Goal: Task Accomplishment & Management: Submit feedback/report problem

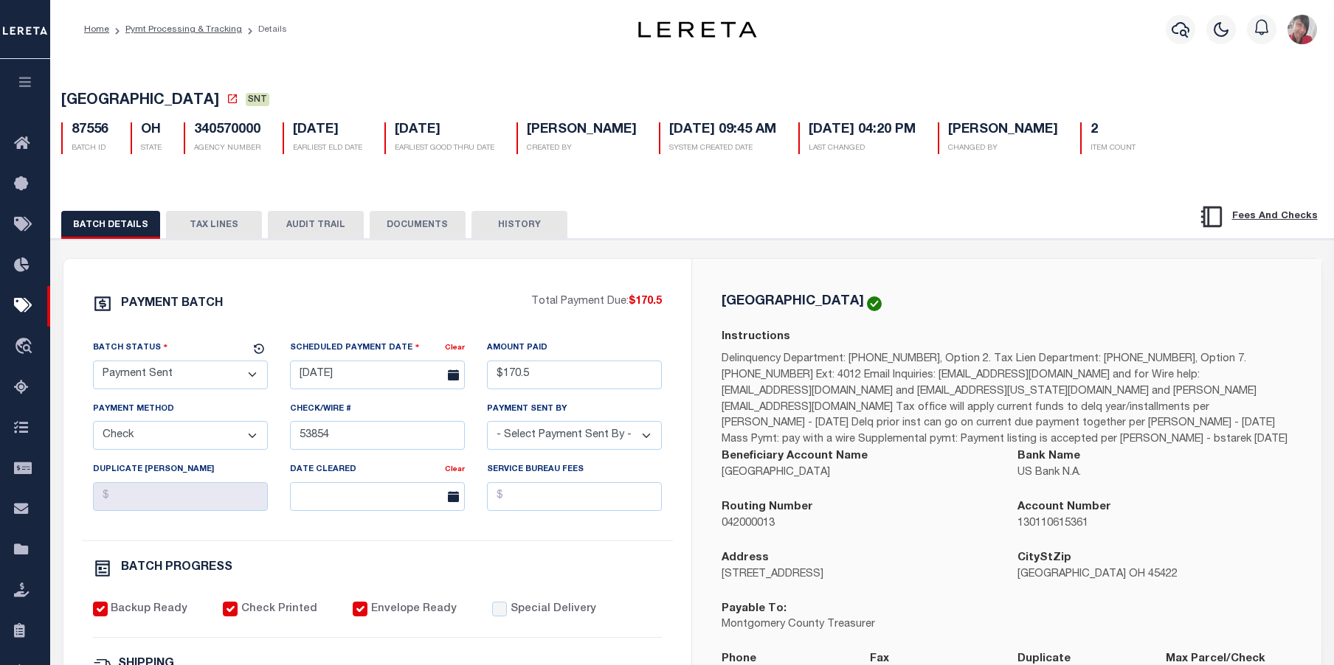
select select "SNT"
select select "CHK"
select select "Urbina, Matthew"
select select "FDX"
select select
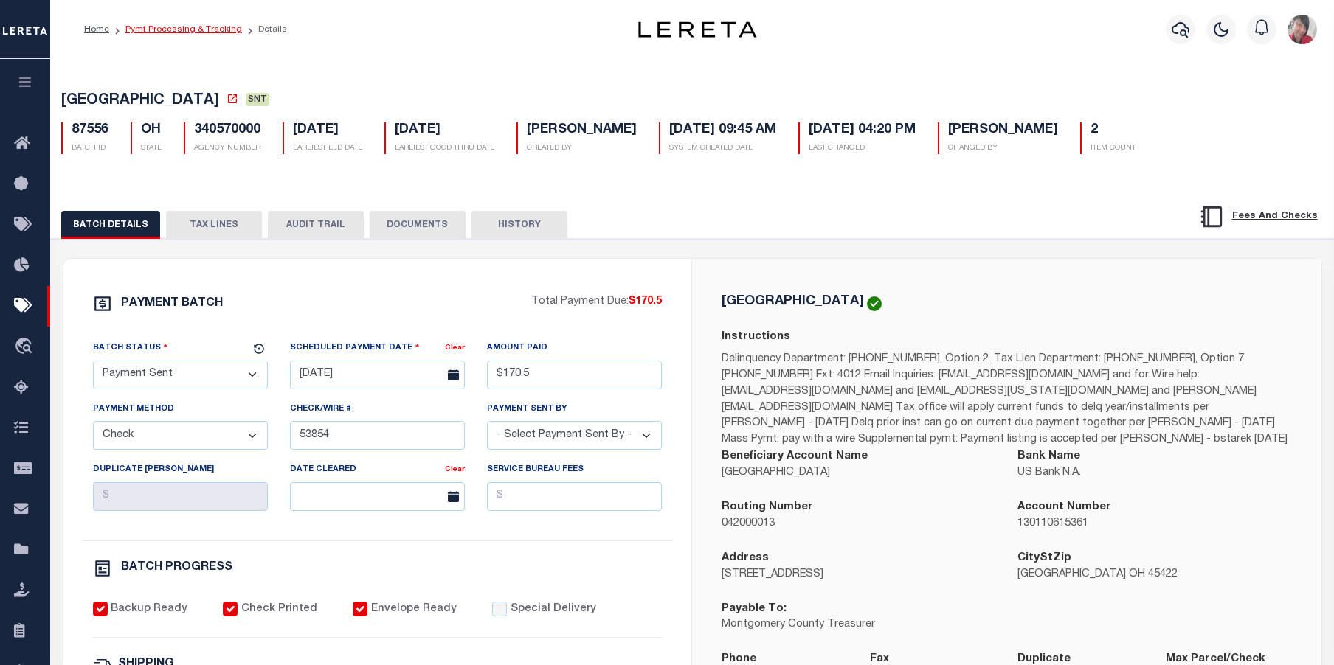
click at [207, 29] on link "Pymt Processing & Tracking" at bounding box center [183, 29] width 117 height 9
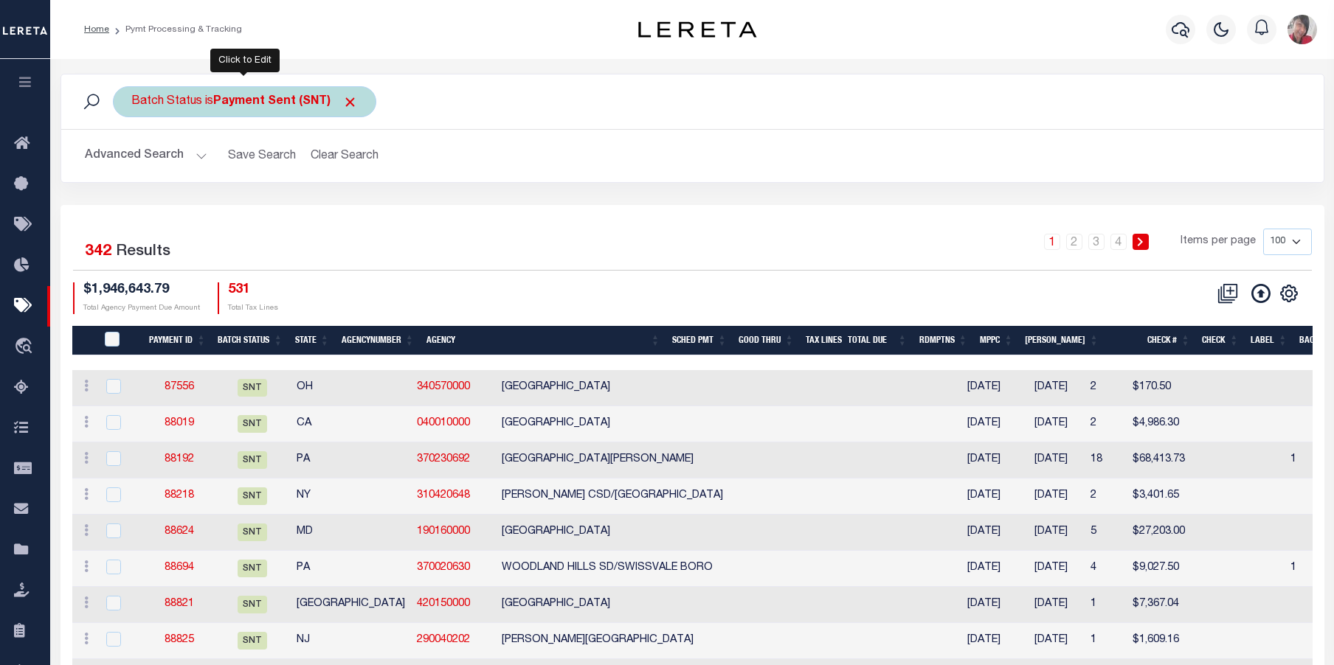
click at [249, 97] on b "Payment Sent (SNT)" at bounding box center [285, 102] width 145 height 12
select select "SNT"
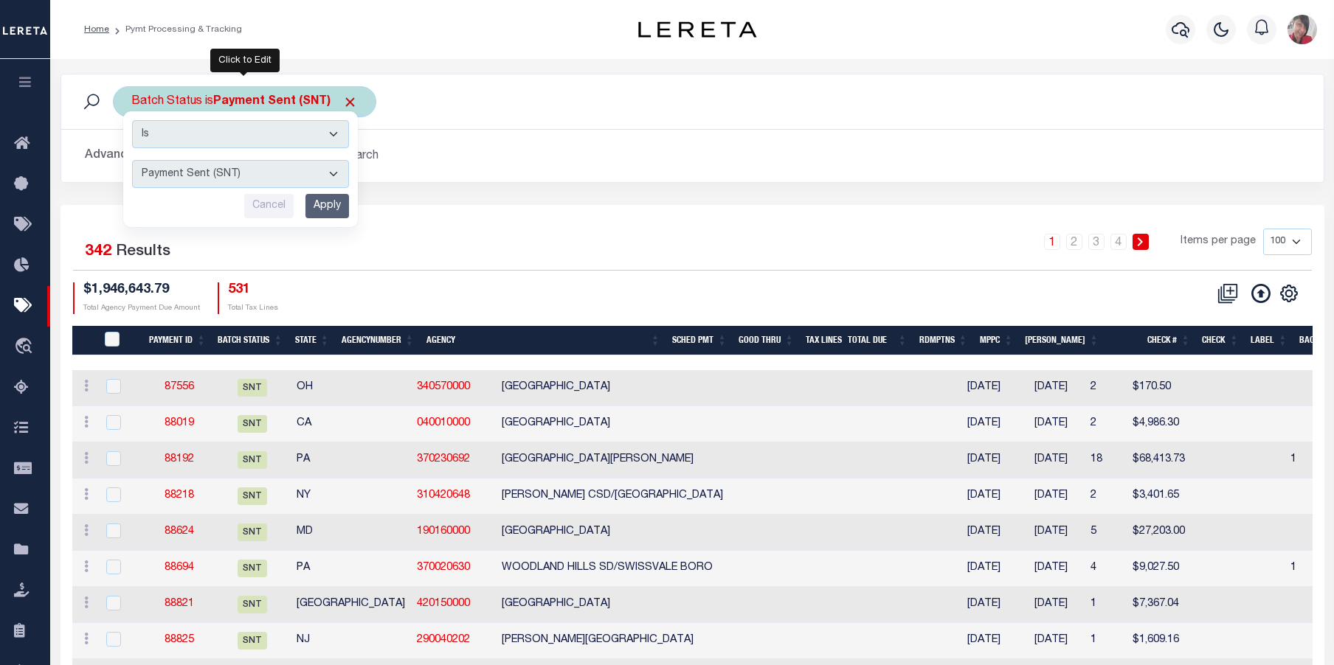
click at [332, 170] on select "Awaiting Funds (AWF) Cleared and Complete (CAC) New Check Needed (NCN) Payment …" at bounding box center [240, 174] width 217 height 28
drag, startPoint x: 618, startPoint y: 122, endPoint x: 608, endPoint y: 122, distance: 10.3
click at [618, 122] on div "Batch Status is Payment Sent (SNT) Is Contains Awaiting Funds (AWF) Cleared and…" at bounding box center [692, 102] width 1262 height 55
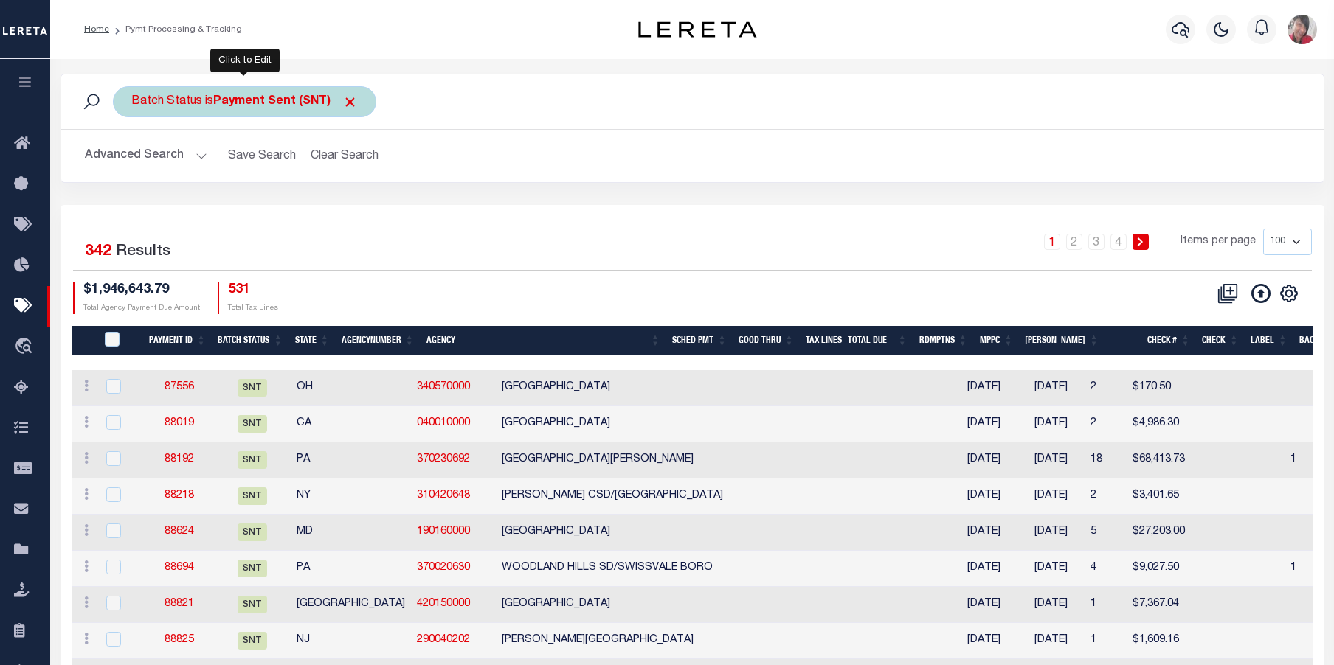
click at [212, 95] on div "Batch Status is Payment Sent (SNT) Is Contains Awaiting Funds (AWF) Cleared and…" at bounding box center [244, 101] width 263 height 31
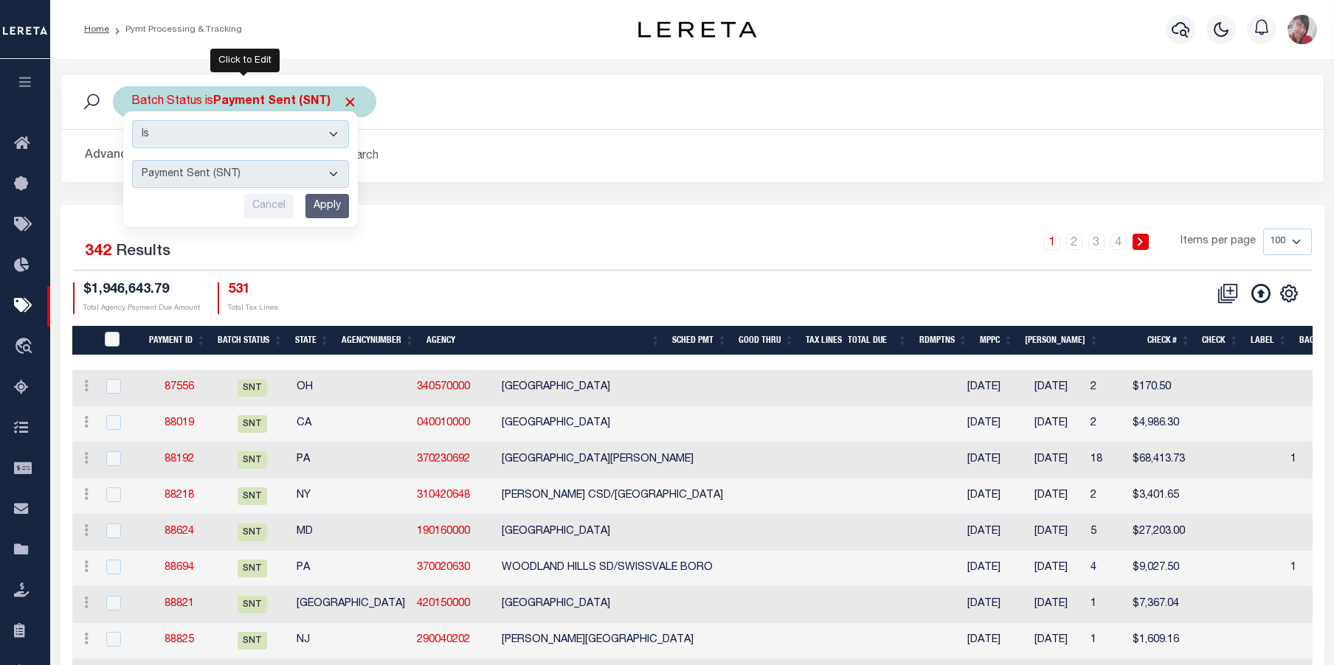
click at [336, 173] on select "Awaiting Funds (AWF) Cleared and Complete (CAC) New Check Needed (NCN) Payment …" at bounding box center [240, 174] width 217 height 28
select select "SFP"
click at [132, 160] on select "Awaiting Funds (AWF) Cleared and Complete (CAC) New Check Needed (NCN) Payment …" at bounding box center [240, 174] width 217 height 28
click at [322, 213] on input "Apply" at bounding box center [327, 206] width 44 height 24
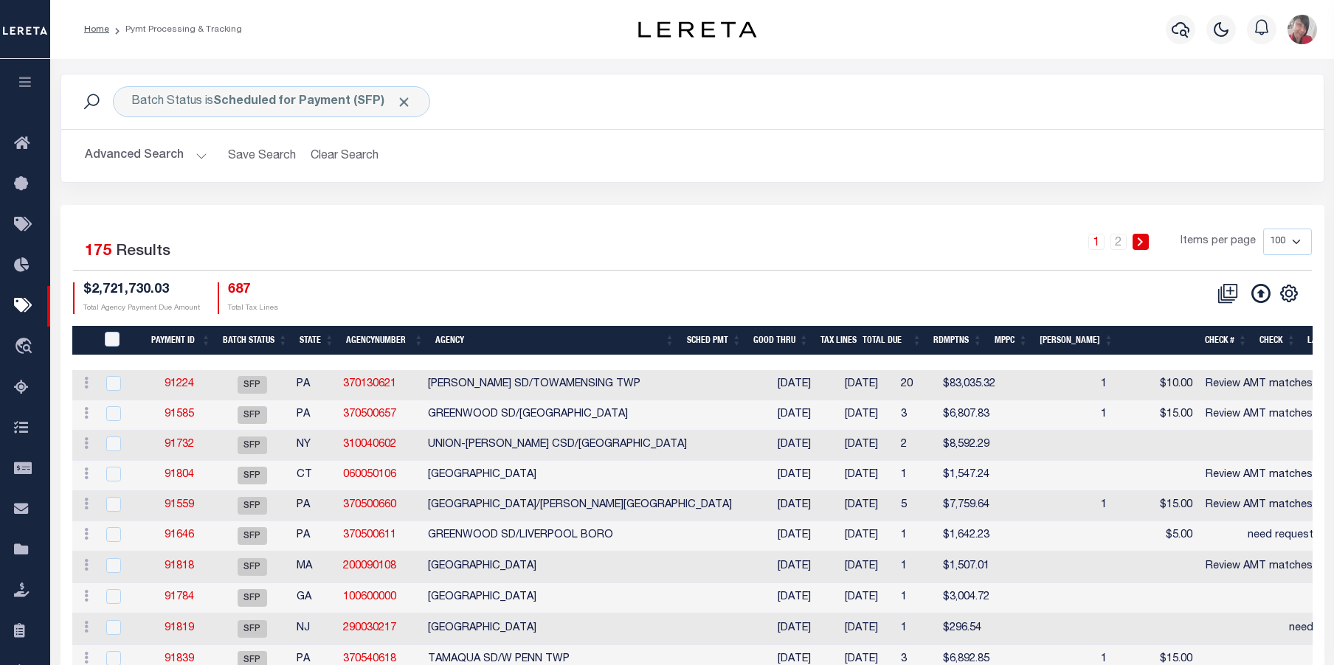
click at [1292, 246] on select "100 200 500 1000" at bounding box center [1287, 242] width 49 height 27
select select "1000"
click at [1263, 229] on select "100 200 500 1000" at bounding box center [1287, 242] width 49 height 27
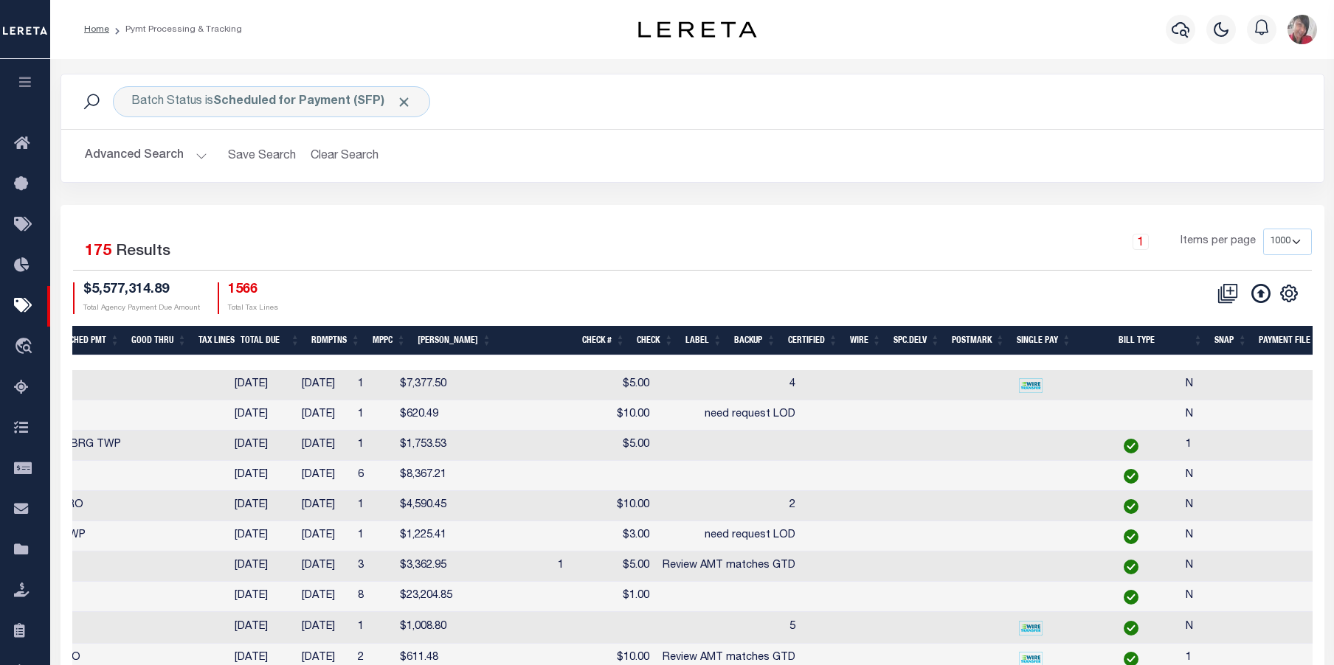
scroll to position [0, 617]
click at [1227, 339] on th "SNAP" at bounding box center [1230, 341] width 44 height 30
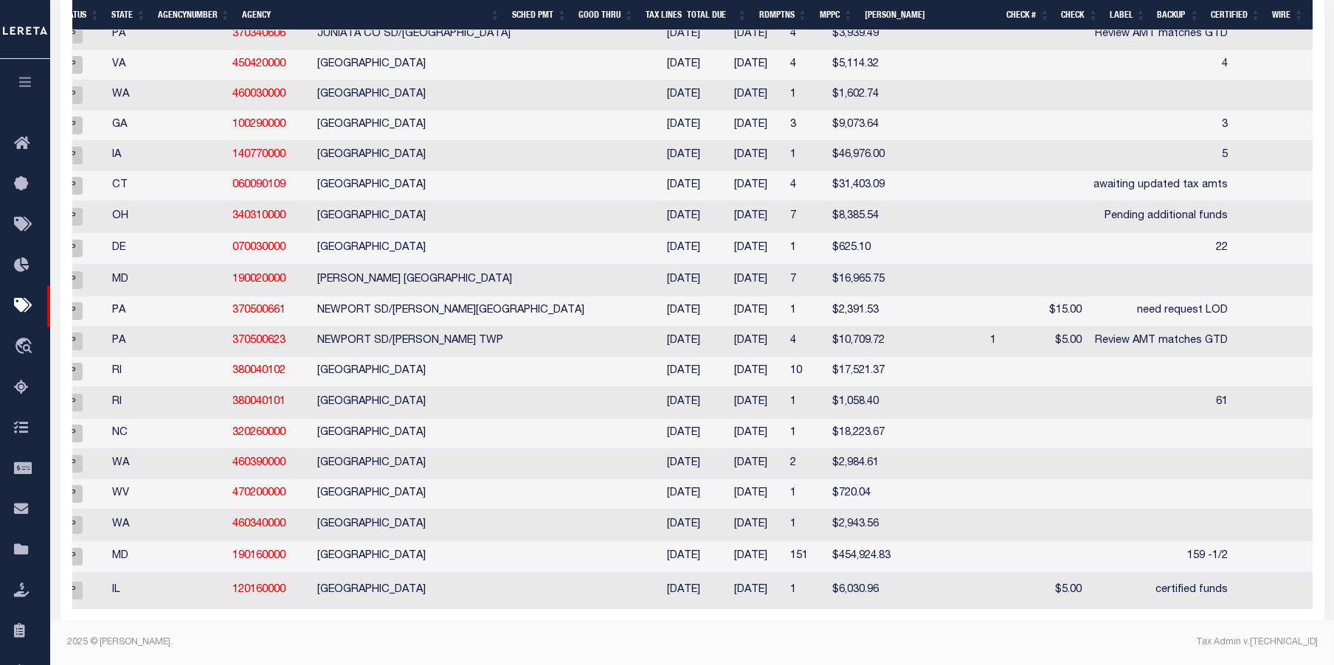
scroll to position [0, 0]
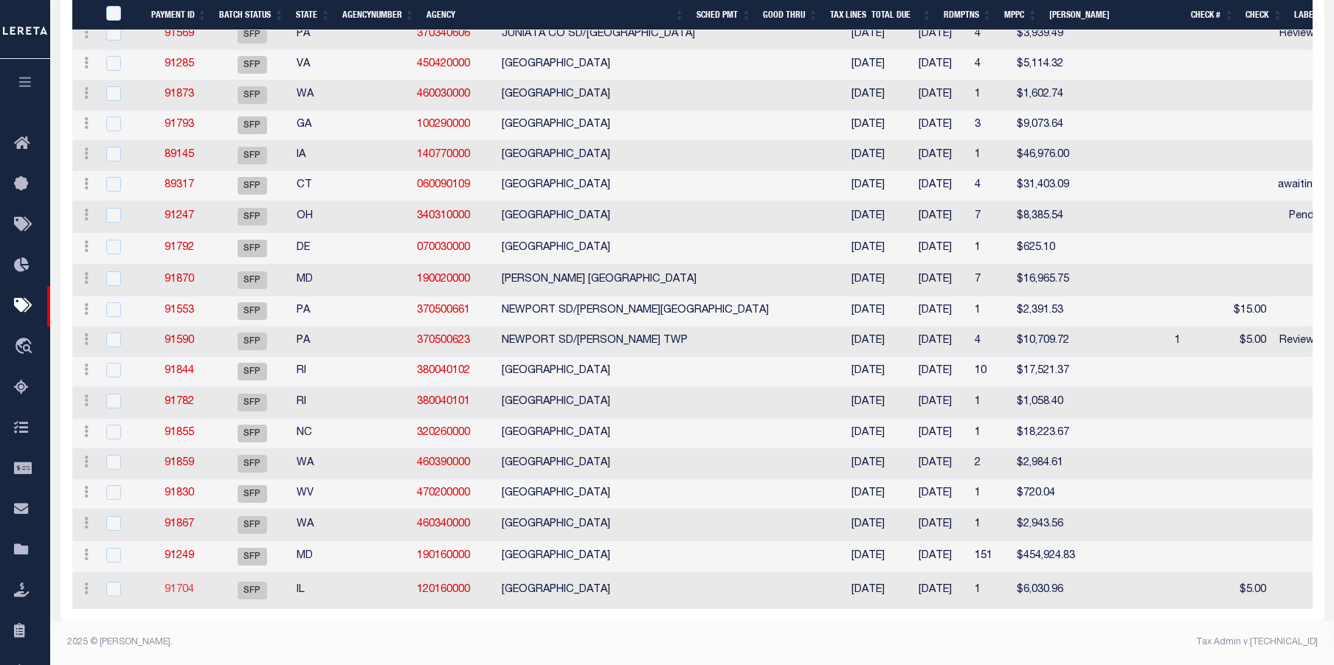
click at [173, 585] on link "91704" at bounding box center [180, 590] width 30 height 10
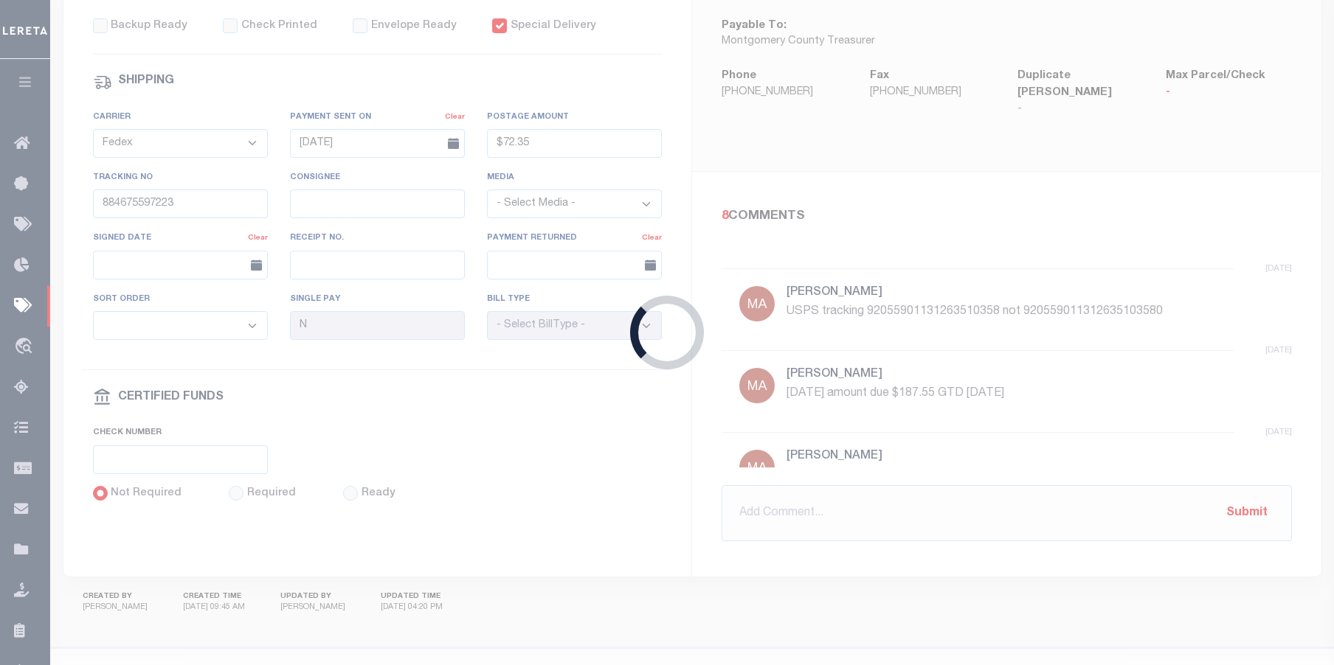
select select "SFP"
type input "09/24/2025"
type input "$6,030.96"
select select
type input "certified funds"
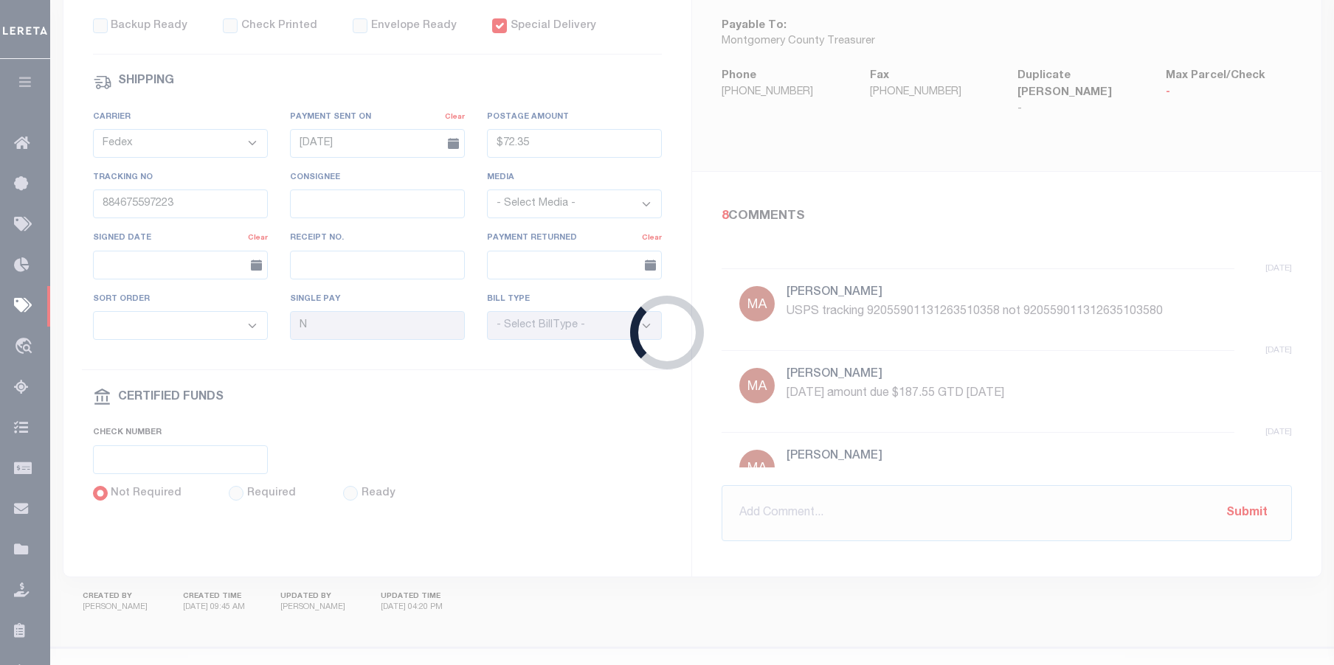
select select "Cole, Gloria"
checkbox input "false"
checkbox input "true"
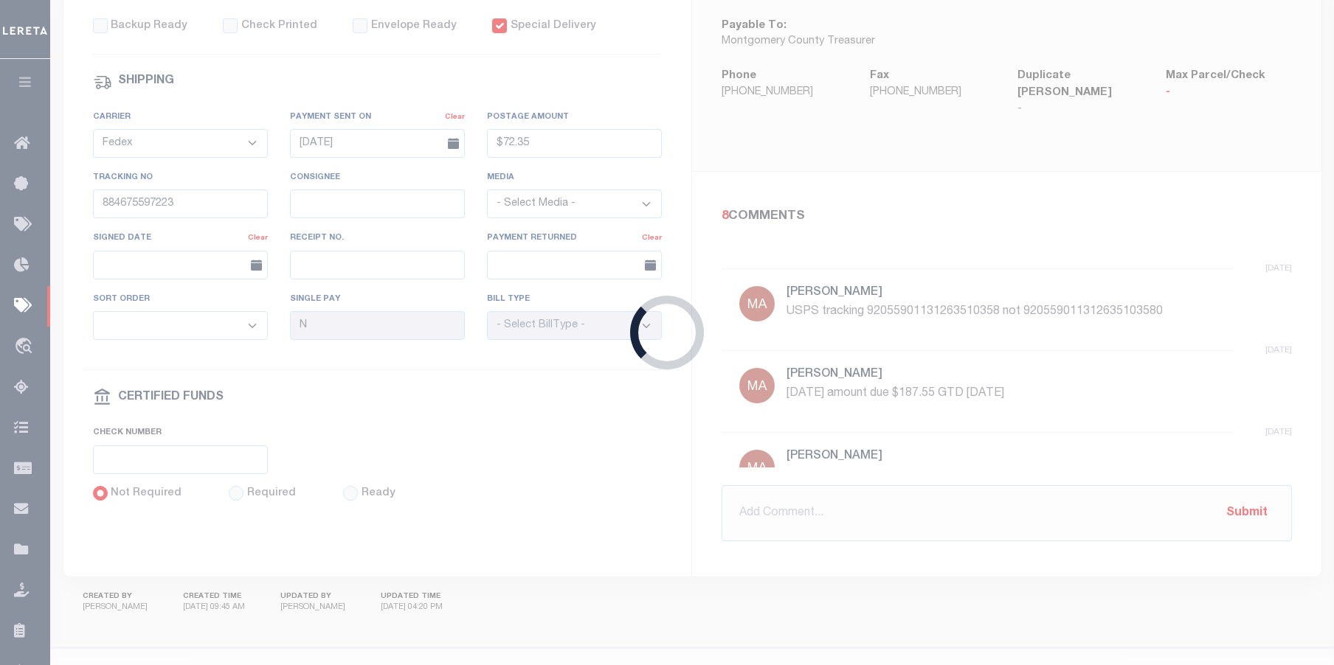
select select
type input "Gloria"
select select "1"
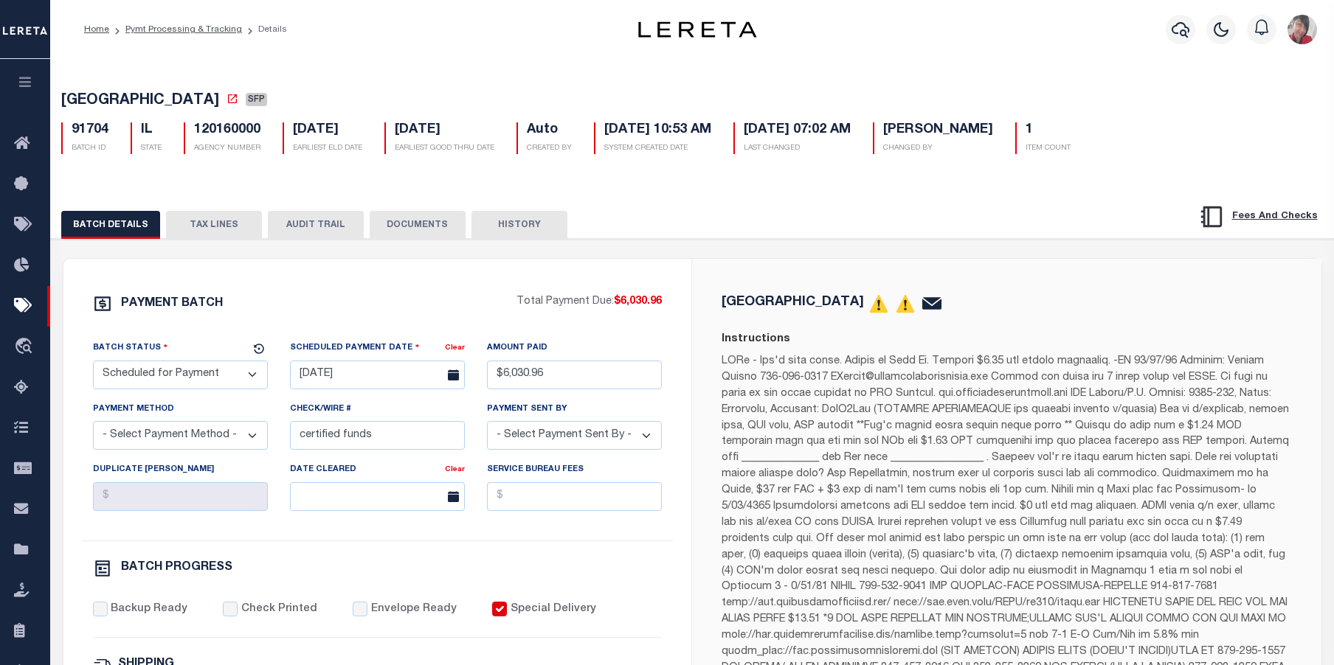
click at [256, 376] on select "- Select Status - Scheduled for Payment Ready For Payment Payment Sent Cleared …" at bounding box center [180, 375] width 175 height 29
select select "RFP"
click at [93, 364] on select "- Select Status - Scheduled for Payment Ready For Payment Payment Sent Cleared …" at bounding box center [180, 375] width 175 height 29
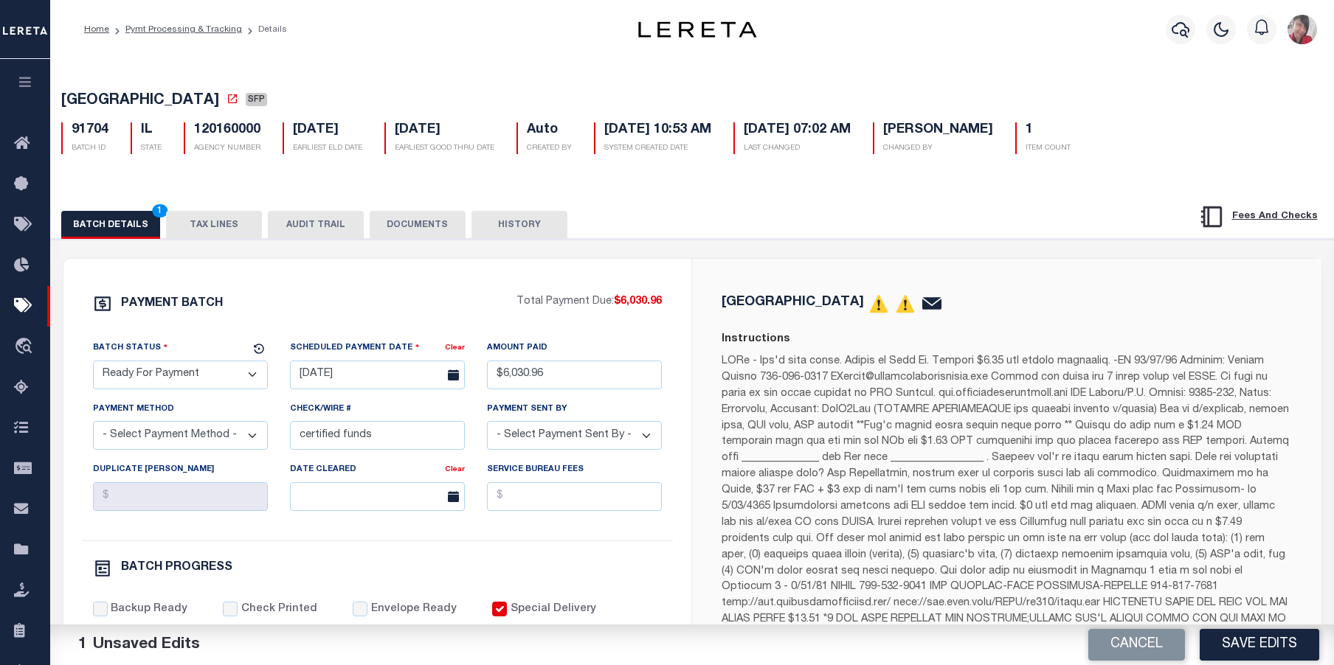
click at [248, 442] on select "- Select Payment Method - ACH Certified Check Check Direct Deposit Wire Transfer" at bounding box center [180, 435] width 175 height 29
select select "CCK"
click at [93, 426] on select "- Select Payment Method - ACH Certified Check Check Direct Deposit Wire Transfer" at bounding box center [180, 435] width 175 height 29
click at [382, 428] on input "certified funds" at bounding box center [377, 435] width 175 height 29
drag, startPoint x: 385, startPoint y: 440, endPoint x: 285, endPoint y: 446, distance: 100.6
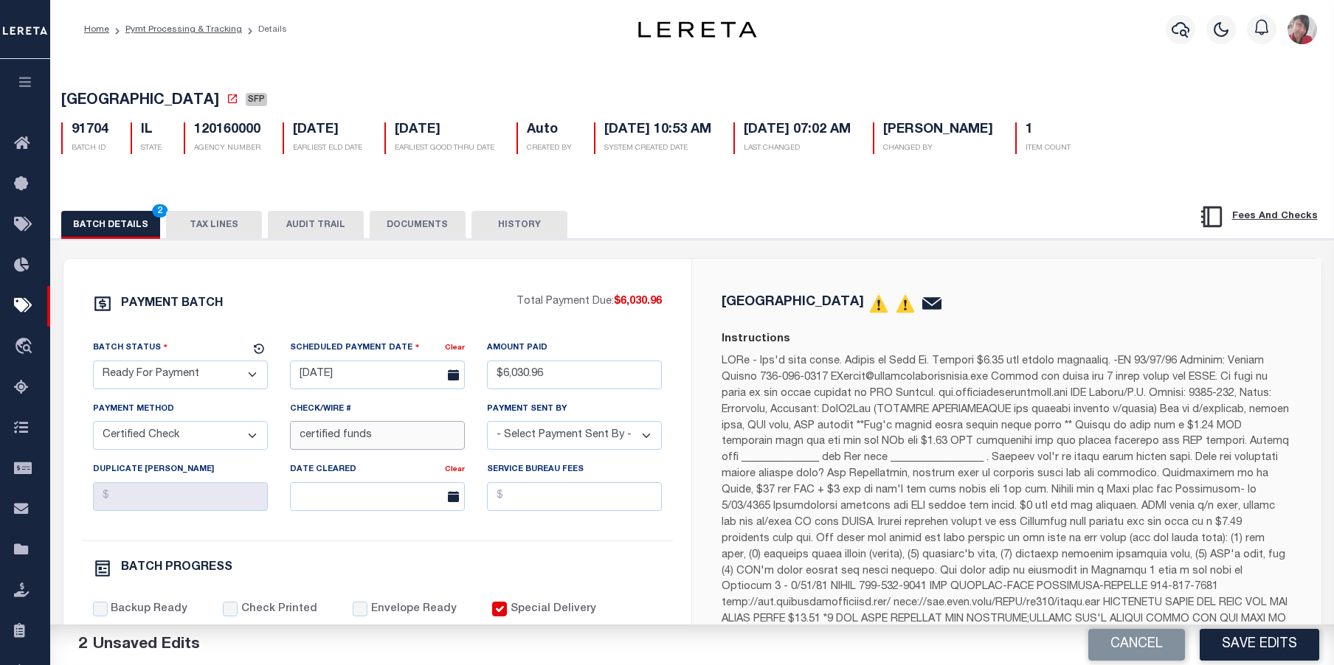
click at [285, 446] on div "Check/Wire # certified funds" at bounding box center [377, 431] width 197 height 60
drag, startPoint x: 385, startPoint y: 440, endPoint x: 364, endPoint y: 438, distance: 20.7
click at [364, 438] on input "316A-231600542" at bounding box center [377, 435] width 175 height 29
drag, startPoint x: 412, startPoint y: 449, endPoint x: 295, endPoint y: 437, distance: 117.1
click at [273, 430] on div "Batch Status - Select Status - Scheduled for Payment Ready For Payment Payment …" at bounding box center [378, 440] width 592 height 201
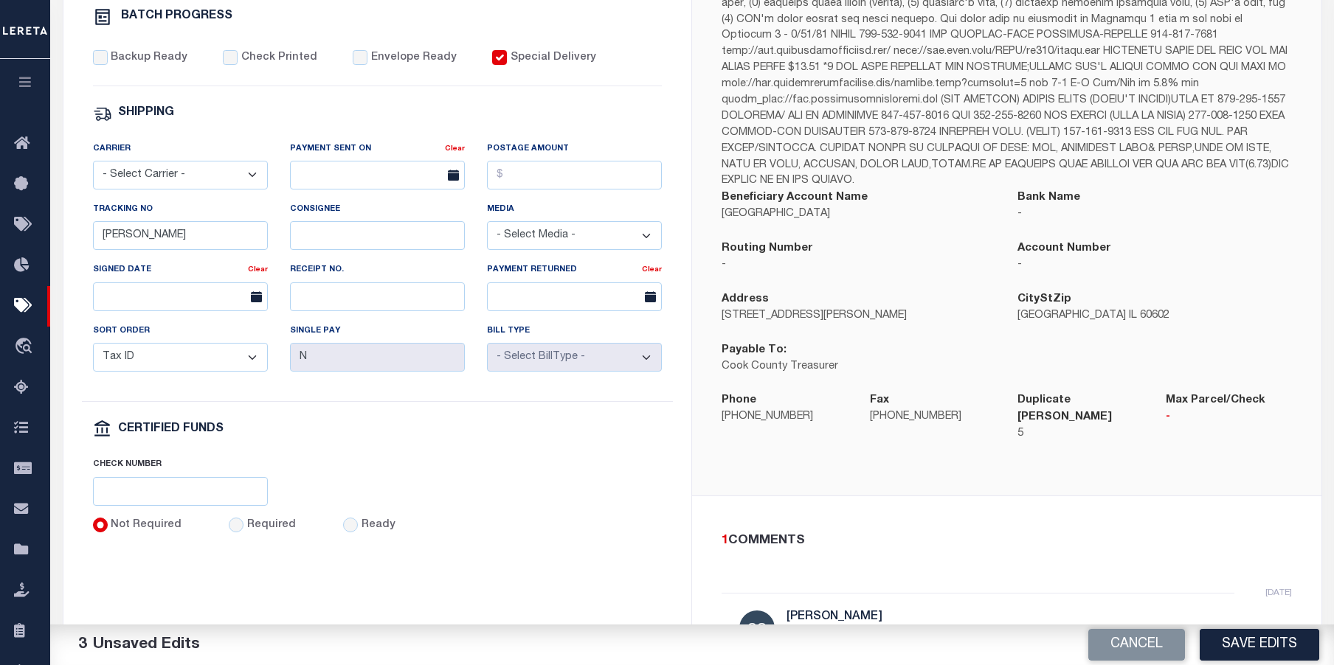
scroll to position [590, 0]
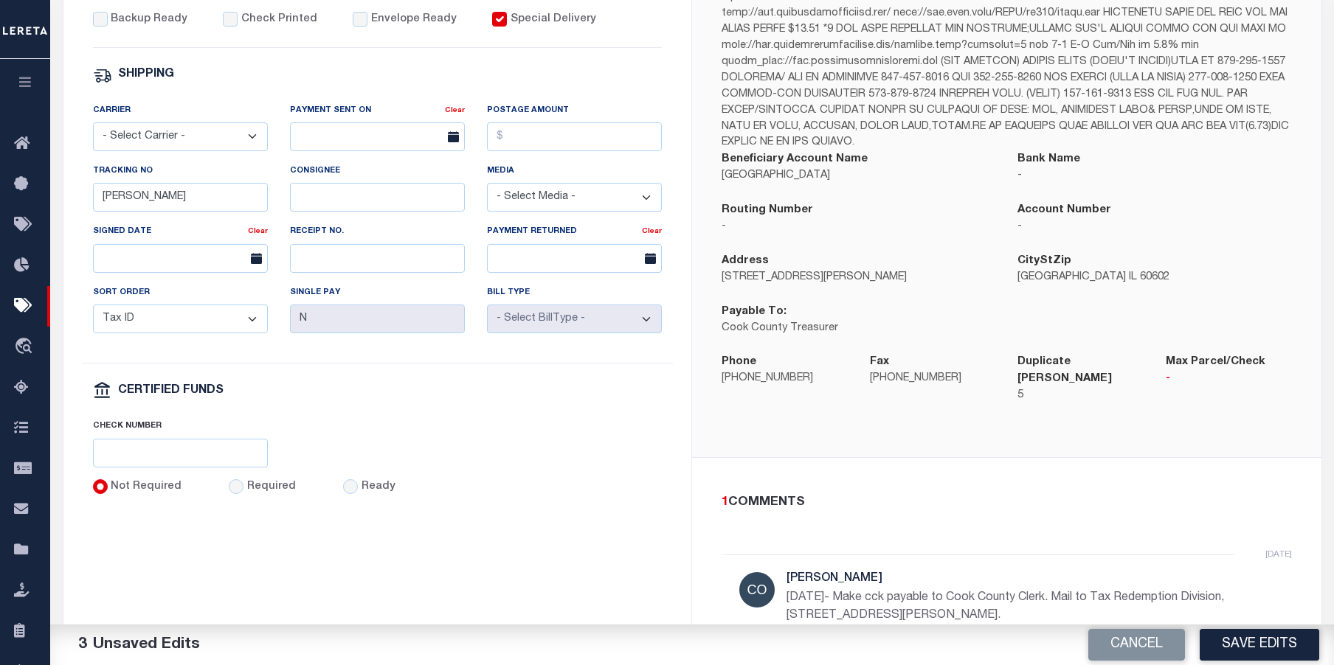
type input "316A-231601562"
drag, startPoint x: 228, startPoint y: 499, endPoint x: 219, endPoint y: 488, distance: 14.8
click at [229, 494] on input "Required" at bounding box center [236, 487] width 15 height 15
radio input "true"
click at [195, 464] on input "text" at bounding box center [180, 453] width 175 height 29
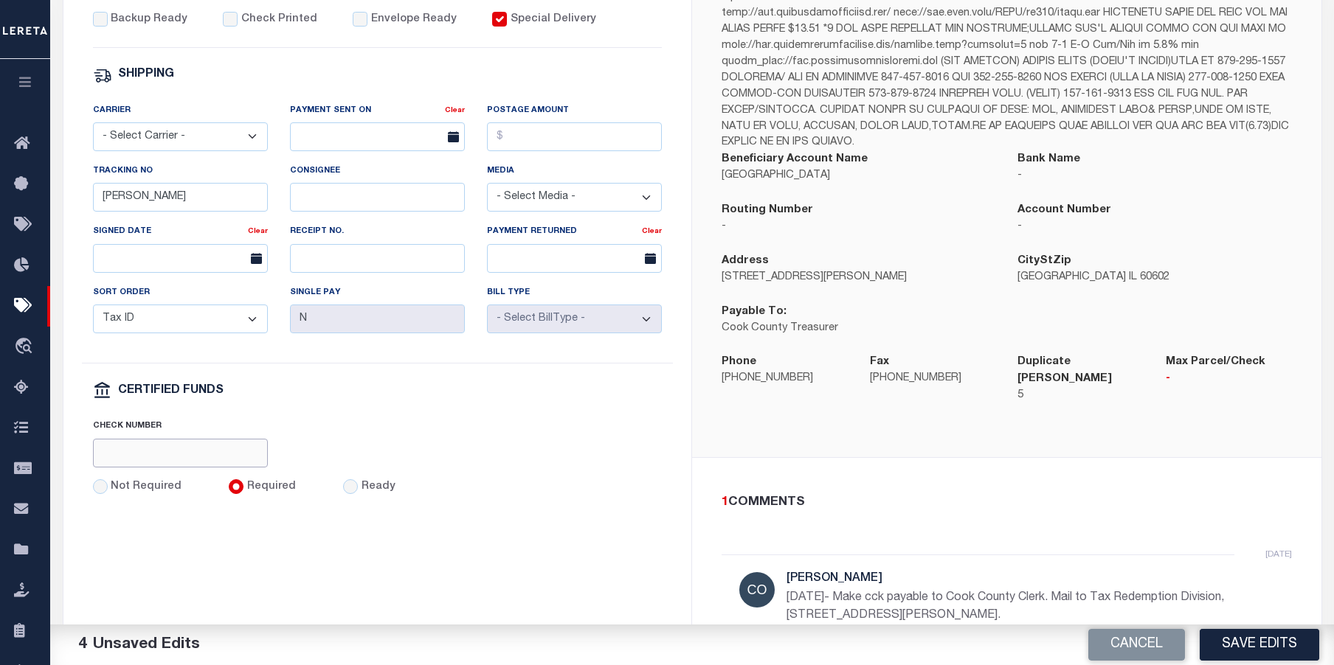
paste input "316A-231601562"
type input "316A-231601562"
click at [99, 22] on input "Backup Ready" at bounding box center [100, 19] width 15 height 15
checkbox input "true"
click at [226, 21] on input "Check Printed" at bounding box center [230, 19] width 15 height 15
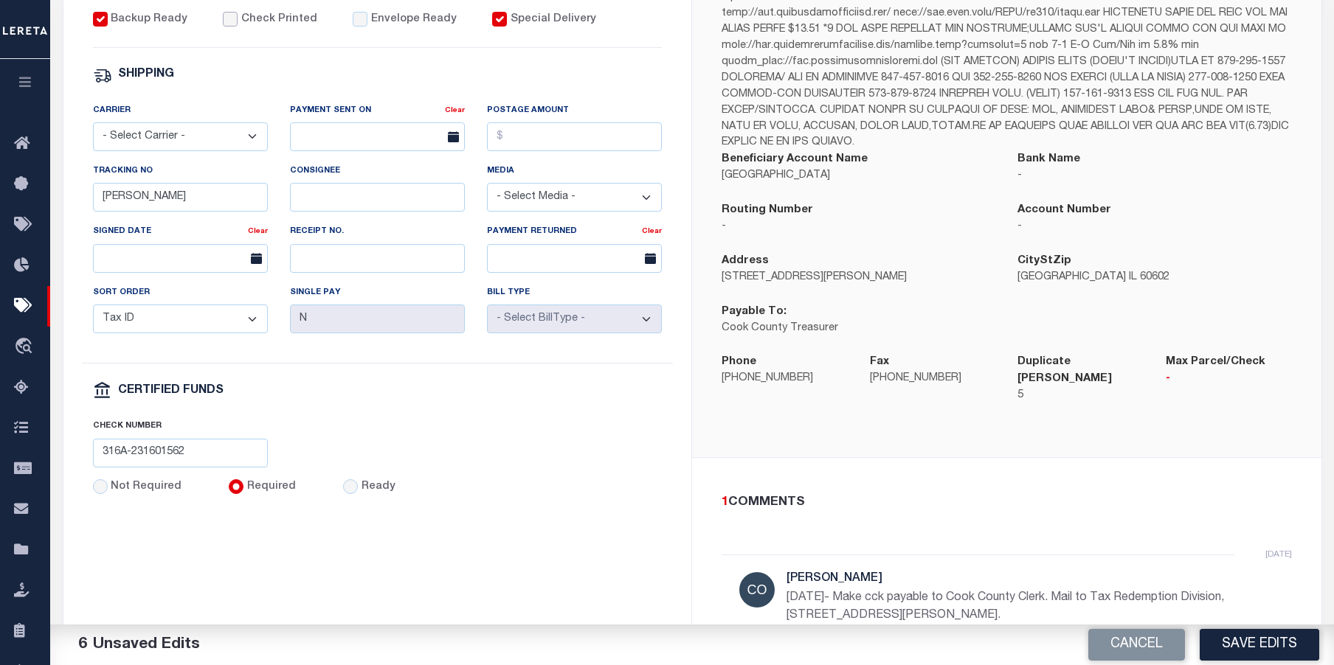
checkbox input "true"
click at [353, 23] on input "Envelope Ready" at bounding box center [360, 19] width 15 height 15
checkbox input "true"
click at [170, 134] on select "- Select Carrier - E-mail Fax Fedex FTP Other UPS USPS" at bounding box center [180, 136] width 175 height 29
select select "FDX"
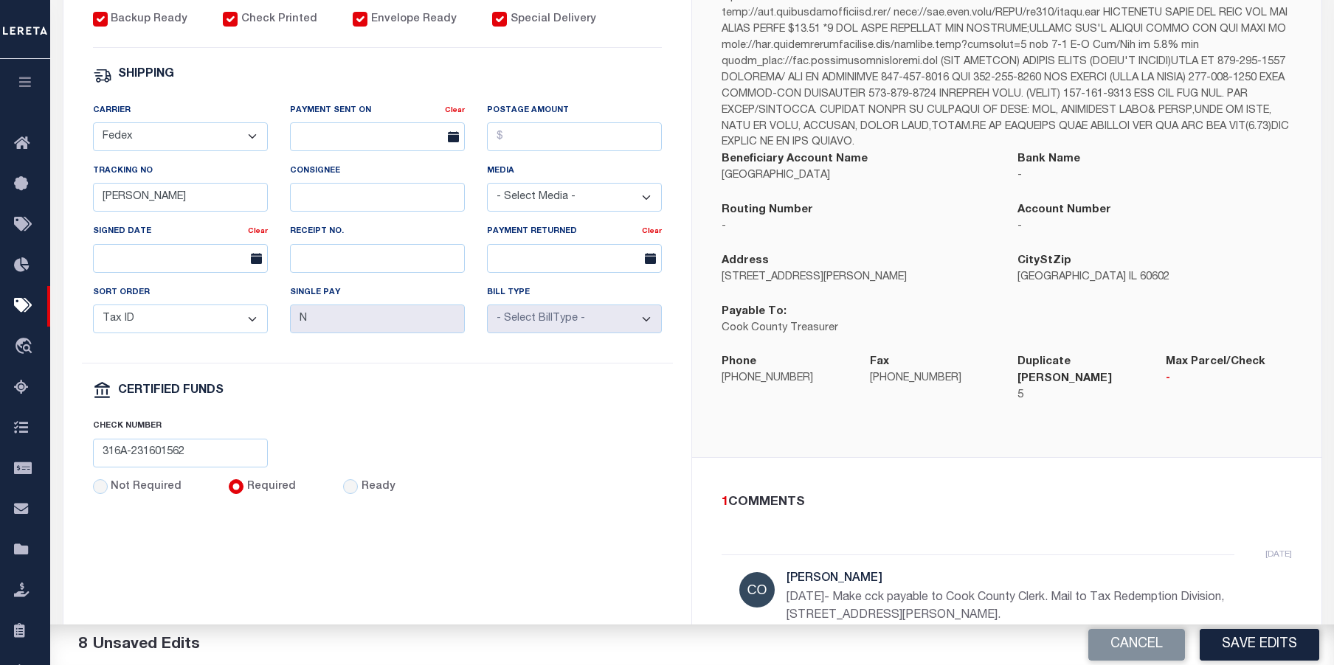
click at [93, 129] on select "- Select Carrier - E-mail Fax Fedex FTP Other UPS USPS" at bounding box center [180, 136] width 175 height 29
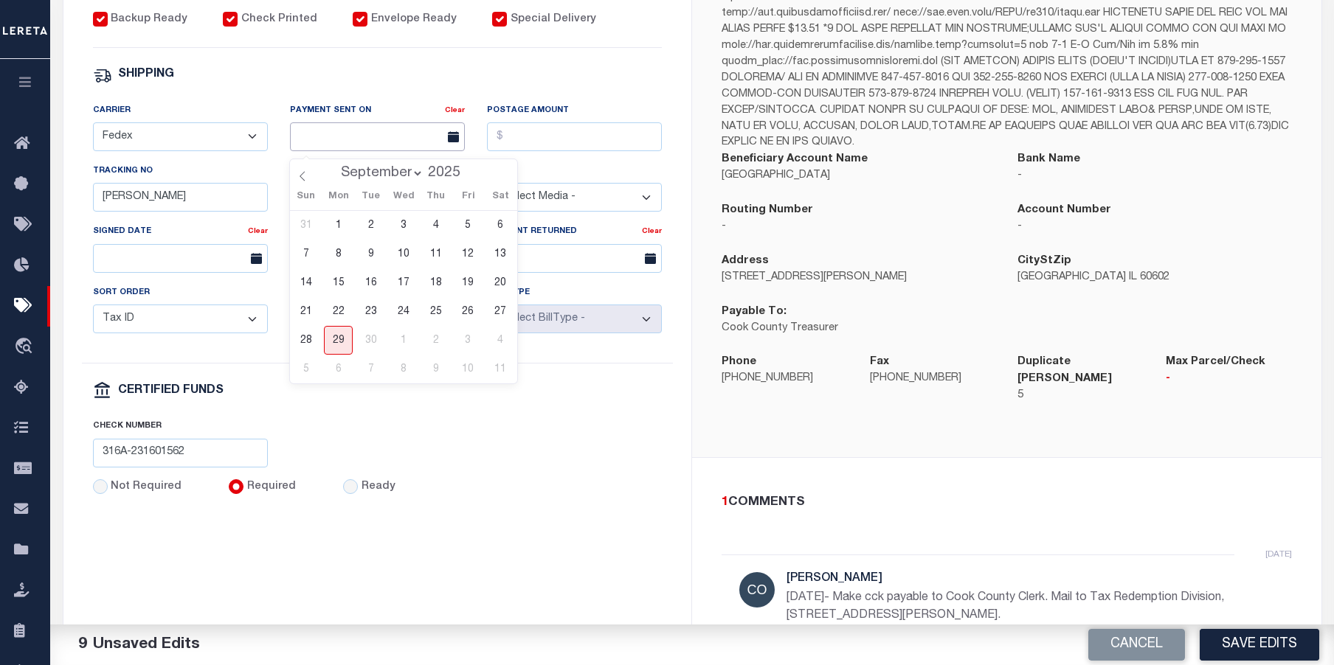
click at [302, 148] on input "text" at bounding box center [377, 136] width 175 height 29
click at [468, 311] on span "26" at bounding box center [468, 311] width 29 height 29
type input "09/26/2025"
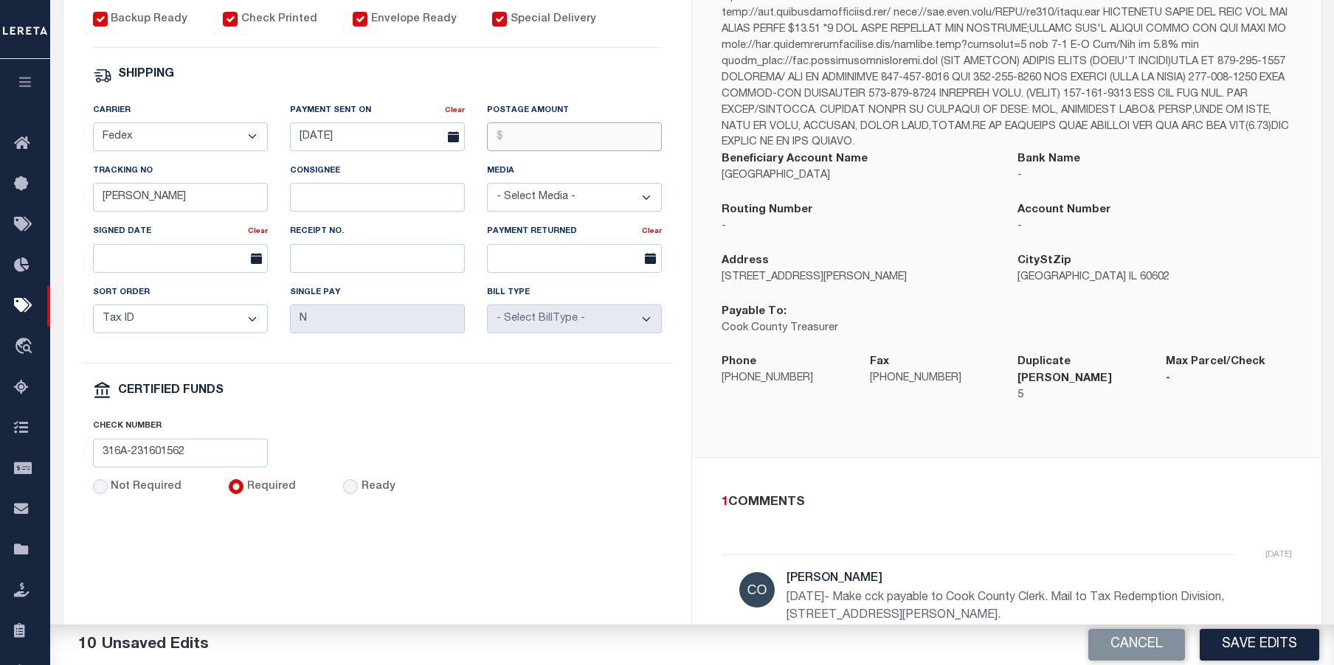
click at [536, 142] on input "Postage Amount" at bounding box center [574, 136] width 175 height 29
type input "$33.74"
drag, startPoint x: 134, startPoint y: 206, endPoint x: 95, endPoint y: 190, distance: 41.4
click at [90, 206] on div "Tracking No Gloria" at bounding box center [180, 193] width 197 height 60
type input "884690240064"
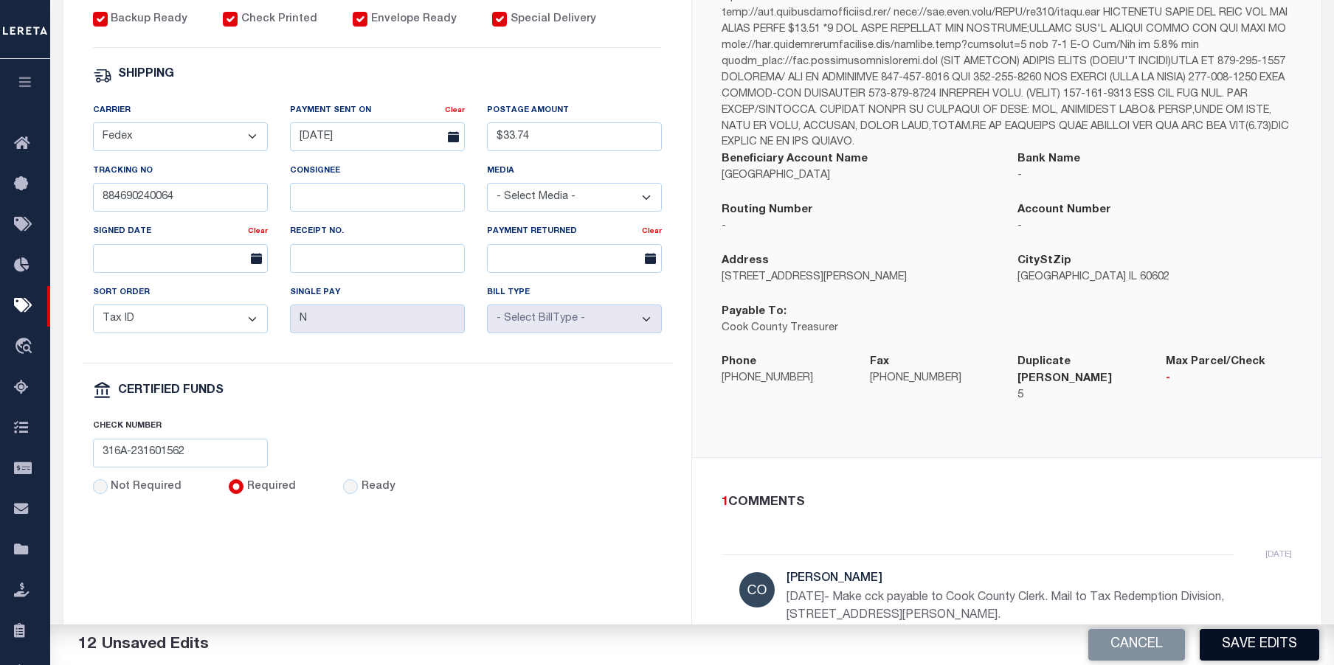
click at [1277, 646] on button "Save Edits" at bounding box center [1260, 645] width 120 height 32
click at [1277, 646] on div "Cancel Saving..." at bounding box center [1013, 645] width 642 height 41
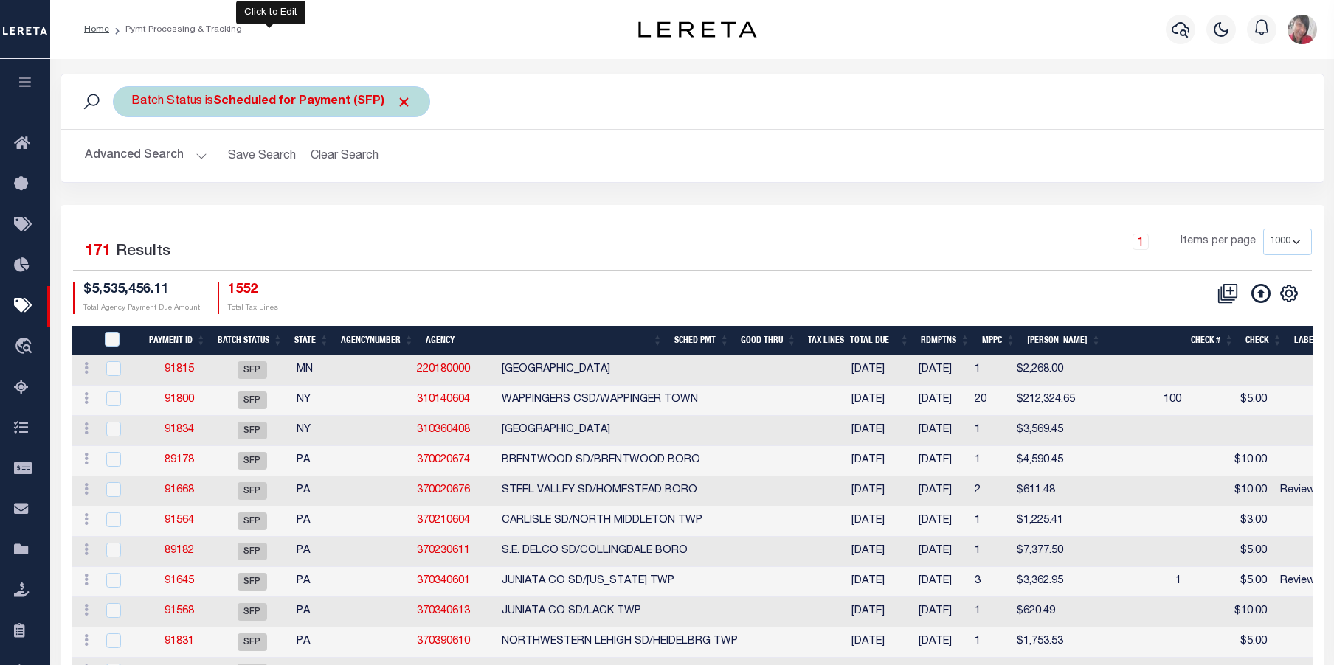
click at [277, 100] on b "Scheduled for Payment (SFP)" at bounding box center [312, 102] width 198 height 12
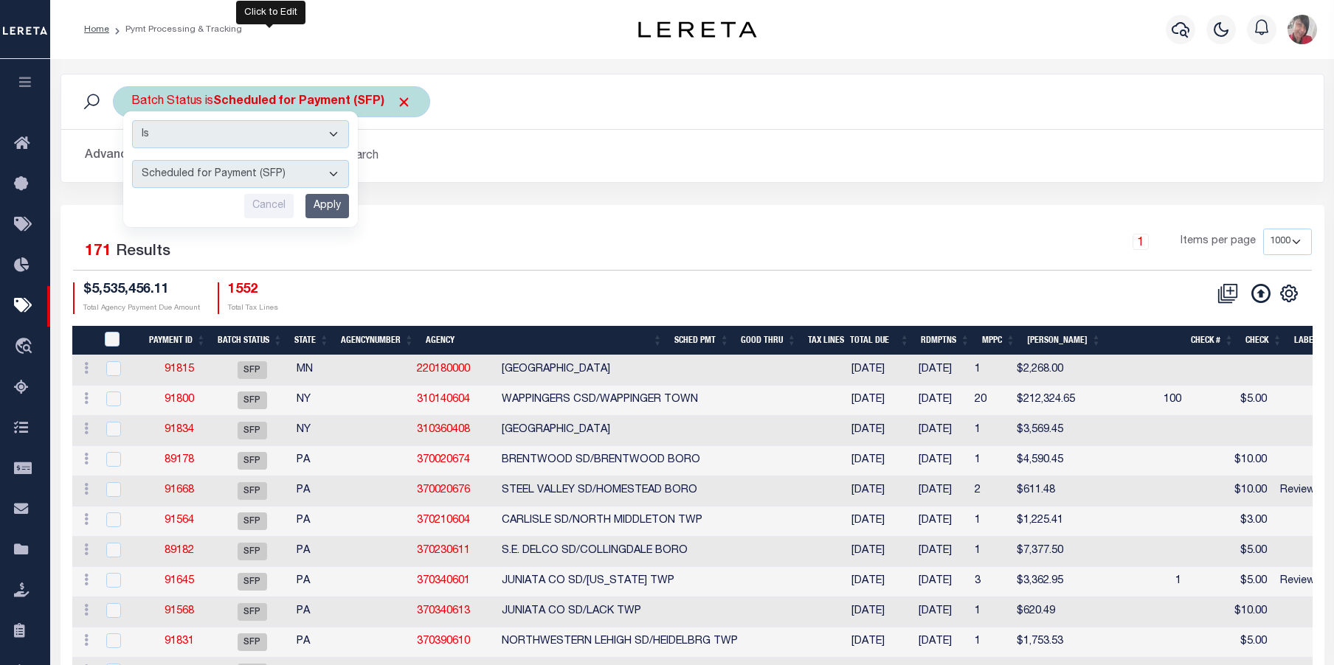
click at [334, 176] on select "Awaiting Funds (AWF) Cleared and Complete (CAC) New Check Needed (NCN) Payment …" at bounding box center [240, 174] width 217 height 28
select select "RFP"
click at [132, 160] on select "Awaiting Funds (AWF) Cleared and Complete (CAC) New Check Needed (NCN) Payment …" at bounding box center [240, 174] width 217 height 28
click at [331, 204] on input "Apply" at bounding box center [327, 206] width 44 height 24
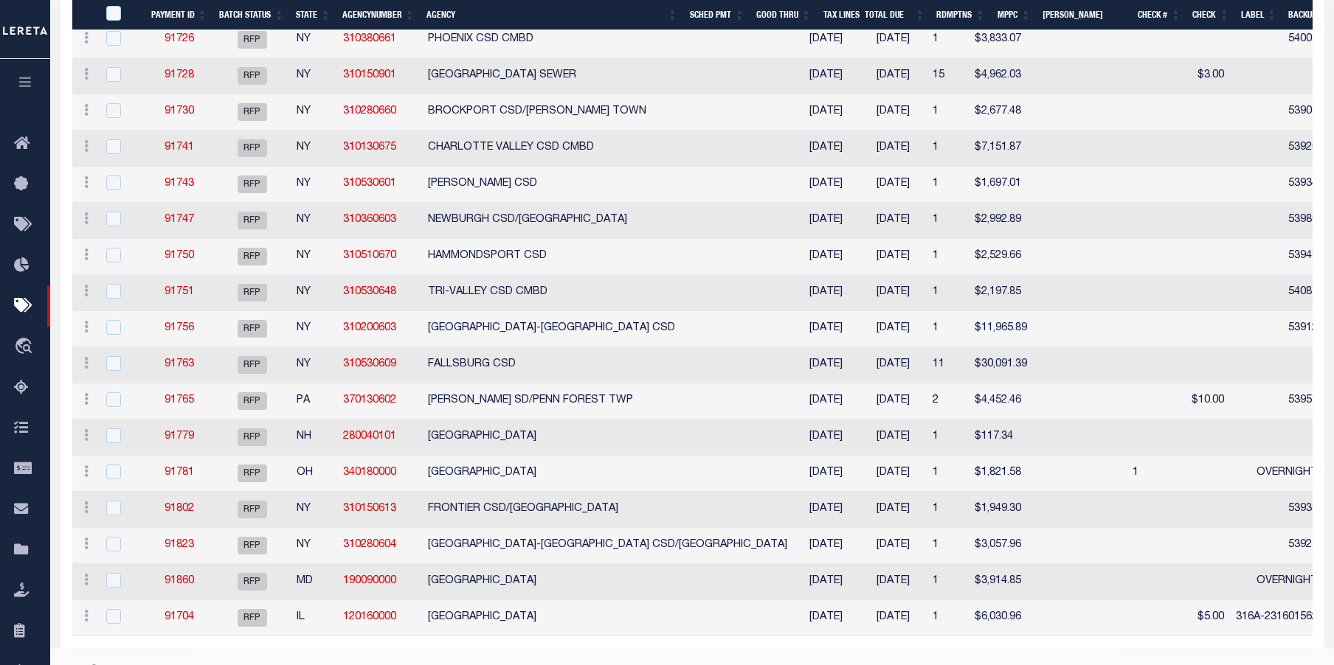
scroll to position [1202, 0]
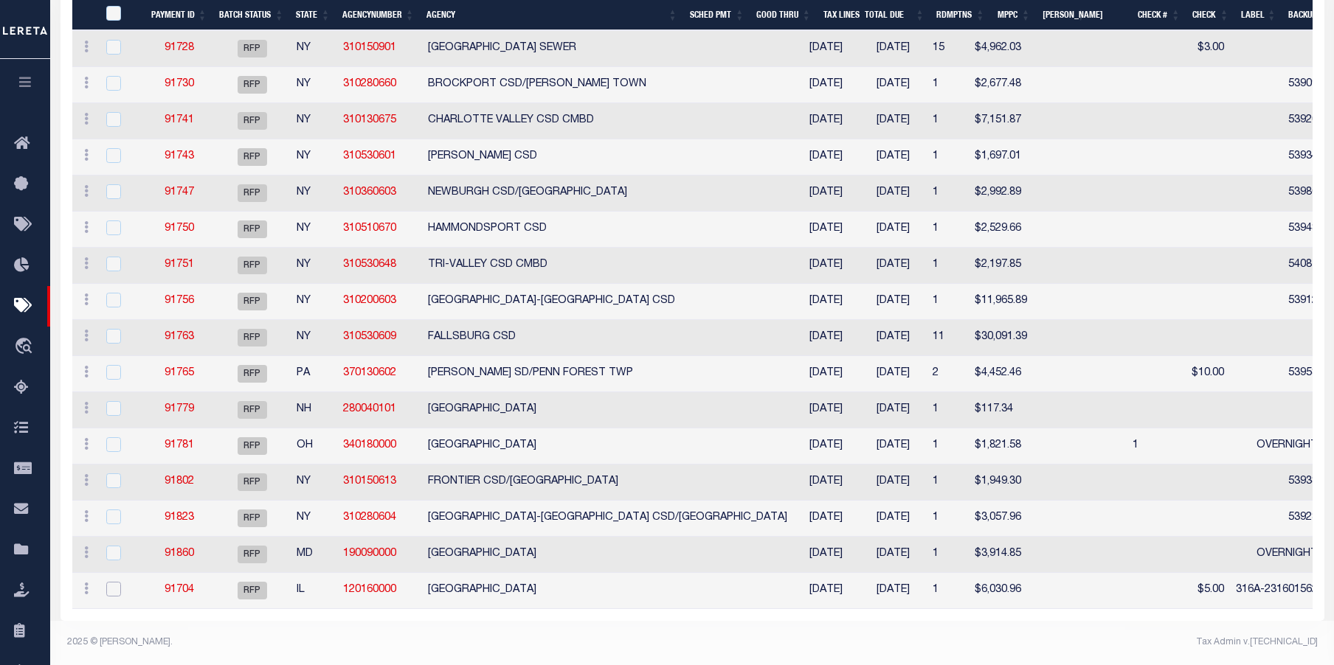
click at [113, 585] on input "checkbox" at bounding box center [113, 589] width 15 height 15
checkbox input "true"
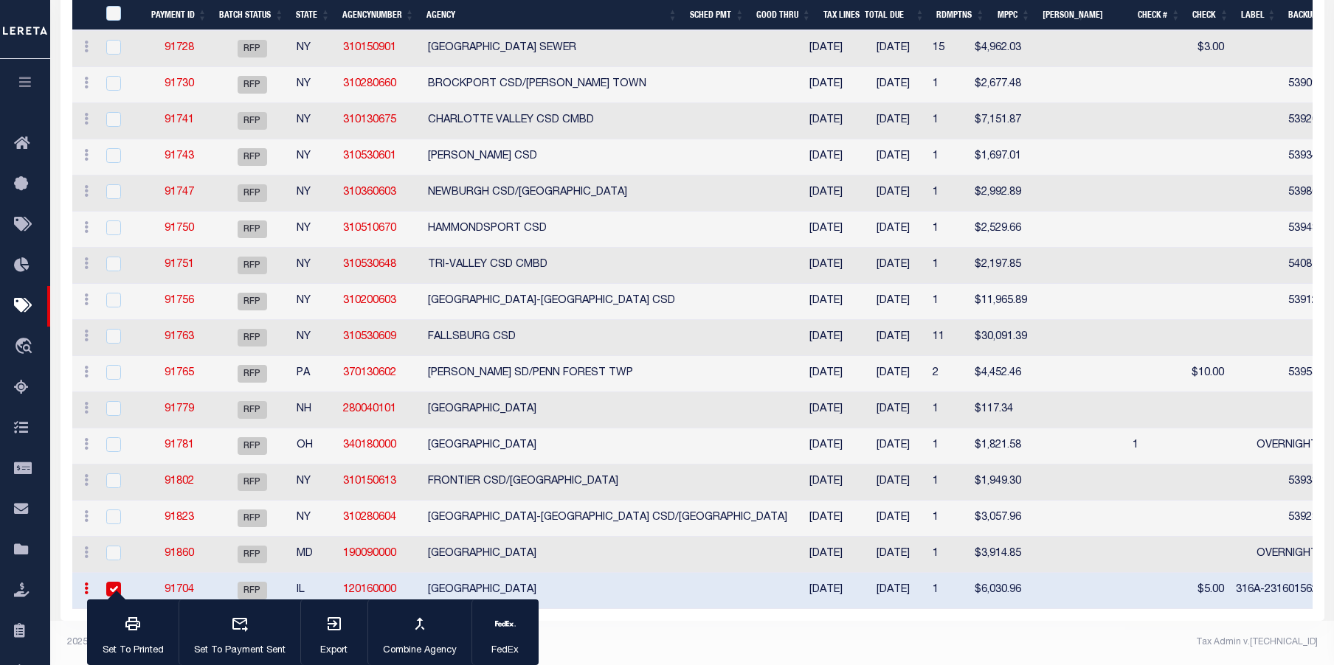
scroll to position [1169, 0]
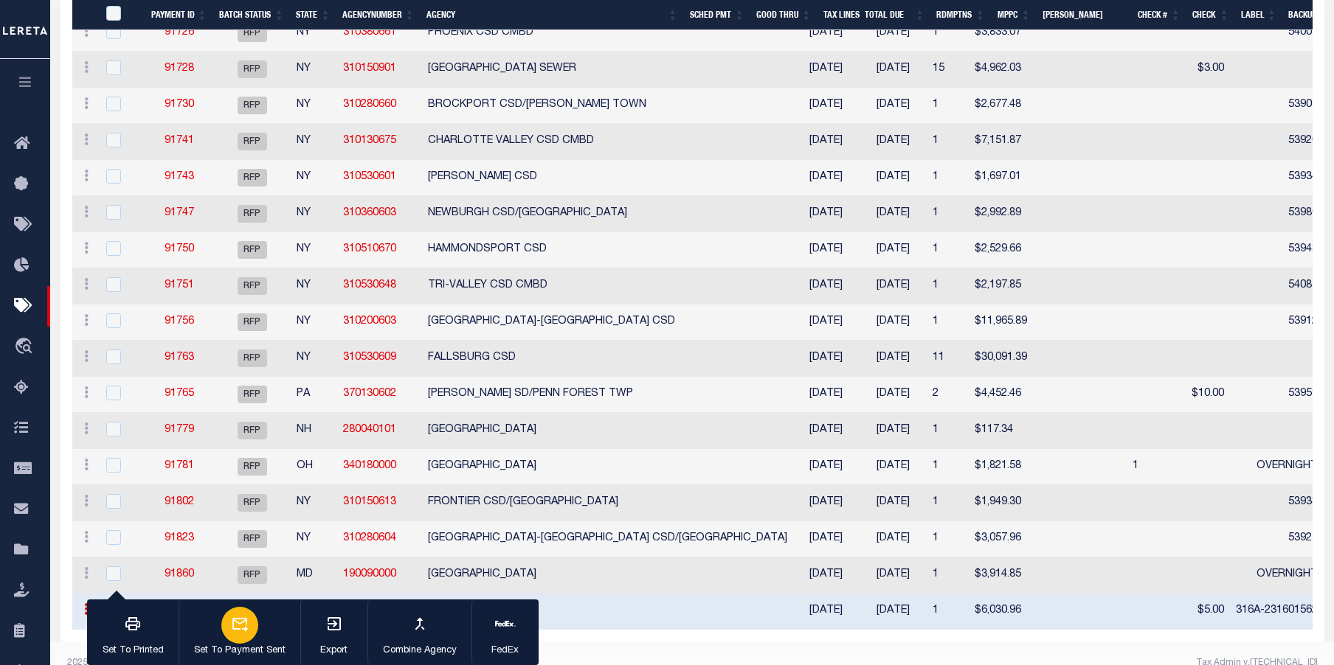
click at [240, 629] on icon "button" at bounding box center [240, 624] width 18 height 18
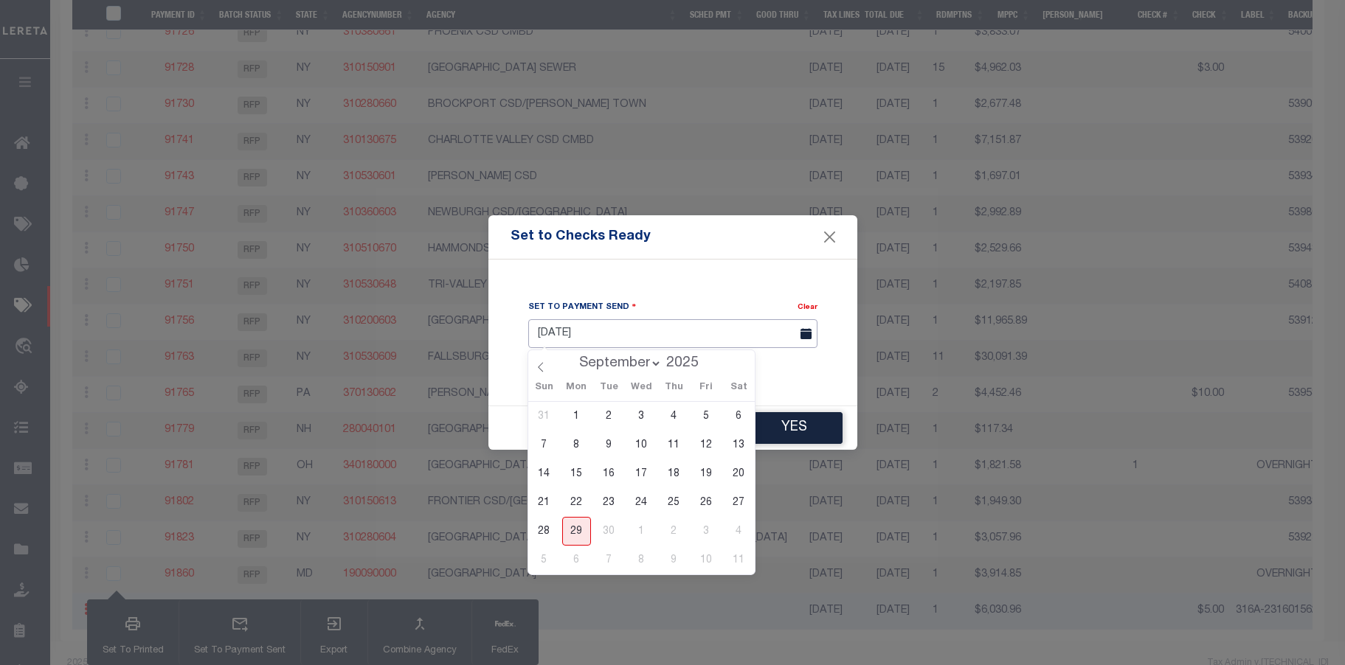
click at [690, 334] on input "09/29/2025" at bounding box center [672, 333] width 289 height 29
click at [707, 502] on span "26" at bounding box center [706, 502] width 29 height 29
type input "09/26/2025"
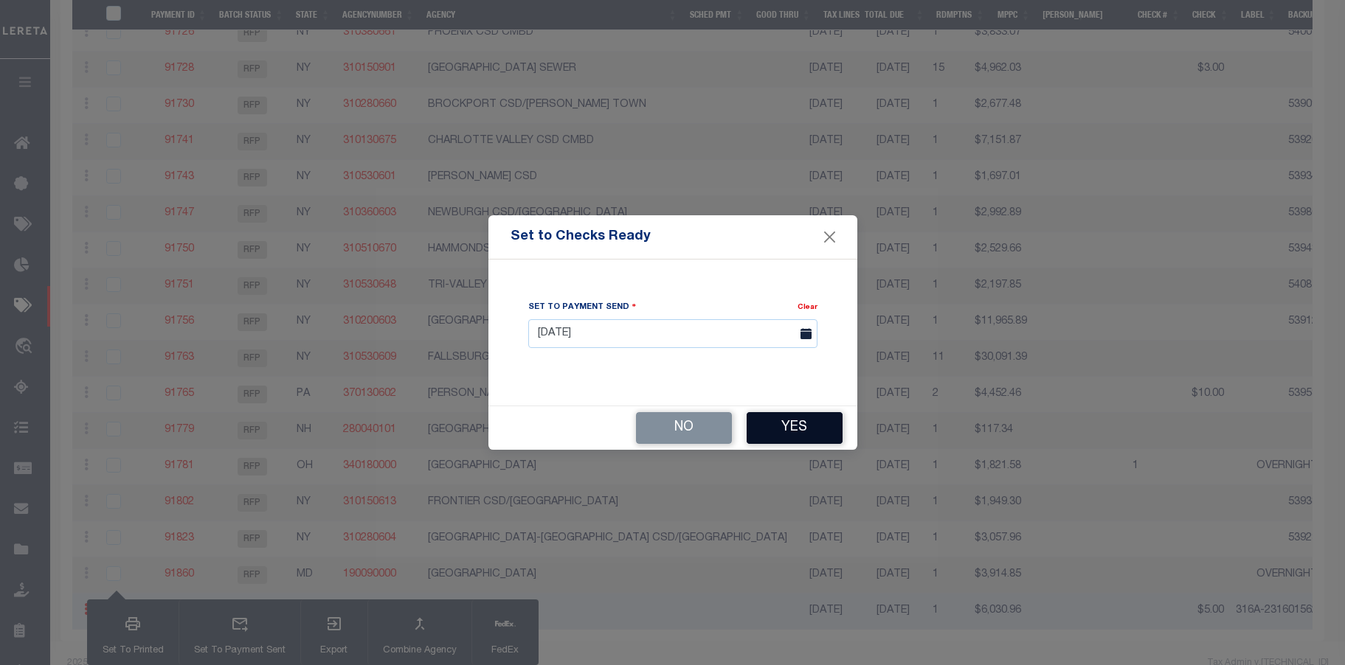
click at [809, 427] on button "Yes" at bounding box center [795, 428] width 96 height 32
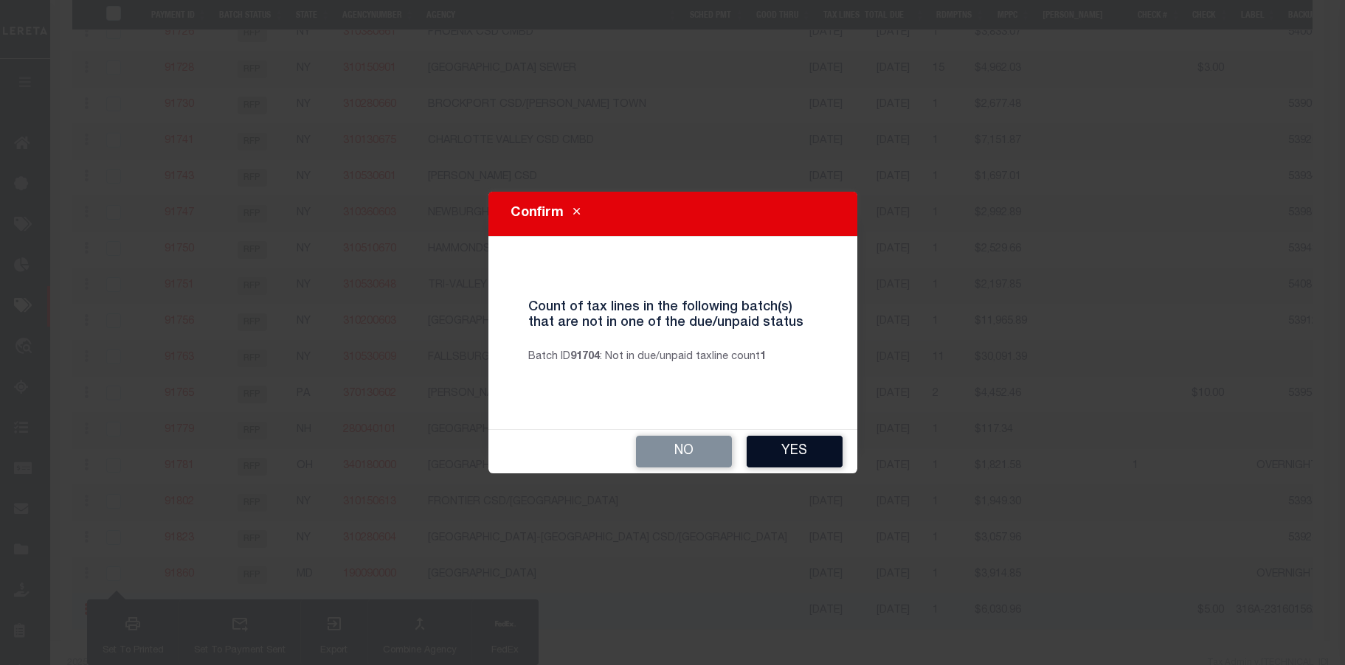
click at [812, 449] on button "Yes" at bounding box center [795, 452] width 96 height 32
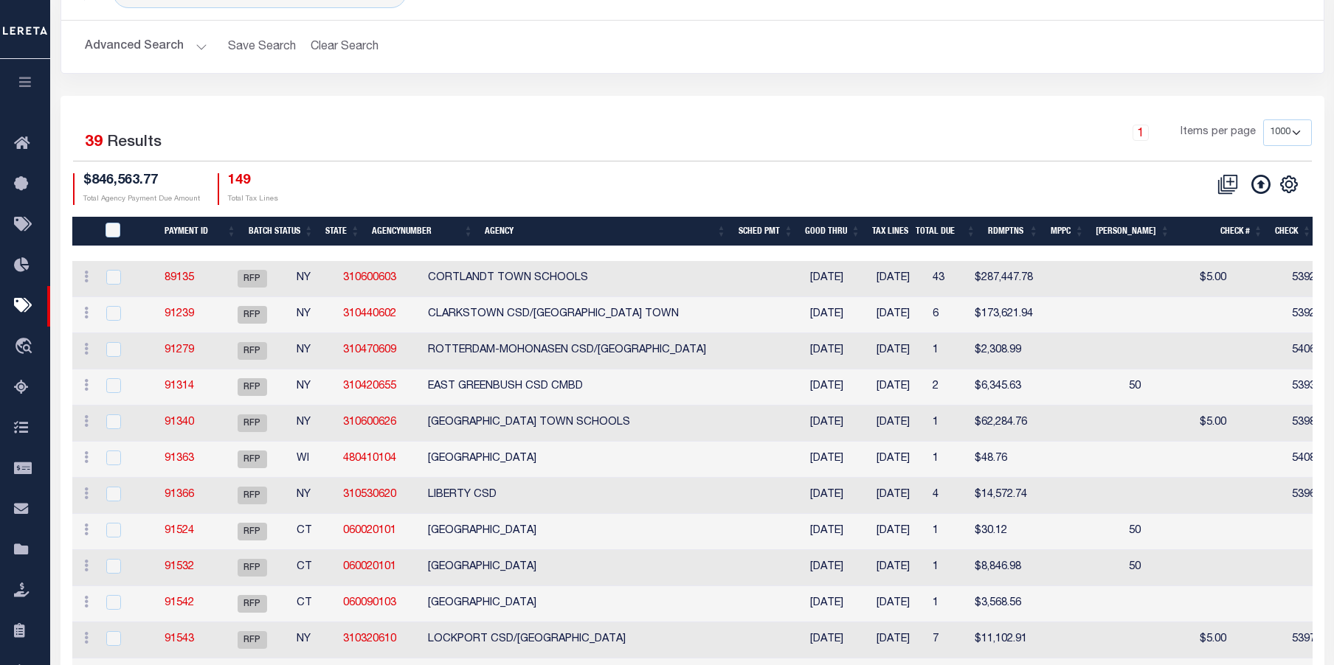
scroll to position [0, 0]
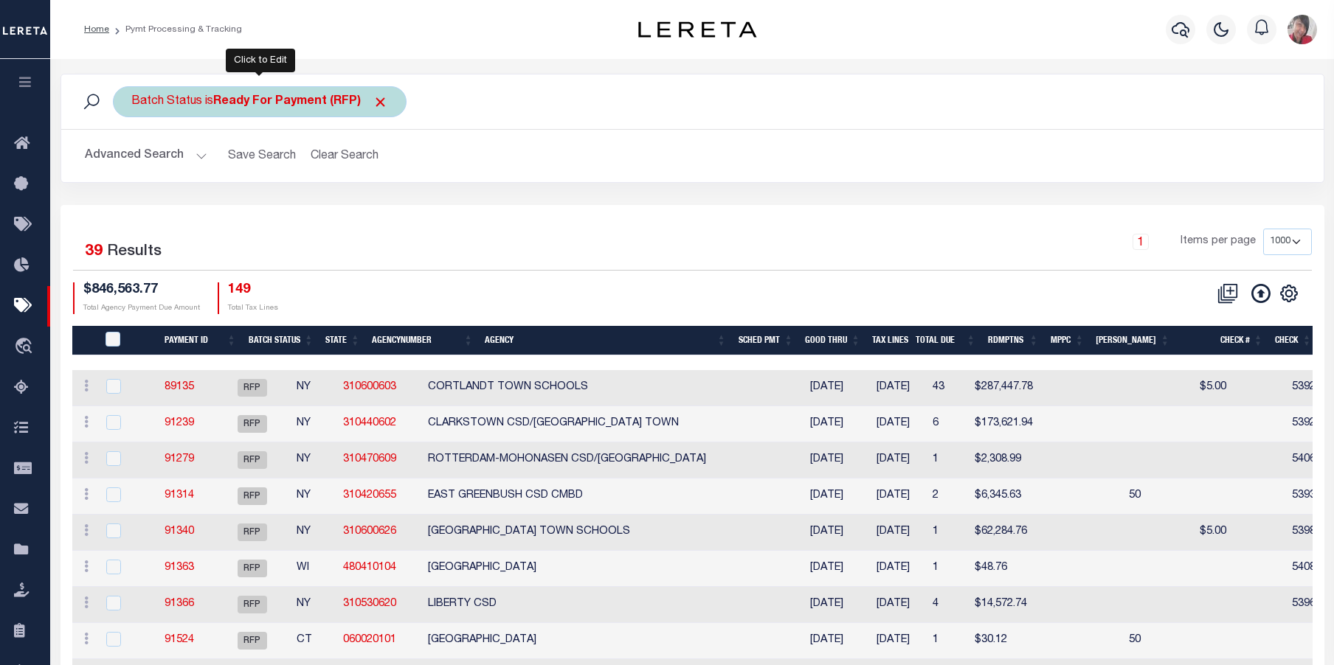
click at [296, 108] on b "Ready For Payment (RFP)" at bounding box center [300, 102] width 175 height 12
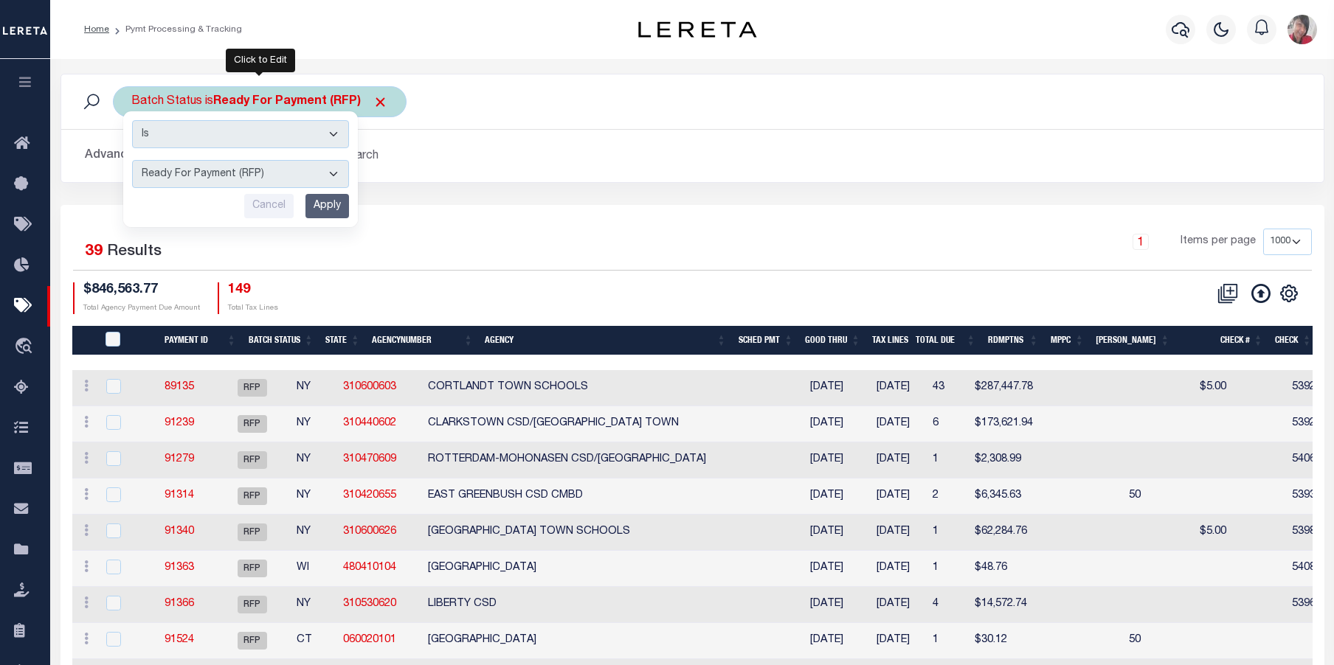
click at [335, 173] on select "Awaiting Funds (AWF) Cleared and Complete (CAC) New Check Needed (NCN) Payment …" at bounding box center [240, 174] width 217 height 28
select select "RSR"
click at [132, 160] on select "Awaiting Funds (AWF) Cleared and Complete (CAC) New Check Needed (NCN) Payment …" at bounding box center [240, 174] width 217 height 28
click at [330, 199] on input "Apply" at bounding box center [327, 206] width 44 height 24
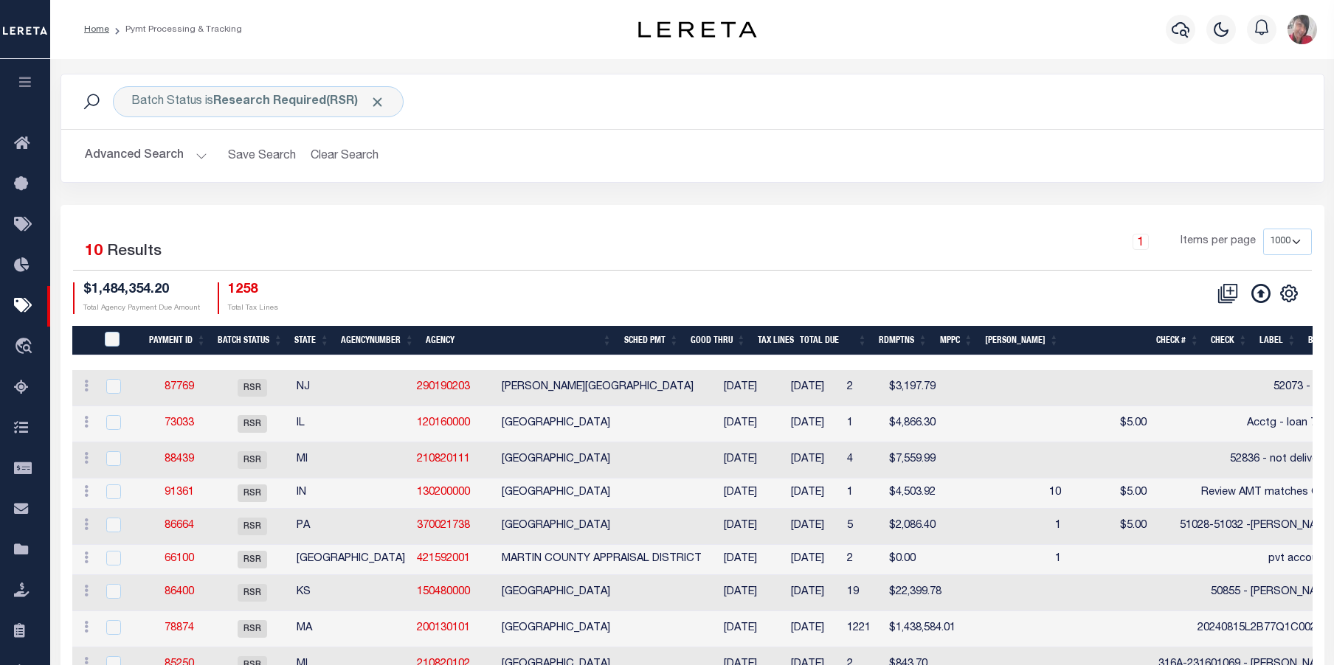
click at [489, 345] on th "Agency" at bounding box center [519, 341] width 198 height 30
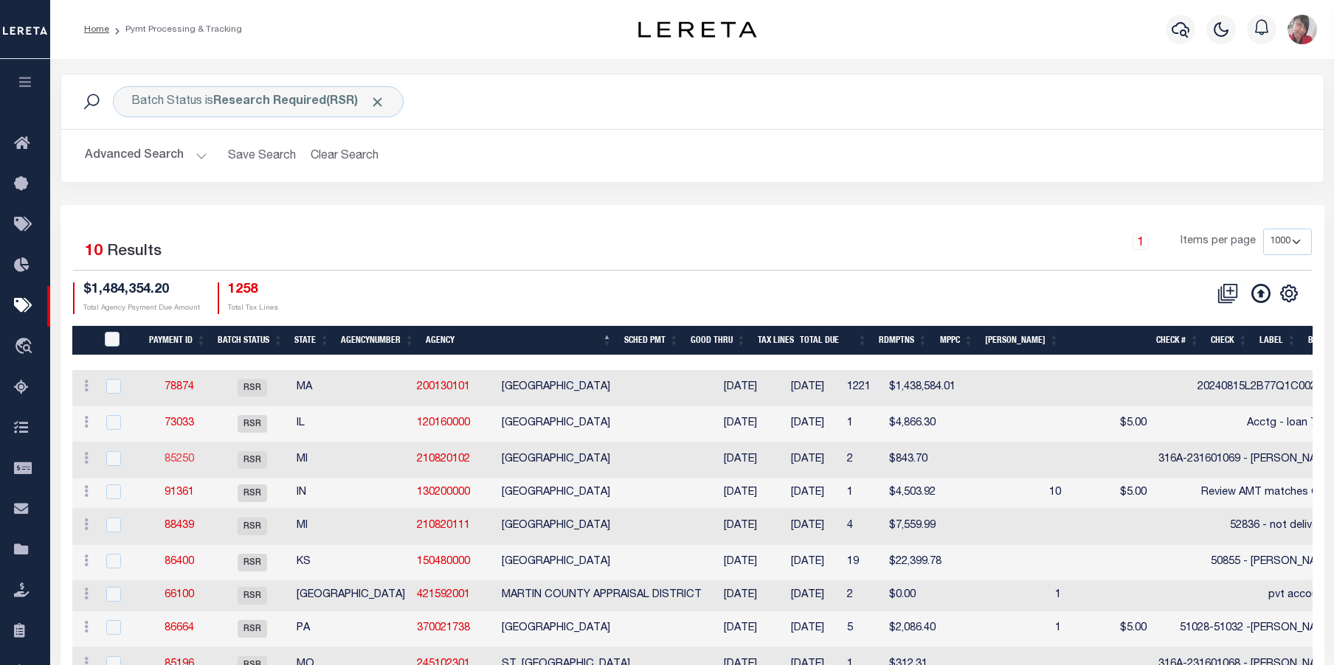
click at [185, 461] on link "85250" at bounding box center [180, 459] width 30 height 10
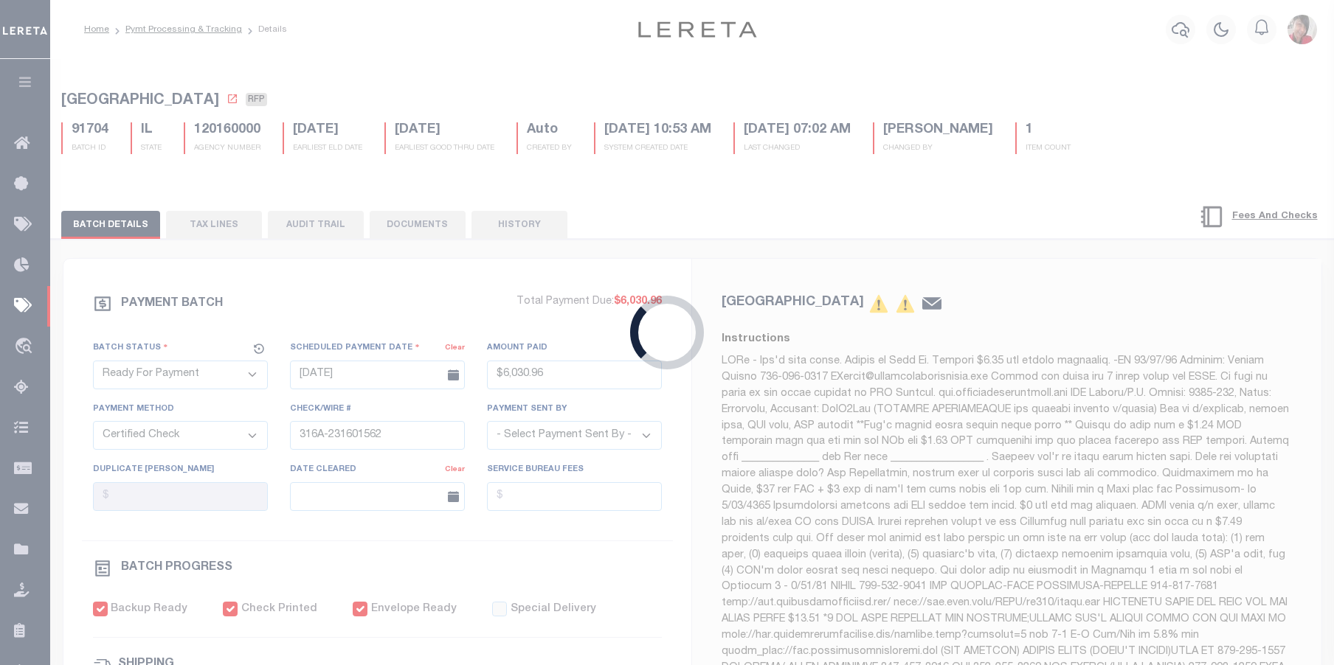
select select "RSR"
type input "03/20/2025"
type input "$843.7"
type input "316A-231601069 - Gloria"
checkbox input "false"
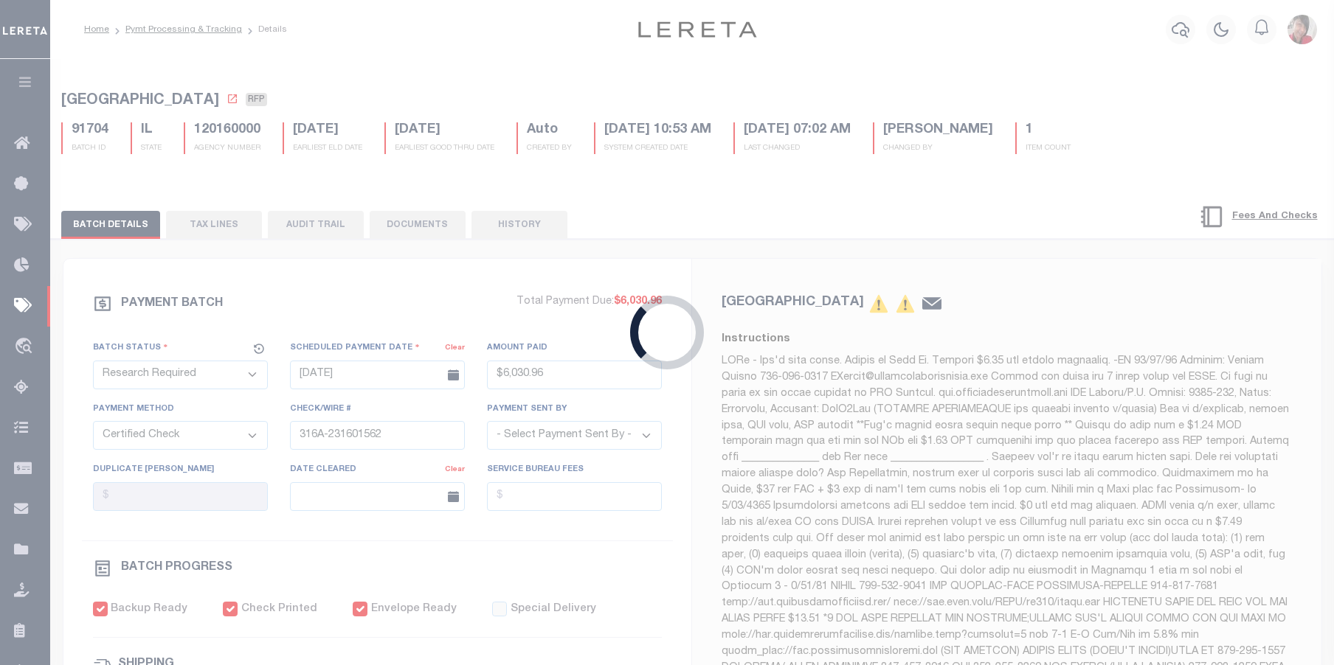
type input "03/21/2025"
type input "$26.23"
type input "772877789082"
type input "H.Hillsburry"
type input "03/24/2025"
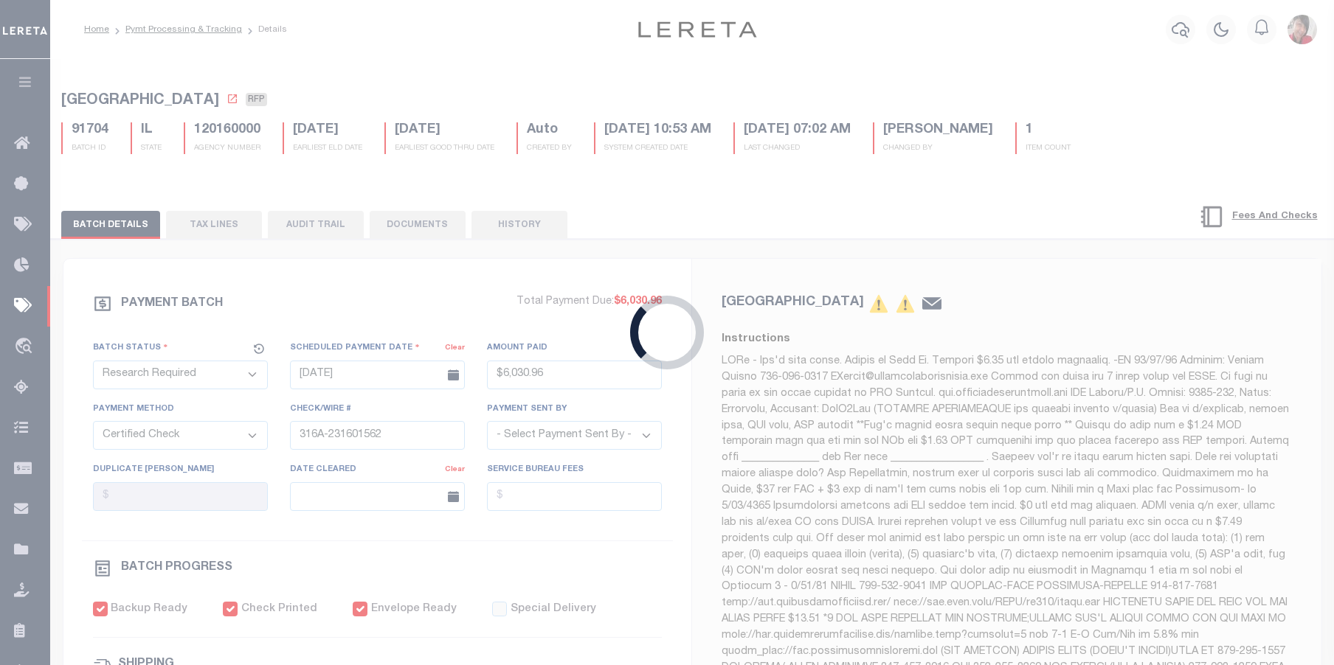
select select "37"
type input "316A-231601069"
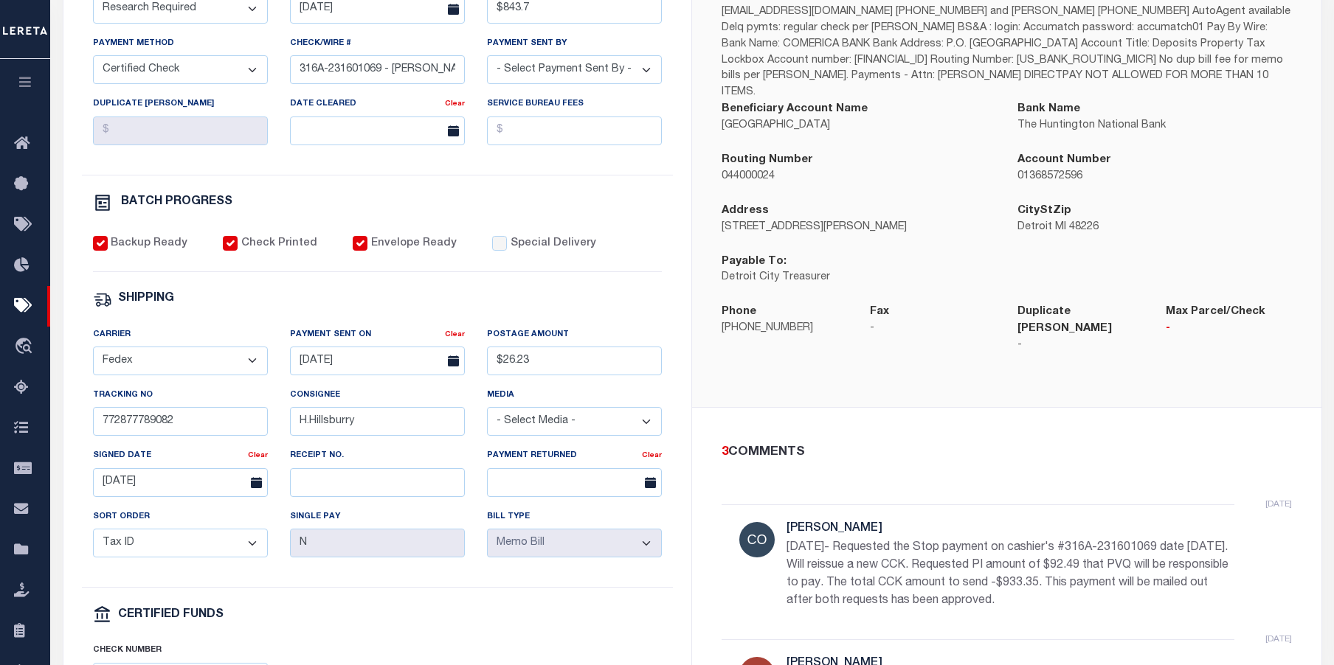
scroll to position [369, 0]
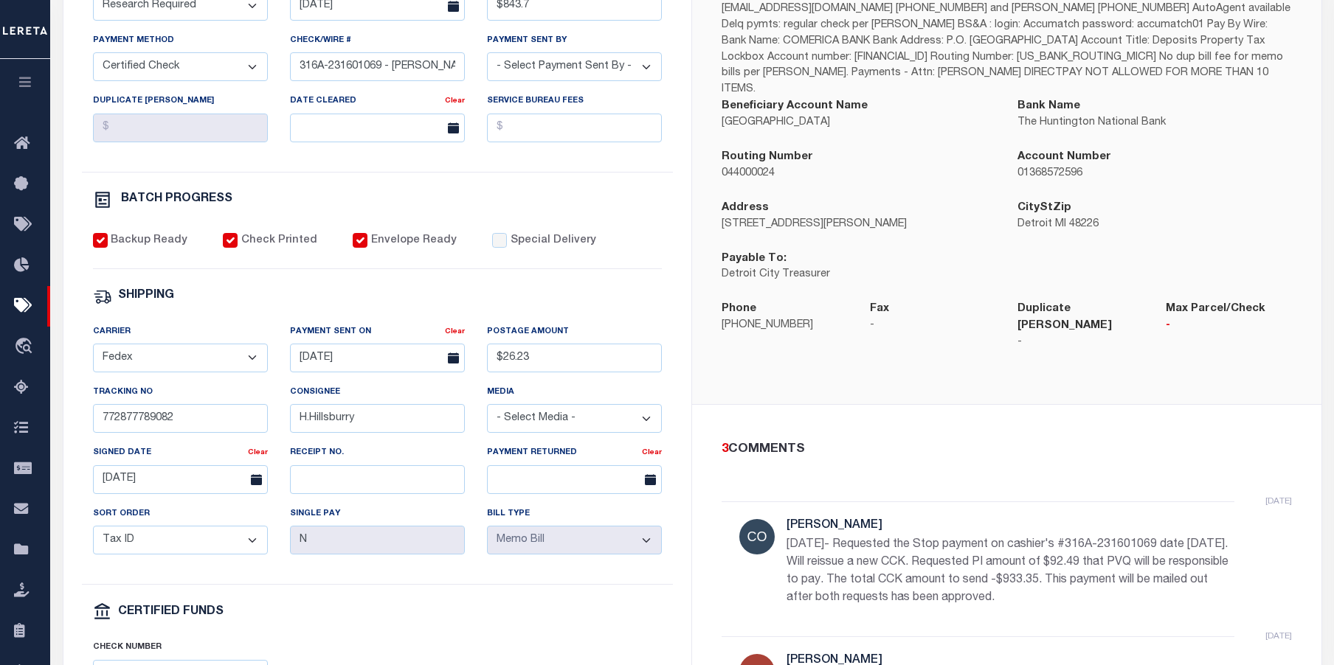
click at [1082, 579] on p "9/24/2025- Requested the Stop payment on cashier's #316A-231601069 date 3/20/20…" at bounding box center [1007, 571] width 443 height 71
drag, startPoint x: 1079, startPoint y: 570, endPoint x: 784, endPoint y: 512, distance: 299.9
click at [784, 512] on div "4 days ago Cole, Gloria 9/24/2025- Requested the Stop payment on cashier's #316…" at bounding box center [1007, 569] width 570 height 135
copy p "9/24/2025- Requested the Stop payment on cashier's #316A-231601069 date 3/20/20…"
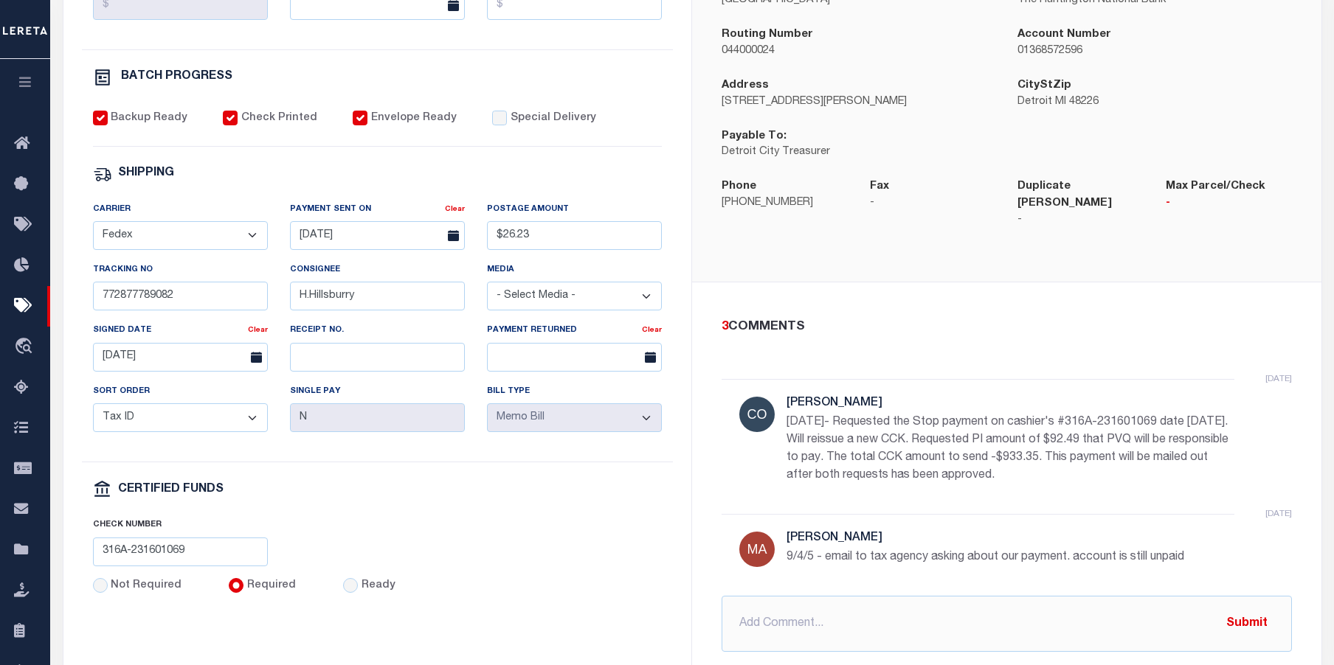
scroll to position [590, 0]
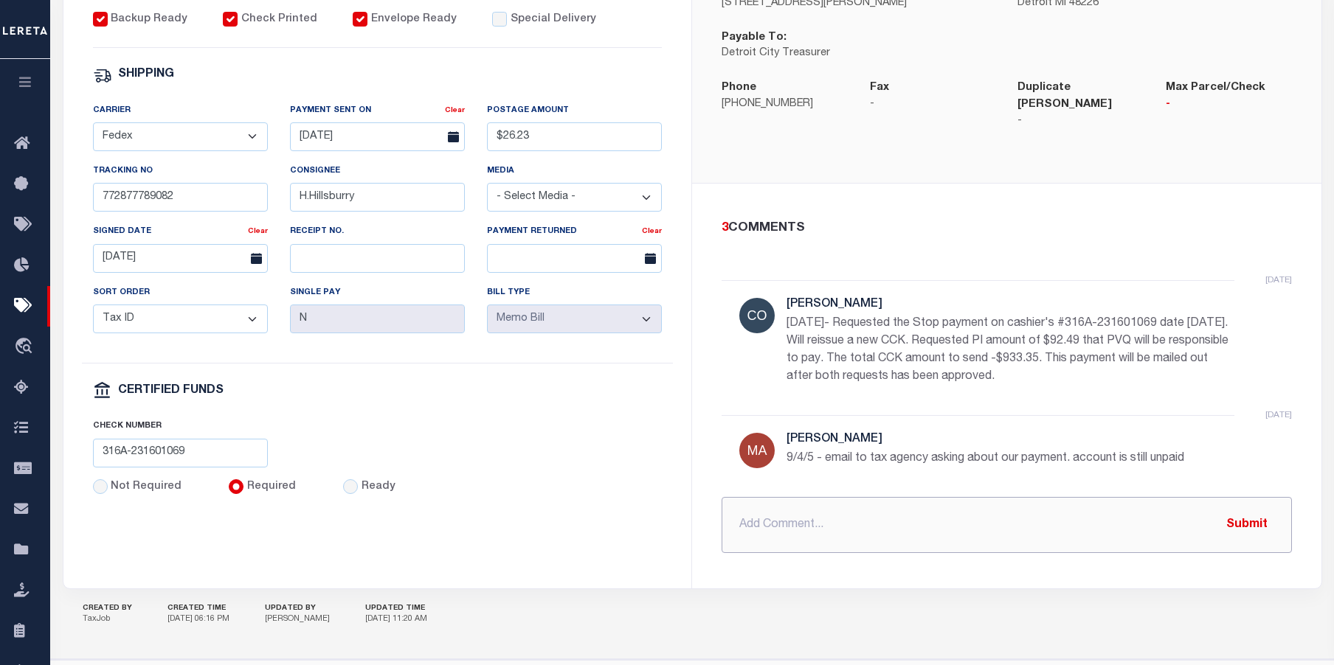
click at [868, 497] on input "text" at bounding box center [1007, 525] width 570 height 56
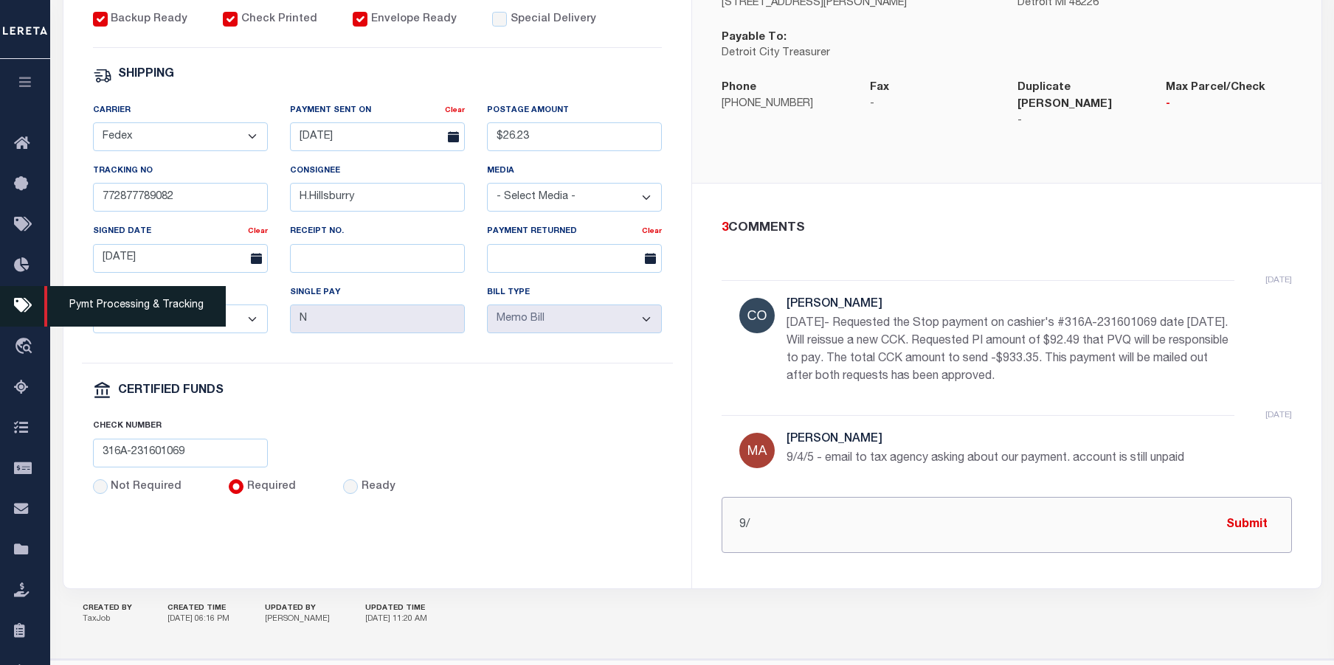
type input "9"
paste input "9/24/2025- Requested the Stop payment on cashier's #316A-231601069 date 3/20/20…"
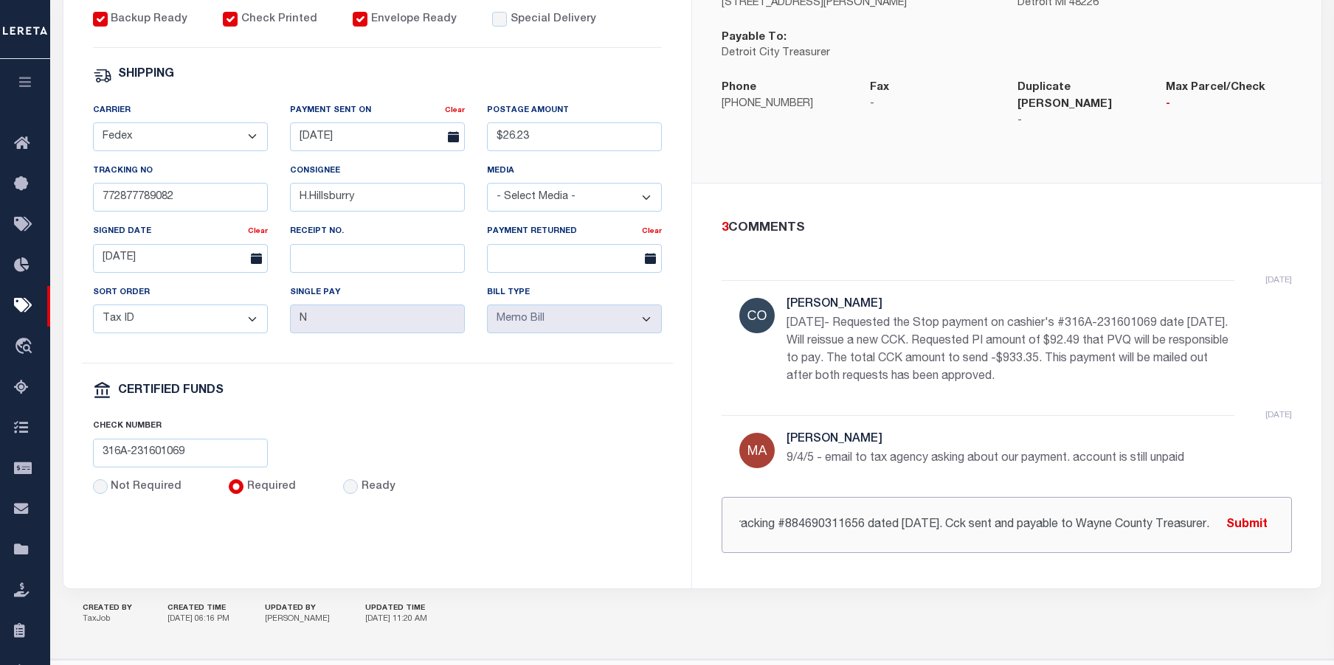
scroll to position [0, 1813]
type input "9/24/2025- REVISED: Requested the Stop payment on cashier's #316A-231601069 dat…"
click at [1262, 510] on button "Submit" at bounding box center [1247, 525] width 60 height 30
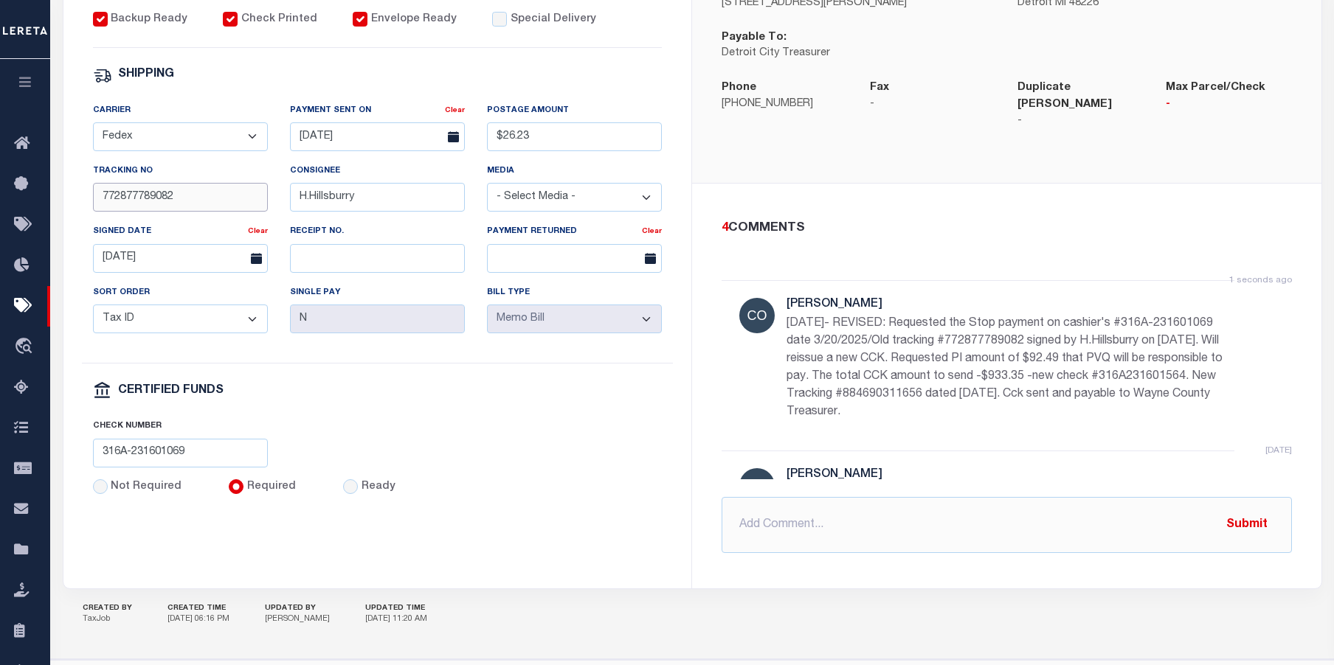
drag, startPoint x: 181, startPoint y: 199, endPoint x: 96, endPoint y: 200, distance: 84.8
click at [96, 200] on input "772877789082" at bounding box center [180, 197] width 175 height 29
type input "884690311656"
click at [366, 142] on input "03/21/2025" at bounding box center [377, 136] width 175 height 29
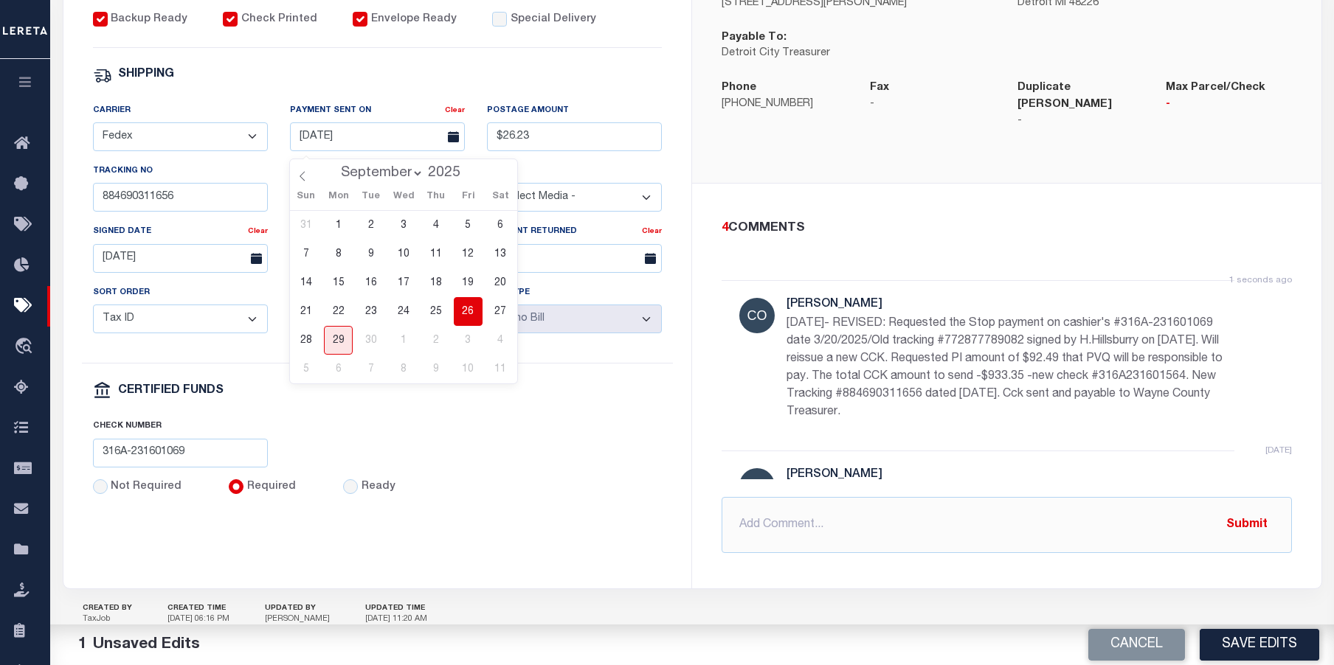
drag, startPoint x: 466, startPoint y: 305, endPoint x: 460, endPoint y: 294, distance: 12.5
click at [465, 305] on span "26" at bounding box center [468, 311] width 29 height 29
type input "09/26/2025"
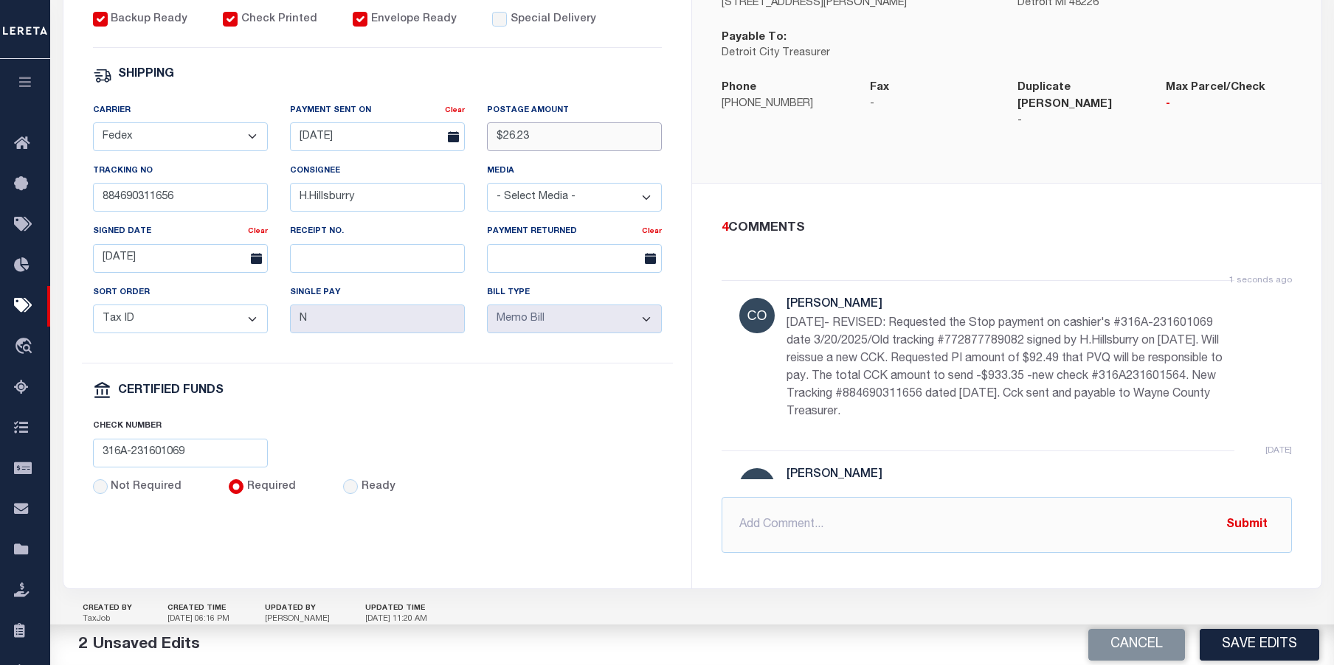
drag, startPoint x: 534, startPoint y: 144, endPoint x: 491, endPoint y: 142, distance: 42.8
click at [491, 142] on input "$26.23" at bounding box center [574, 136] width 175 height 29
type input "$28.75"
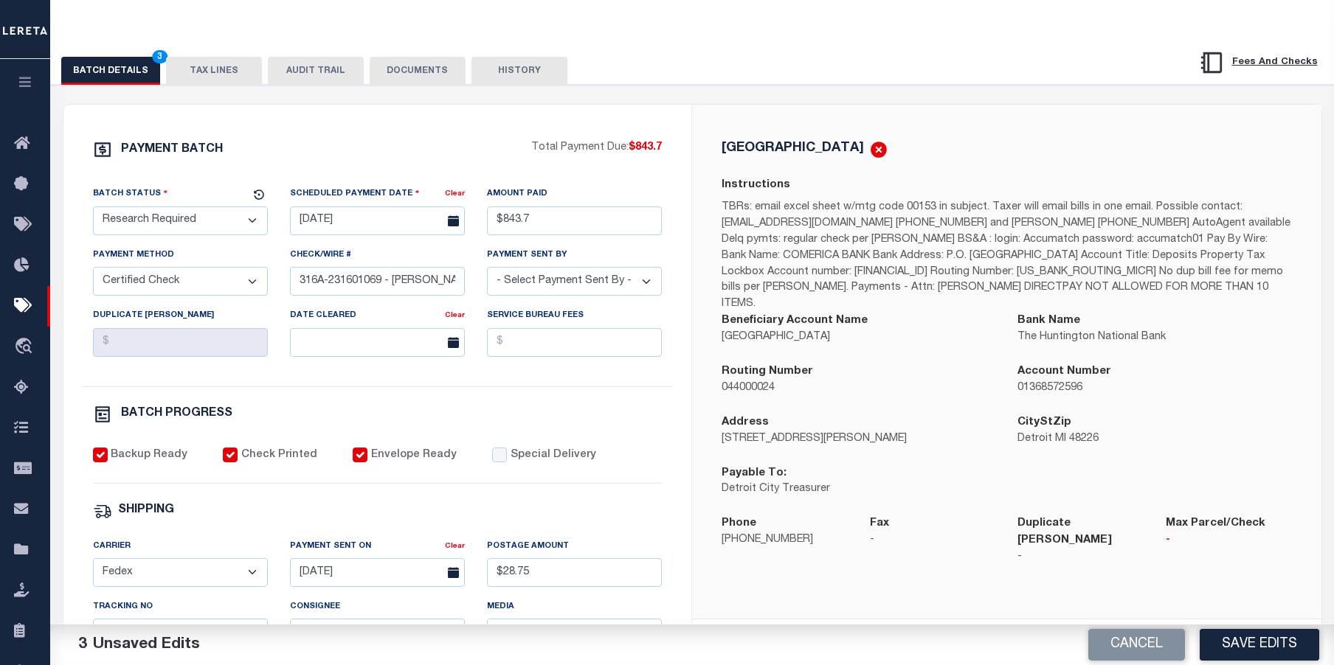
scroll to position [148, 0]
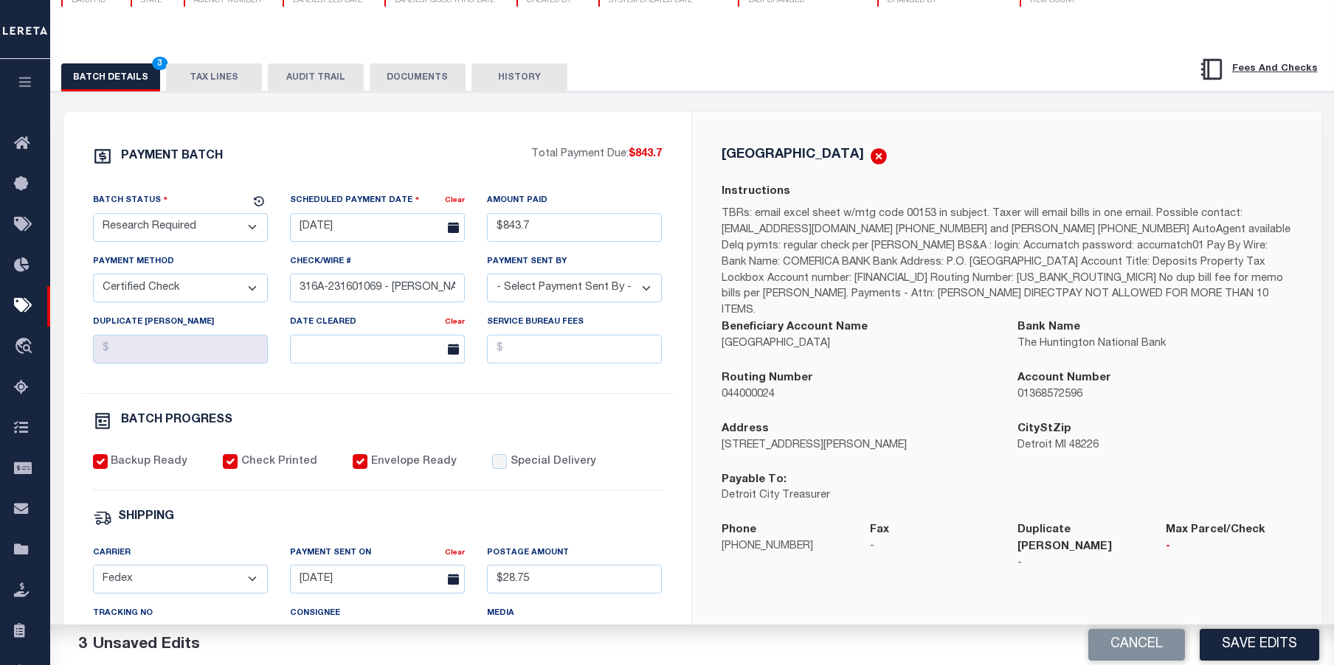
click at [250, 229] on select "- Select Status - Scheduled for Payment Ready For Payment Payment Sent Cleared …" at bounding box center [180, 227] width 175 height 29
click at [93, 216] on select "- Select Status - Scheduled for Payment Ready For Payment Payment Sent Cleared …" at bounding box center [180, 227] width 175 height 29
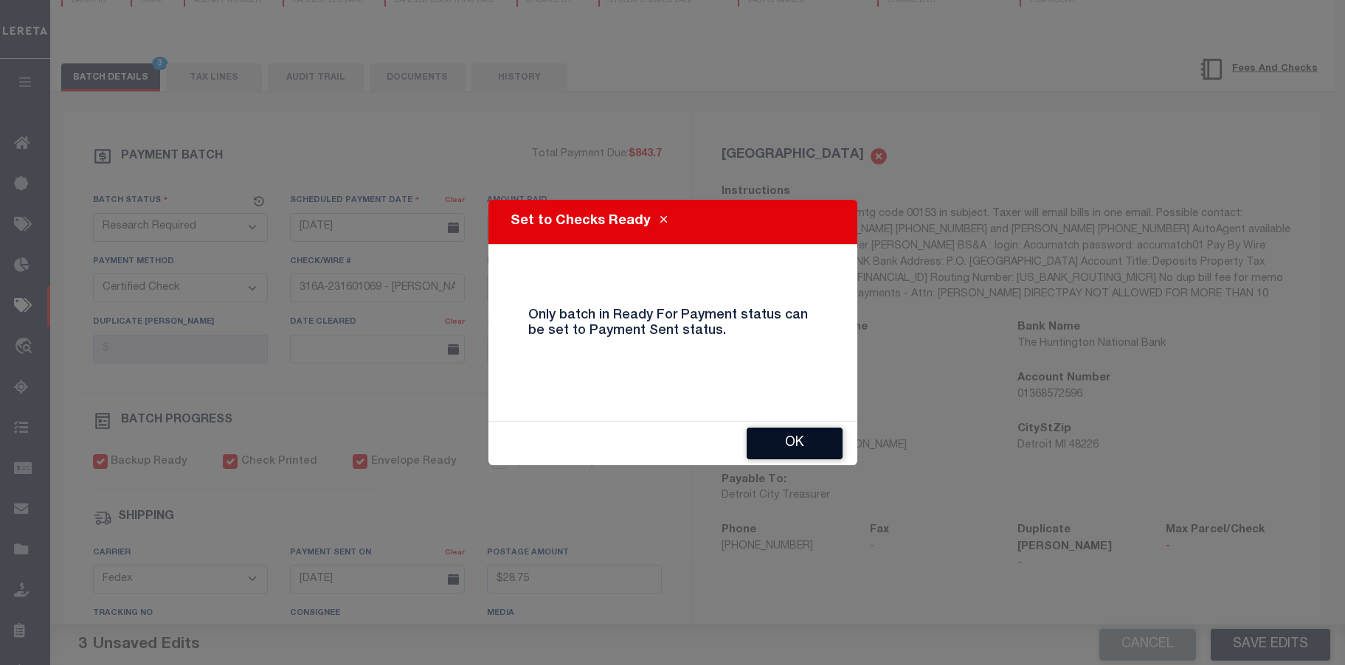
click at [810, 438] on button "OK" at bounding box center [795, 444] width 96 height 32
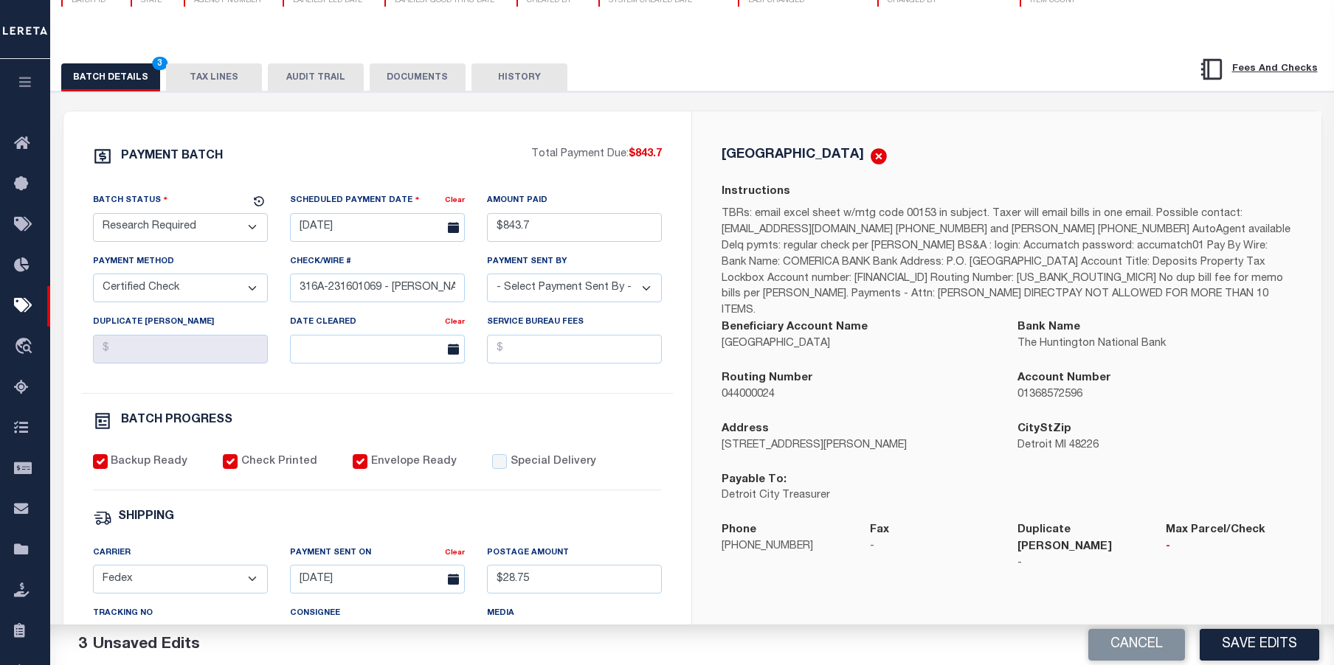
click at [254, 224] on select "- Select Status - Scheduled for Payment Ready For Payment Payment Sent Cleared …" at bounding box center [180, 227] width 175 height 29
select select "RFP"
click at [93, 216] on select "- Select Status - Scheduled for Payment Ready For Payment Payment Sent Cleared …" at bounding box center [180, 227] width 175 height 29
click at [187, 300] on select "- Select Payment Method - ACH Certified Check Check Direct Deposit Wire Transfer" at bounding box center [180, 288] width 175 height 29
click at [93, 278] on select "- Select Payment Method - ACH Certified Check Check Direct Deposit Wire Transfer" at bounding box center [180, 288] width 175 height 29
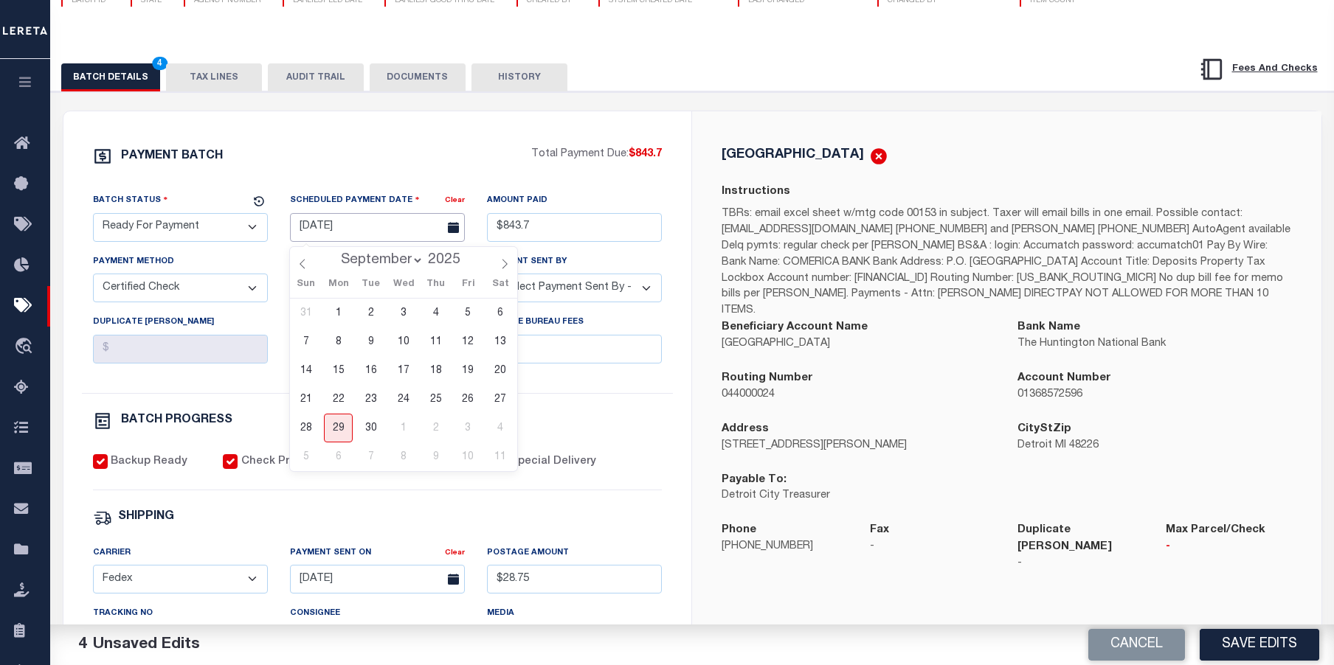
click at [390, 231] on input "03/20/2025" at bounding box center [377, 227] width 175 height 29
click at [437, 400] on span "25" at bounding box center [435, 399] width 29 height 29
type input "09/25/2025"
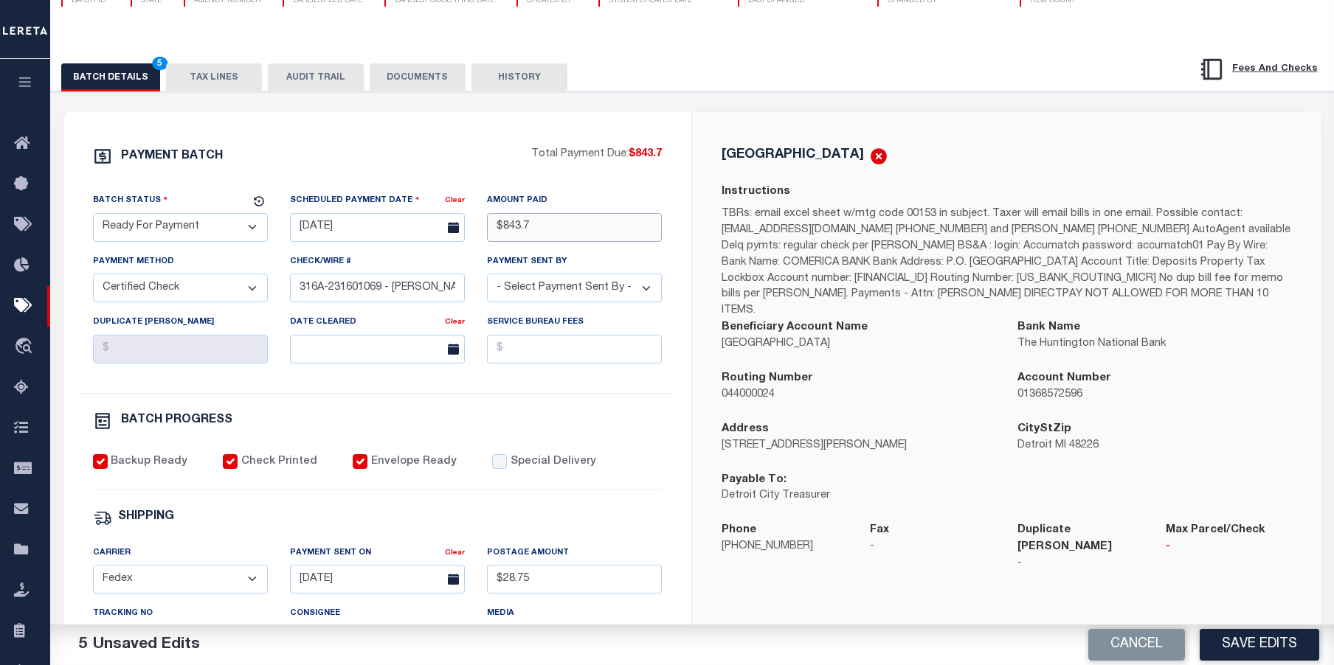
drag, startPoint x: 551, startPoint y: 231, endPoint x: 463, endPoint y: 233, distance: 87.8
click at [463, 233] on div "Batch Status - Select Status - Scheduled for Payment Ready For Payment Payment …" at bounding box center [378, 293] width 592 height 201
type input "$843.70"
drag, startPoint x: 436, startPoint y: 291, endPoint x: 363, endPoint y: 285, distance: 73.3
click at [363, 285] on input "316A-231601069 - Gloria" at bounding box center [377, 288] width 175 height 29
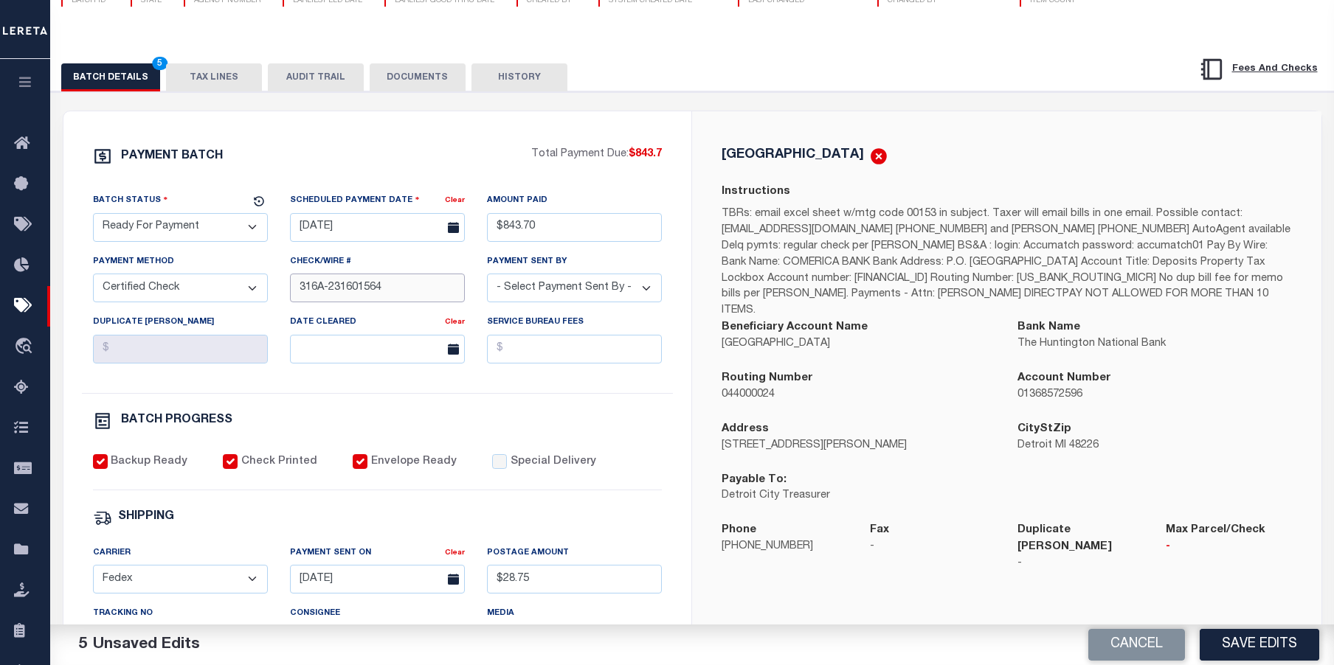
drag, startPoint x: 412, startPoint y: 294, endPoint x: 282, endPoint y: 293, distance: 130.6
click at [281, 294] on div "Check/Wire # 316A-231601564" at bounding box center [377, 284] width 197 height 60
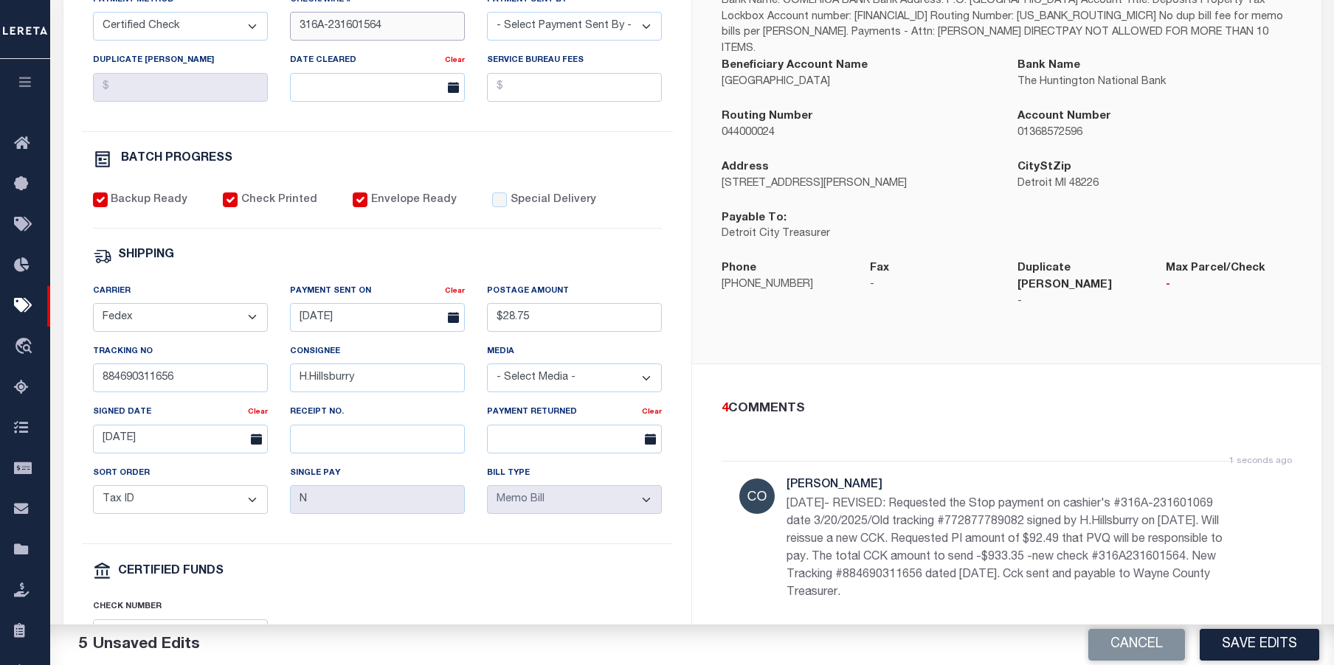
scroll to position [443, 0]
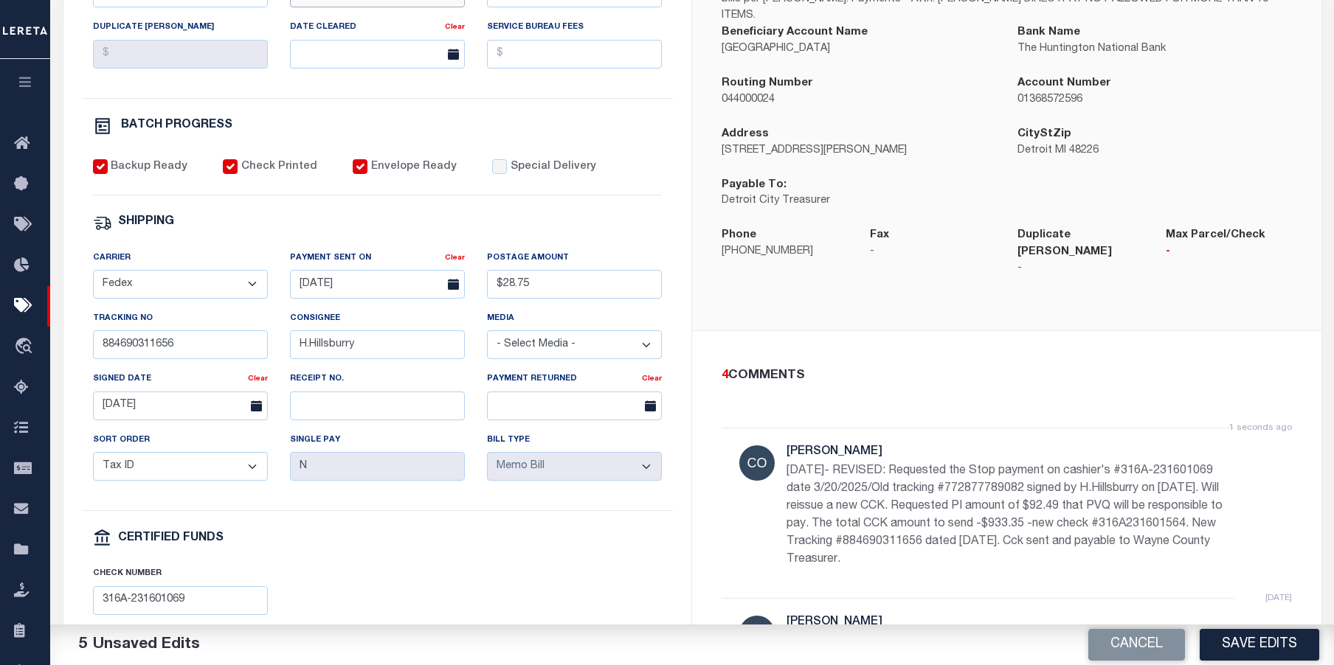
type input "316A-231601564"
click at [492, 174] on input "Special Delivery" at bounding box center [499, 166] width 15 height 15
checkbox input "true"
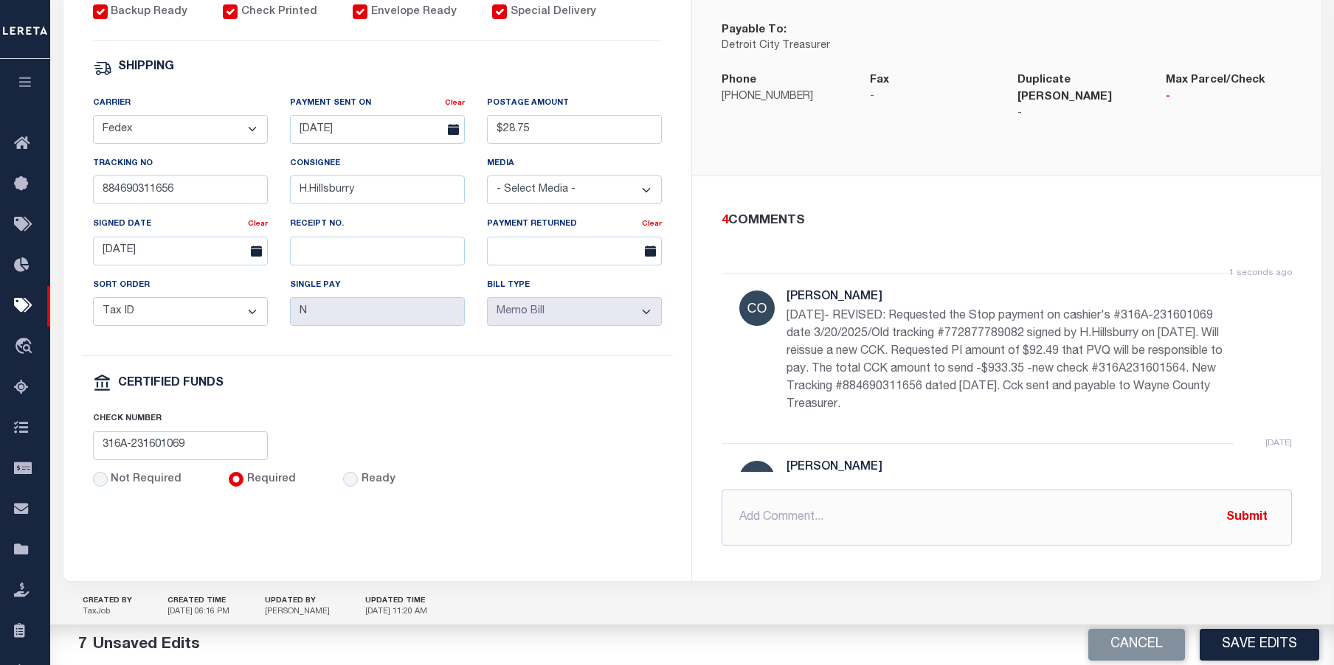
scroll to position [601, 0]
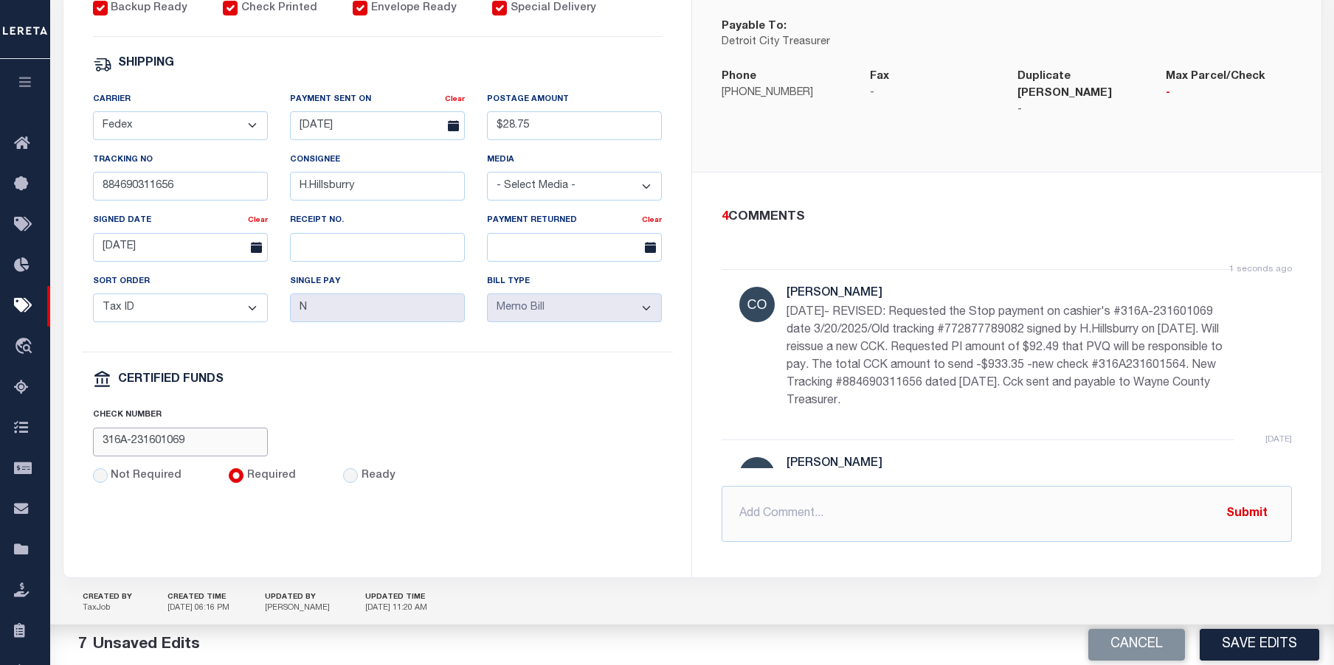
drag, startPoint x: 210, startPoint y: 453, endPoint x: 68, endPoint y: 435, distance: 143.6
click at [68, 437] on div "PAYMENT BATCH Total Payment Due: $843.7 Batch Status" at bounding box center [377, 89] width 629 height 863
paste input "564"
type input "316A-231601564"
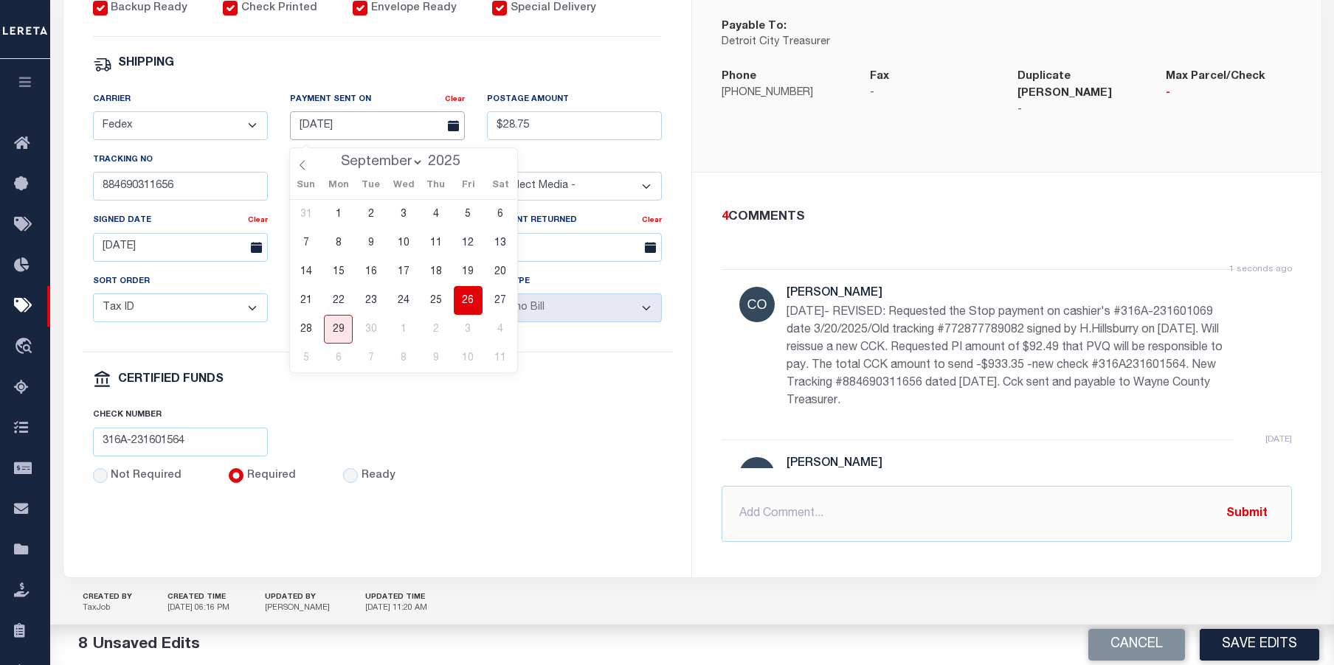
click at [367, 134] on input "09/26/2025" at bounding box center [377, 125] width 175 height 29
click at [466, 300] on span "26" at bounding box center [468, 300] width 29 height 29
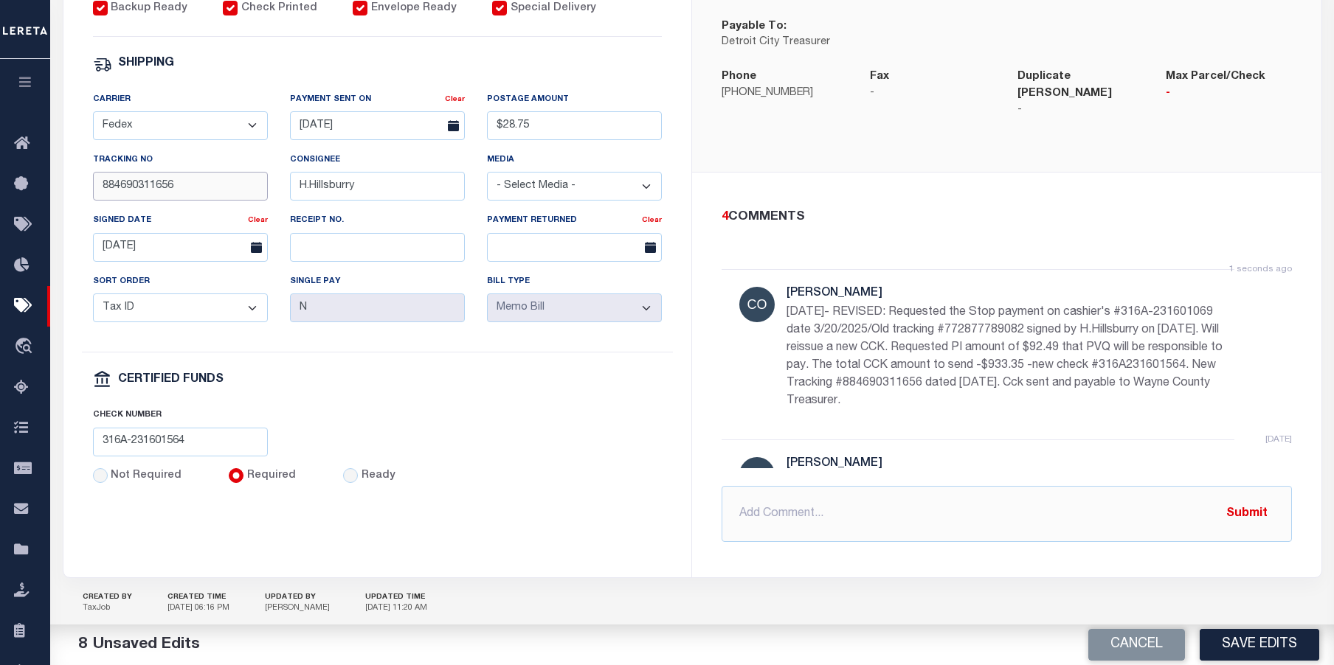
drag, startPoint x: 186, startPoint y: 195, endPoint x: 59, endPoint y: 187, distance: 127.2
click at [63, 187] on div "PAYMENT BATCH Total Payment Due: $843.7 Batch Status" at bounding box center [377, 89] width 629 height 863
type input "884690311656"
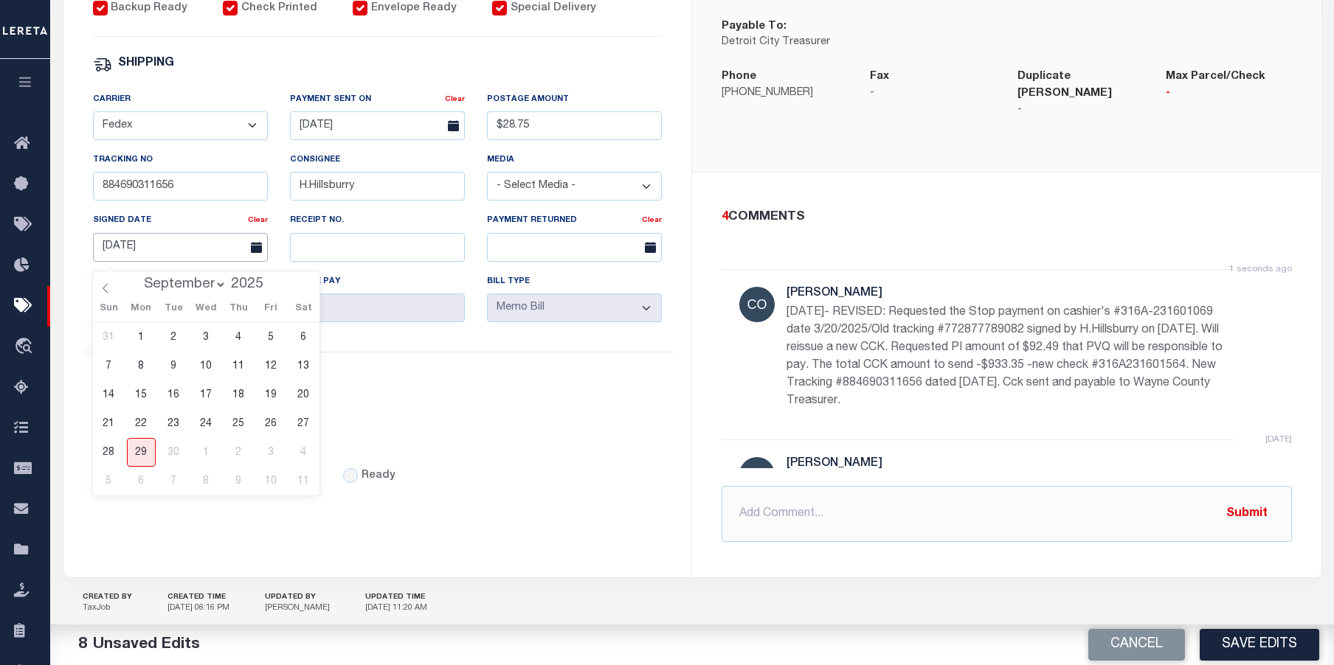
drag, startPoint x: 168, startPoint y: 253, endPoint x: 136, endPoint y: 261, distance: 32.7
click at [136, 261] on input "03/24/2025" at bounding box center [180, 247] width 175 height 29
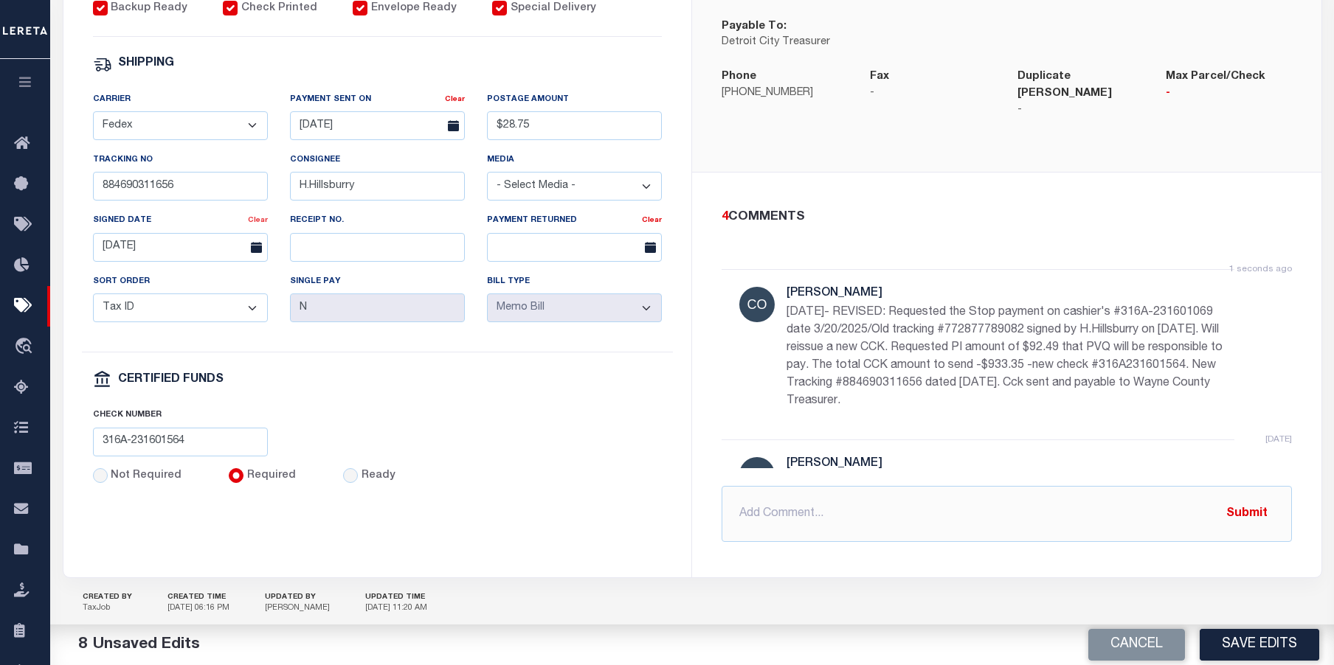
click at [256, 224] on link "Clear" at bounding box center [258, 220] width 20 height 7
drag, startPoint x: 367, startPoint y: 198, endPoint x: 289, endPoint y: 194, distance: 77.6
click at [290, 194] on input "H.Hillsburry" at bounding box center [377, 186] width 175 height 29
paste input "L.Lige"
type input "L.Lige"
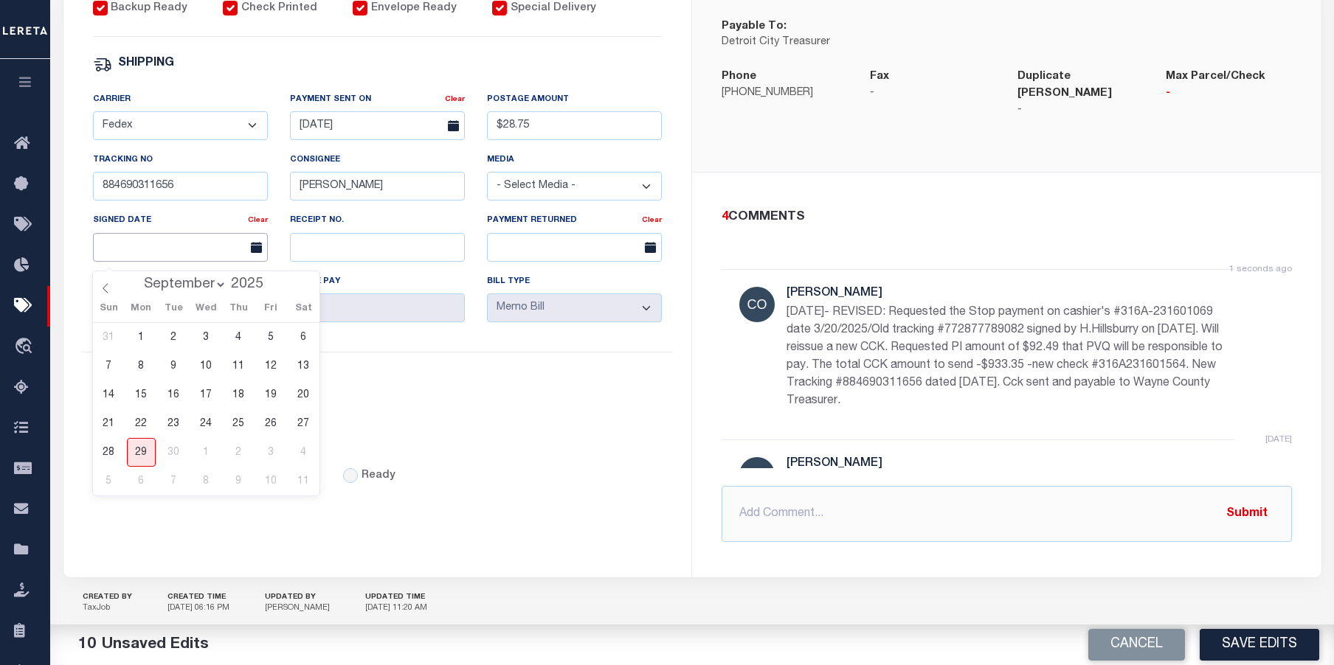
click at [216, 252] on input "text" at bounding box center [180, 247] width 175 height 29
click at [142, 454] on span "29" at bounding box center [141, 452] width 29 height 29
type input "[DATE]"
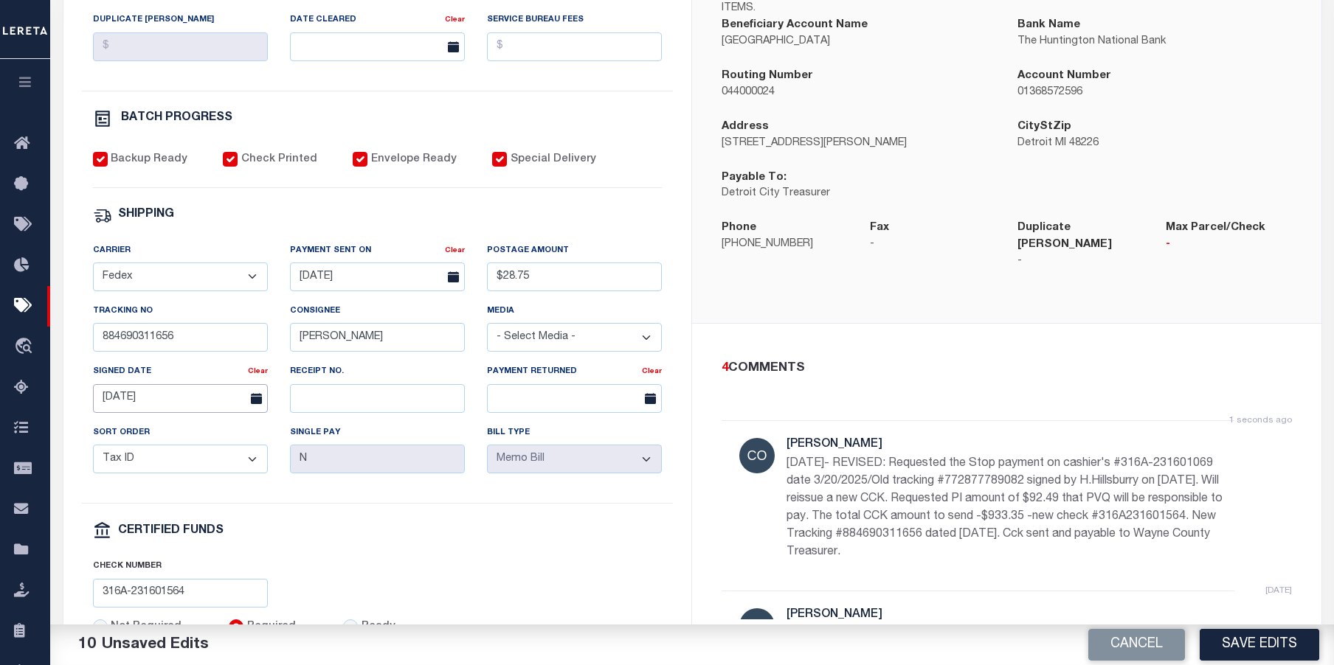
scroll to position [454, 0]
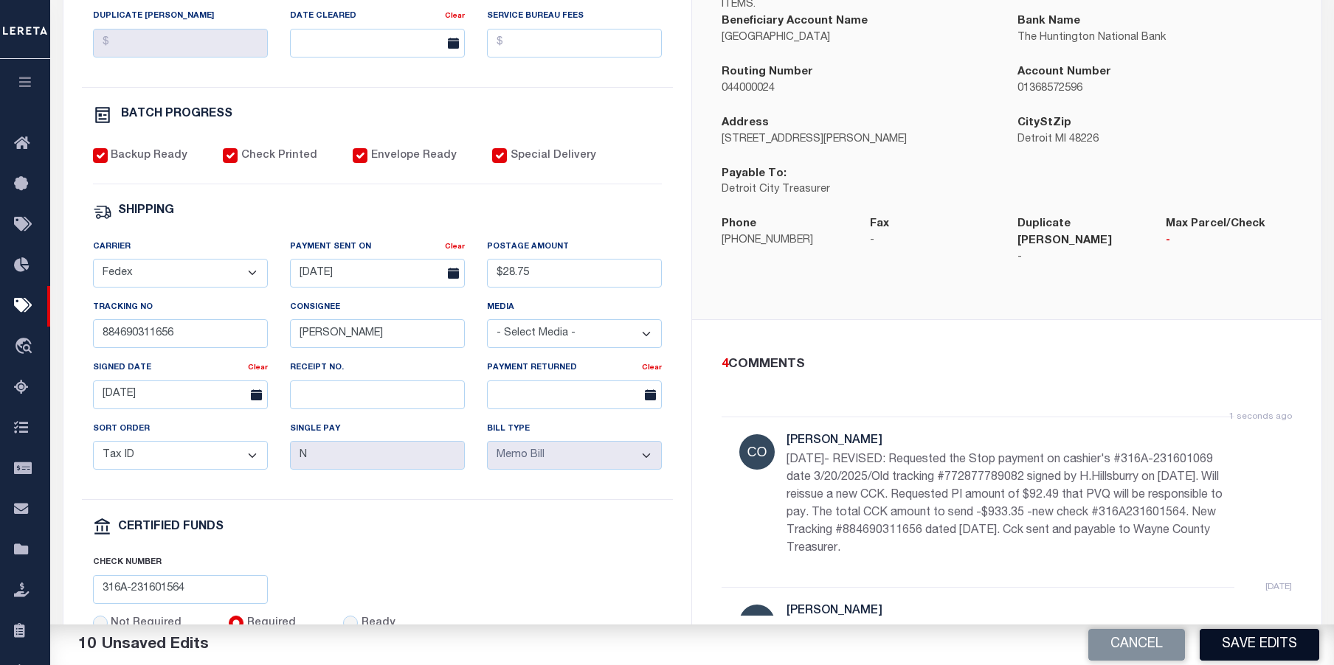
click at [1256, 645] on button "Save Edits" at bounding box center [1260, 645] width 120 height 32
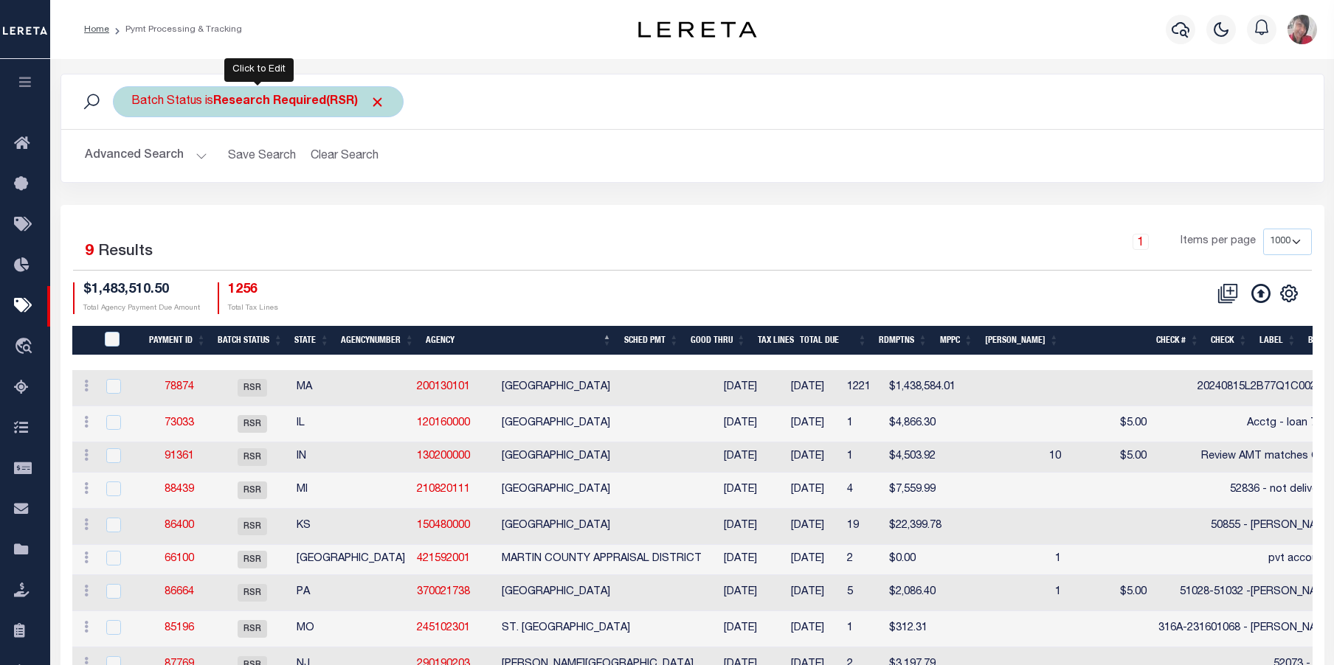
click at [256, 104] on b "Research Required(RSR)" at bounding box center [299, 102] width 172 height 12
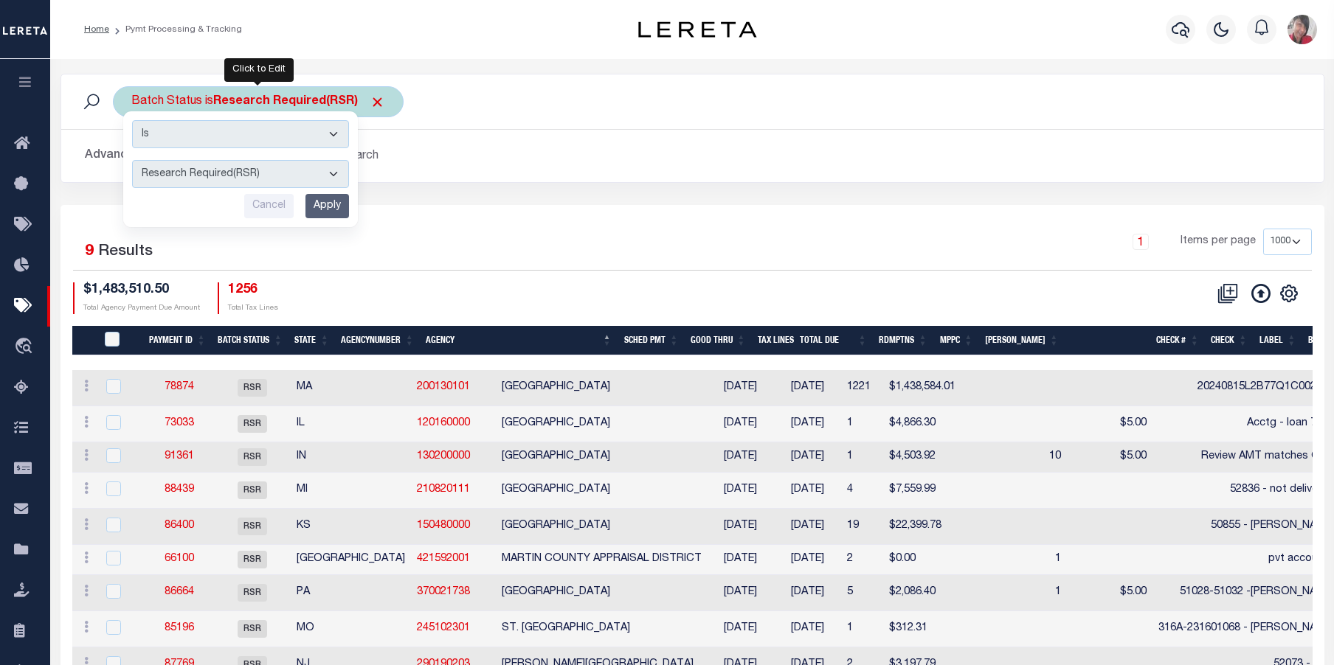
click at [334, 170] on select "Awaiting Funds (AWF) Cleared and Complete (CAC) New Check Needed (NCN) Payment …" at bounding box center [240, 174] width 217 height 28
select select "RFP"
click at [132, 160] on select "Awaiting Funds (AWF) Cleared and Complete (CAC) New Check Needed (NCN) Payment …" at bounding box center [240, 174] width 217 height 28
click at [332, 204] on input "Apply" at bounding box center [327, 206] width 44 height 24
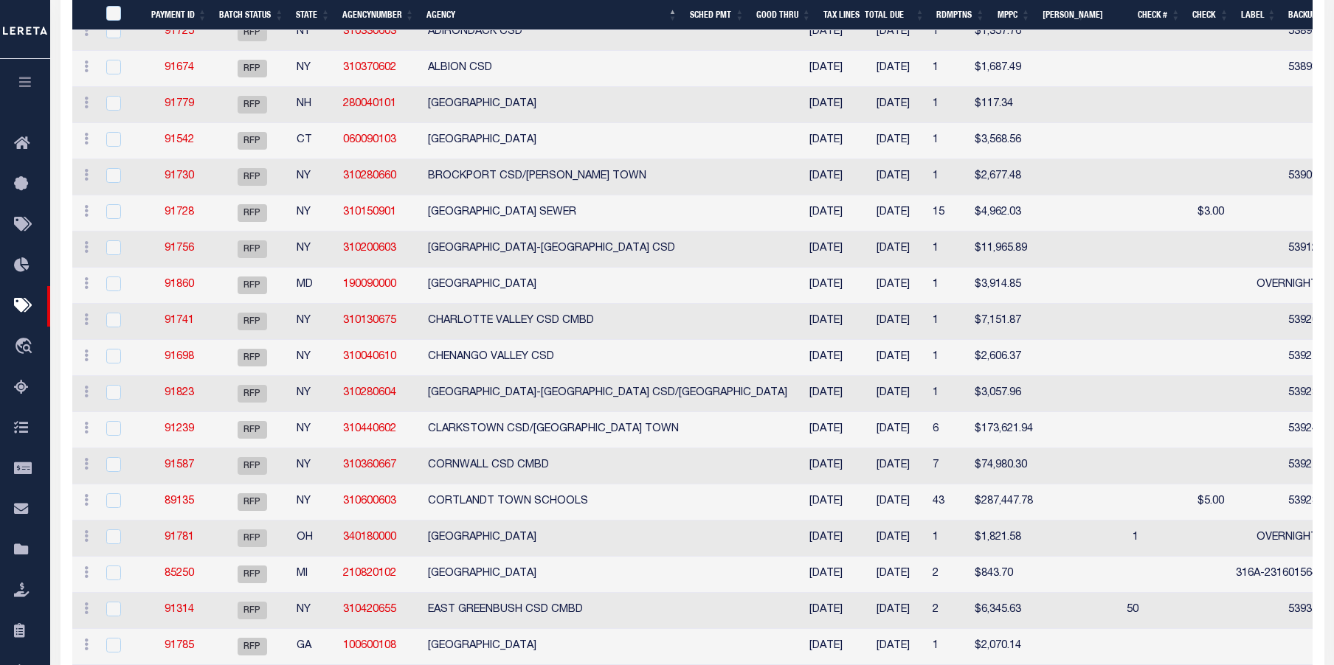
scroll to position [443, 0]
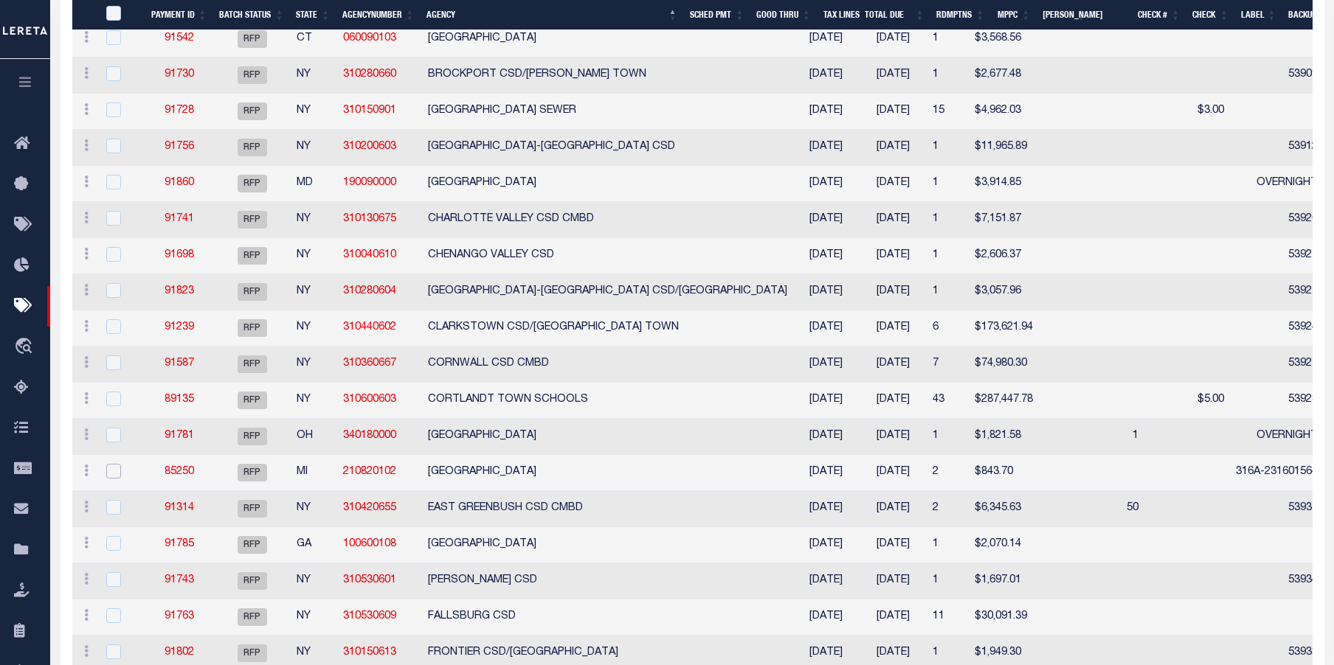
click at [117, 466] on input "checkbox" at bounding box center [113, 471] width 15 height 15
checkbox input "true"
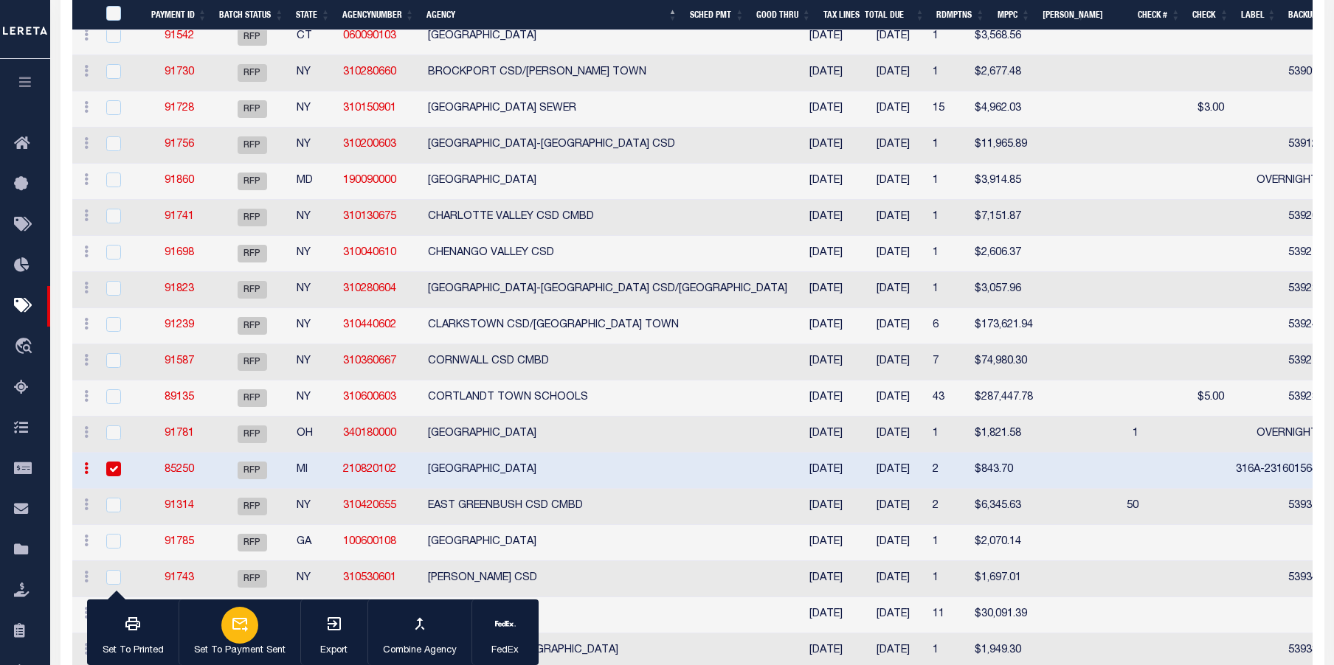
click at [244, 626] on icon "button" at bounding box center [240, 624] width 18 height 18
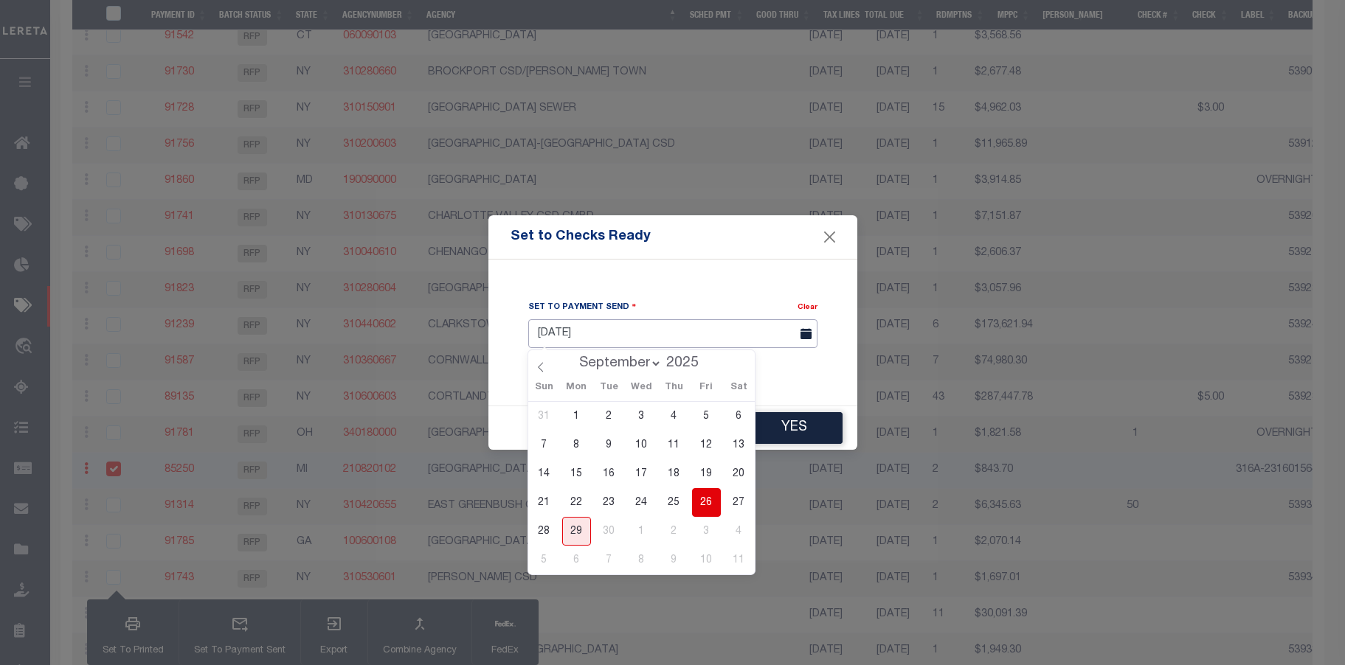
click at [709, 331] on input "09/29/2025" at bounding box center [672, 333] width 289 height 29
click at [705, 510] on span "26" at bounding box center [706, 502] width 29 height 29
type input "09/26/2025"
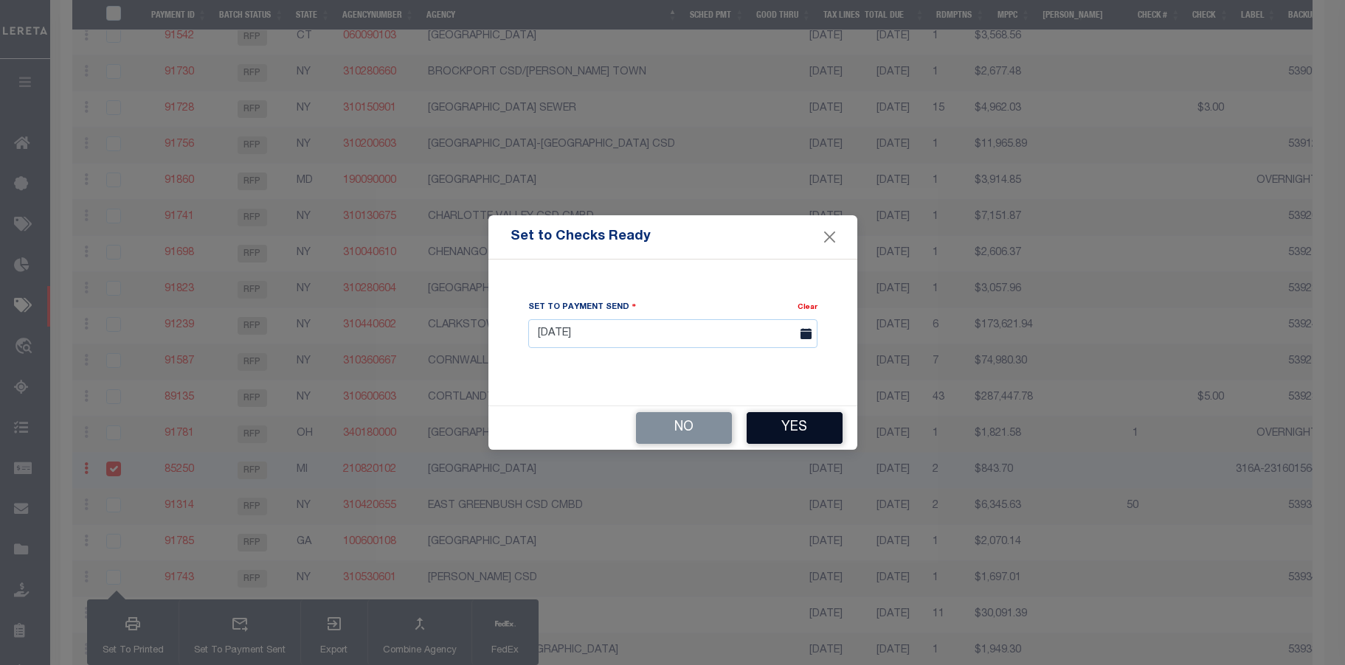
click at [814, 425] on button "Yes" at bounding box center [795, 428] width 96 height 32
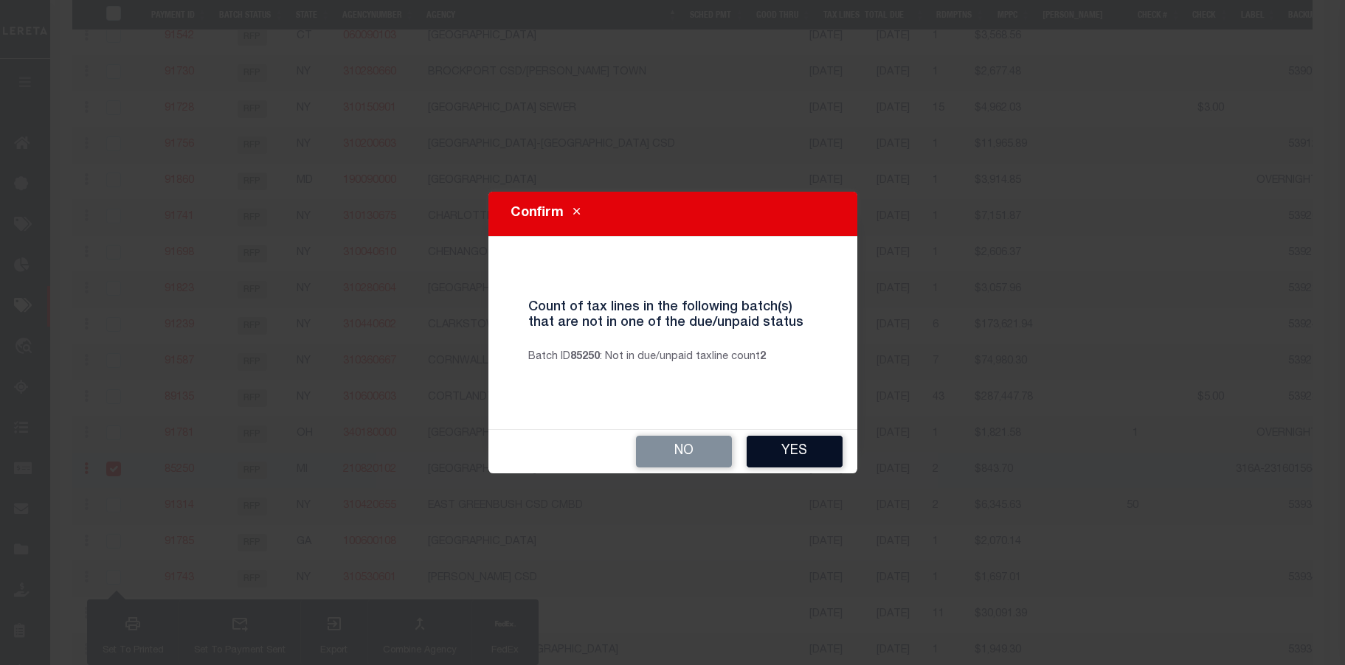
click at [803, 446] on button "Yes" at bounding box center [795, 452] width 96 height 32
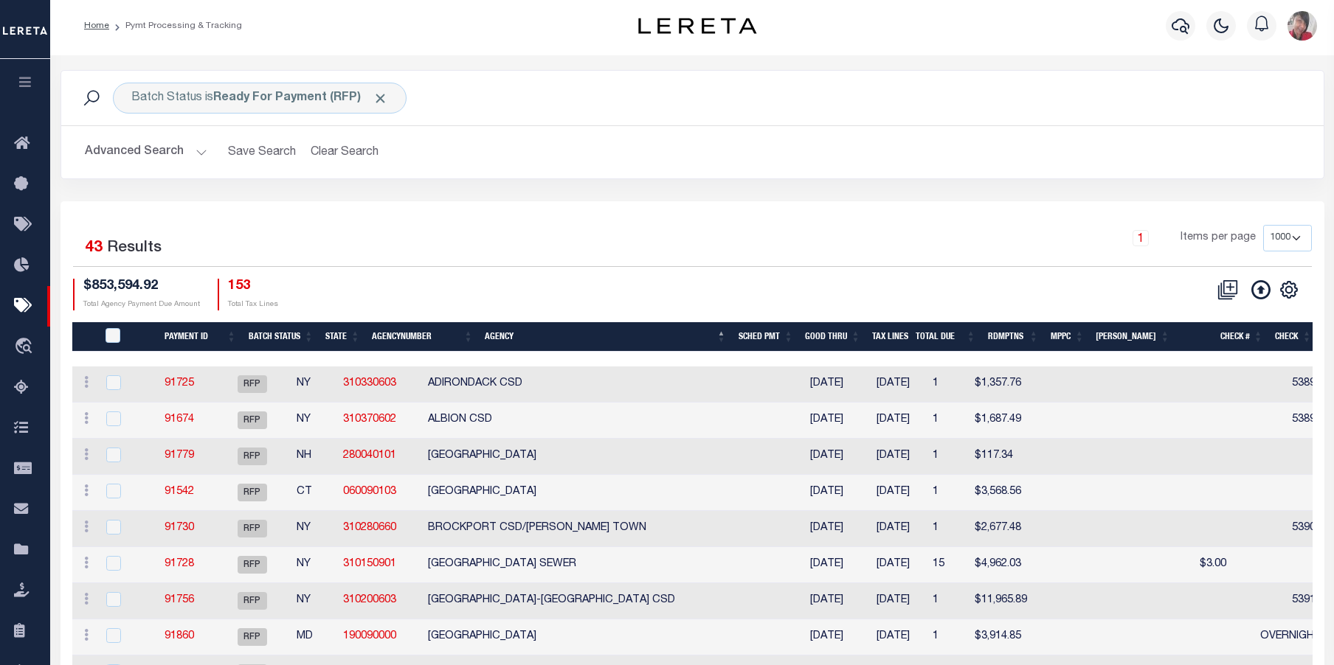
scroll to position [0, 0]
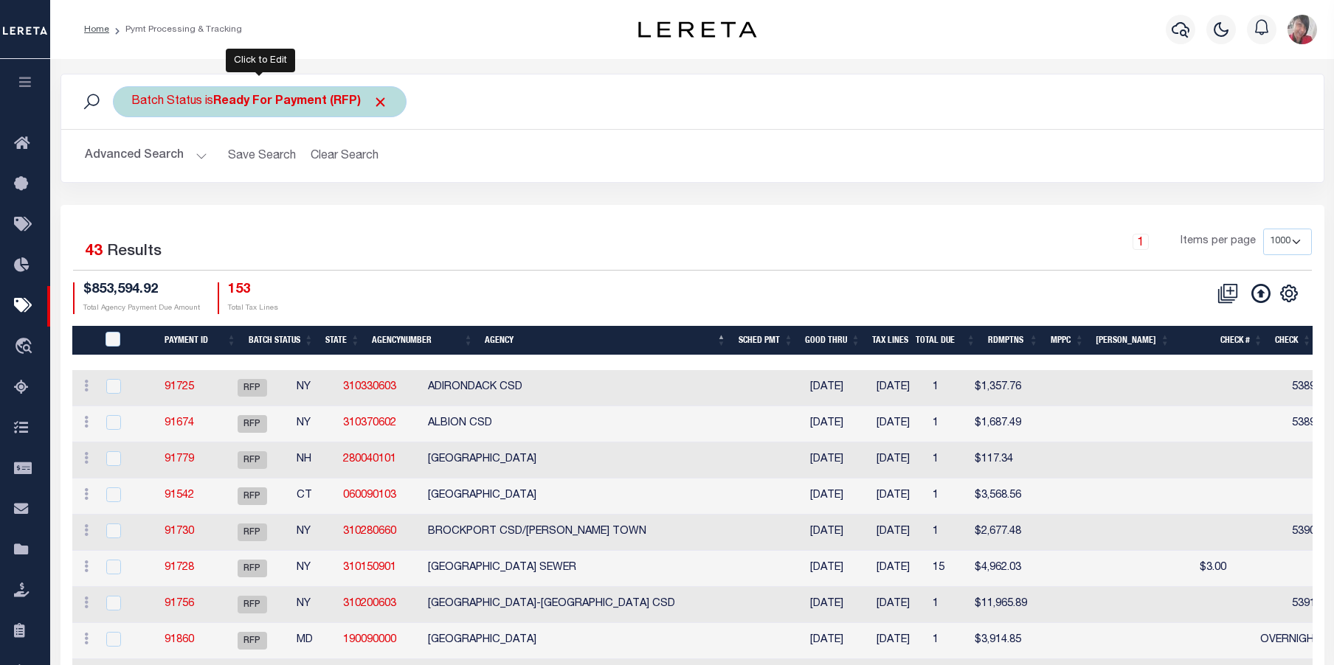
click at [241, 109] on div "Batch Status is Ready For Payment (RFP)" at bounding box center [260, 101] width 294 height 31
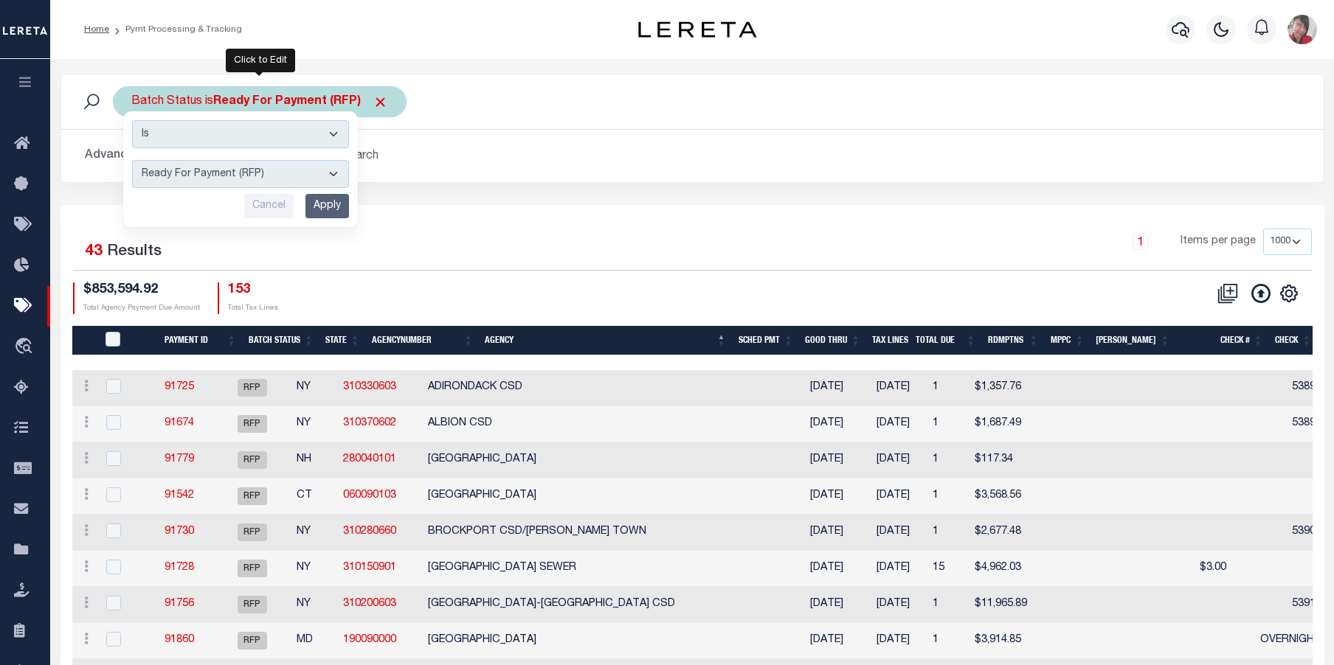
click at [341, 170] on select "Awaiting Funds (AWF) Cleared and Complete (CAC) New Check Needed (NCN) Payment …" at bounding box center [240, 174] width 217 height 28
select select "SFP"
click at [132, 160] on select "Awaiting Funds (AWF) Cleared and Complete (CAC) New Check Needed (NCN) Payment …" at bounding box center [240, 174] width 217 height 28
click at [331, 212] on input "Apply" at bounding box center [327, 206] width 44 height 24
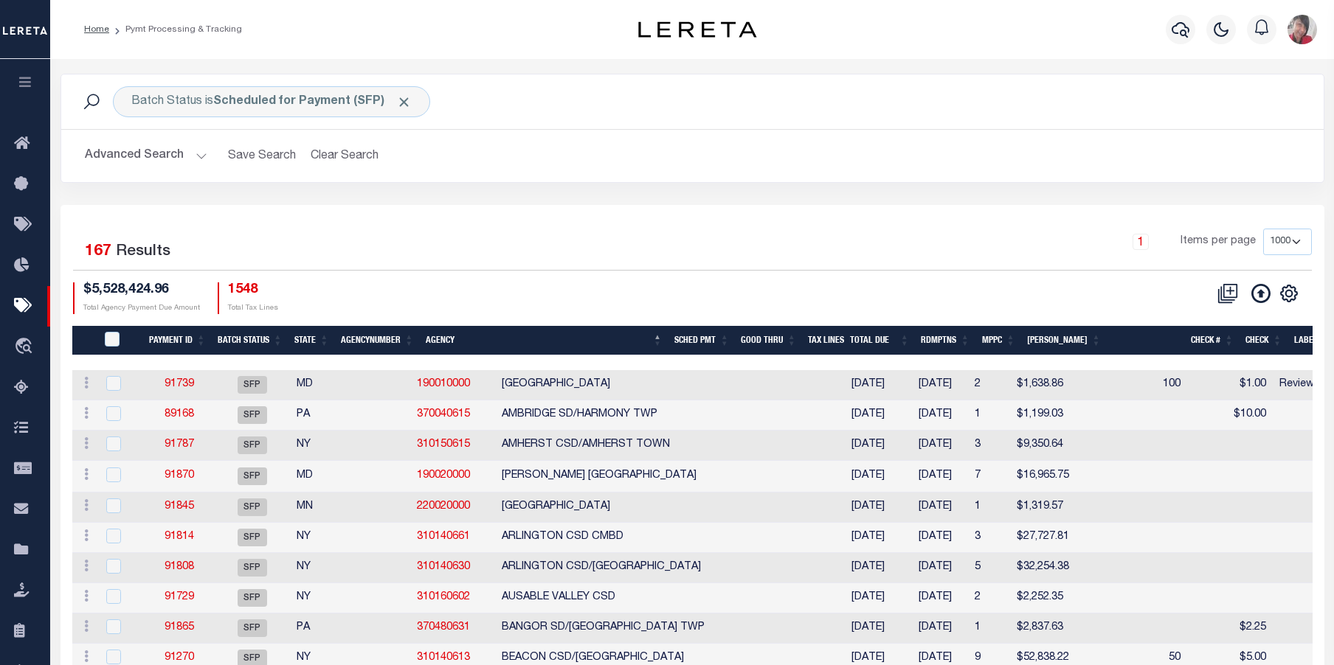
click at [34, 81] on button "button" at bounding box center [25, 84] width 50 height 50
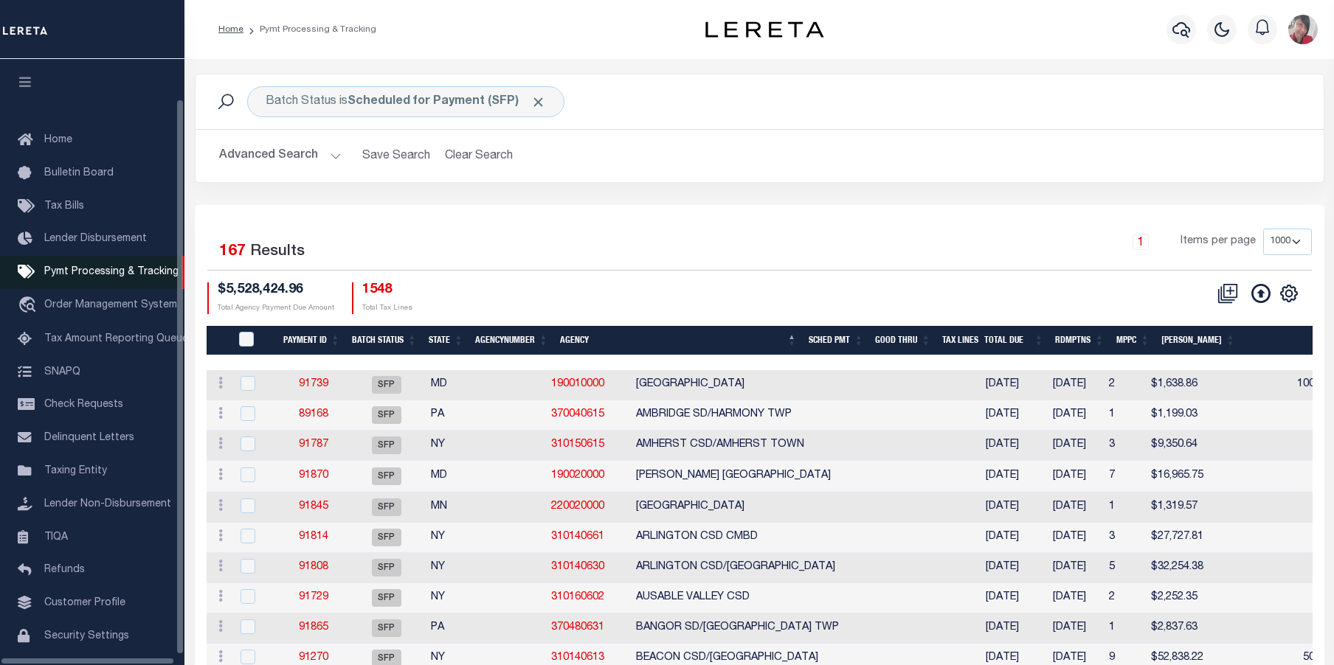
scroll to position [53, 0]
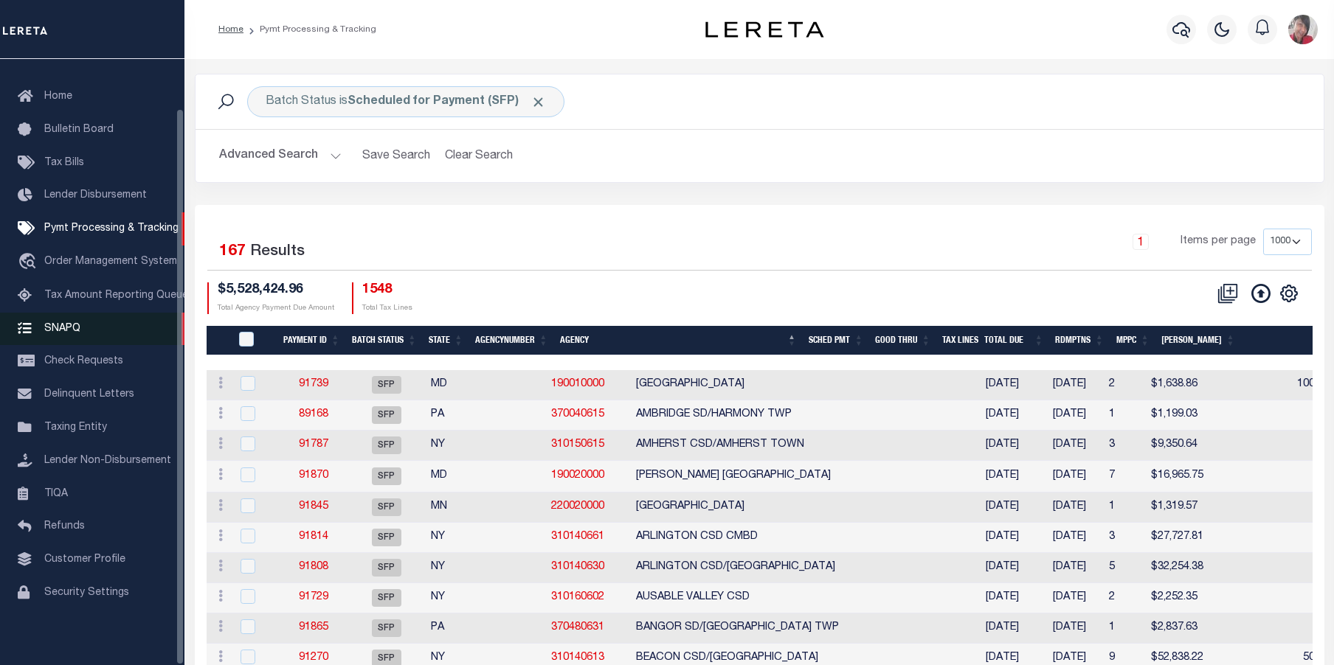
click at [55, 323] on span "SNAPQ" at bounding box center [62, 328] width 36 height 10
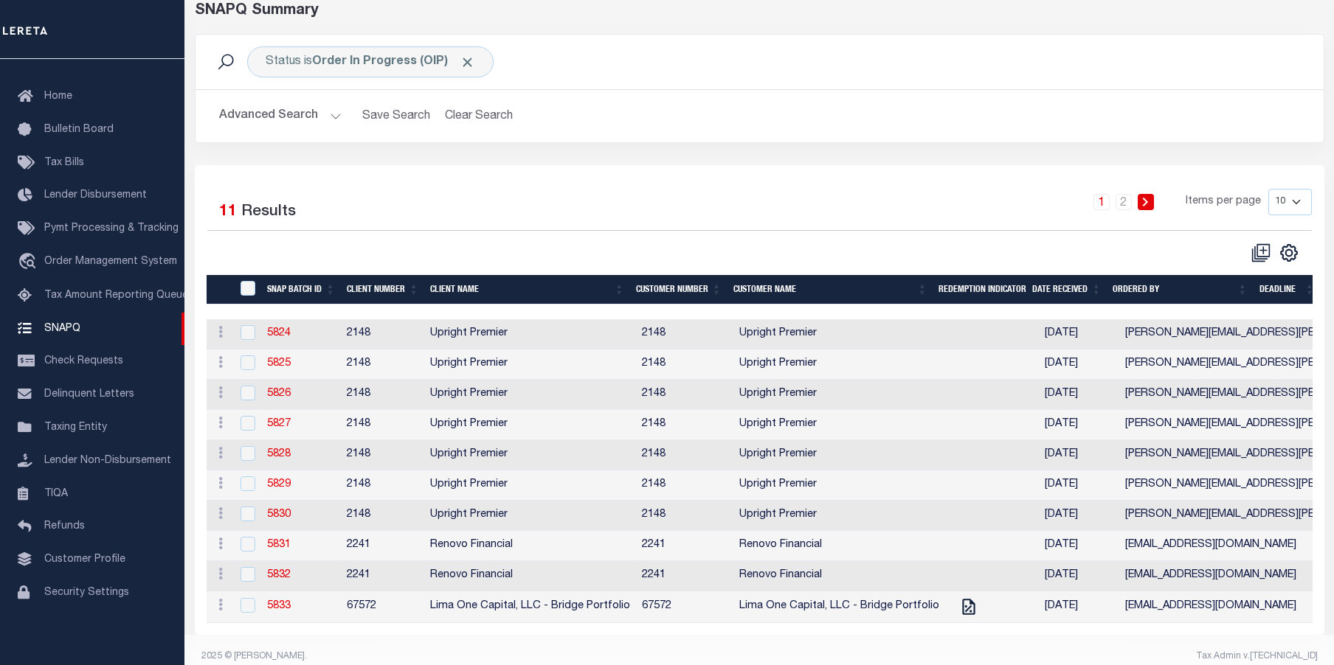
scroll to position [104, 0]
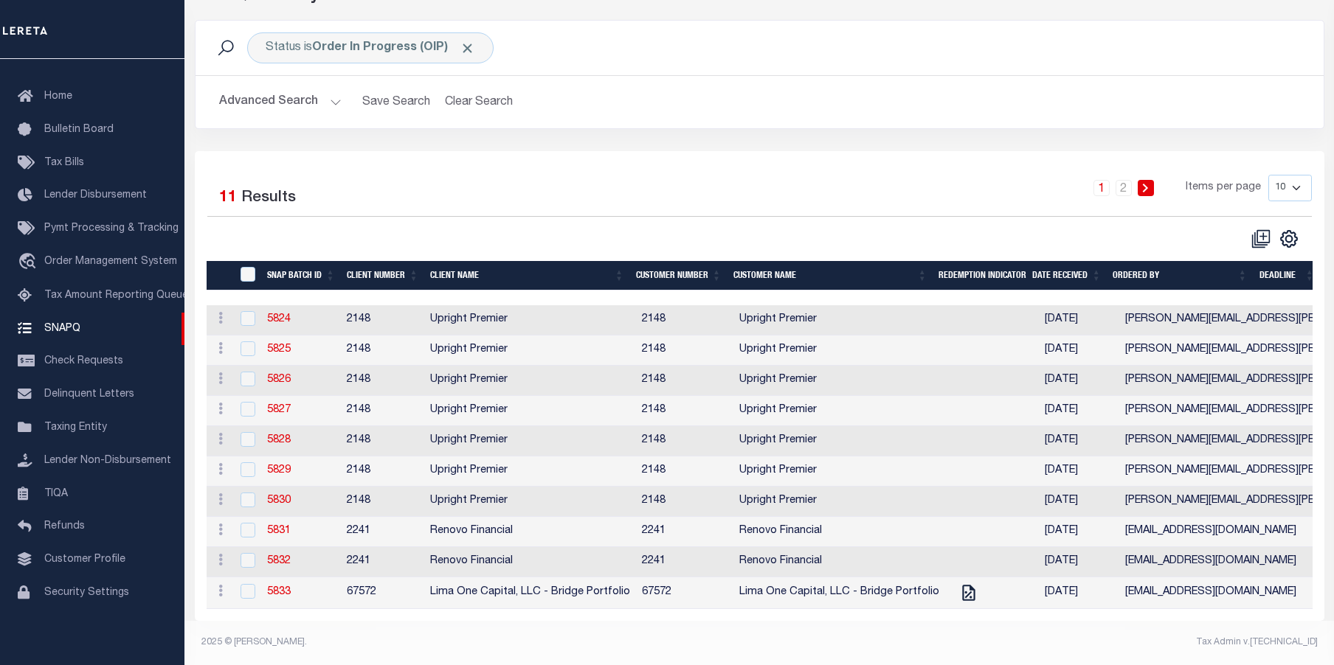
click at [1295, 175] on select "10 25 50 100" at bounding box center [1290, 188] width 44 height 27
select select "100"
click at [1268, 175] on select "10 25 50 100" at bounding box center [1290, 188] width 44 height 27
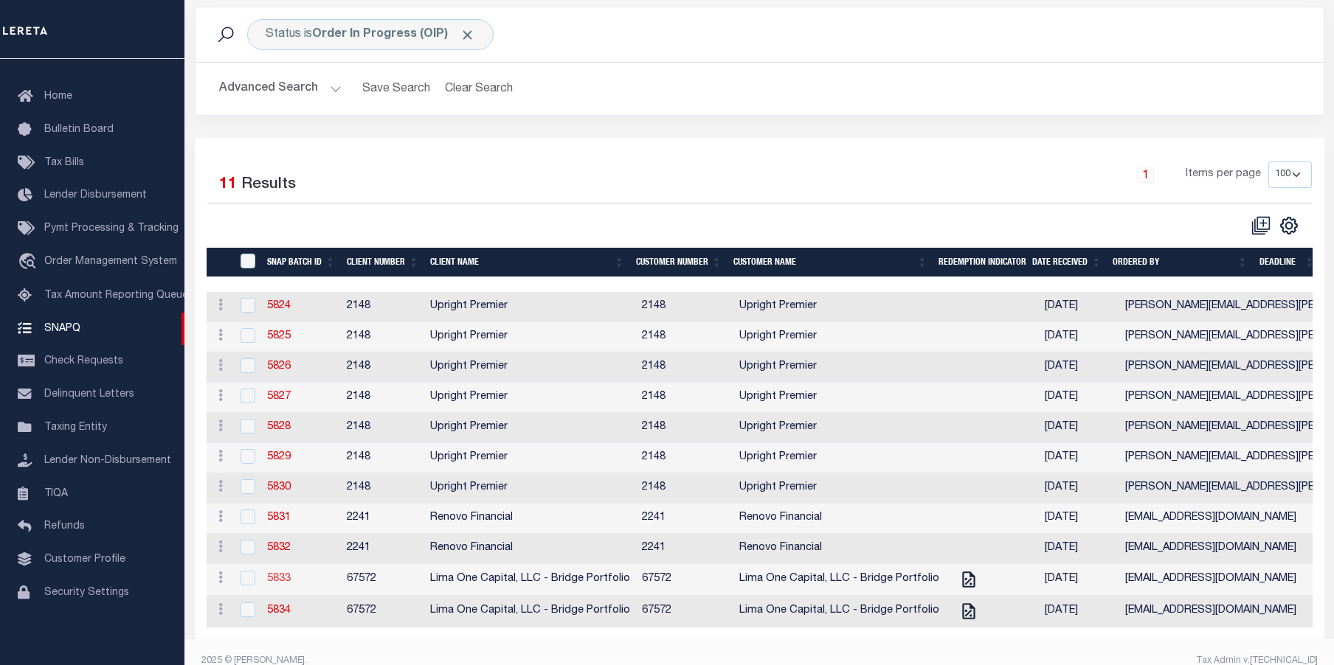
click at [280, 583] on link "5833" at bounding box center [279, 579] width 24 height 10
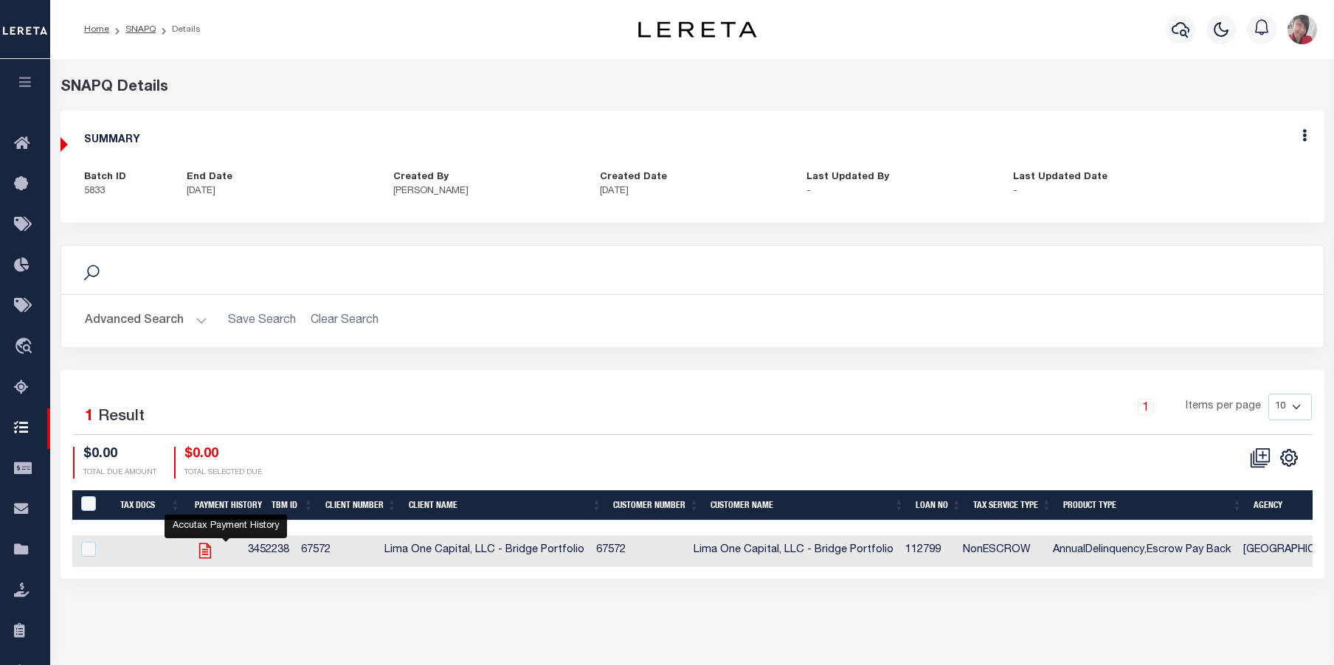
click at [215, 549] on icon "" at bounding box center [204, 550] width 19 height 19
checkbox input "true"
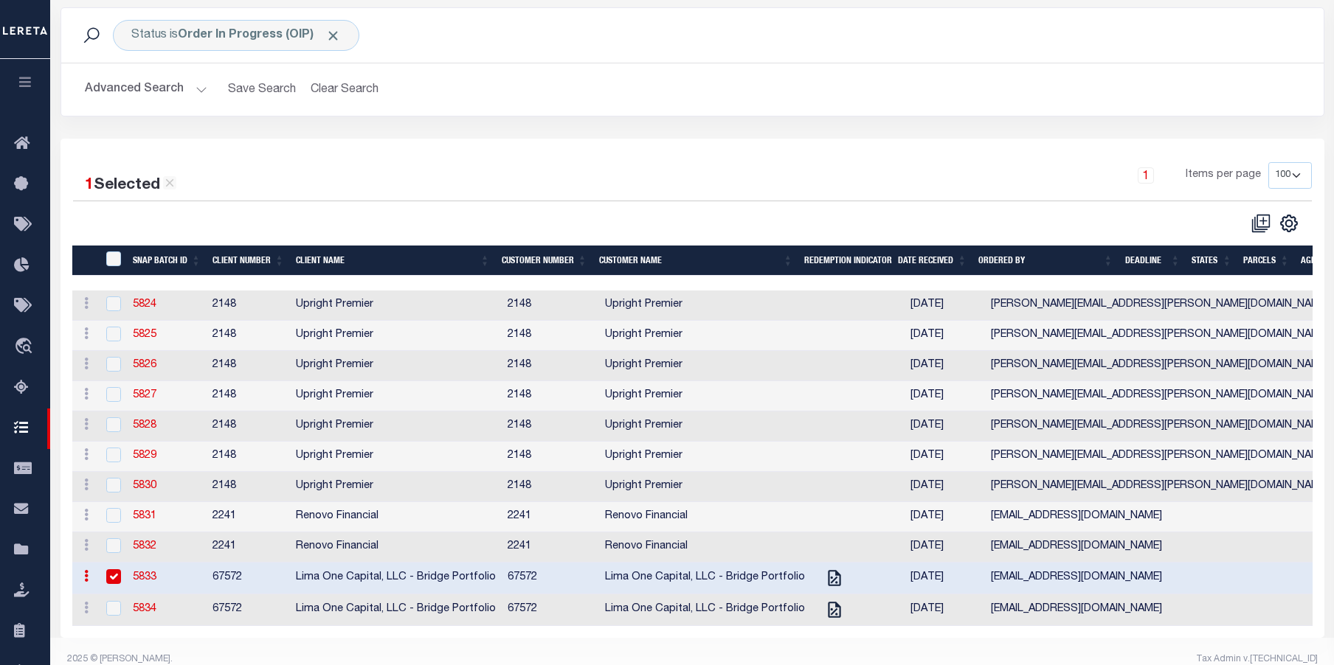
scroll to position [104, 0]
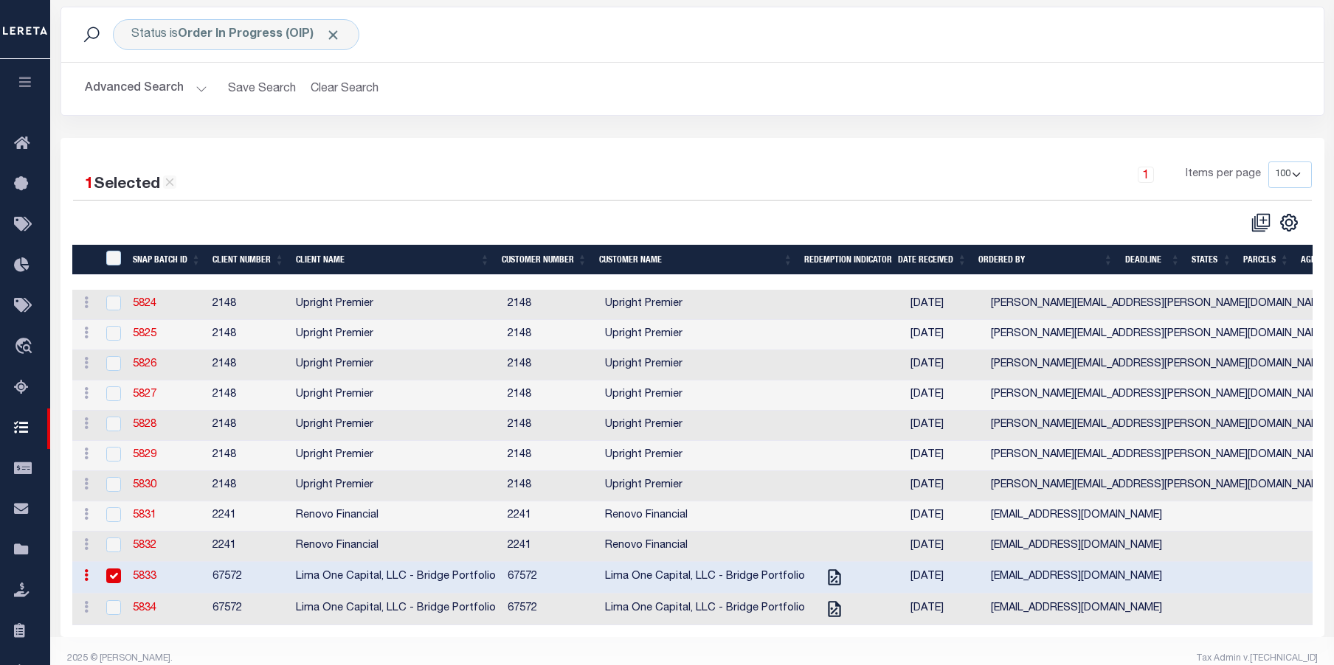
click at [116, 580] on input "checkbox" at bounding box center [113, 576] width 15 height 15
checkbox input "false"
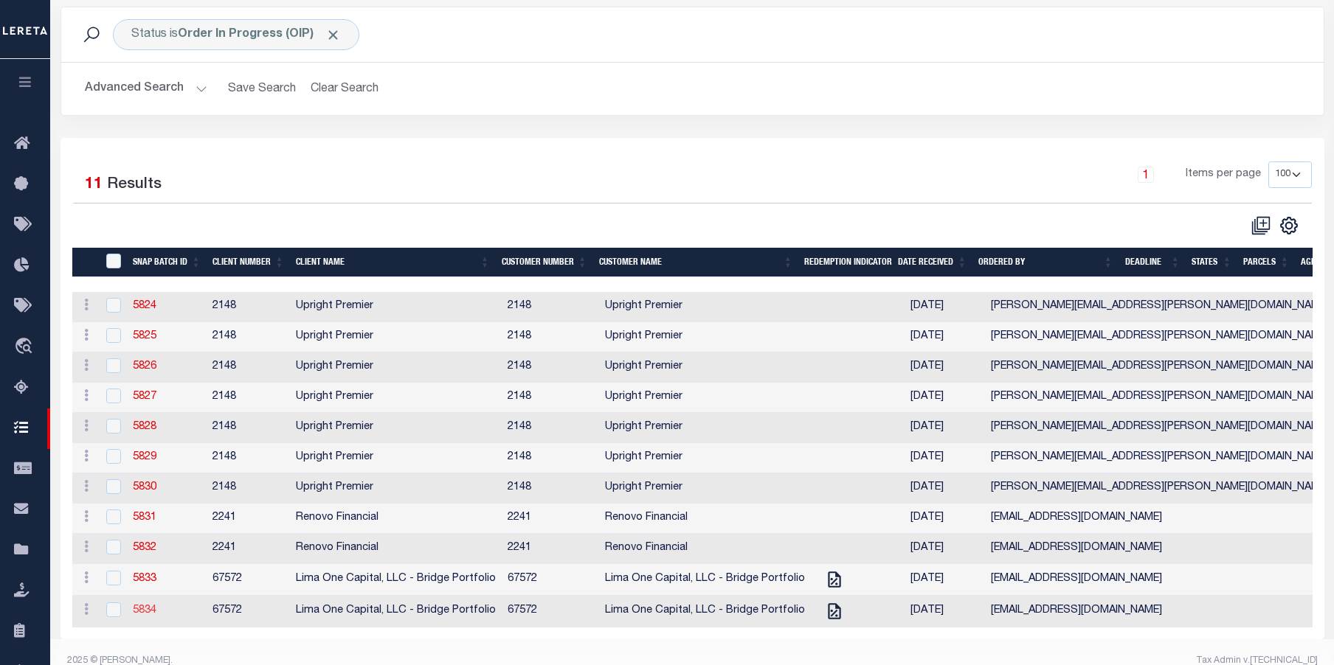
click at [147, 616] on link "5834" at bounding box center [145, 611] width 24 height 10
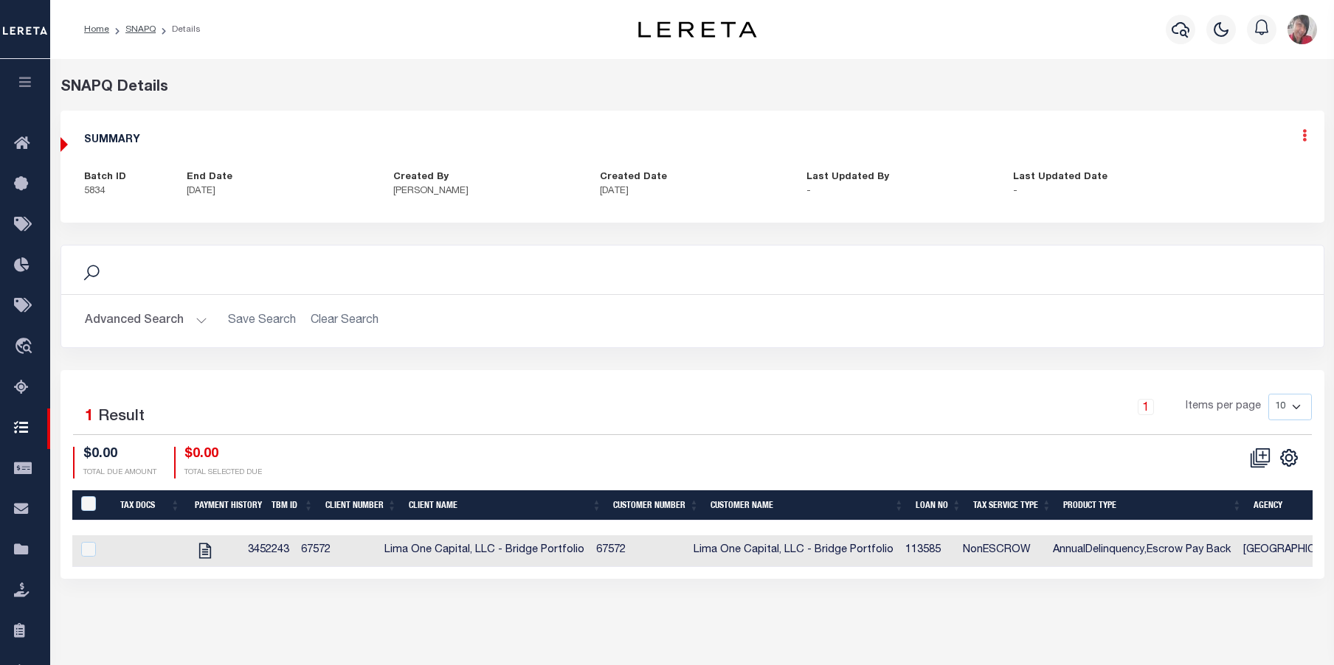
click at [1303, 134] on icon at bounding box center [1304, 135] width 4 height 13
click at [1230, 174] on link "Edit" at bounding box center [1265, 178] width 117 height 24
select select "OIP"
checkbox input "true"
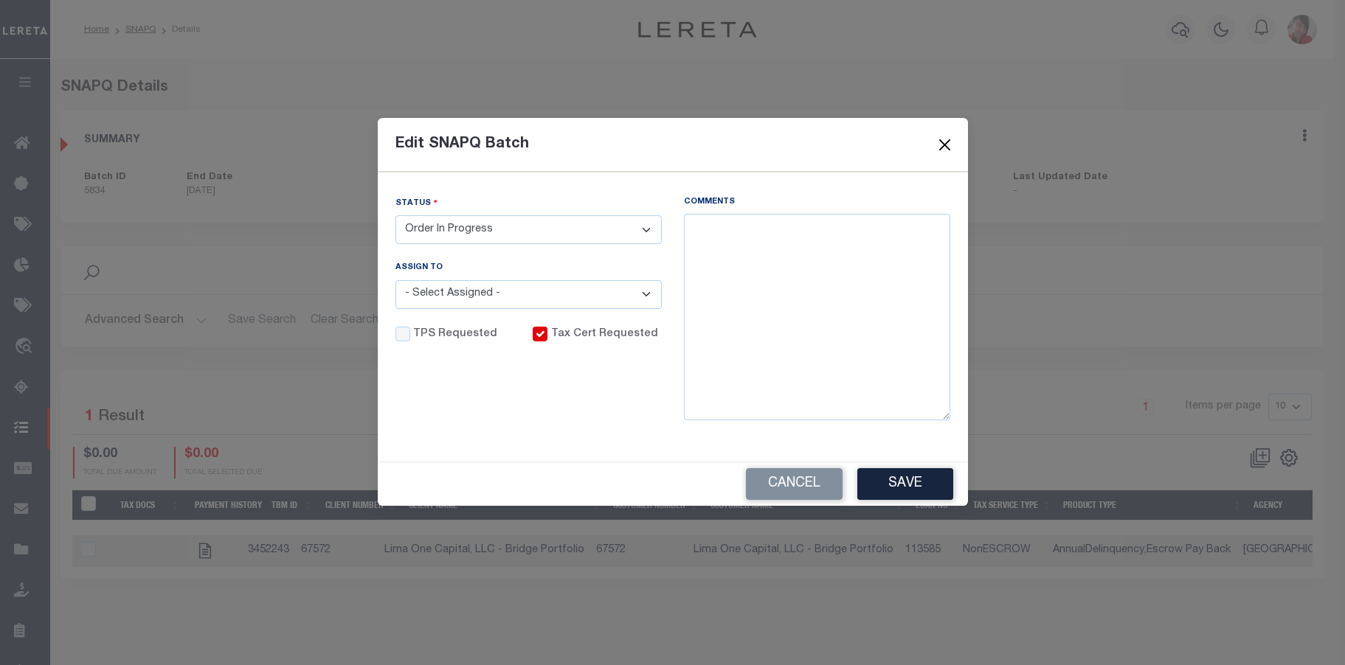
click at [947, 149] on button "Close" at bounding box center [944, 144] width 19 height 19
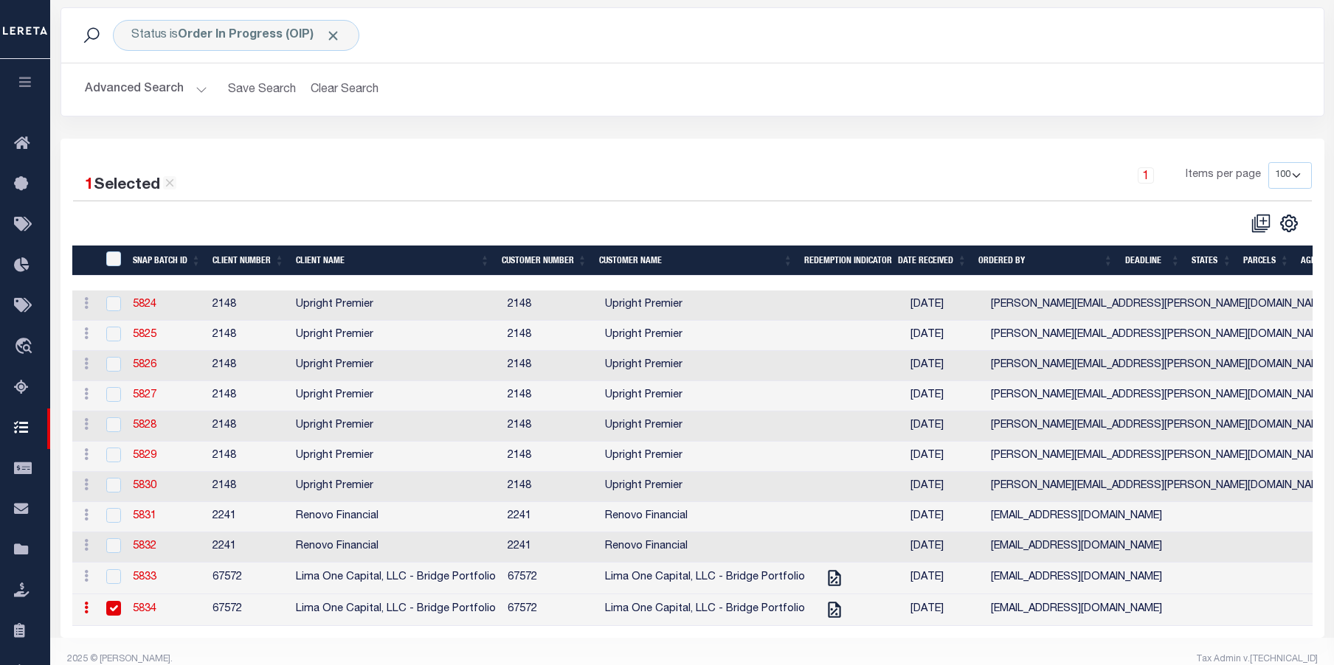
scroll to position [104, 0]
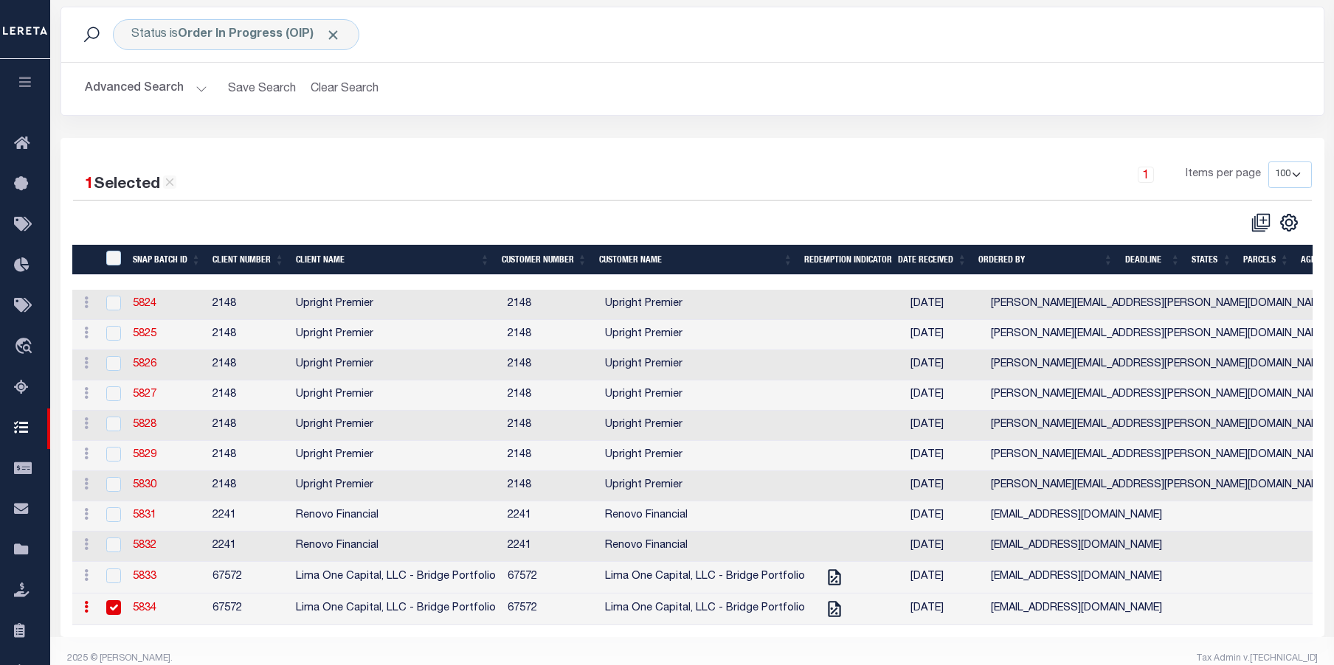
click at [148, 614] on link "5834" at bounding box center [145, 608] width 24 height 10
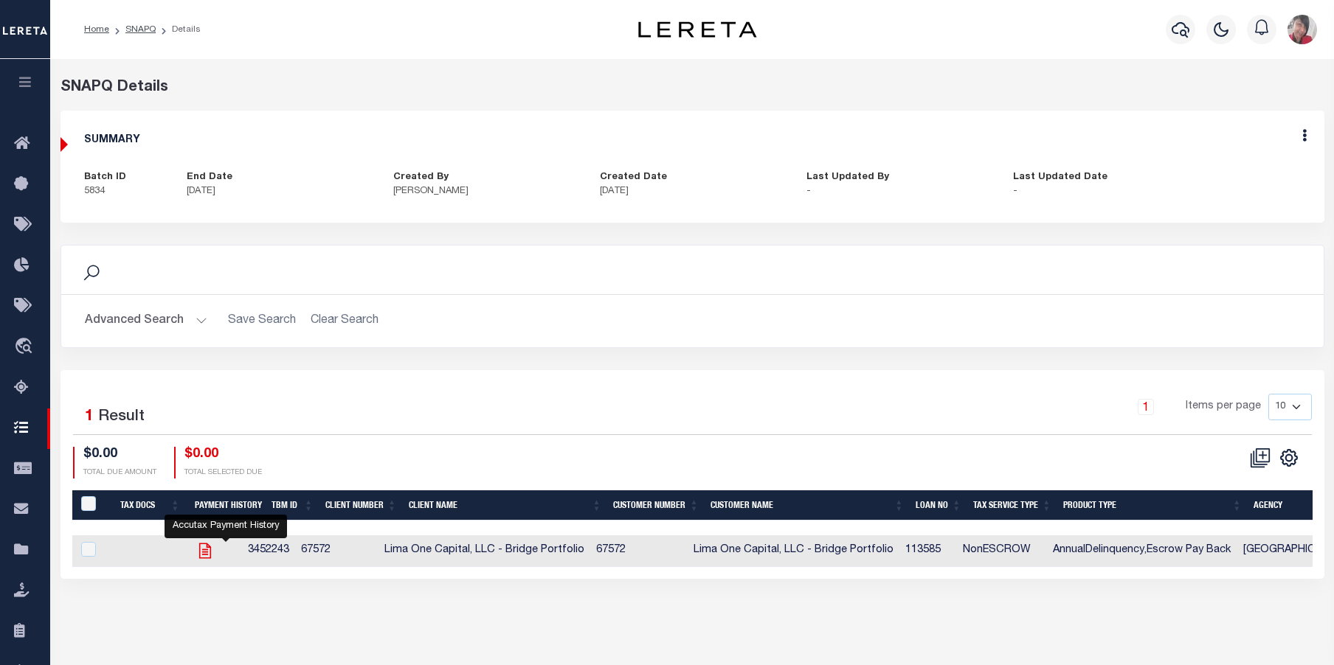
click at [210, 553] on icon "" at bounding box center [204, 551] width 12 height 15
checkbox input "true"
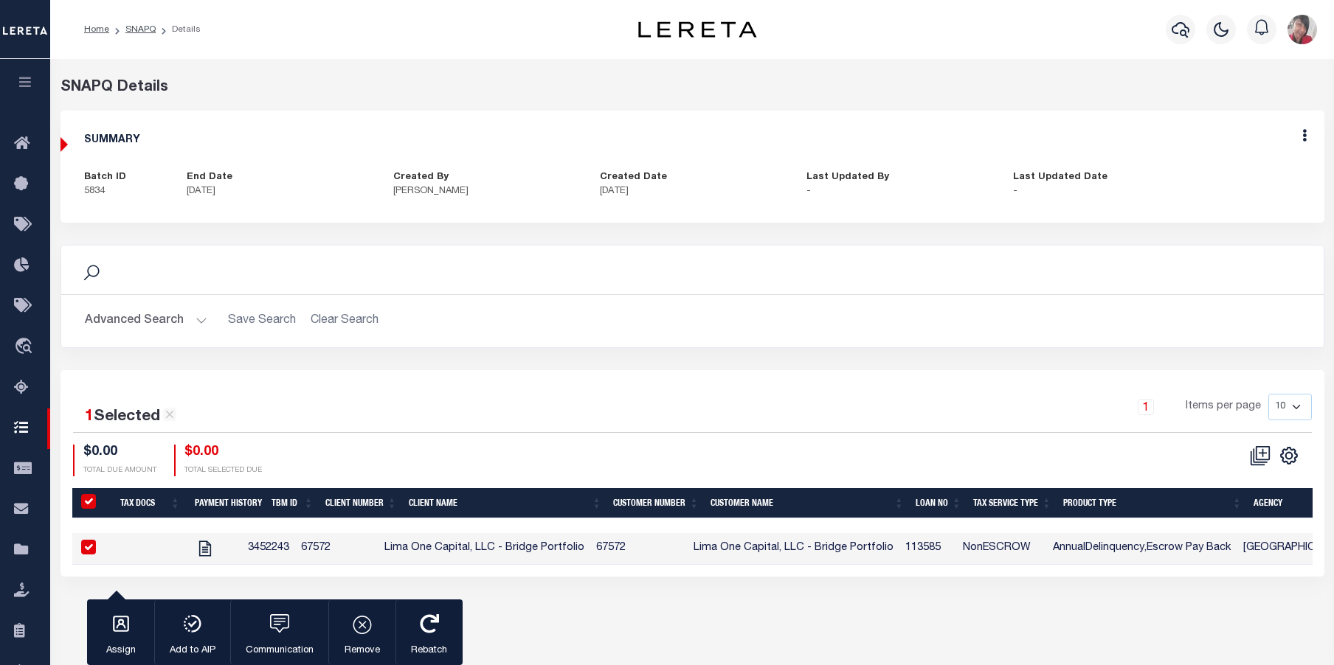
click at [90, 501] on input "QID" at bounding box center [88, 501] width 15 height 15
checkbox input "false"
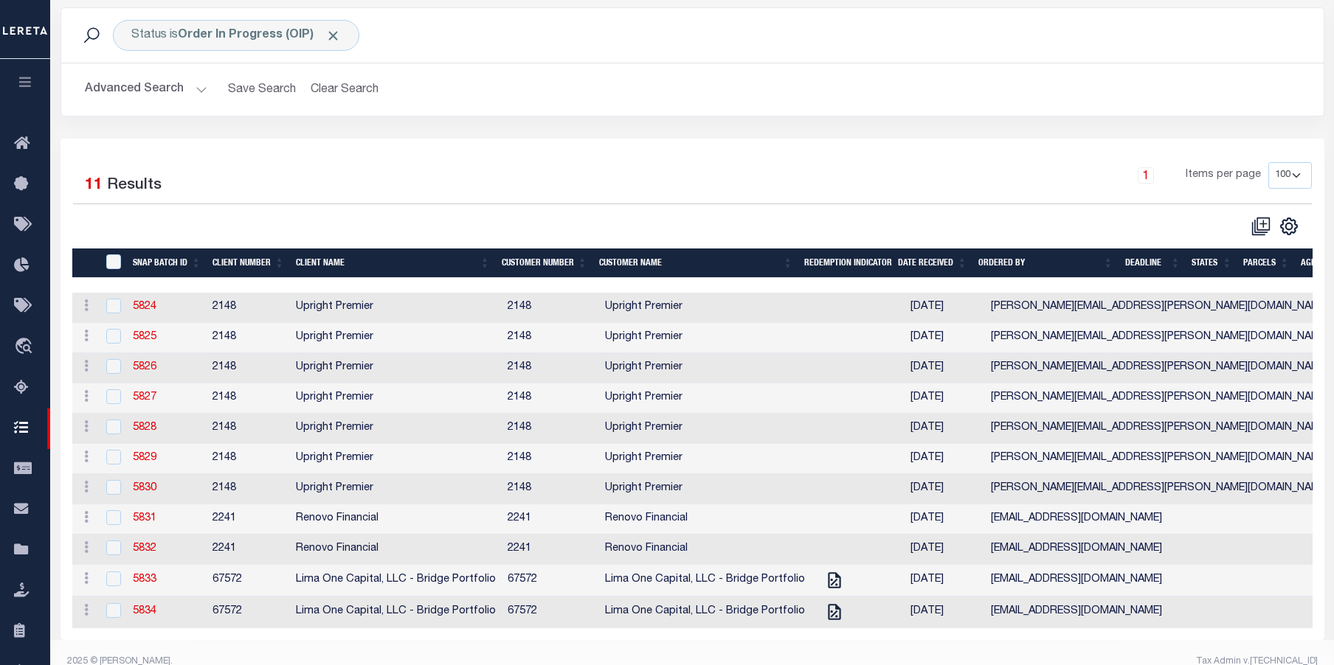
scroll to position [104, 0]
click at [147, 613] on link "5834" at bounding box center [145, 611] width 24 height 10
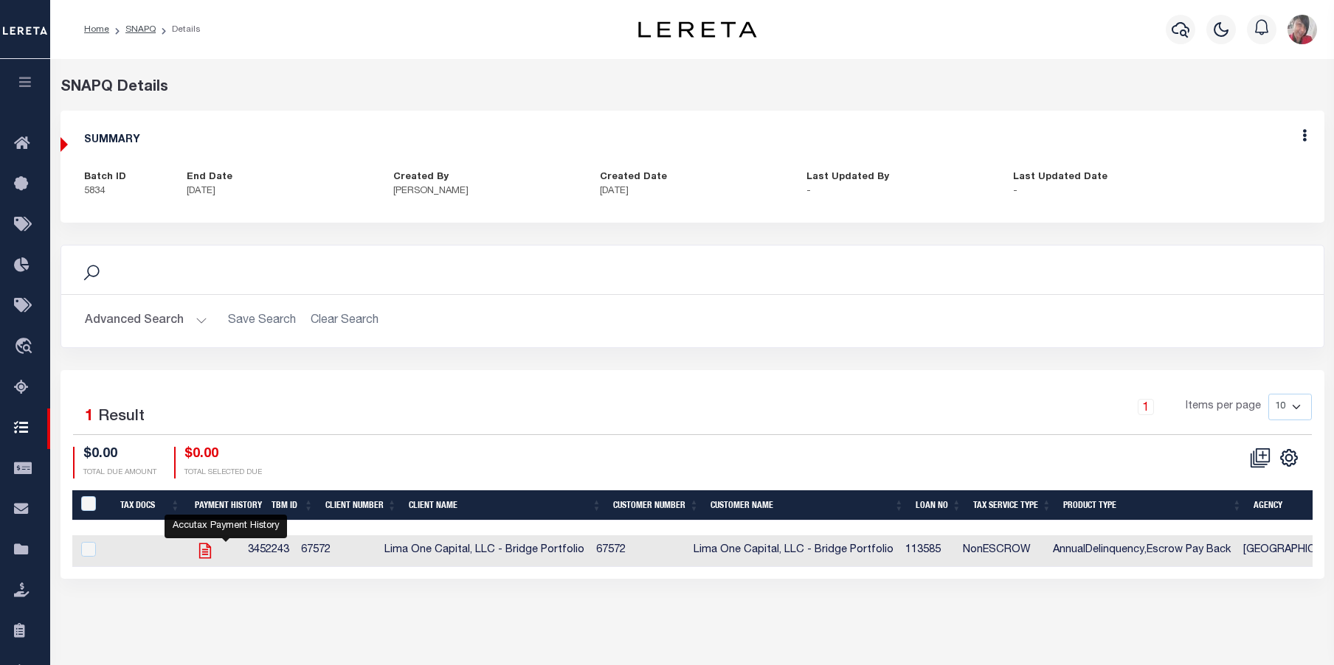
click at [215, 549] on icon "" at bounding box center [204, 550] width 19 height 19
checkbox input "true"
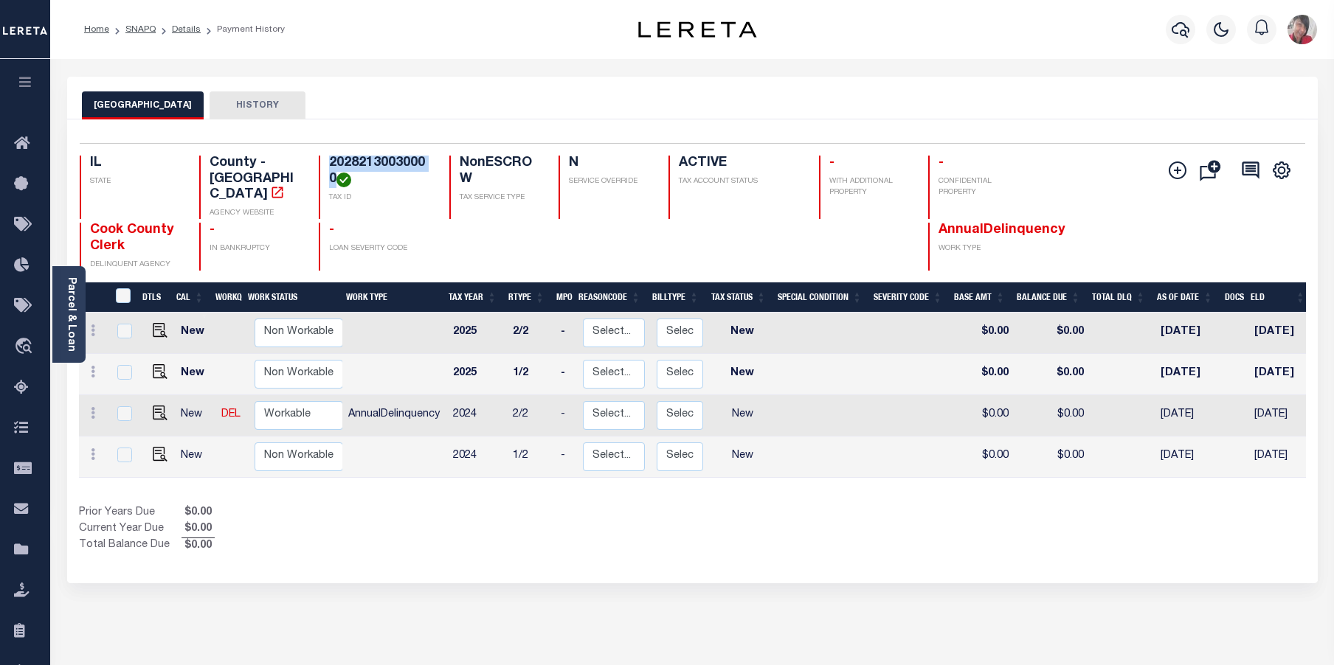
drag, startPoint x: 334, startPoint y: 179, endPoint x: 325, endPoint y: 161, distance: 20.8
click at [325, 161] on div "20282130030000 TAX ID" at bounding box center [375, 187] width 112 height 63
copy h4 "20282130030000"
click at [146, 21] on ol "Home SNAPQ Details Payment History" at bounding box center [184, 29] width 224 height 31
click at [145, 25] on link "SNAPQ" at bounding box center [140, 29] width 30 height 9
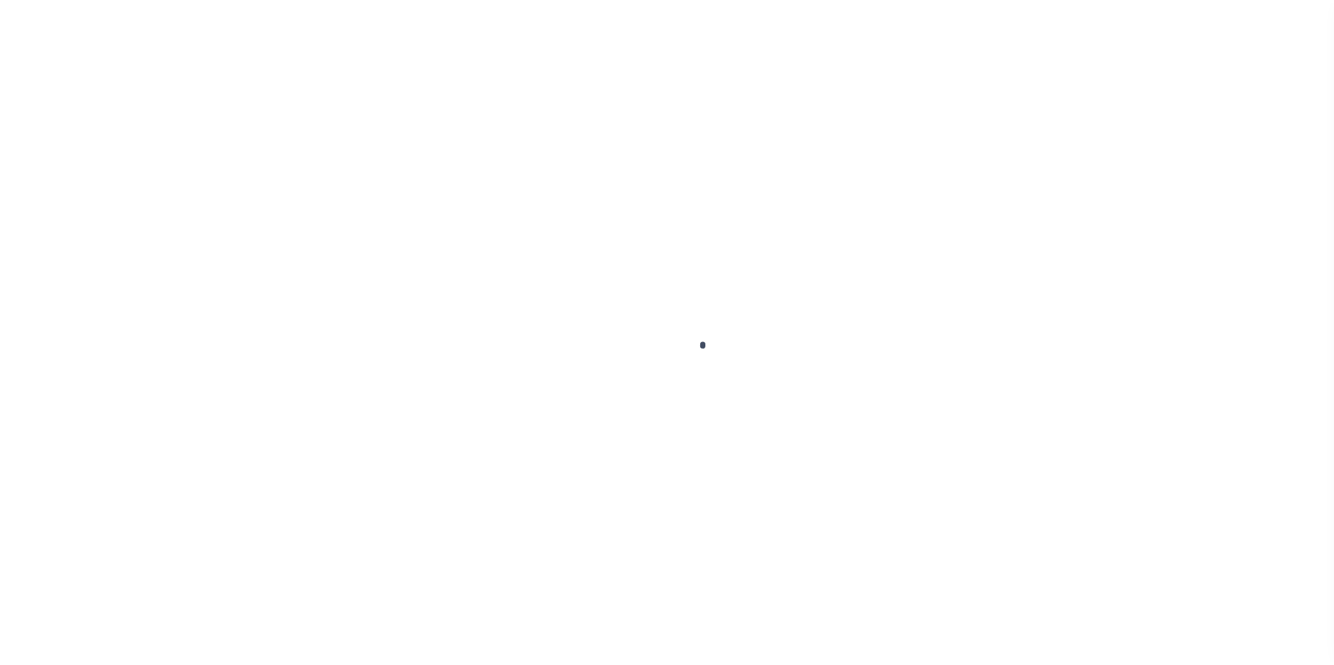
scroll to position [53, 0]
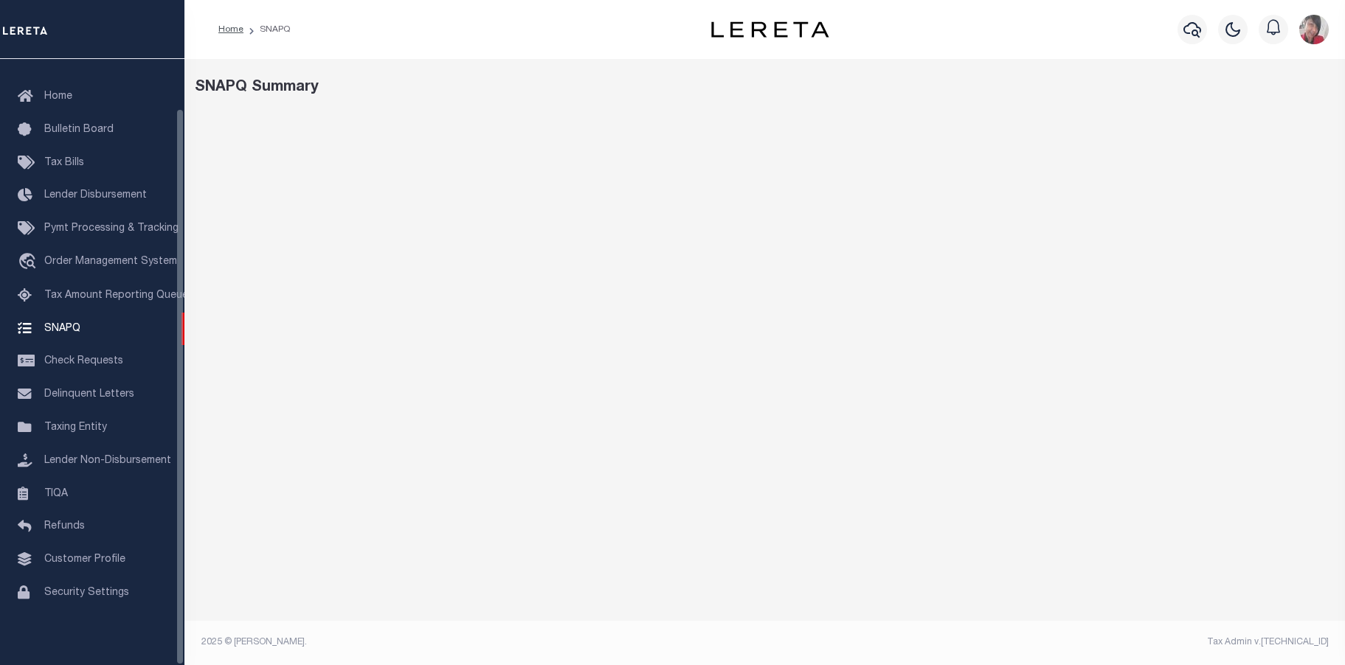
select select "100"
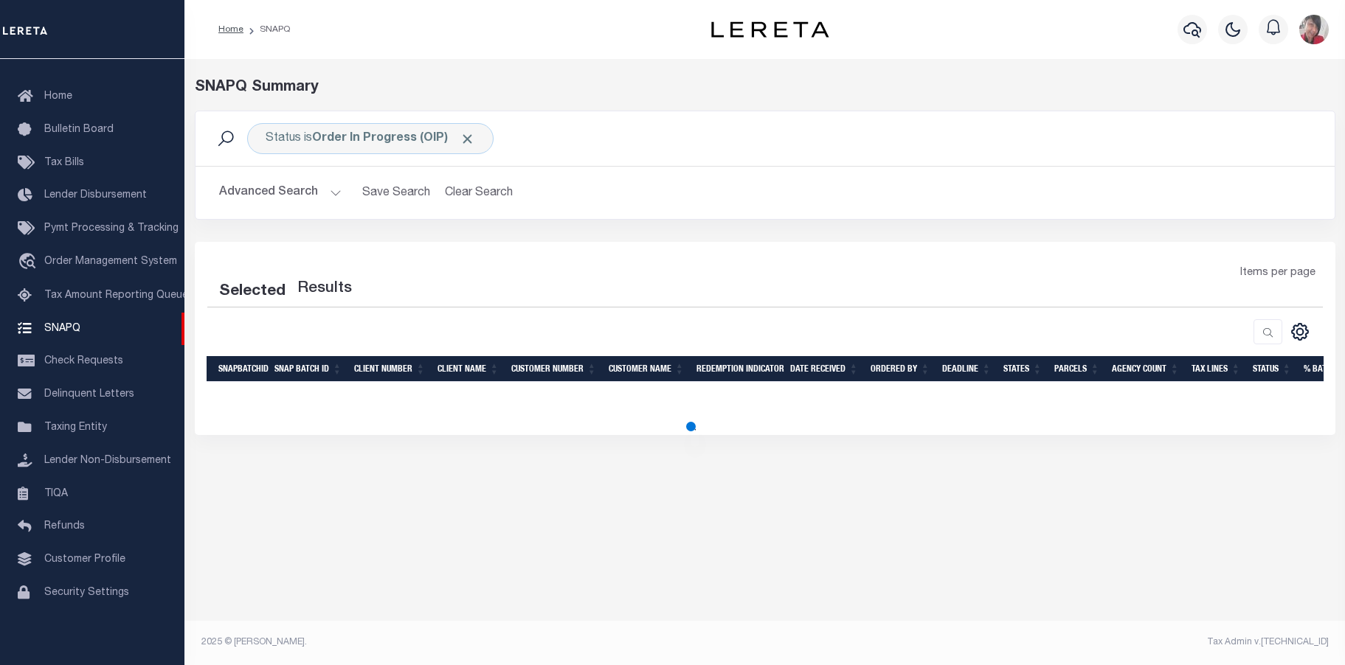
select select "100"
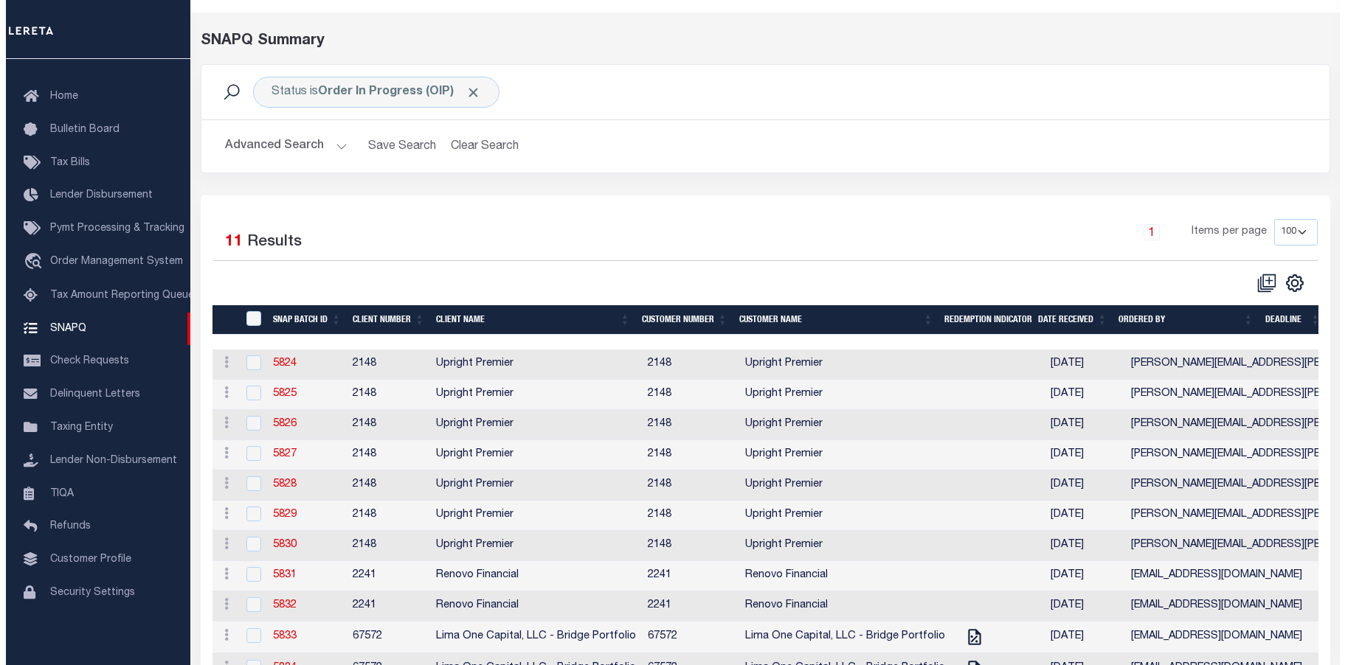
scroll to position [0, 0]
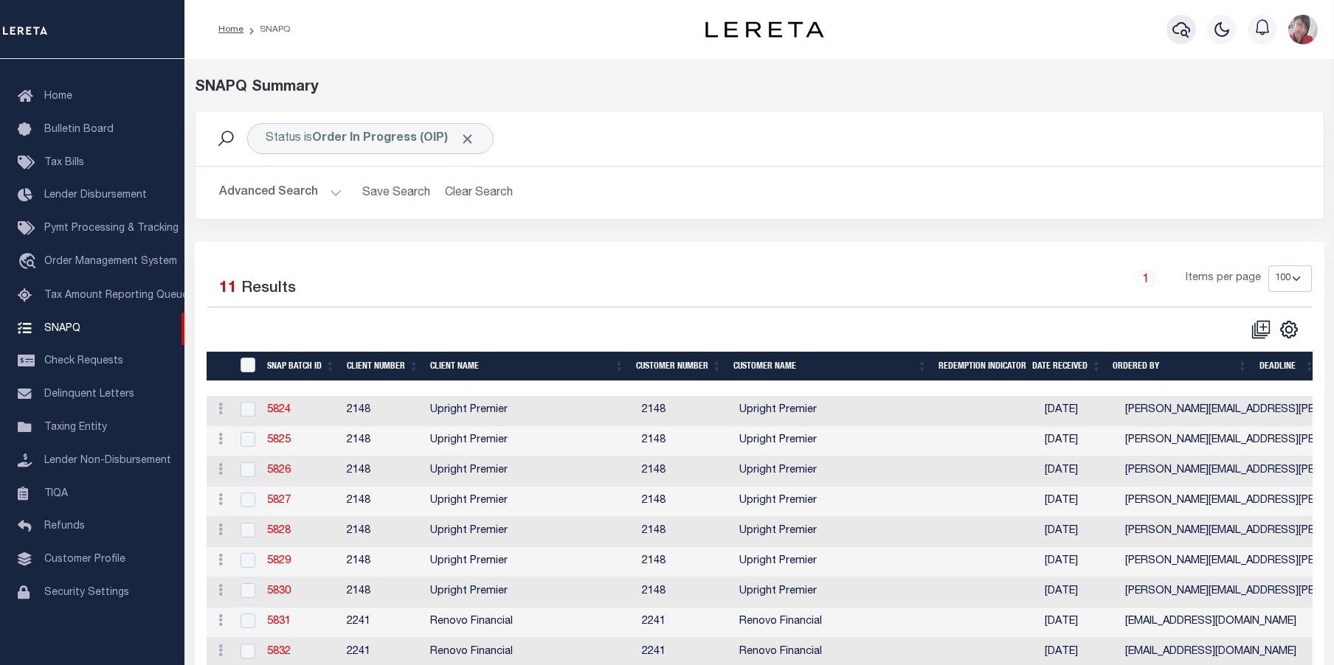
click at [1188, 26] on icon "button" at bounding box center [1181, 30] width 18 height 18
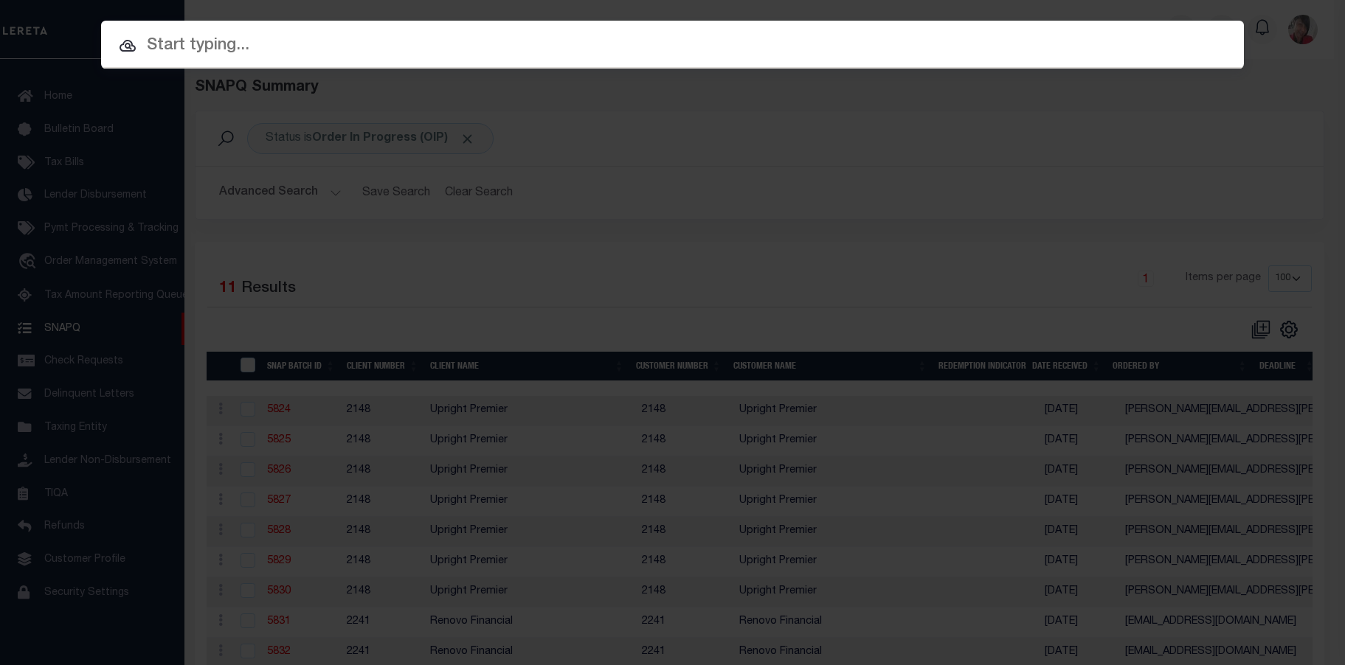
drag, startPoint x: 649, startPoint y: 42, endPoint x: 637, endPoint y: 44, distance: 12.6
click at [644, 41] on input "text" at bounding box center [672, 46] width 1143 height 26
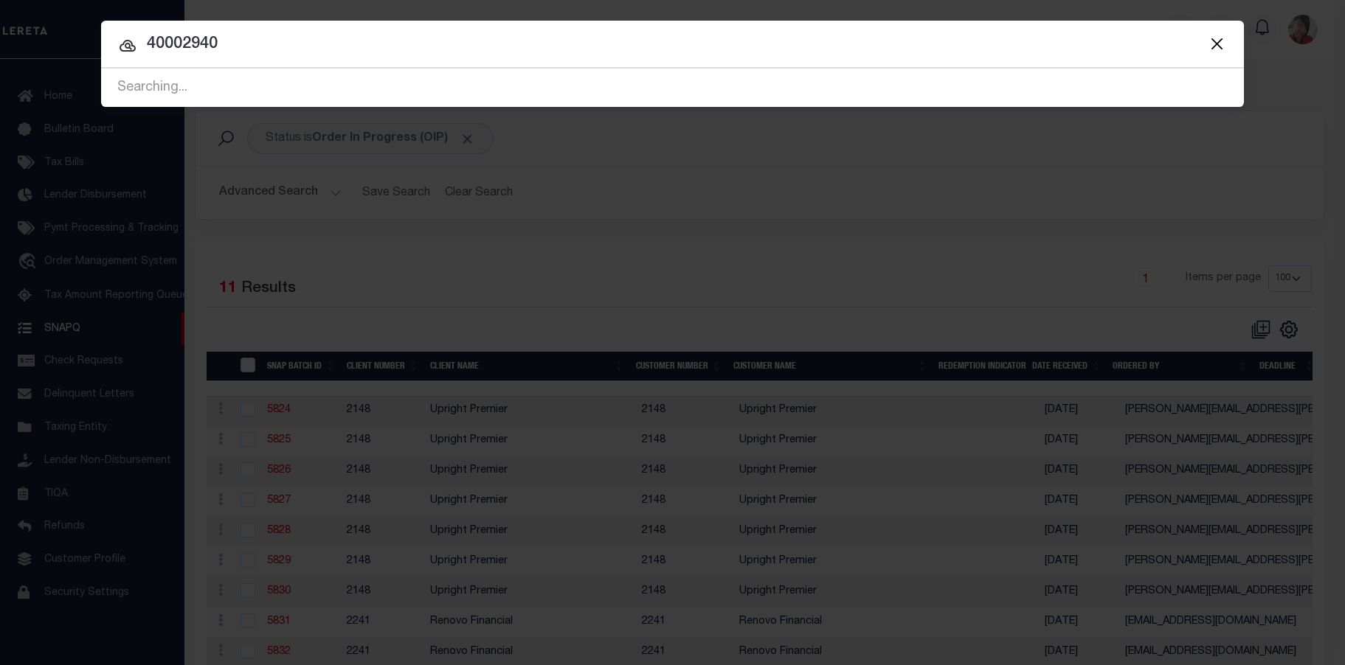
type input "40002940"
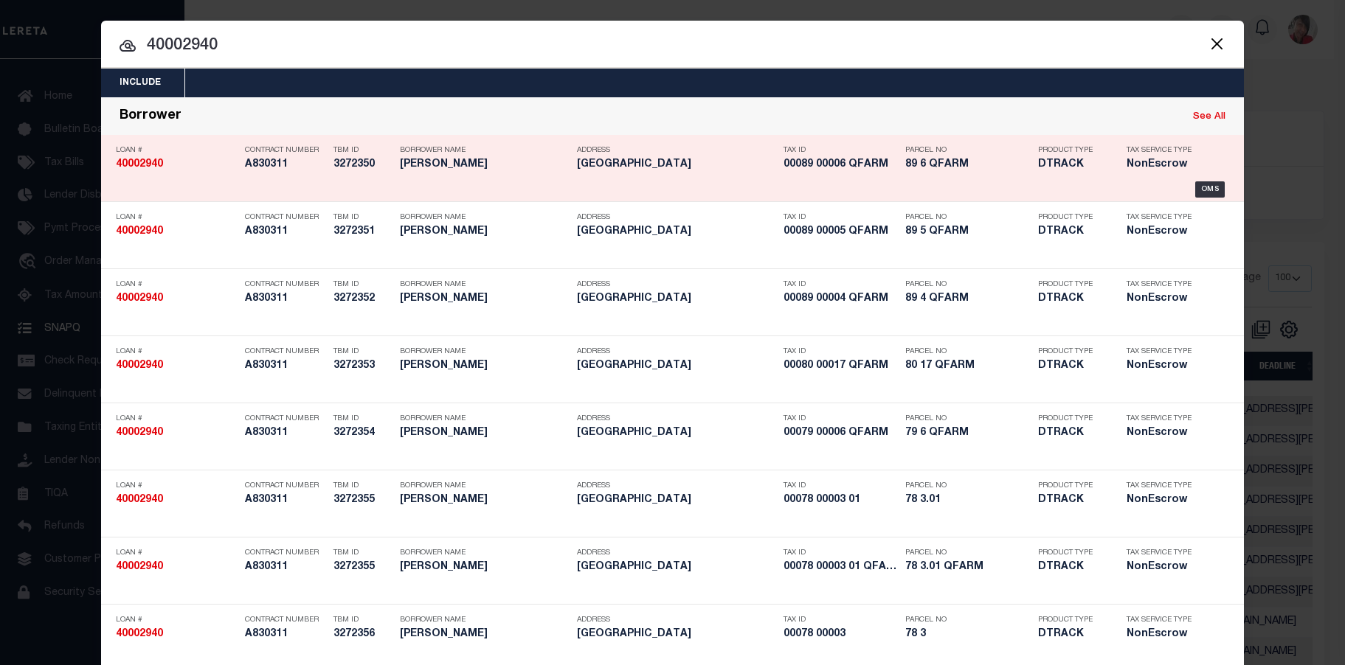
click at [960, 171] on h5 "89 6 QFARM" at bounding box center [967, 165] width 125 height 13
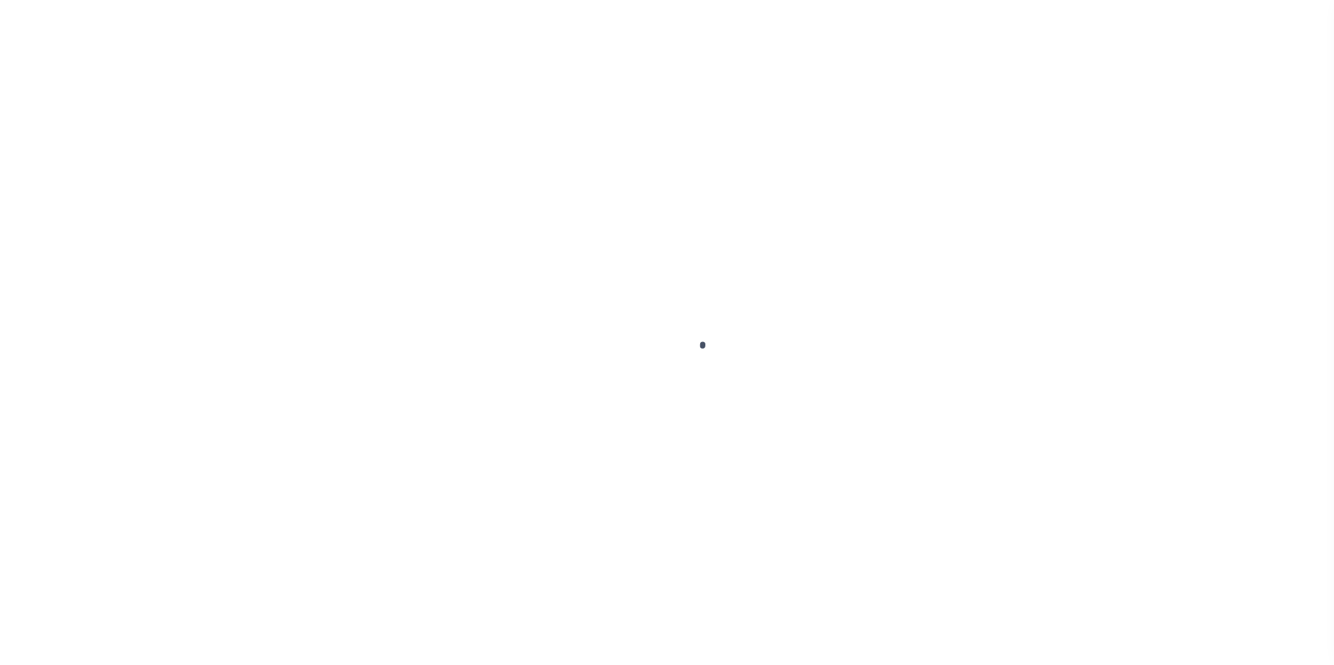
type input "40002940"
type input "[PERSON_NAME]"
select select
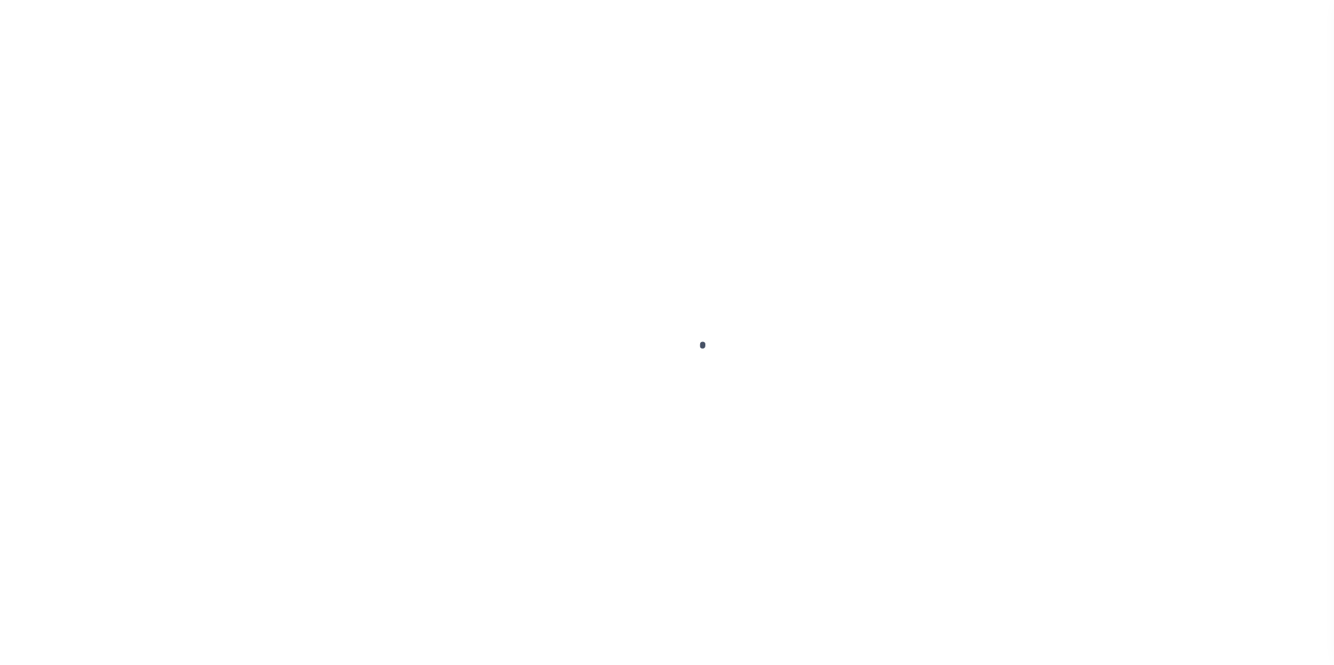
select select "NonEscrow"
type input "89 6"
select select
type input "[GEOGRAPHIC_DATA]"
type input "FBN"
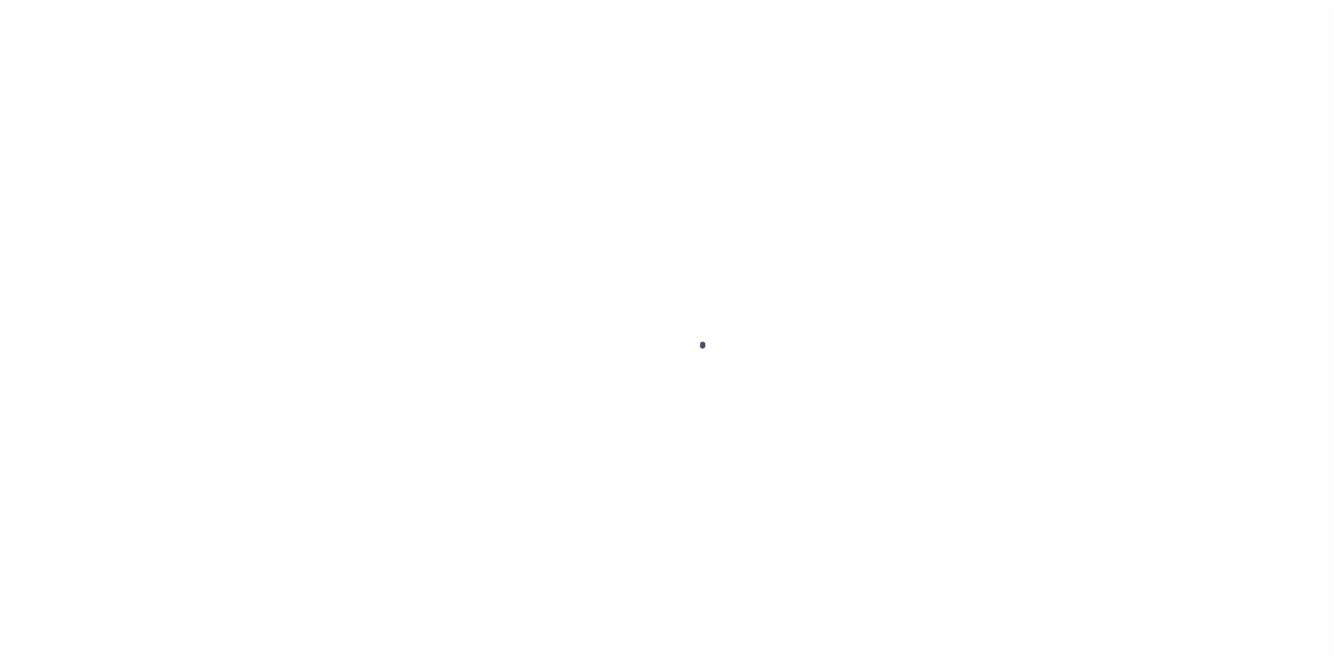
type input "NJ"
select select
select select "14078"
select select "7651"
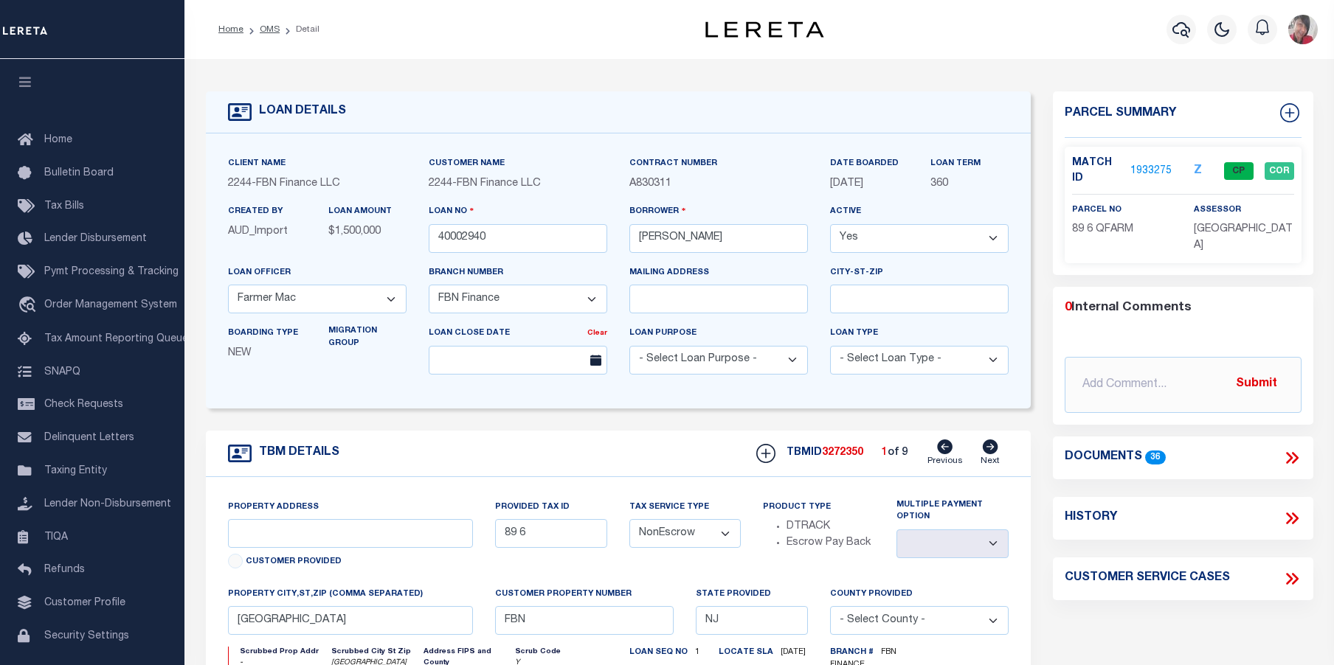
click at [1158, 173] on link "1933275" at bounding box center [1150, 171] width 41 height 15
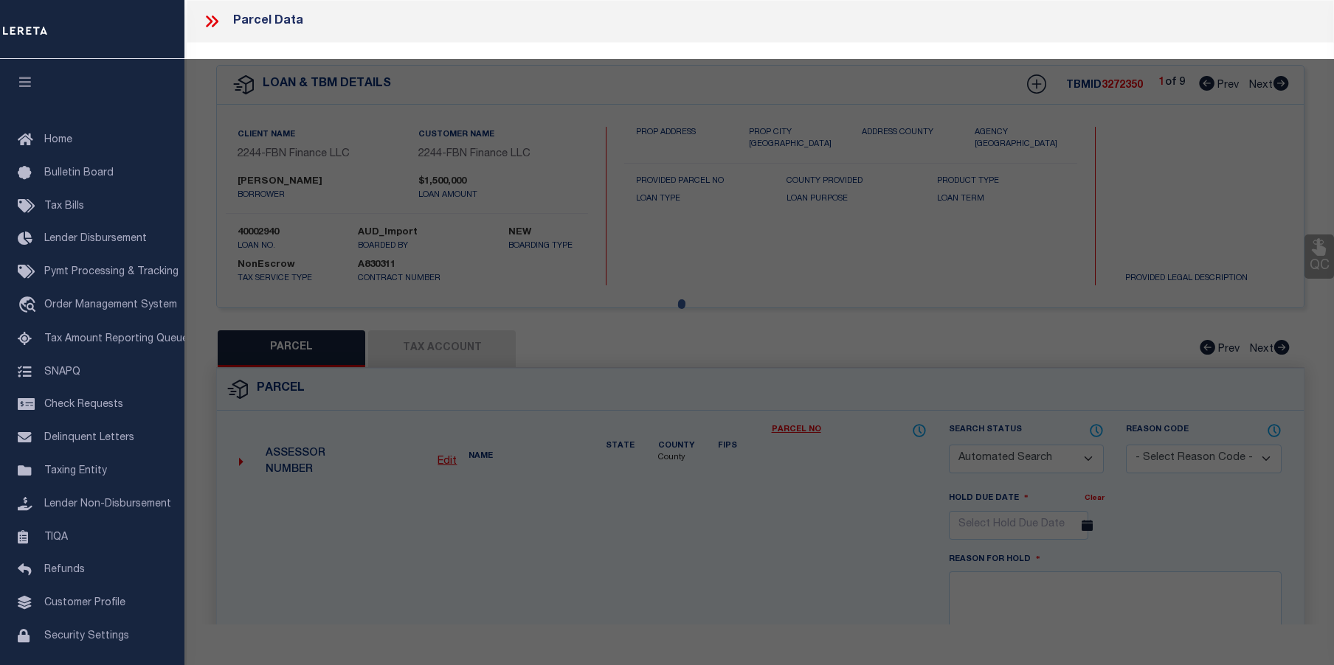
checkbox input "false"
select select "CP"
type input "[PERSON_NAME] & [PERSON_NAME]"
type input "02040006"
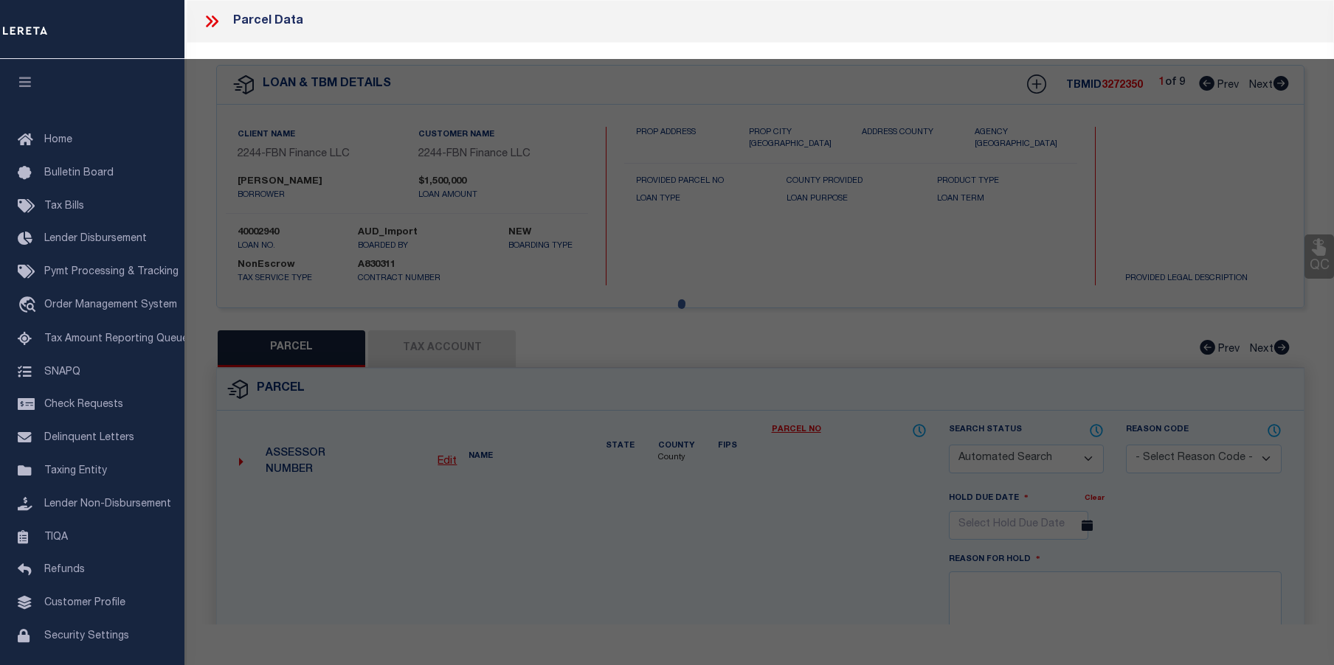
select select
type input "[GEOGRAPHIC_DATA]"
checkbox input "false"
type input "[GEOGRAPHIC_DATA]"
type textarea "Block:89 Lot:6 Qual: QFARM"
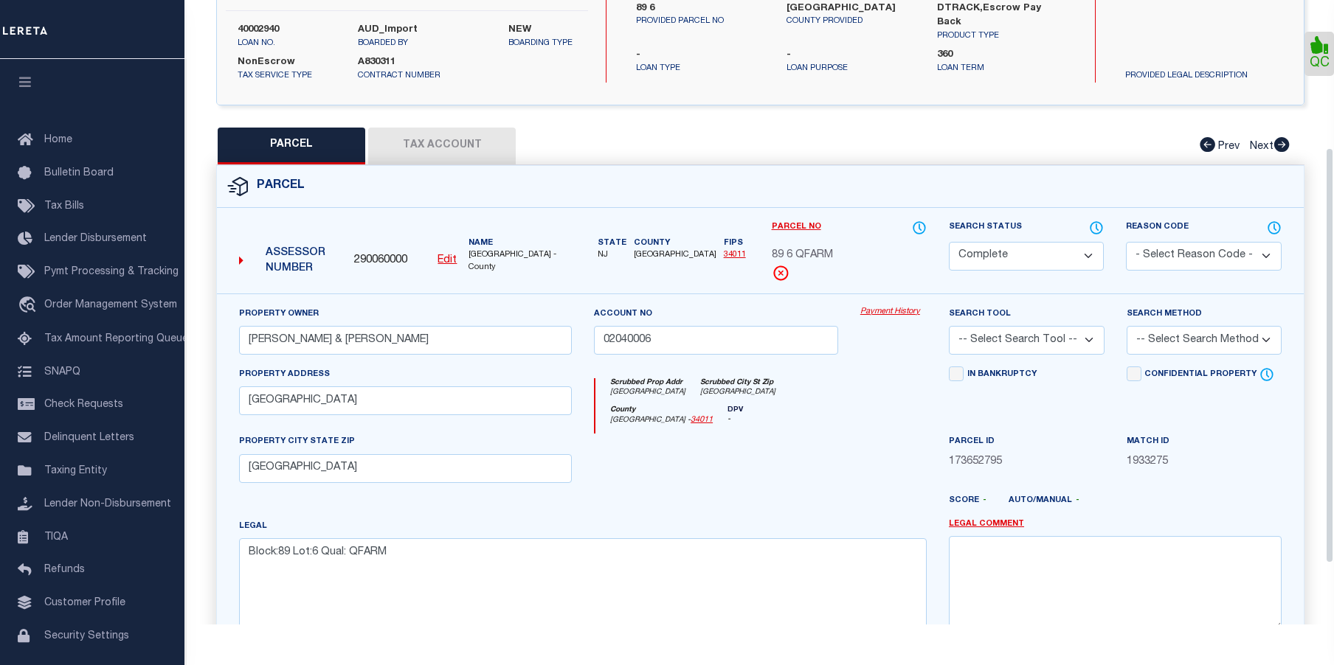
scroll to position [221, 0]
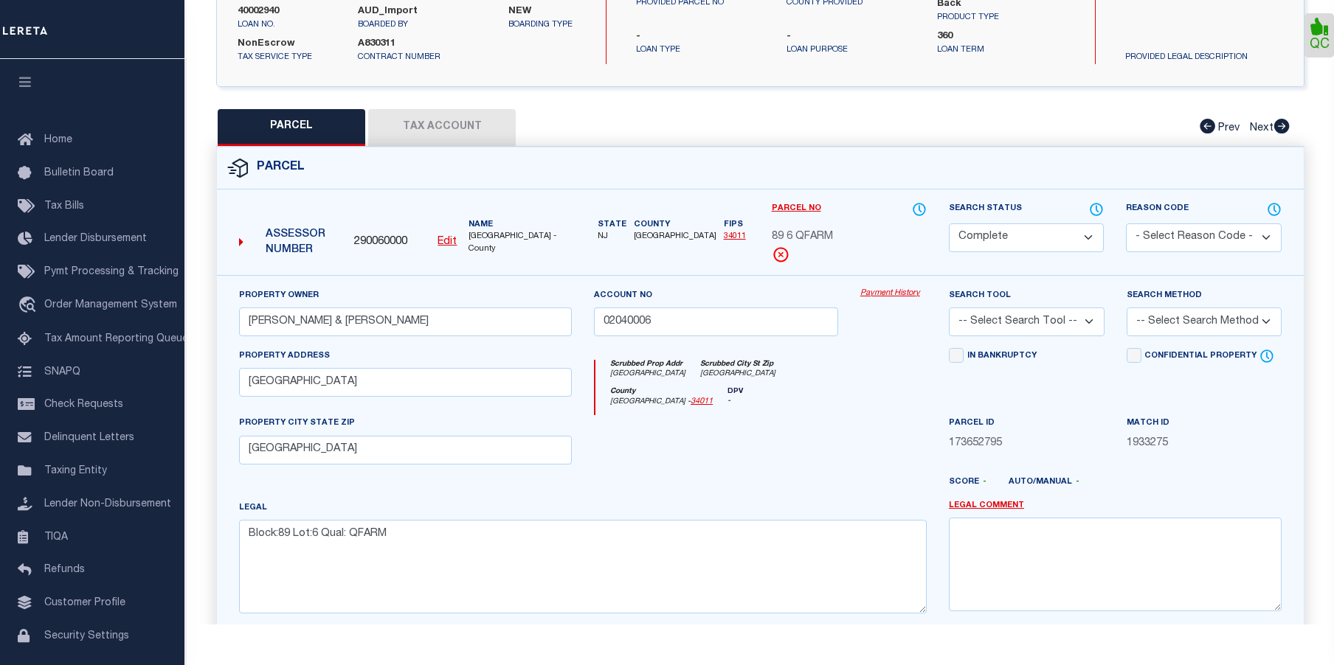
click at [881, 292] on link "Payment History" at bounding box center [893, 294] width 66 height 13
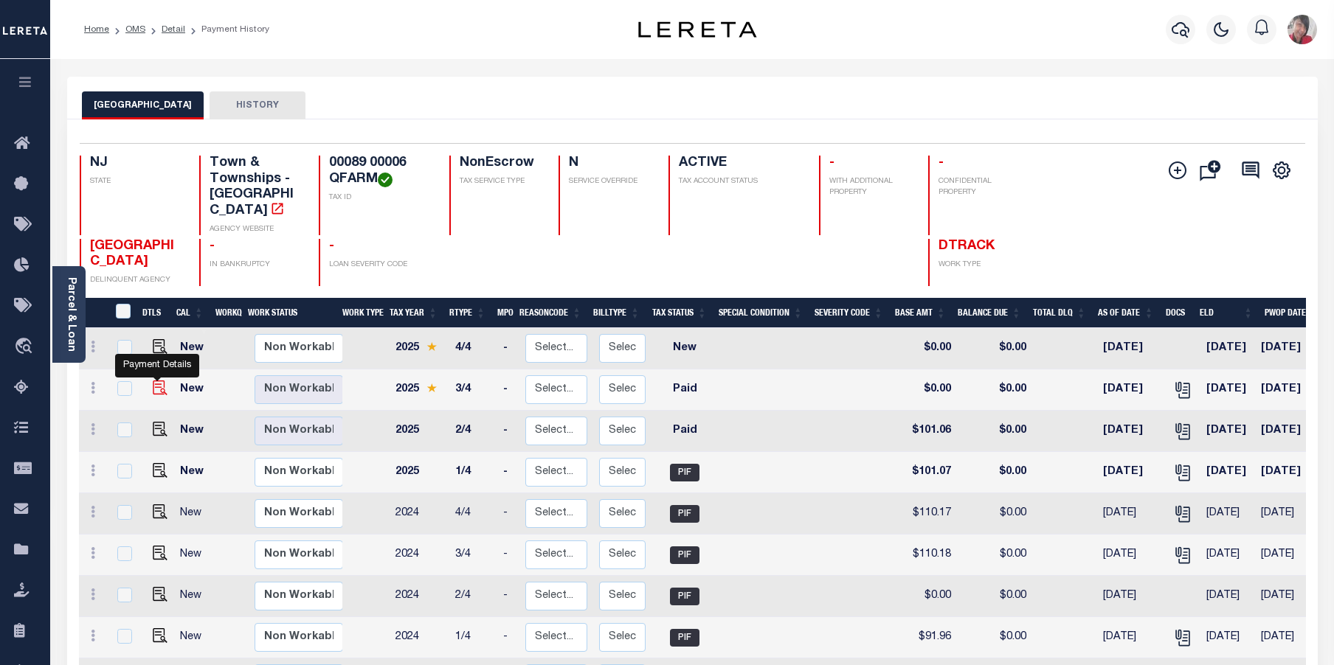
click at [154, 381] on img "" at bounding box center [160, 388] width 15 height 15
checkbox input "true"
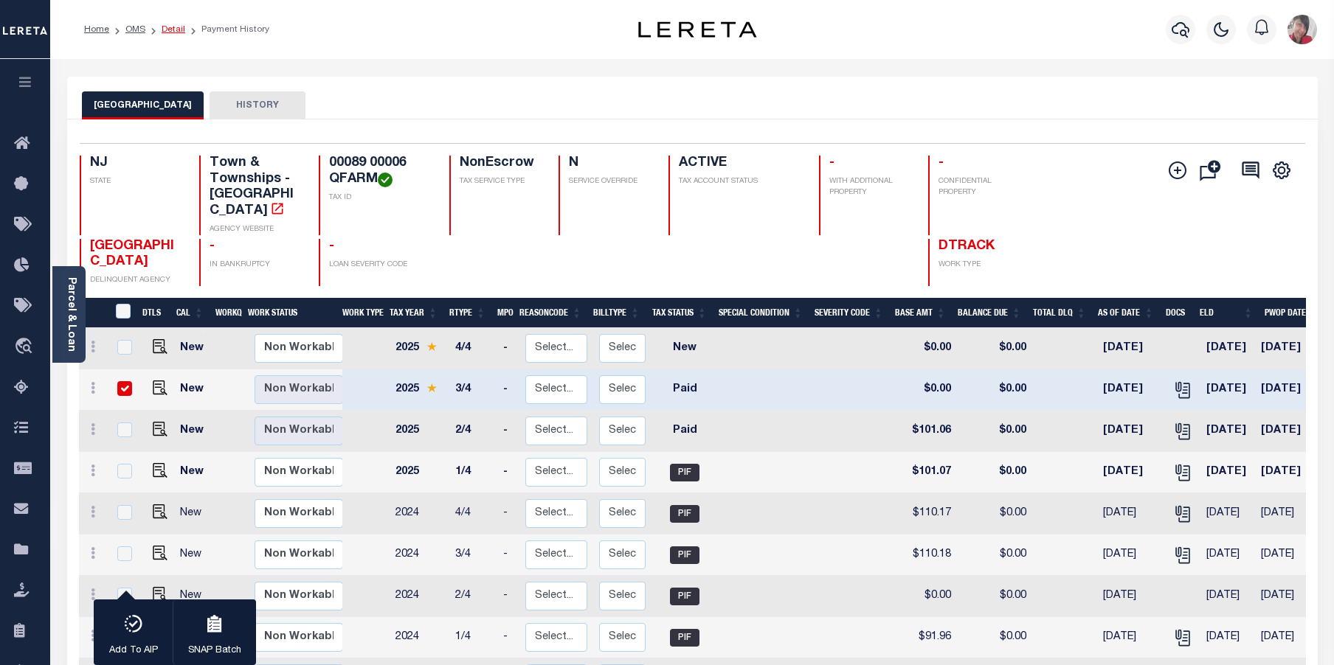
click at [167, 31] on link "Detail" at bounding box center [174, 29] width 24 height 9
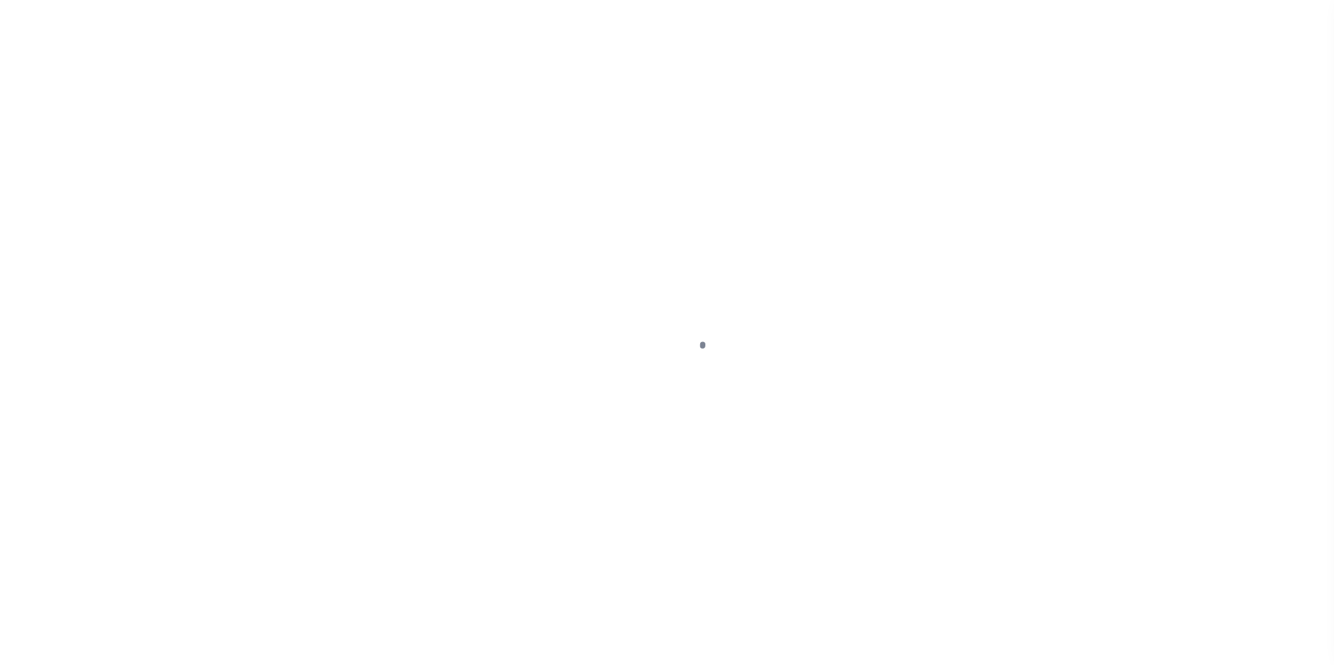
select select "PYD"
select select "14078"
select select "7651"
select select "NonEscrow"
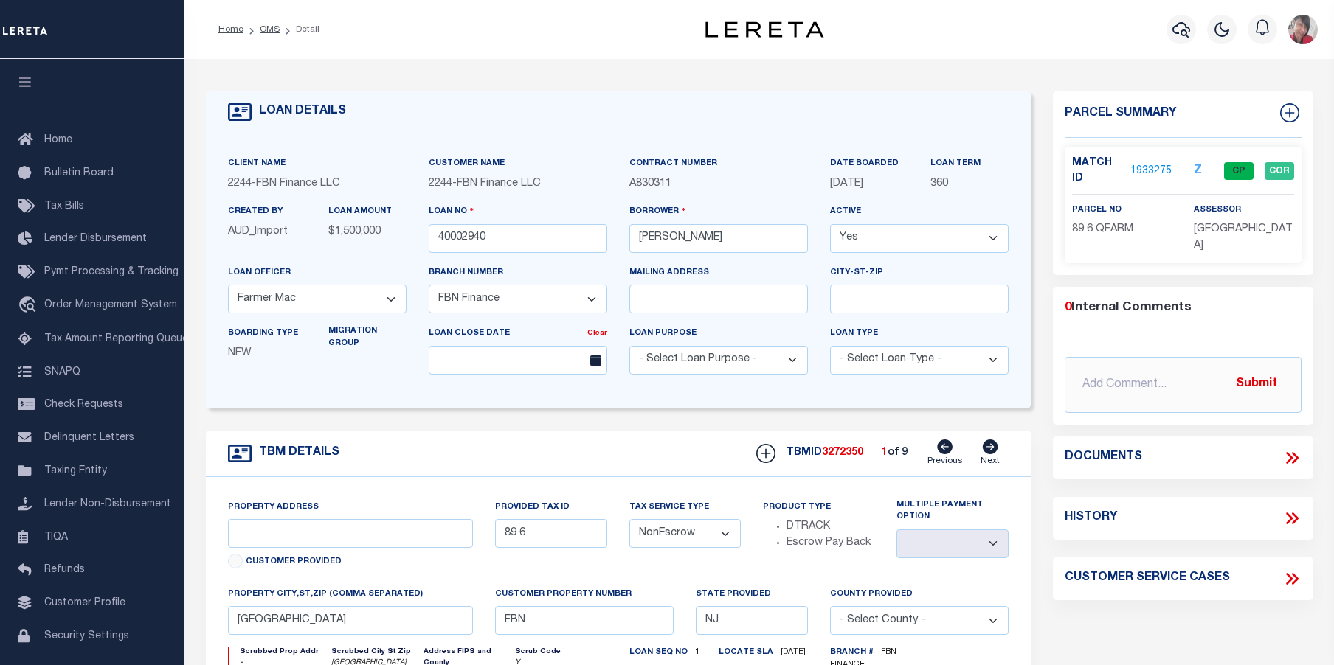
click at [994, 450] on icon at bounding box center [990, 447] width 16 height 15
type input "89 5"
select select
click at [1150, 170] on link "1933276" at bounding box center [1150, 171] width 41 height 15
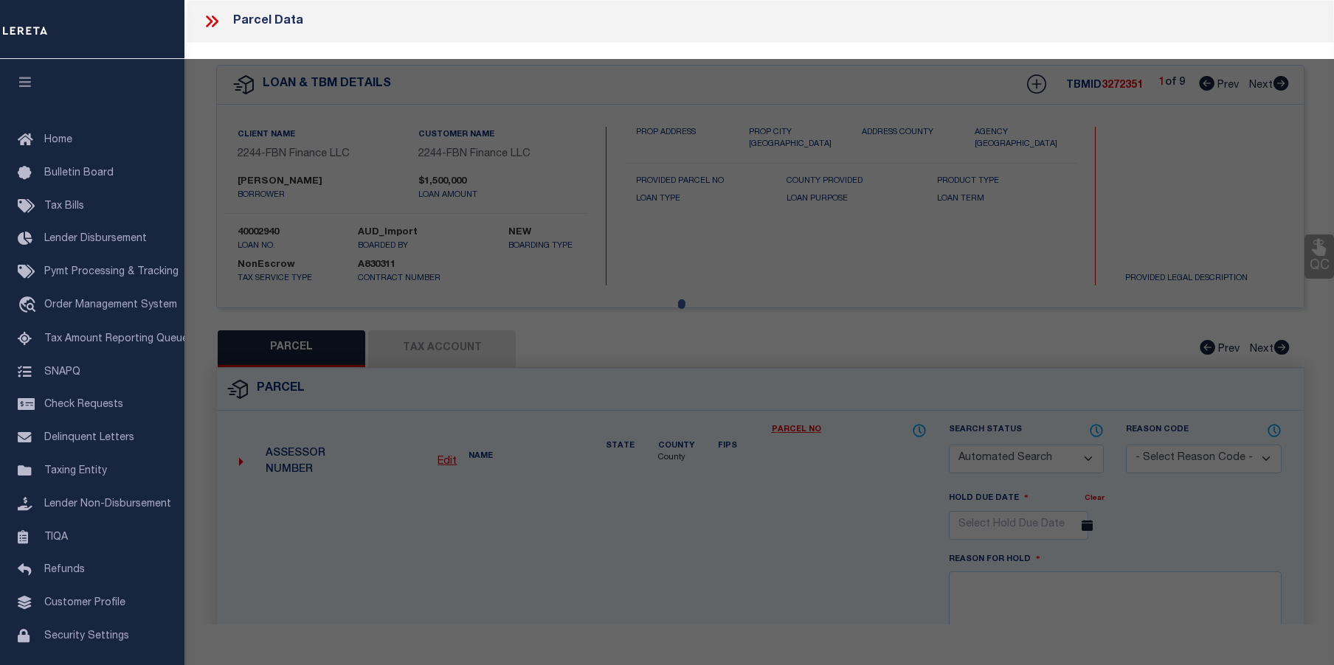
checkbox input "false"
select select "CP"
type input "[PERSON_NAME] & [PERSON_NAME] [PERSON_NAME]"
select select
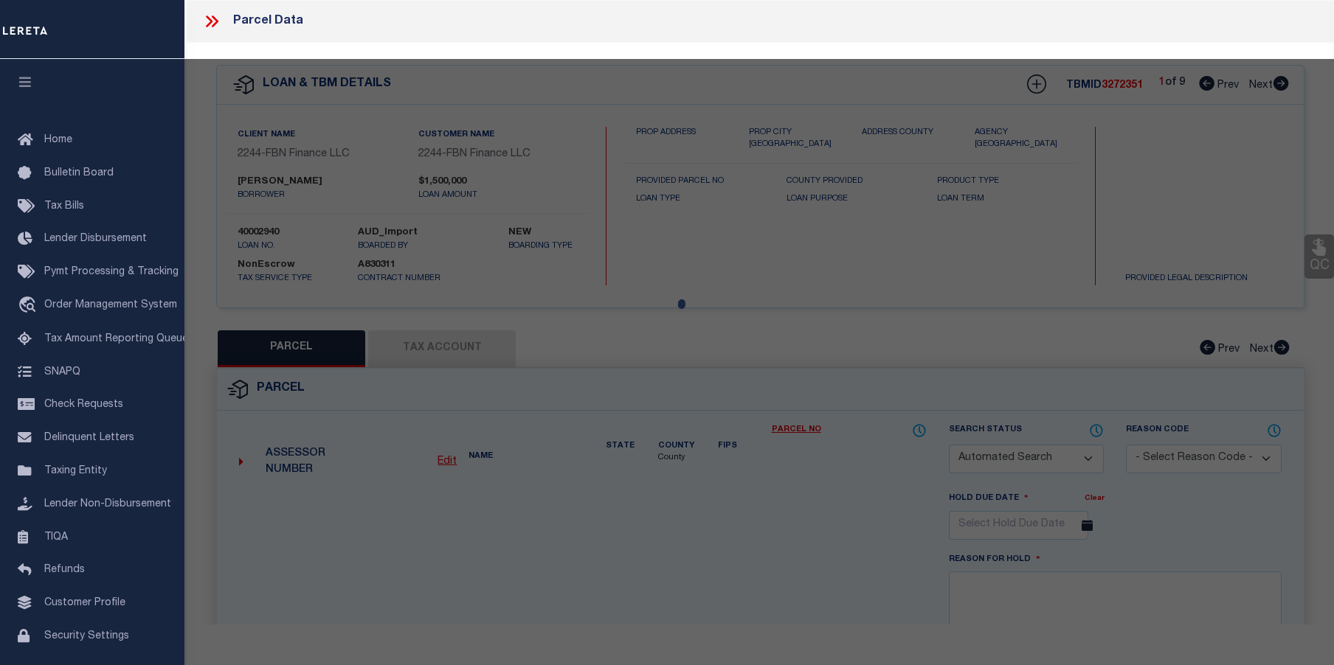
type input "[GEOGRAPHIC_DATA]"
checkbox input "false"
type input "[GEOGRAPHIC_DATA]"
type textarea "Block:89 Lot:5 Qual:QFARM"
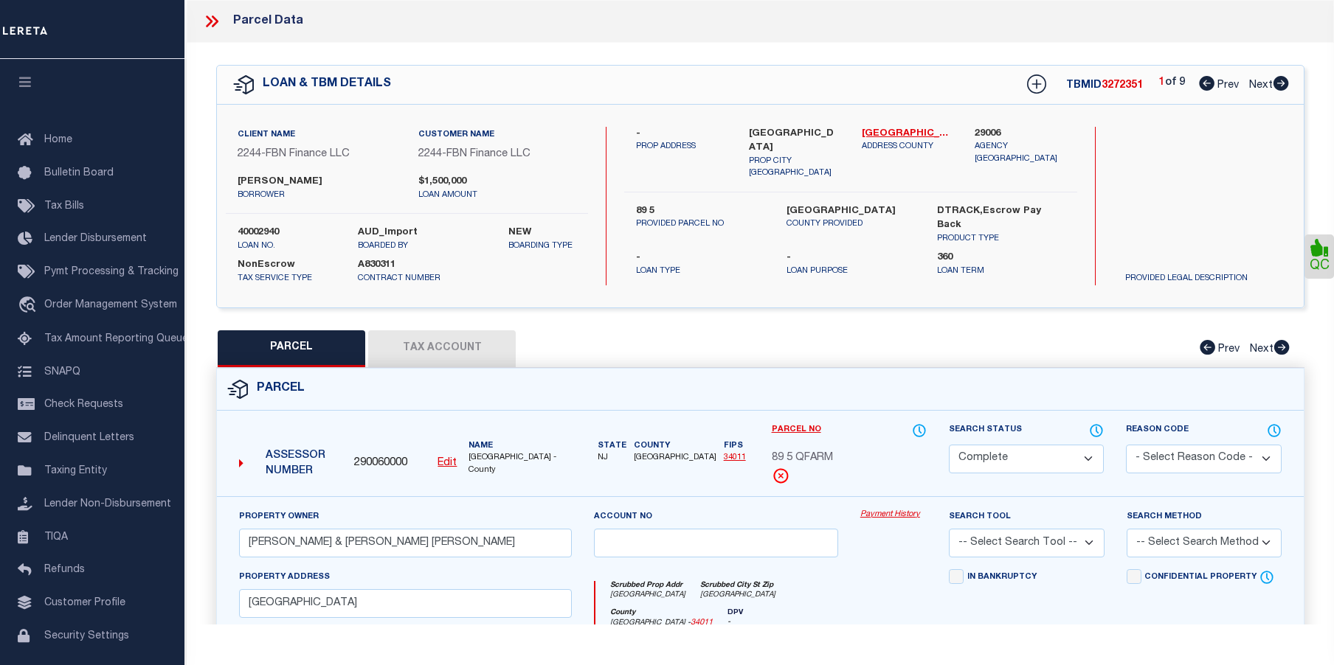
click at [904, 515] on link "Payment History" at bounding box center [893, 515] width 66 height 13
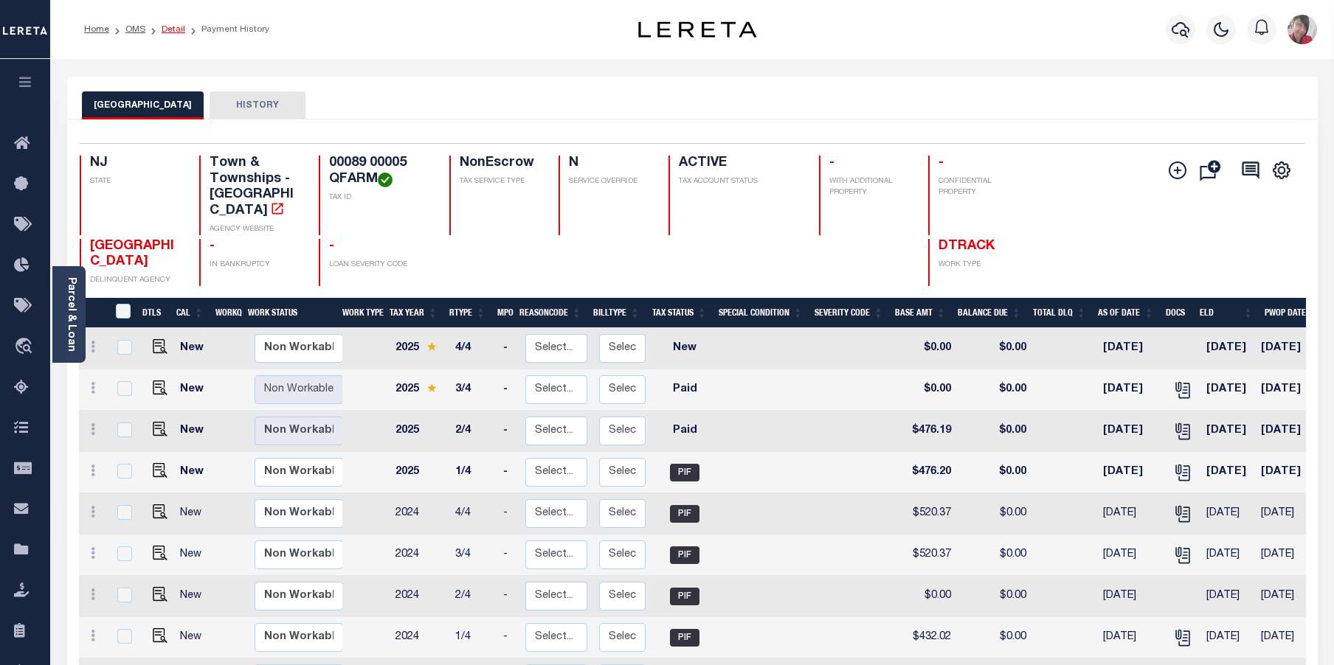
click at [173, 33] on link "Detail" at bounding box center [174, 29] width 24 height 9
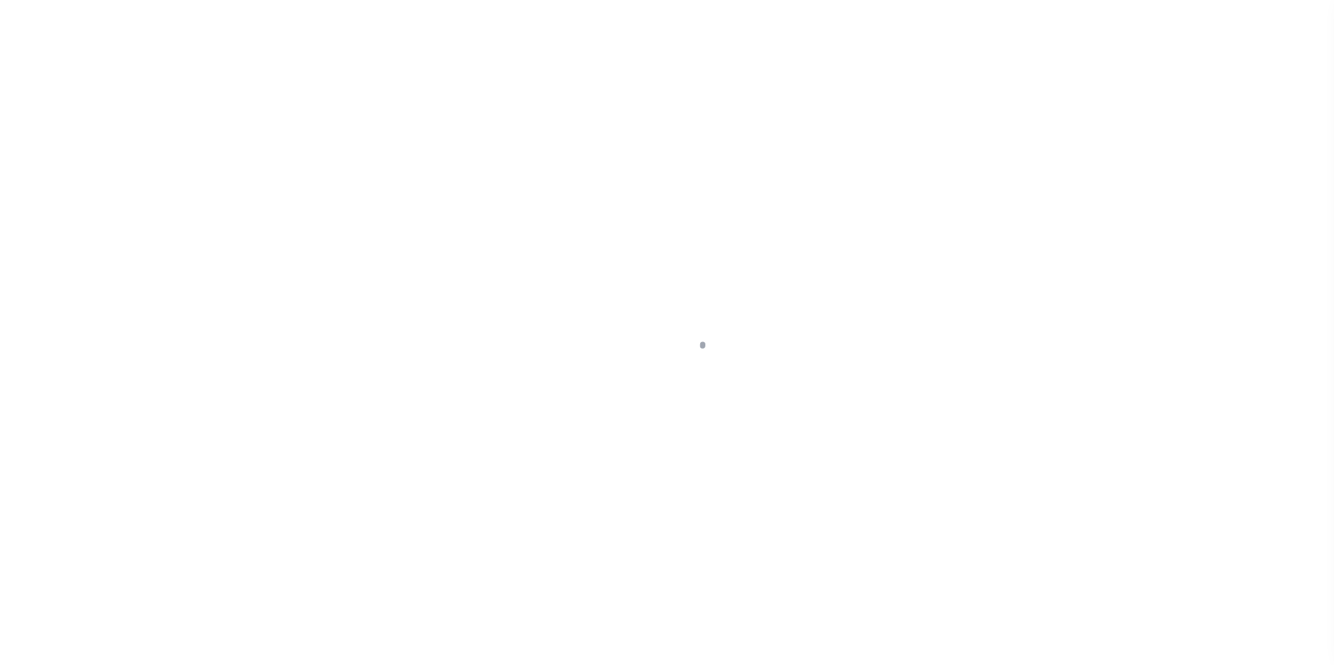
select select "NonEscrow"
type input "89 5"
select select
type input "[GEOGRAPHIC_DATA]"
type input "FBN"
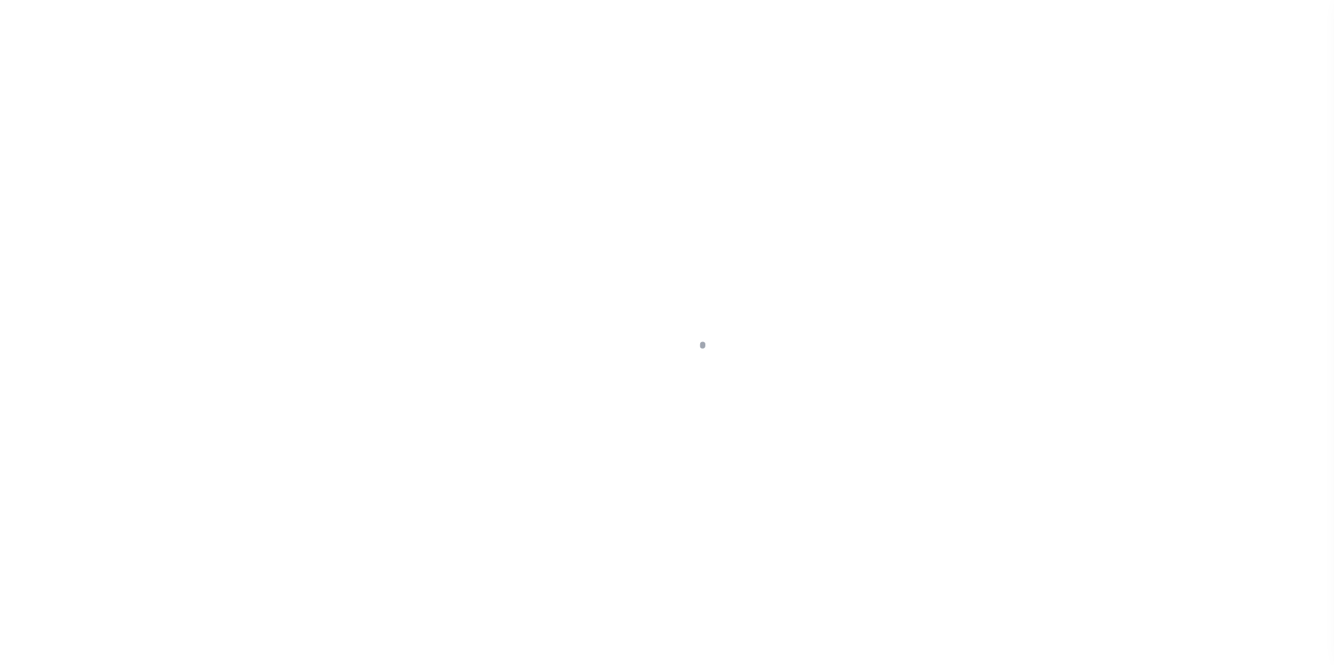
type input "NJ"
select select
select select "14078"
select select "7651"
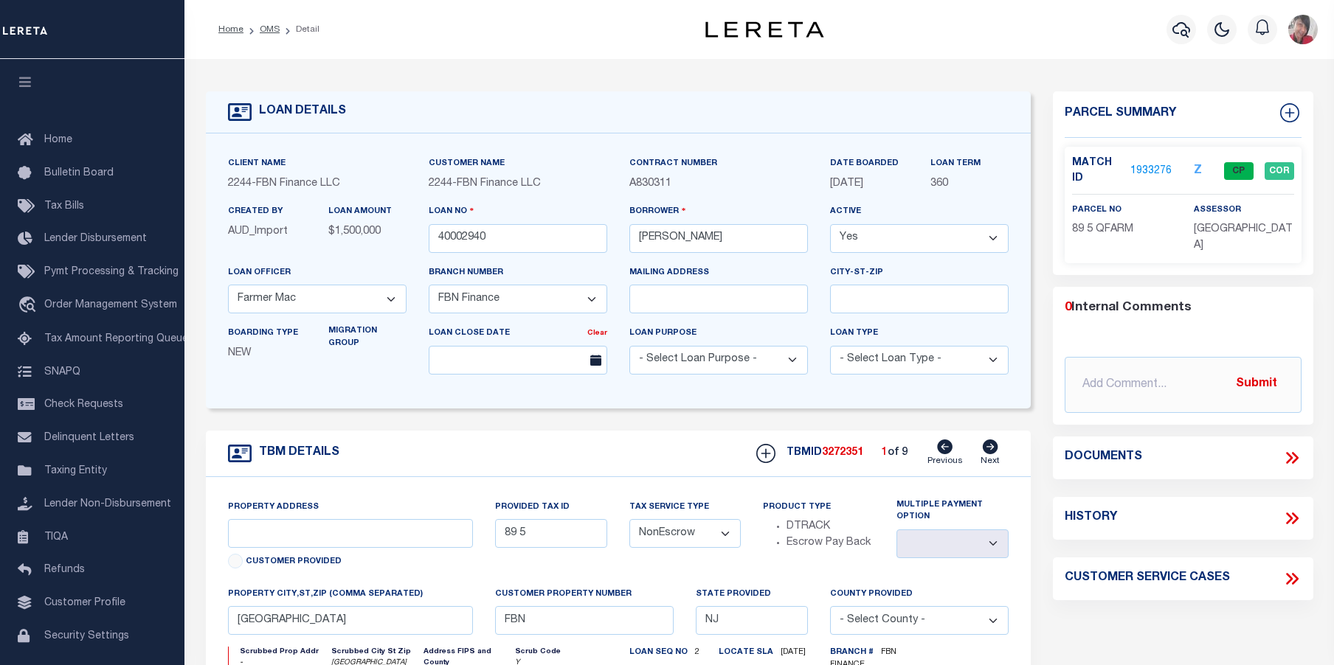
click at [989, 449] on icon at bounding box center [990, 447] width 15 height 15
type input "89 6"
select select
click at [989, 449] on icon at bounding box center [990, 447] width 15 height 15
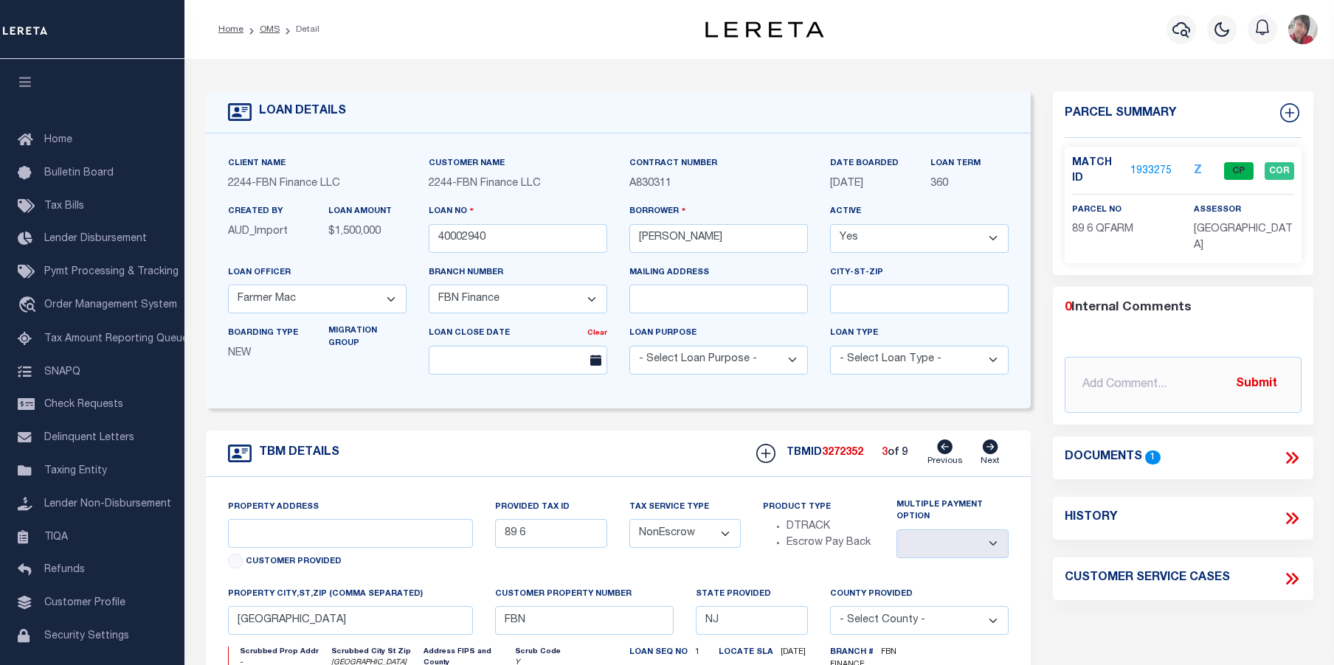
type input "89 4"
select select
click at [1149, 165] on link "1933271" at bounding box center [1150, 171] width 41 height 15
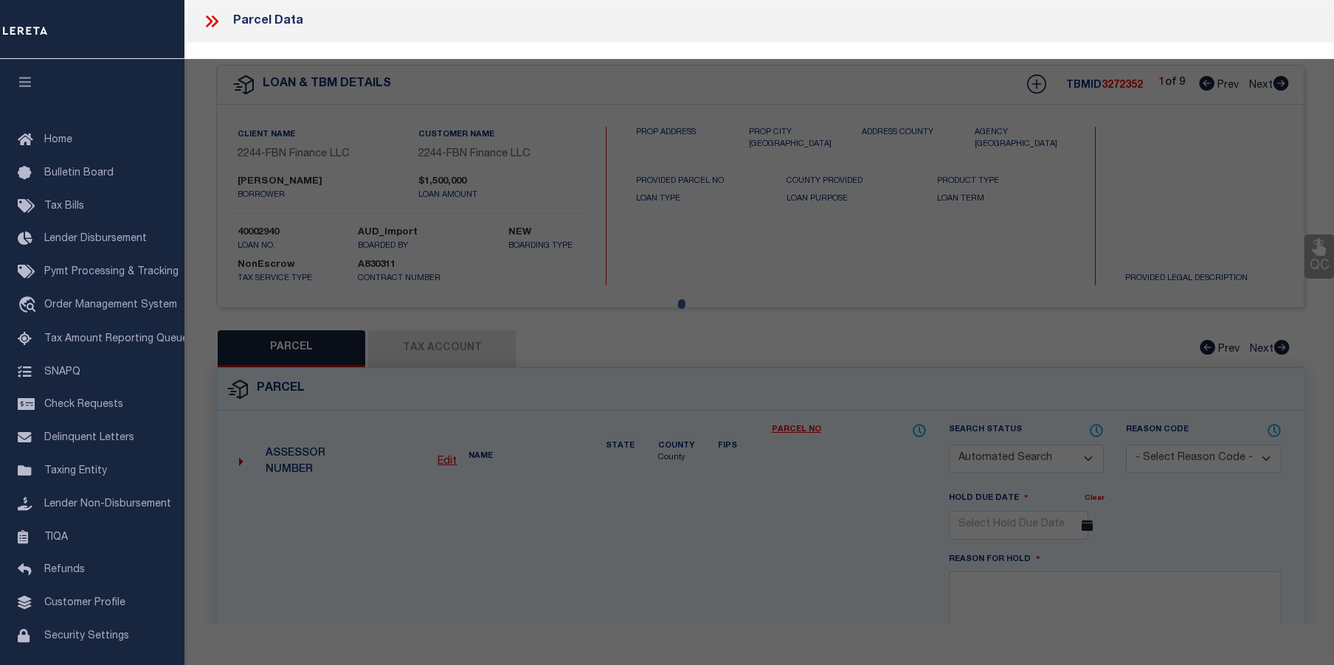
checkbox input "false"
select select "CP"
type input "FRALINGER, ROBERT & MARY ANNE"
select select
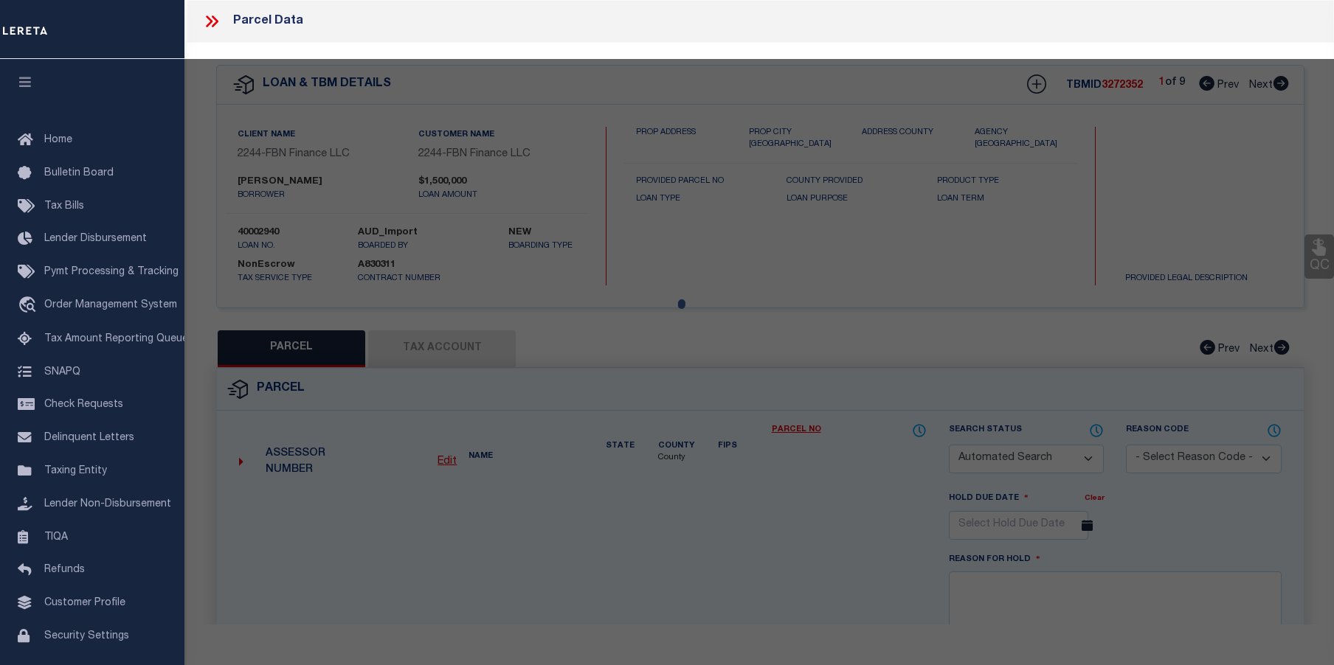
type input "SHEPPARDS MILL RD"
checkbox input "false"
type textarea "Block: 89 Lot: 4 Qual: QFARM"
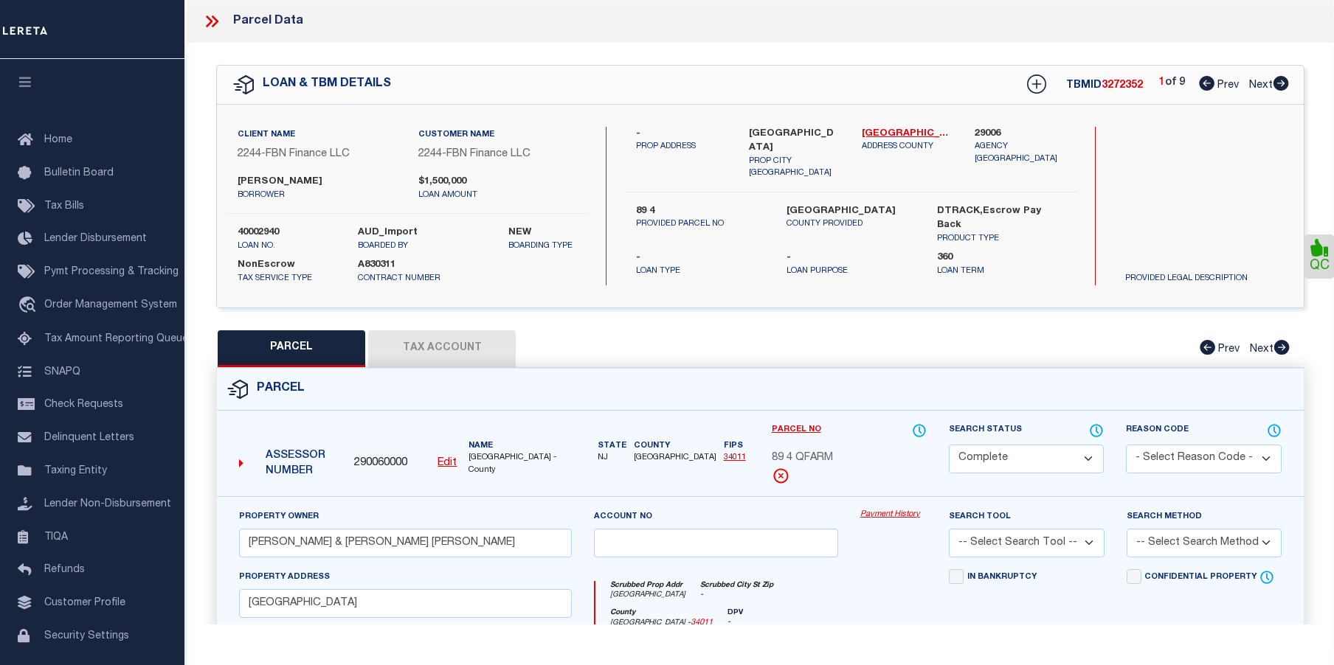
click at [872, 516] on link "Payment History" at bounding box center [893, 515] width 66 height 13
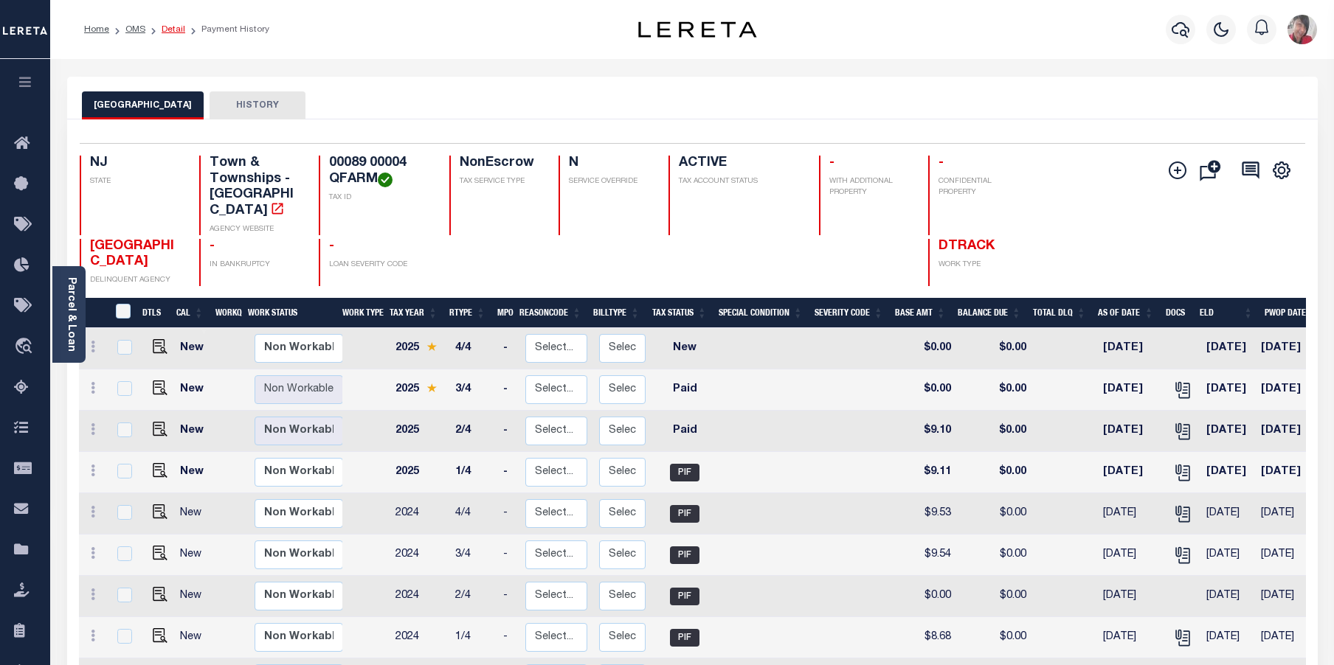
click at [167, 27] on link "Detail" at bounding box center [174, 29] width 24 height 9
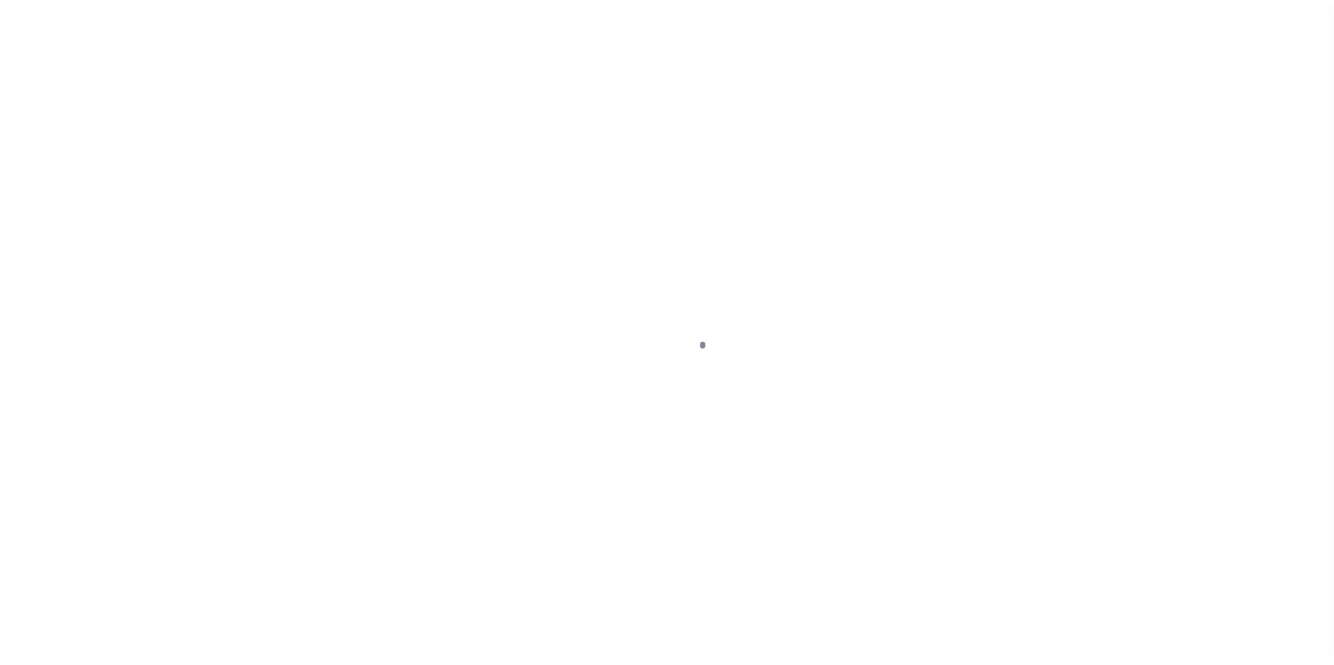
select select "14078"
select select "7651"
select select "NonEscrow"
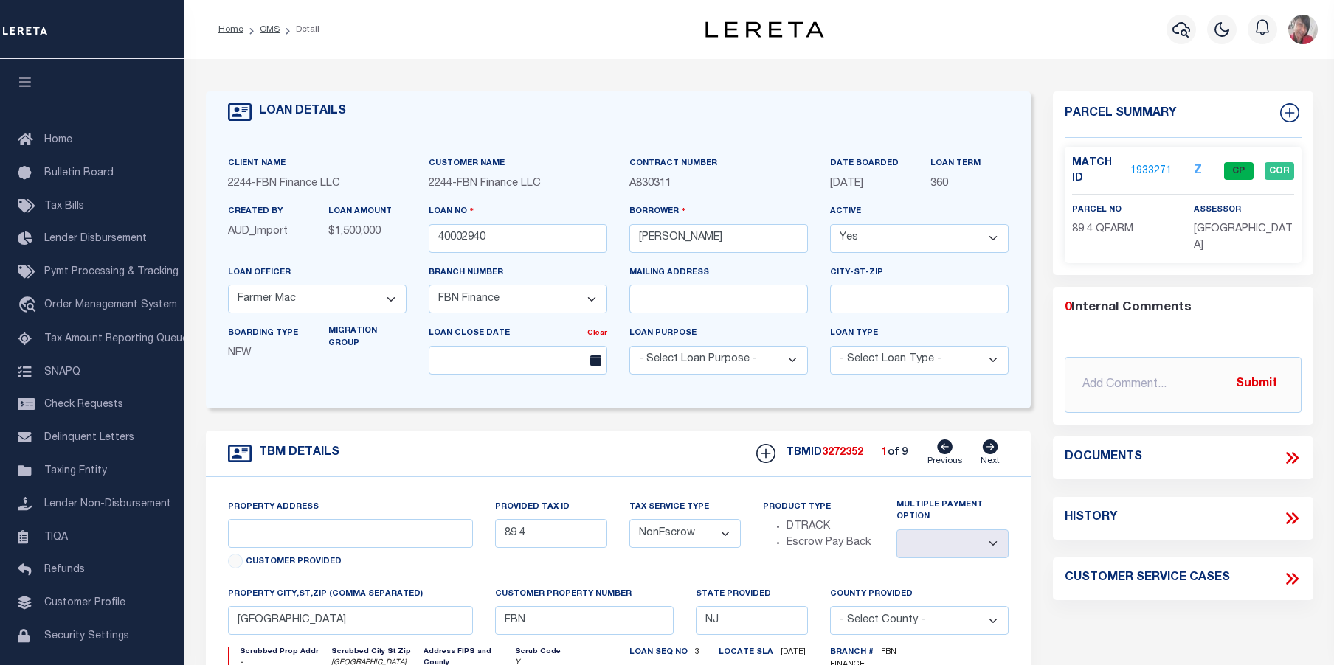
click at [993, 448] on icon at bounding box center [990, 447] width 15 height 15
type input "89 5"
select select
click at [993, 448] on icon at bounding box center [990, 447] width 15 height 15
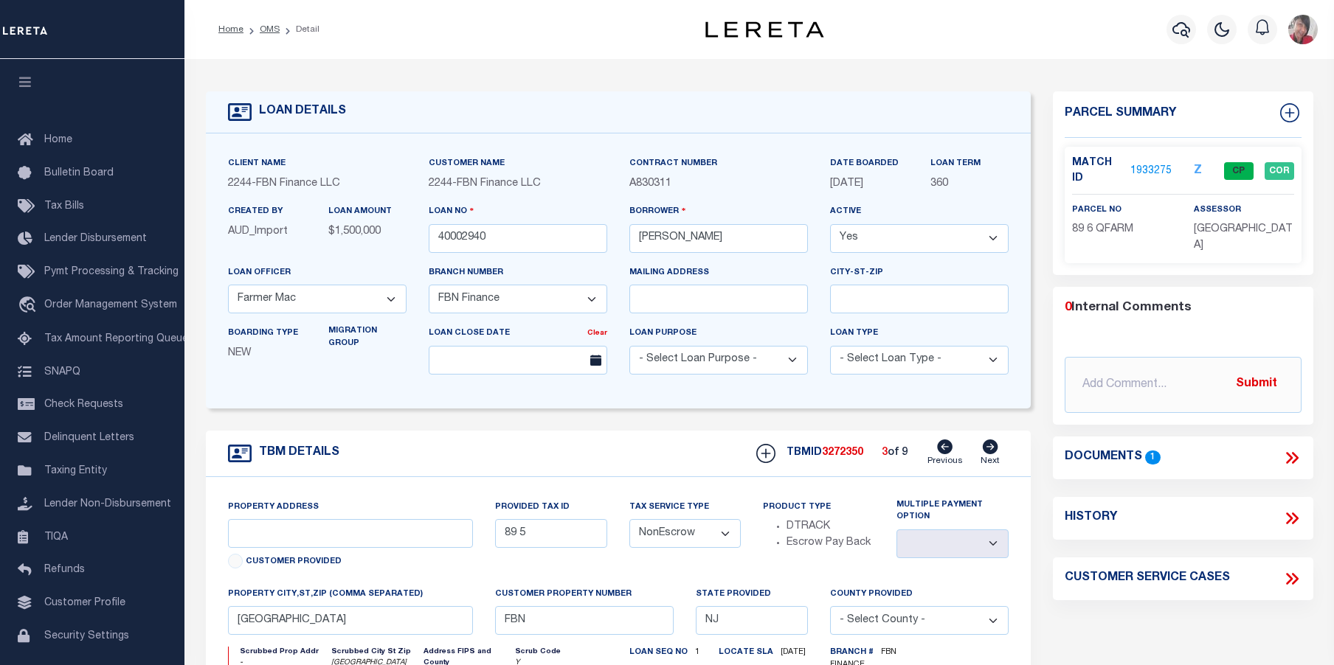
type input "89 6"
select select
click at [993, 448] on icon at bounding box center [990, 447] width 15 height 15
type input "80 17"
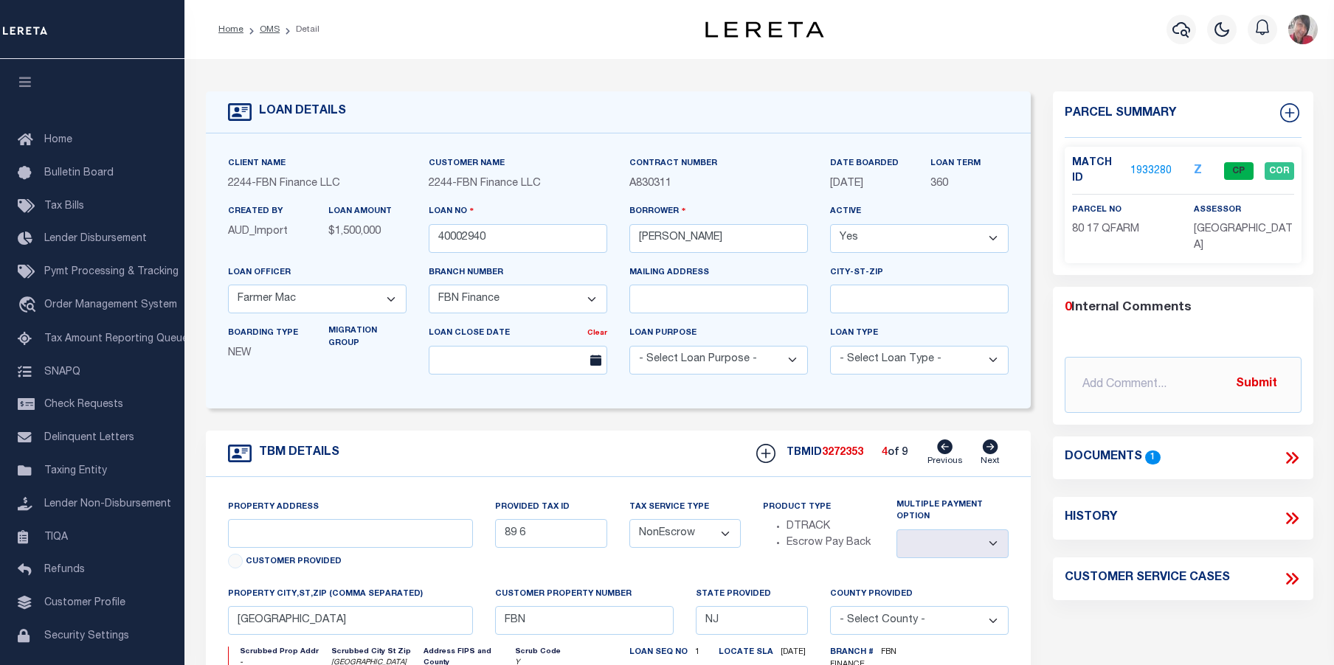
select select
click at [1154, 169] on link "1933280" at bounding box center [1150, 171] width 41 height 15
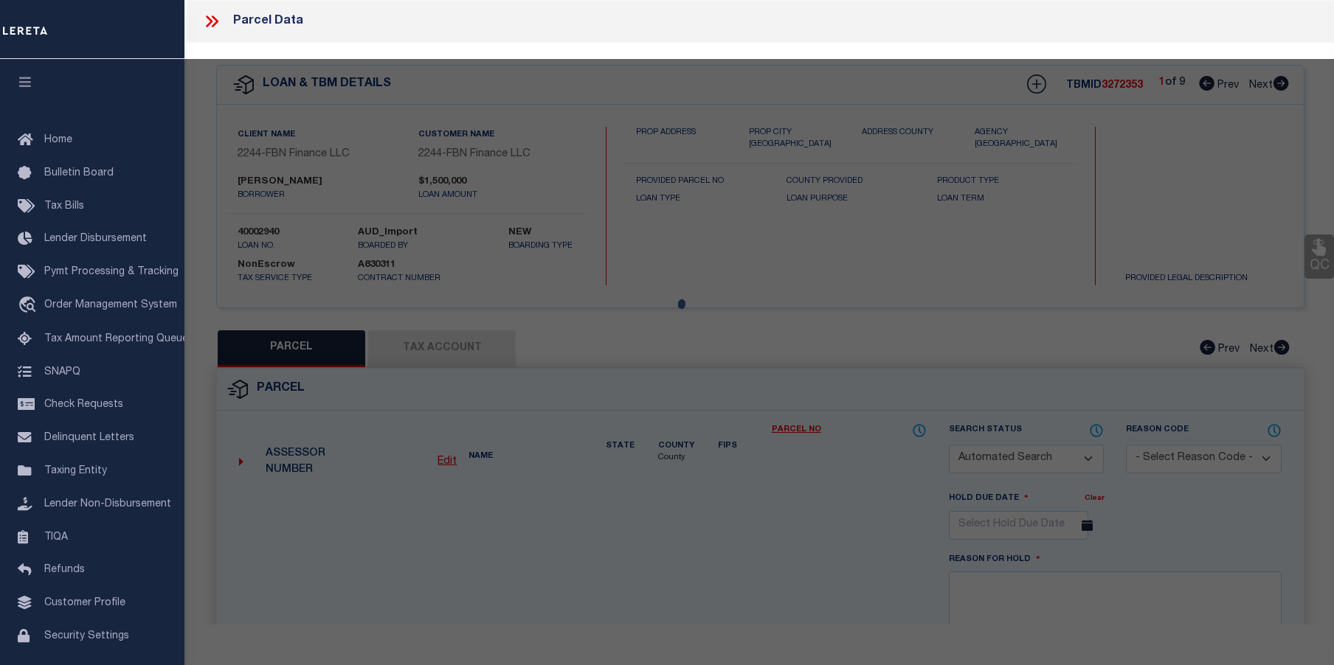
checkbox input "false"
select select "CP"
type input "FRALINGER, MARYANNE E"
select select
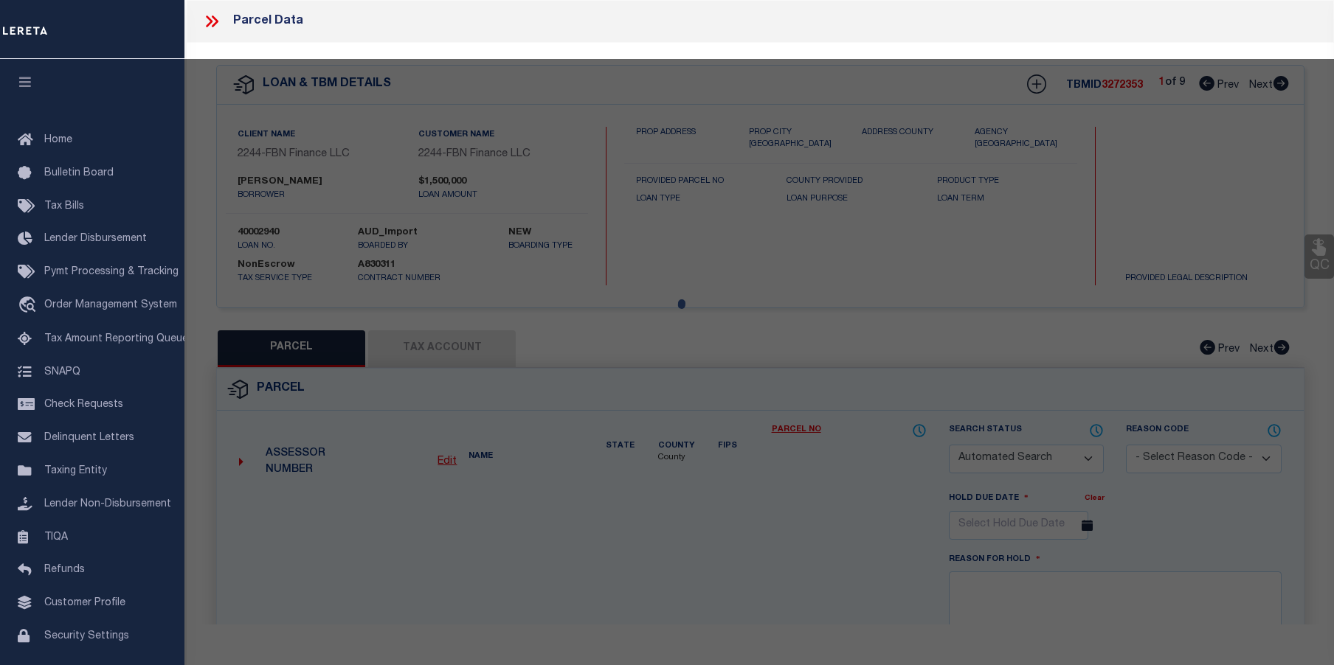
type input "BARRETTS RUN ROAD"
checkbox input "false"
type input "[GEOGRAPHIC_DATA]"
type textarea "Block:80 Lot:17 Qual:QFARM"
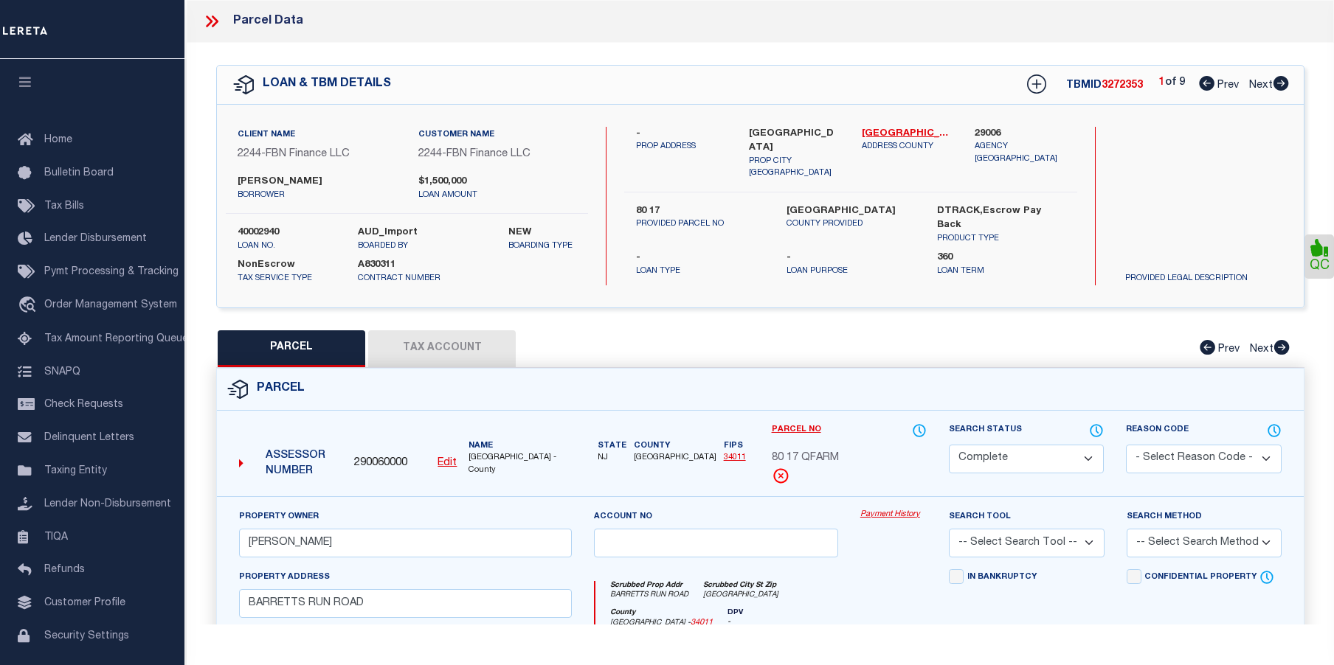
click at [891, 513] on link "Payment History" at bounding box center [893, 515] width 66 height 13
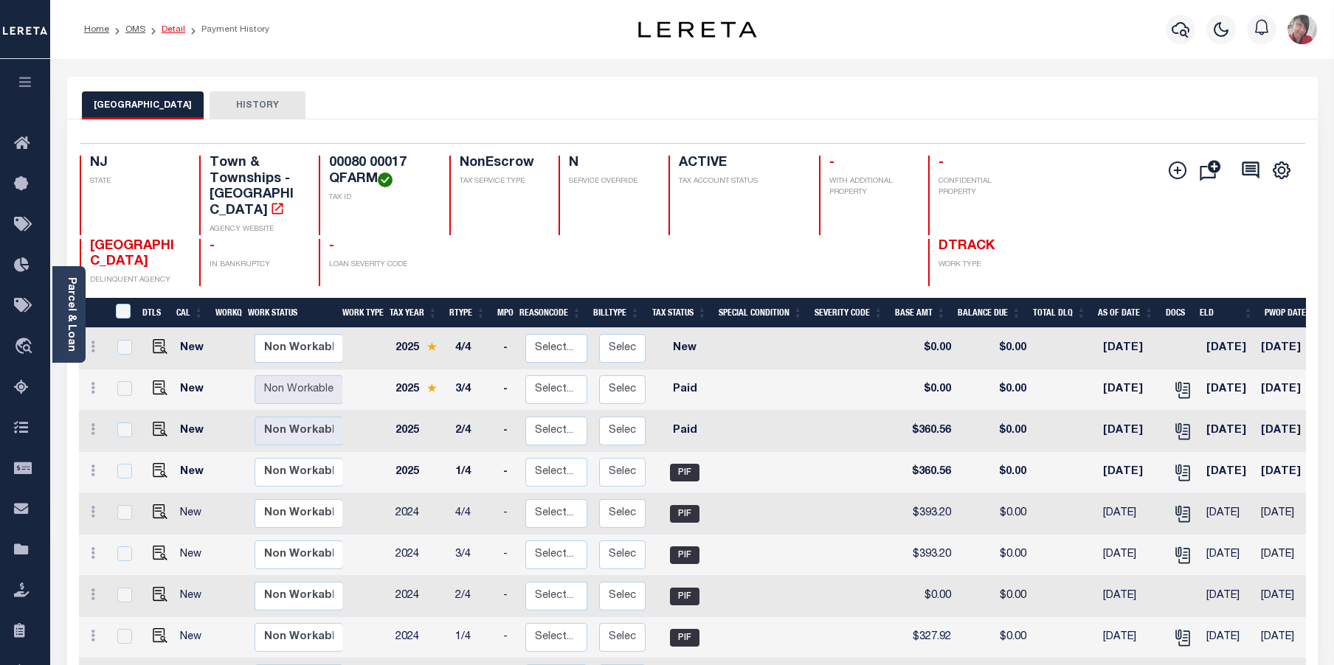
click at [173, 27] on link "Detail" at bounding box center [174, 29] width 24 height 9
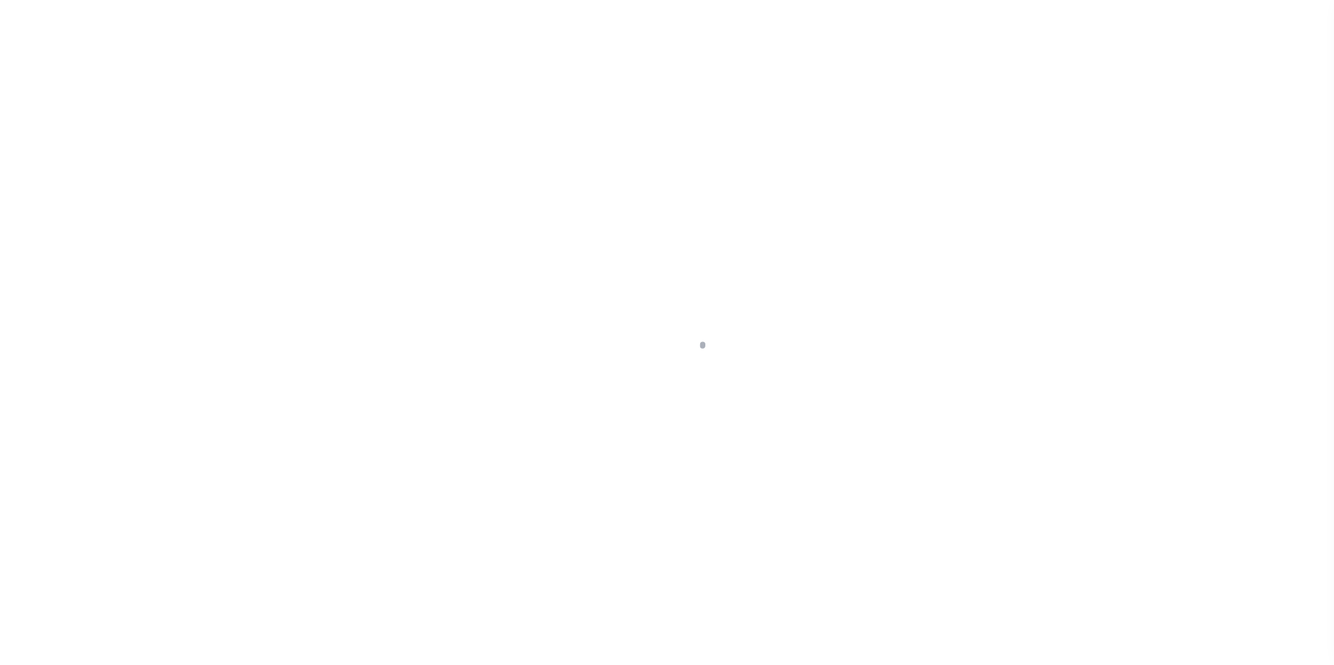
select select "14078"
select select "7651"
select select "NonEscrow"
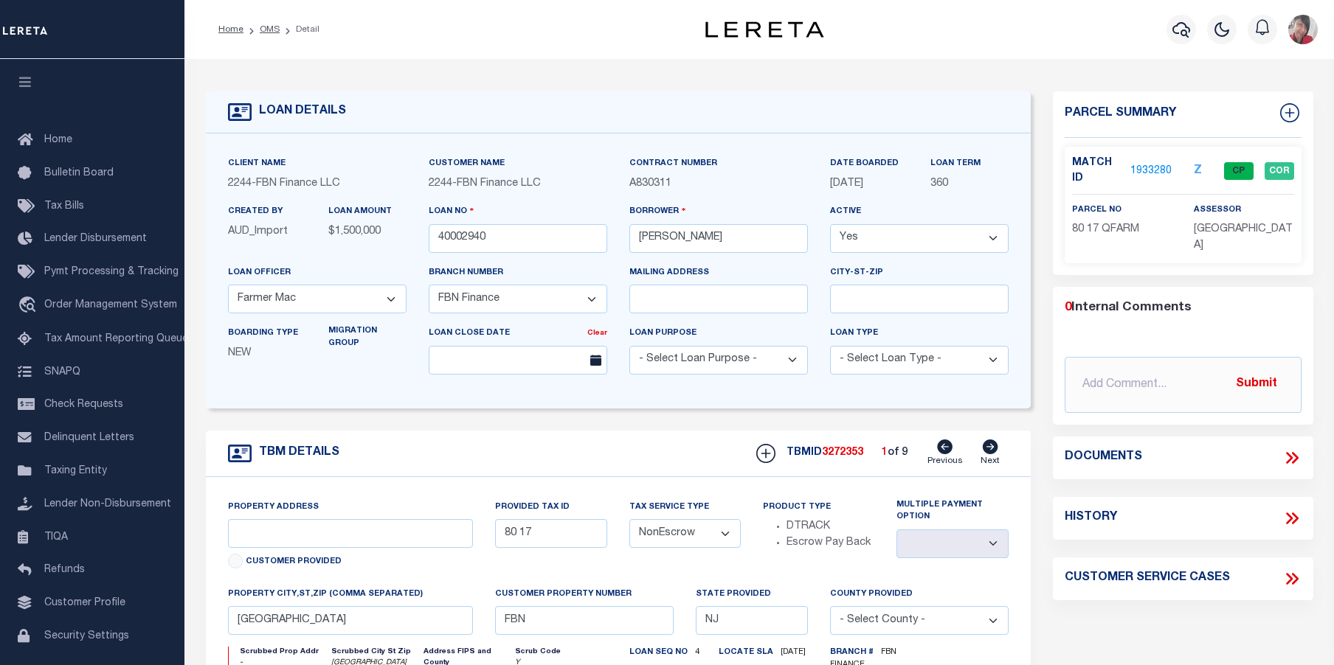
click at [992, 447] on icon at bounding box center [990, 447] width 15 height 15
type input "89 5"
select select
click at [992, 447] on icon at bounding box center [990, 447] width 15 height 15
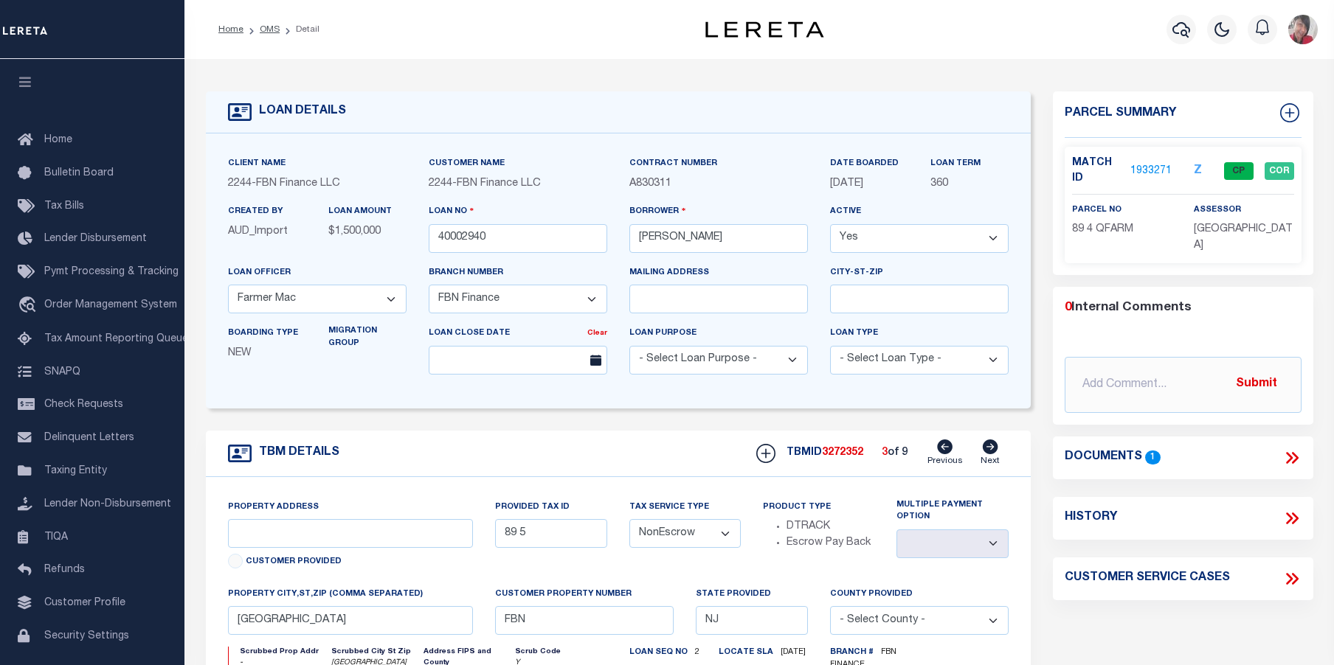
type input "89 4"
select select
click at [992, 447] on icon at bounding box center [990, 447] width 15 height 15
type input "89 6"
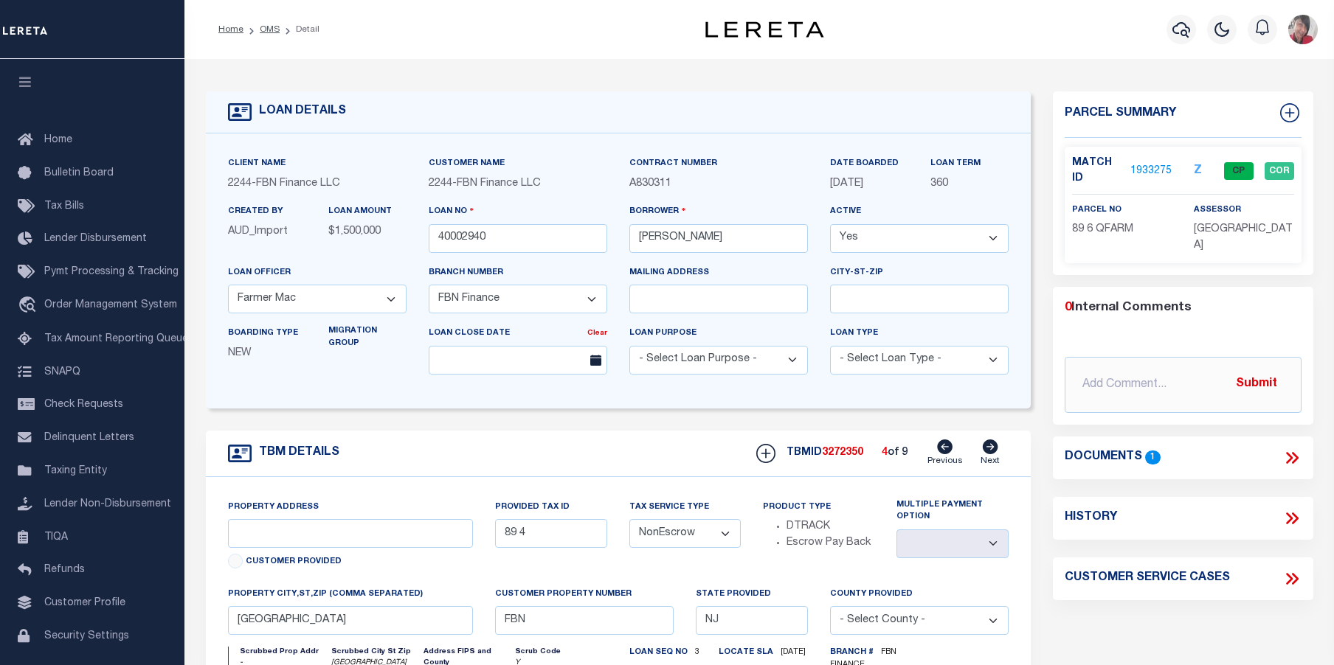
select select
click at [992, 447] on icon at bounding box center [990, 447] width 15 height 15
type input "79 6"
select select
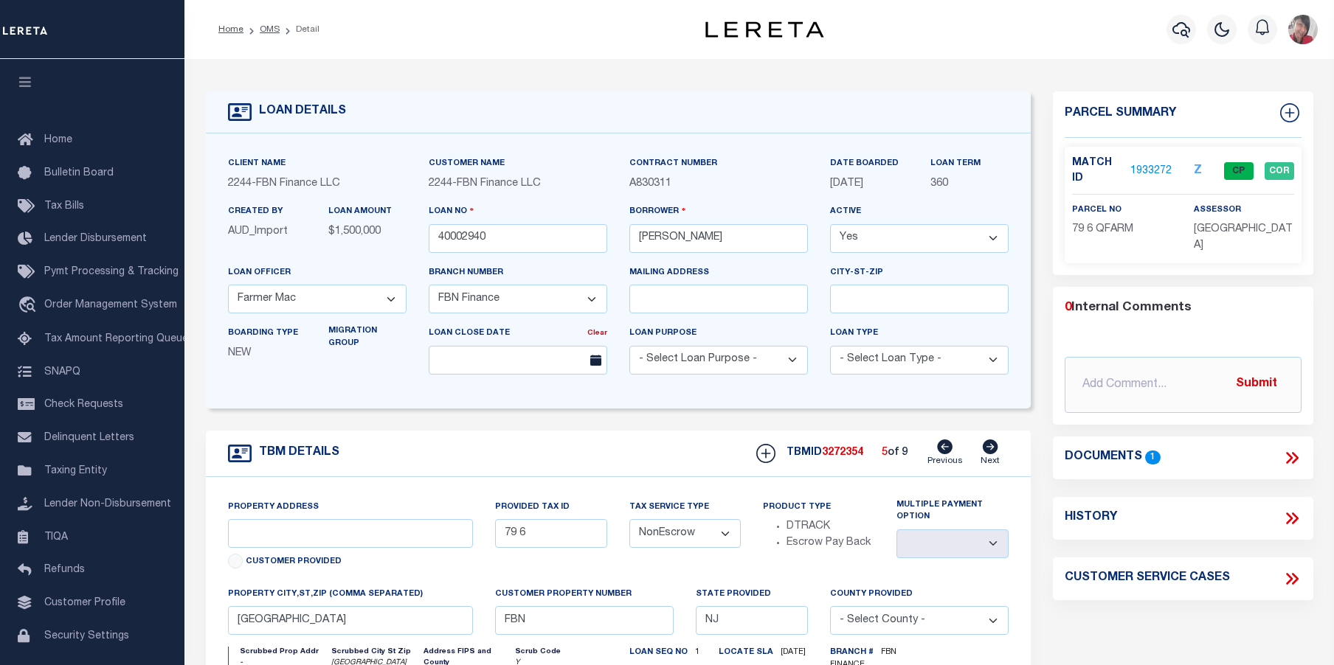
select select
click at [1154, 172] on link "1933272" at bounding box center [1150, 171] width 41 height 15
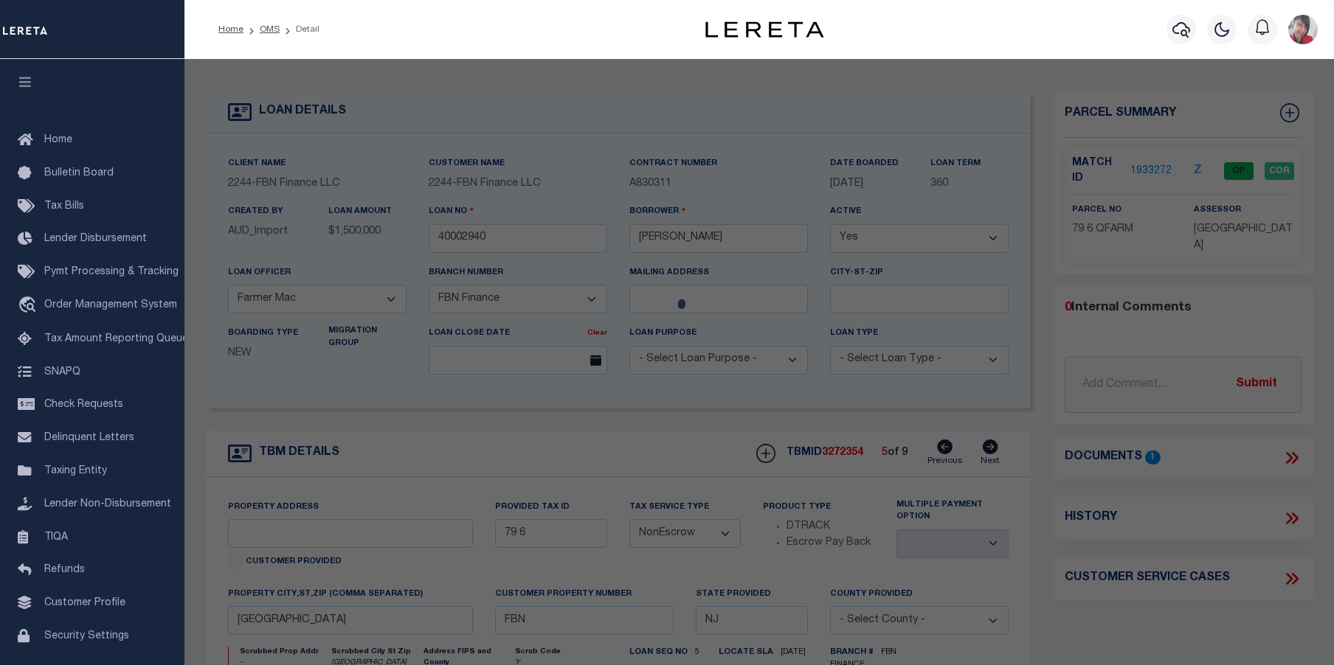
checkbox input "false"
select select "CP"
type input "FRALINGER, ROBERT E JR & MARYANNE E"
select select
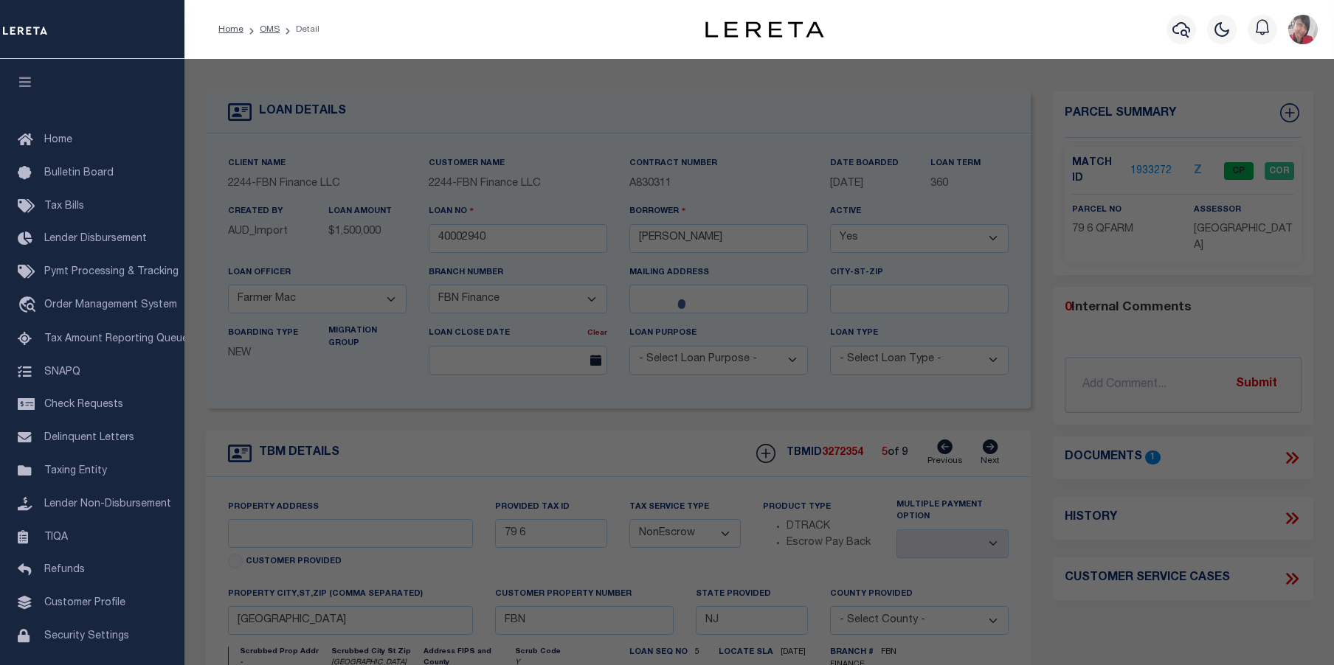
type input "CUBBY HOLLOW RD"
checkbox input "false"
type input "[GEOGRAPHIC_DATA]"
type textarea "Block:79 Lot:6 Qual: QFARM"
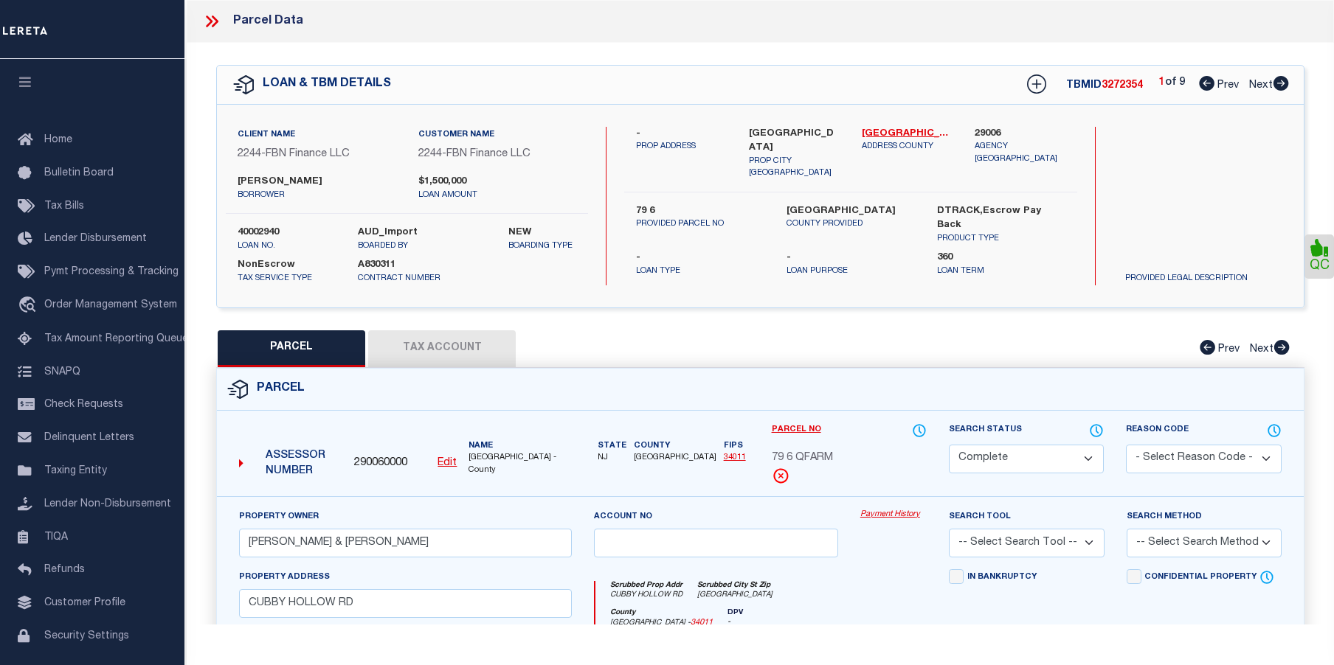
click at [897, 512] on link "Payment History" at bounding box center [893, 515] width 66 height 13
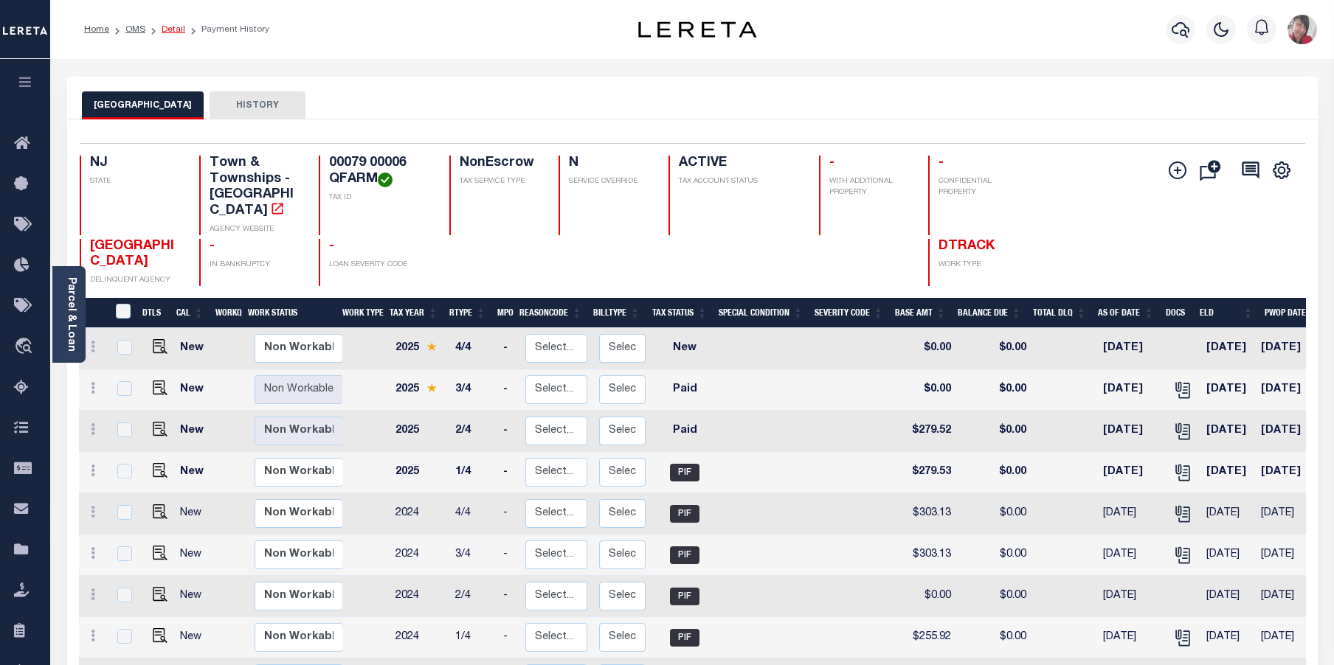
click at [172, 29] on link "Detail" at bounding box center [174, 29] width 24 height 9
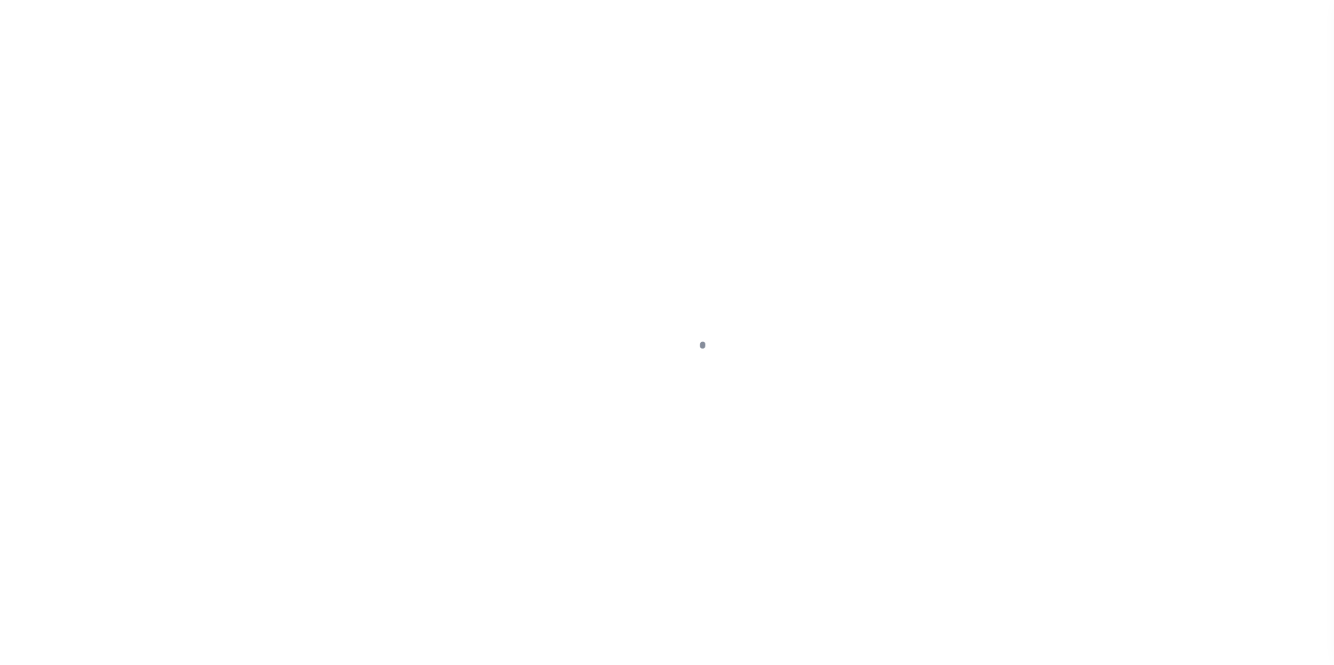
select select "NonEscrow"
type input "79 6"
select select
type input "[GEOGRAPHIC_DATA]"
type input "FBN"
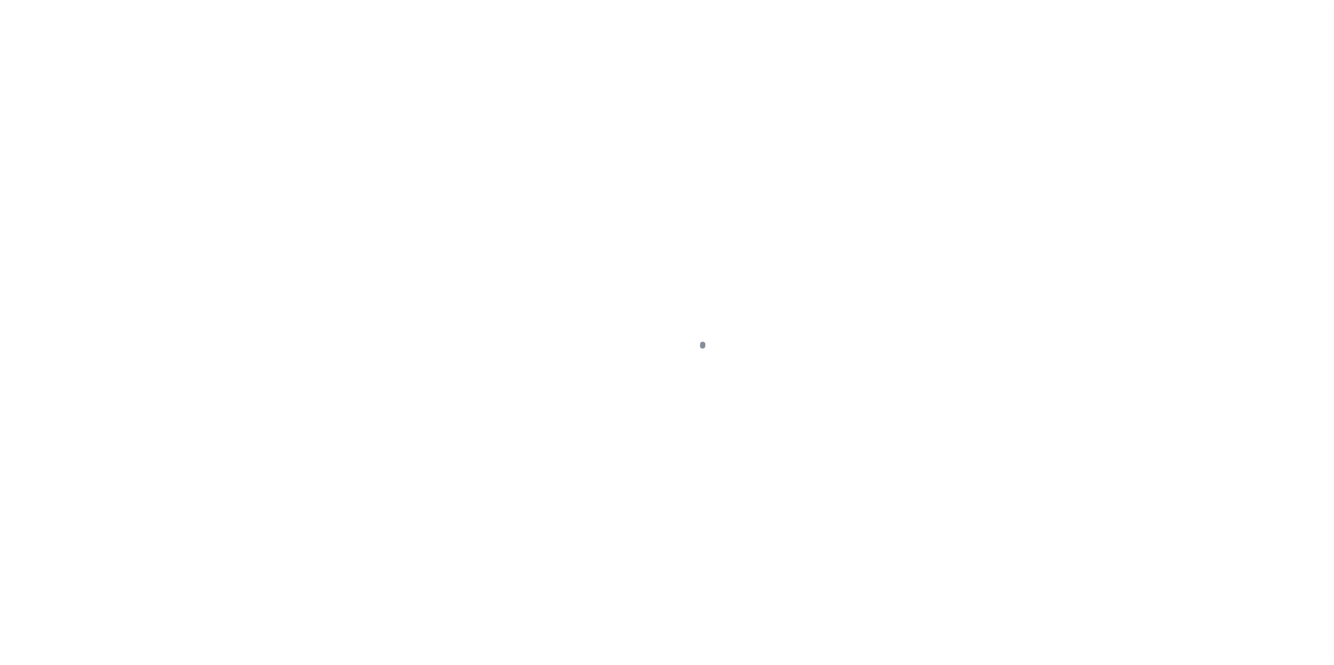
type input "NJ"
select select
select select "14078"
select select "7651"
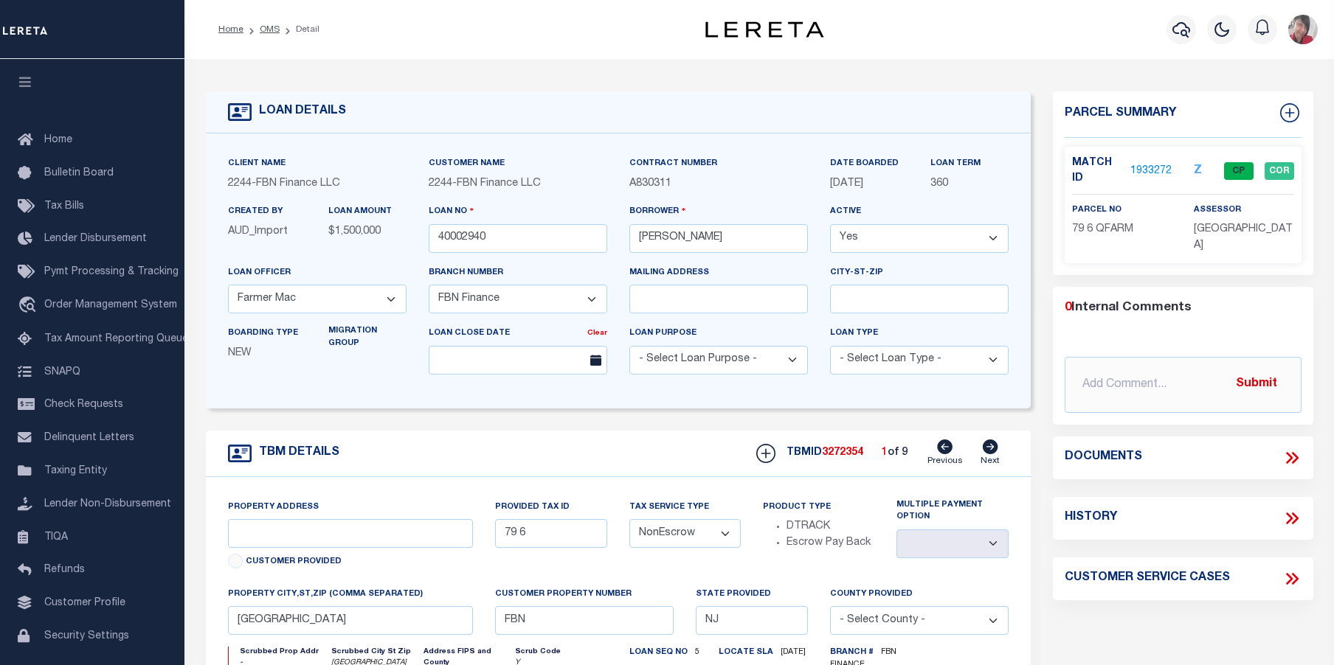
click at [990, 446] on icon at bounding box center [990, 447] width 15 height 15
type input "89 5"
select select
click at [990, 446] on icon at bounding box center [990, 447] width 15 height 15
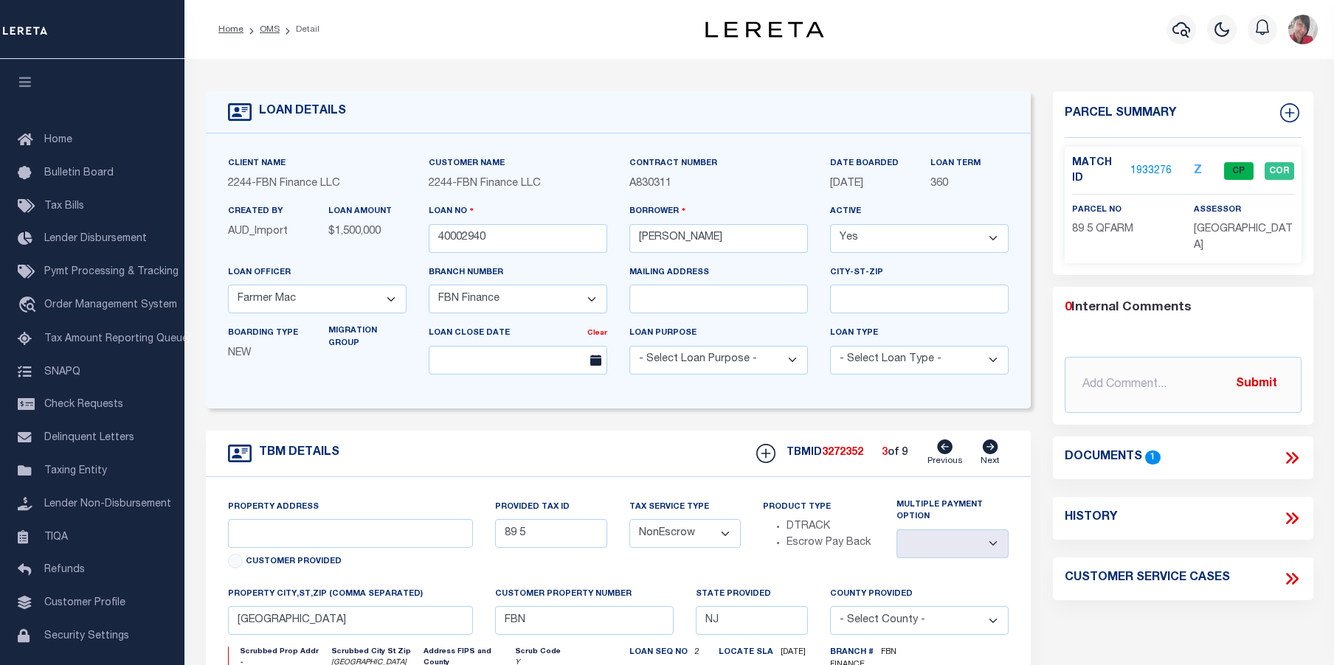
type input "89 4"
select select
click at [990, 446] on icon at bounding box center [990, 447] width 15 height 15
type input "80 17"
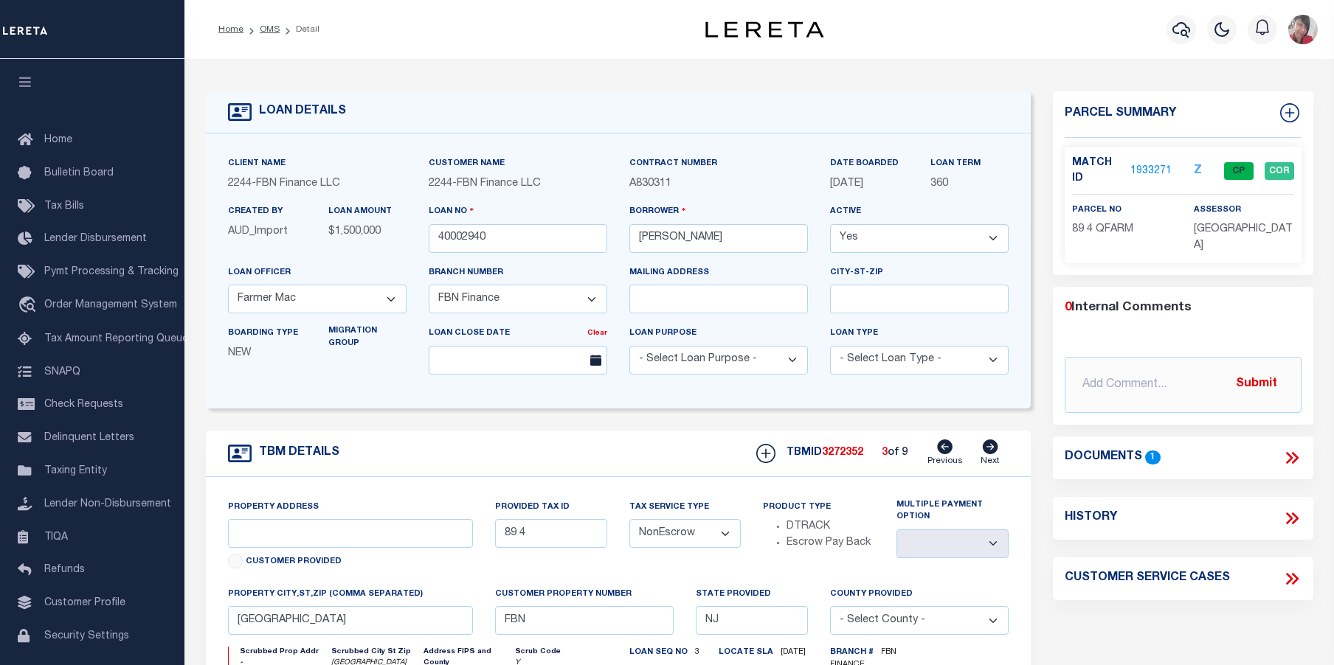
select select
click at [990, 446] on icon at bounding box center [990, 447] width 15 height 15
type input "89 6"
select select
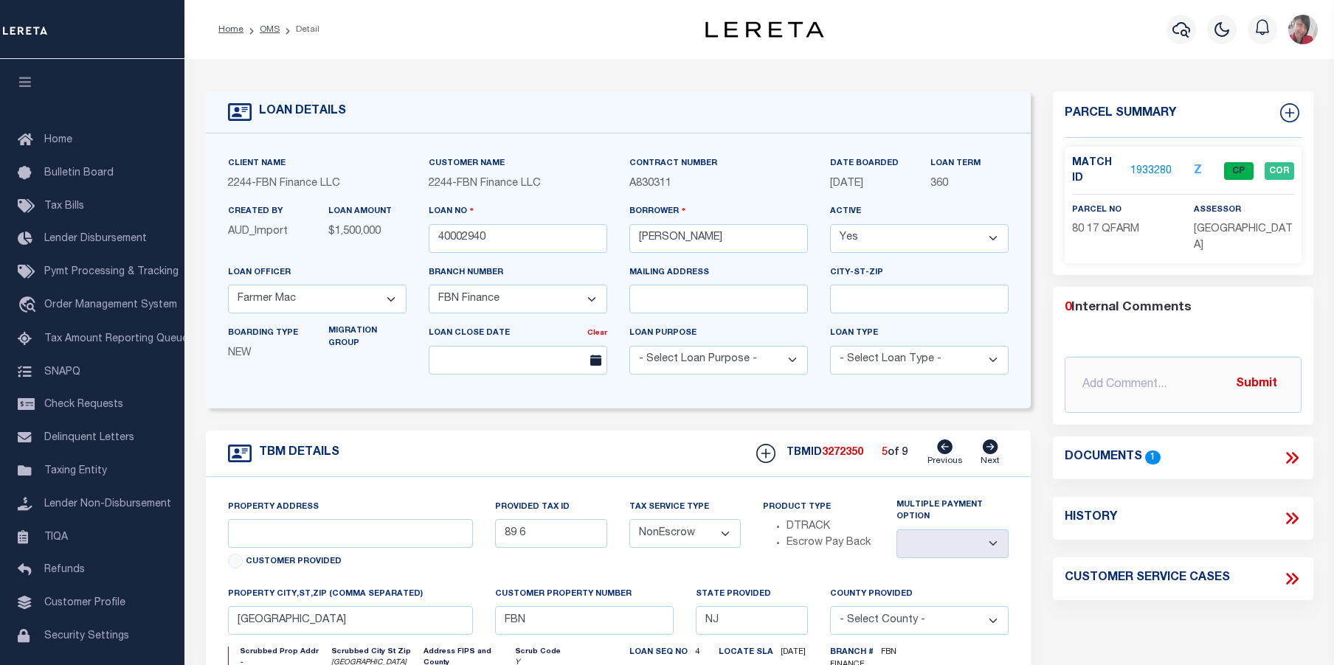
select select
click at [992, 449] on icon at bounding box center [990, 447] width 16 height 15
type input "78 3.01"
select select
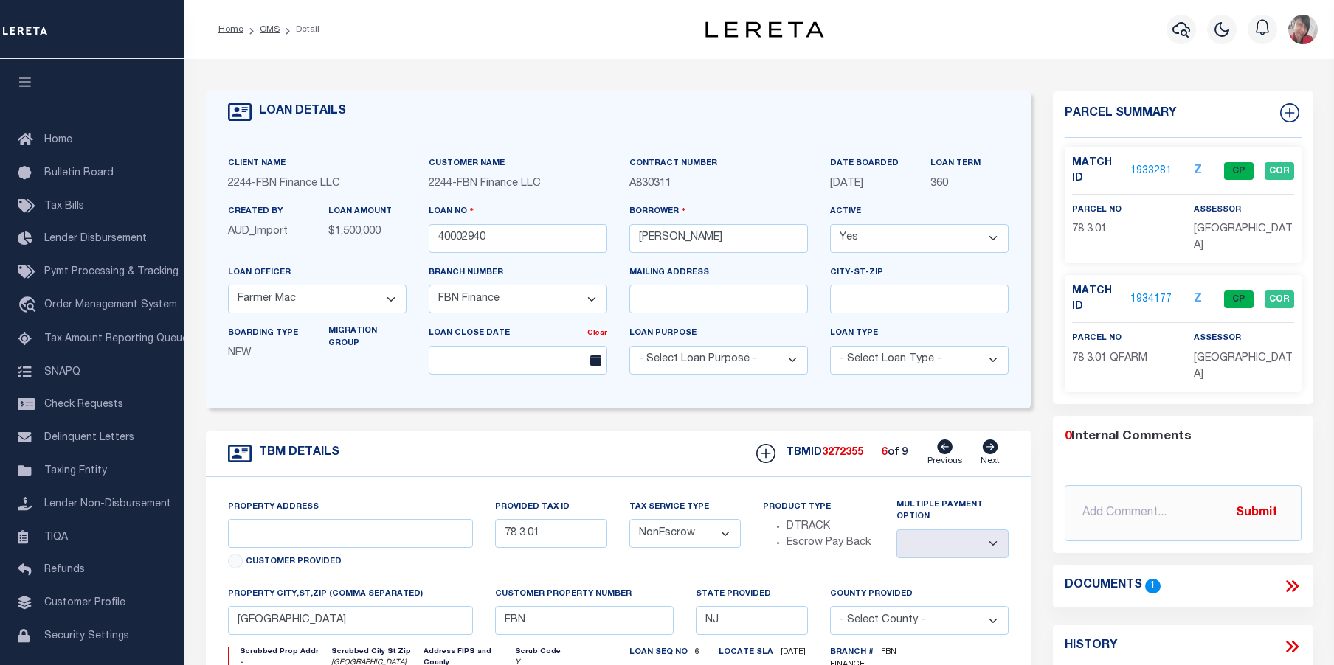
click at [1157, 166] on link "1933281" at bounding box center [1150, 171] width 41 height 15
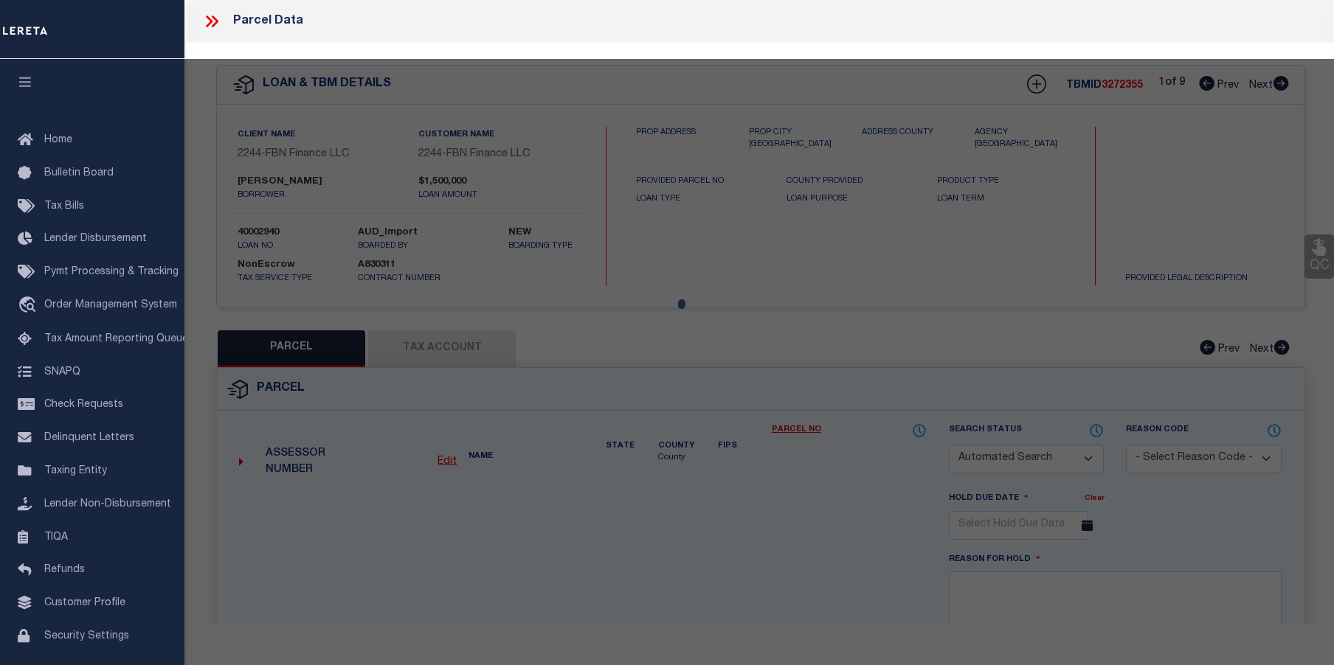
checkbox input "false"
select select "CP"
type input "[PERSON_NAME] & [PERSON_NAME]"
select select
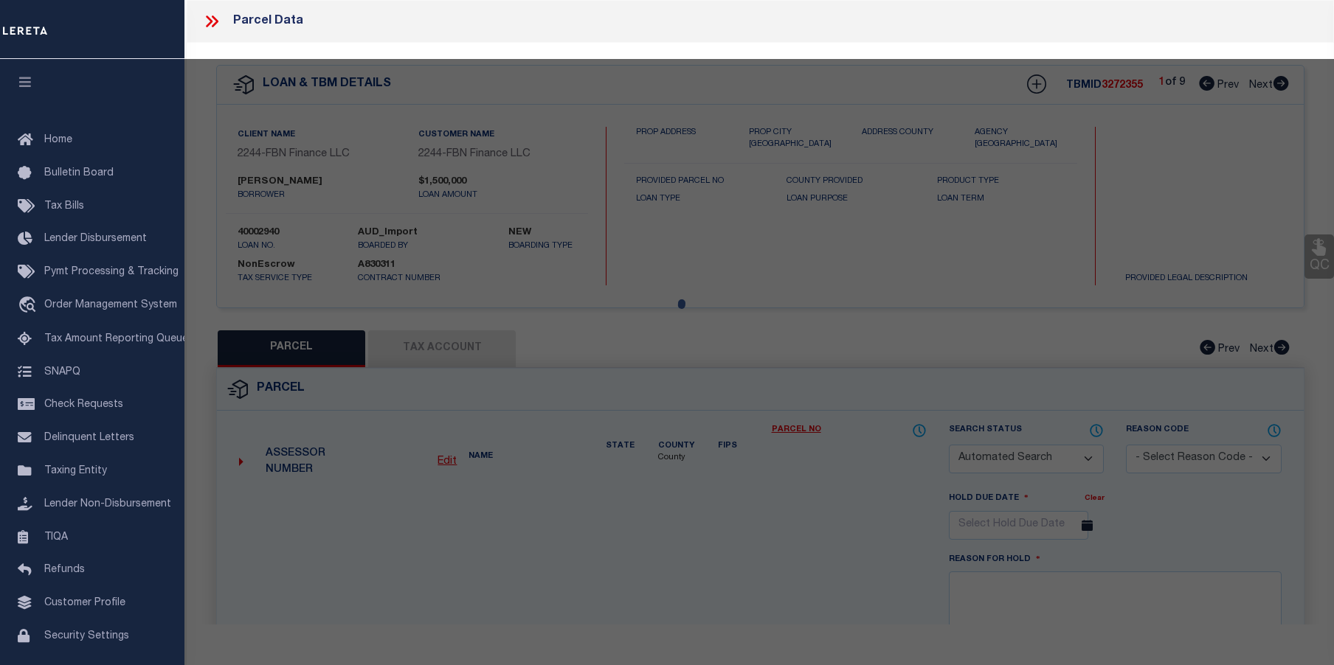
type input "[STREET_ADDRESS][PERSON_NAME]"
checkbox input "false"
type input "[GEOGRAPHIC_DATA]"
type textarea "Block:78 Lot:3.01"
type textarea "legal call for Block 78 - Lot 3.01 QFARM AND Block 78 - Lot 3.0"
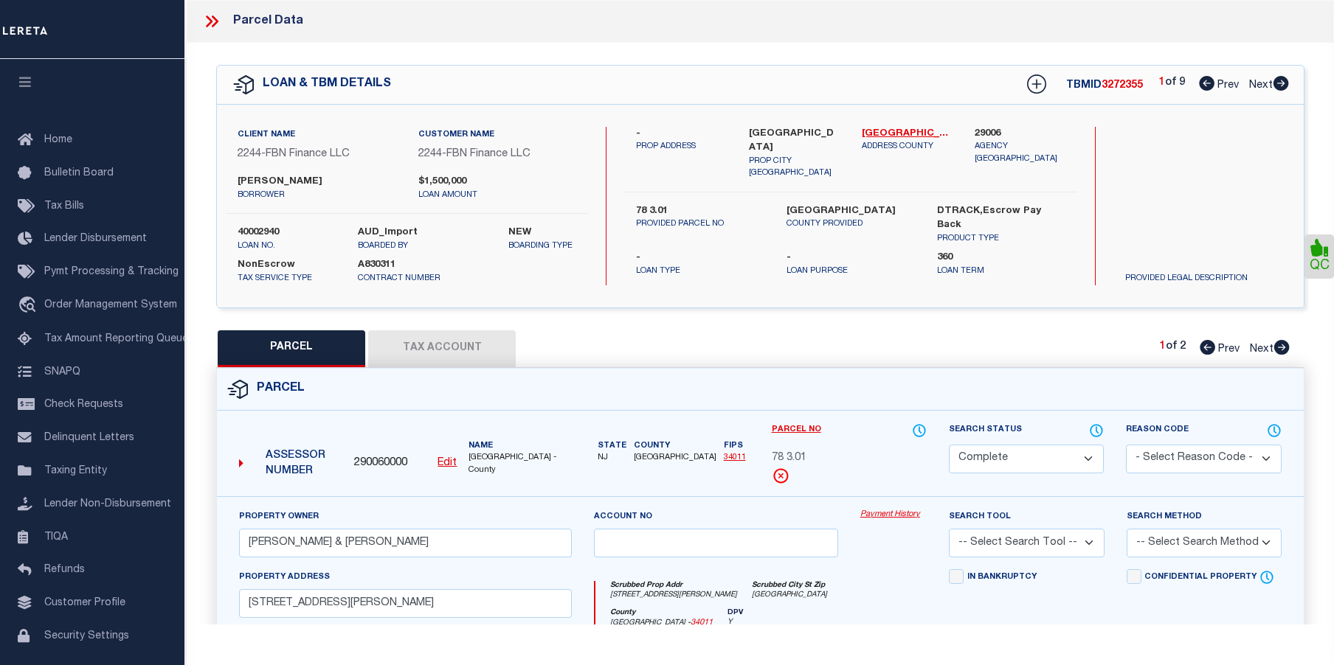
click at [882, 516] on link "Payment History" at bounding box center [893, 515] width 66 height 13
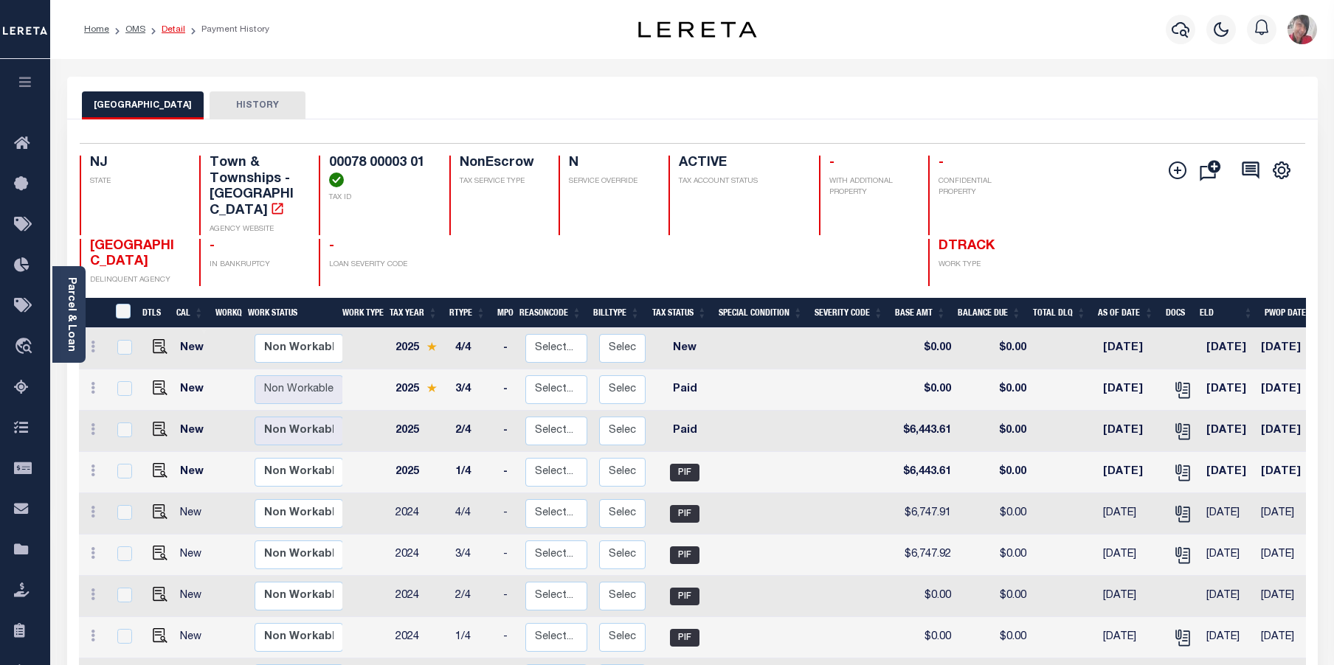
click at [180, 27] on link "Detail" at bounding box center [174, 29] width 24 height 9
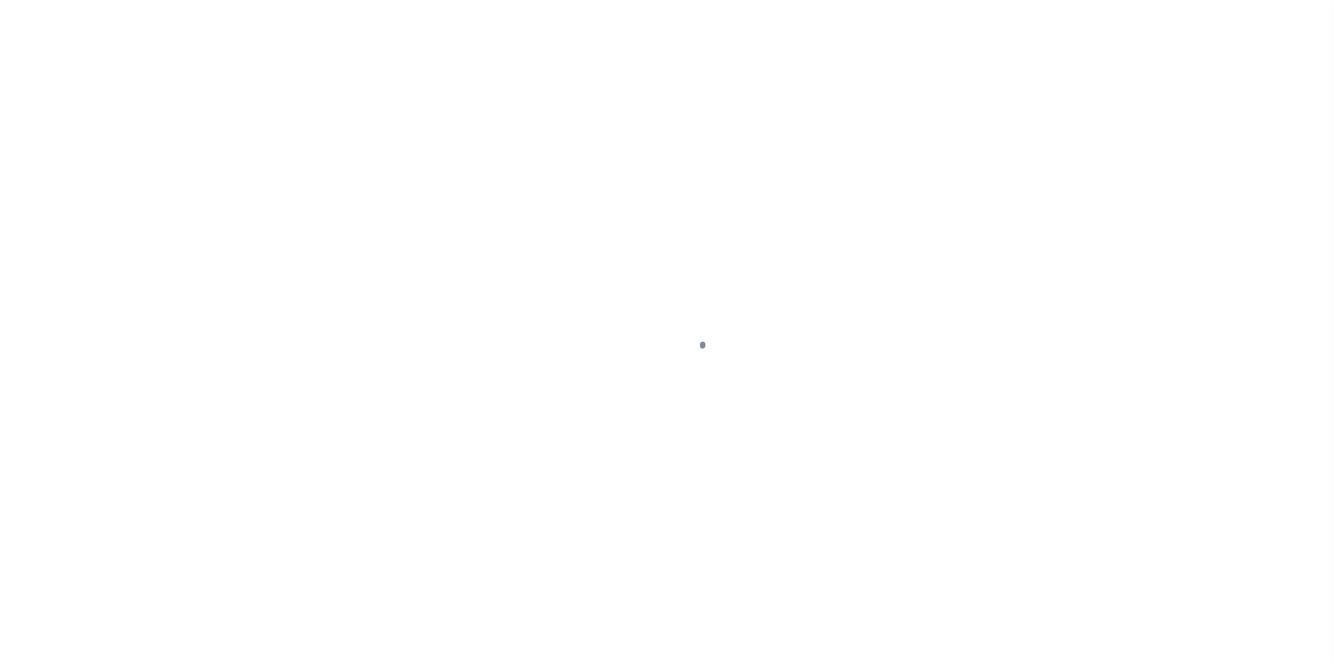
select select "NonEscrow"
type input "78 3.01"
select select
type input "[GEOGRAPHIC_DATA]"
type input "FBN"
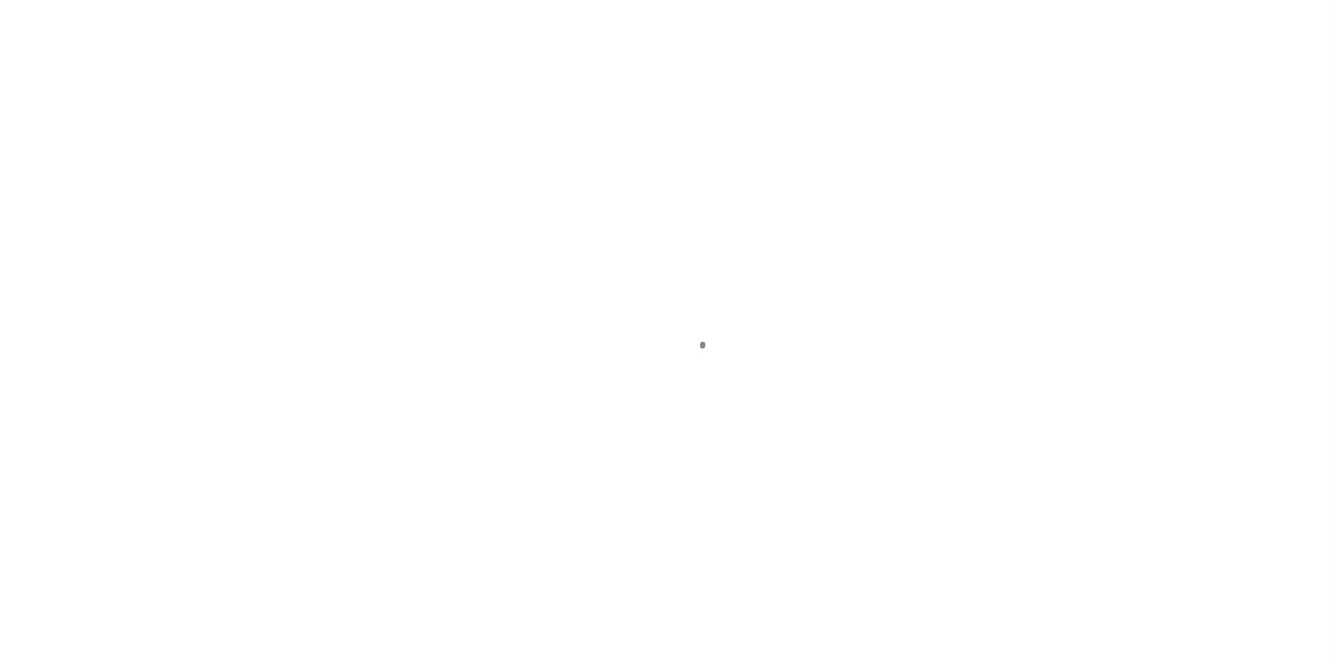
type input "NJ"
select select
select select "14078"
select select "7651"
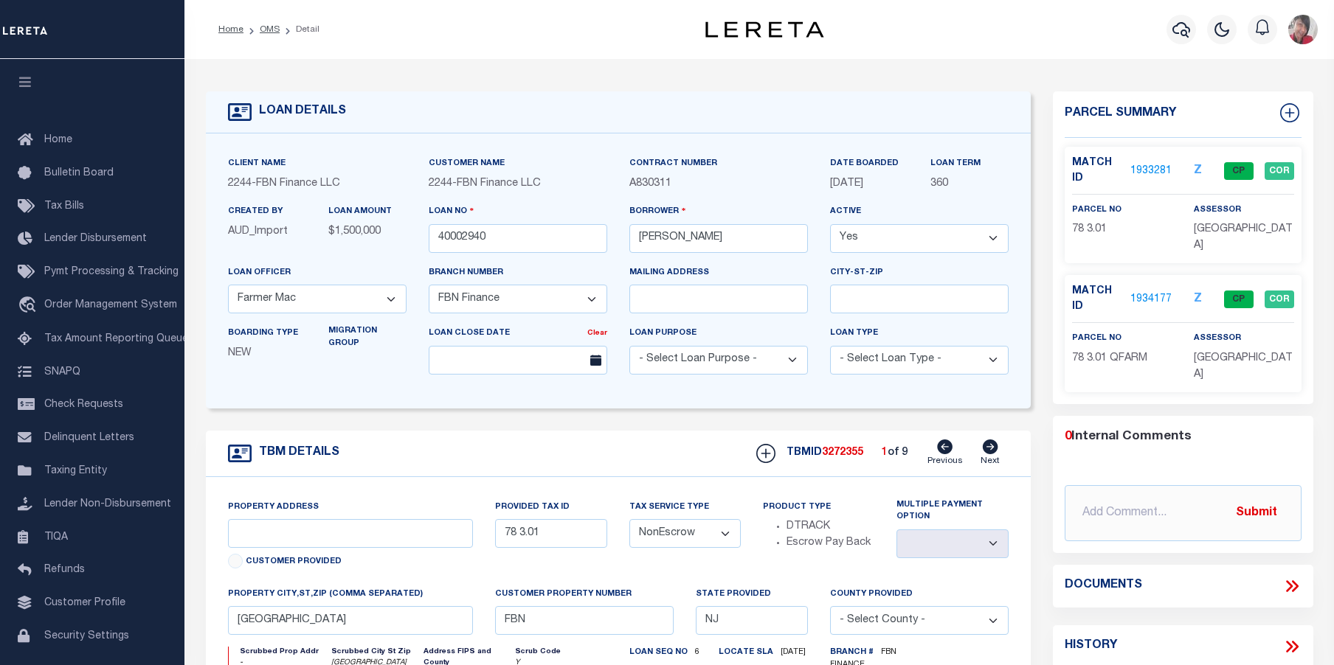
click at [1152, 294] on link "1934177" at bounding box center [1150, 299] width 41 height 15
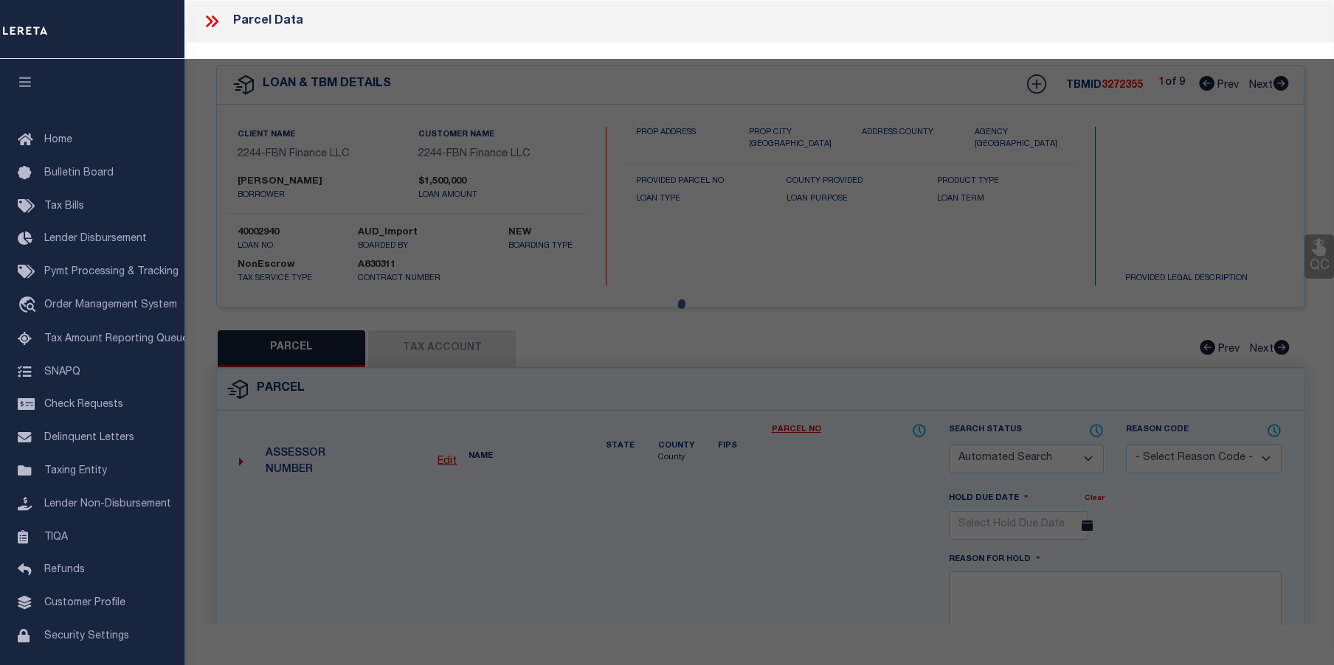
checkbox input "false"
select select "CP"
type input "[PERSON_NAME] & [PERSON_NAME]"
select select
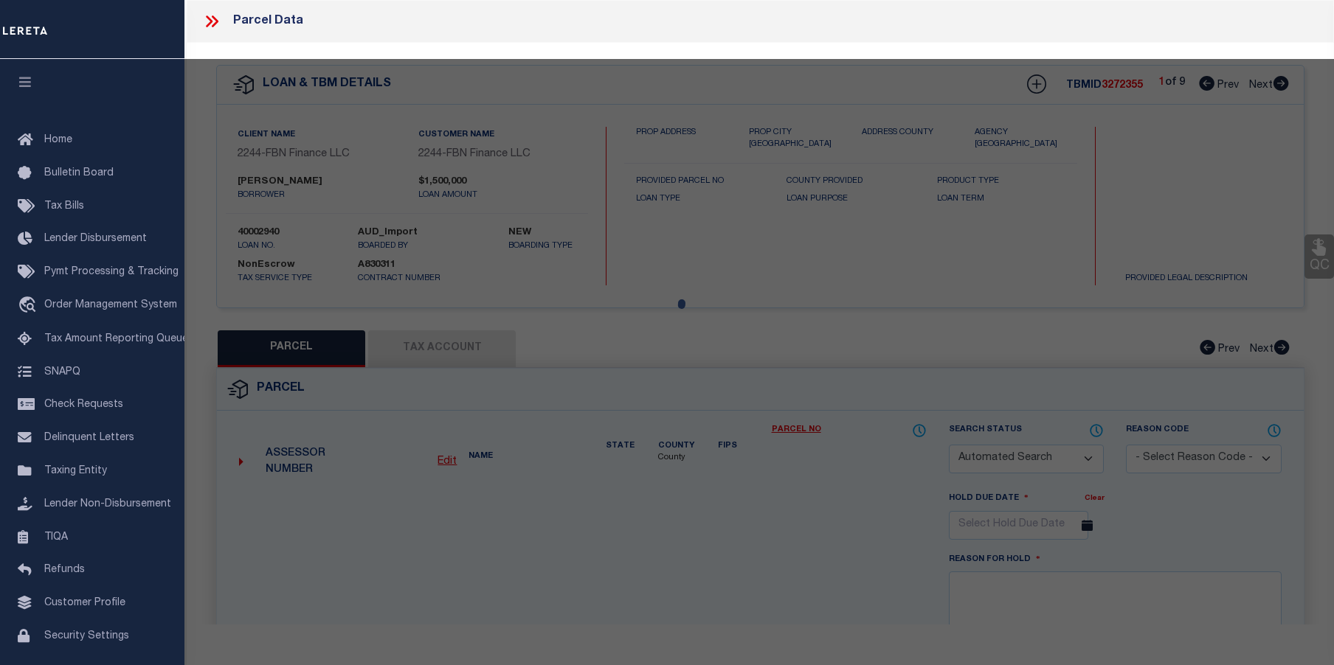
type input "[STREET_ADDRESS][PERSON_NAME]"
checkbox input "false"
type input "[GEOGRAPHIC_DATA]"
type textarea "Block:78 Lot:3.01 Qual: QFARM"
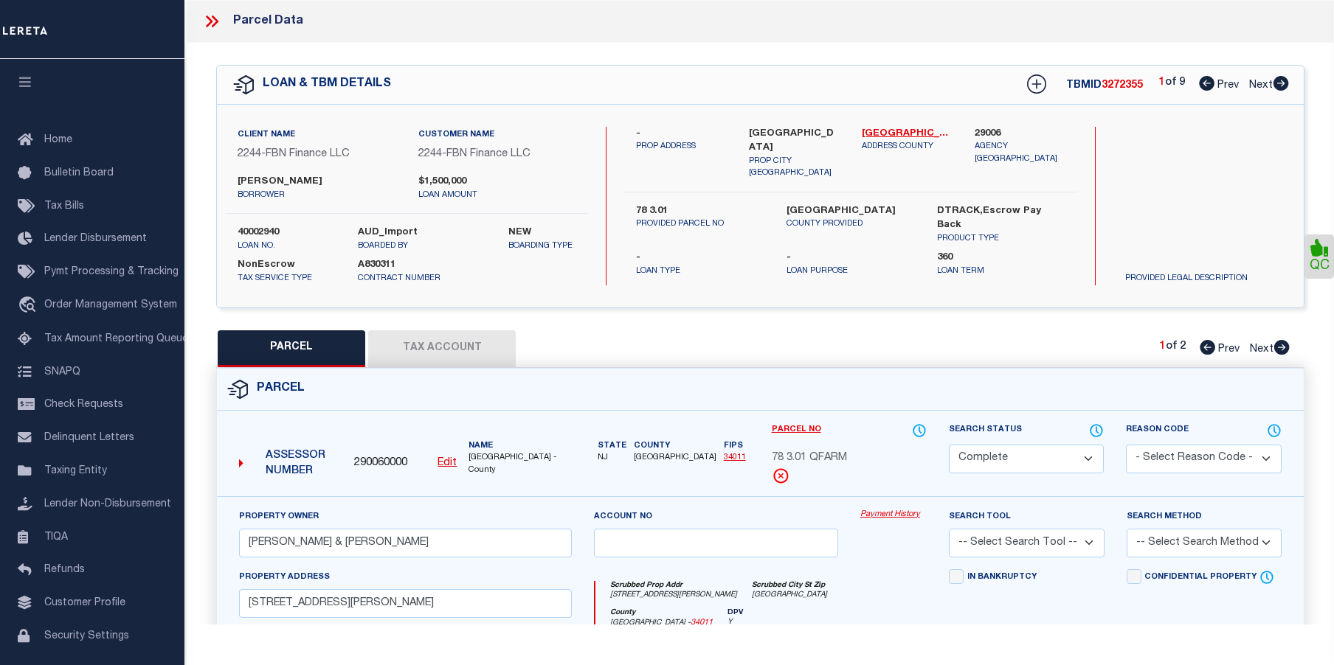
click at [885, 511] on link "Payment History" at bounding box center [893, 515] width 66 height 13
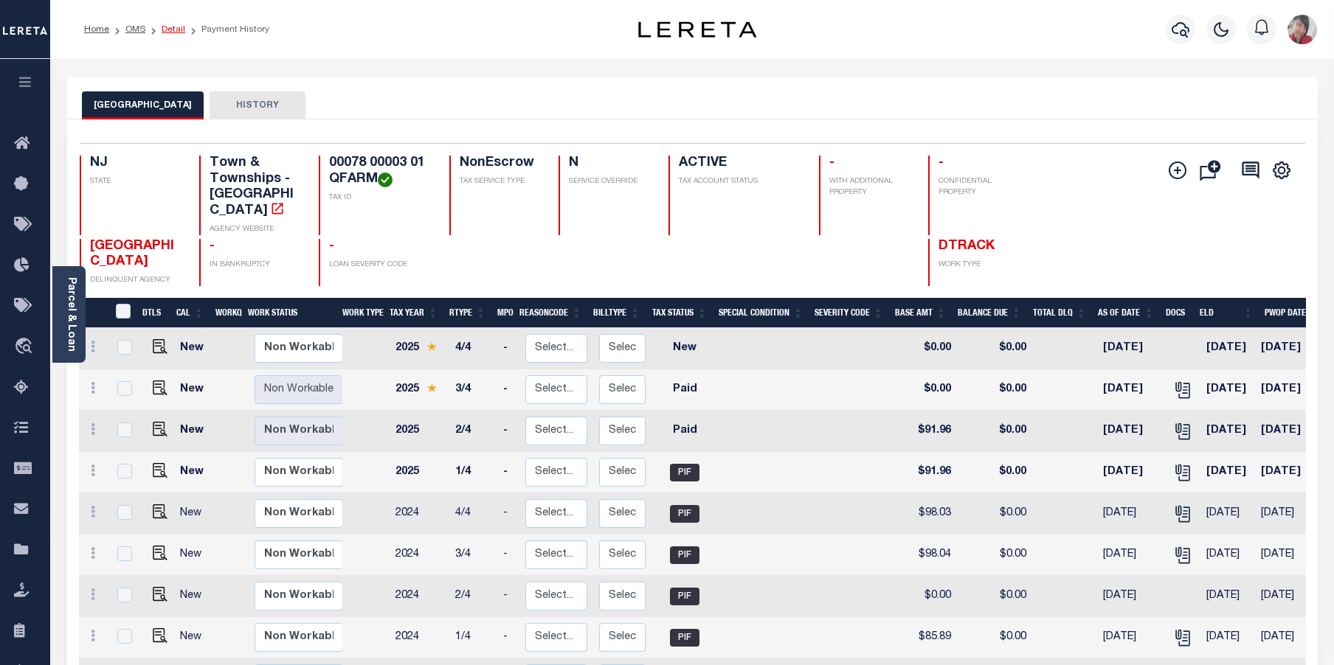
click at [179, 28] on link "Detail" at bounding box center [174, 29] width 24 height 9
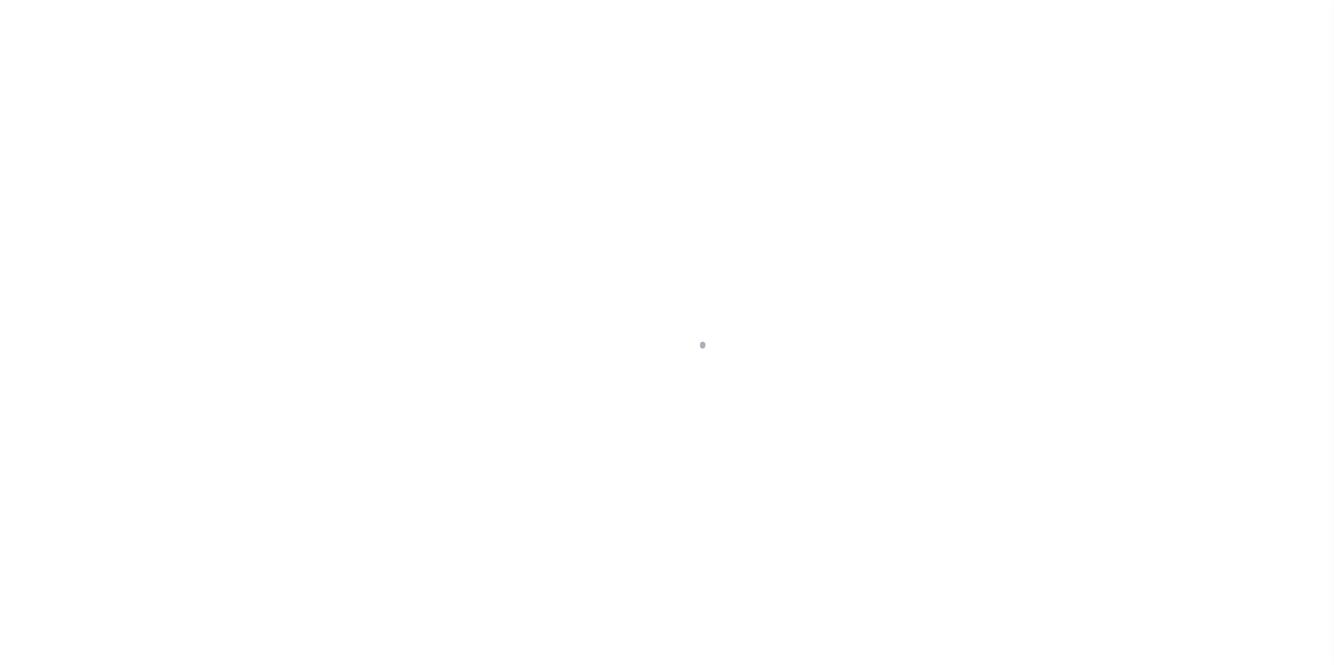
select select "14078"
select select "7651"
select select "NonEscrow"
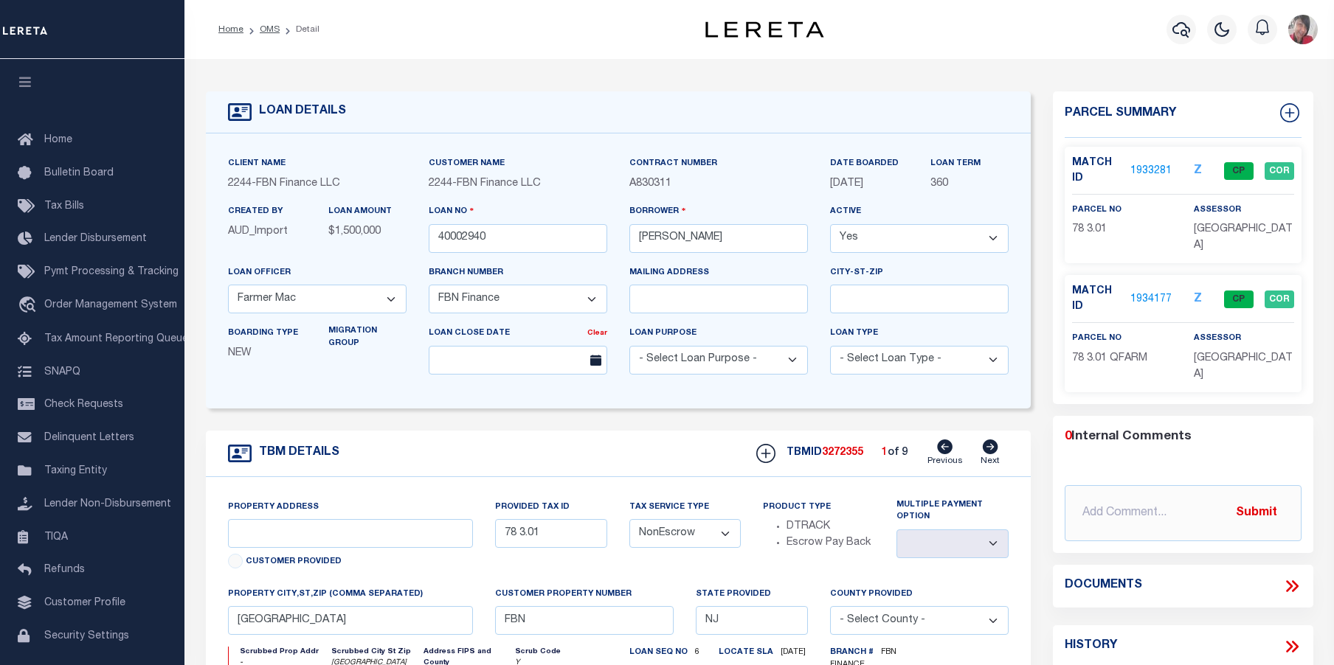
click at [992, 448] on icon at bounding box center [990, 447] width 15 height 15
type input "89 5"
select select
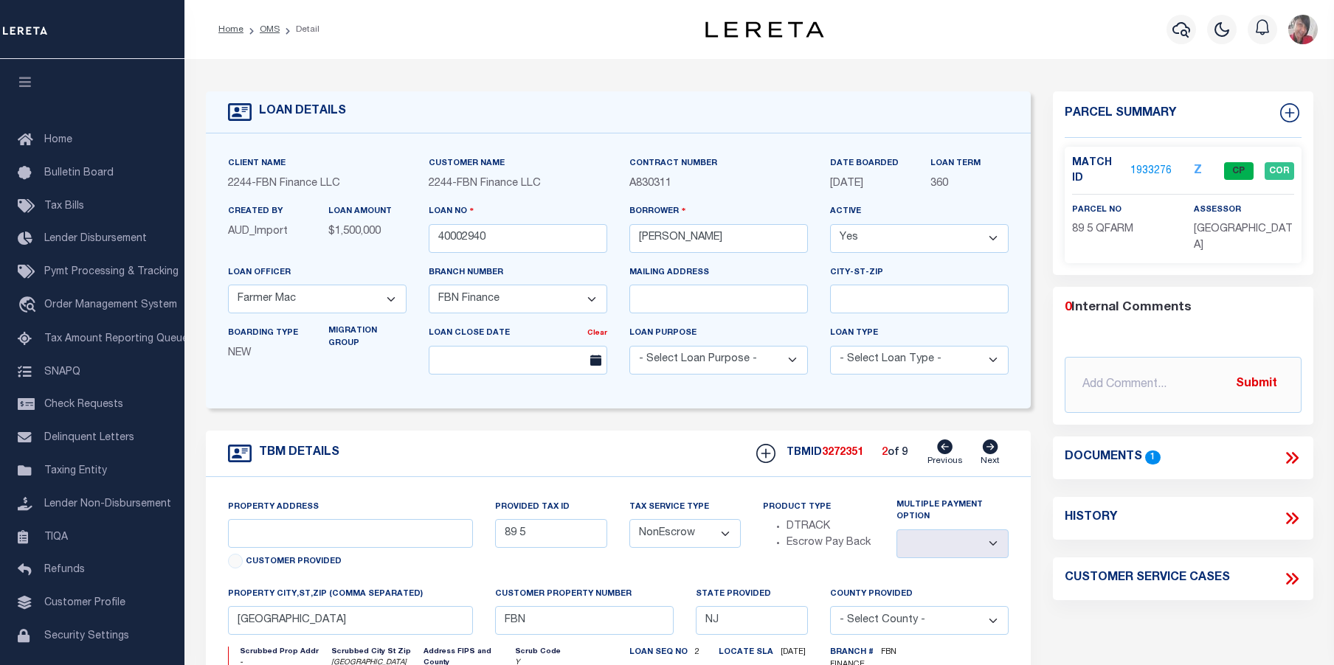
click at [992, 448] on icon at bounding box center [990, 447] width 15 height 15
type input "89 4"
select select
click at [992, 448] on icon at bounding box center [990, 447] width 15 height 15
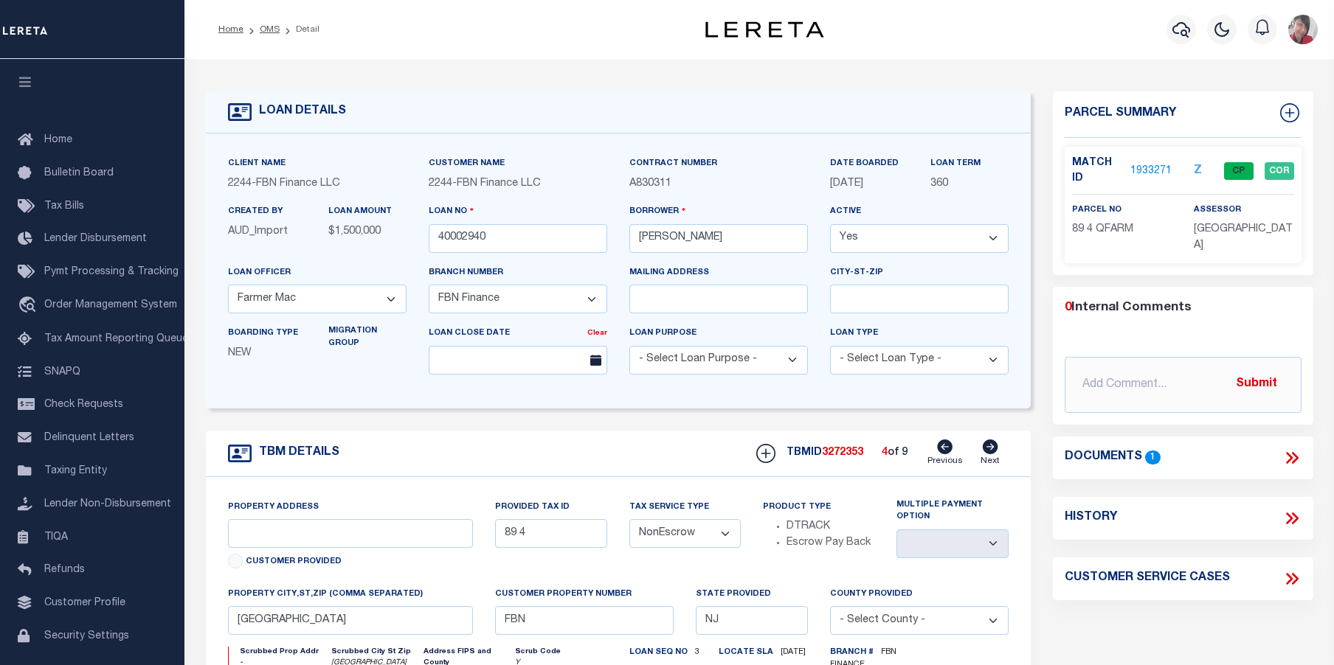
type input "80 17"
select select
click at [992, 448] on icon at bounding box center [990, 447] width 15 height 15
type input "79 6"
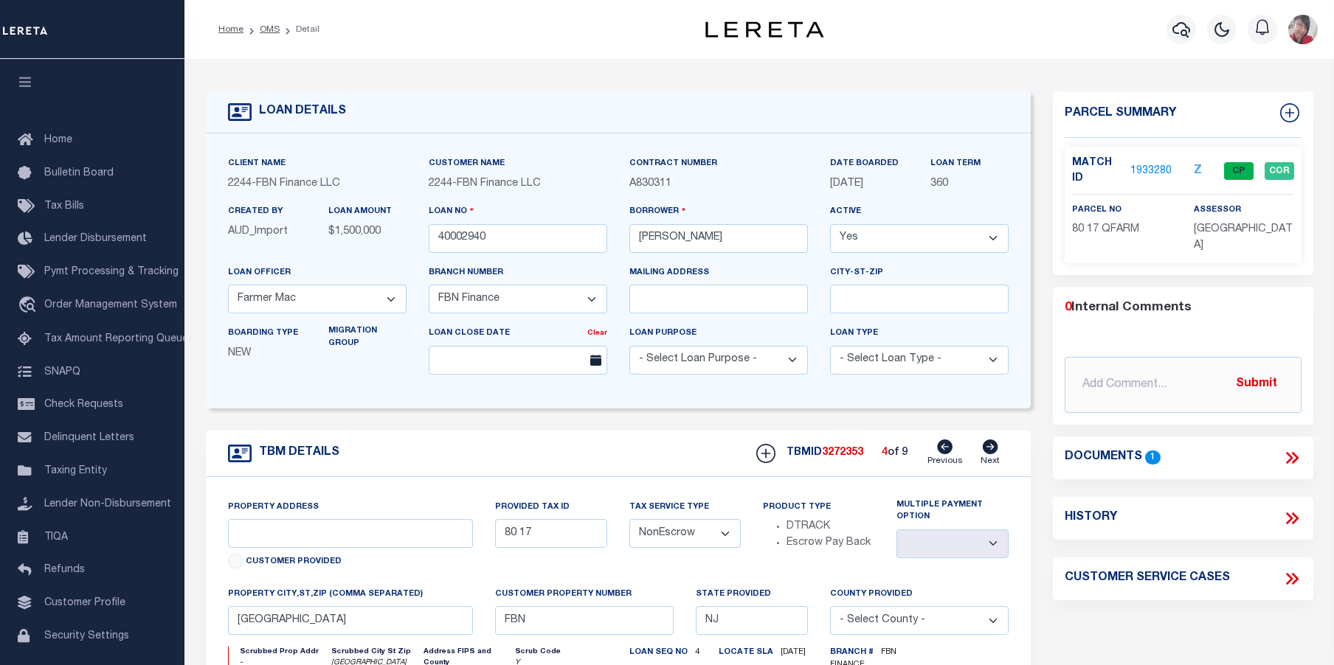
select select
click at [991, 447] on icon at bounding box center [990, 447] width 16 height 15
type input "89 6"
select select
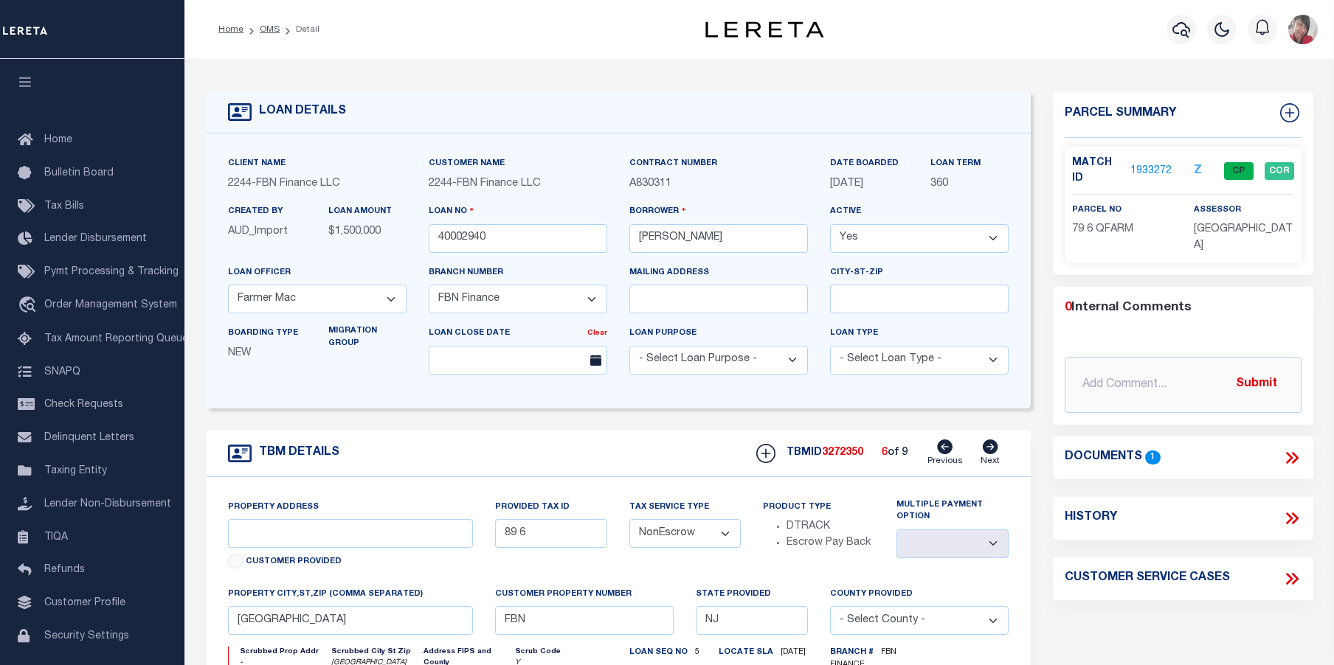
select select
click at [1138, 168] on link "1933275" at bounding box center [1150, 171] width 41 height 15
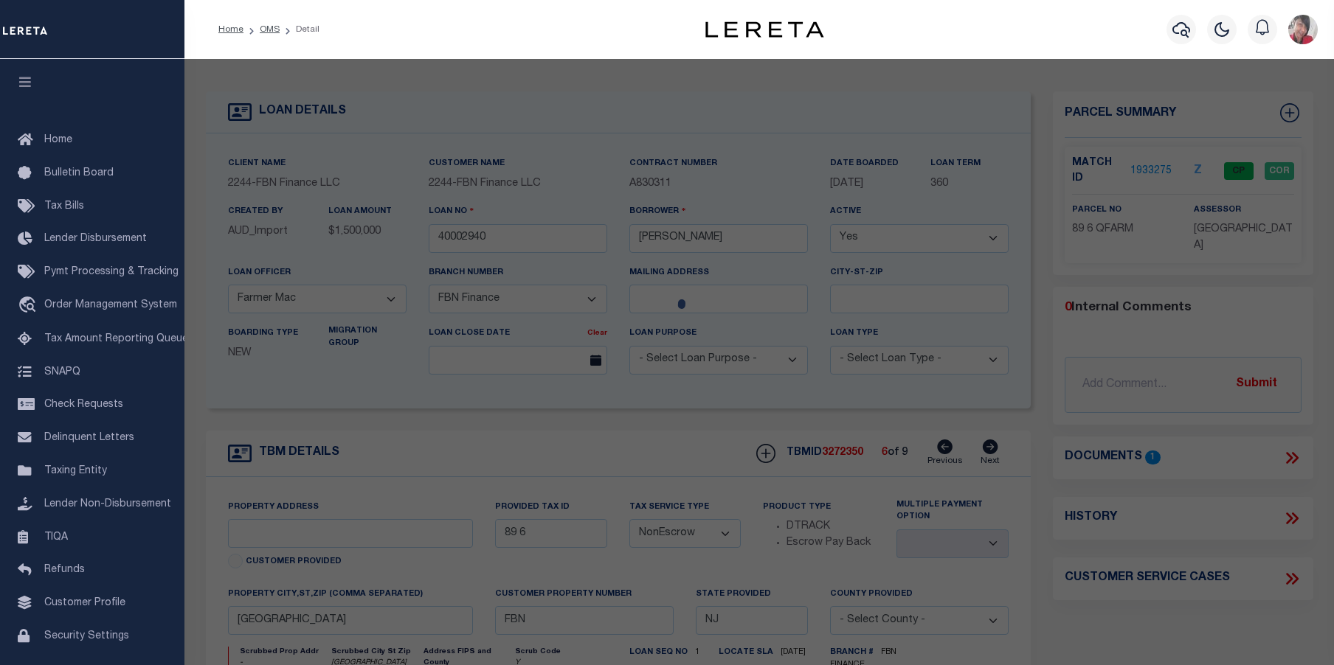
checkbox input "false"
select select "CP"
type input "FRALINGER, ROBERT & MARYANNE"
type input "02040006"
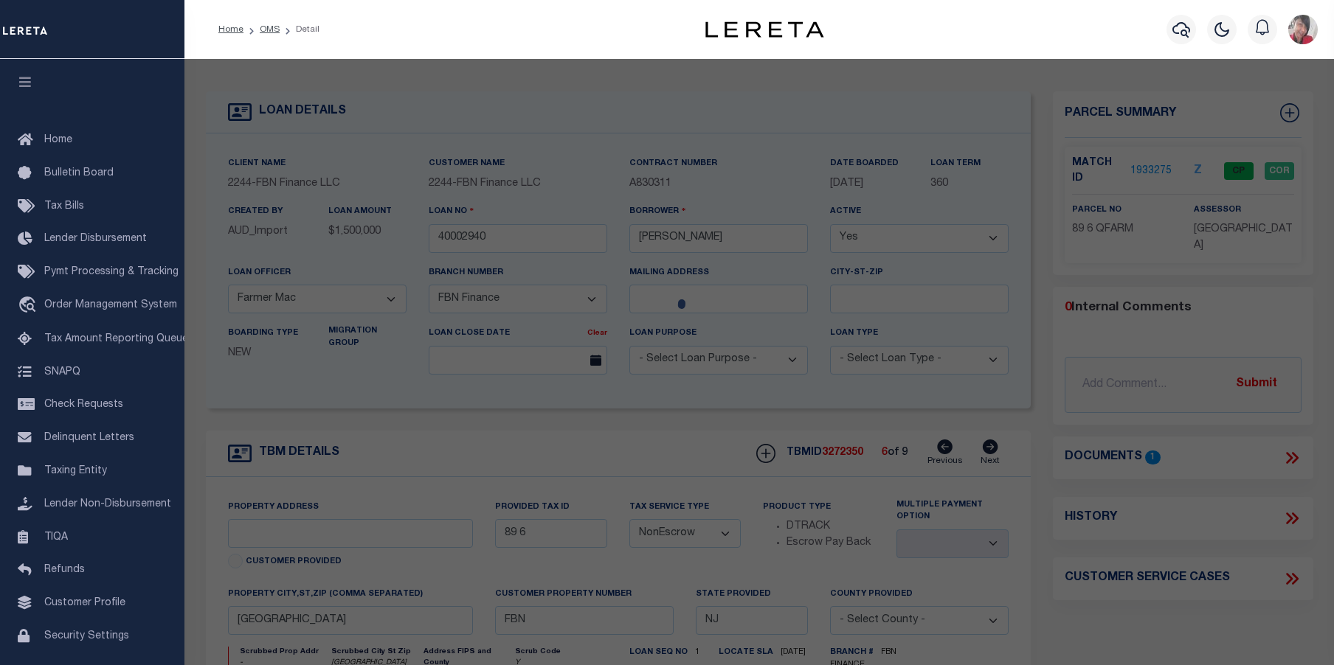
select select
type input "SHEPPARDS MILL RD"
checkbox input "false"
type input "[GEOGRAPHIC_DATA]"
type textarea "Block:89 Lot:6 Qual: QFARM"
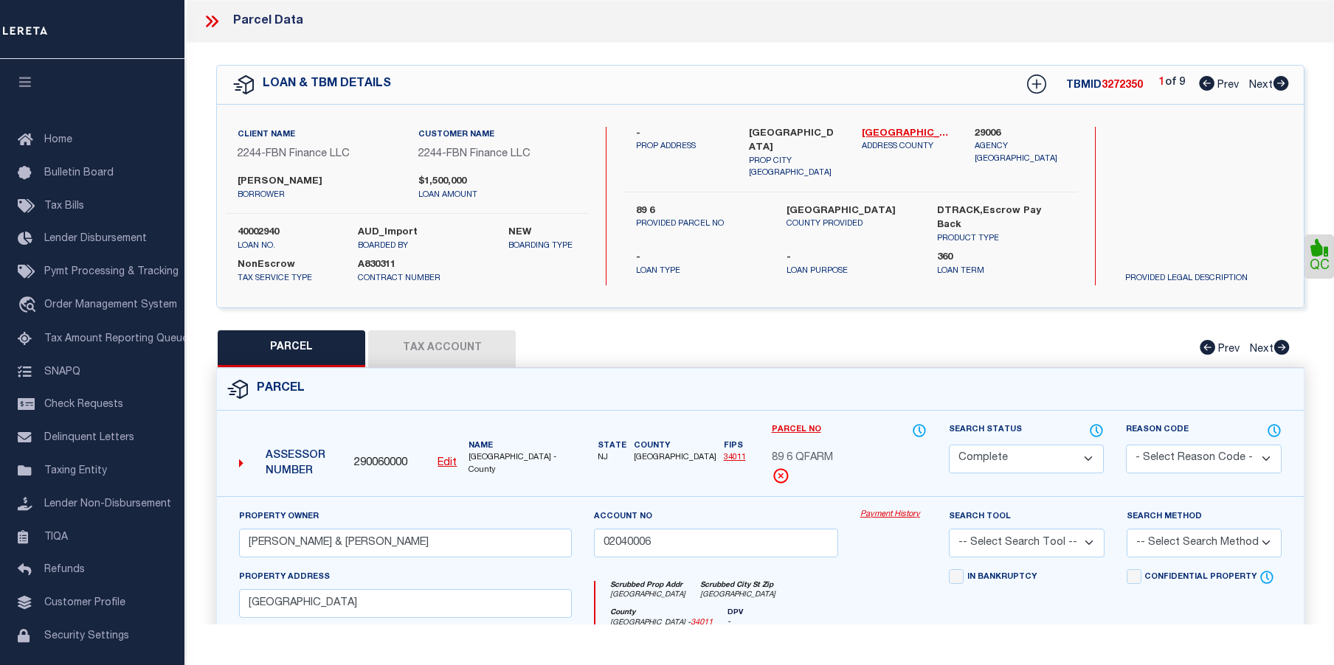
click at [882, 516] on link "Payment History" at bounding box center [893, 515] width 66 height 13
click at [212, 18] on icon at bounding box center [211, 21] width 19 height 19
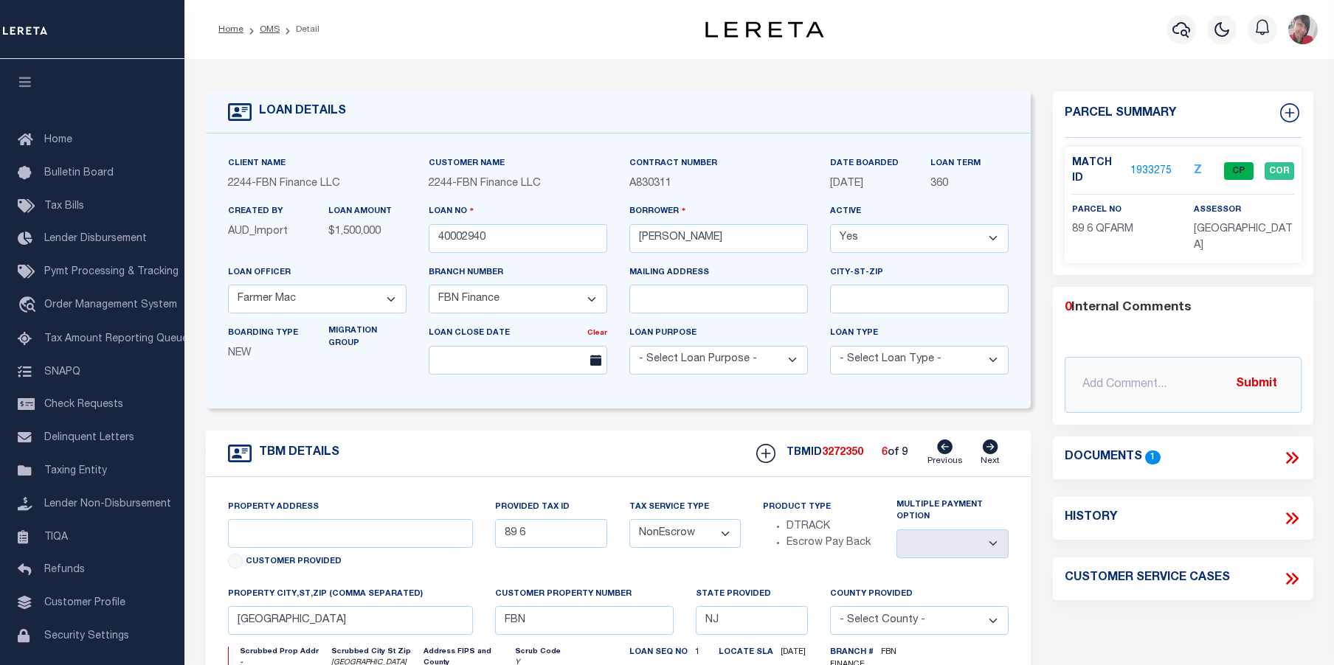
click at [992, 447] on icon at bounding box center [990, 447] width 15 height 15
type input "78 3"
select select
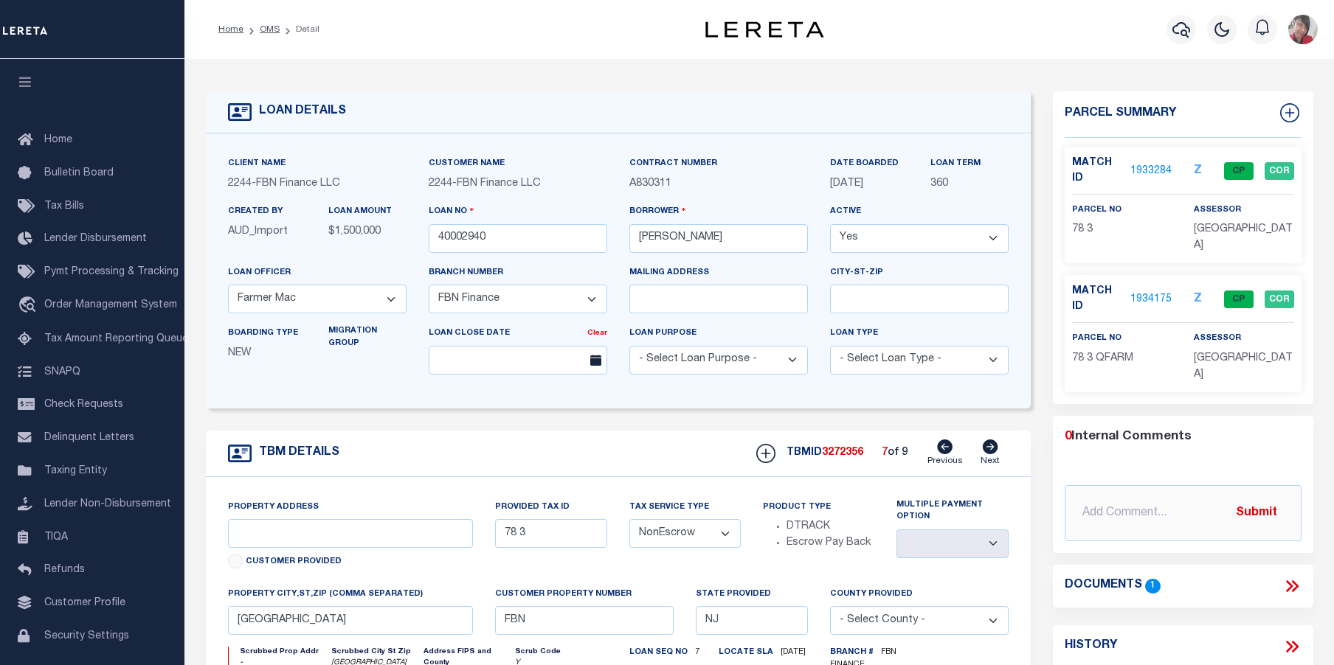
click at [1152, 172] on link "1933284" at bounding box center [1150, 171] width 41 height 15
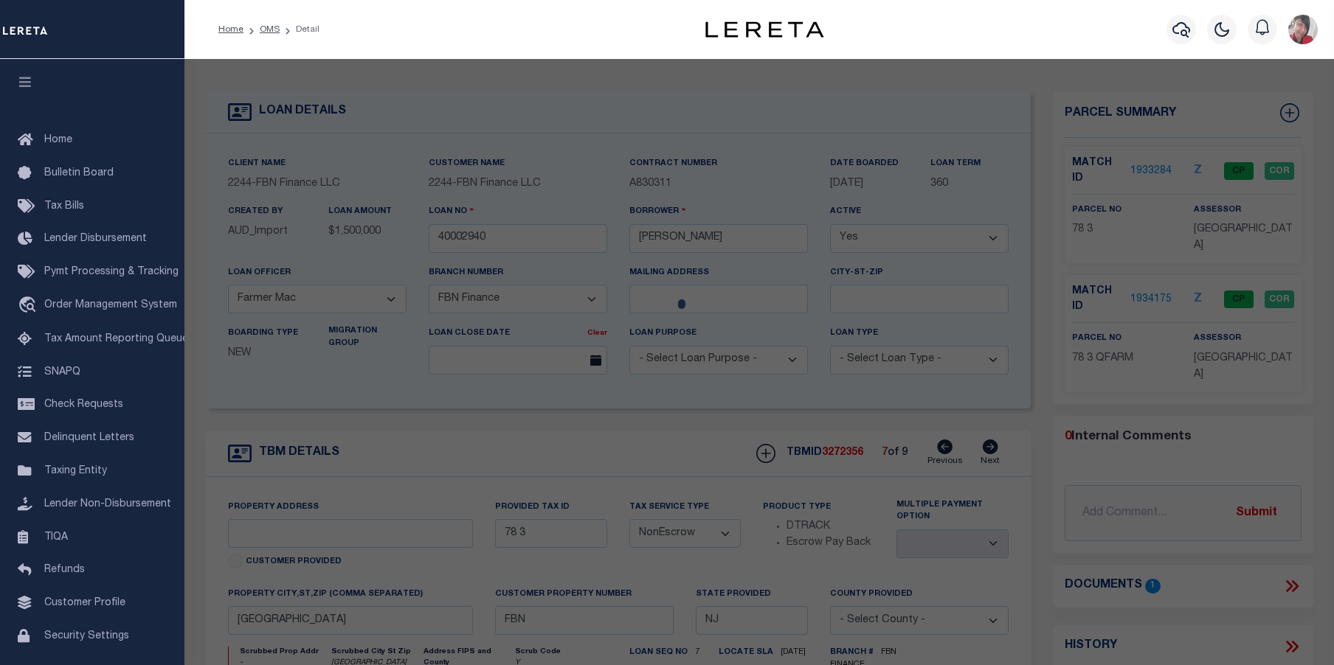
select select "AS"
checkbox input "false"
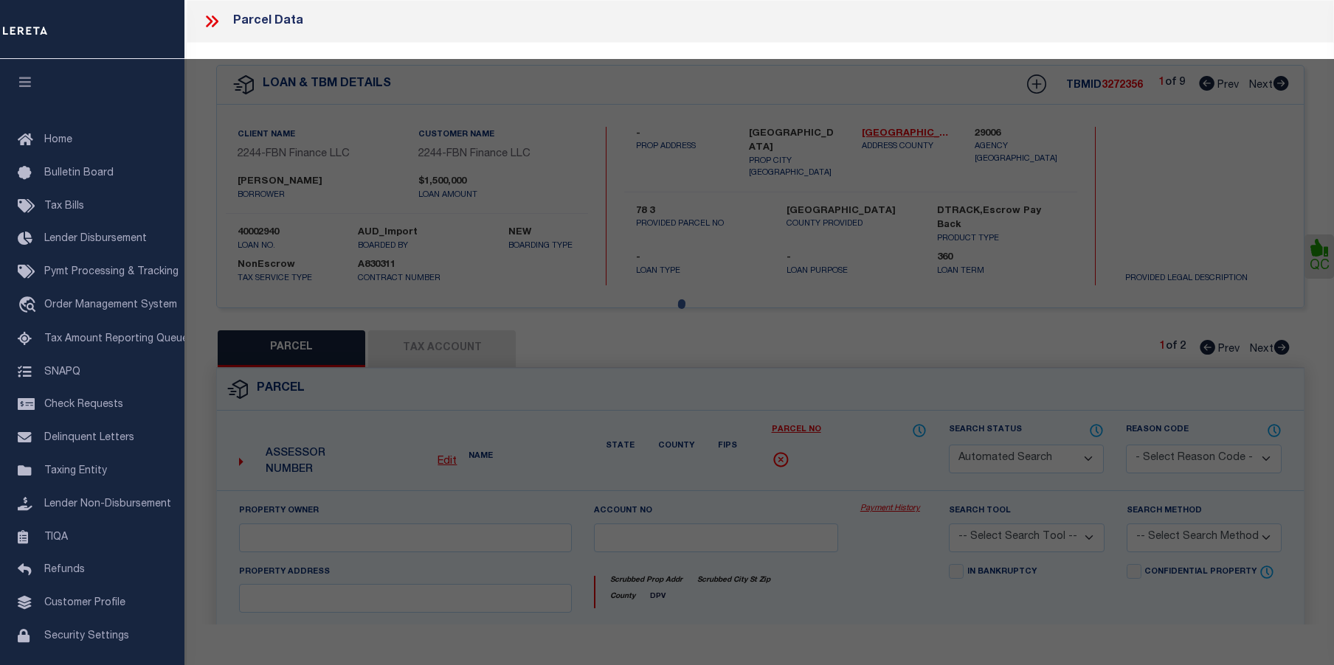
select select "CP"
type input "FRALINGER, ROBERT E JR & MARYANNE E"
type input "01751002"
select select
type input "31 SLADE LANE"
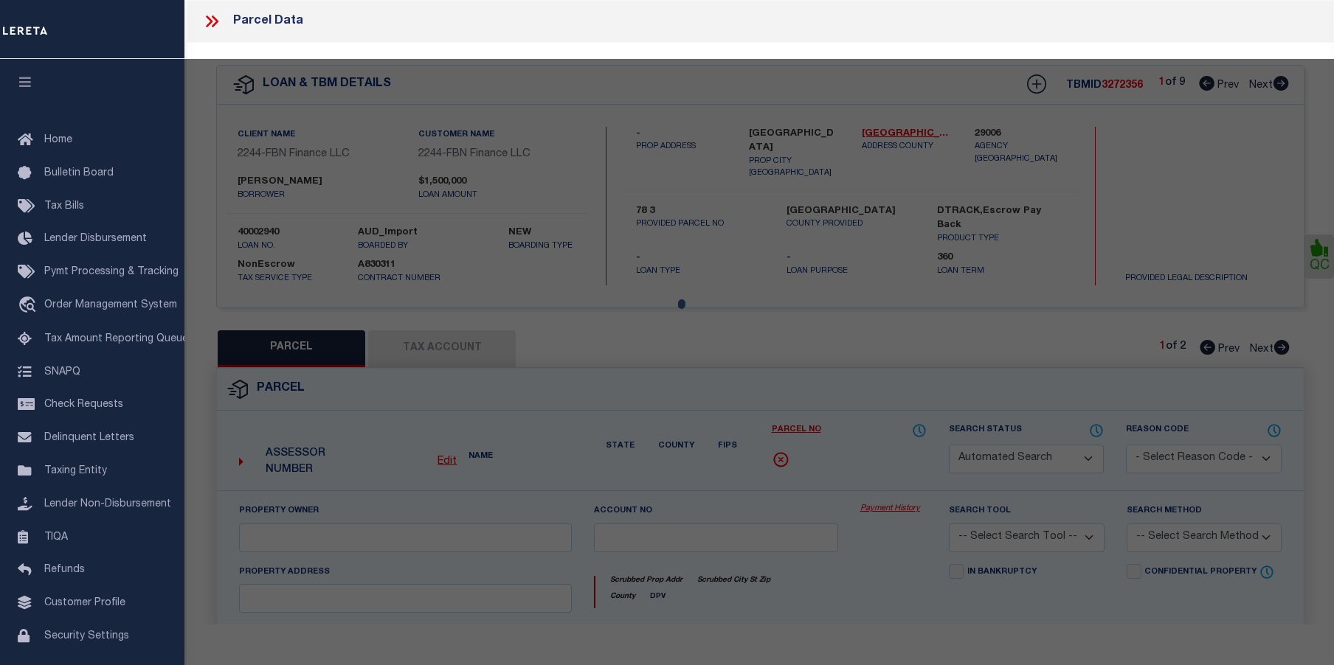
checkbox input "false"
type input "[GEOGRAPHIC_DATA]"
type textarea "Block:78 Lot:8"
type textarea "Tax ID Special Project"
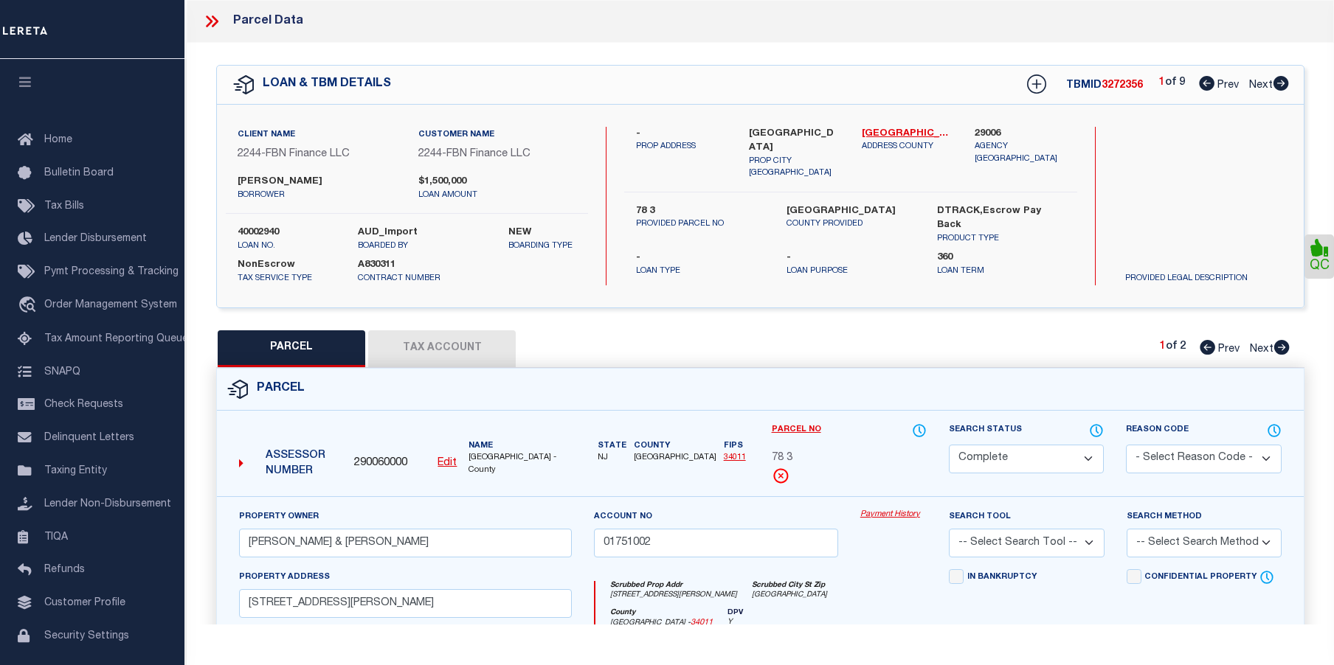
click at [891, 511] on link "Payment History" at bounding box center [893, 515] width 66 height 13
click at [211, 21] on icon at bounding box center [209, 21] width 7 height 12
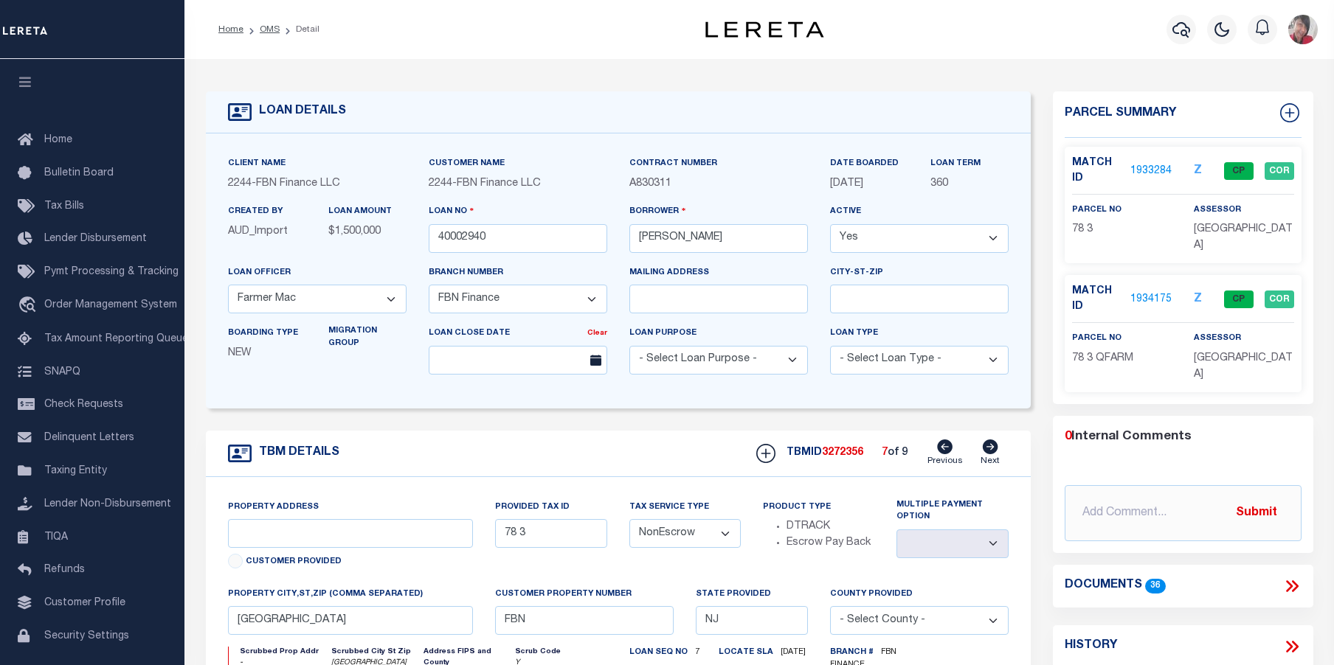
click at [1154, 294] on link "1934175" at bounding box center [1150, 299] width 41 height 15
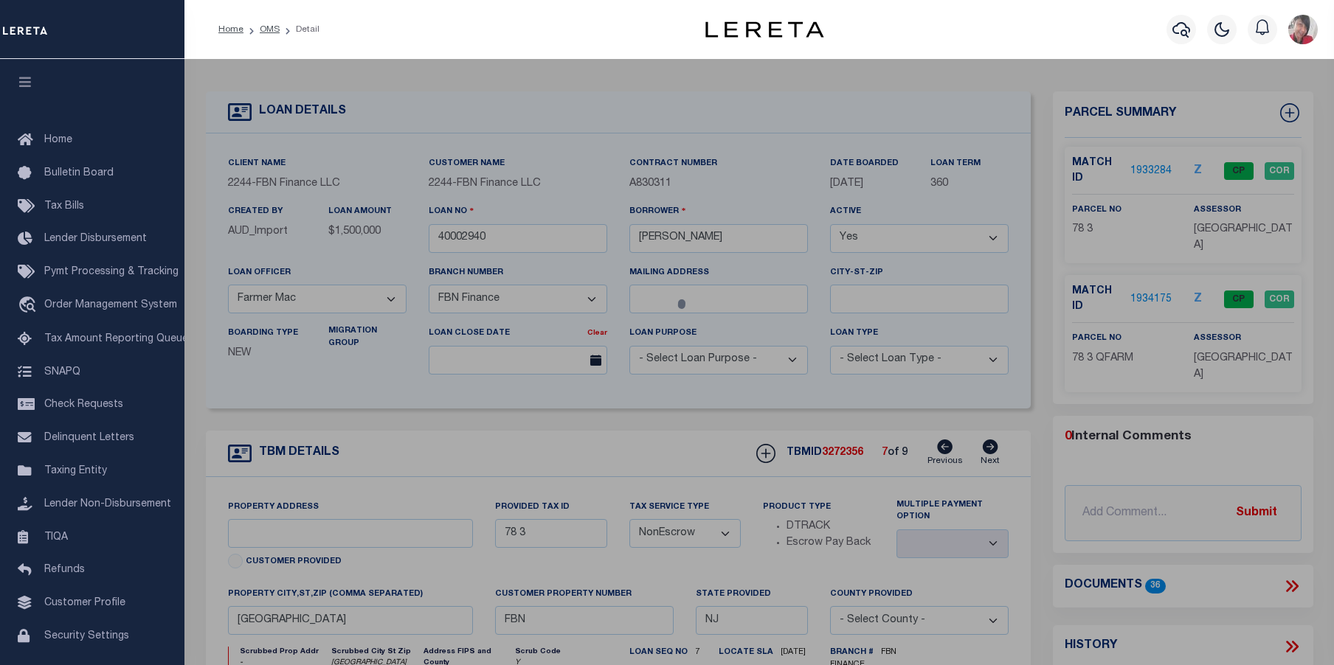
select select "AS"
checkbox input "false"
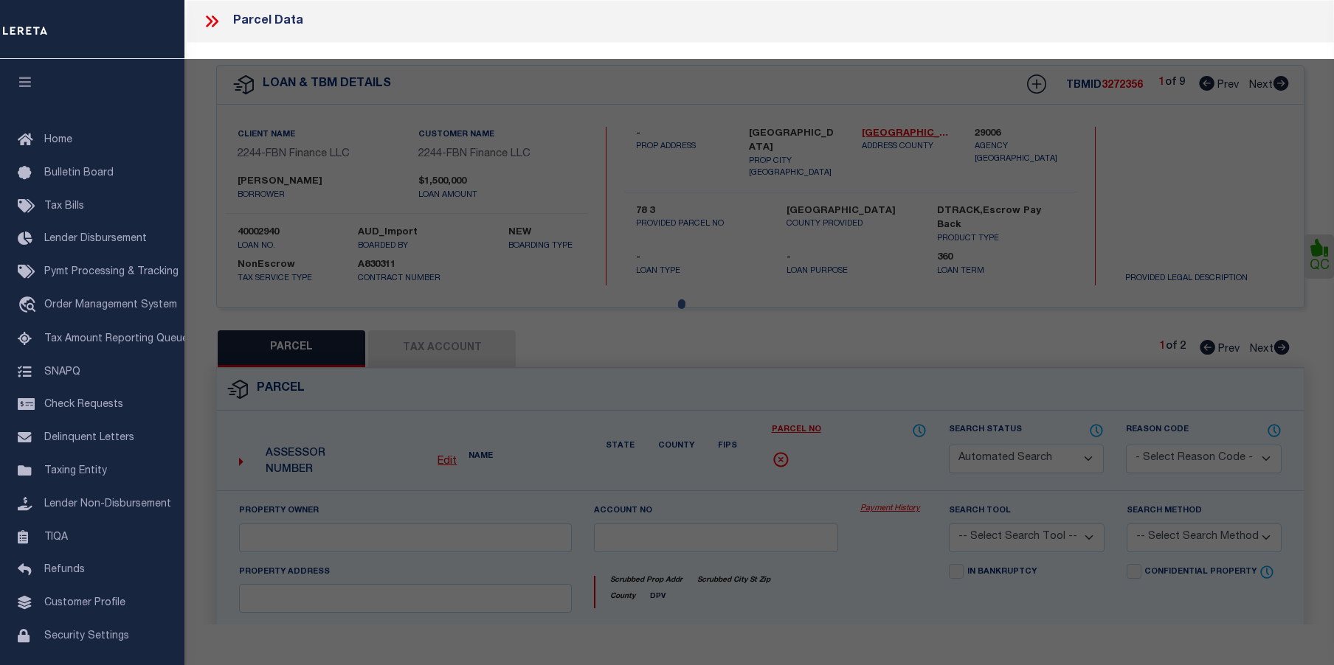
select select "CP"
type input "[PERSON_NAME] & [PERSON_NAME]"
type input "01752008"
select select
type input "31 SLADE LANE"
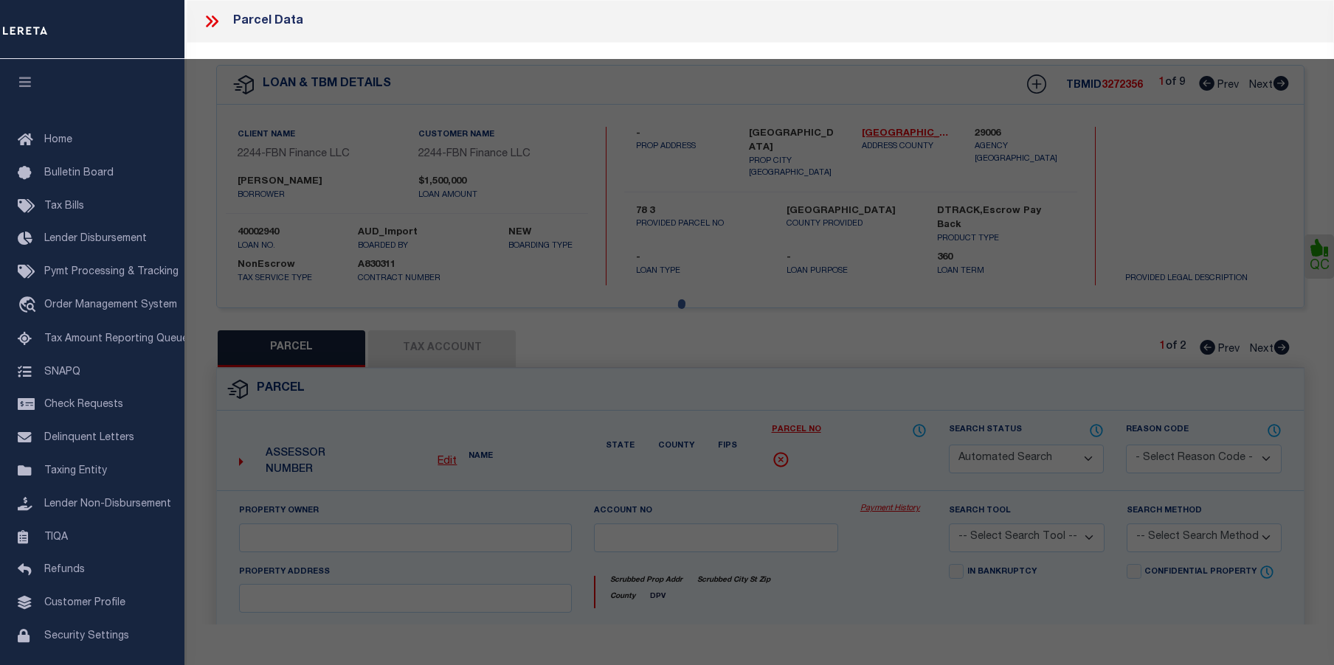
checkbox input "false"
type input "Hopewell NJ 08302"
type textarea "Block:78 Lot:3 Qual: QFARM"
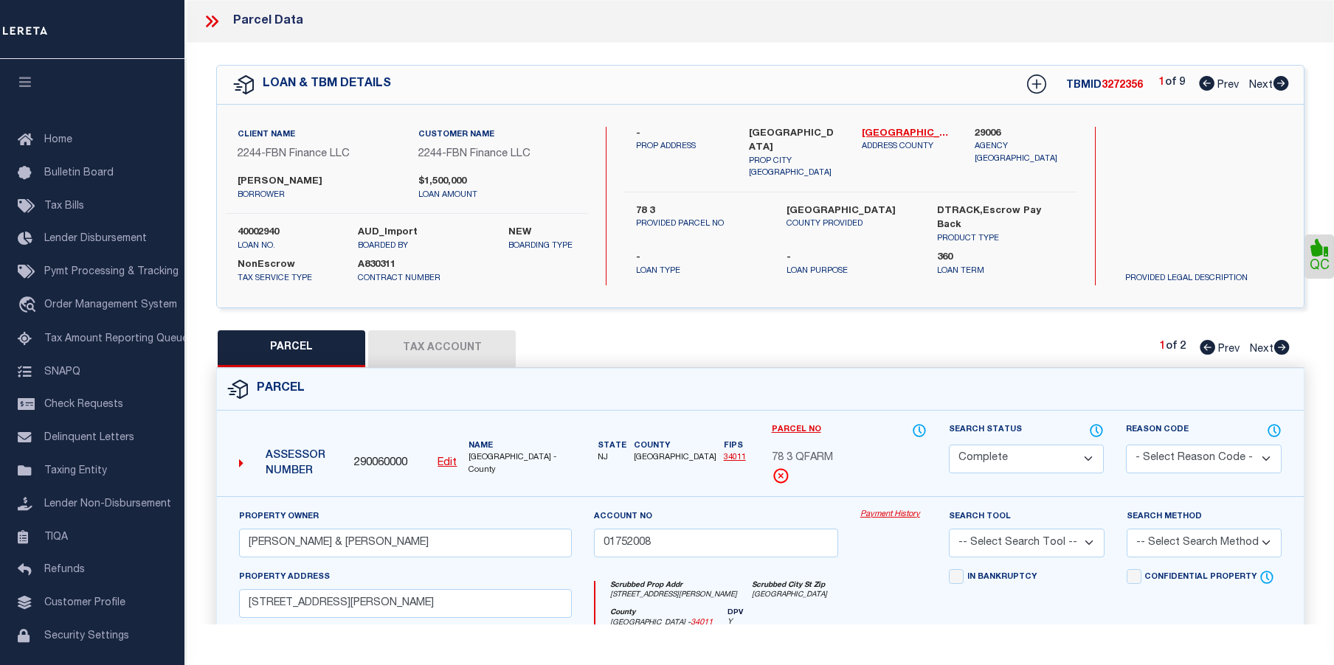
click at [883, 514] on link "Payment History" at bounding box center [893, 515] width 66 height 13
click at [210, 16] on icon at bounding box center [211, 21] width 19 height 19
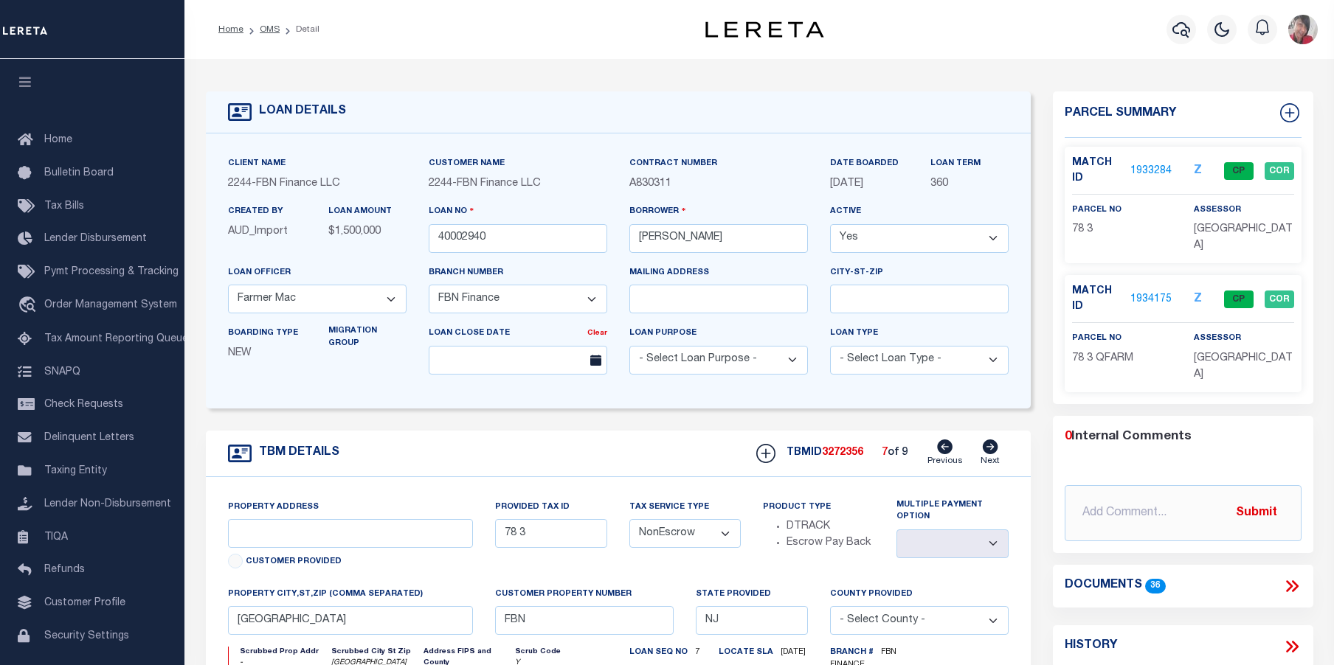
click at [988, 448] on icon at bounding box center [990, 447] width 15 height 15
type input "78 13"
select select
click at [1157, 164] on link "1933273" at bounding box center [1150, 171] width 41 height 15
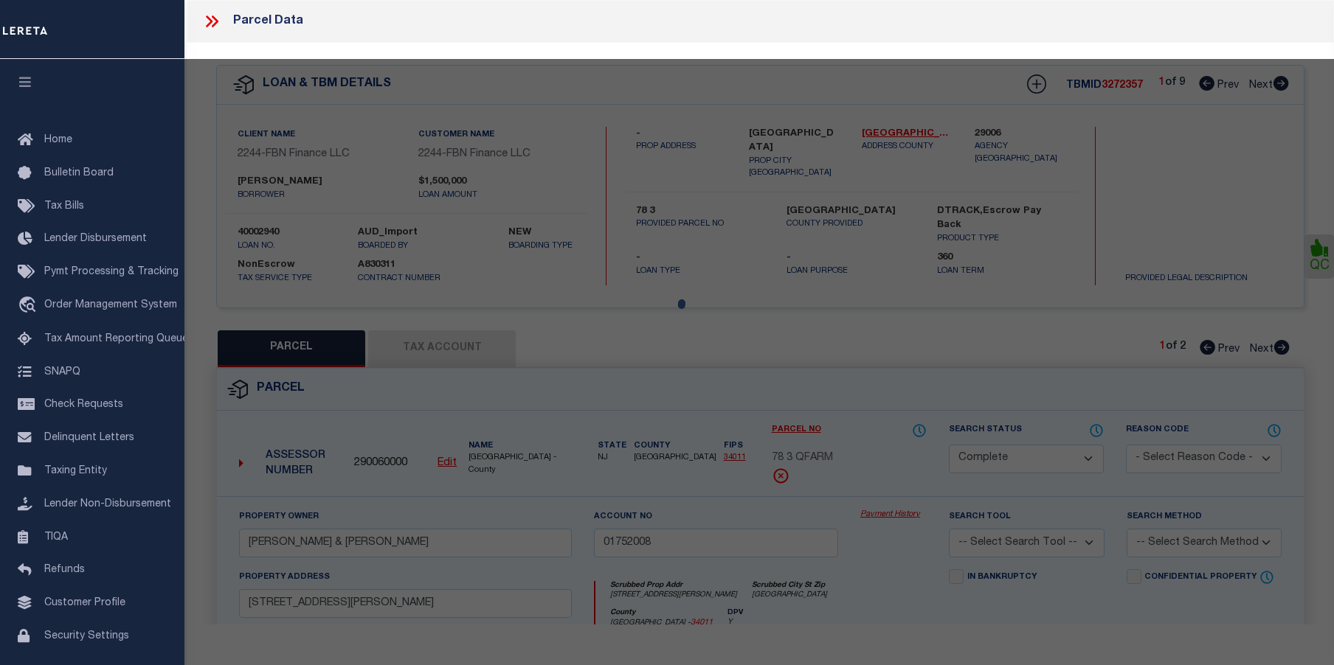
select select "AS"
checkbox input "false"
select select "PR"
type input "[PERSON_NAME] & [PERSON_NAME]"
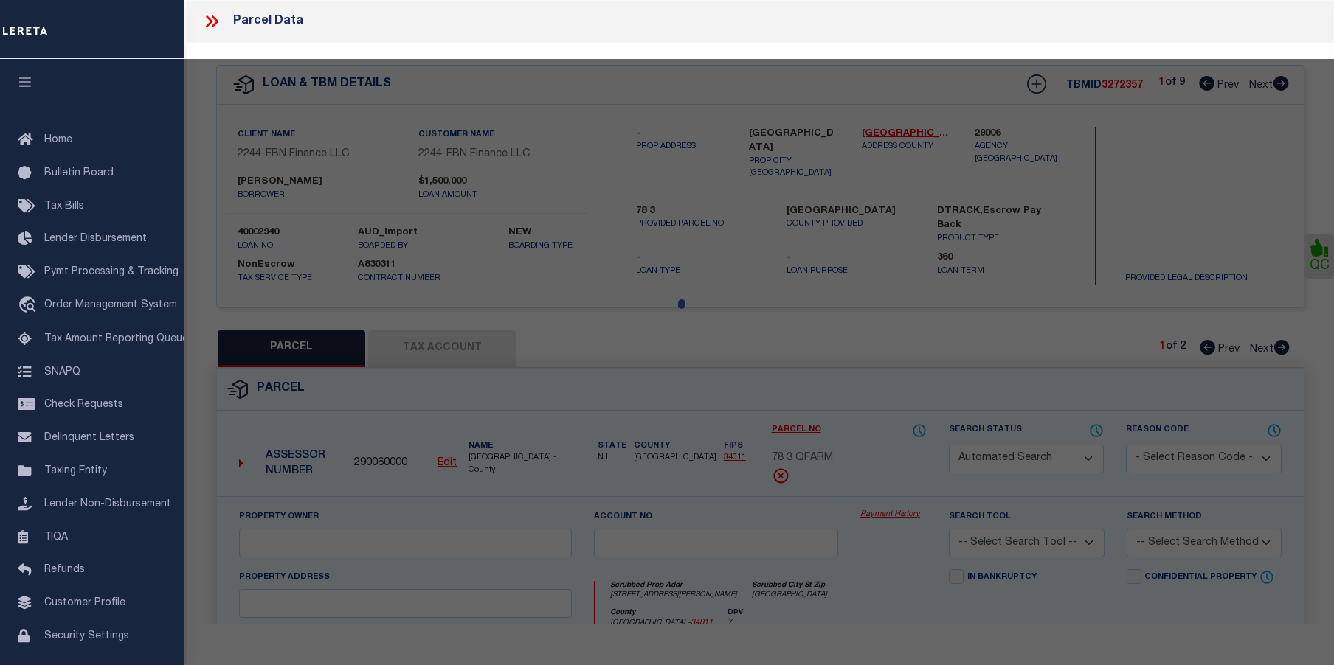
select select
type input "[PERSON_NAME]"
type textarea "Block:78 Lot:13 Qual: QFARM"
type textarea "called assessor no answer, (856) 451-9284 303"
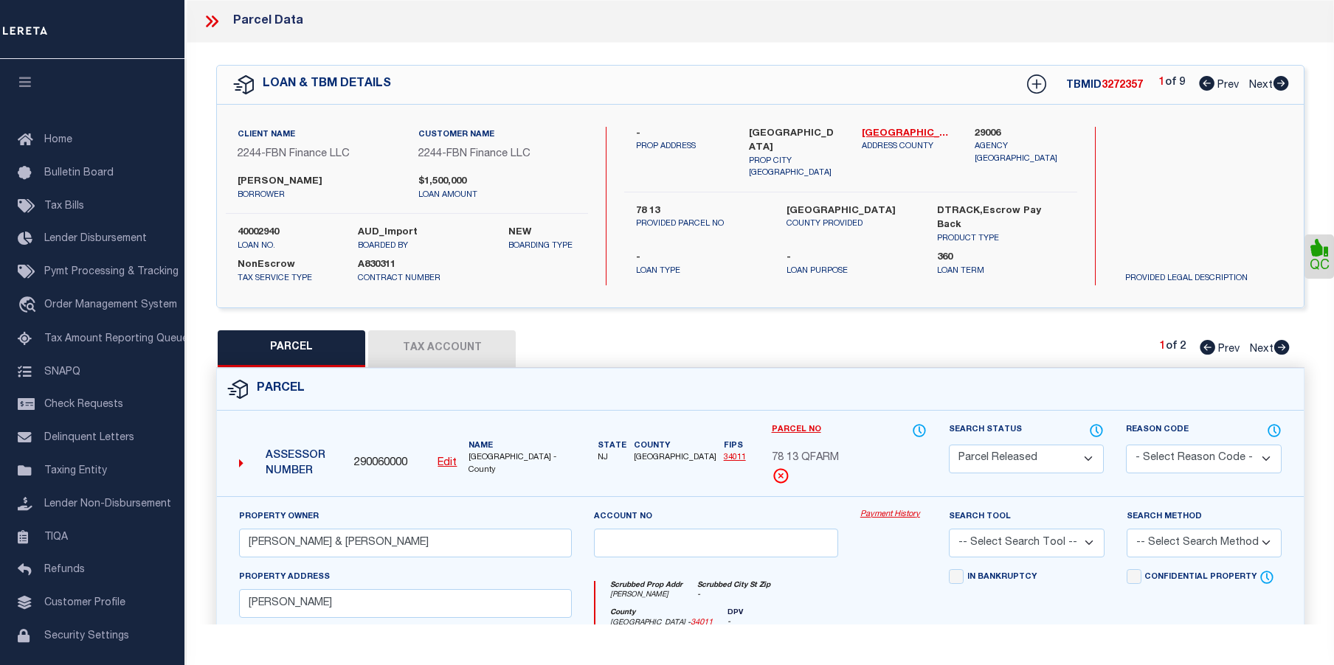
click at [893, 512] on link "Payment History" at bounding box center [893, 515] width 66 height 13
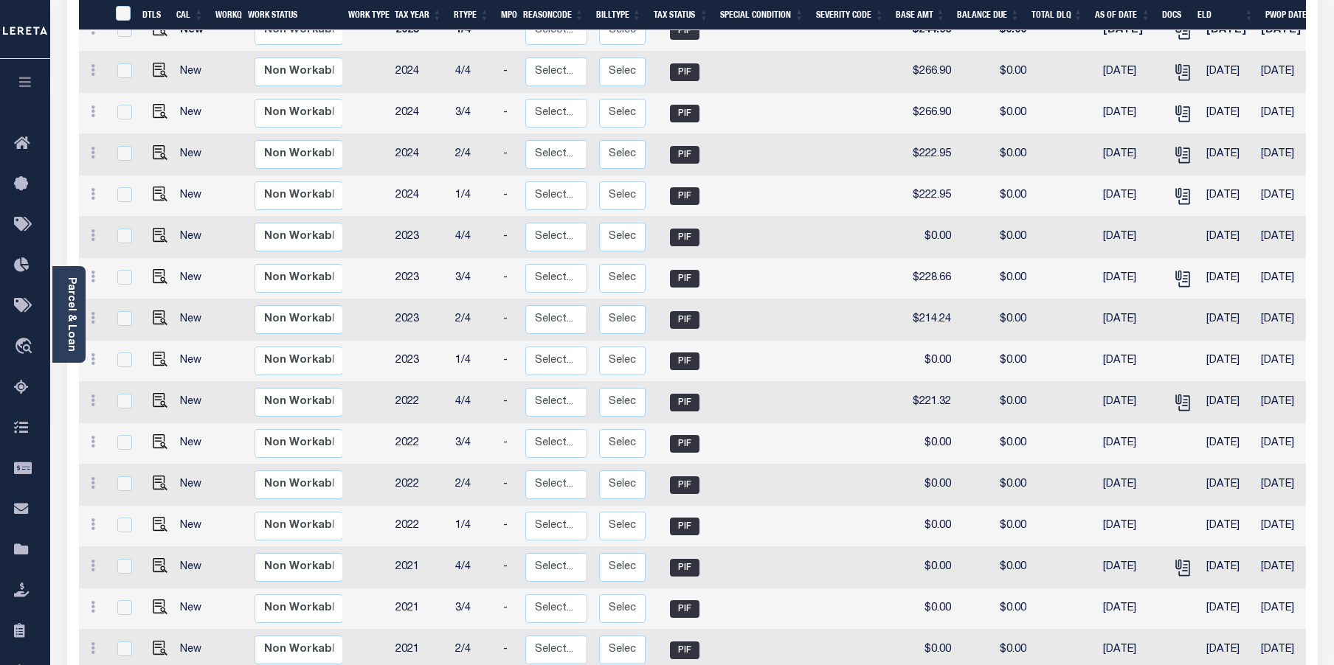
scroll to position [221, 0]
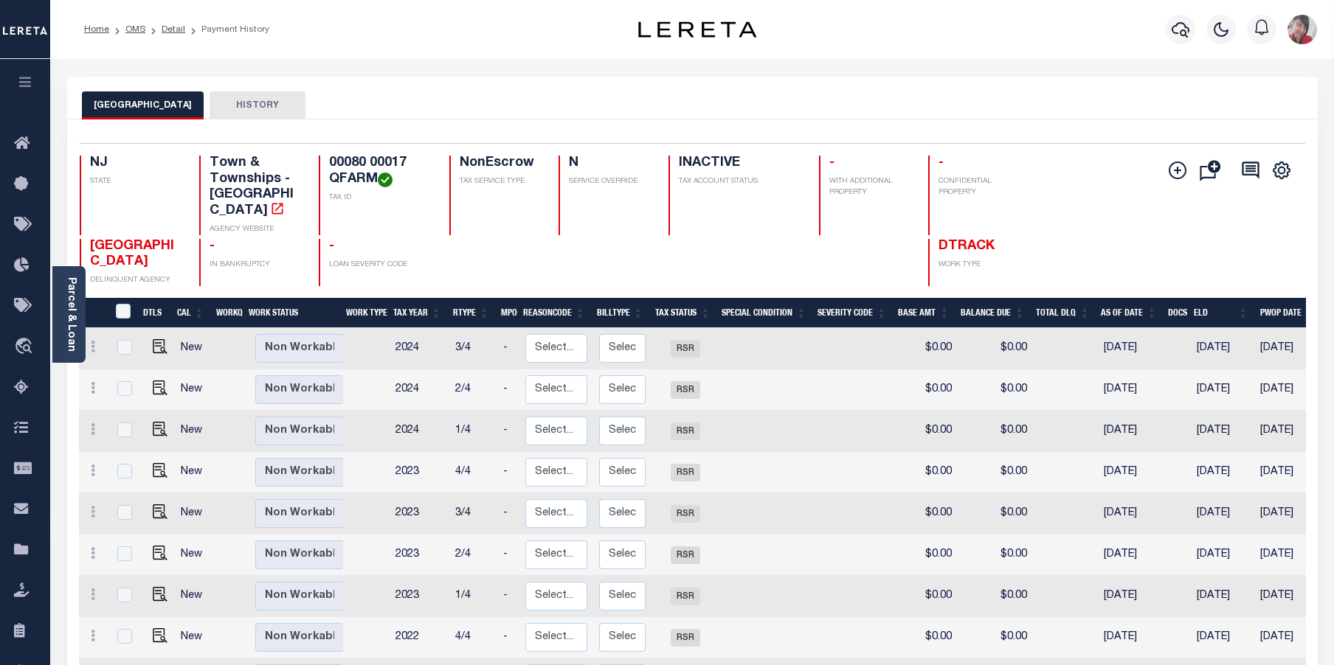
click at [69, 300] on link "Parcel & Loan" at bounding box center [71, 314] width 10 height 75
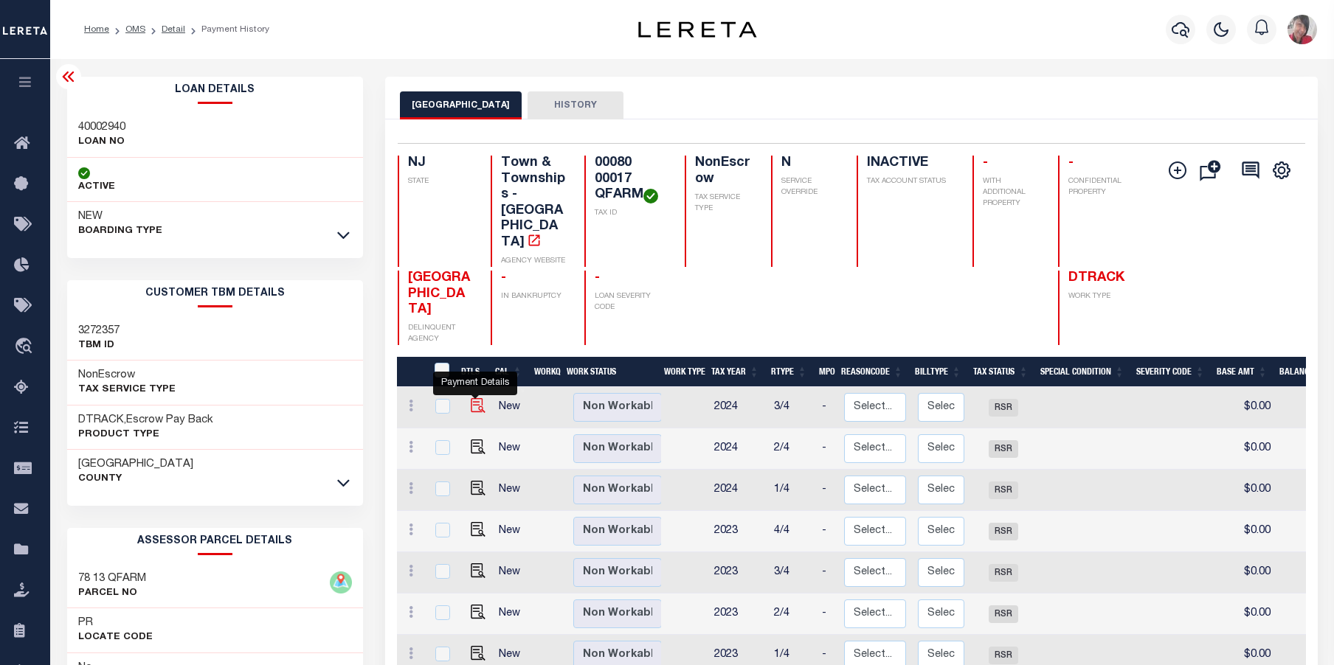
click at [471, 398] on img "" at bounding box center [478, 405] width 15 height 15
checkbox input "true"
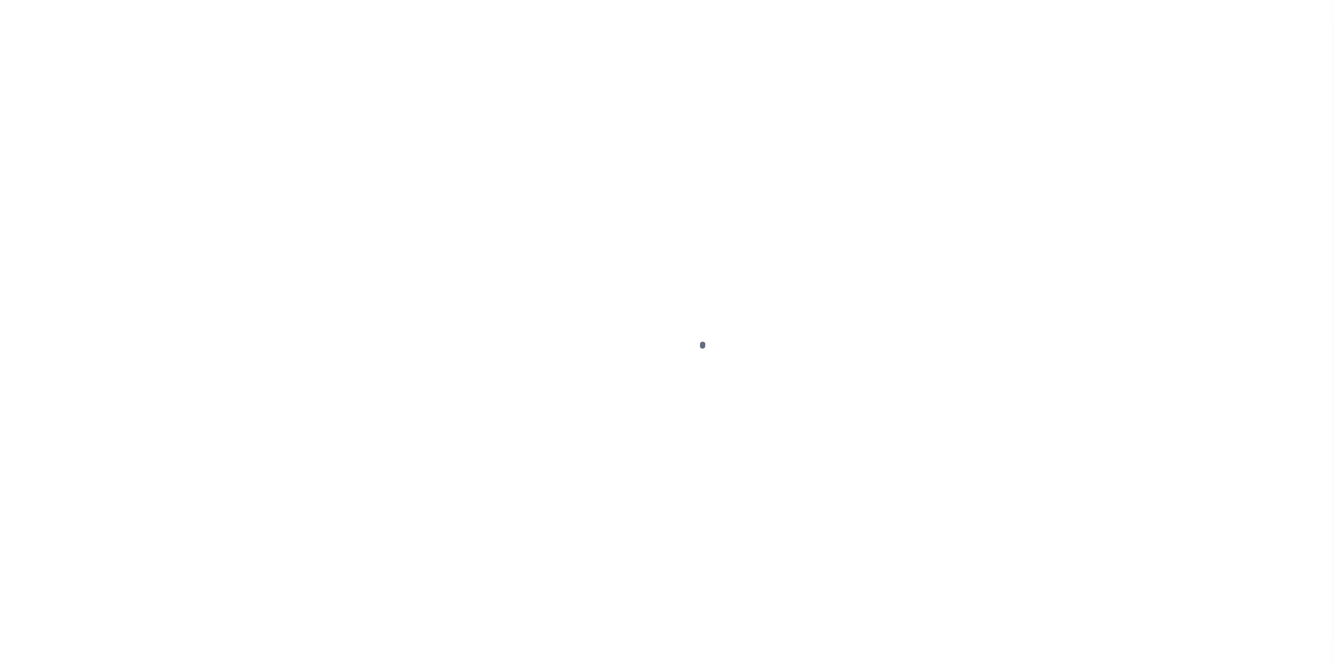
select select "RSR"
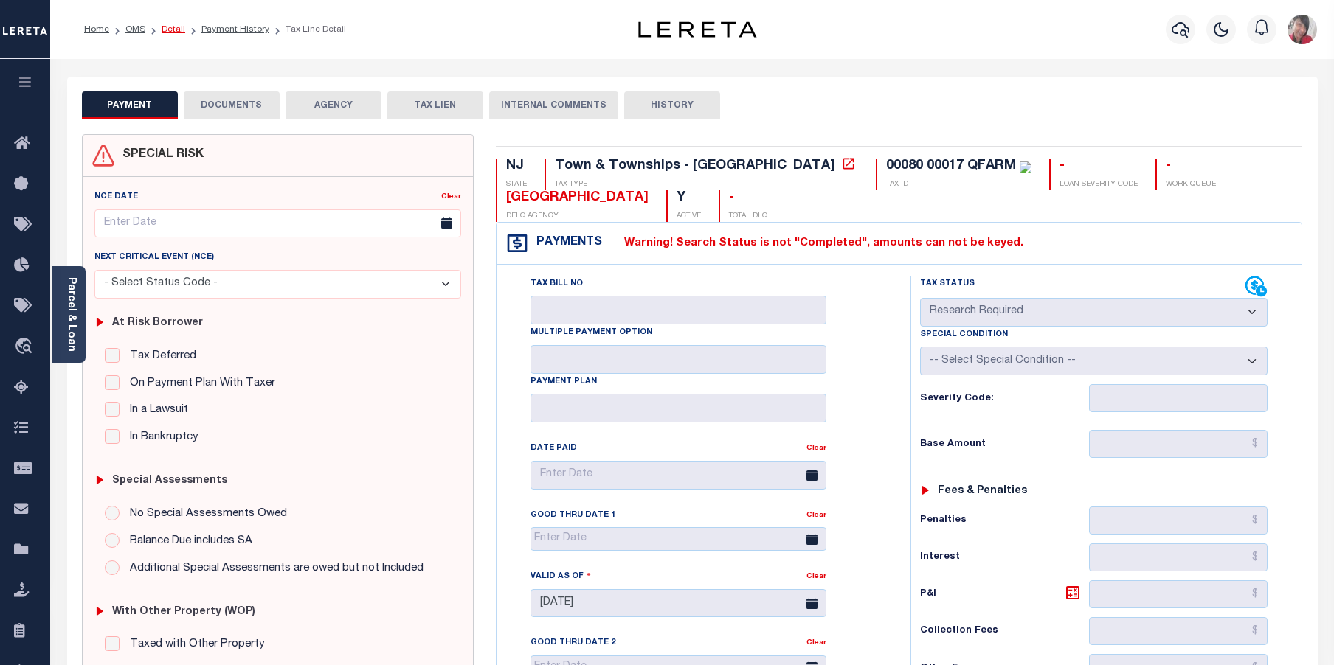
click at [176, 32] on link "Detail" at bounding box center [174, 29] width 24 height 9
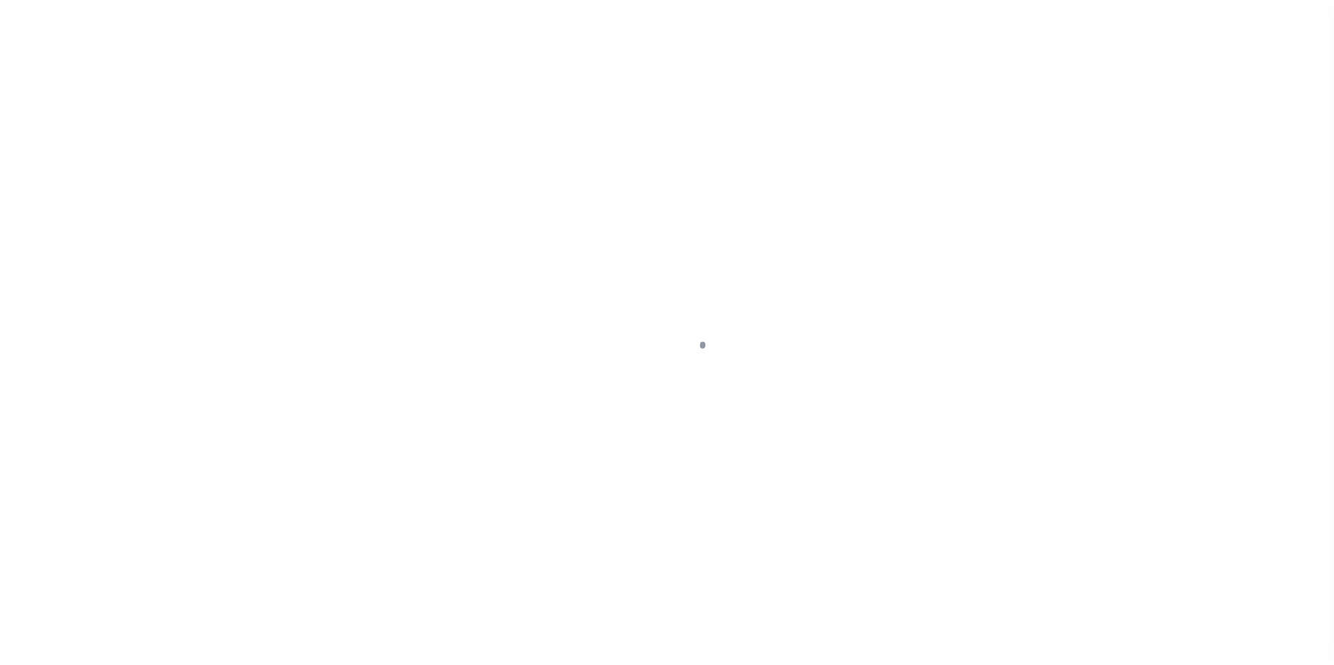
select select "NonEscrow"
type input "78 13"
select select
type input "[GEOGRAPHIC_DATA]"
type input "FBN"
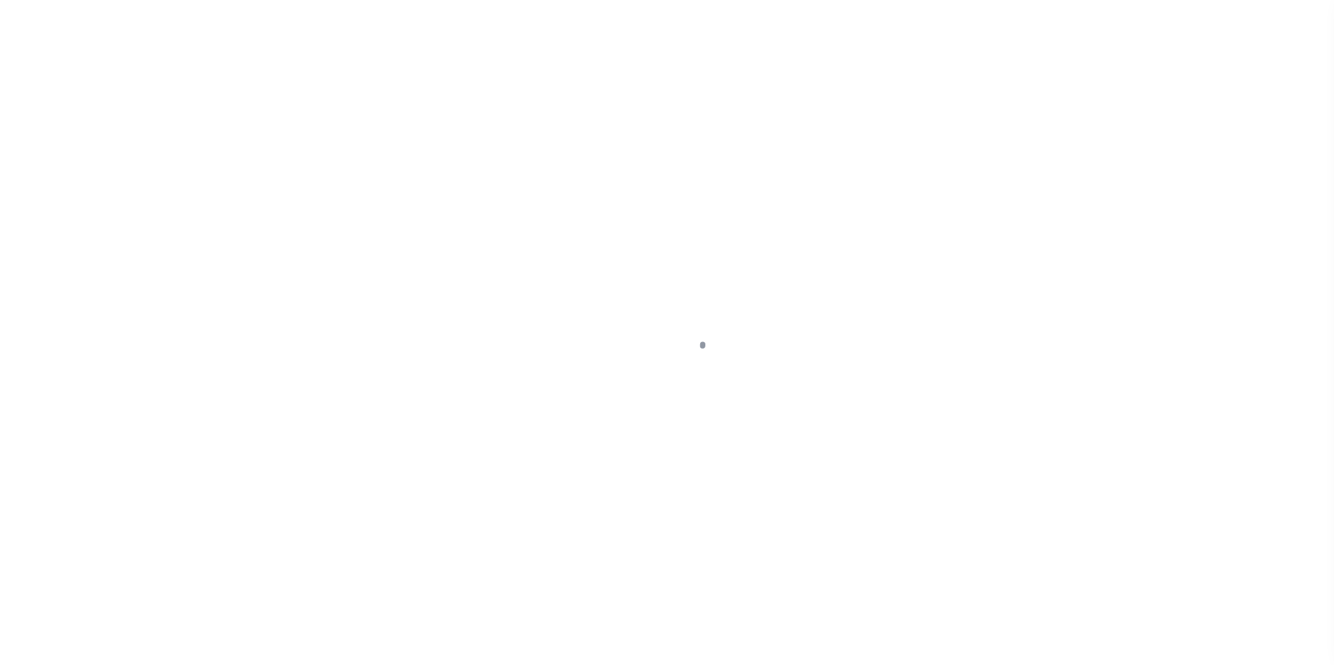
type input "NJ"
select select
select select "14078"
select select "7651"
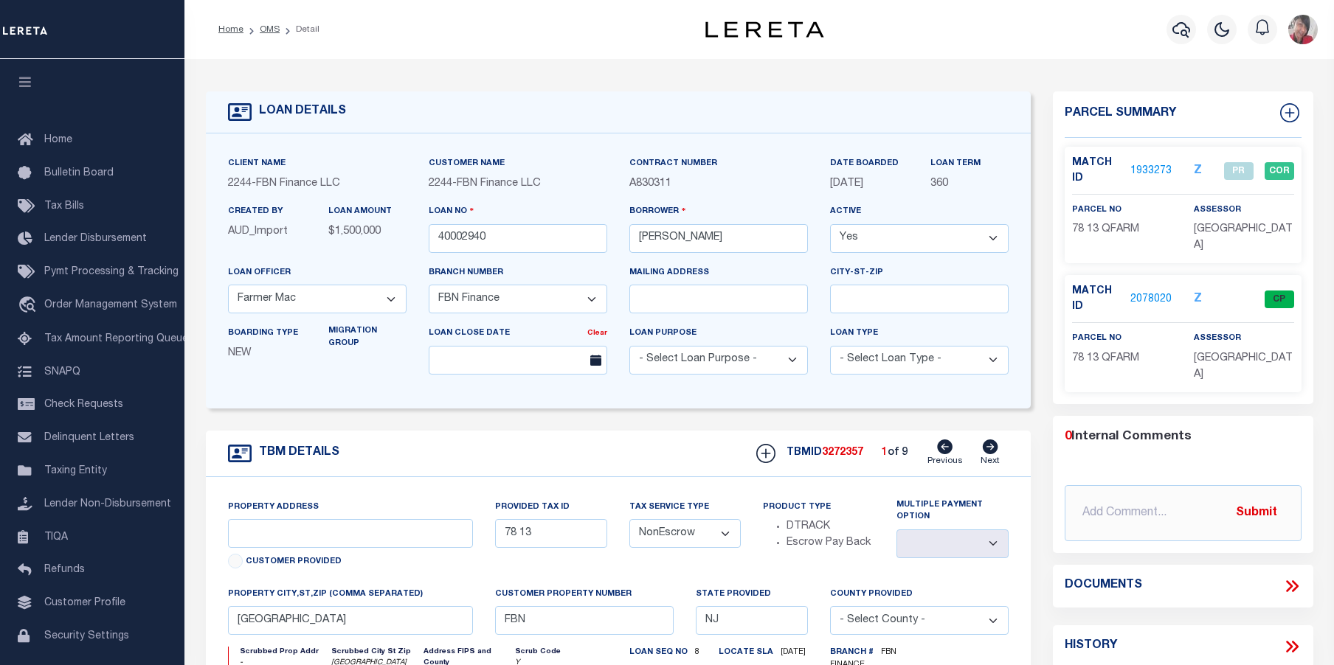
click at [993, 453] on icon at bounding box center [990, 447] width 15 height 15
type input "89 5"
select select
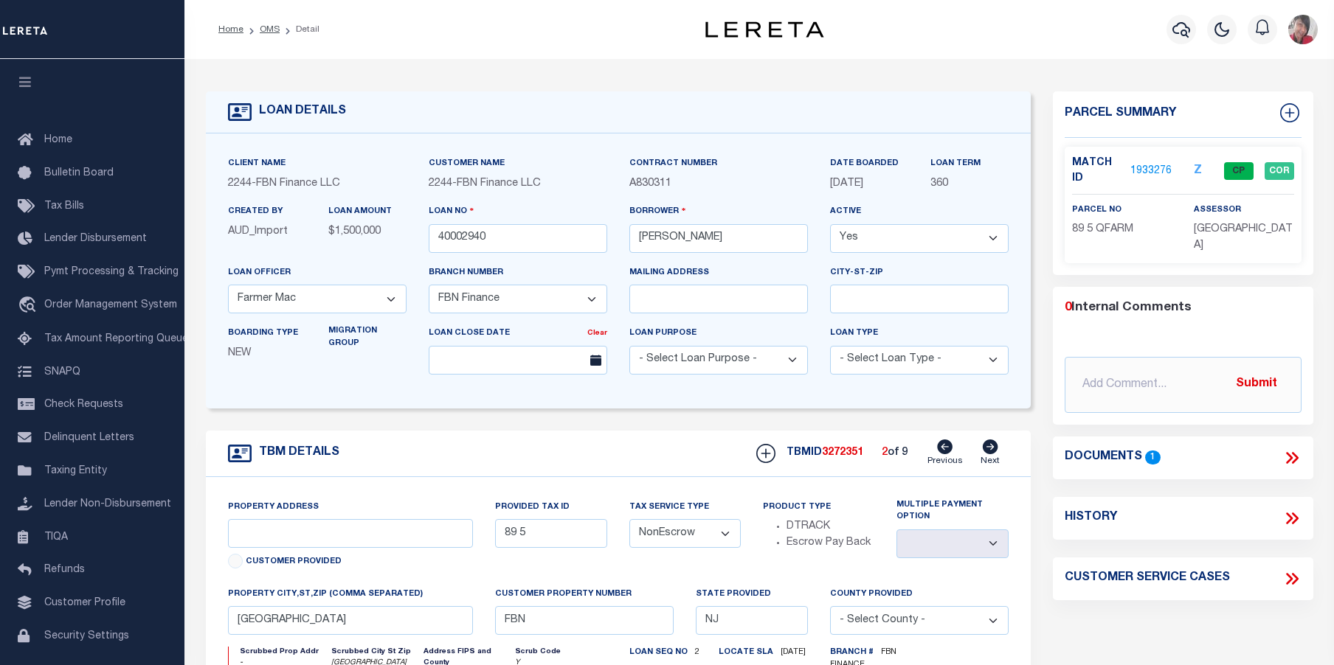
click at [993, 453] on icon at bounding box center [990, 447] width 15 height 15
type input "89 4"
select select
click at [993, 453] on icon at bounding box center [990, 447] width 15 height 15
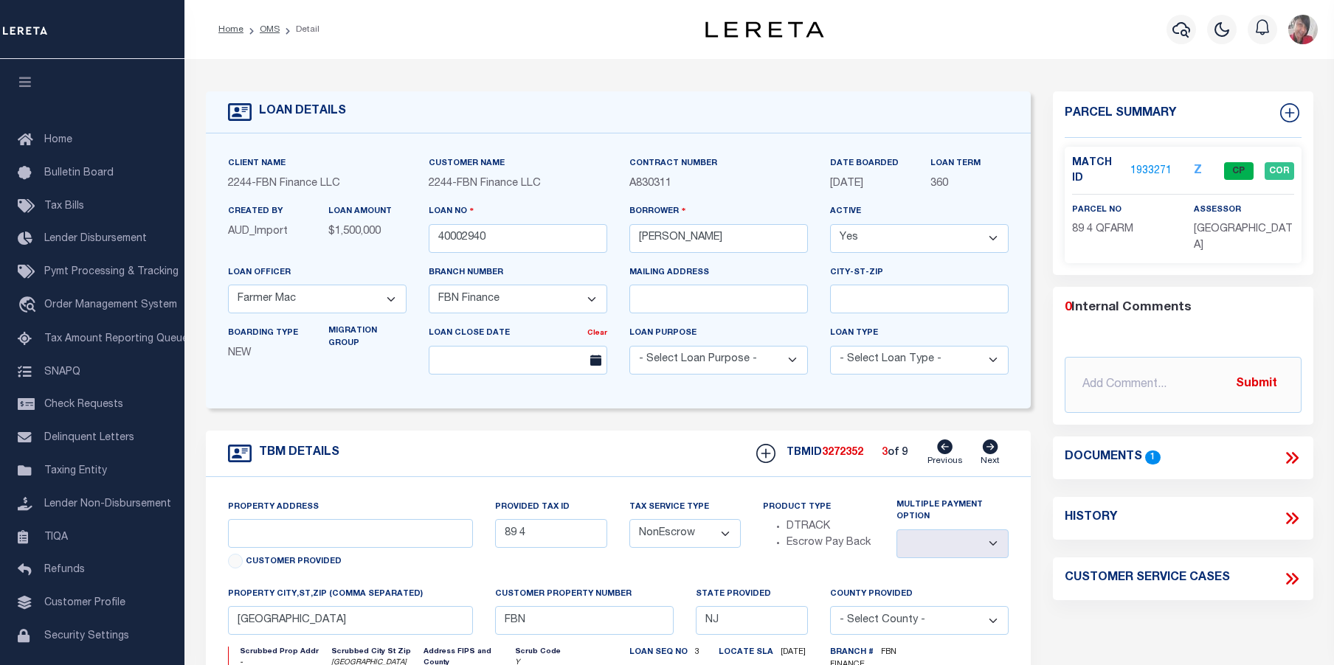
type input "80 17"
select select
click at [993, 453] on icon at bounding box center [990, 447] width 15 height 15
type input "79 6"
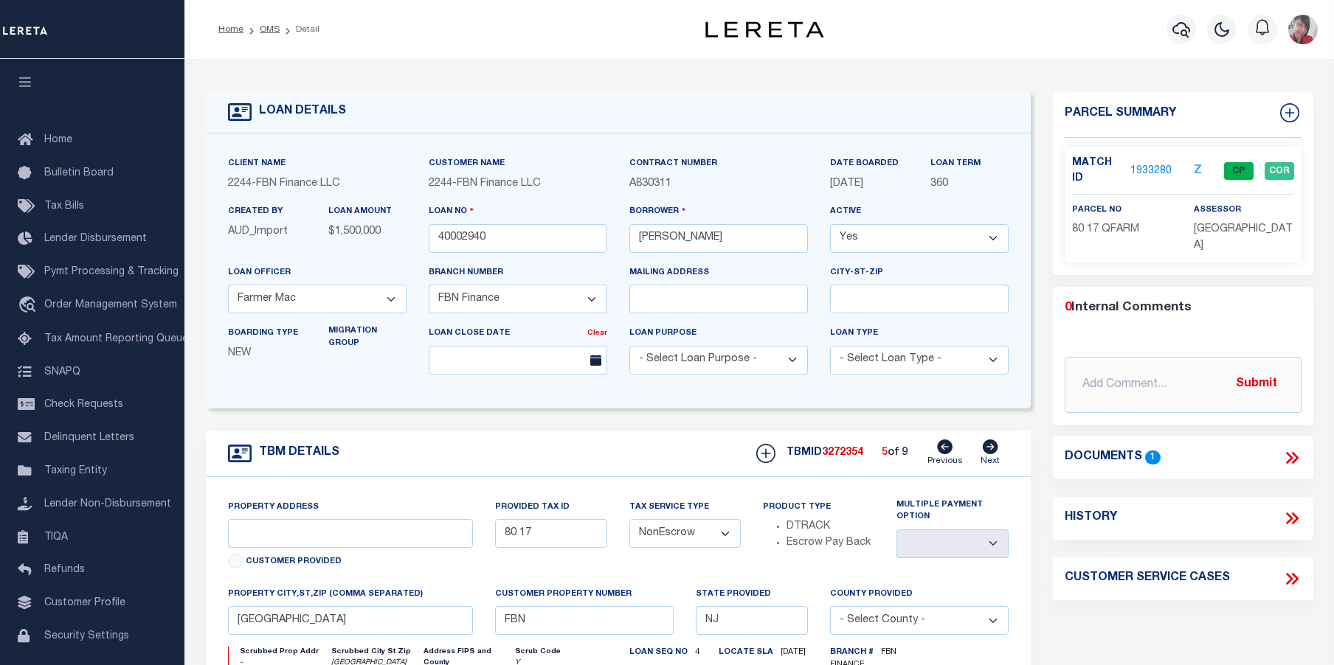
select select
click at [993, 453] on icon at bounding box center [990, 447] width 15 height 15
type input "78 3.01"
select select
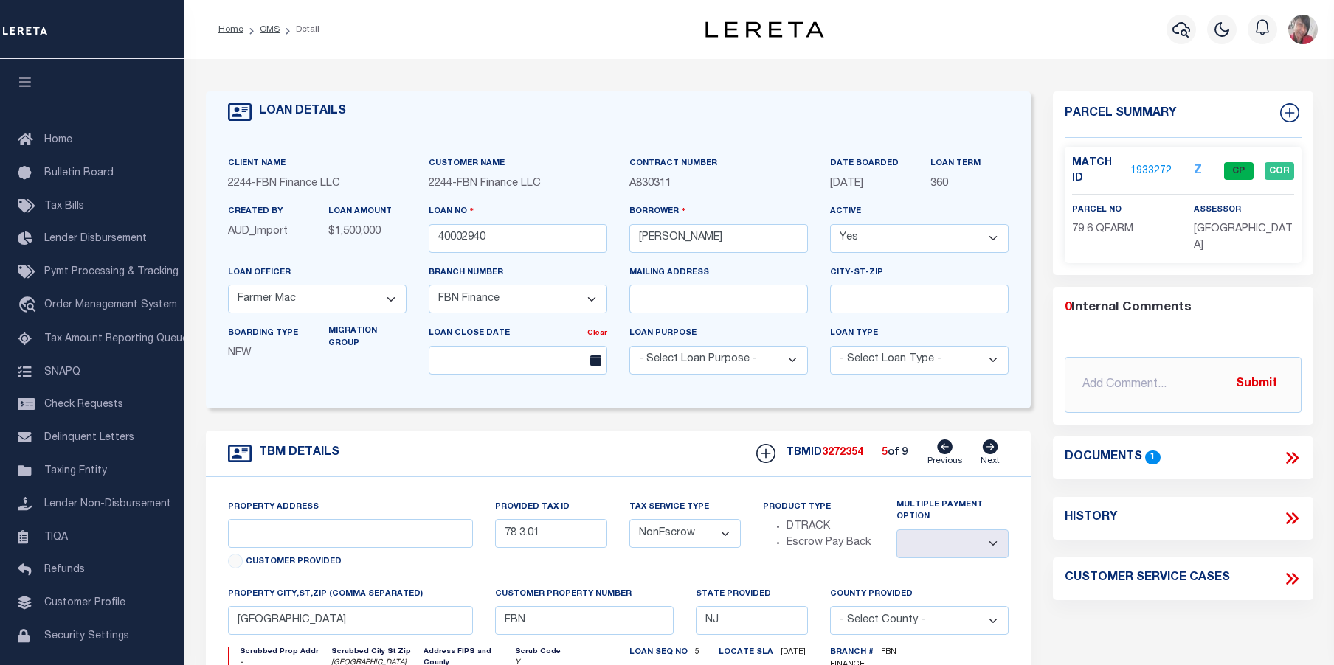
select select
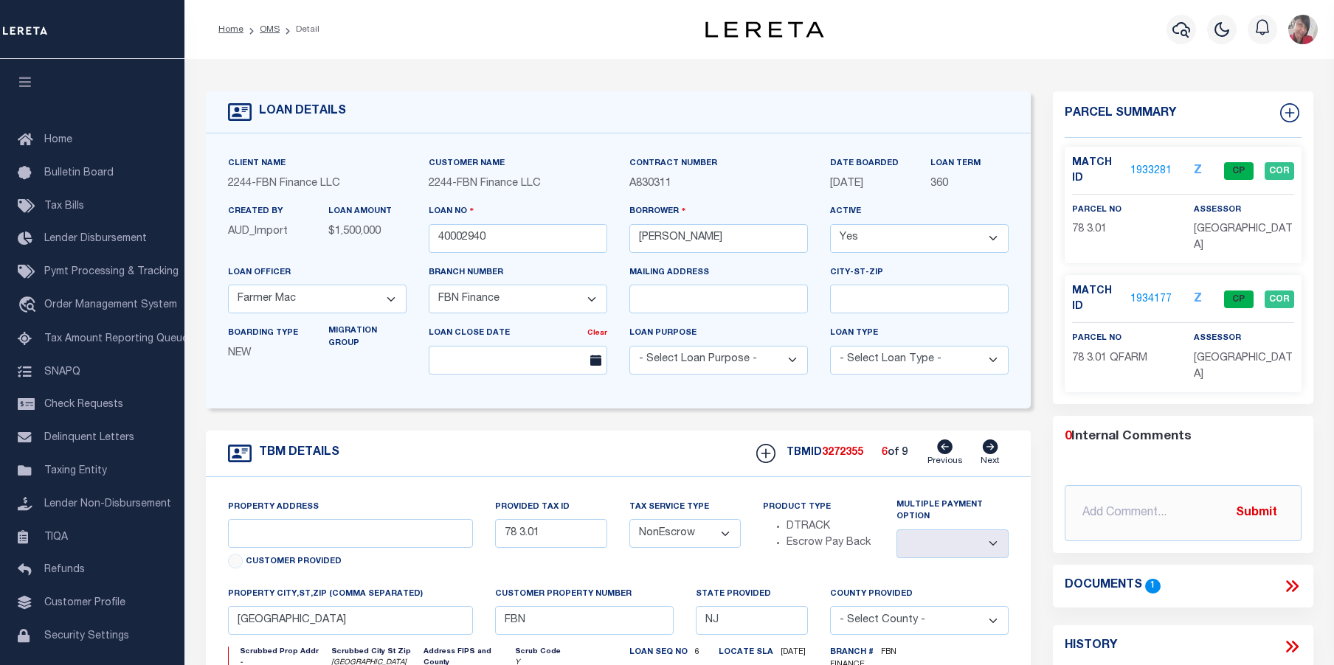
click at [993, 453] on icon at bounding box center [990, 447] width 15 height 15
type input "78 3"
select select
click at [993, 453] on icon at bounding box center [990, 447] width 15 height 15
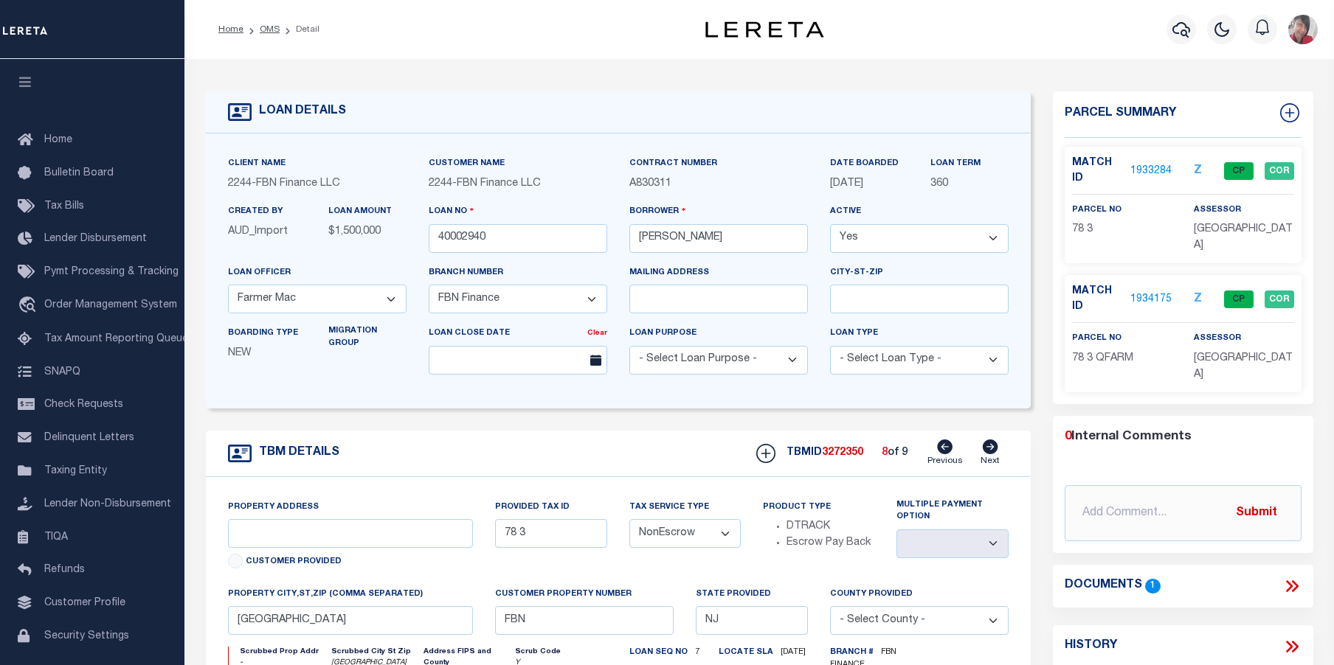
type input "89 6"
select select
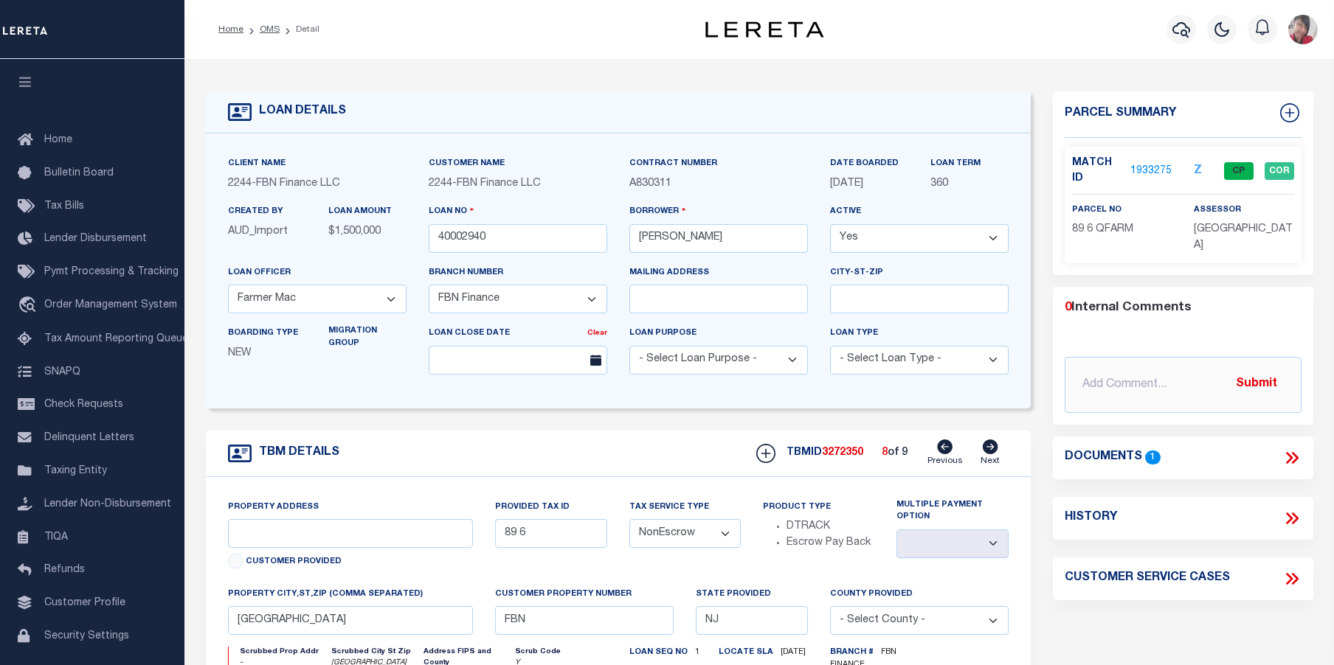
click at [993, 453] on icon at bounding box center [990, 447] width 15 height 15
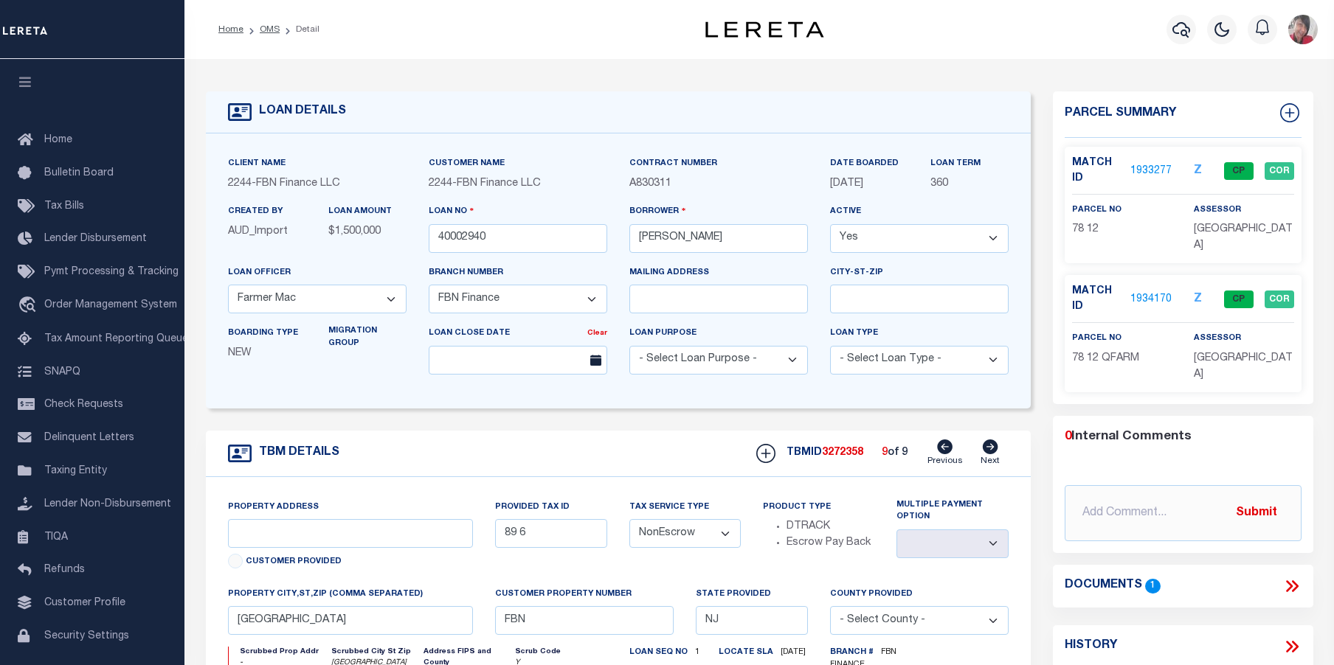
type input "78 12"
select select
click at [948, 452] on icon at bounding box center [945, 447] width 15 height 15
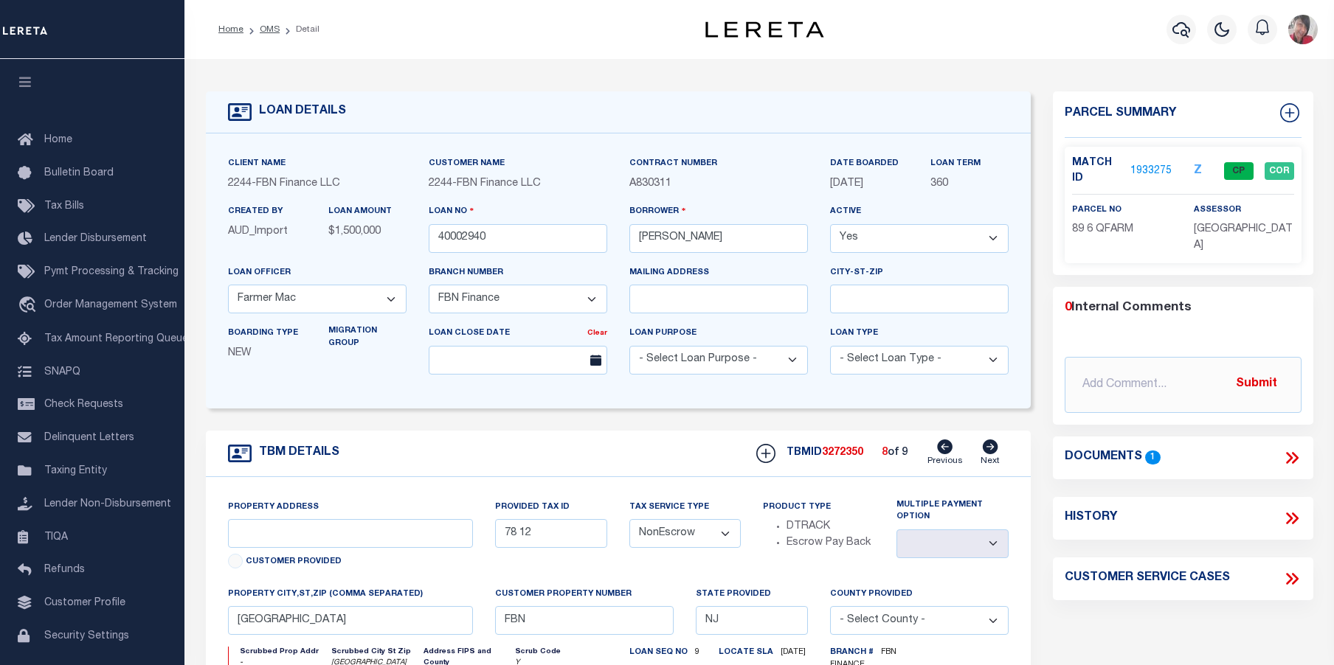
type input "89 6"
select select
click at [948, 452] on icon at bounding box center [945, 447] width 15 height 15
type input "78 3"
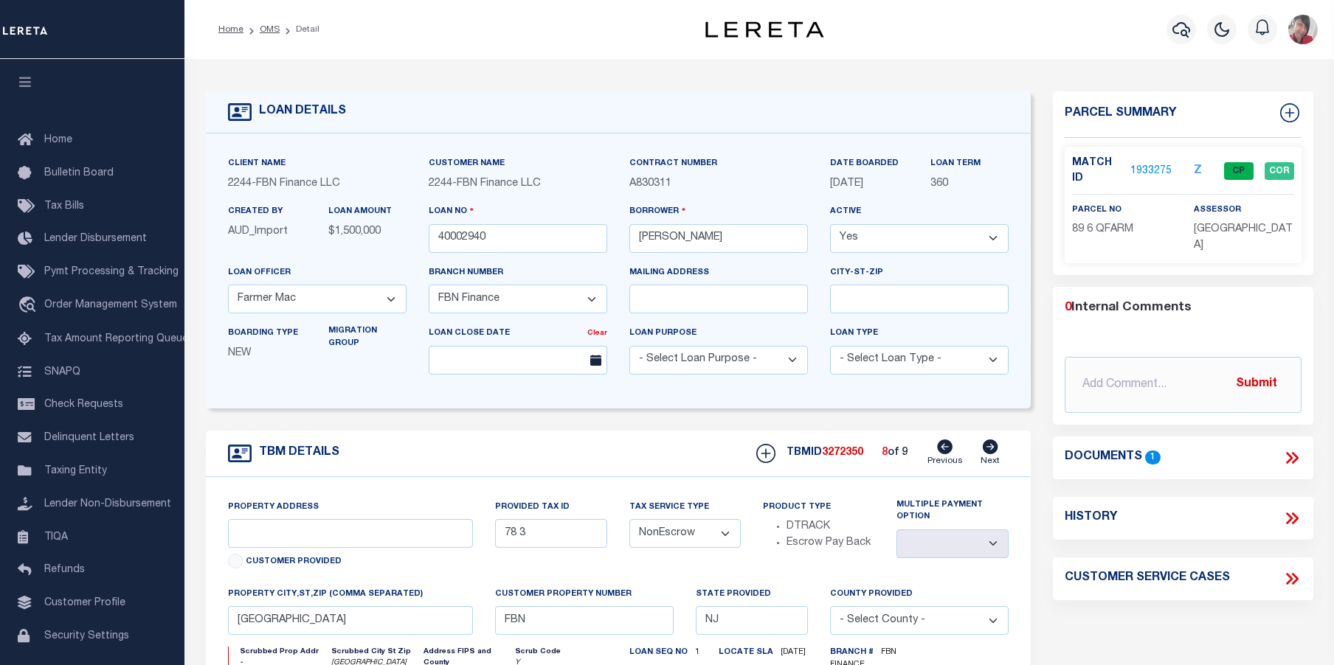
select select
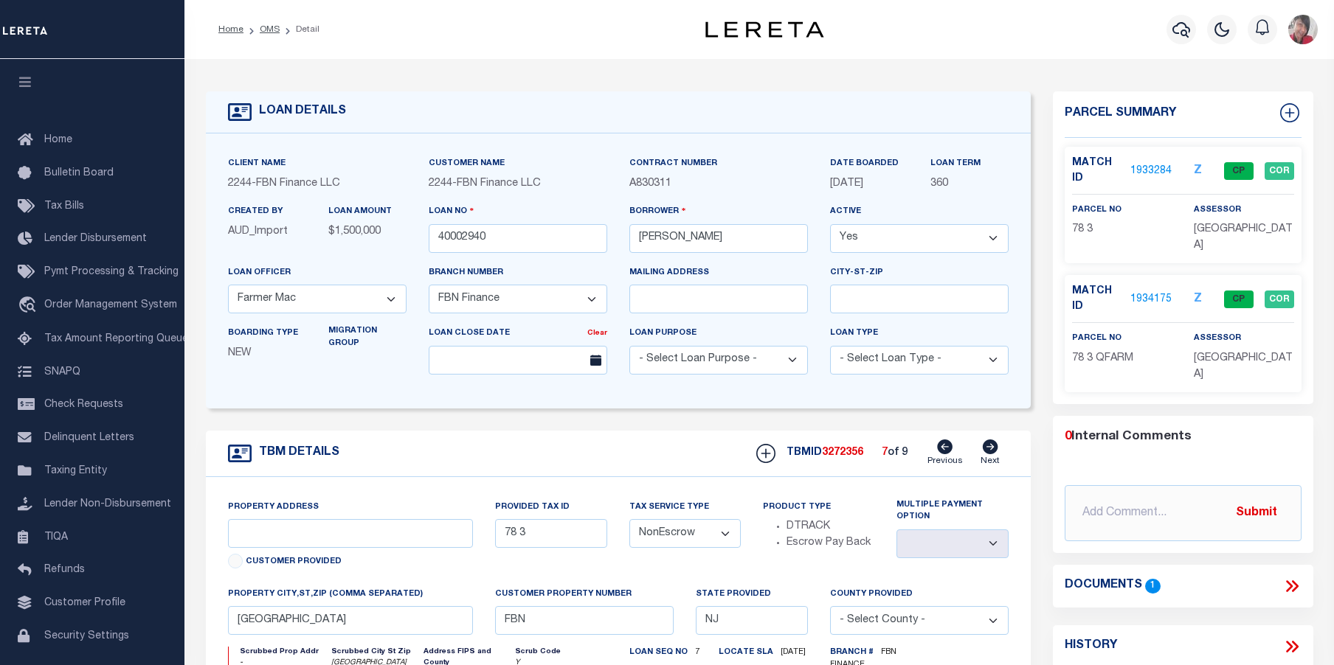
click at [986, 448] on icon at bounding box center [990, 447] width 15 height 15
type input "89 6"
select select
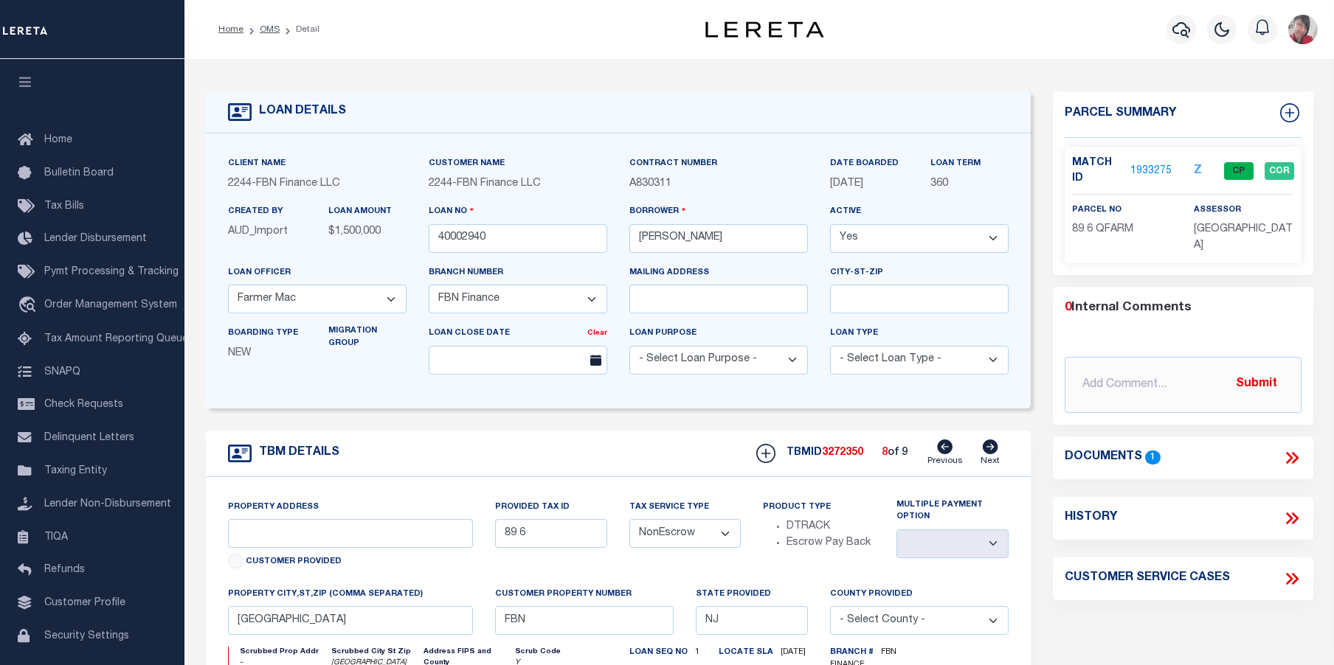
click at [1160, 169] on link "1933275" at bounding box center [1150, 171] width 41 height 15
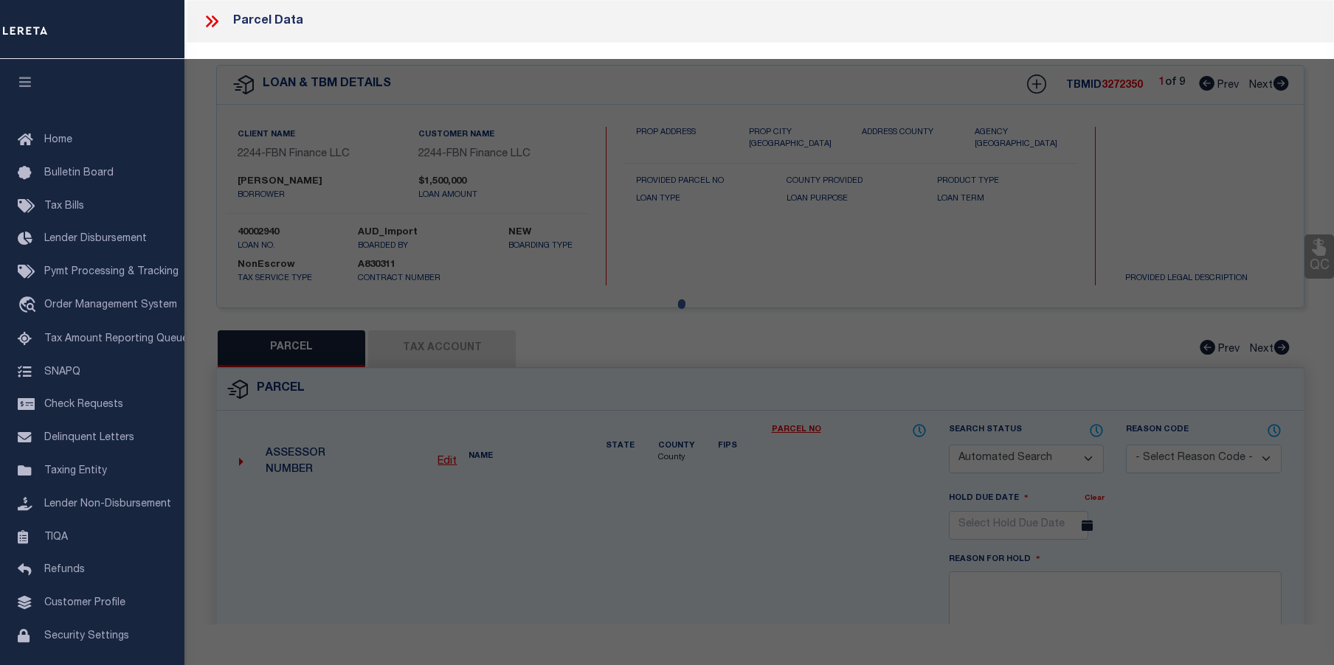
checkbox input "false"
select select "CP"
type input "[PERSON_NAME] & [PERSON_NAME]"
type input "02040006"
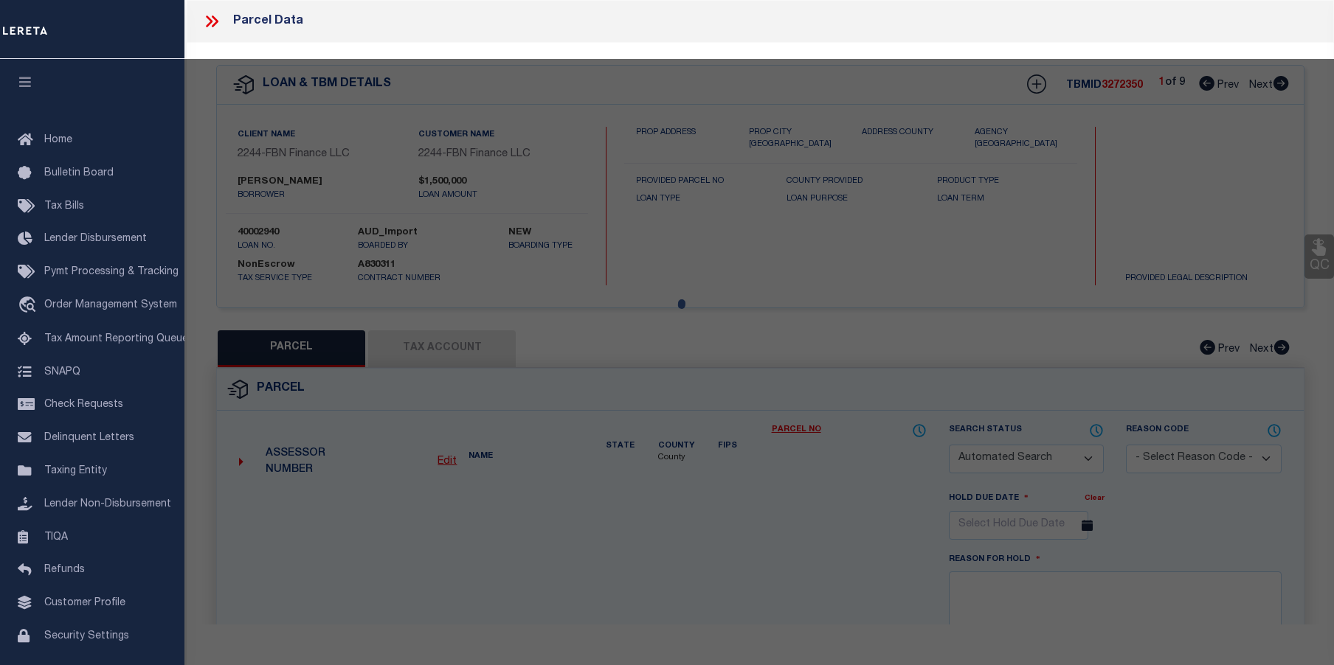
select select
type input "SHEPPARDS MILL RD"
checkbox input "false"
type input "[GEOGRAPHIC_DATA]"
type textarea "Block:89 Lot:6 Qual: QFARM"
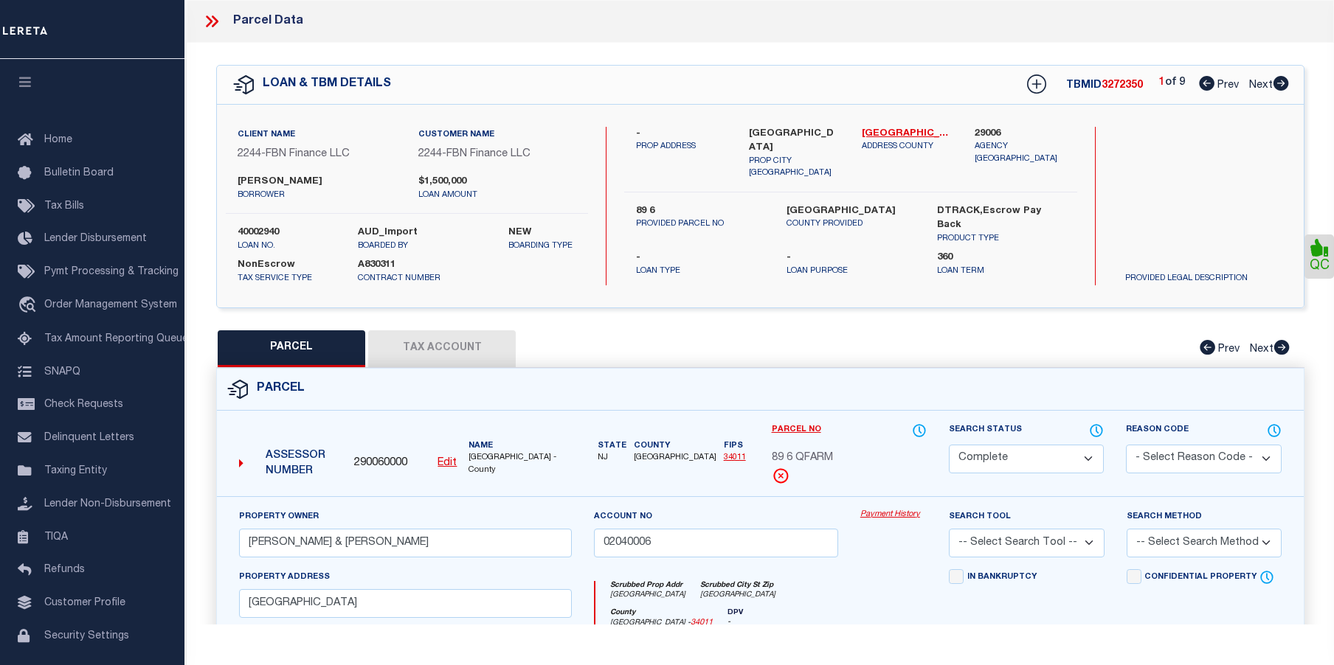
click at [887, 516] on link "Payment History" at bounding box center [893, 515] width 66 height 13
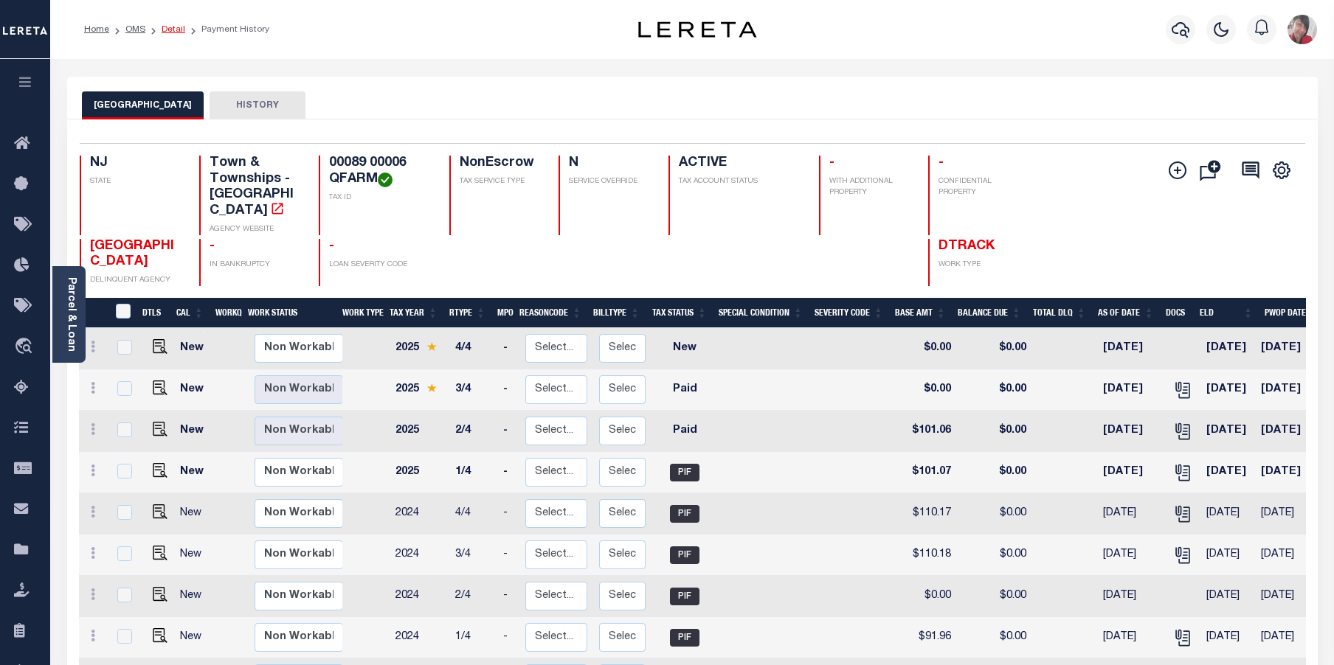
click at [167, 25] on link "Detail" at bounding box center [174, 29] width 24 height 9
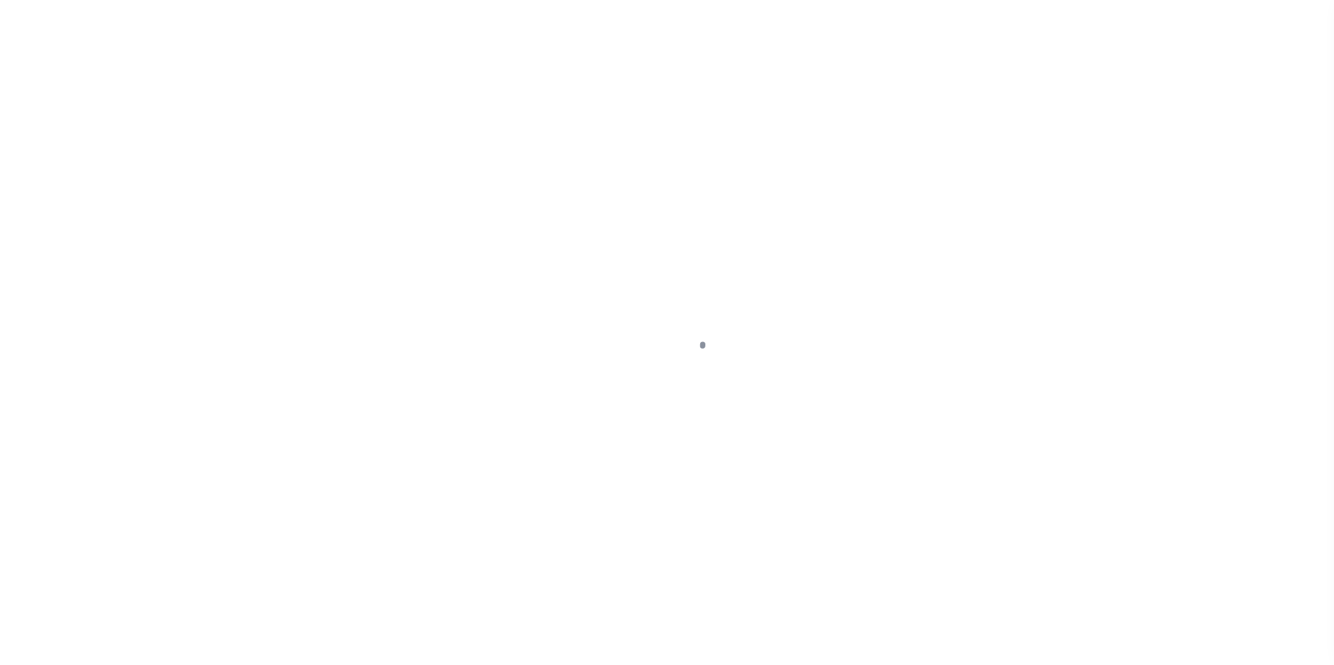
select select "NonEscrow"
click at [167, 28] on div at bounding box center [667, 332] width 1334 height 665
type input "89 6"
select select
type input "[GEOGRAPHIC_DATA]"
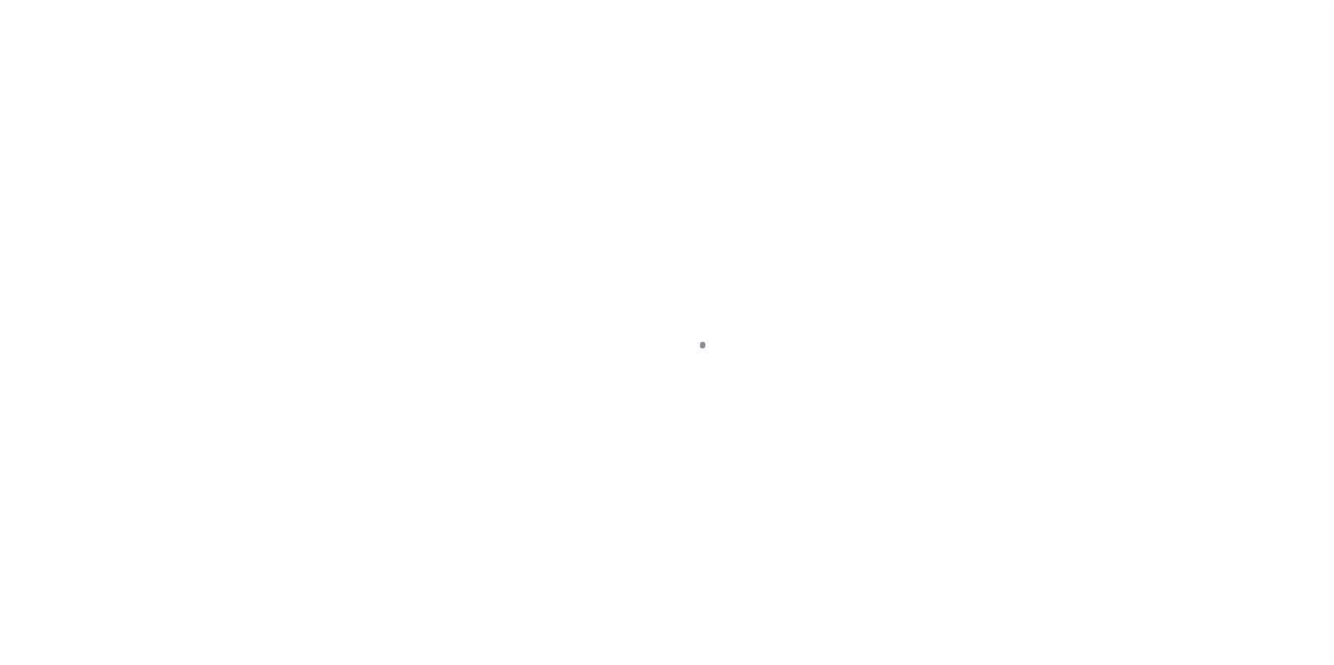
type input "FBN"
type input "NJ"
select select
select select "14078"
select select "7651"
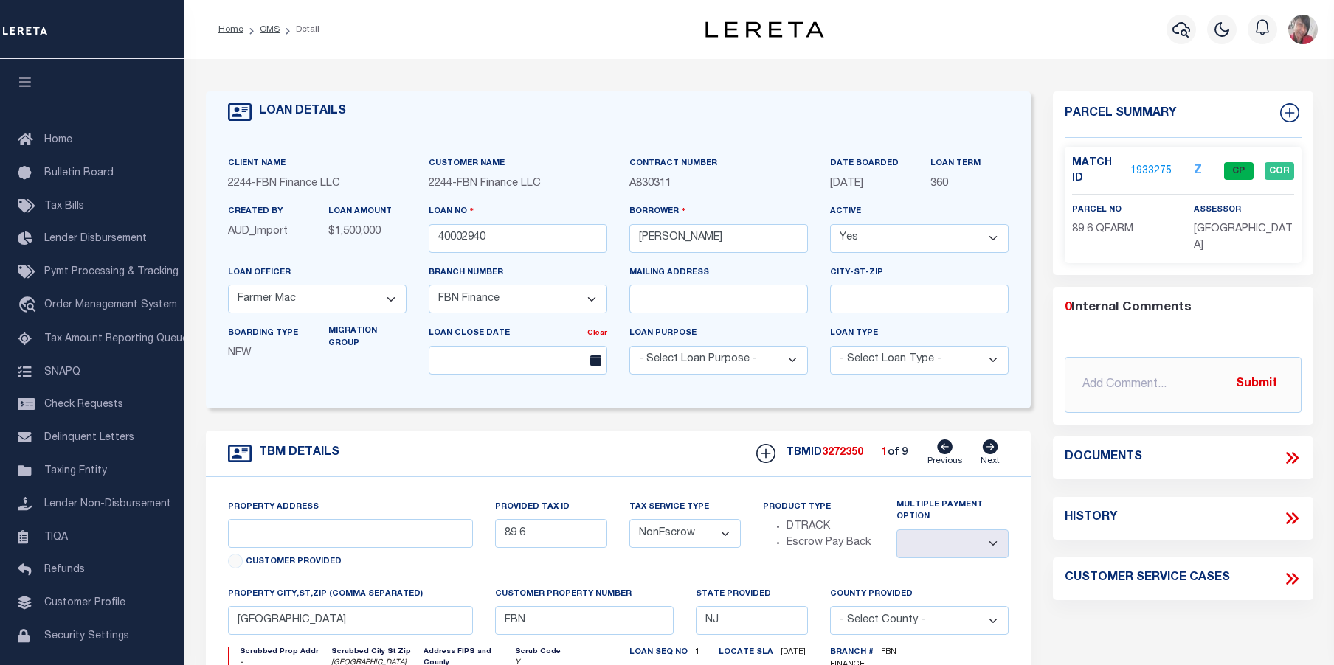
click at [989, 454] on icon at bounding box center [990, 447] width 15 height 15
type input "89 5"
select select
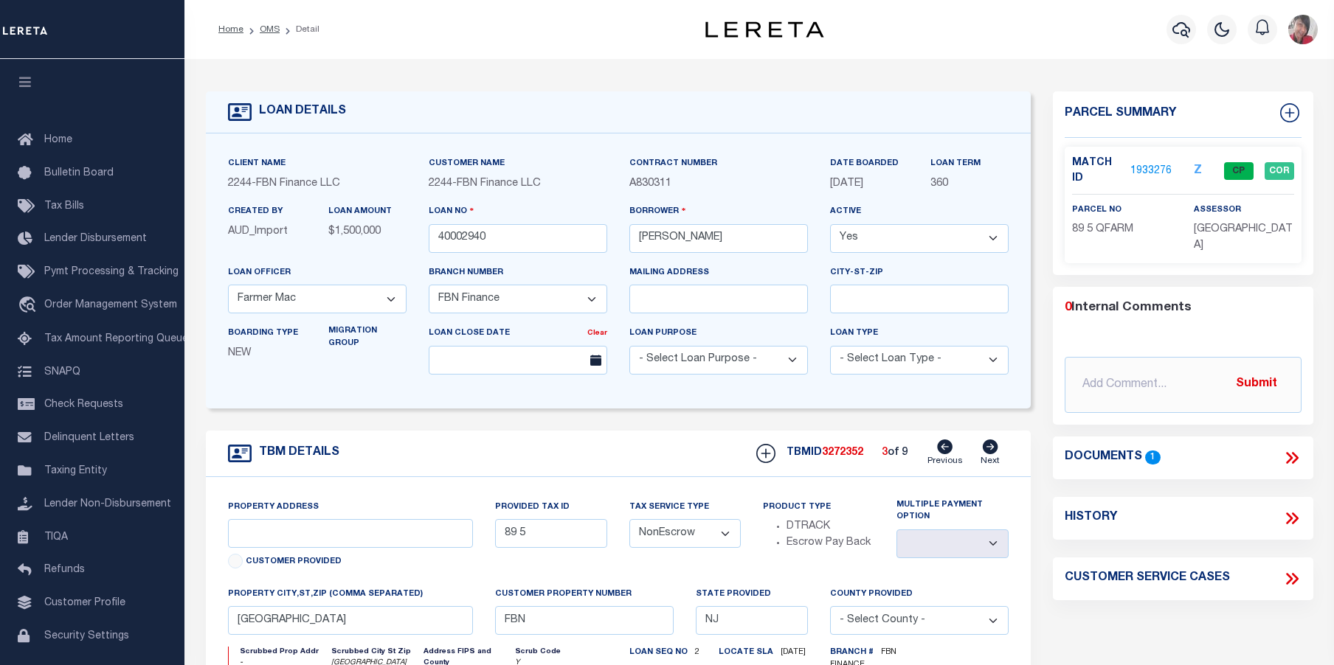
type input "89 4"
select select
click at [989, 454] on icon at bounding box center [990, 447] width 15 height 15
type input "80 17"
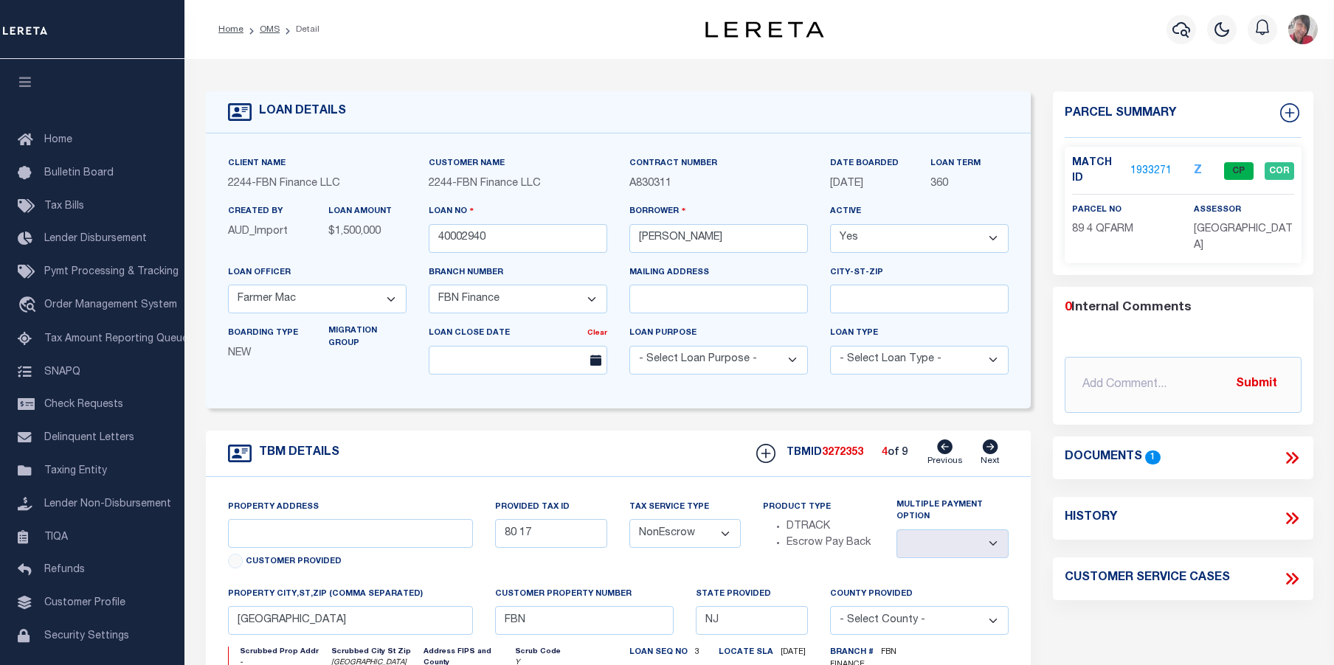
select select
click at [989, 454] on icon at bounding box center [990, 447] width 15 height 15
type input "79 6"
select select
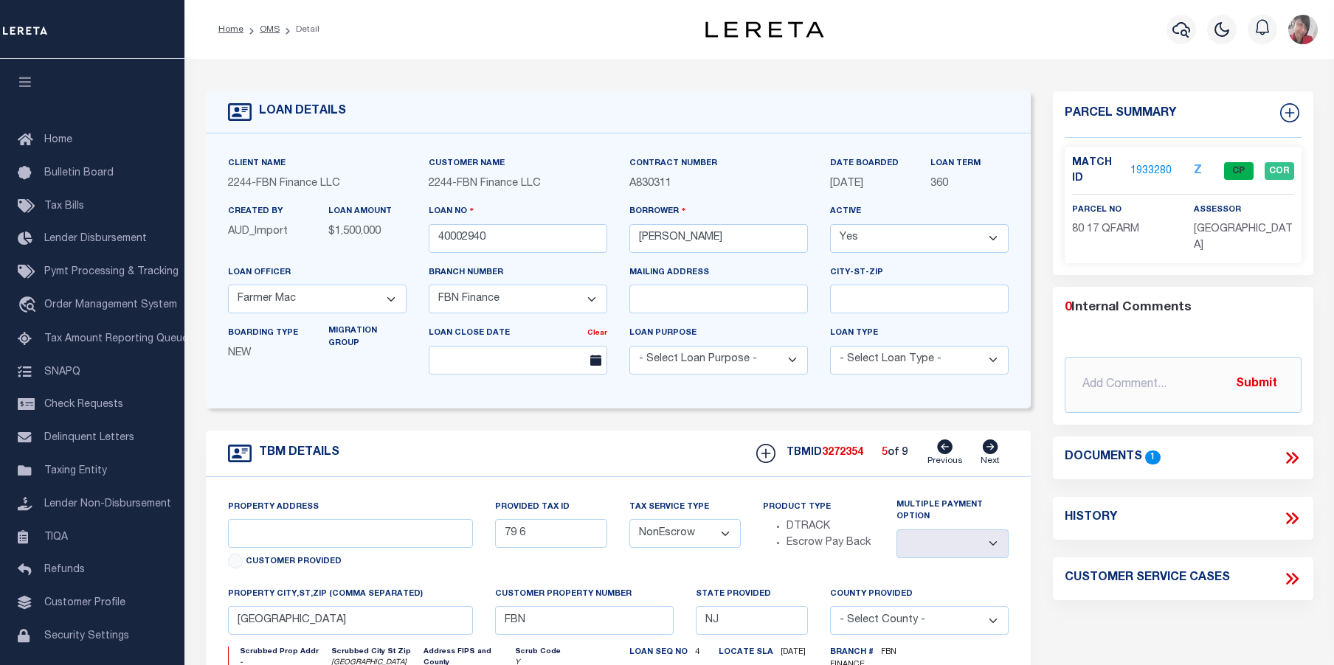
select select
click at [989, 454] on icon at bounding box center [990, 447] width 15 height 15
type input "78 3.01"
select select
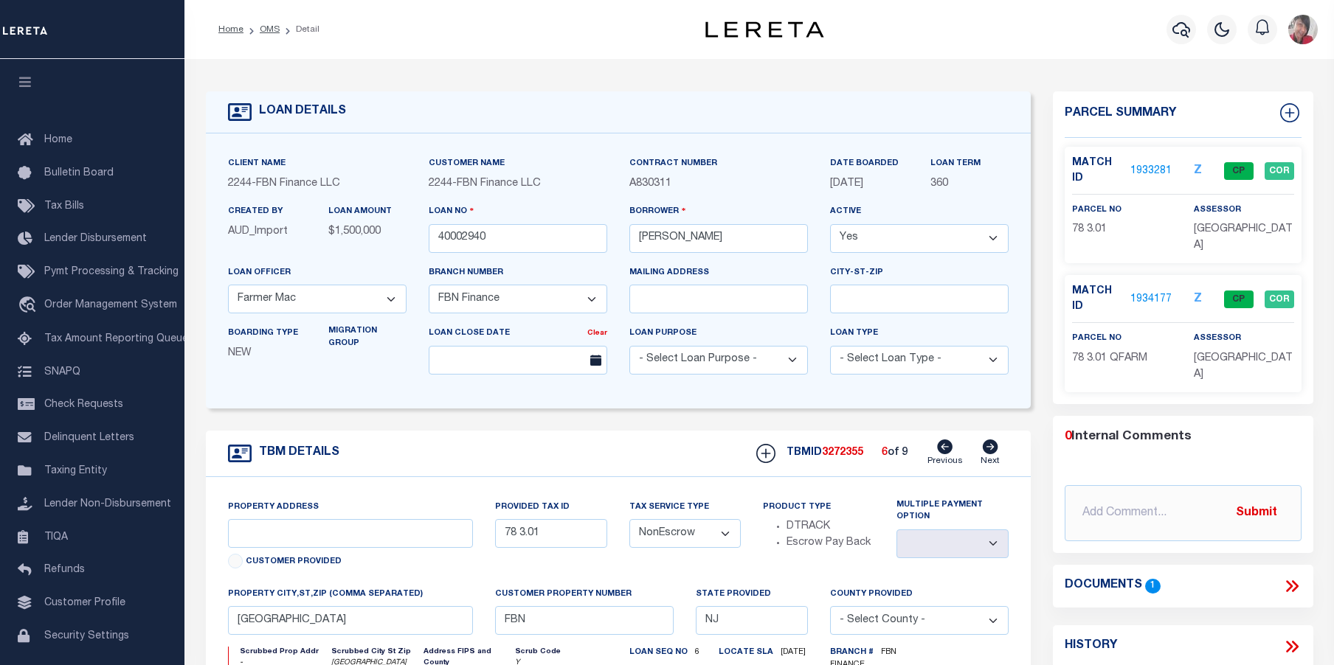
click at [989, 454] on icon at bounding box center [990, 447] width 15 height 15
type input "78 3"
select select
click at [989, 454] on icon at bounding box center [990, 447] width 15 height 15
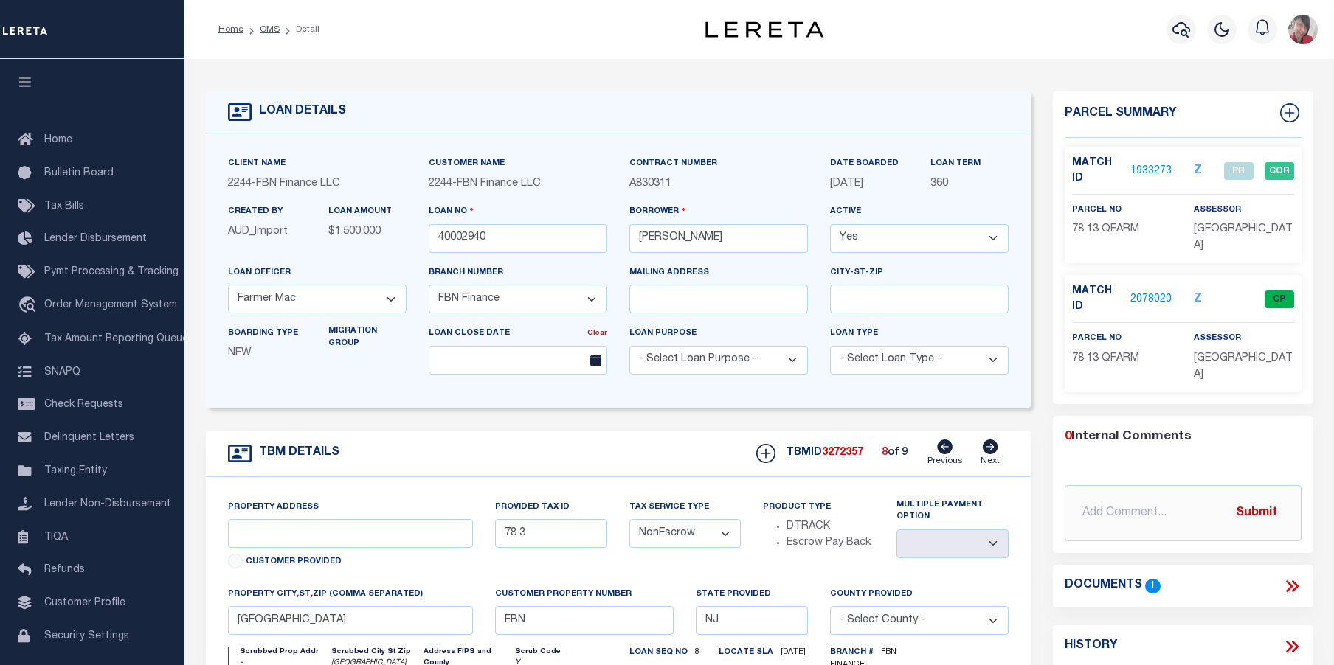
type input "78 13"
select select
click at [989, 454] on icon at bounding box center [990, 447] width 15 height 15
type input "78 12"
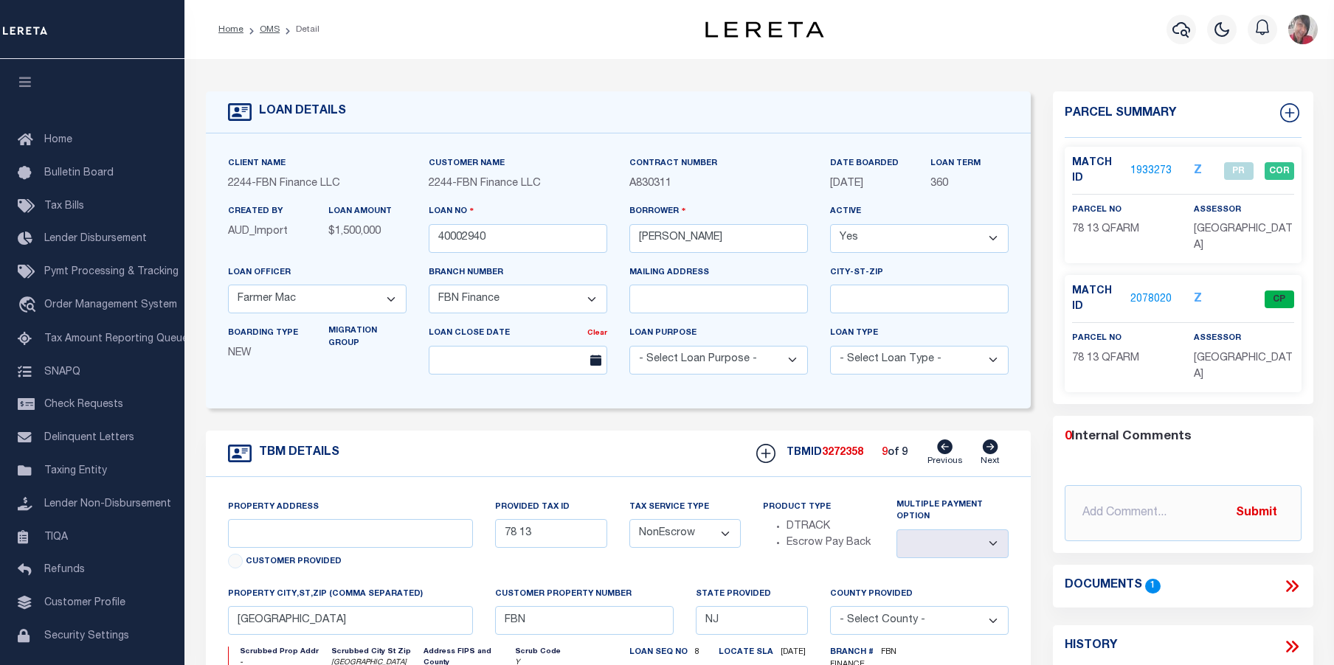
select select
click at [1152, 172] on link "1933277" at bounding box center [1150, 171] width 41 height 15
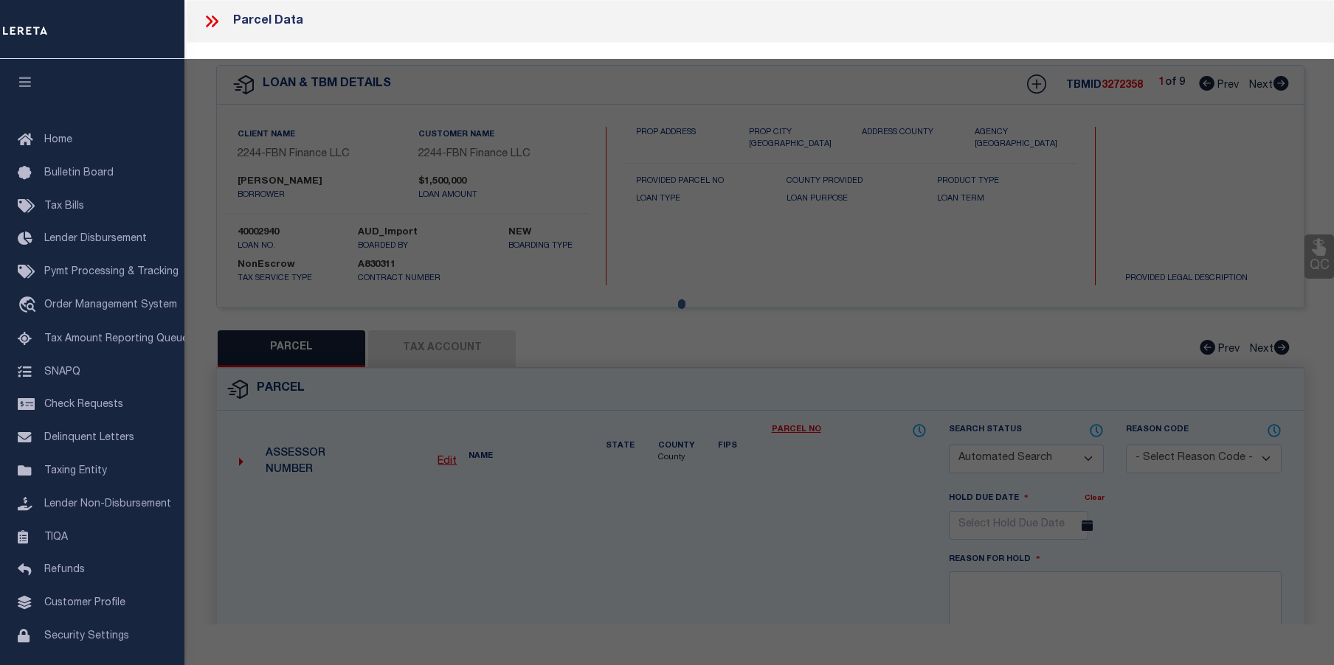
checkbox input "false"
select select "CP"
type input "FRALINGER ROBERT E JR & MARYANNE E"
select select
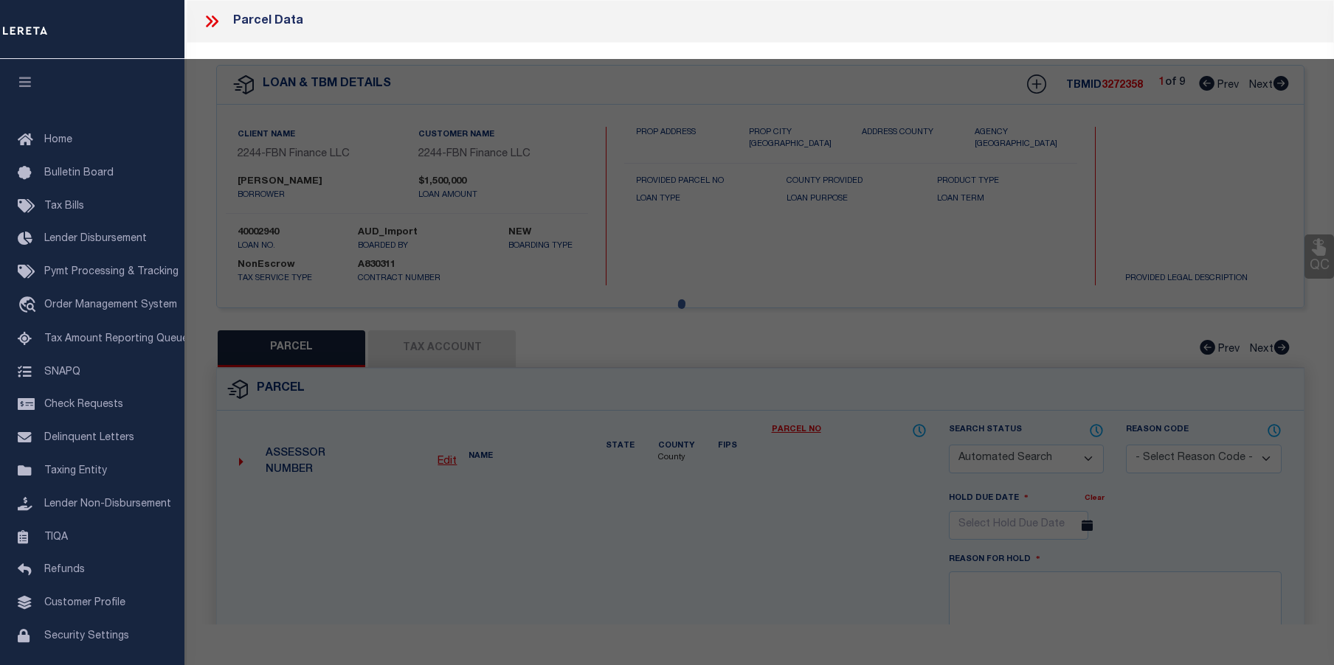
type input "SLADE LANE"
checkbox input "false"
type input "[GEOGRAPHIC_DATA]"
type textarea "Block:78 LOT: 12"
type textarea "Tax ID Special Project"
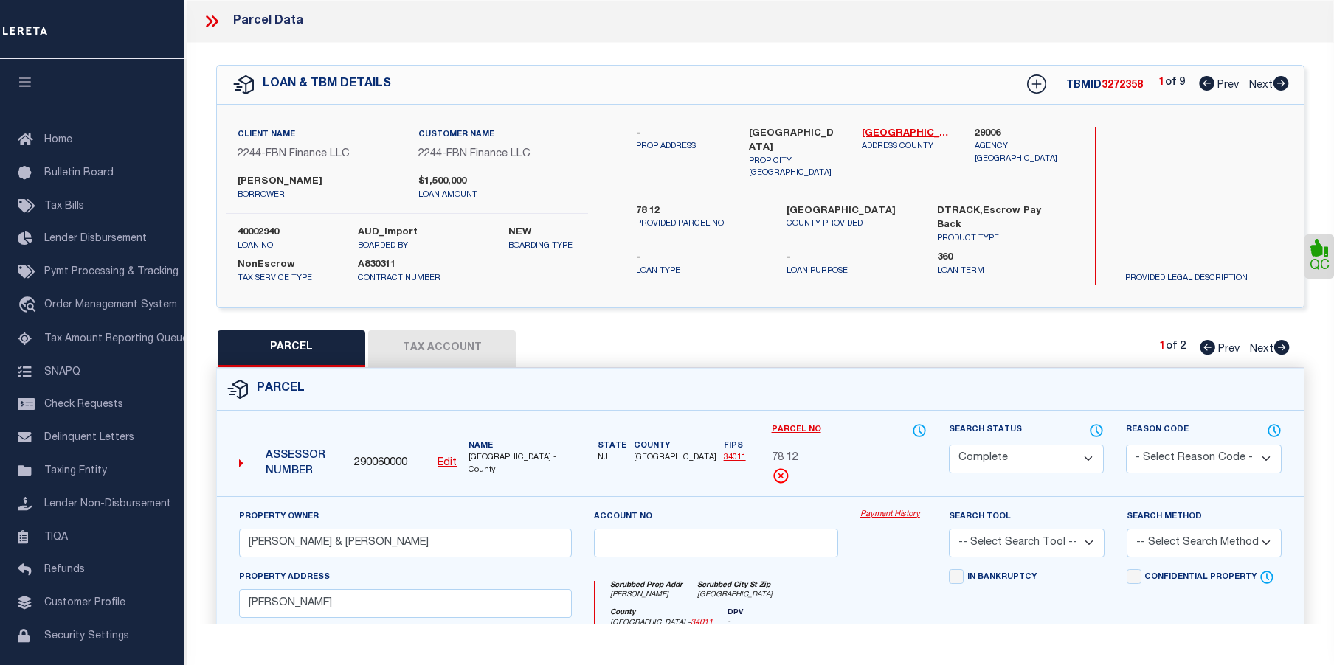
click at [871, 516] on link "Payment History" at bounding box center [893, 515] width 66 height 13
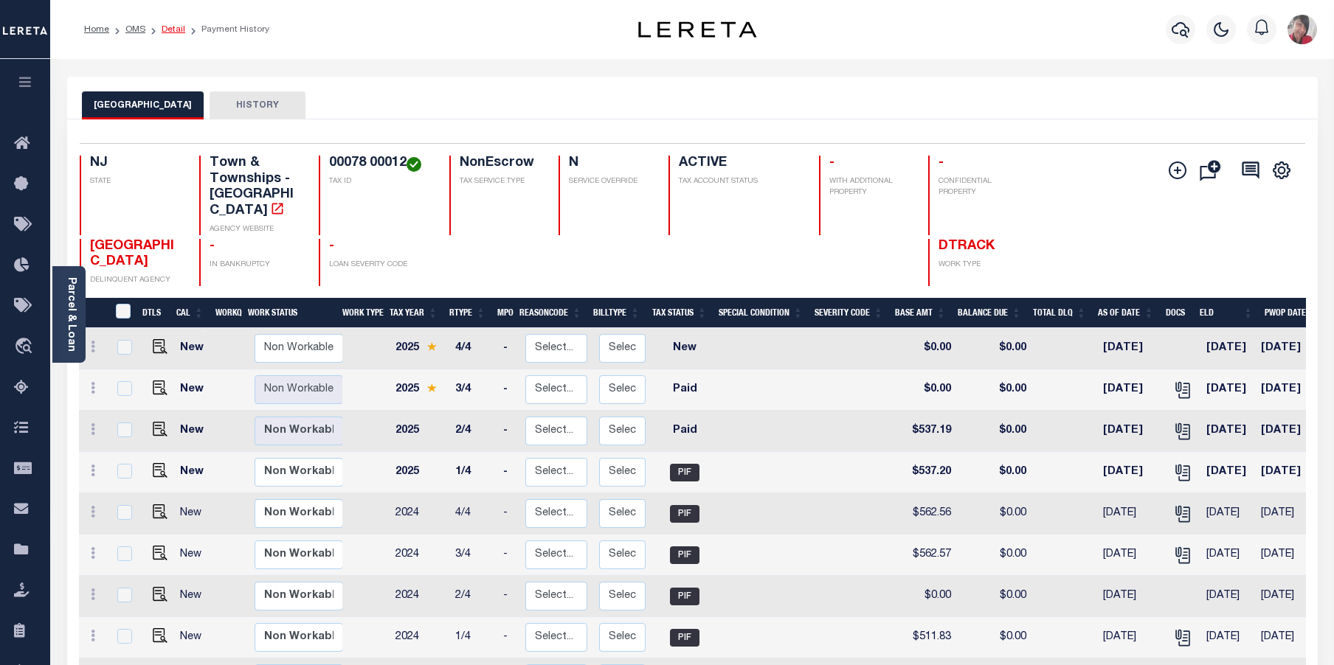
click at [180, 30] on link "Detail" at bounding box center [174, 29] width 24 height 9
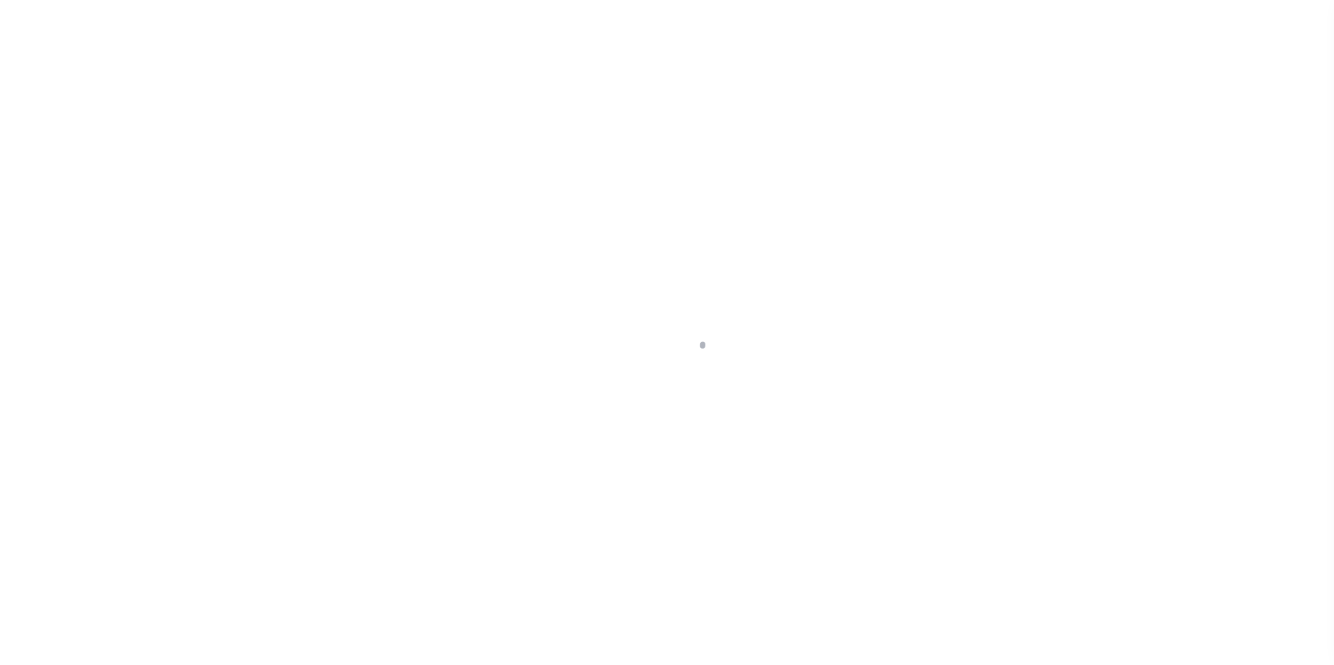
select select "14078"
select select "7651"
select select "NonEscrow"
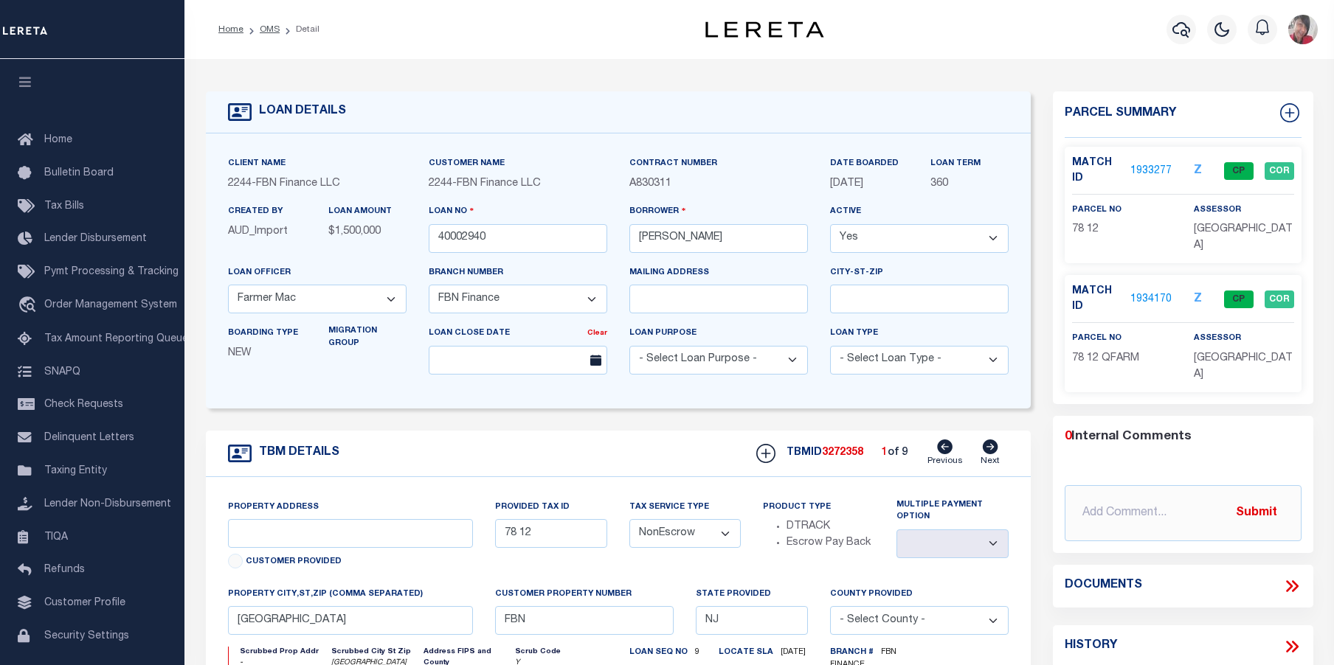
click at [987, 449] on icon at bounding box center [990, 447] width 15 height 15
type input "89 5"
select select
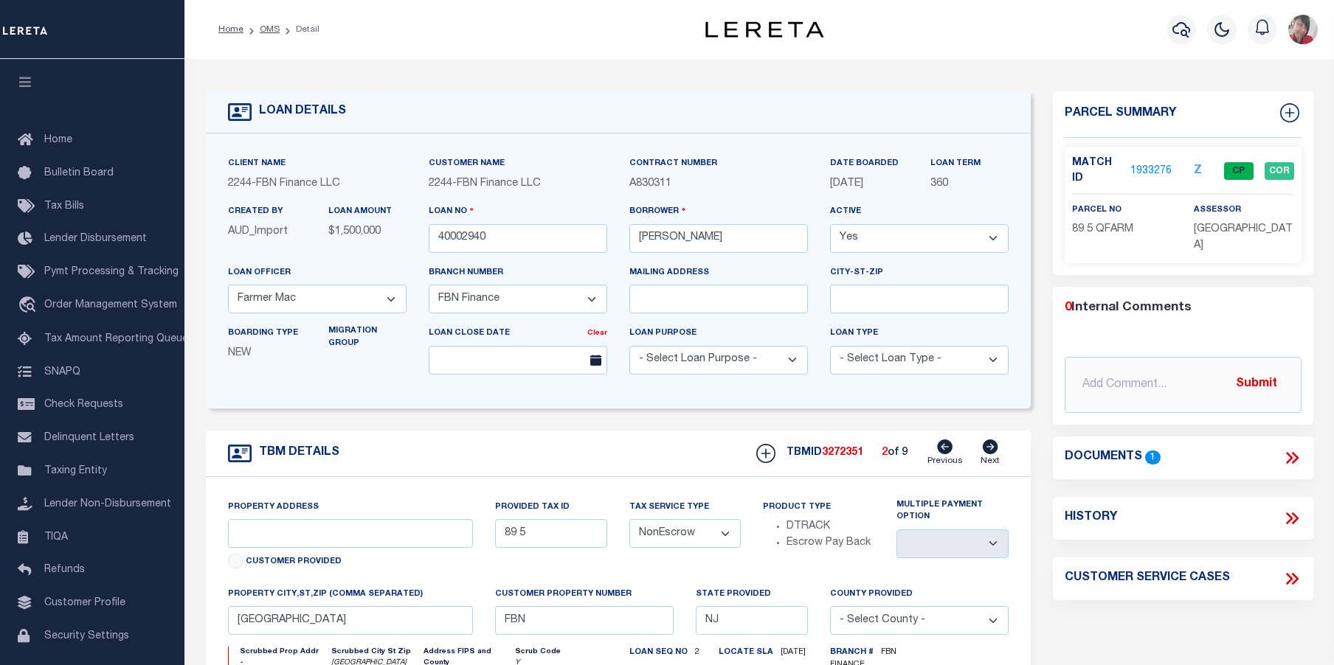
click at [987, 449] on icon at bounding box center [990, 447] width 15 height 15
type input "89 4"
select select
click at [987, 449] on icon at bounding box center [990, 447] width 15 height 15
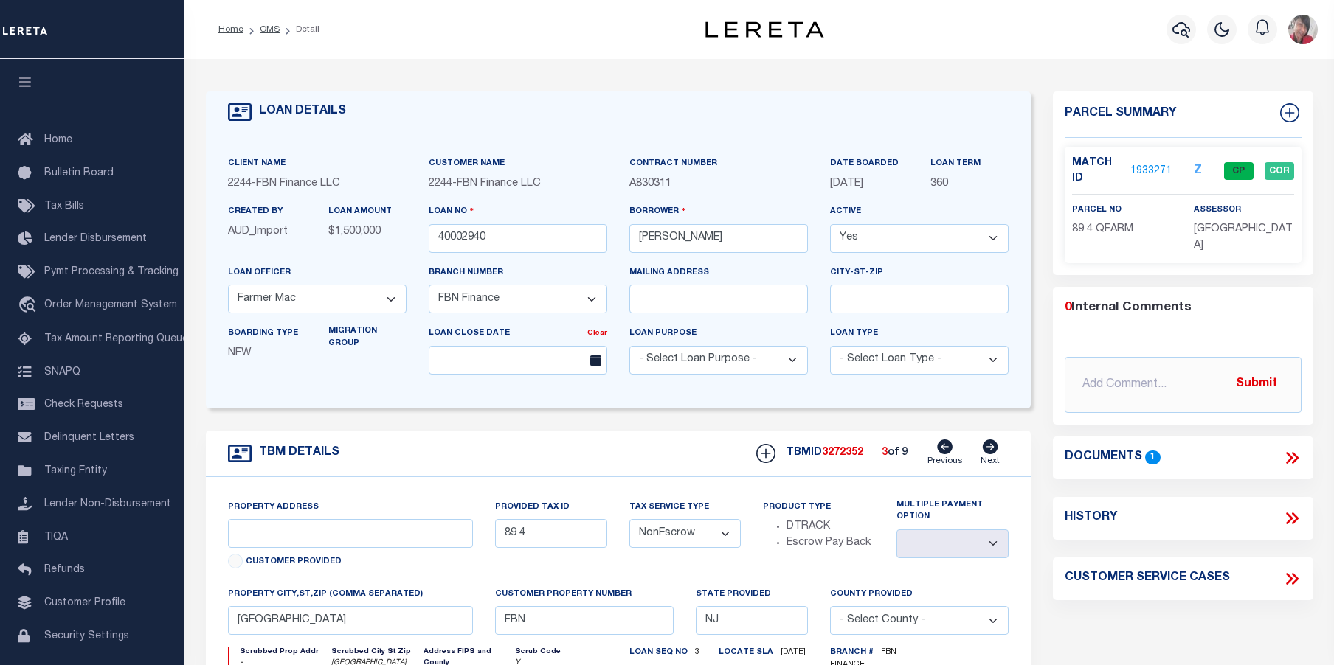
type input "80 17"
select select
click at [987, 449] on icon at bounding box center [990, 447] width 15 height 15
type input "79 6"
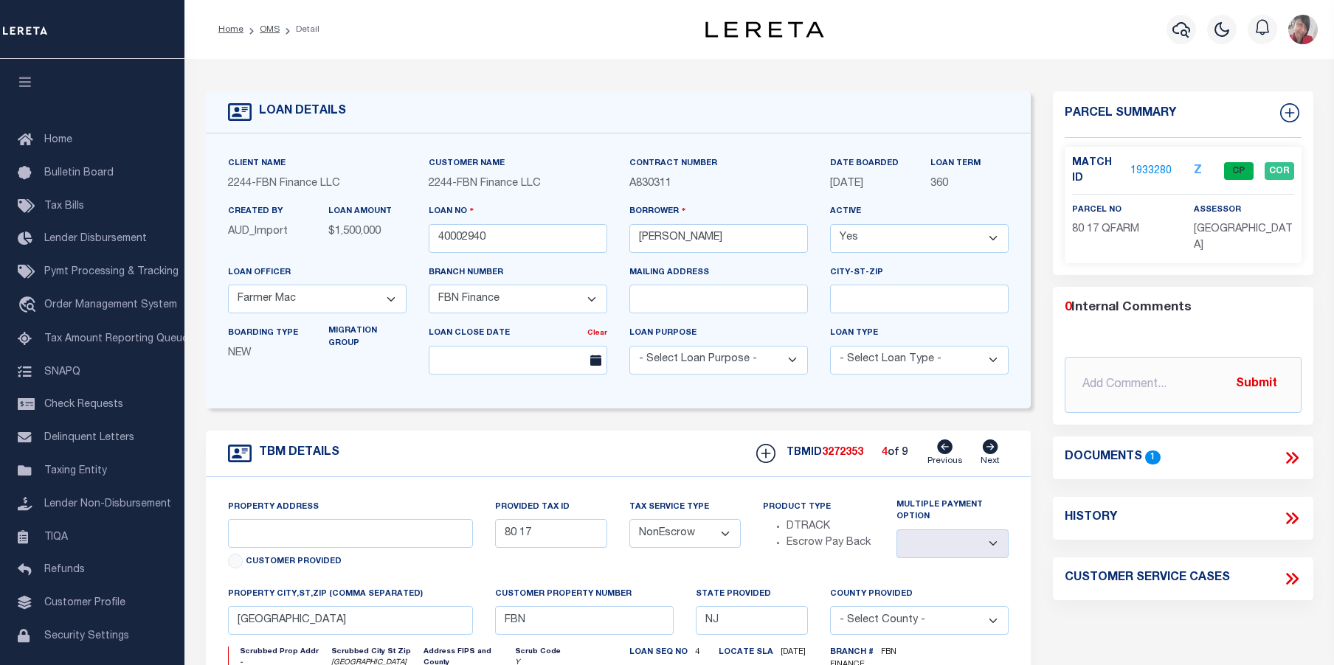
select select
click at [987, 449] on icon at bounding box center [990, 447] width 15 height 15
type input "78 3.01"
select select
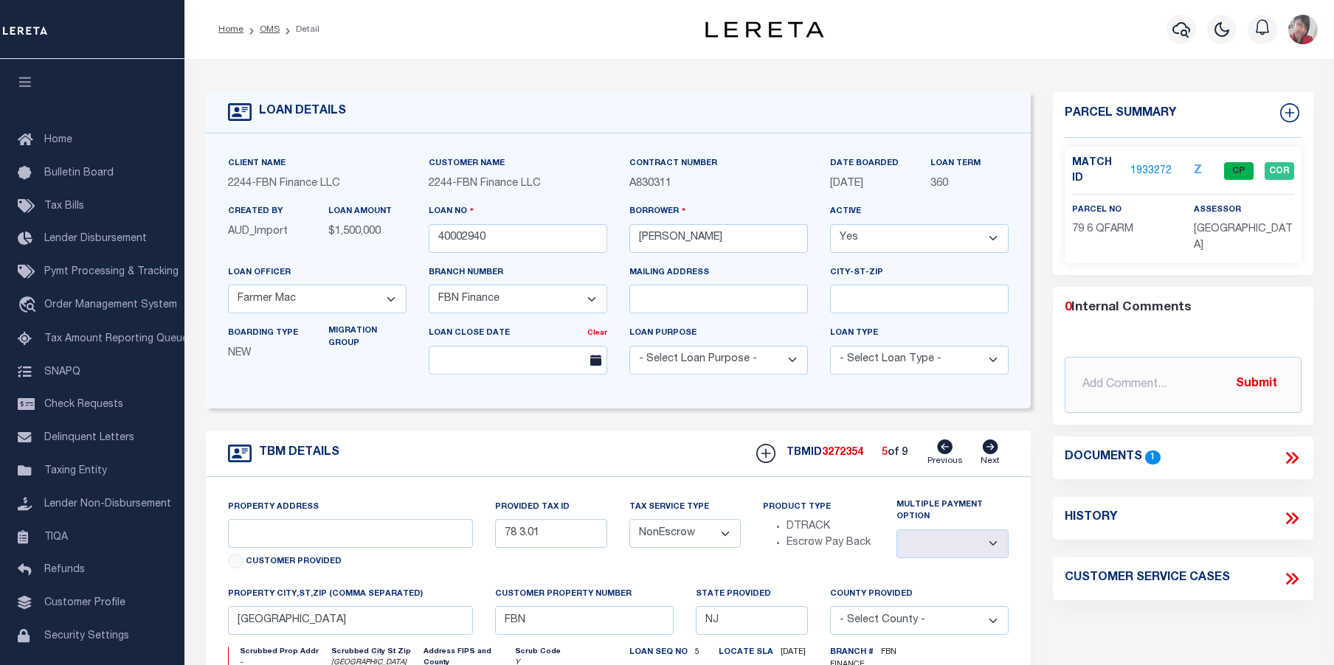
select select
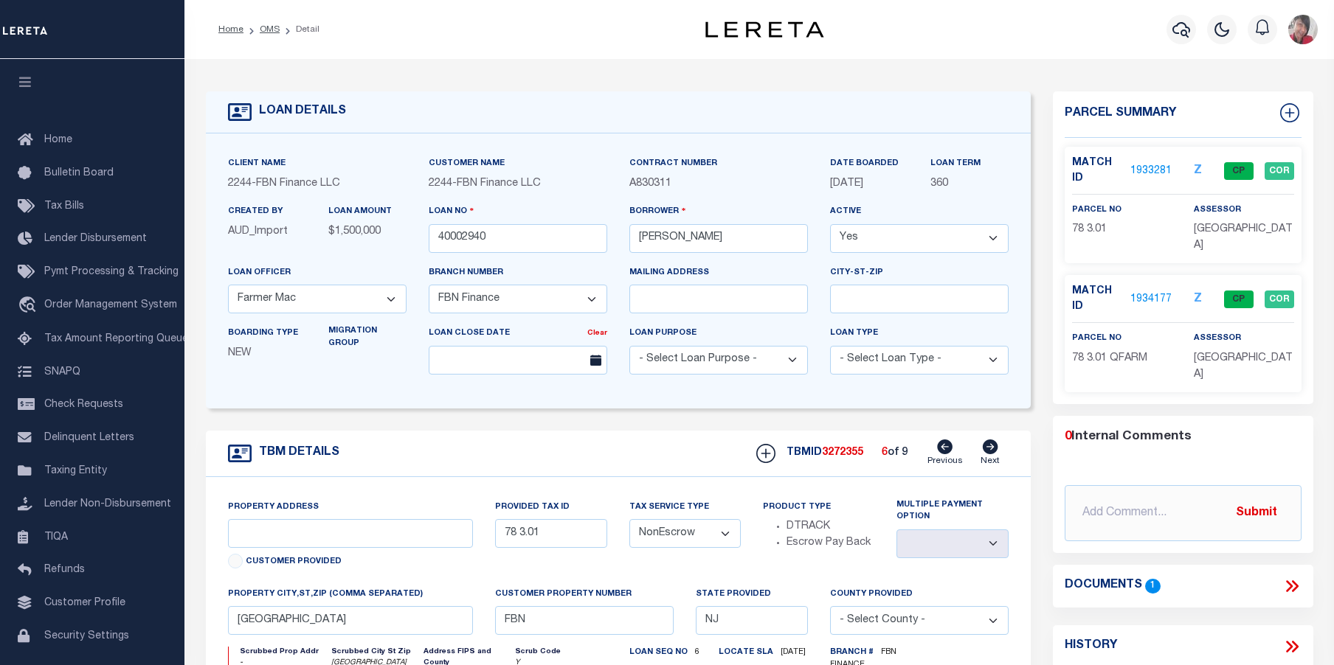
click at [987, 449] on icon at bounding box center [990, 447] width 15 height 15
type input "78 3"
select select
click at [987, 449] on icon at bounding box center [990, 447] width 15 height 15
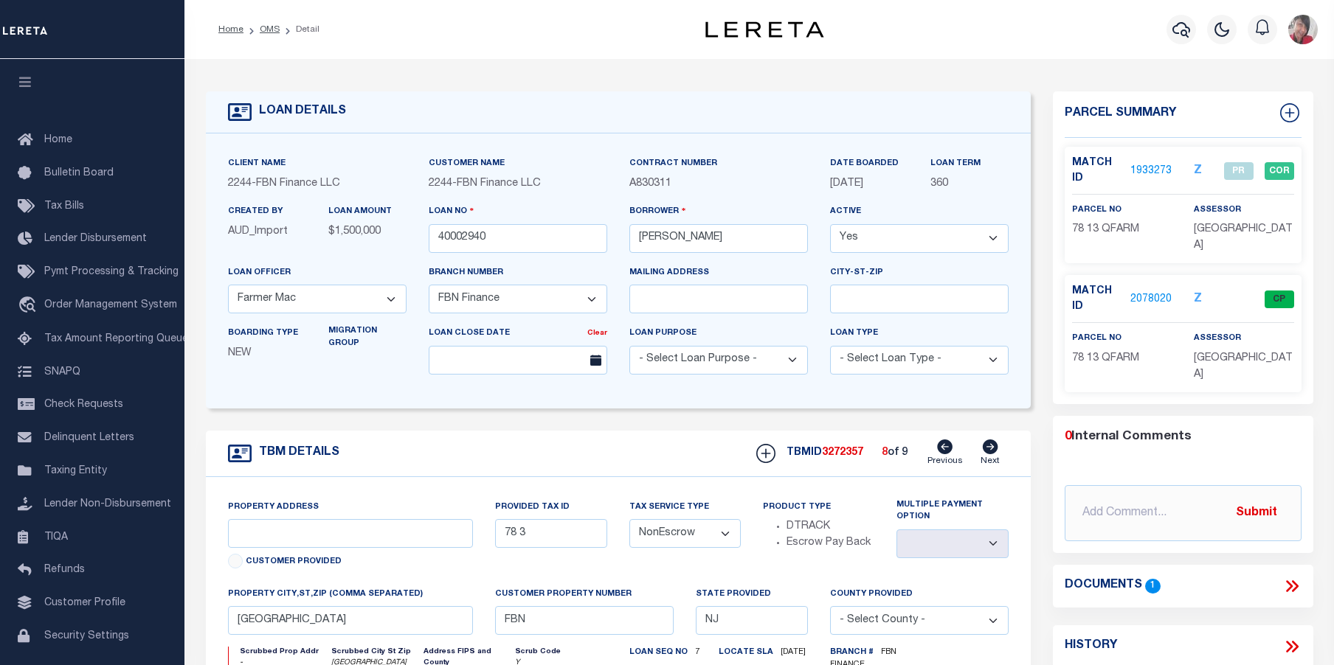
type input "78 13"
select select
click at [987, 449] on icon at bounding box center [990, 447] width 15 height 15
type input "89 6"
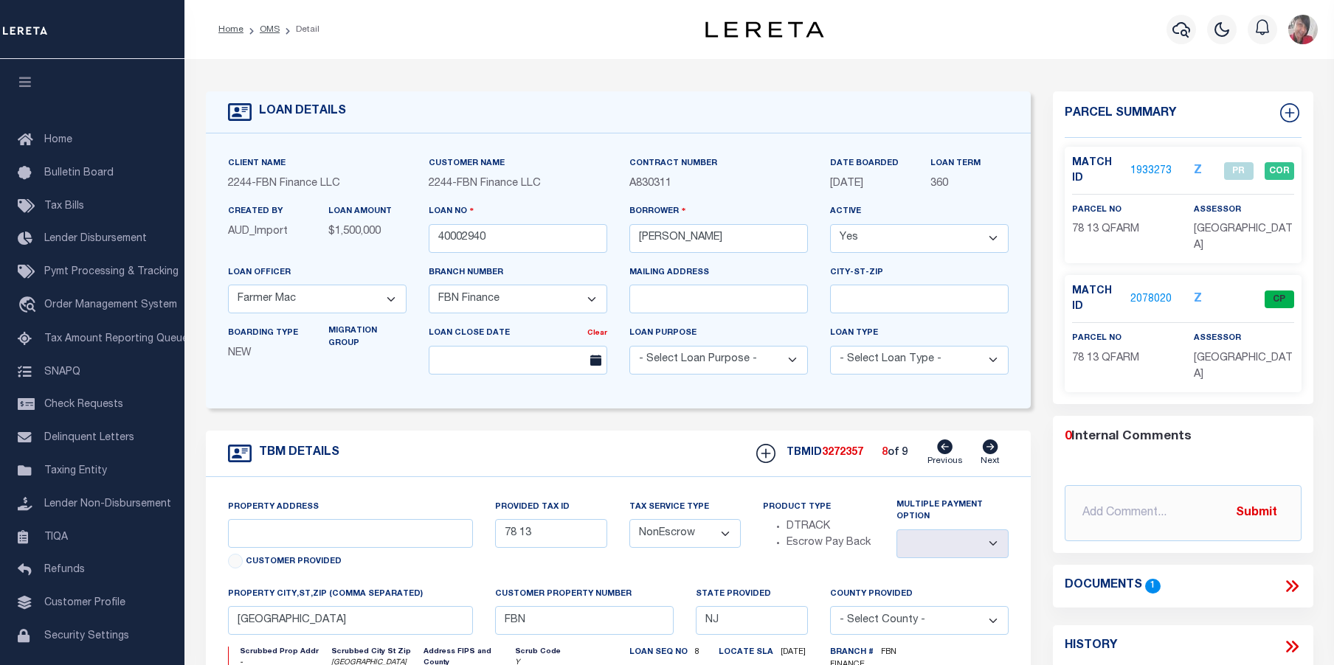
select select
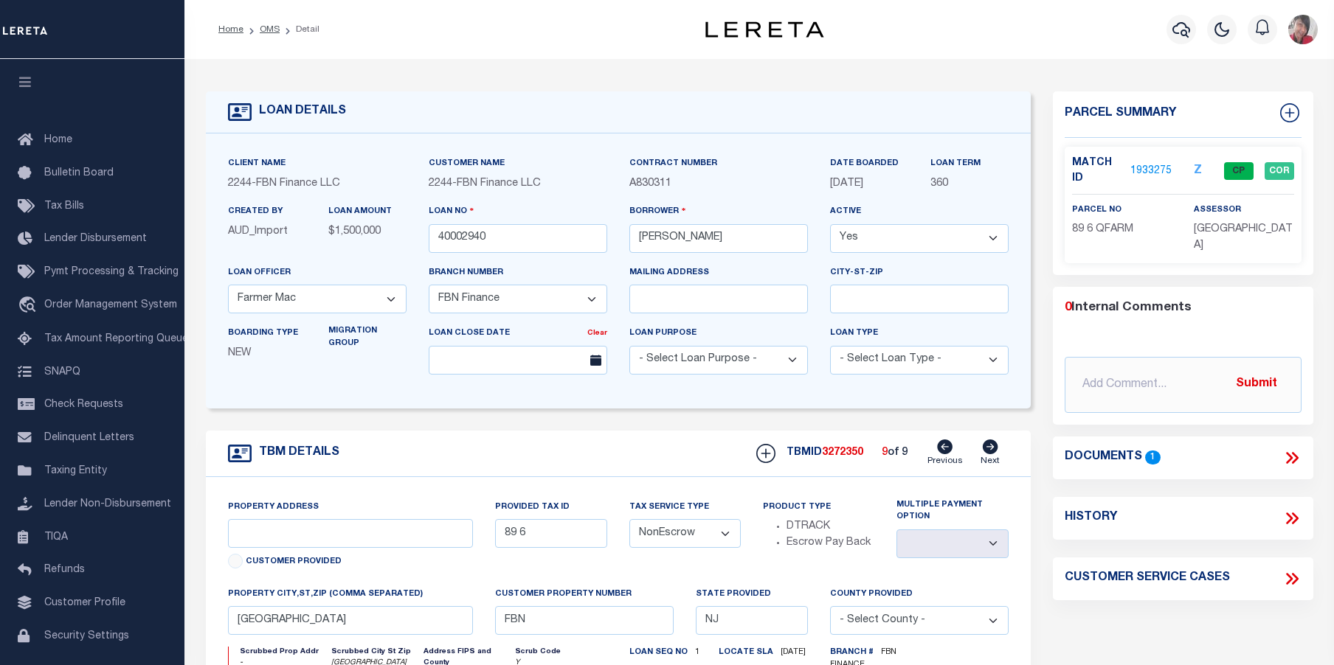
click at [1155, 165] on link "1933275" at bounding box center [1150, 171] width 41 height 15
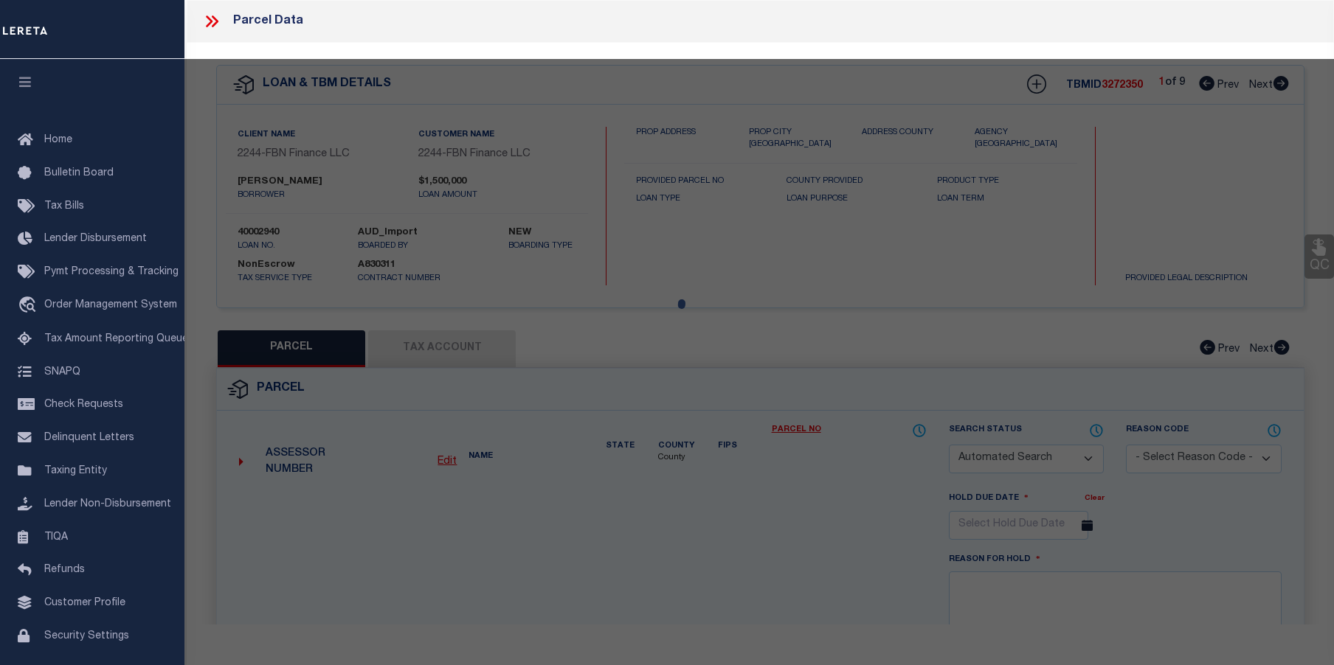
checkbox input "false"
select select "CP"
type input "FRALINGER, ROBERT & MARYANNE"
type input "02040006"
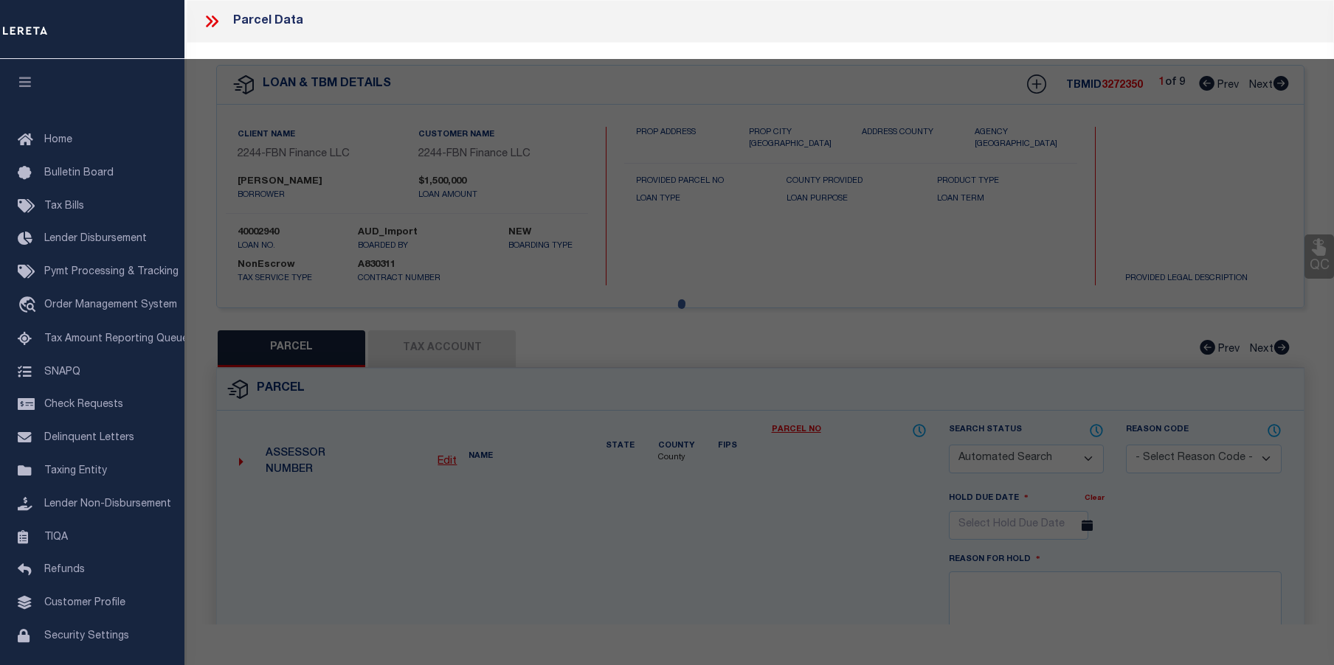
select select
type input "SHEPPARDS MILL RD"
checkbox input "false"
type input "[GEOGRAPHIC_DATA]"
type textarea "Block:89 Lot:6 Qual: QFARM"
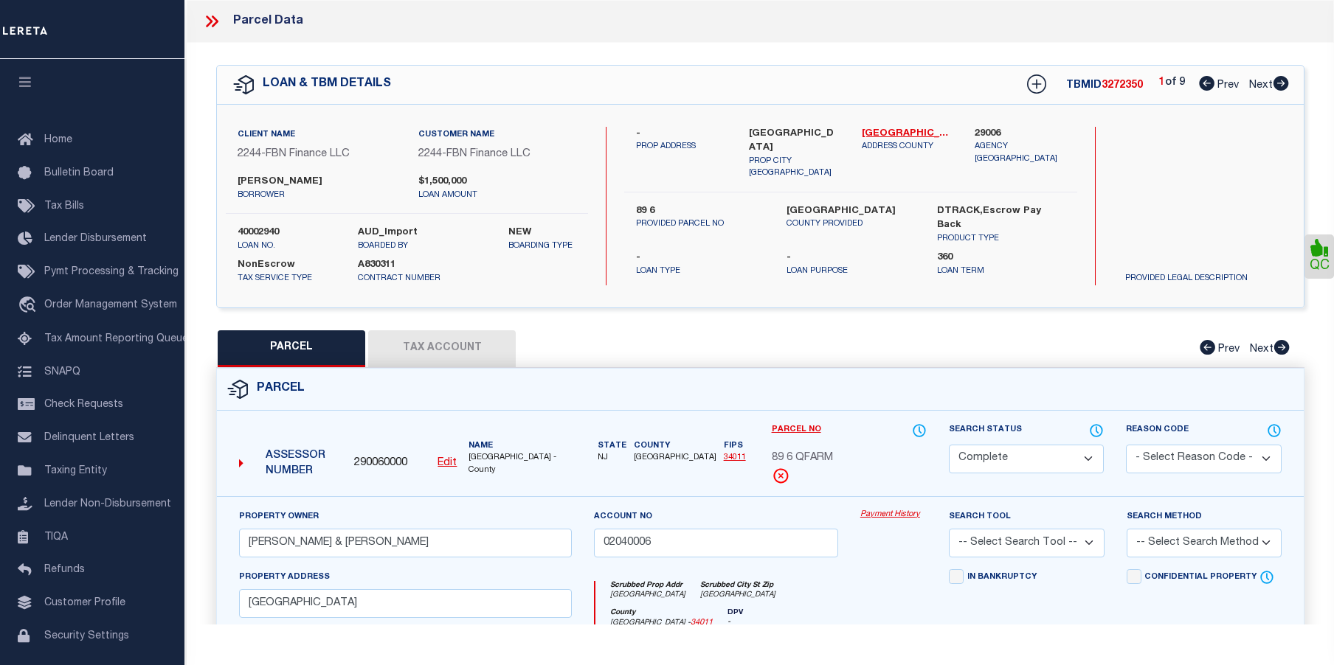
click at [888, 512] on link "Payment History" at bounding box center [893, 515] width 66 height 13
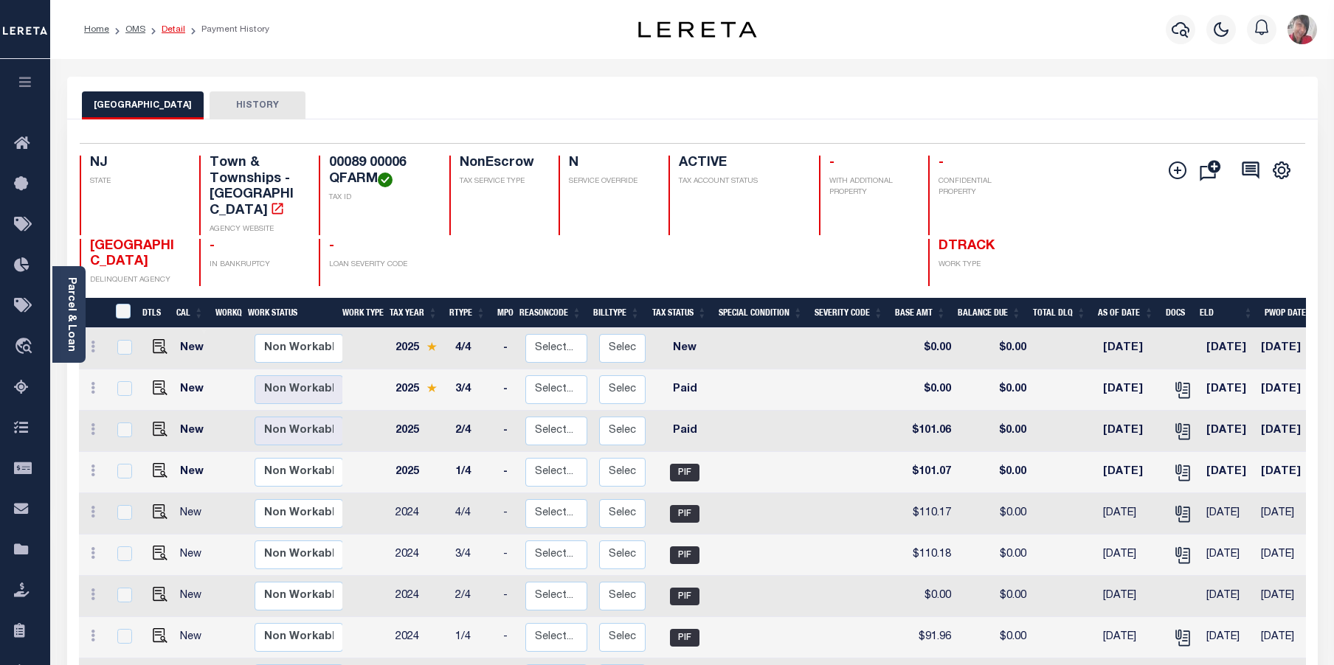
click at [169, 27] on link "Detail" at bounding box center [174, 29] width 24 height 9
click at [1182, 32] on icon "button" at bounding box center [1181, 30] width 18 height 18
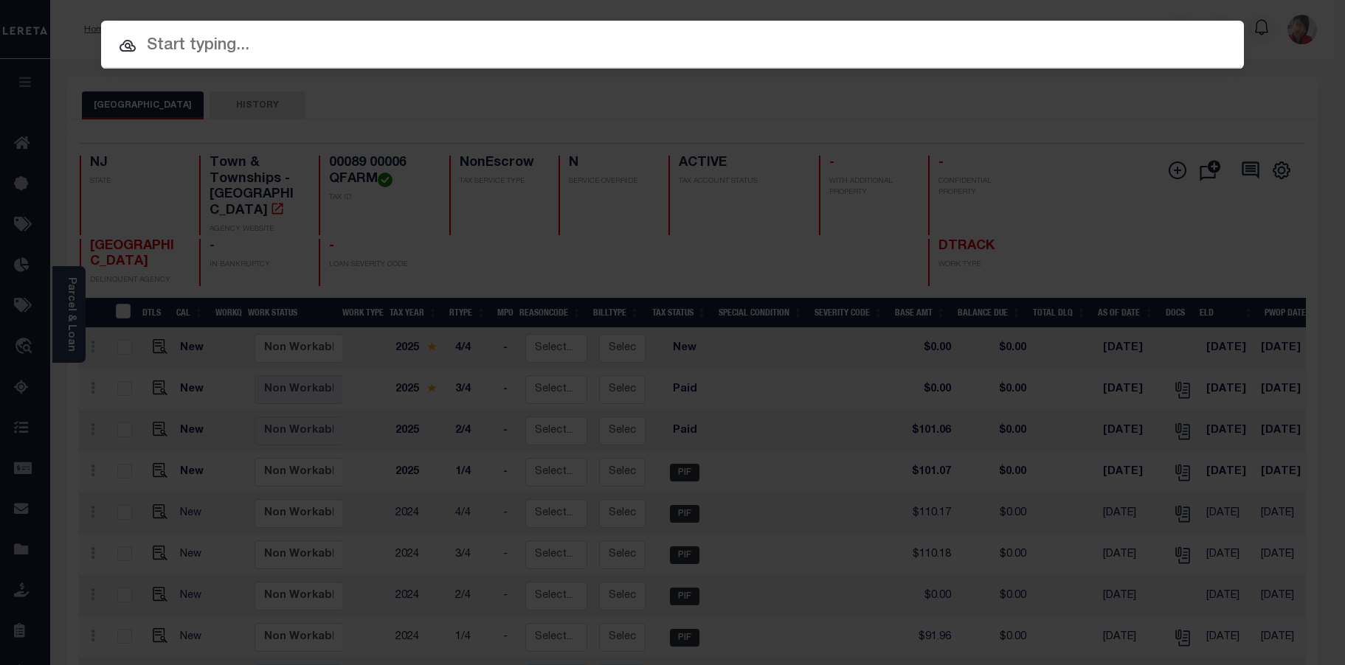
click at [533, 51] on input "text" at bounding box center [672, 46] width 1143 height 26
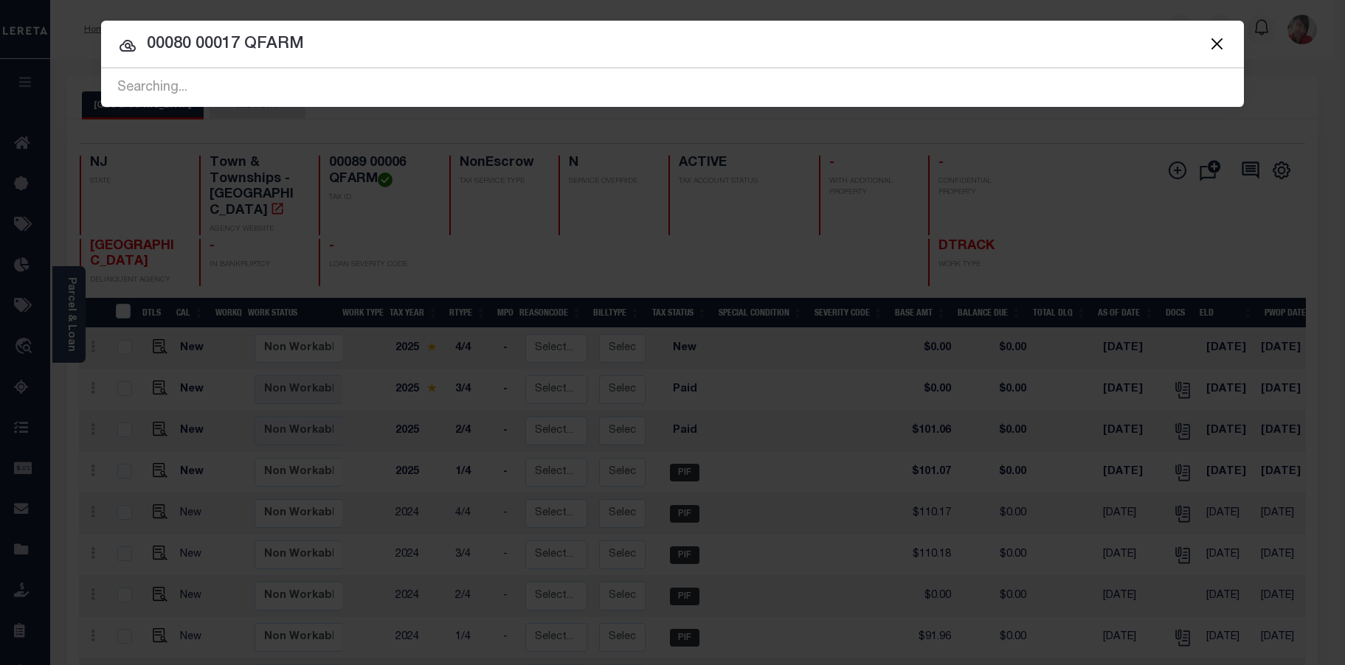
type input "00080 00017 QFARM"
click at [273, 70] on div "Searching..." at bounding box center [672, 88] width 1143 height 38
click at [269, 82] on div "Searching..." at bounding box center [672, 88] width 1143 height 38
click at [1218, 44] on button "Close" at bounding box center [1216, 43] width 19 height 19
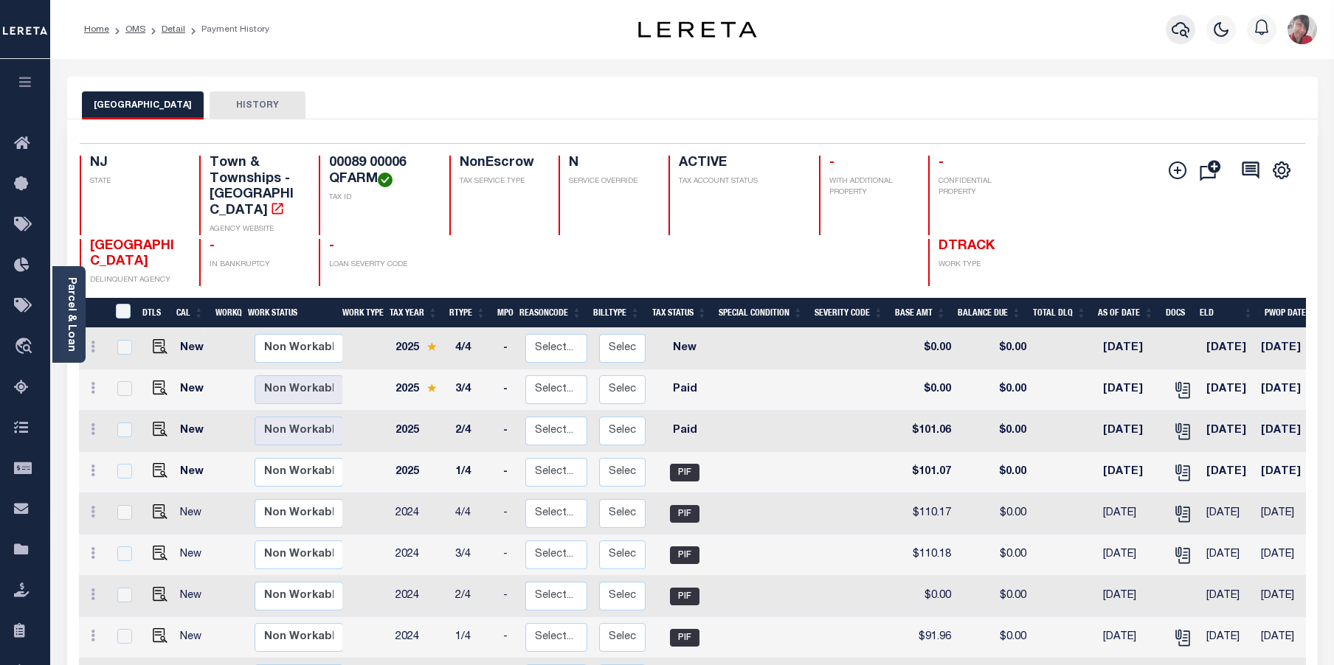
click at [1180, 25] on icon "button" at bounding box center [1181, 30] width 18 height 18
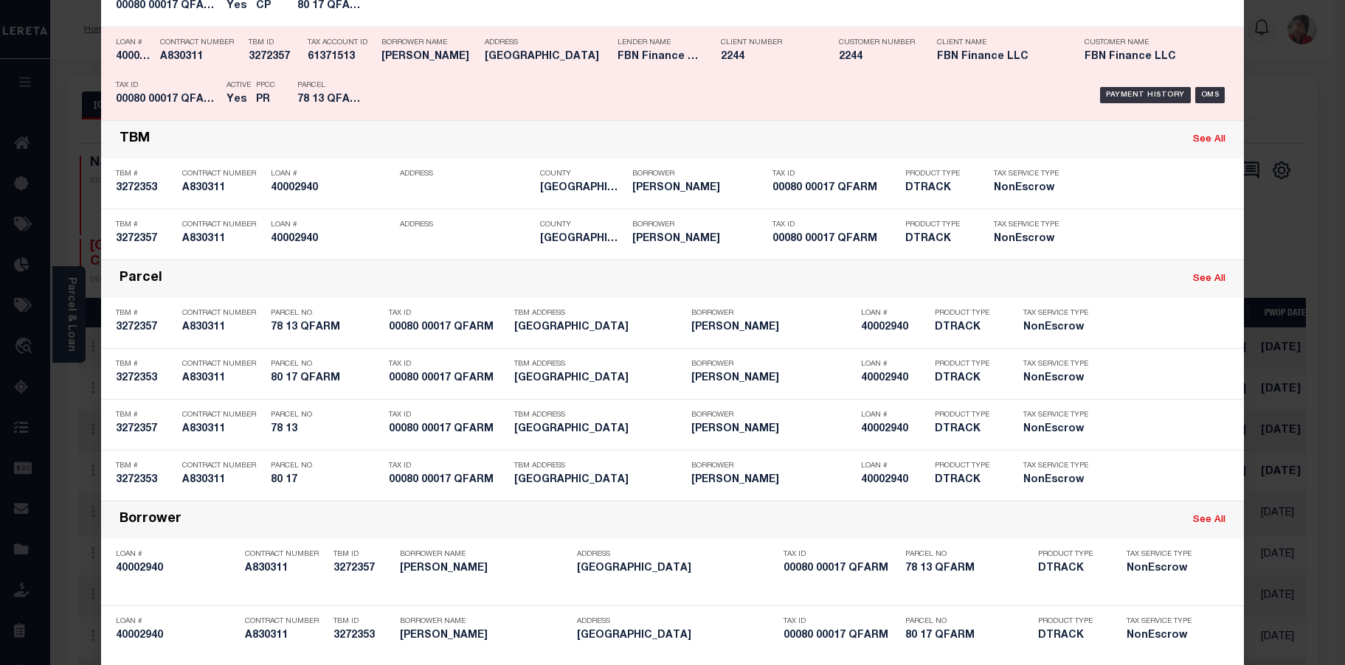
scroll to position [221, 0]
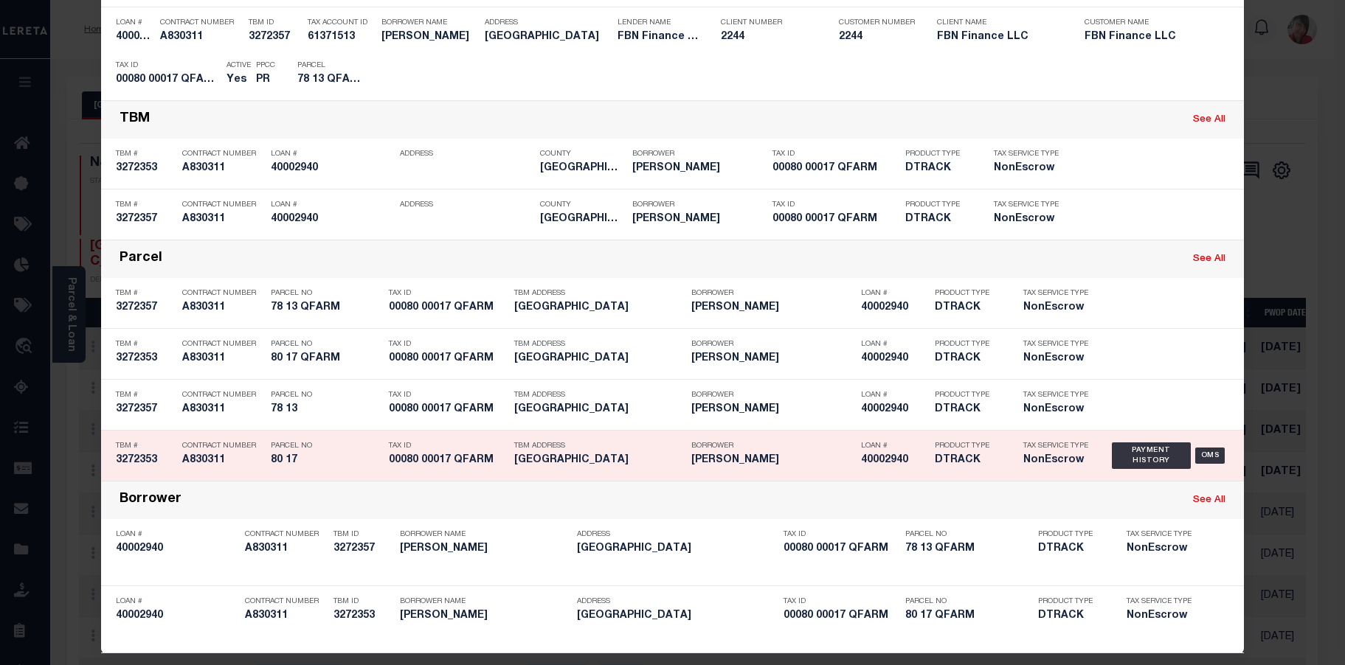
click at [367, 471] on div "Parcel No 80 17" at bounding box center [326, 456] width 111 height 43
click at [367, 471] on div "Loan See All Loan # 40002940 Contract Number A830311 TBM ID 3272353 Tax Account…" at bounding box center [672, 265] width 1143 height 777
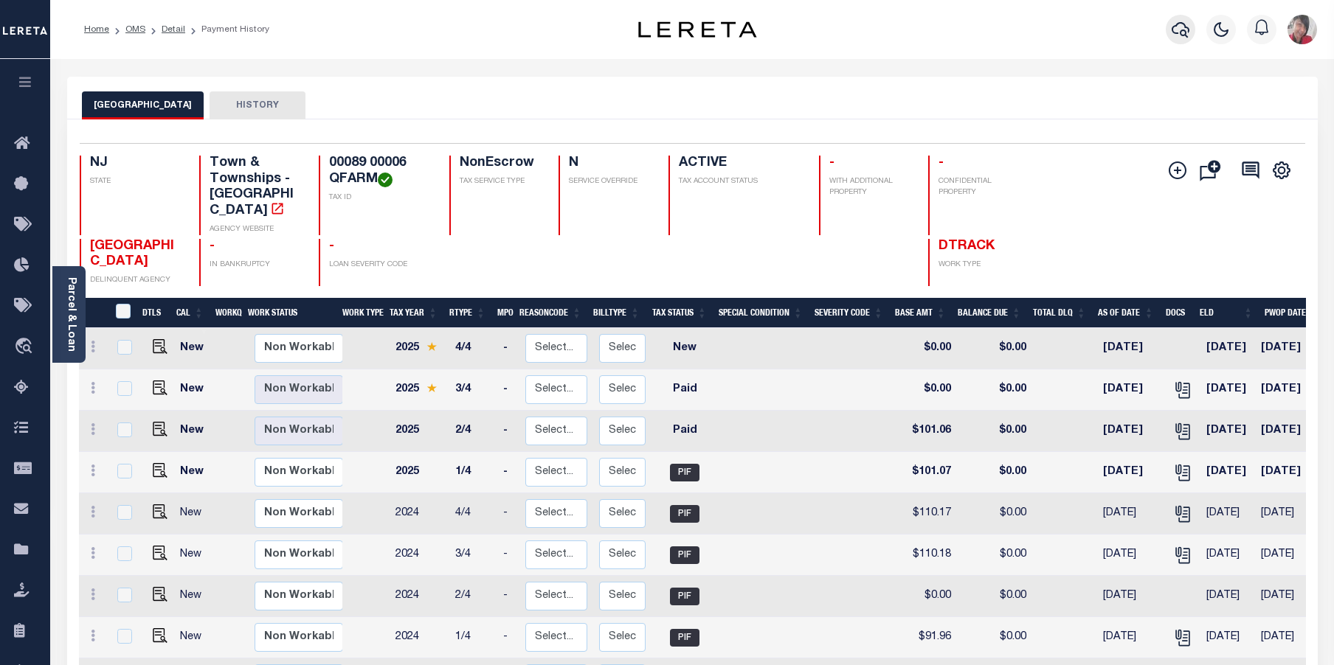
click at [1172, 35] on icon "button" at bounding box center [1181, 30] width 18 height 18
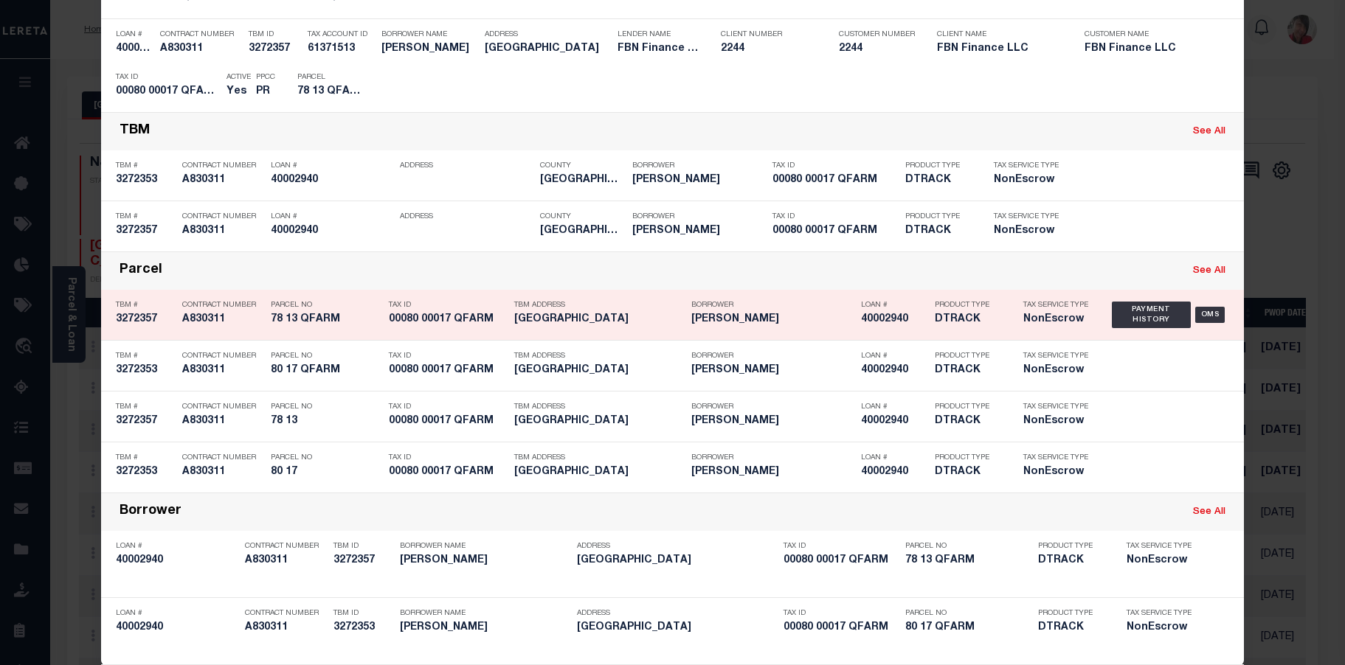
scroll to position [233, 0]
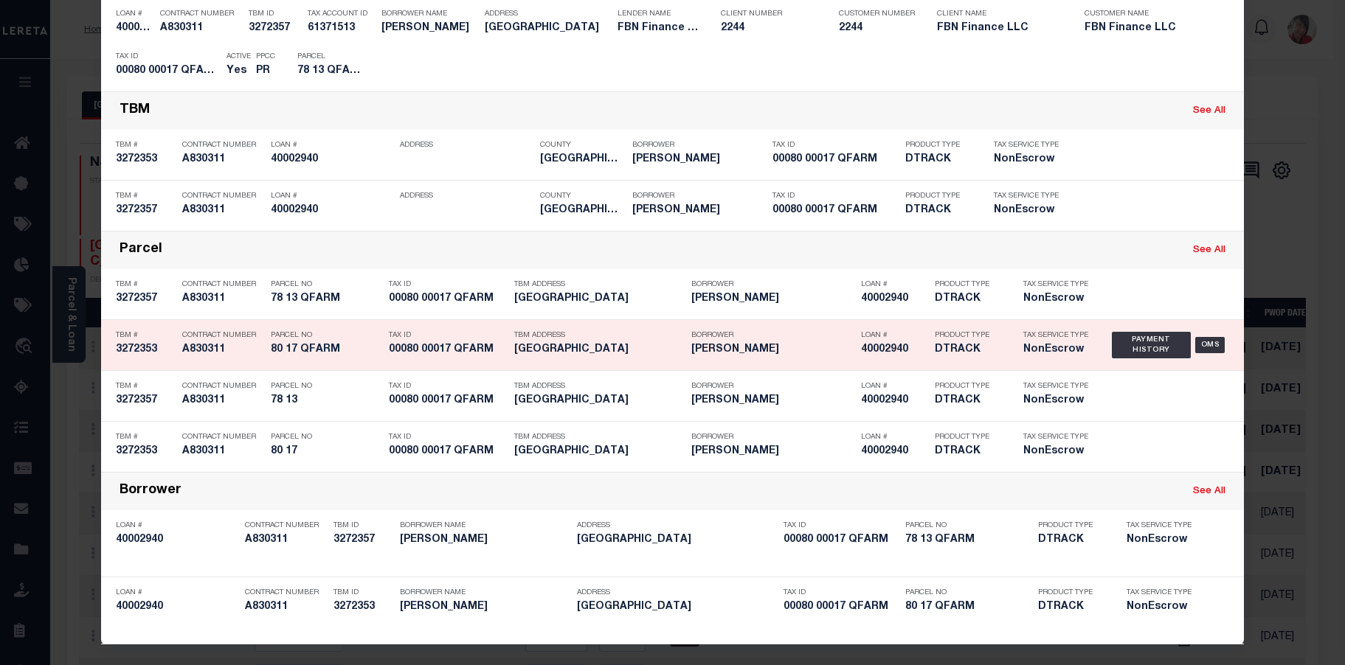
click at [353, 349] on h5 "80 17 QFARM" at bounding box center [326, 350] width 111 height 13
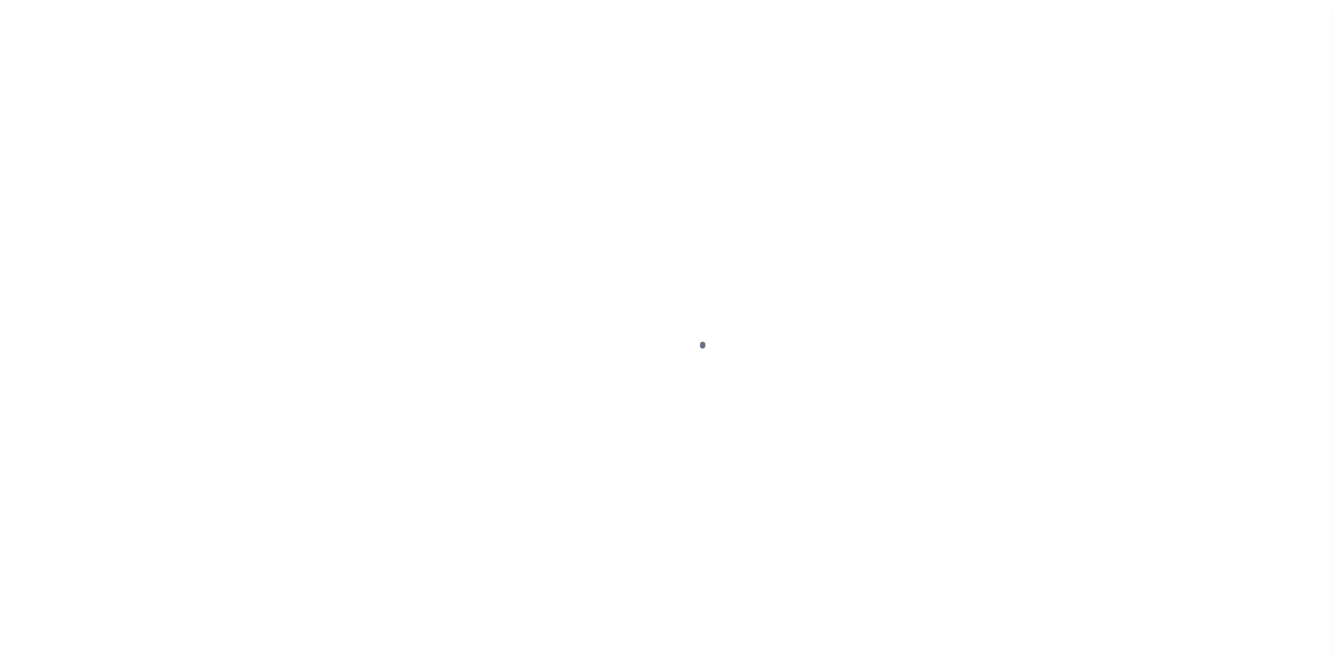
select select "14078"
select select "7651"
select select "NonEscrow"
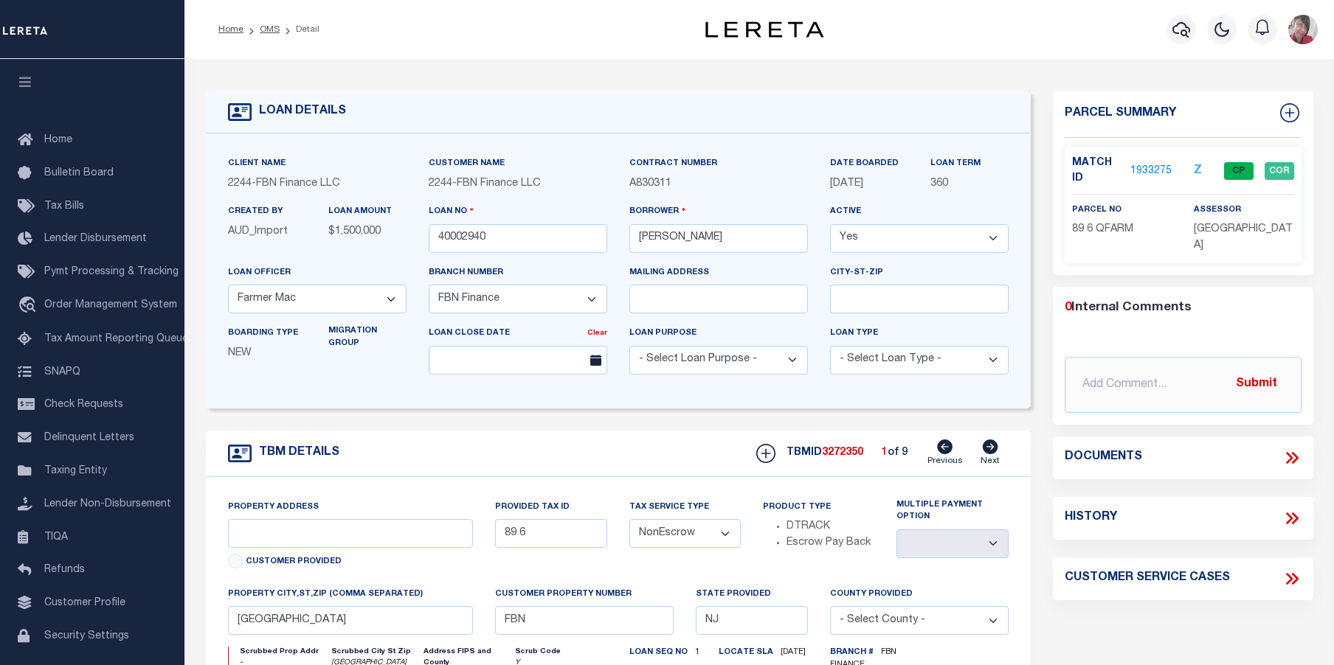
click at [992, 449] on icon at bounding box center [990, 447] width 15 height 15
type input "89 5"
select select
click at [992, 449] on icon at bounding box center [990, 447] width 15 height 15
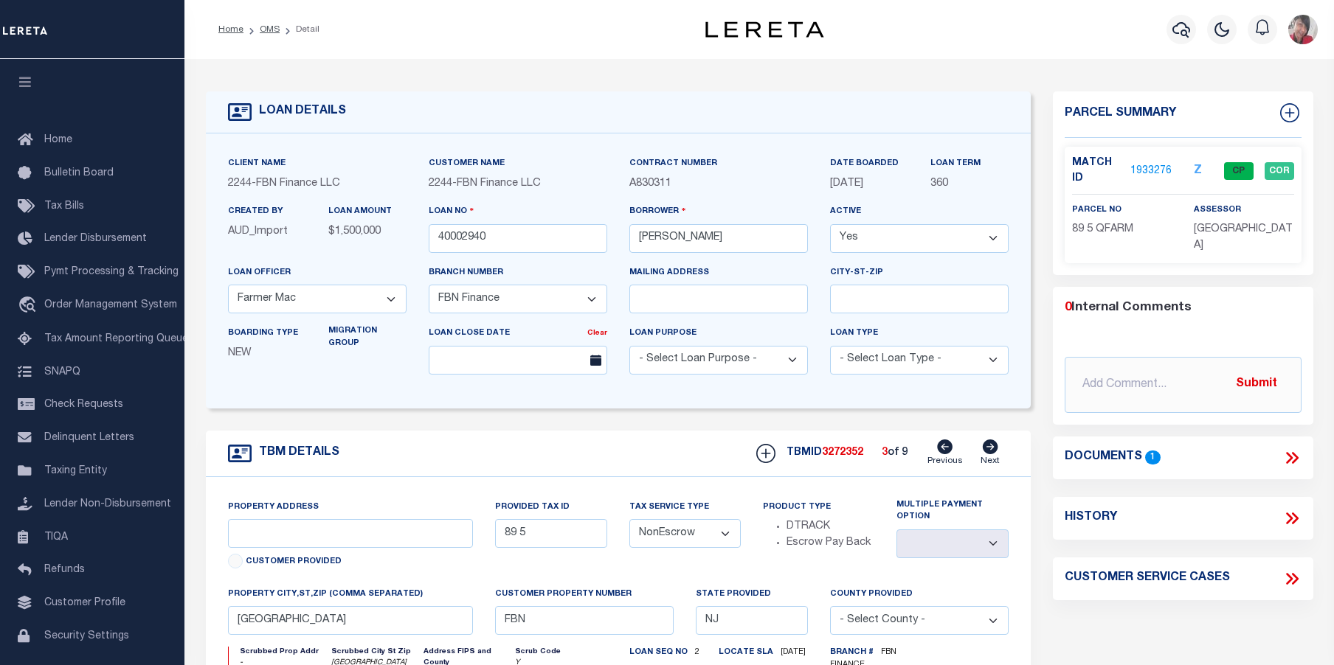
type input "89 4"
select select
click at [992, 449] on icon at bounding box center [990, 447] width 15 height 15
type input "80 17"
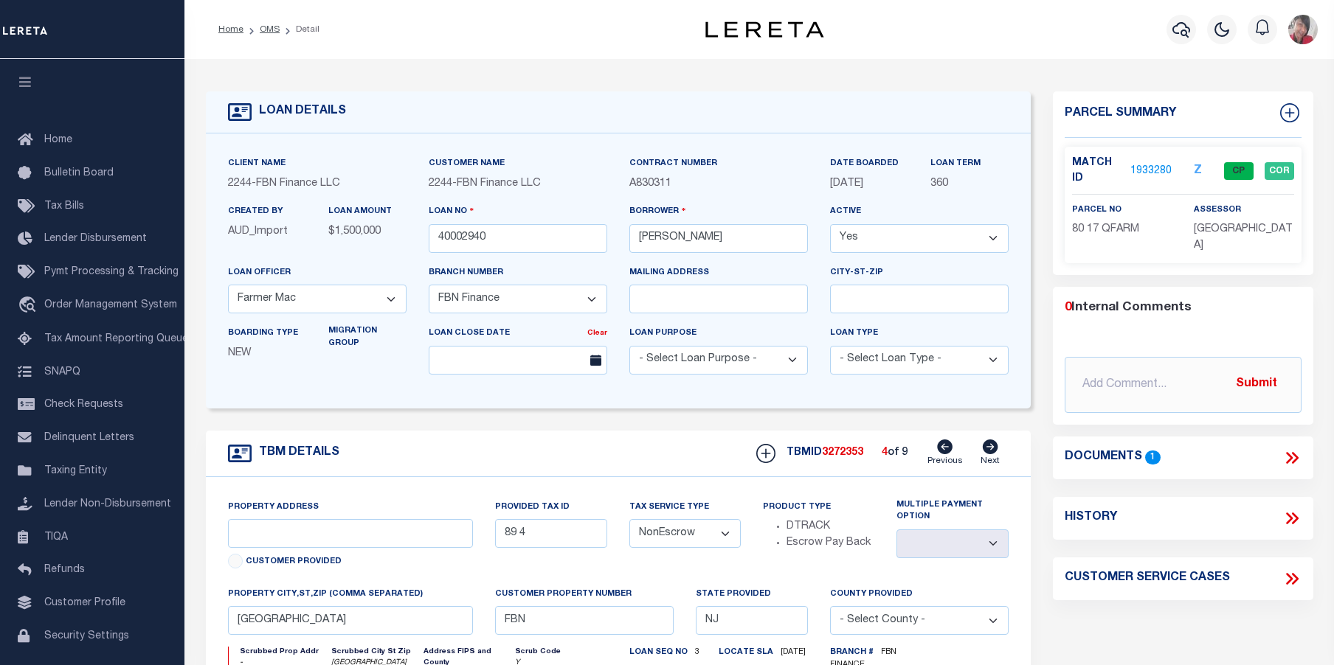
select select
click at [1139, 165] on link "1933280" at bounding box center [1150, 171] width 41 height 15
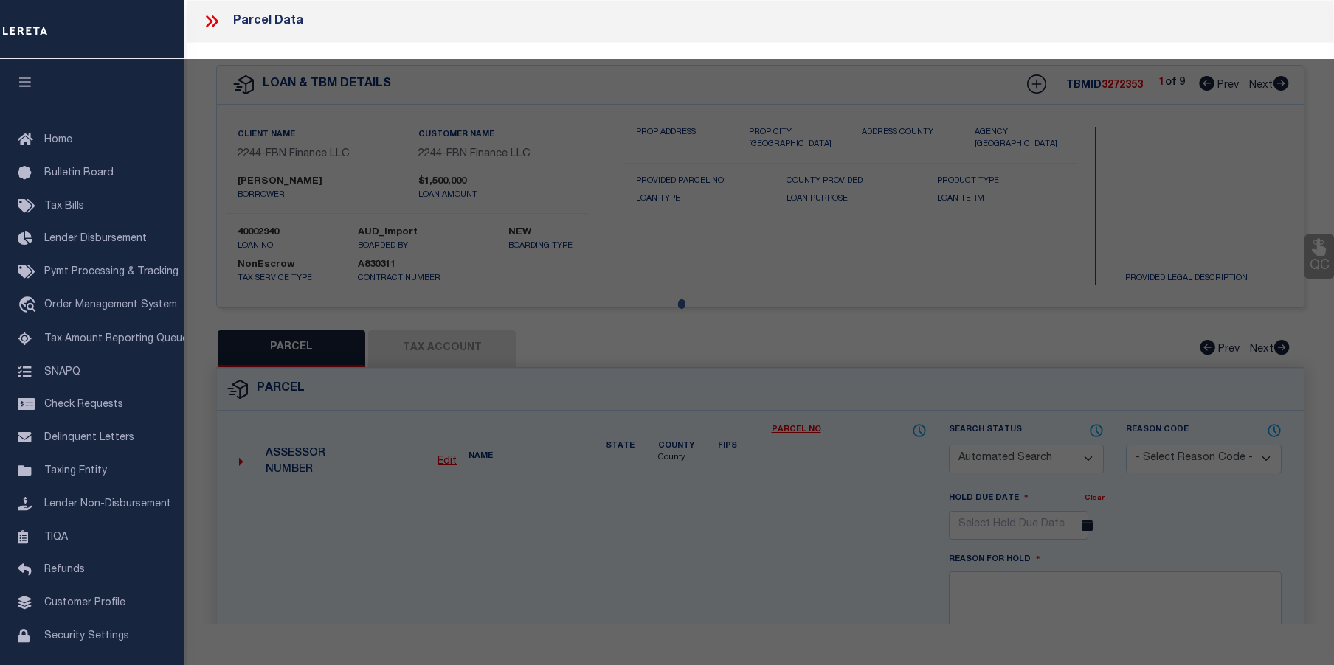
checkbox input "false"
select select "CP"
type input "FRALINGER, MARYANNE E"
select select
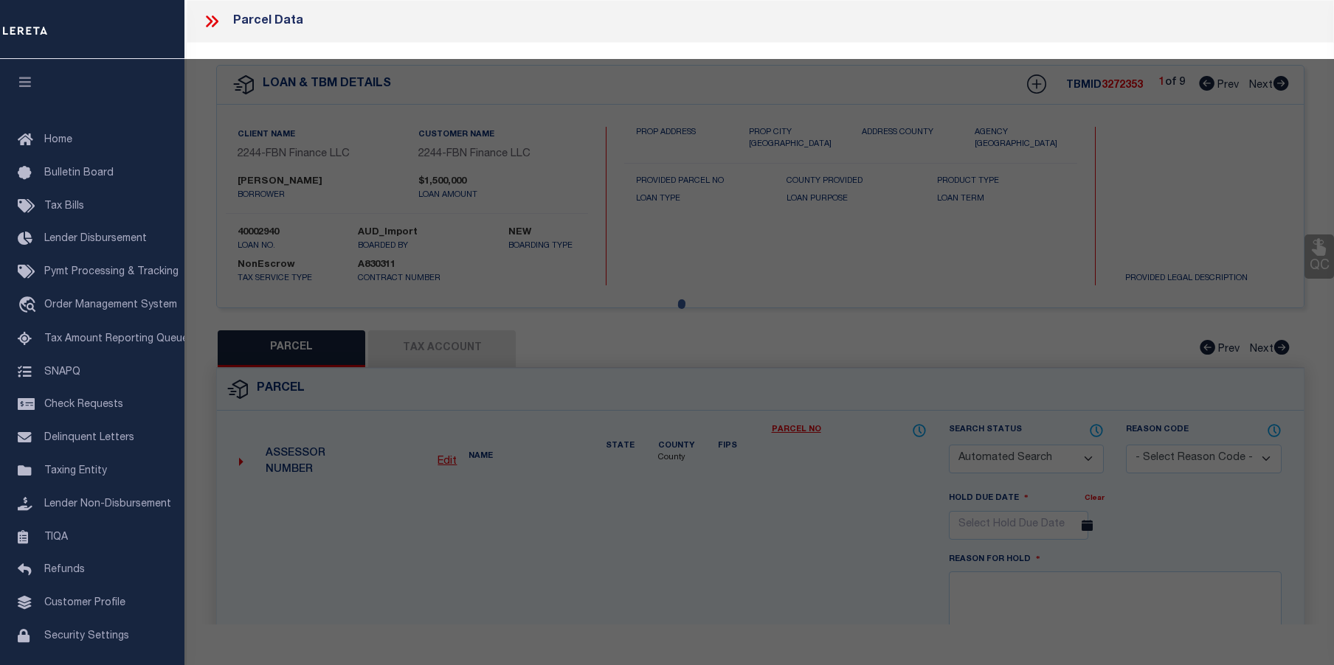
type input "BARRETTS RUN ROAD"
checkbox input "false"
type input "[GEOGRAPHIC_DATA]"
type textarea "Block:80 Lot:17 Qual:QFARM"
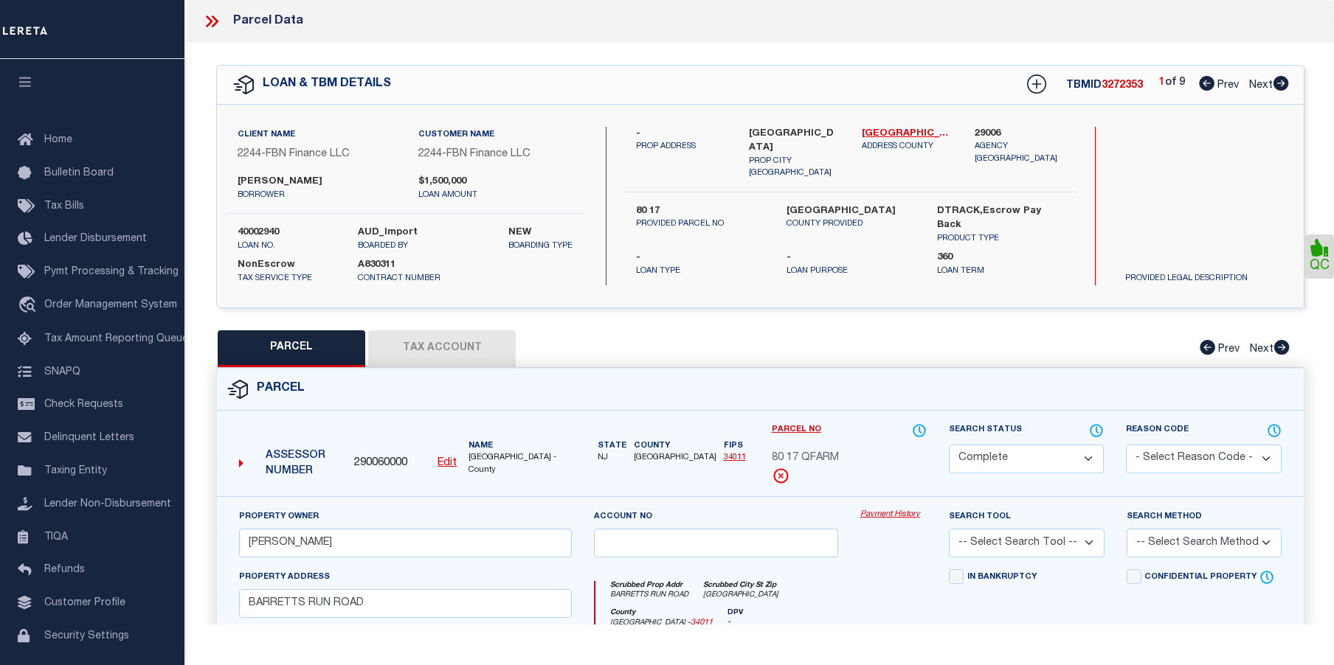
click at [907, 513] on link "Payment History" at bounding box center [893, 515] width 66 height 13
click at [208, 23] on icon at bounding box center [211, 21] width 19 height 19
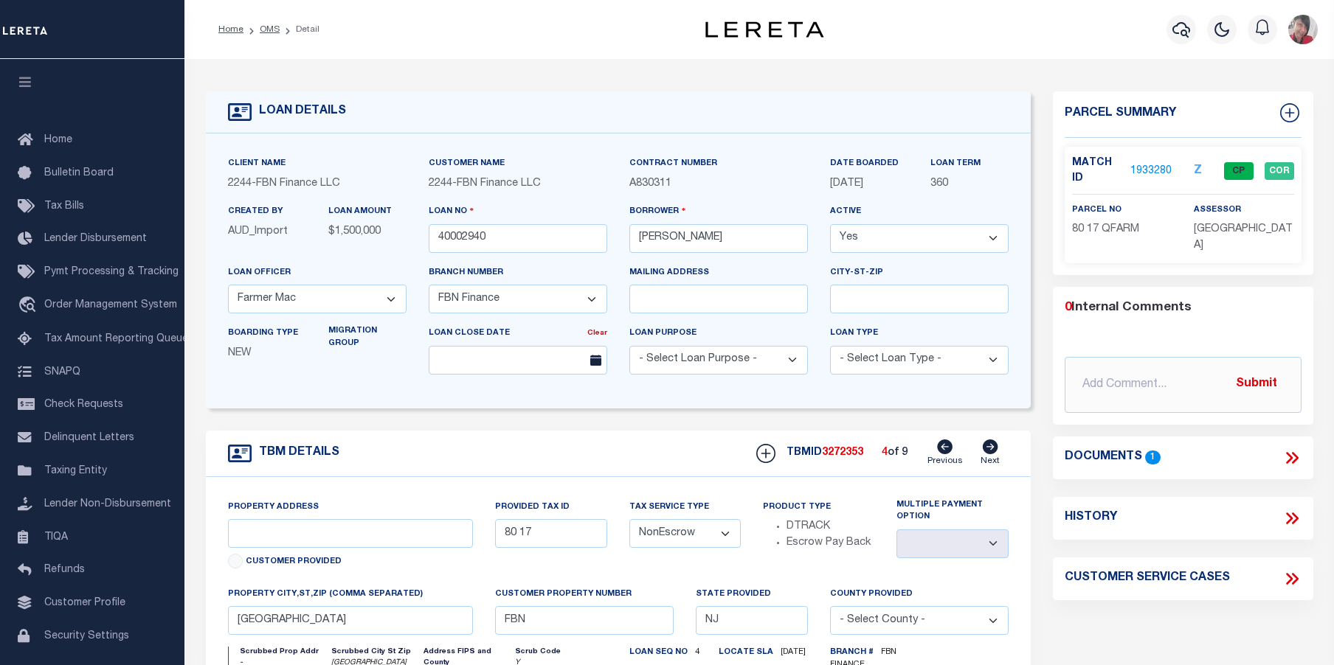
click at [991, 449] on icon at bounding box center [990, 447] width 15 height 15
type input "79 6"
select select
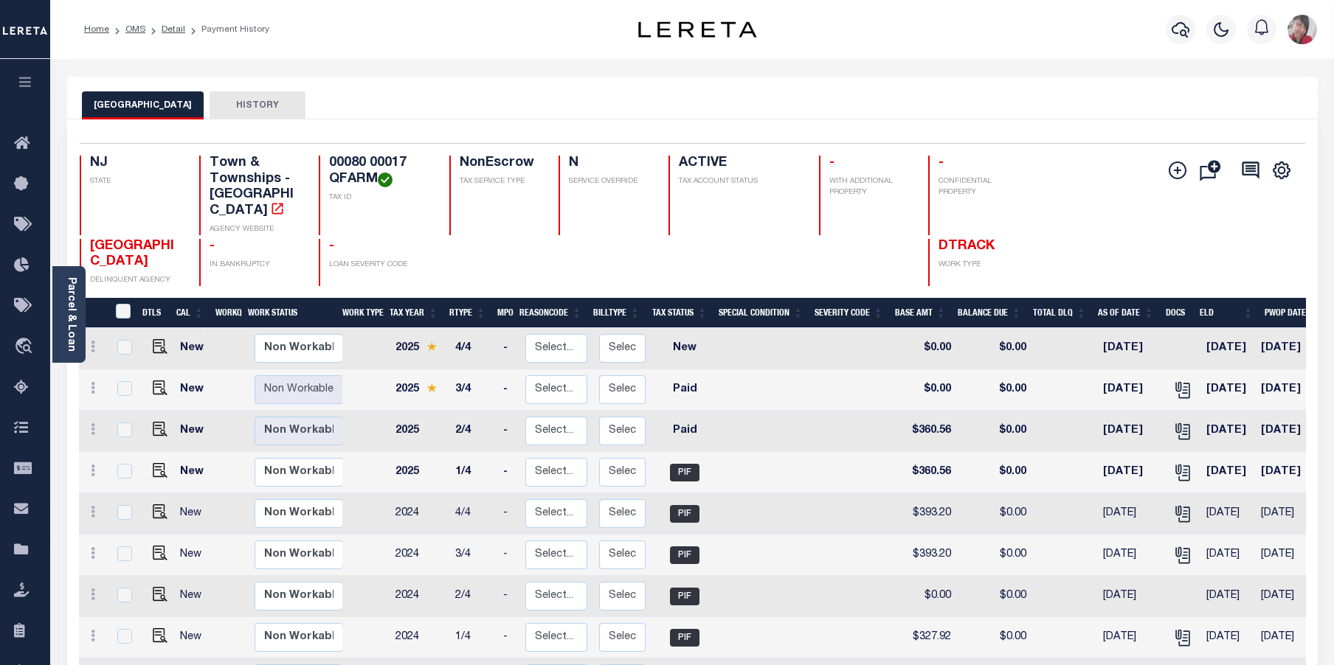
click at [69, 311] on link "Parcel & Loan" at bounding box center [71, 314] width 10 height 75
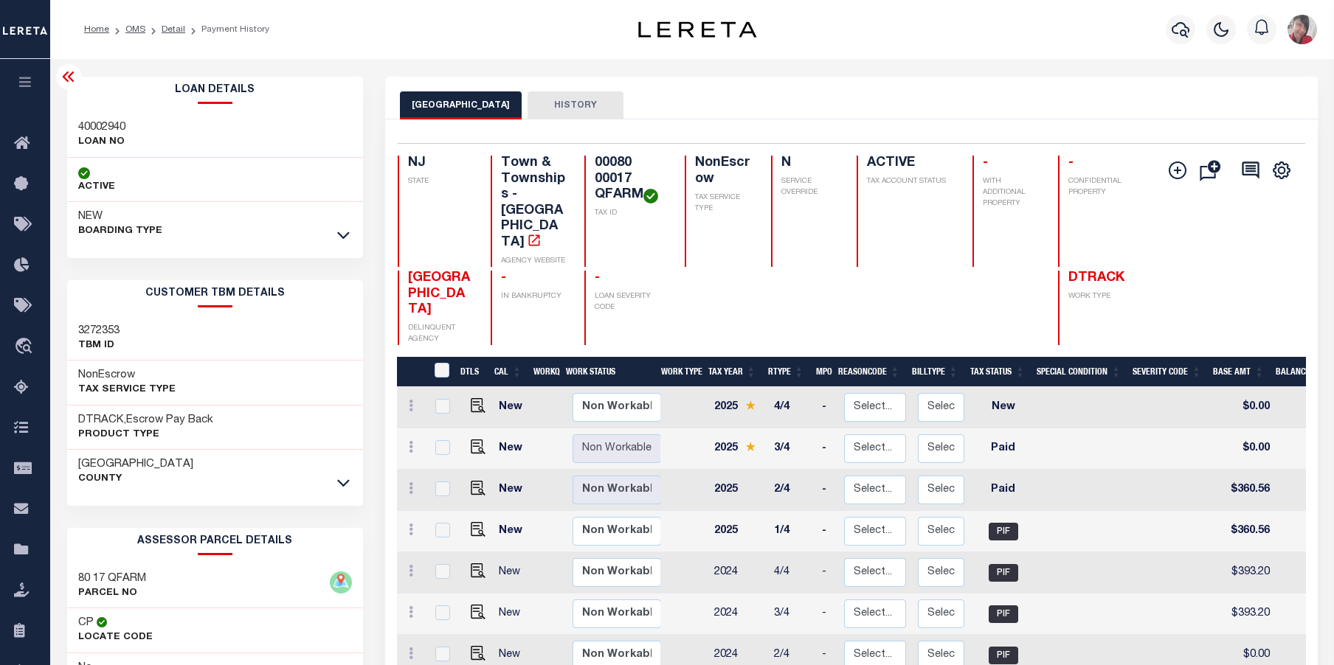
scroll to position [1, 0]
click at [170, 31] on link "Detail" at bounding box center [174, 29] width 24 height 9
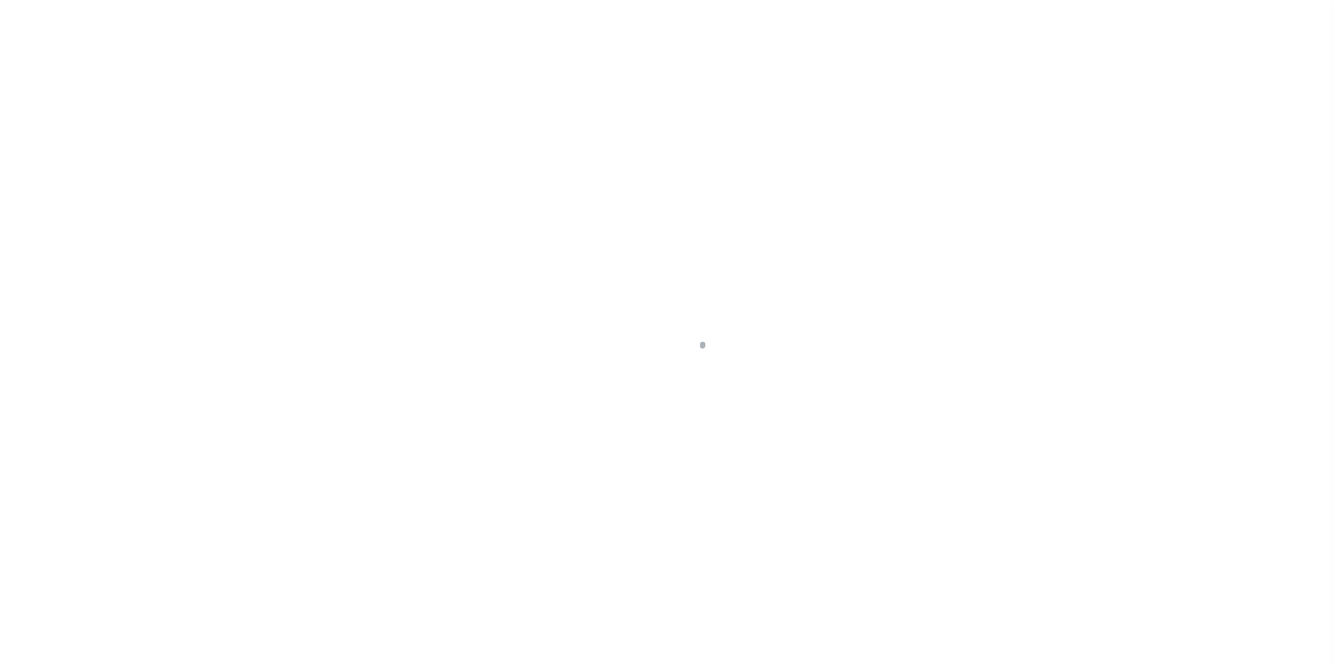
select select "NonEscrow"
type input "80 17"
select select
type input "[GEOGRAPHIC_DATA]"
type input "FBN"
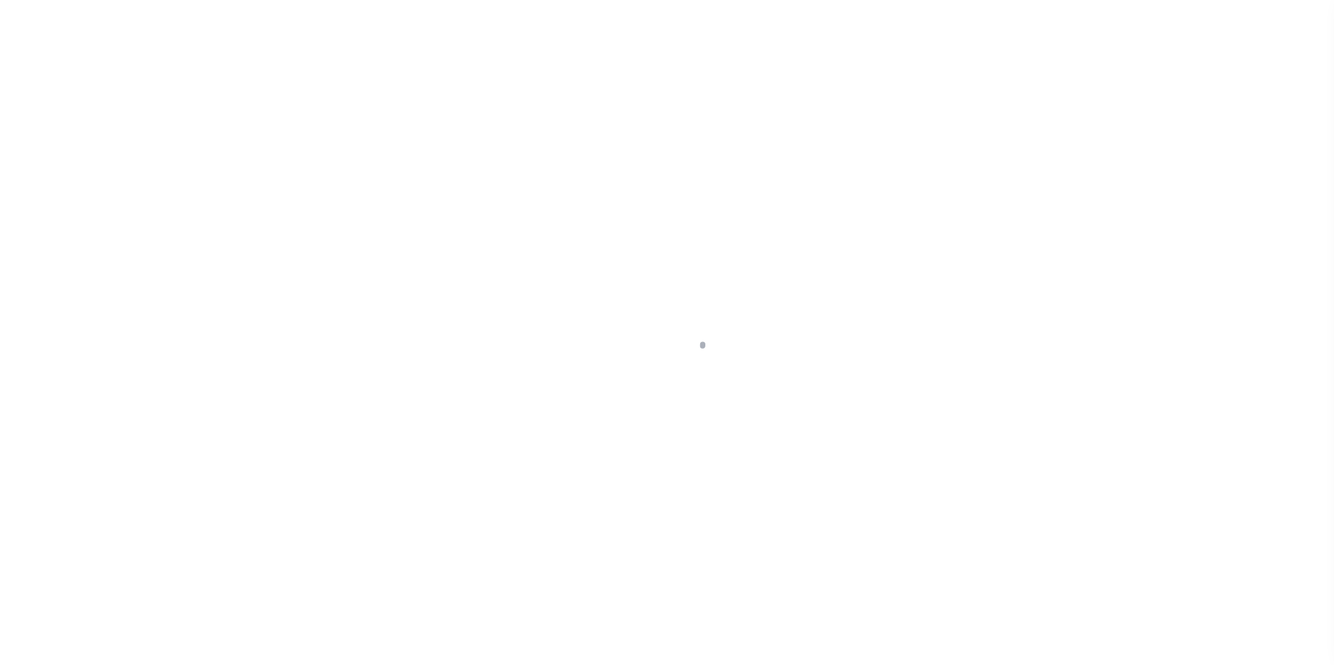
type input "NJ"
select select
select select "14078"
select select "7651"
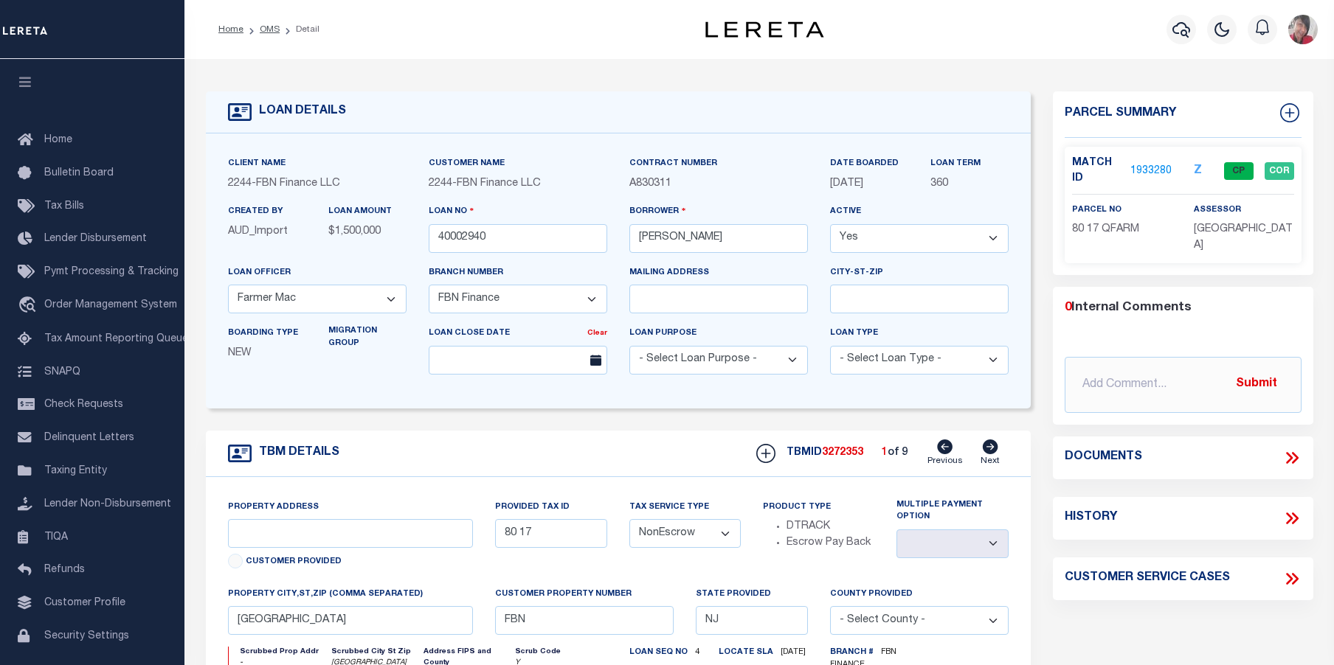
click at [1148, 165] on link "1933280" at bounding box center [1150, 171] width 41 height 15
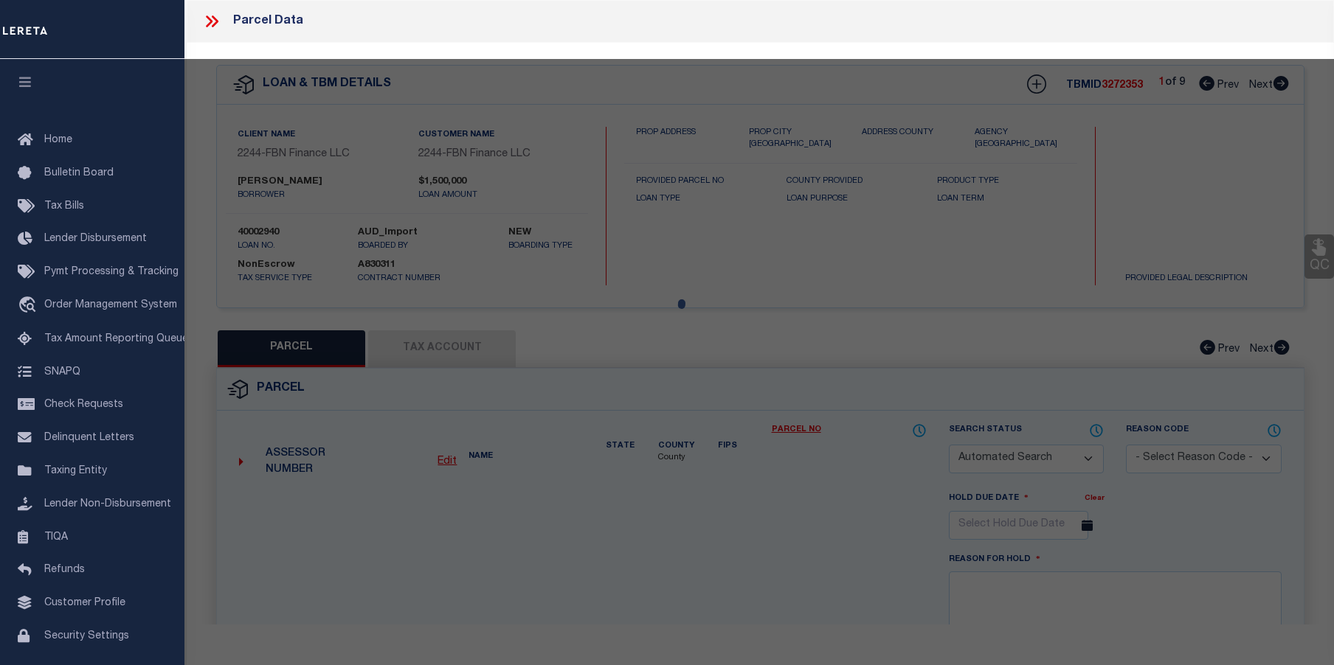
checkbox input "false"
select select "CP"
type input "FRALINGER, MARYANNE E"
select select
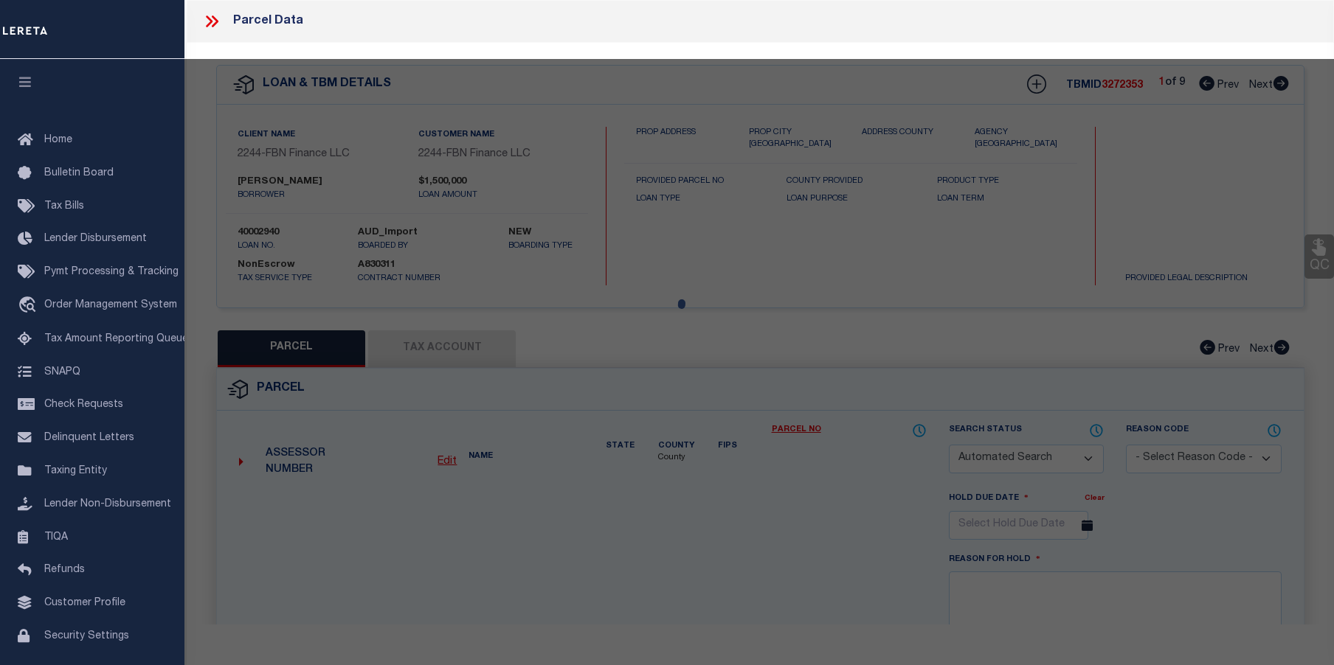
type input "BARRETTS RUN ROAD"
checkbox input "false"
type input "[GEOGRAPHIC_DATA]"
type textarea "Block:80 Lot:17 Qual:QFARM"
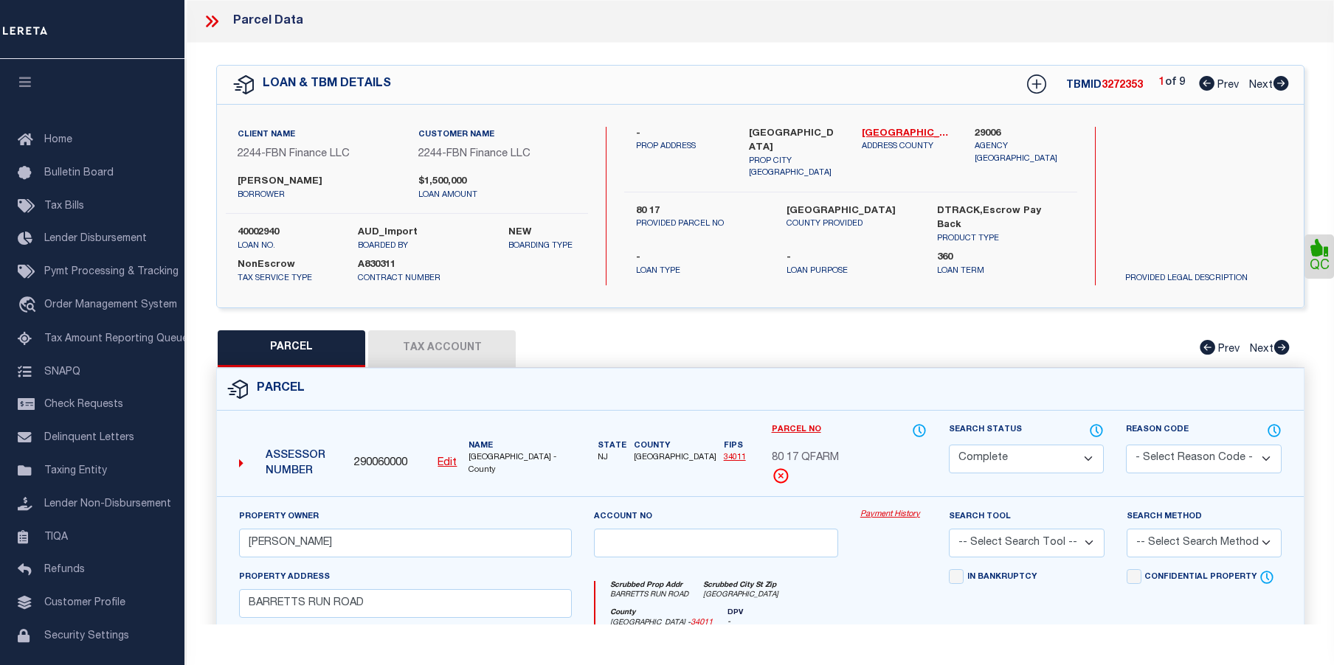
click at [876, 515] on link "Payment History" at bounding box center [893, 515] width 66 height 13
click at [208, 23] on icon at bounding box center [211, 21] width 19 height 19
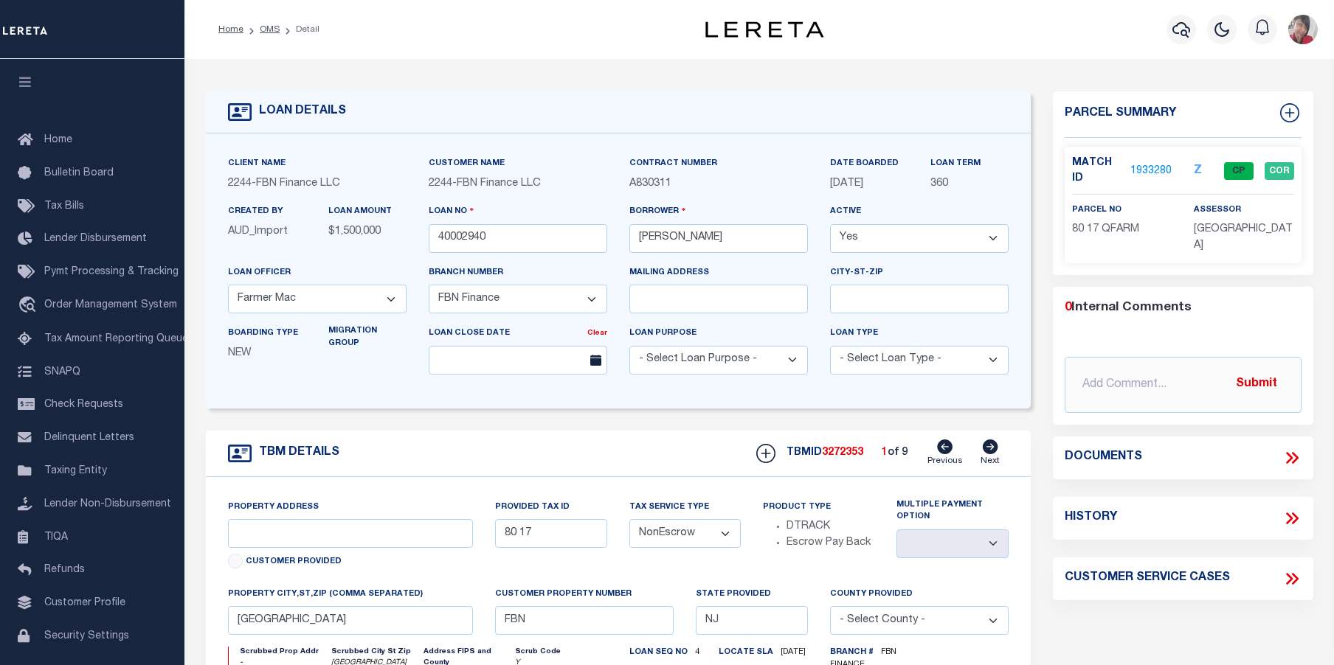
click at [992, 449] on icon at bounding box center [990, 447] width 16 height 15
type input "89 5"
select select
click at [992, 448] on icon at bounding box center [990, 447] width 16 height 15
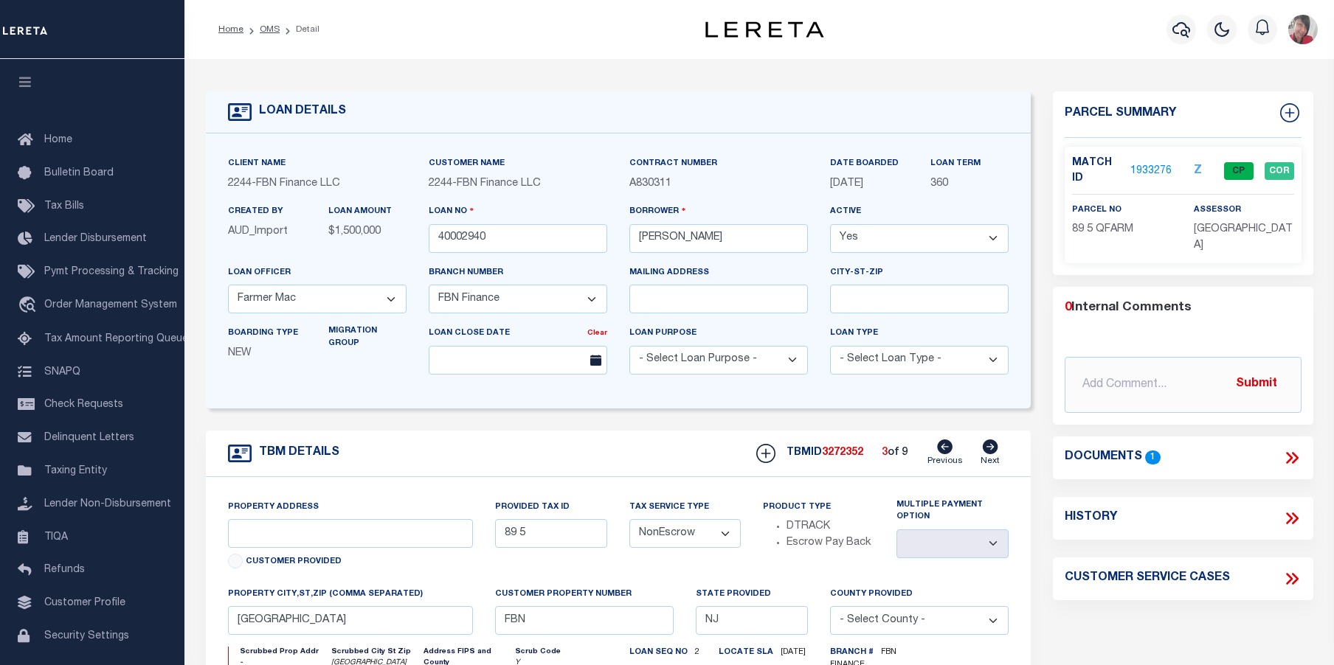
type input "89 4"
select select
click at [992, 448] on icon at bounding box center [990, 447] width 16 height 15
type input "89 6"
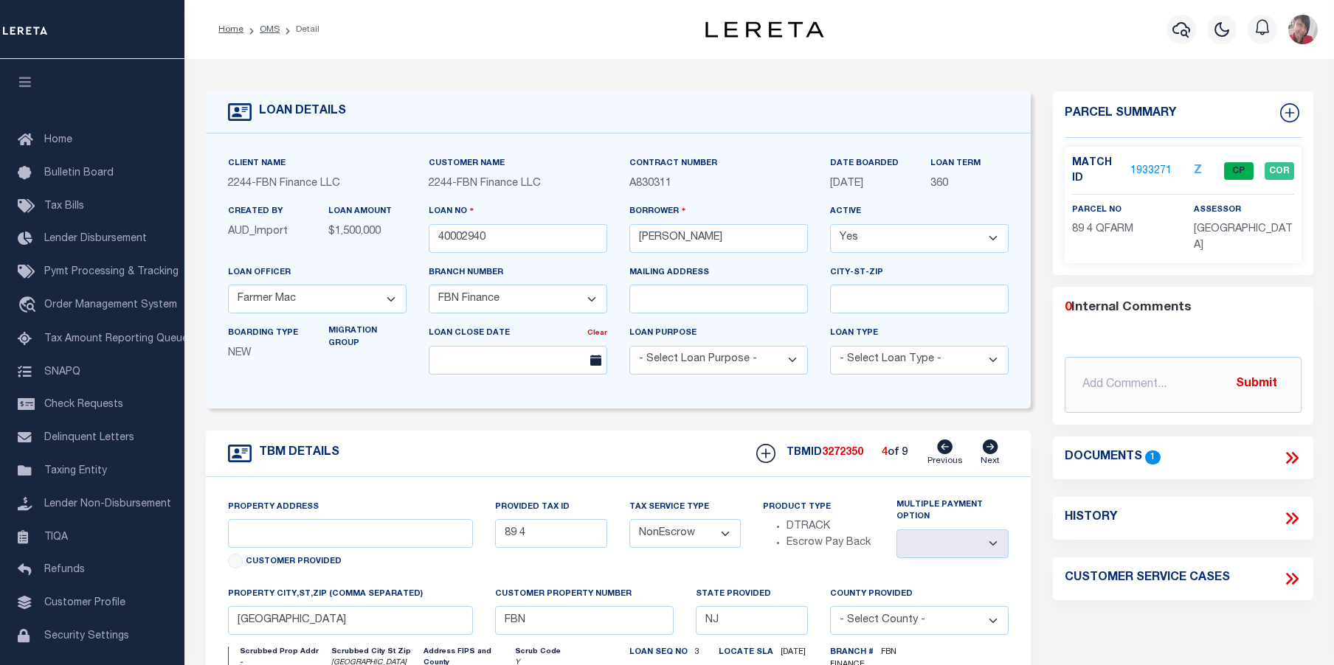
select select
click at [992, 448] on icon at bounding box center [990, 447] width 16 height 15
type input "79 6"
select select
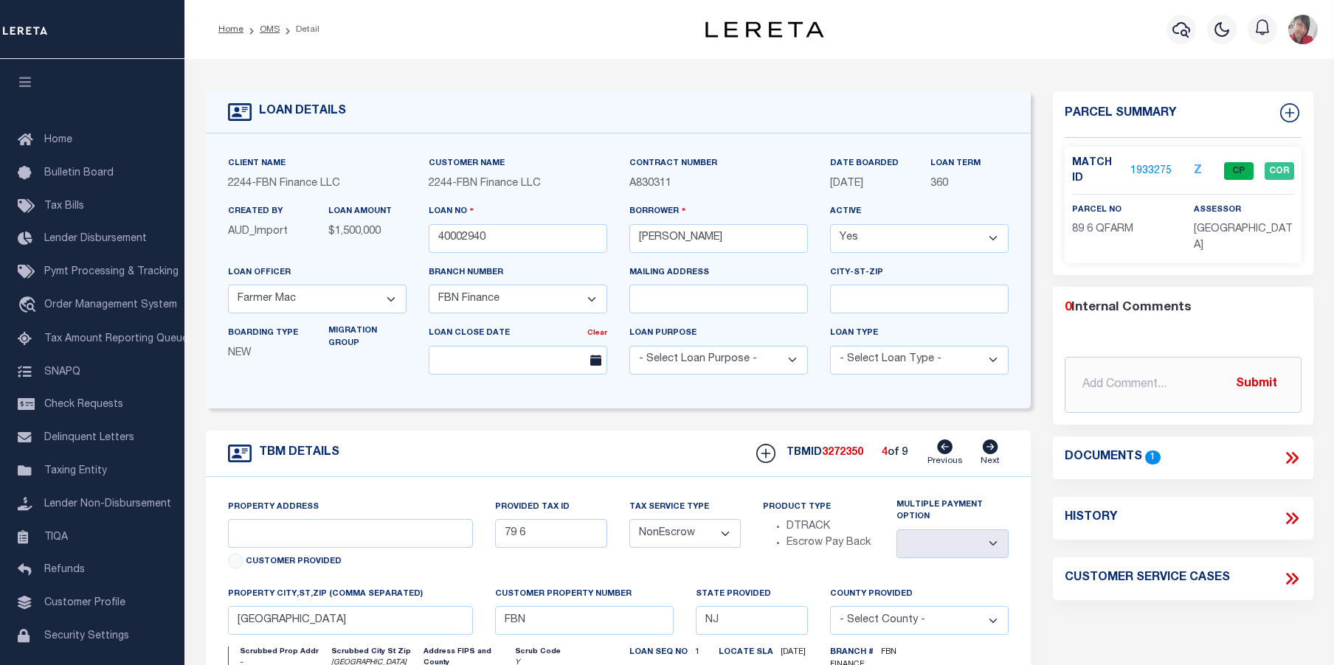
select select
click at [992, 448] on icon at bounding box center [990, 447] width 16 height 15
type input "78 3.01"
select select
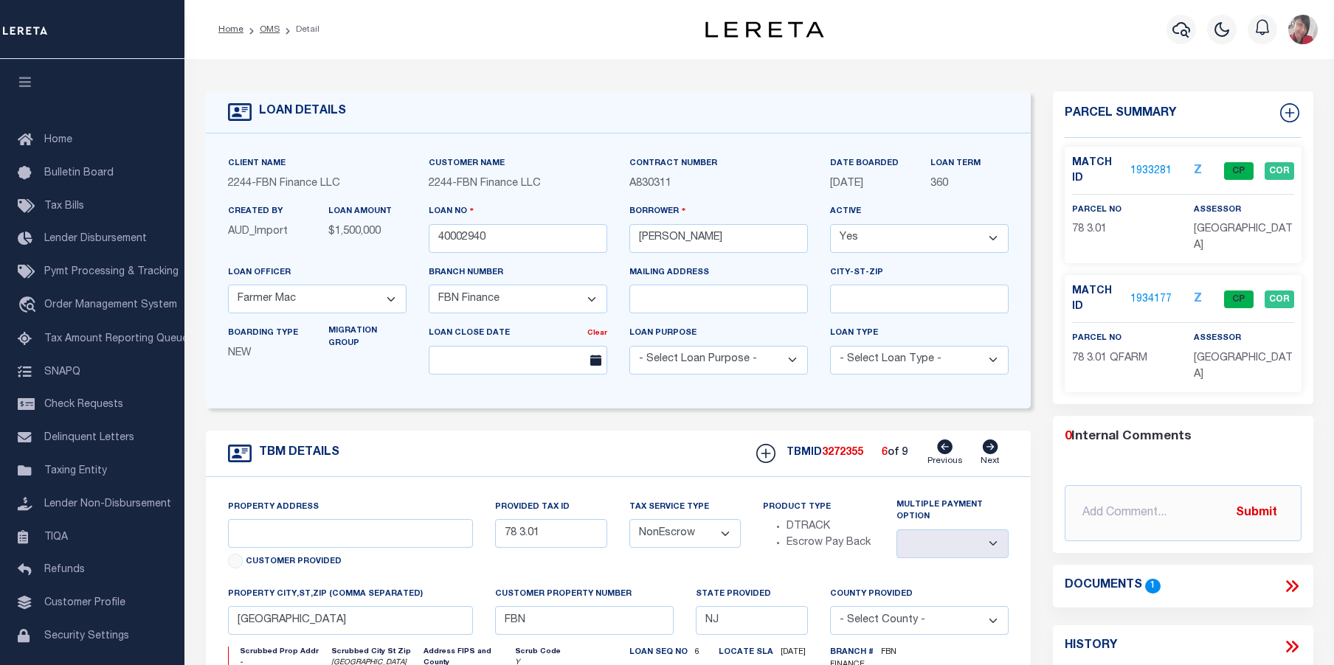
click at [992, 448] on icon at bounding box center [990, 447] width 16 height 15
type input "78 3"
select select
click at [992, 448] on icon at bounding box center [990, 447] width 16 height 15
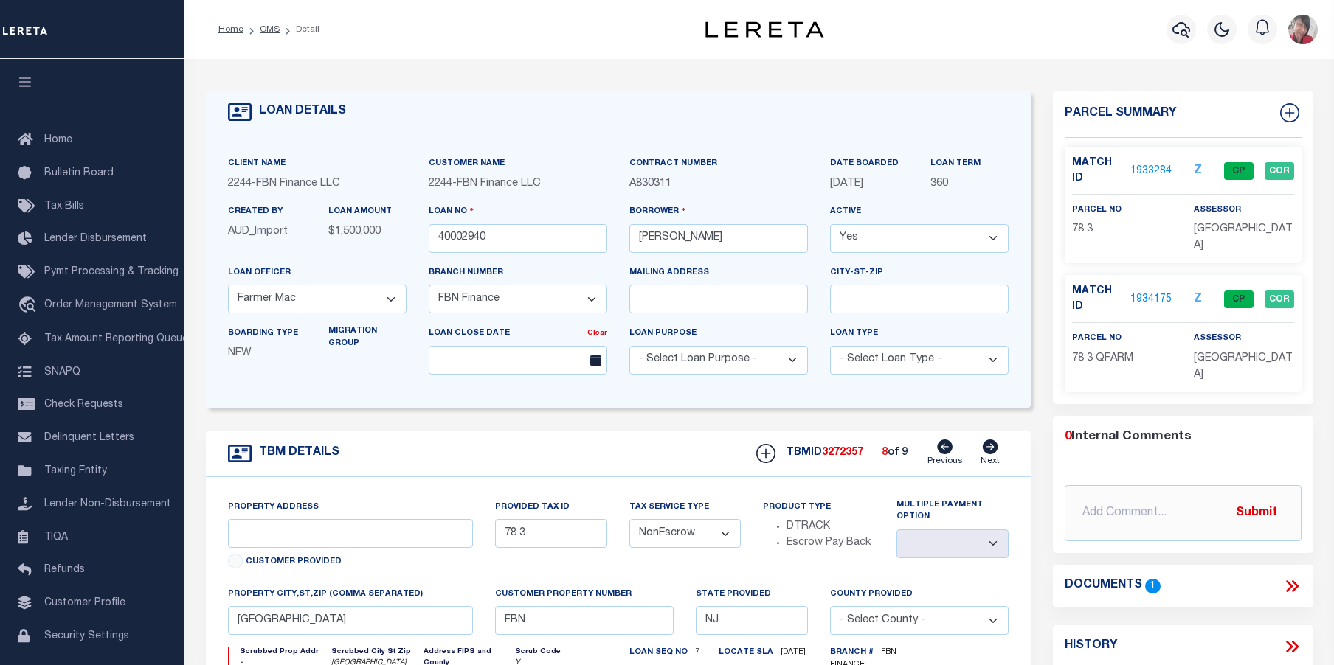
type input "78 13"
select select
click at [992, 448] on icon at bounding box center [990, 447] width 16 height 15
type input "78 12"
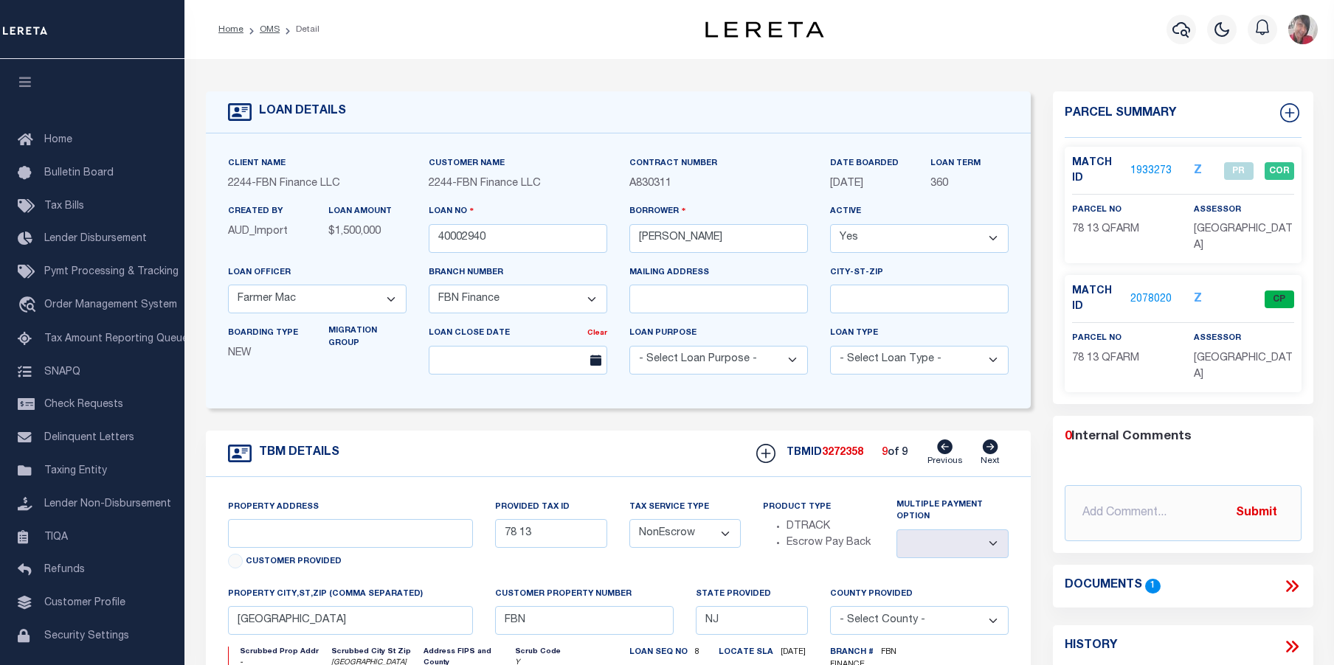
select select
click at [992, 448] on icon at bounding box center [990, 447] width 16 height 15
click at [1179, 32] on icon "button" at bounding box center [1181, 30] width 18 height 18
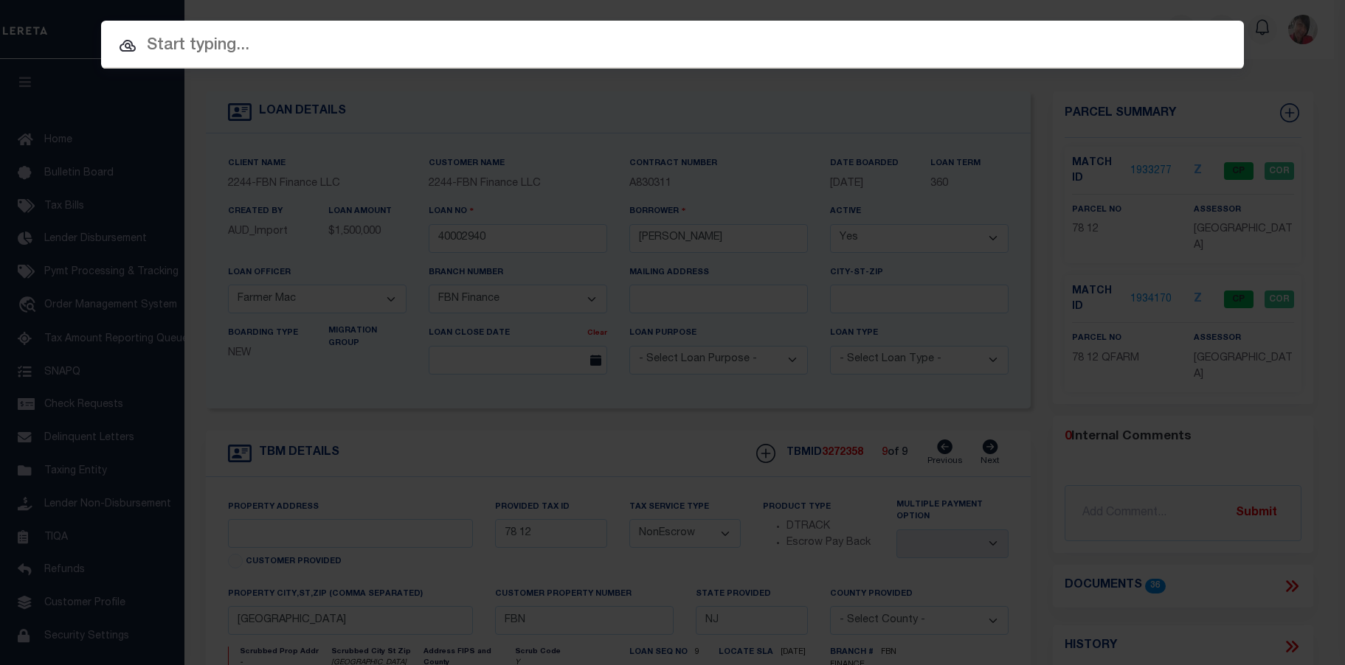
click at [363, 44] on input "text" at bounding box center [672, 46] width 1143 height 26
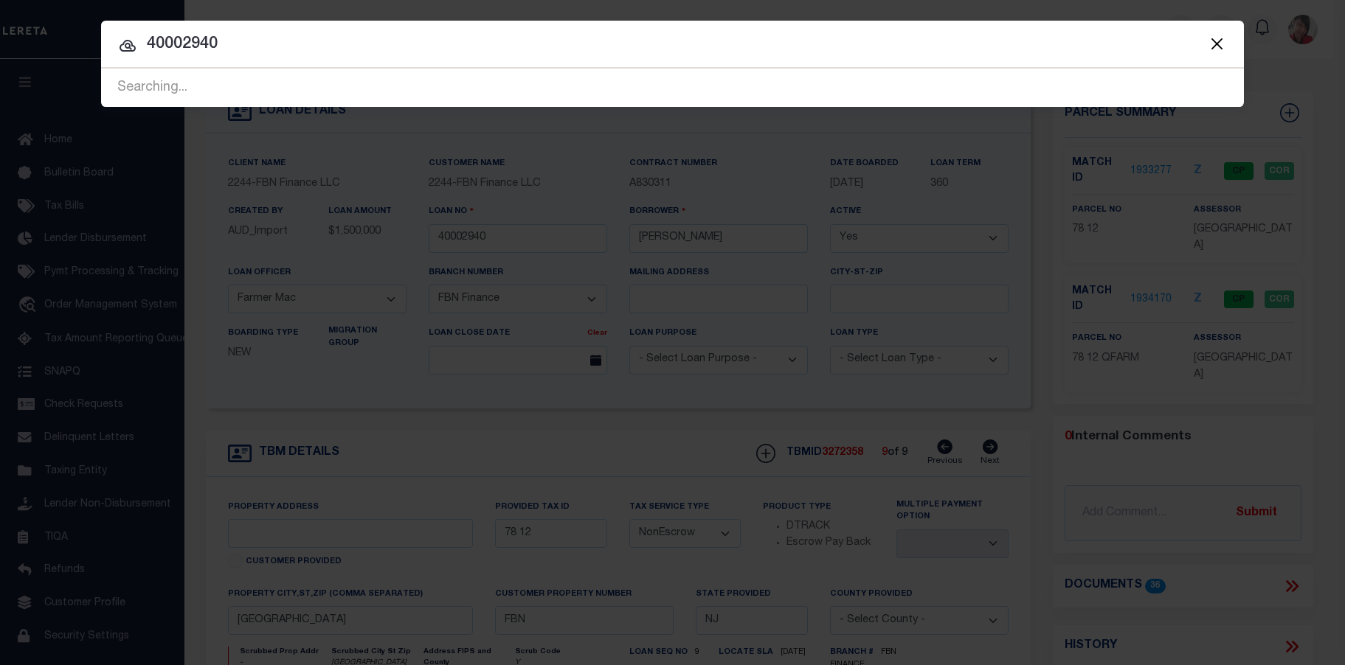
click at [259, 84] on div "Searching..." at bounding box center [672, 88] width 1143 height 38
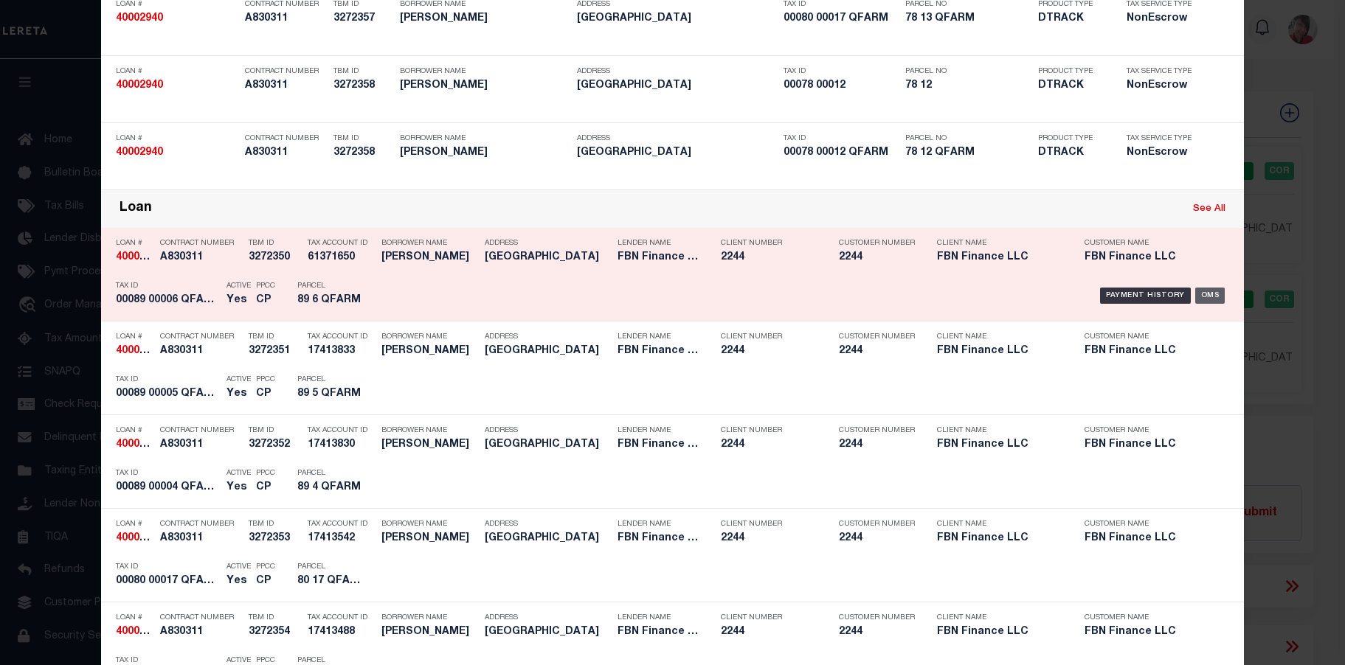
scroll to position [885, 0]
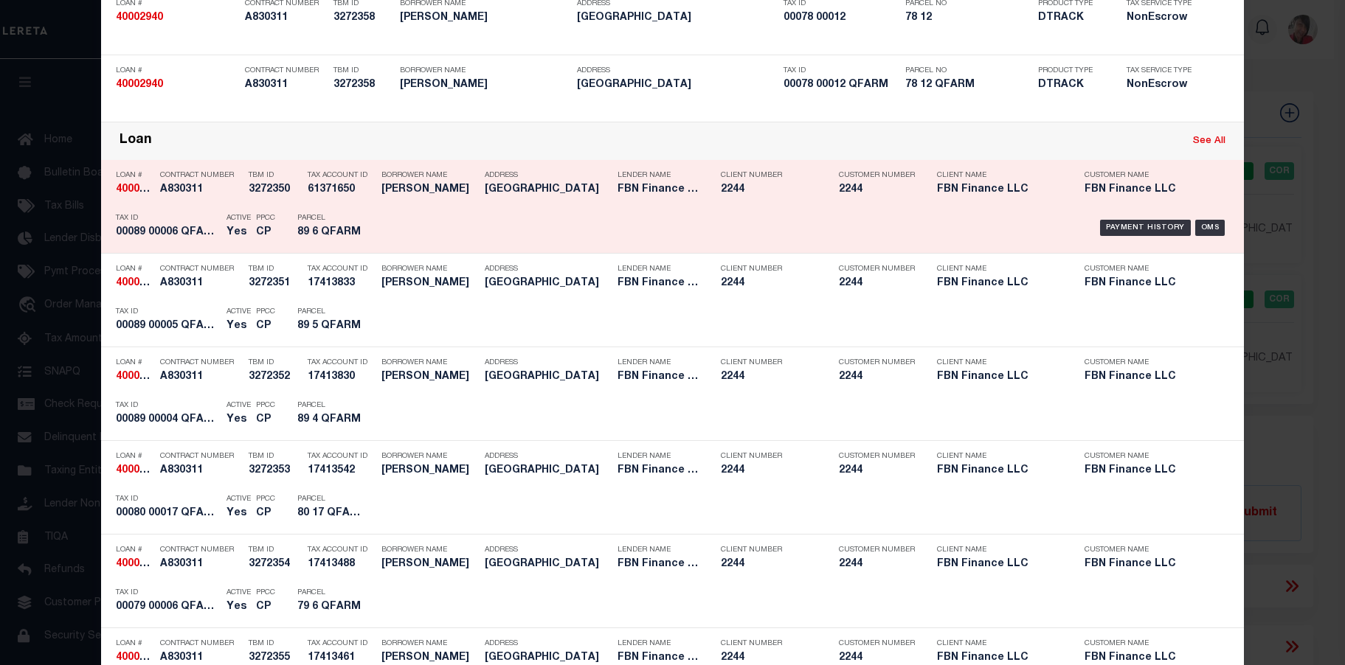
click at [1203, 145] on link "See All" at bounding box center [1209, 141] width 32 height 10
type input "40002940"
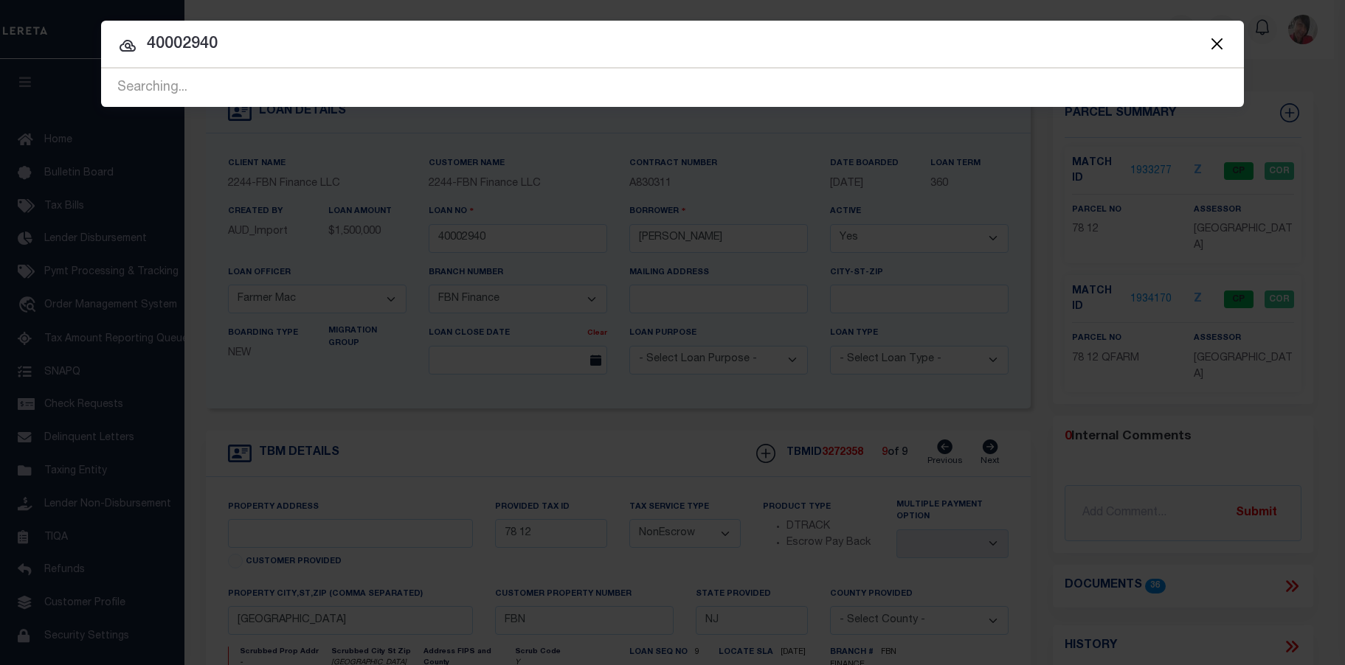
scroll to position [0, 0]
click at [367, 89] on div "Searching..." at bounding box center [672, 88] width 1143 height 38
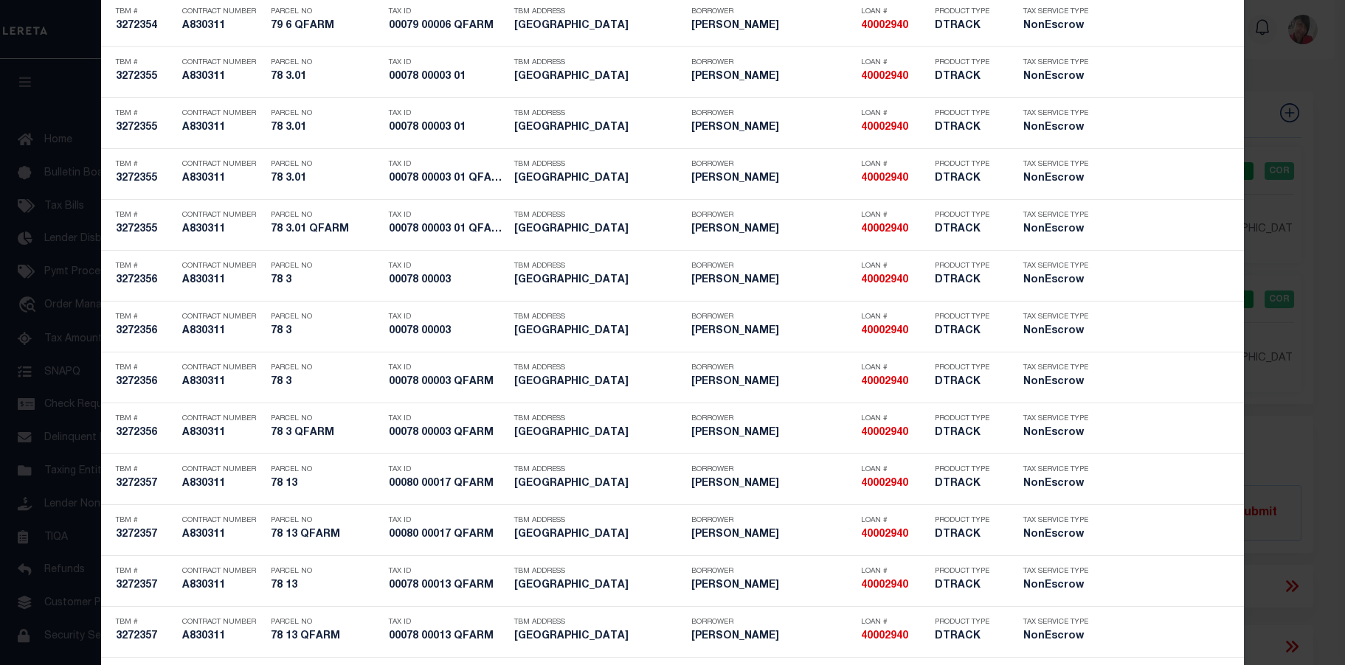
scroll to position [2710, 0]
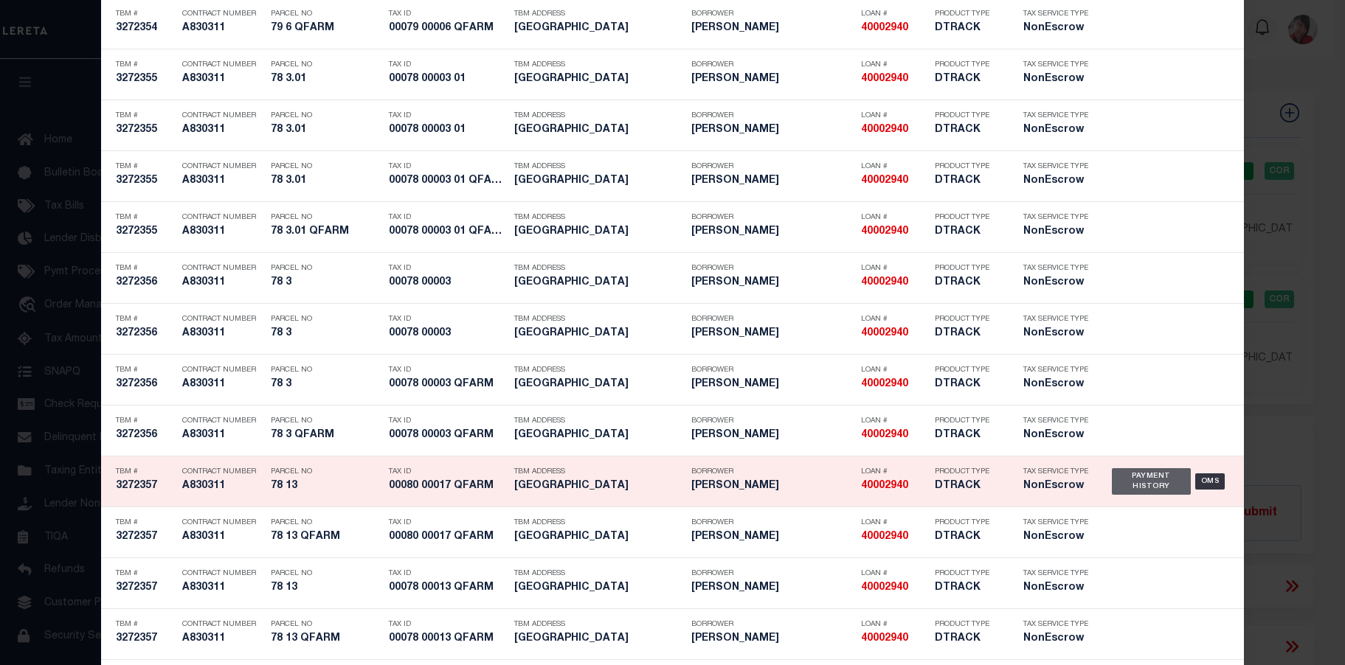
click at [1138, 479] on div "Payment History" at bounding box center [1151, 481] width 79 height 27
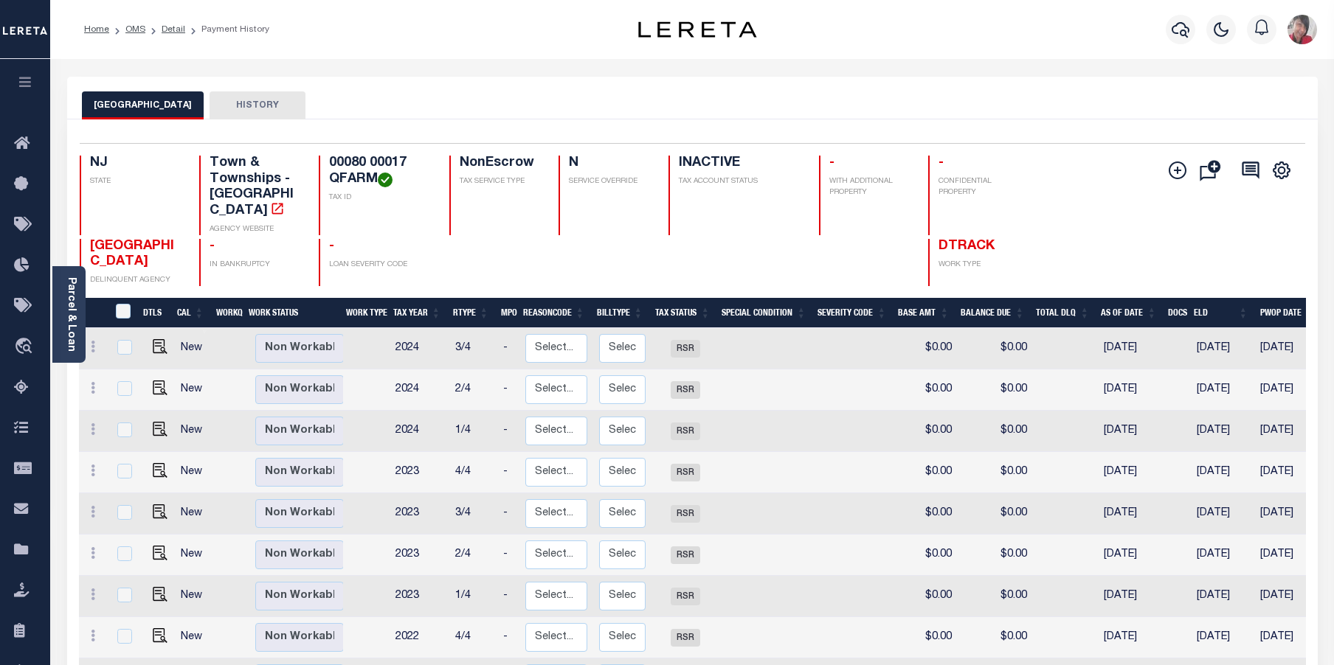
click at [72, 321] on link "Parcel & Loan" at bounding box center [71, 314] width 10 height 75
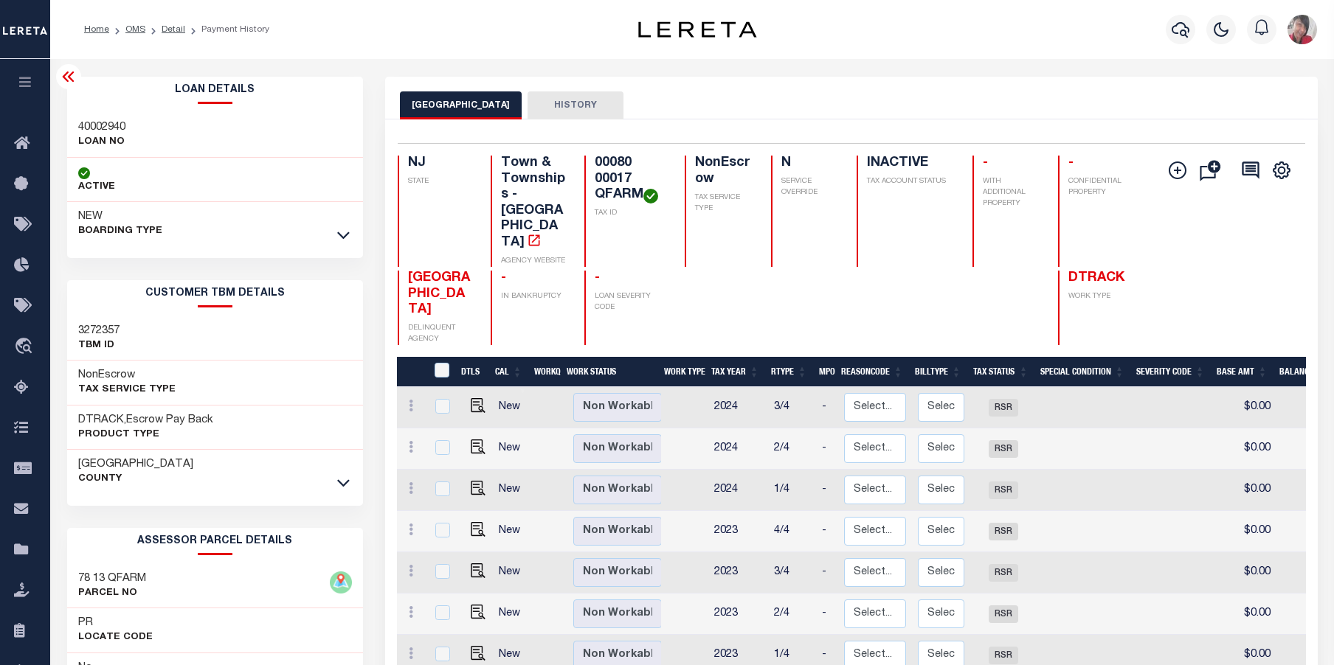
click at [586, 105] on button "HISTORY" at bounding box center [575, 105] width 96 height 28
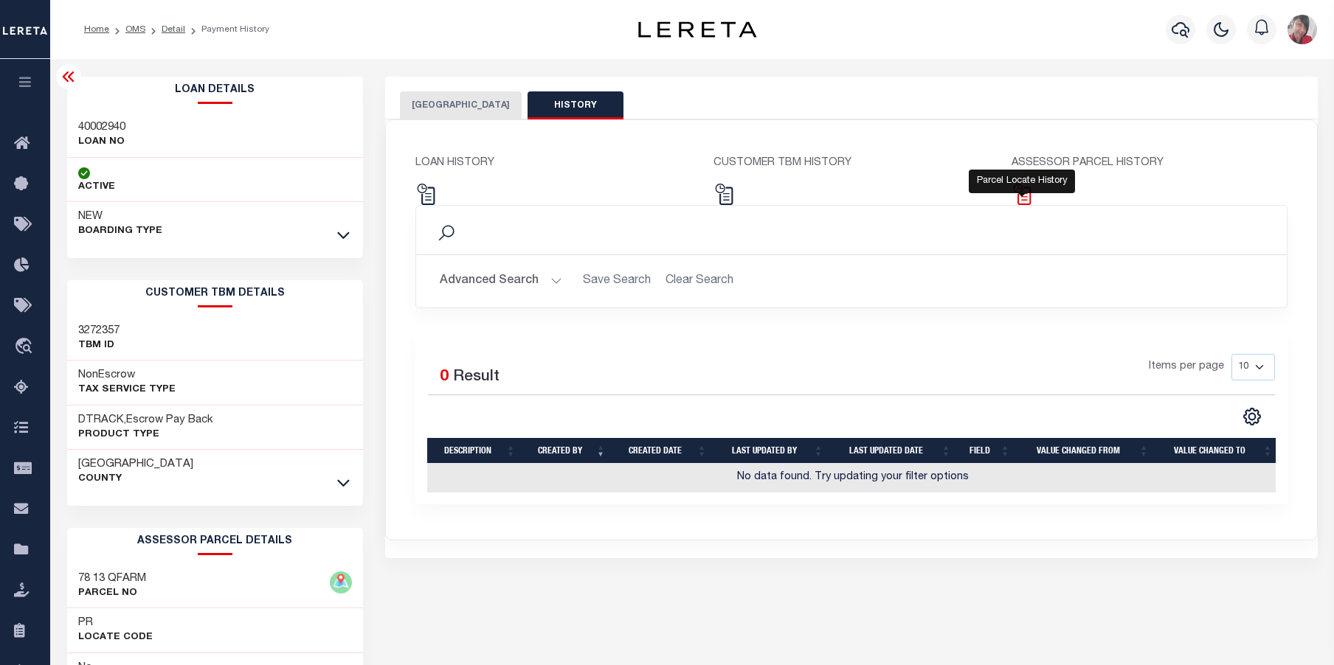
click at [1030, 197] on img at bounding box center [1021, 194] width 21 height 21
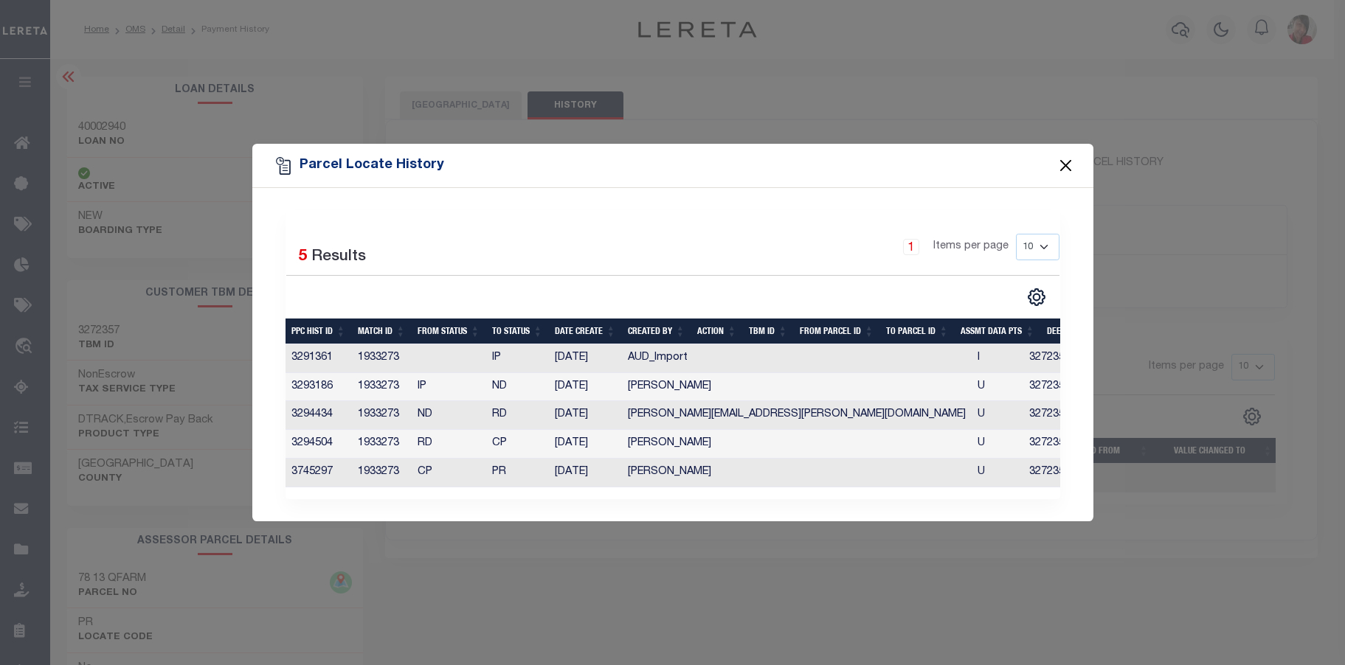
click at [1067, 159] on button "Close" at bounding box center [1065, 165] width 19 height 19
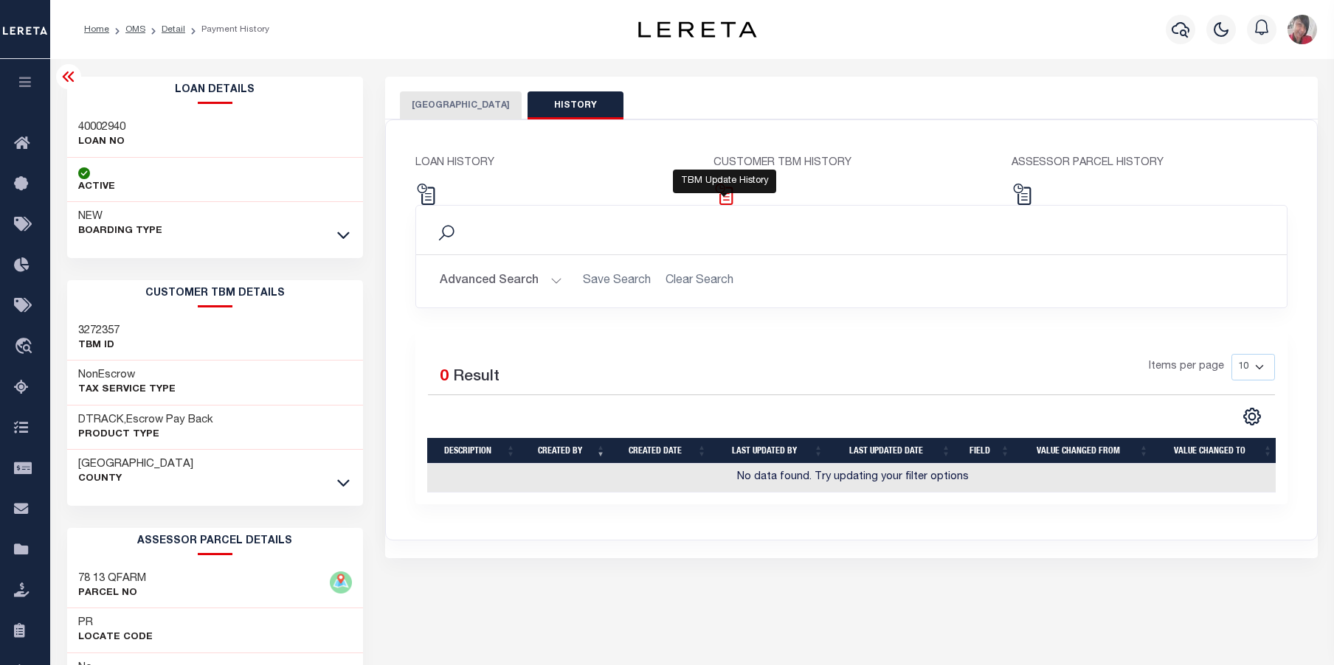
click at [720, 193] on img at bounding box center [723, 194] width 21 height 21
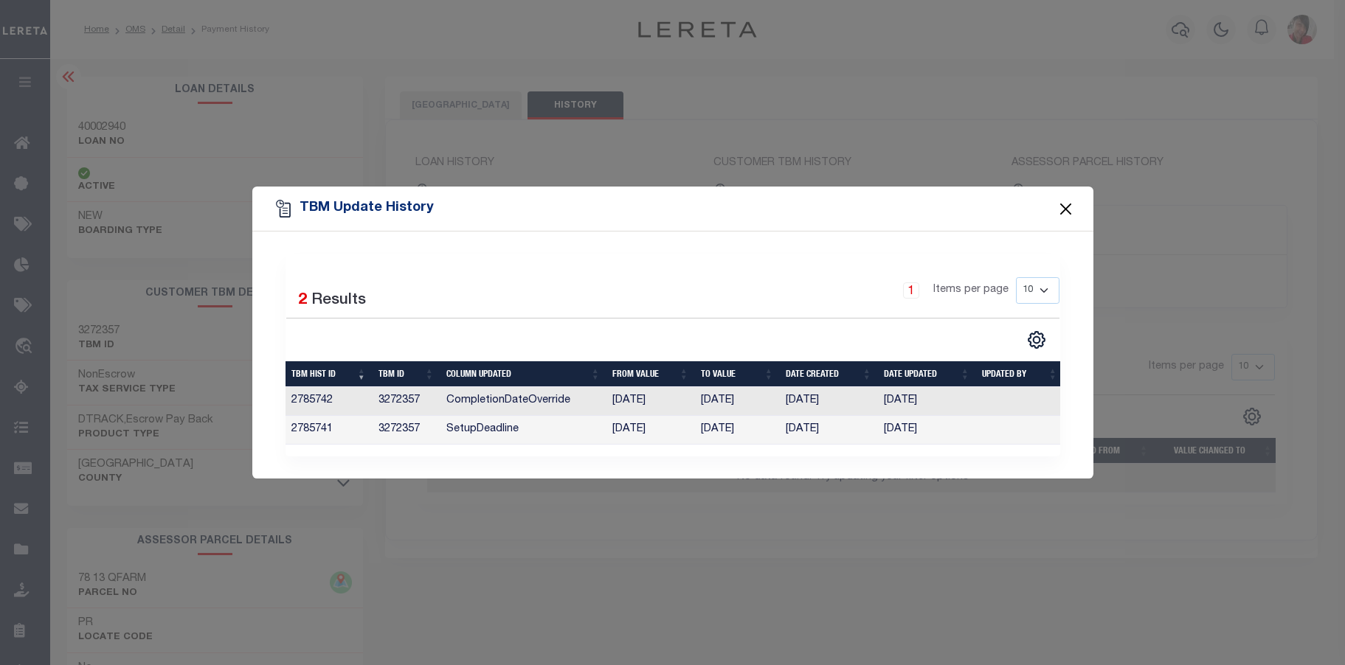
click at [1065, 202] on button "Close" at bounding box center [1065, 208] width 19 height 19
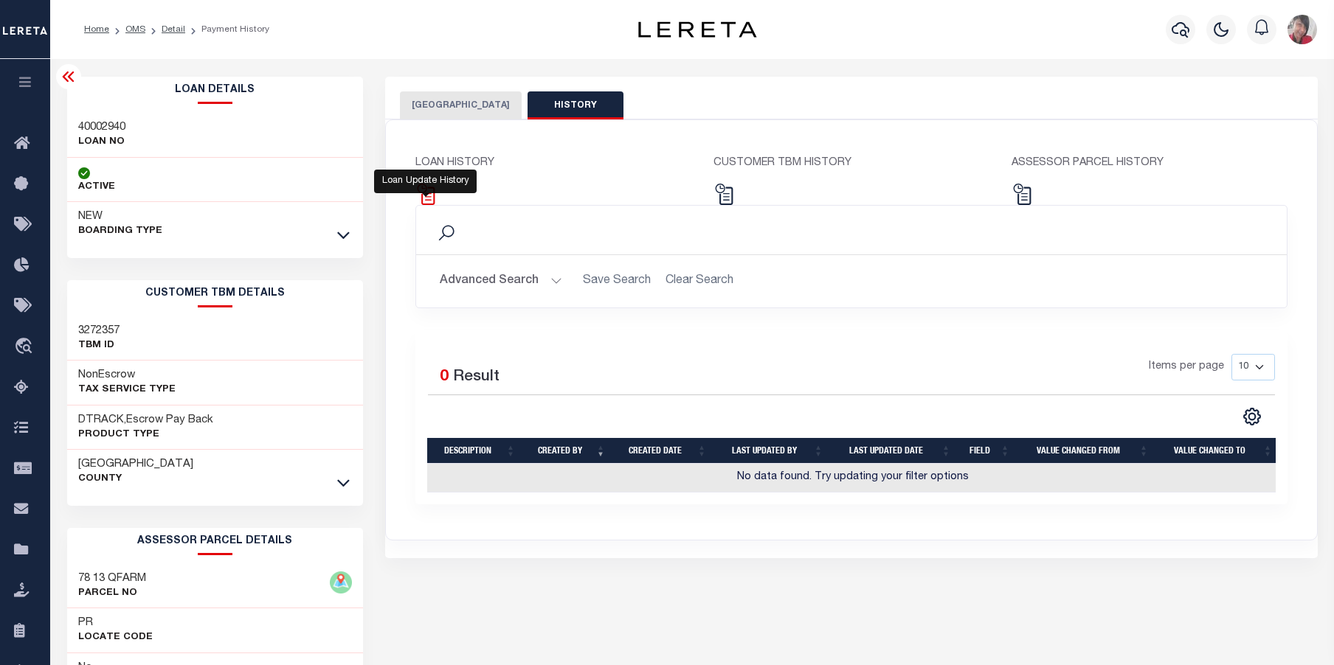
click at [429, 193] on img at bounding box center [425, 194] width 21 height 21
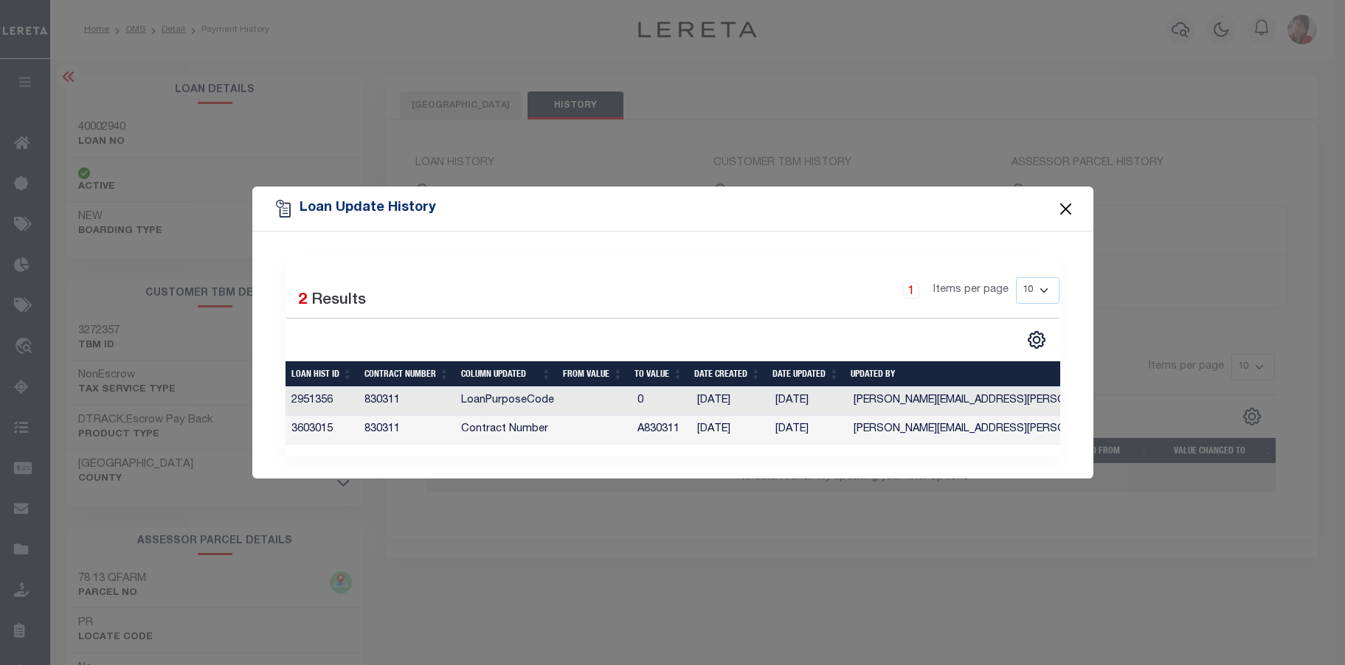
click at [1064, 200] on button "Close" at bounding box center [1065, 208] width 19 height 19
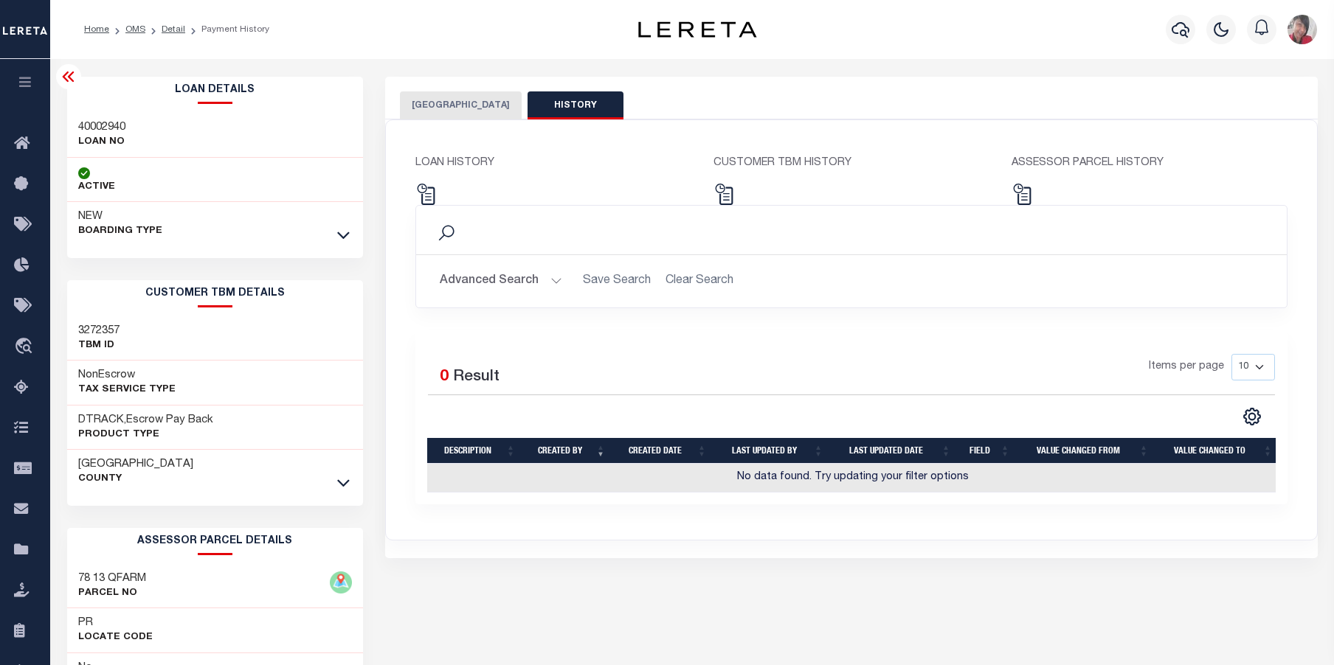
click at [454, 105] on button "[GEOGRAPHIC_DATA]" at bounding box center [461, 105] width 122 height 28
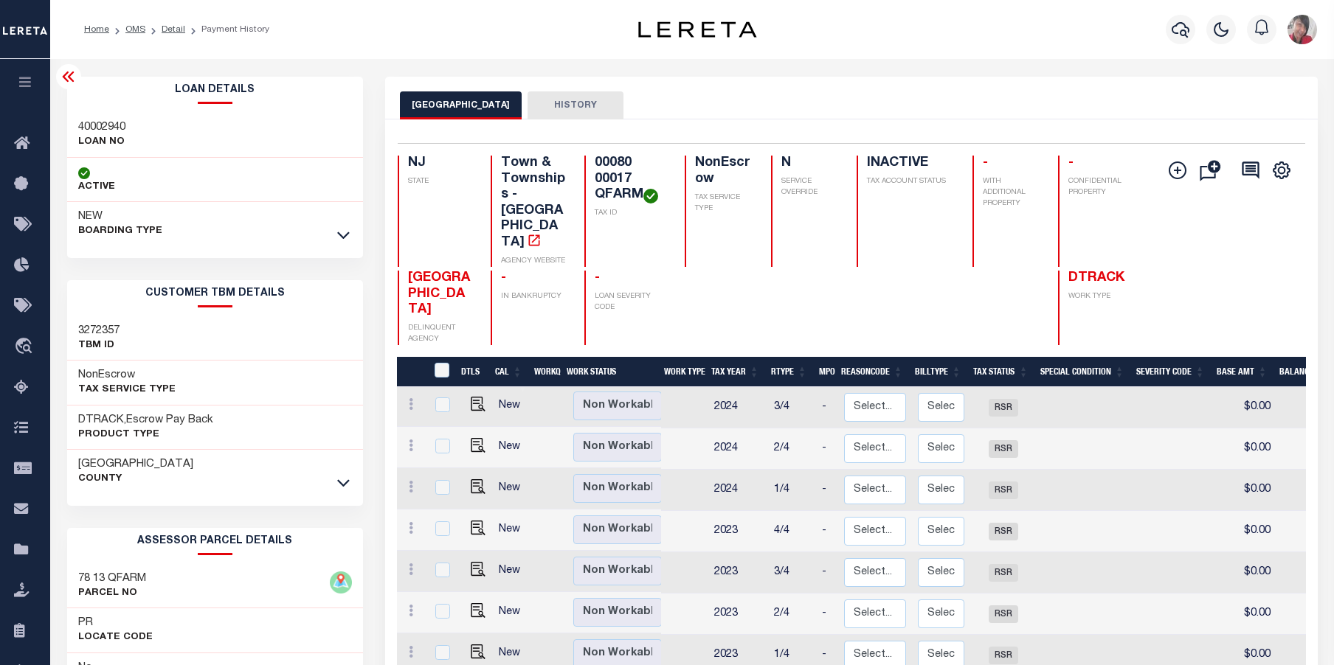
click at [1172, 269] on div "Add Installment Line [GEOGRAPHIC_DATA] Request Check" at bounding box center [1224, 251] width 137 height 190
click at [25, 83] on icon "button" at bounding box center [25, 81] width 17 height 13
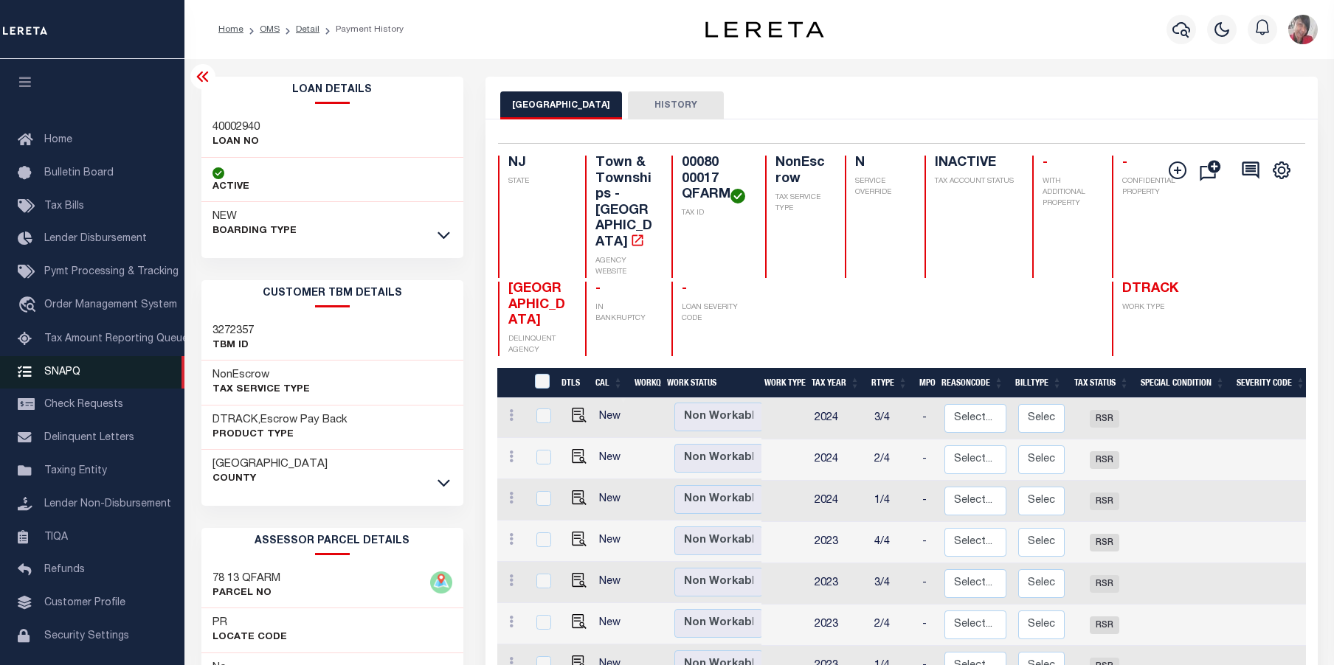
click at [76, 388] on link "SNAPQ" at bounding box center [92, 372] width 184 height 33
click at [578, 449] on img "" at bounding box center [579, 456] width 15 height 15
checkbox input "true"
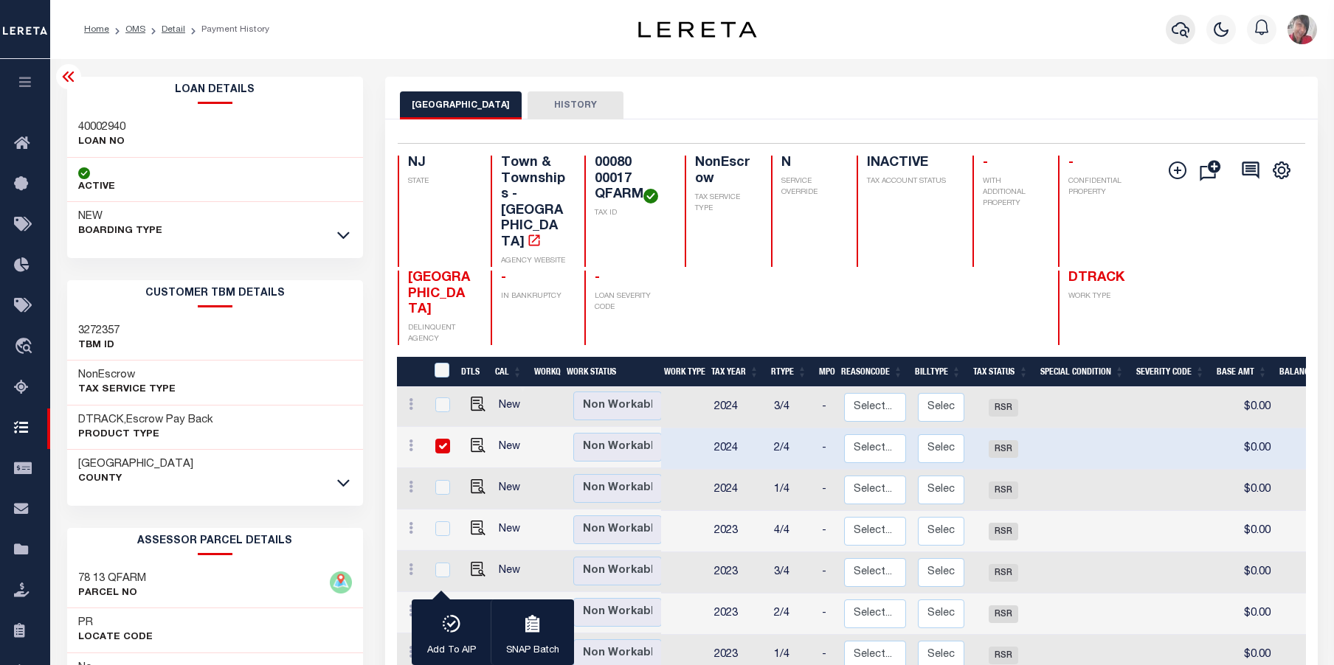
click at [1187, 25] on icon "button" at bounding box center [1181, 30] width 18 height 18
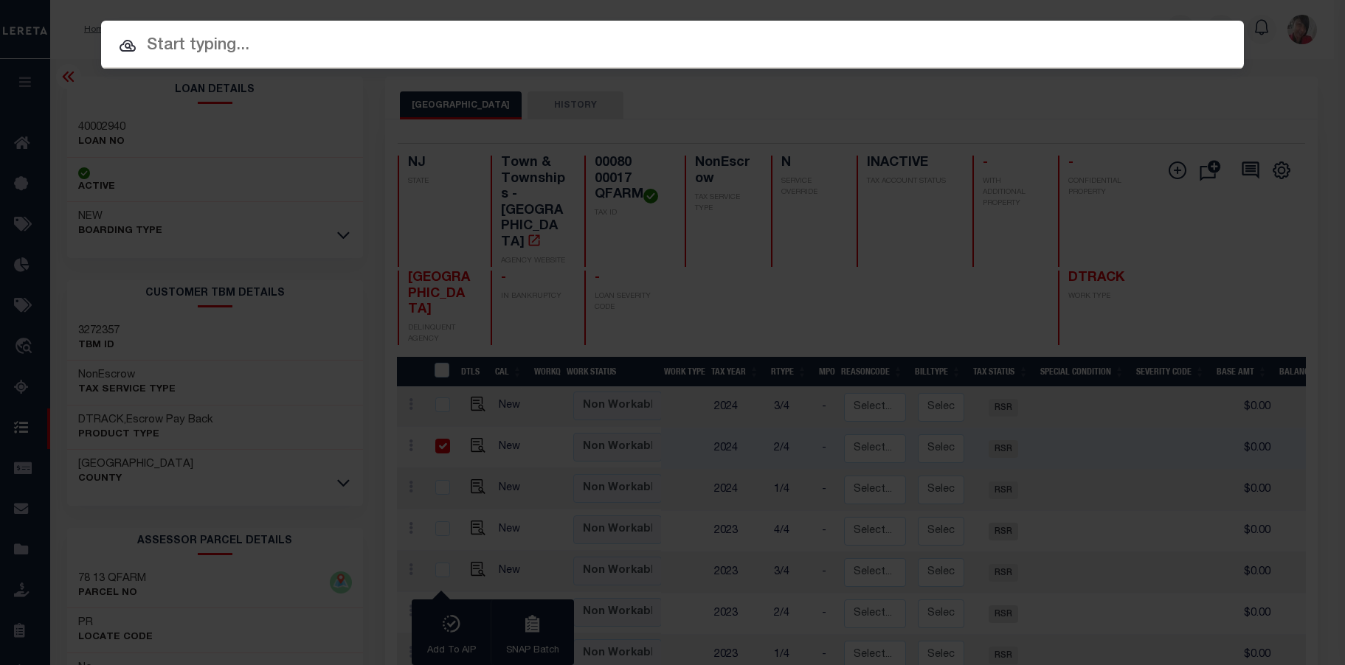
click at [657, 41] on input "text" at bounding box center [672, 46] width 1143 height 26
paste input "90000471"
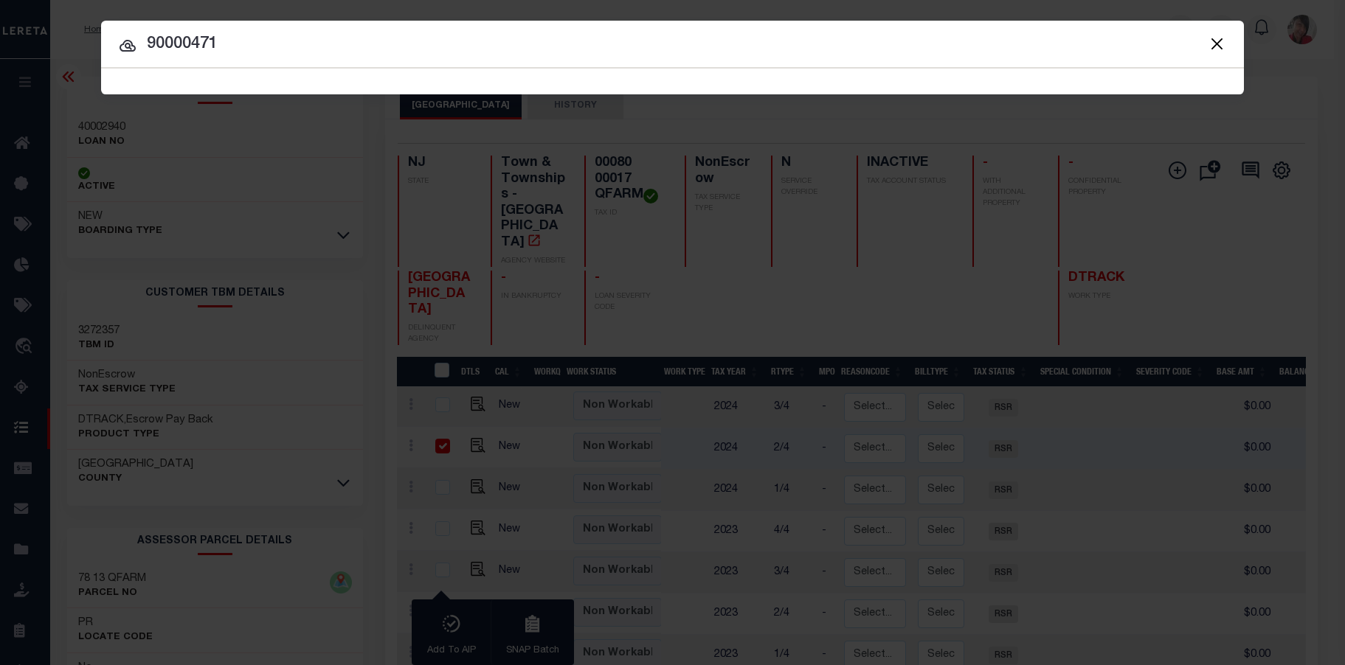
type input "90000471"
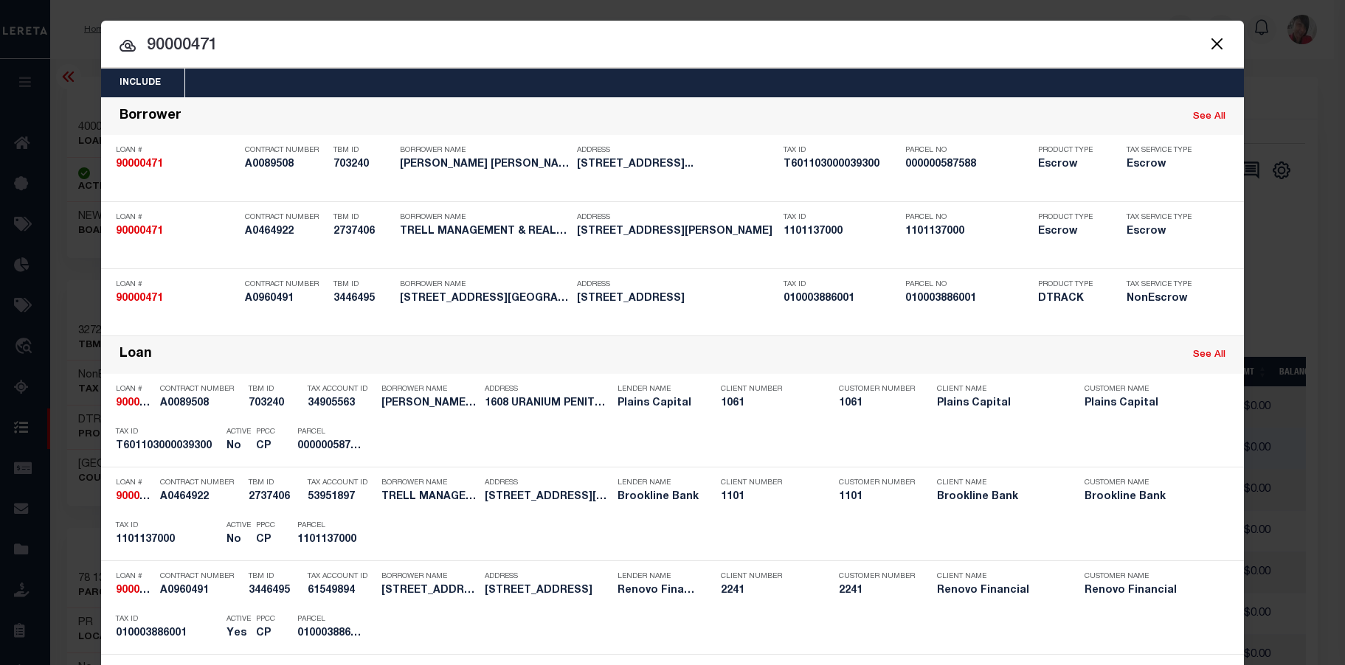
click at [201, 80] on div "Include Loans TBM Customers Borrowers Payments (Lender Non-Disb) Payments (Lend…" at bounding box center [672, 83] width 1143 height 29
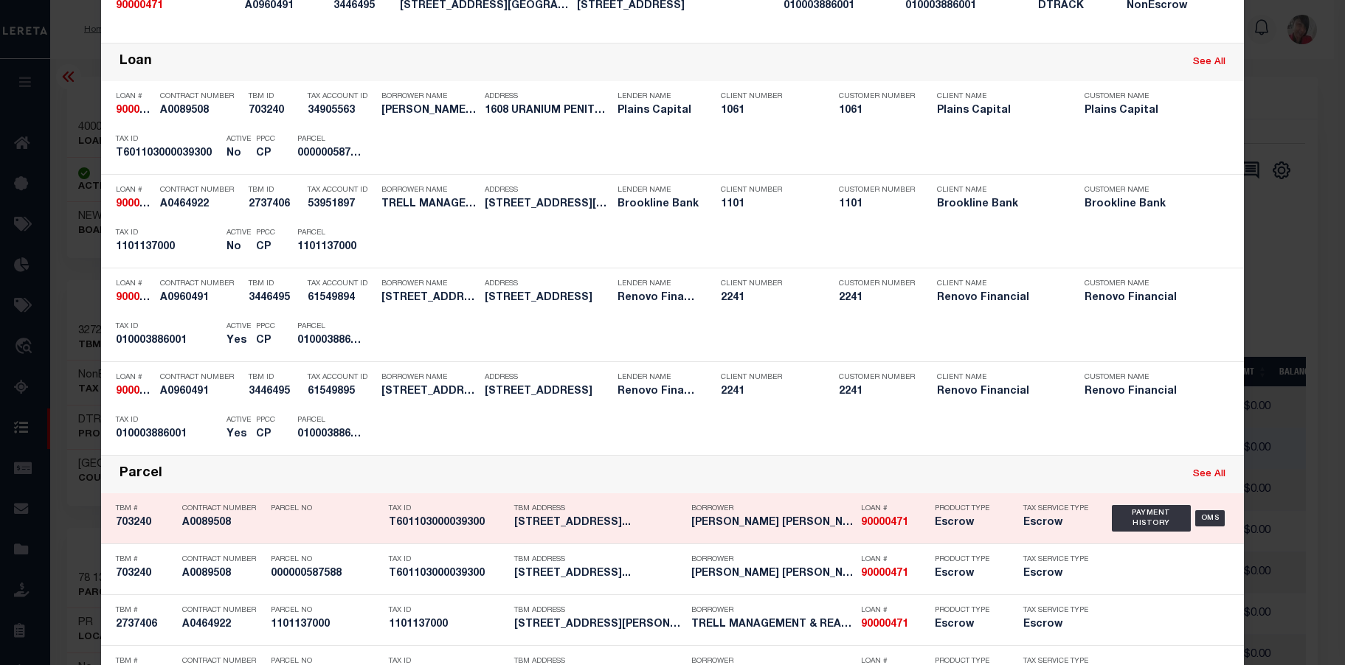
scroll to position [295, 0]
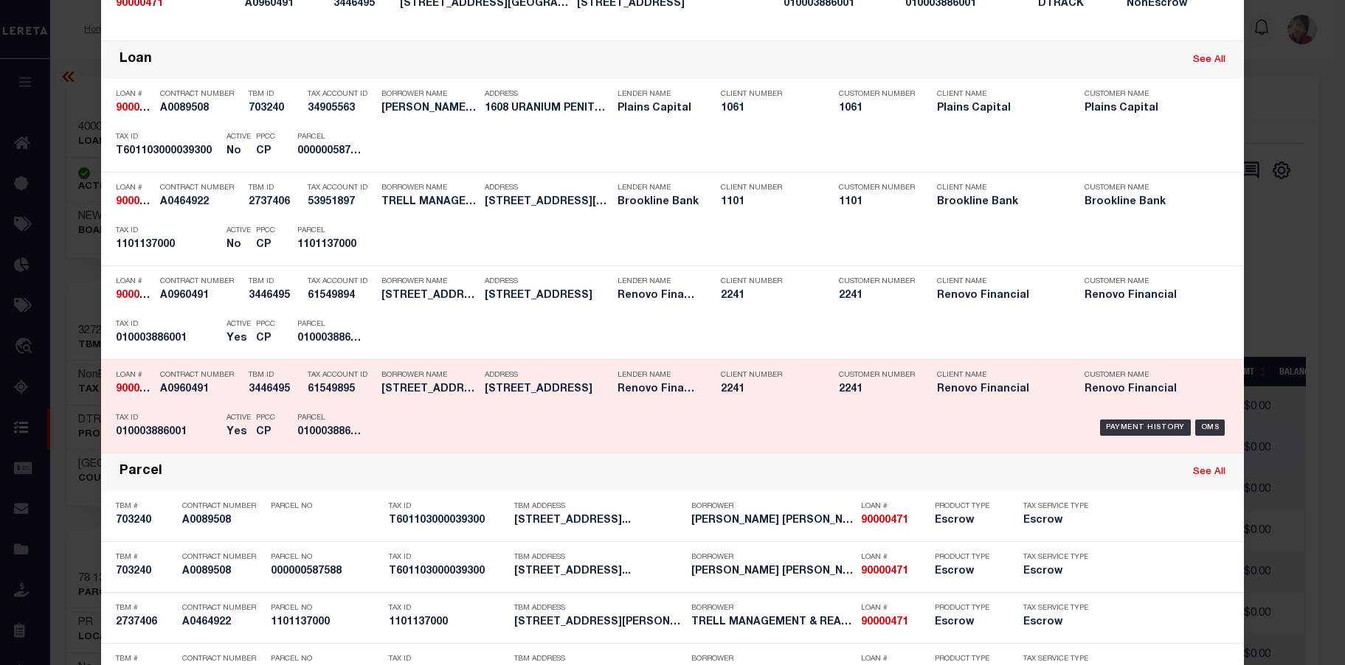
click at [454, 417] on div "Payment History OMS" at bounding box center [807, 427] width 843 height 43
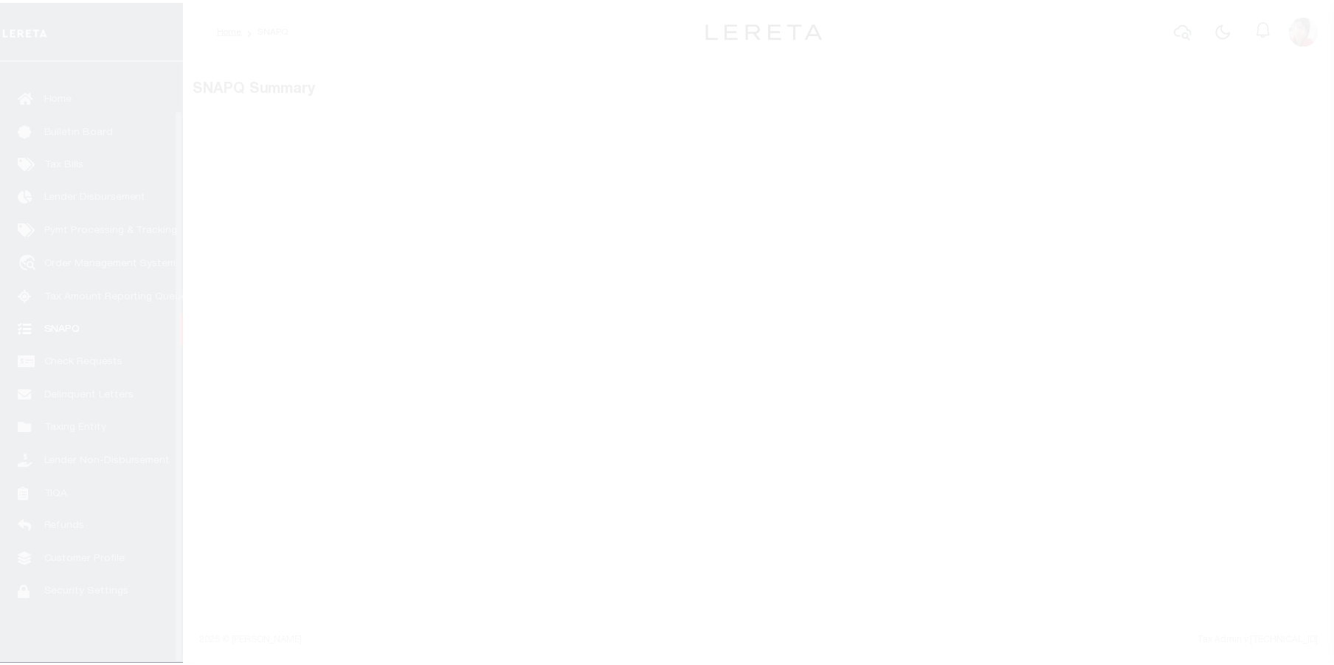
scroll to position [53, 0]
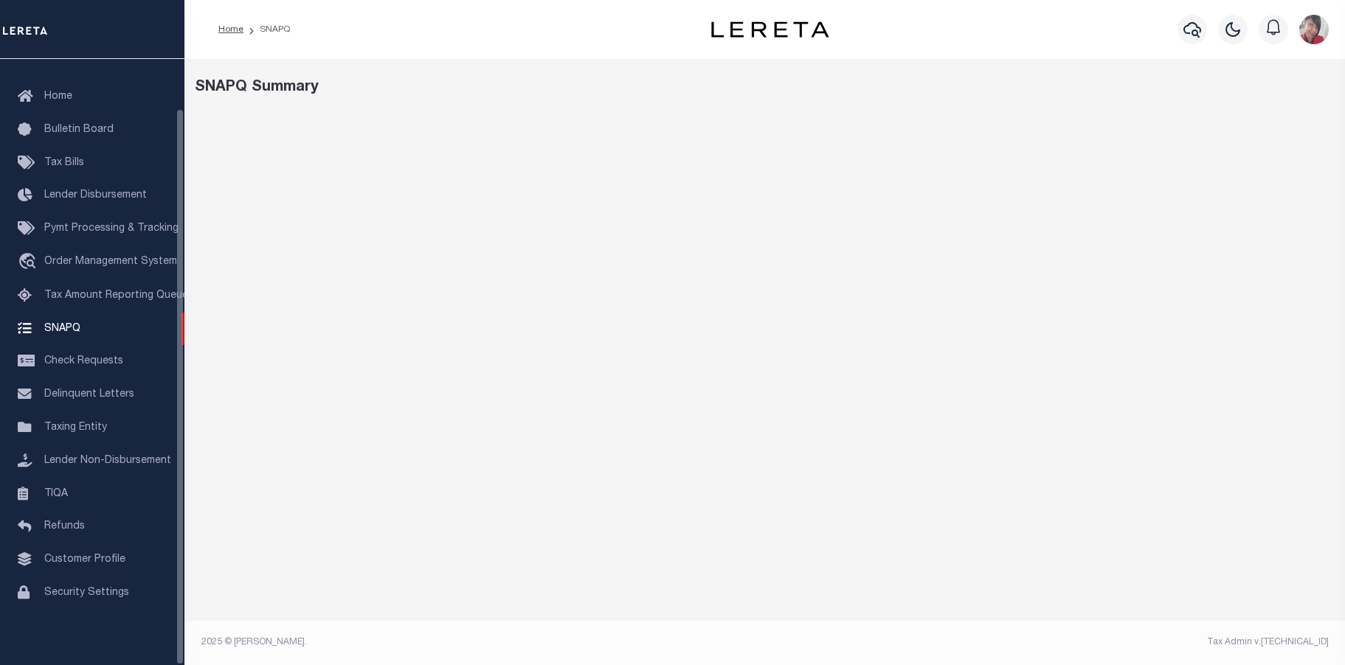
select select "100"
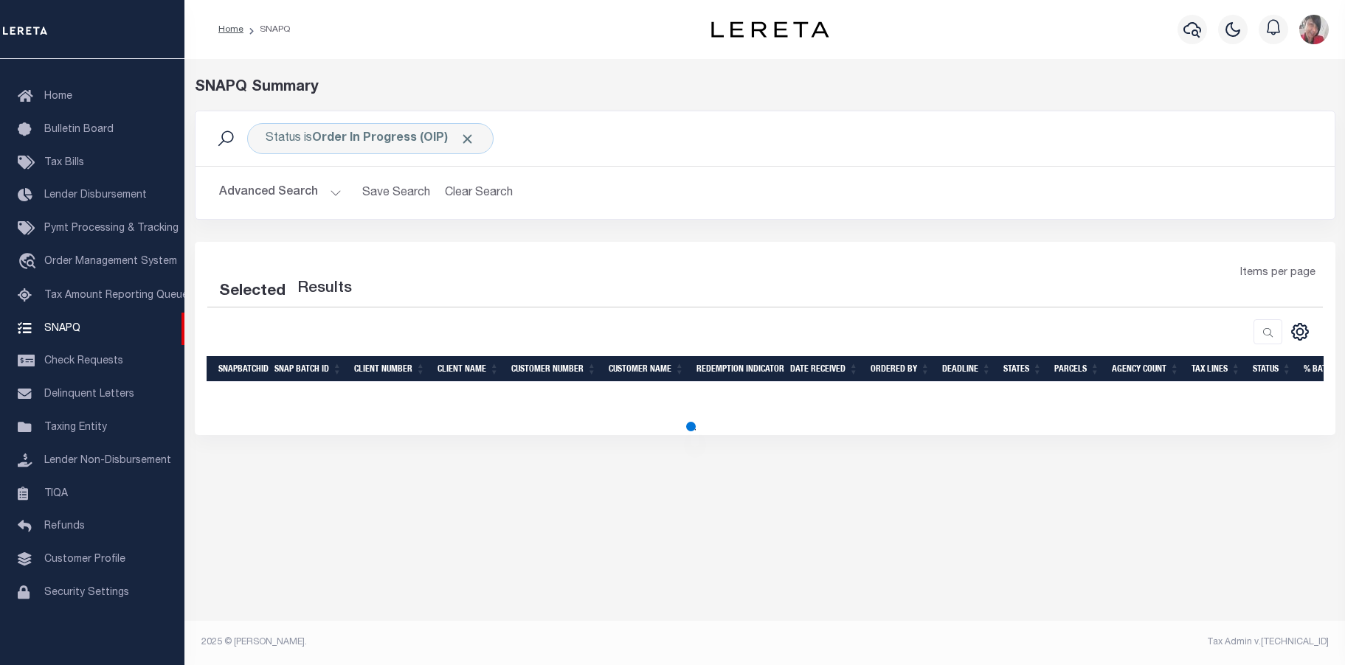
select select "100"
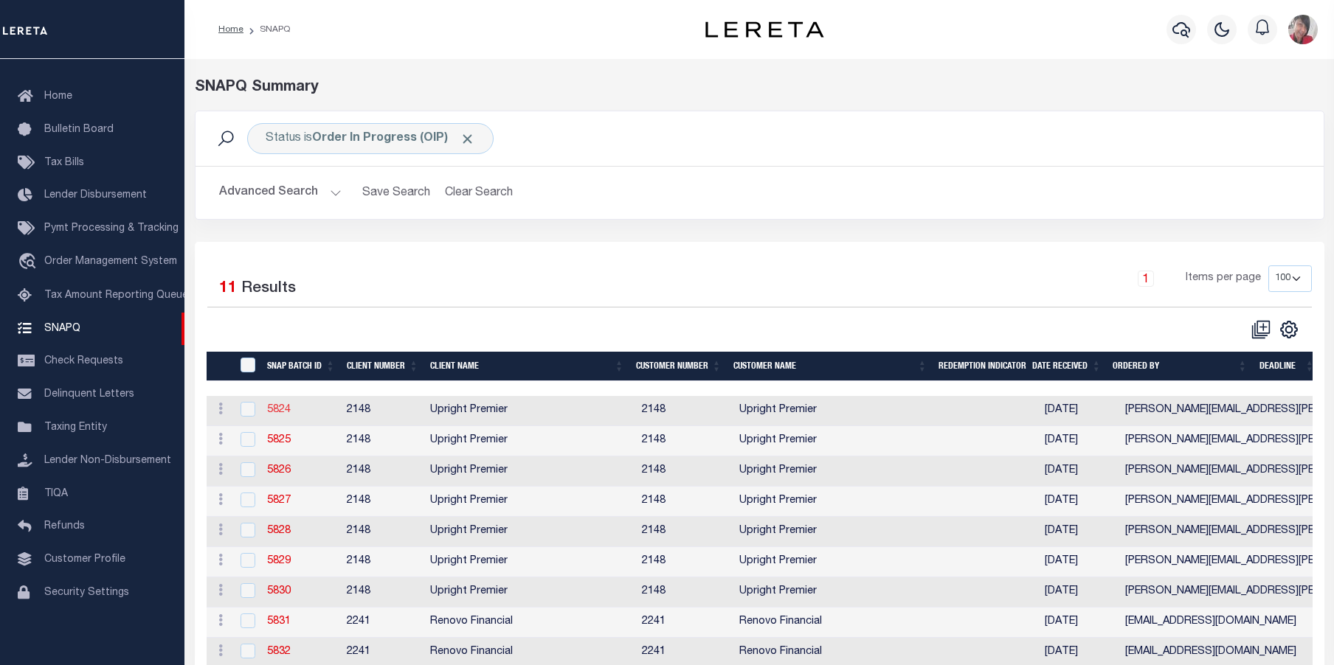
click at [277, 413] on link "5824" at bounding box center [279, 410] width 24 height 10
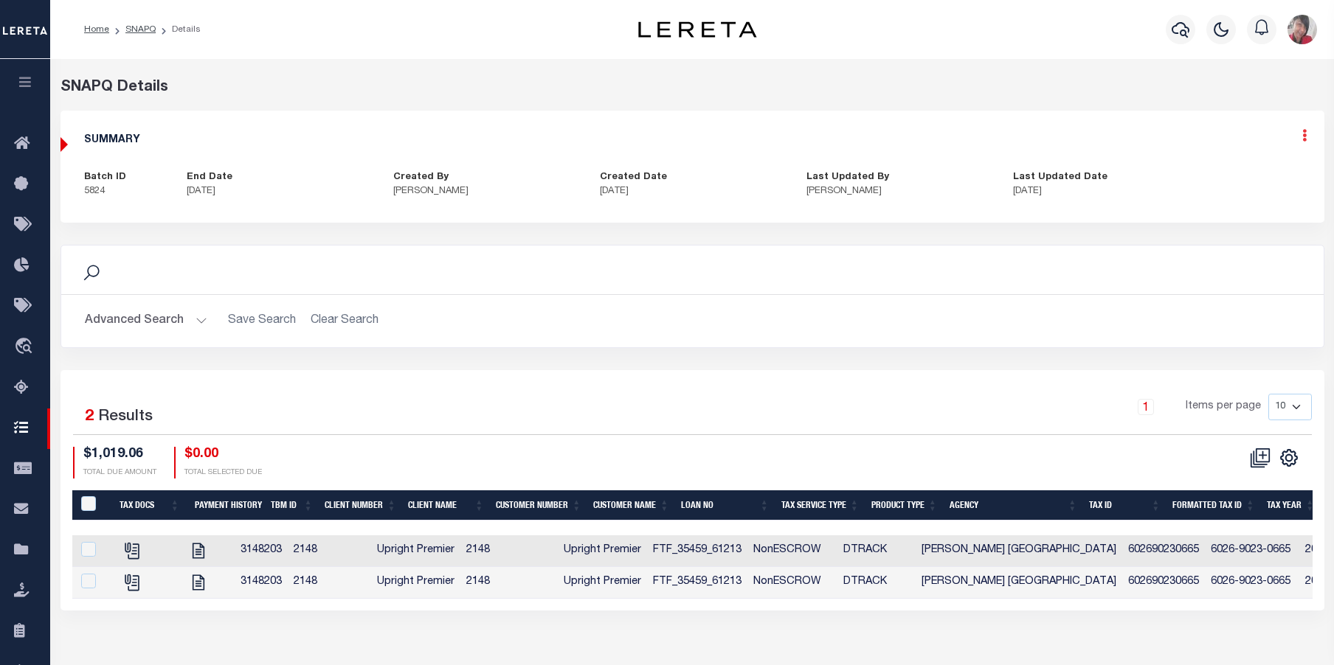
click at [1303, 139] on icon at bounding box center [1304, 135] width 4 height 13
click at [1235, 176] on link "Edit" at bounding box center [1265, 178] width 117 height 24
select select "OIP"
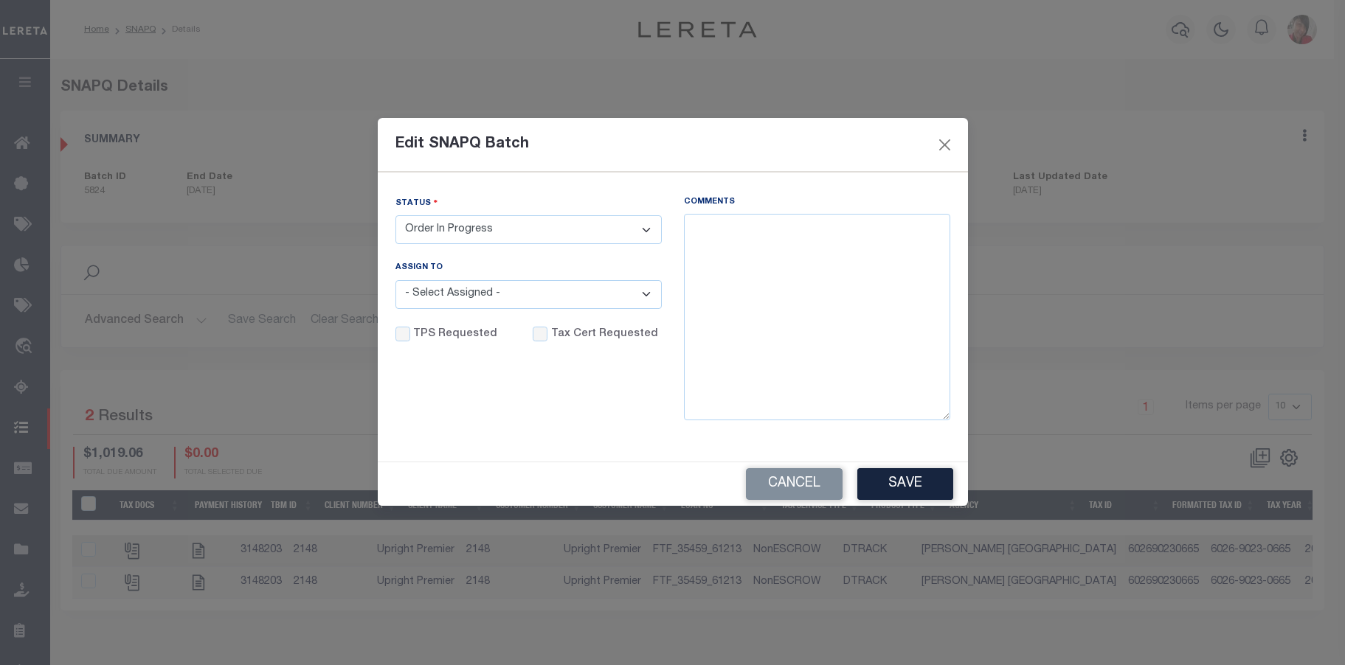
click at [1059, 243] on div "Edit SNAPQ Batch Status - Select Status - Order In Progress Complete Assign To …" at bounding box center [672, 332] width 1345 height 665
click at [939, 145] on button "Close" at bounding box center [944, 144] width 19 height 19
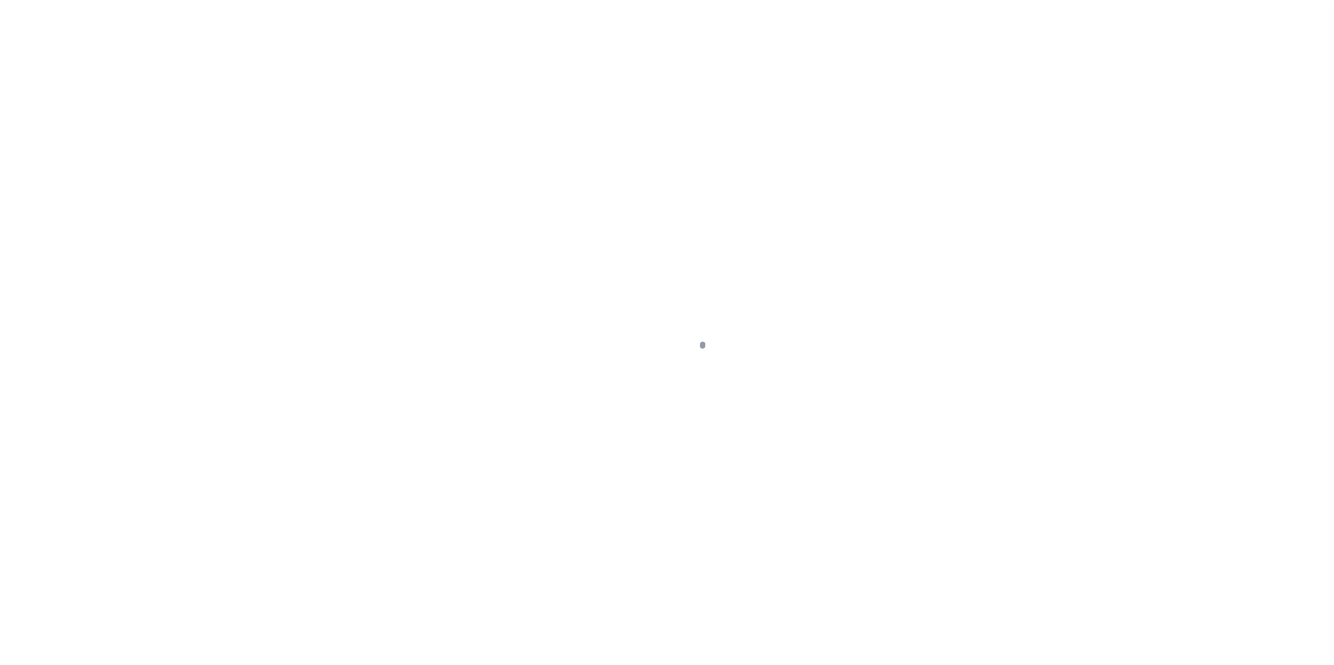
select select "RSR"
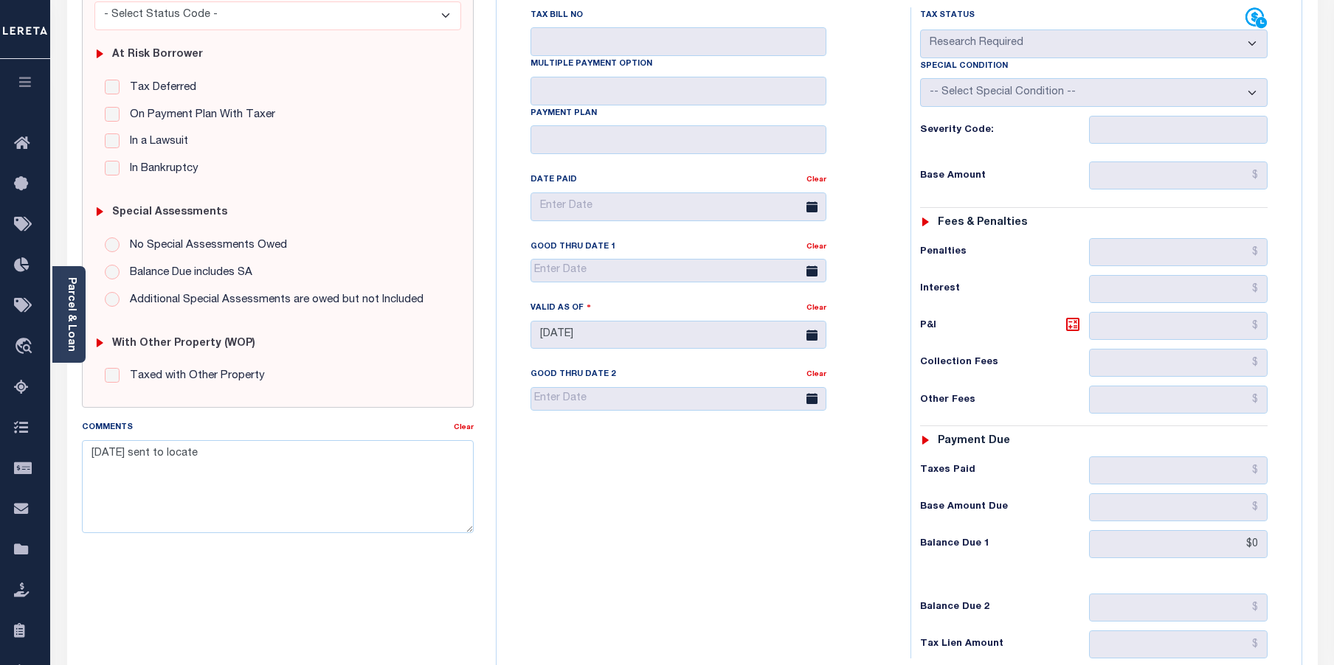
scroll to position [295, 0]
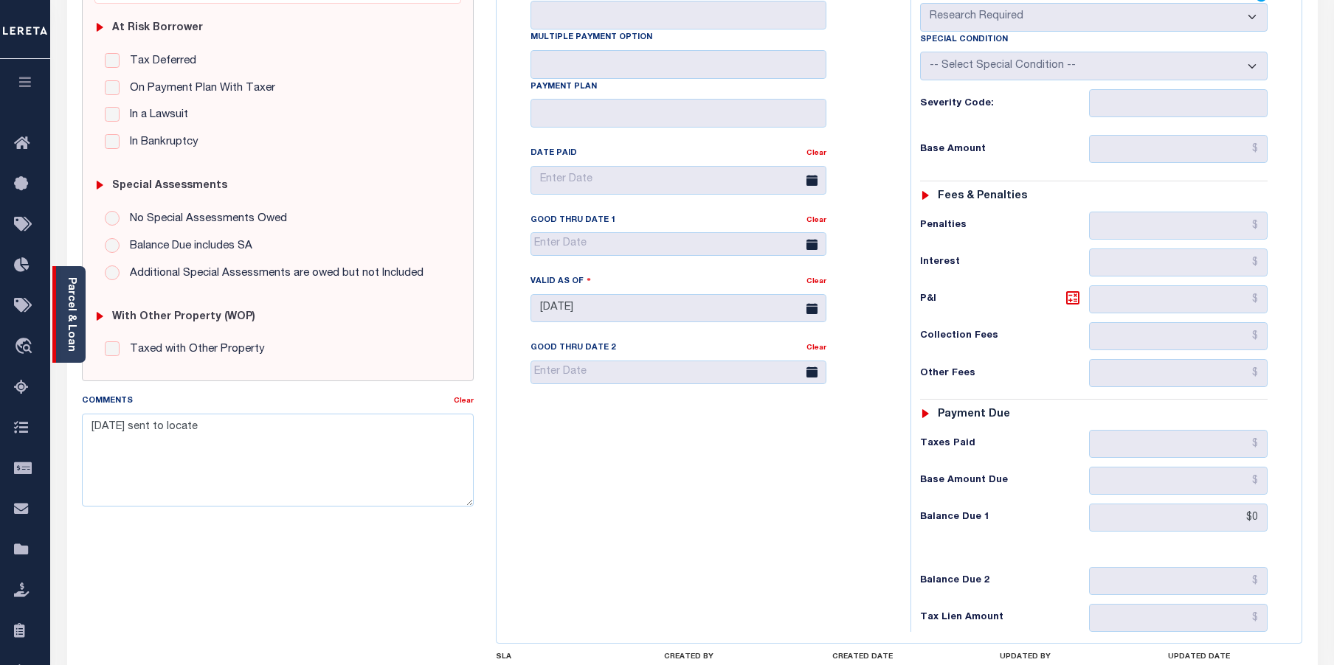
click at [66, 313] on link "Parcel & Loan" at bounding box center [71, 314] width 10 height 75
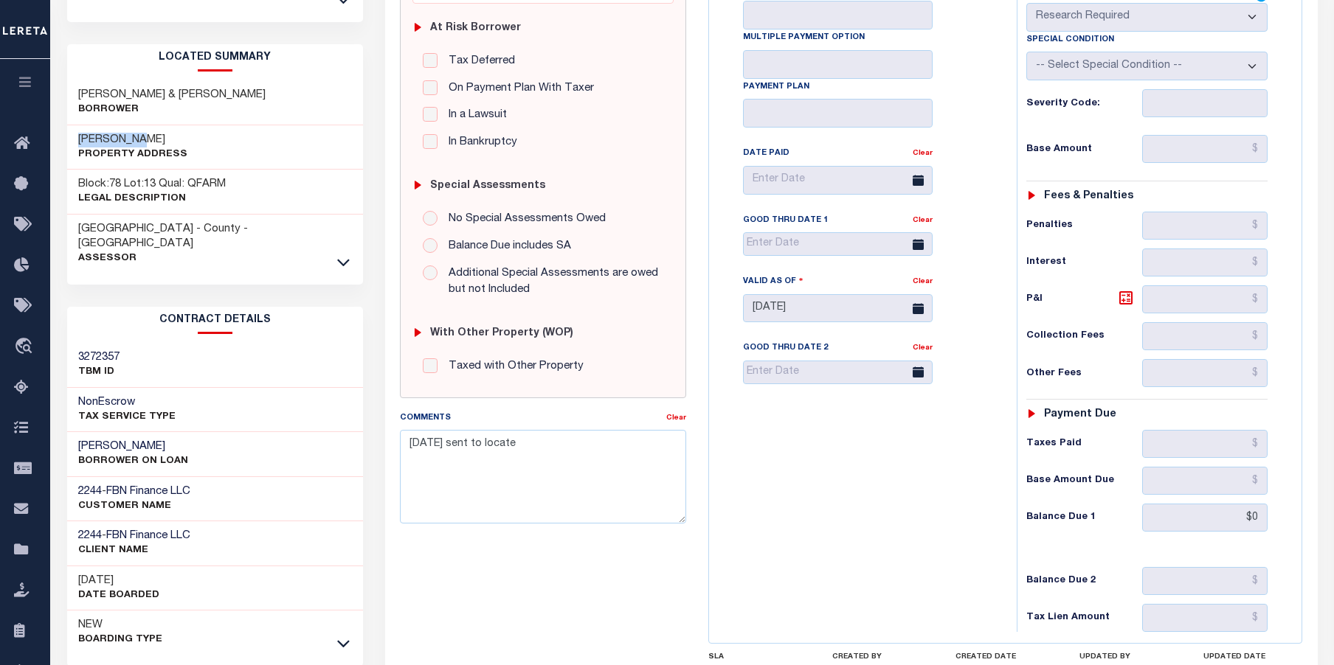
drag, startPoint x: 159, startPoint y: 122, endPoint x: 75, endPoint y: 125, distance: 84.2
click at [75, 125] on div "[PERSON_NAME] Property Address" at bounding box center [215, 147] width 296 height 45
click at [266, 88] on h3 "[PERSON_NAME] & [PERSON_NAME]" at bounding box center [171, 95] width 187 height 15
drag, startPoint x: 139, startPoint y: 80, endPoint x: 76, endPoint y: 78, distance: 63.5
click at [76, 80] on div "[PERSON_NAME] & [PERSON_NAME]" at bounding box center [215, 102] width 296 height 45
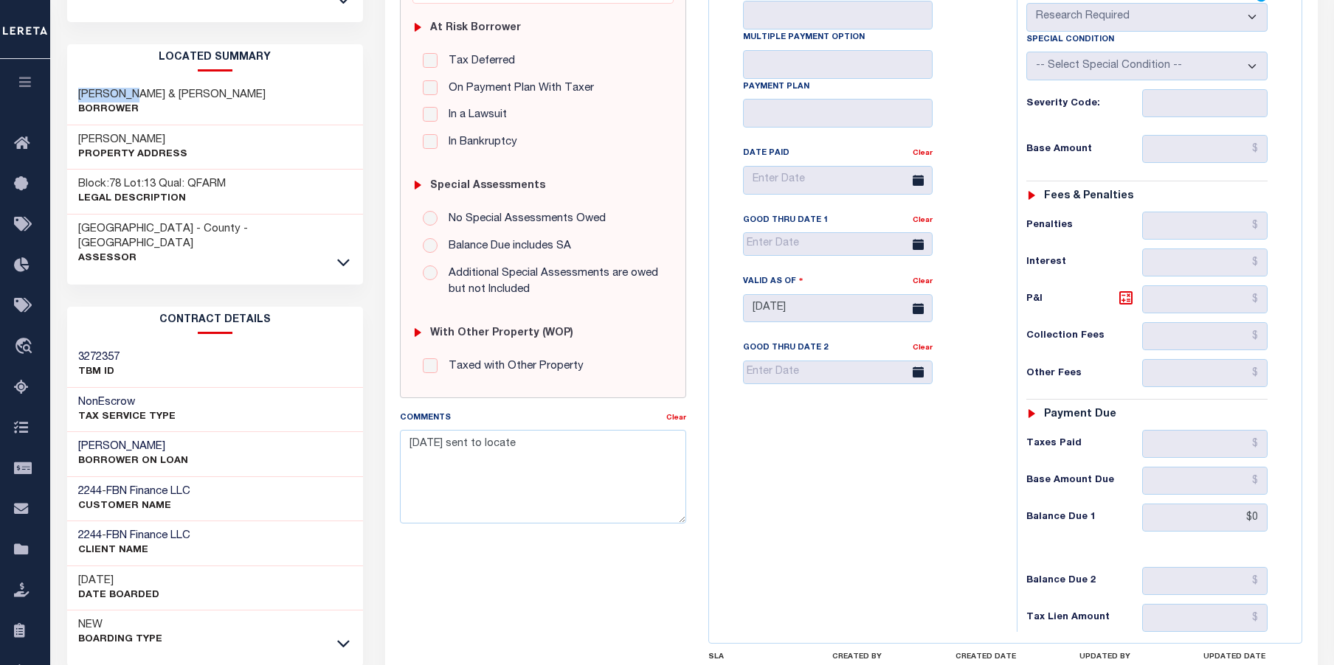
copy h3 "FRALINGER"
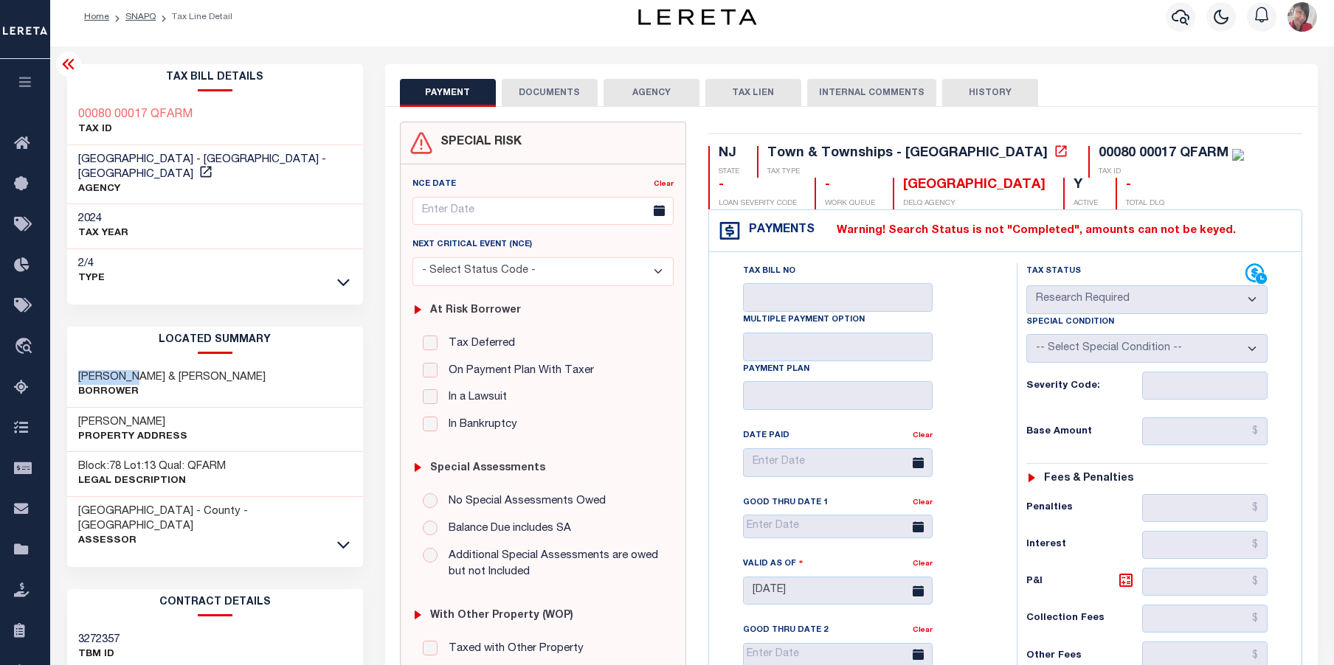
scroll to position [0, 0]
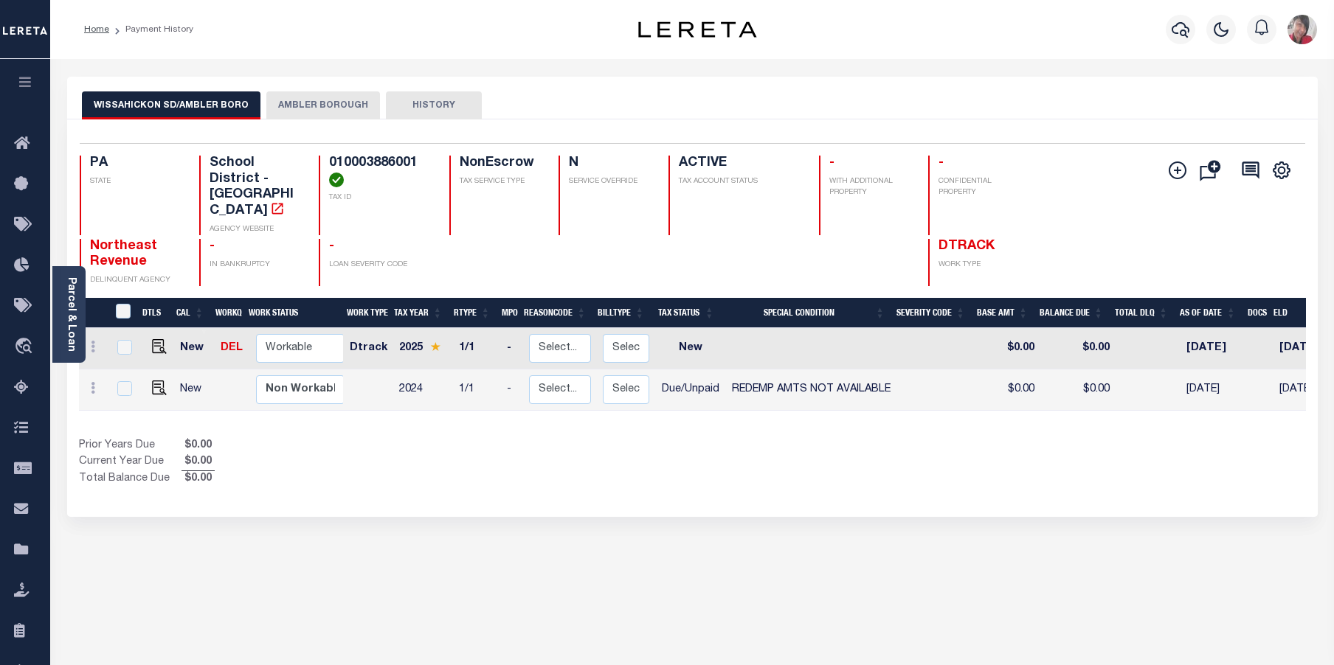
click at [327, 108] on button "AMBLER BOROUGH" at bounding box center [323, 105] width 114 height 28
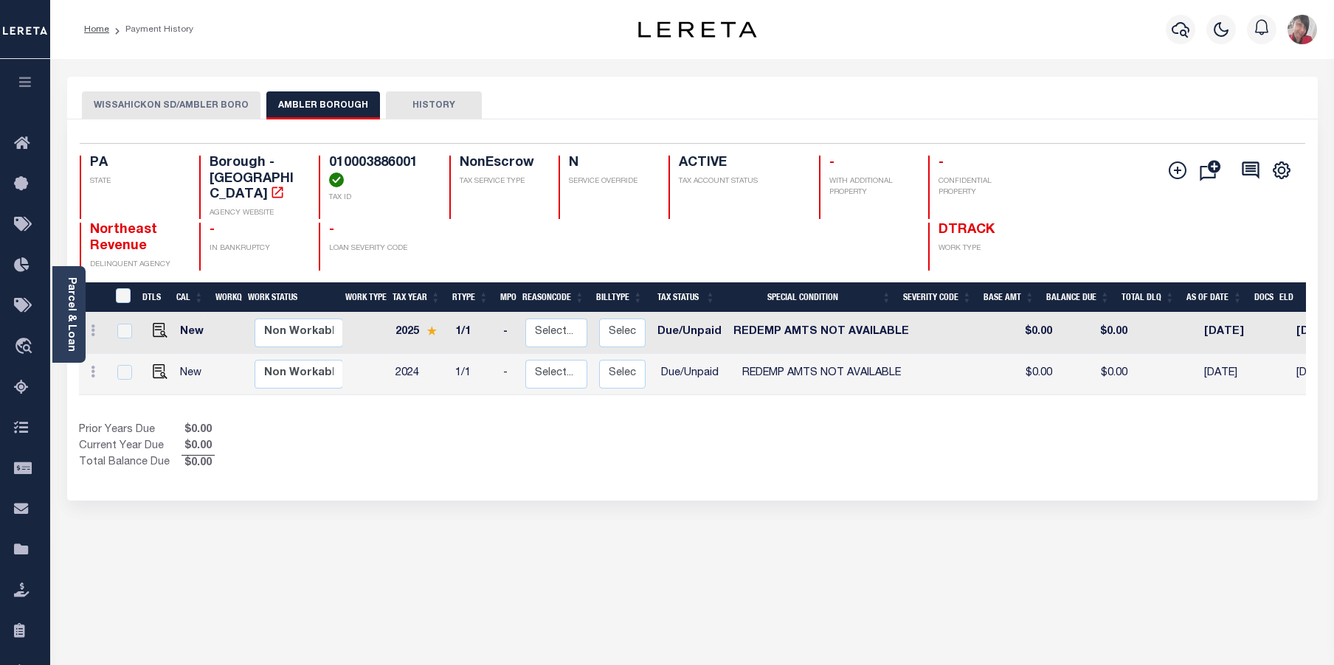
click at [437, 102] on button "HISTORY" at bounding box center [434, 105] width 96 height 28
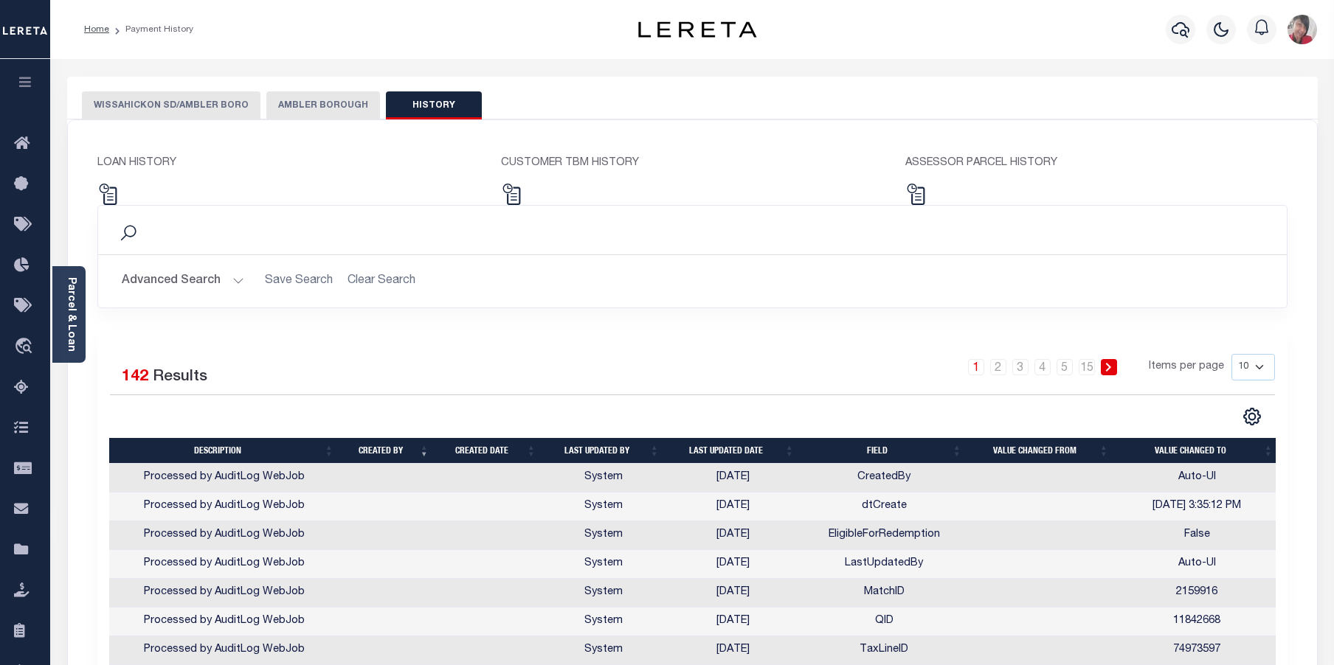
click at [341, 106] on button "AMBLER BOROUGH" at bounding box center [323, 105] width 114 height 28
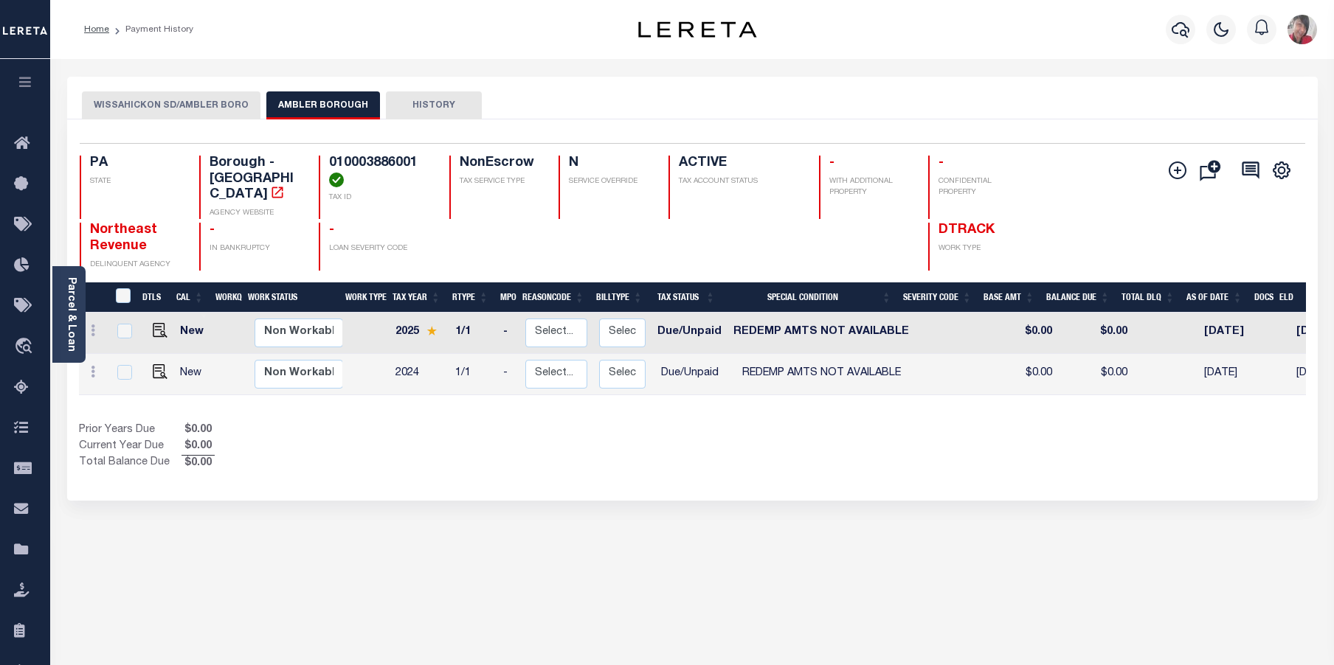
click at [162, 106] on button "WISSAHICKON SD/AMBLER BORO" at bounding box center [171, 105] width 179 height 28
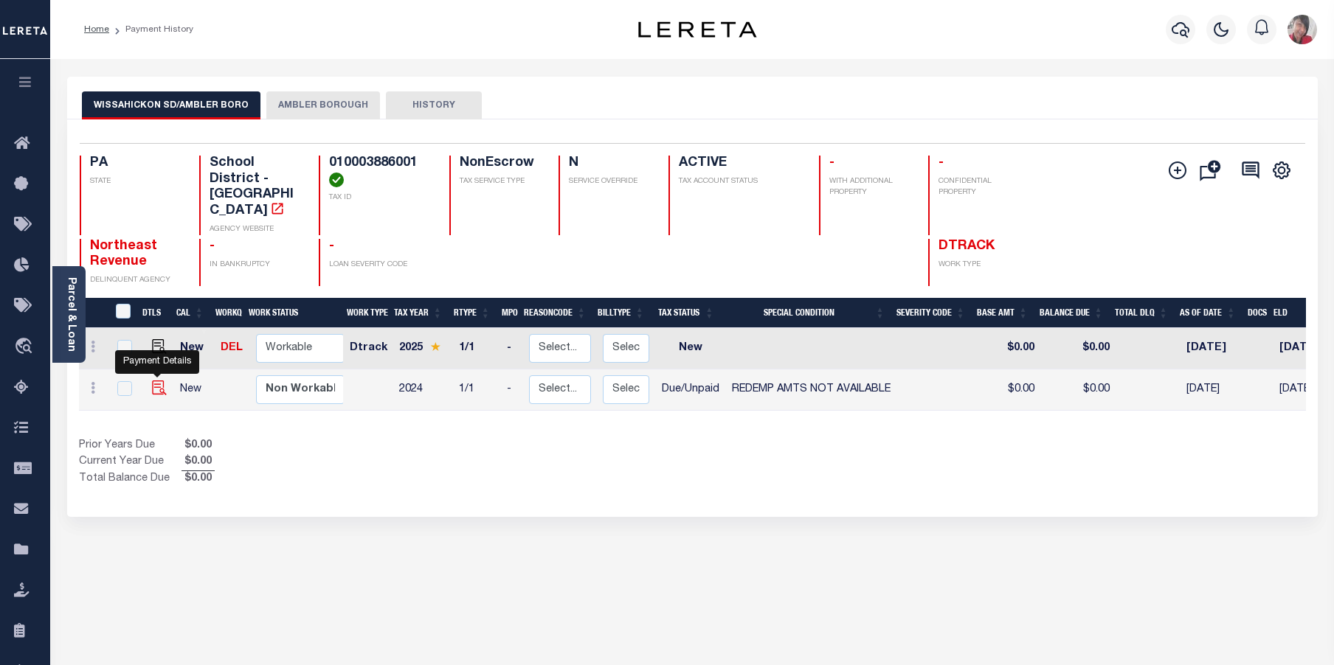
click at [162, 381] on img "" at bounding box center [159, 388] width 15 height 15
checkbox input "true"
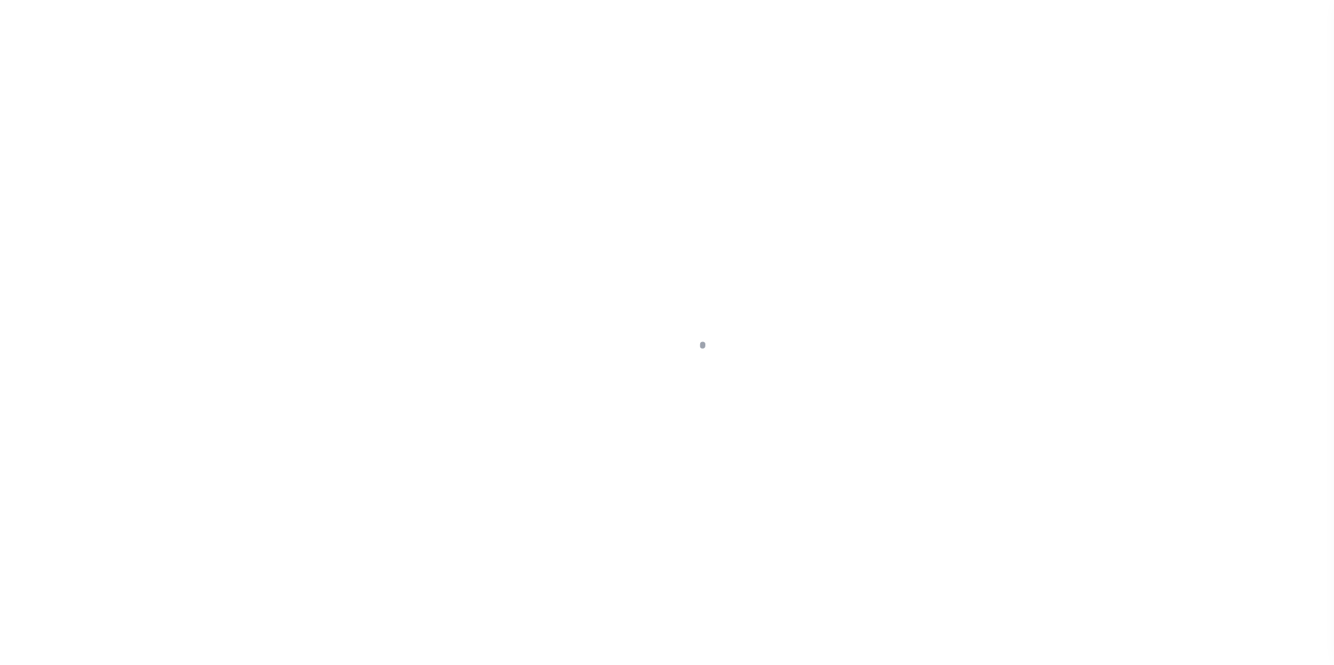
select select "DUE"
select select "24"
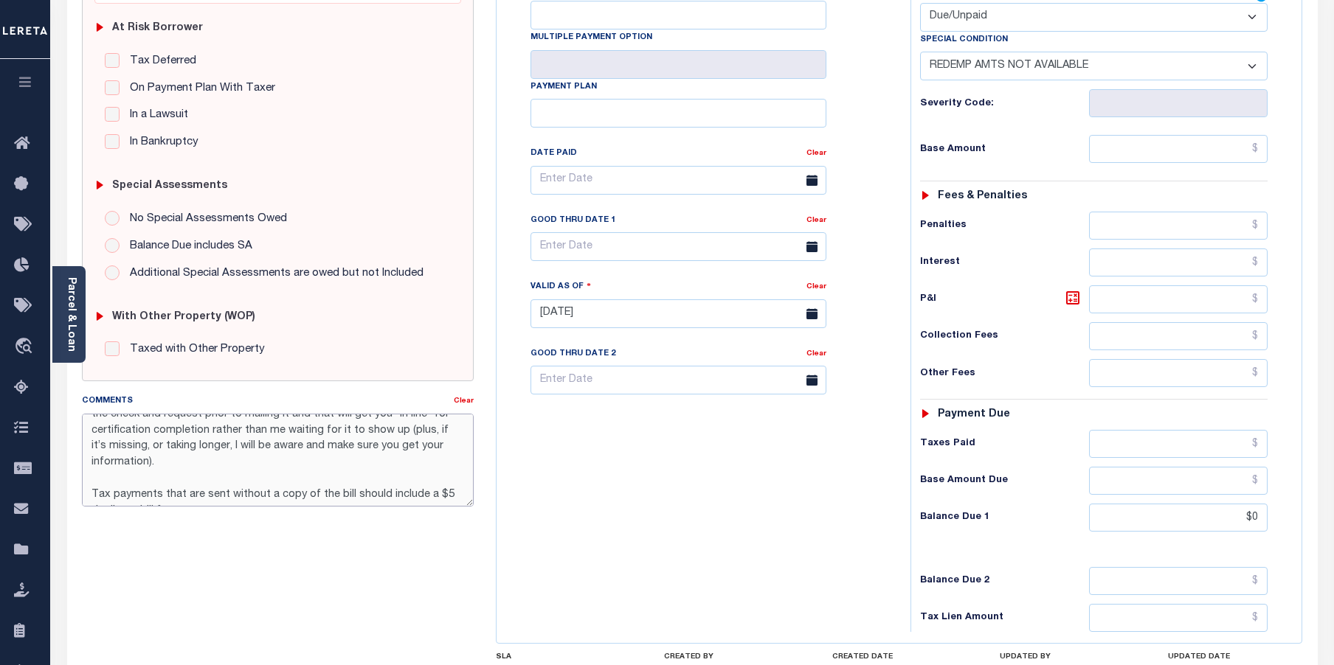
scroll to position [243, 0]
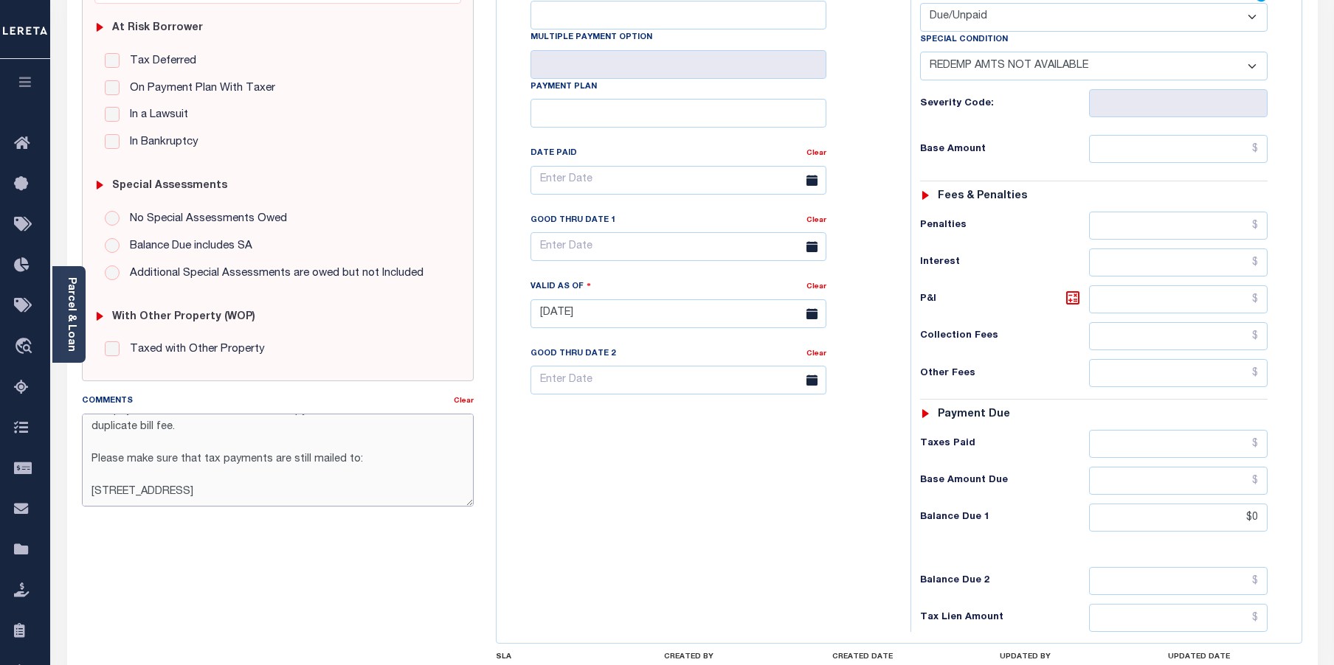
drag, startPoint x: 90, startPoint y: 423, endPoint x: 452, endPoint y: 488, distance: 368.1
click at [452, 488] on textarea "$15 for a current year cert, $10 for each additional year, and there is a $15 a…" at bounding box center [278, 460] width 392 height 93
click at [1053, 163] on div "Base Amount" at bounding box center [1094, 149] width 348 height 28
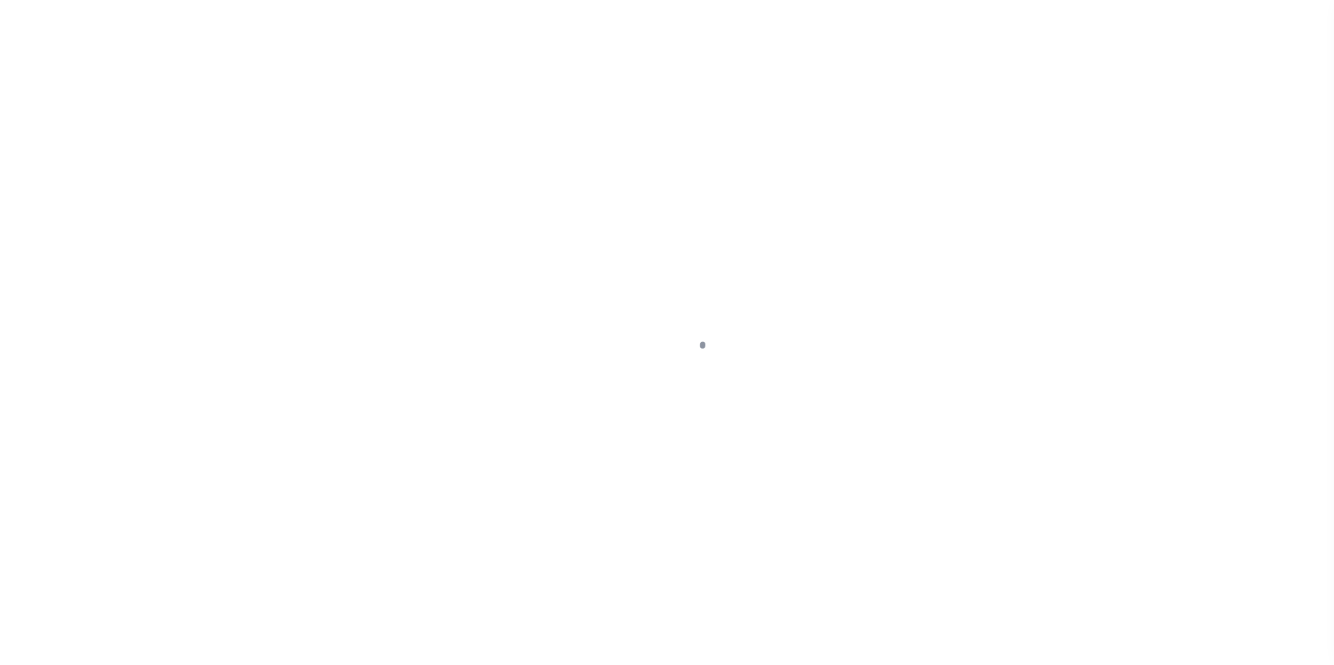
select select "DUE"
select select "24"
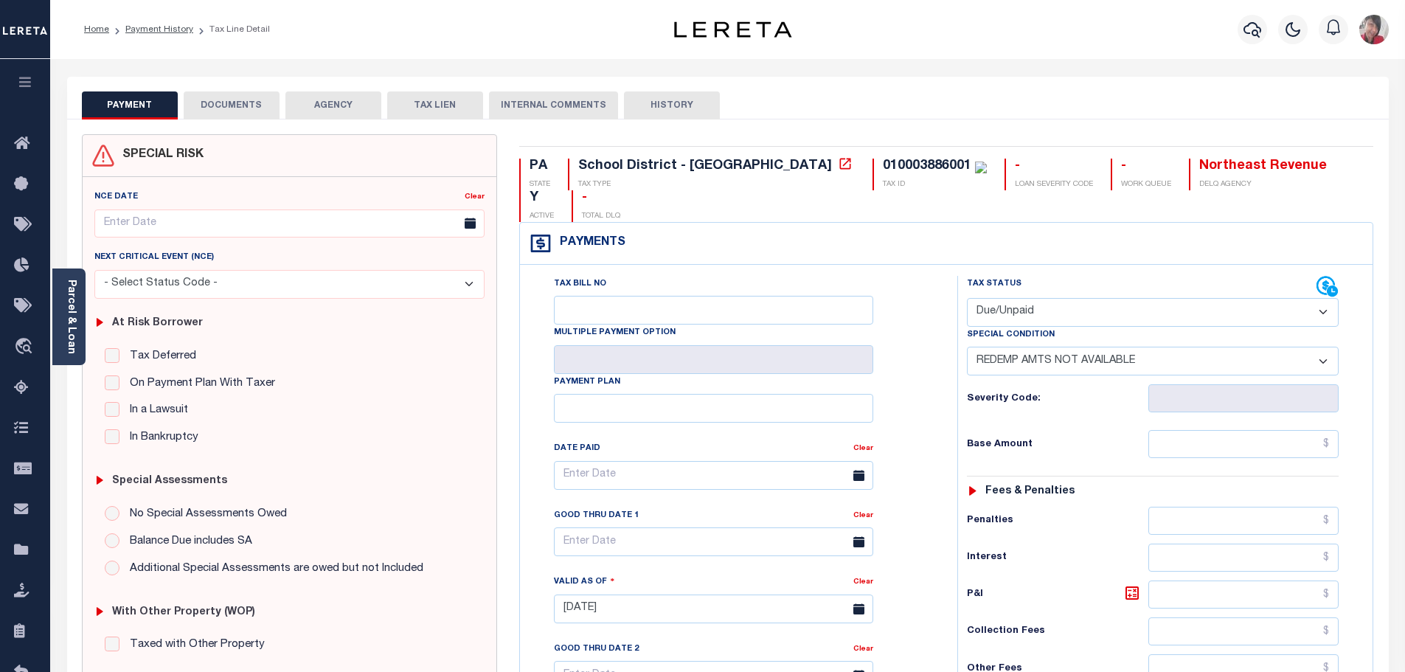
click at [902, 29] on div "Profile Sign out" at bounding box center [1118, 30] width 551 height 52
click at [1254, 28] on icon "button" at bounding box center [1253, 30] width 18 height 18
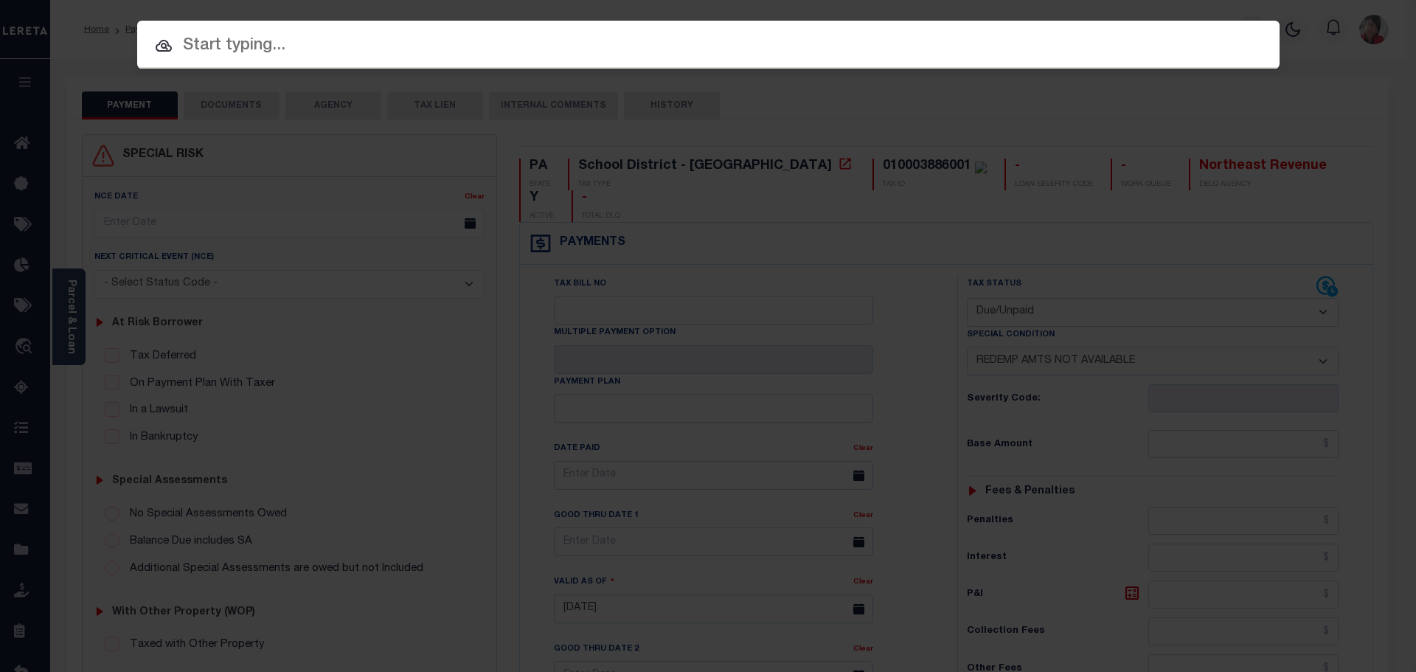
click at [304, 47] on input "text" at bounding box center [708, 46] width 1143 height 26
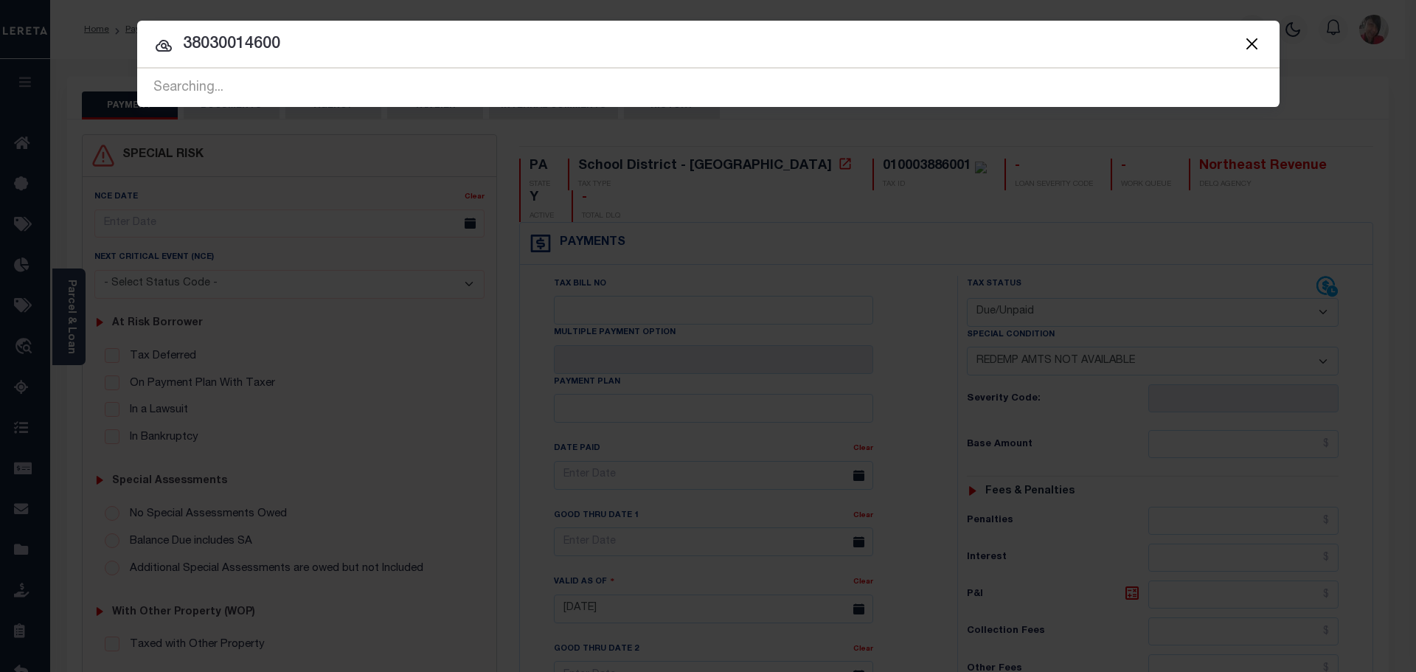
click at [328, 89] on div "Searching..." at bounding box center [708, 88] width 1143 height 38
click at [328, 89] on div "No result found" at bounding box center [708, 88] width 1143 height 38
click at [236, 89] on div "No result found" at bounding box center [708, 88] width 1143 height 38
drag, startPoint x: 283, startPoint y: 42, endPoint x: 168, endPoint y: 38, distance: 114.4
click at [168, 69] on div "38030014600 No result found" at bounding box center [708, 88] width 1143 height 38
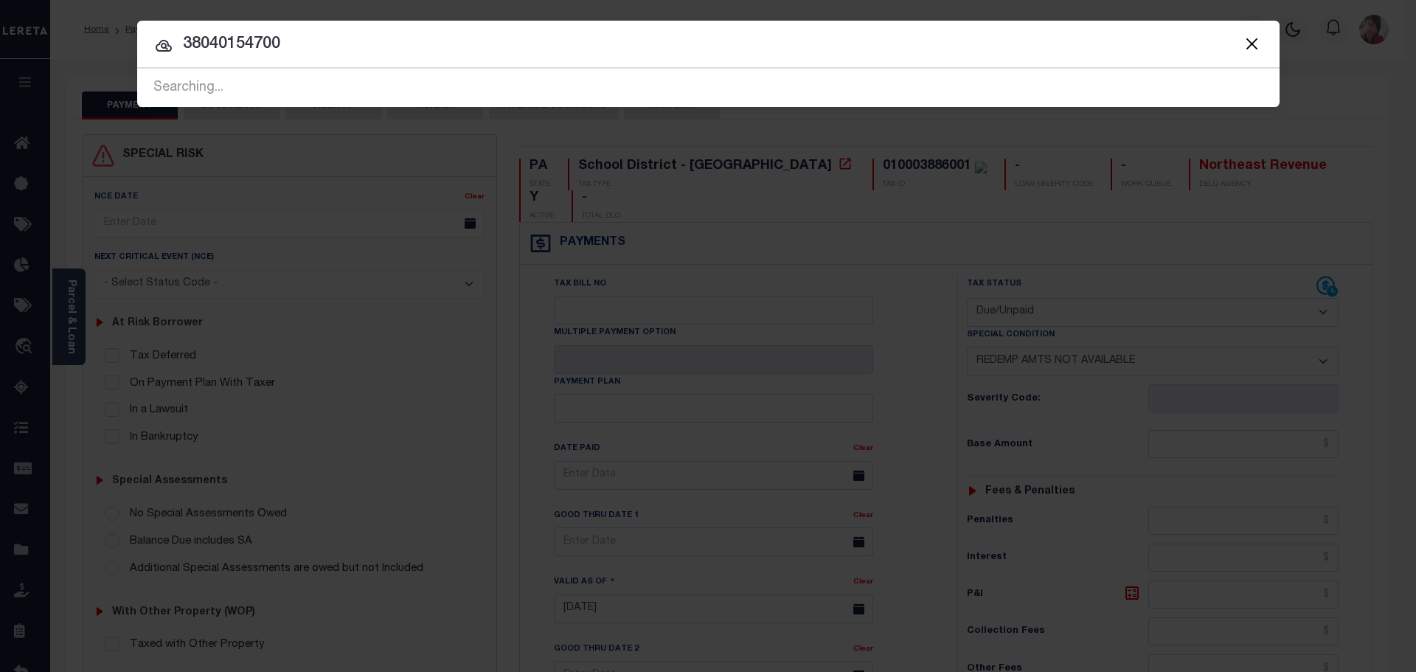
type input "38040154700"
click at [360, 83] on div "Searching..." at bounding box center [708, 88] width 1143 height 38
click at [363, 79] on div "No result found" at bounding box center [708, 88] width 1143 height 38
click at [1250, 42] on button "Close" at bounding box center [1252, 43] width 19 height 19
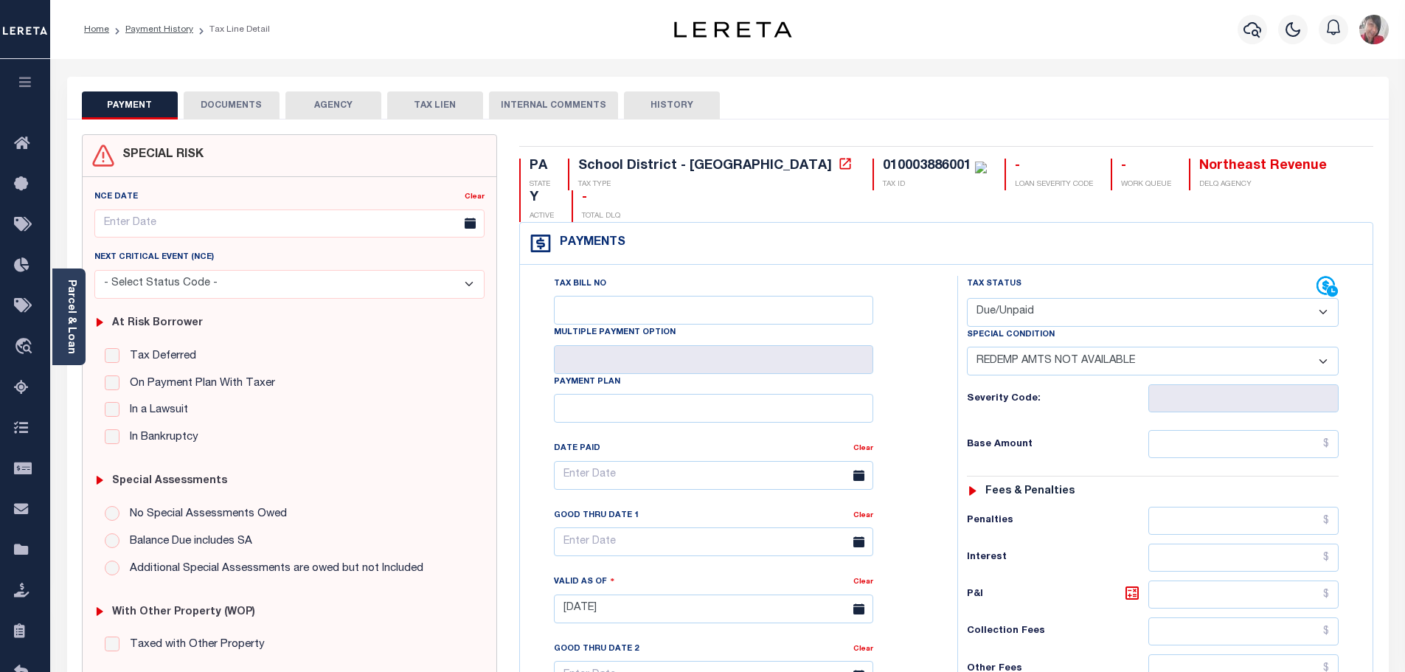
click at [27, 80] on icon "button" at bounding box center [25, 81] width 17 height 13
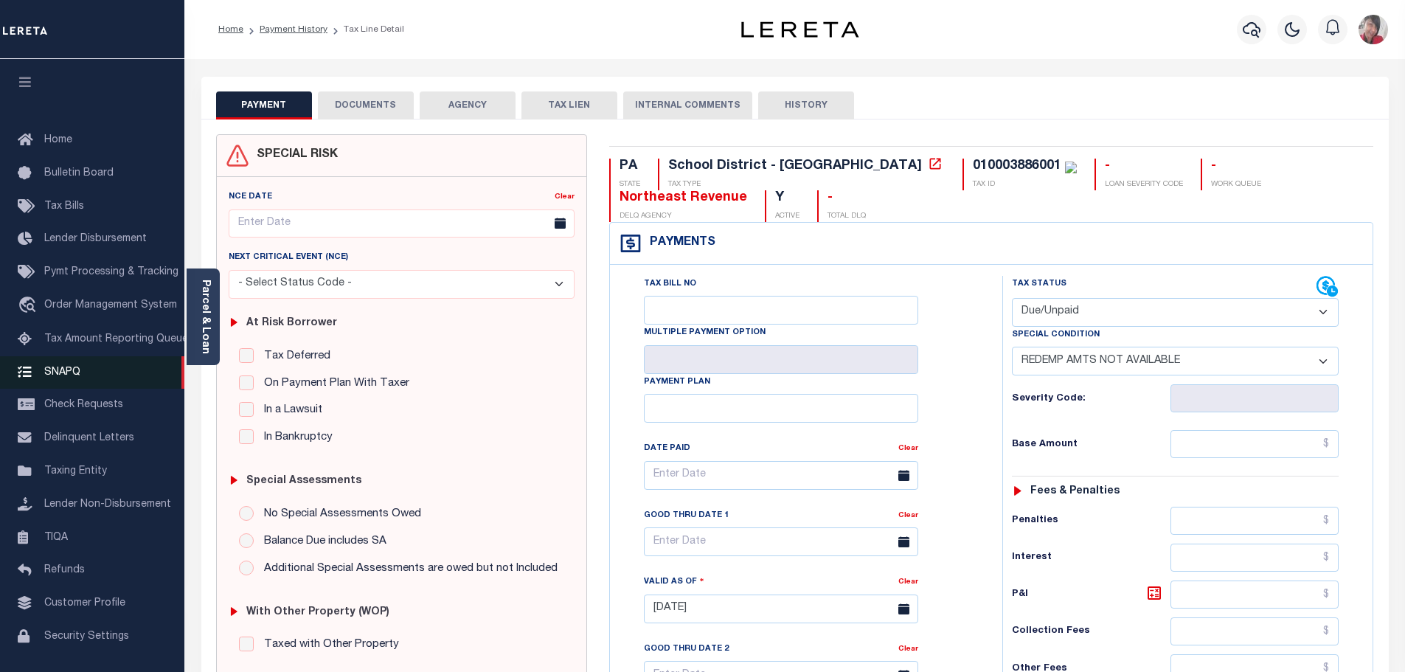
click at [70, 377] on span "SNAPQ" at bounding box center [62, 372] width 36 height 10
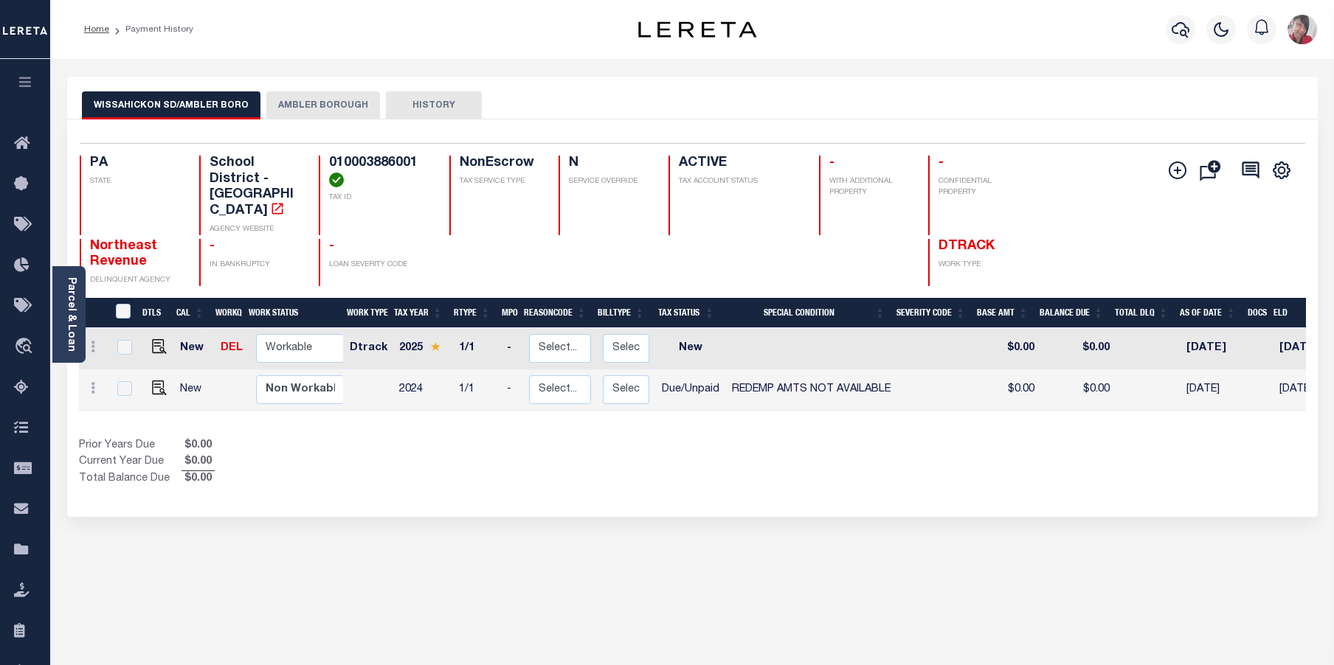
click at [335, 111] on button "AMBLER BOROUGH" at bounding box center [323, 105] width 114 height 28
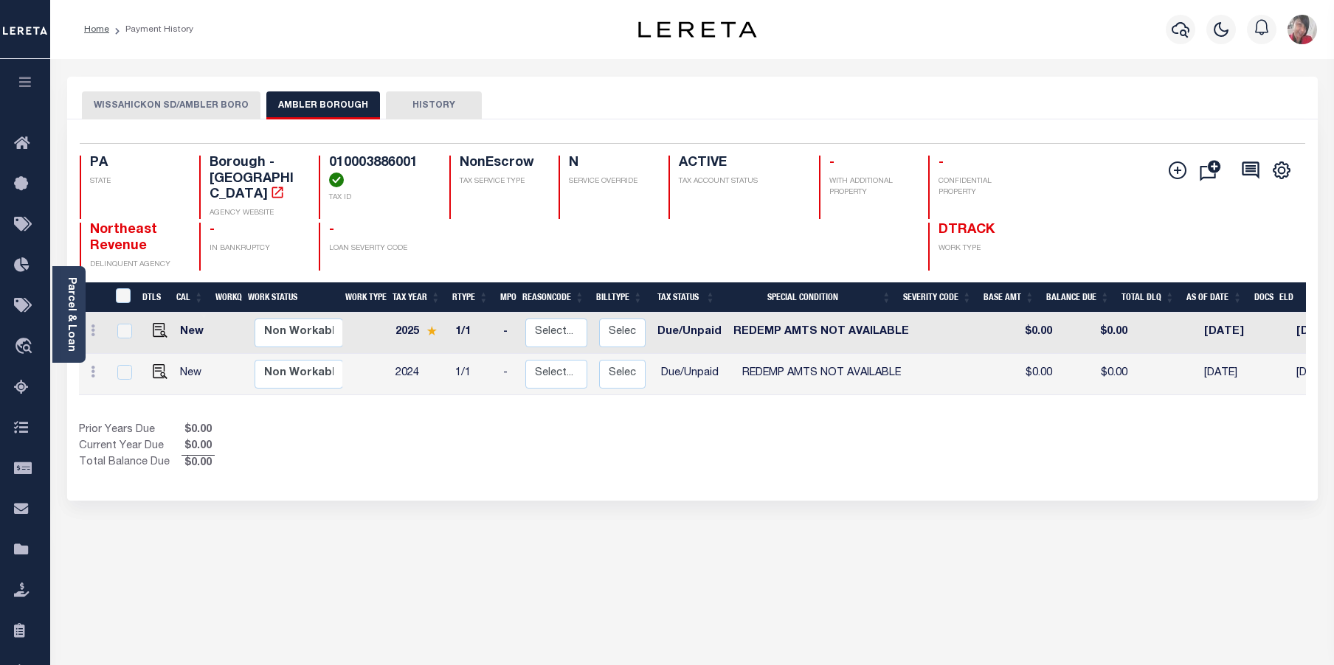
click at [162, 105] on button "WISSAHICKON SD/AMBLER BORO" at bounding box center [171, 105] width 179 height 28
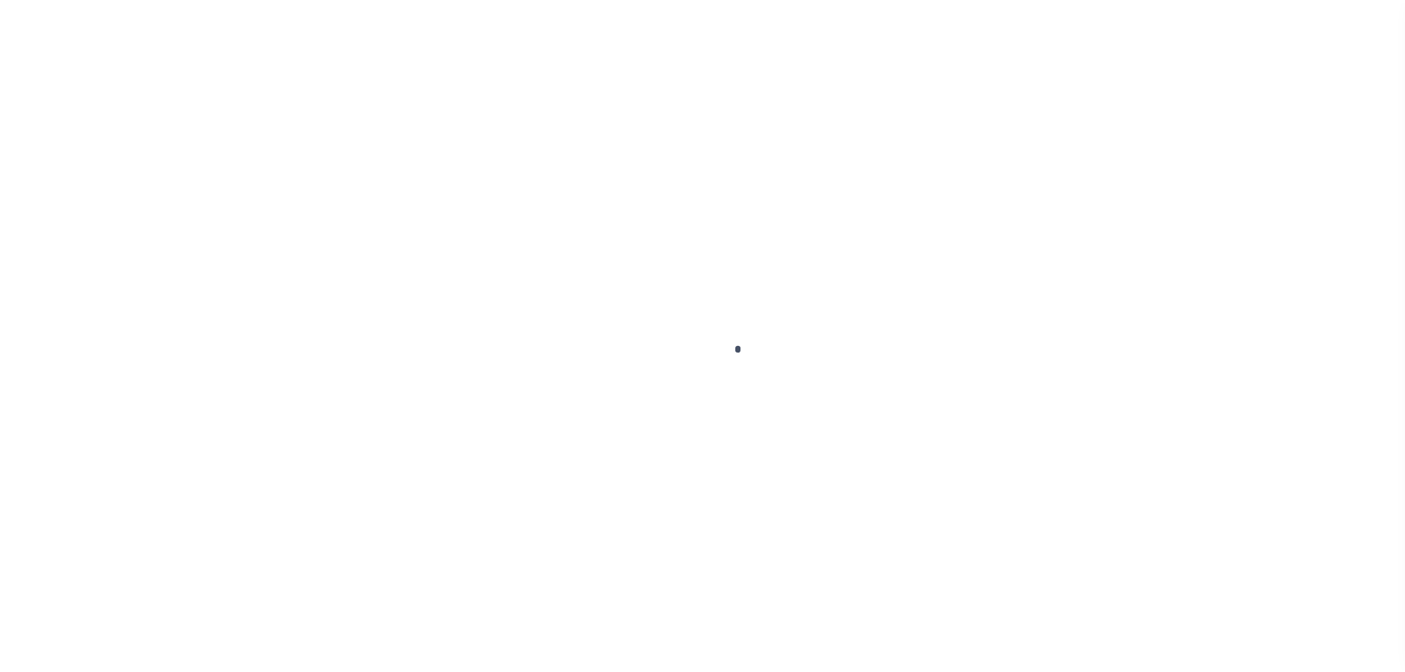
scroll to position [46, 0]
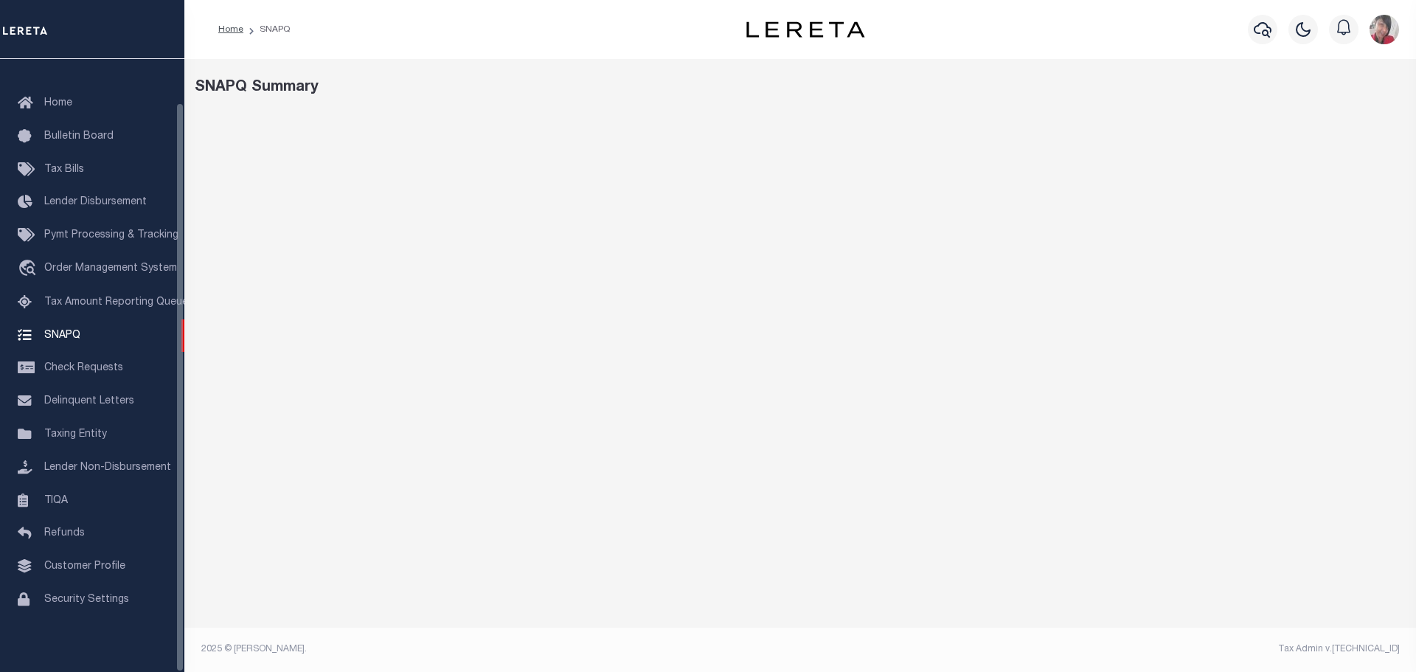
select select "100"
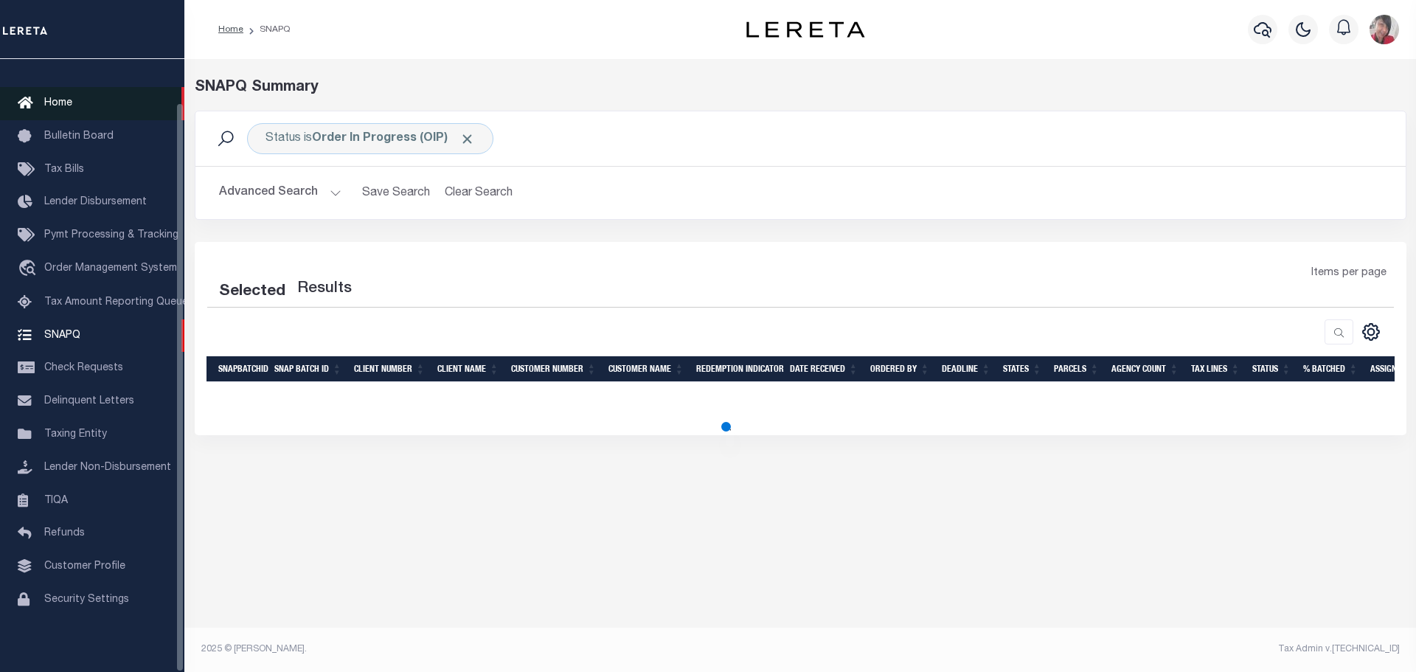
select select "100"
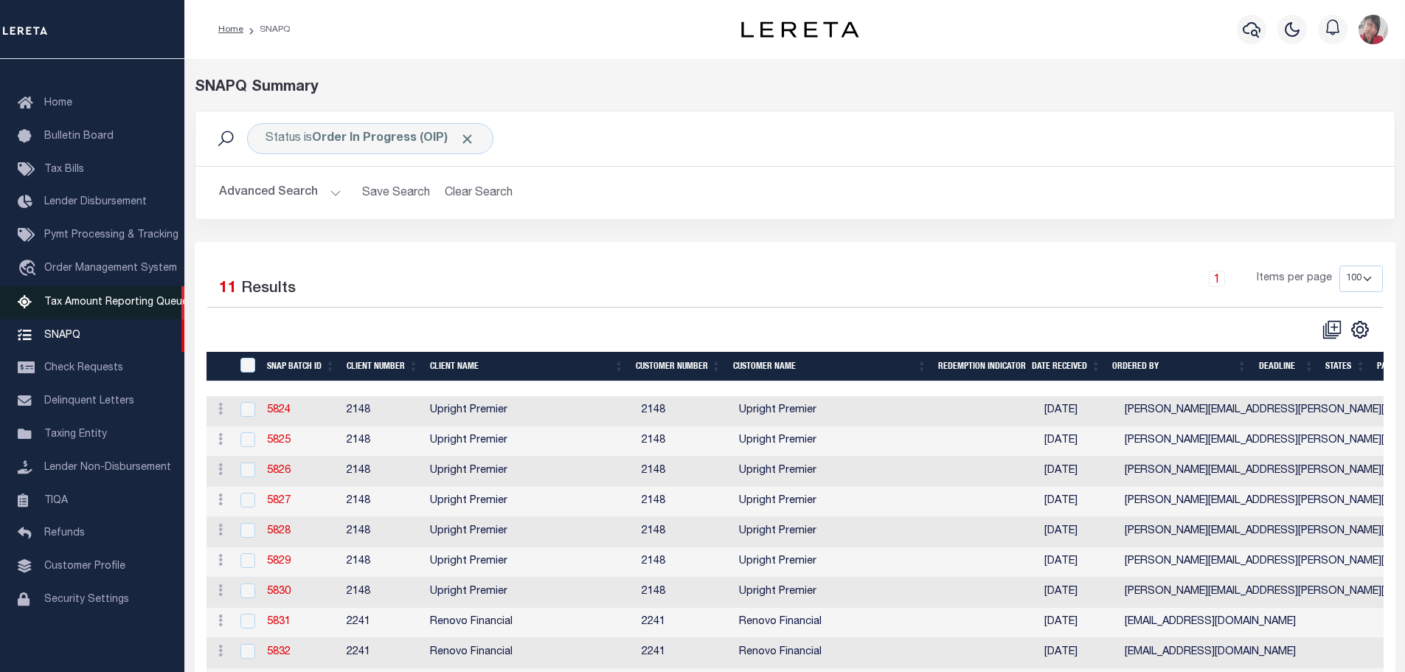
click at [109, 297] on span "Tax Amount Reporting Queue" at bounding box center [116, 302] width 144 height 10
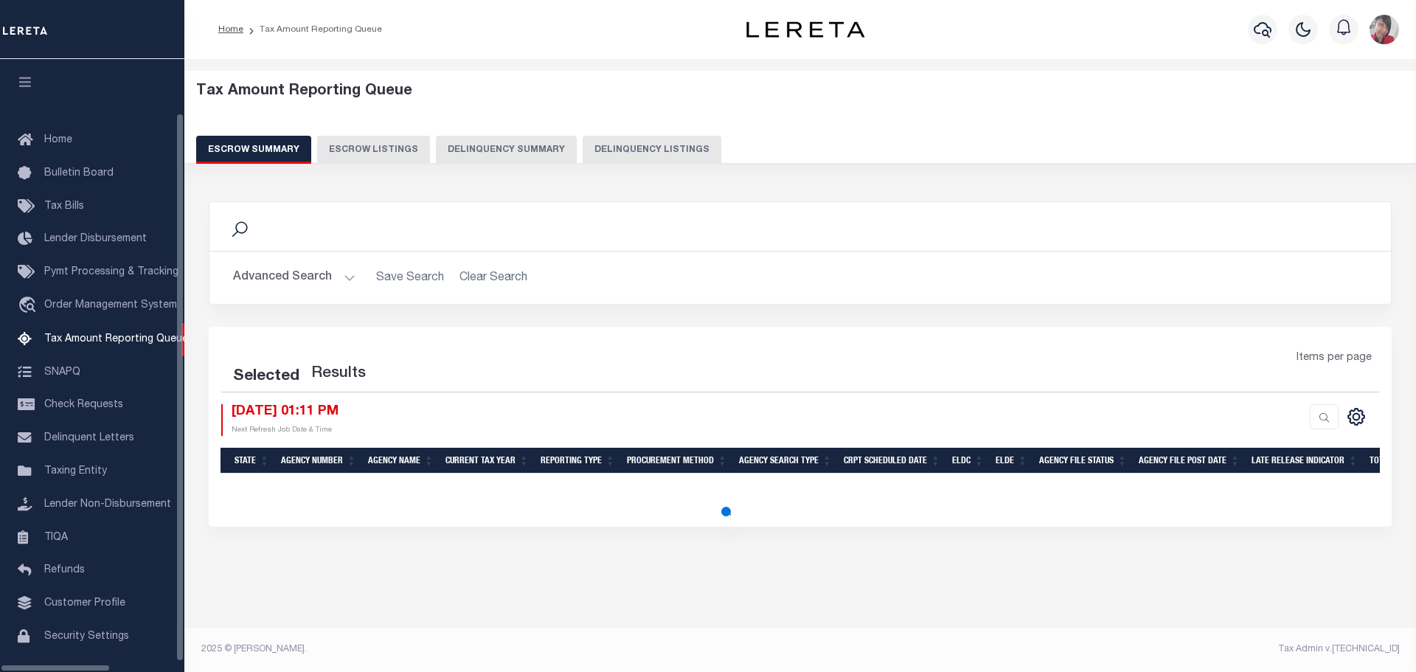
select select "100"
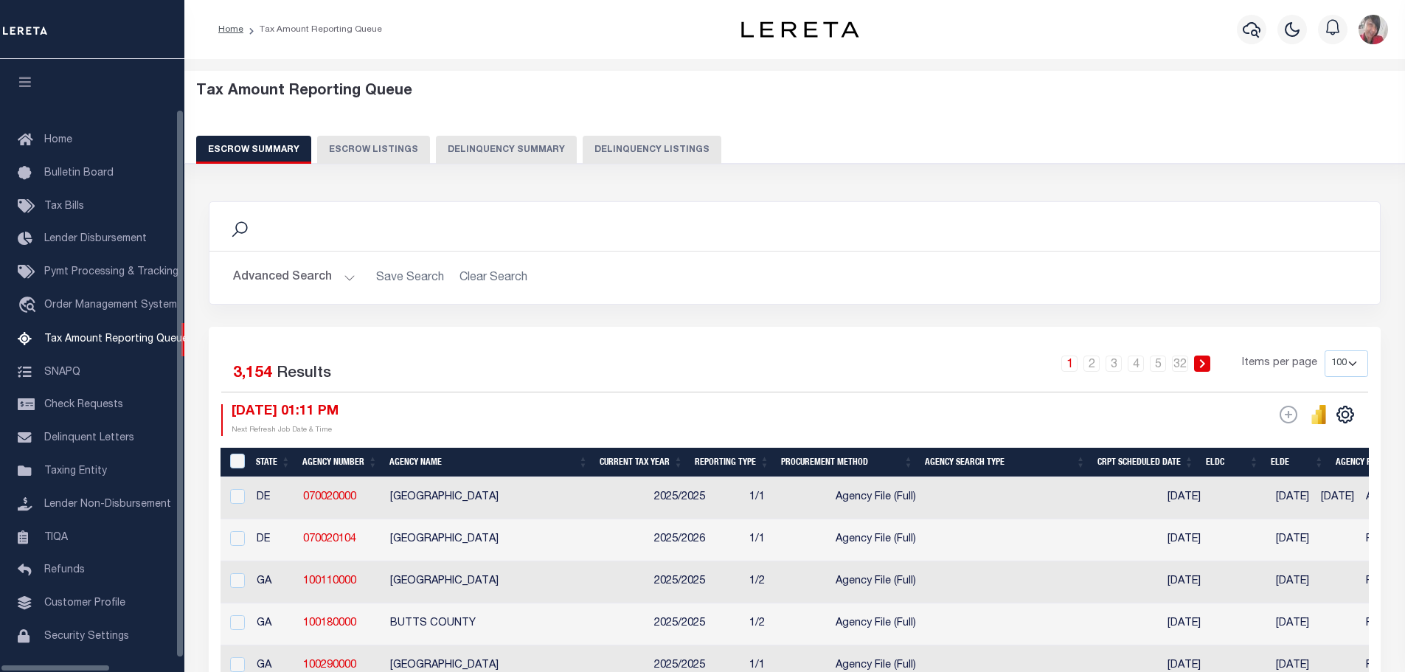
scroll to position [46, 0]
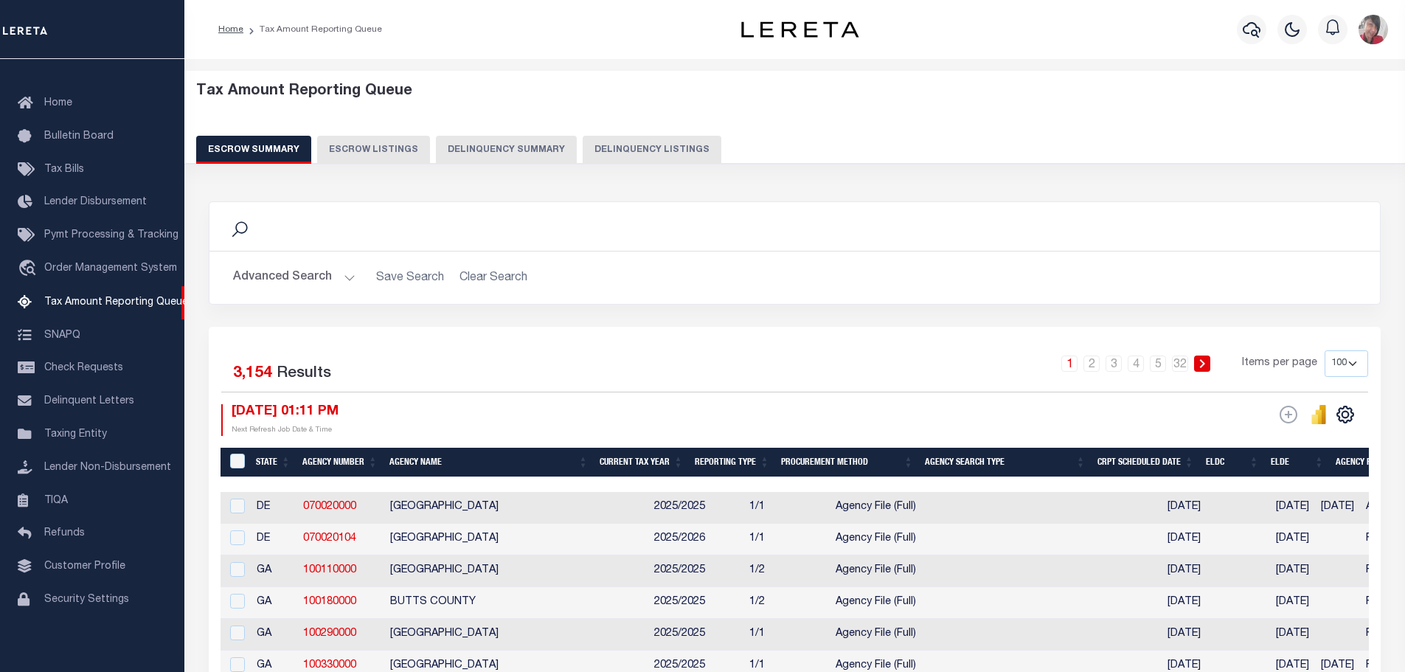
click at [533, 153] on button "Delinquency Summary" at bounding box center [506, 150] width 141 height 28
select select "NY"
select select "Lucky JoEllen"
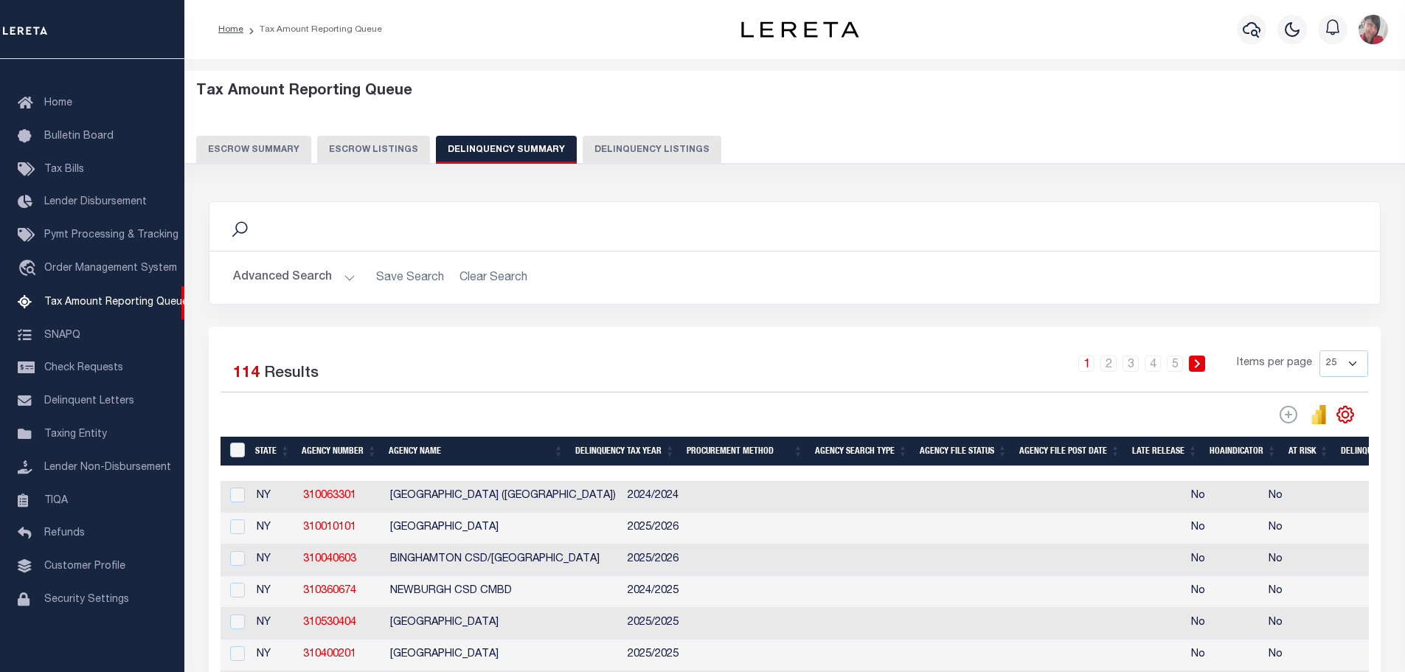
click at [347, 275] on button "Advanced Search" at bounding box center [294, 277] width 122 height 29
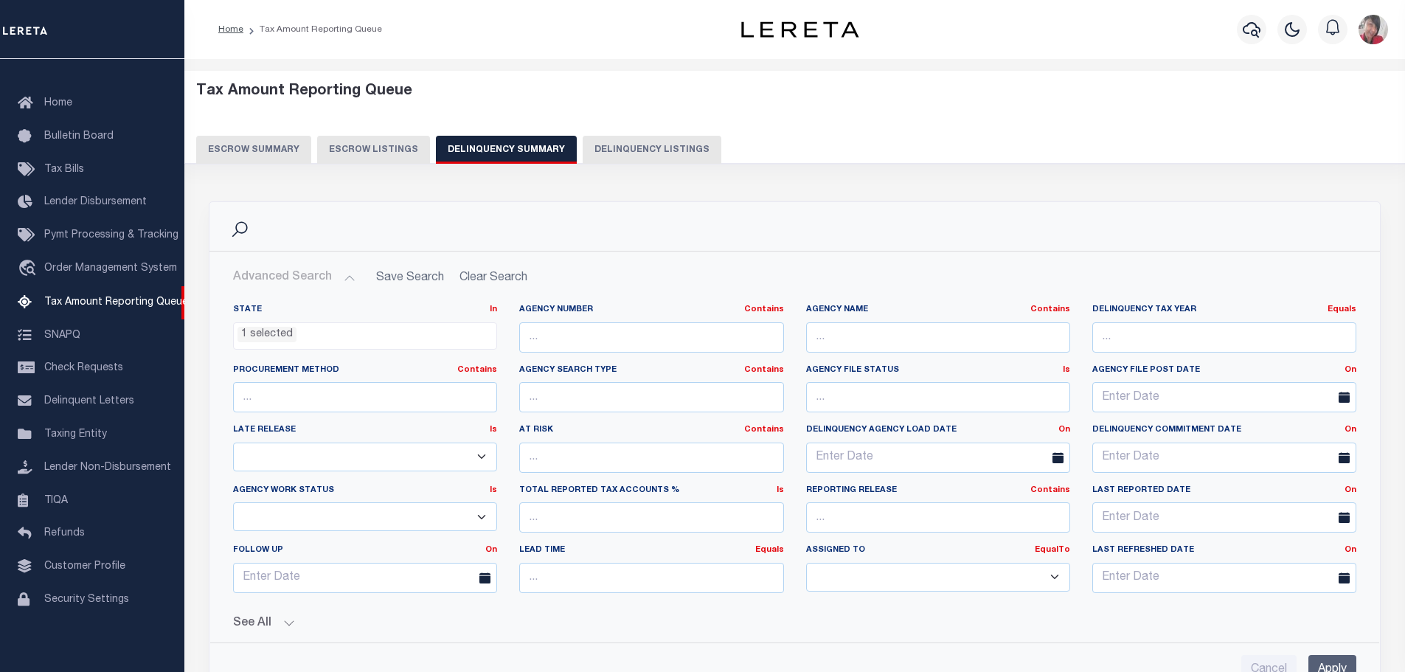
click at [281, 336] on li "1 selected" at bounding box center [267, 335] width 59 height 16
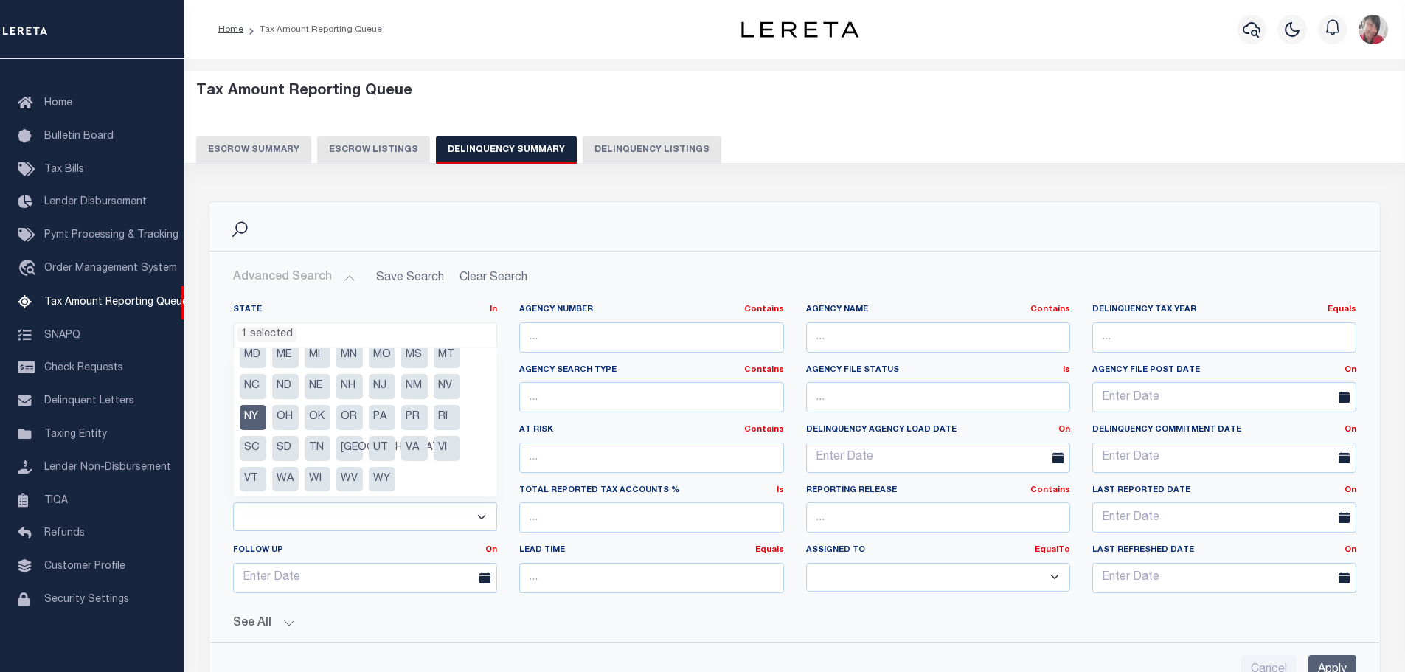
scroll to position [105, 0]
click at [384, 420] on li "PA" at bounding box center [382, 416] width 27 height 25
click at [256, 409] on li "NY" at bounding box center [253, 416] width 27 height 25
select select "PA"
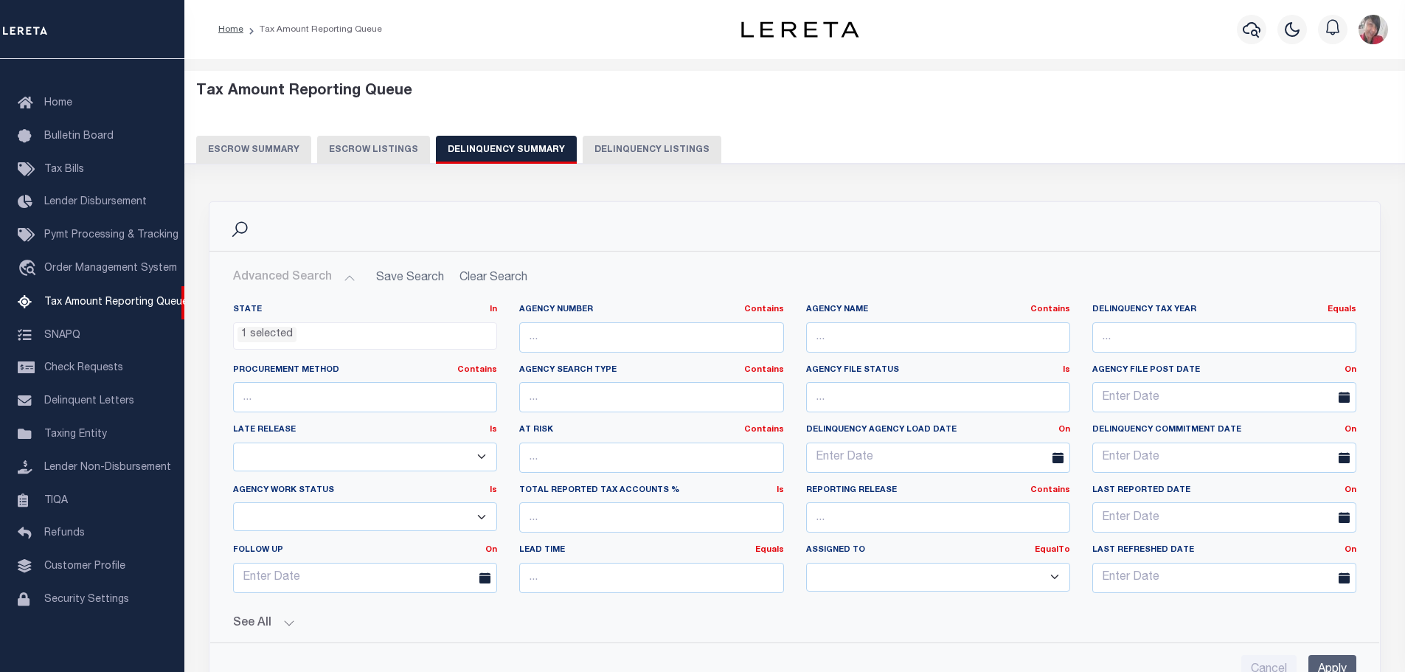
drag, startPoint x: 1060, startPoint y: 581, endPoint x: 1043, endPoint y: 586, distance: 17.5
click at [1060, 581] on select "--Unassigned-- --Others-- --Unassigned-- Abdul Muzain Adhikary Rinki Agustin Fe…" at bounding box center [938, 577] width 264 height 29
select select "--Unassigned--"
click at [806, 563] on select "--Unassigned-- --Others-- --Unassigned-- Abdul Muzain Adhikary Rinki Agustin Fe…" at bounding box center [938, 577] width 264 height 29
click at [612, 340] on input "text" at bounding box center [651, 337] width 264 height 30
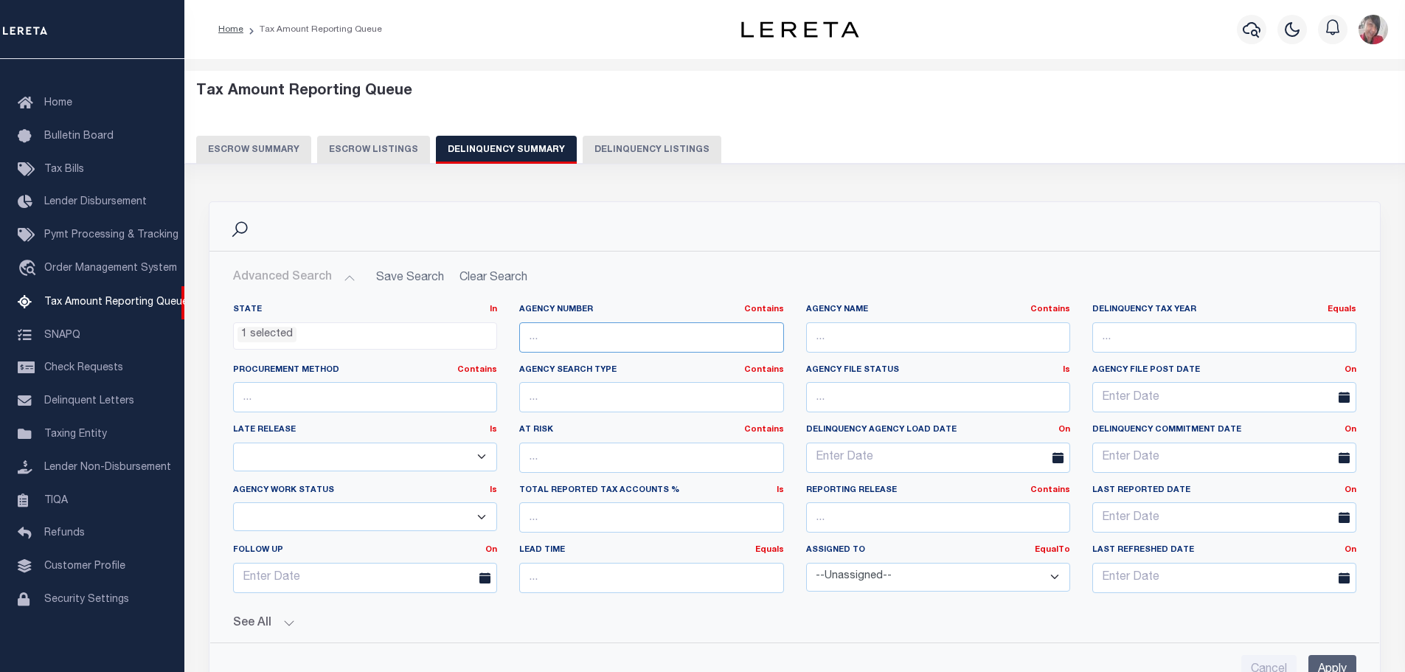
click at [647, 337] on input "text" at bounding box center [651, 337] width 264 height 30
click at [592, 339] on input "37023063" at bounding box center [651, 337] width 264 height 30
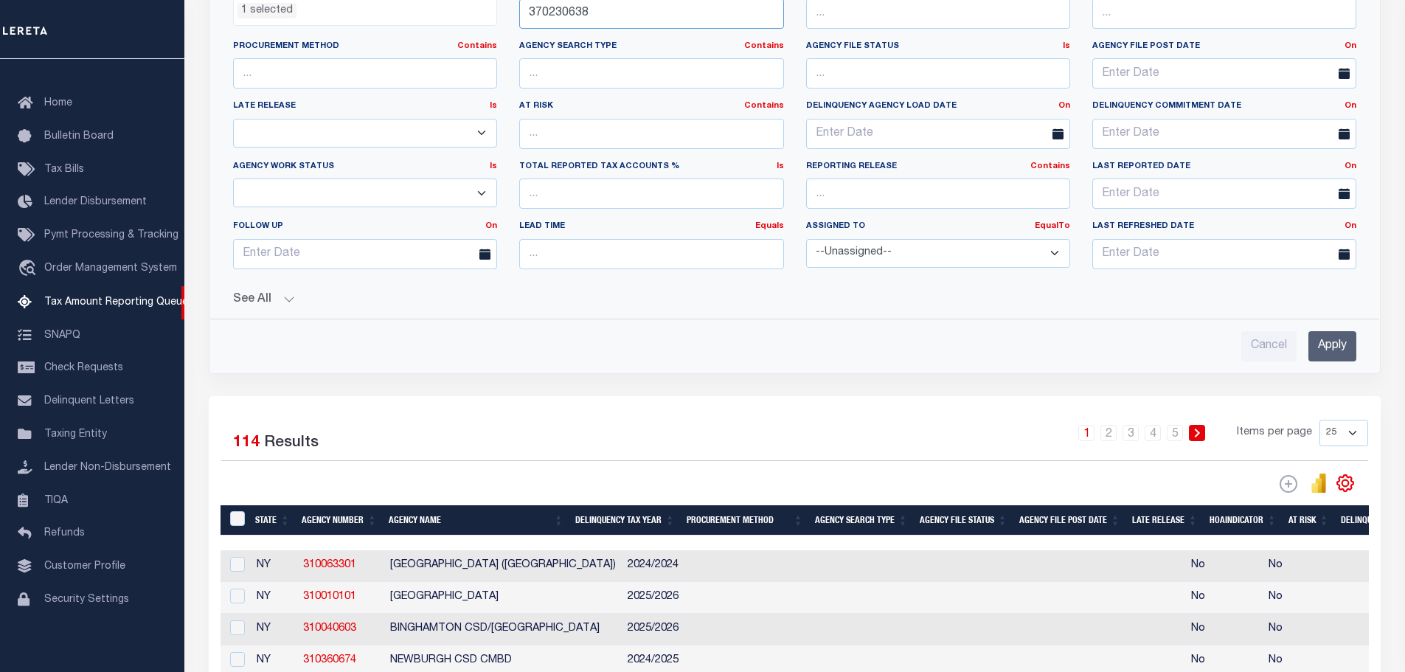
scroll to position [369, 0]
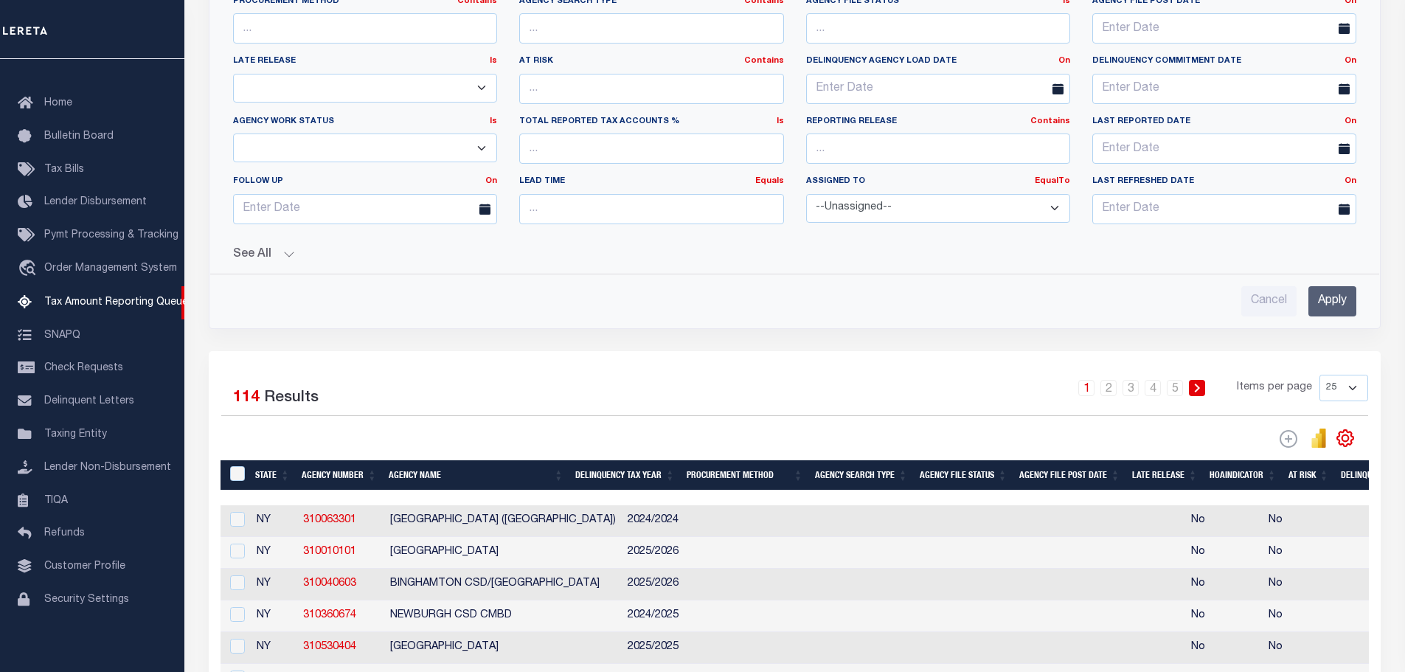
type input "370230638"
click at [1342, 302] on input "Apply" at bounding box center [1333, 301] width 48 height 30
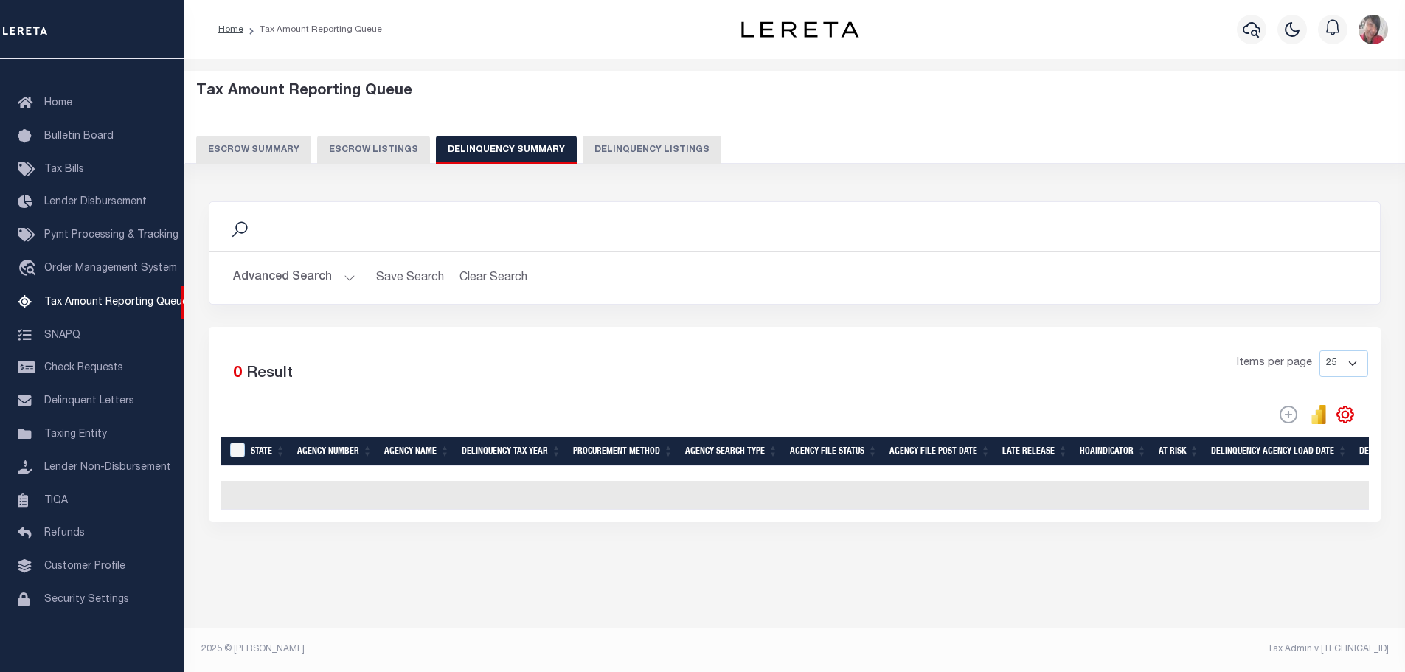
scroll to position [0, 0]
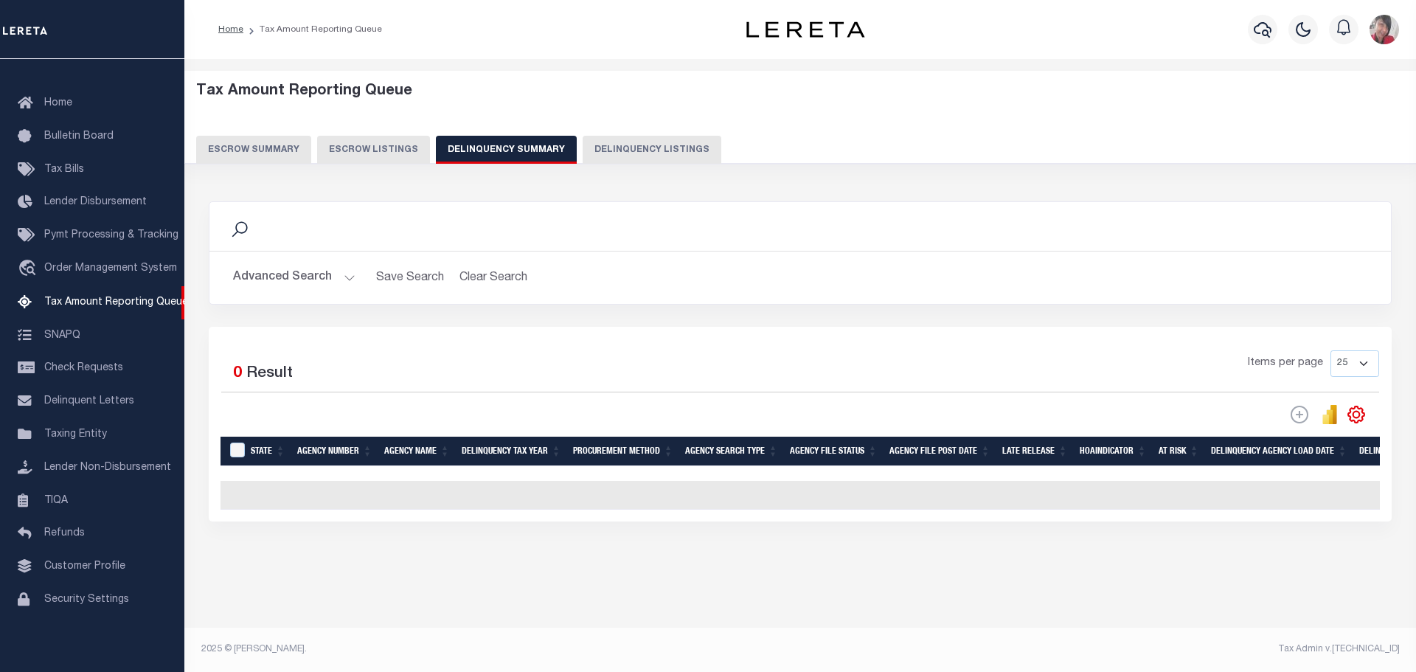
click at [344, 275] on button "Advanced Search" at bounding box center [294, 277] width 122 height 29
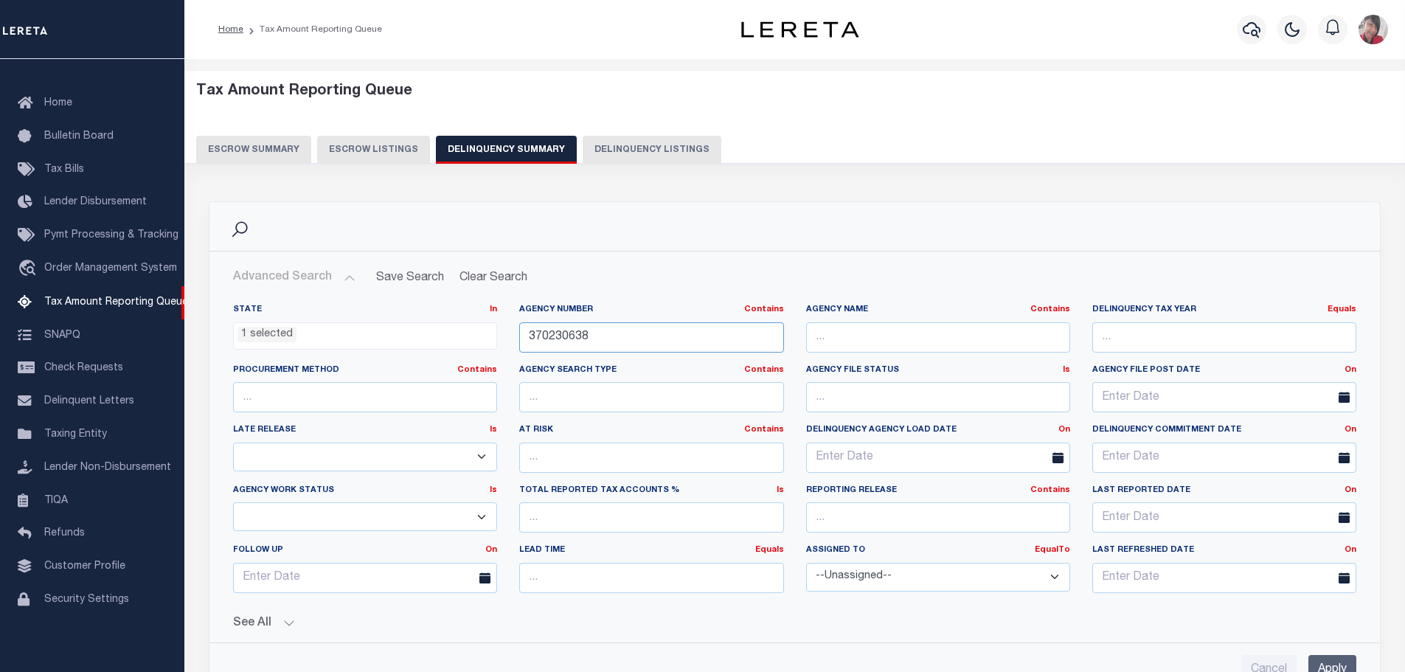
drag, startPoint x: 613, startPoint y: 340, endPoint x: 464, endPoint y: 309, distance: 152.2
click at [464, 309] on div "State In In AK AL AR AZ CA CO CT DC DE FL GA GU HI IA ID IL IN KS KY LA MA MD M…" at bounding box center [795, 454] width 1146 height 301
click at [852, 331] on input "text" at bounding box center [938, 337] width 264 height 30
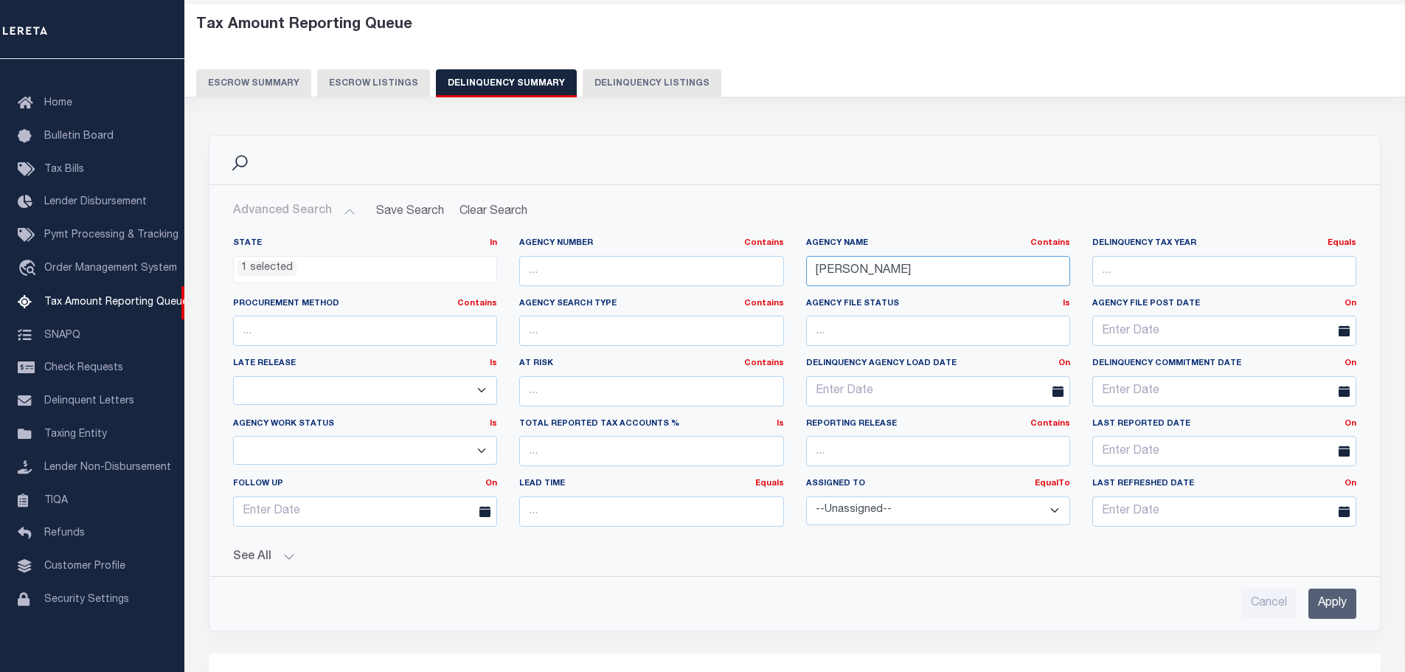
scroll to position [148, 0]
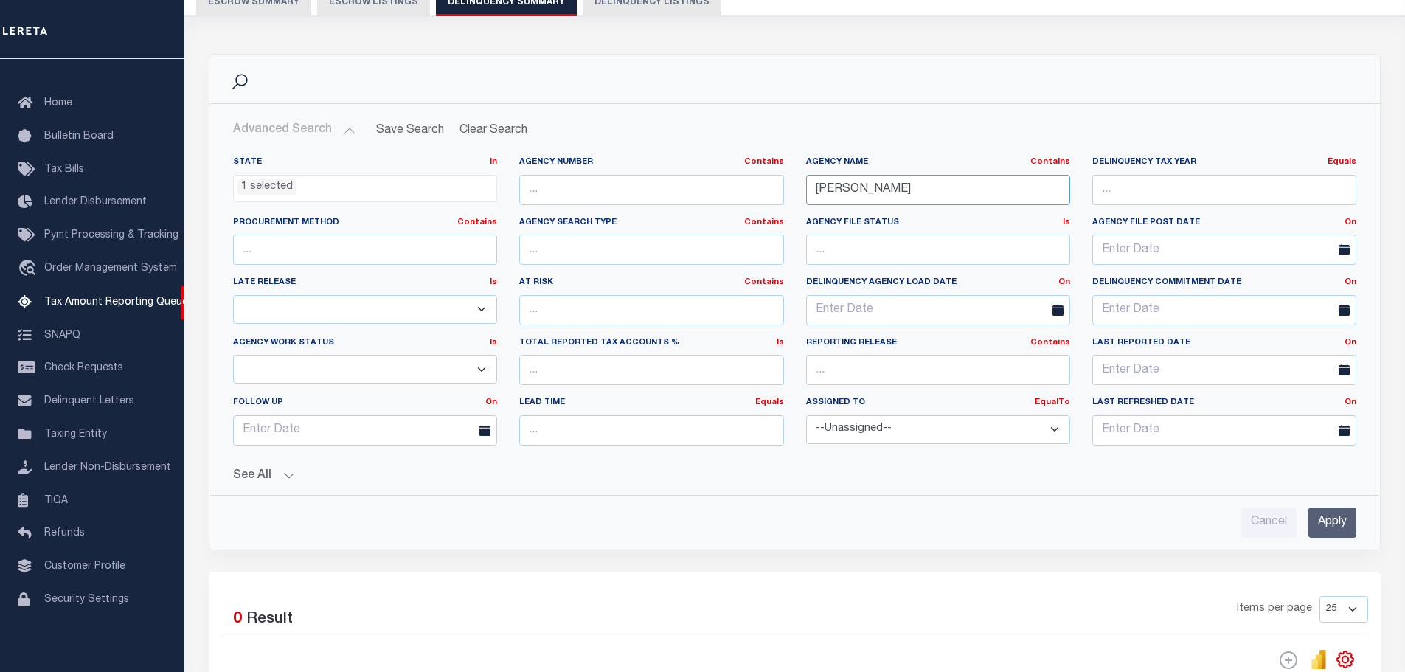
type input "Ridley"
click at [1335, 522] on input "Apply" at bounding box center [1333, 523] width 48 height 30
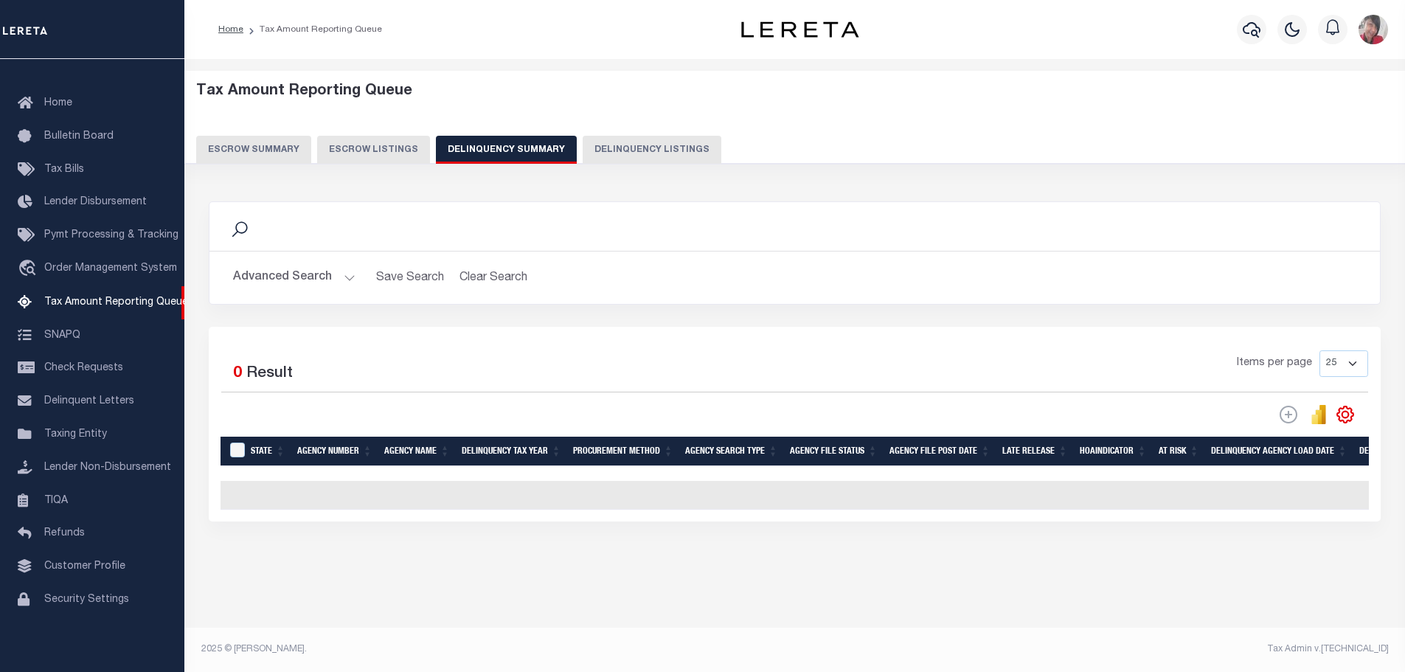
scroll to position [0, 0]
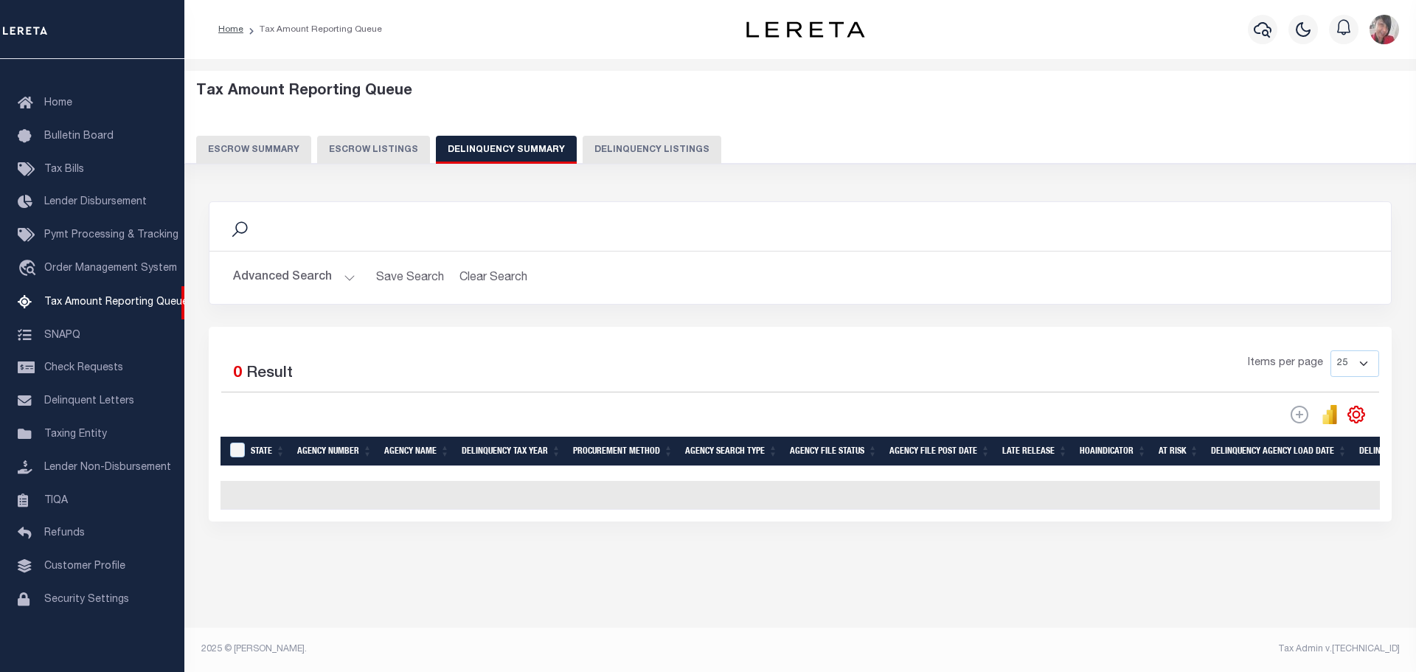
drag, startPoint x: 623, startPoint y: 145, endPoint x: 642, endPoint y: 192, distance: 50.0
click at [623, 145] on button "Delinquency Listings" at bounding box center [652, 150] width 139 height 28
select select "ND"
select select "100"
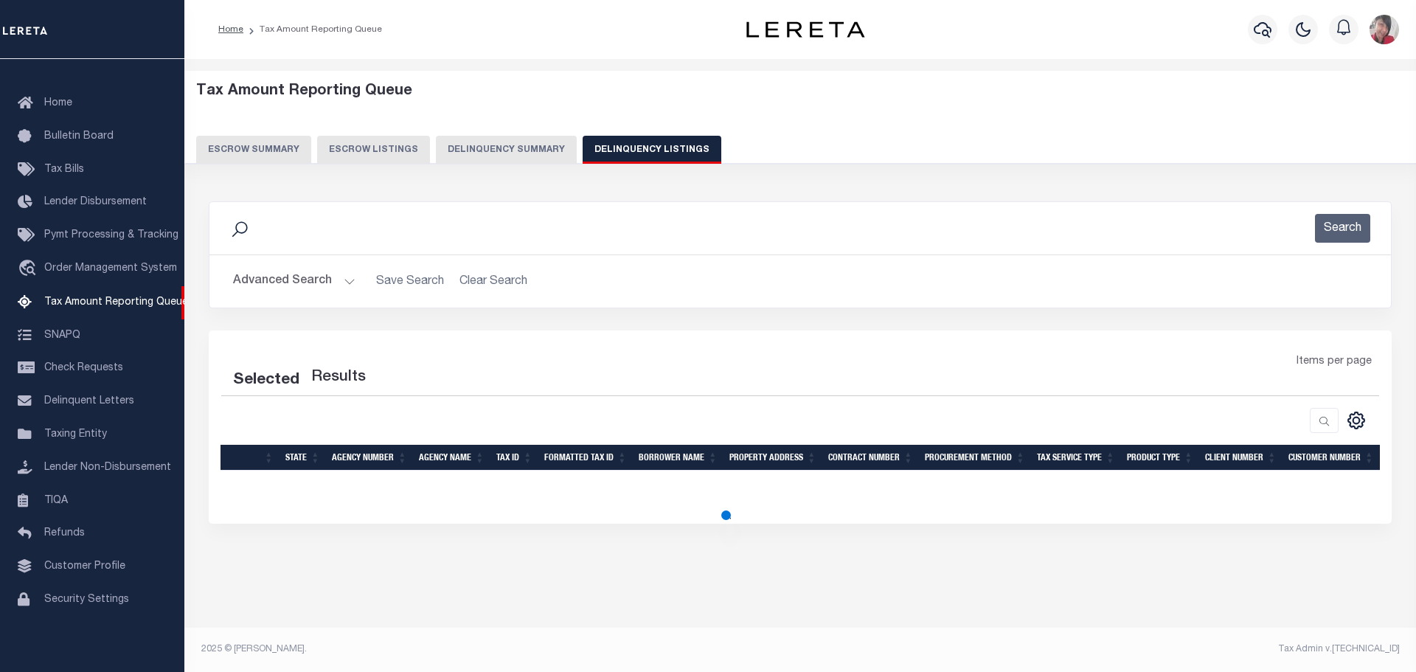
select select "100"
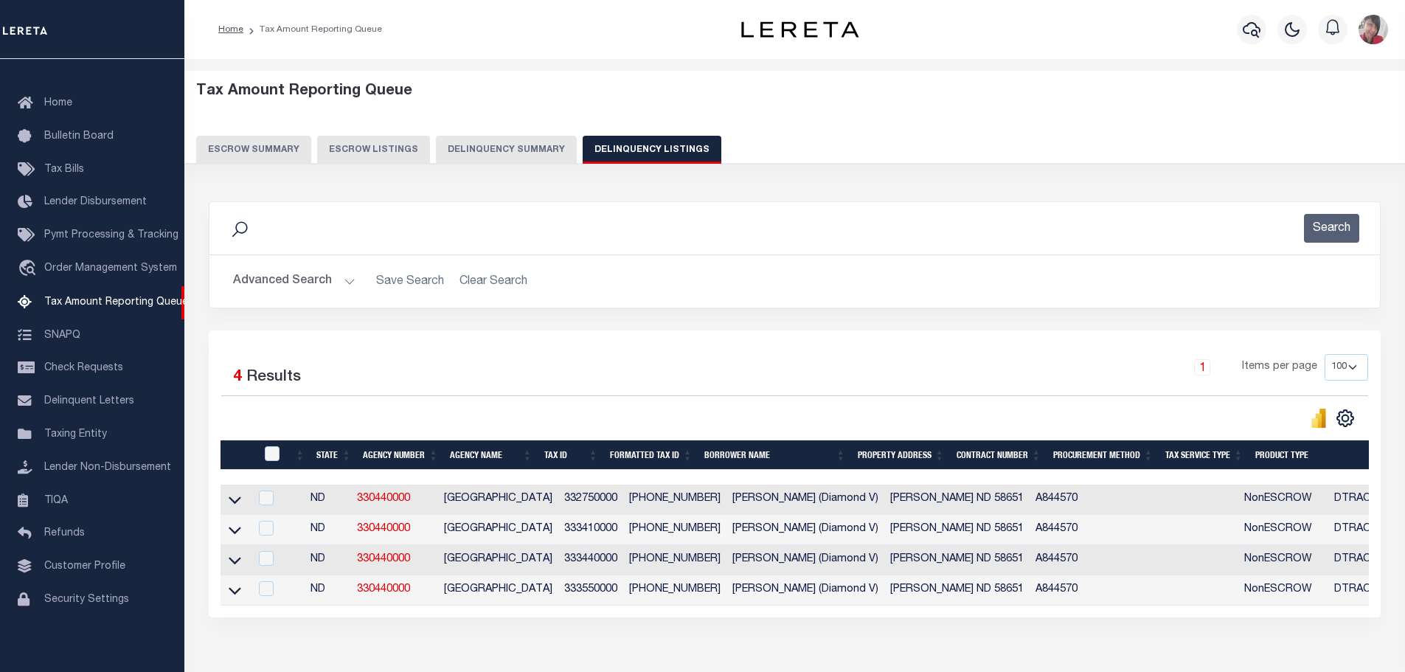
click at [347, 286] on button "Advanced Search" at bounding box center [294, 281] width 122 height 29
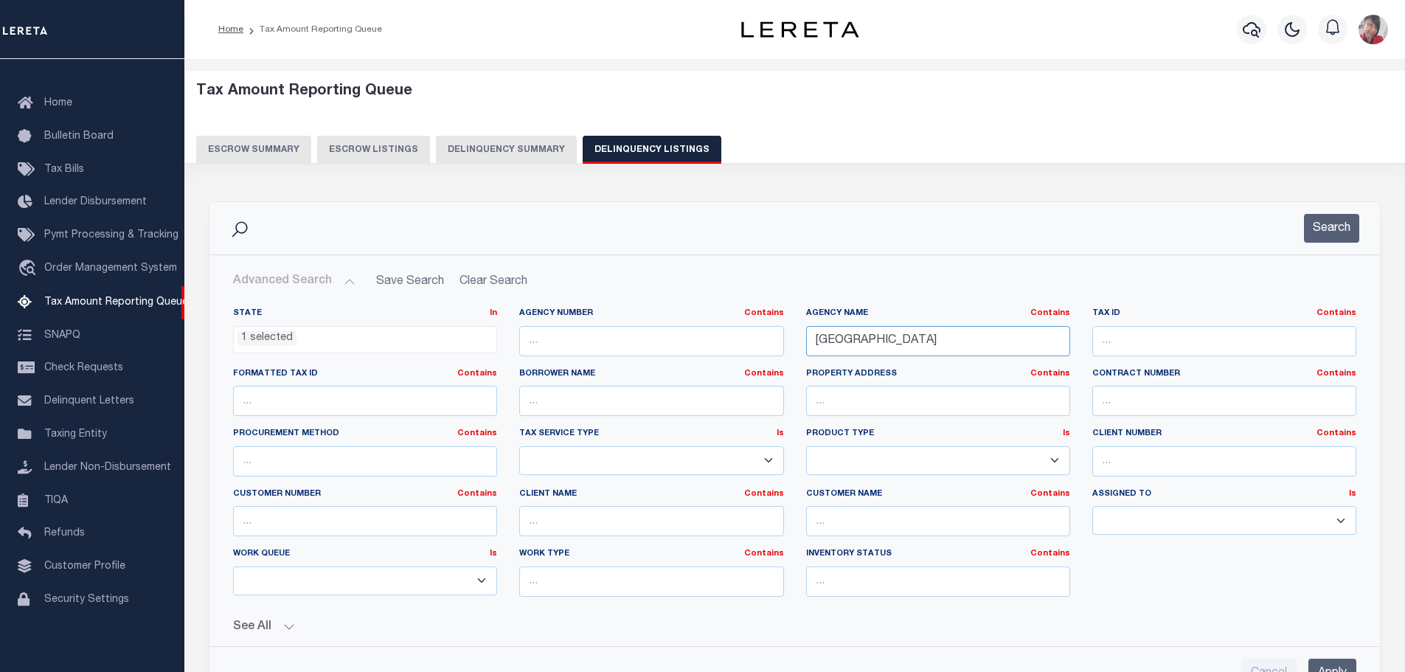
drag, startPoint x: 893, startPoint y: 342, endPoint x: 786, endPoint y: 336, distance: 107.9
click at [786, 336] on div "State In In AK AL AR AZ CA CO CT DC DE FL GA GU HI IA ID IL IN KS KY LA MA MD M…" at bounding box center [795, 458] width 1146 height 301
click at [283, 342] on li "1 selected" at bounding box center [267, 339] width 59 height 16
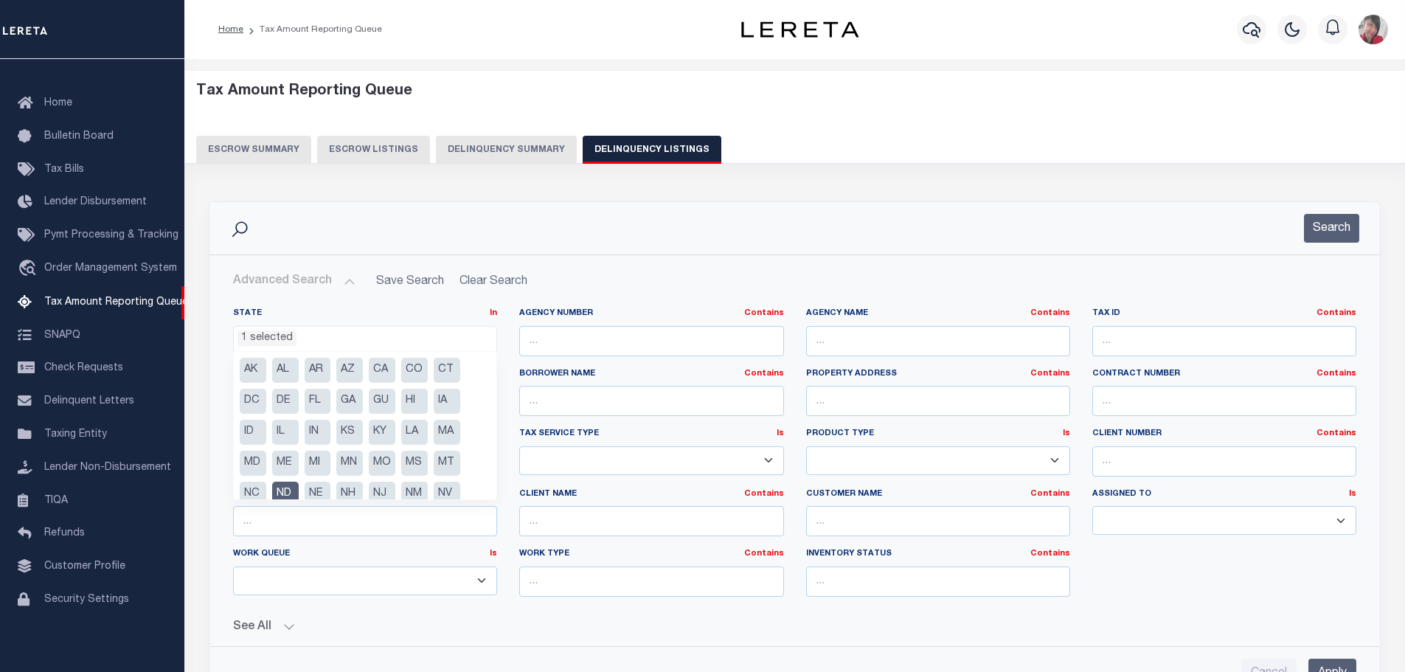
click at [290, 491] on li "ND" at bounding box center [285, 494] width 27 height 25
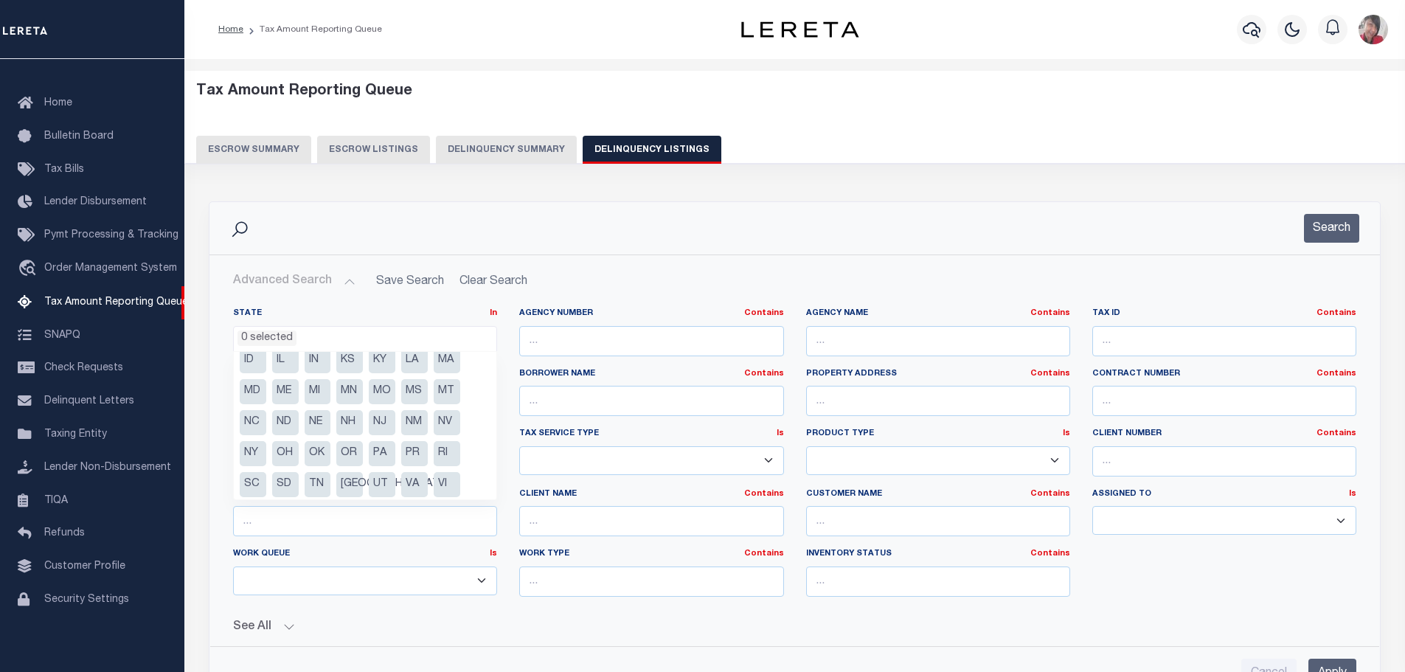
scroll to position [74, 0]
click at [381, 451] on li "PA" at bounding box center [382, 451] width 27 height 25
select select "PA"
drag, startPoint x: 825, startPoint y: 337, endPoint x: 816, endPoint y: 337, distance: 8.9
click at [825, 336] on input "text" at bounding box center [938, 341] width 264 height 30
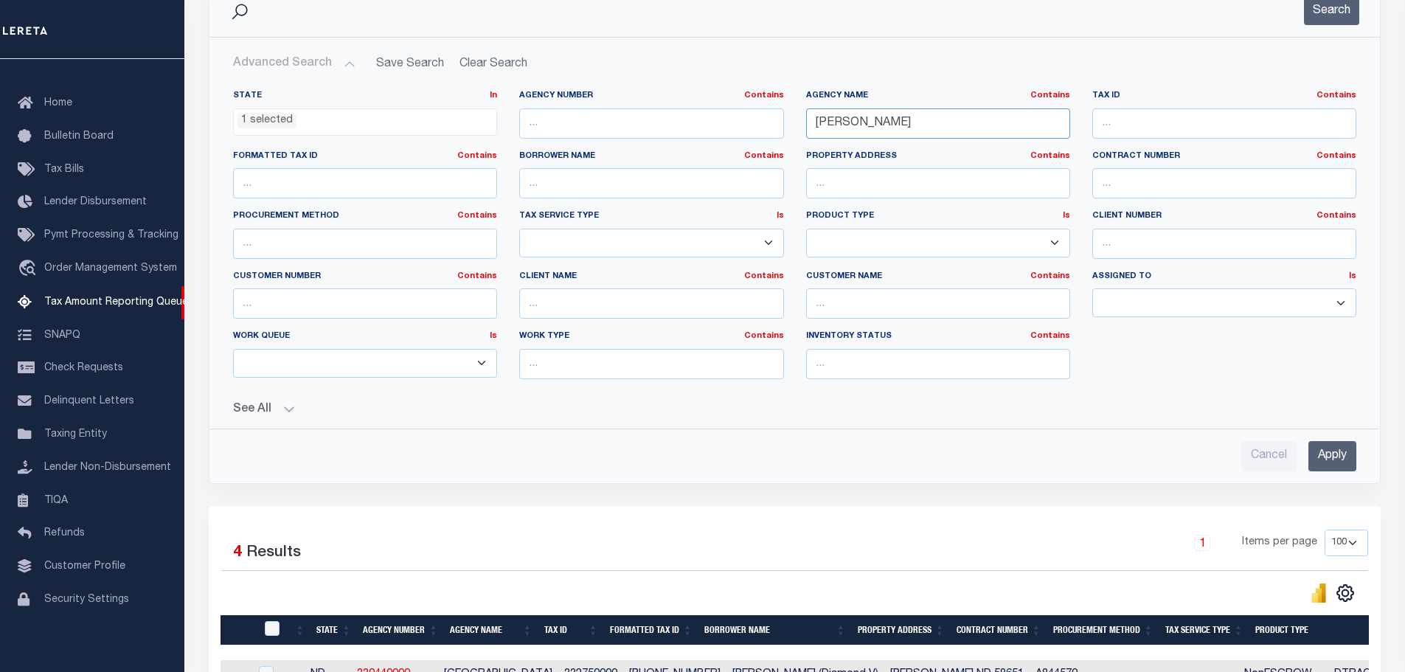
scroll to position [221, 0]
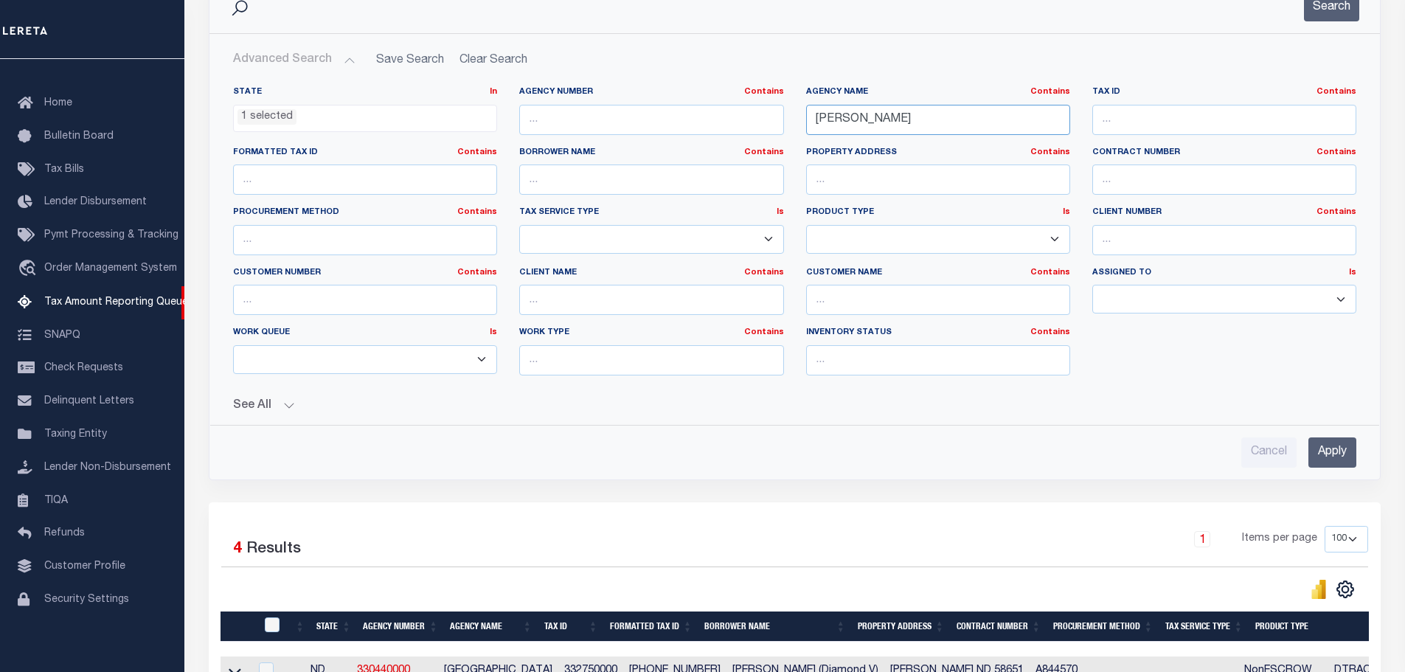
type input "ridley"
click at [1337, 451] on input "Apply" at bounding box center [1333, 452] width 48 height 30
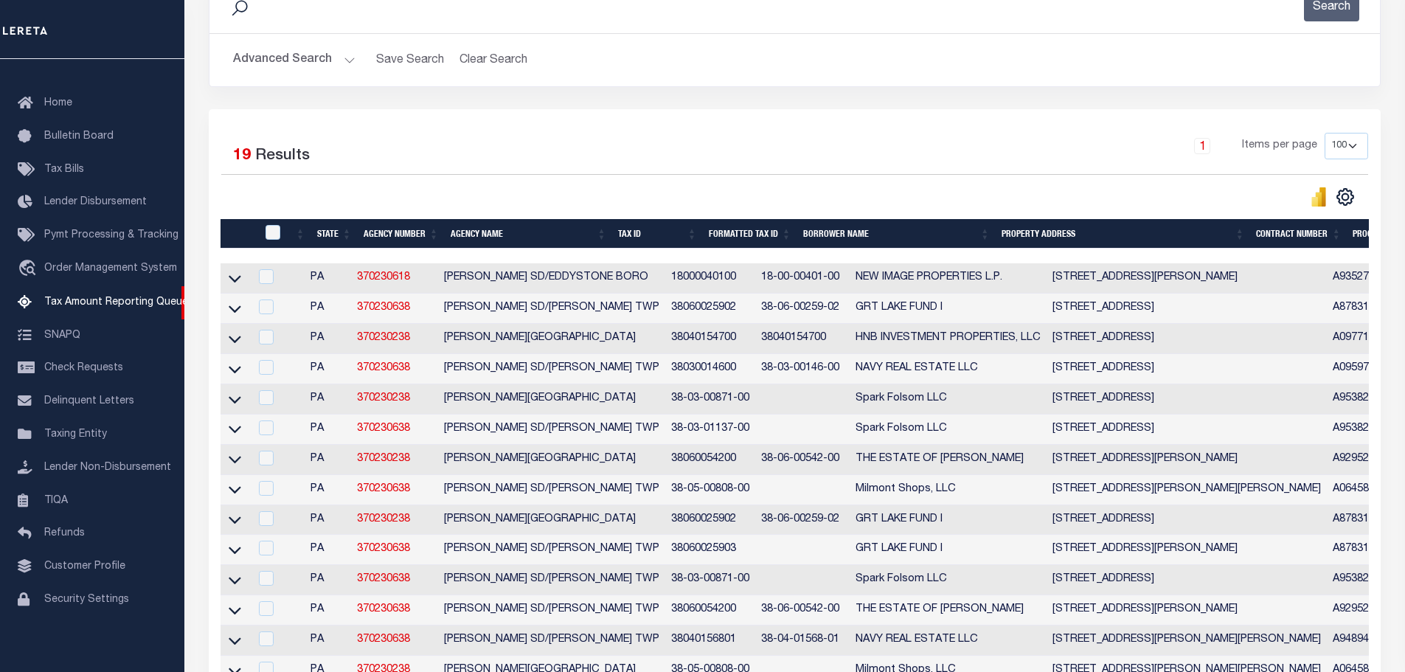
click at [662, 239] on th "Tax ID" at bounding box center [657, 234] width 90 height 30
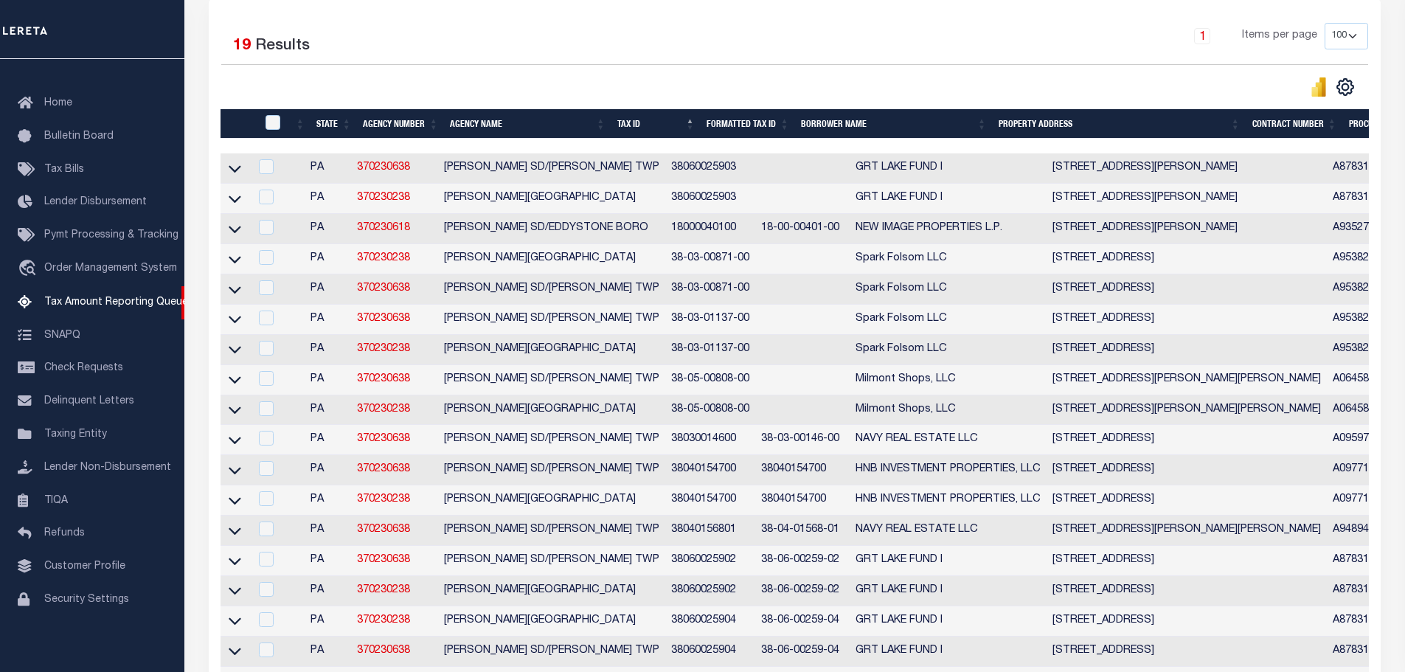
scroll to position [295, 0]
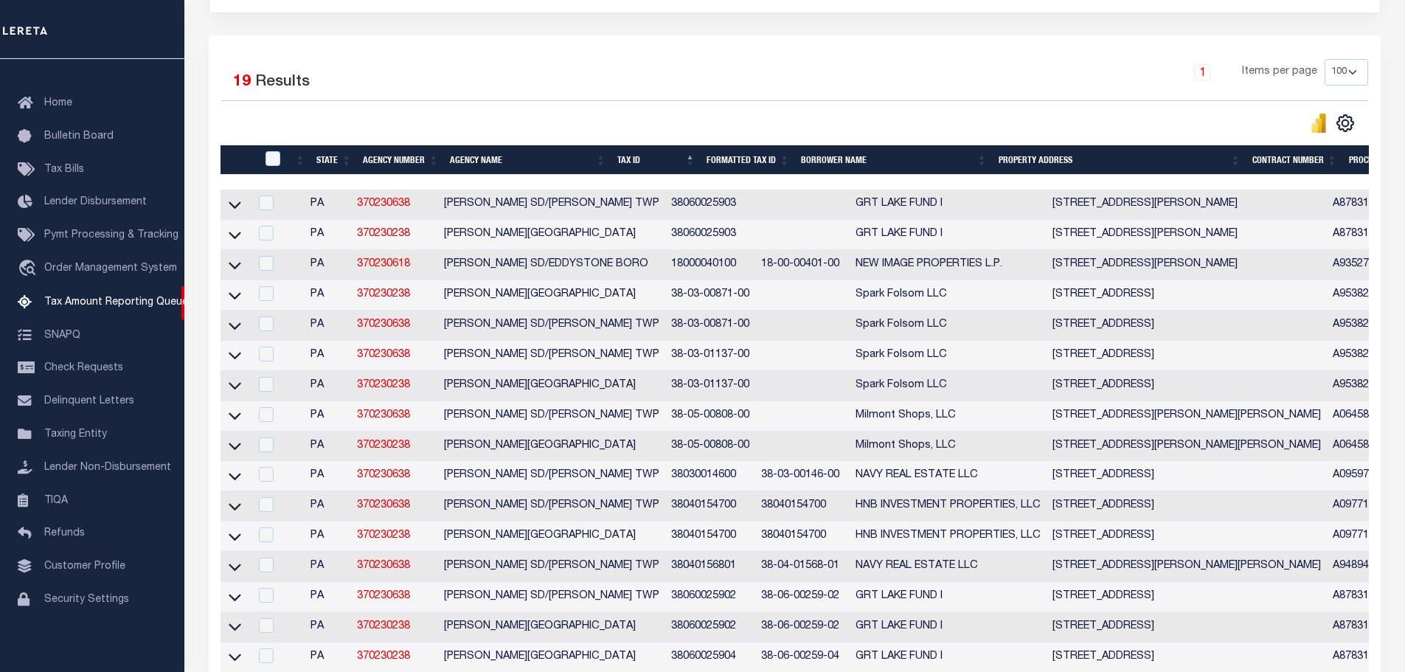
click at [666, 484] on td "38030014600" at bounding box center [710, 476] width 90 height 30
checkbox input "true"
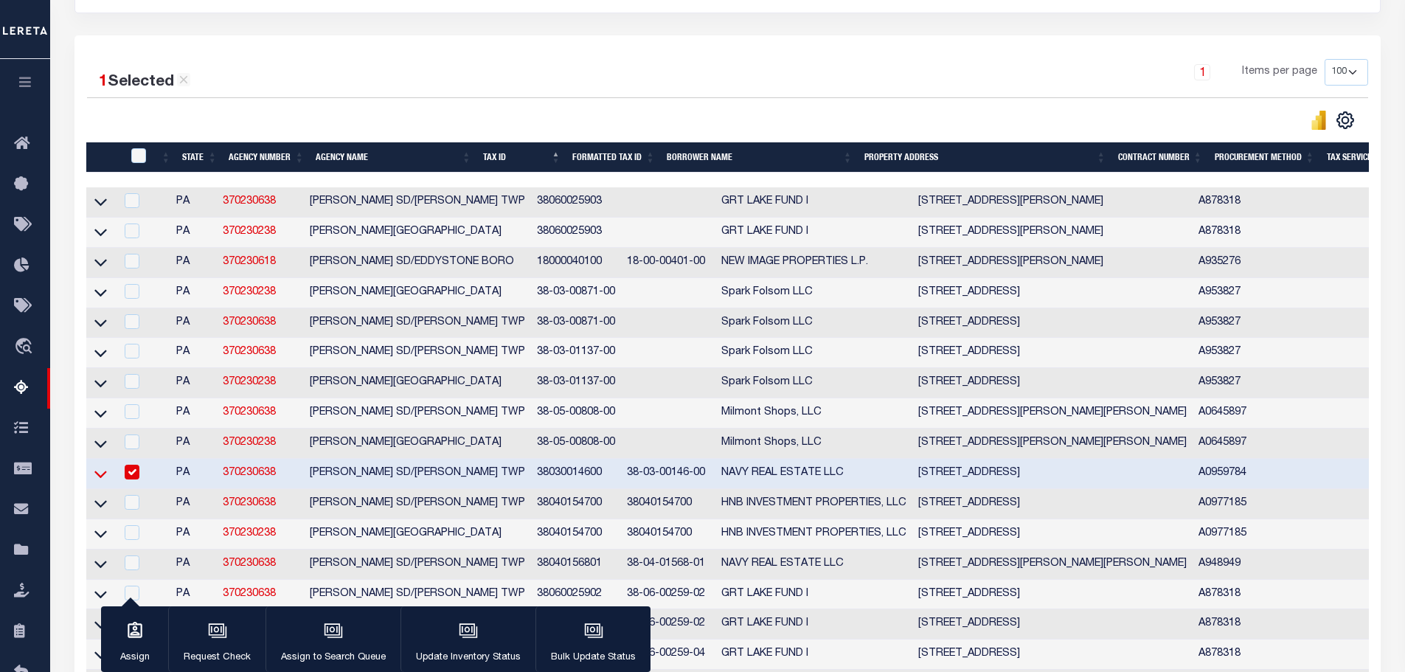
click at [100, 482] on icon at bounding box center [100, 473] width 13 height 15
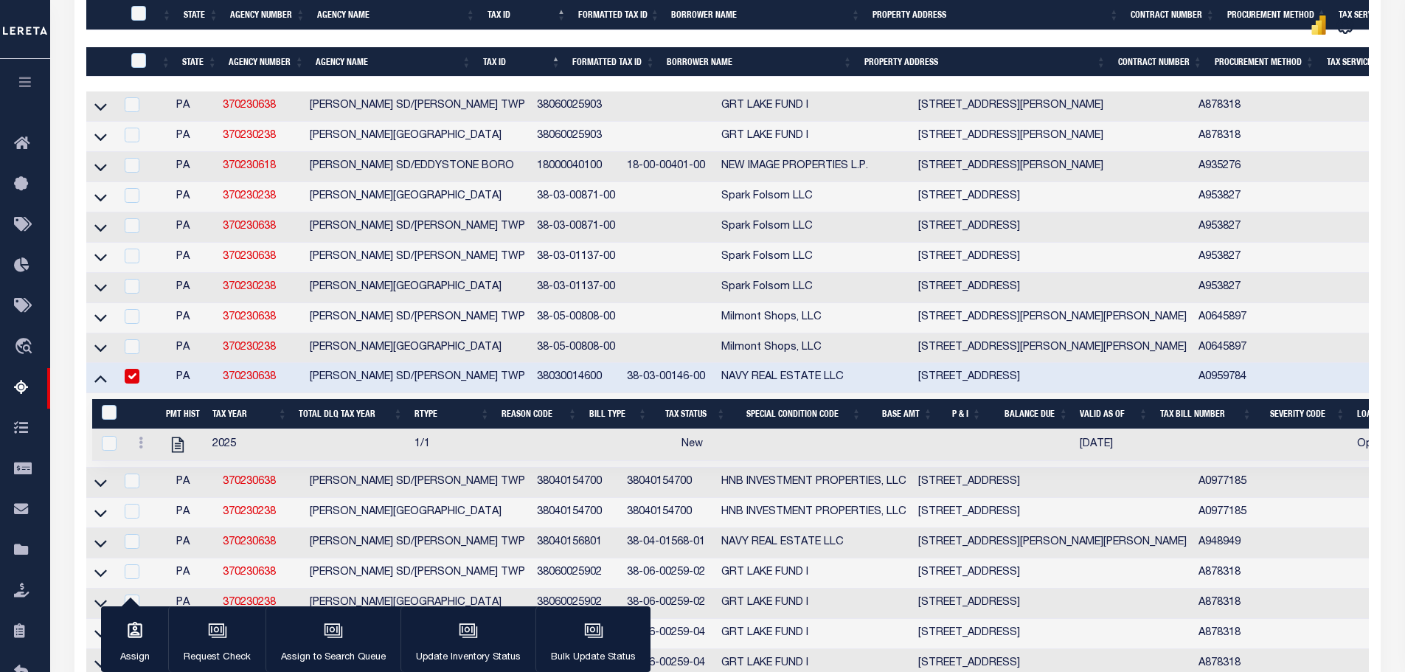
scroll to position [516, 0]
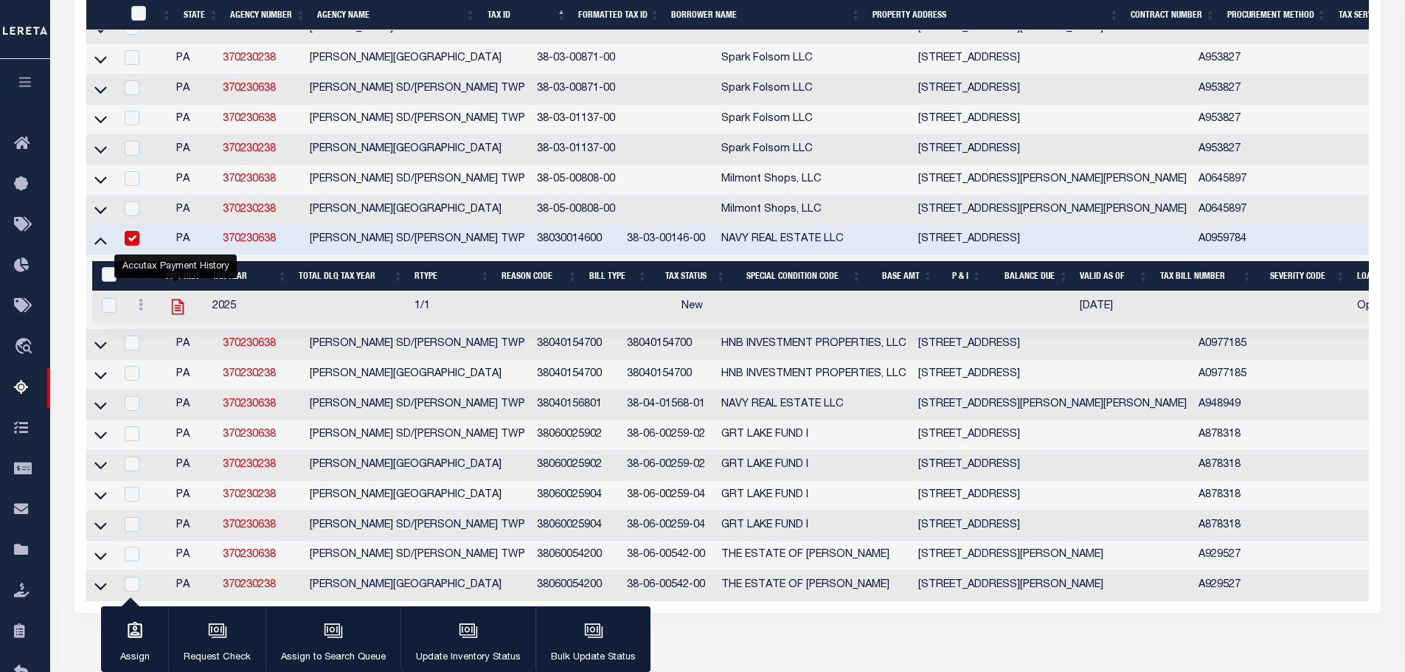
click at [173, 314] on icon "" at bounding box center [177, 306] width 19 height 19
checkbox input "true"
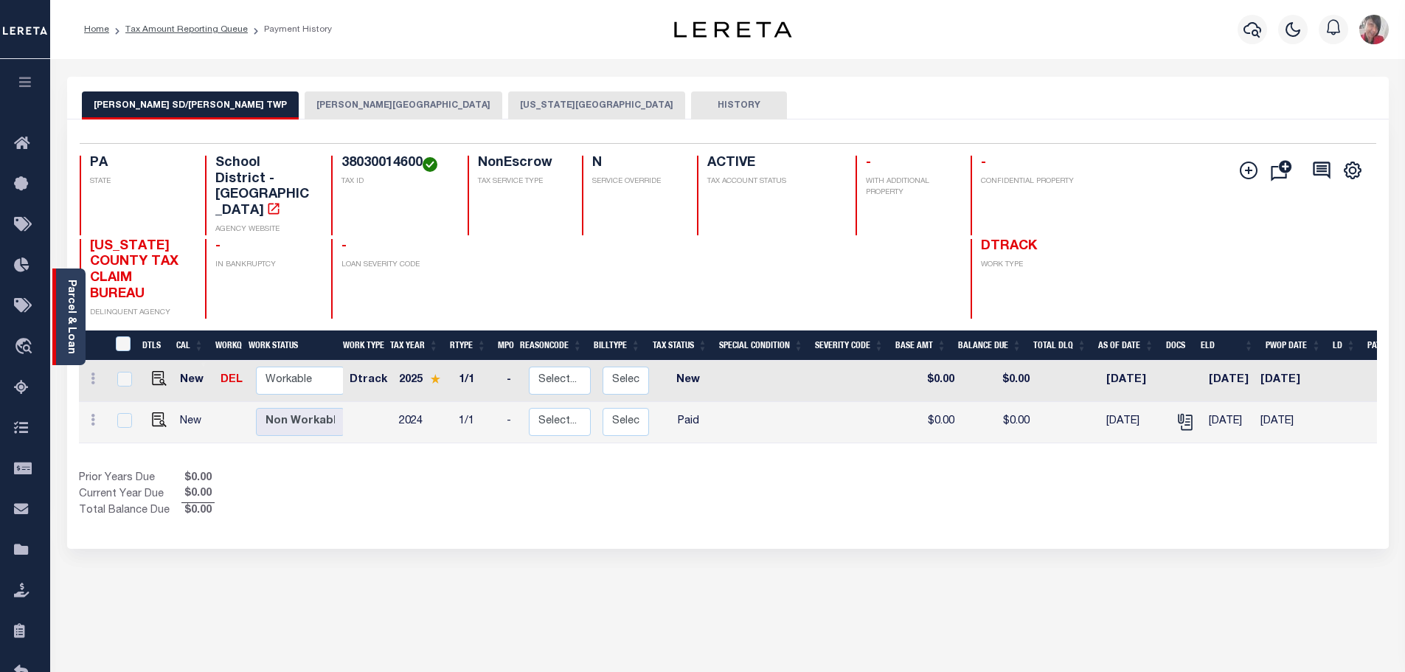
click at [72, 316] on link "Parcel & Loan" at bounding box center [71, 317] width 10 height 75
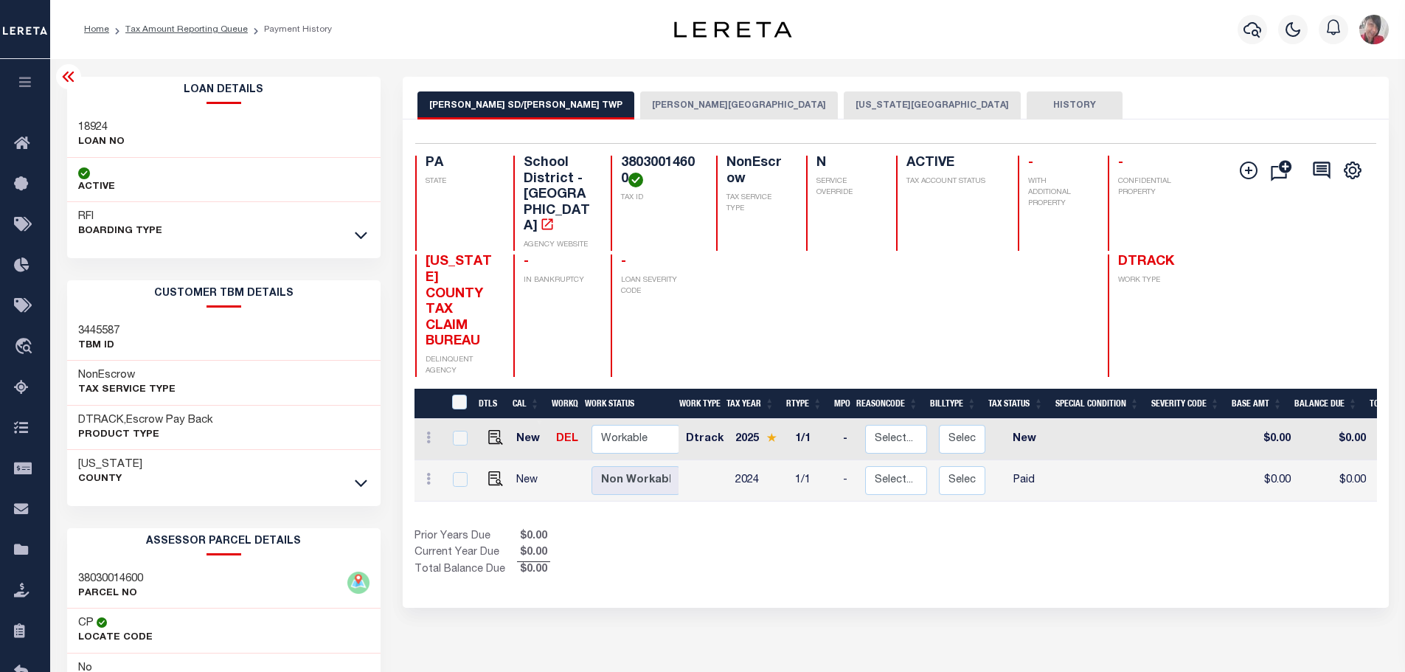
click at [640, 108] on button "[PERSON_NAME][GEOGRAPHIC_DATA]" at bounding box center [739, 105] width 198 height 28
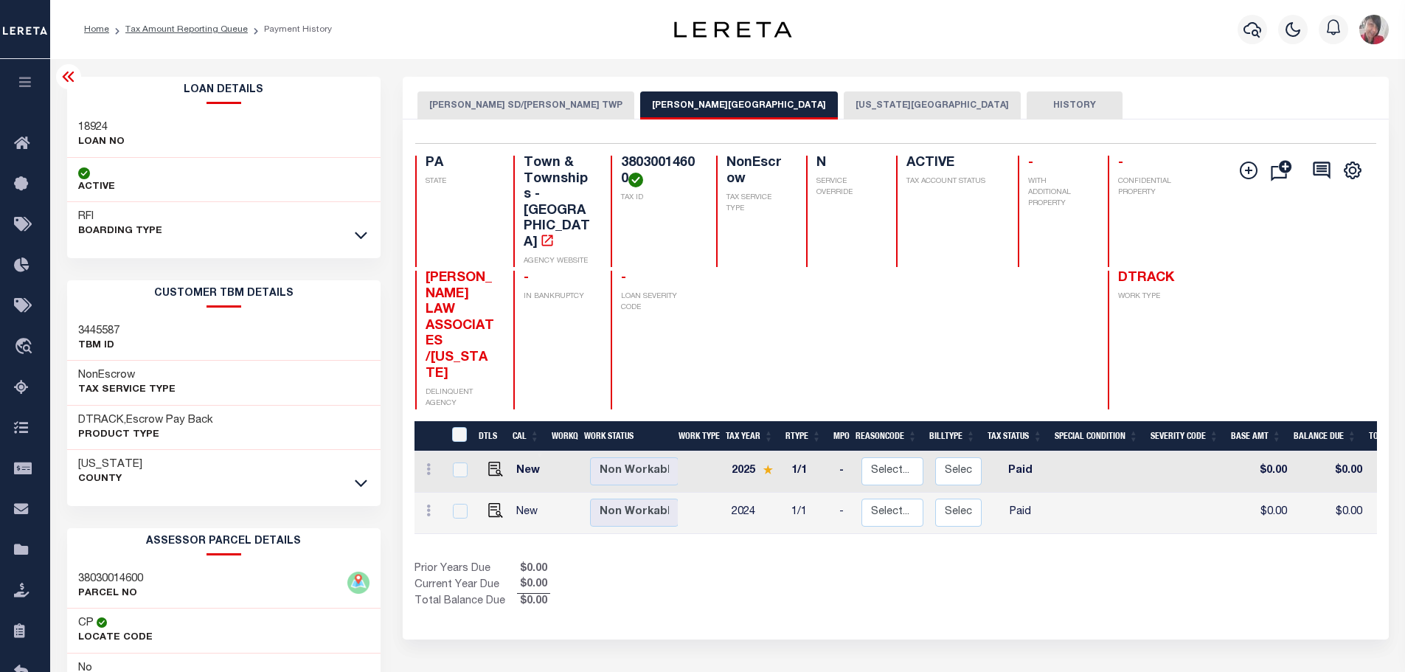
click at [844, 102] on button "[US_STATE][GEOGRAPHIC_DATA]" at bounding box center [932, 105] width 177 height 28
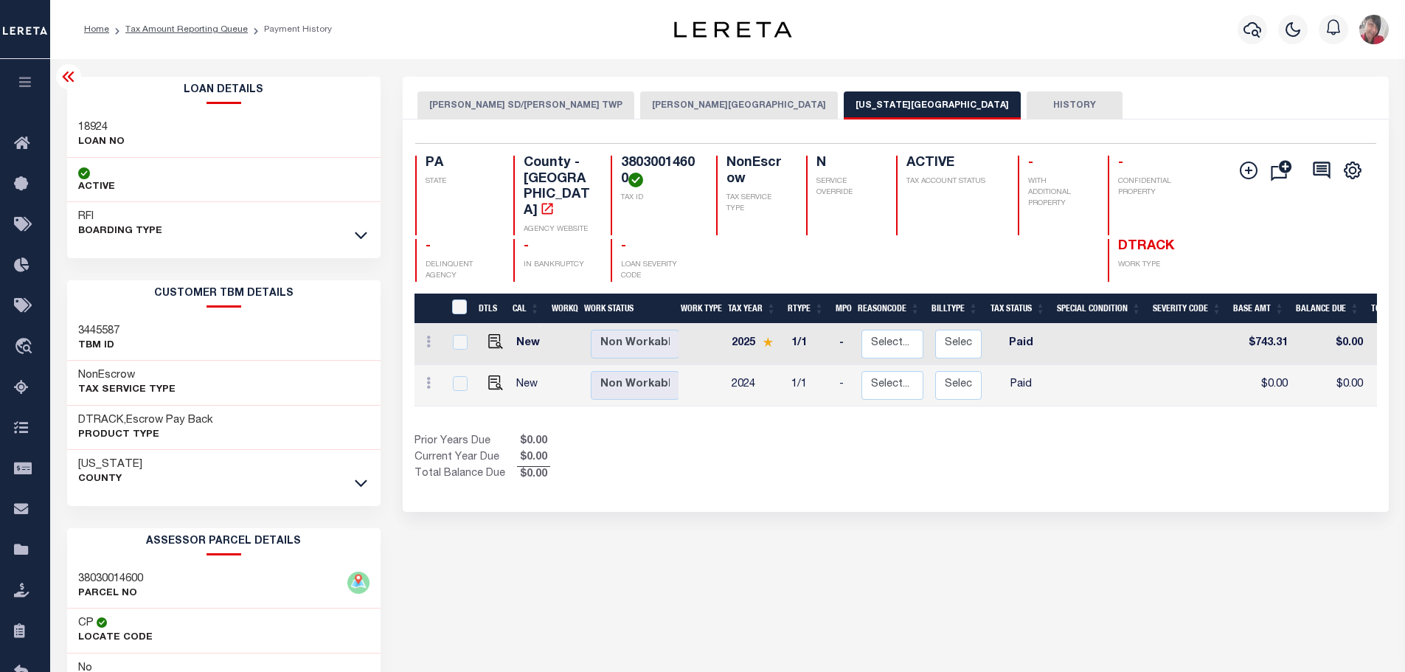
click at [511, 106] on button "[PERSON_NAME] SD/[PERSON_NAME] TWP" at bounding box center [526, 105] width 217 height 28
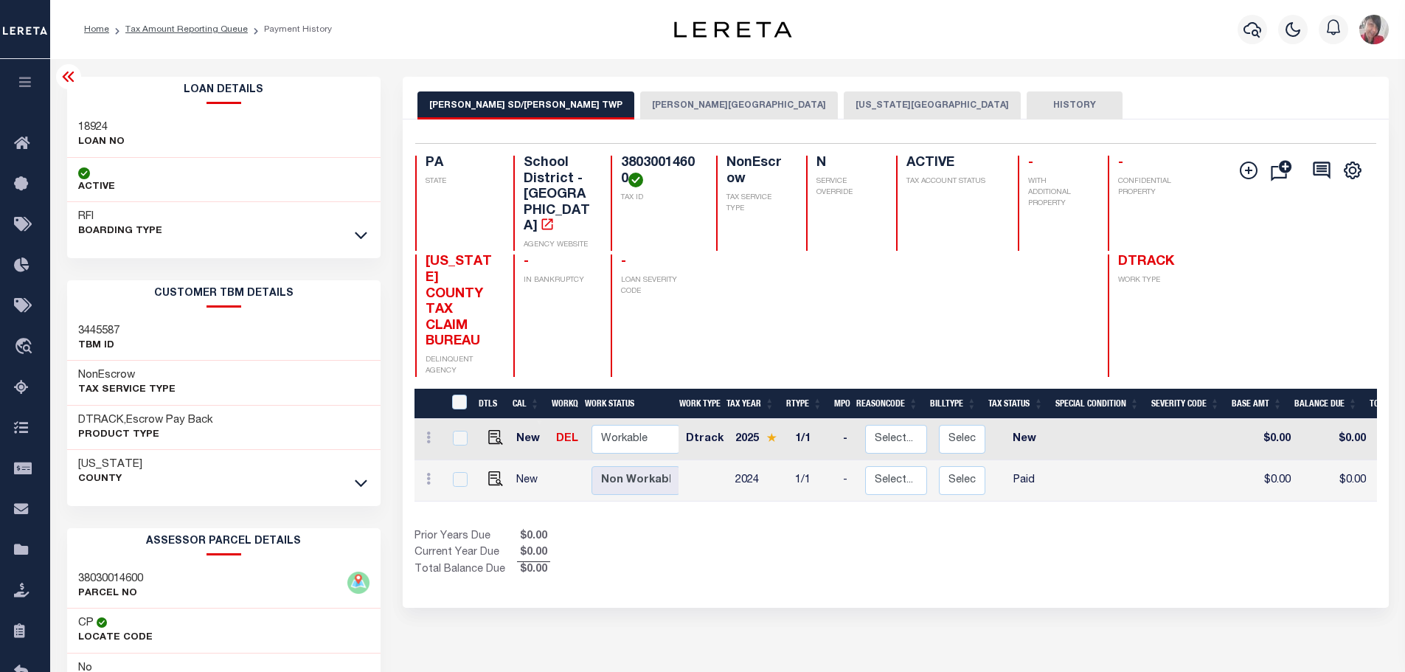
click at [640, 103] on button "[PERSON_NAME][GEOGRAPHIC_DATA]" at bounding box center [739, 105] width 198 height 28
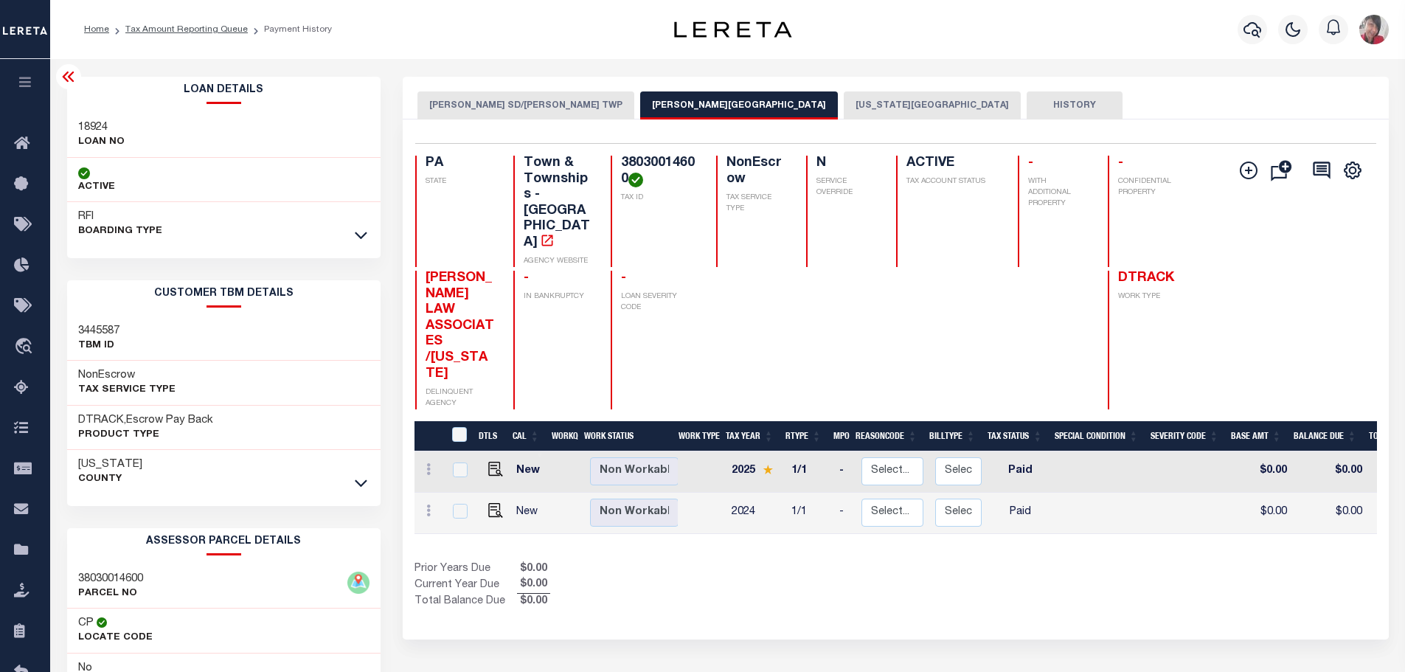
click at [498, 105] on button "[PERSON_NAME] SD/[PERSON_NAME] TWP" at bounding box center [526, 105] width 217 height 28
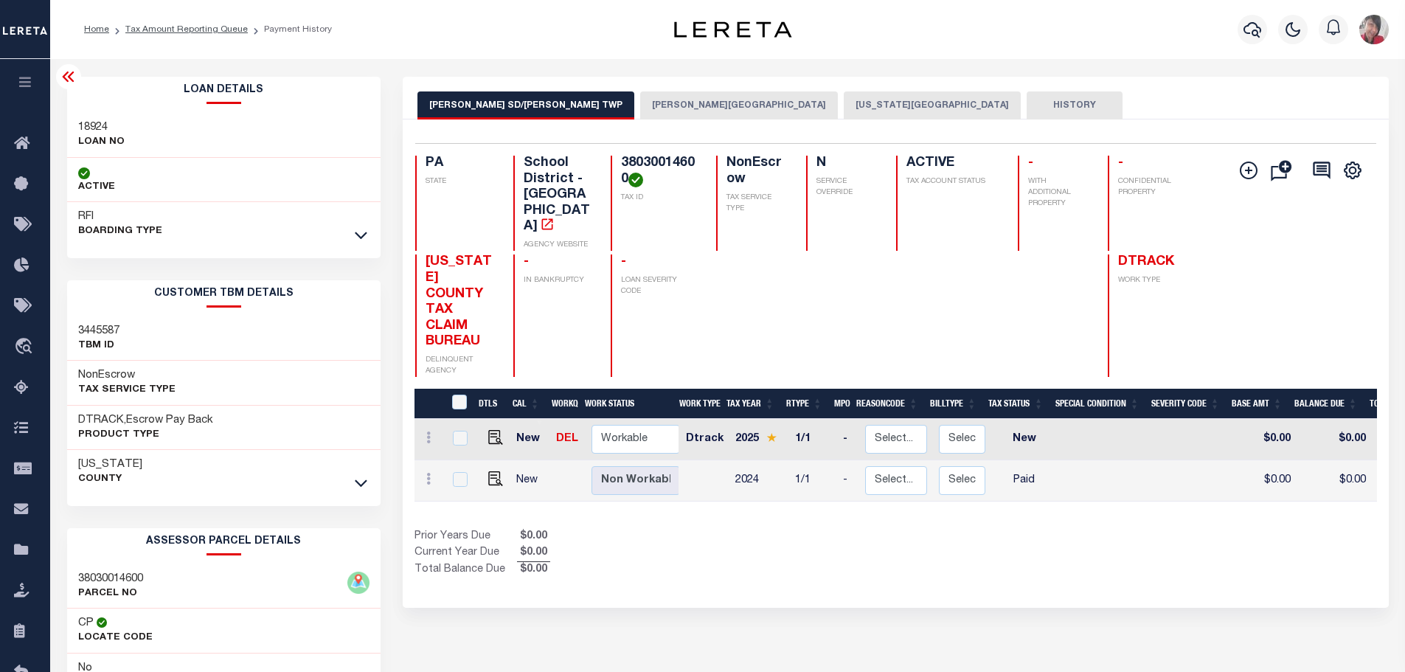
click at [1165, 27] on div "Profile Sign out" at bounding box center [1118, 30] width 551 height 52
click at [1257, 32] on icon "button" at bounding box center [1253, 29] width 18 height 15
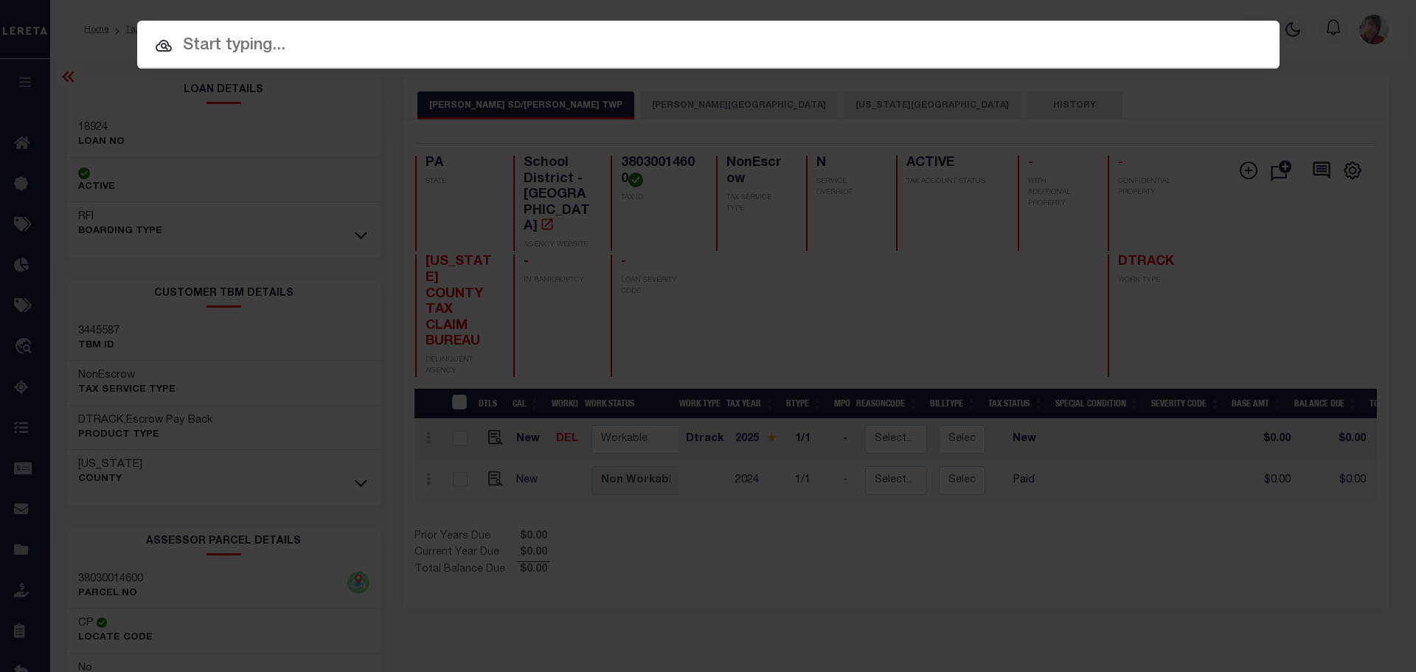
click at [559, 41] on input "text" at bounding box center [708, 46] width 1143 height 26
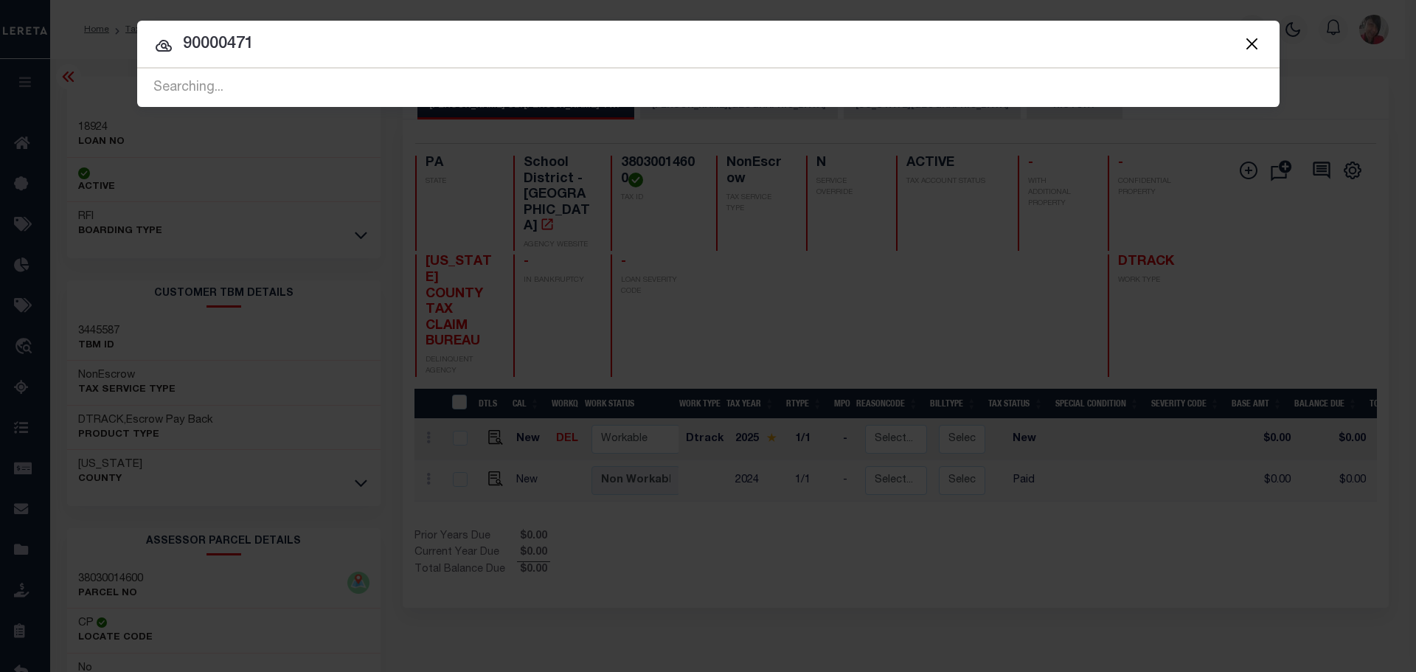
type input "90000471"
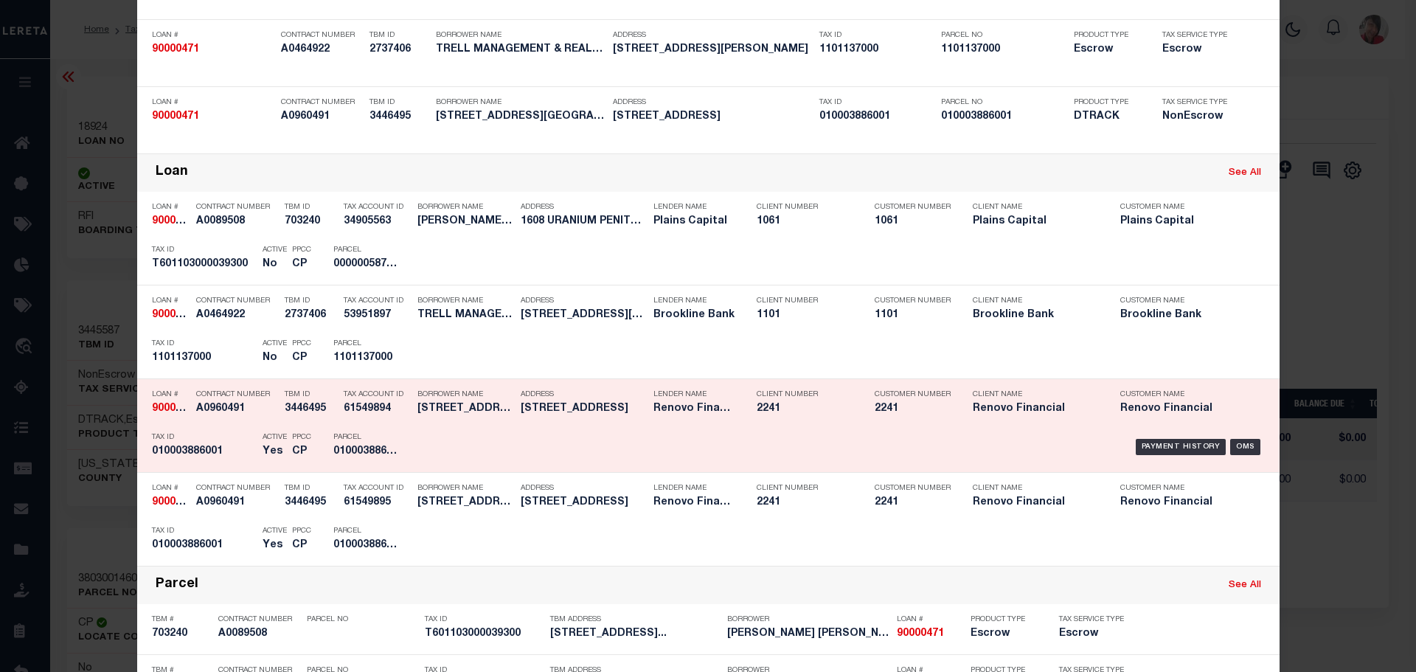
scroll to position [221, 0]
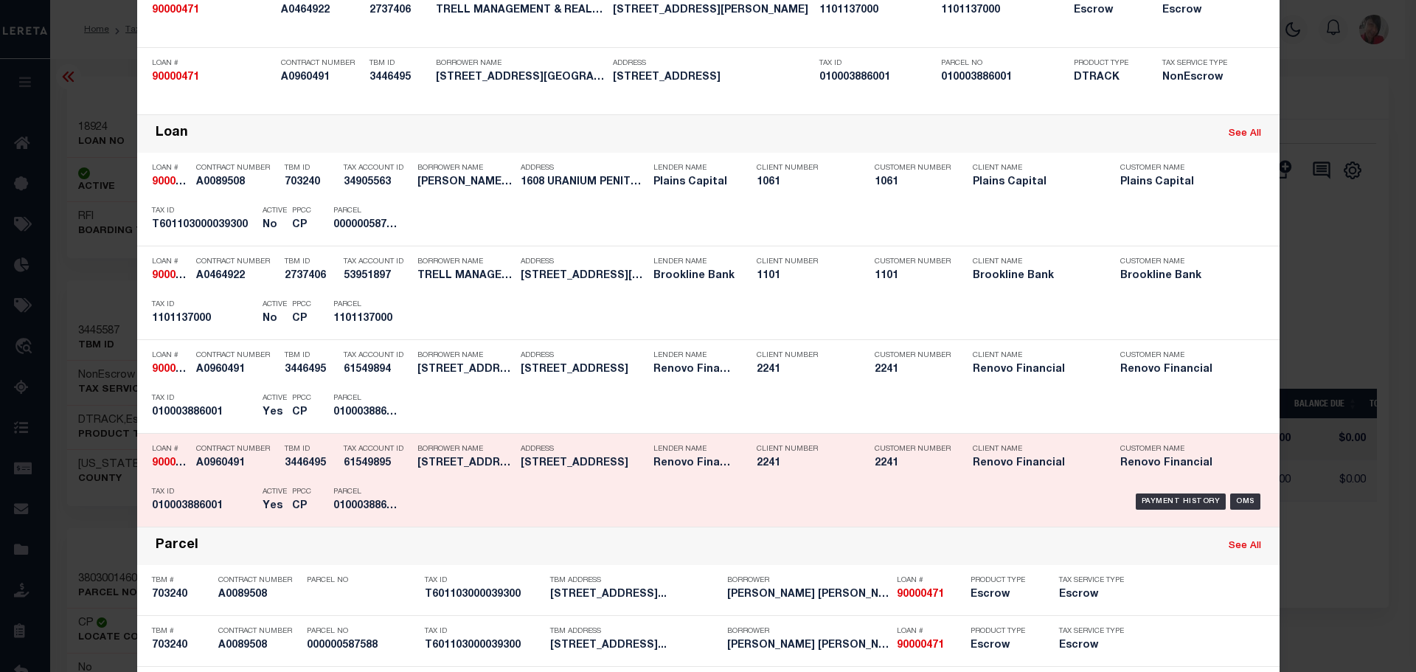
click at [365, 508] on h5 "010003886001" at bounding box center [366, 506] width 66 height 13
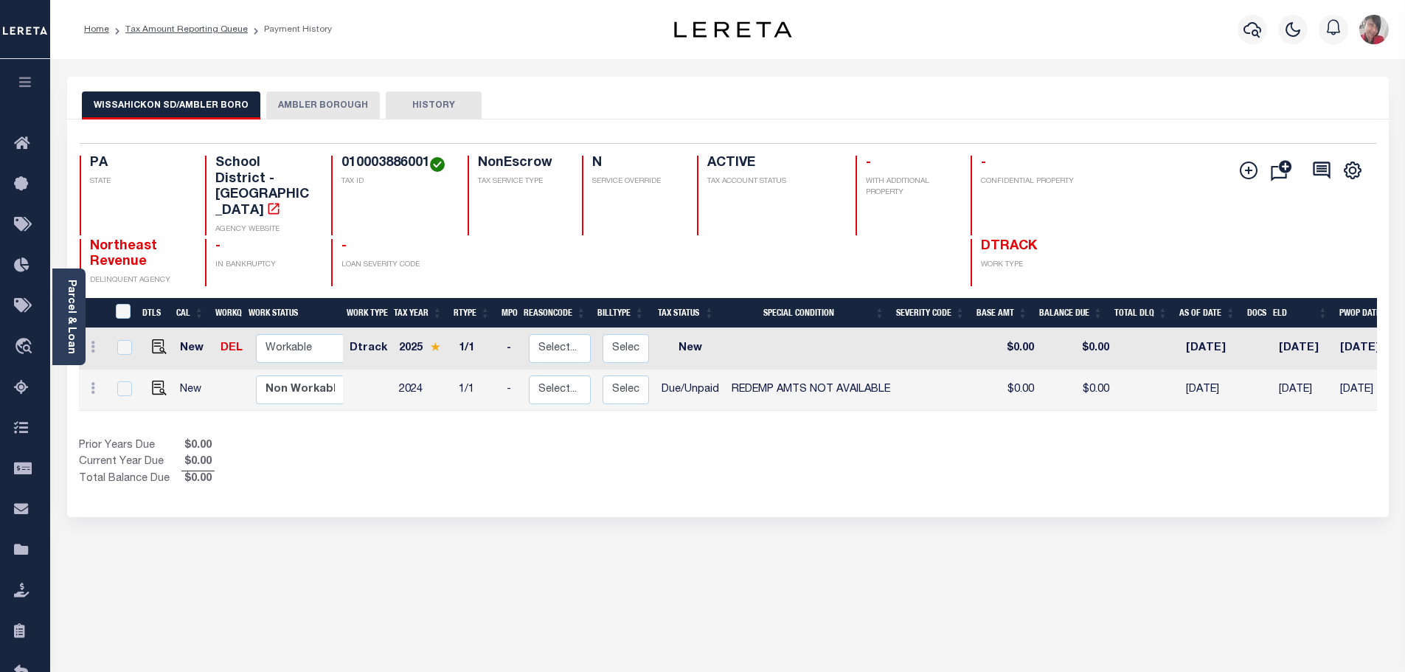
click at [674, 624] on div "WISSAHICKON SD/AMBLER BORO AMBLER BOROUGH HISTORY Selected 2" at bounding box center [728, 501] width 1344 height 848
click at [812, 646] on div "WISSAHICKON SD/AMBLER BORO AMBLER BOROUGH HISTORY Selected 2" at bounding box center [728, 501] width 1344 height 848
click at [287, 529] on div "WISSAHICKON SD/AMBLER BORO AMBLER BOROUGH HISTORY Selected 2" at bounding box center [728, 501] width 1344 height 848
click at [286, 536] on div "WISSAHICKON SD/AMBLER BORO AMBLER BOROUGH HISTORY Selected 2" at bounding box center [728, 501] width 1344 height 848
click at [231, 576] on div "WISSAHICKON SD/AMBLER BORO AMBLER BOROUGH HISTORY Selected 2" at bounding box center [728, 501] width 1344 height 848
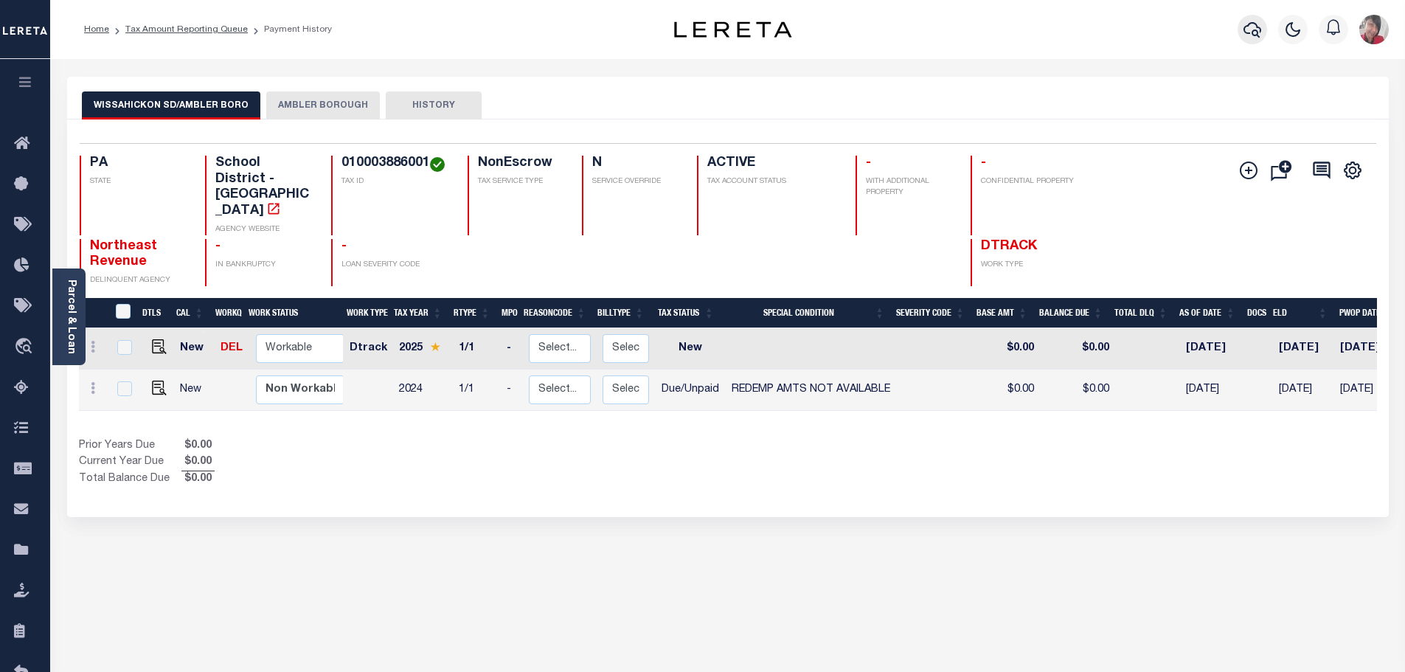
click at [1254, 27] on icon "button" at bounding box center [1253, 30] width 18 height 18
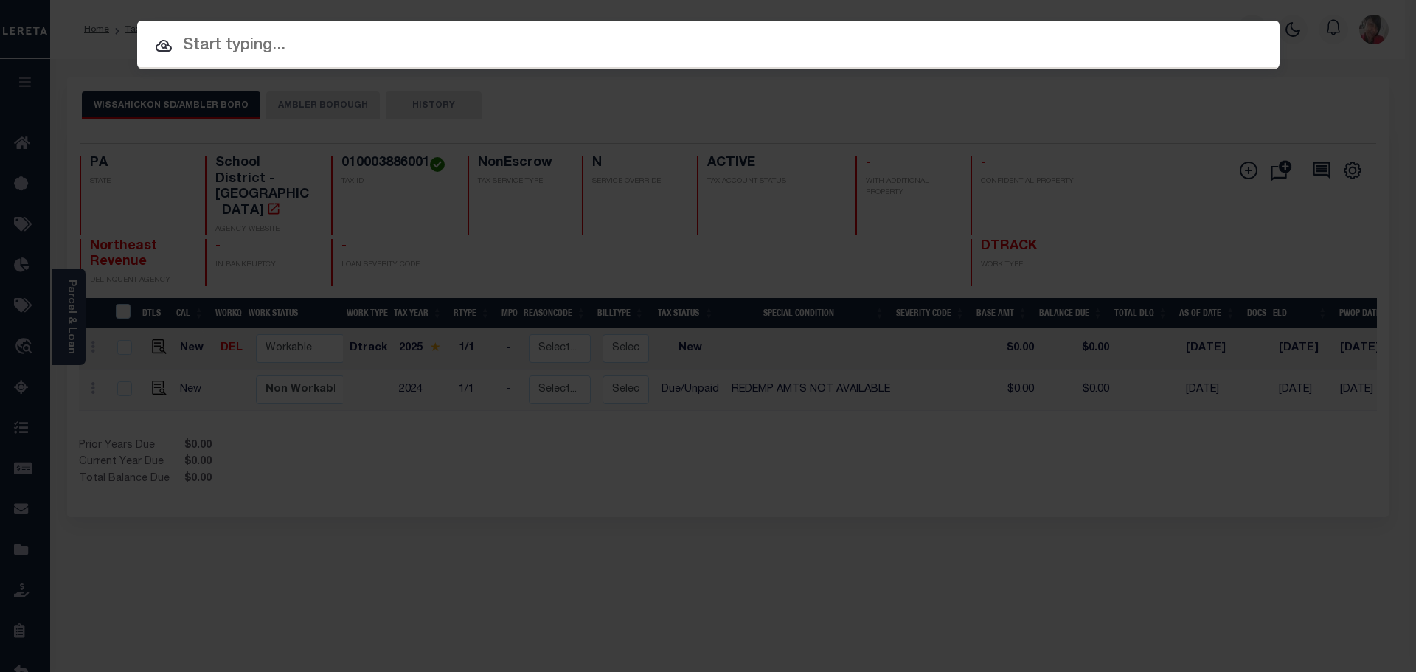
drag, startPoint x: 422, startPoint y: 57, endPoint x: 469, endPoint y: 49, distance: 47.9
click at [422, 56] on input "text" at bounding box center [708, 46] width 1143 height 26
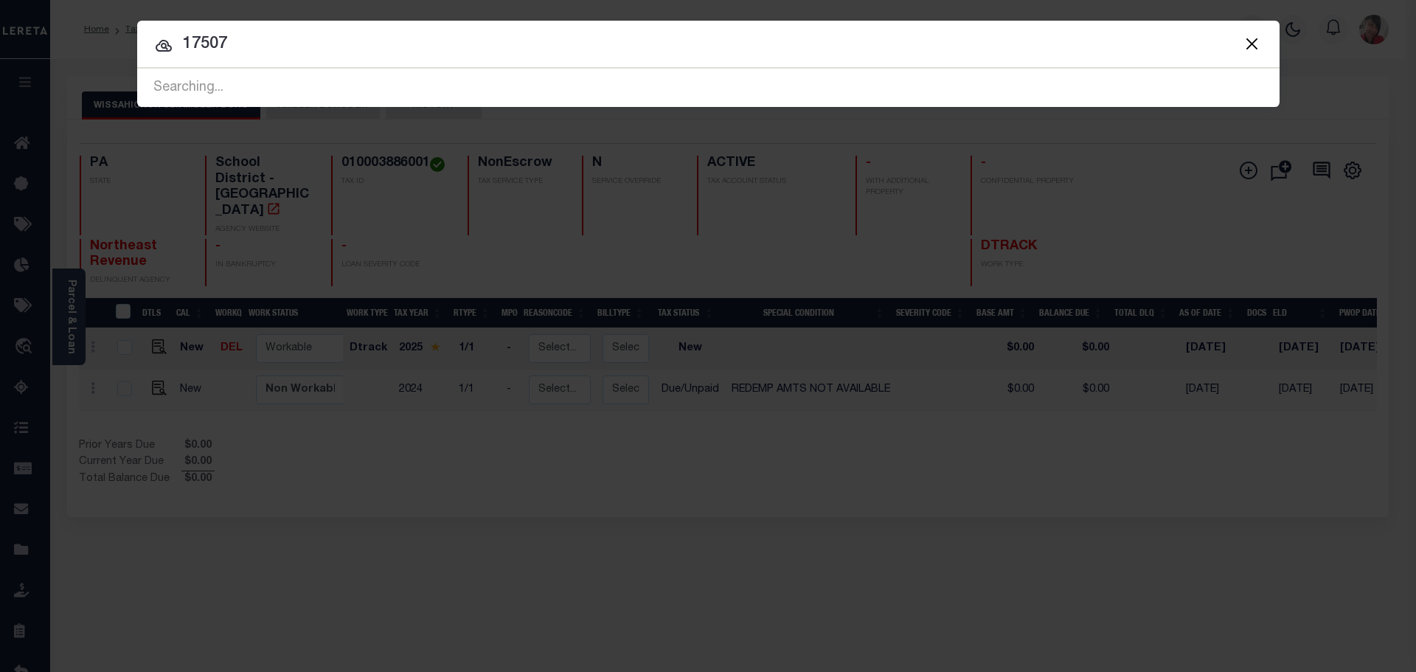
type input "17507"
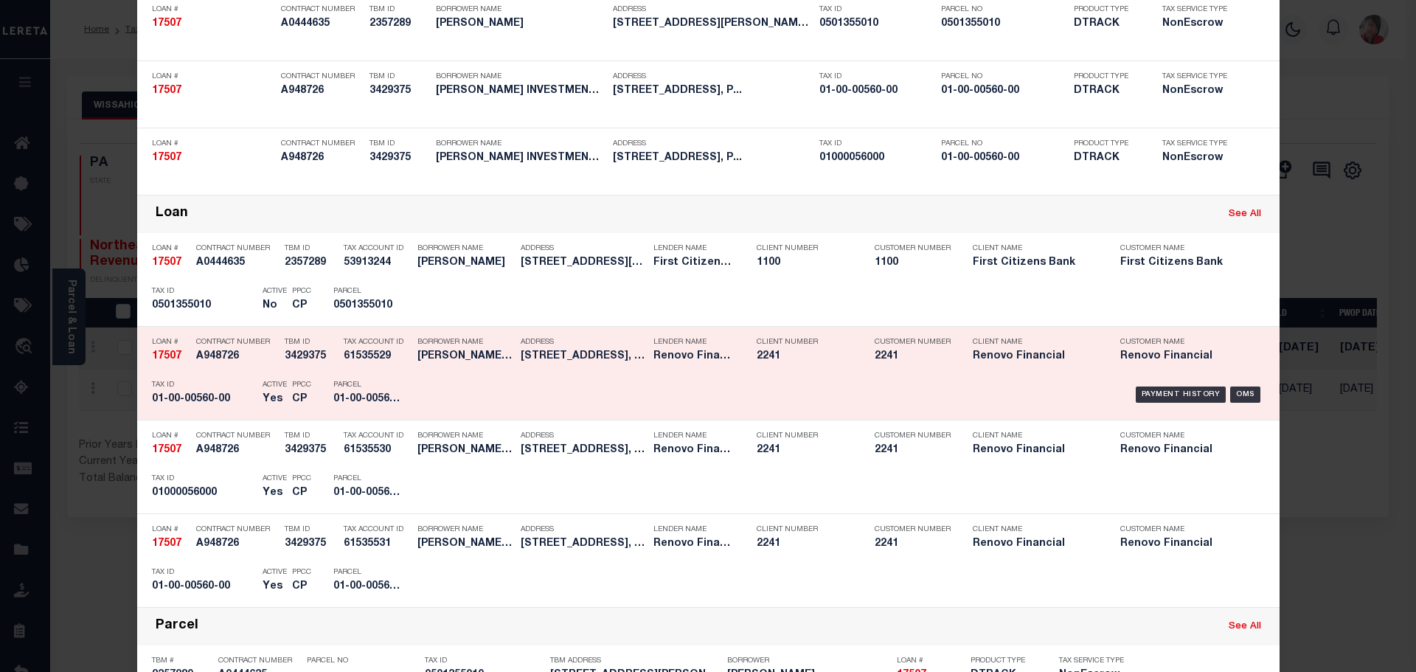
scroll to position [221, 0]
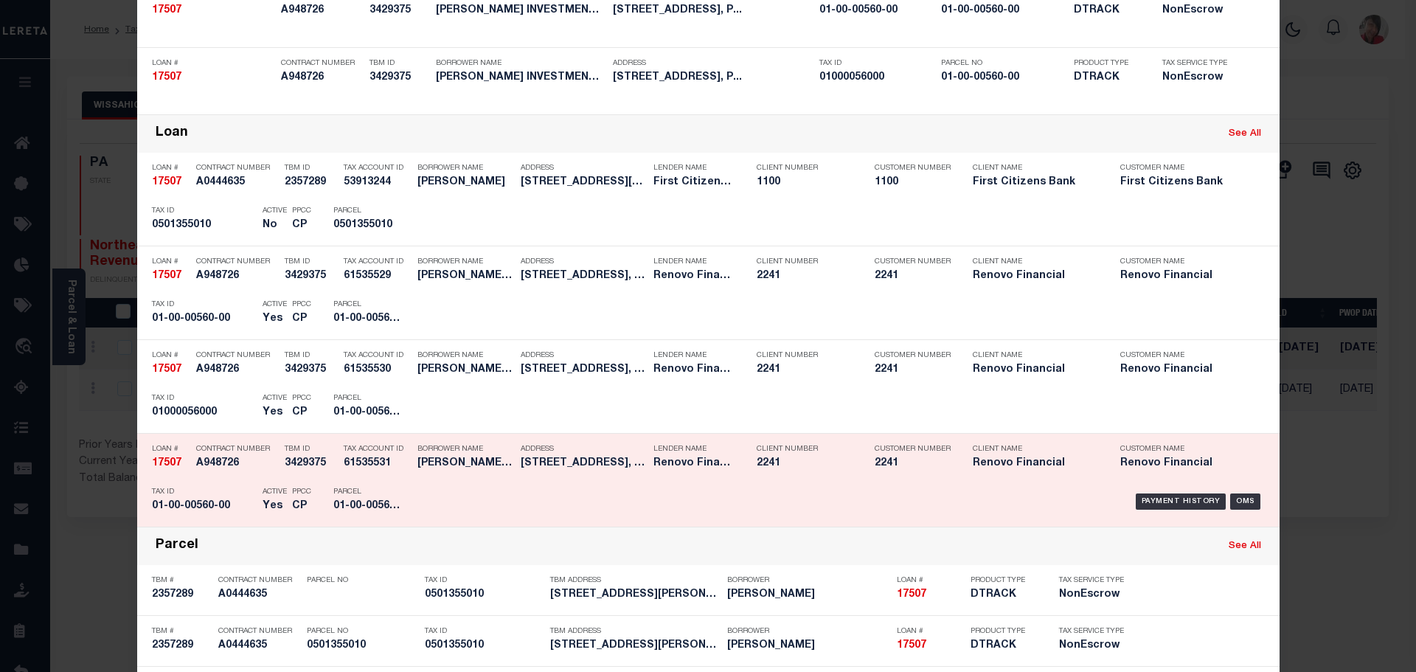
click at [399, 502] on div "Parcel 01-00-00560-00" at bounding box center [366, 501] width 89 height 43
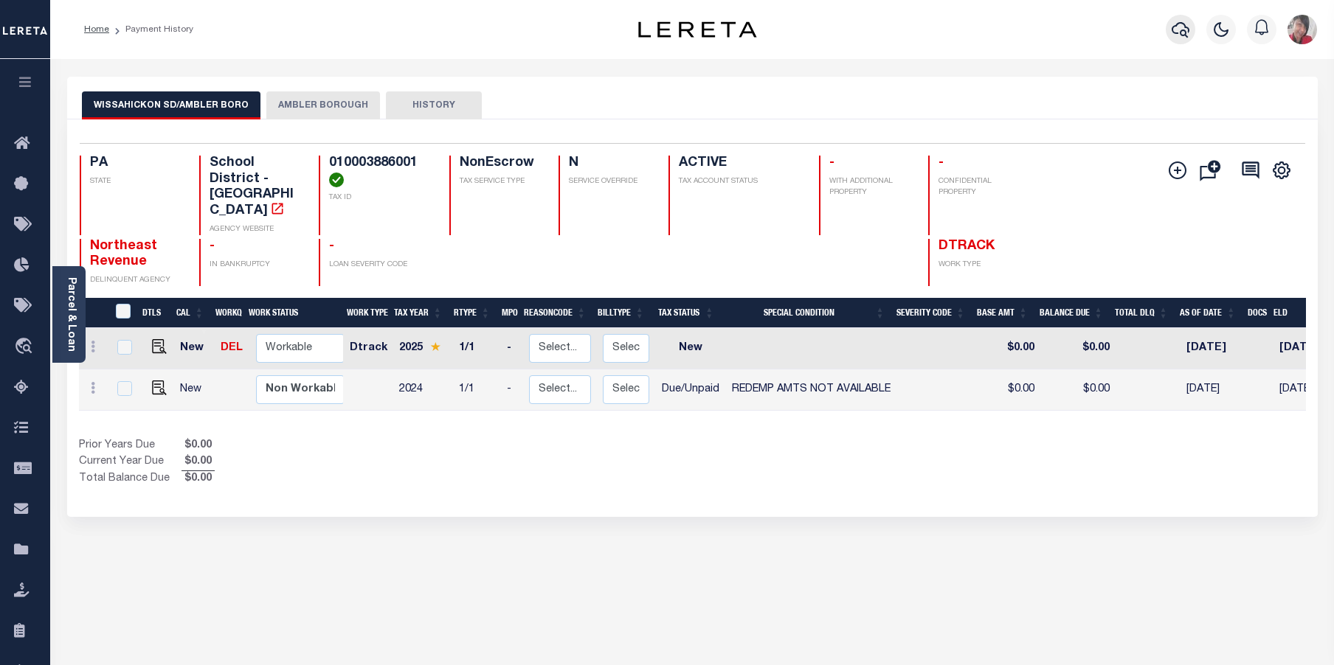
click at [1178, 28] on icon "button" at bounding box center [1181, 30] width 18 height 18
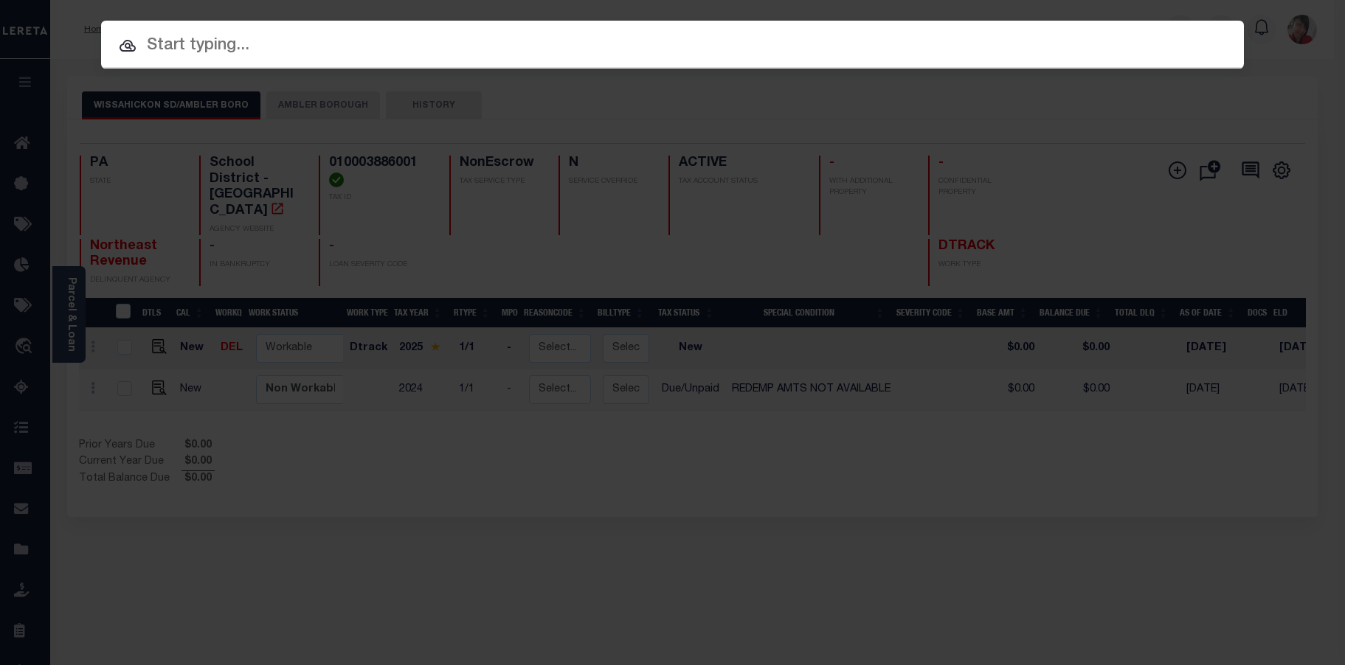
click at [709, 51] on input "text" at bounding box center [672, 46] width 1143 height 26
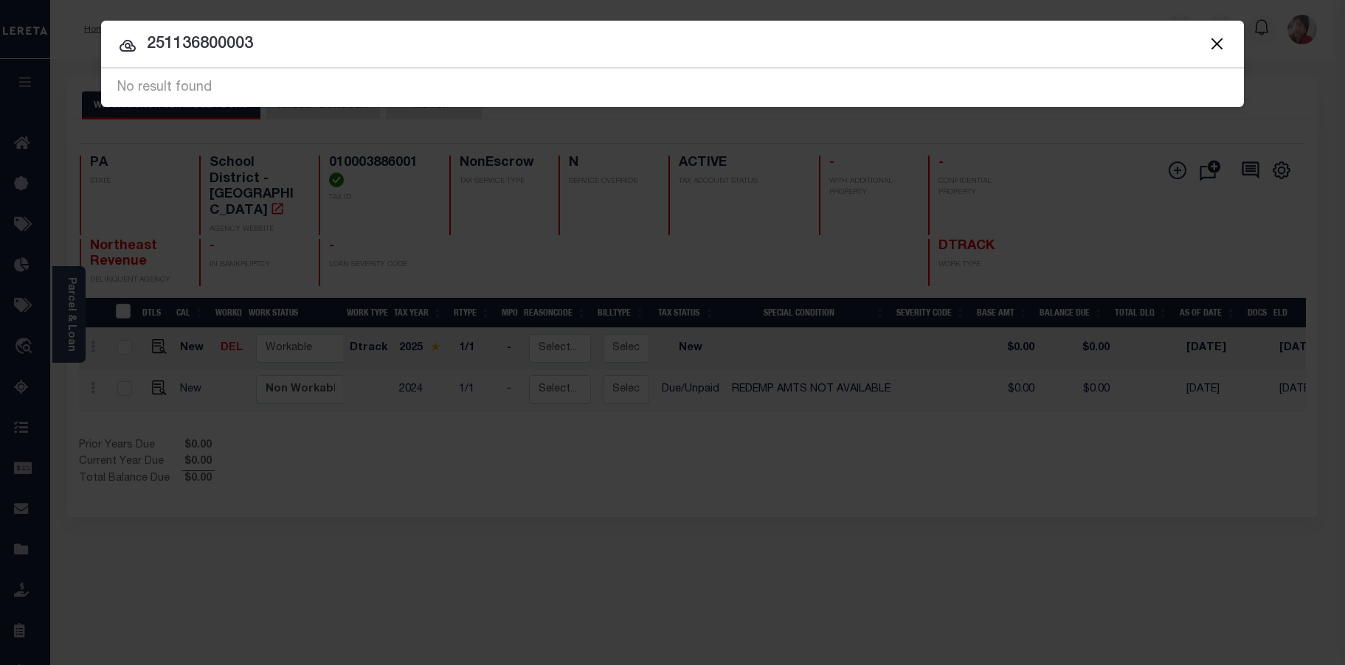
click at [206, 44] on input "251136800003" at bounding box center [672, 45] width 1143 height 26
type input "2511368-00003"
click at [325, 90] on div "Searching..." at bounding box center [672, 88] width 1143 height 38
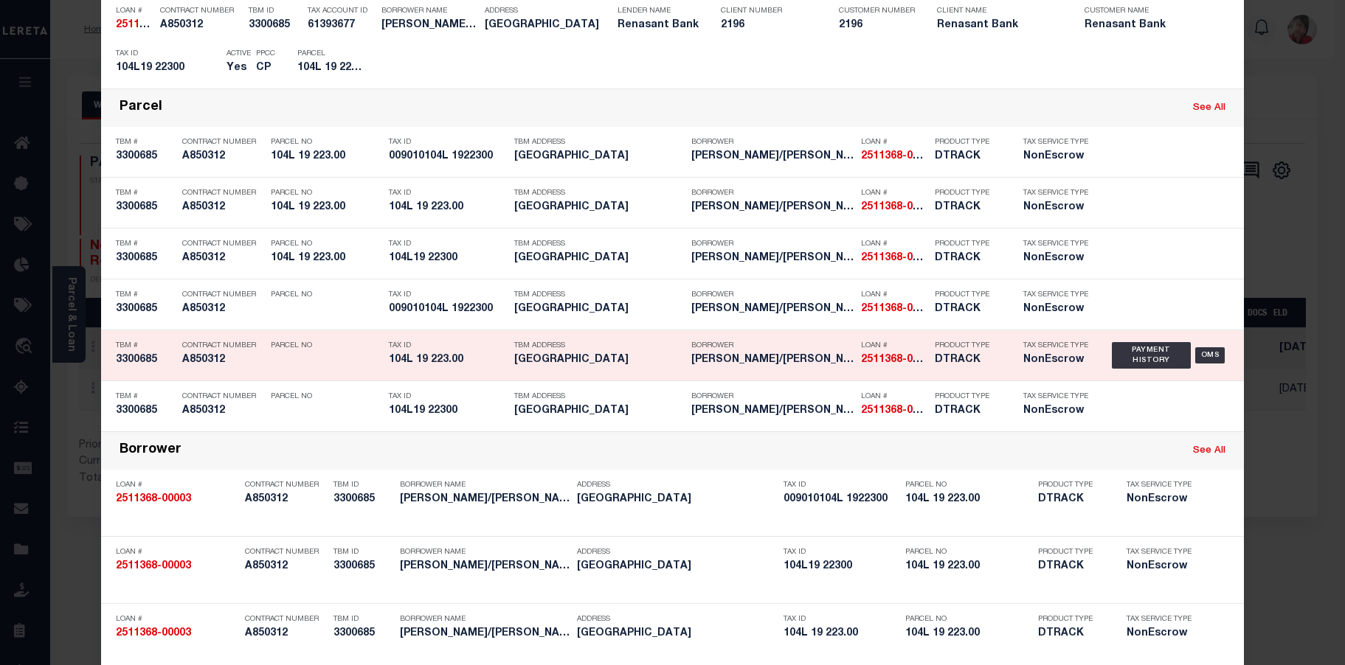
scroll to position [356, 0]
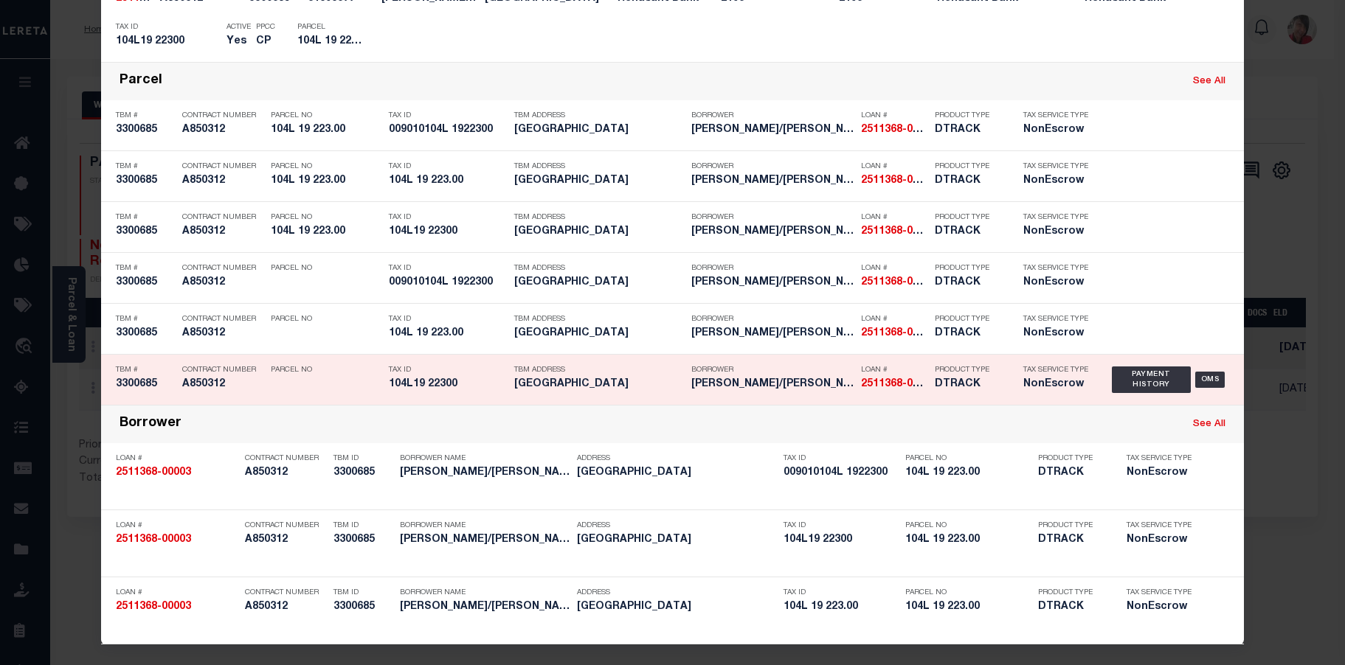
click at [886, 386] on strong "2511368-00003" at bounding box center [898, 384] width 75 height 10
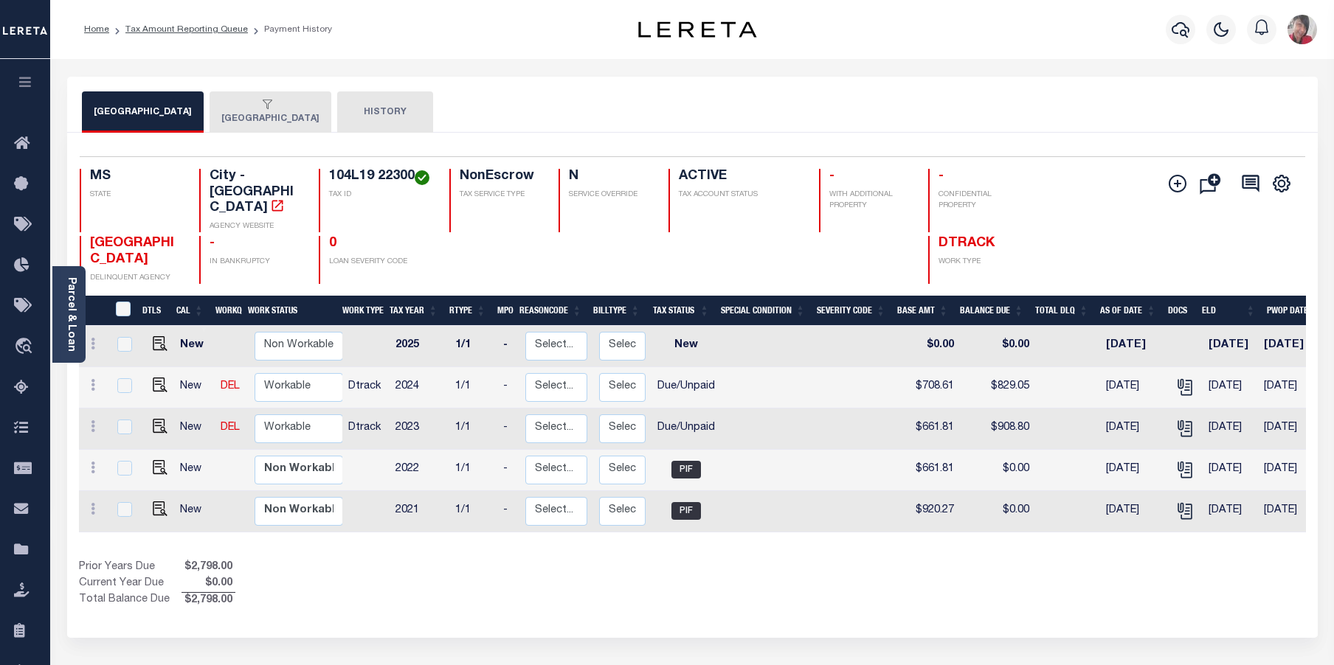
click at [243, 119] on button "[GEOGRAPHIC_DATA]" at bounding box center [271, 111] width 122 height 41
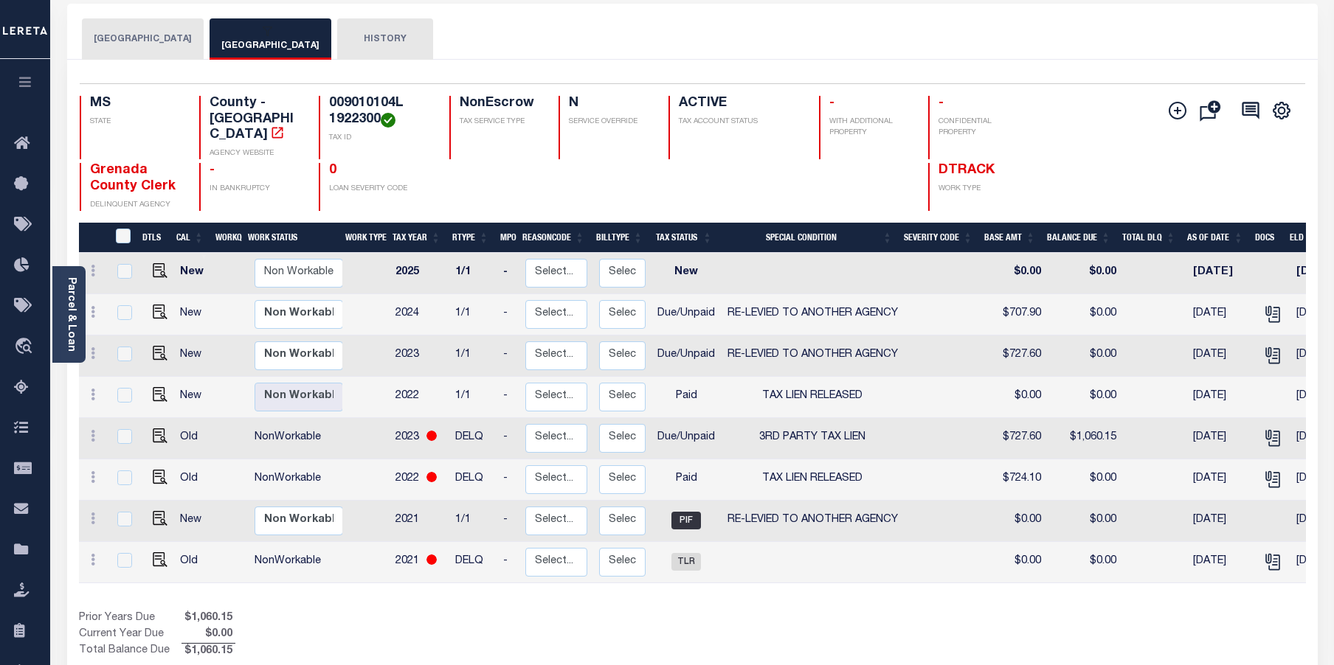
scroll to position [74, 0]
click at [154, 304] on img "" at bounding box center [160, 311] width 15 height 15
checkbox input "true"
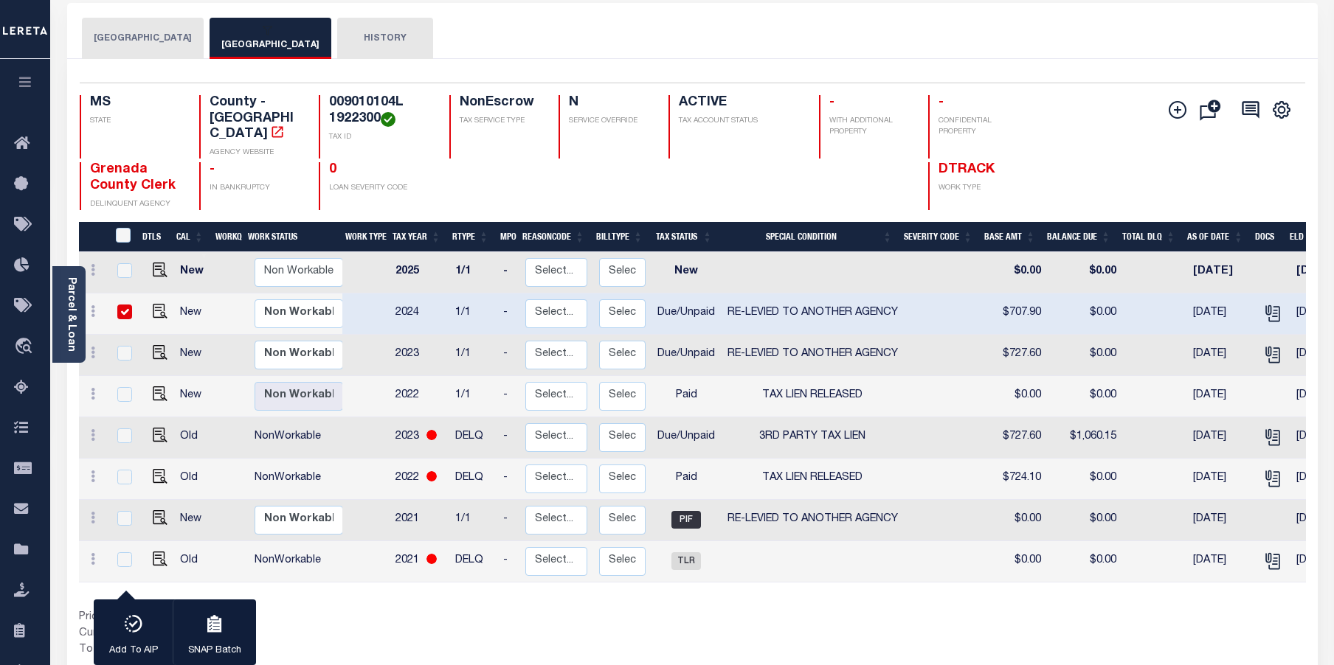
click at [66, 313] on link "Parcel & Loan" at bounding box center [71, 314] width 10 height 75
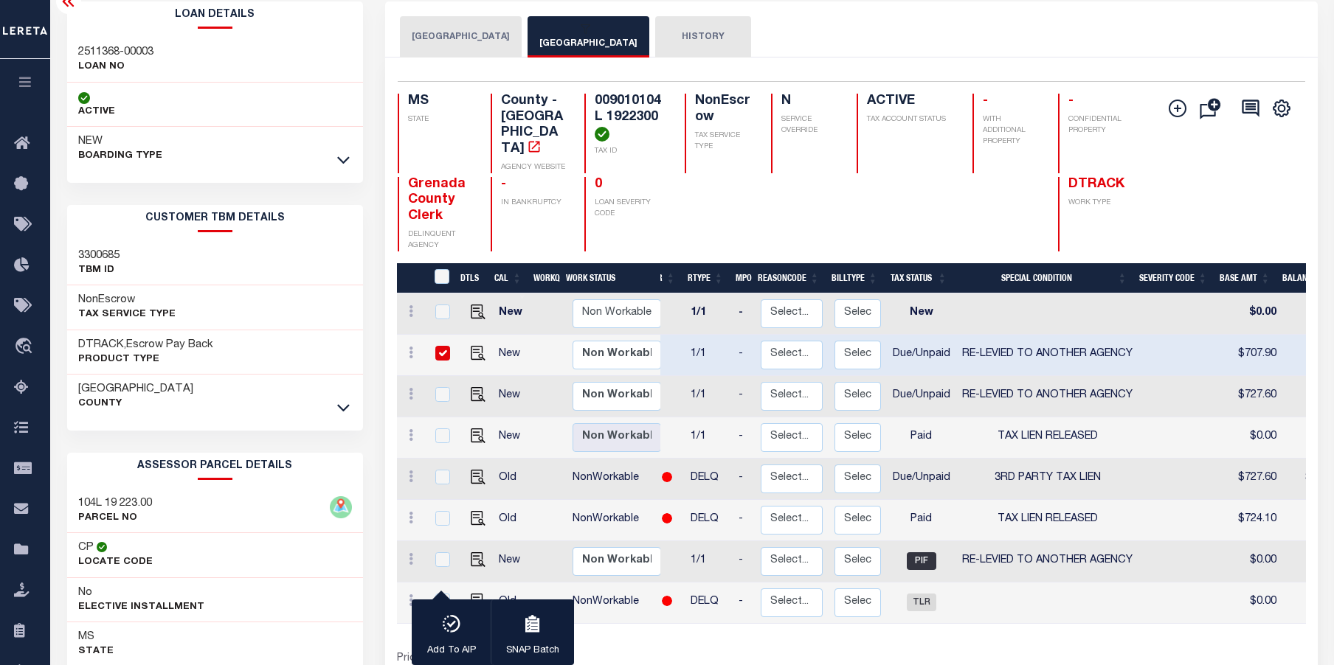
scroll to position [74, 0]
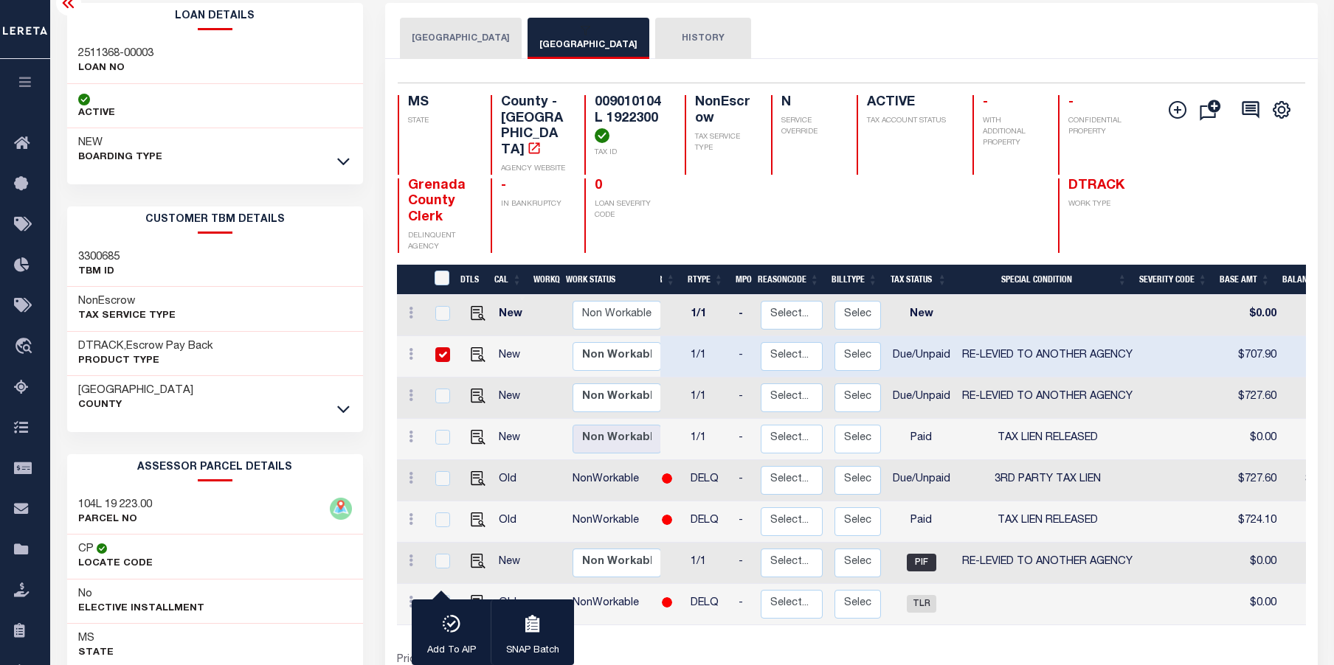
click at [949, 36] on div "[GEOGRAPHIC_DATA] GRENADA COUNTY HISTORY" at bounding box center [851, 38] width 903 height 41
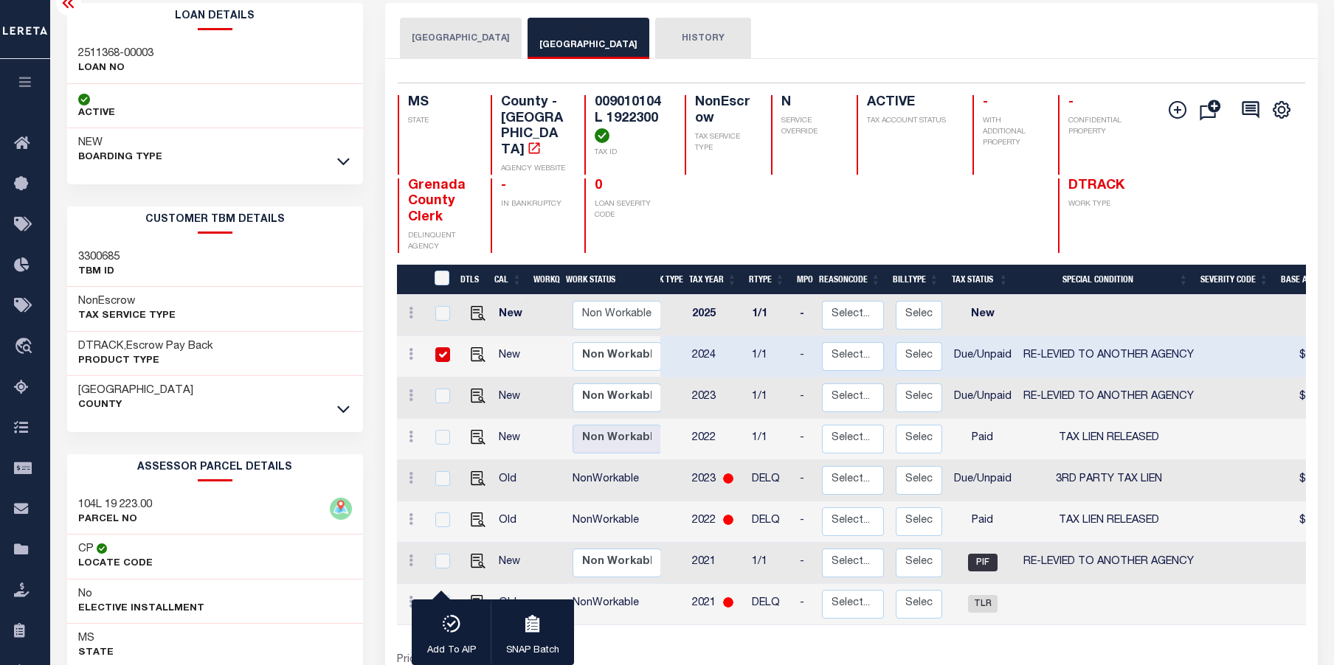
scroll to position [0, 10]
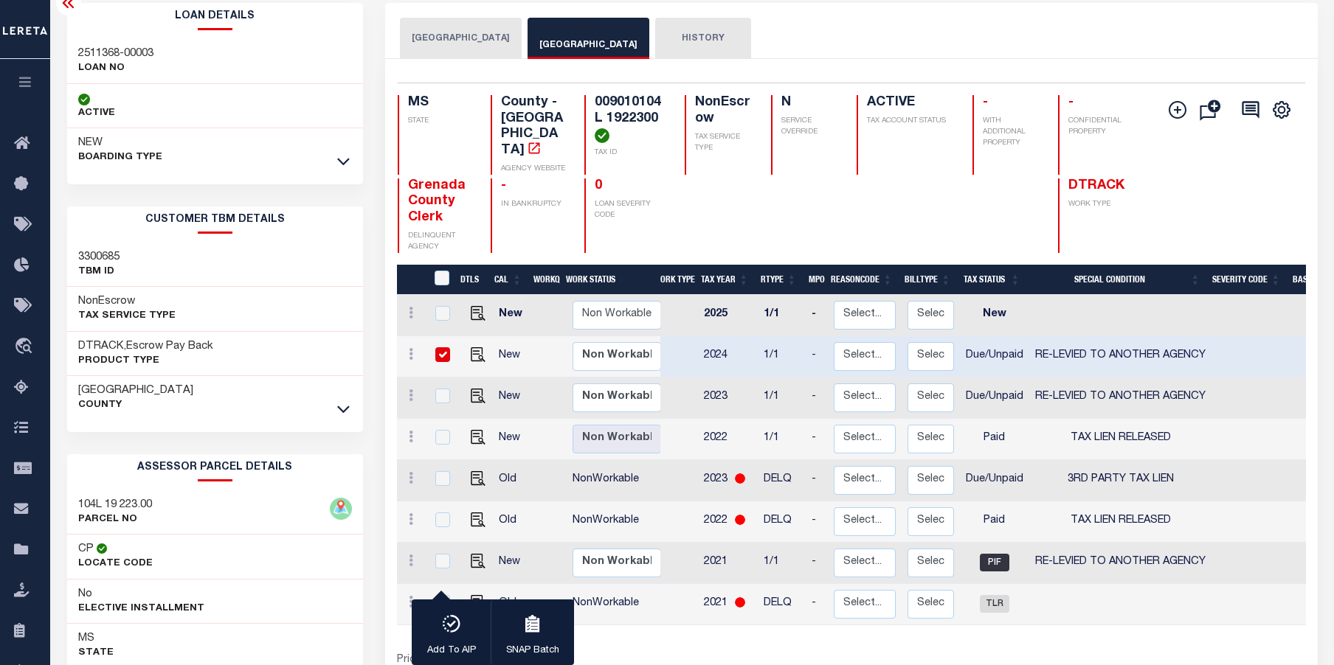
click at [1235, 179] on div "Add Installment Line [GEOGRAPHIC_DATA] Request Check" at bounding box center [1224, 174] width 137 height 158
click at [476, 471] on img "" at bounding box center [478, 478] width 15 height 15
checkbox input "true"
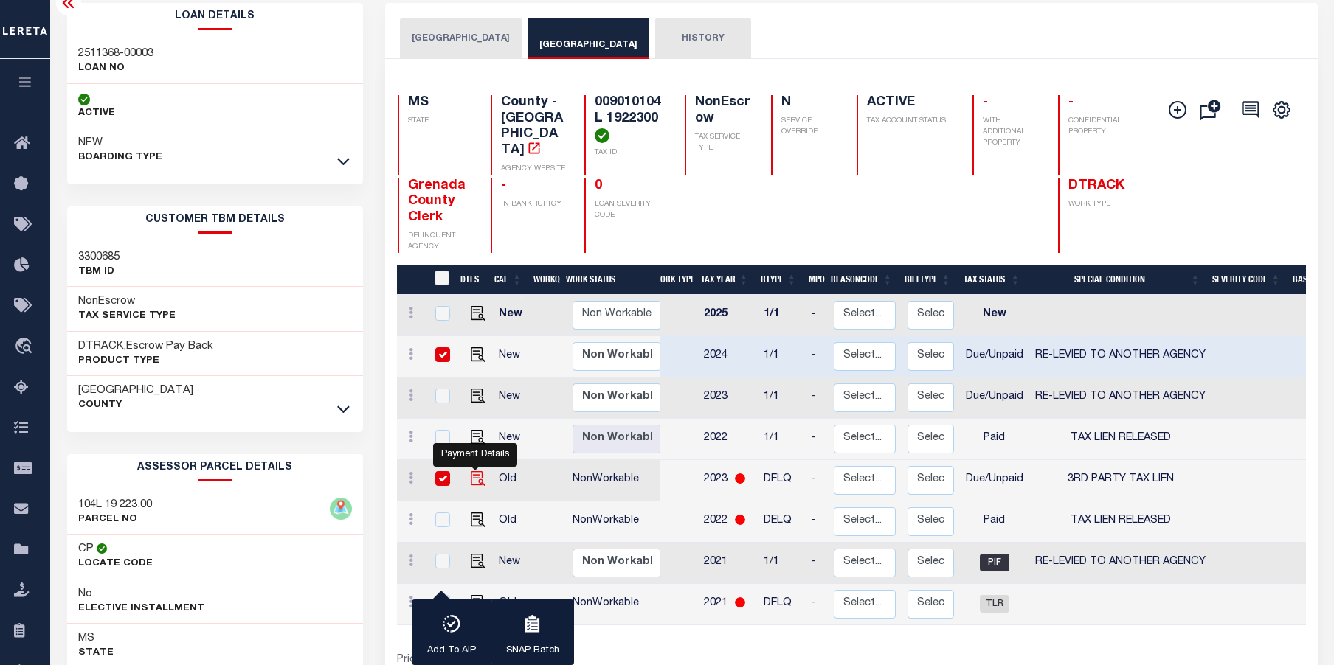
click at [475, 471] on img "" at bounding box center [478, 478] width 15 height 15
checkbox input "false"
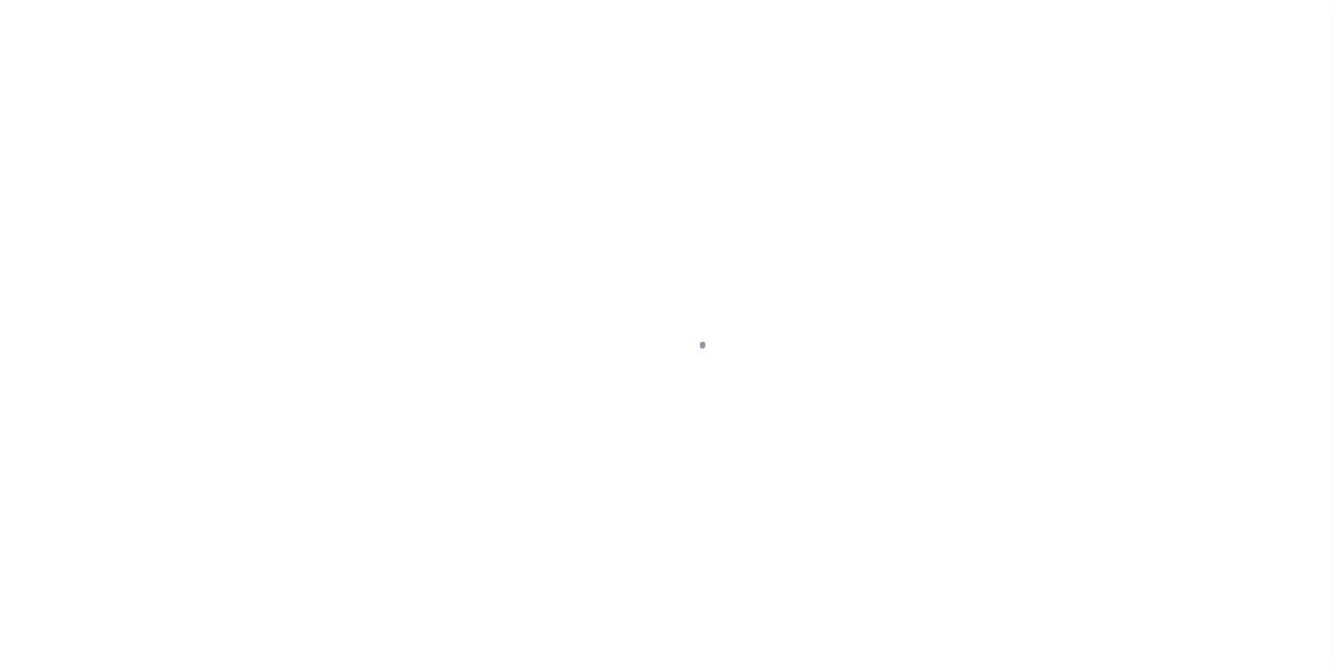
select select "DUE"
select select "31"
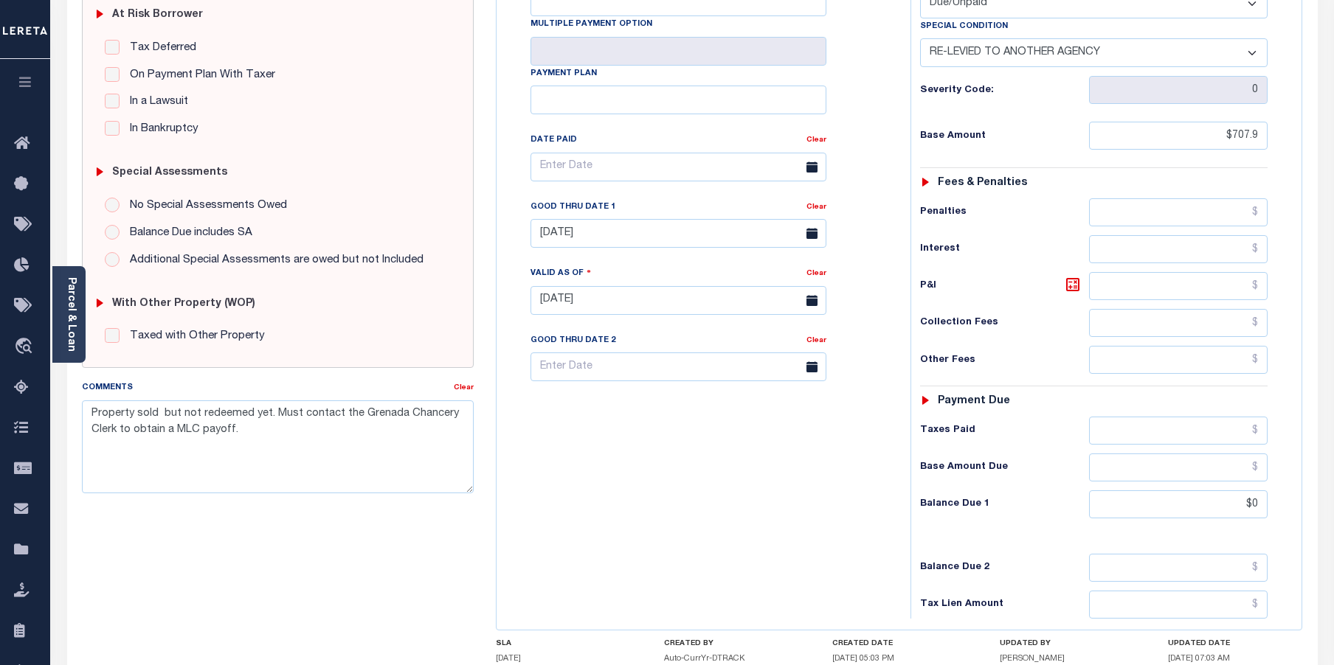
scroll to position [369, 0]
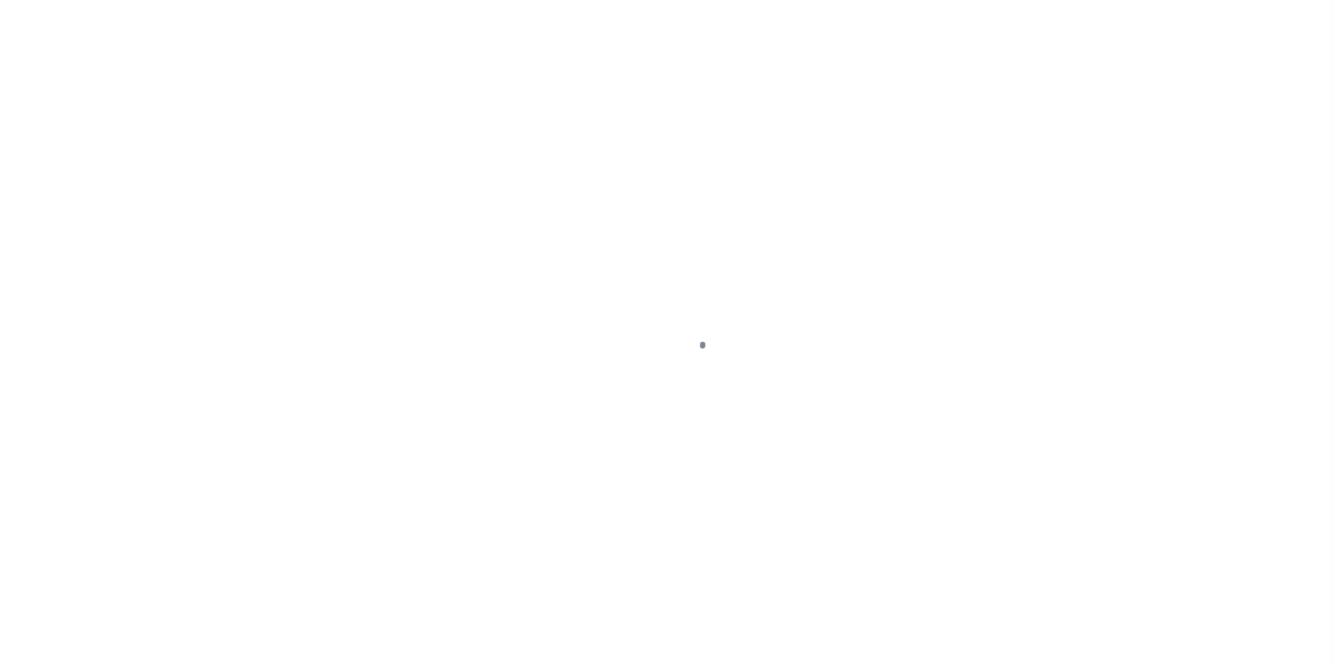
select select "DUE"
select select "20"
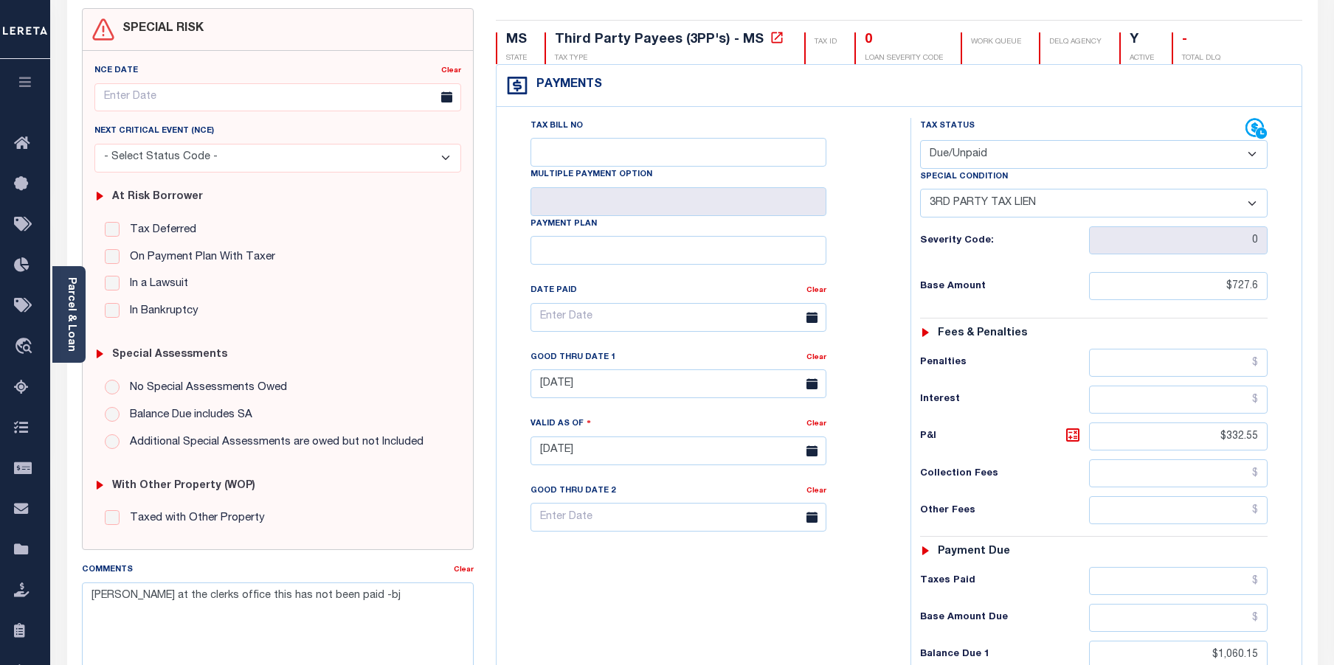
scroll to position [221, 0]
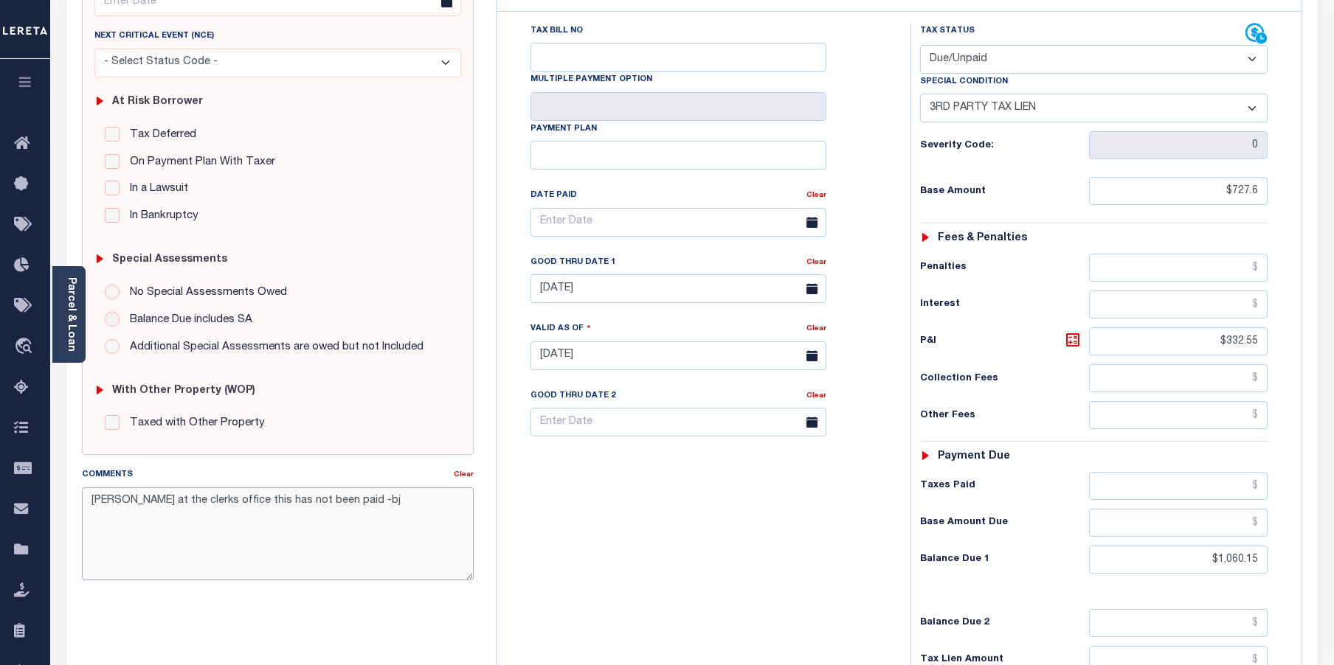
drag, startPoint x: 403, startPoint y: 508, endPoint x: 74, endPoint y: 504, distance: 329.0
click at [74, 504] on div "Comments Clear [PERSON_NAME] at the clerks office this has not been paid -bj" at bounding box center [278, 529] width 415 height 125
paste textarea "-9/26/2025- see tax lines 2022 1/2 and 2/2 for payoff. The DELQ tax lines are n…"
click at [111, 503] on textarea "-9/26/2025- see tax lines 2022 1/2 and 2/2 for payoff. The DELQ tax lines are n…" at bounding box center [278, 534] width 392 height 93
type textarea "-9/29/2025- see tax lines 2022 1/2 and 2/2 for payoff. The DELQ tax lines are n…"
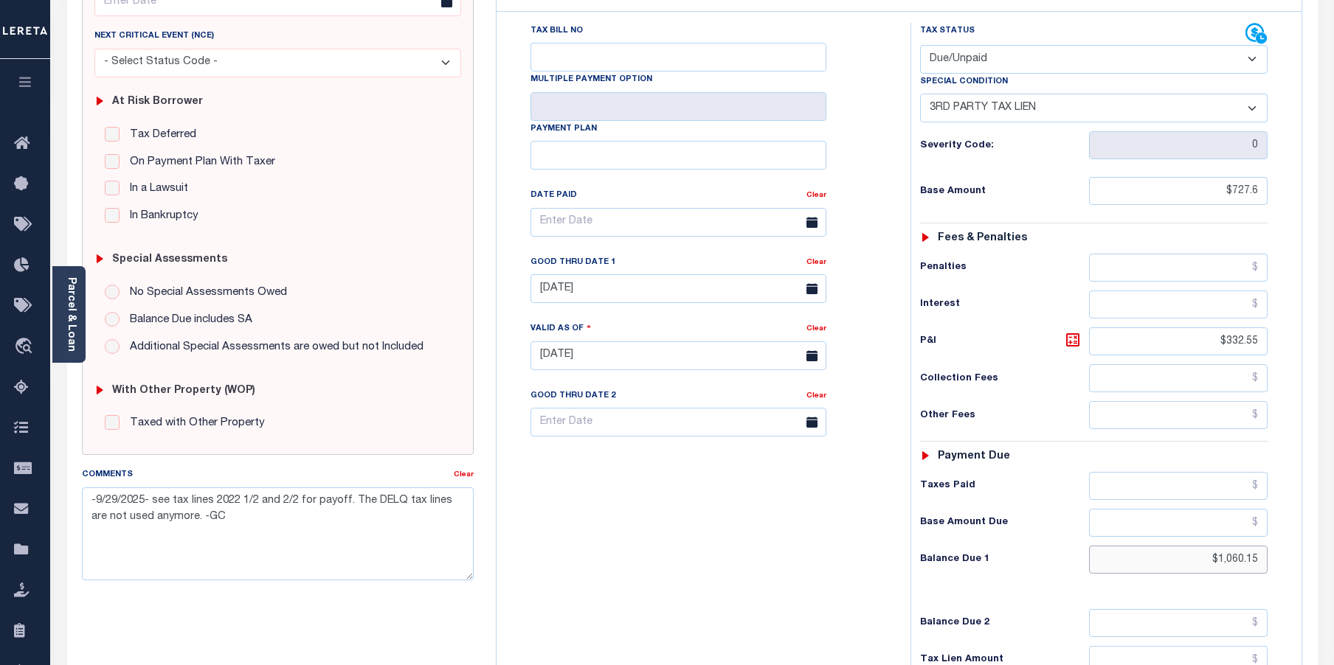
type input "[DATE]"
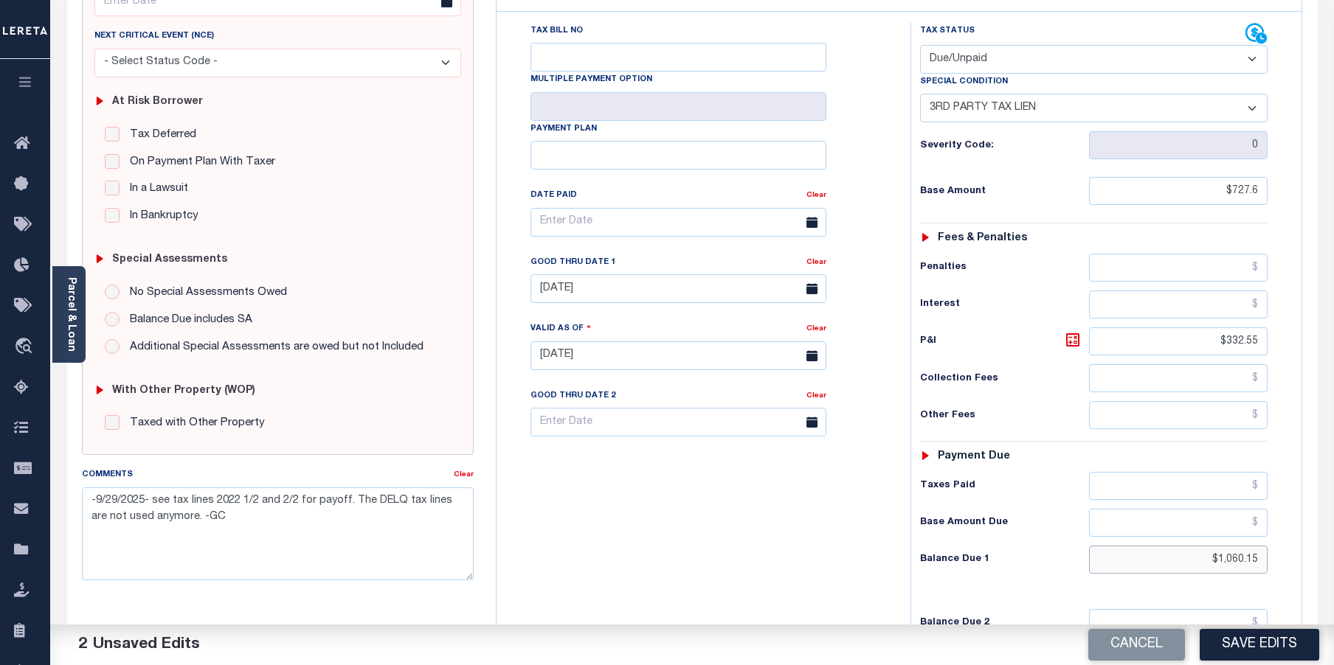
drag, startPoint x: 1191, startPoint y: 563, endPoint x: 1334, endPoint y: 570, distance: 142.6
click at [1333, 572] on html "Home Tax Amount Reporting Queue Payment History Tax Line Detail Profile" at bounding box center [667, 322] width 1334 height 1087
type input "$0.00"
drag, startPoint x: 1198, startPoint y: 342, endPoint x: 1292, endPoint y: 361, distance: 95.6
click at [1292, 361] on div "Tax Status Status" at bounding box center [1098, 348] width 399 height 651
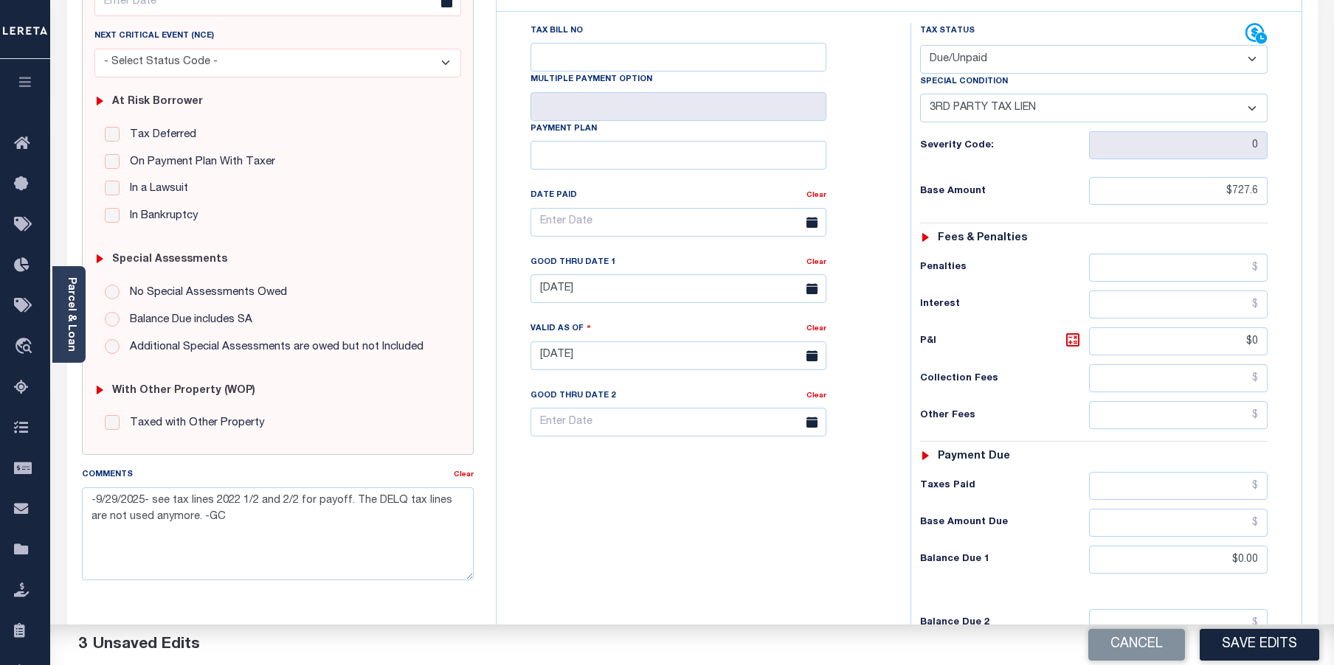
type input "$0.00"
click at [1250, 58] on select "- Select Status Code - Open Due/Unpaid Paid Incomplete No Tax Due Internal Refu…" at bounding box center [1094, 59] width 348 height 29
select select "PYD"
click at [920, 45] on select "- Select Status Code - Open Due/Unpaid Paid Incomplete No Tax Due Internal Refu…" at bounding box center [1094, 59] width 348 height 29
select select "0"
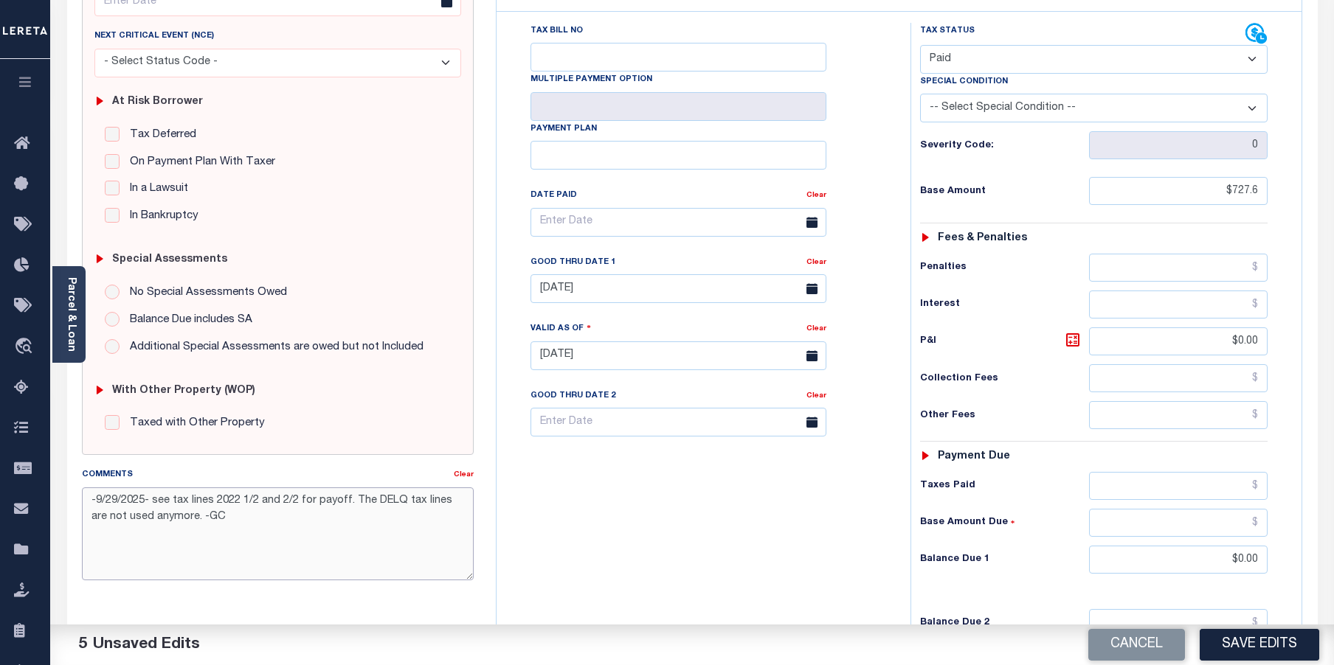
click at [285, 562] on textarea "-9/29/2025- see tax lines 2022 1/2 and 2/2 for payoff. The DELQ tax lines are n…" at bounding box center [278, 534] width 392 height 93
click at [242, 522] on textarea "-9/29/2025- see tax lines 2022 1/2 and 2/2 for payoff. The DELQ tax lines are n…" at bounding box center [278, 534] width 392 height 93
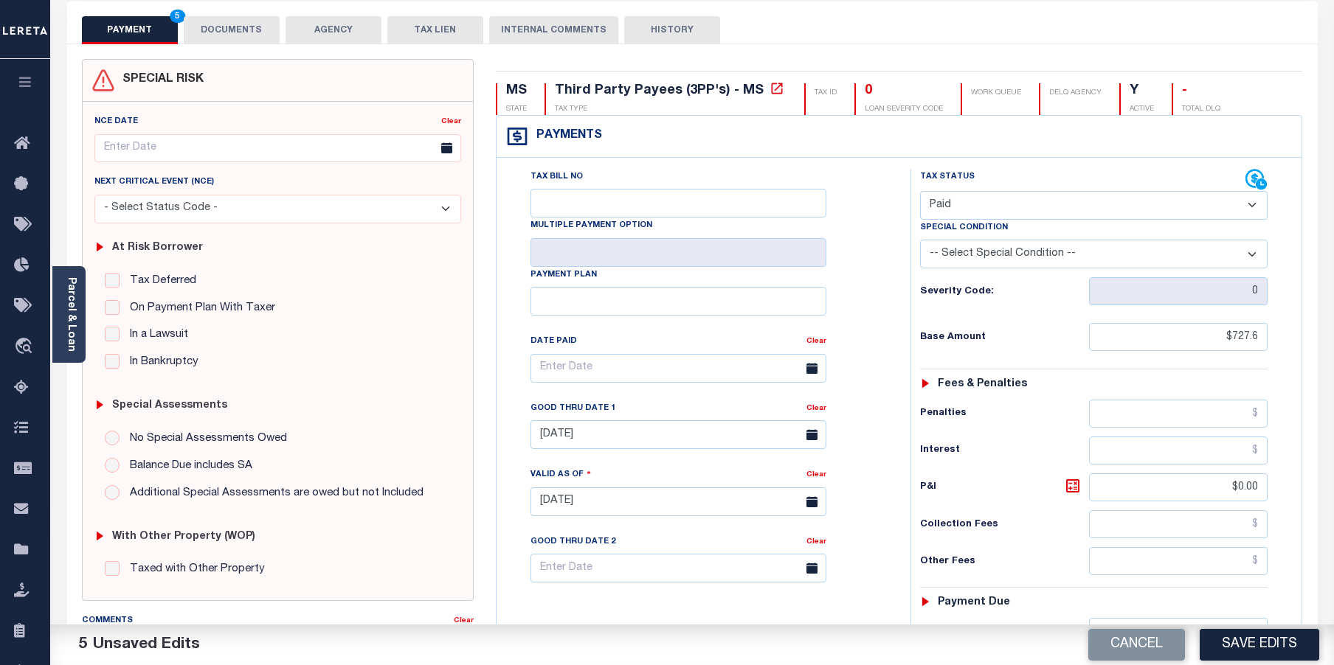
scroll to position [0, 0]
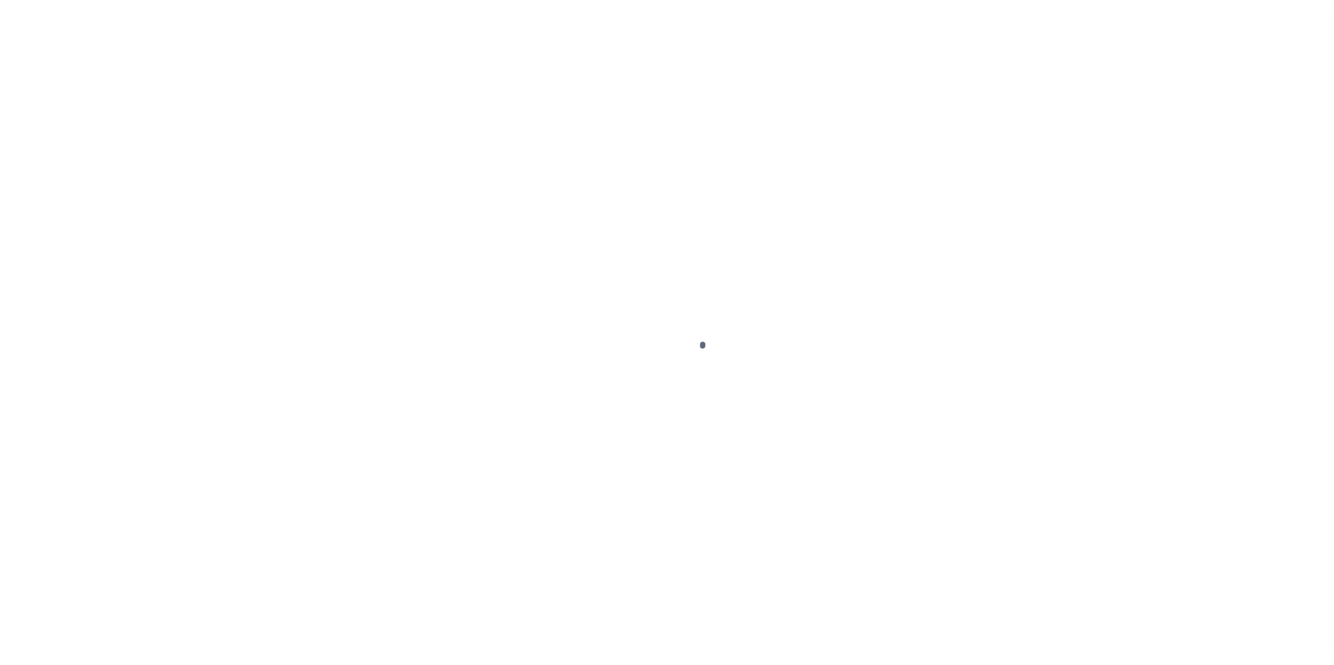
select select "DUE"
select select "20"
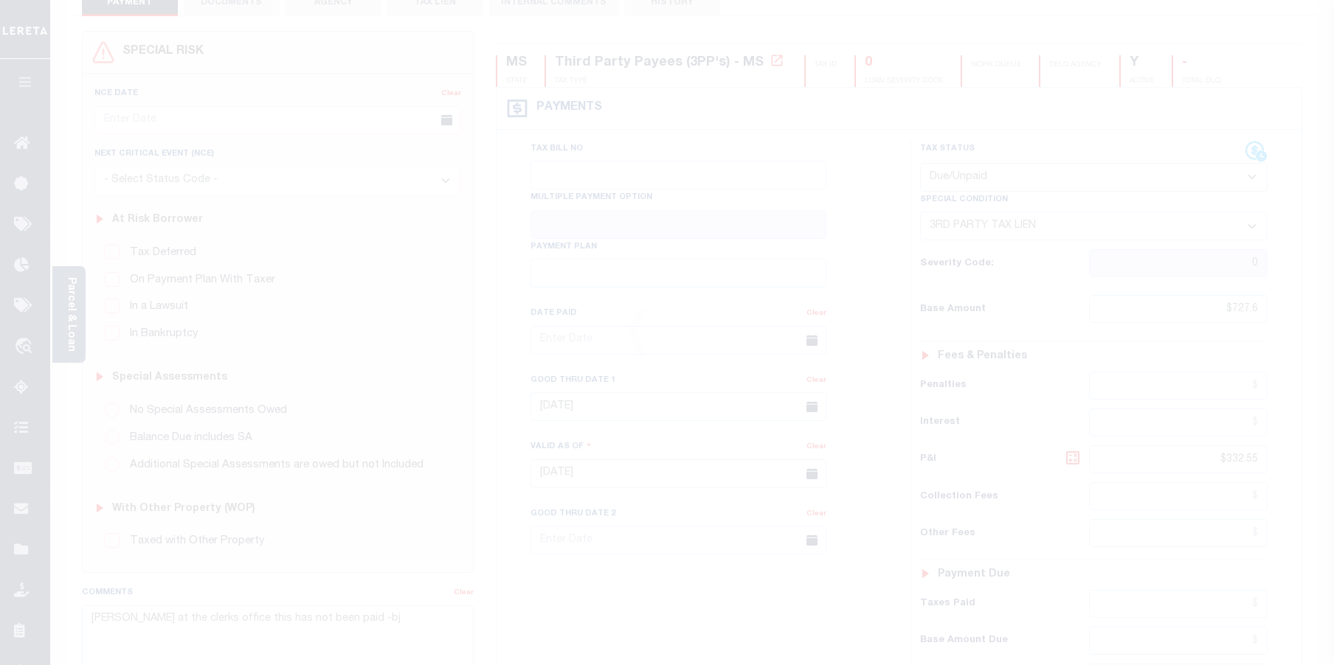
scroll to position [221, 0]
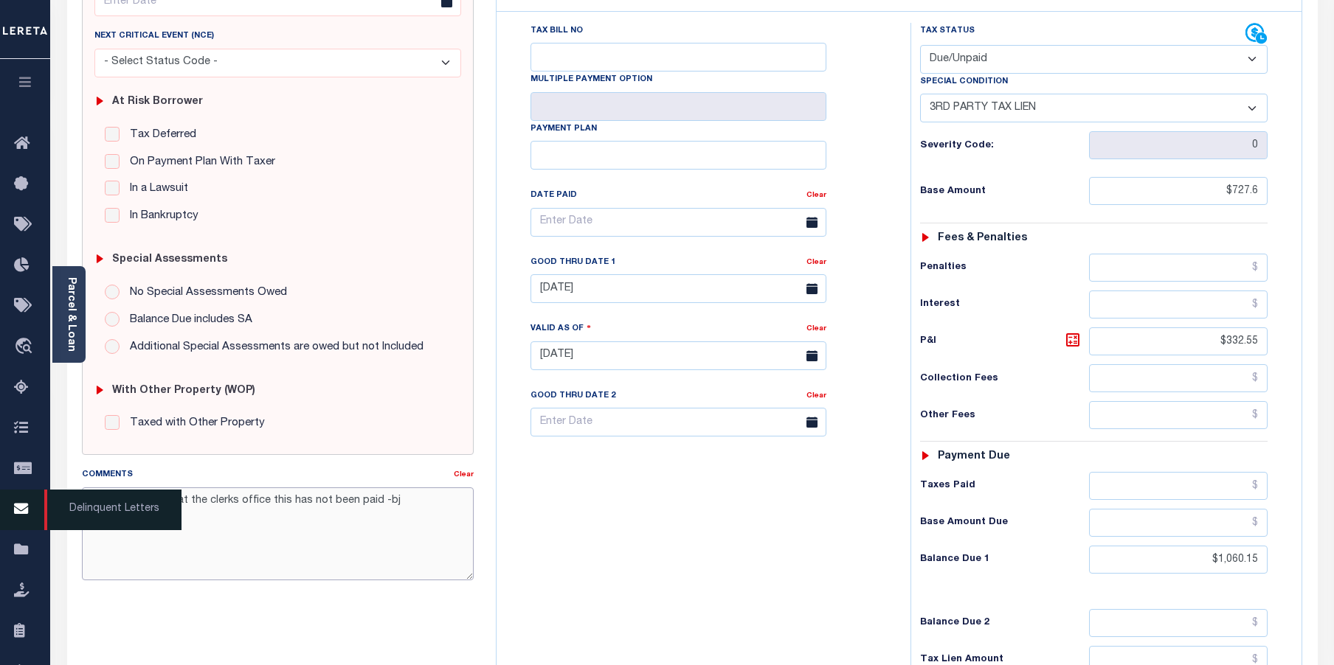
drag, startPoint x: 389, startPoint y: 501, endPoint x: 48, endPoint y: 495, distance: 340.9
click at [48, 495] on div "Home Tax Amount Reporting Queue Payment History Tax Line Detail Profile Sign out" at bounding box center [667, 322] width 1334 height 1087
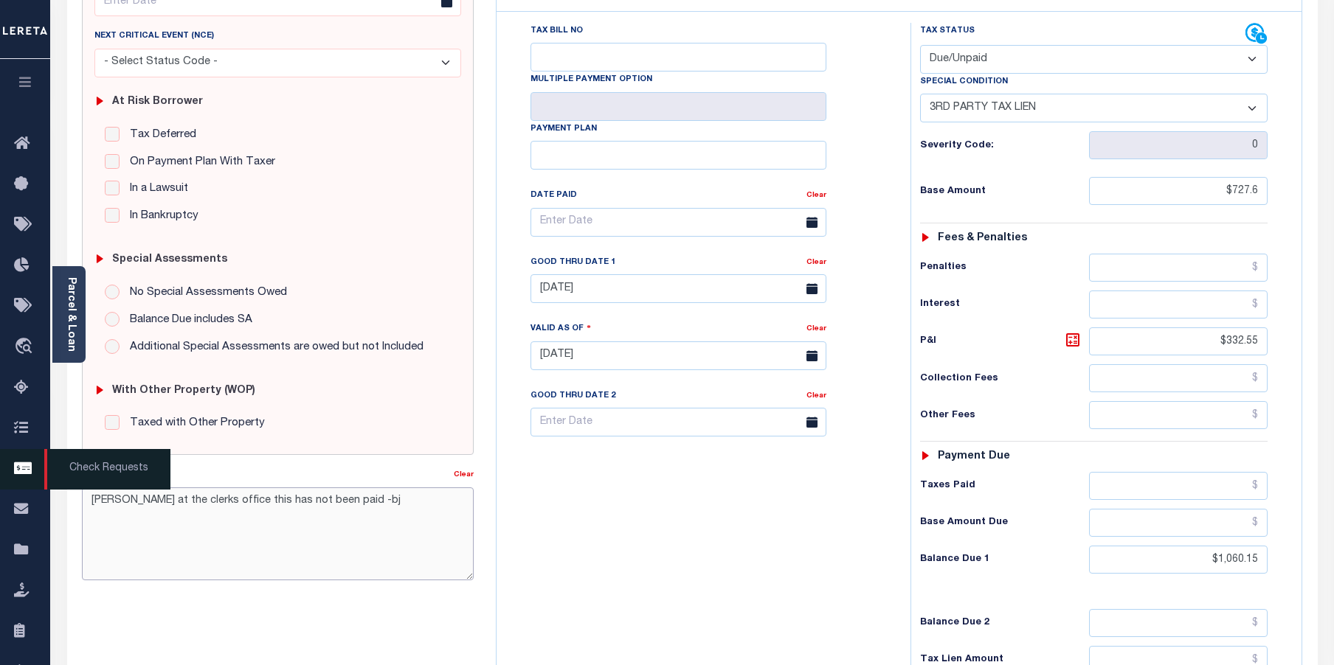
paste textarea "-9/26/2025- see tax lines 2022 1/2 and 2/2 for payoff. The DELQ tax lines are n…"
click at [108, 494] on textarea "-9/26/2025- see tax lines 2022 1/2 and 2/2 for payoff. The DELQ tax lines are n…" at bounding box center [278, 534] width 392 height 93
click at [283, 550] on textarea "-9/27/2025- see tax lines 2022 1/2 and 2/2 for payoff. The DELQ tax lines are n…" at bounding box center [278, 534] width 392 height 93
drag, startPoint x: 295, startPoint y: 496, endPoint x: 230, endPoint y: 500, distance: 65.1
click at [230, 500] on textarea "-9/27/2025- see tax lines 2022 1/2 and 2/2 for payoff. The DELQ tax lines are n…" at bounding box center [278, 534] width 392 height 93
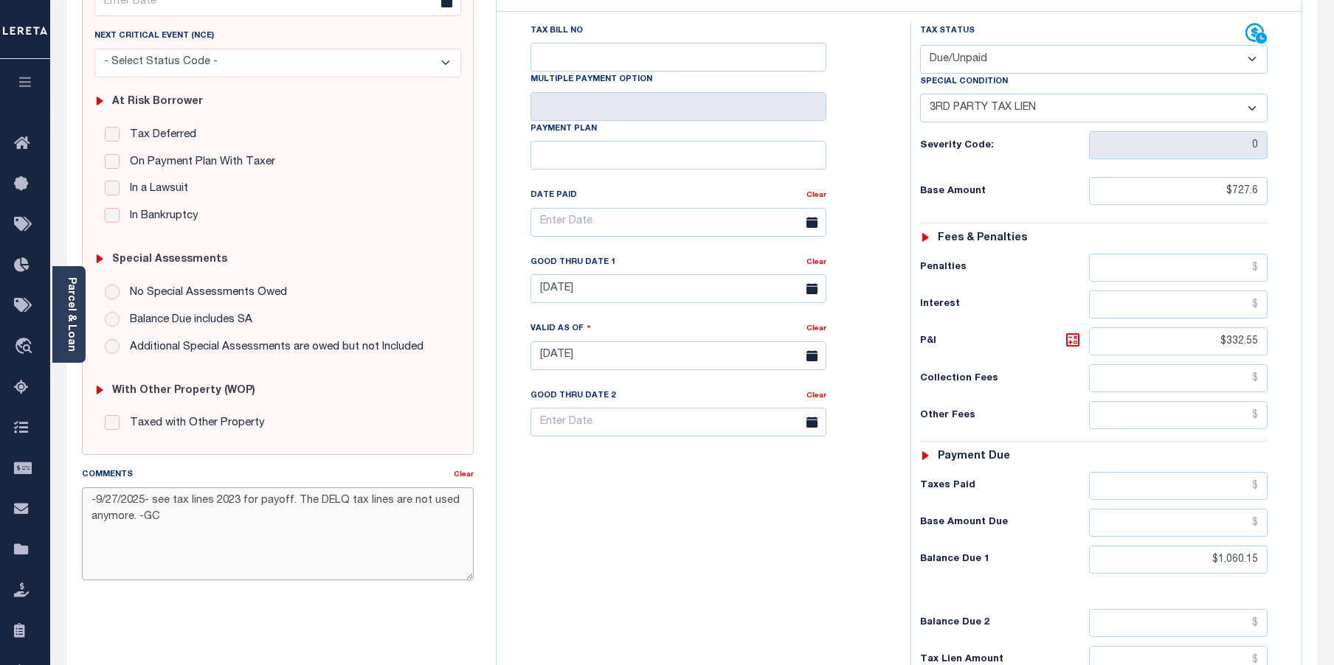
type textarea "-9/27/2025- see tax lines 2023 for payoff. The DELQ tax lines are not used anym…"
type input "[DATE]"
click at [1249, 59] on select "- Select Status Code - Open Due/Unpaid Paid Incomplete No Tax Due Internal Refu…" at bounding box center [1094, 59] width 348 height 29
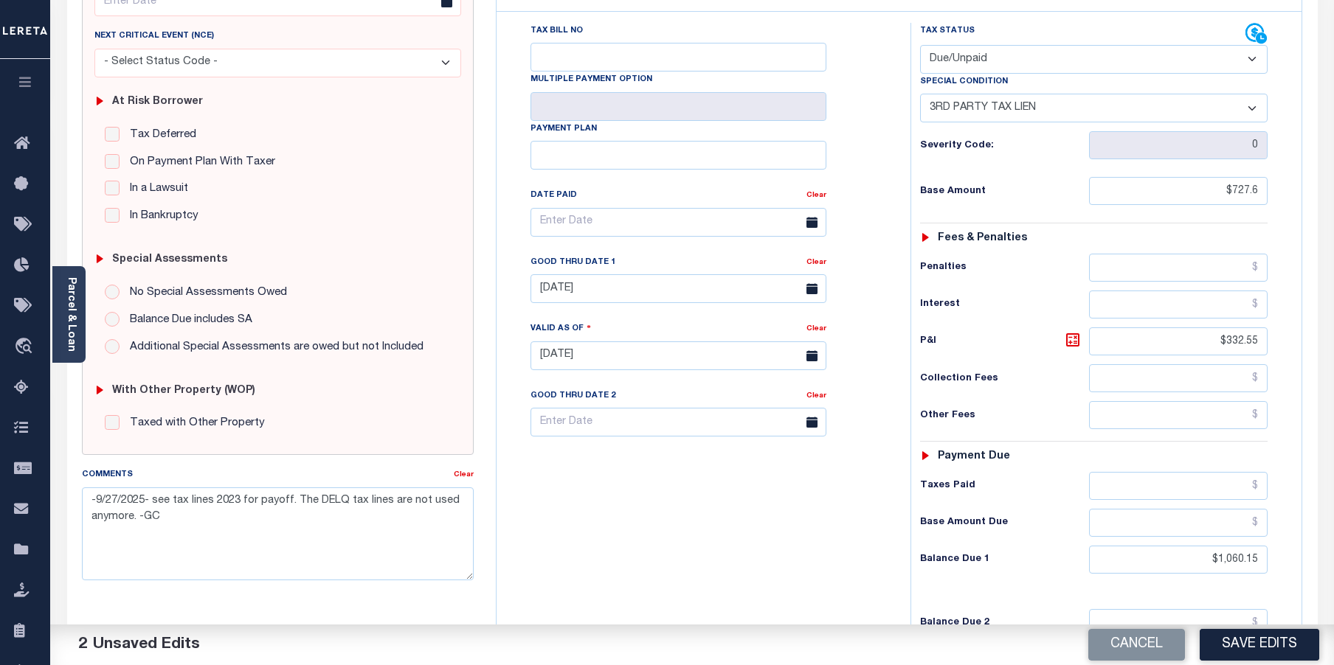
select select "PYD"
click at [920, 45] on select "- Select Status Code - Open Due/Unpaid Paid Incomplete No Tax Due Internal Refu…" at bounding box center [1094, 59] width 348 height 29
select select "0"
drag, startPoint x: 1208, startPoint y: 557, endPoint x: 1299, endPoint y: 558, distance: 91.5
click at [1295, 561] on div "Tax Status Status" at bounding box center [1098, 348] width 399 height 651
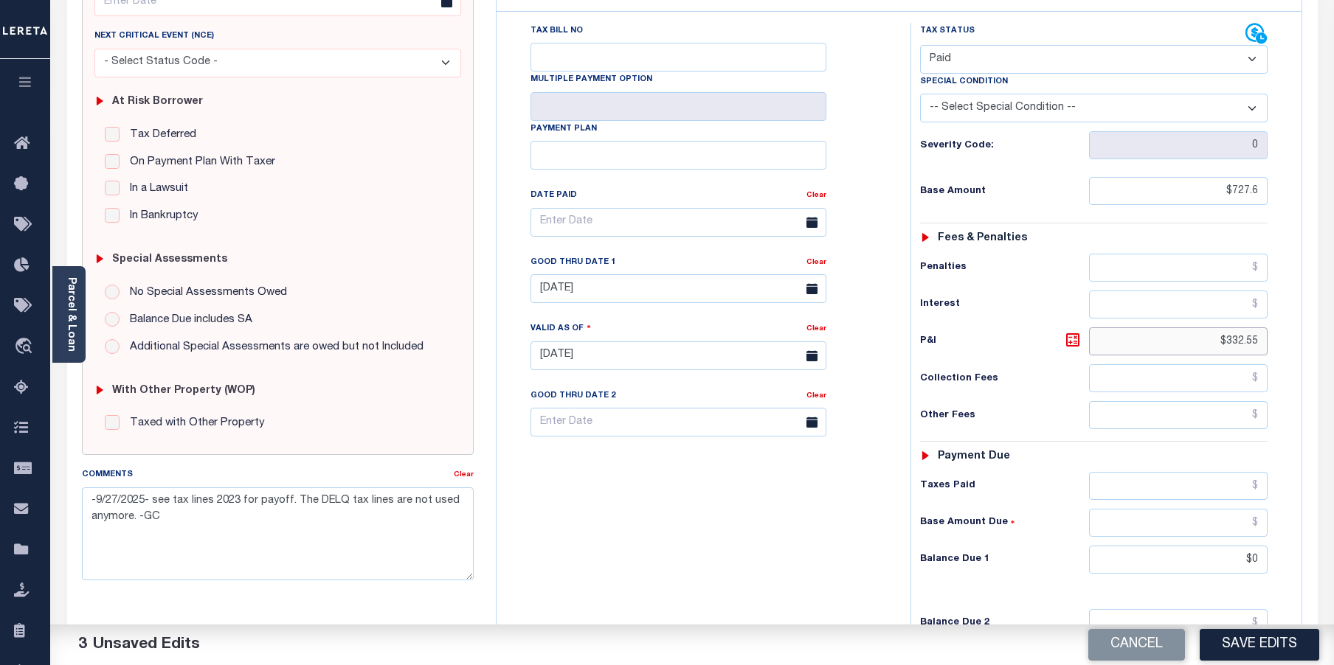
type input "$0.00"
drag, startPoint x: 1200, startPoint y: 347, endPoint x: 1281, endPoint y: 337, distance: 82.5
click at [1281, 337] on div "Tax Status Status - Select Status Code -" at bounding box center [1098, 348] width 377 height 651
type input "$0.00"
click at [1261, 642] on button "Save Edits" at bounding box center [1260, 645] width 120 height 32
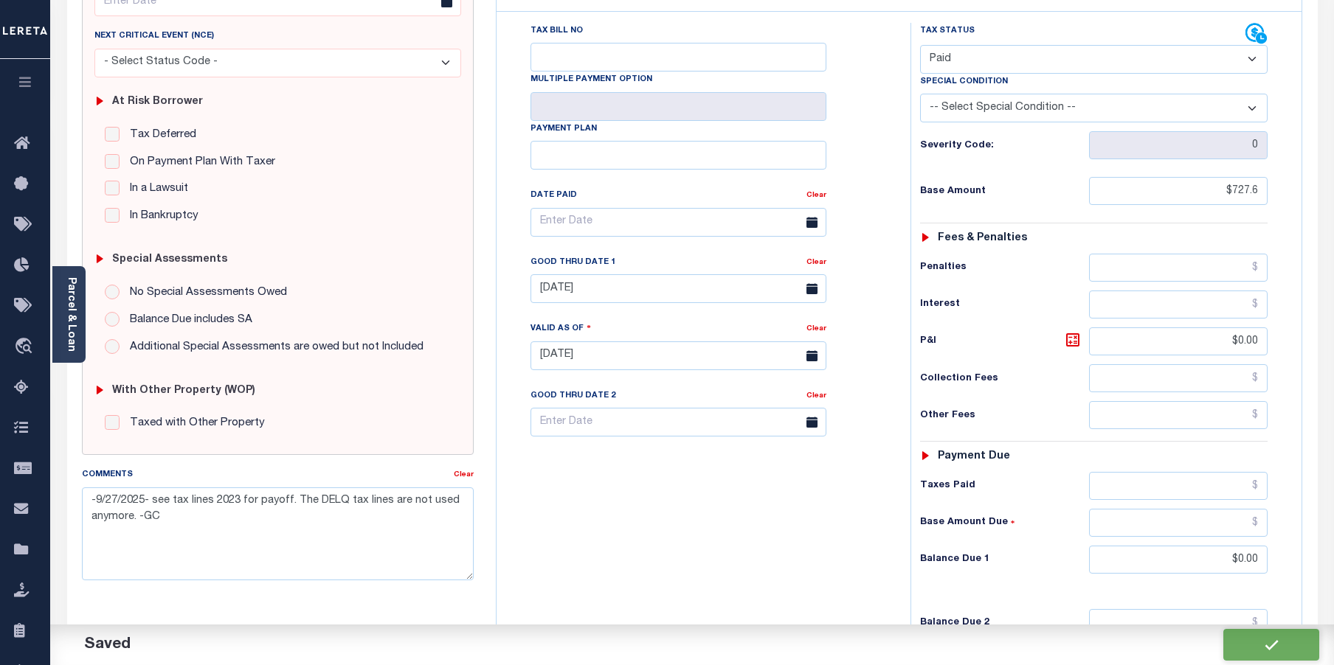
checkbox input "false"
type textarea "-9/27/2025- see tax lines 2023 for payoff. The DELQ tax lines are not used anym…"
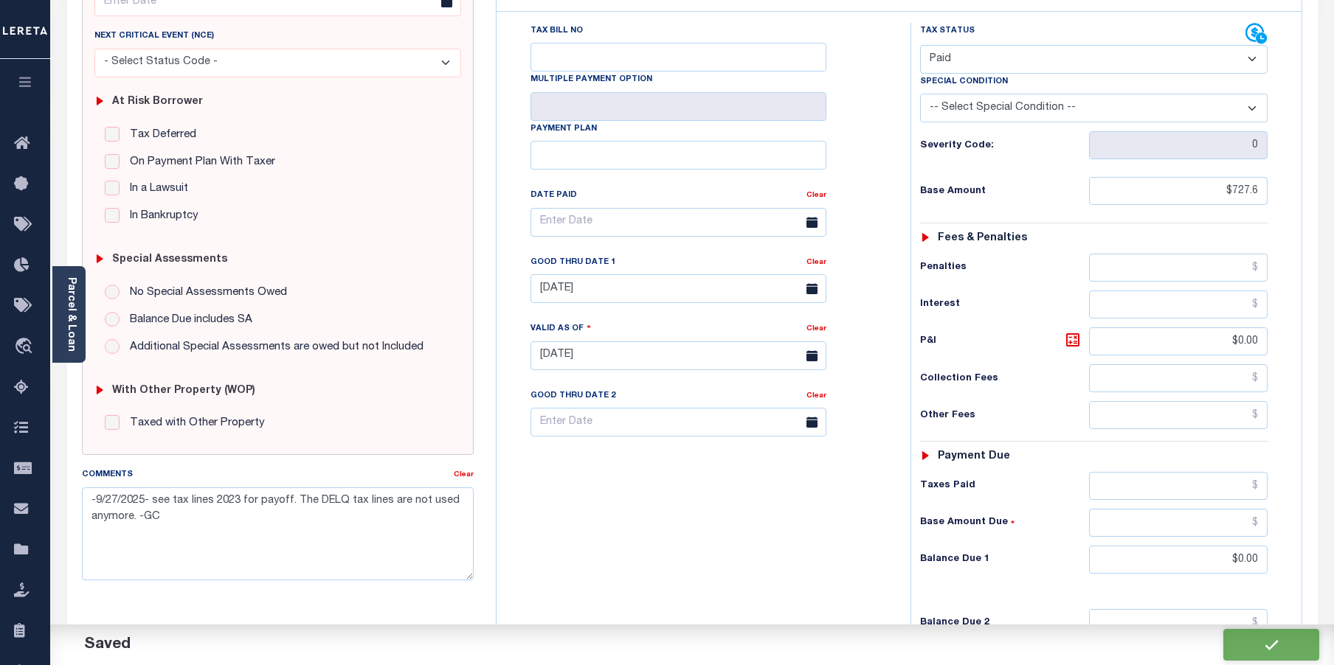
type input "$727.6"
type input "$0"
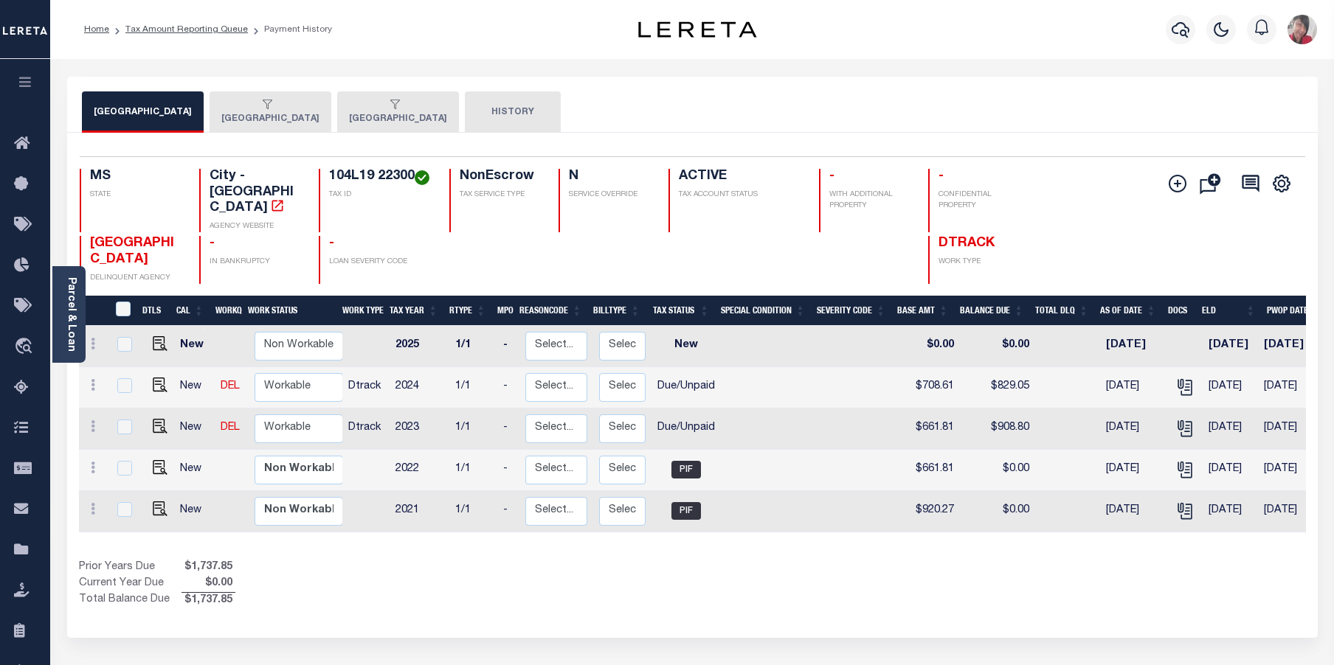
click at [260, 118] on button "[GEOGRAPHIC_DATA]" at bounding box center [271, 111] width 122 height 41
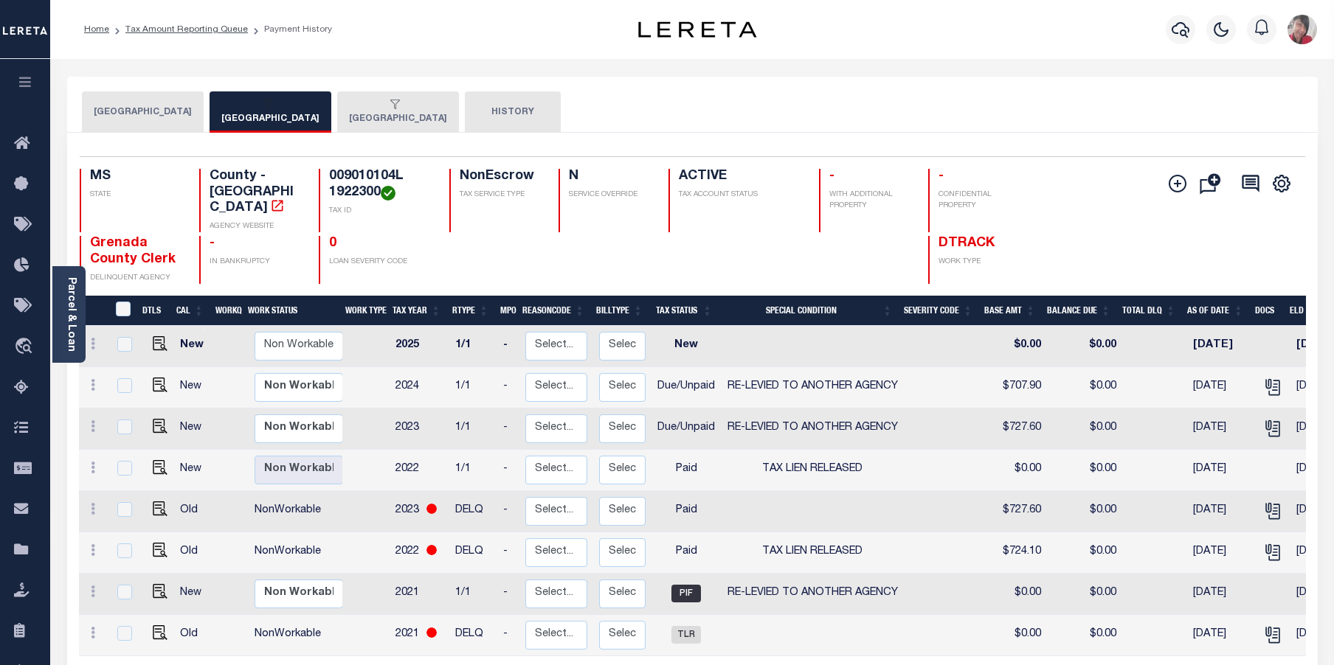
click at [357, 108] on div "button" at bounding box center [395, 105] width 92 height 13
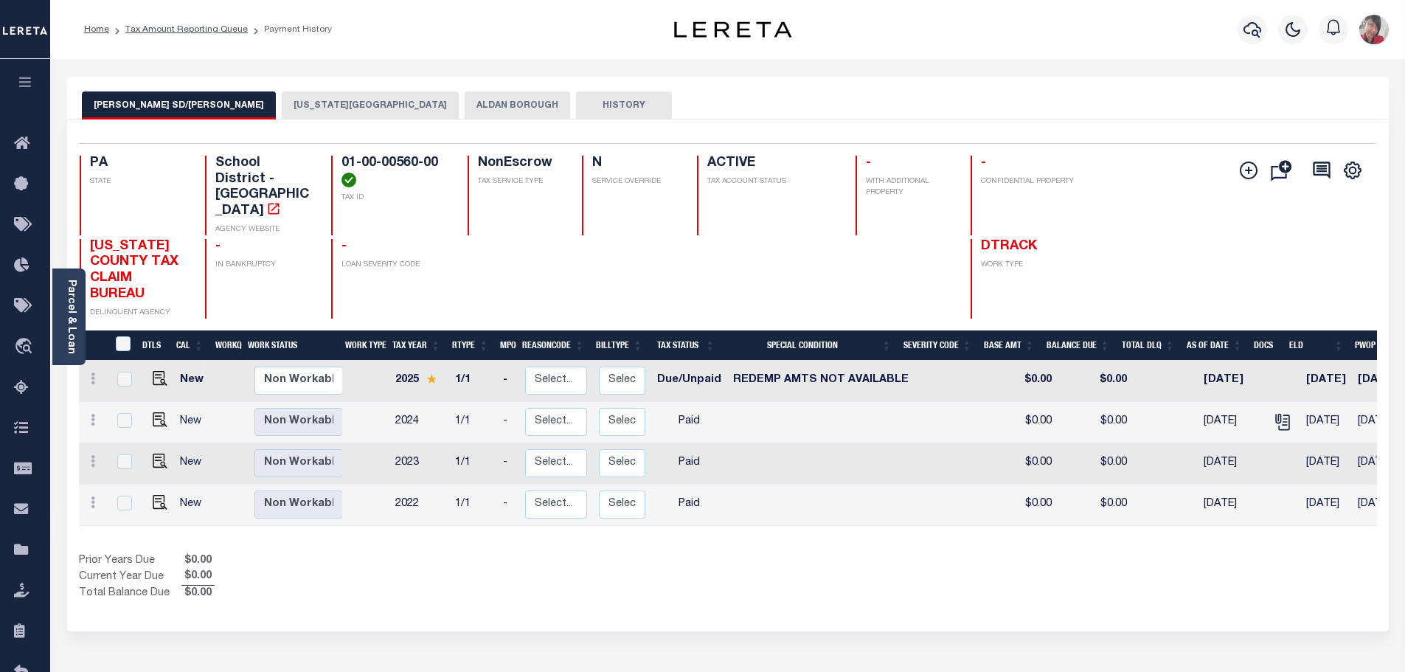
click at [328, 96] on button "[US_STATE][GEOGRAPHIC_DATA]" at bounding box center [370, 105] width 177 height 28
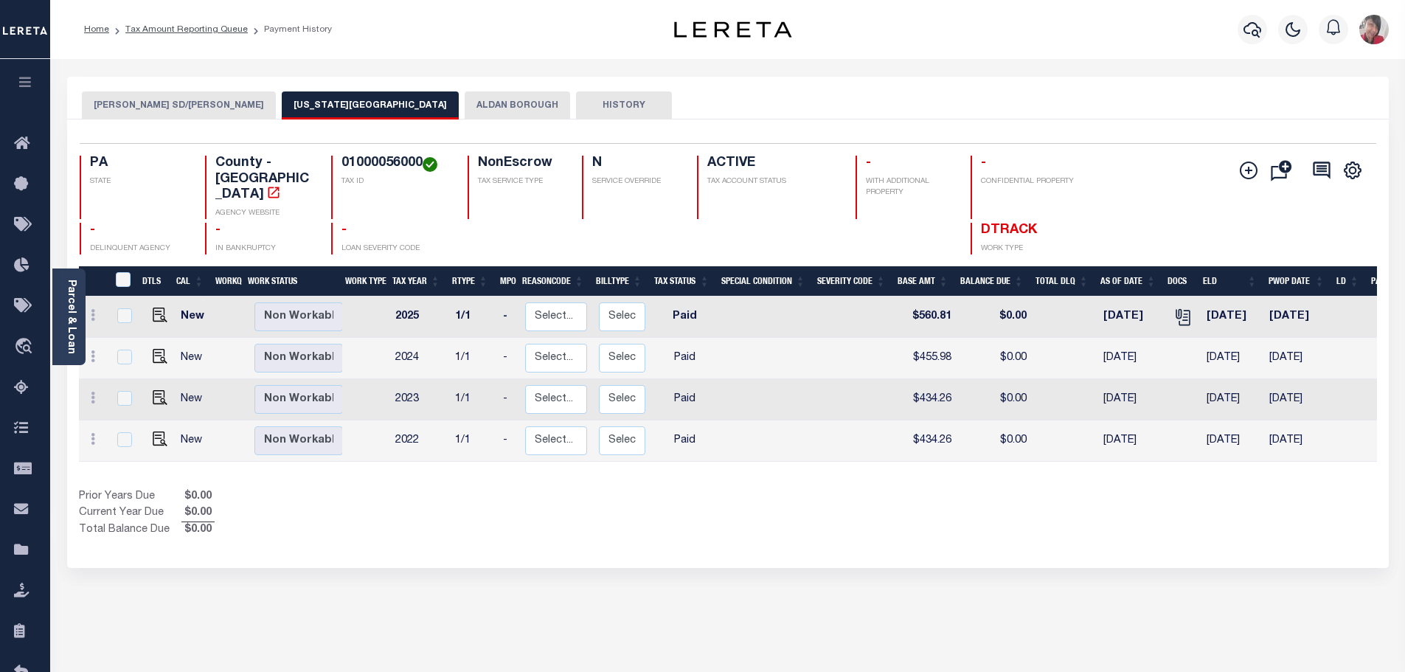
click at [465, 108] on button "ALDAN BOROUGH" at bounding box center [517, 105] width 105 height 28
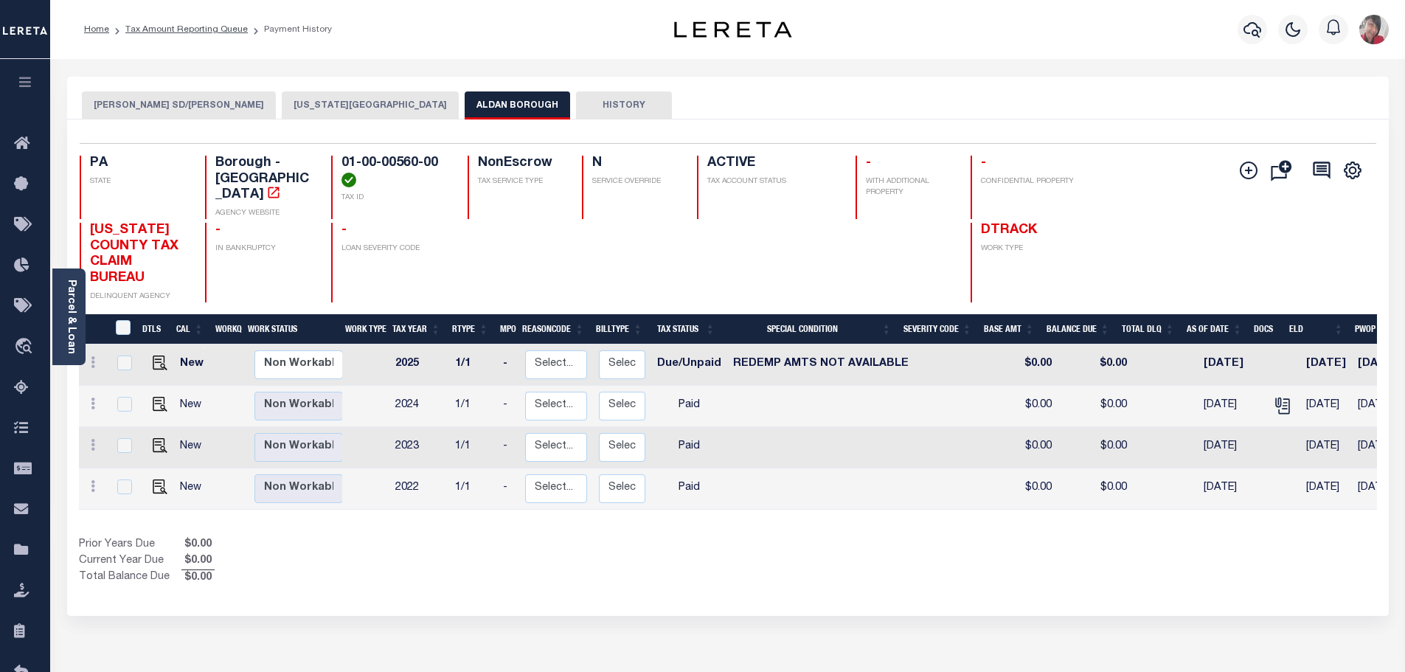
click at [179, 101] on button "[PERSON_NAME] SD/[PERSON_NAME]" at bounding box center [179, 105] width 194 height 28
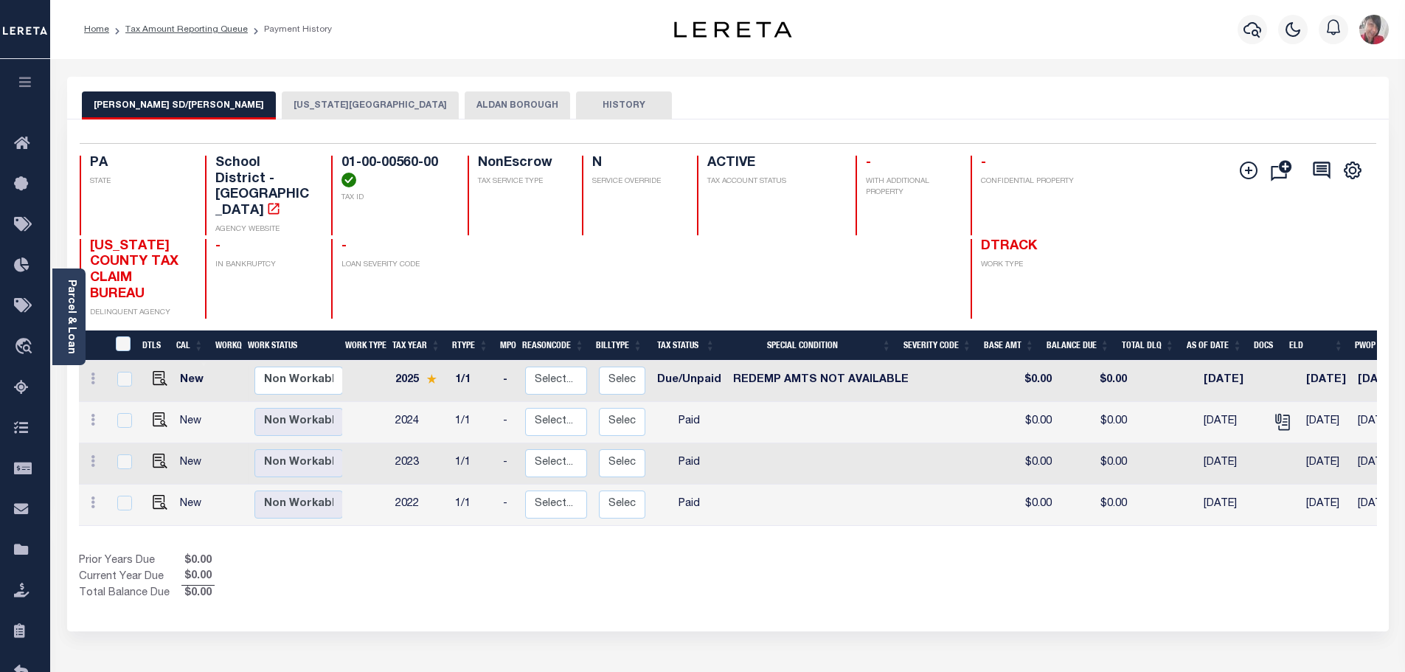
click at [320, 91] on button "[US_STATE][GEOGRAPHIC_DATA]" at bounding box center [370, 105] width 177 height 28
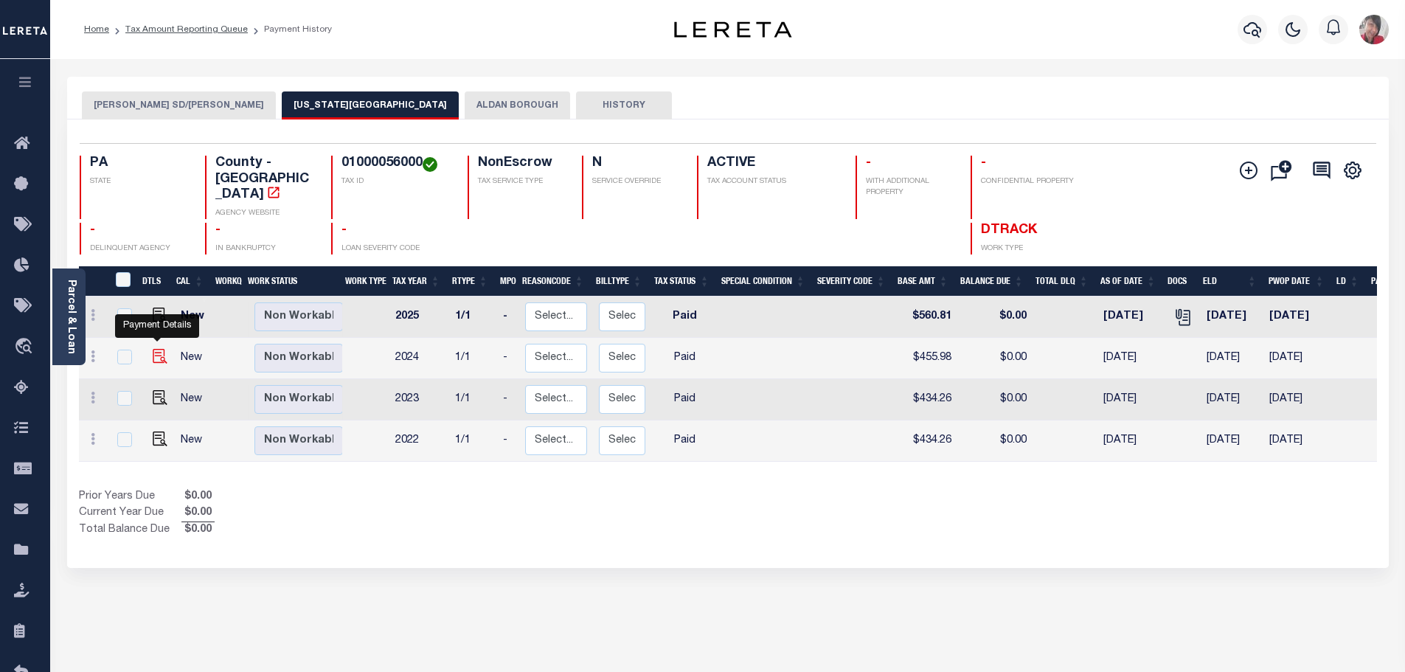
click at [162, 349] on img "" at bounding box center [160, 356] width 15 height 15
checkbox input "true"
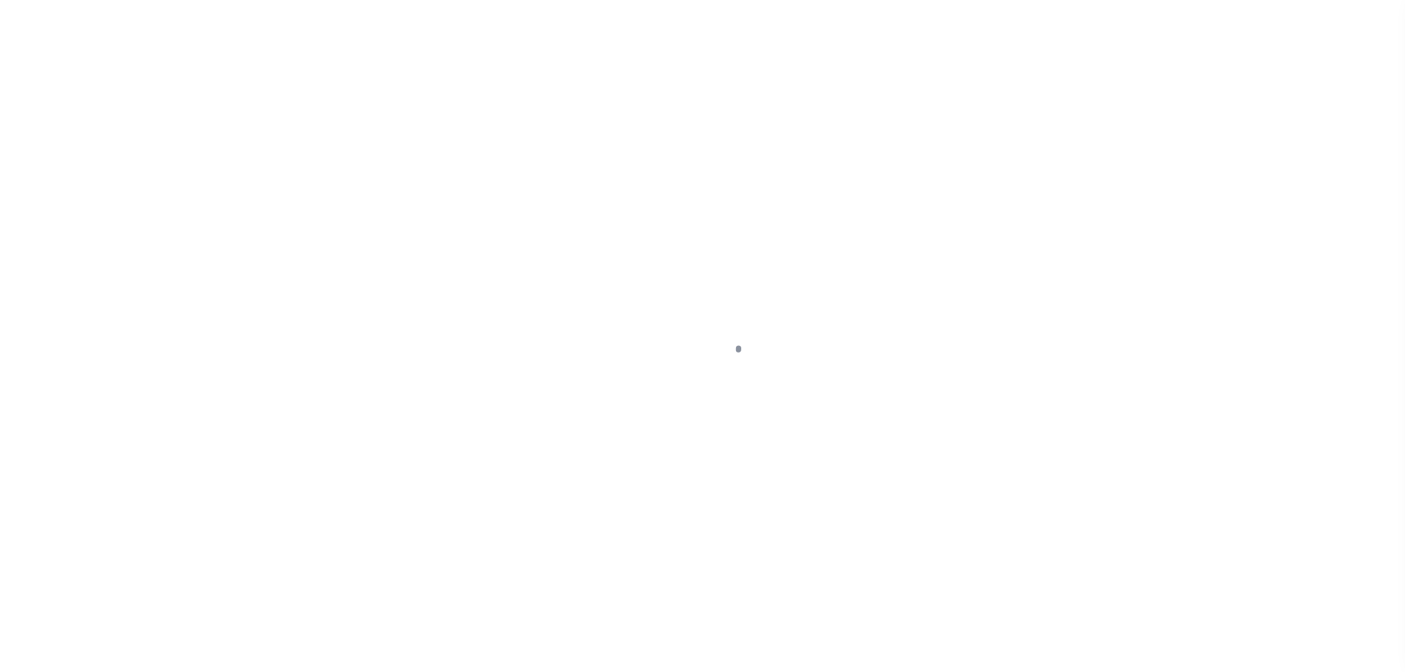
select select "PYD"
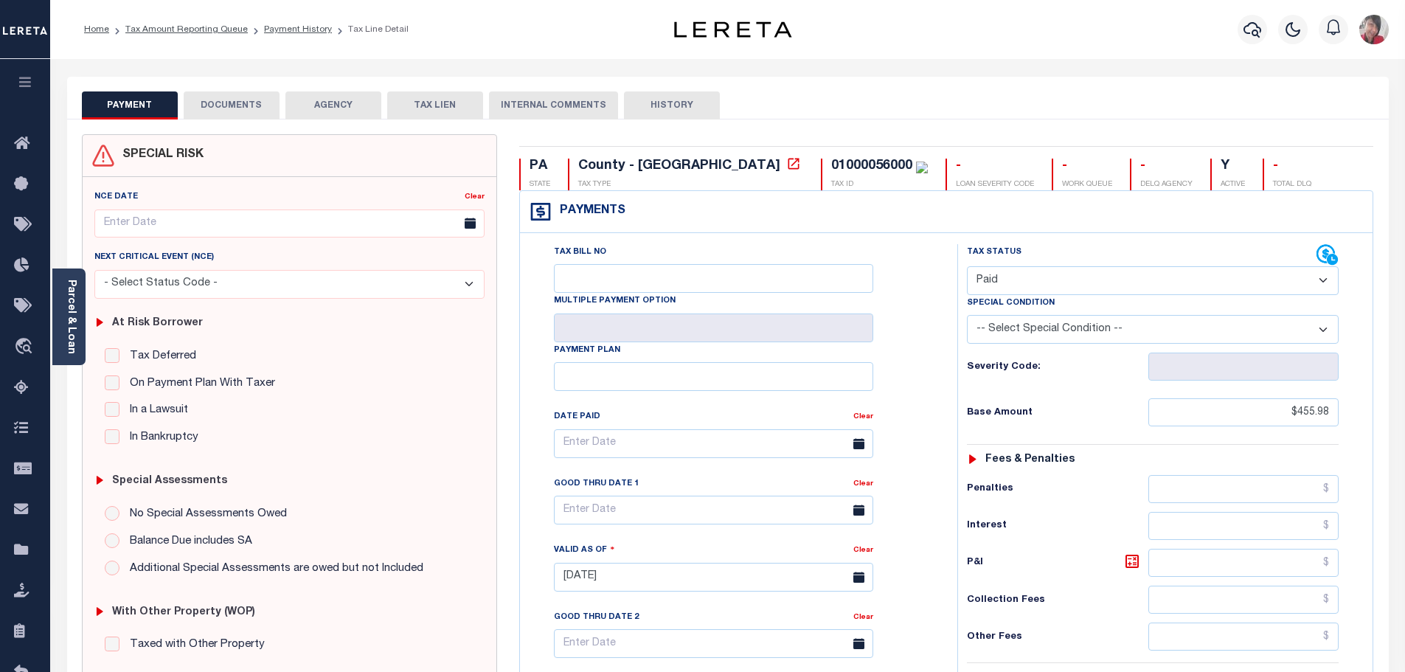
click at [251, 99] on button "DOCUMENTS" at bounding box center [232, 105] width 96 height 28
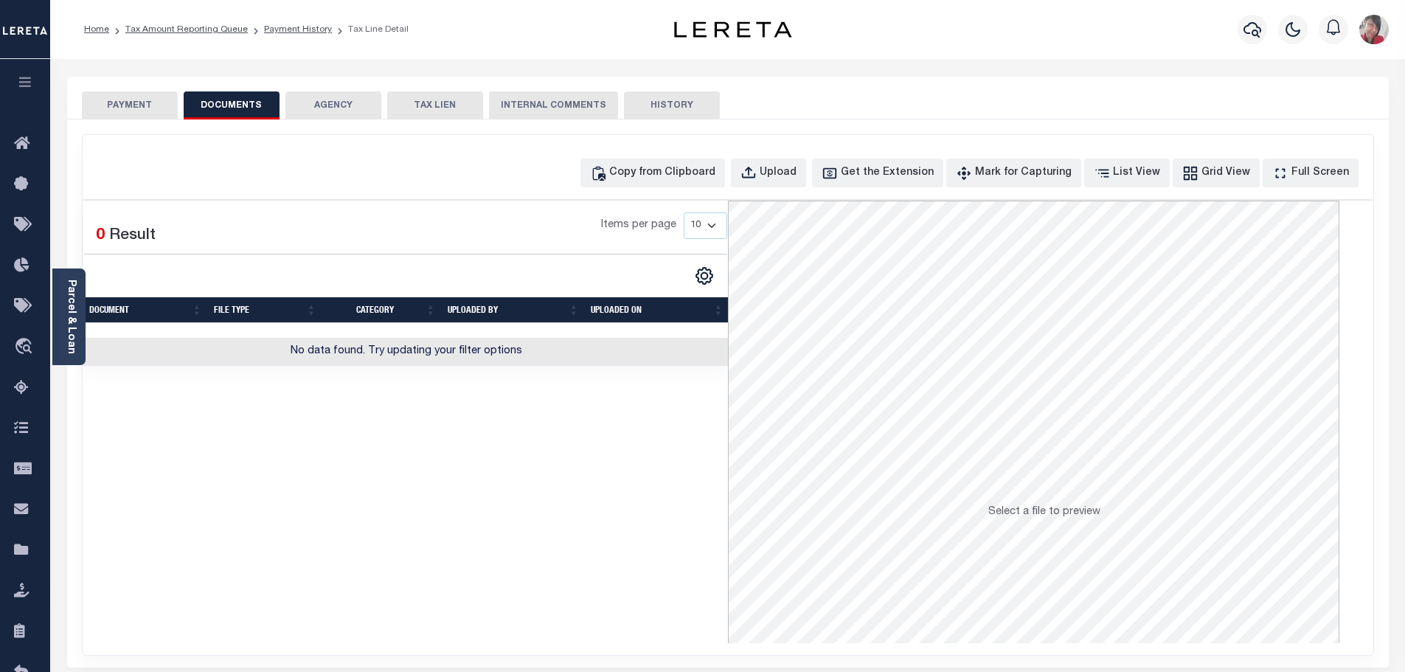
click at [135, 111] on button "PAYMENT" at bounding box center [130, 105] width 96 height 28
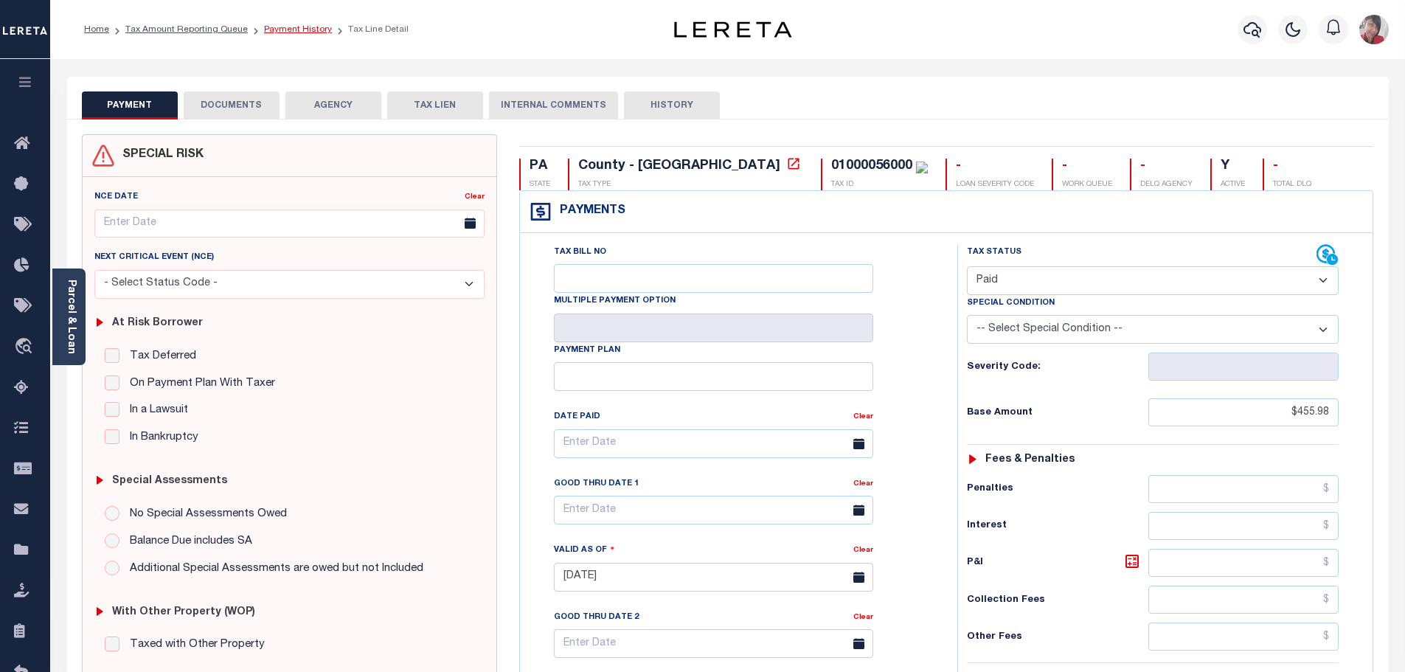
click at [289, 31] on link "Payment History" at bounding box center [298, 29] width 68 height 9
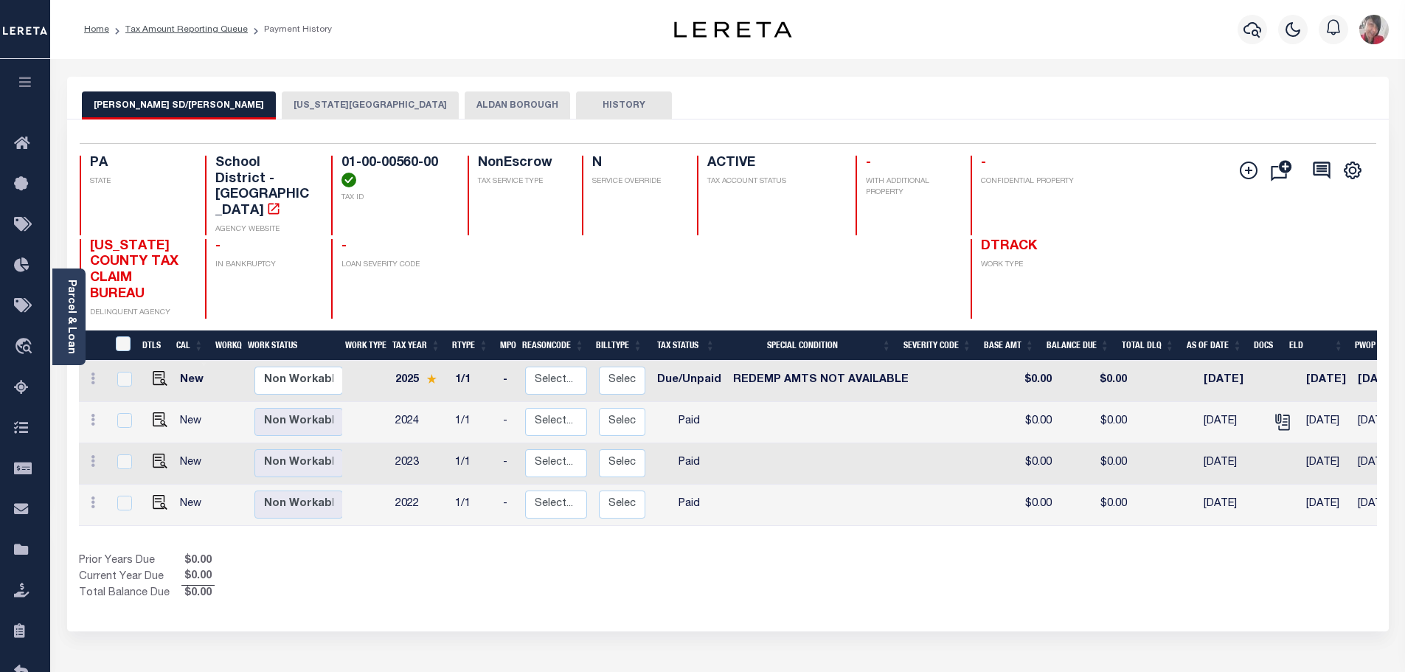
click at [310, 111] on button "[US_STATE][GEOGRAPHIC_DATA]" at bounding box center [370, 105] width 177 height 28
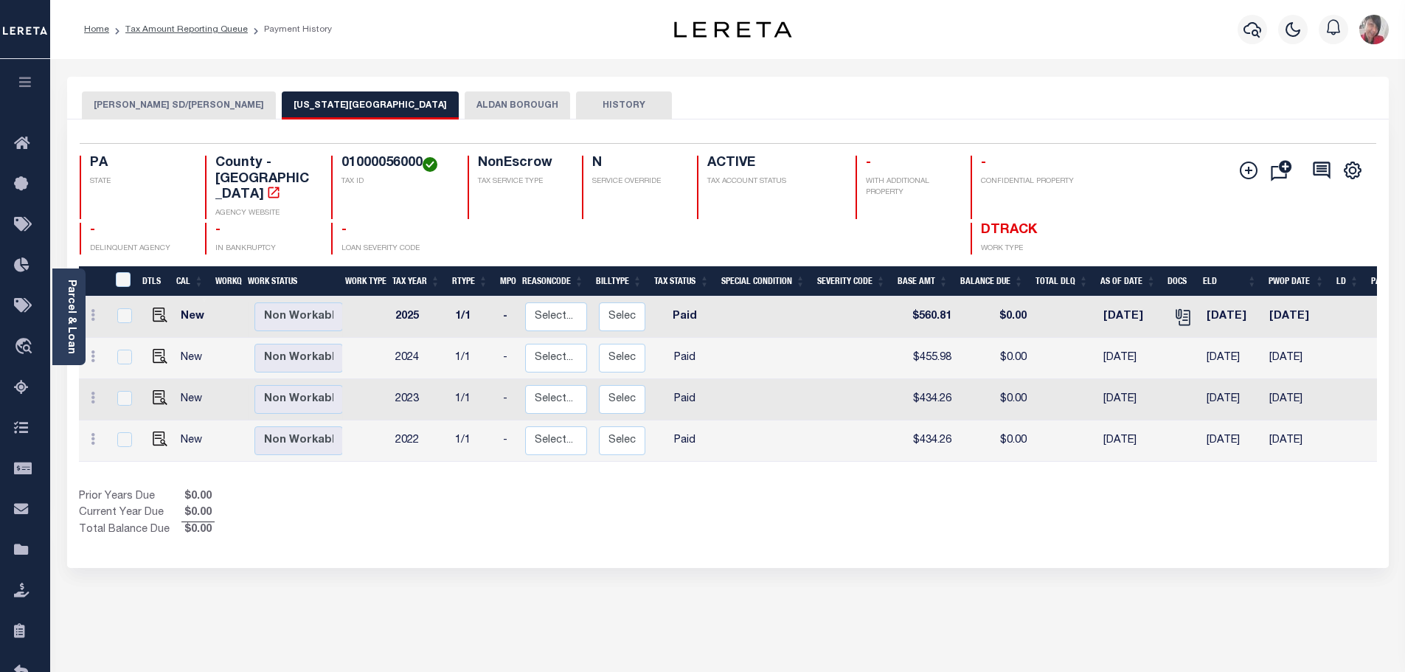
click at [160, 102] on button "[PERSON_NAME] SD/[PERSON_NAME]" at bounding box center [179, 105] width 194 height 28
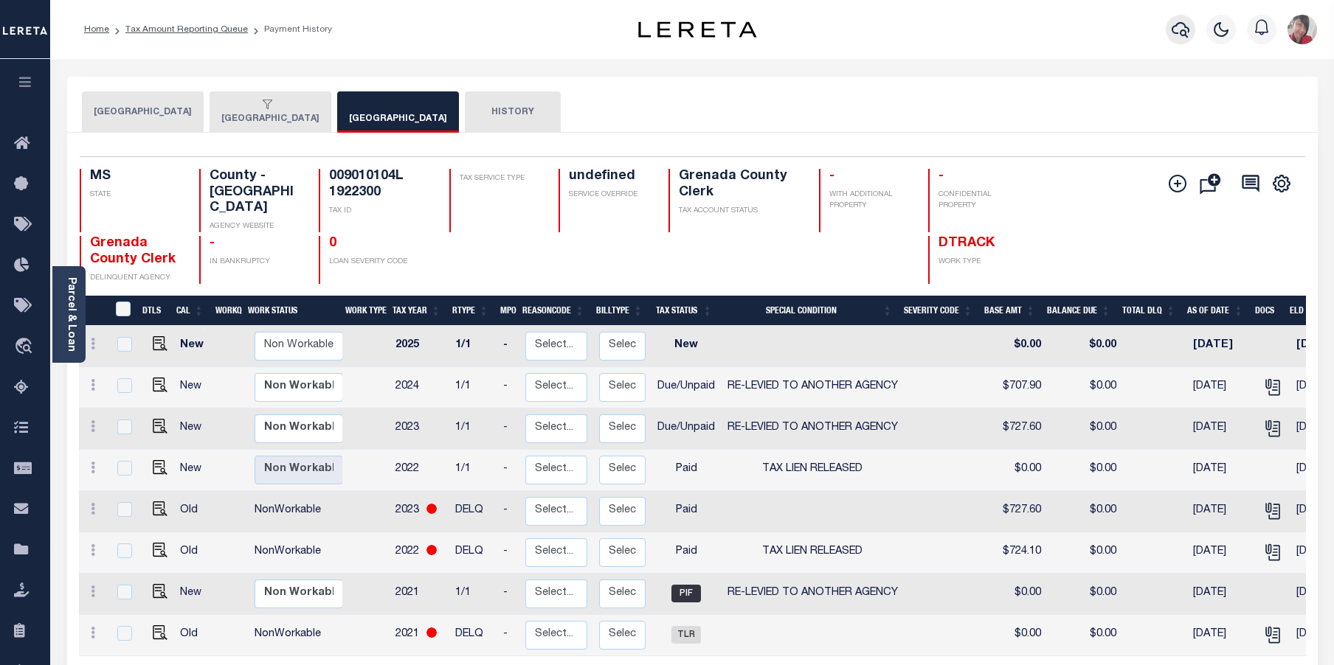
click at [1170, 24] on button "button" at bounding box center [1181, 30] width 30 height 30
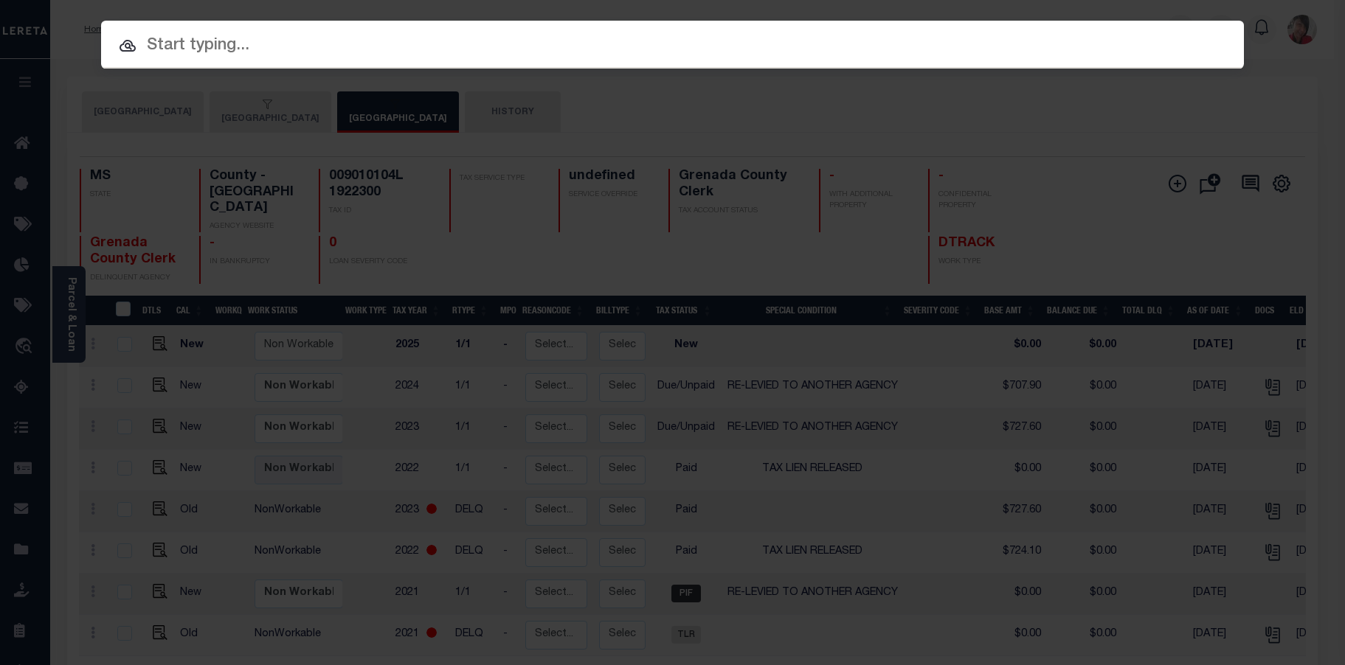
click at [635, 49] on input "text" at bounding box center [672, 46] width 1143 height 26
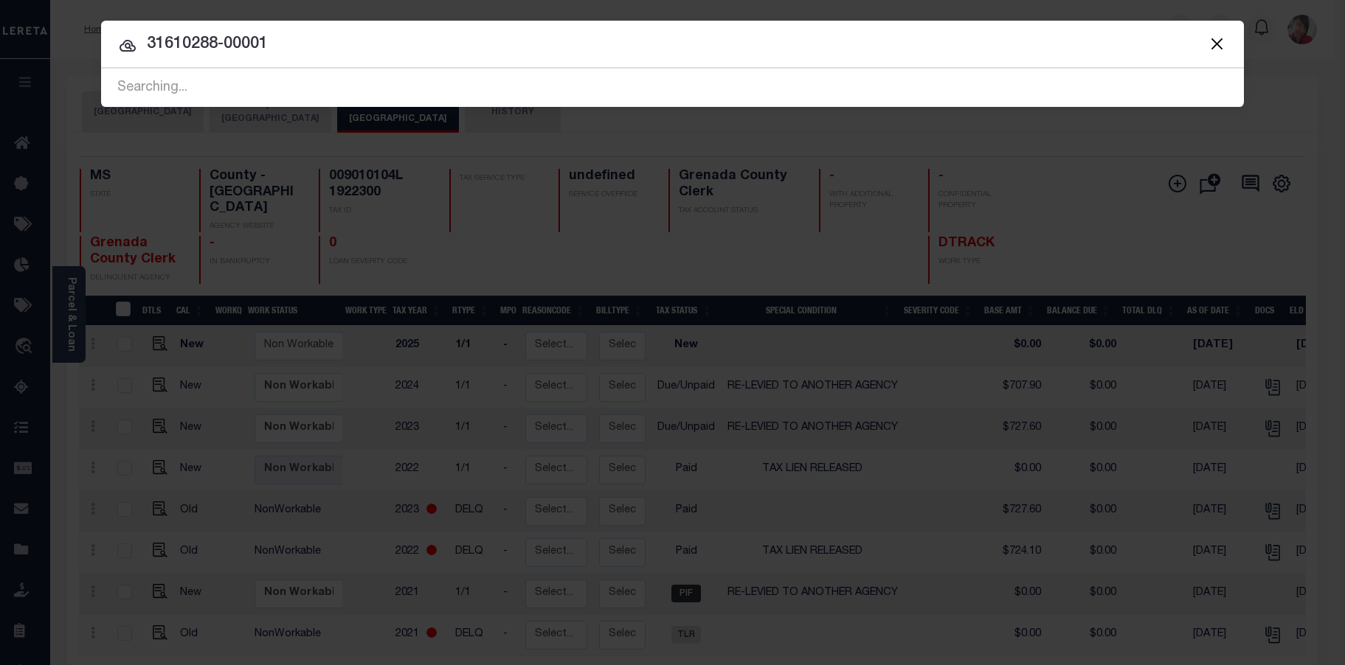
type input "31610288-00001"
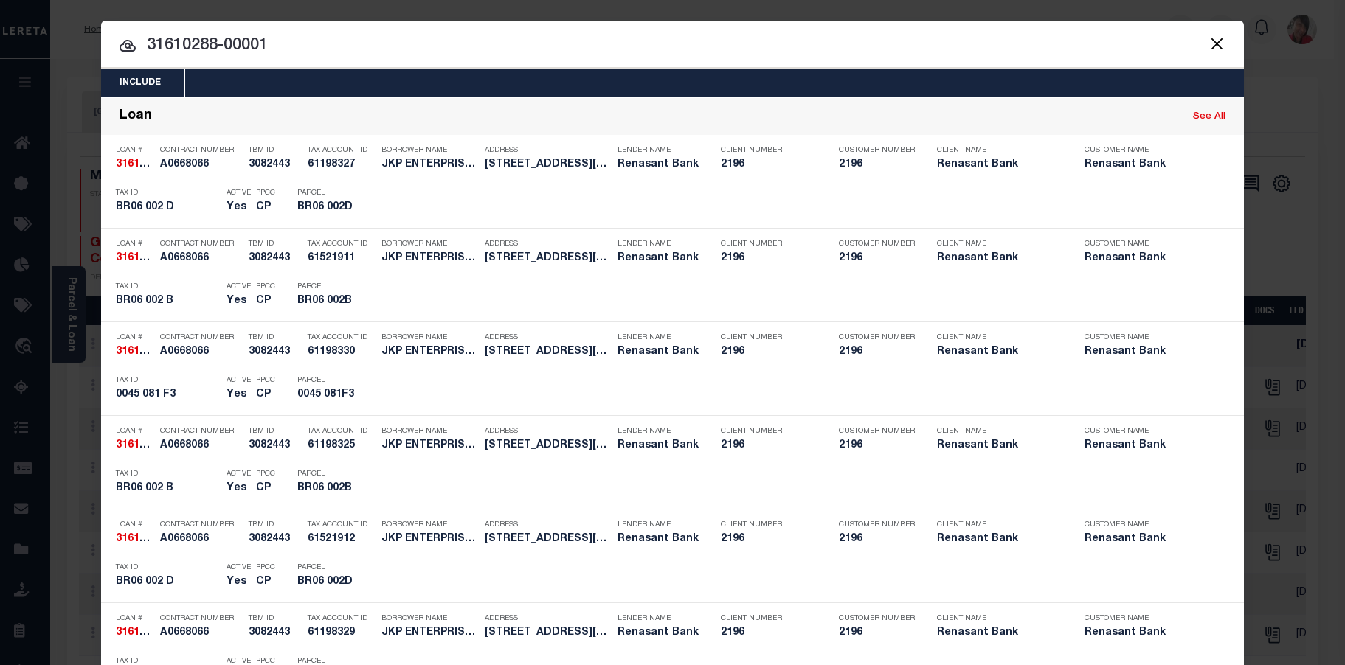
click at [243, 84] on div "Include Loans TBM Customers Borrowers Payments (Lender Non-Disb) Payments (Lend…" at bounding box center [672, 83] width 1143 height 29
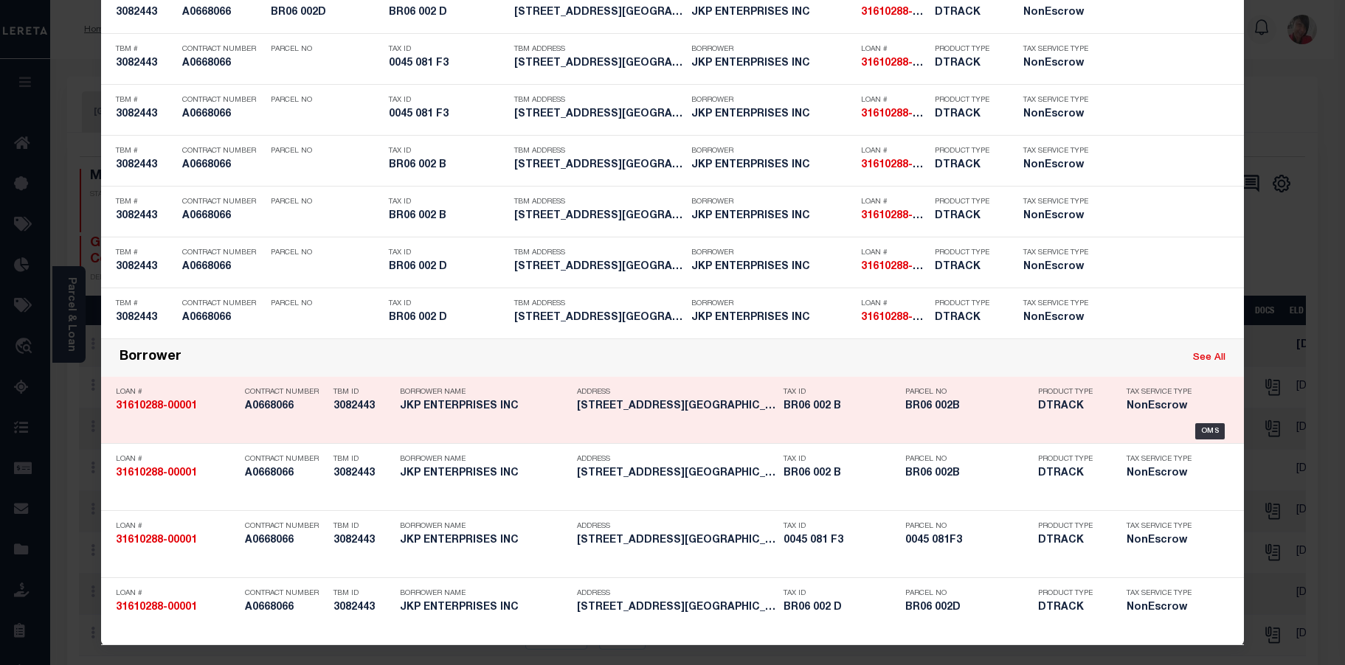
scroll to position [1009, 0]
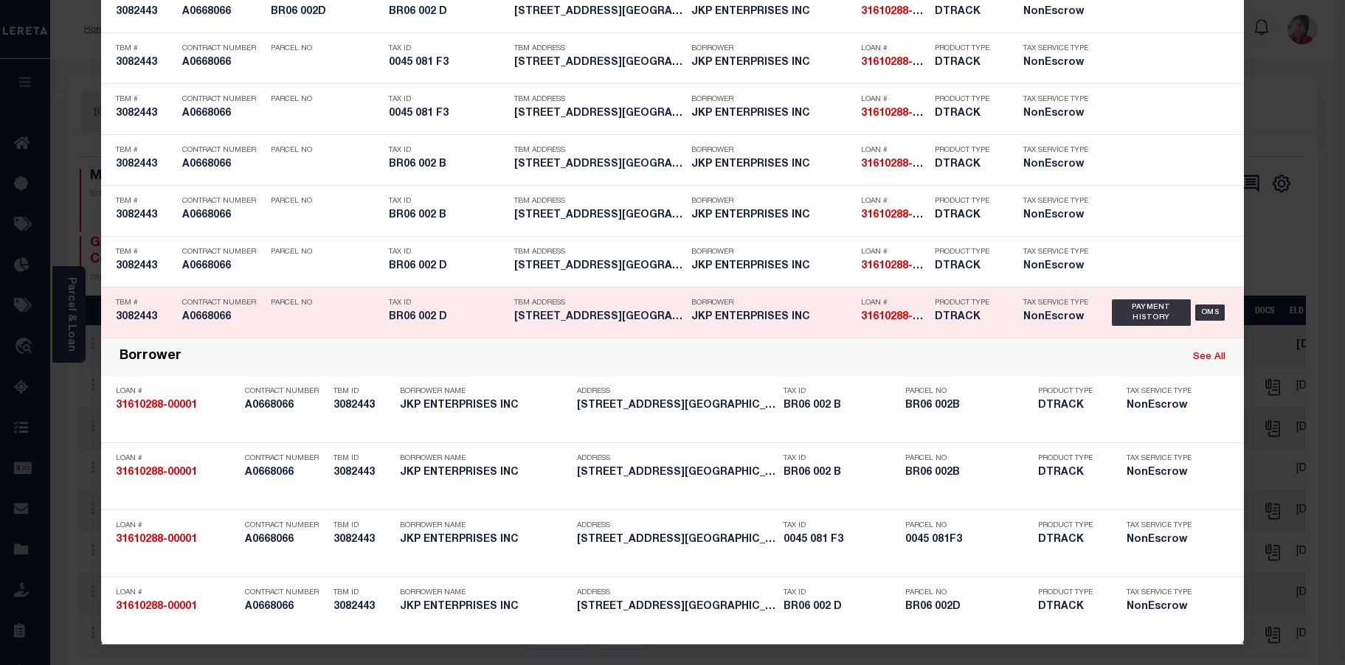
click at [378, 323] on div "Tax ID BR06 002 D" at bounding box center [440, 312] width 125 height 43
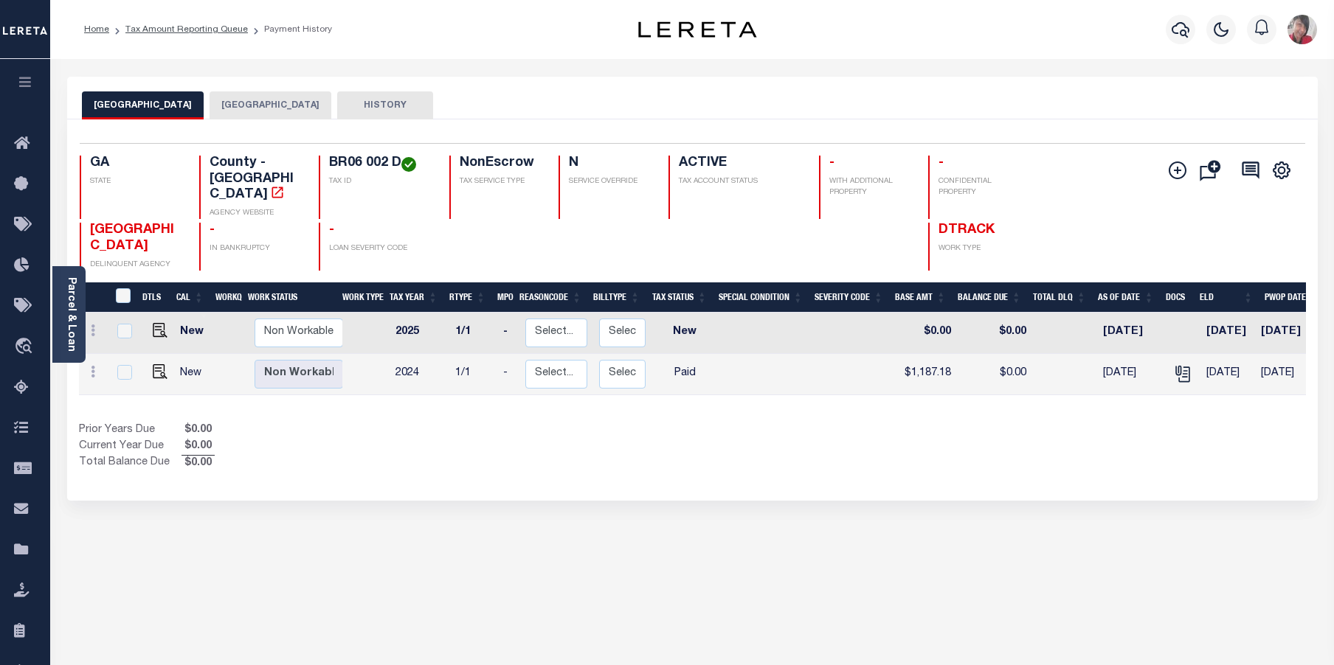
click at [223, 112] on button "[GEOGRAPHIC_DATA]" at bounding box center [271, 105] width 122 height 28
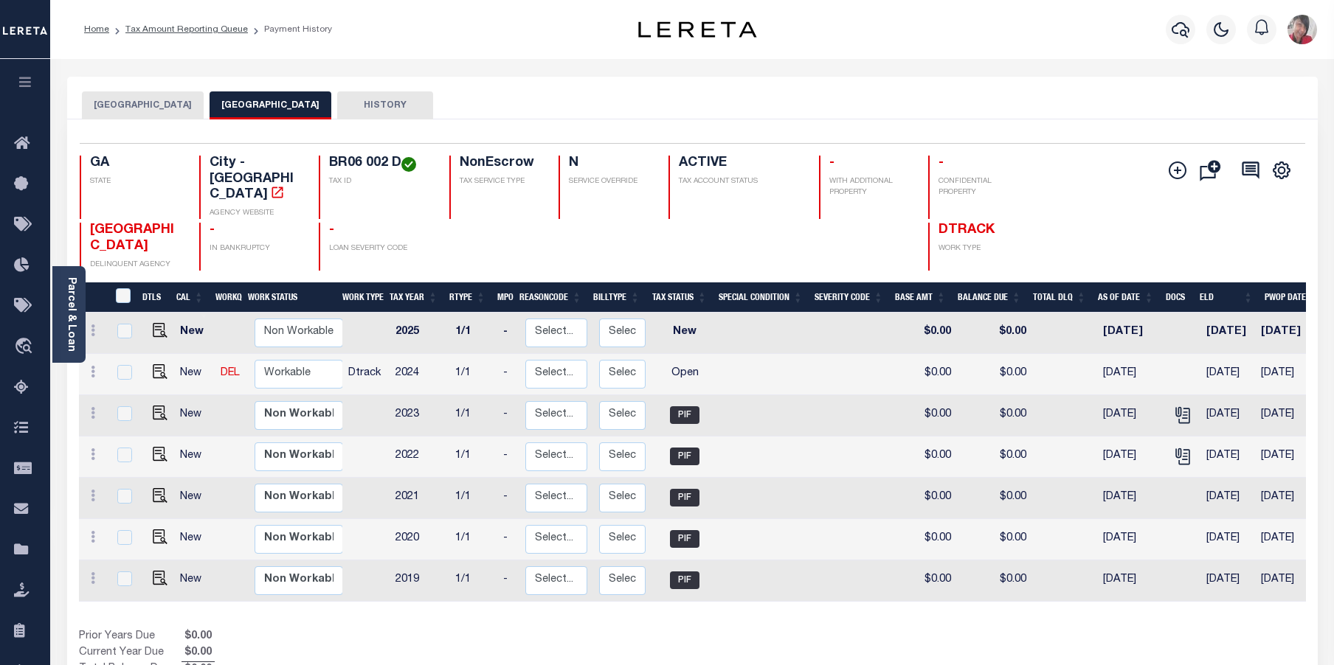
click at [132, 108] on button "[GEOGRAPHIC_DATA]" at bounding box center [143, 105] width 122 height 28
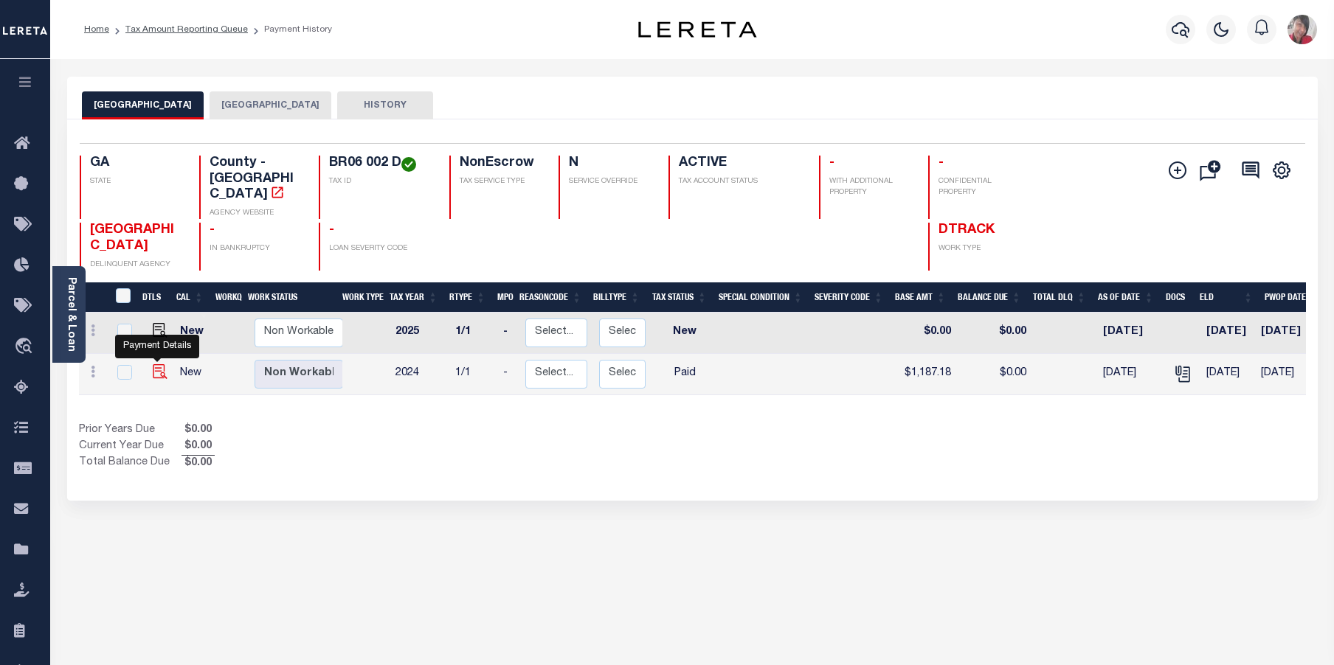
click at [159, 364] on img "" at bounding box center [160, 371] width 15 height 15
checkbox input "true"
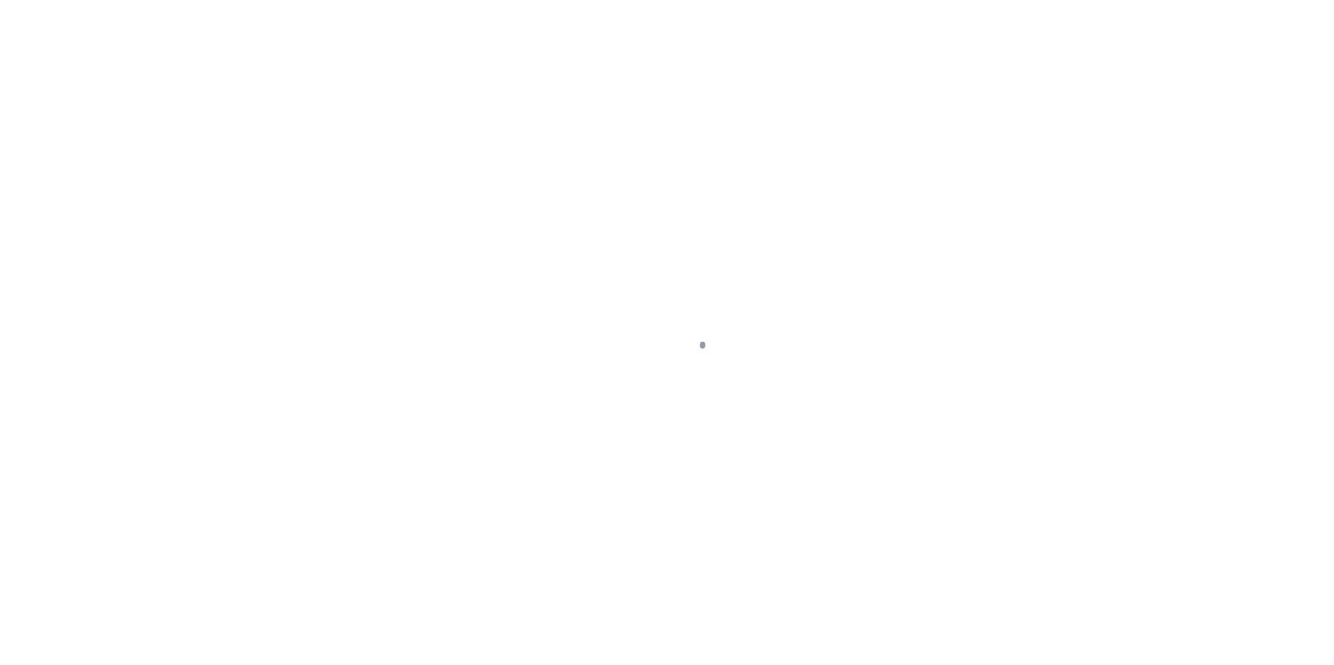
select select "PYD"
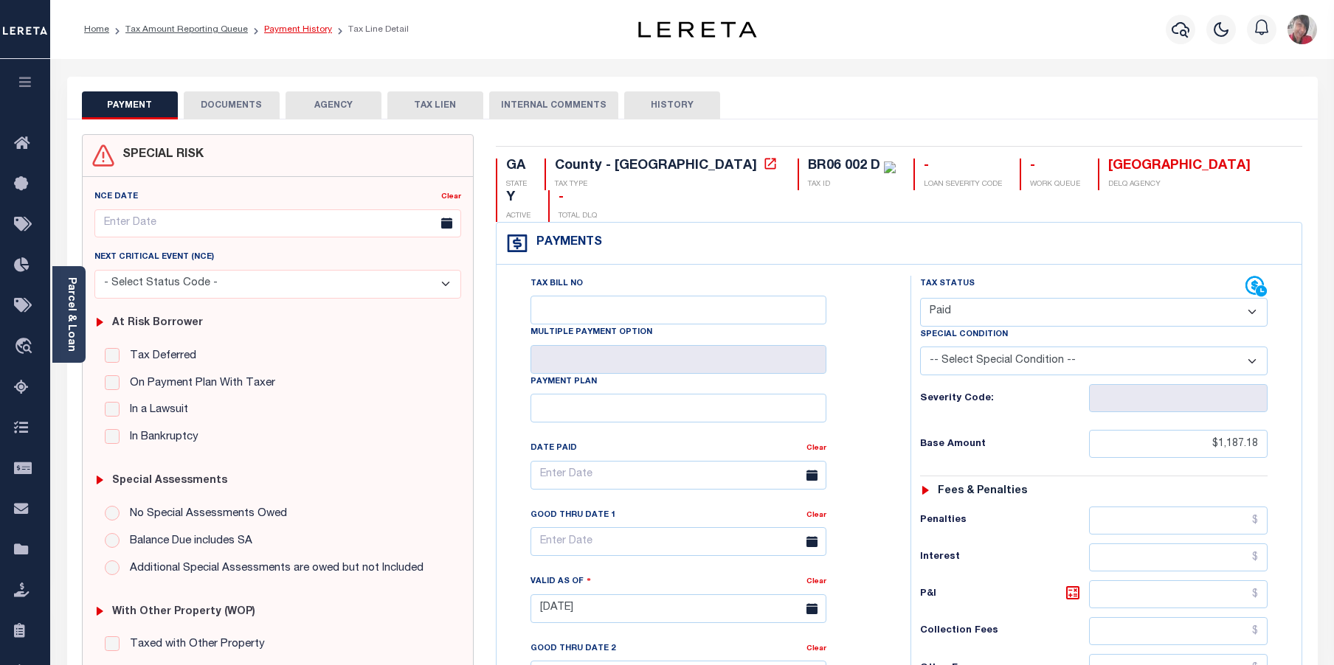
click at [289, 27] on link "Payment History" at bounding box center [298, 29] width 68 height 9
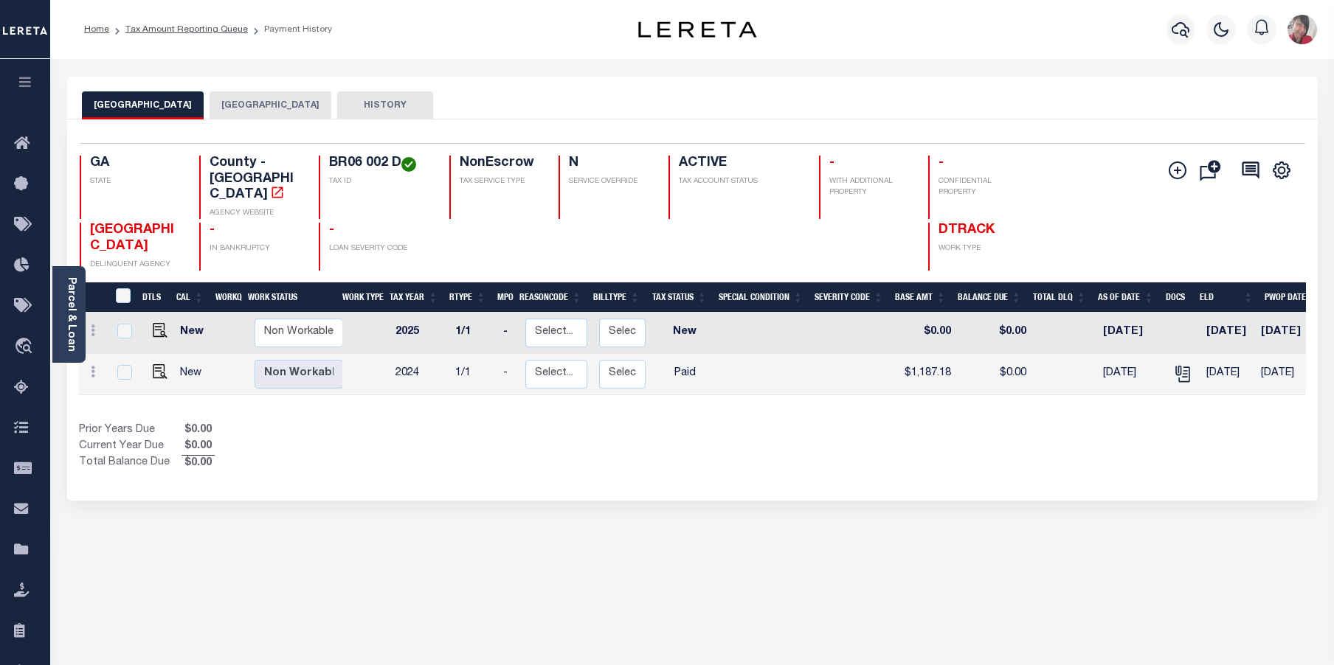
click at [251, 108] on button "[GEOGRAPHIC_DATA]" at bounding box center [271, 105] width 122 height 28
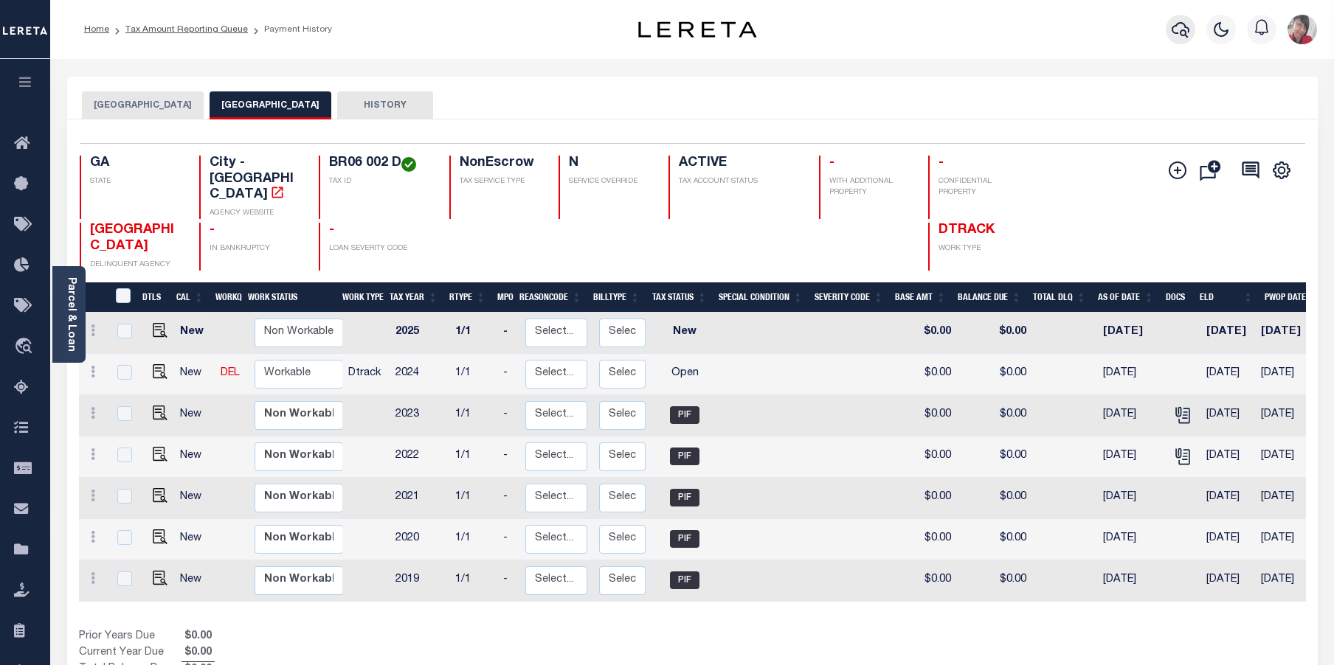
click at [1186, 30] on icon "button" at bounding box center [1181, 30] width 18 height 18
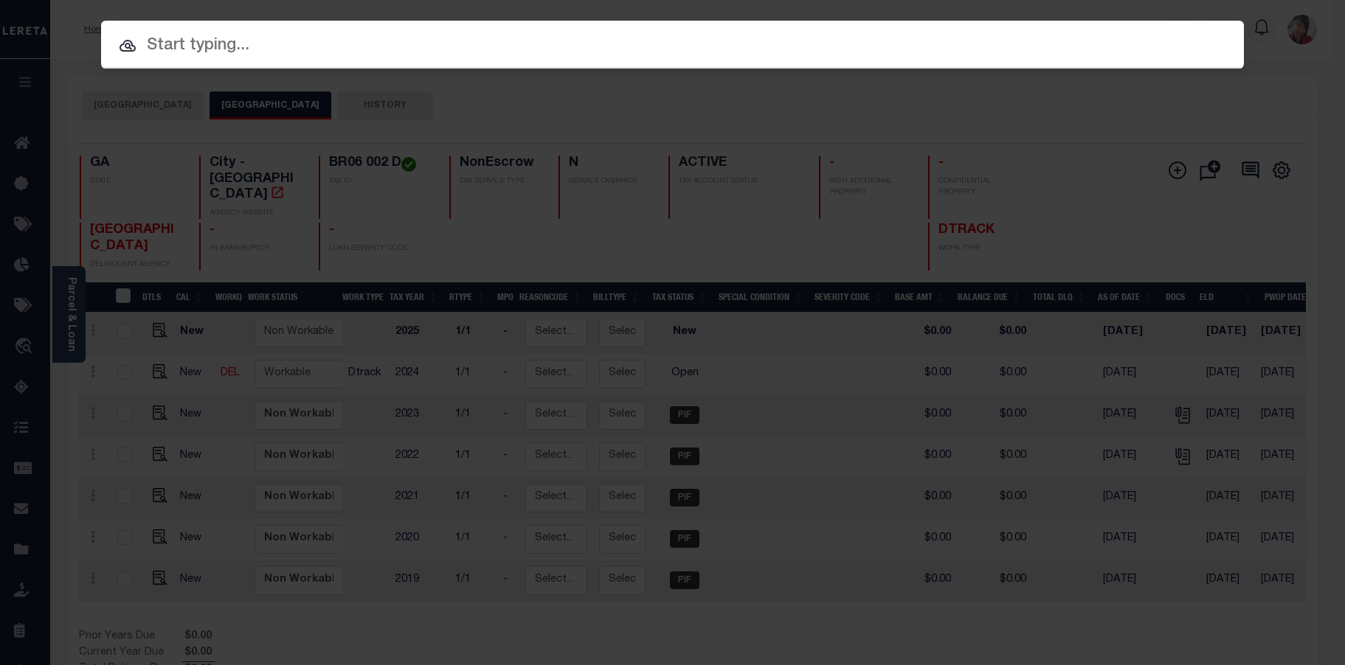
click at [785, 55] on input "text" at bounding box center [672, 46] width 1143 height 26
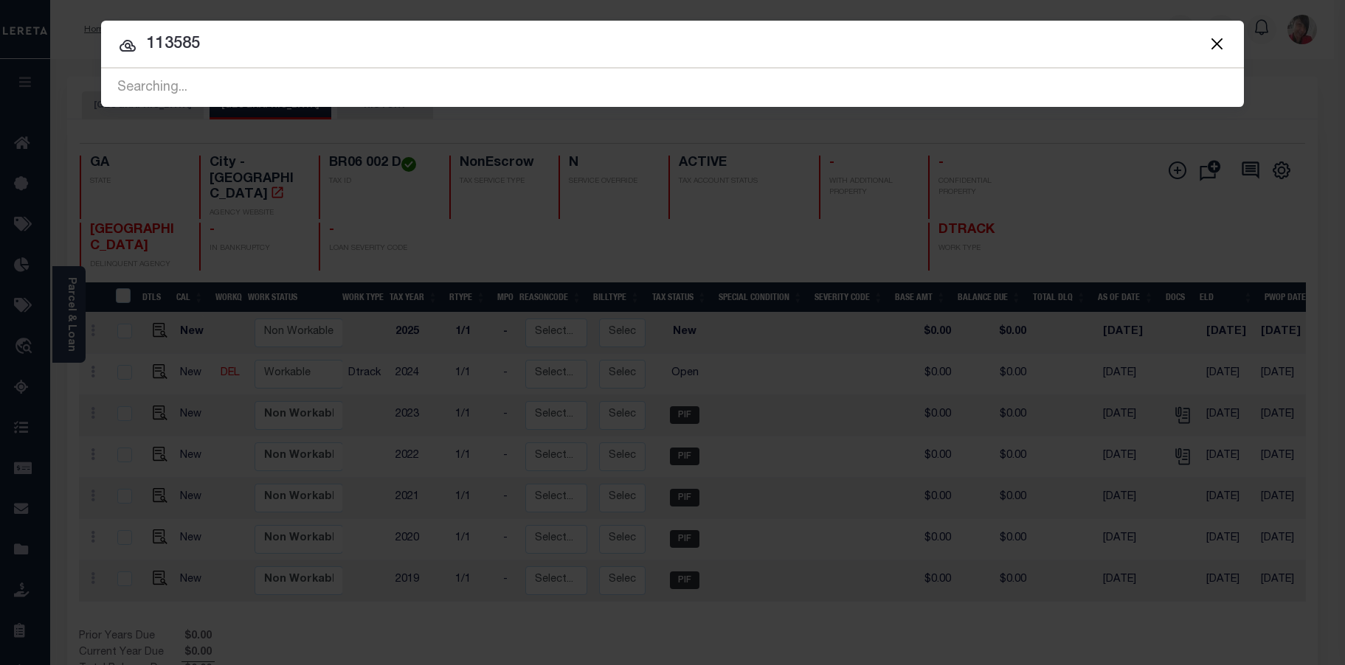
type input "113585"
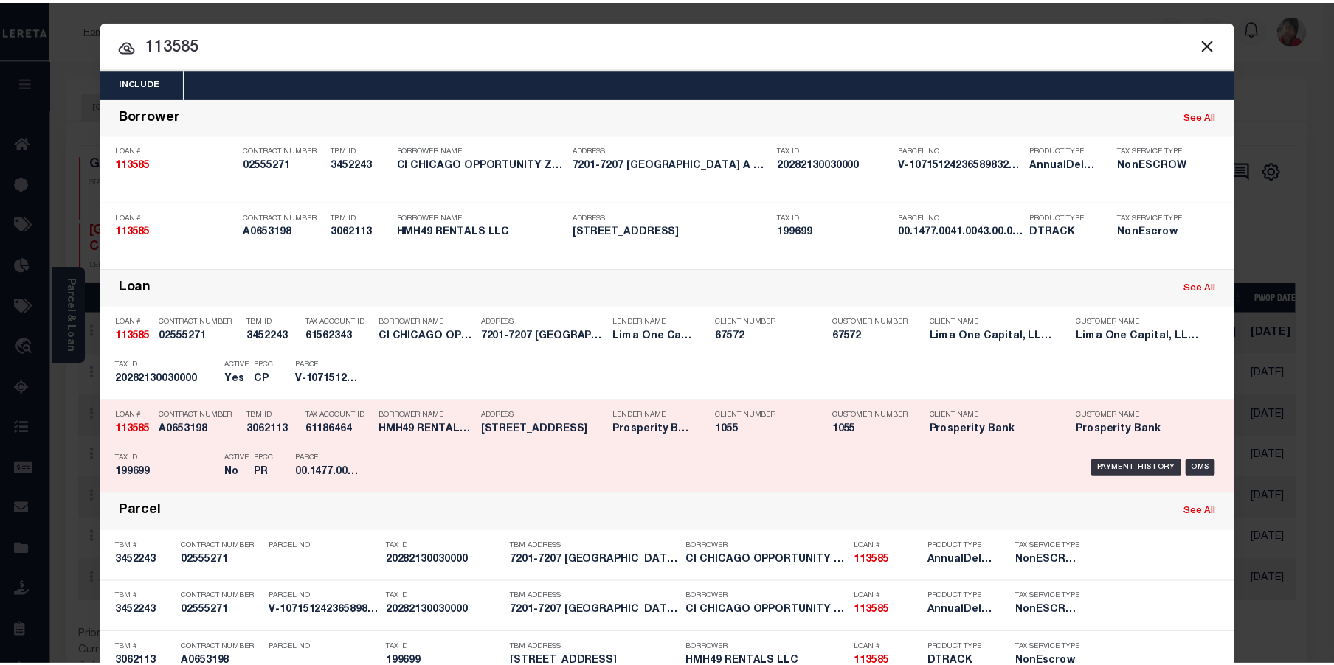
scroll to position [93, 0]
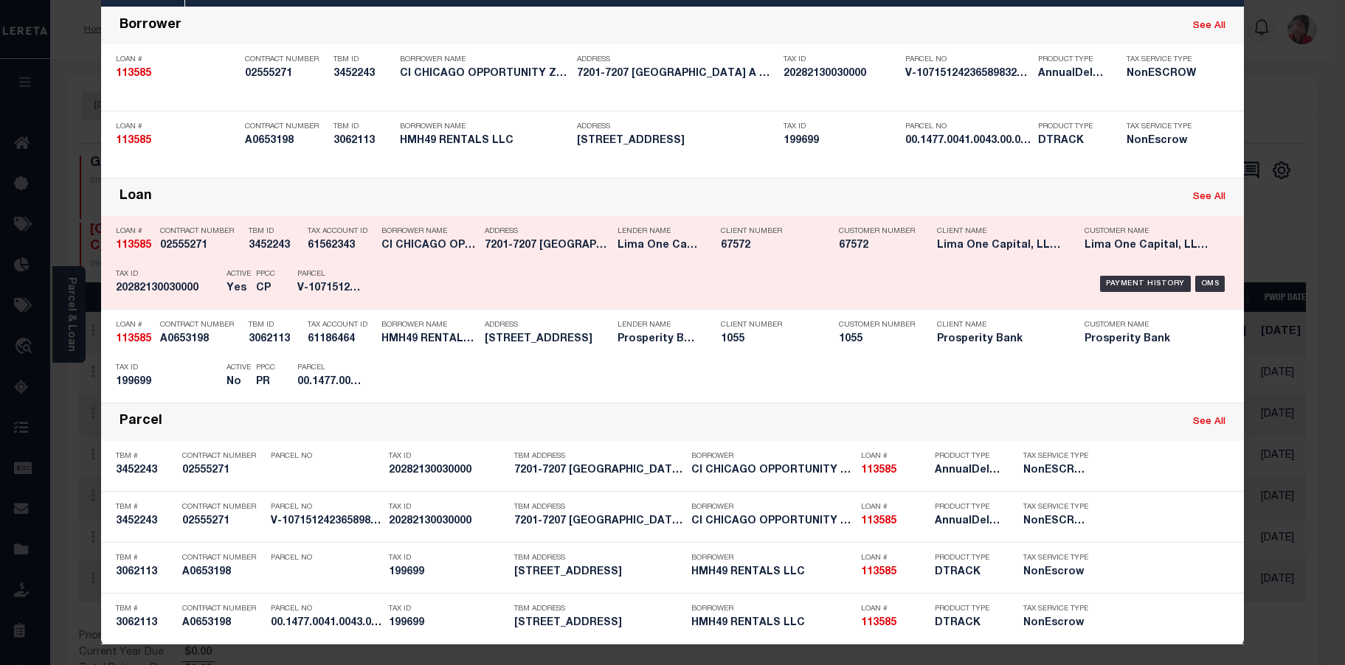
click at [425, 269] on div "Payment History OMS" at bounding box center [807, 284] width 843 height 43
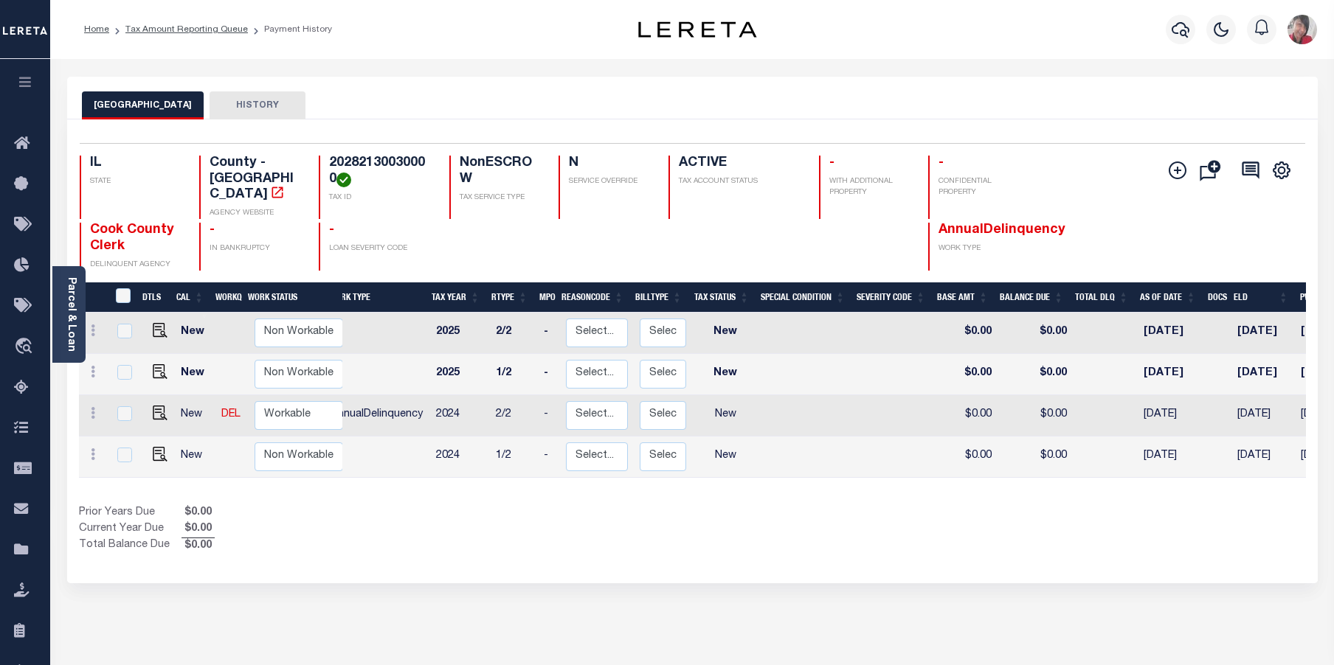
scroll to position [0, 5]
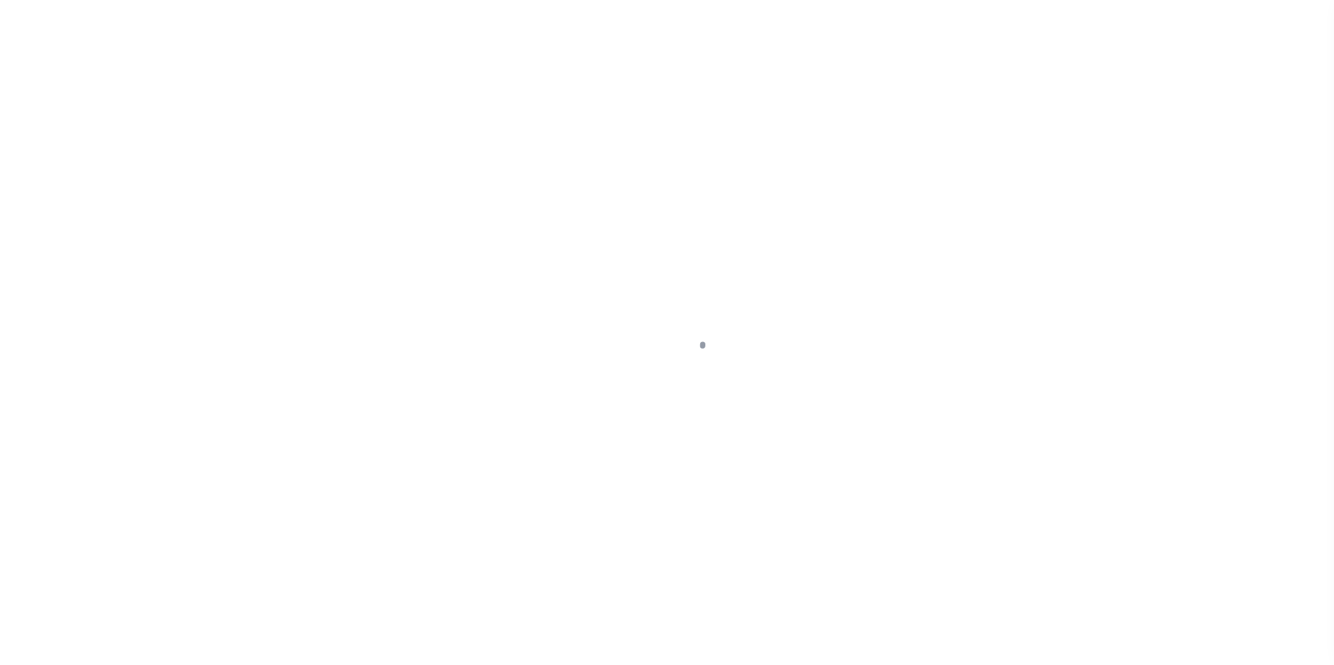
select select "PYD"
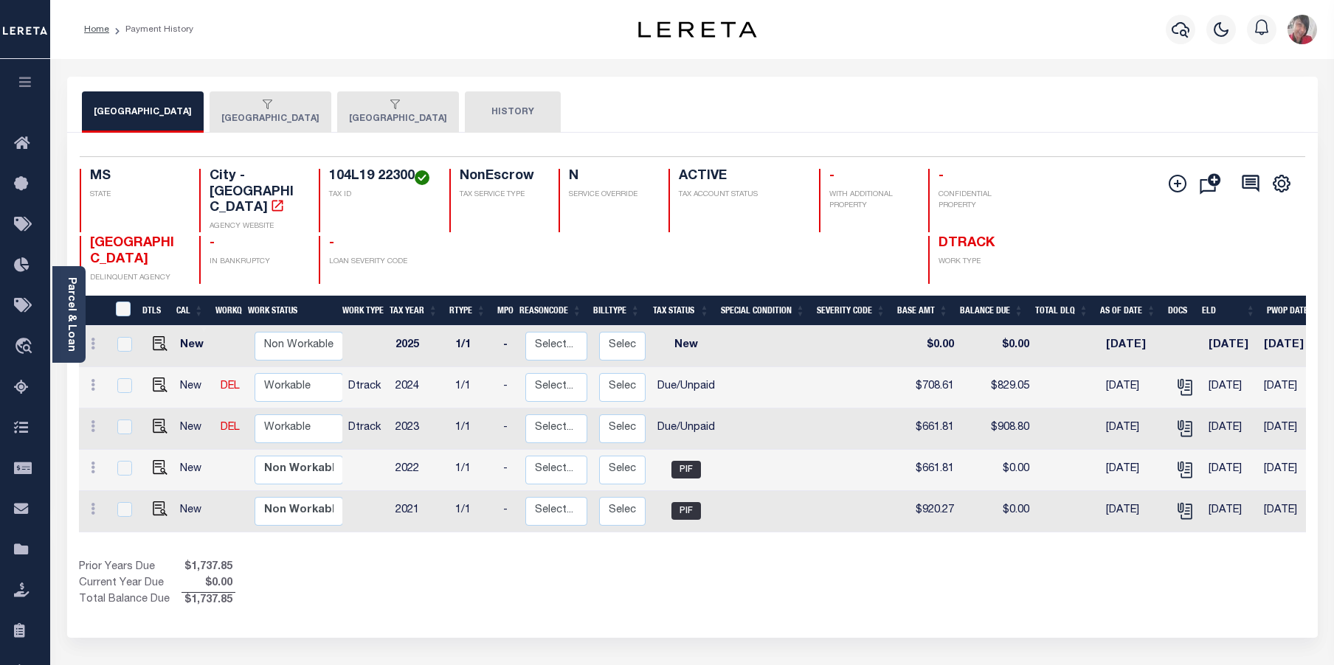
click at [26, 83] on icon "button" at bounding box center [25, 81] width 17 height 13
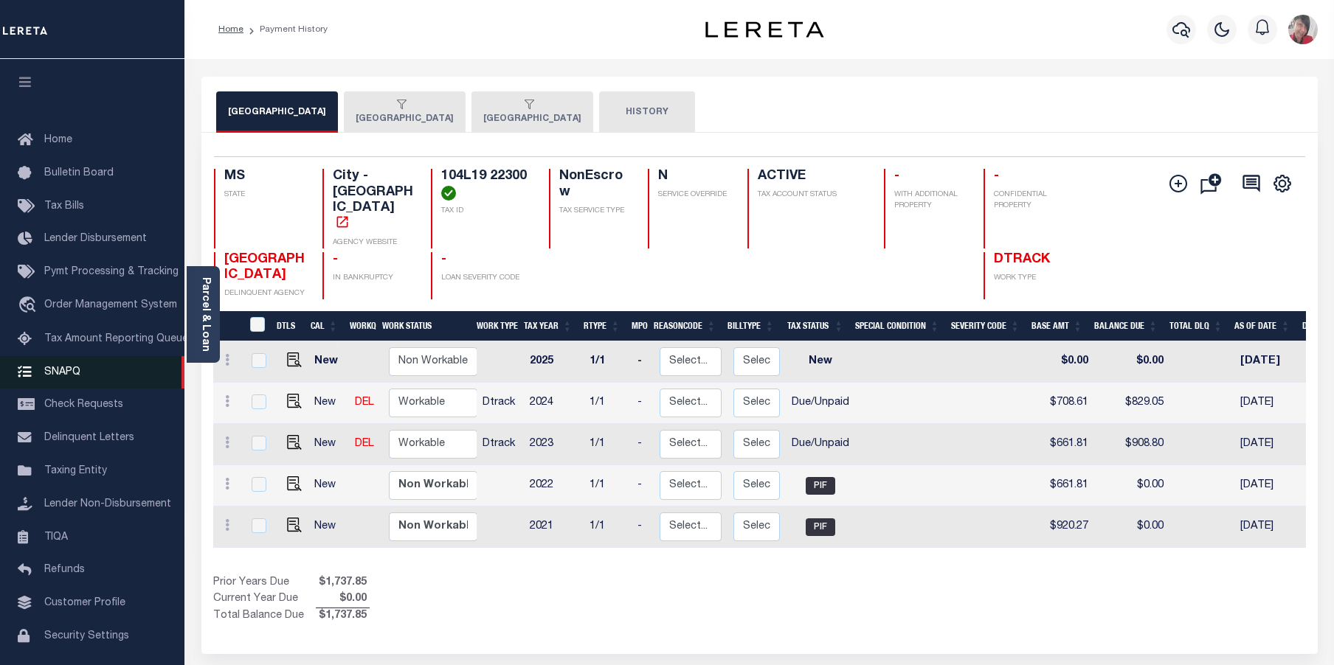
click at [64, 376] on span "SNAPQ" at bounding box center [62, 372] width 36 height 10
click at [371, 125] on button "[GEOGRAPHIC_DATA]" at bounding box center [405, 111] width 122 height 41
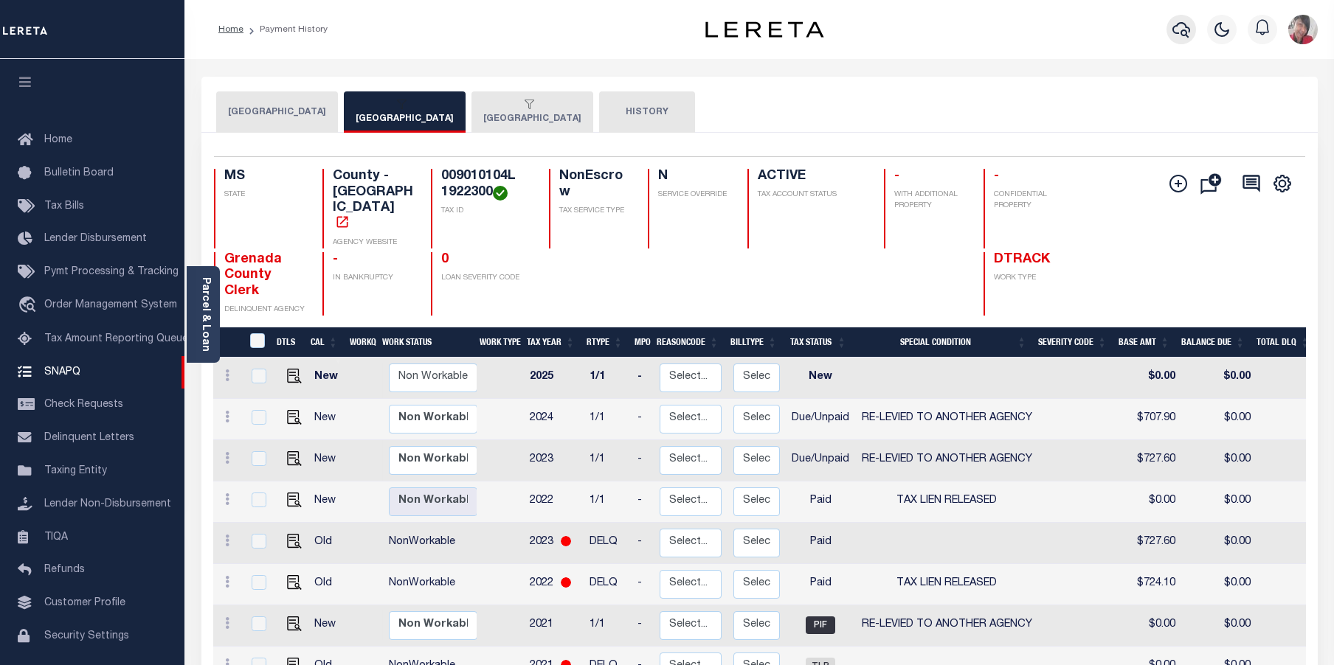
click at [1186, 30] on icon "button" at bounding box center [1181, 30] width 18 height 18
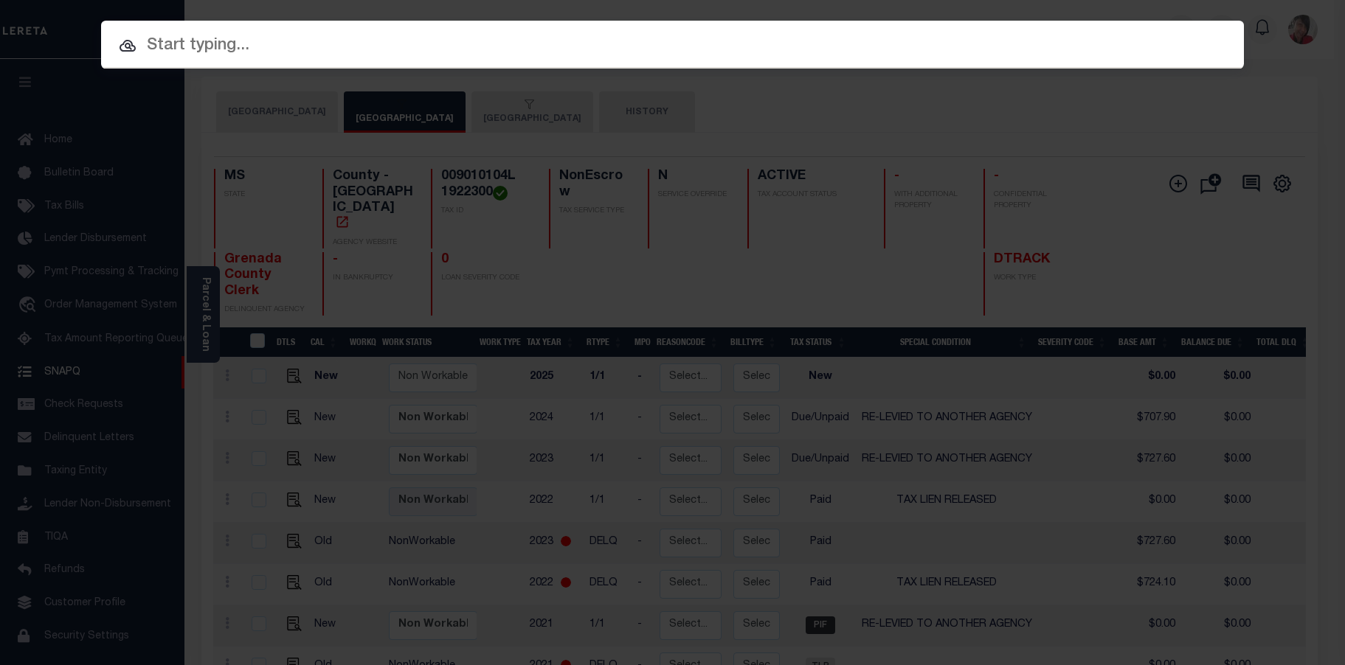
drag, startPoint x: 481, startPoint y: 48, endPoint x: 66, endPoint y: 97, distance: 417.5
click at [480, 46] on input "text" at bounding box center [672, 46] width 1143 height 26
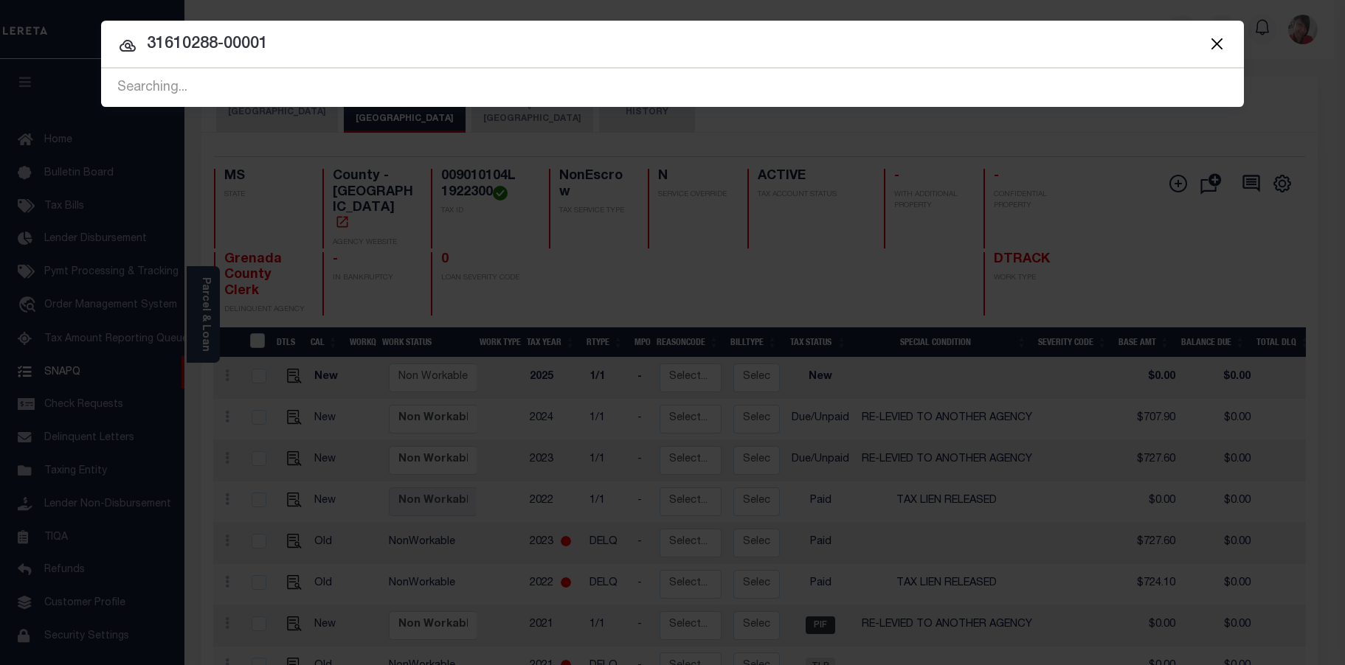
type input "31610288-00001"
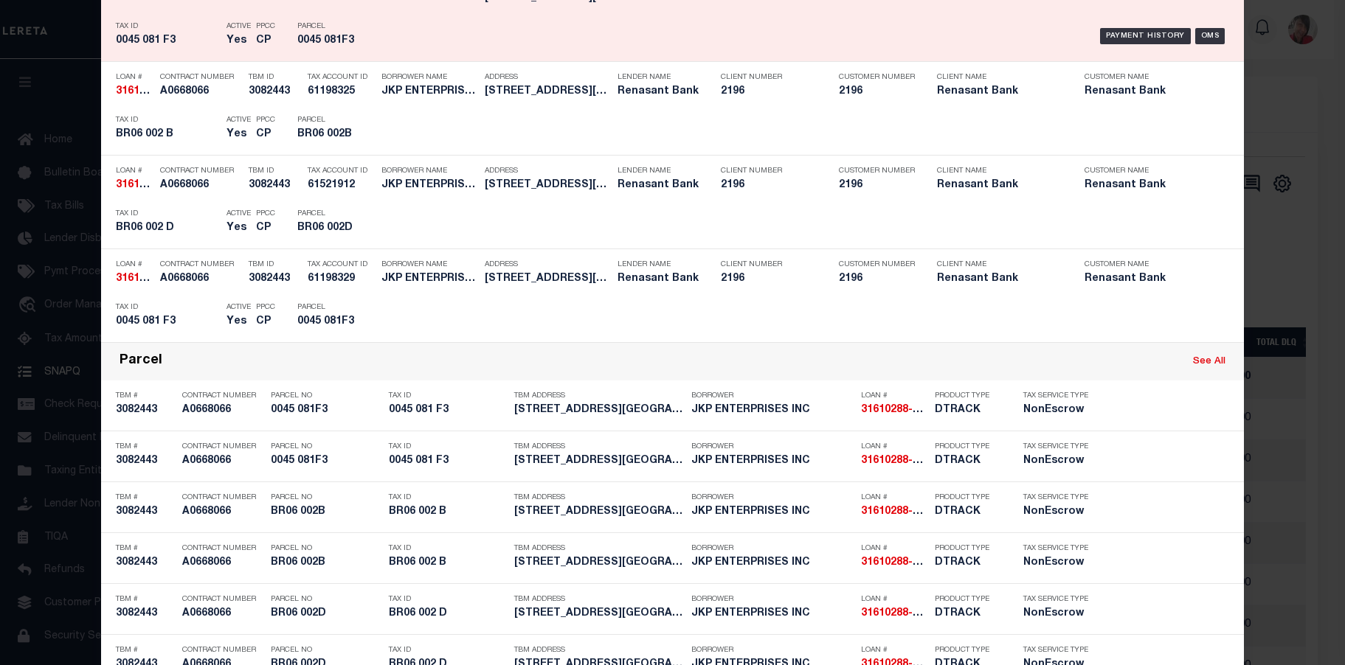
scroll to position [369, 0]
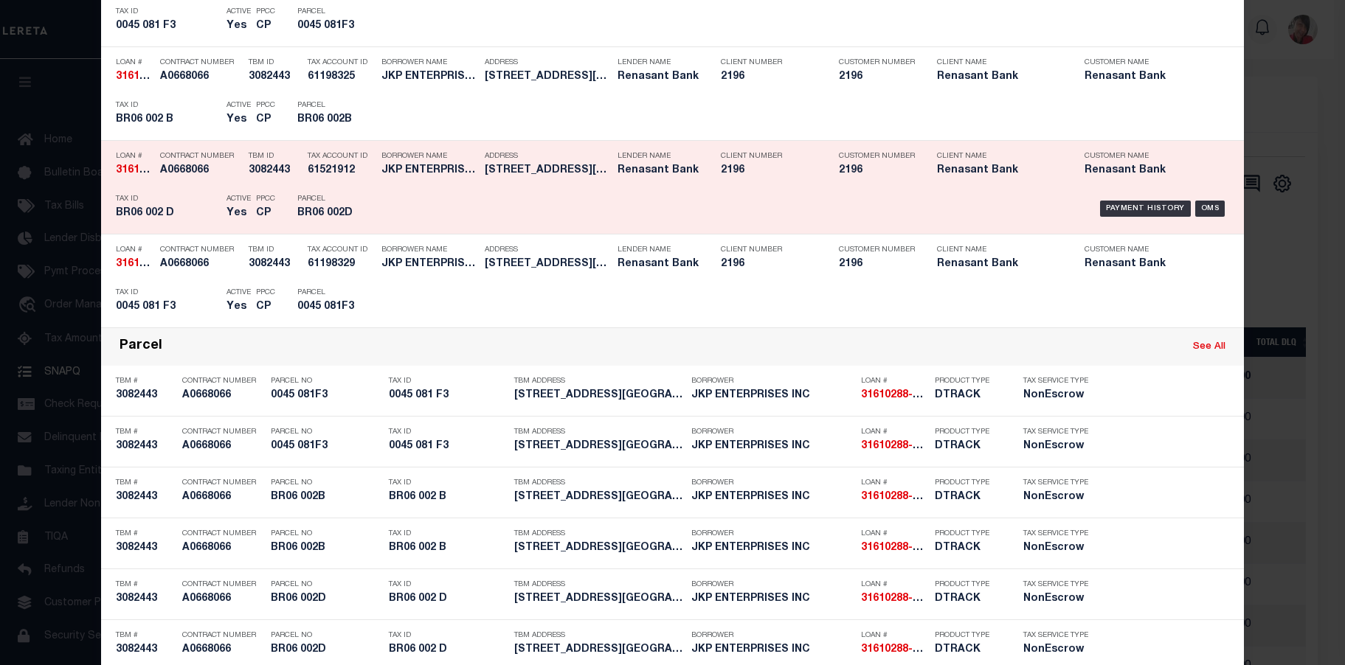
click at [375, 212] on div "Payment History OMS" at bounding box center [807, 208] width 865 height 43
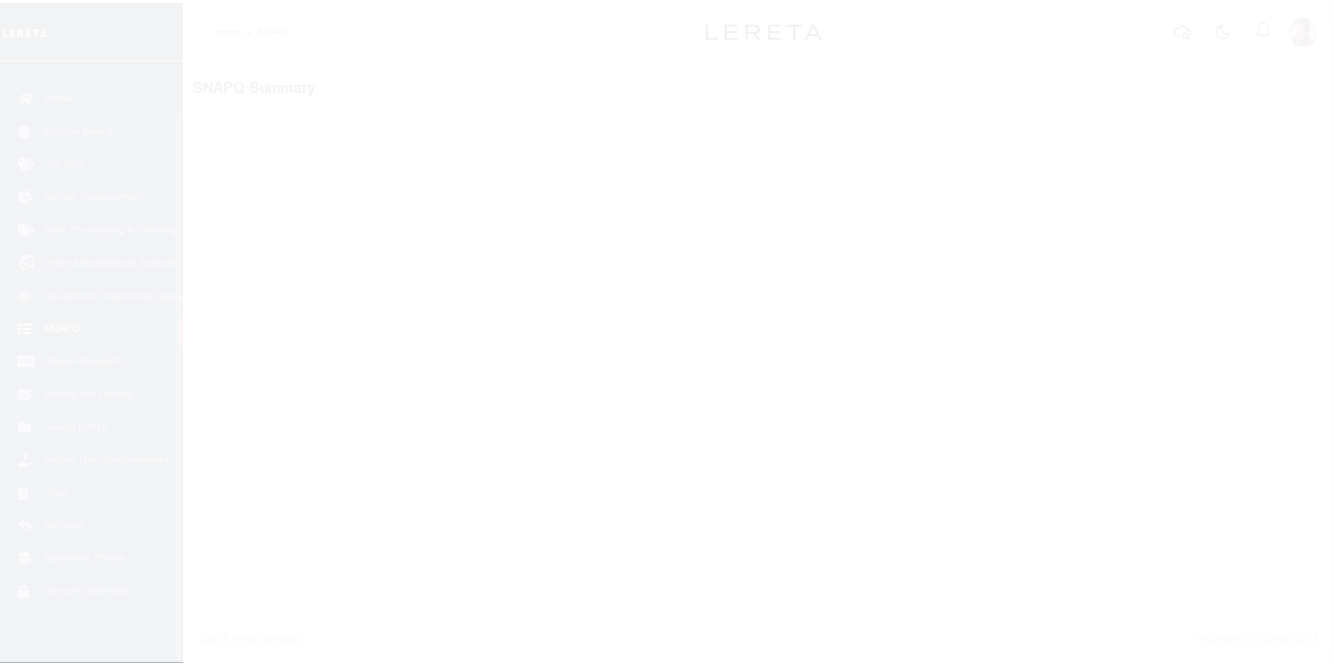
scroll to position [53, 0]
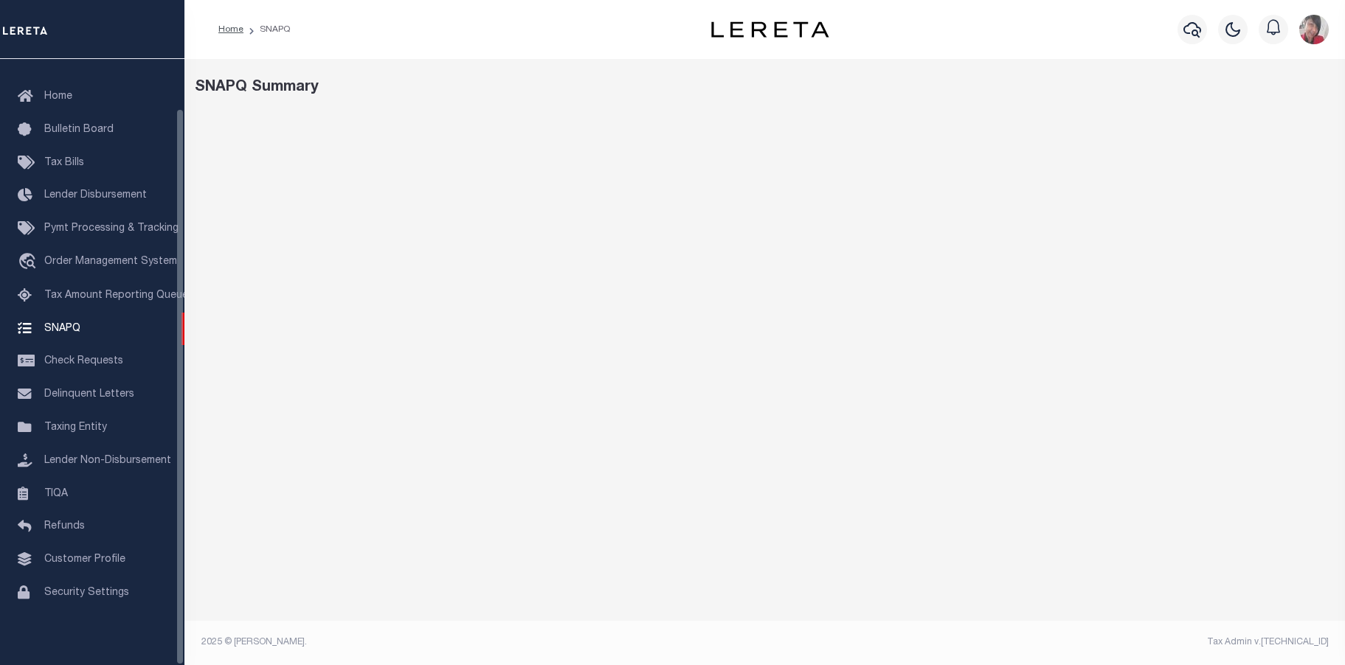
select select "100"
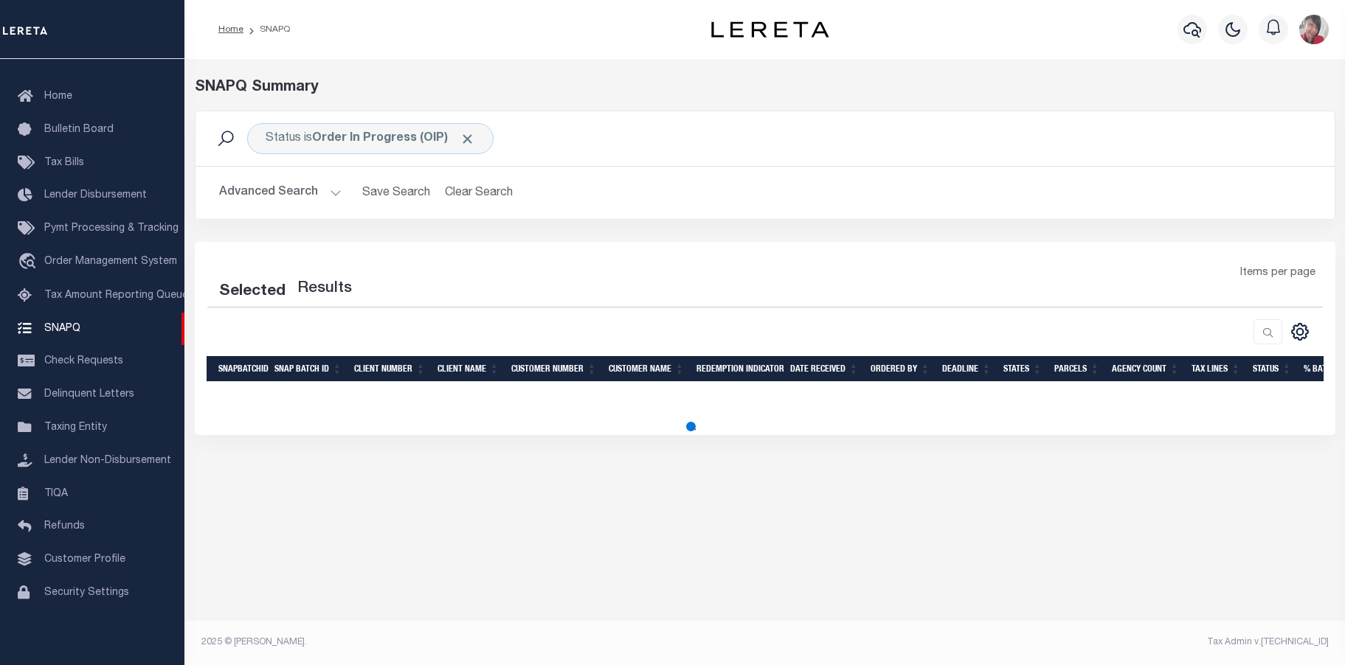
select select "100"
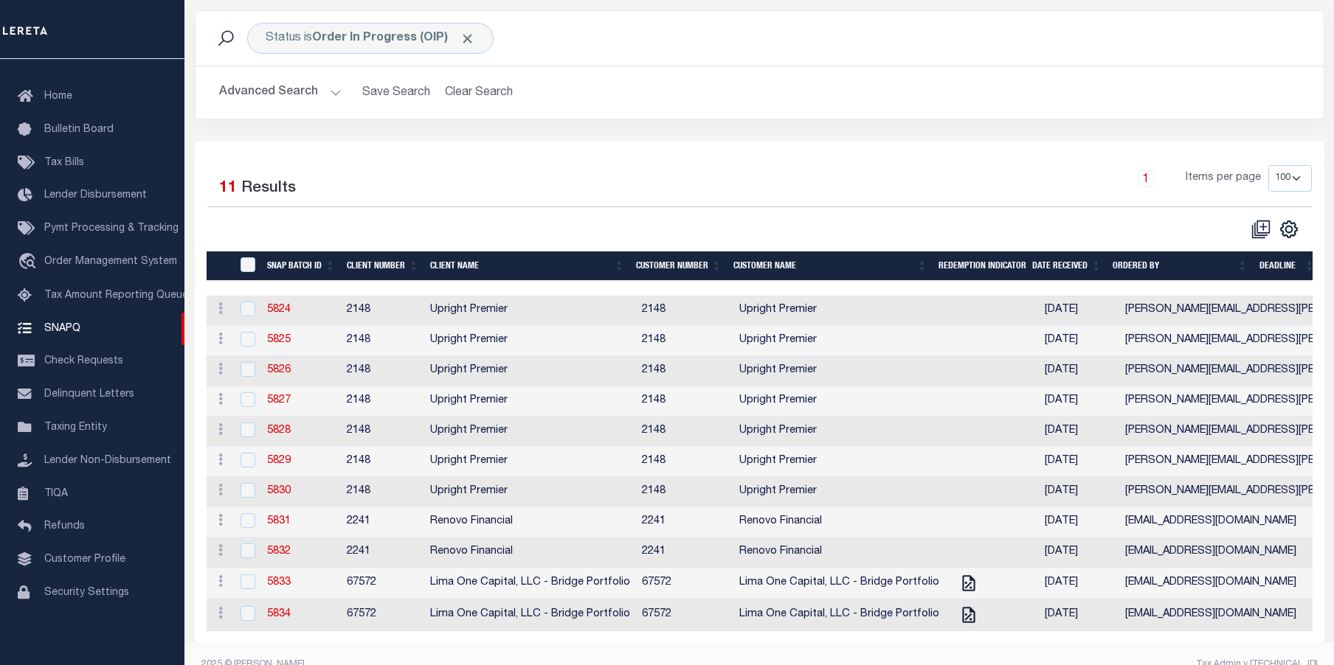
scroll to position [136, 0]
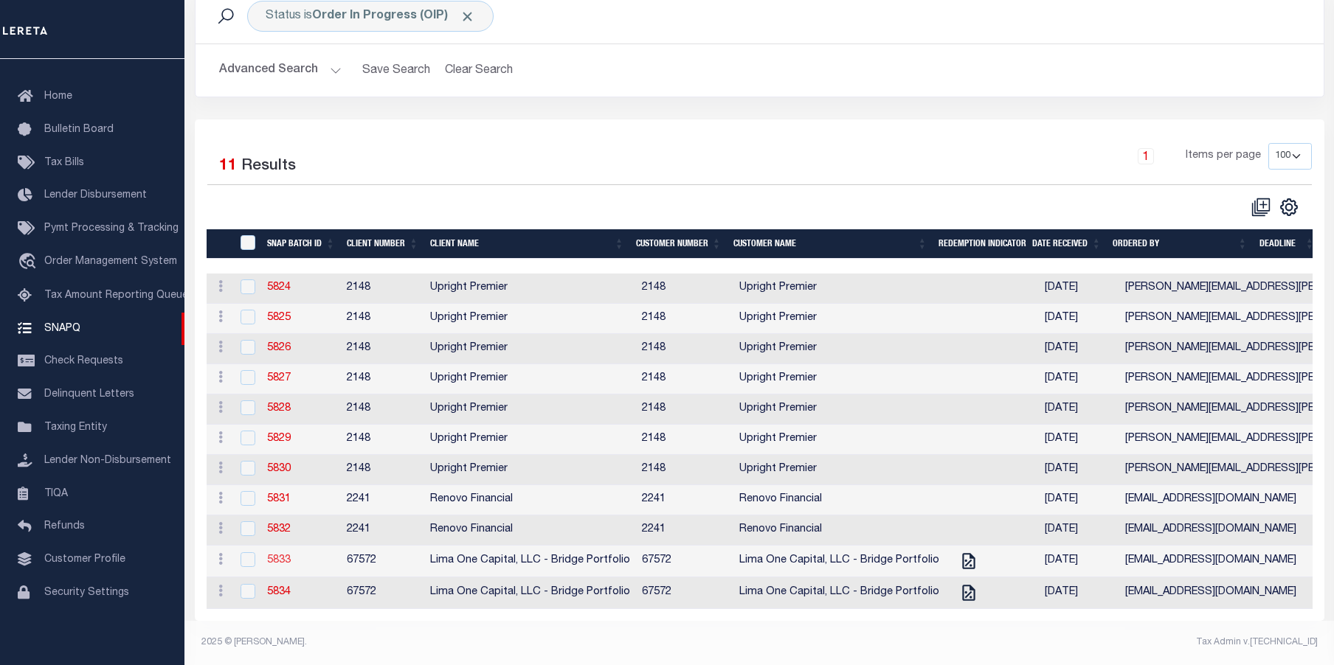
click at [280, 556] on link "5833" at bounding box center [279, 561] width 24 height 10
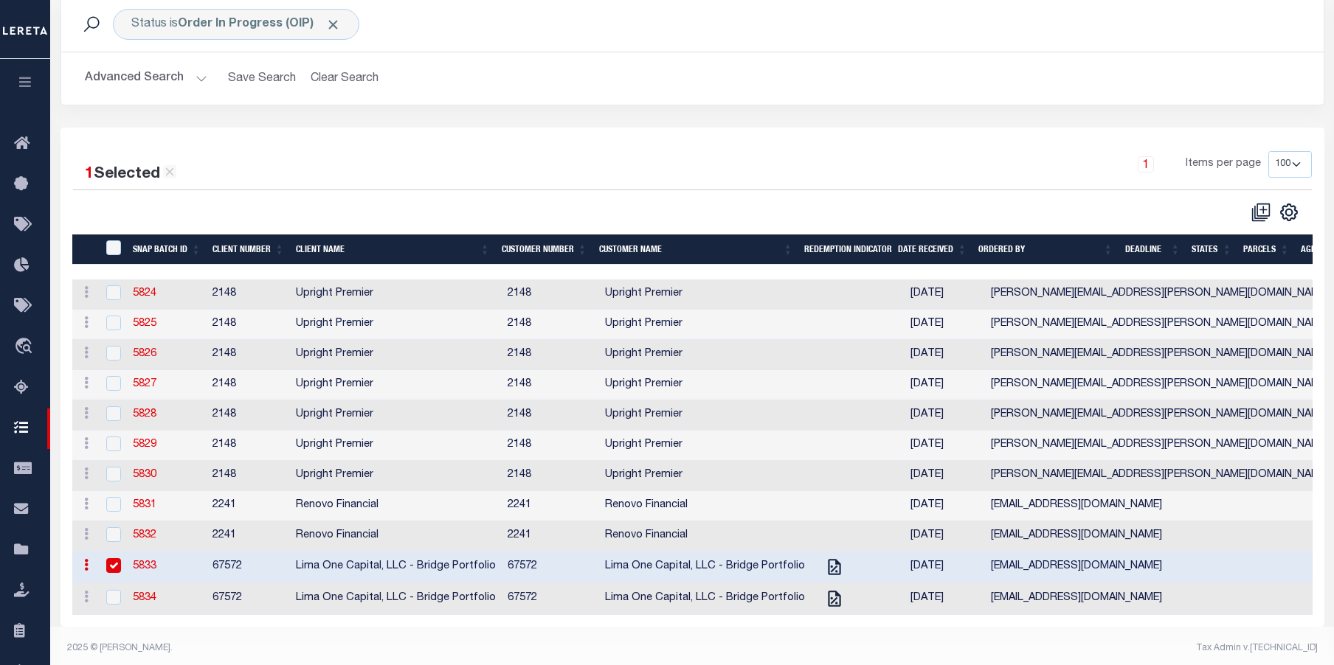
scroll to position [117, 0]
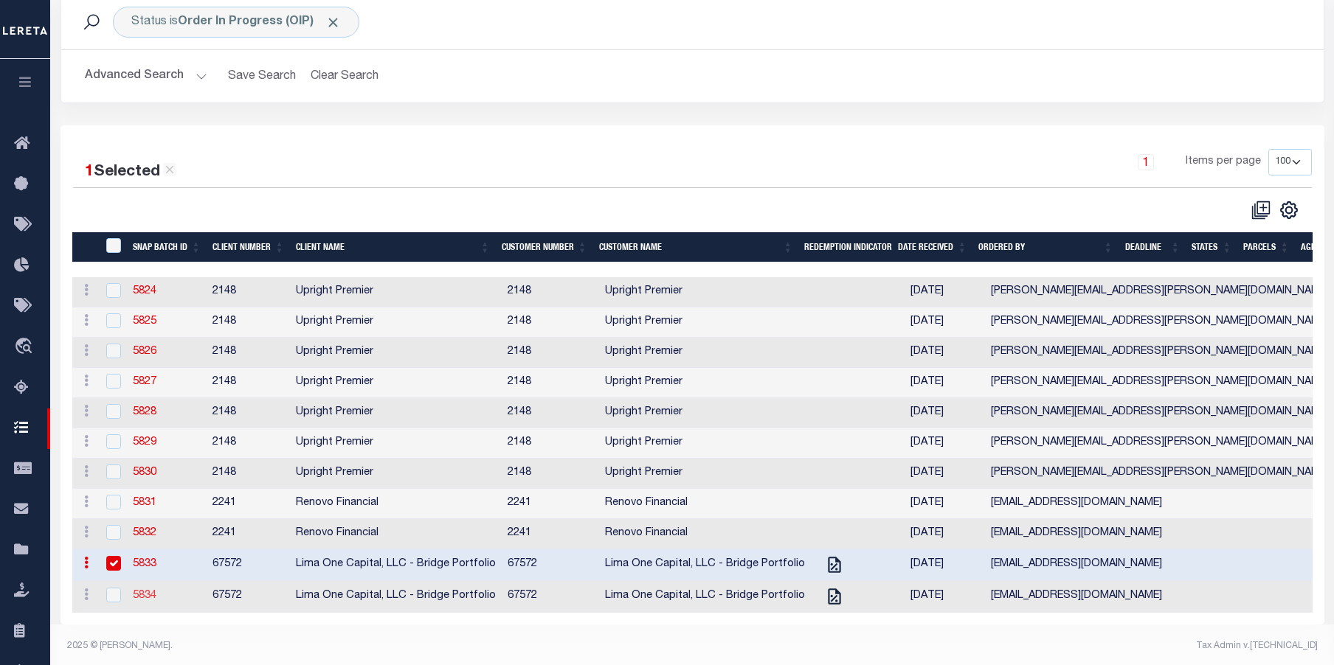
click at [150, 601] on link "5834" at bounding box center [145, 596] width 24 height 10
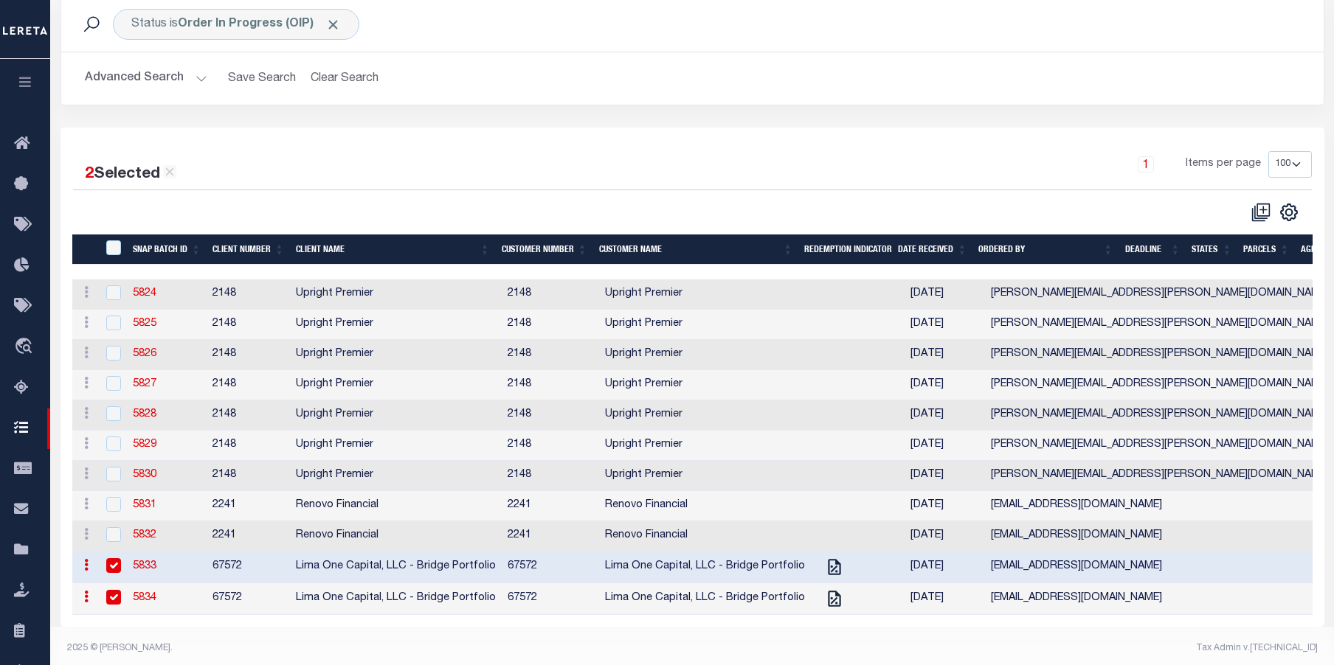
scroll to position [117, 0]
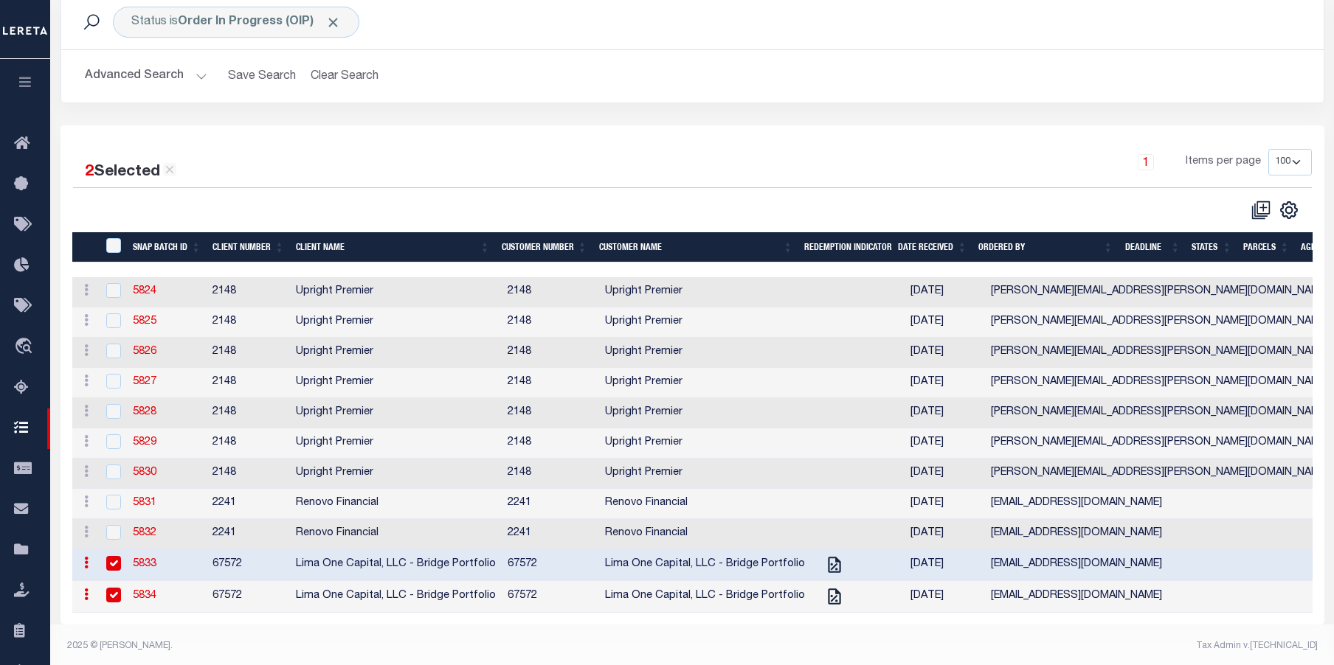
click at [146, 563] on link "5833" at bounding box center [145, 564] width 24 height 10
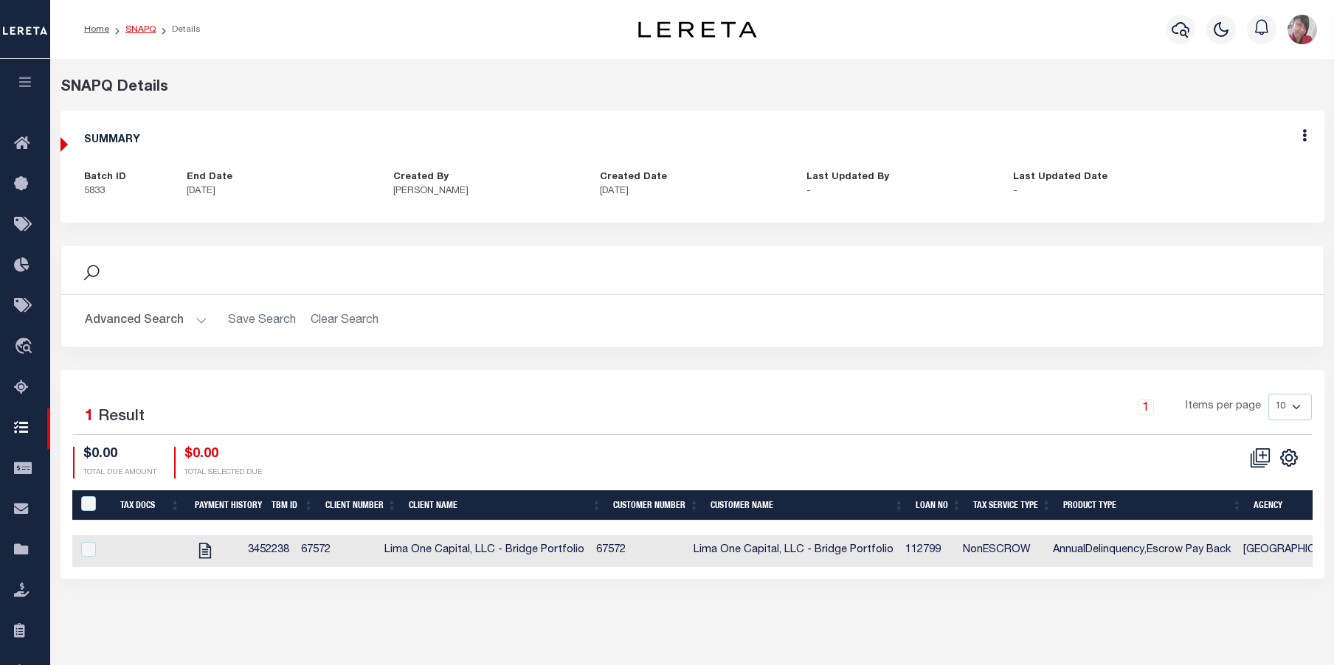
click at [136, 28] on link "SNAPQ" at bounding box center [140, 29] width 30 height 9
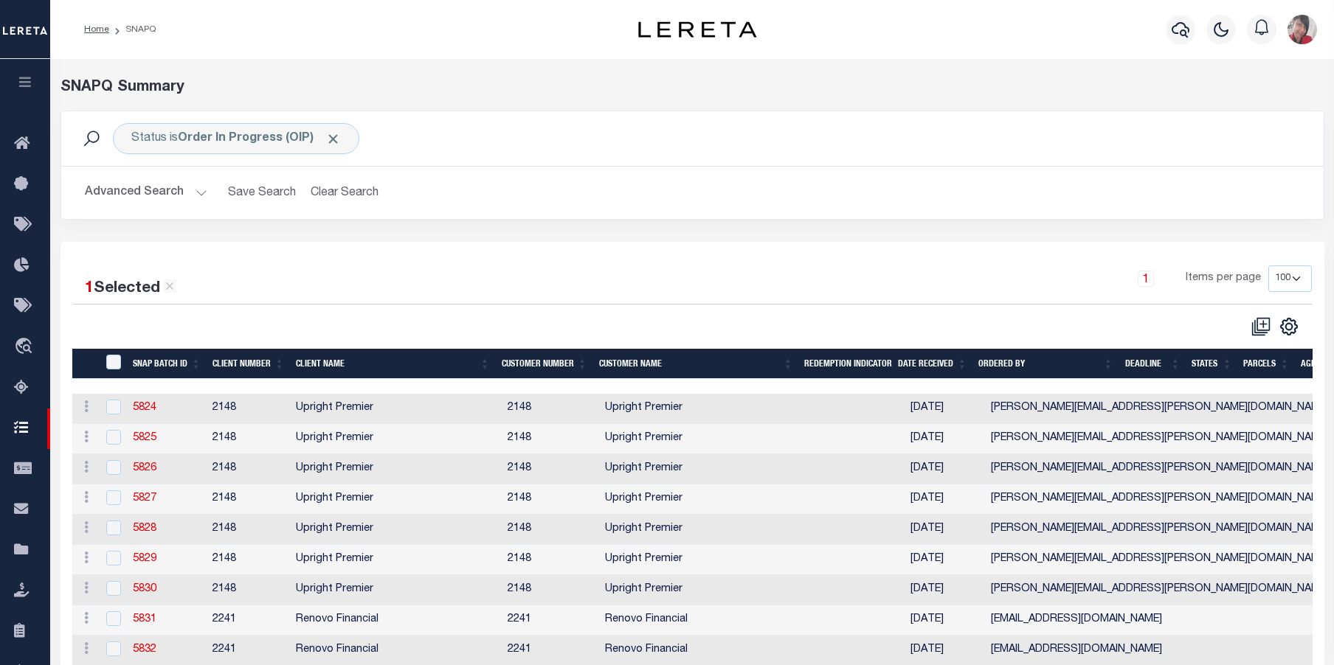
click at [458, 282] on div "1 Items per page 10 25 50 100" at bounding box center [850, 285] width 924 height 38
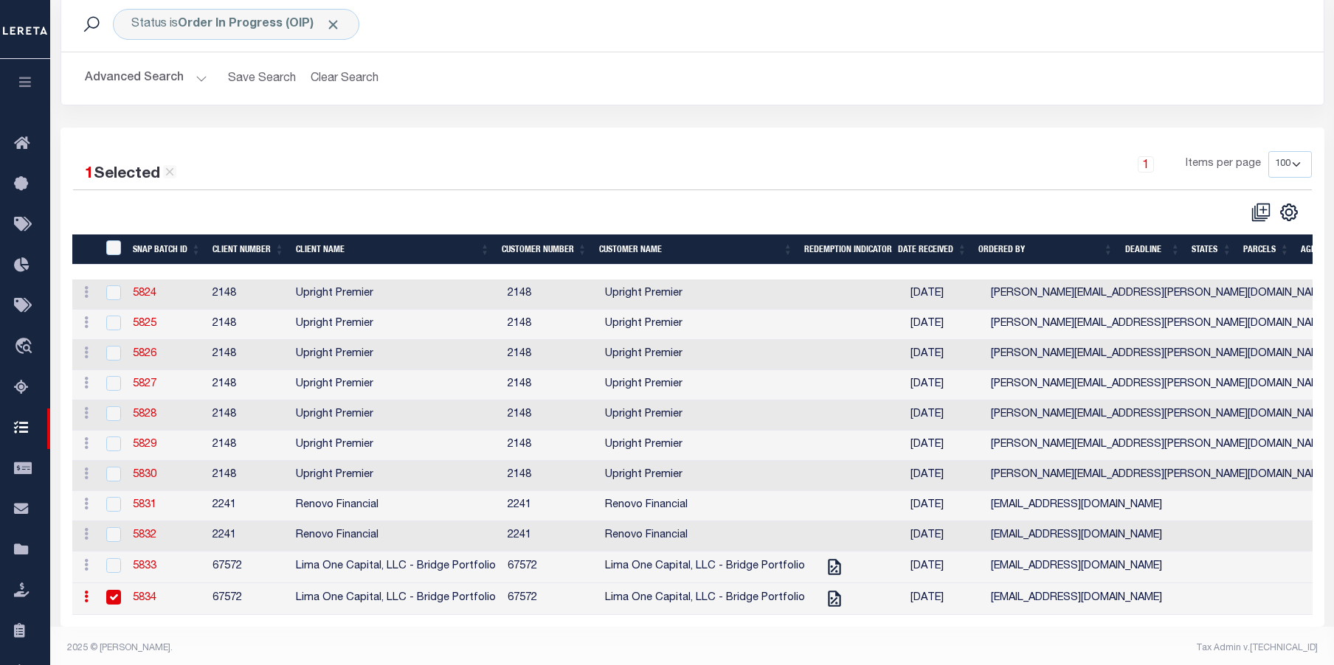
scroll to position [117, 0]
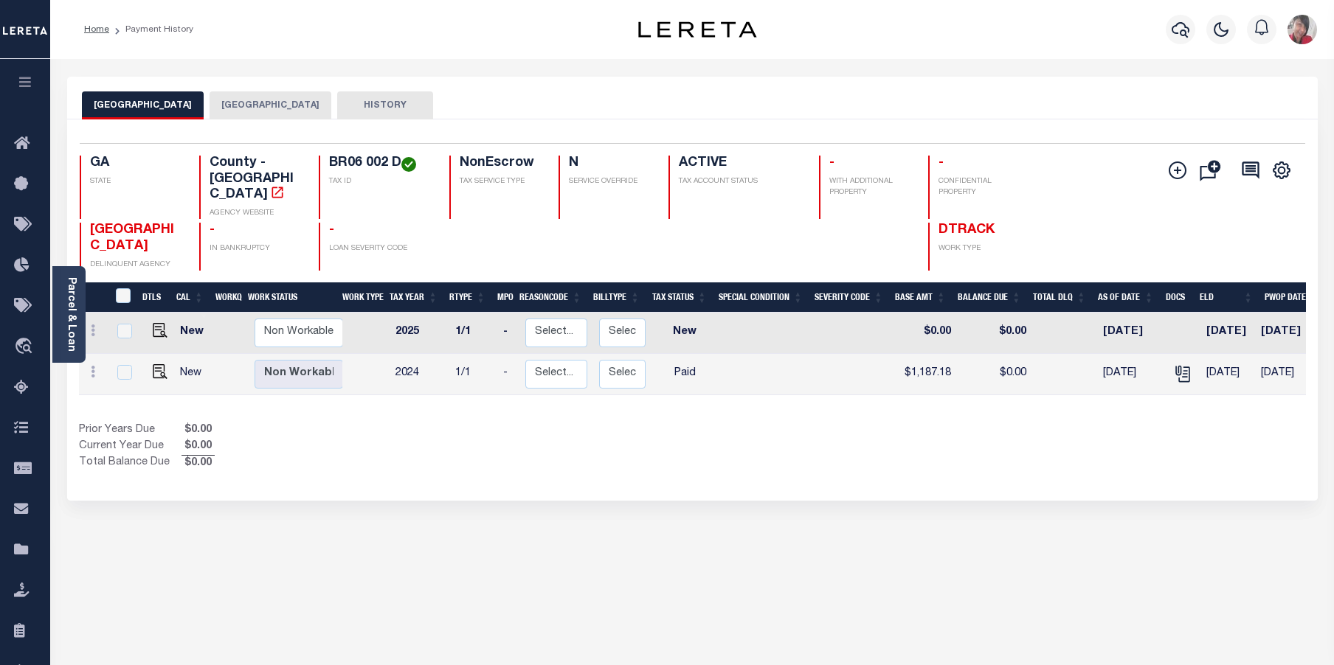
click at [258, 97] on button "BLUE RIDGE CITY" at bounding box center [271, 105] width 122 height 28
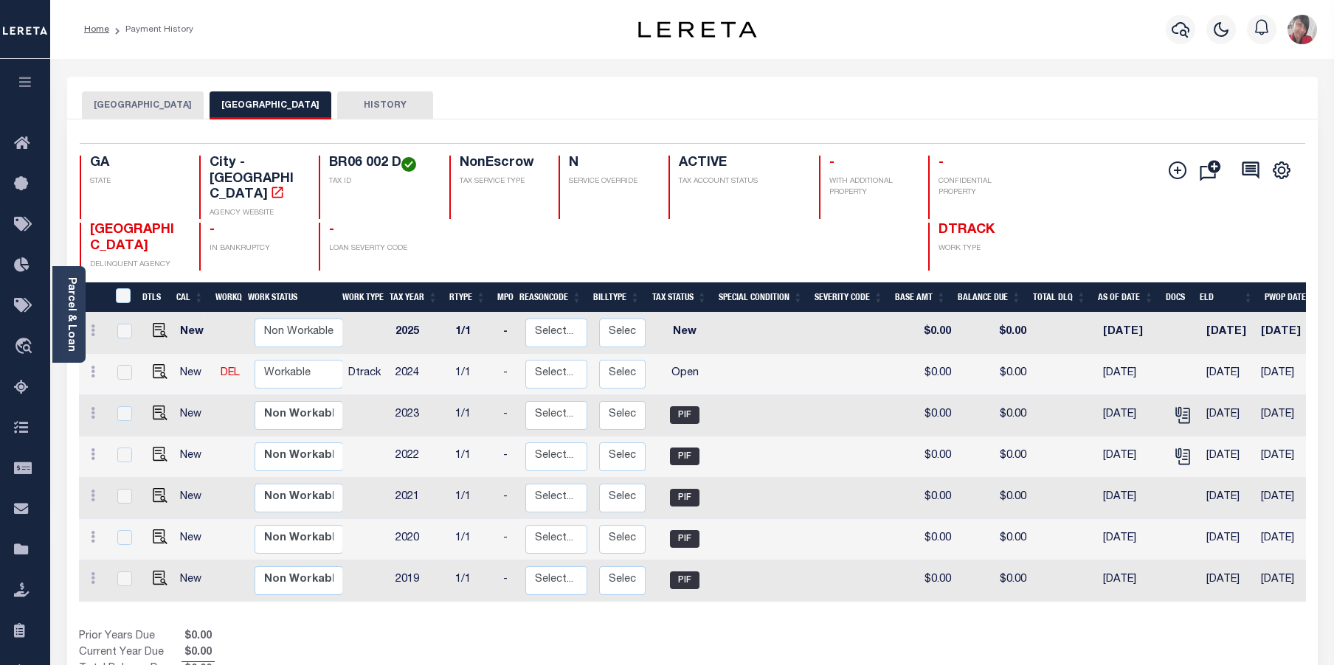
click at [130, 105] on button "FANNIN COUNTY" at bounding box center [143, 105] width 122 height 28
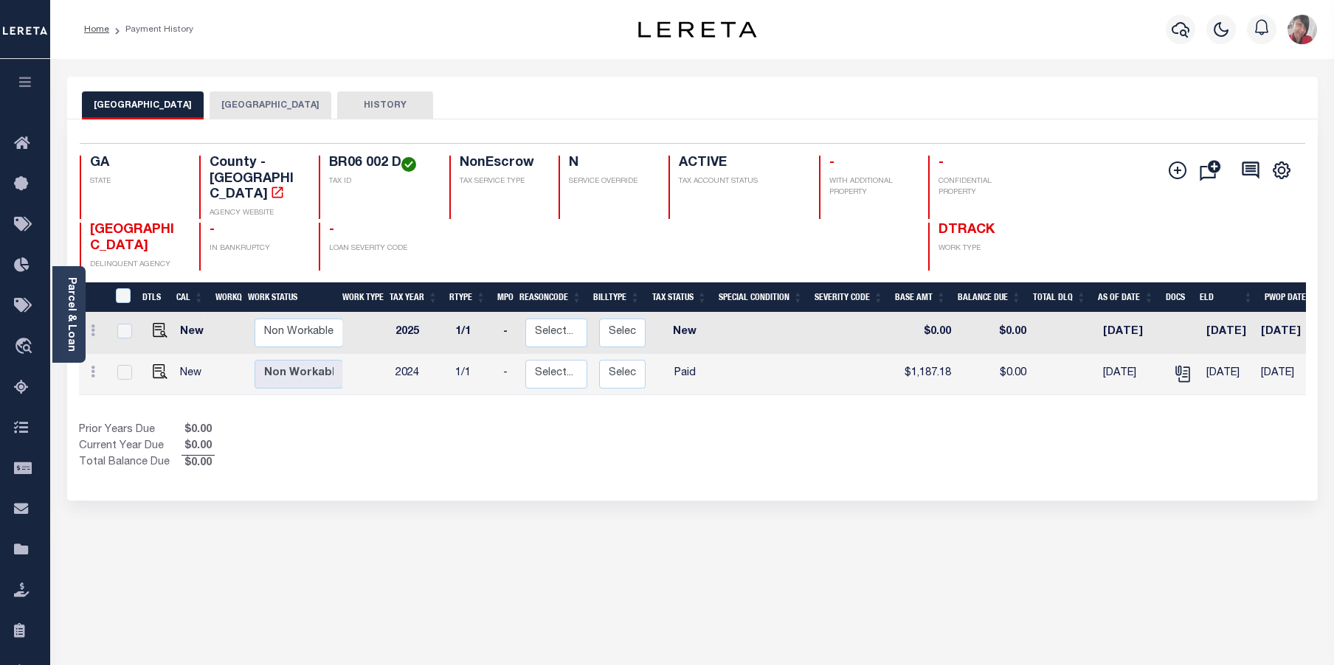
drag, startPoint x: 242, startPoint y: 104, endPoint x: 475, endPoint y: 102, distance: 233.1
click at [241, 104] on button "BLUE RIDGE CITY" at bounding box center [271, 105] width 122 height 28
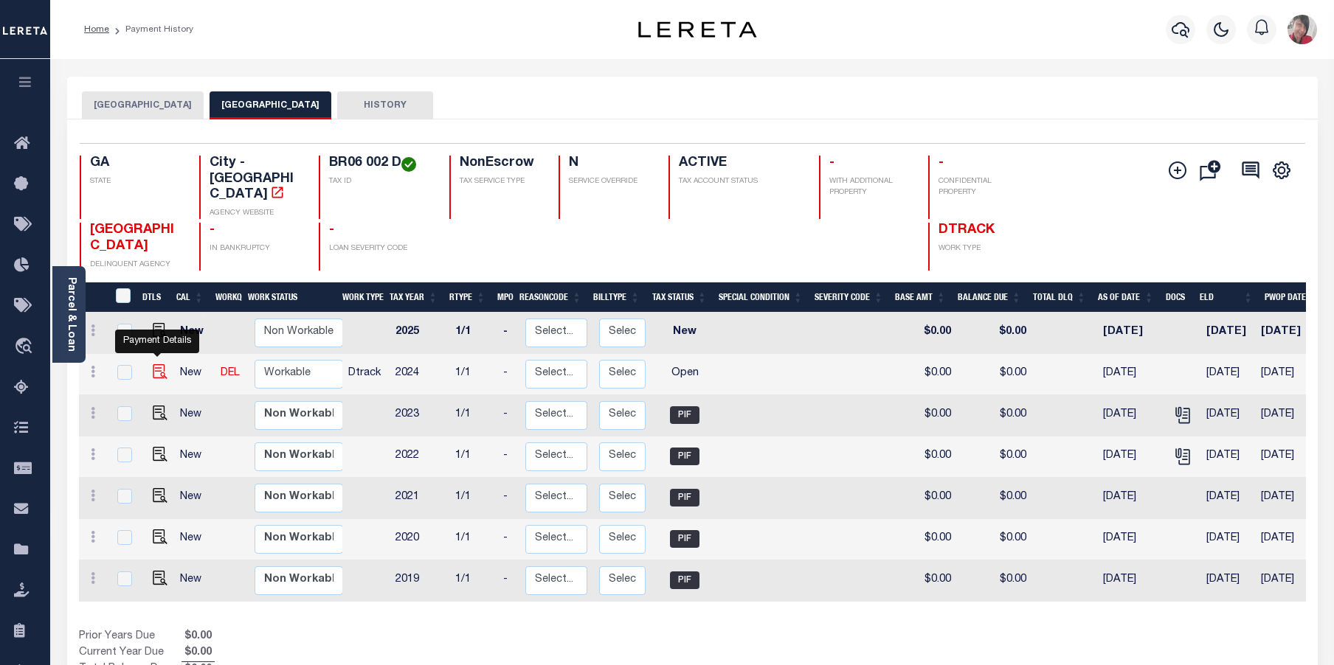
click at [156, 364] on img "" at bounding box center [160, 371] width 15 height 15
checkbox input "true"
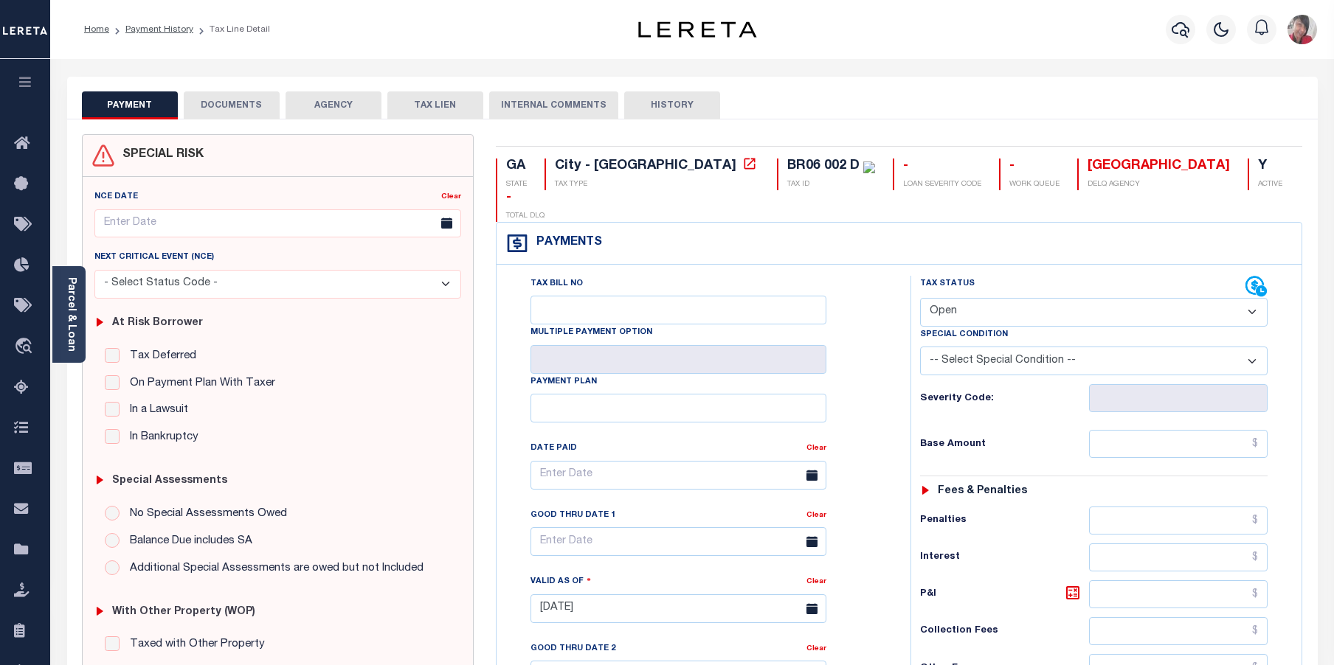
click at [81, 334] on div "Parcel & Loan" at bounding box center [68, 314] width 33 height 97
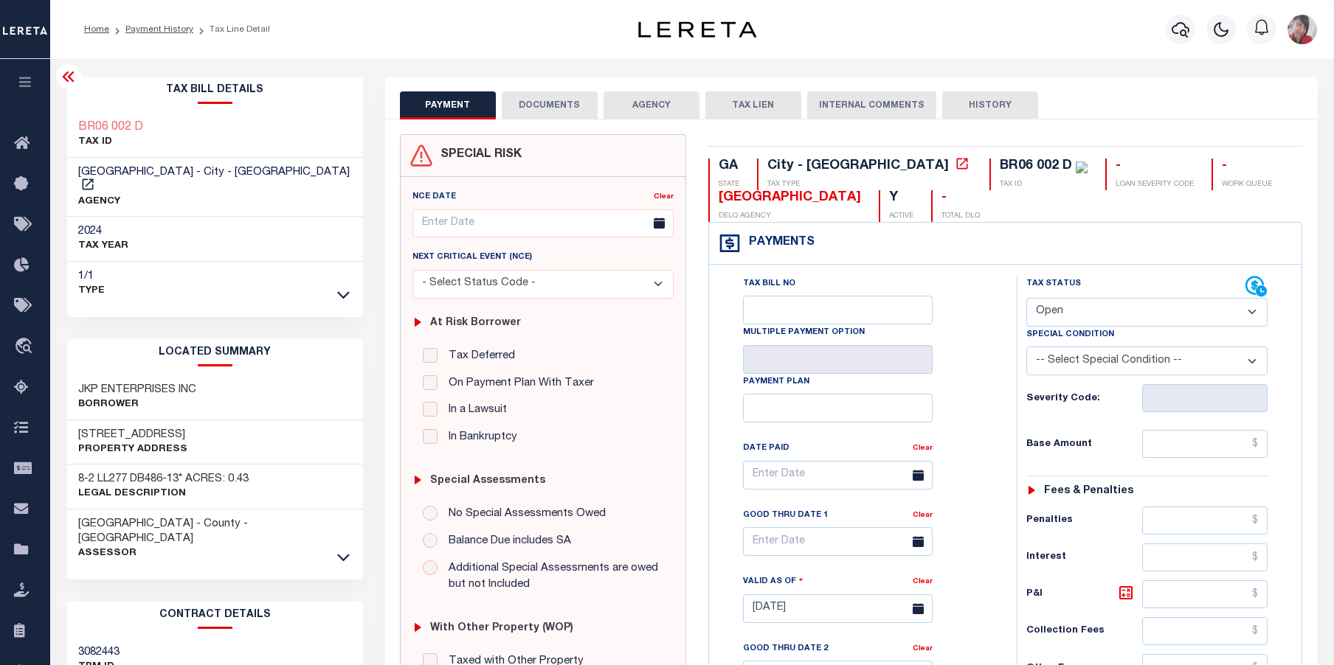
click at [1251, 314] on select "- Select Status Code - Open Due/Unpaid Paid Incomplete No Tax Due Internal Refu…" at bounding box center [1147, 312] width 242 height 29
select select "DUE"
click at [1026, 299] on select "- Select Status Code - Open Due/Unpaid Paid Incomplete No Tax Due Internal Refu…" at bounding box center [1147, 312] width 242 height 29
type input "[DATE]"
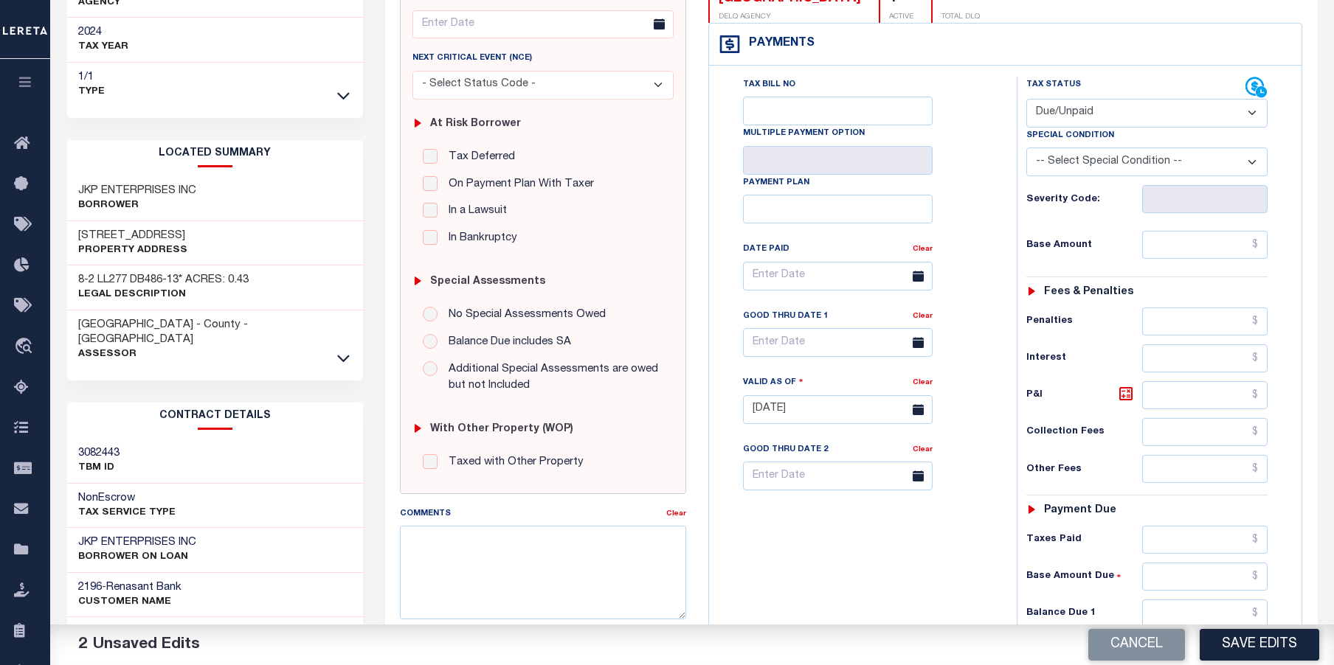
scroll to position [221, 0]
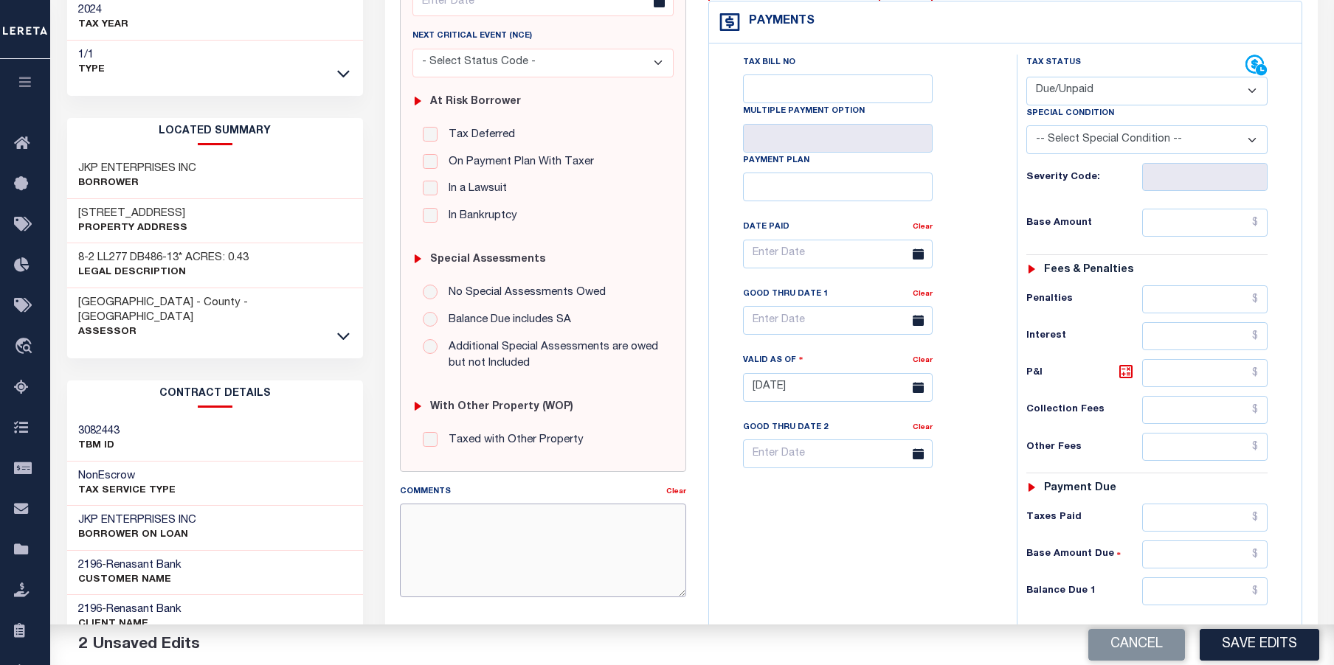
click at [501, 522] on textarea "Comments" at bounding box center [543, 550] width 286 height 93
type textarea "[DATE]- left vm with [PERSON_NAME] at the city tax office to call back or email…"
click at [1248, 145] on select "-- Select Special Condition -- 3RD PARTY TAX LIEN AGENCY TAX LIEN (A.K.A Inside…" at bounding box center [1147, 139] width 242 height 29
select select "24"
click at [1026, 127] on select "-- Select Special Condition -- 3RD PARTY TAX LIEN AGENCY TAX LIEN (A.K.A Inside…" at bounding box center [1147, 139] width 242 height 29
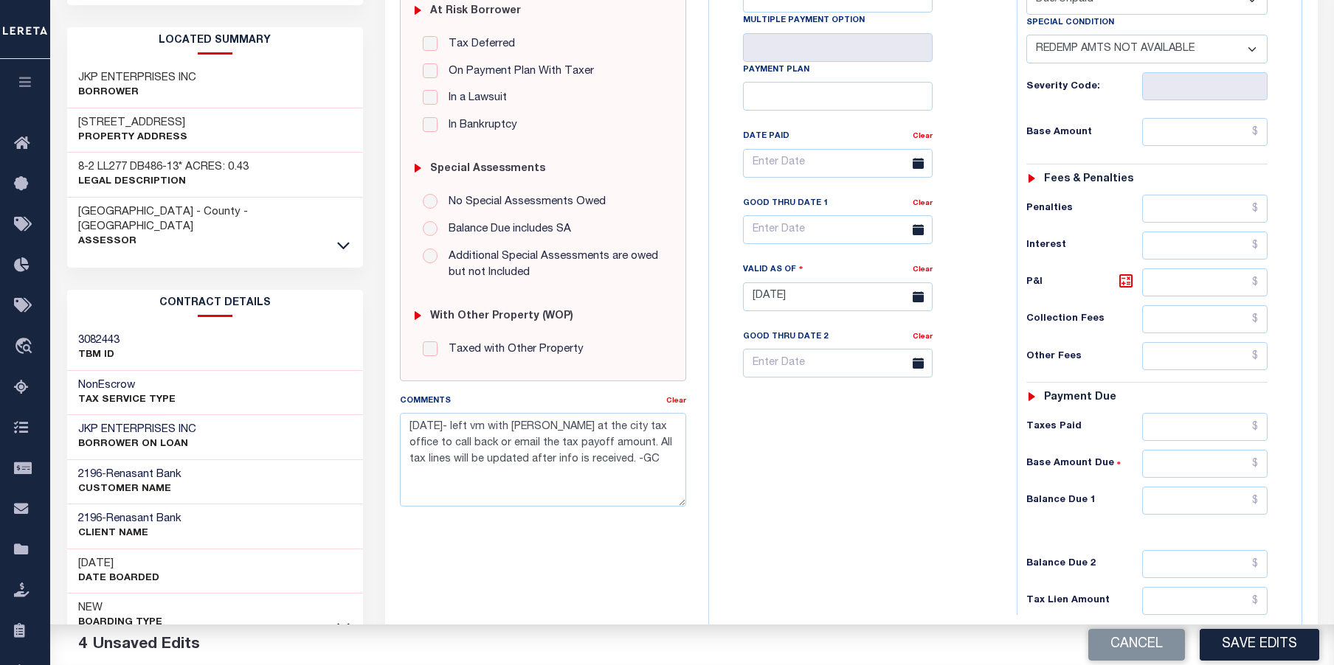
scroll to position [369, 0]
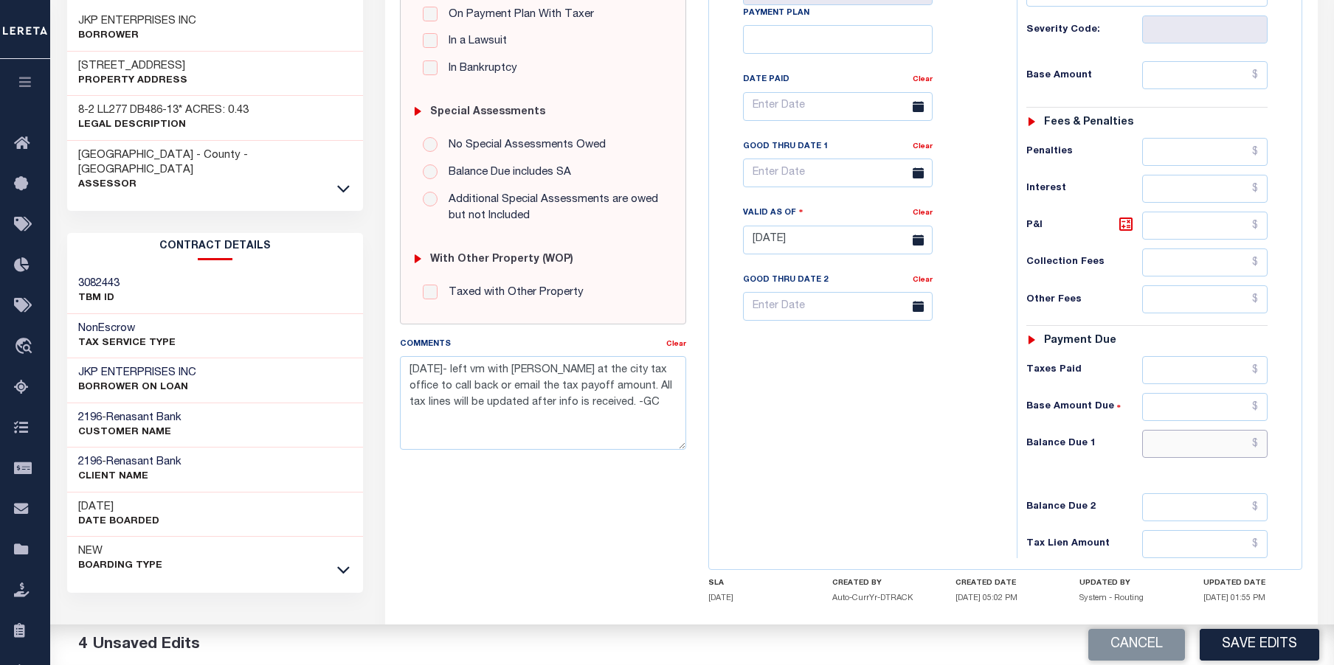
click at [1164, 447] on input "text" at bounding box center [1205, 444] width 126 height 28
type input "$0.00"
drag, startPoint x: 612, startPoint y: 410, endPoint x: 387, endPoint y: 369, distance: 228.8
click at [387, 369] on div "SPECIAL RISK NCE Date Clear" at bounding box center [851, 238] width 932 height 974
click at [1264, 645] on button "Save Edits" at bounding box center [1260, 645] width 120 height 32
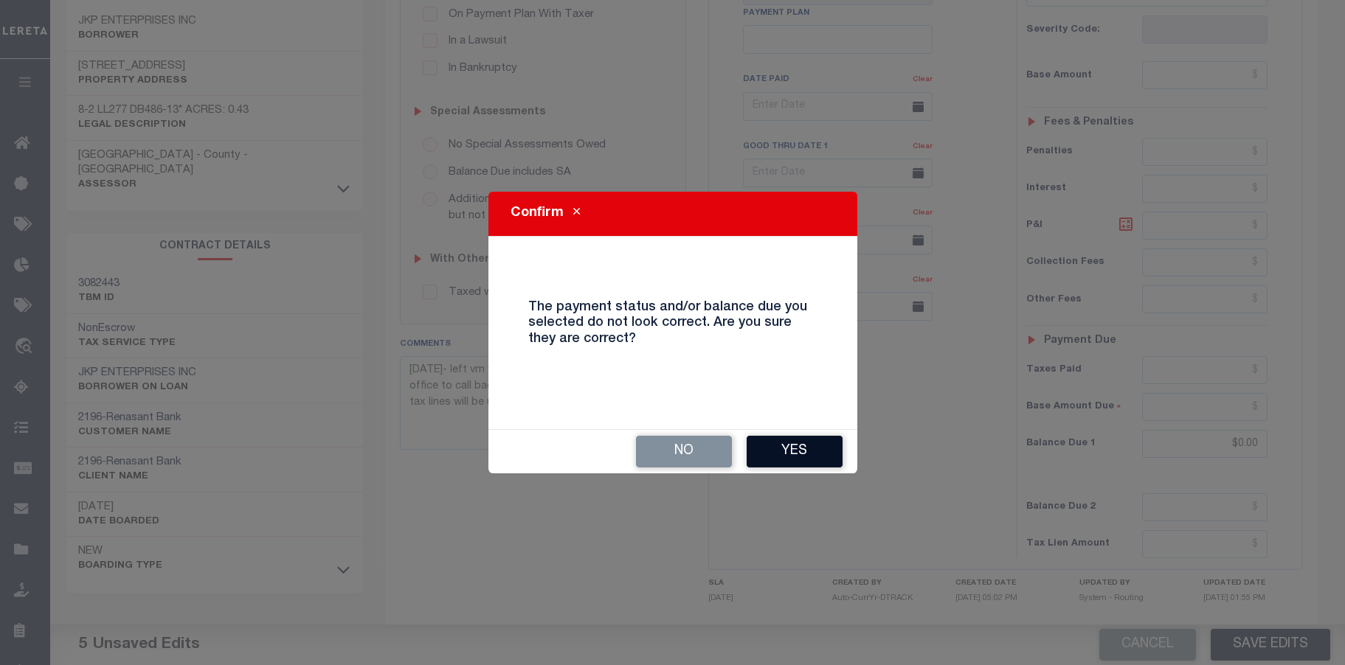
click at [831, 450] on button "Yes" at bounding box center [795, 452] width 96 height 32
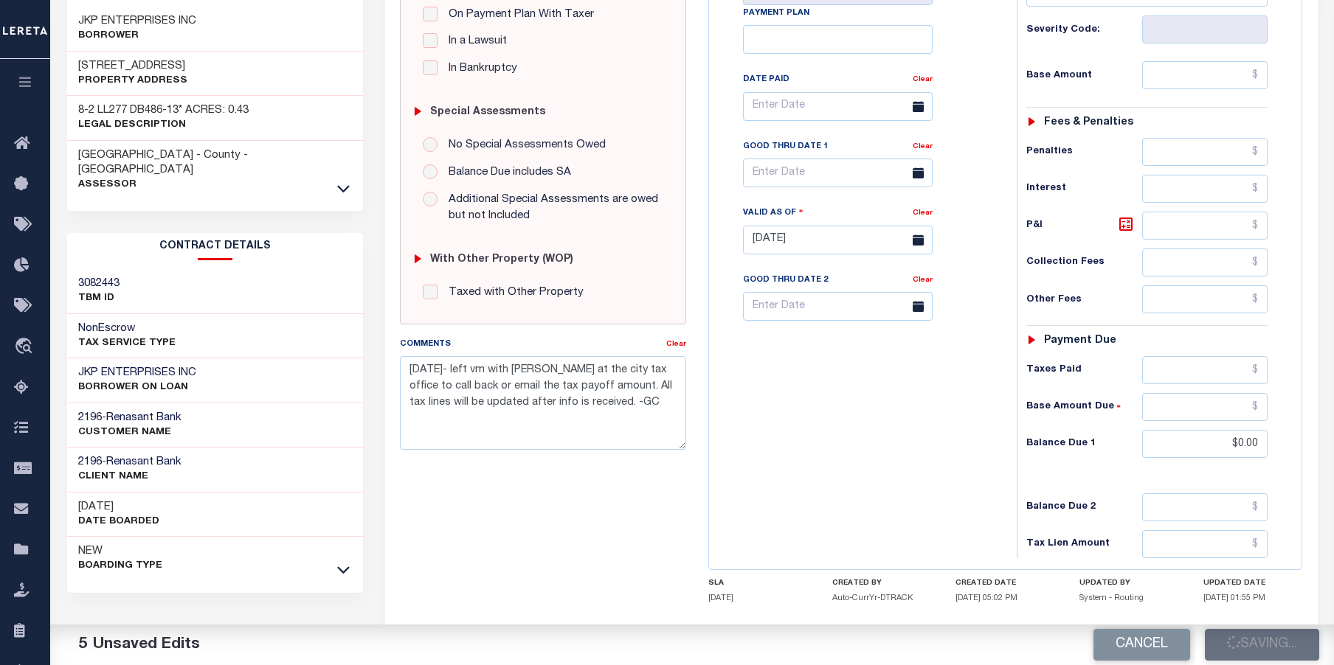
checkbox input "false"
type input "$0"
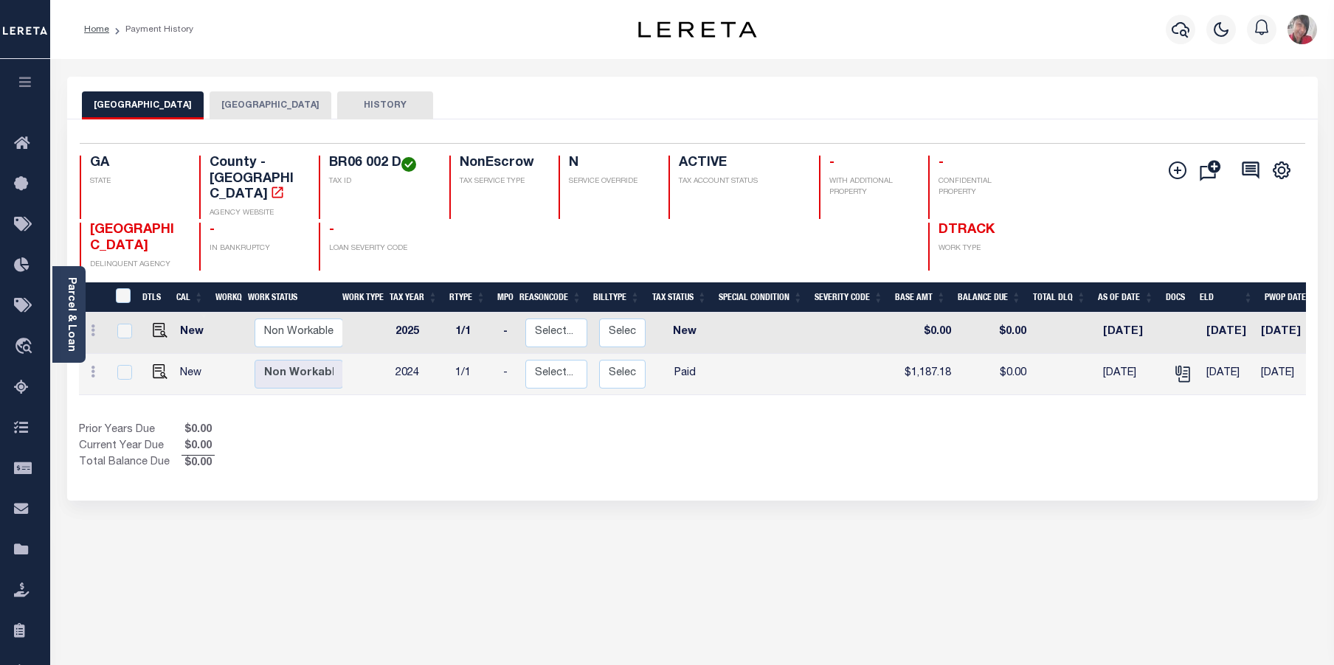
click at [216, 103] on button "[GEOGRAPHIC_DATA]" at bounding box center [271, 105] width 122 height 28
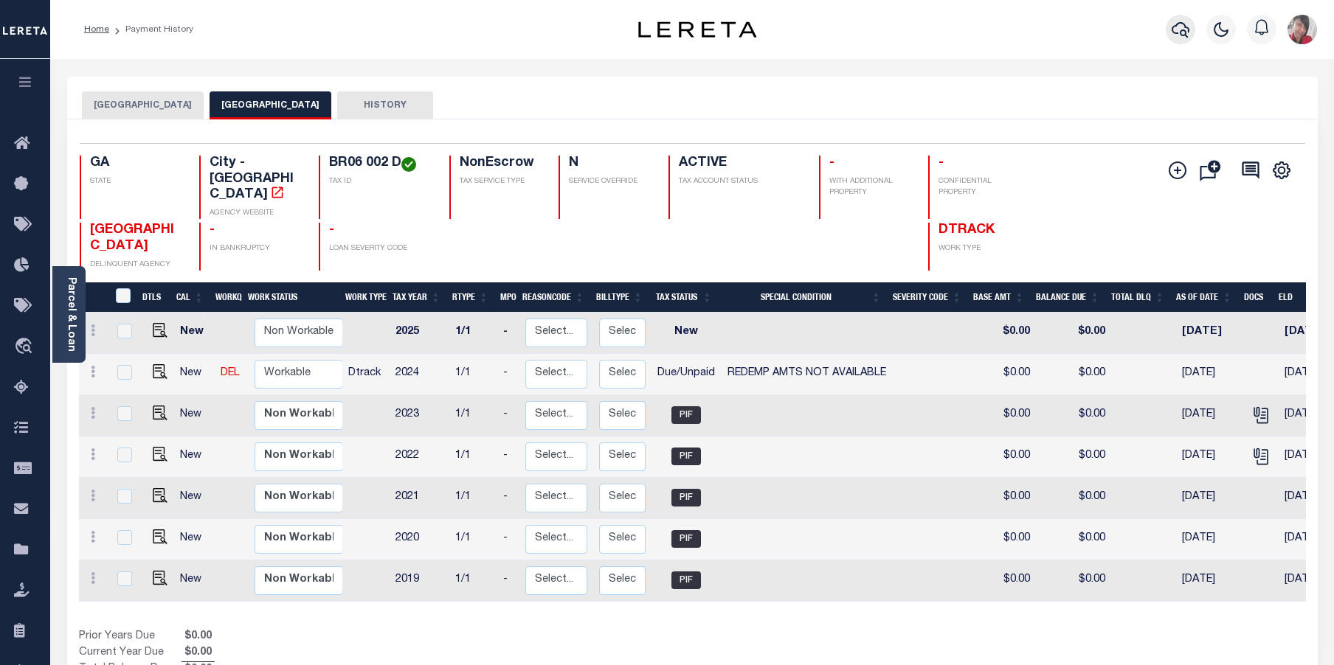
click at [1177, 28] on icon "button" at bounding box center [1181, 30] width 18 height 18
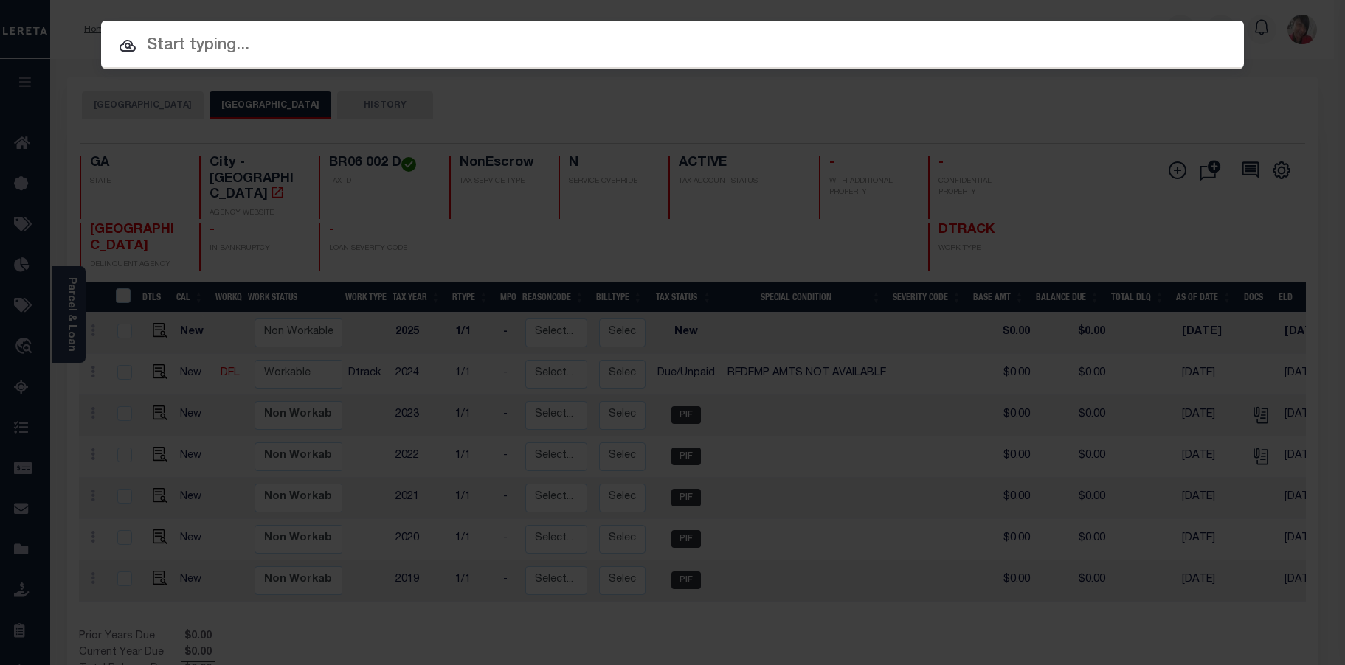
click at [451, 46] on input "text" at bounding box center [672, 46] width 1143 height 26
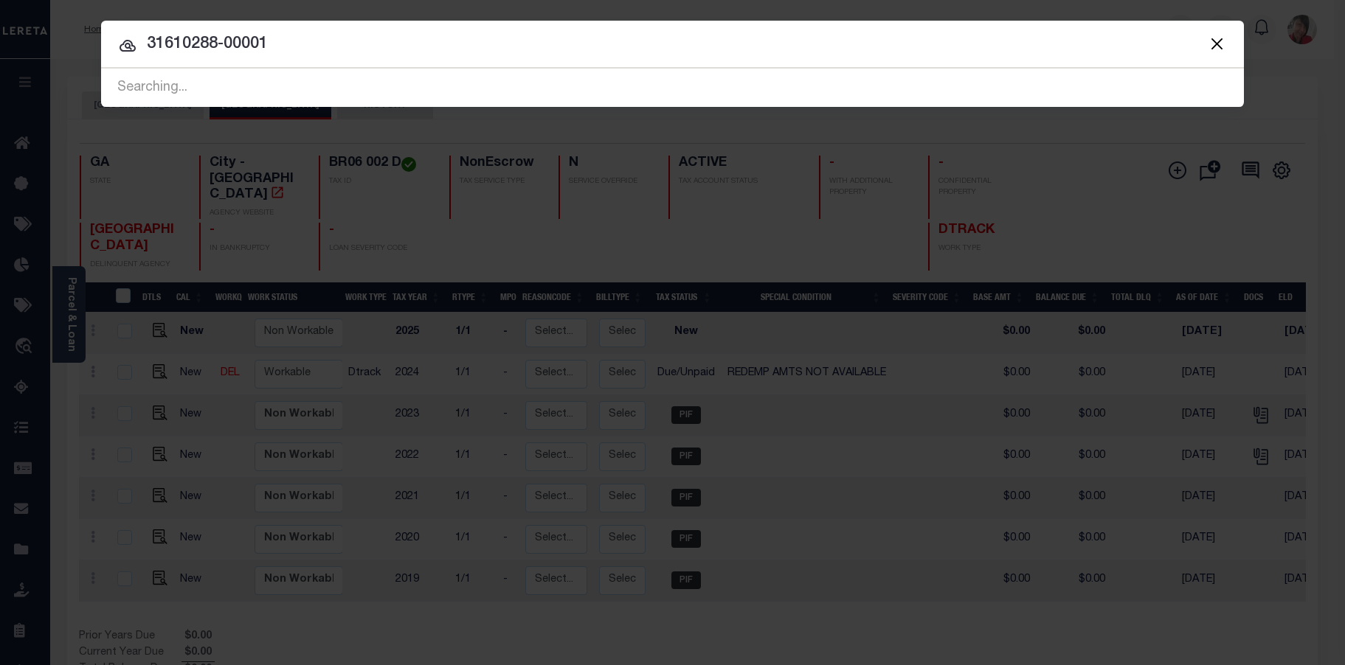
type input "31610288-00001"
click at [303, 88] on div "Searching..." at bounding box center [672, 88] width 1143 height 38
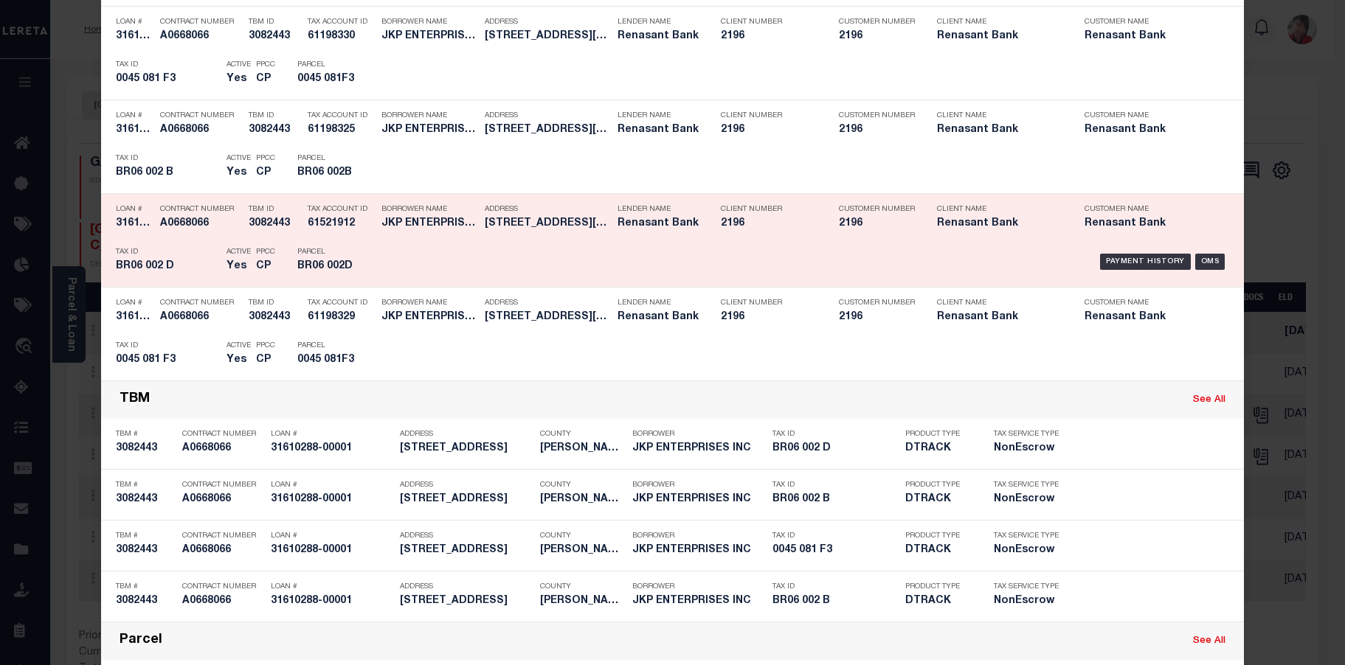
scroll to position [369, 0]
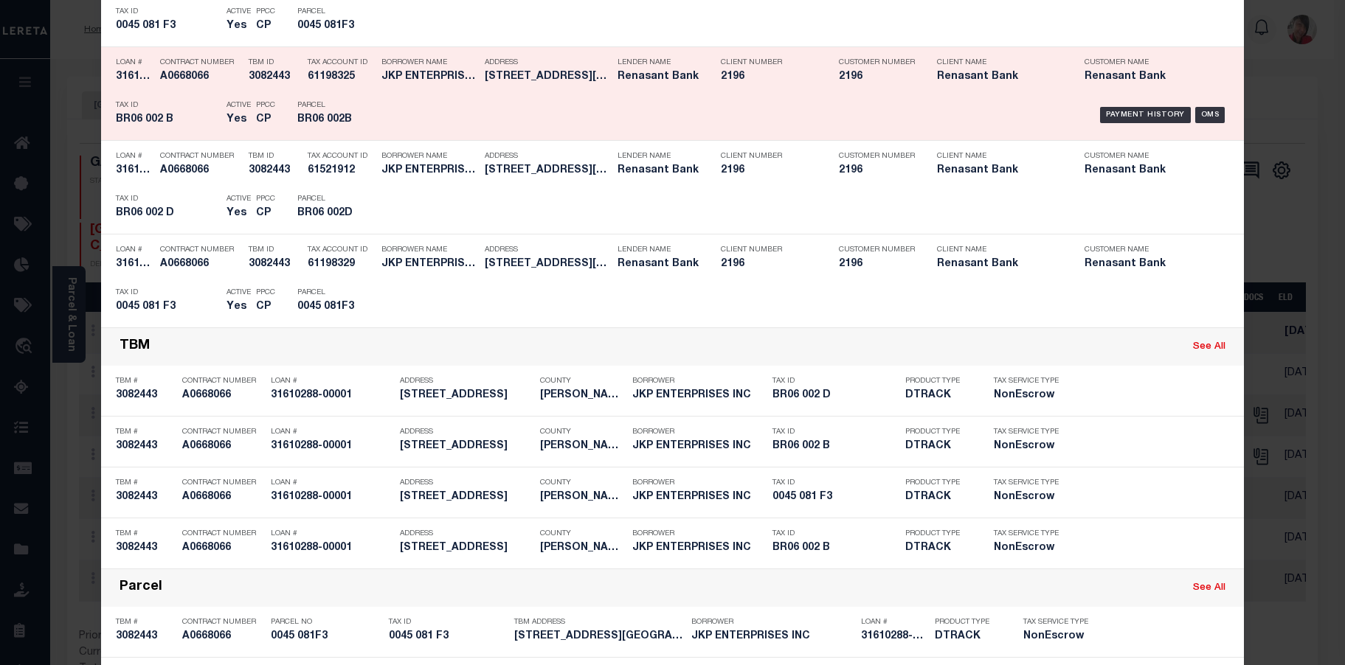
click at [406, 116] on div "Payment History OMS" at bounding box center [807, 115] width 843 height 43
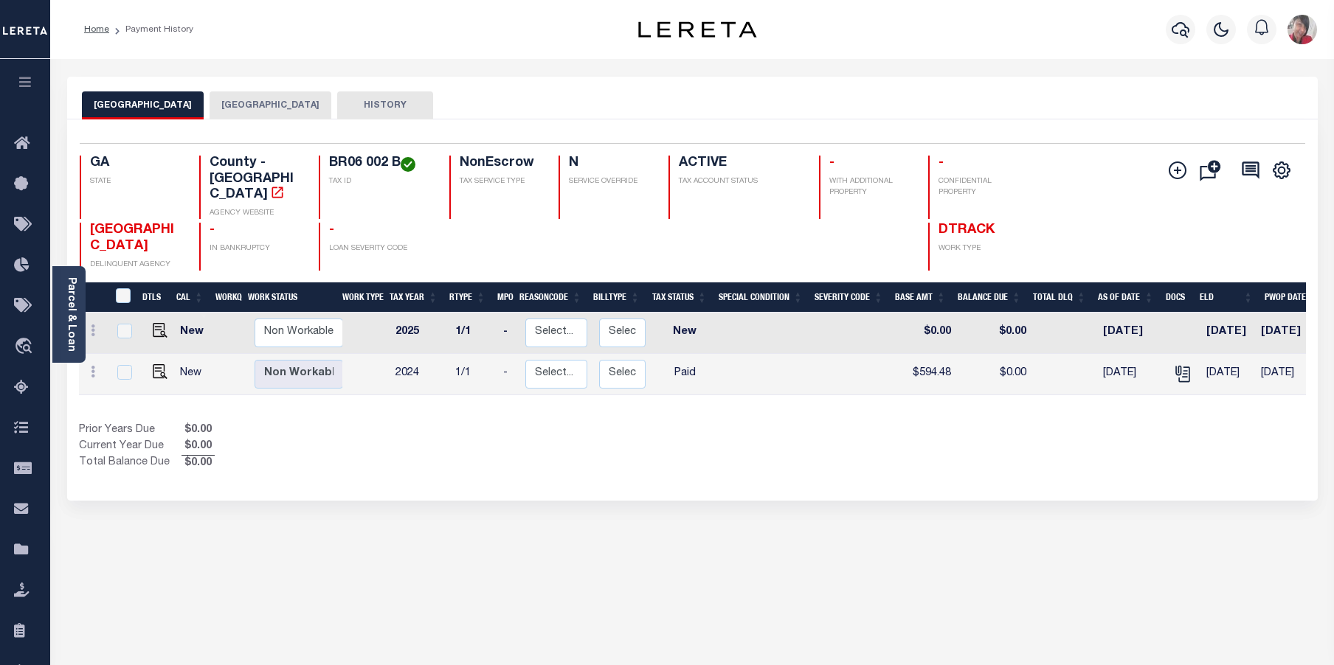
click at [236, 108] on button "[GEOGRAPHIC_DATA]" at bounding box center [271, 105] width 122 height 28
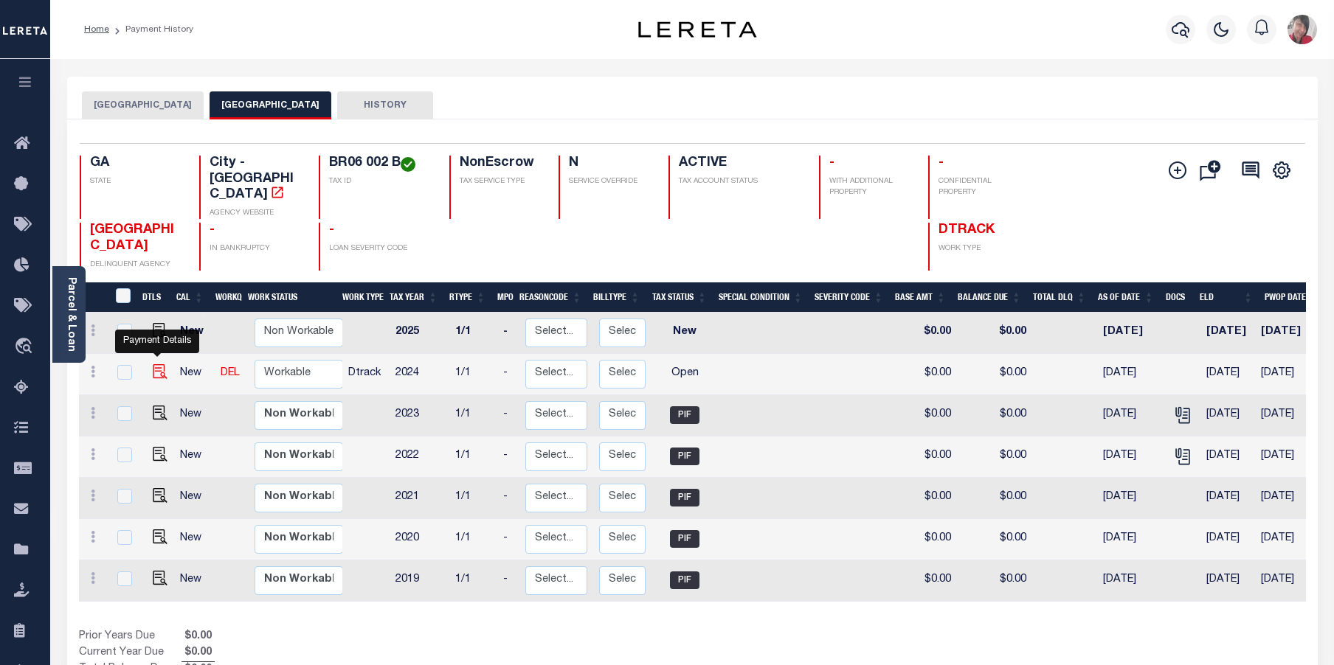
click at [153, 364] on img "" at bounding box center [160, 371] width 15 height 15
checkbox input "true"
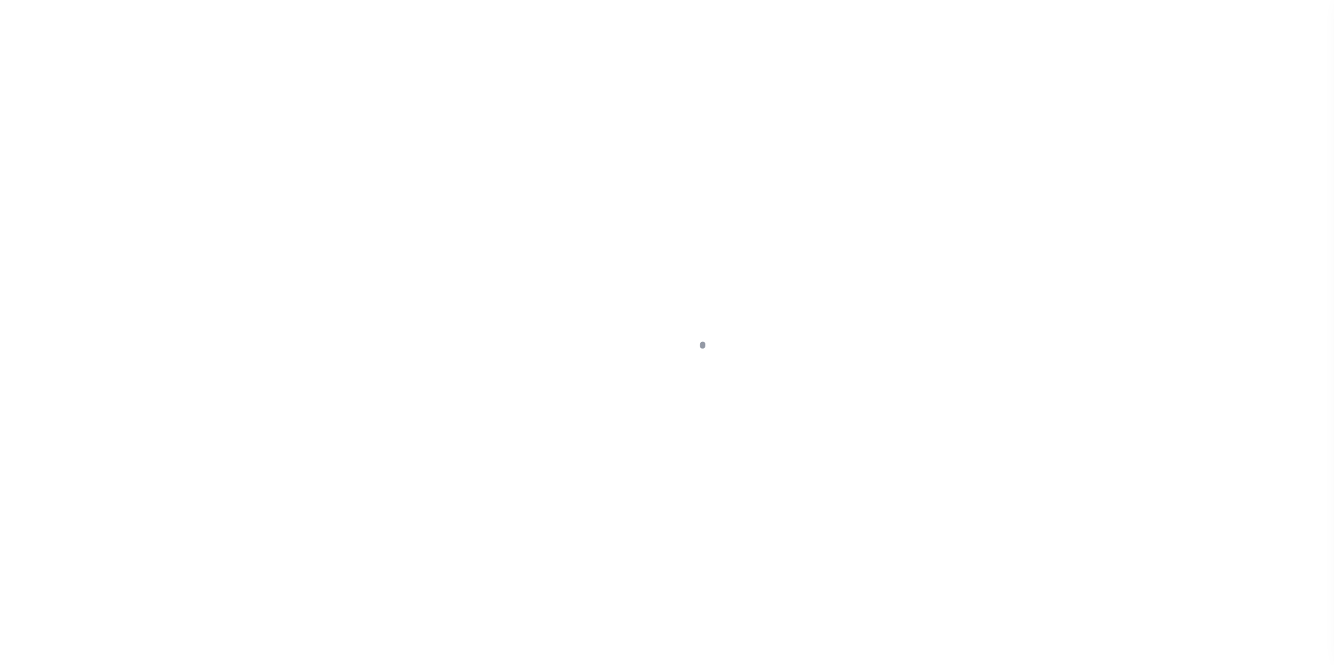
select select "OP2"
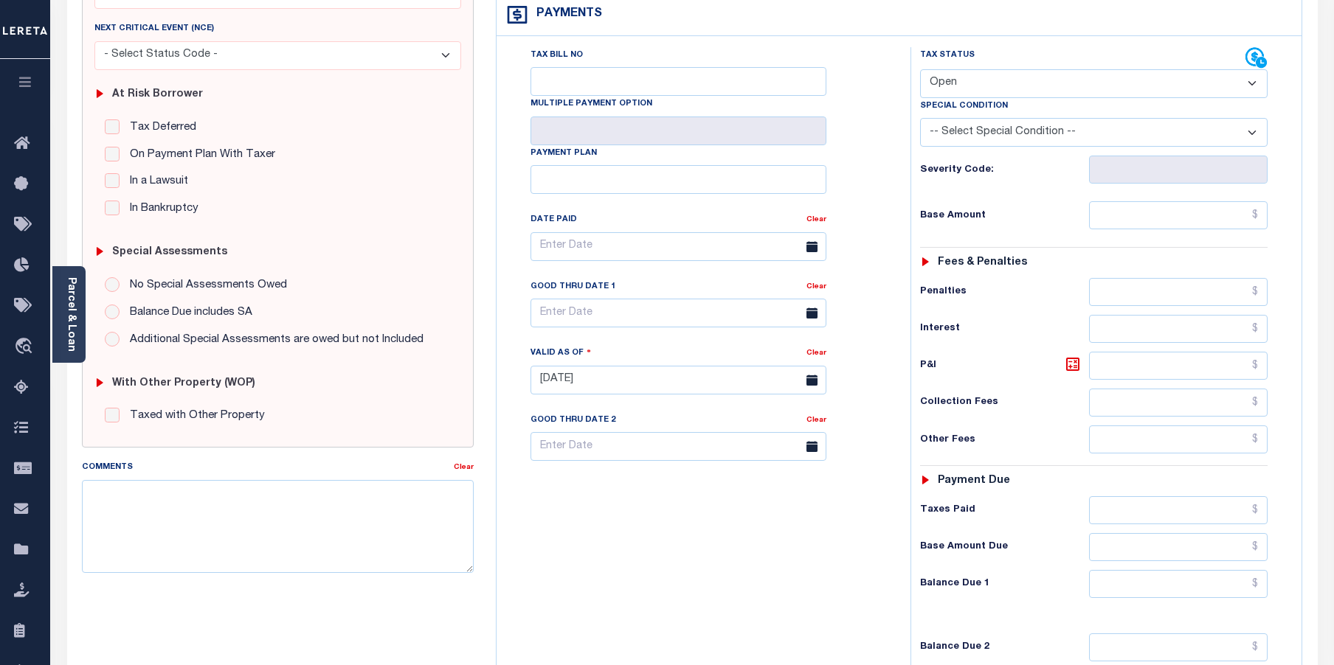
scroll to position [295, 0]
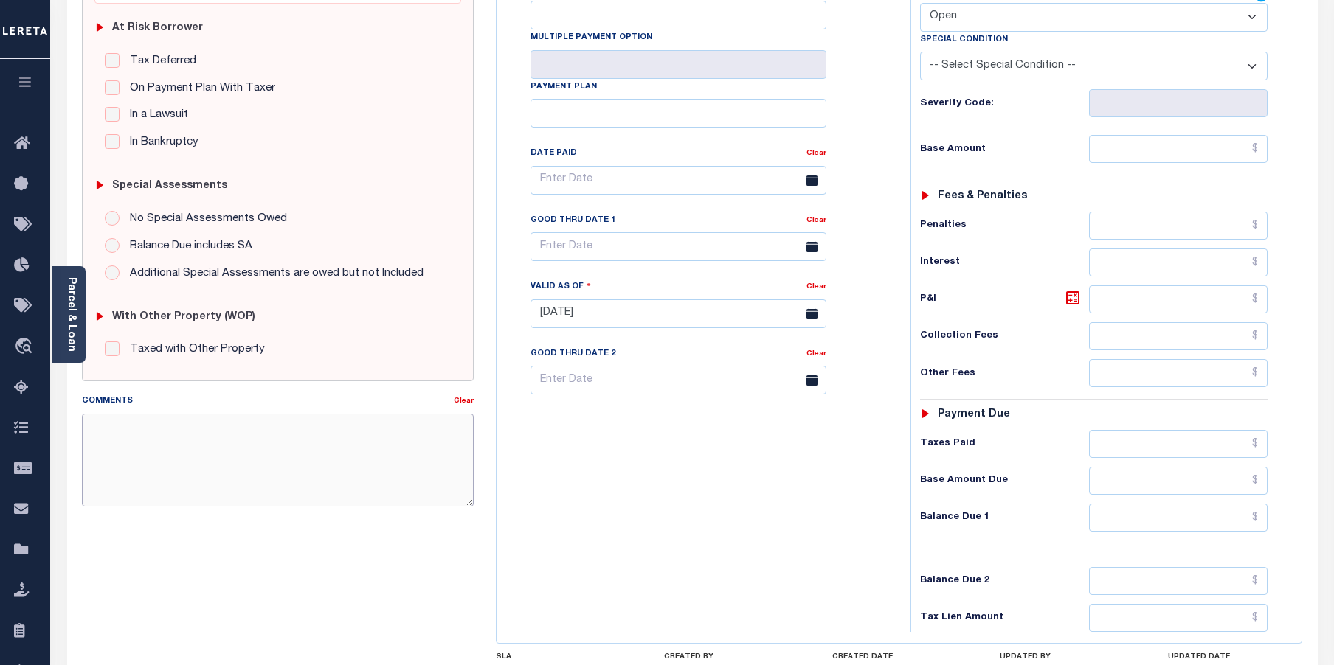
click at [294, 437] on textarea "Comments" at bounding box center [278, 460] width 392 height 93
paste textarea "[DATE]- left vm with [PERSON_NAME] at the city tax office to call back or email…"
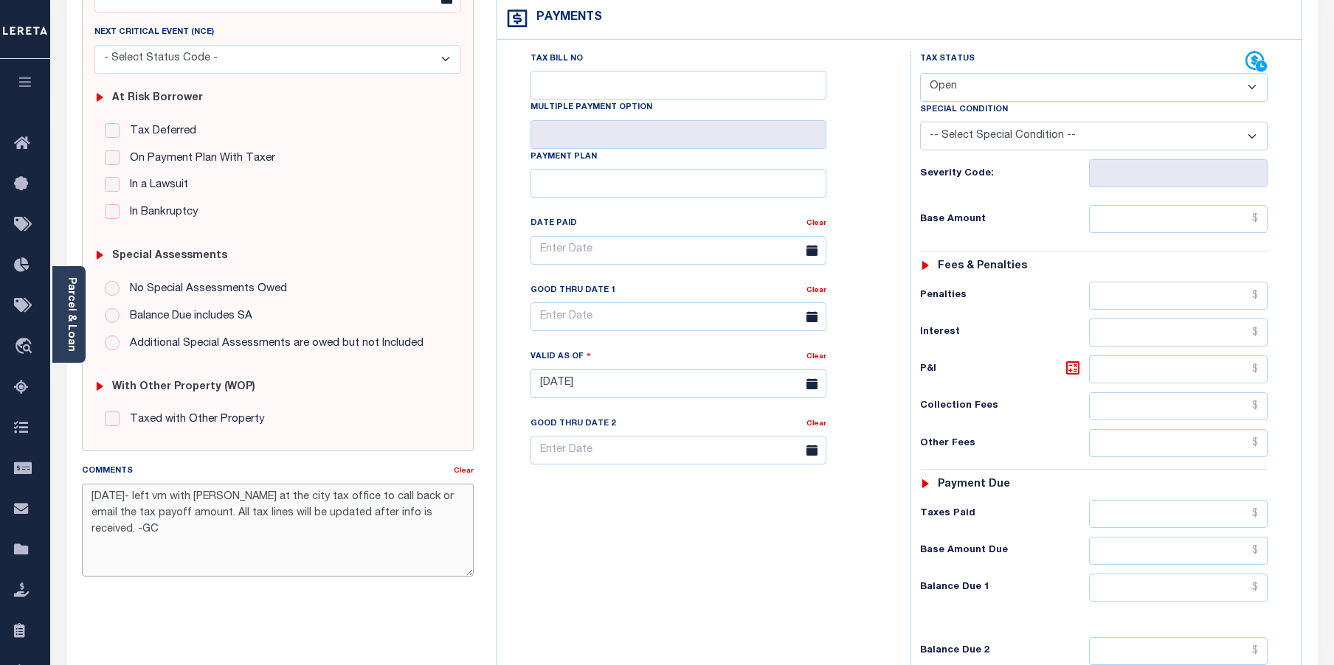
scroll to position [221, 0]
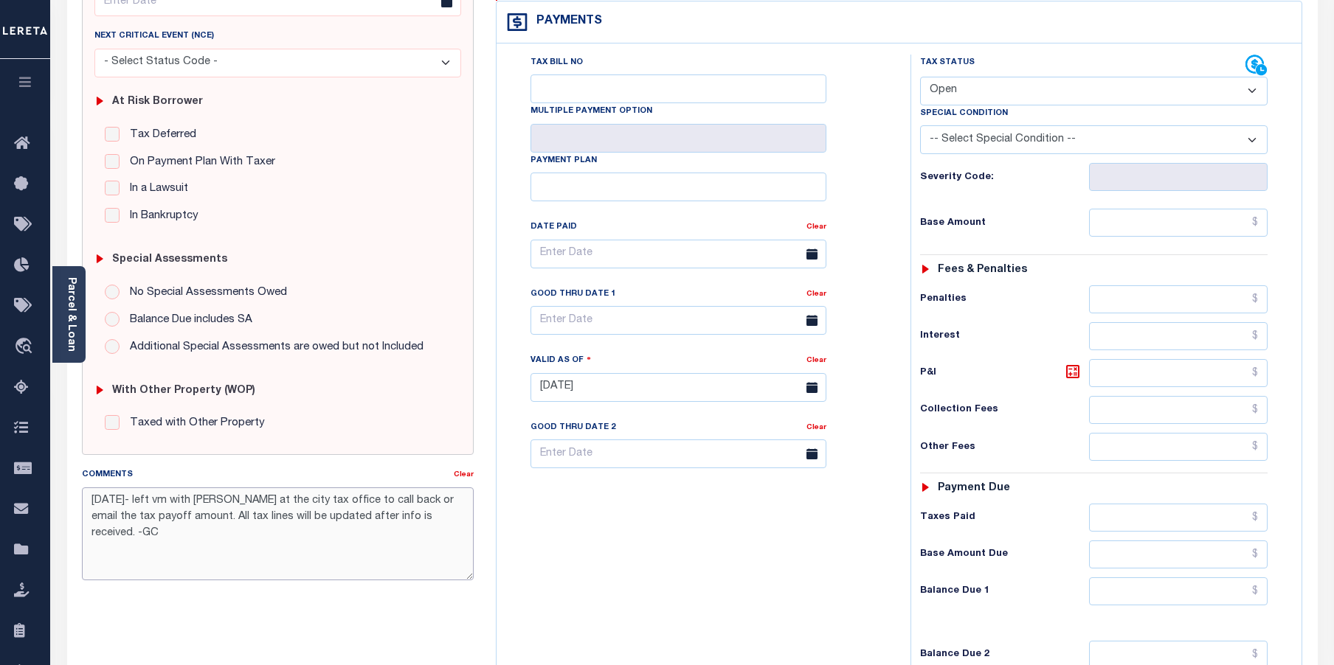
type textarea "[DATE]- left vm with [PERSON_NAME] at the city tax office to call back or email…"
type input "[DATE]"
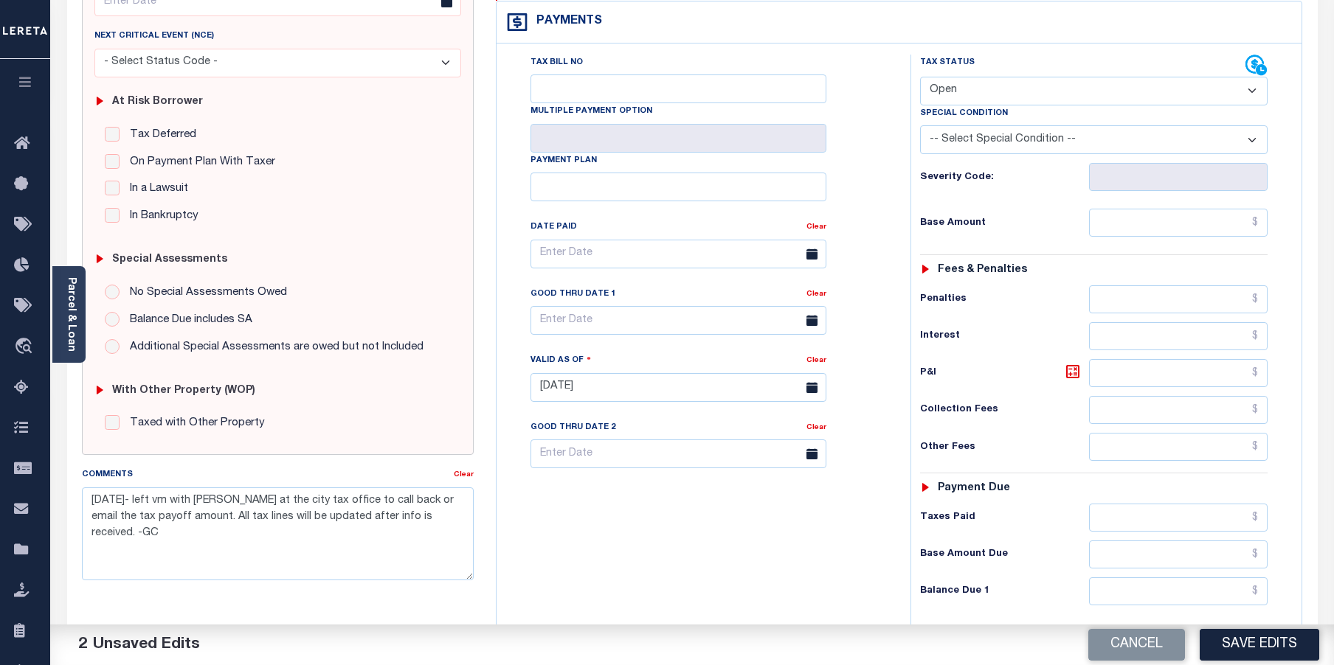
click at [1250, 77] on select "- Select Status Code - Open Due/Unpaid Paid Incomplete No Tax Due Internal Refu…" at bounding box center [1094, 91] width 348 height 29
select select "DUE"
click at [920, 77] on select "- Select Status Code - Open Due/Unpaid Paid Incomplete No Tax Due Internal Refu…" at bounding box center [1094, 91] width 348 height 29
click at [1050, 125] on select "-- Select Special Condition -- 3RD PARTY TAX LIEN AGENCY TAX LIEN (A.K.A Inside…" at bounding box center [1094, 139] width 348 height 29
select select "24"
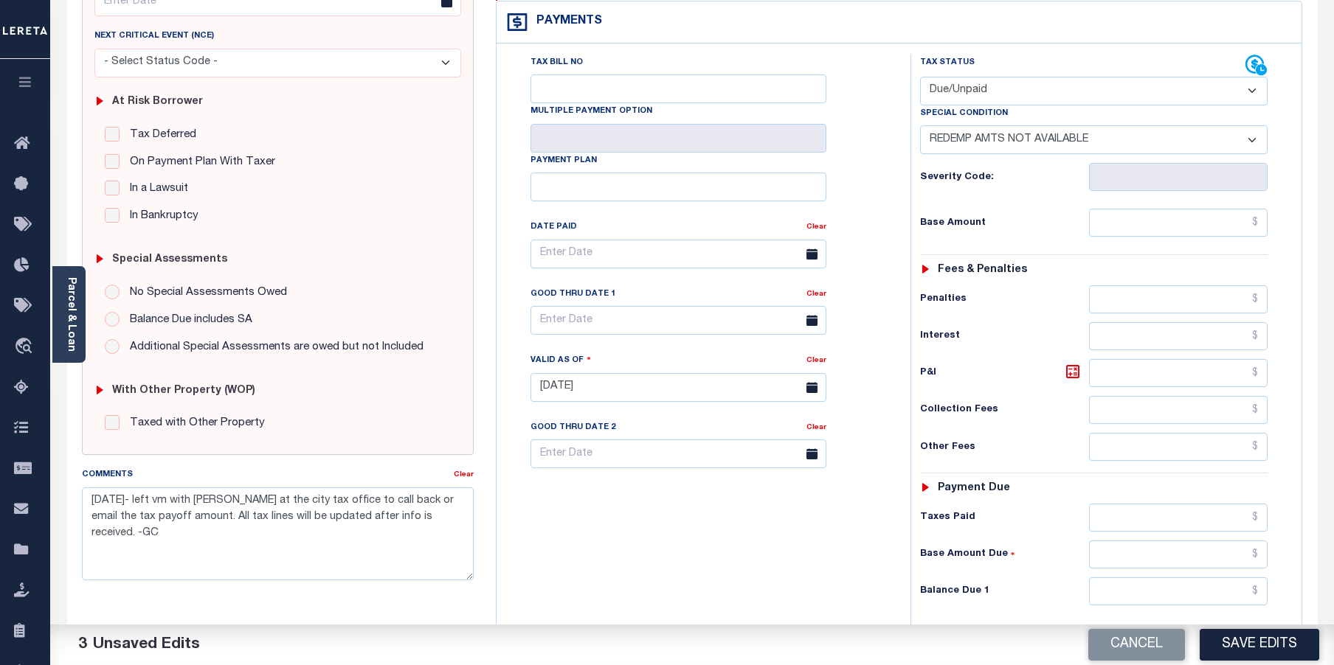
click at [920, 125] on select "-- Select Special Condition -- 3RD PARTY TAX LIEN AGENCY TAX LIEN (A.K.A Inside…" at bounding box center [1094, 139] width 348 height 29
click at [1156, 578] on input "text" at bounding box center [1178, 592] width 179 height 28
type input "$0.00"
click at [1257, 651] on button "Save Edits" at bounding box center [1260, 645] width 120 height 32
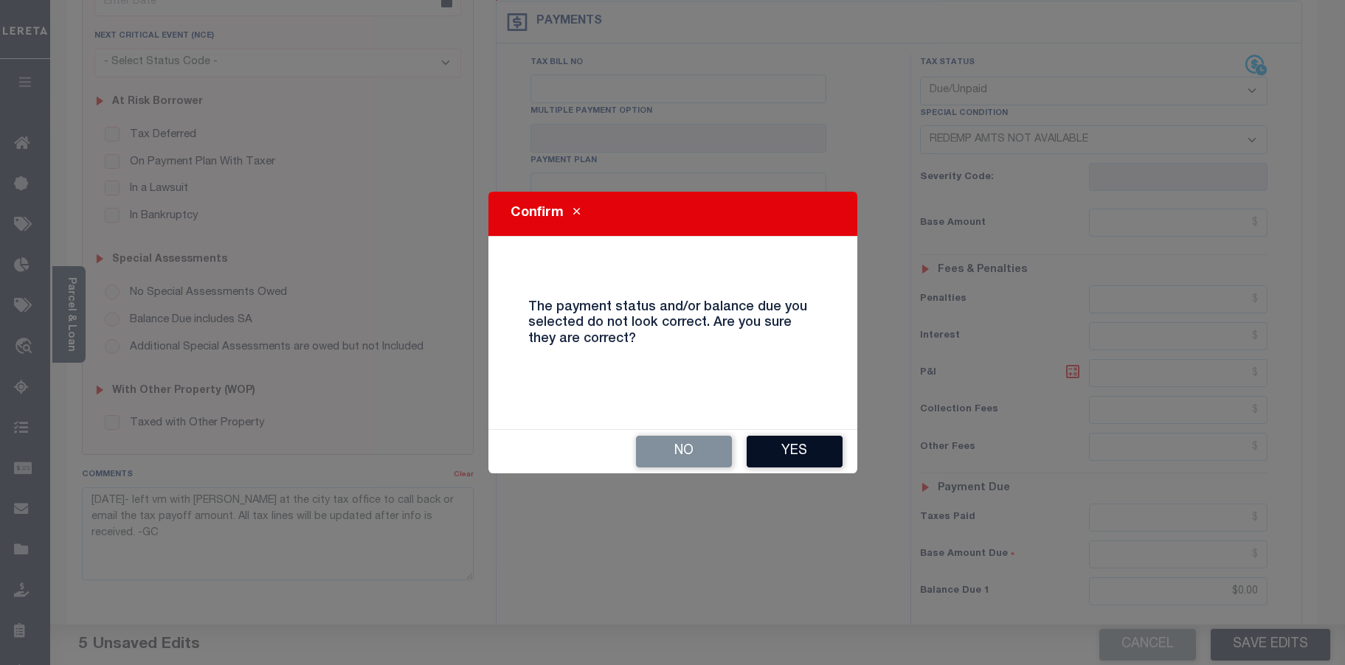
click at [828, 454] on button "Yes" at bounding box center [795, 452] width 96 height 32
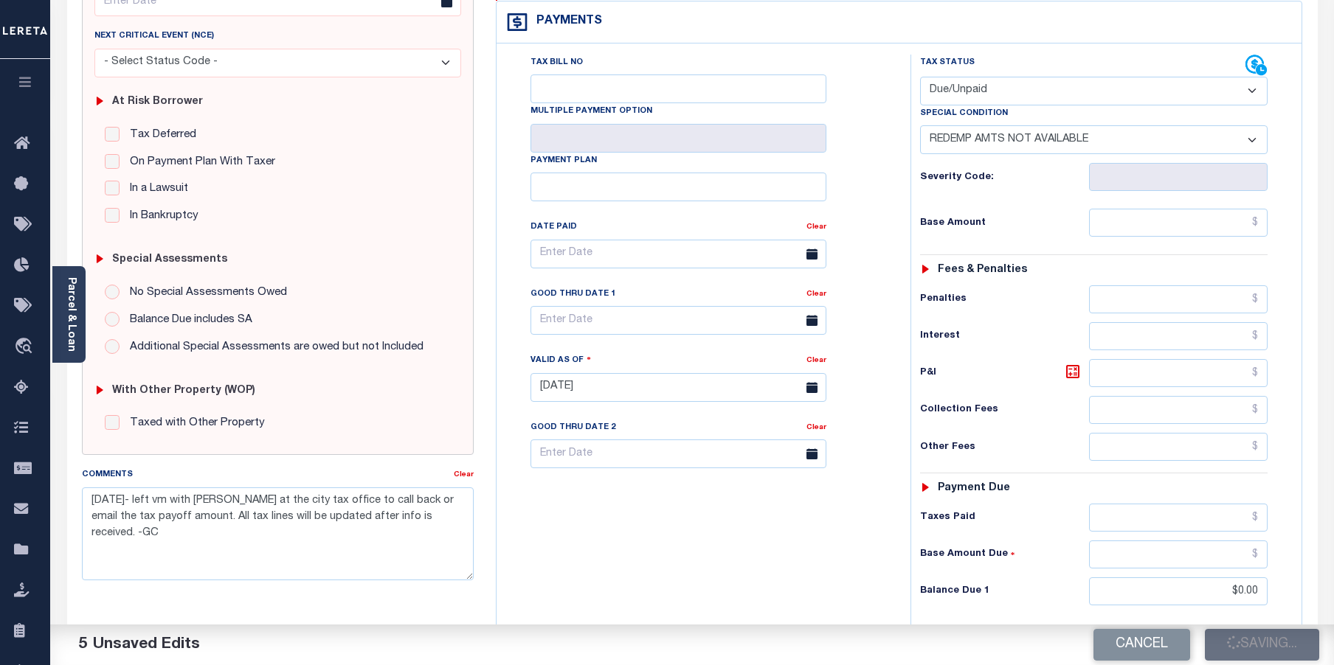
checkbox input "false"
type input "$0"
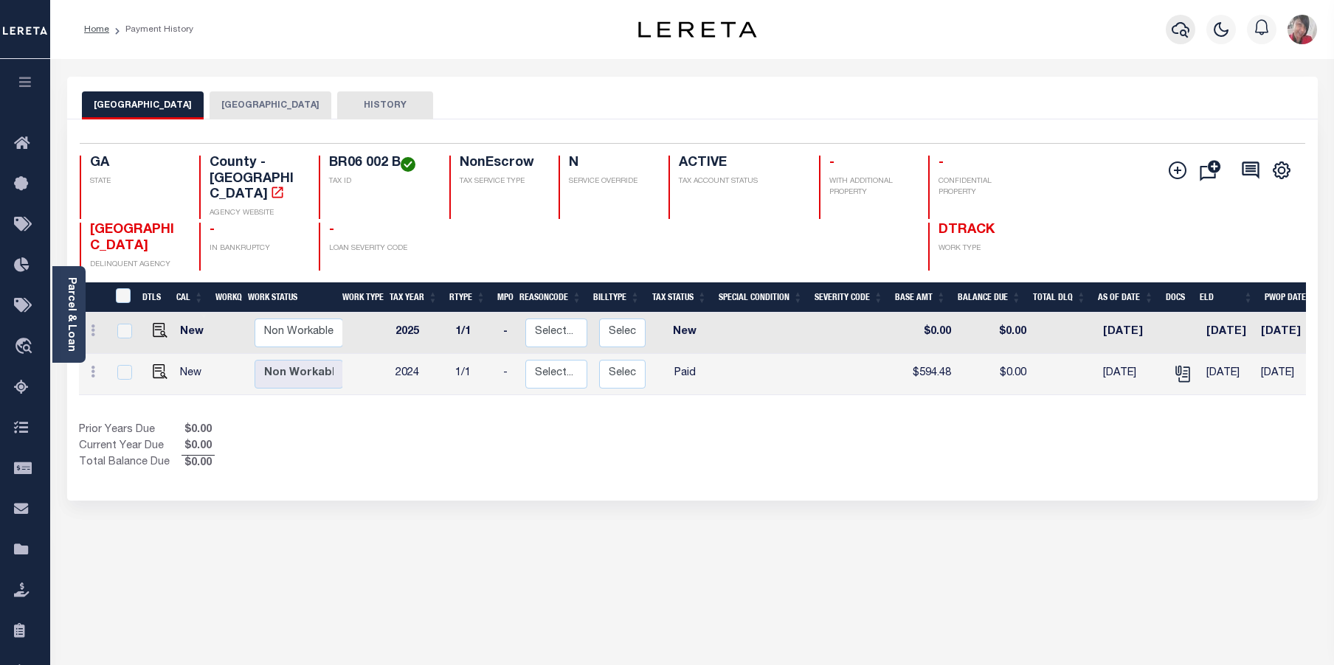
click at [1183, 28] on icon "button" at bounding box center [1181, 30] width 18 height 18
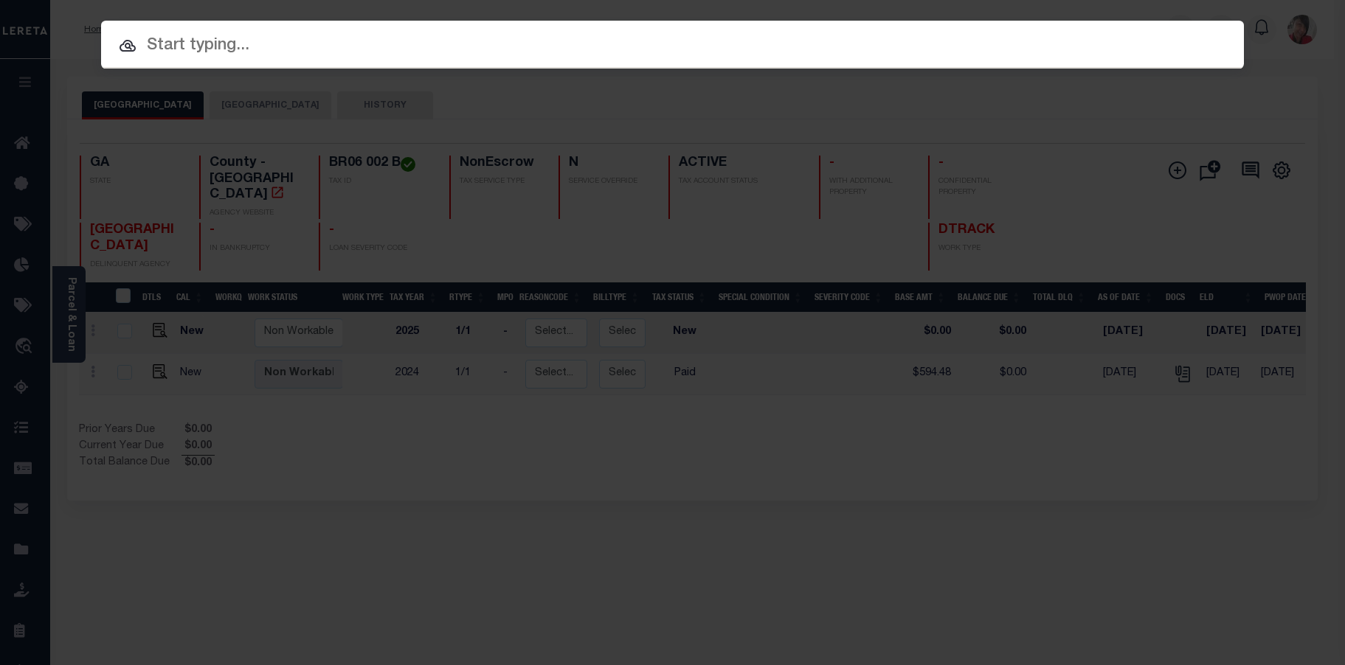
drag, startPoint x: 611, startPoint y: 59, endPoint x: 25, endPoint y: 96, distance: 586.9
click at [609, 60] on div at bounding box center [672, 44] width 1143 height 47
click at [283, 59] on div at bounding box center [672, 44] width 1143 height 47
click at [282, 50] on input "text" at bounding box center [672, 46] width 1143 height 26
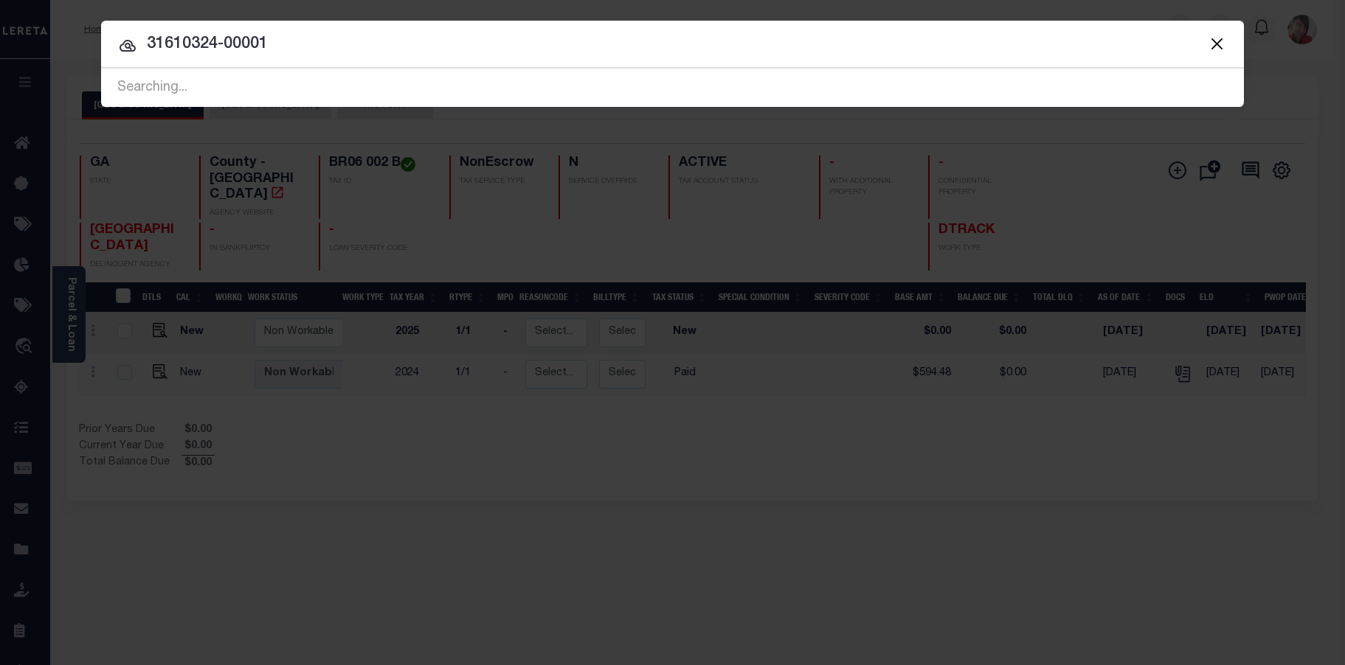
type input "31610324-00001"
click at [362, 86] on div "Searching..." at bounding box center [672, 88] width 1143 height 38
click at [228, 91] on div "Searching..." at bounding box center [672, 88] width 1143 height 38
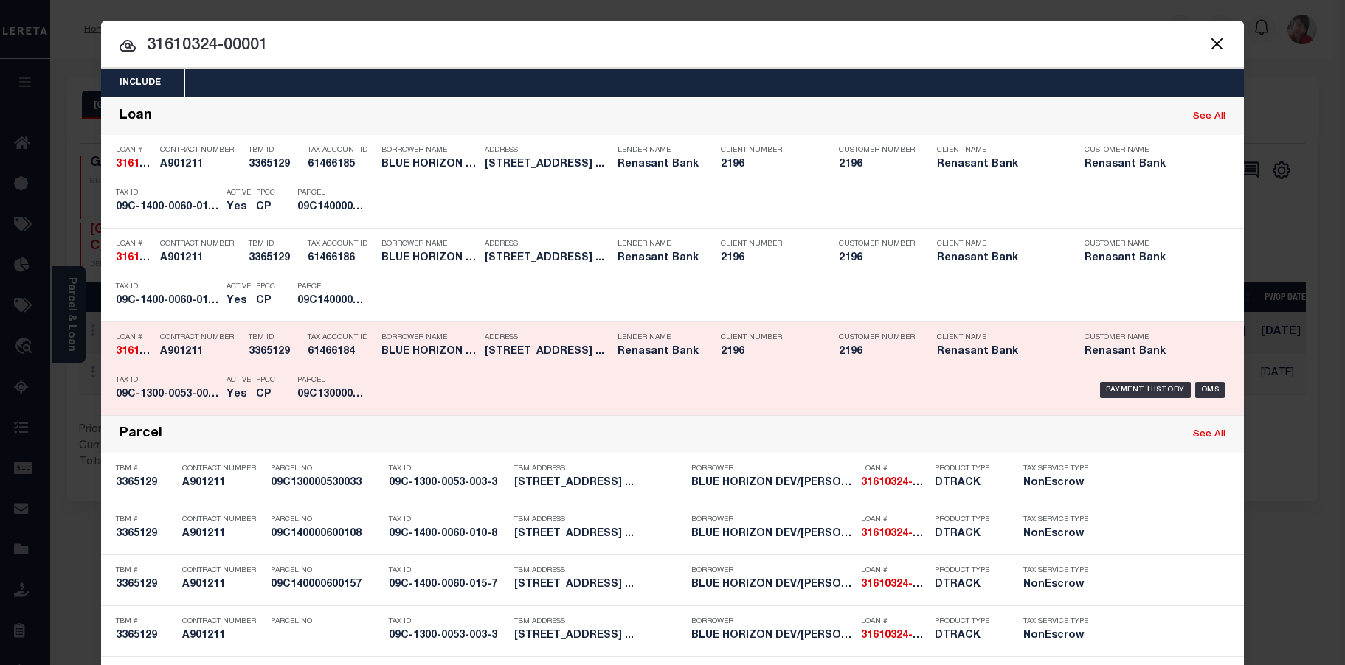
click at [328, 401] on h5 "09C130000530033" at bounding box center [330, 395] width 66 height 13
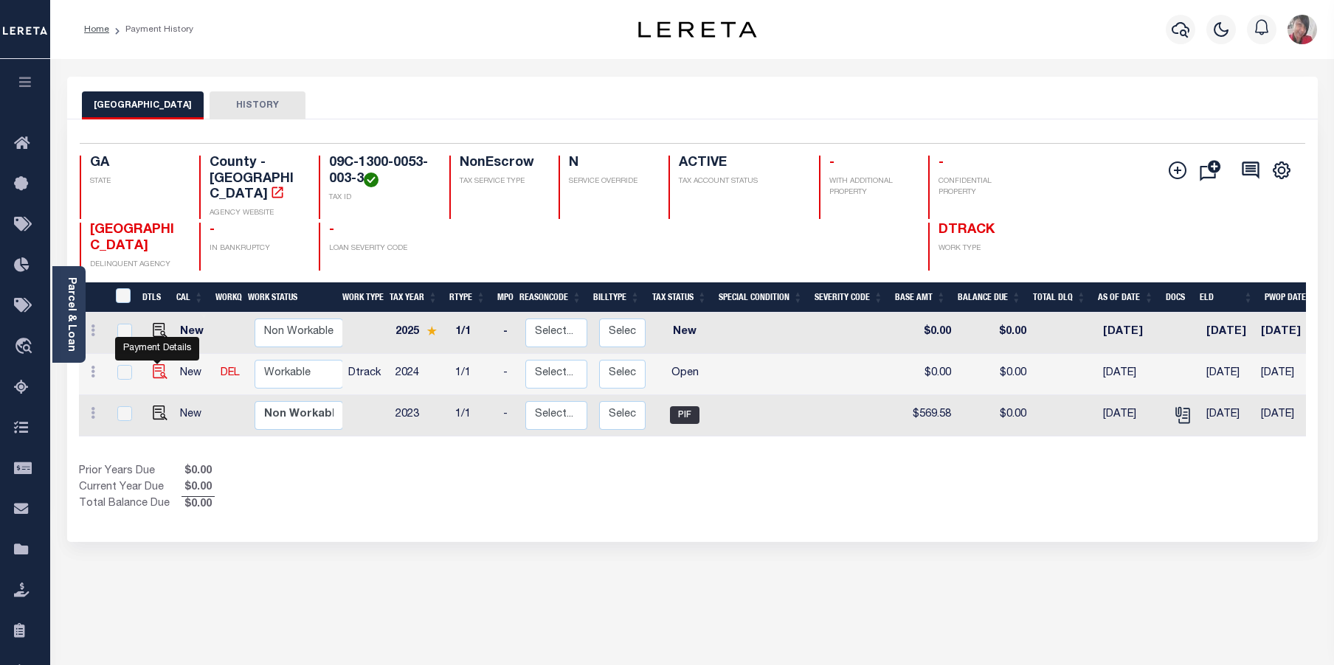
click at [156, 364] on img "" at bounding box center [160, 371] width 15 height 15
checkbox input "true"
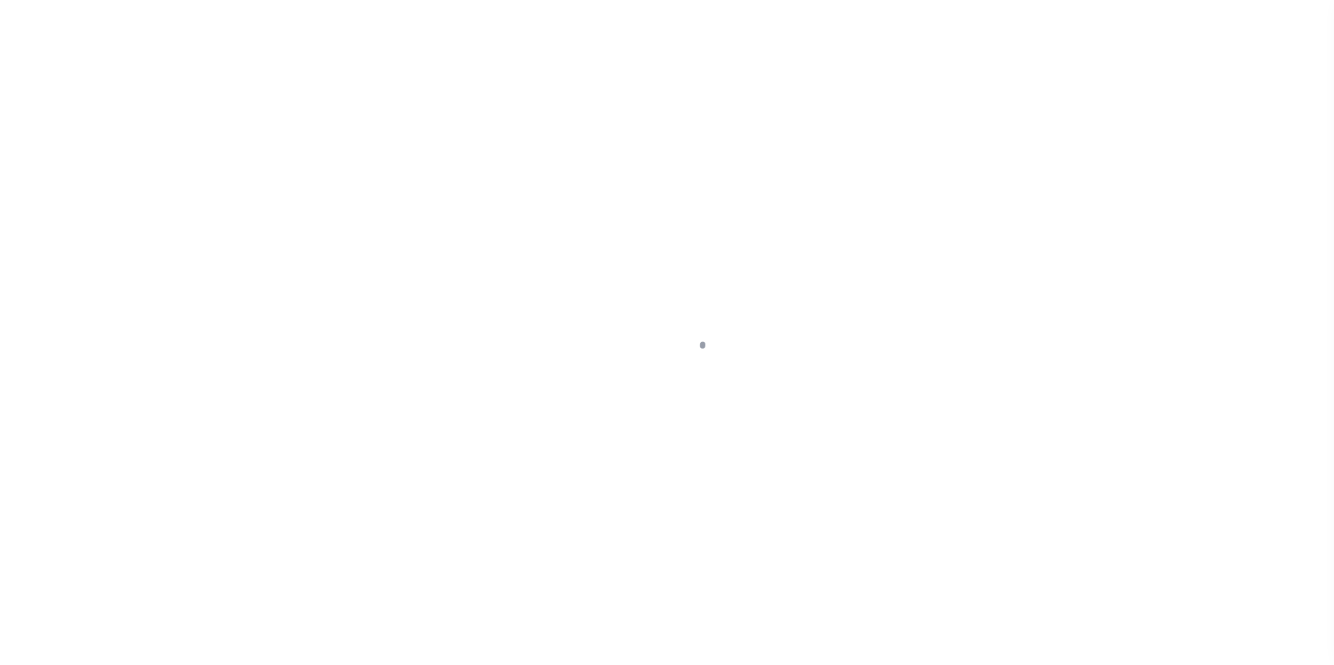
select select "OP2"
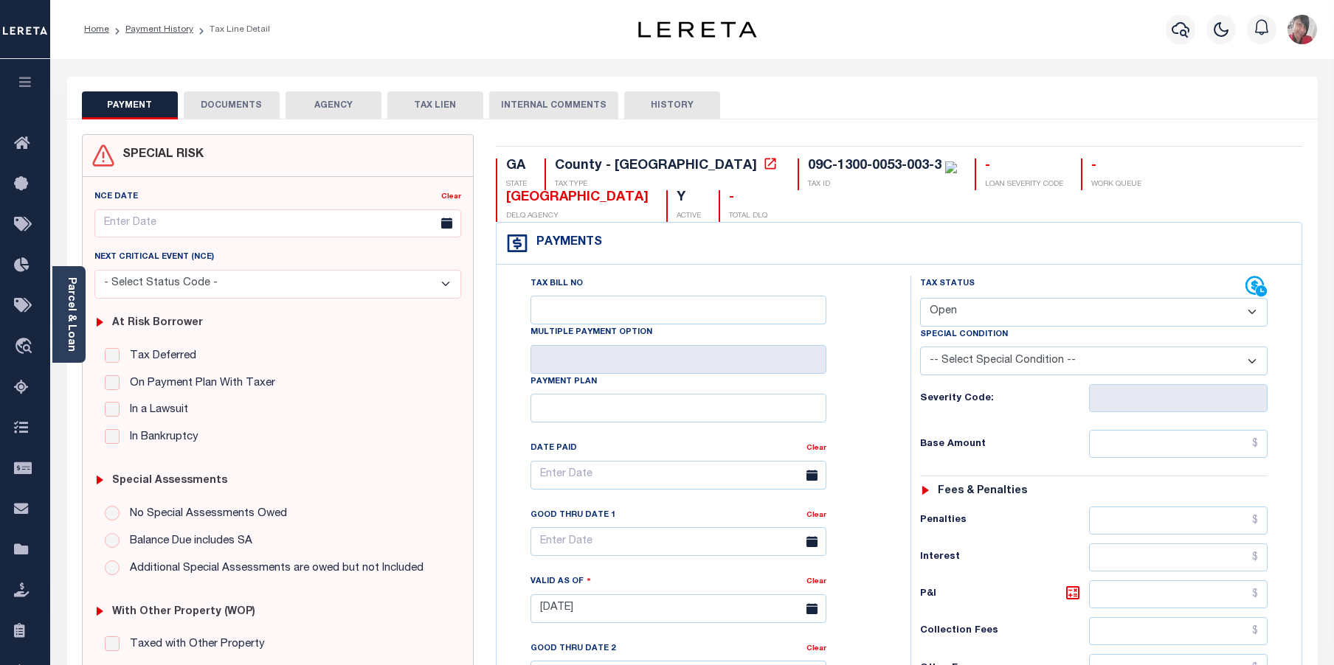
click at [212, 91] on button "DOCUMENTS" at bounding box center [232, 105] width 96 height 28
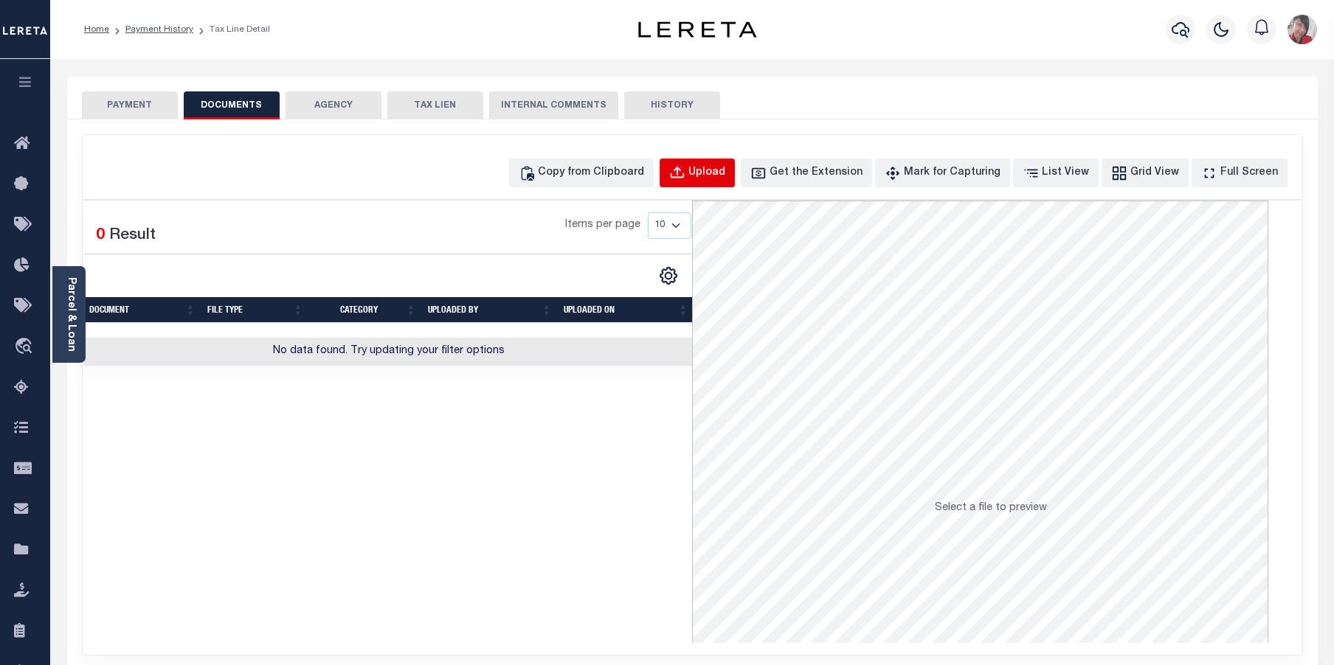
click at [725, 169] on div "Upload" at bounding box center [706, 173] width 37 height 16
select select "POP"
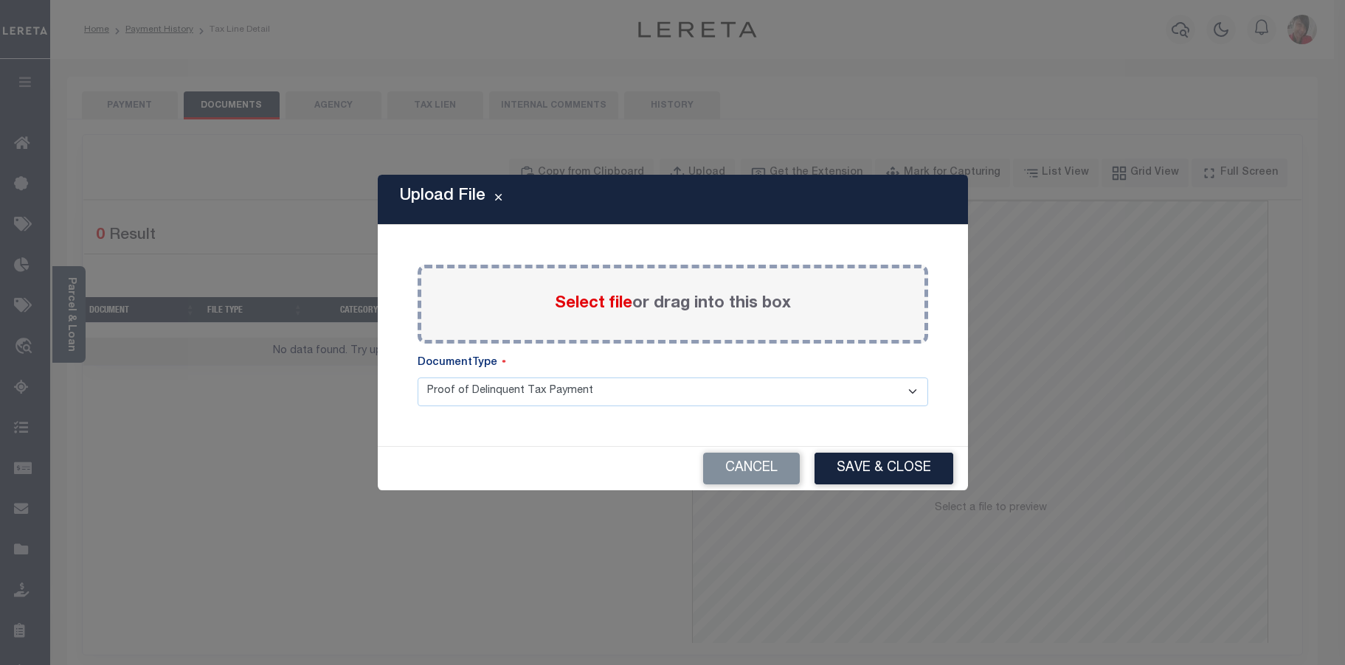
click at [570, 302] on span "Select file" at bounding box center [593, 304] width 77 height 16
click at [0, 0] on input "Select file or drag into this box" at bounding box center [0, 0] width 0 height 0
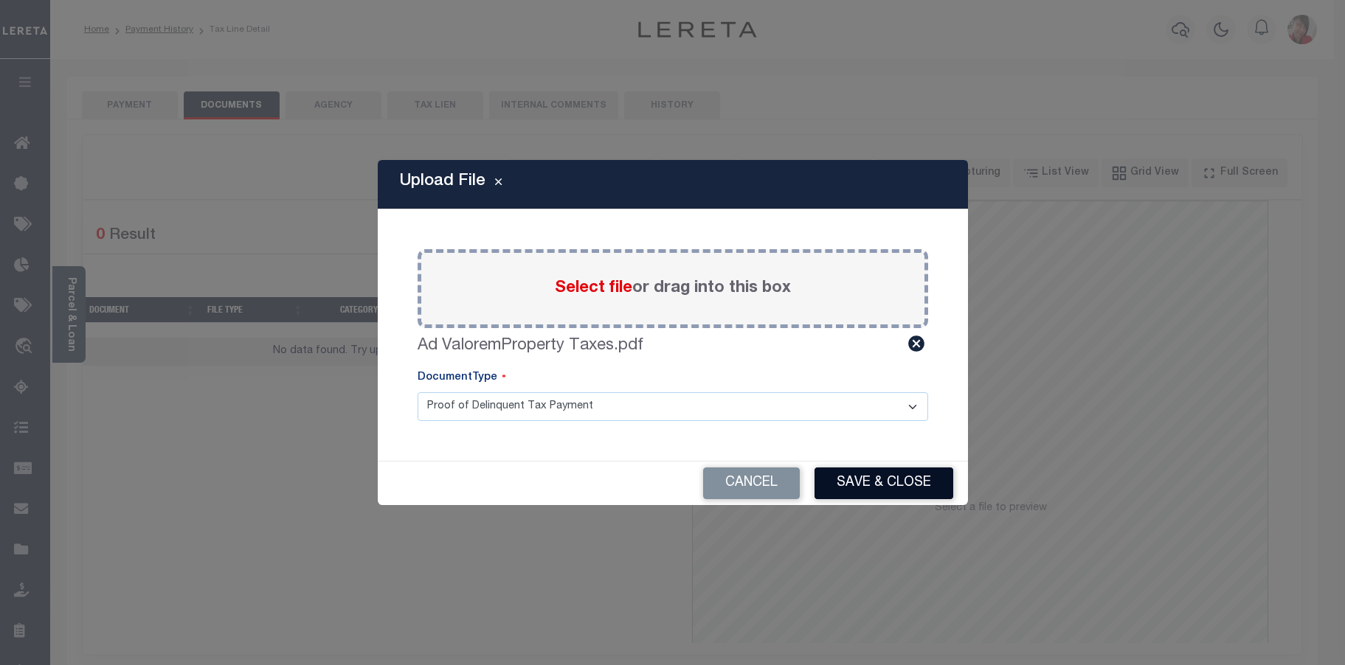
click at [916, 482] on button "Save & Close" at bounding box center [883, 484] width 139 height 32
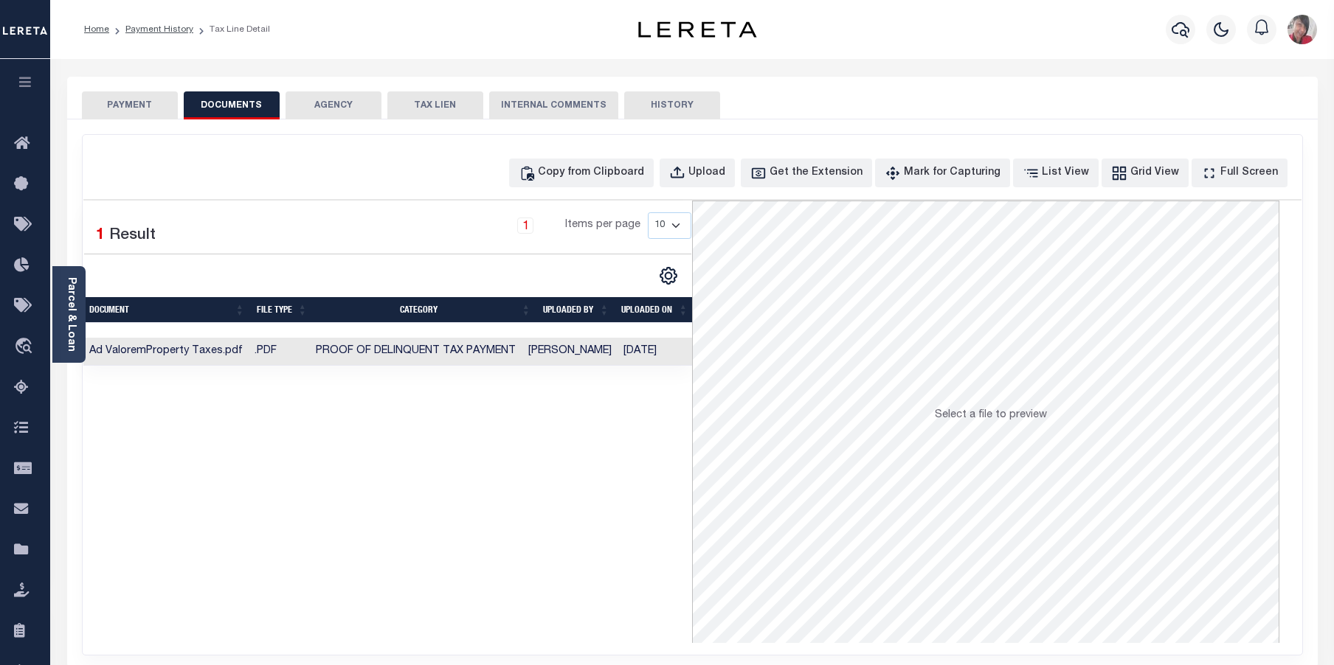
drag, startPoint x: 132, startPoint y: 106, endPoint x: 142, endPoint y: 109, distance: 10.7
click at [131, 105] on button "PAYMENT" at bounding box center [130, 105] width 96 height 28
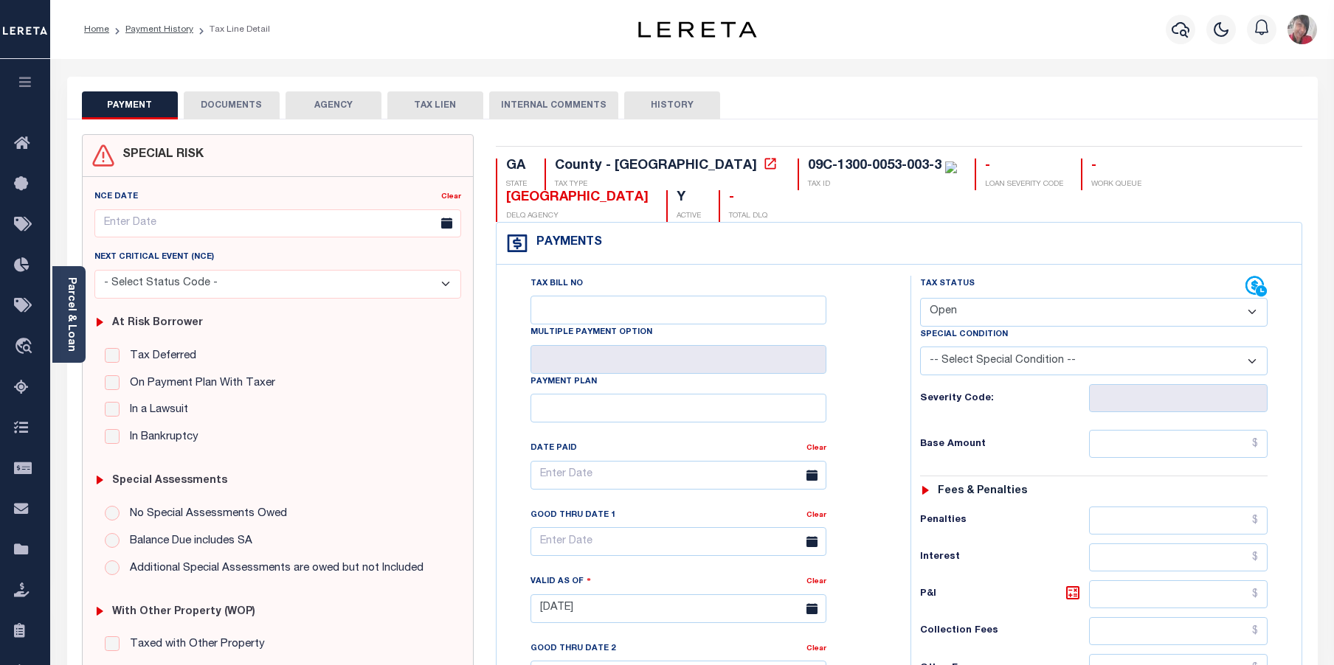
click at [1200, 298] on select "- Select Status Code - Open Due/Unpaid Paid Incomplete No Tax Due Internal Refu…" at bounding box center [1094, 312] width 348 height 29
select select "PYD"
click at [920, 298] on select "- Select Status Code - Open Due/Unpaid Paid Incomplete No Tax Due Internal Refu…" at bounding box center [1094, 312] width 348 height 29
type input "[DATE]"
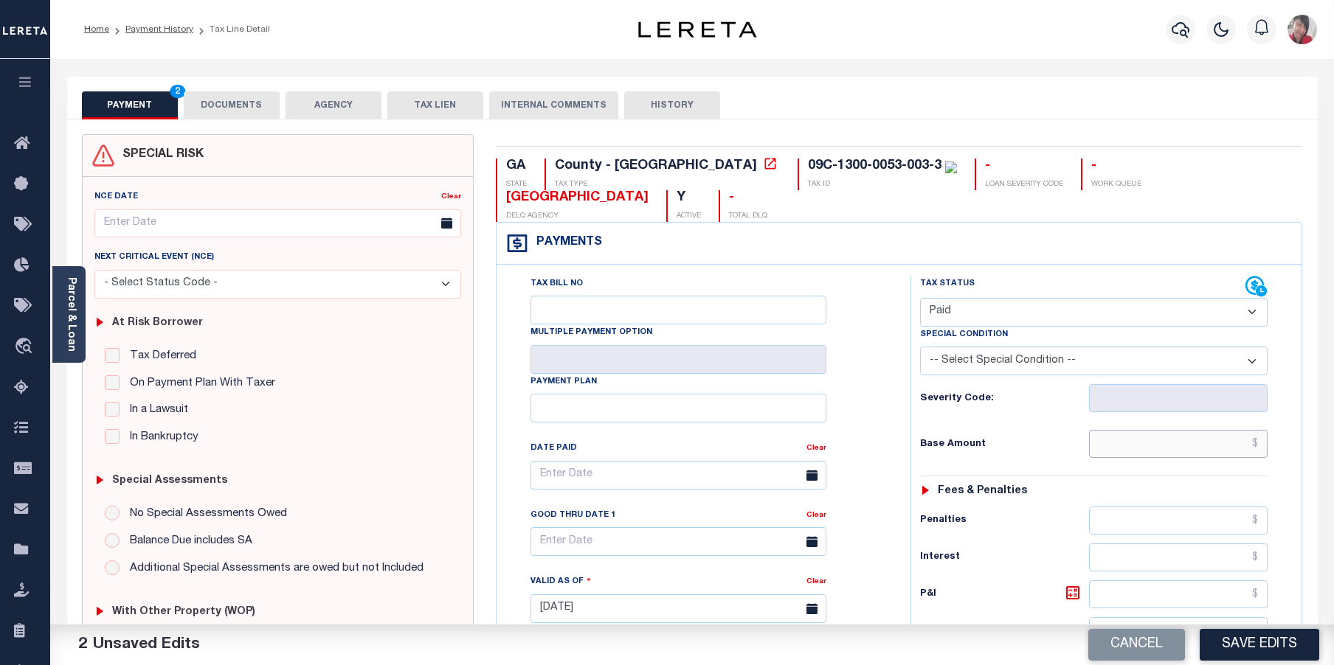
click at [1118, 430] on input "text" at bounding box center [1178, 444] width 179 height 28
click at [1144, 430] on input "text" at bounding box center [1178, 444] width 179 height 28
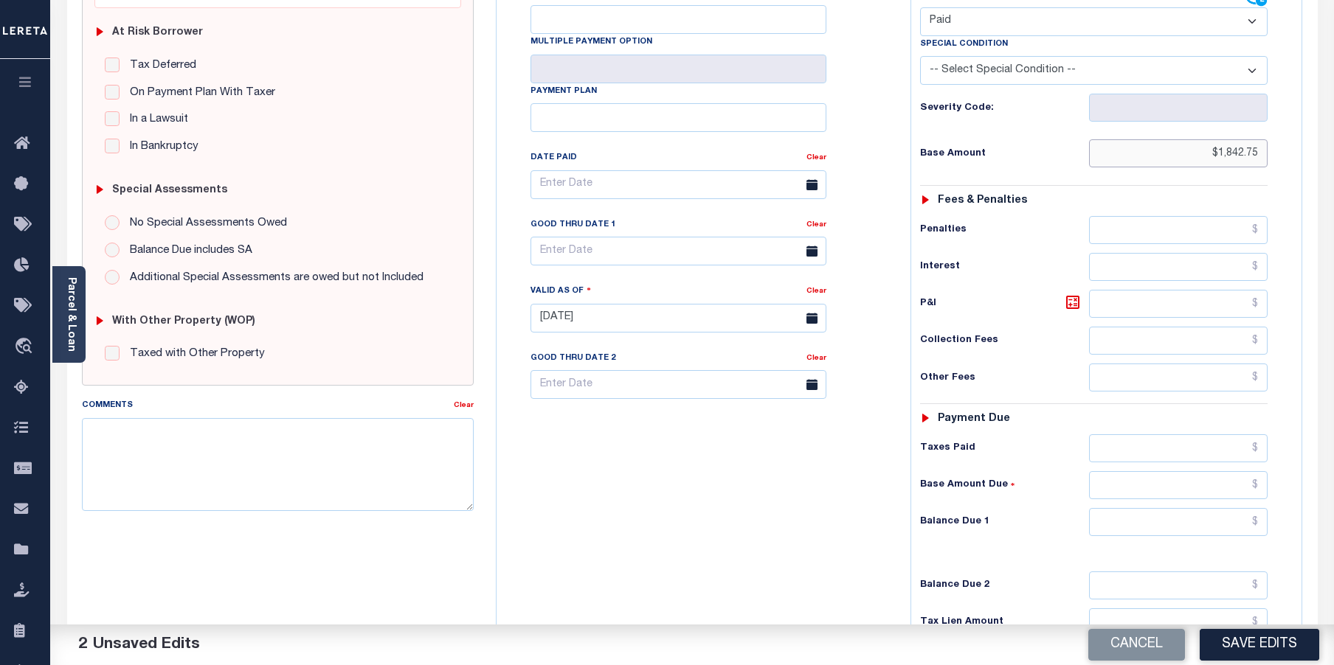
scroll to position [295, 0]
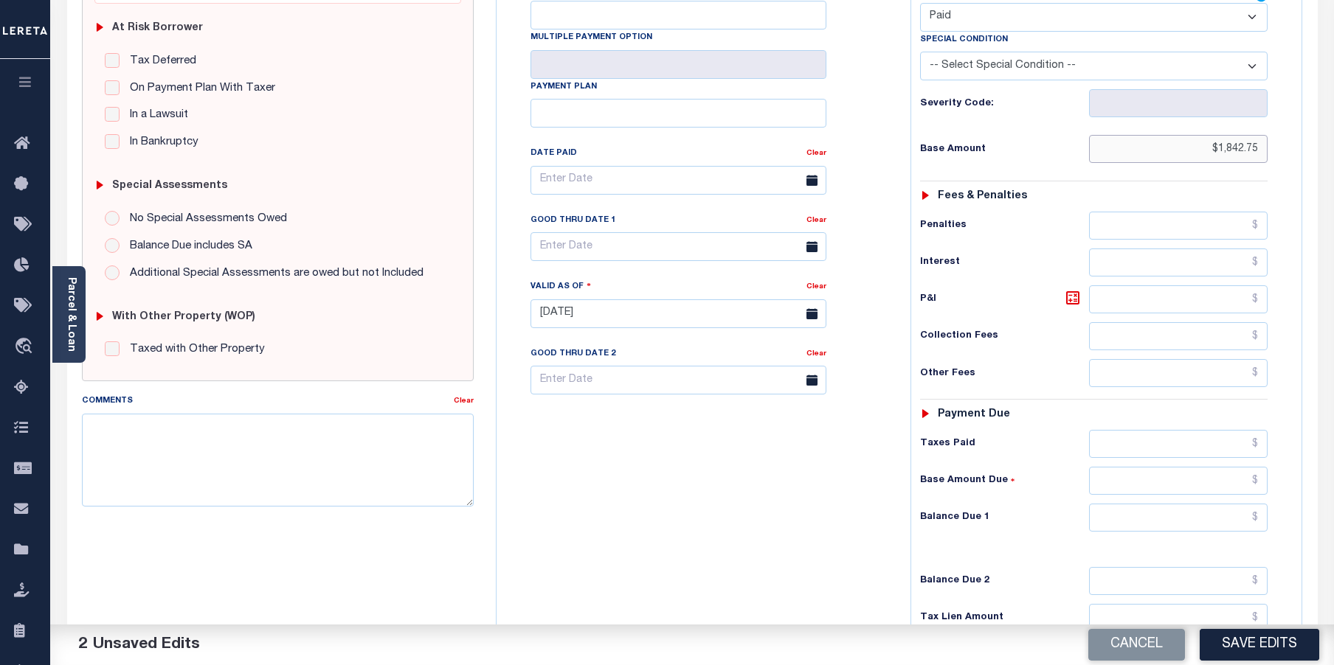
type input "$1,842.75"
click at [1118, 430] on input "text" at bounding box center [1178, 444] width 179 height 28
type input "$1,842.75"
click at [1176, 504] on input "text" at bounding box center [1178, 518] width 179 height 28
type input "$0.00"
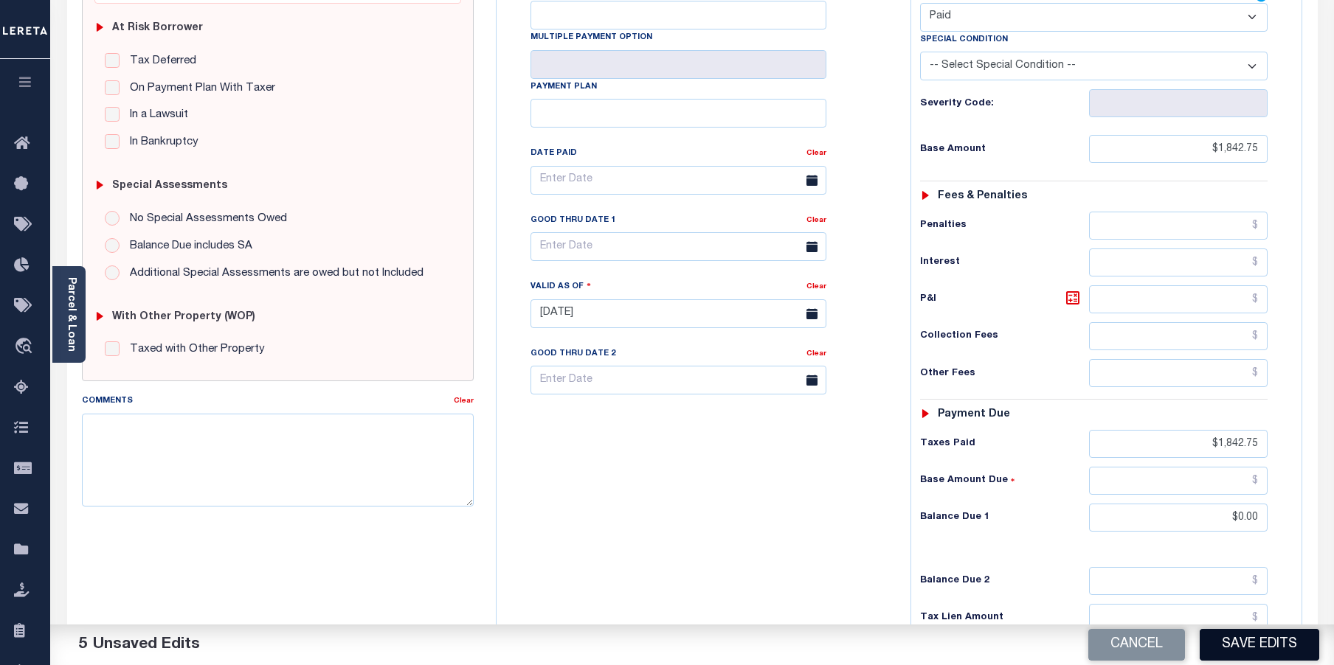
click at [1247, 651] on button "Save Edits" at bounding box center [1260, 645] width 120 height 32
checkbox input "false"
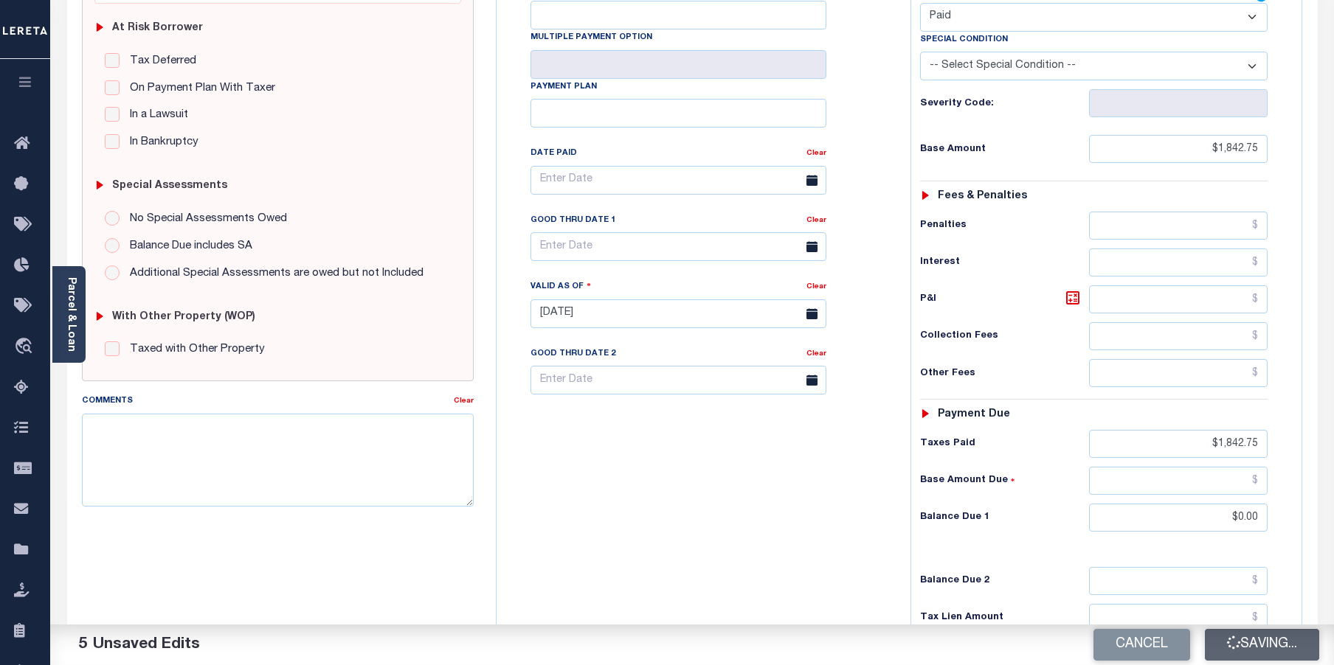
type input "$1,842.75"
type input "$0"
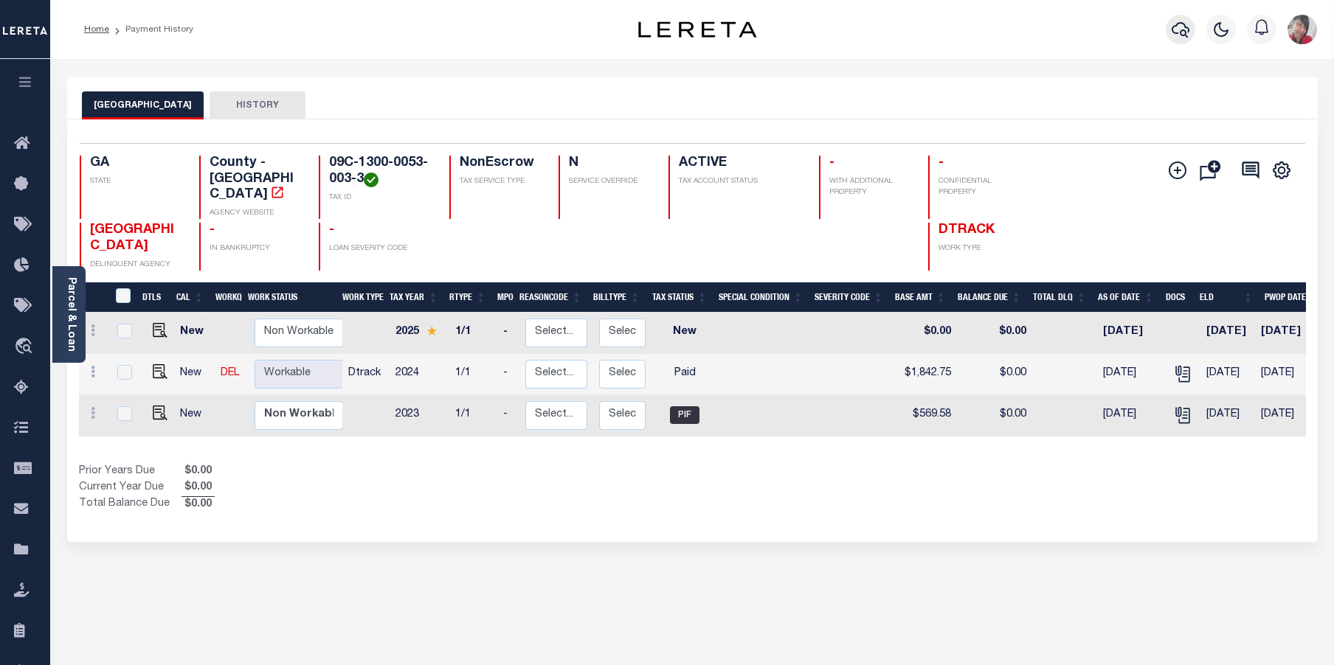
click at [1181, 31] on icon "button" at bounding box center [1181, 30] width 18 height 18
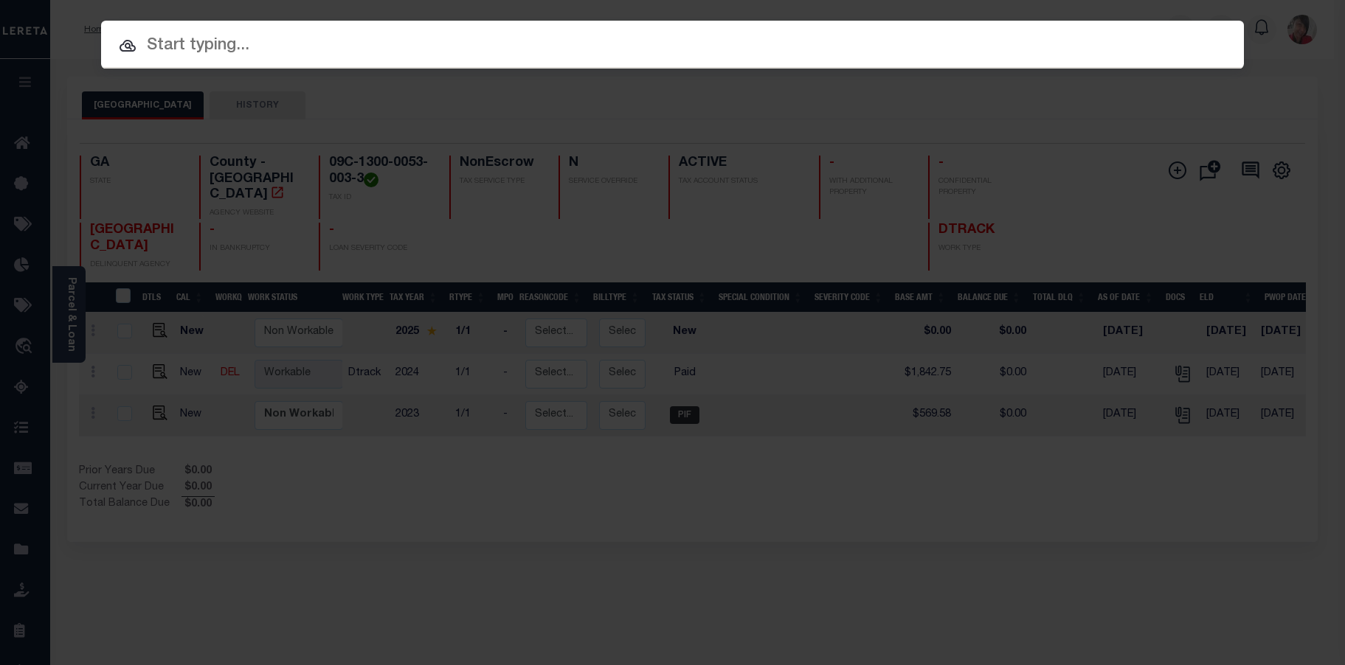
click at [674, 49] on input "text" at bounding box center [672, 46] width 1143 height 26
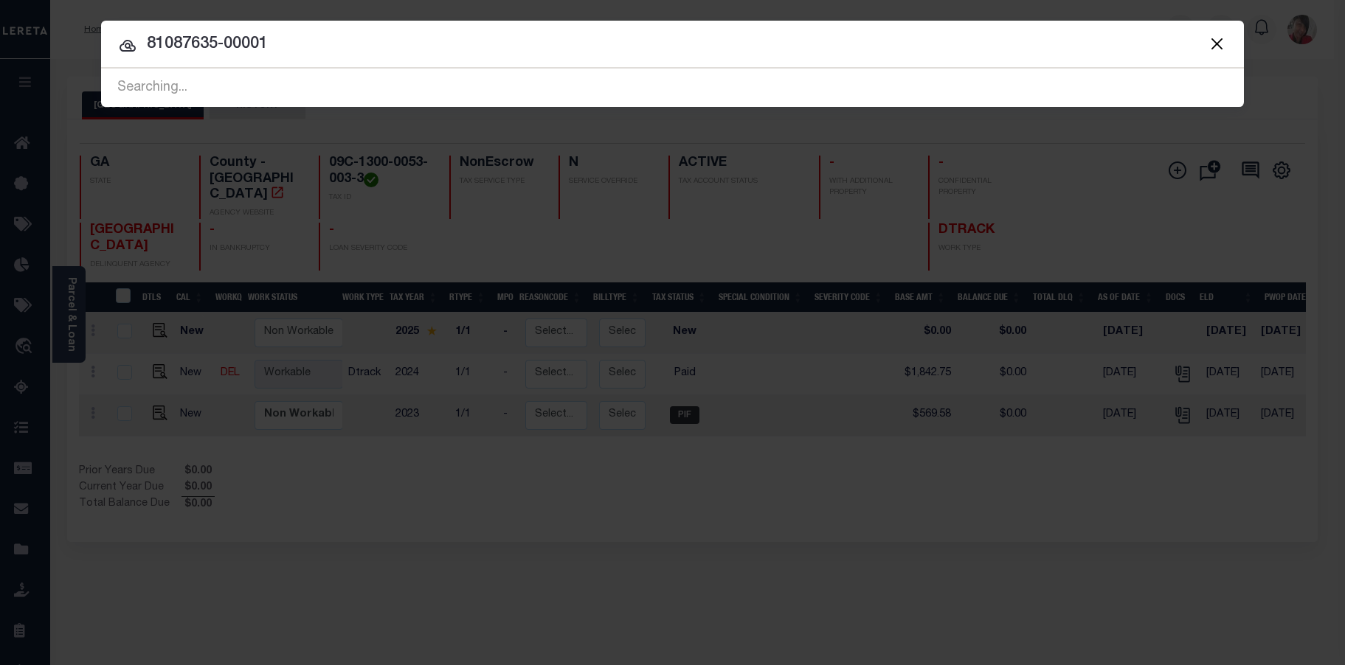
type input "81087635-00001"
click at [273, 90] on div "Searching..." at bounding box center [672, 88] width 1143 height 38
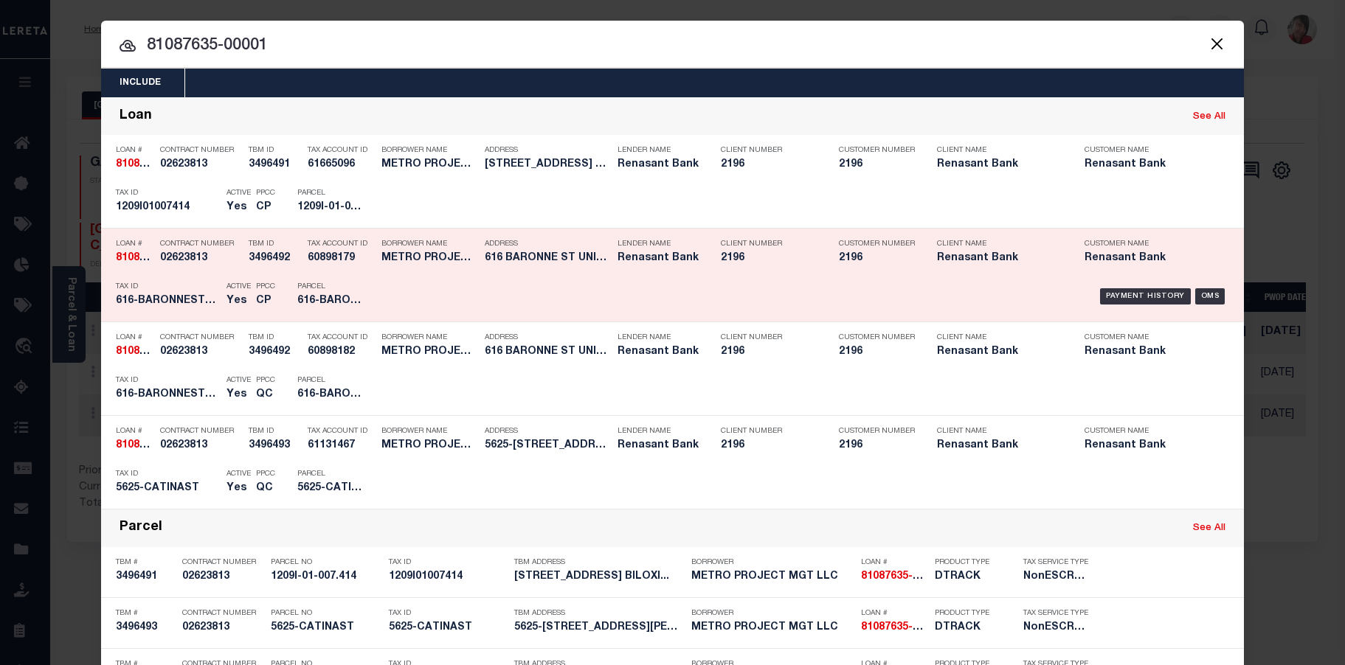
click at [313, 297] on h5 "616-BARONNESTPH1" at bounding box center [330, 301] width 66 height 13
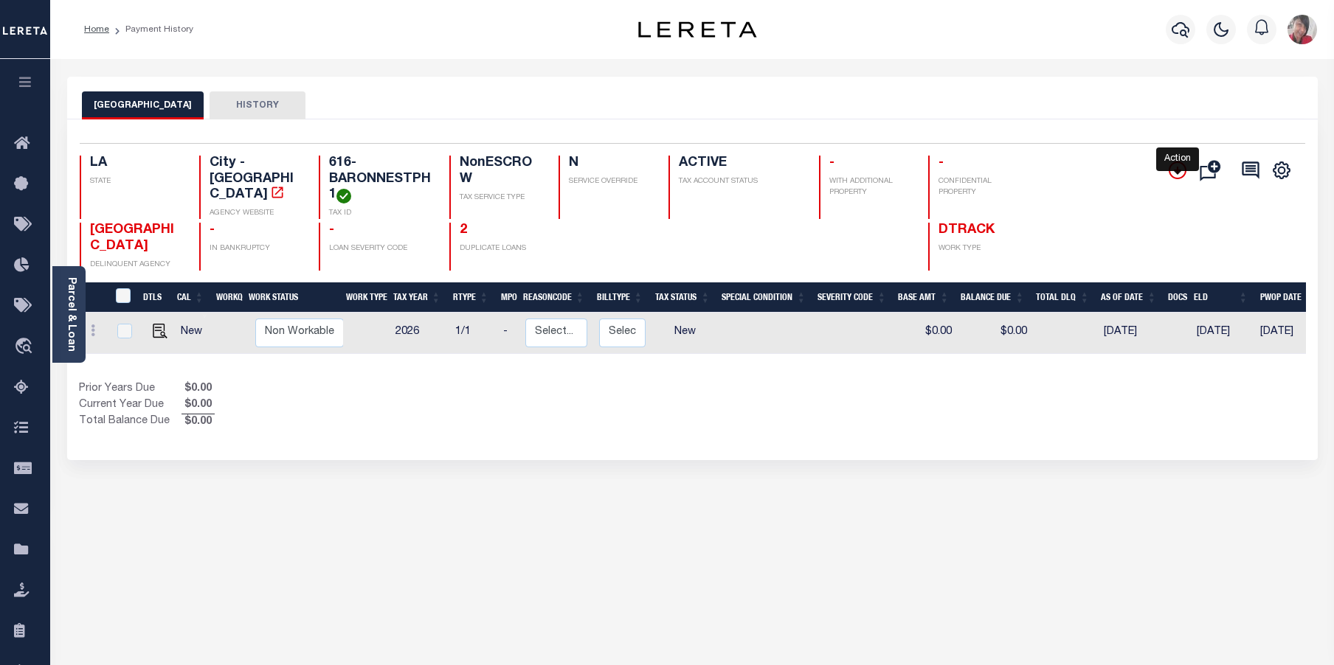
click at [1176, 167] on icon "" at bounding box center [1178, 171] width 18 height 18
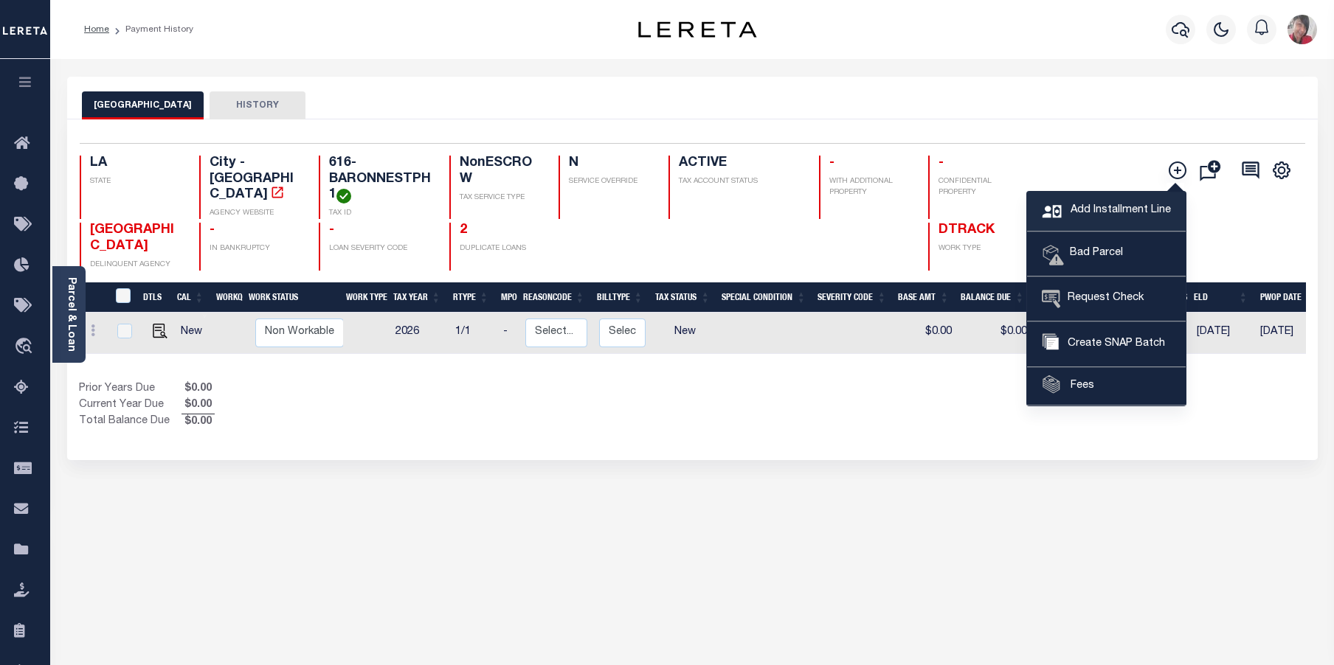
click at [1106, 208] on span "Add Installment Line" at bounding box center [1119, 211] width 104 height 16
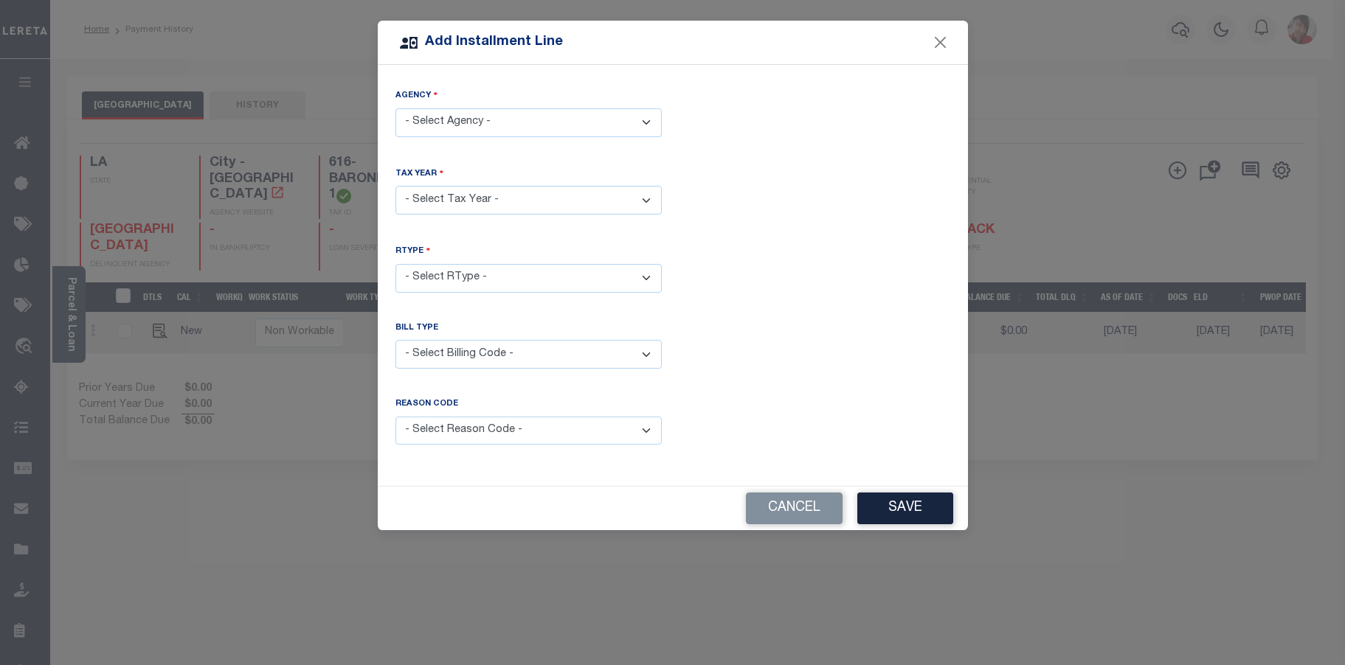
click at [652, 124] on select "- Select Agency - NEW ORLEANS CITY - City" at bounding box center [528, 122] width 266 height 29
click at [395, 108] on select "- Select Agency - NEW ORLEANS CITY - City" at bounding box center [528, 122] width 266 height 29
click at [643, 195] on select "- Select Year - 2005 2006 2007 2008 2009 2010 2011 2012 2013 2014 2015 2016 201…" at bounding box center [528, 200] width 266 height 29
drag, startPoint x: 779, startPoint y: 502, endPoint x: 812, endPoint y: 477, distance: 41.0
click at [777, 499] on button "Cancel" at bounding box center [794, 509] width 97 height 32
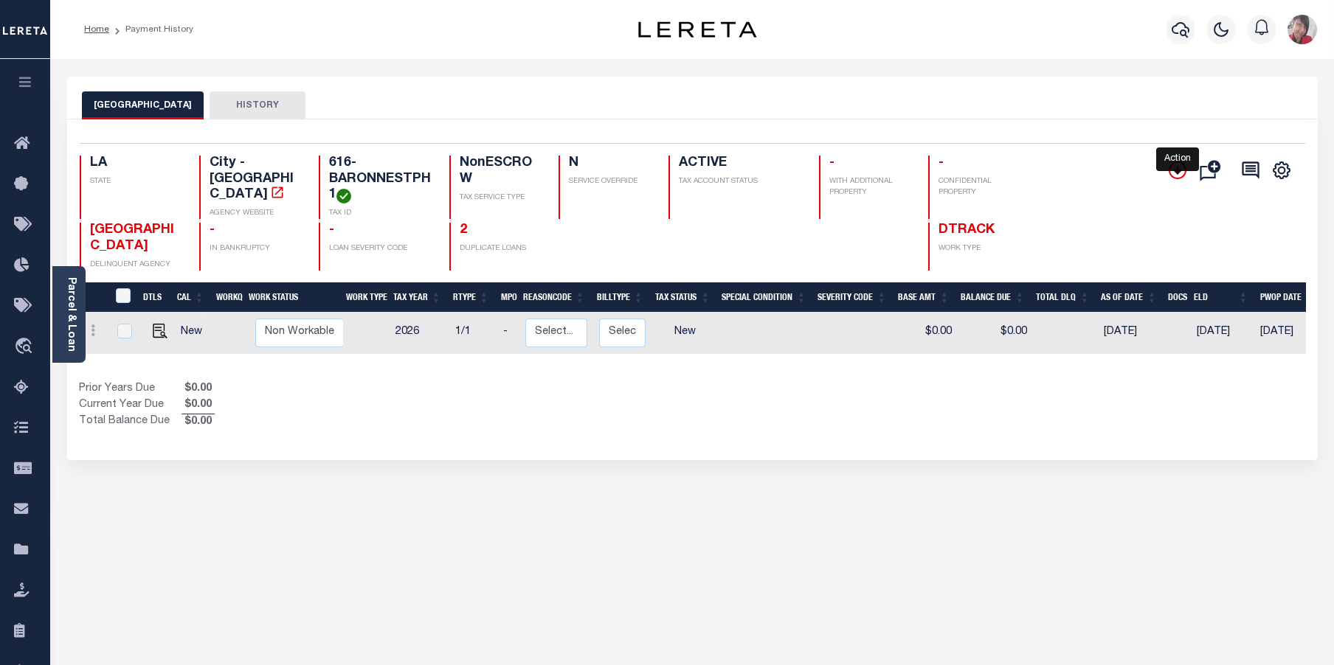
click at [1177, 169] on icon "" at bounding box center [1177, 170] width 7 height 7
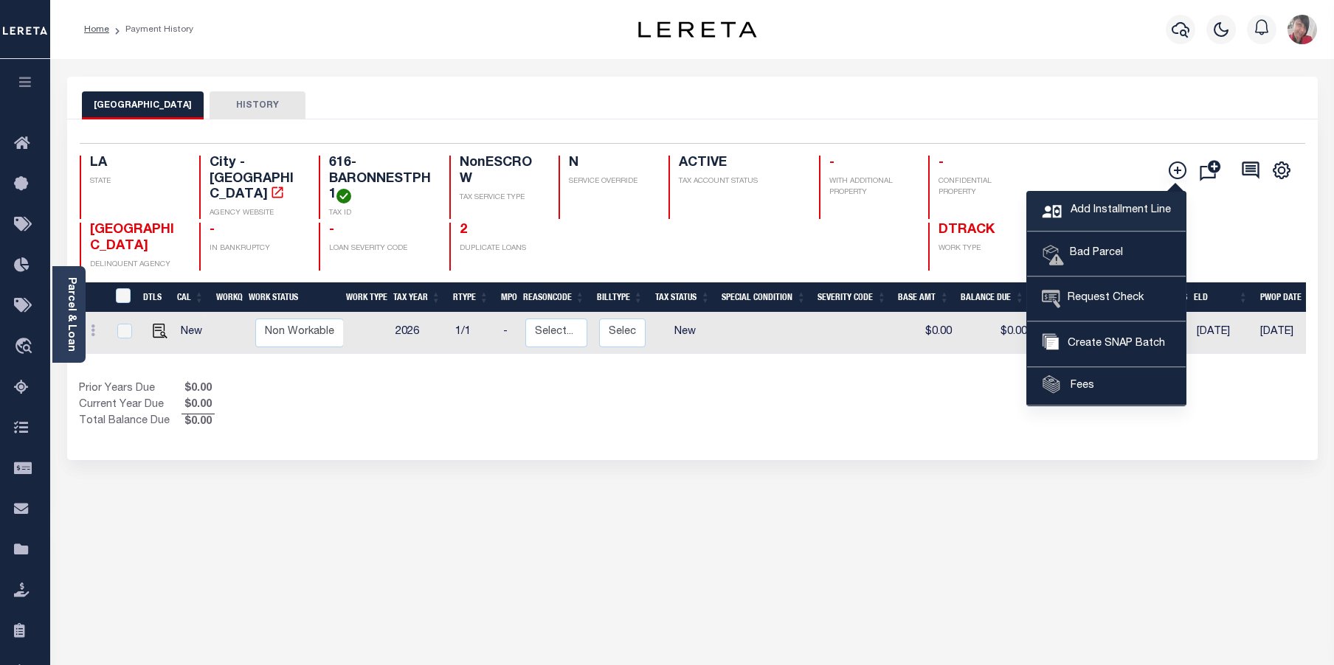
click at [1084, 212] on span "Add Installment Line" at bounding box center [1119, 211] width 104 height 16
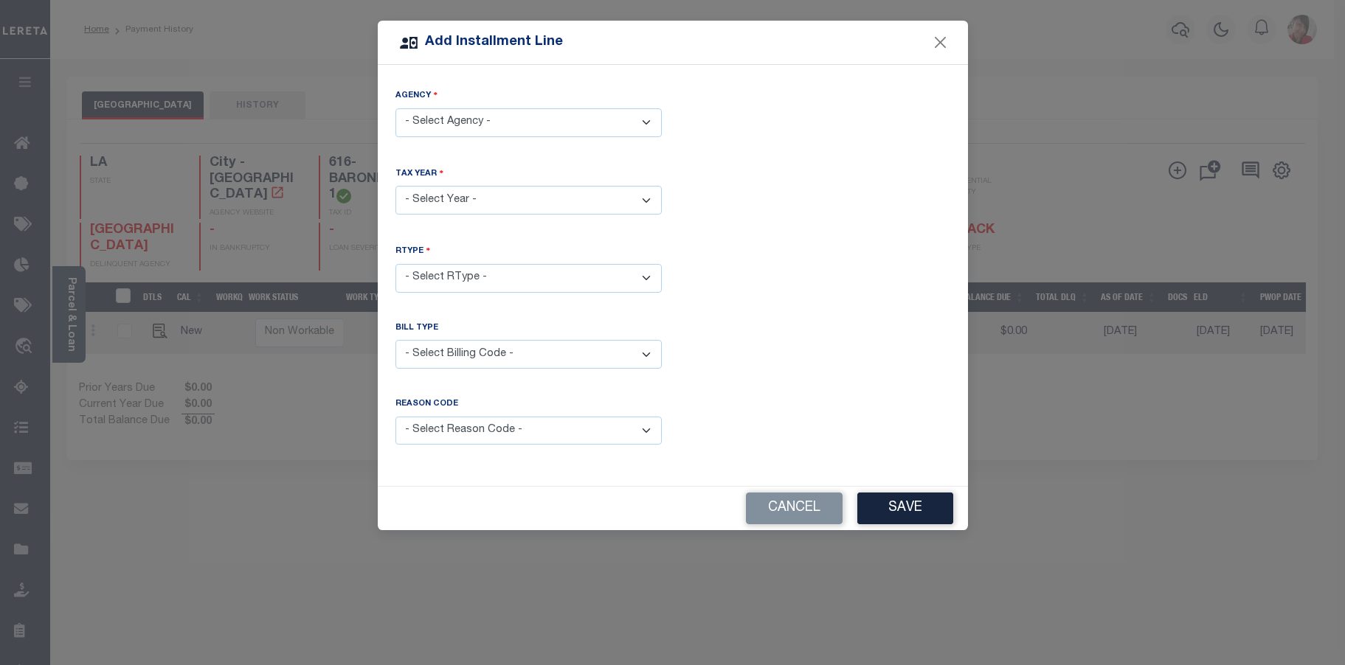
click at [645, 119] on select "- Select Agency - NEW ORLEANS CITY - City" at bounding box center [528, 122] width 266 height 29
select select "2207104000"
click at [395, 108] on select "- Select Agency - NEW ORLEANS CITY - City" at bounding box center [528, 122] width 266 height 29
click at [655, 197] on select "- Select Year - 2005 2006 2007 2008 2009 2010 2011 2012 2013 2014 2015 2016 201…" at bounding box center [528, 200] width 266 height 29
select select "2025"
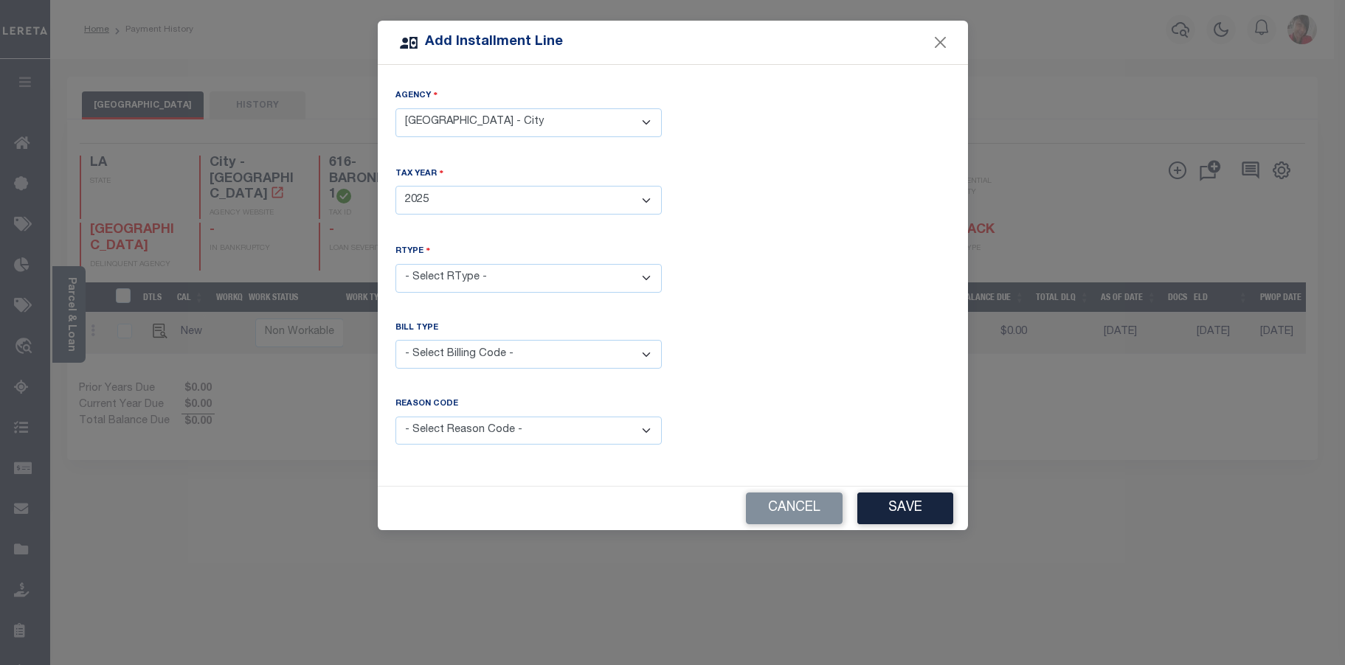
click at [395, 186] on select "- Select Year - 2005 2006 2007 2008 2009 2010 2011 2012 2013 2014 2015 2016 201…" at bounding box center [528, 200] width 266 height 29
click at [564, 274] on select "- Select RType - 1/1" at bounding box center [528, 278] width 266 height 29
select select "0"
click at [395, 264] on select "- Select RType - 1/1" at bounding box center [528, 278] width 266 height 29
click at [498, 353] on select "- Select Billing Code - Regular Delinquent Supplemental Corrected/Adjusted Bill…" at bounding box center [528, 354] width 266 height 29
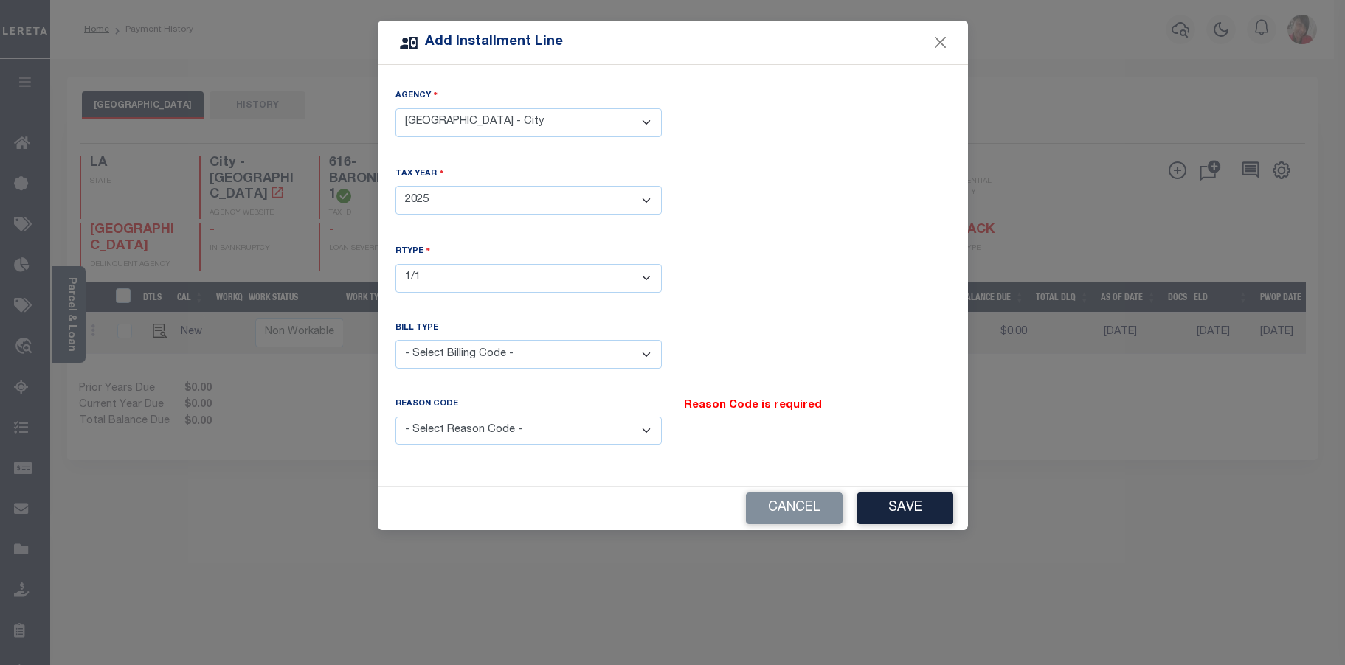
select select "2"
click at [395, 340] on select "- Select Billing Code - Regular Delinquent Supplemental Corrected/Adjusted Bill…" at bounding box center [528, 354] width 266 height 29
click at [454, 422] on select "- Select Reason Code - Payment Reversal Taxable Value Change Assessment Change …" at bounding box center [528, 431] width 266 height 29
select select "6"
click at [395, 417] on select "- Select Reason Code - Payment Reversal Taxable Value Change Assessment Change …" at bounding box center [528, 431] width 266 height 29
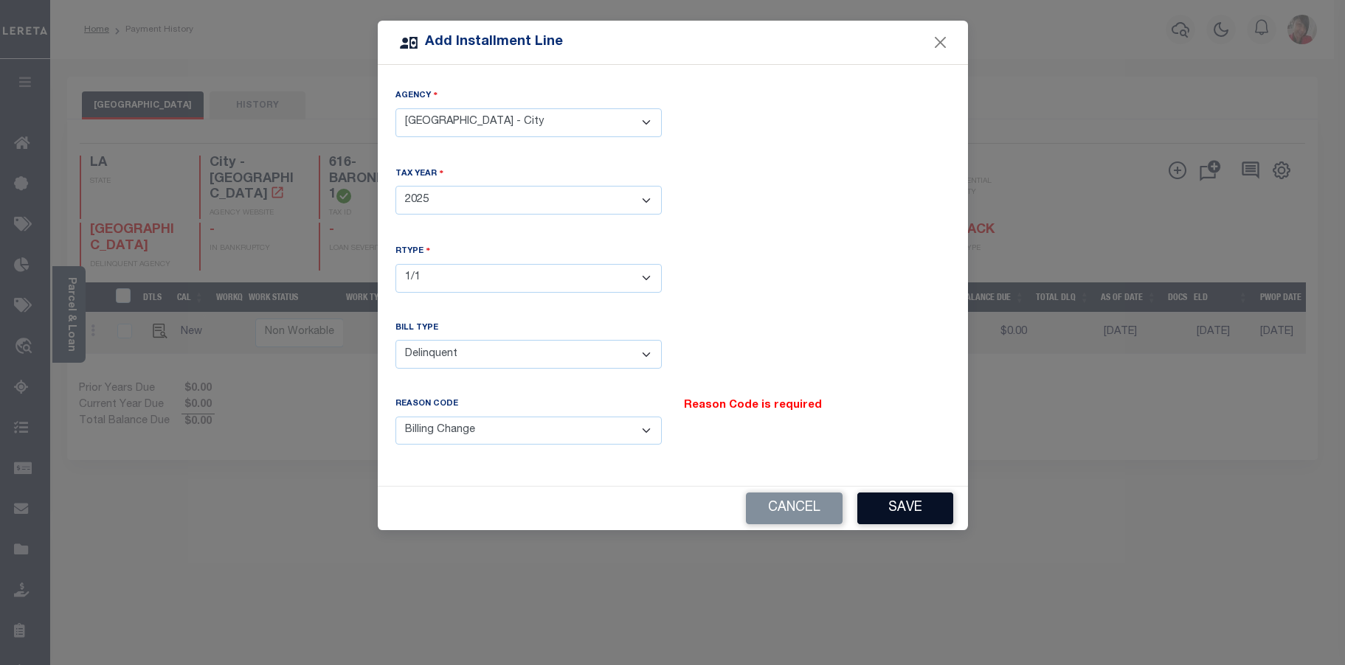
click at [907, 508] on button "Save" at bounding box center [905, 509] width 96 height 32
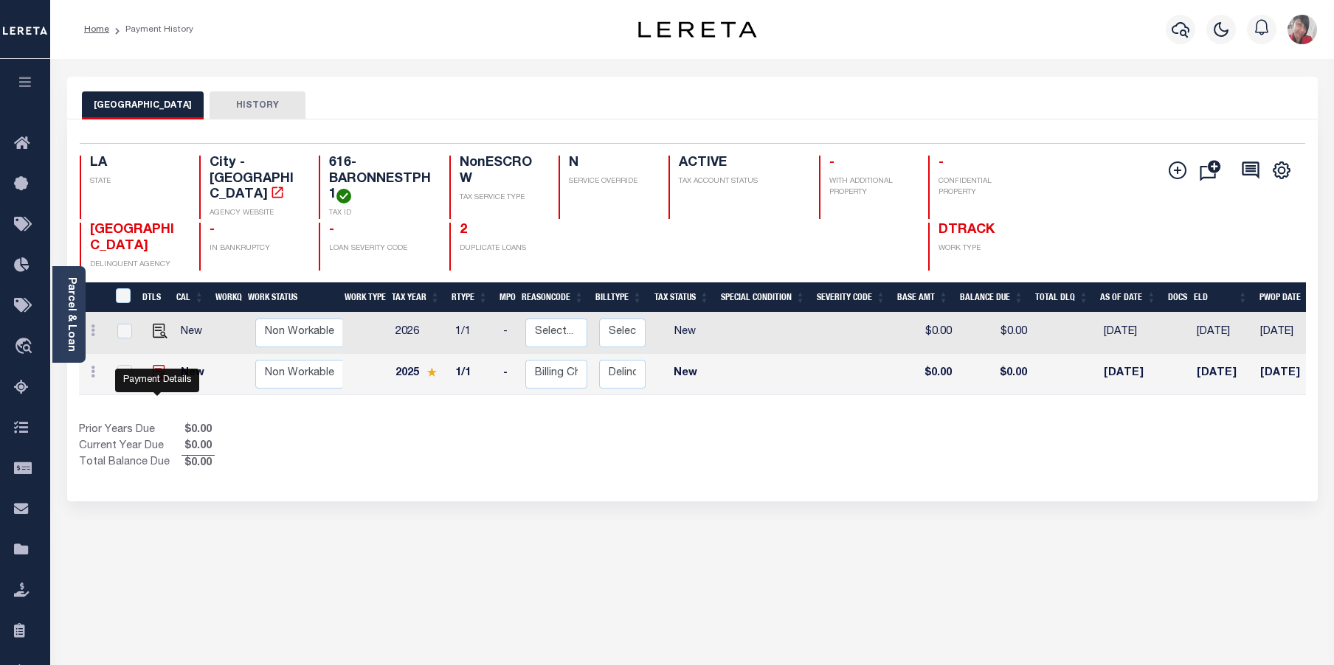
click at [156, 380] on img at bounding box center [160, 372] width 15 height 15
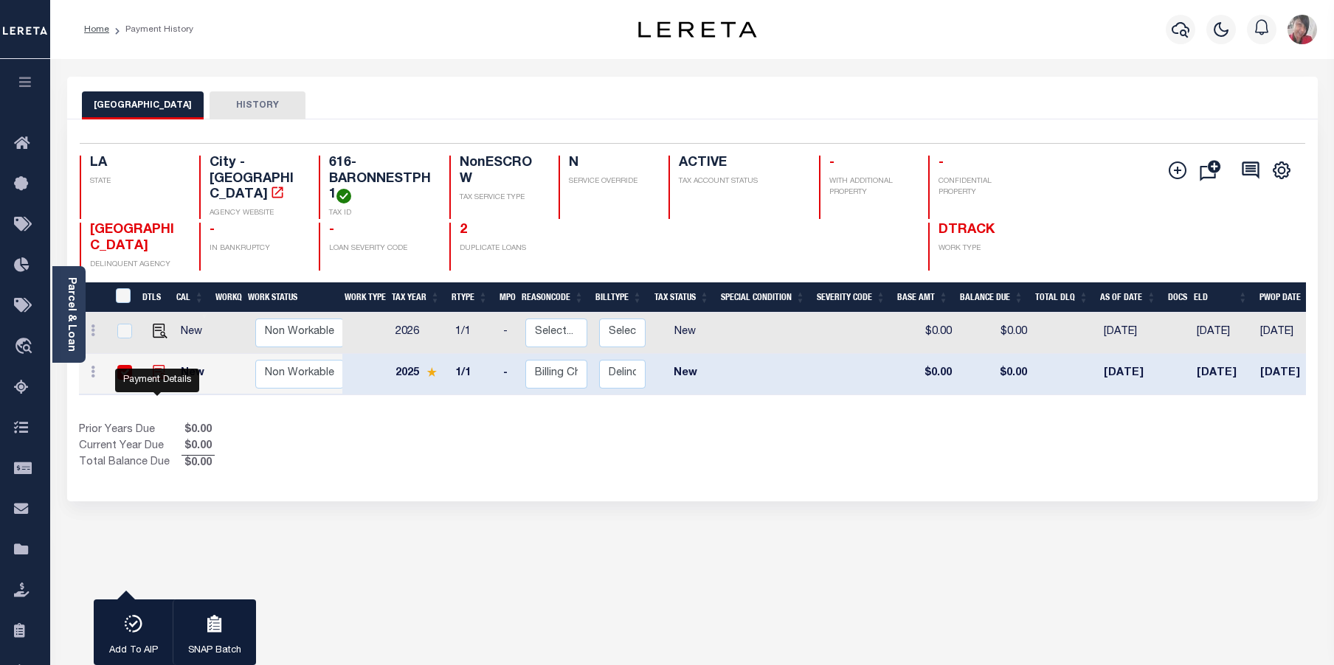
checkbox input "true"
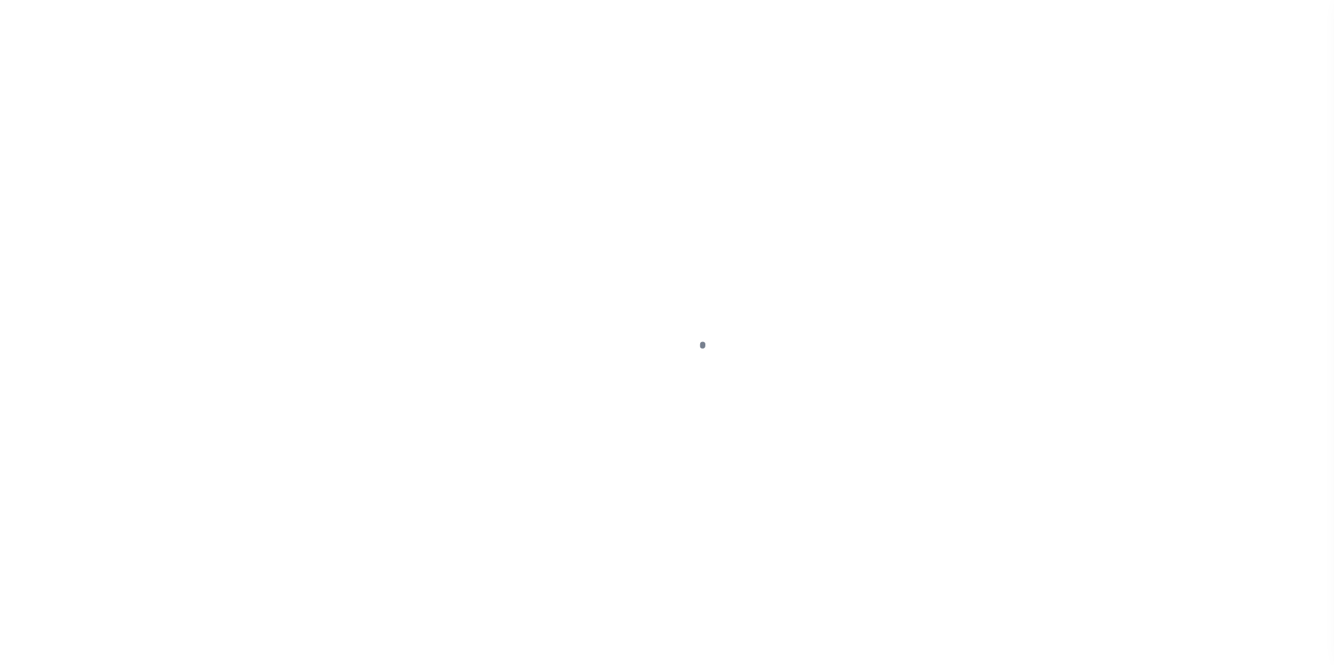
select select "NW2"
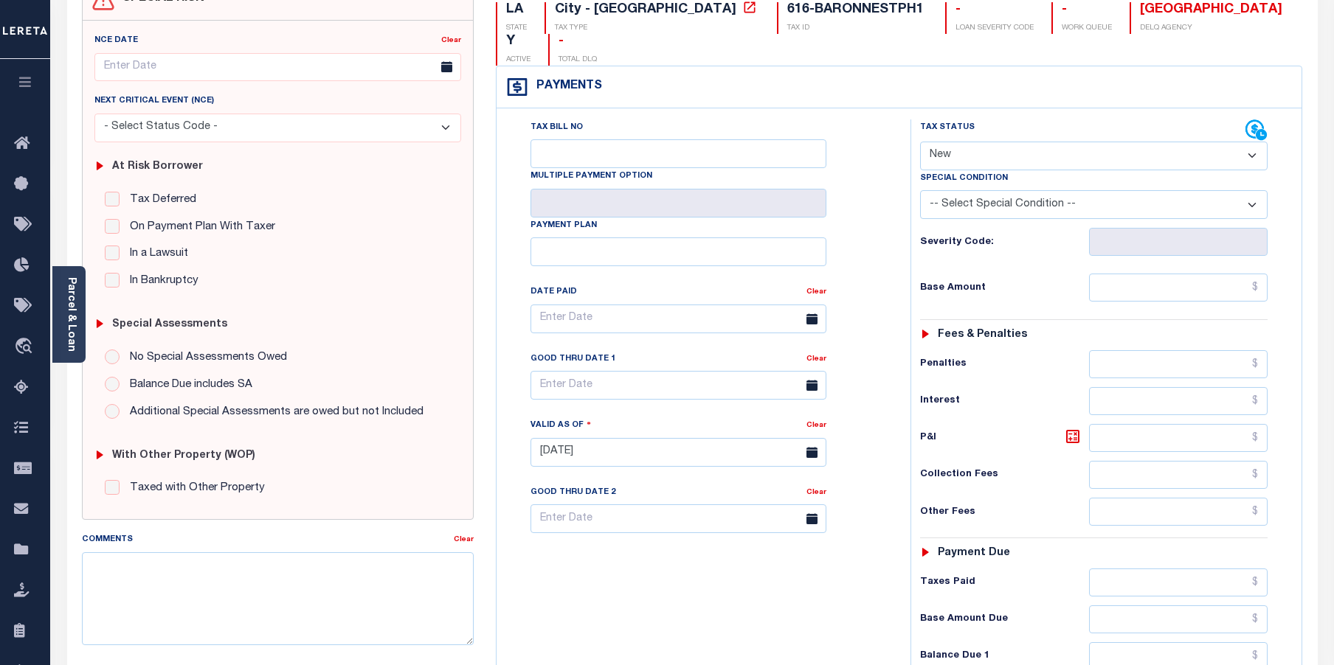
scroll to position [221, 0]
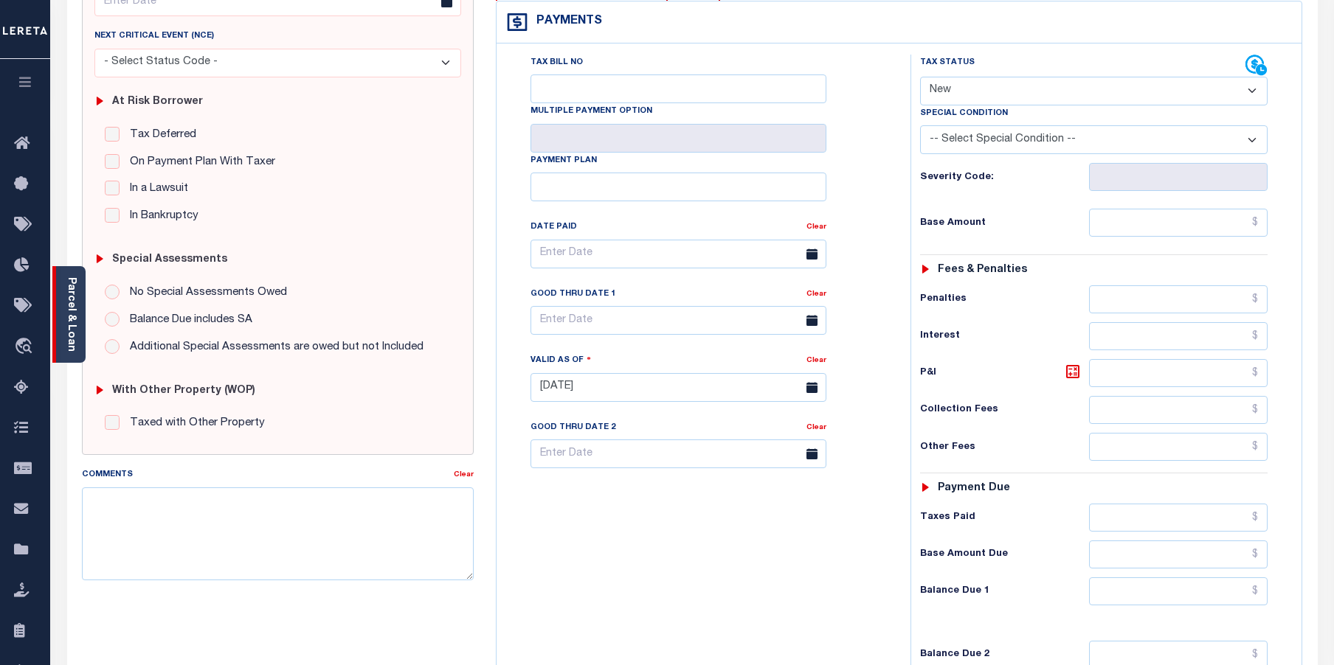
click at [74, 347] on div "Parcel & Loan" at bounding box center [68, 314] width 33 height 97
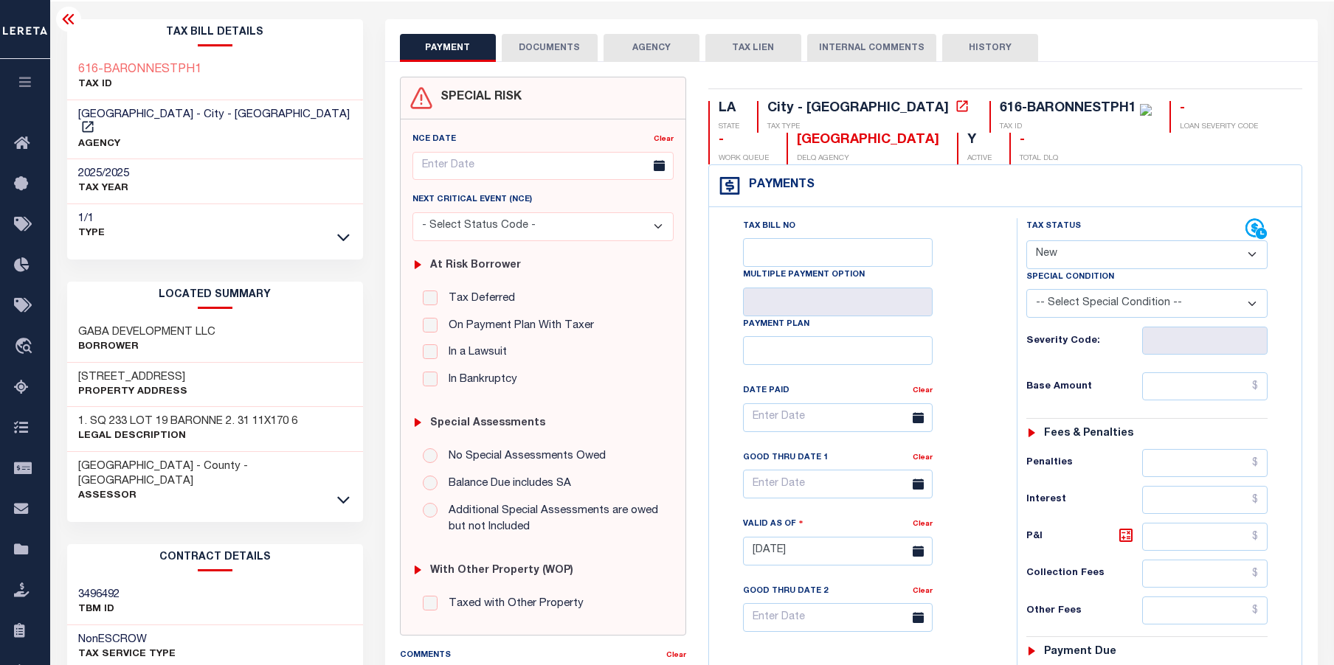
scroll to position [74, 0]
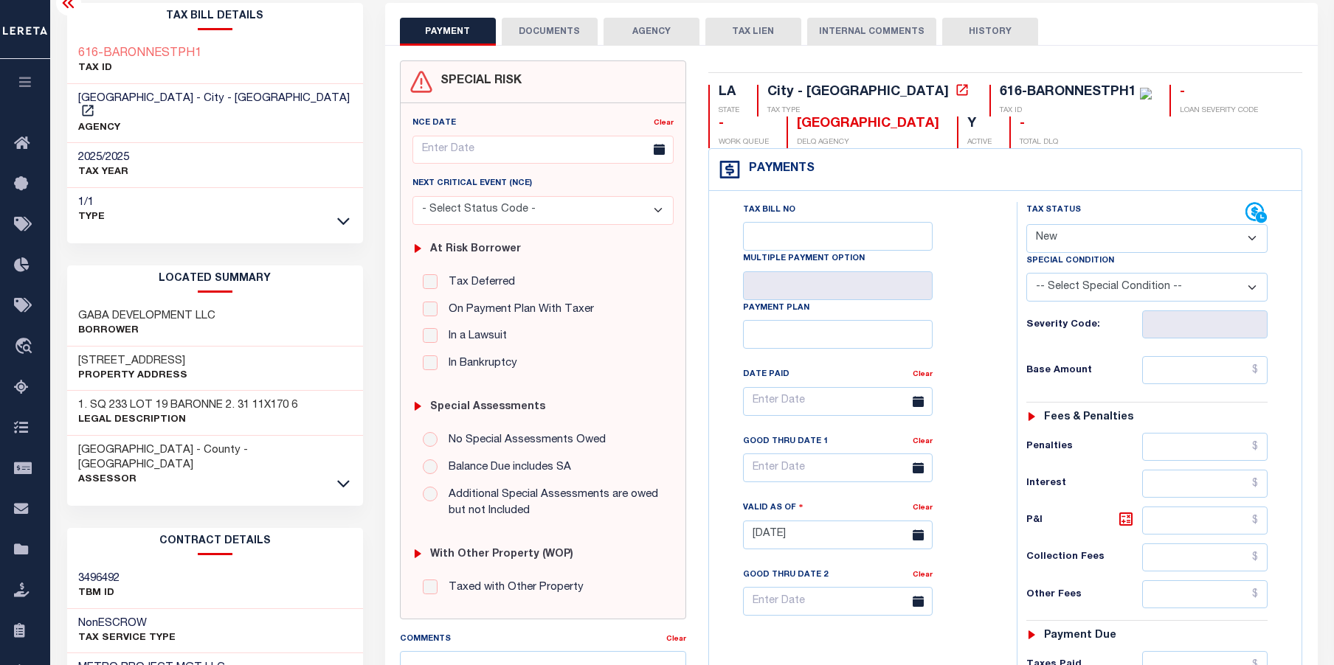
click at [1241, 35] on div "PAYMENT DOCUMENTS AGENCY DELINQUENT PAYEE TAX LIEN HISTORY" at bounding box center [851, 31] width 903 height 27
click at [574, 36] on button "DOCUMENTS" at bounding box center [550, 32] width 96 height 28
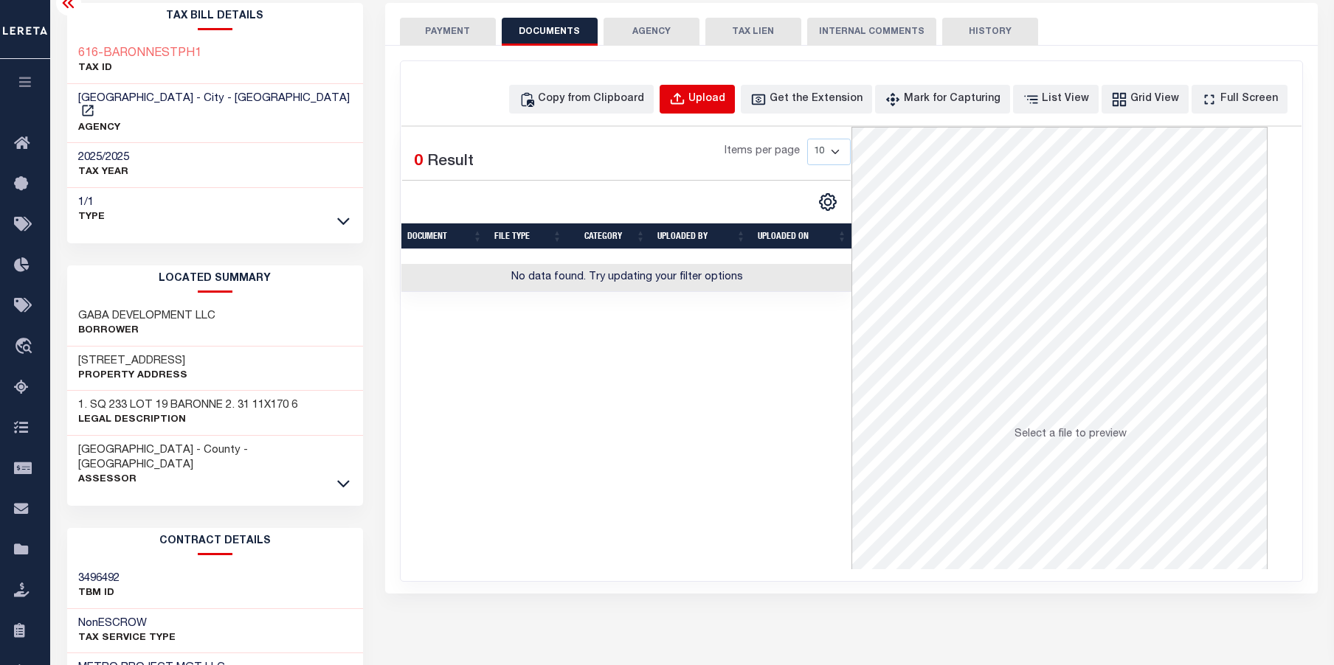
click at [725, 107] on div "Upload" at bounding box center [706, 99] width 37 height 16
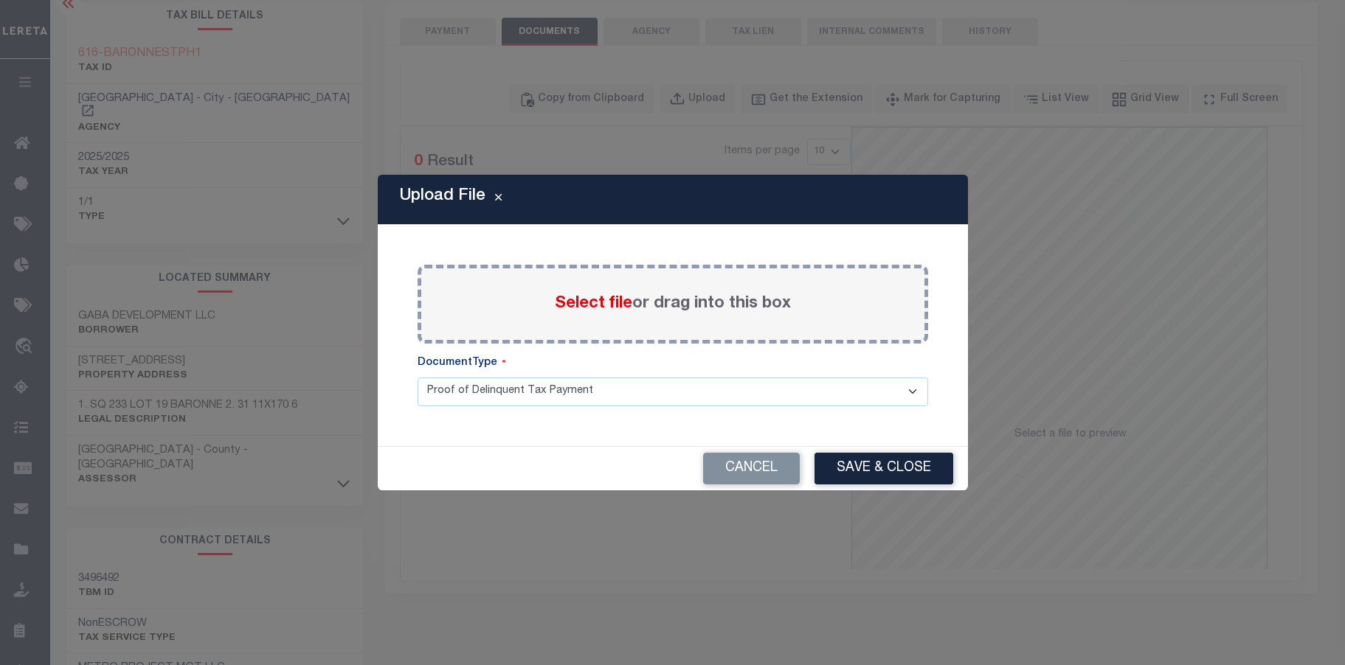
drag, startPoint x: 742, startPoint y: 468, endPoint x: 669, endPoint y: 283, distance: 199.7
click at [741, 466] on button "Cancel" at bounding box center [751, 469] width 97 height 32
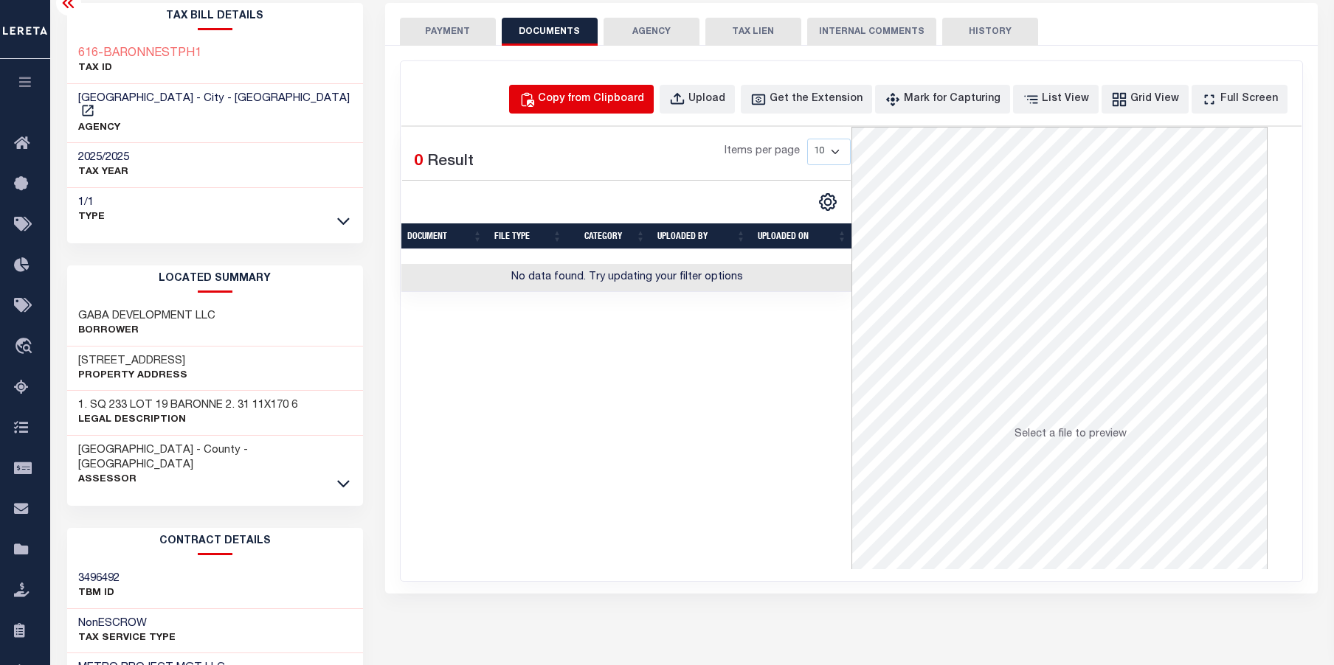
click at [594, 100] on div "Copy from Clipboard" at bounding box center [591, 99] width 106 height 16
select select "POP"
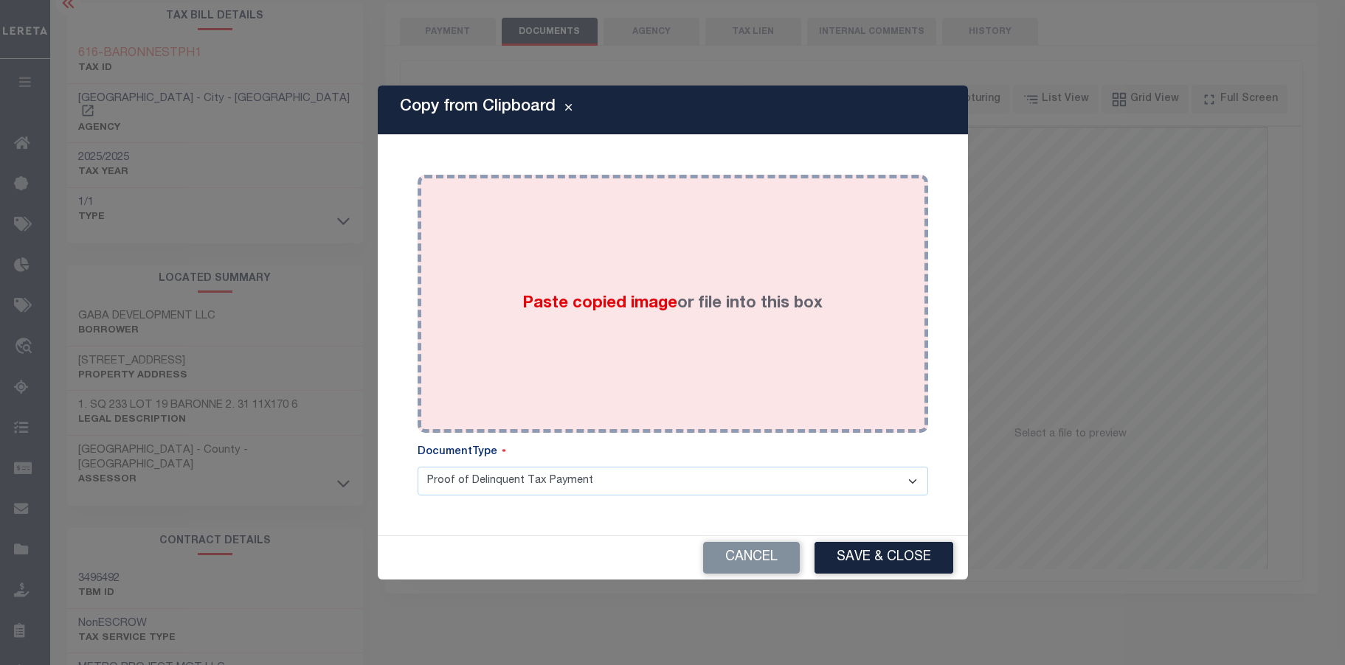
click at [622, 308] on span "Paste copied image" at bounding box center [599, 304] width 155 height 16
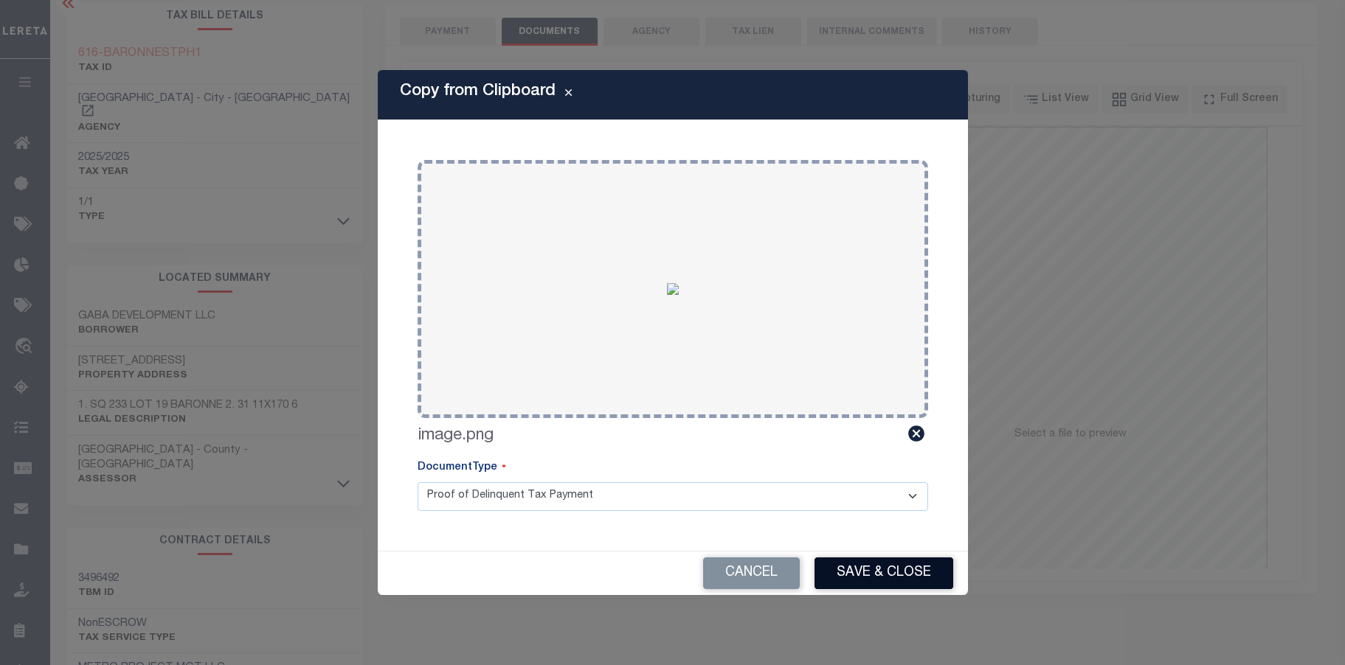
click at [873, 572] on button "Save & Close" at bounding box center [883, 574] width 139 height 32
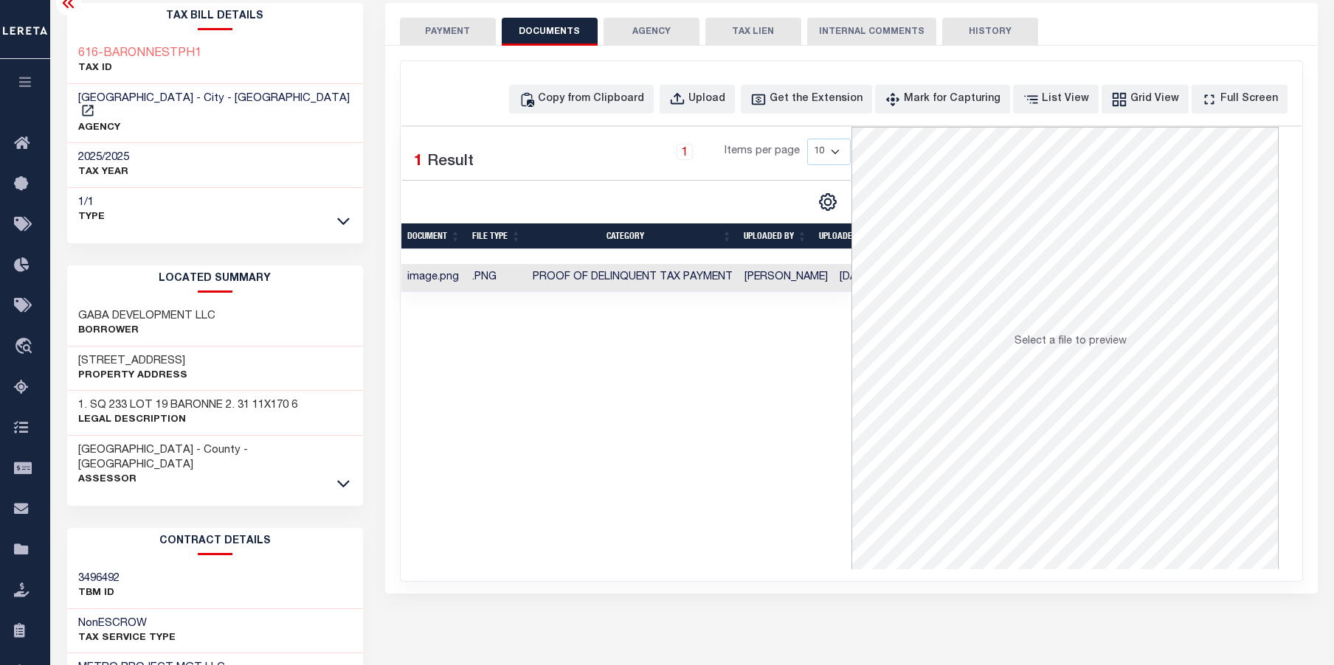
click at [436, 32] on button "PAYMENT" at bounding box center [448, 32] width 96 height 28
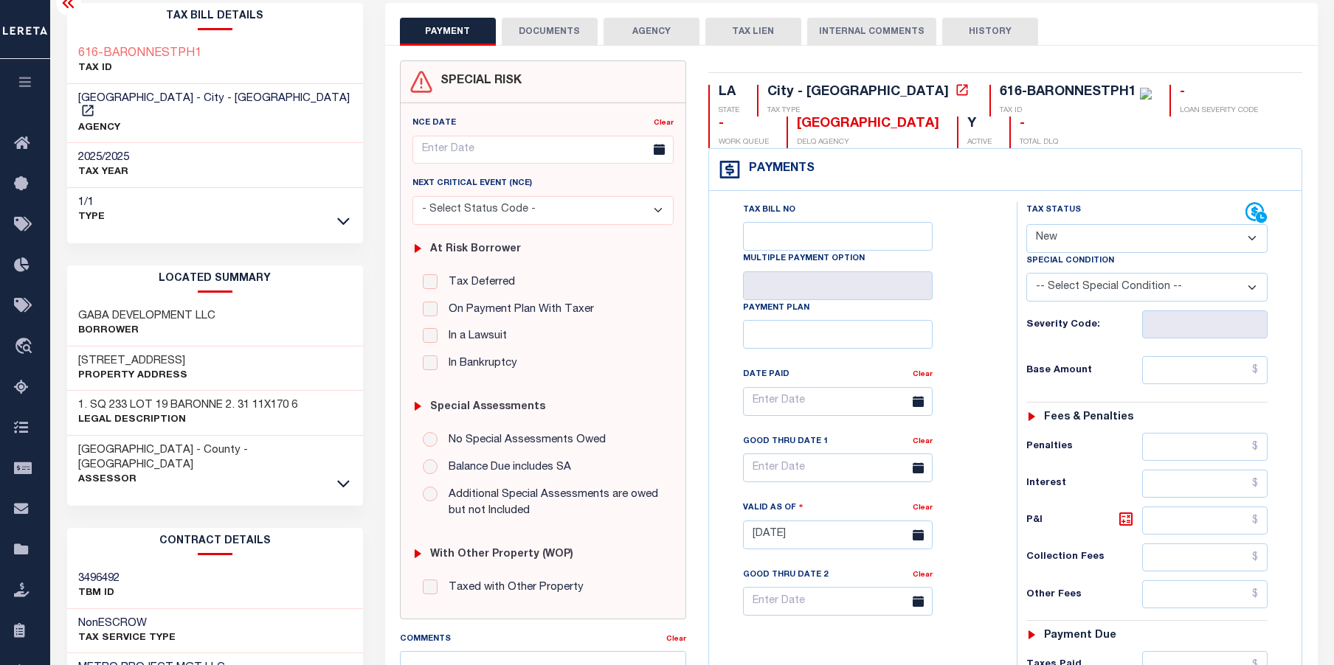
click at [1152, 241] on select "- Select Status Code - Open Due/Unpaid Paid Incomplete No Tax Due Internal Refu…" at bounding box center [1147, 238] width 242 height 29
select select "PYD"
click at [1026, 225] on select "- Select Status Code - Open Due/Unpaid Paid Incomplete No Tax Due Internal Refu…" at bounding box center [1147, 238] width 242 height 29
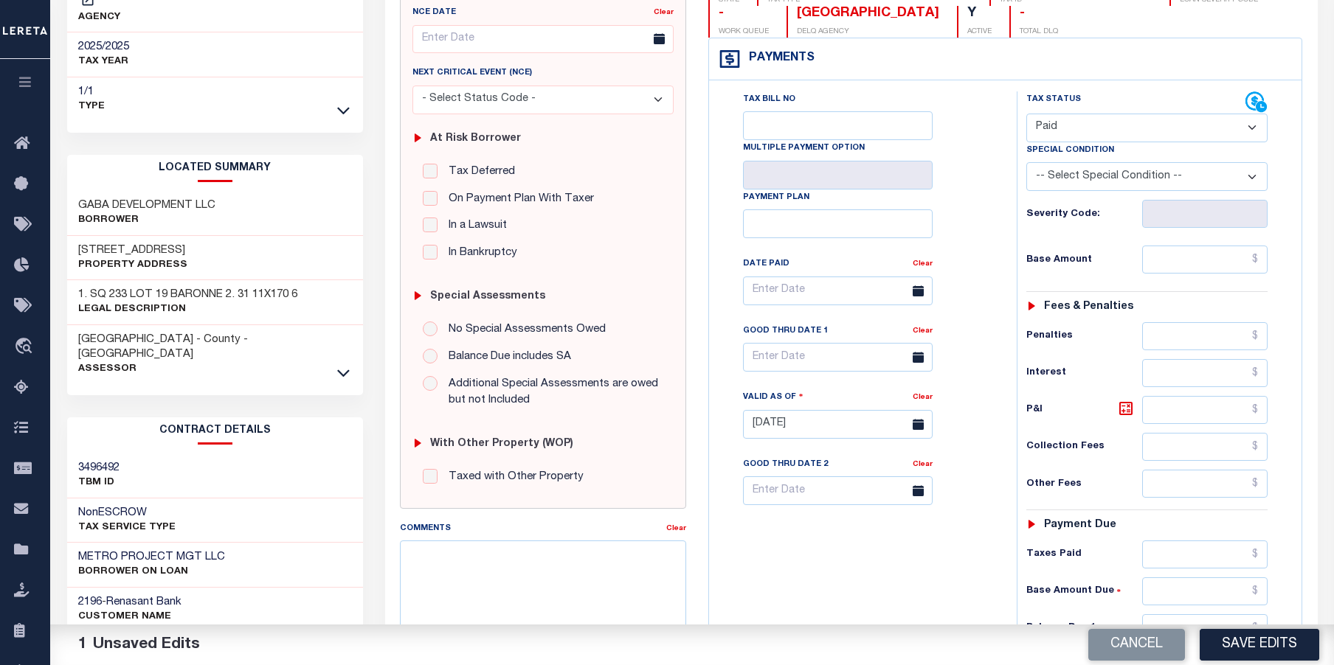
scroll to position [295, 0]
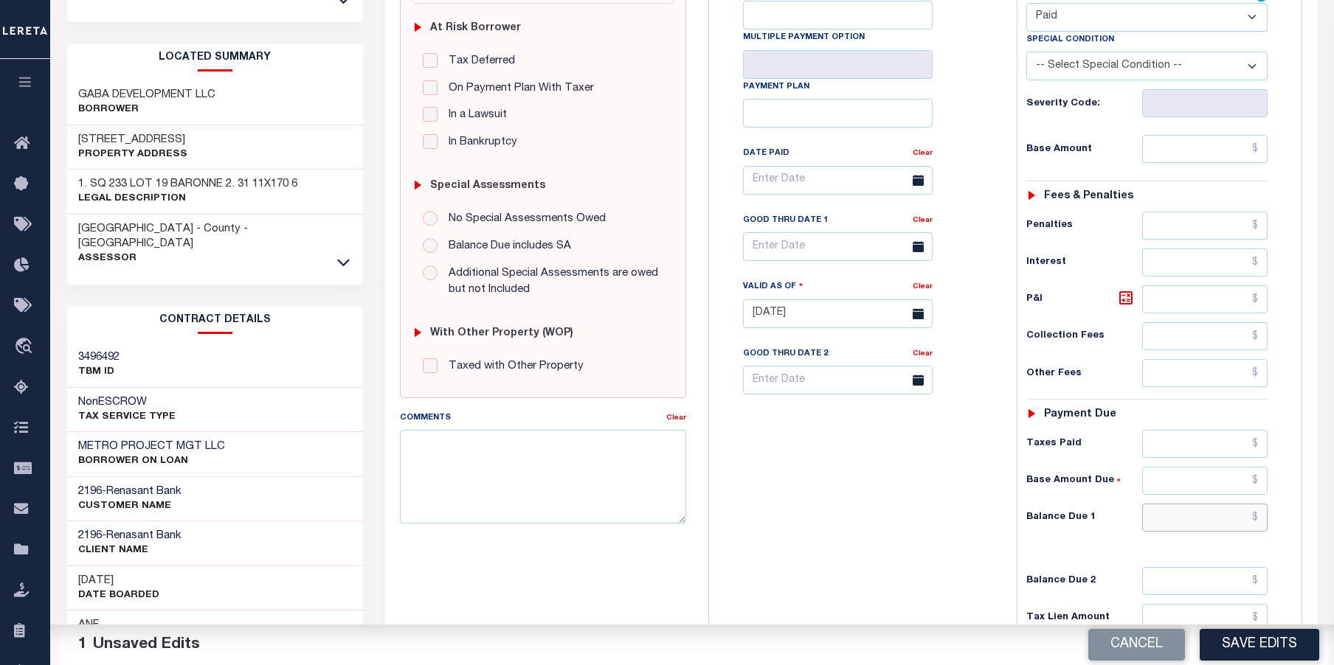
click at [1183, 516] on input "text" at bounding box center [1205, 518] width 126 height 28
type input "$0.00"
click at [1278, 646] on button "Save Edits" at bounding box center [1260, 645] width 120 height 32
checkbox input "false"
type input "$0"
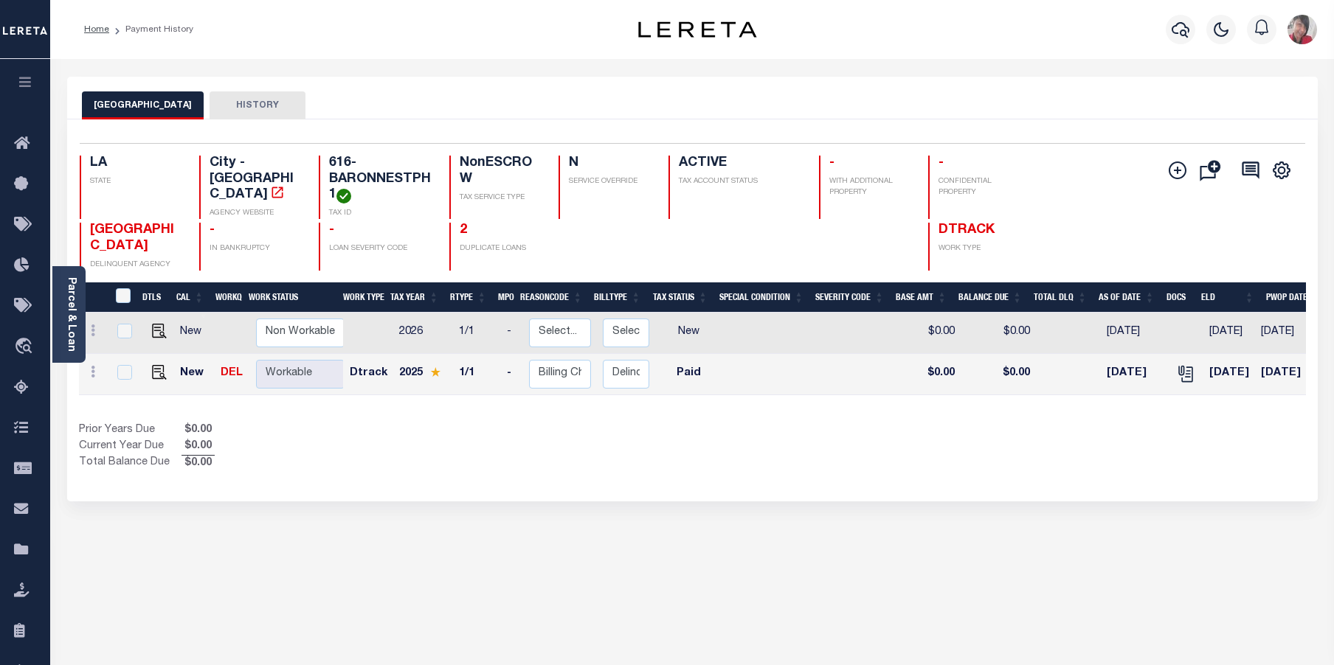
click at [72, 316] on link "Parcel & Loan" at bounding box center [71, 314] width 10 height 75
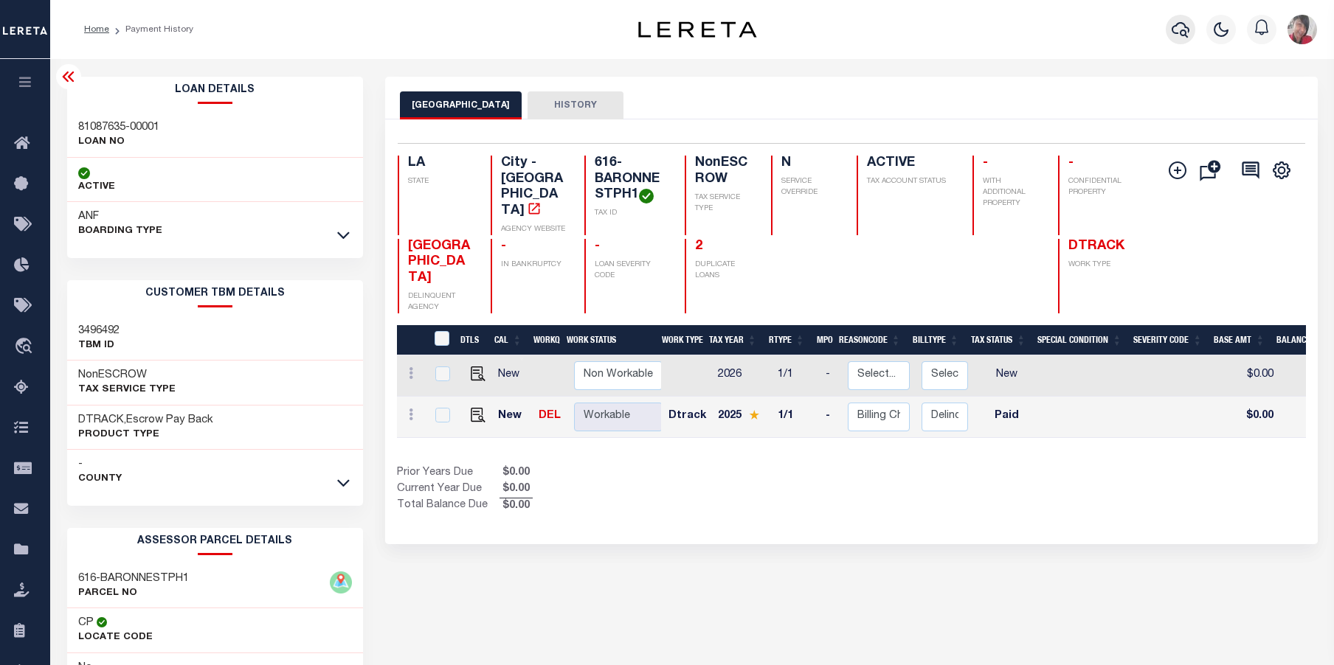
click at [1174, 31] on icon "button" at bounding box center [1181, 30] width 18 height 18
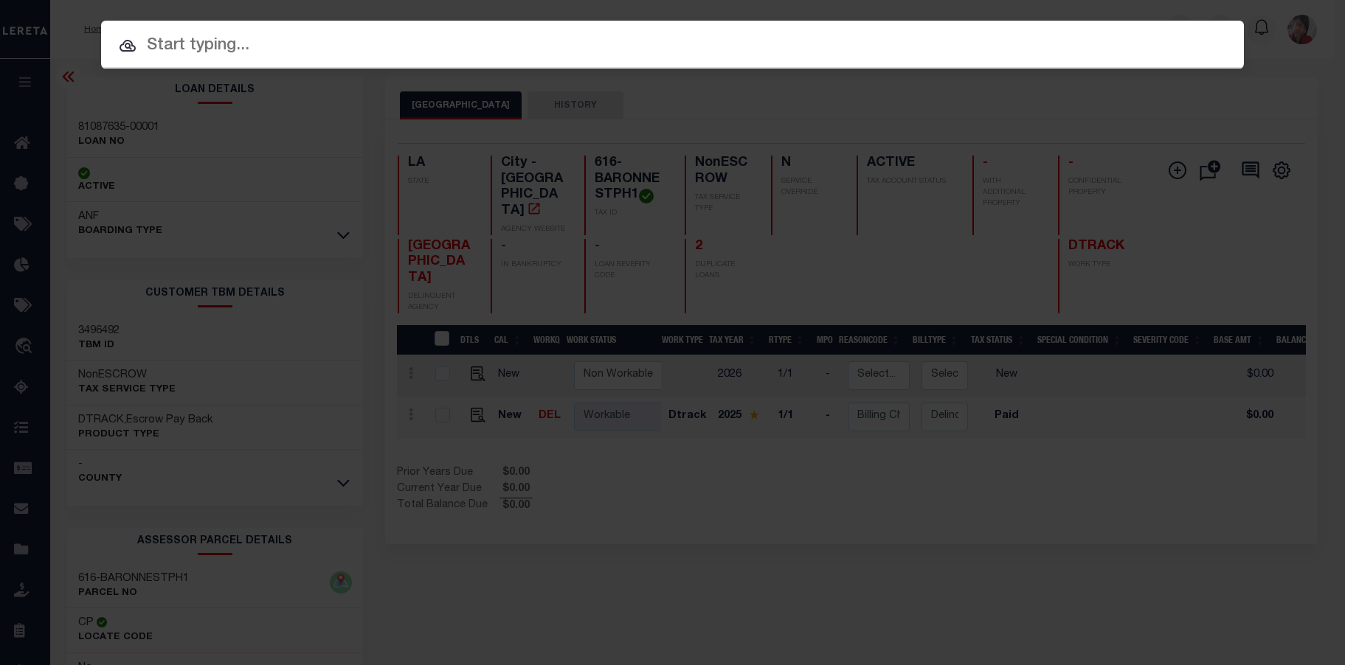
click at [595, 46] on input "text" at bounding box center [672, 46] width 1143 height 26
paste input "2170015833-00001"
type input "2170015833-00001"
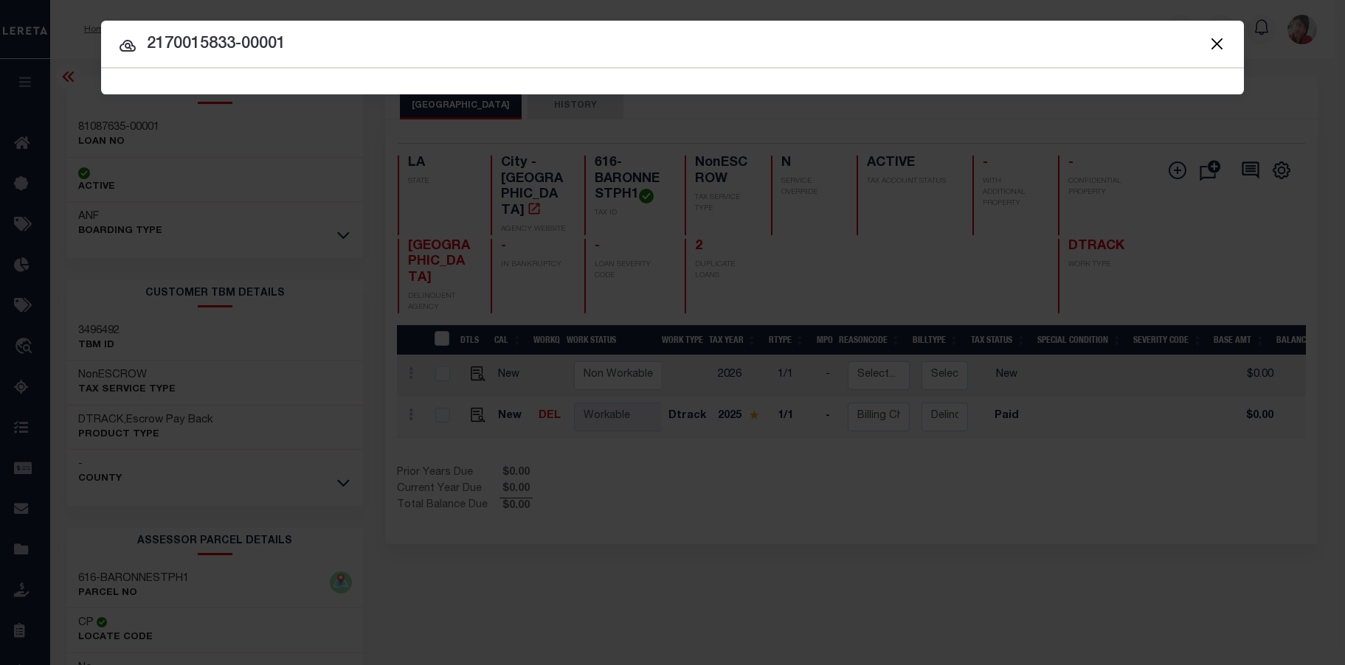
click at [286, 79] on span "2170015833-00001 Searching..." at bounding box center [672, 82] width 1143 height 26
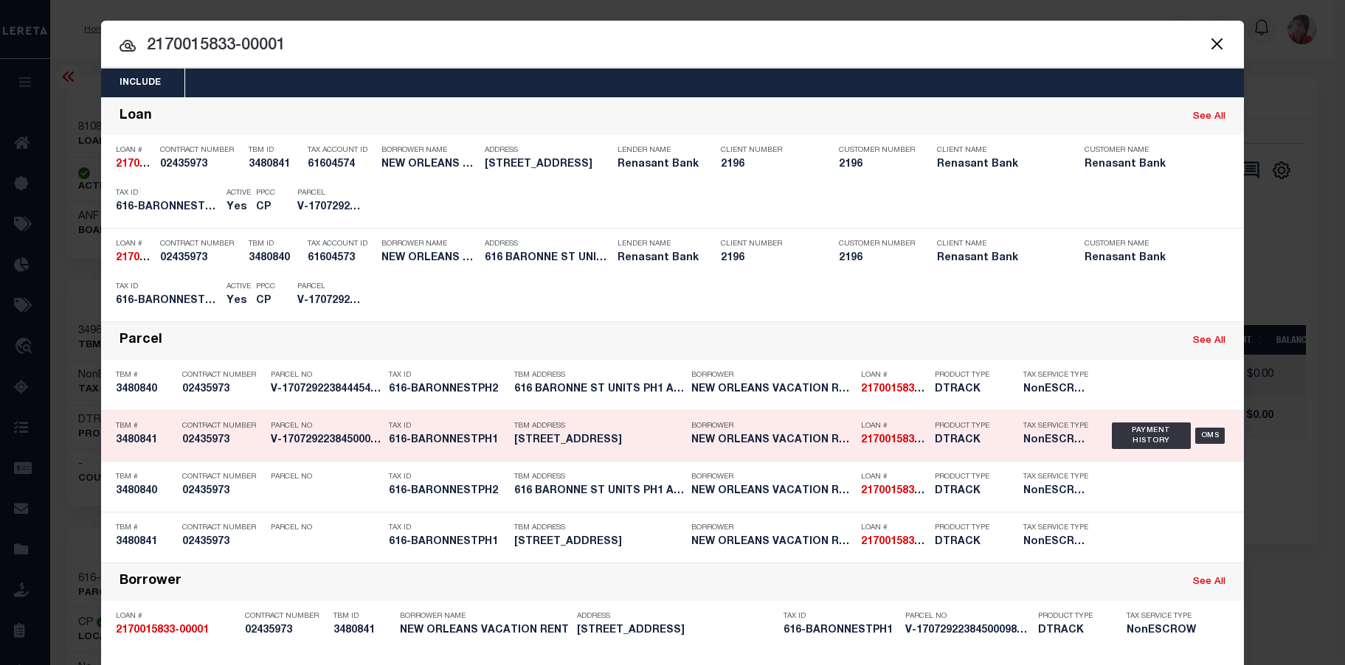
click at [445, 443] on h5 "616-BARONNESTPH1" at bounding box center [448, 441] width 118 height 13
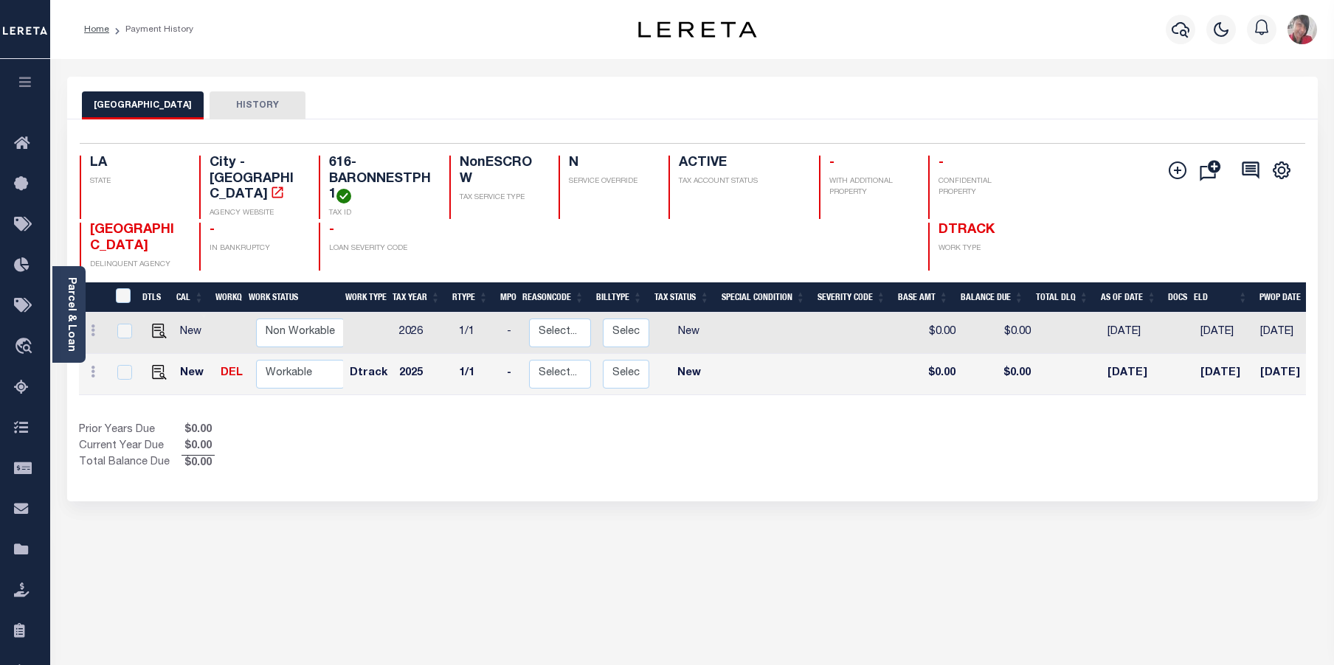
click at [72, 330] on link "Parcel & Loan" at bounding box center [71, 314] width 10 height 75
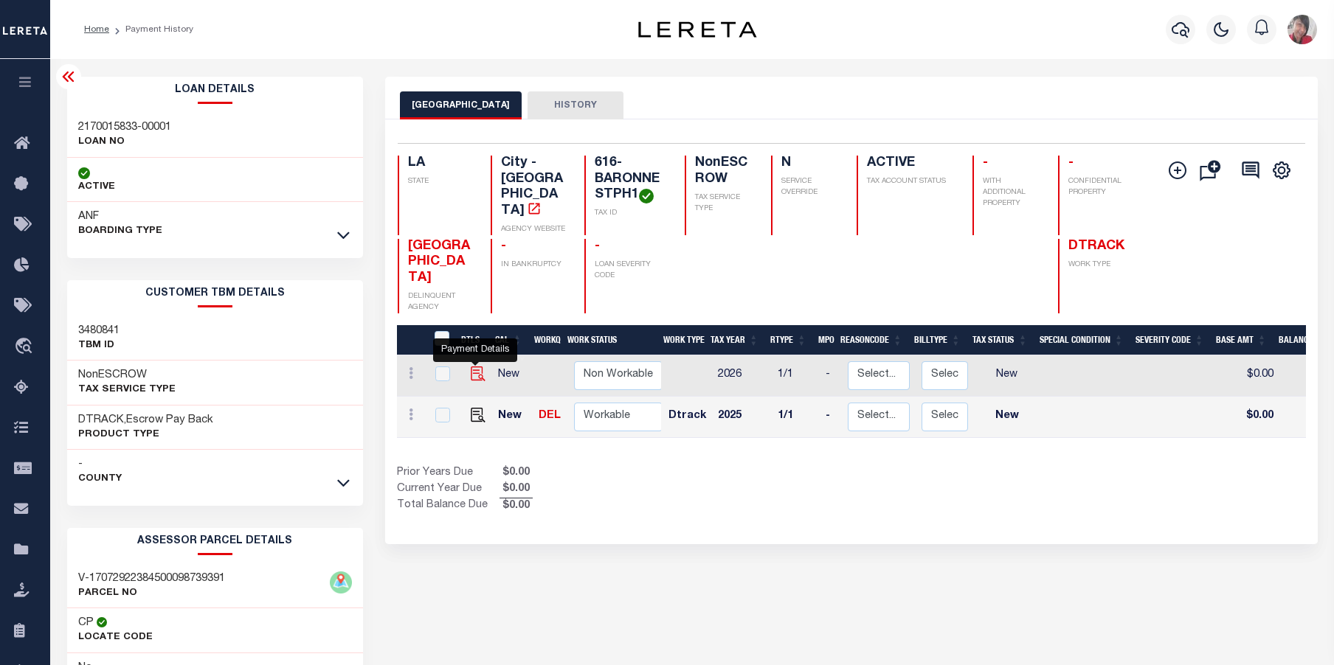
click at [477, 367] on img "" at bounding box center [478, 374] width 15 height 15
checkbox input "true"
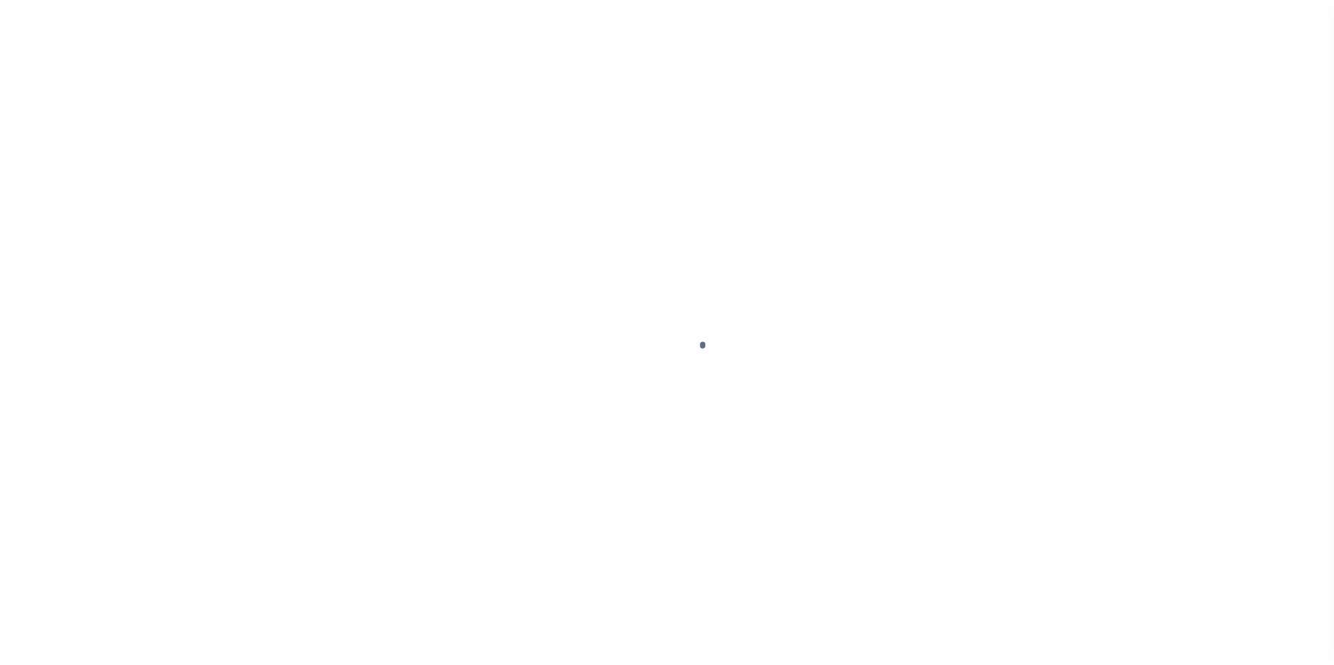
select select "NW2"
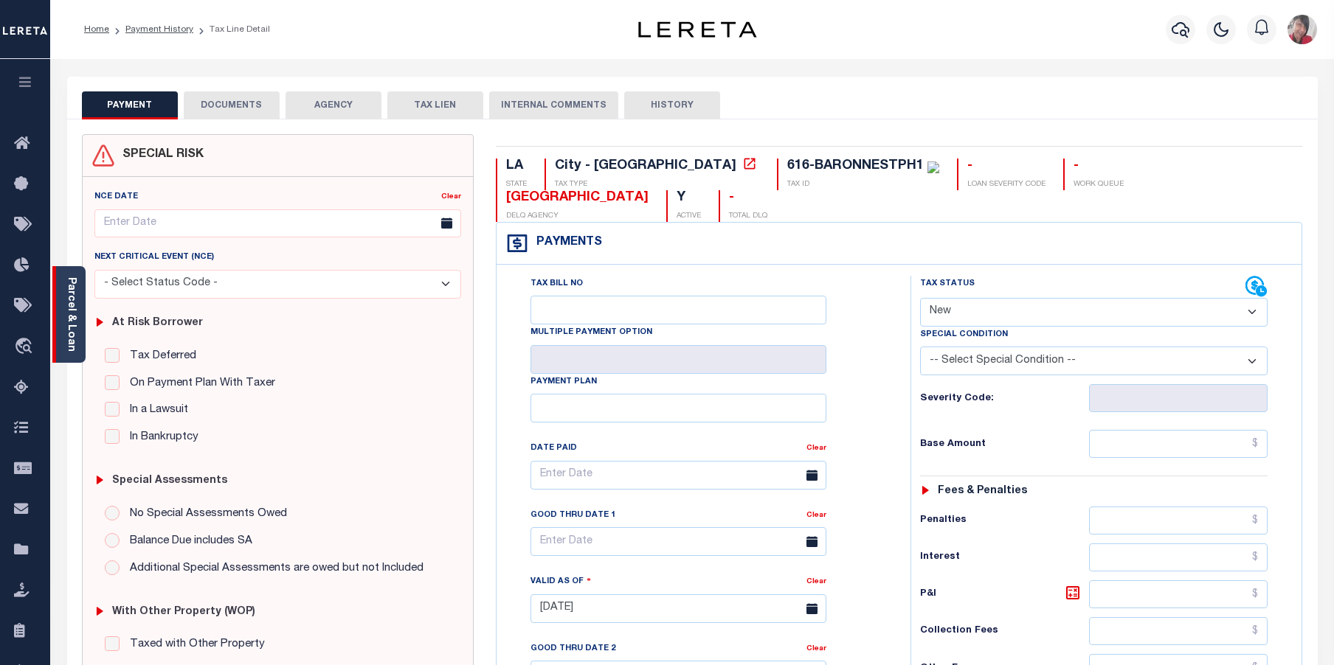
click at [72, 322] on link "Parcel & Loan" at bounding box center [71, 314] width 10 height 75
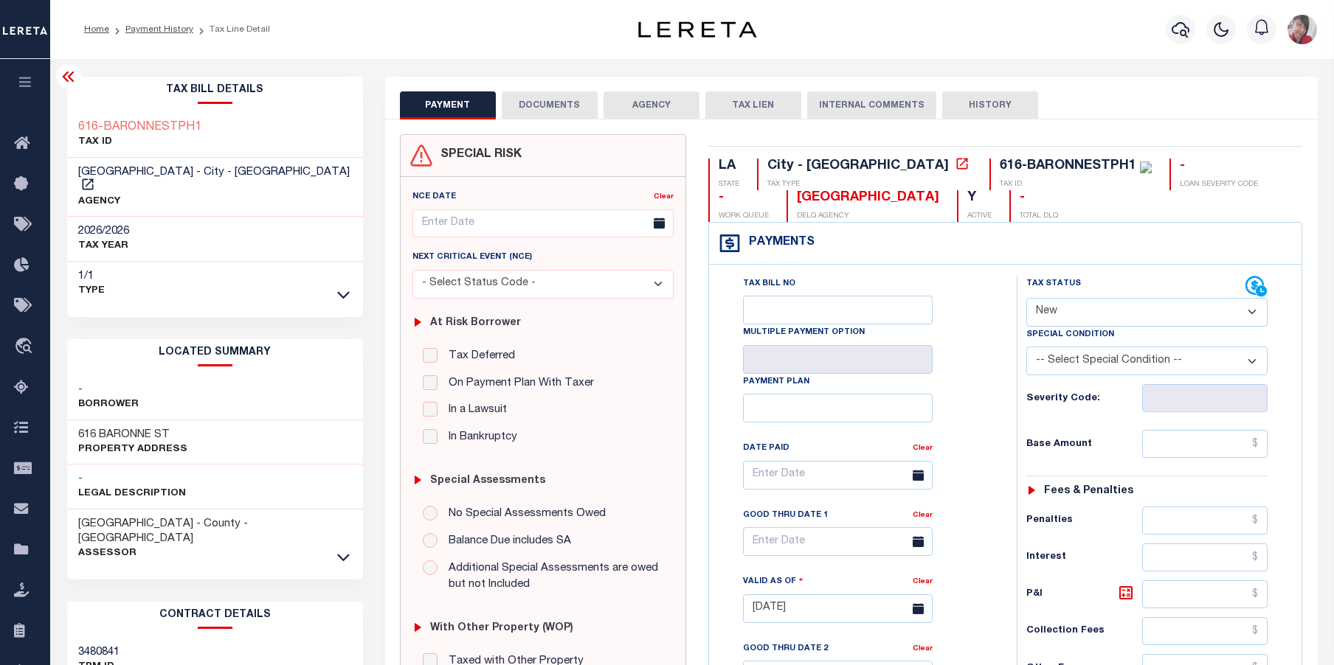
click at [1186, 105] on div "PAYMENT DOCUMENTS AGENCY DELINQUENT PAYEE TAX LIEN HISTORY" at bounding box center [851, 104] width 903 height 27
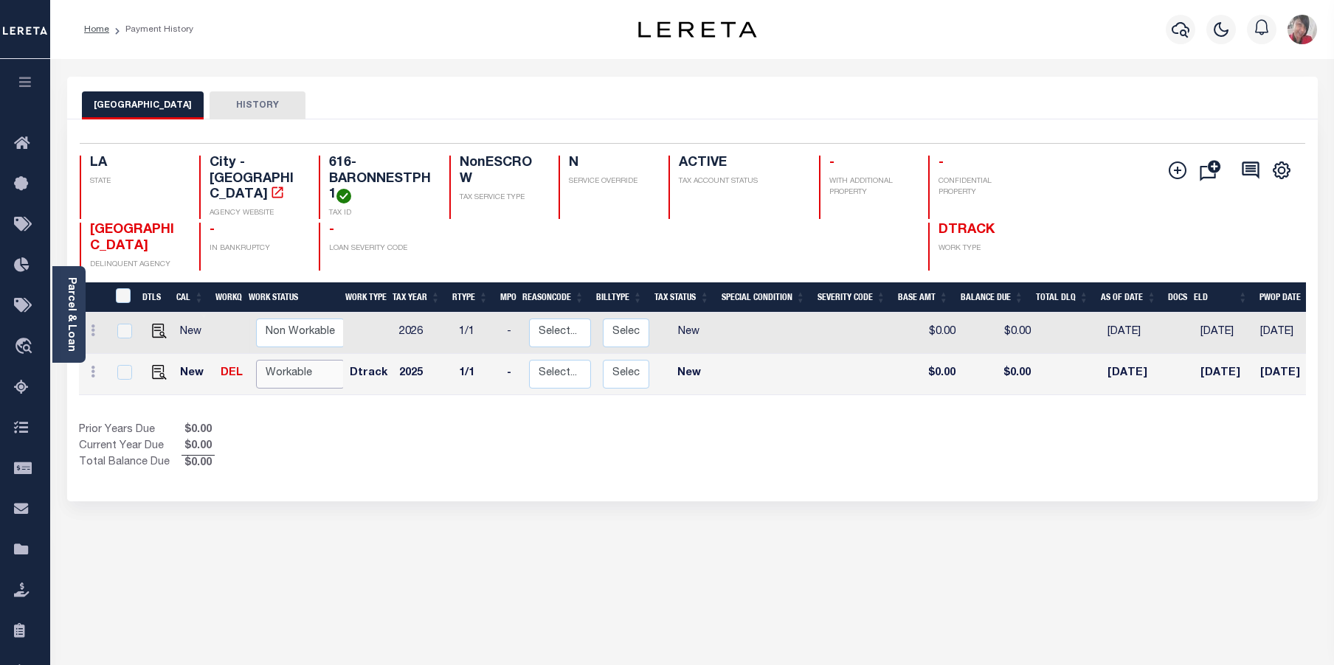
click at [270, 389] on select "Non Workable Workable" at bounding box center [300, 374] width 89 height 29
checkbox input "true"
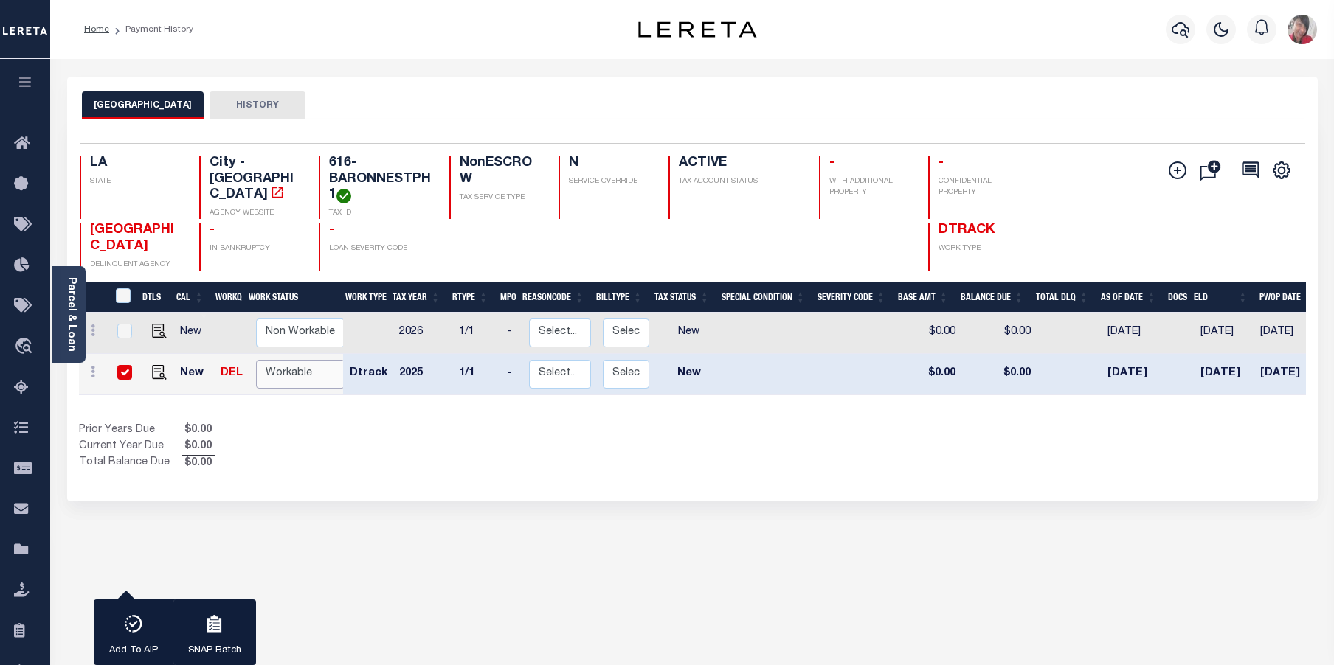
select select "true"
click at [256, 378] on select "Non Workable Workable" at bounding box center [300, 374] width 89 height 29
checkbox input "false"
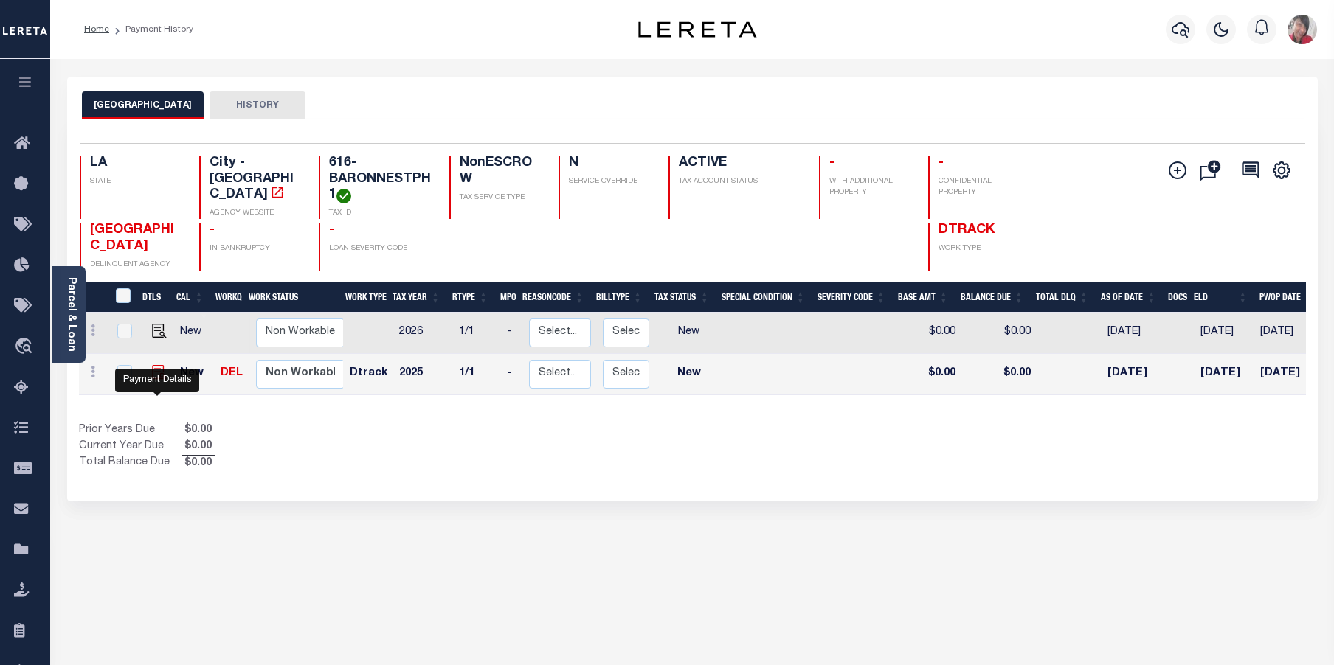
click at [155, 380] on img "" at bounding box center [159, 372] width 15 height 15
checkbox input "true"
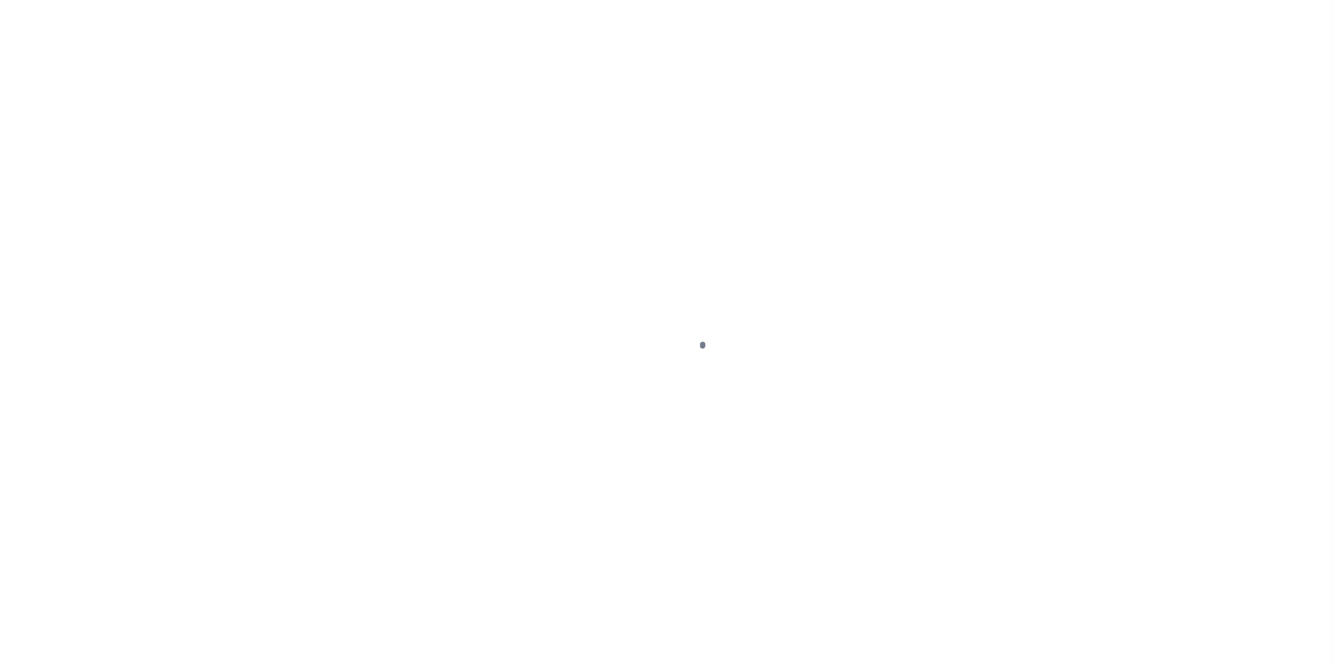
select select "NW2"
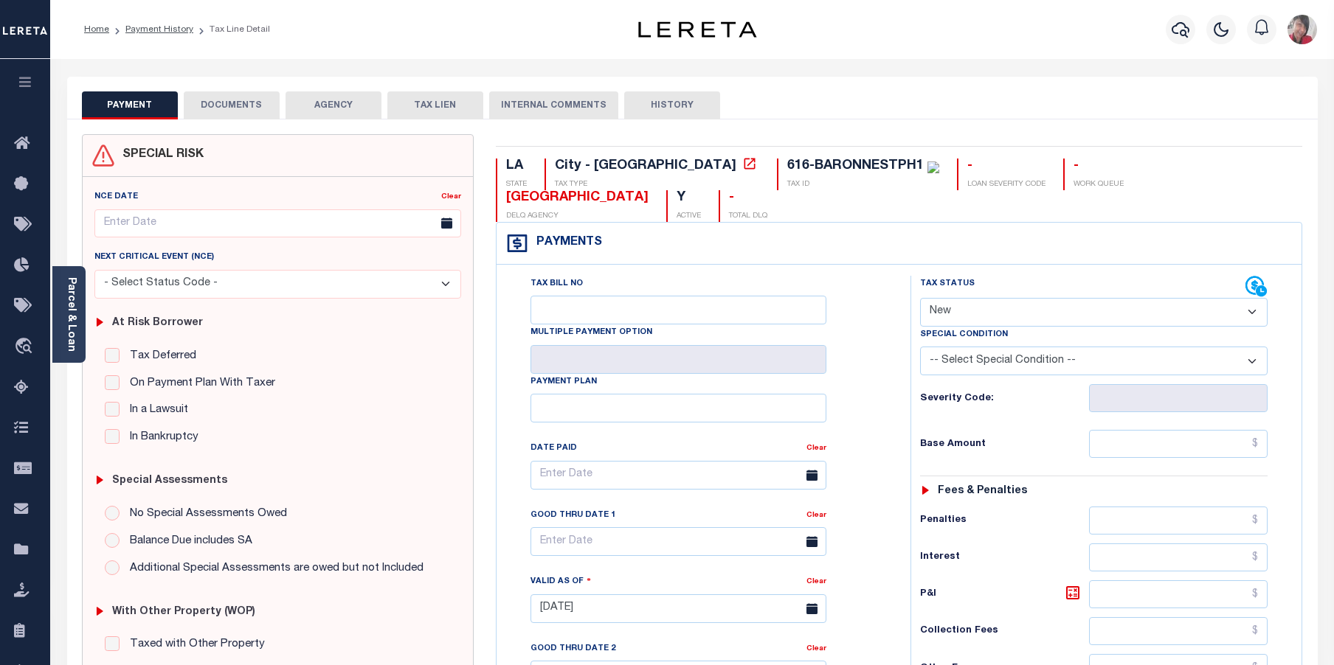
click at [239, 109] on button "DOCUMENTS" at bounding box center [232, 105] width 96 height 28
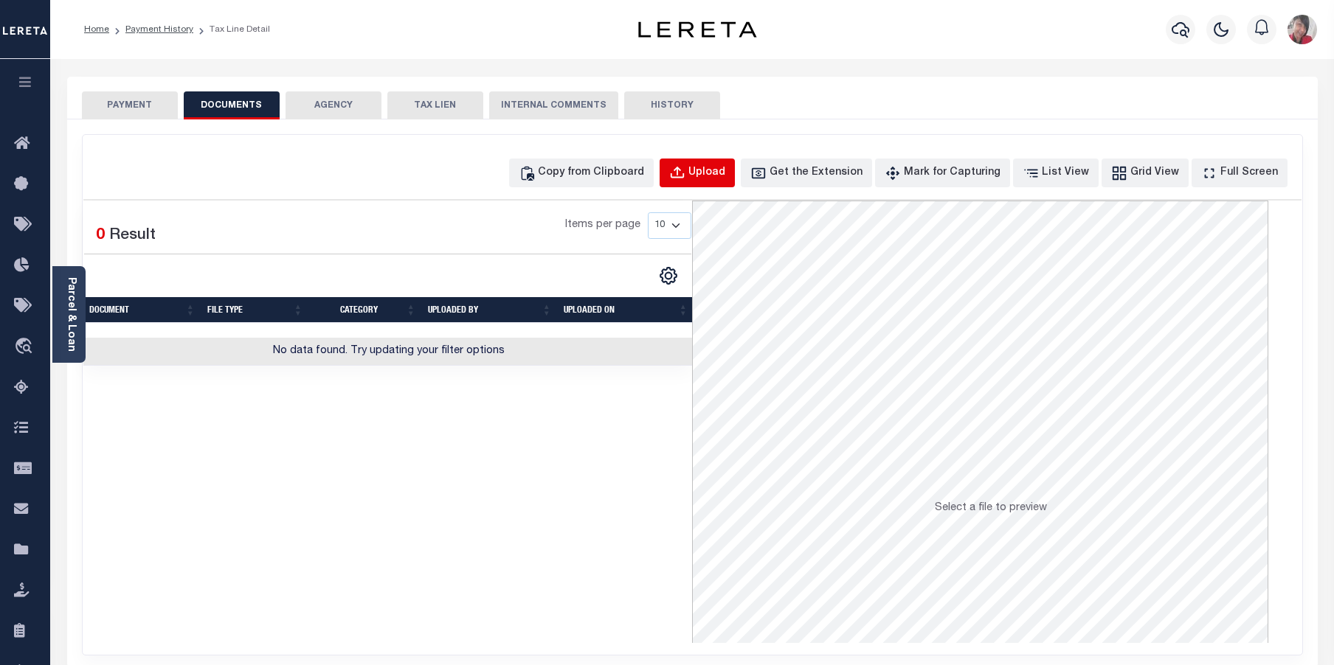
click at [716, 176] on button "Upload" at bounding box center [697, 173] width 75 height 29
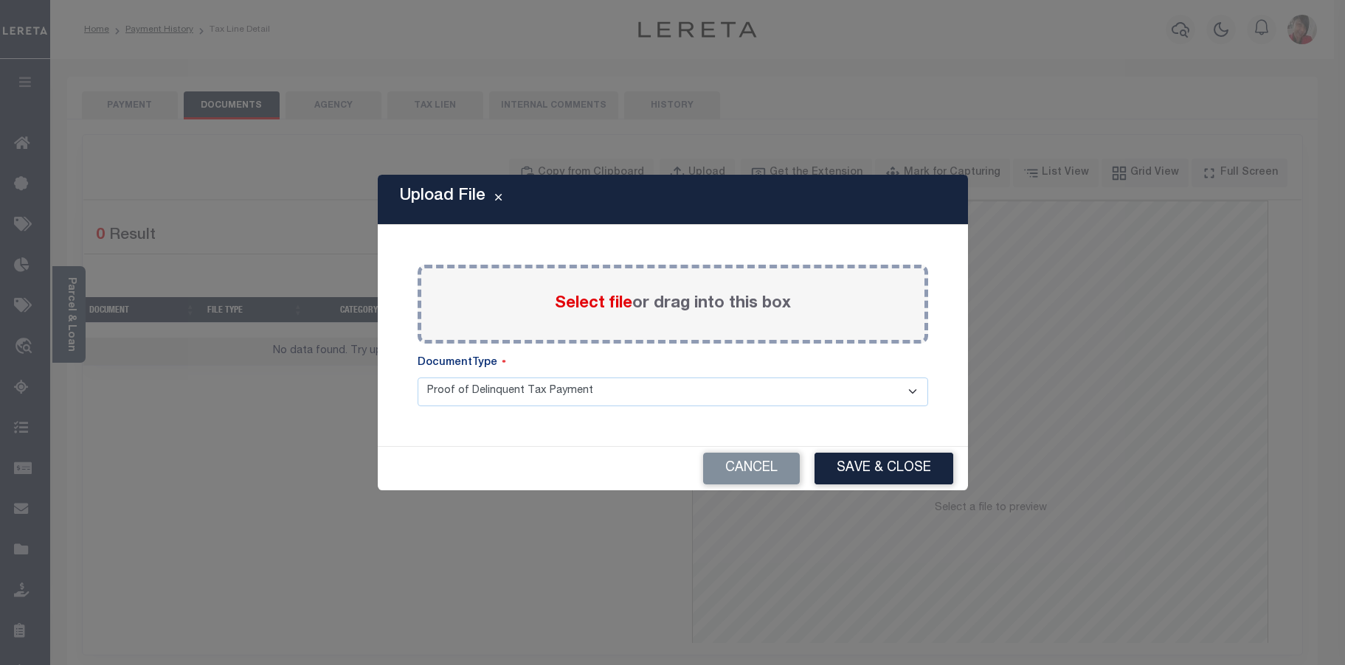
click at [541, 303] on div "Select file or drag into this box" at bounding box center [673, 304] width 511 height 79
click at [778, 462] on button "Cancel" at bounding box center [751, 469] width 97 height 32
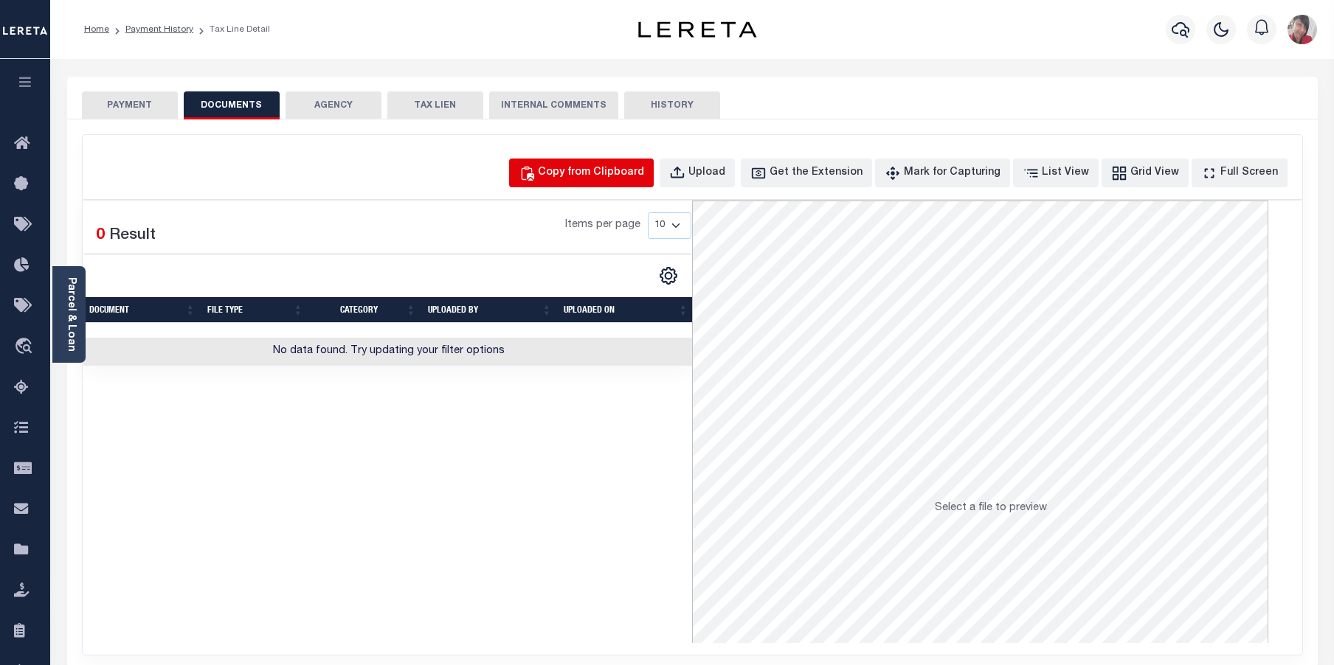
click at [614, 174] on div "Copy from Clipboard" at bounding box center [591, 173] width 106 height 16
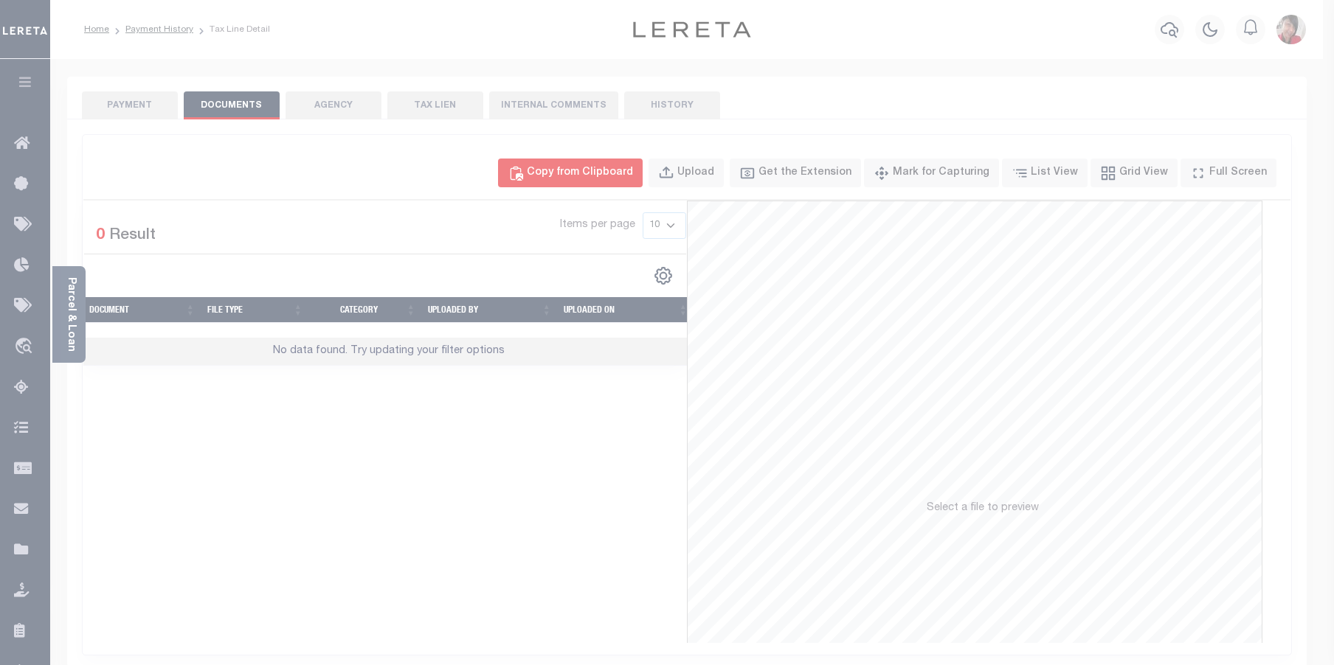
select select "POP"
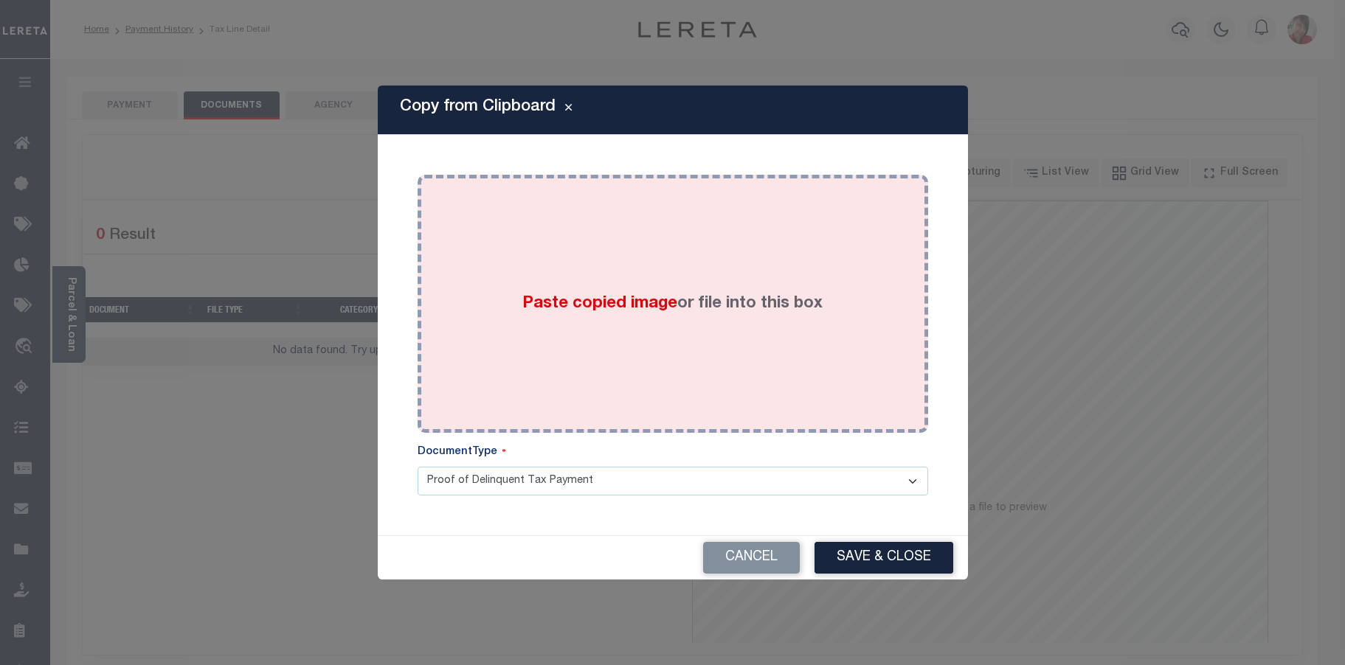
click at [595, 329] on div "Paste copied image or file into this box" at bounding box center [673, 304] width 488 height 236
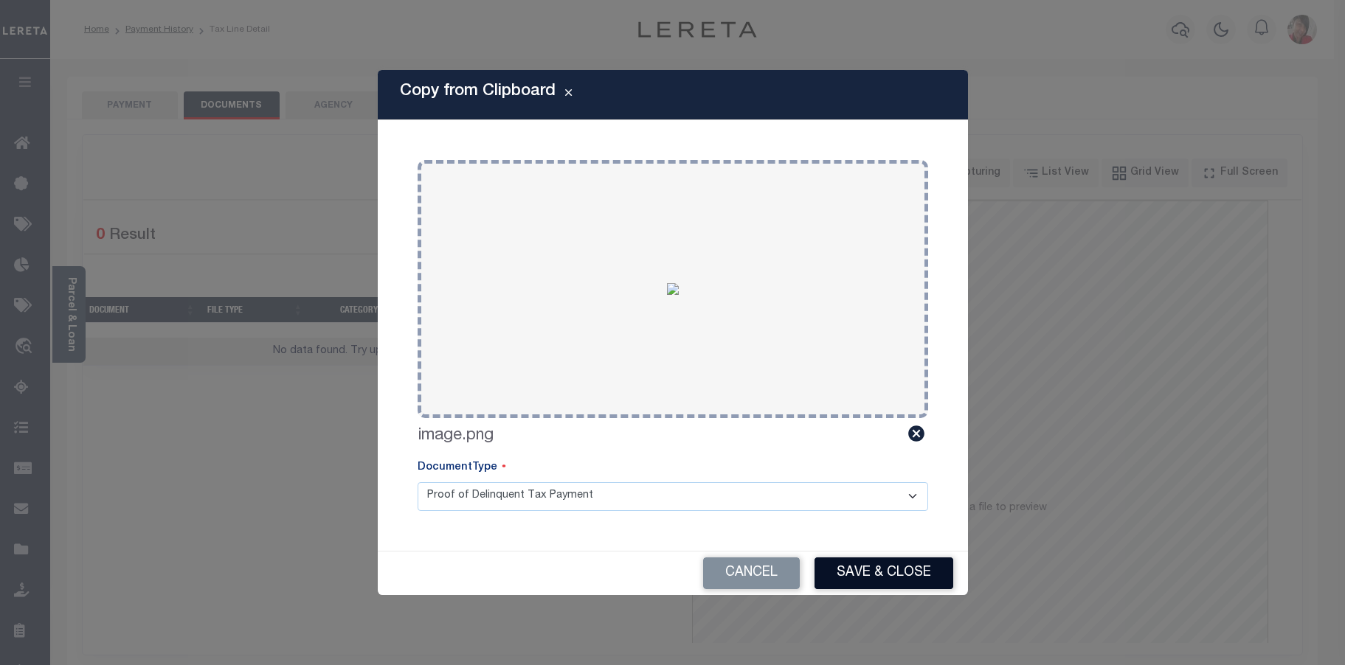
click at [916, 568] on button "Save & Close" at bounding box center [883, 574] width 139 height 32
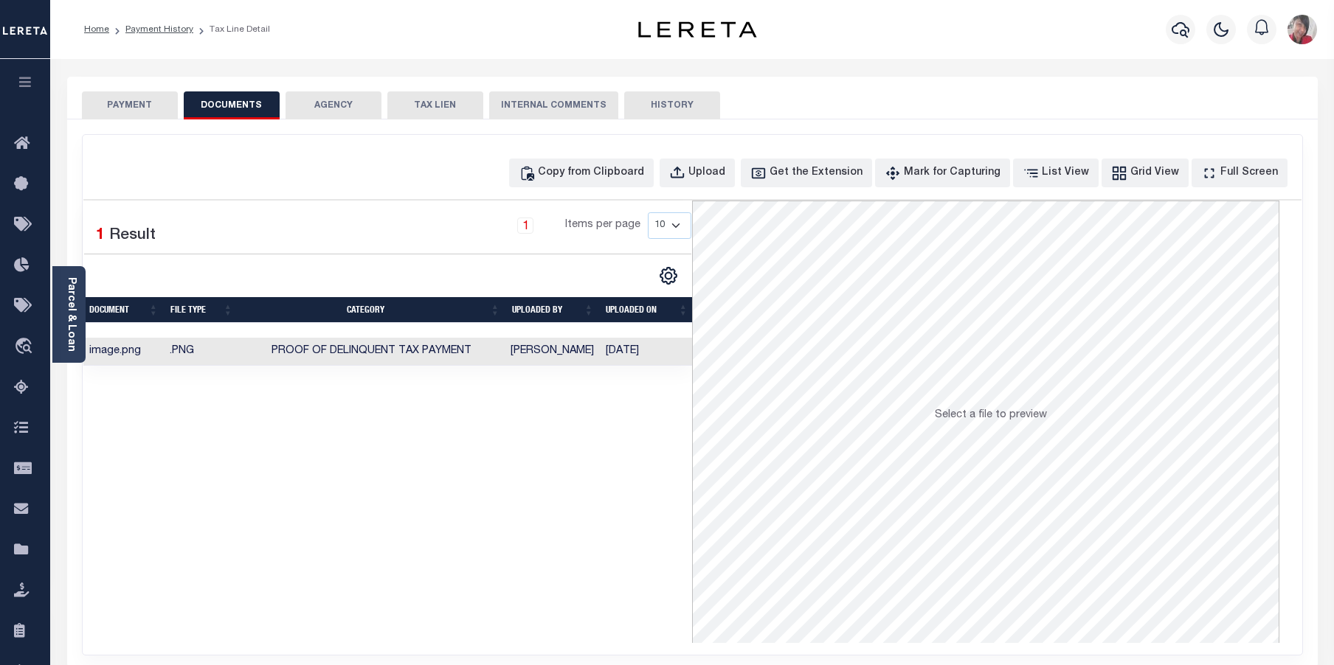
click at [113, 97] on button "PAYMENT" at bounding box center [130, 105] width 96 height 28
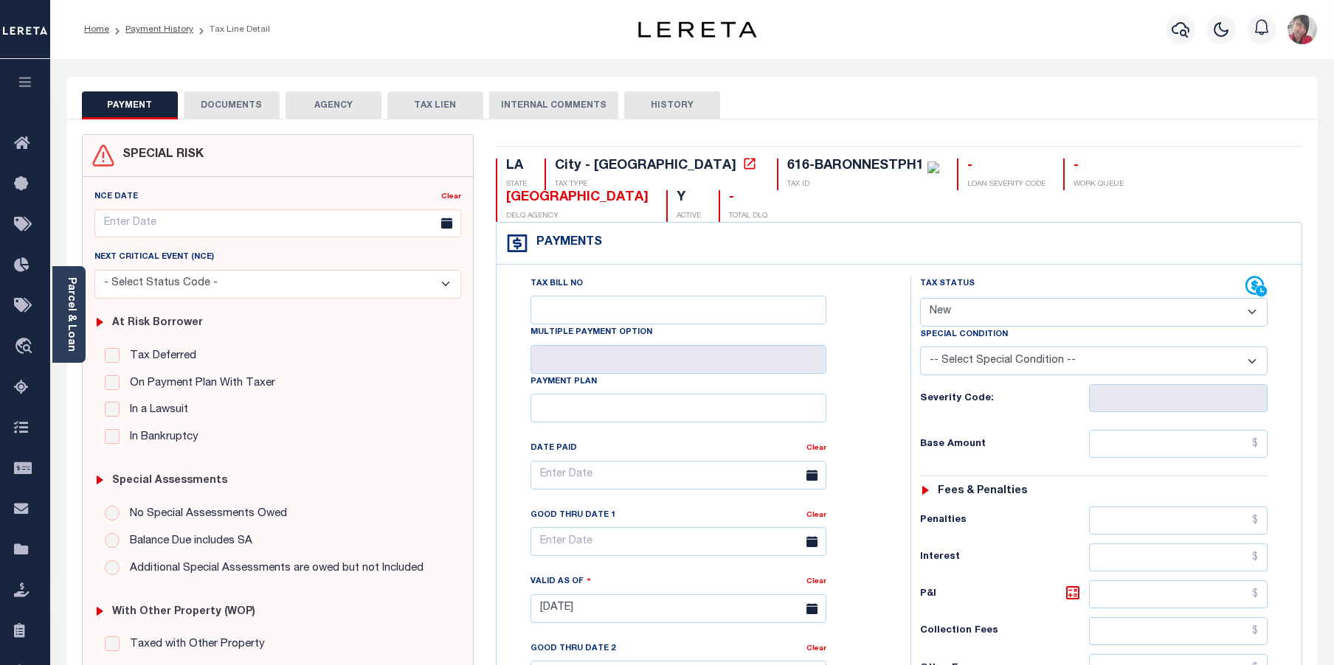
click at [1194, 298] on select "- Select Status Code - Open Due/Unpaid Paid Incomplete No Tax Due Internal Refu…" at bounding box center [1094, 312] width 348 height 29
select select "PYD"
click at [920, 298] on select "- Select Status Code - Open Due/Unpaid Paid Incomplete No Tax Due Internal Refu…" at bounding box center [1094, 312] width 348 height 29
type input "[DATE]"
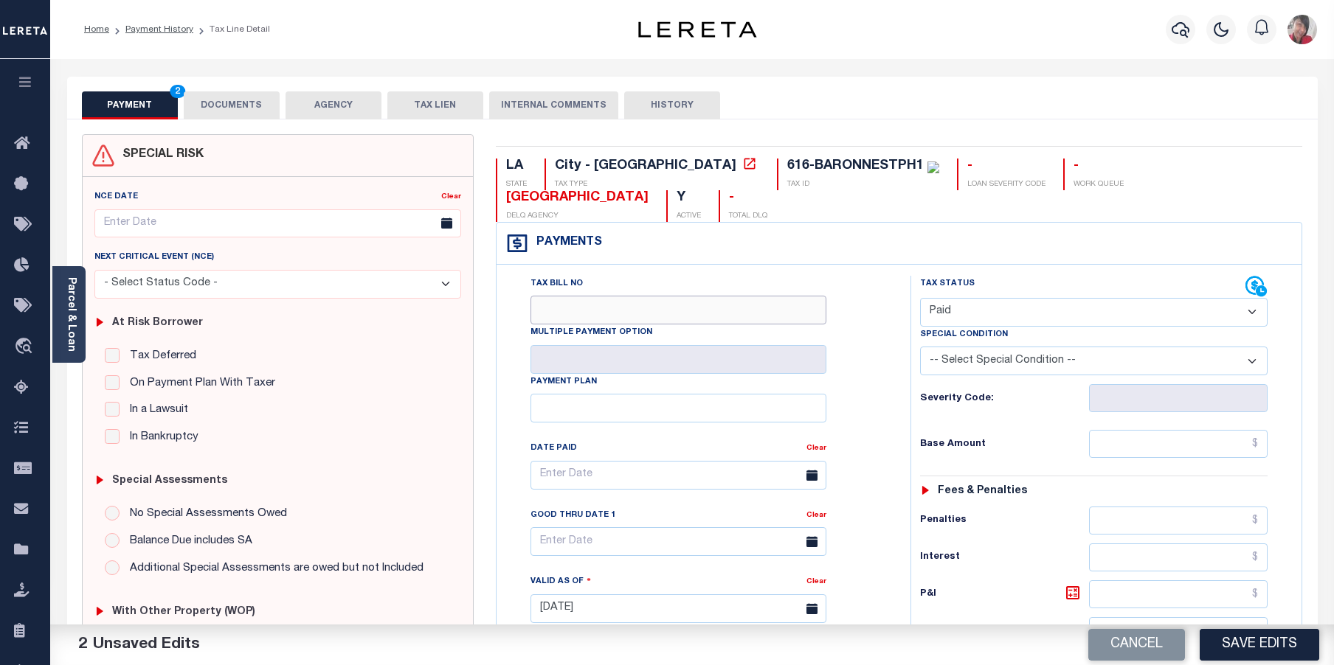
click at [602, 296] on input "Tax Bill No" at bounding box center [678, 310] width 296 height 29
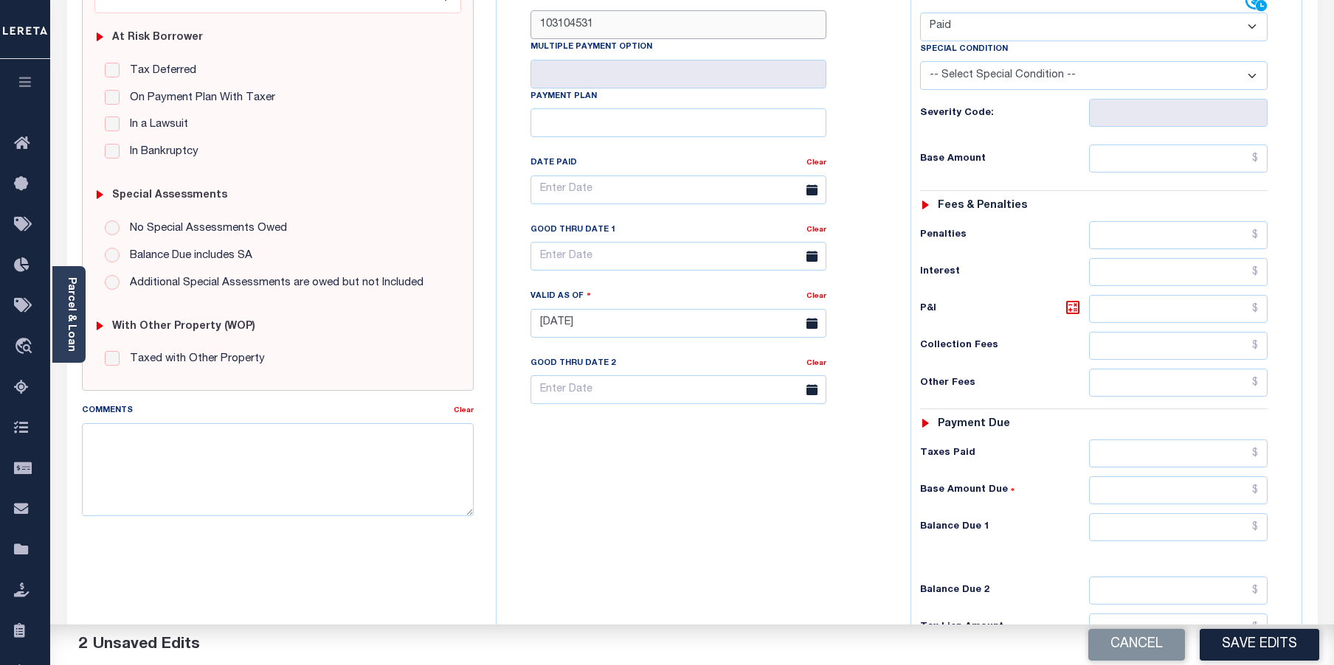
scroll to position [295, 0]
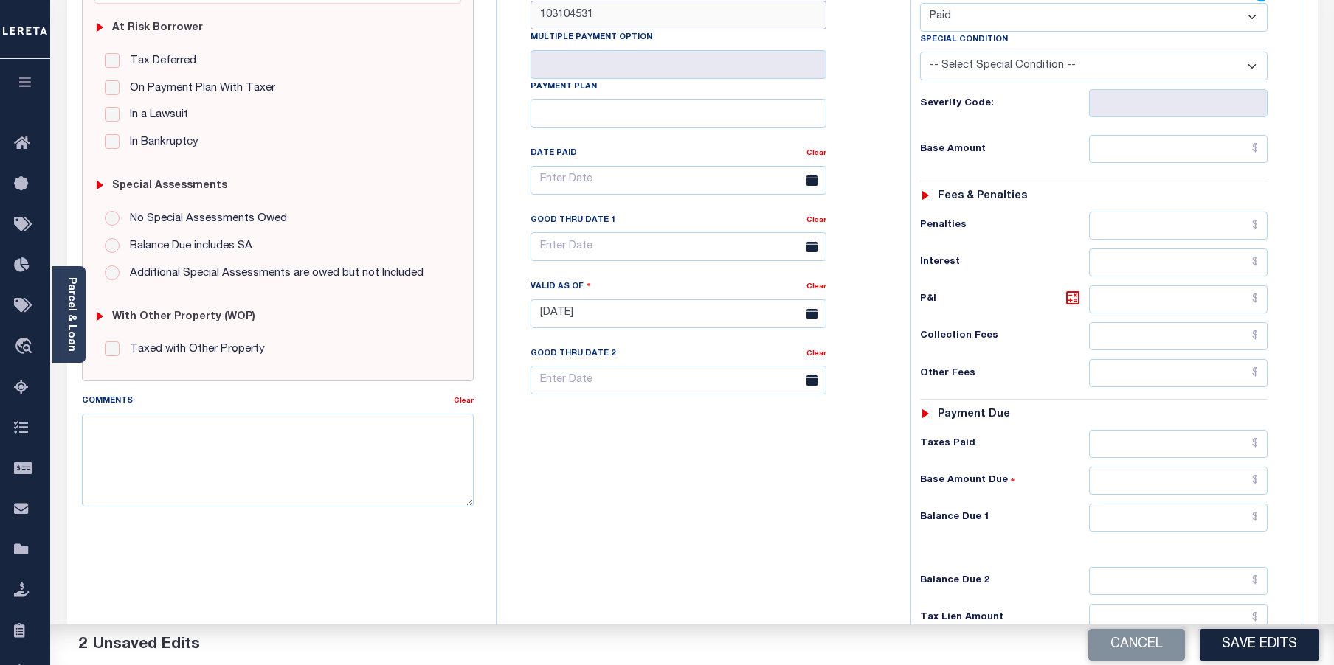
type input "103104531"
click at [1170, 504] on input "text" at bounding box center [1178, 518] width 179 height 28
type input "$0.00"
click at [1266, 646] on button "Save Edits" at bounding box center [1260, 645] width 120 height 32
checkbox input "false"
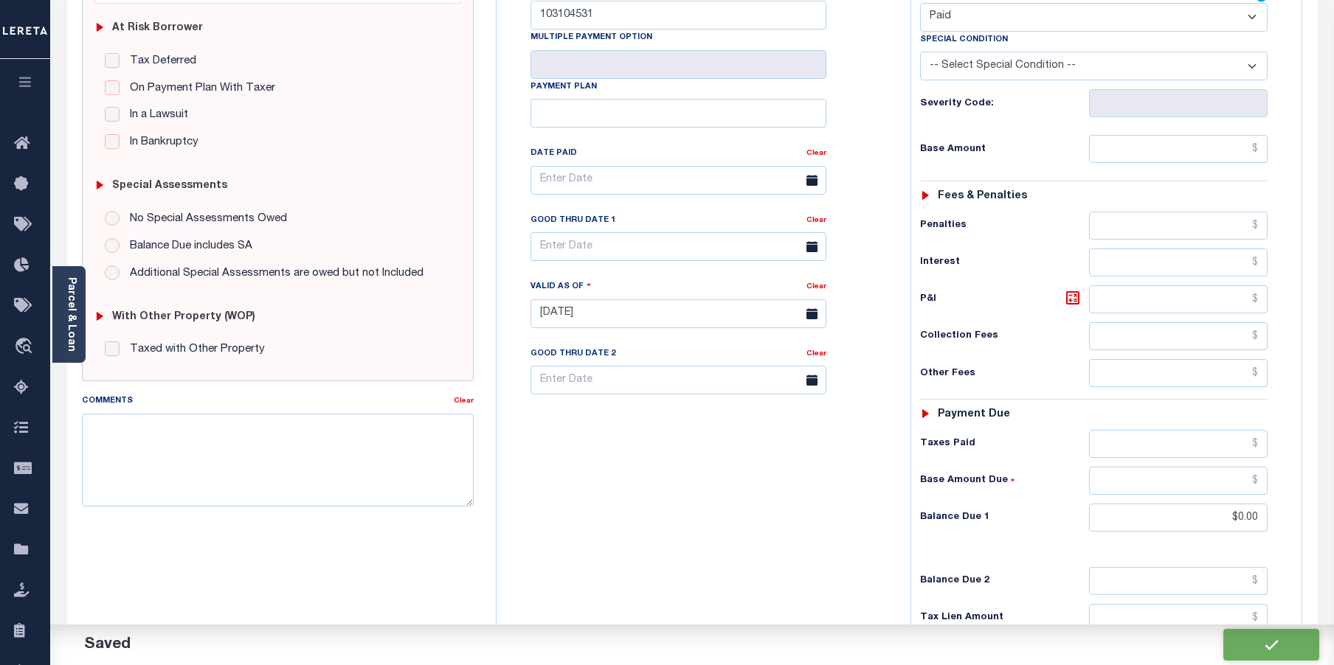
checkbox input "false"
type input "$0"
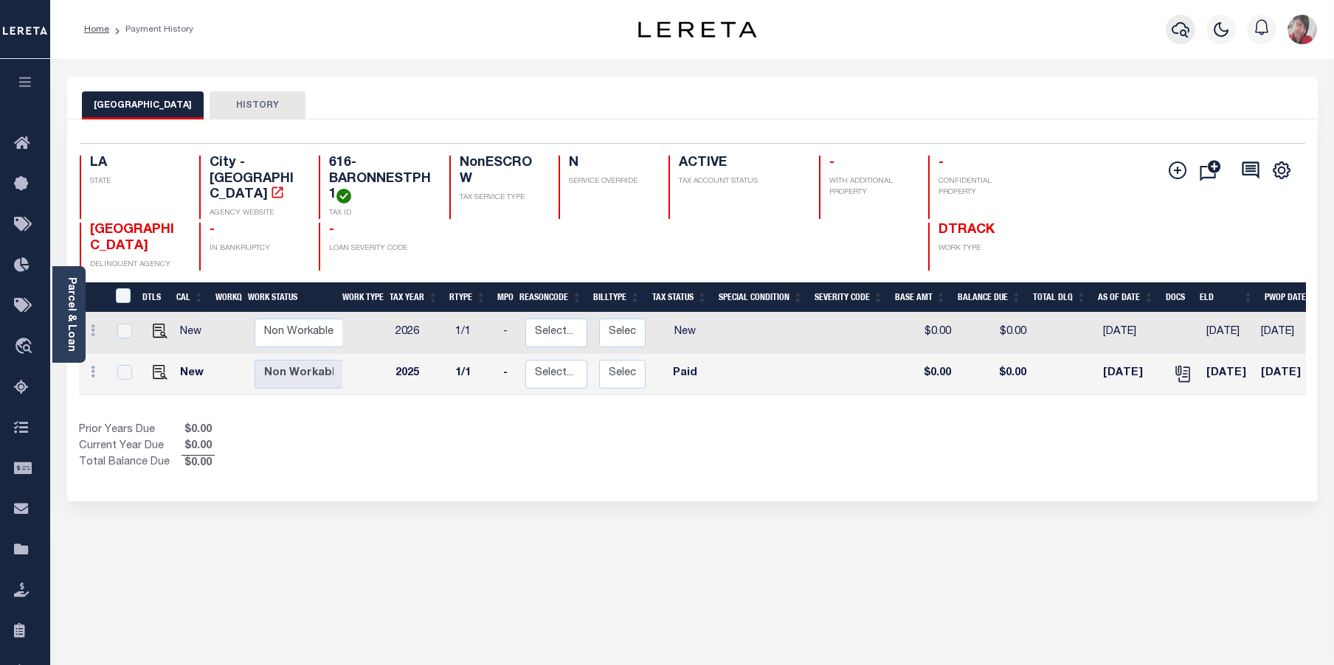
click at [1176, 34] on icon "button" at bounding box center [1181, 29] width 18 height 15
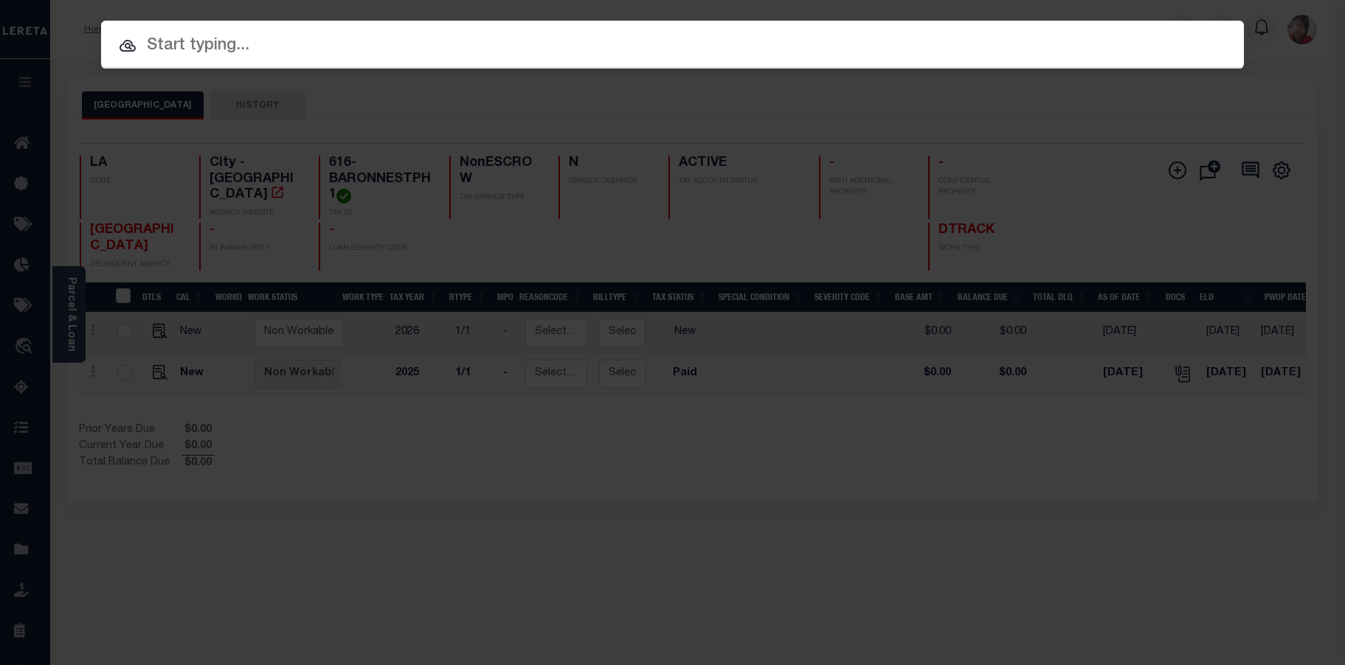
click at [626, 52] on input "text" at bounding box center [672, 46] width 1143 height 26
paste input "2170015833-00001"
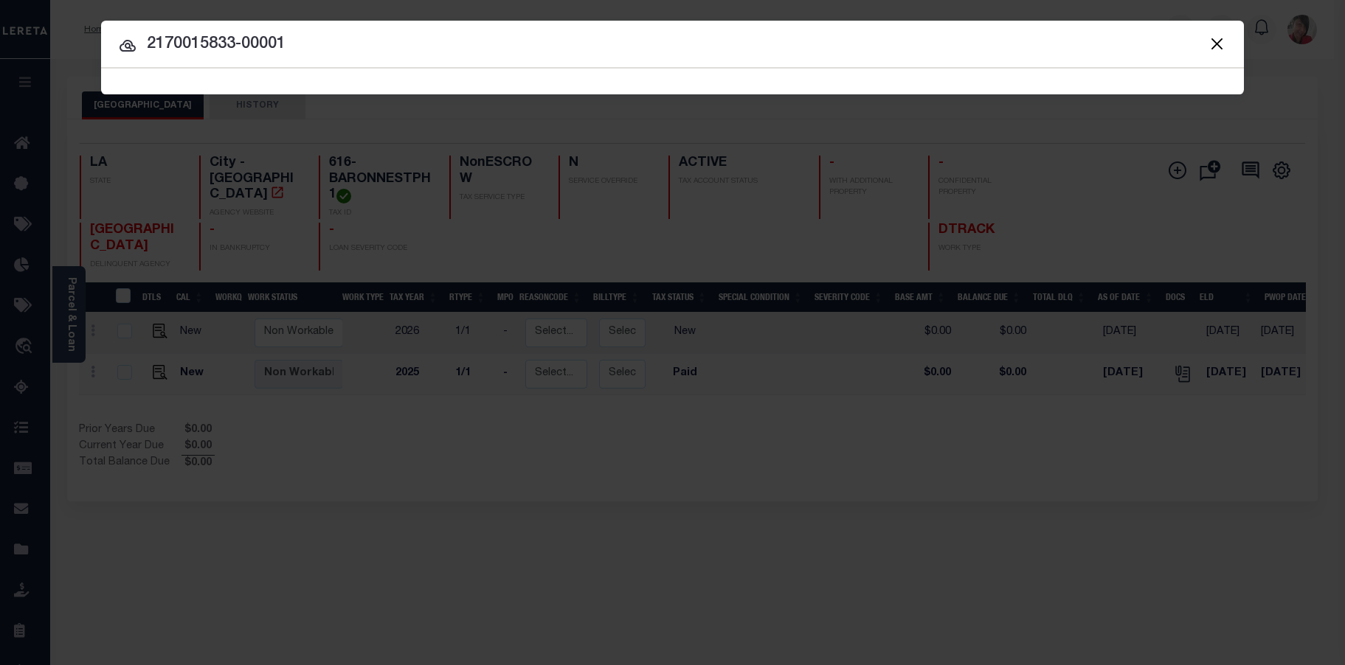
type input "2170015833-00001"
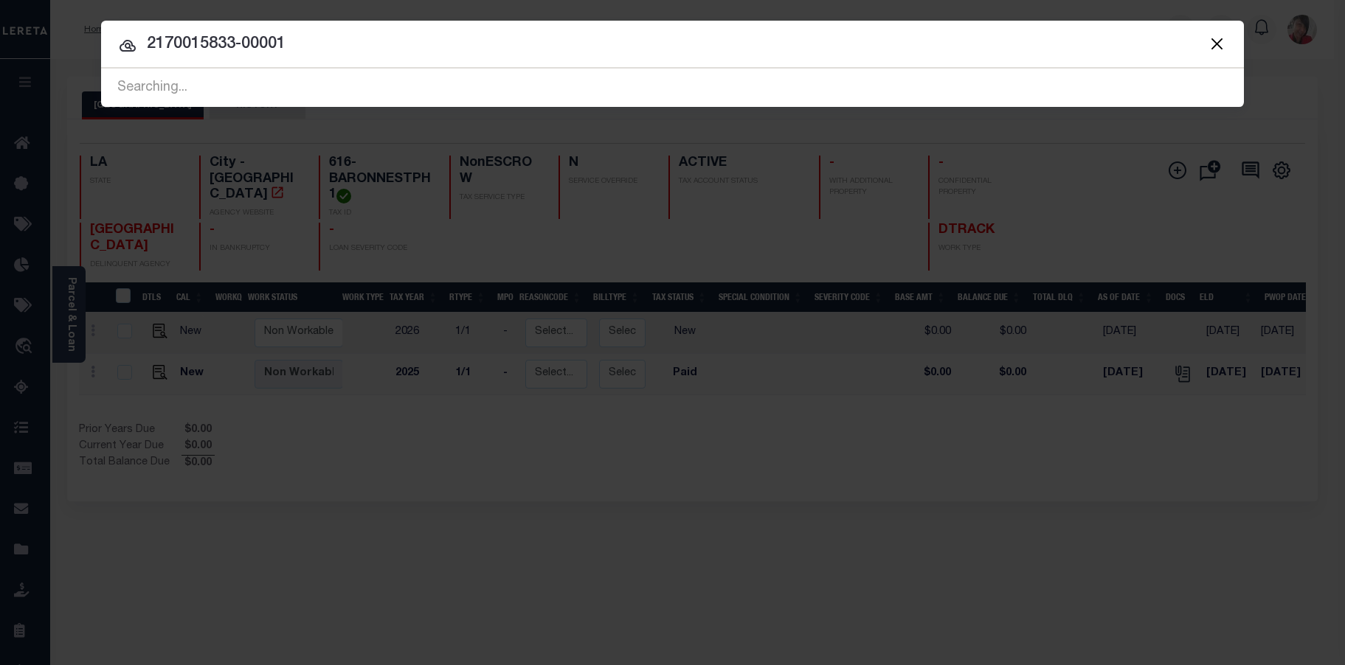
click at [262, 79] on span "2170015833-00001 Searching..." at bounding box center [672, 88] width 1143 height 38
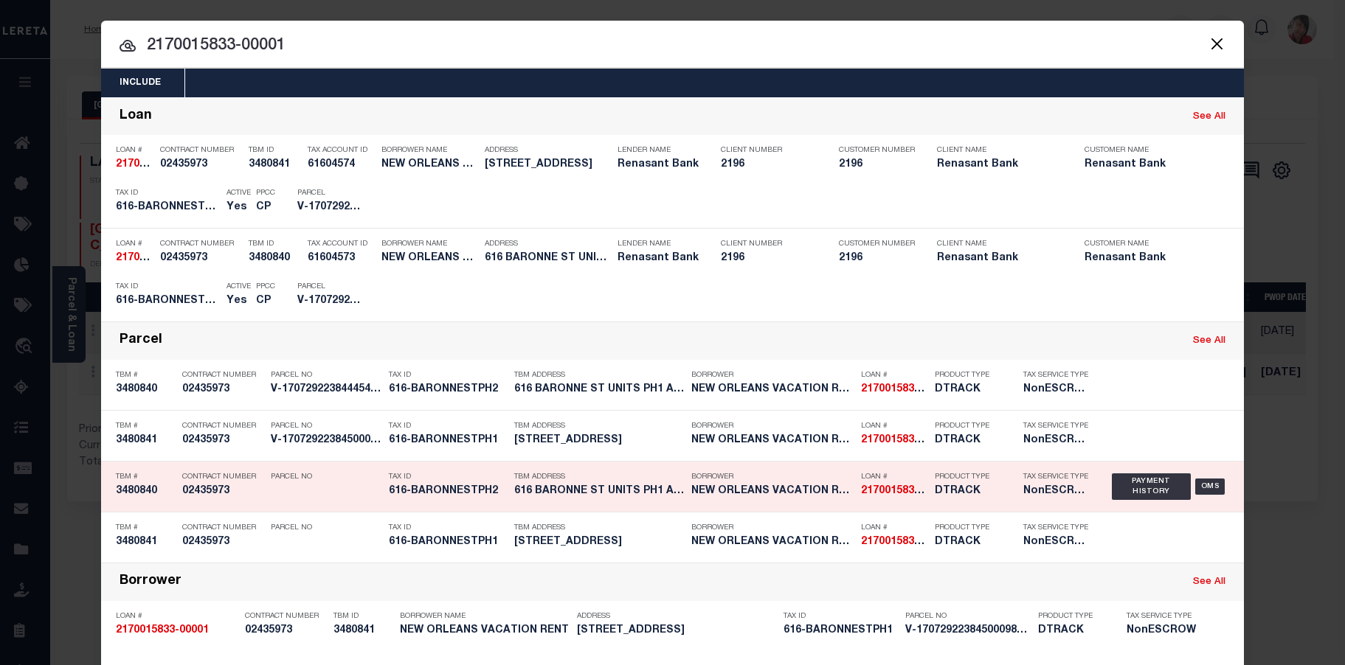
click at [464, 502] on div "Tax ID 616-BARONNESTPH2" at bounding box center [448, 487] width 118 height 43
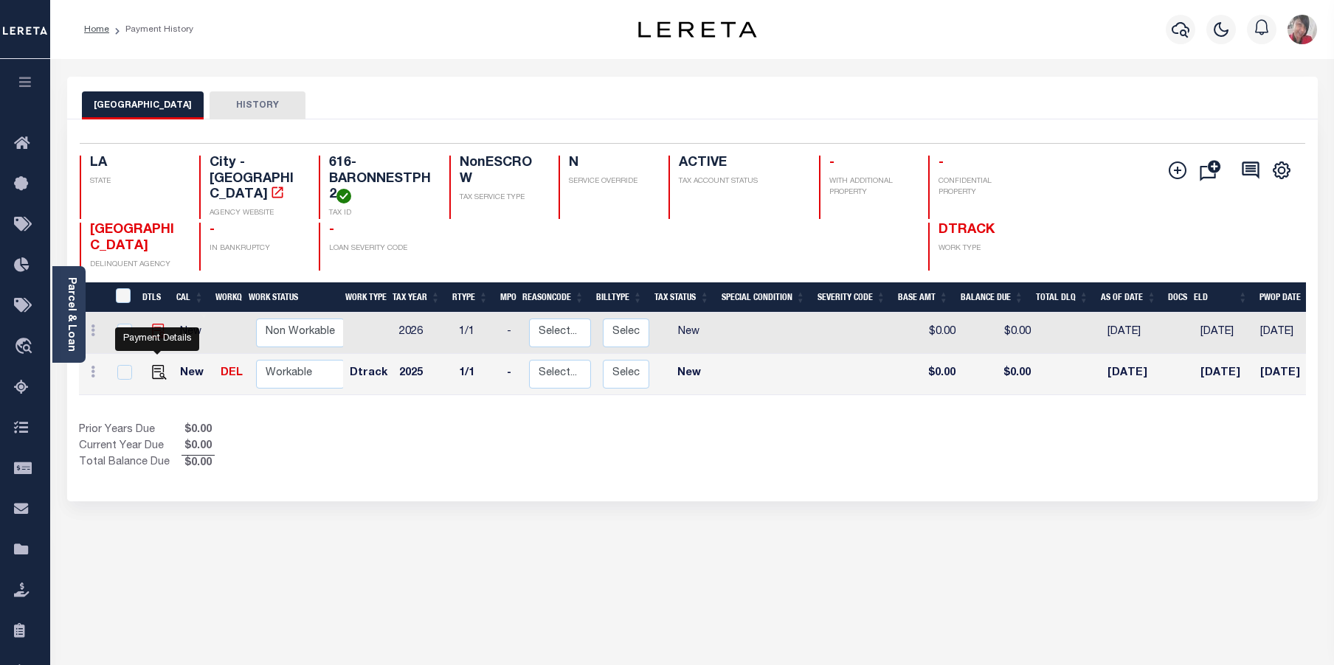
click at [156, 339] on img "" at bounding box center [159, 331] width 15 height 15
checkbox input "true"
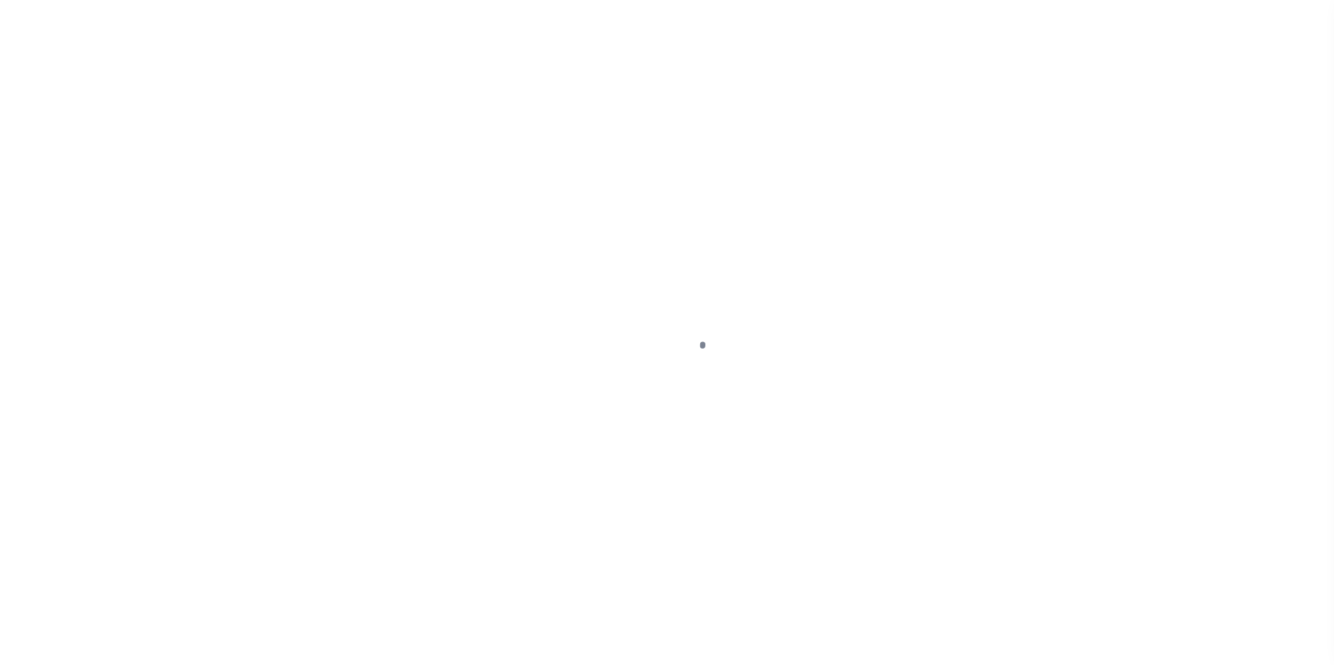
select select "NW2"
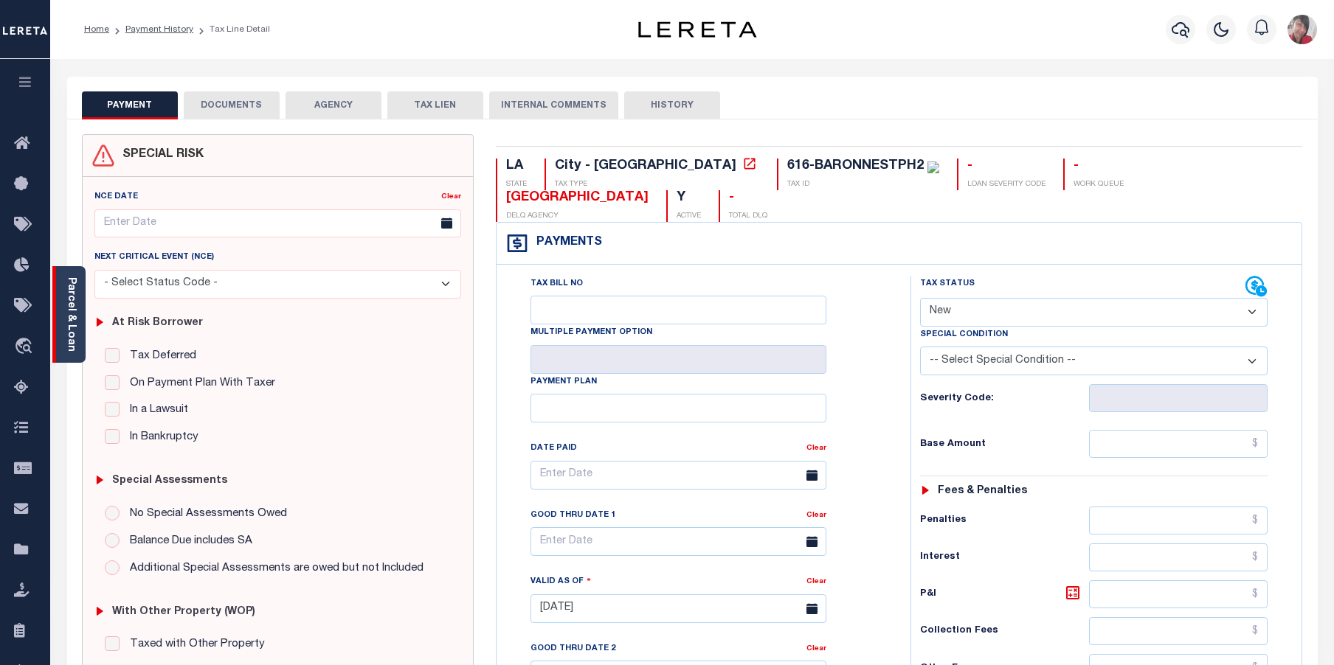
click at [66, 324] on link "Parcel & Loan" at bounding box center [71, 314] width 10 height 75
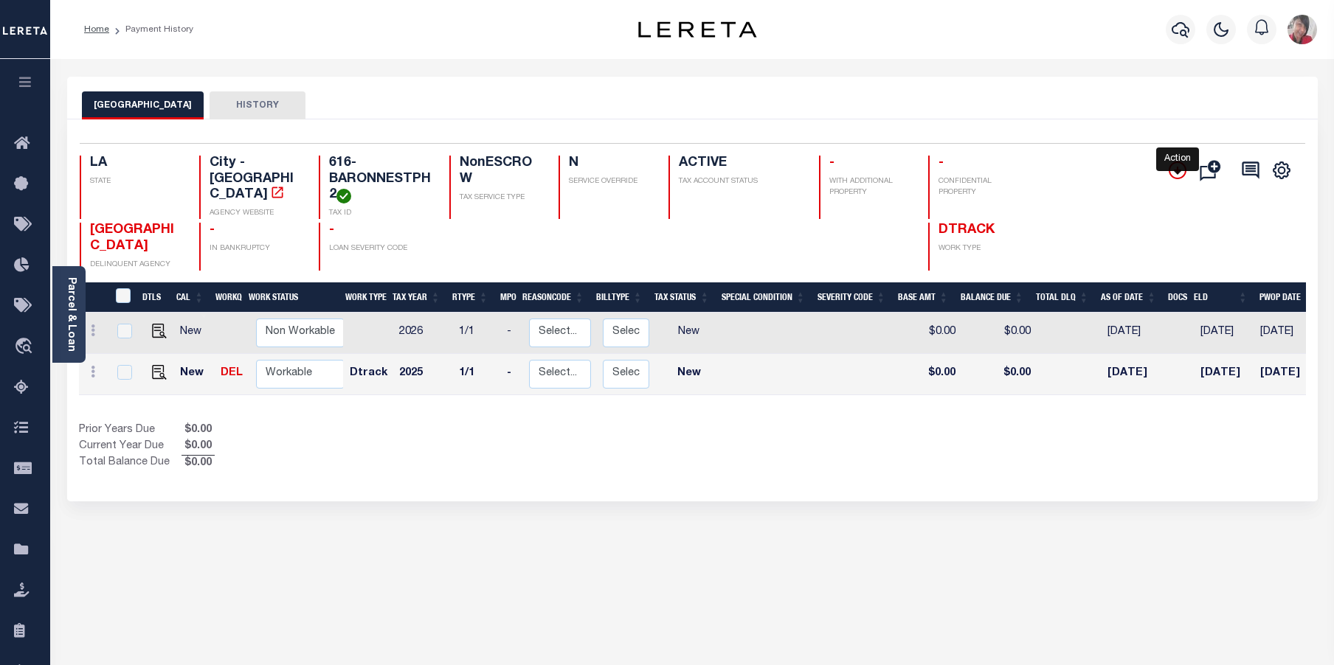
click at [1178, 169] on icon "" at bounding box center [1177, 170] width 7 height 7
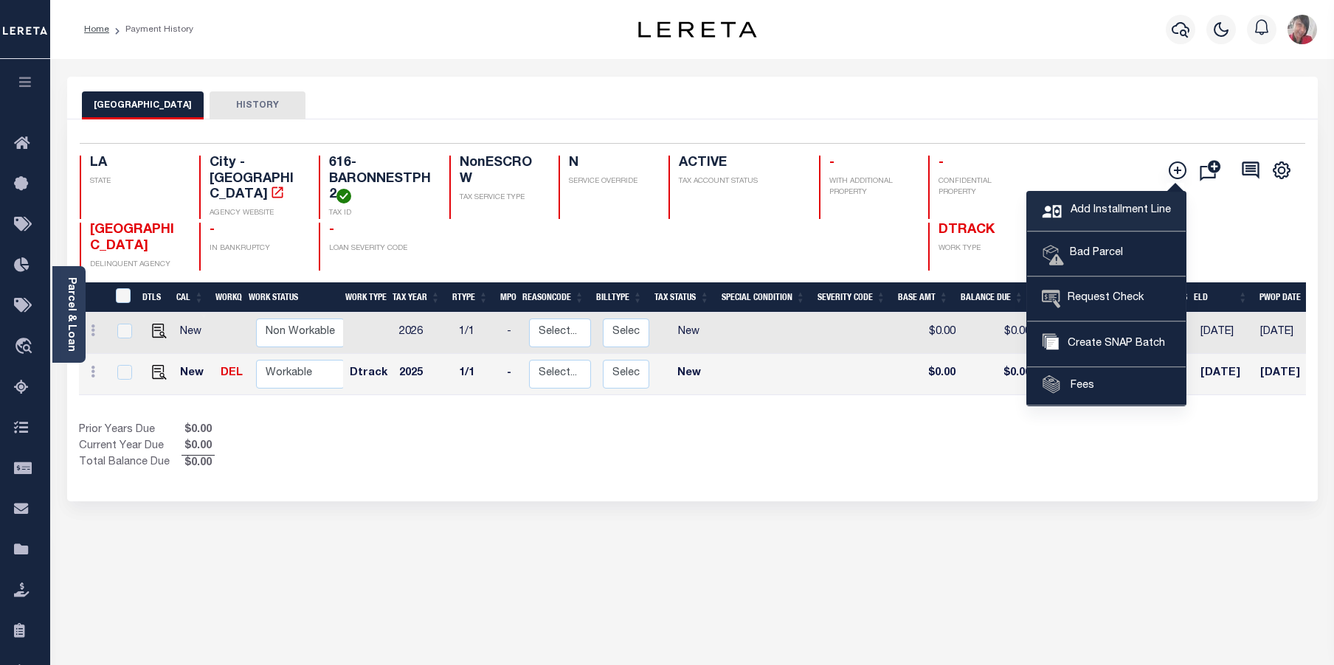
click at [1085, 206] on span "Add Installment Line" at bounding box center [1119, 211] width 104 height 16
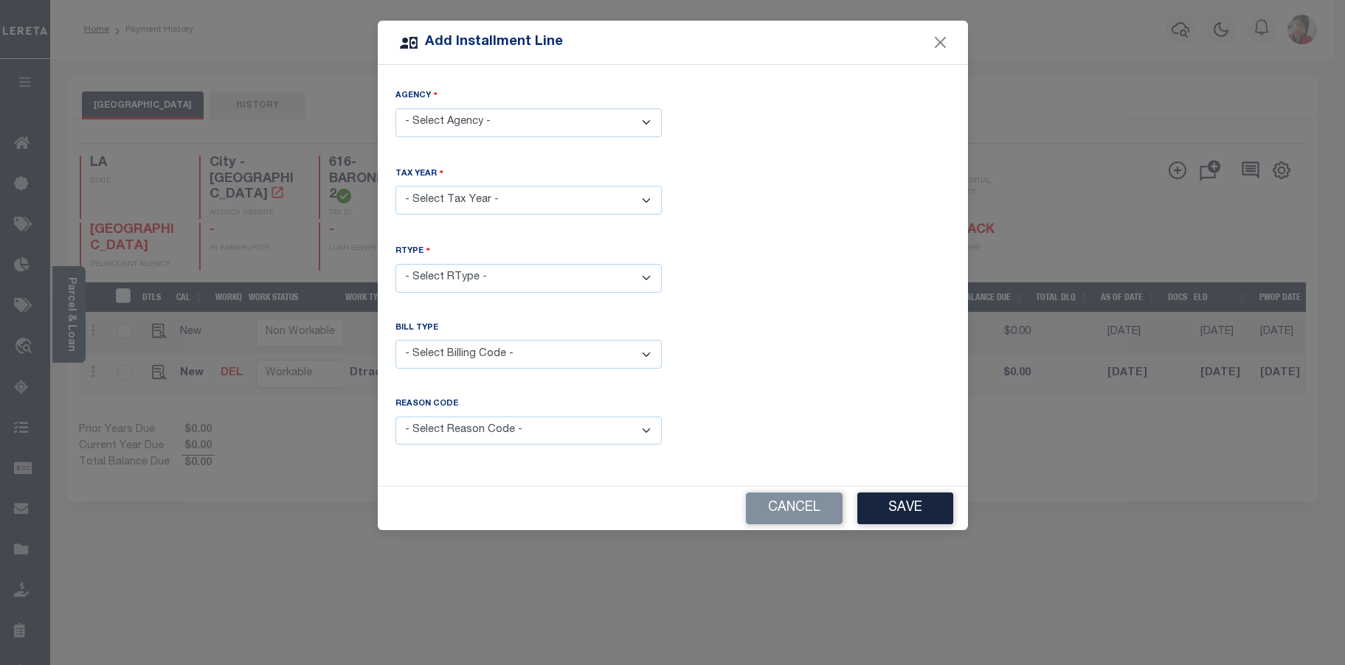
click at [509, 116] on select "- Select Agency - NEW ORLEANS CITY - City" at bounding box center [528, 122] width 266 height 29
select select "2207104000"
click at [395, 108] on select "- Select Agency - NEW ORLEANS CITY - City" at bounding box center [528, 122] width 266 height 29
click at [460, 198] on select "- Select Year - 2005 2006 2007 2008 2009 2010 2011 2012 2013 2014 2015 2016 201…" at bounding box center [528, 200] width 266 height 29
select select "2024"
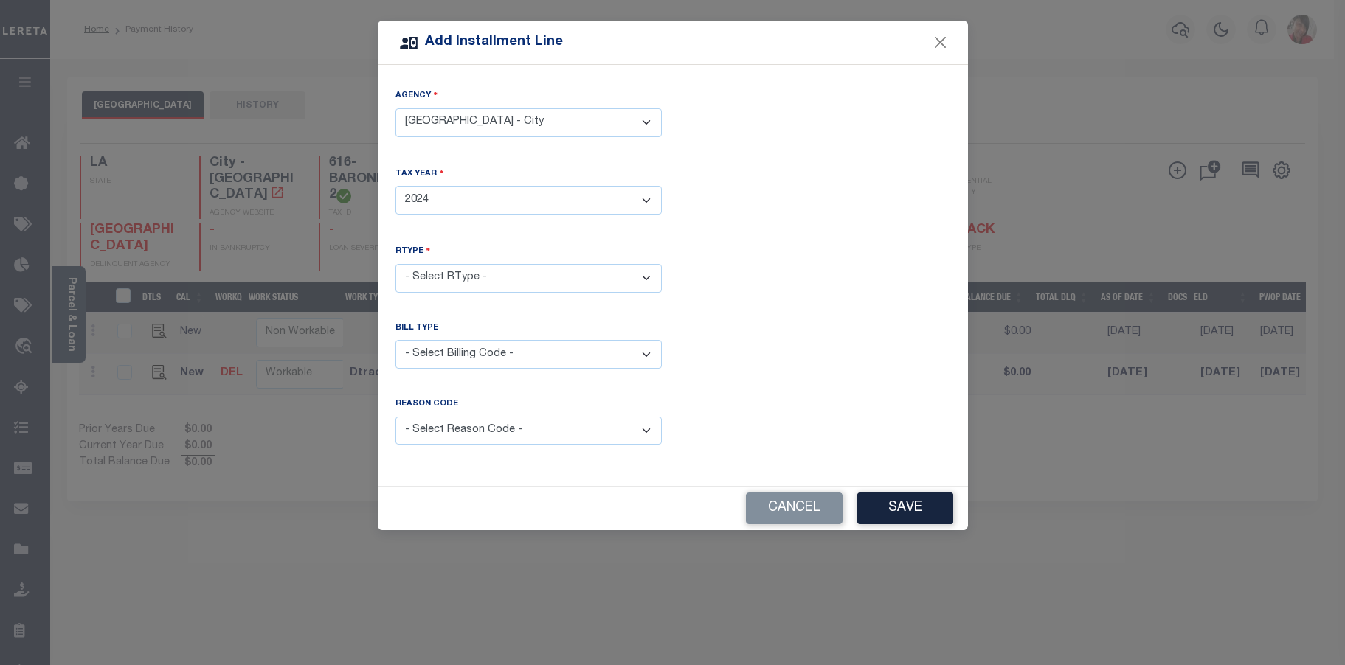
click at [395, 186] on select "- Select Year - 2005 2006 2007 2008 2009 2010 2011 2012 2013 2014 2015 2016 201…" at bounding box center [528, 200] width 266 height 29
click at [494, 275] on select "- Select RType - 1/1" at bounding box center [528, 278] width 266 height 29
select select "0"
click at [395, 264] on select "- Select RType - 1/1" at bounding box center [528, 278] width 266 height 29
click at [455, 349] on select "- Select Billing Code - Regular Delinquent Supplemental Corrected/Adjusted Bill…" at bounding box center [528, 354] width 266 height 29
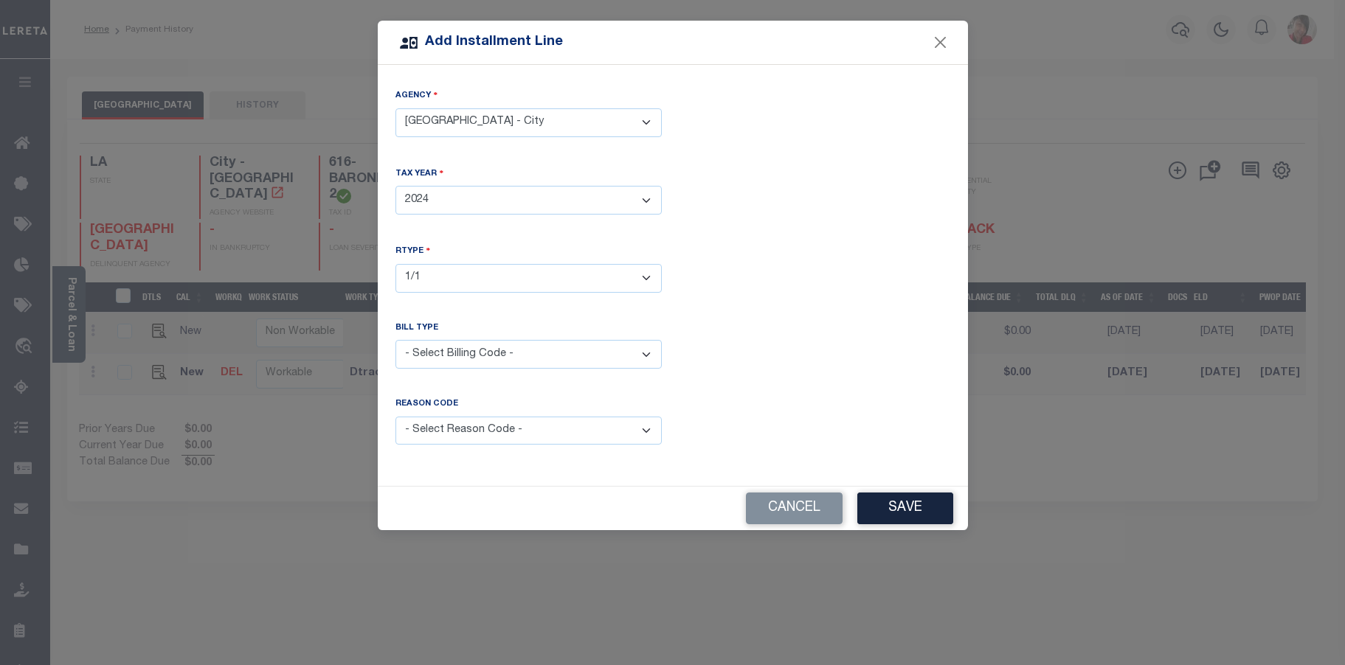
select select "2"
click at [395, 340] on select "- Select Billing Code - Regular Delinquent Supplemental Corrected/Adjusted Bill…" at bounding box center [528, 354] width 266 height 29
click at [474, 432] on select "- Select Reason Code - Payment Reversal Taxable Value Change Assessment Change …" at bounding box center [528, 431] width 266 height 29
select select "6"
click at [395, 417] on select "- Select Reason Code - Payment Reversal Taxable Value Change Assessment Change …" at bounding box center [528, 431] width 266 height 29
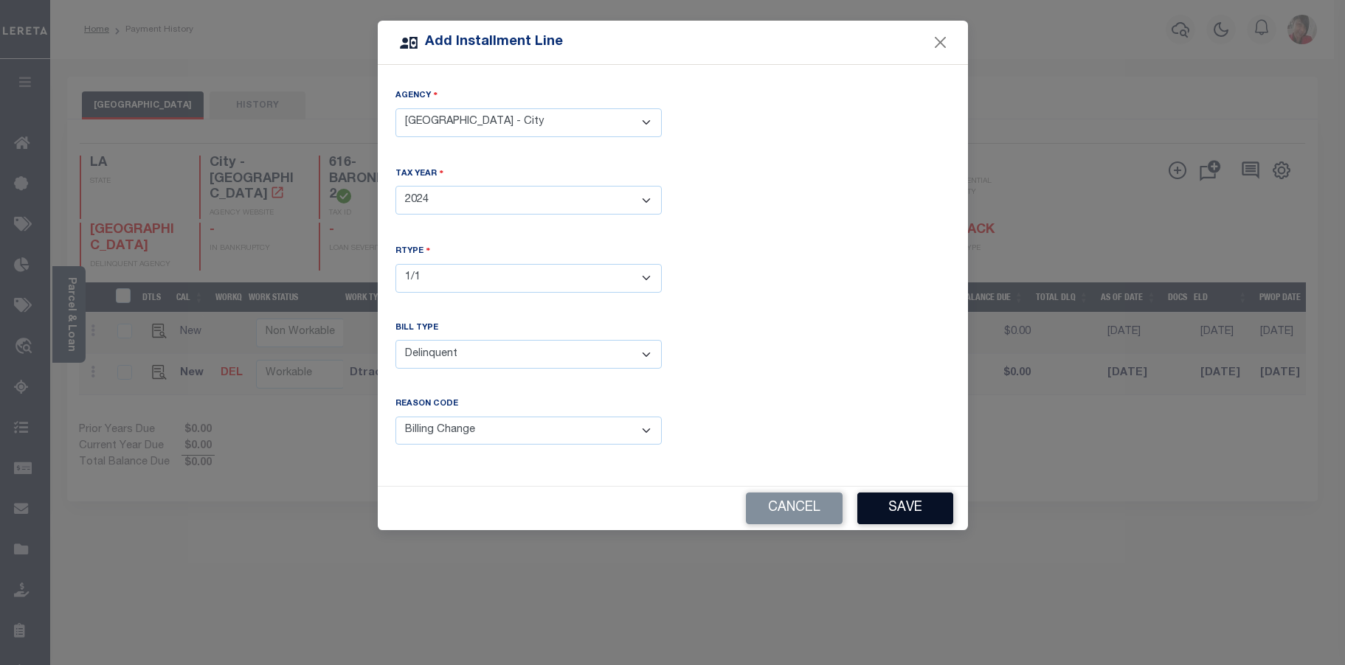
click at [910, 504] on button "Save" at bounding box center [905, 509] width 96 height 32
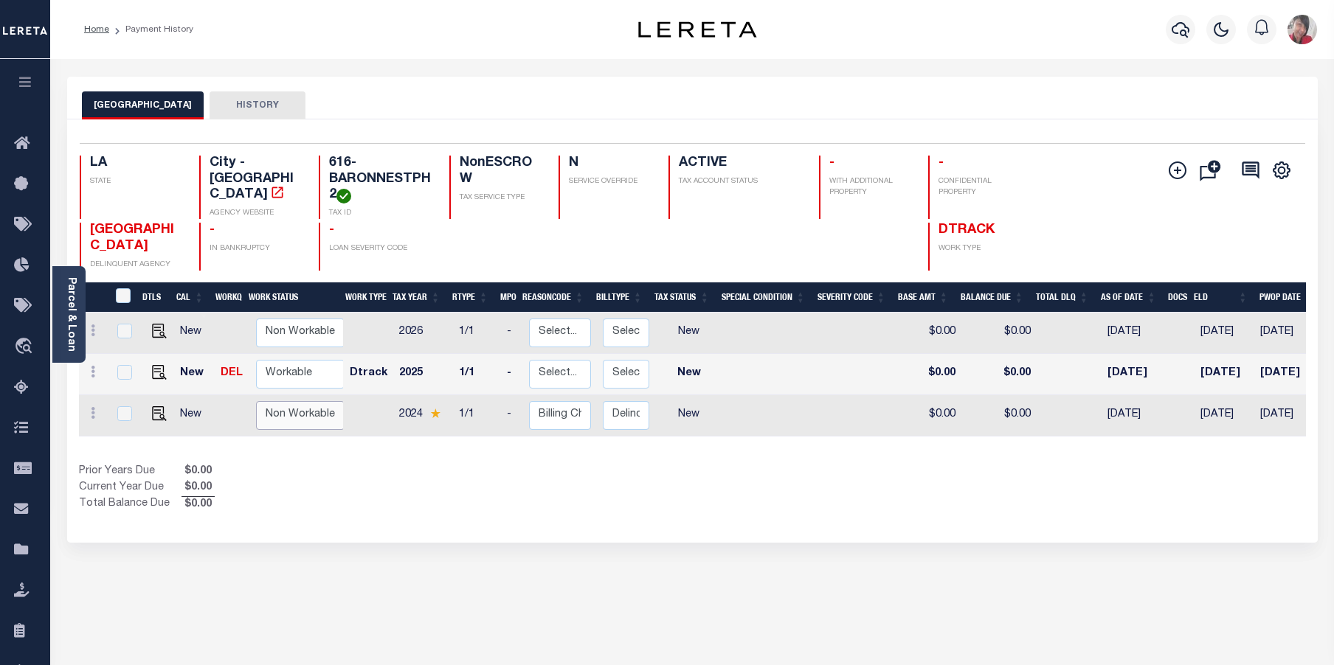
click at [288, 430] on select "Non Workable Workable" at bounding box center [300, 415] width 89 height 29
checkbox input "true"
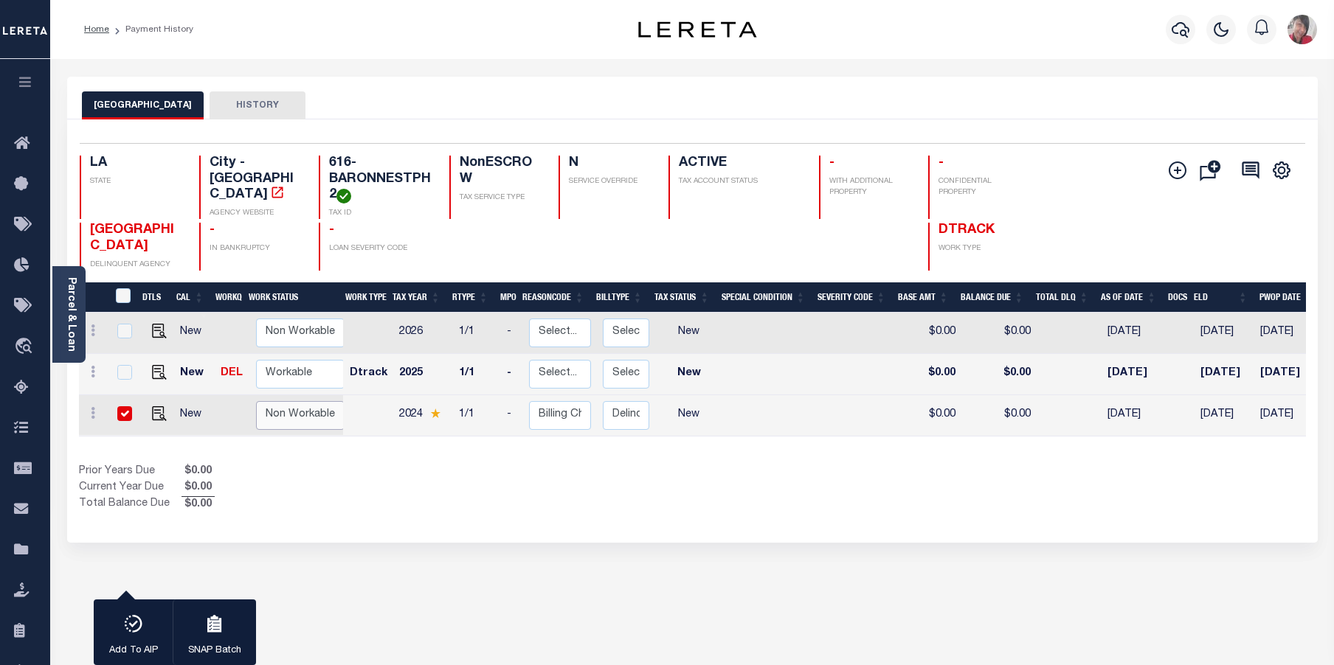
click at [256, 419] on select "Non Workable Workable" at bounding box center [300, 415] width 89 height 29
checkbox input "false"
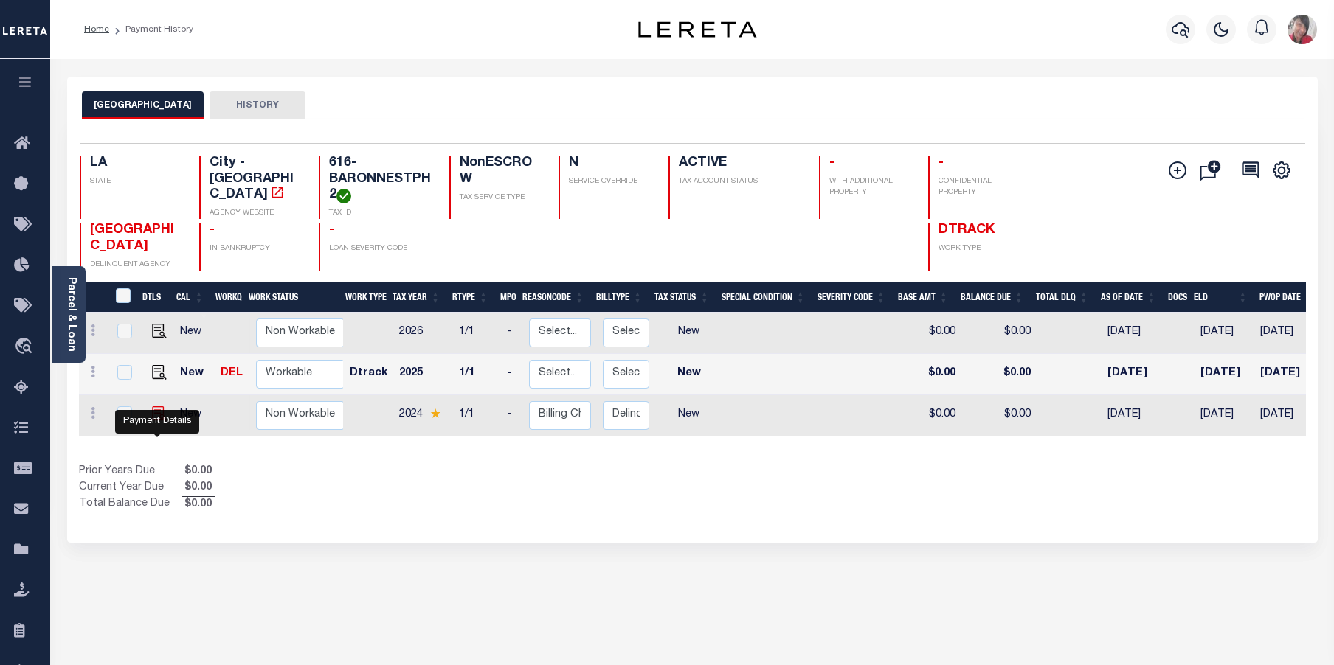
click at [158, 421] on img at bounding box center [159, 413] width 15 height 15
checkbox input "true"
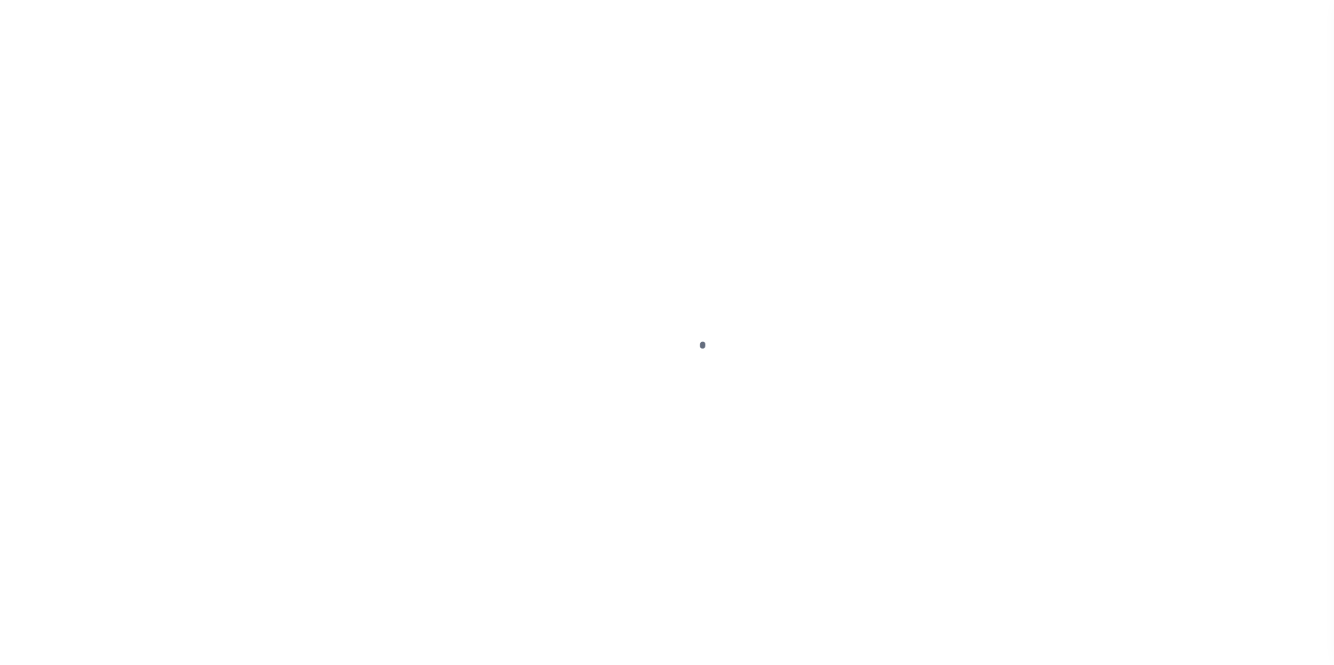
select select "NW2"
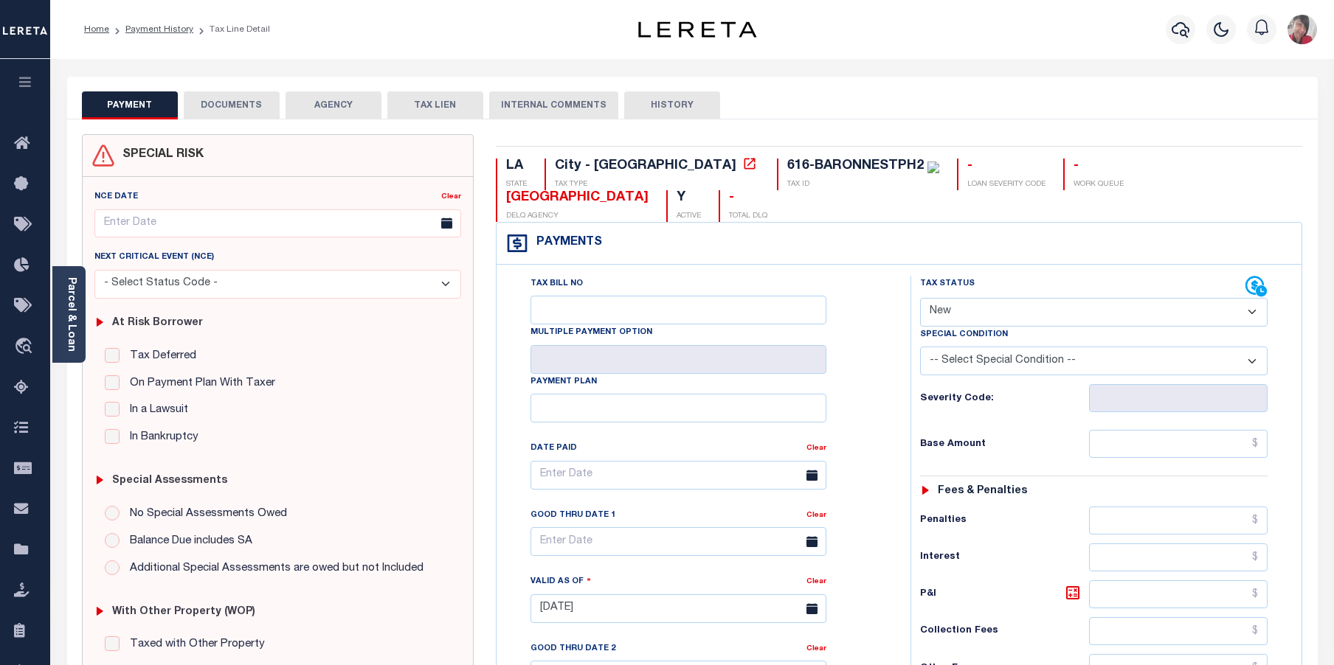
click at [249, 100] on button "DOCUMENTS" at bounding box center [232, 105] width 96 height 28
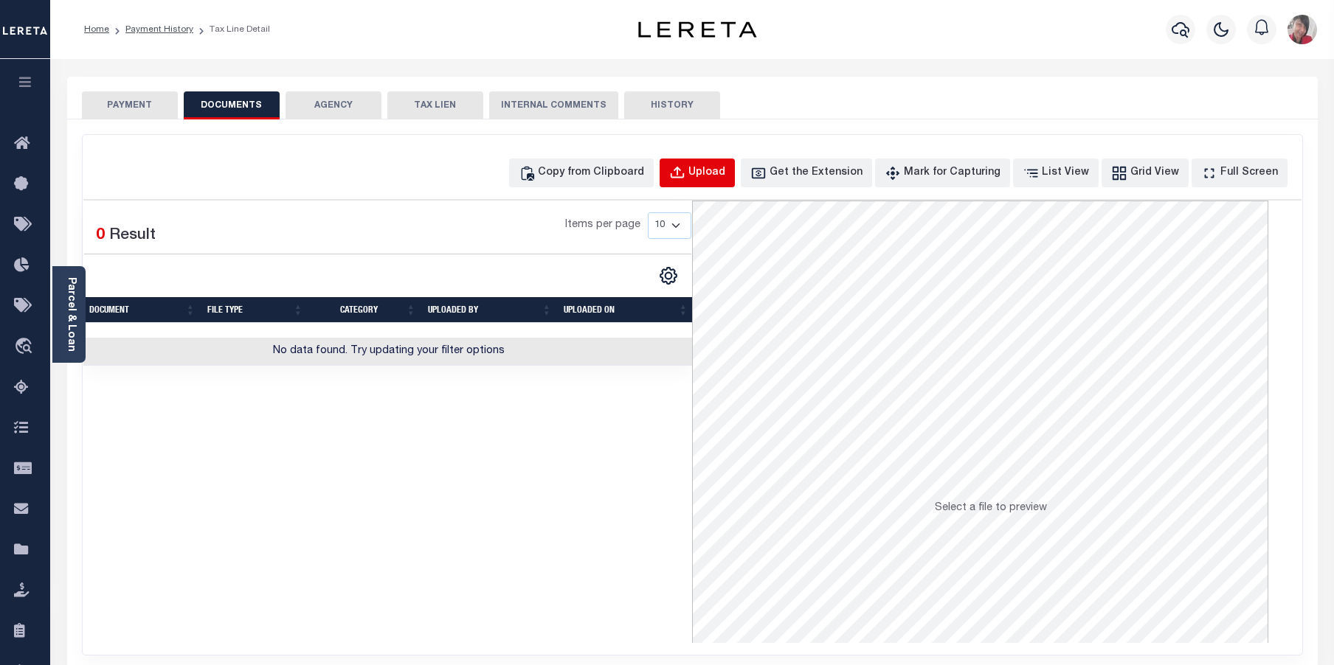
click at [735, 180] on button "Upload" at bounding box center [697, 173] width 75 height 29
select select "POP"
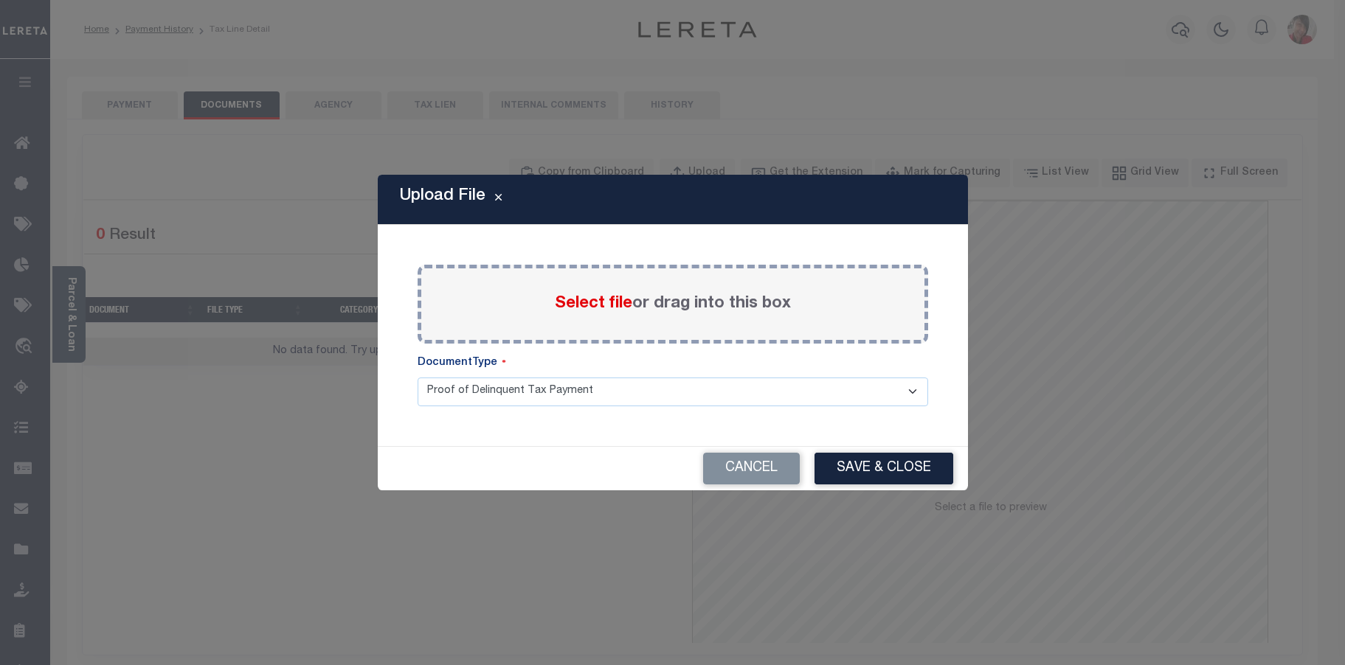
click at [574, 311] on span "Select file" at bounding box center [593, 304] width 77 height 16
click at [0, 0] on input "Select file or drag into this box" at bounding box center [0, 0] width 0 height 0
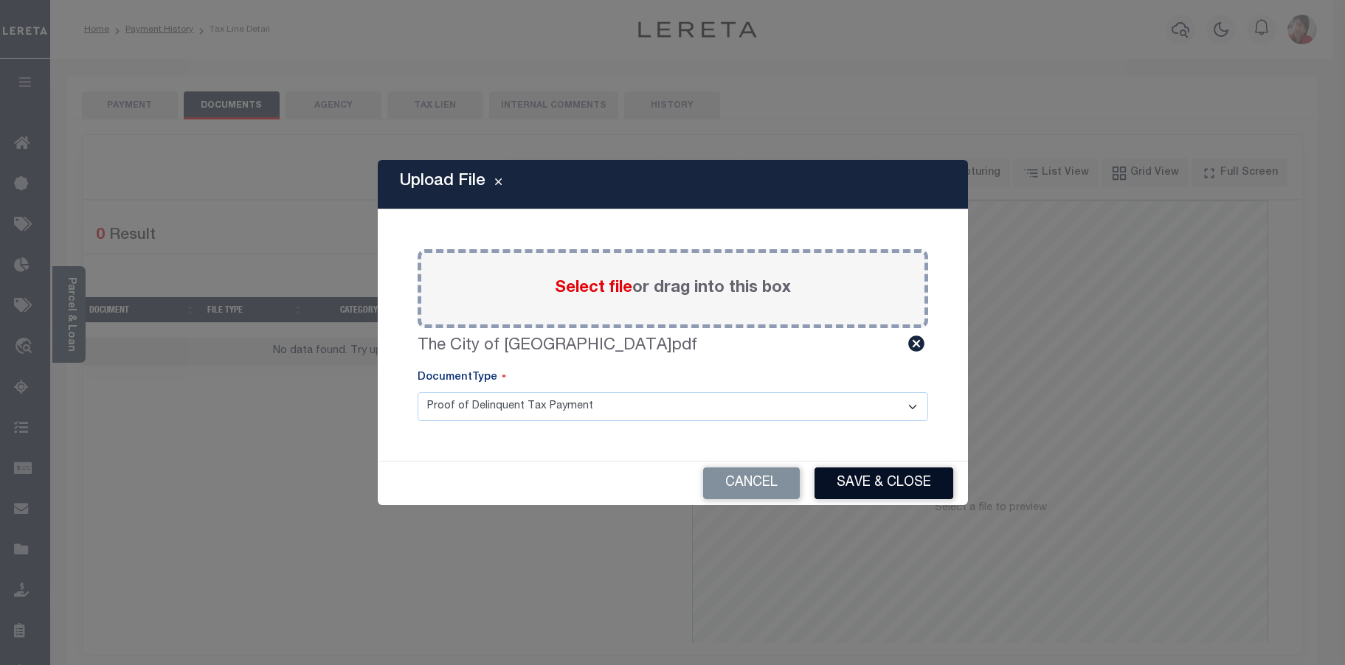
click at [876, 481] on button "Save & Close" at bounding box center [883, 484] width 139 height 32
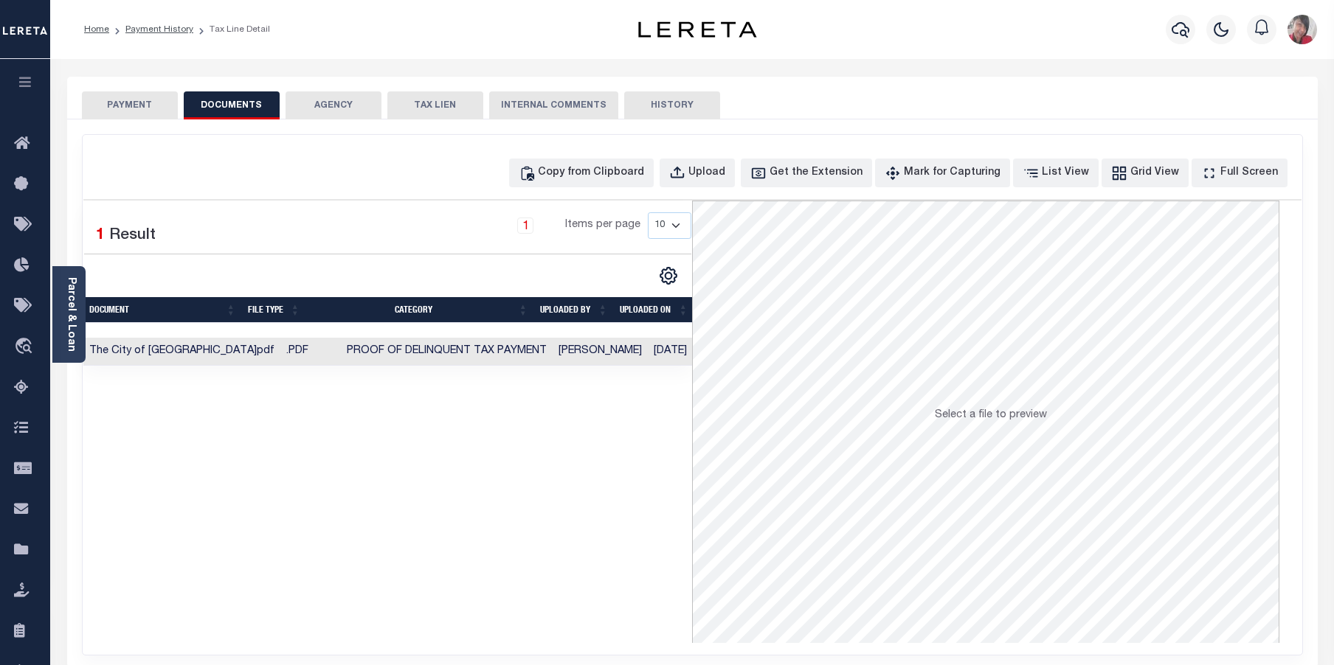
click at [136, 112] on button "PAYMENT" at bounding box center [130, 105] width 96 height 28
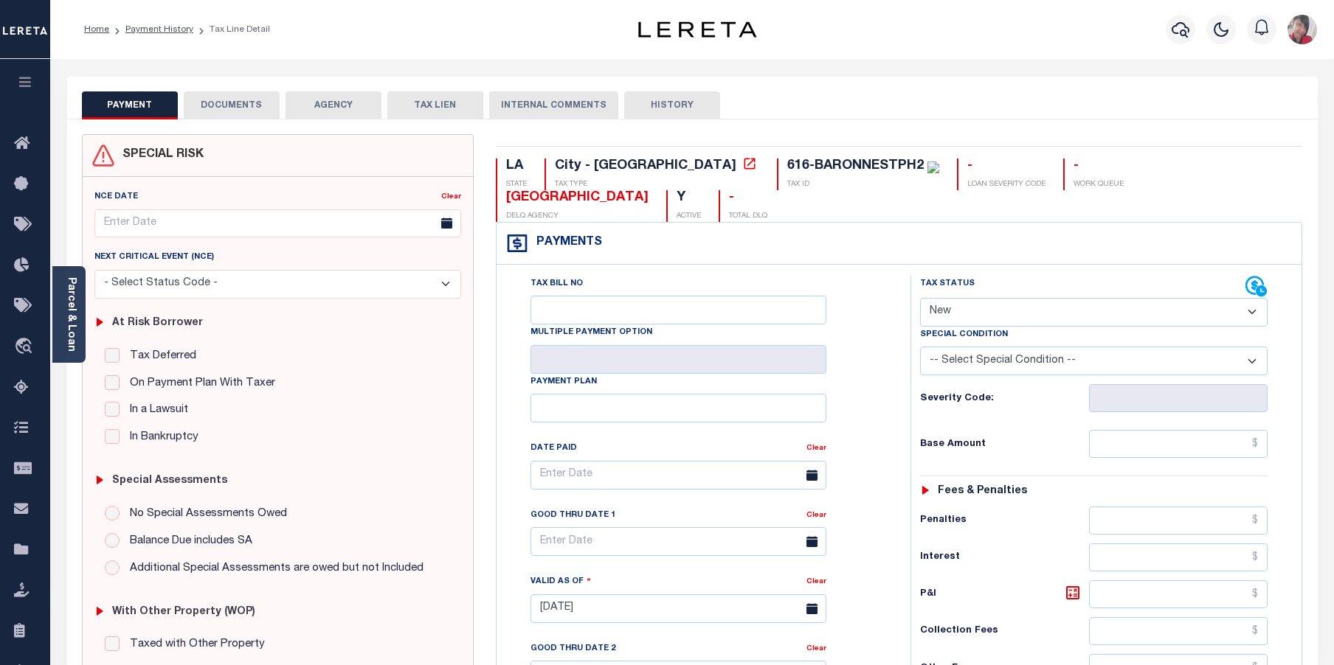
click at [1133, 298] on select "- Select Status Code - Open Due/Unpaid Paid Incomplete No Tax Due Internal Refu…" at bounding box center [1094, 312] width 348 height 29
select select "DUE"
click at [920, 298] on select "- Select Status Code - Open Due/Unpaid Paid Incomplete No Tax Due Internal Refu…" at bounding box center [1094, 312] width 348 height 29
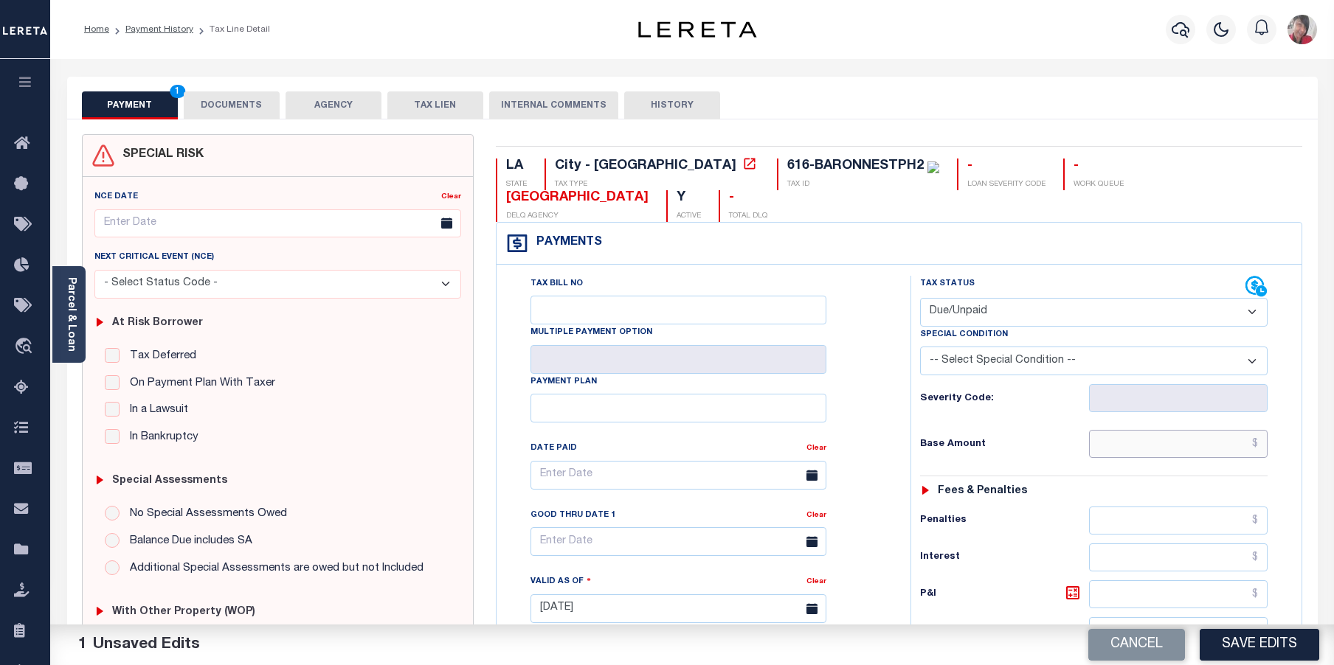
click at [1119, 430] on input "text" at bounding box center [1178, 444] width 179 height 28
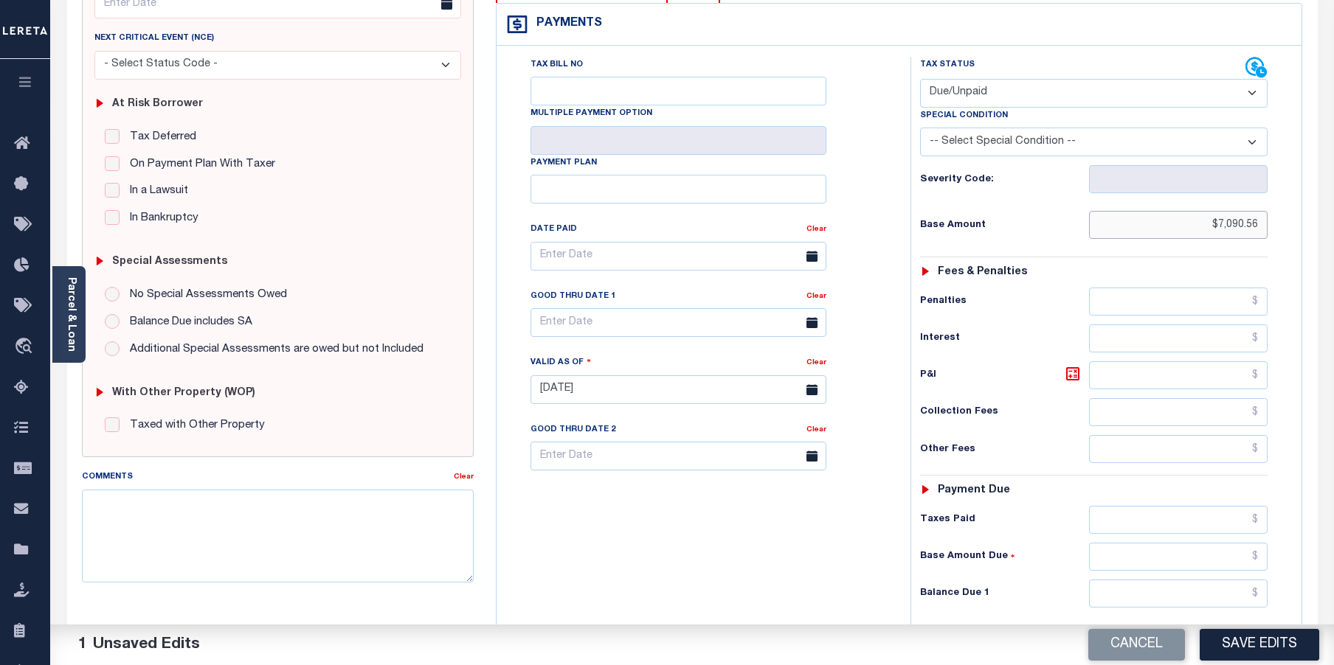
scroll to position [221, 0]
type input "$7,090.56"
click at [1124, 578] on input "text" at bounding box center [1178, 592] width 179 height 28
type input "$7,870.52"
click at [1071, 367] on icon at bounding box center [1072, 371] width 9 height 9
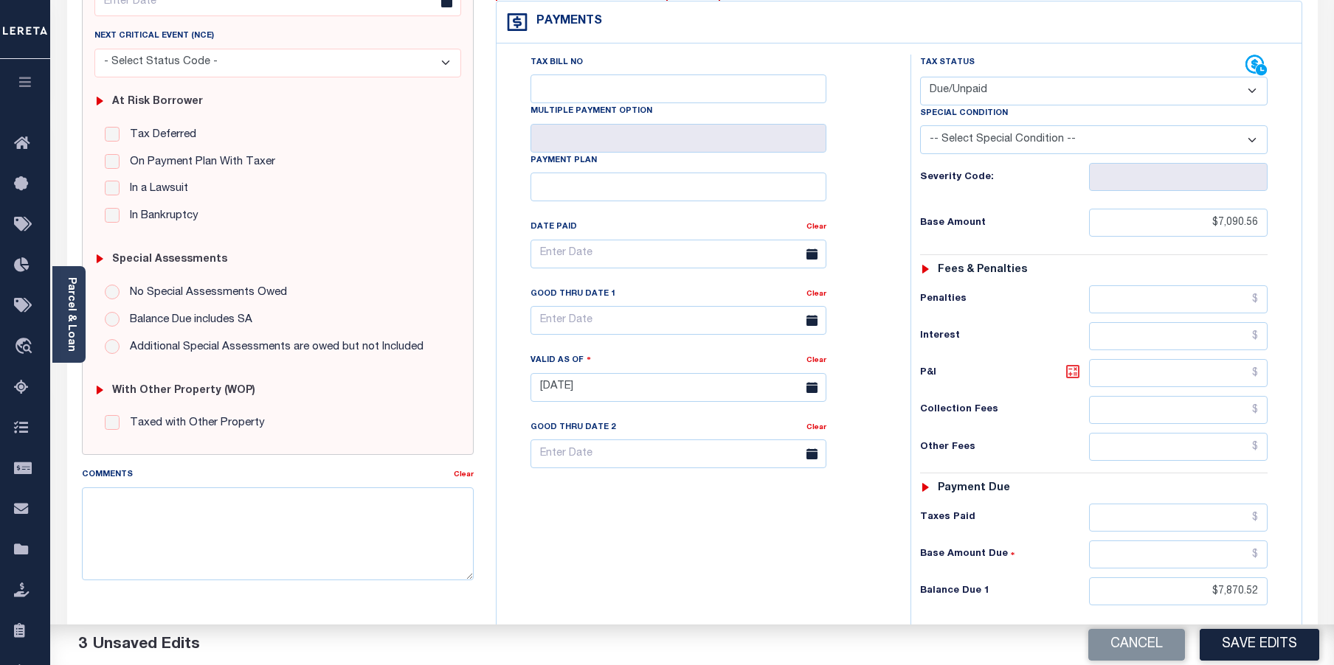
type input "$779.96"
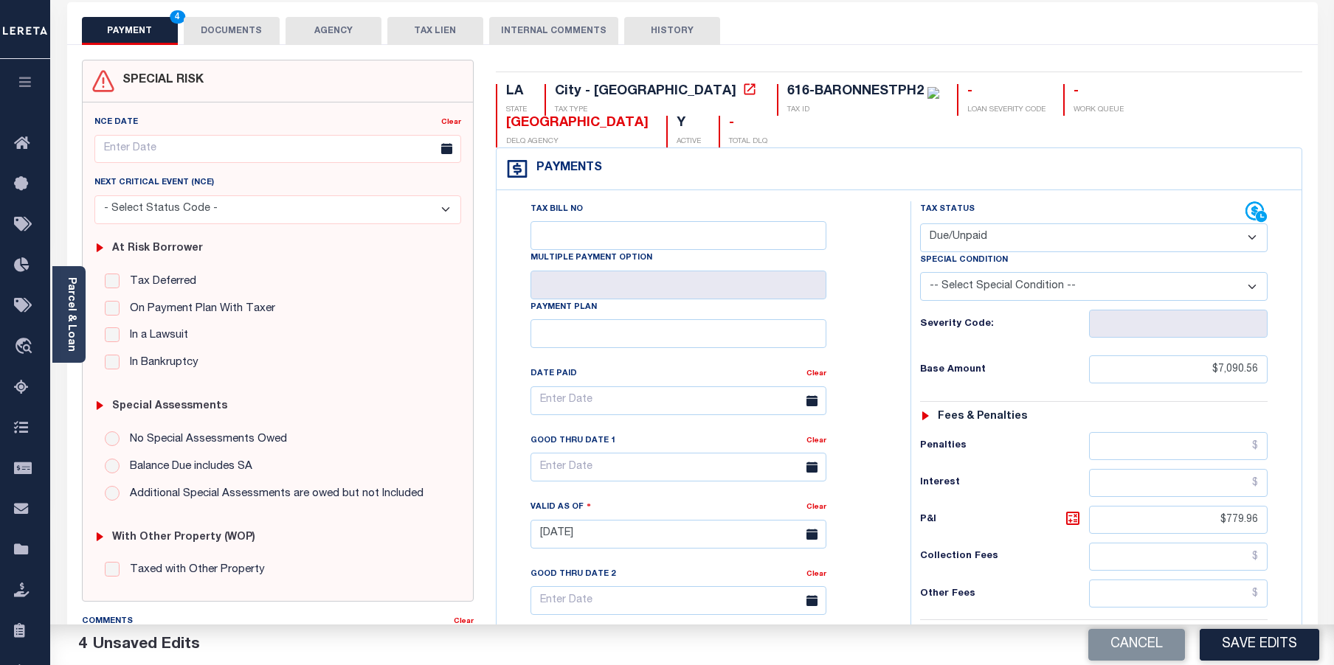
scroll to position [74, 0]
click at [542, 222] on input "Tax Bill No" at bounding box center [678, 236] width 296 height 29
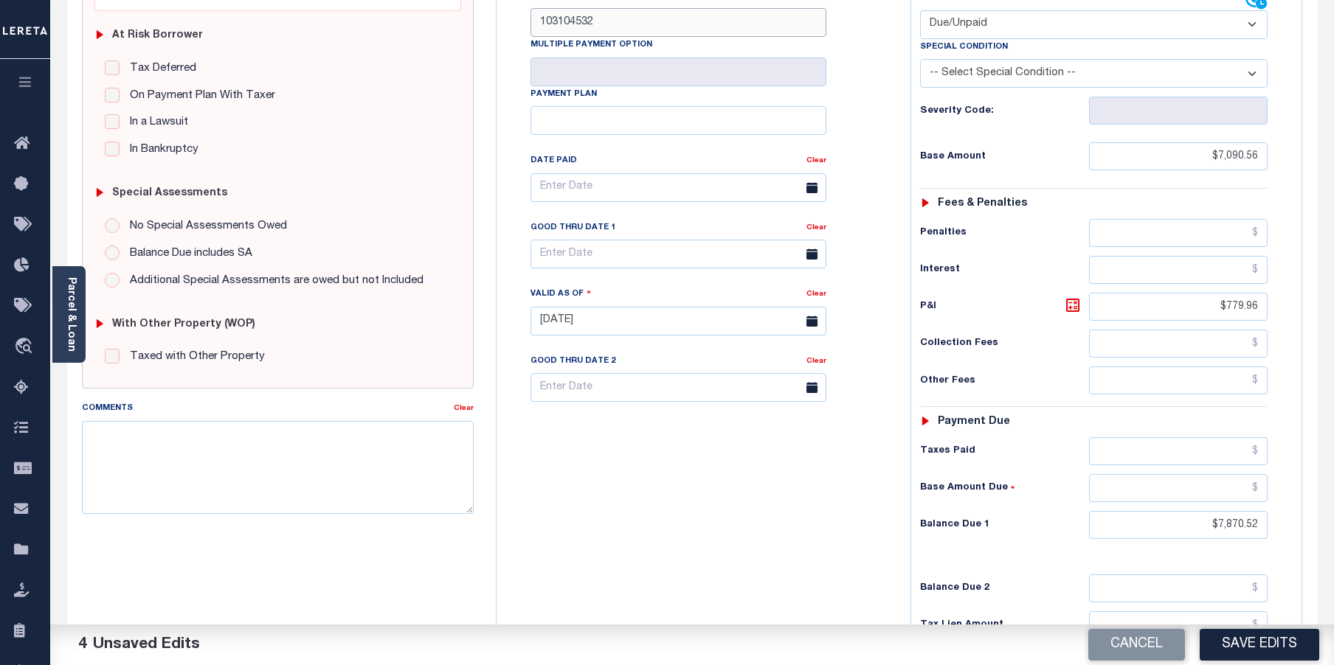
scroll to position [295, 0]
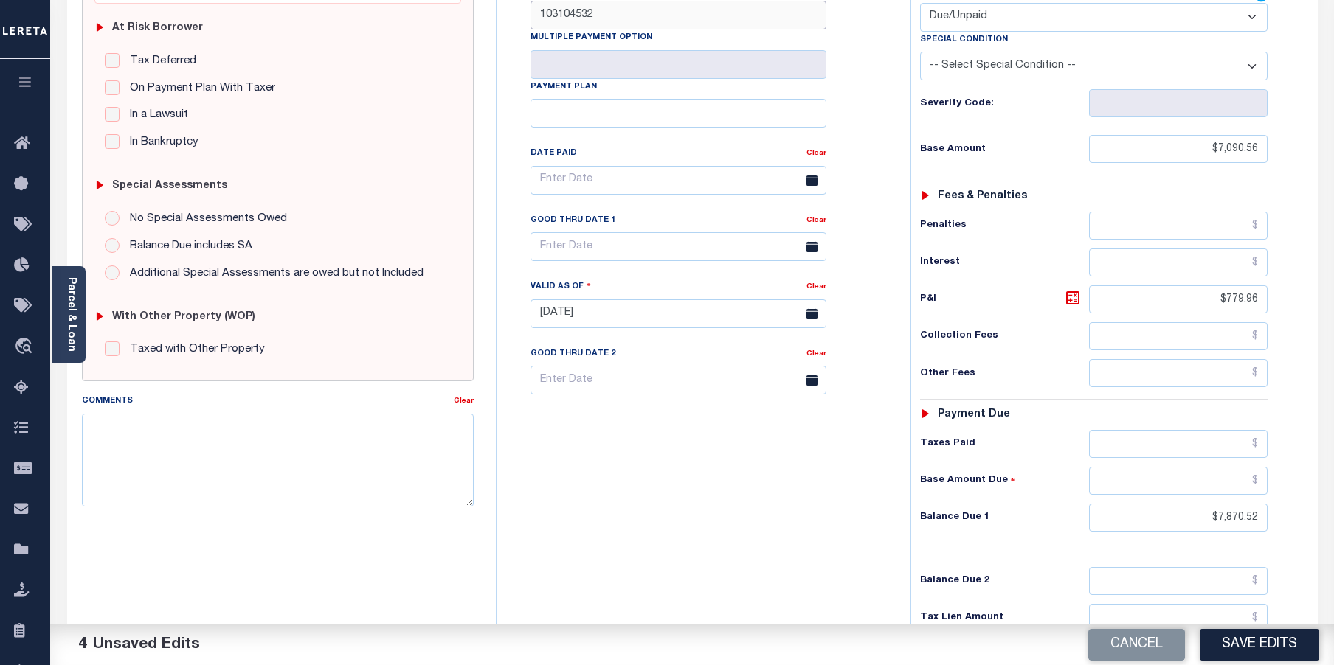
type input "103104532"
click at [167, 432] on textarea "Comments" at bounding box center [278, 460] width 392 height 93
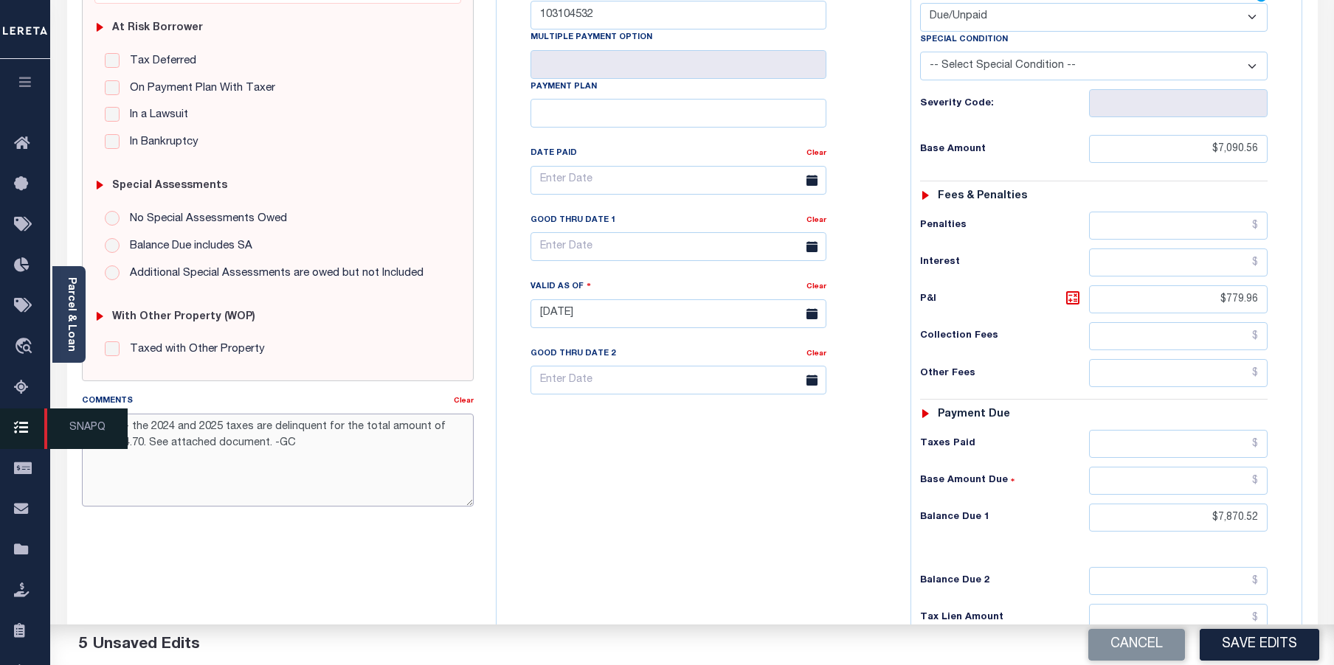
drag, startPoint x: 300, startPoint y: 448, endPoint x: 91, endPoint y: 435, distance: 209.2
click at [85, 428] on div "Home Payment History Tax Line Detail Profile Sign out" at bounding box center [667, 260] width 1334 height 1111
type textarea "[DATE]- the 2024 and 2025 taxes are delinquent for the total amount of $15,354.…"
click at [1073, 289] on icon at bounding box center [1073, 298] width 18 height 18
click at [1268, 643] on button "Save Edits" at bounding box center [1260, 645] width 120 height 32
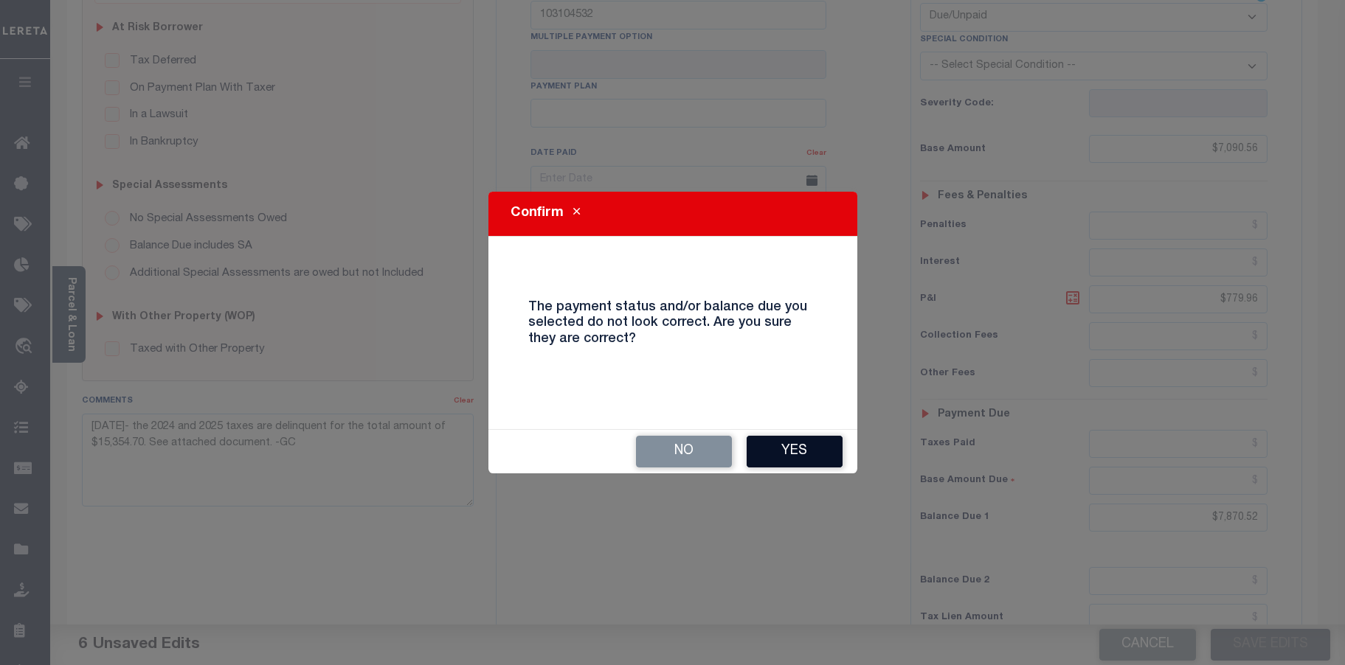
click at [809, 449] on button "Yes" at bounding box center [795, 452] width 96 height 32
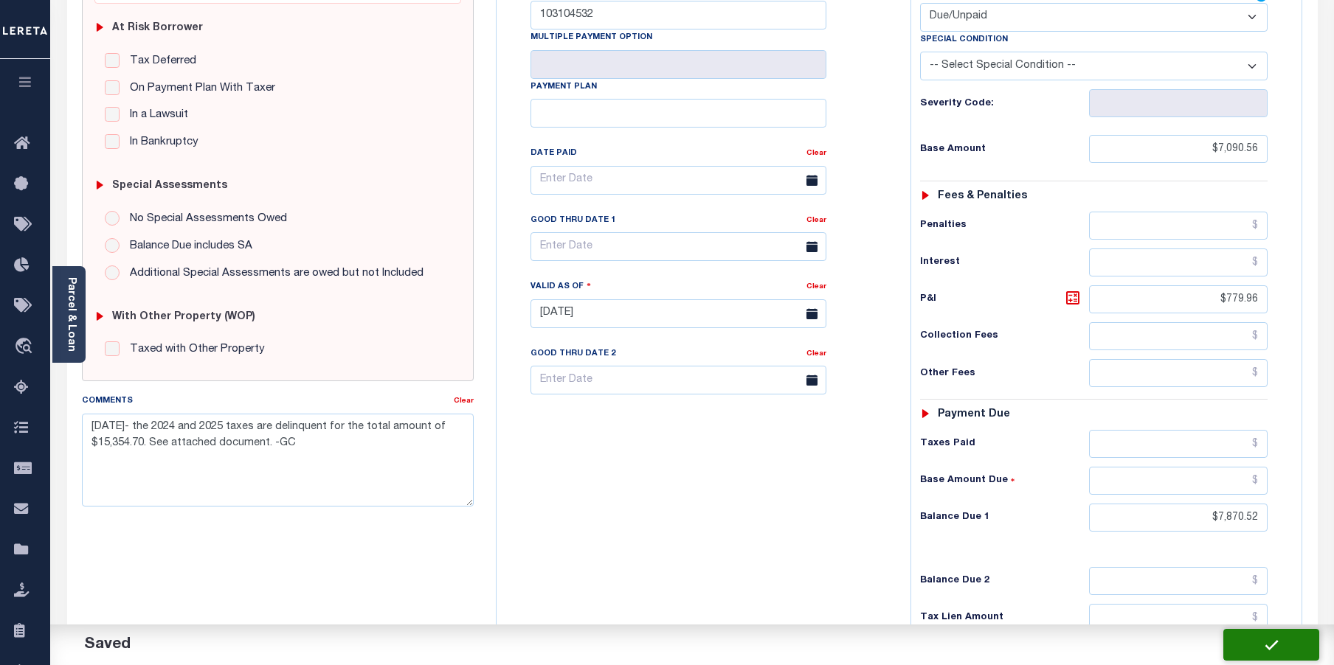
checkbox input "false"
type input "$7,090.56"
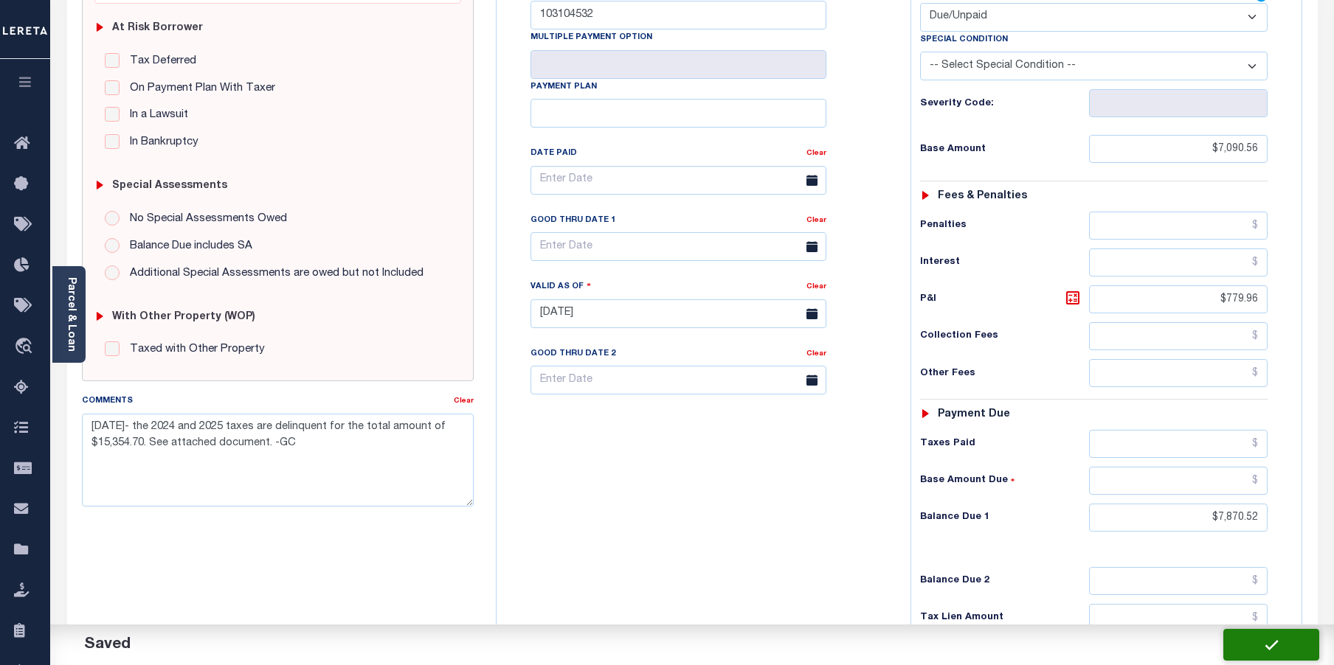
type input "$779.96"
type input "$7,870.52"
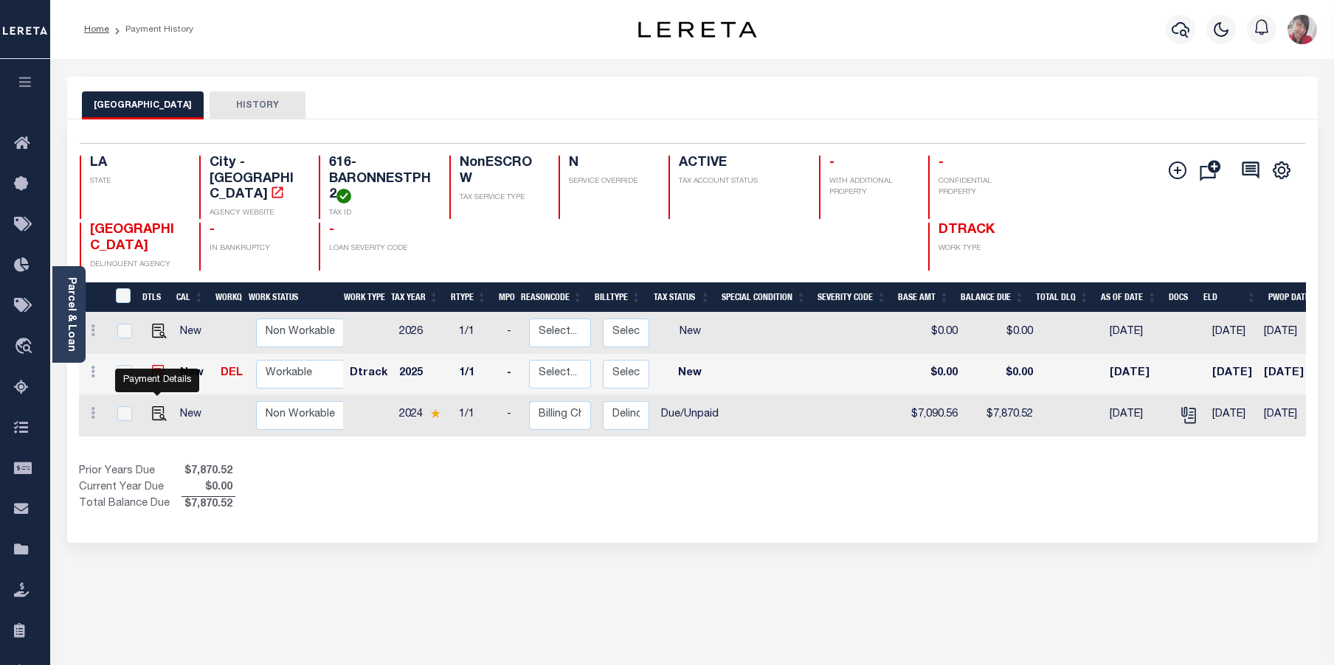
click at [158, 380] on img "" at bounding box center [159, 372] width 15 height 15
checkbox input "true"
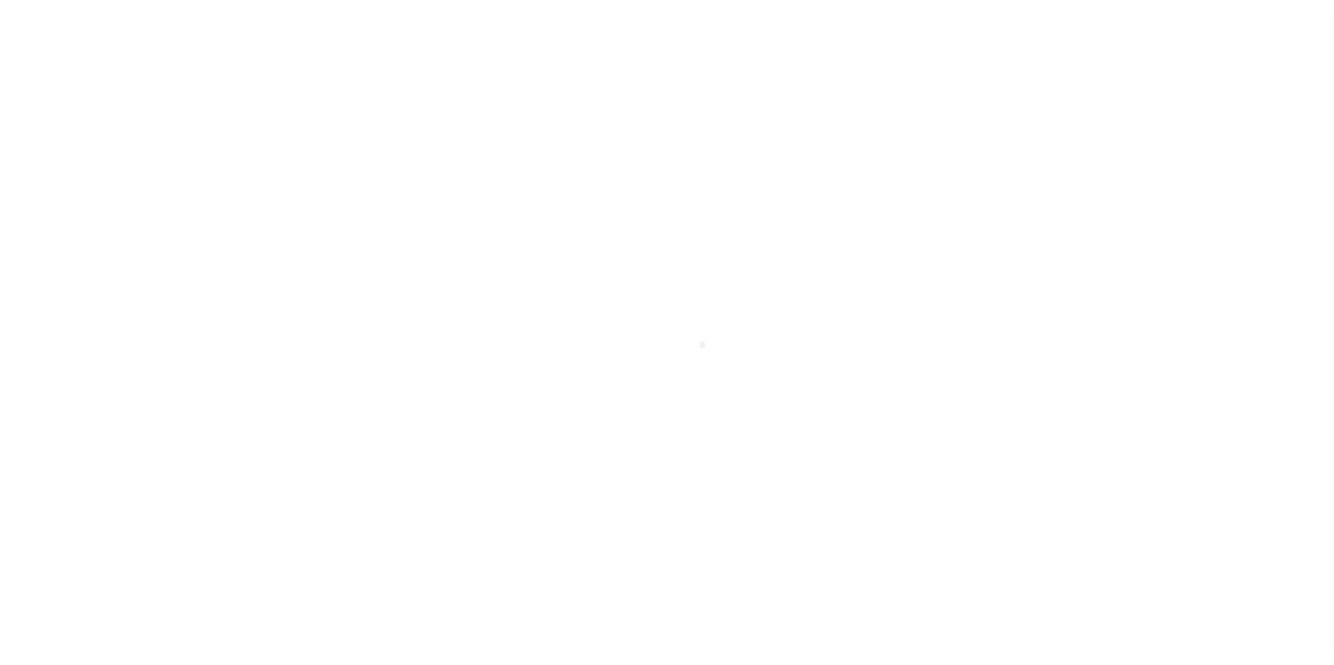
select select "NW2"
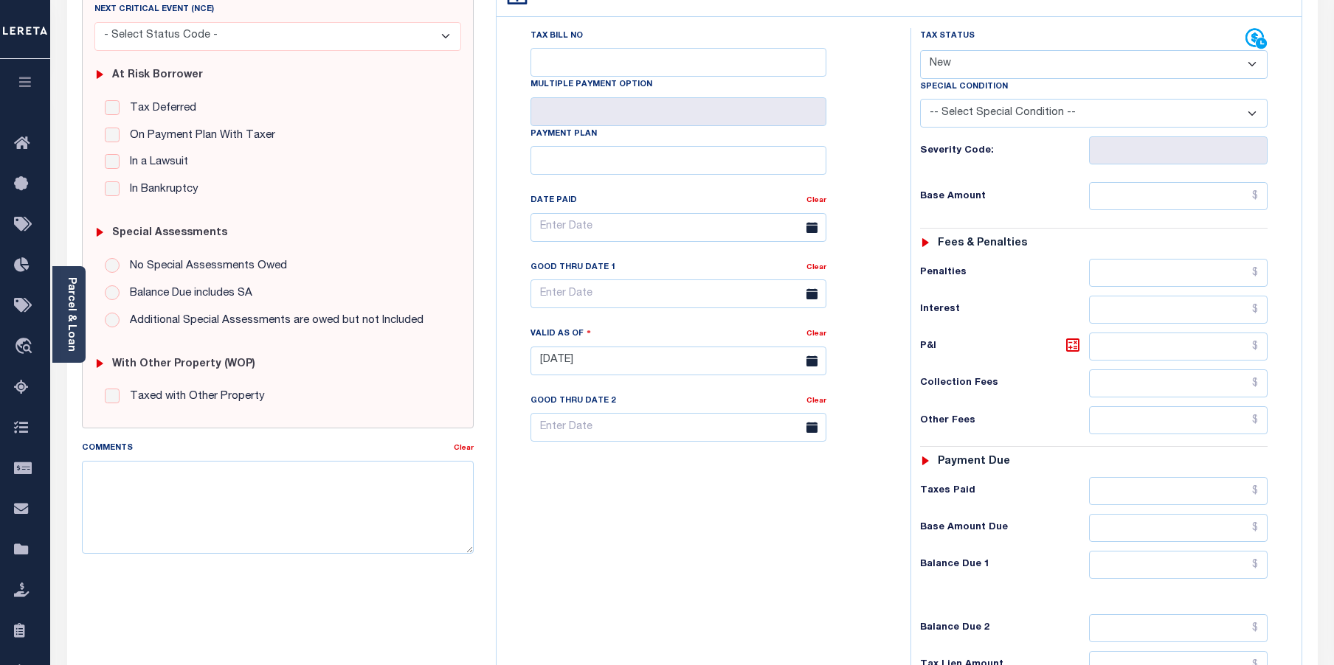
scroll to position [295, 0]
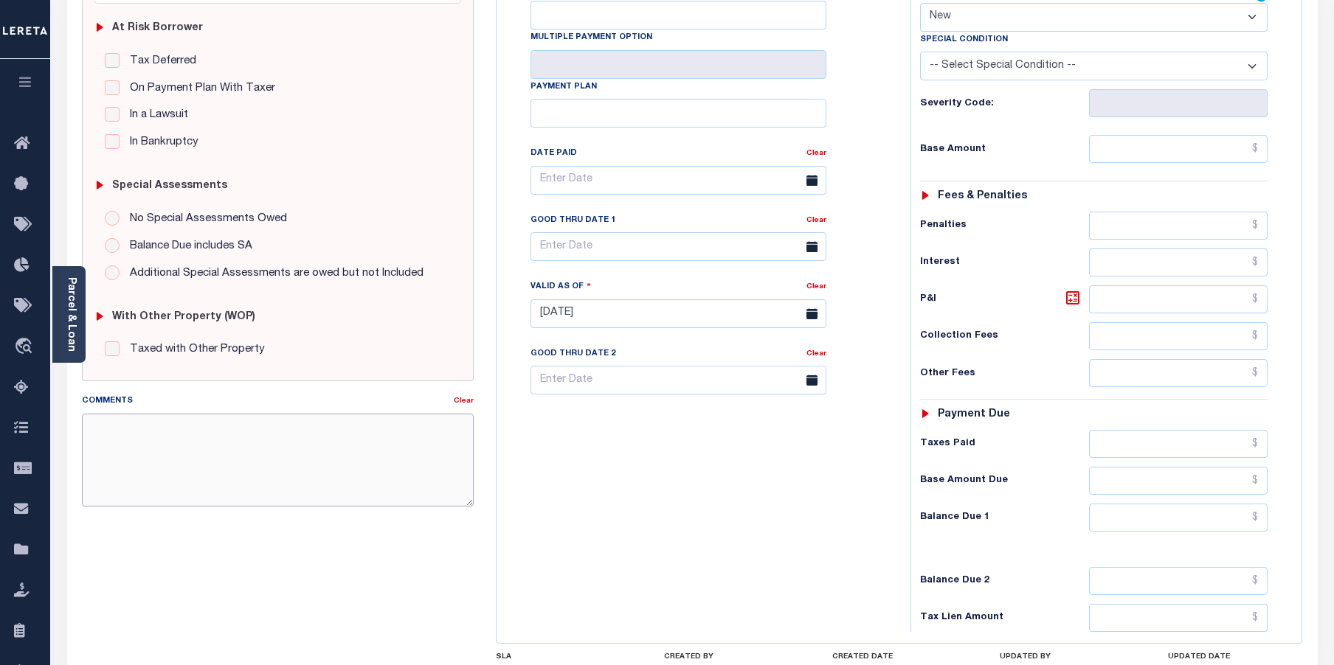
paste textarea "9/29/2025- the 2024 and 2025 taxes are delinquent for the total amount of $15,3…"
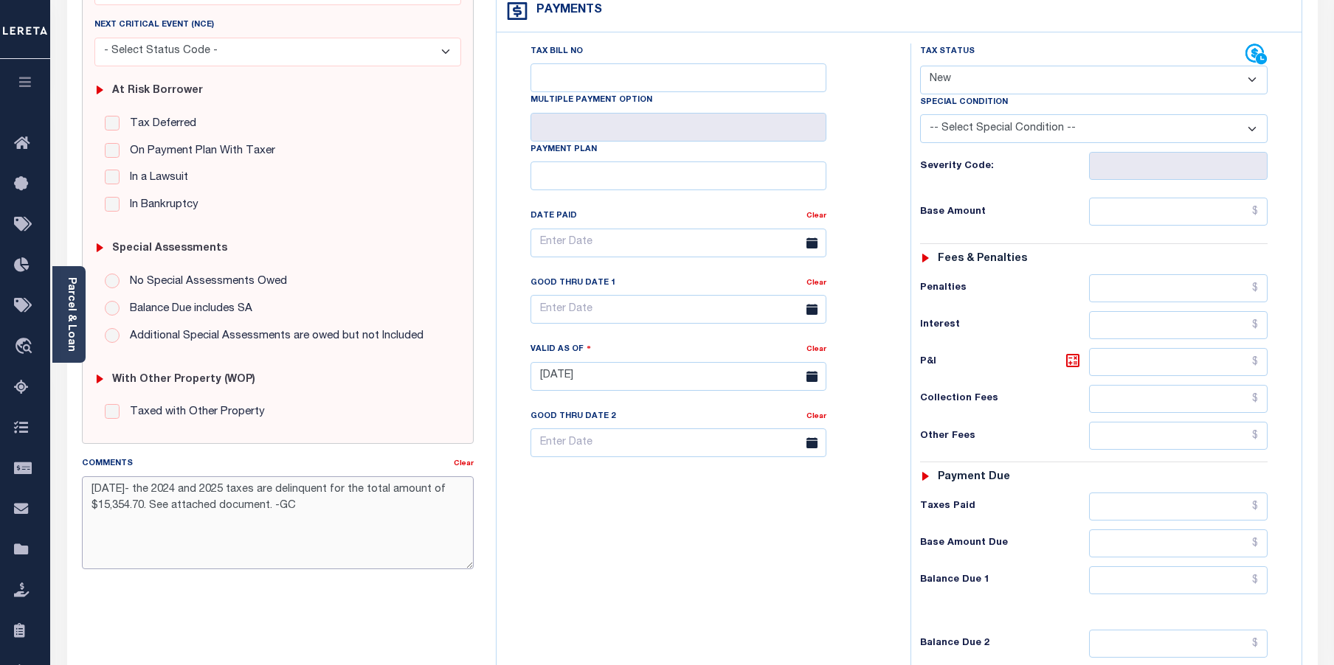
scroll to position [148, 0]
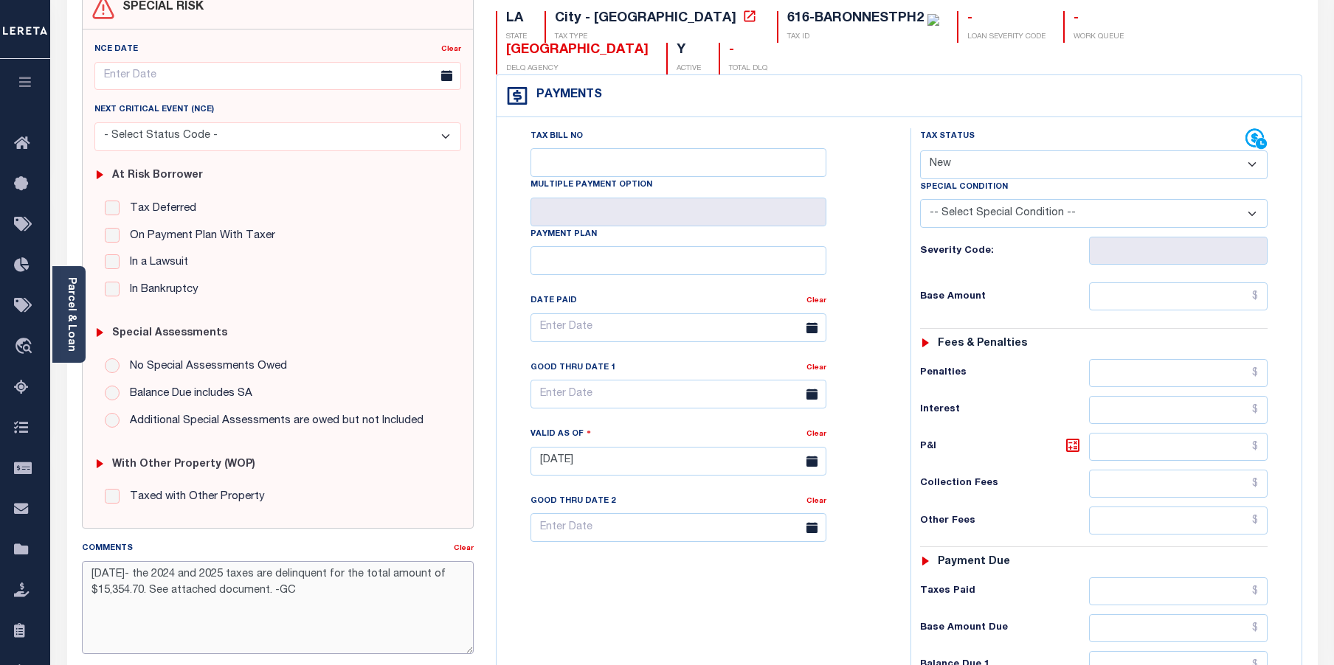
type textarea "9/29/2025- the 2024 and 2025 taxes are delinquent for the total amount of $15,3…"
type input "[DATE]"
click at [582, 148] on input "Tax Bill No" at bounding box center [678, 162] width 296 height 29
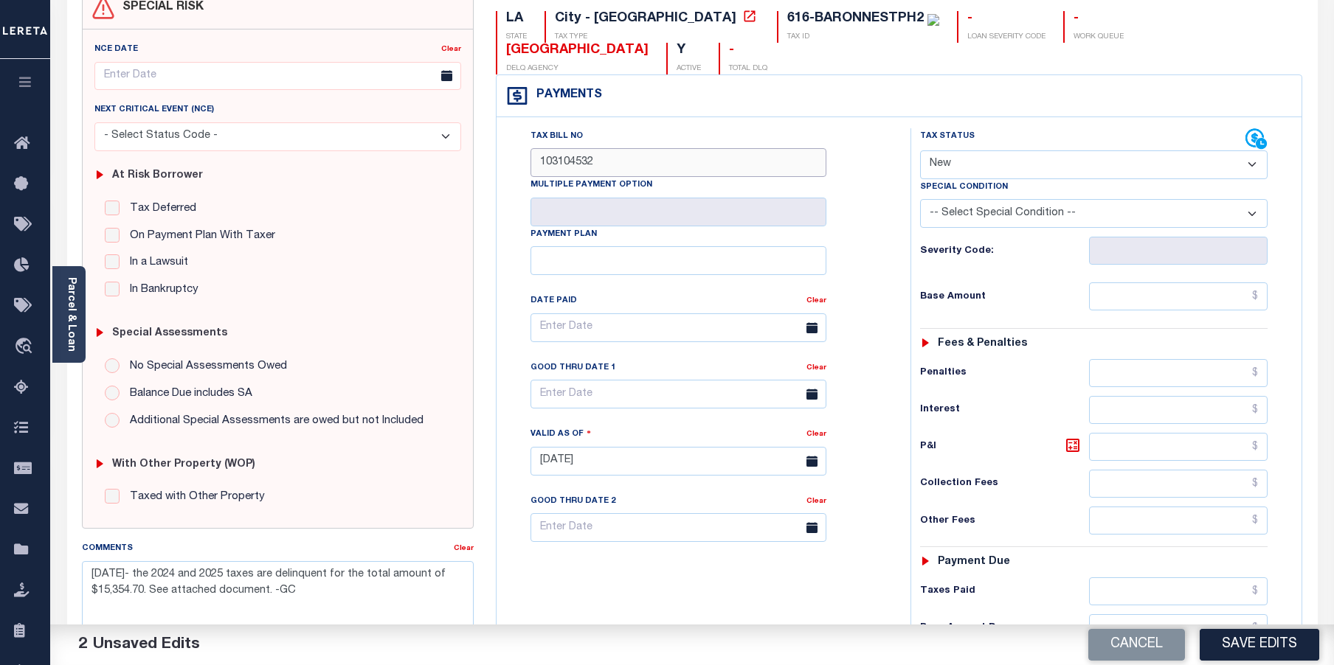
type input "103104532"
drag, startPoint x: 1136, startPoint y: 139, endPoint x: 1128, endPoint y: 140, distance: 8.2
click at [1136, 150] on select "- Select Status Code - Open Due/Unpaid Paid Incomplete No Tax Due Internal Refu…" at bounding box center [1094, 164] width 348 height 29
select select "DUE"
click at [920, 150] on select "- Select Status Code - Open Due/Unpaid Paid Incomplete No Tax Due Internal Refu…" at bounding box center [1094, 164] width 348 height 29
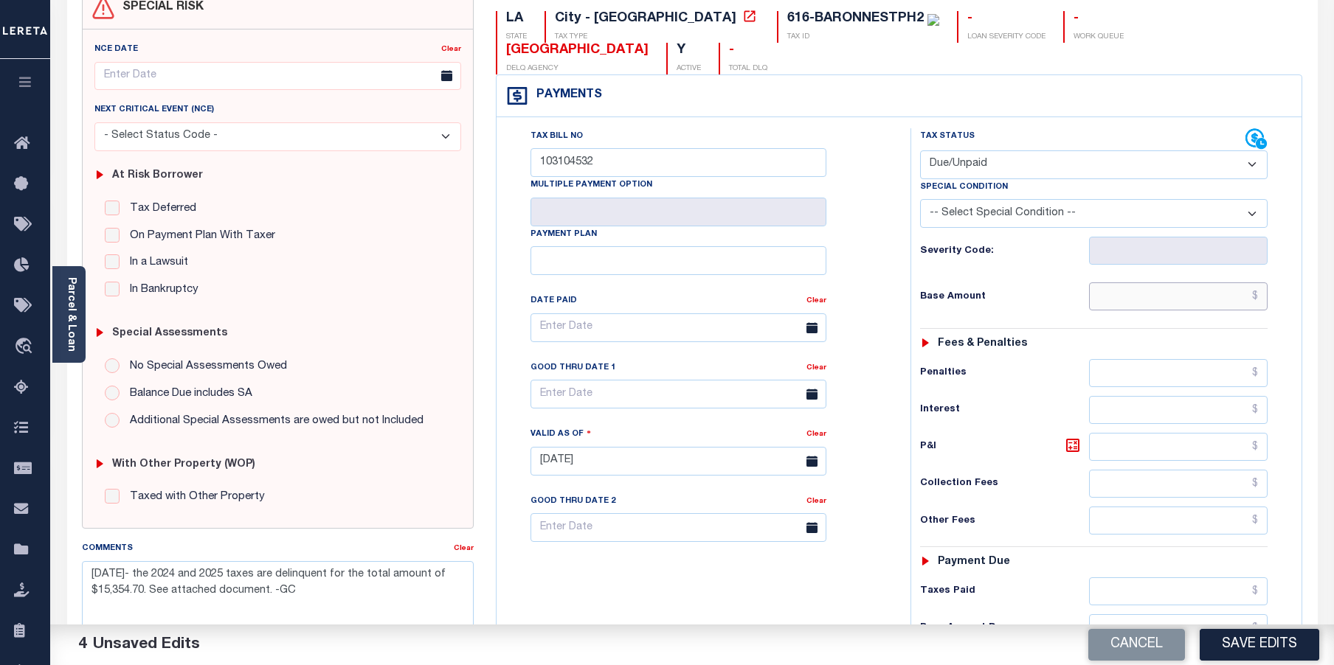
drag, startPoint x: 1120, startPoint y: 266, endPoint x: 1132, endPoint y: 228, distance: 40.4
click at [1120, 283] on input "text" at bounding box center [1178, 297] width 179 height 28
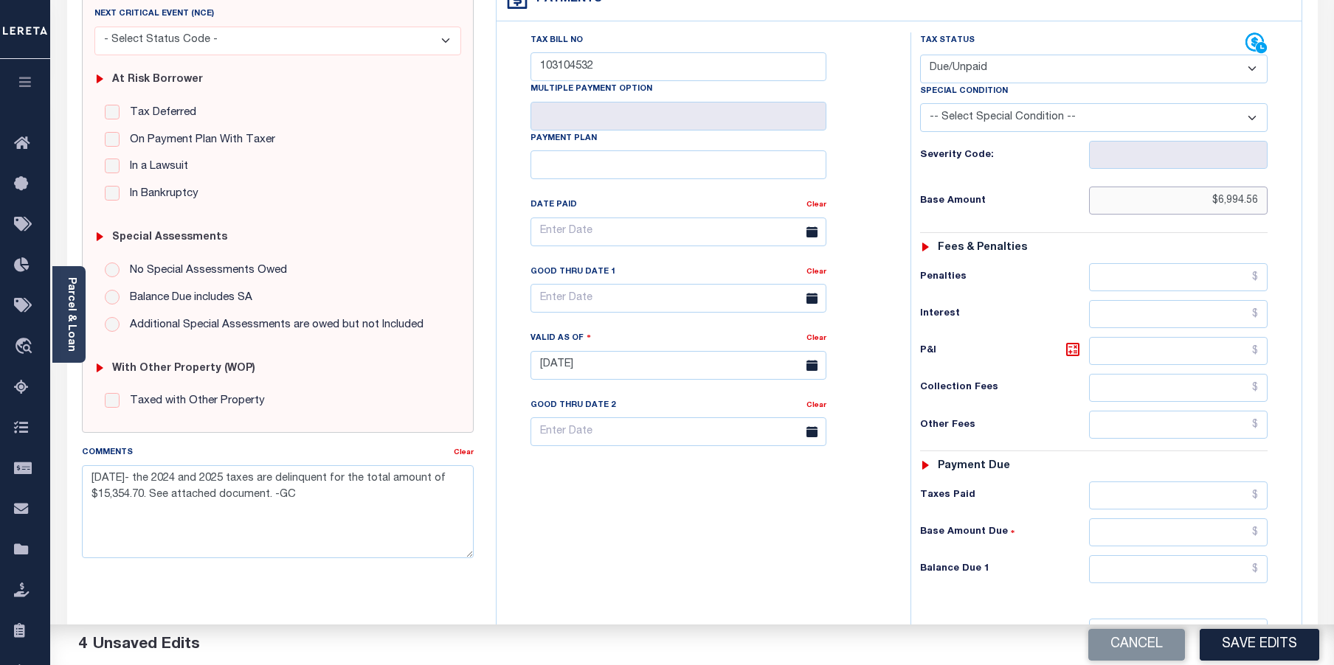
scroll to position [295, 0]
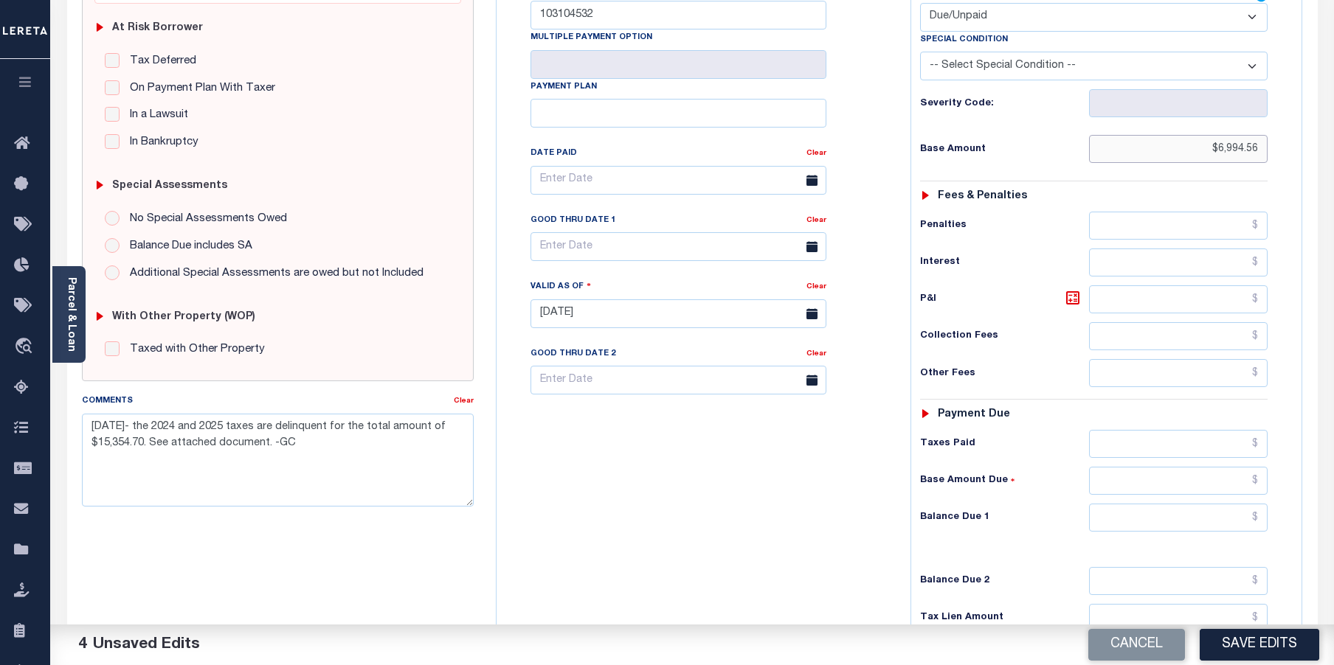
type input "$6,994.56"
click at [1115, 504] on input "text" at bounding box center [1178, 518] width 179 height 28
type input "$7,484.48"
click at [1073, 289] on icon at bounding box center [1073, 298] width 18 height 18
type input "$489.92"
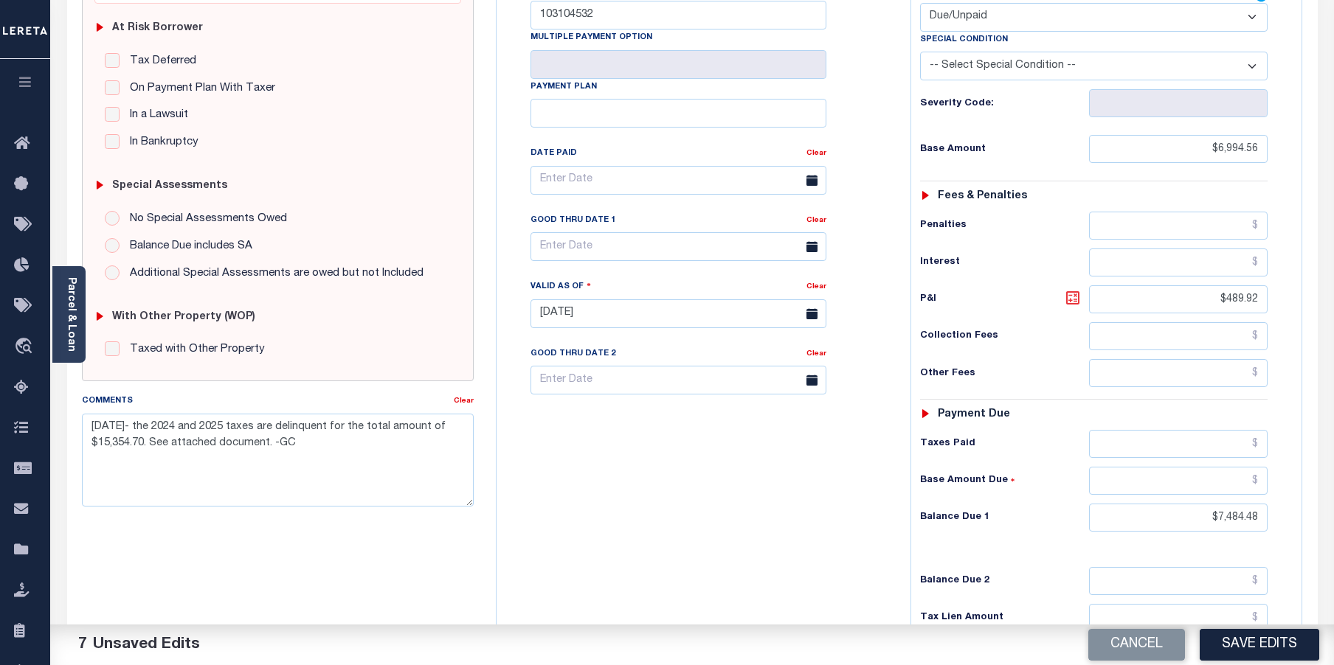
click at [1073, 289] on icon at bounding box center [1073, 298] width 18 height 18
drag, startPoint x: 1200, startPoint y: 483, endPoint x: 1309, endPoint y: 477, distance: 109.3
click at [1309, 476] on div "LA STATE City - LA TAX TYPE 616-BARONNESTPH2 TAX ID - LOAN SEVERITY CODE - WORK…" at bounding box center [899, 312] width 828 height 947
type input "$7,484.18"
click at [1070, 289] on icon at bounding box center [1073, 298] width 18 height 18
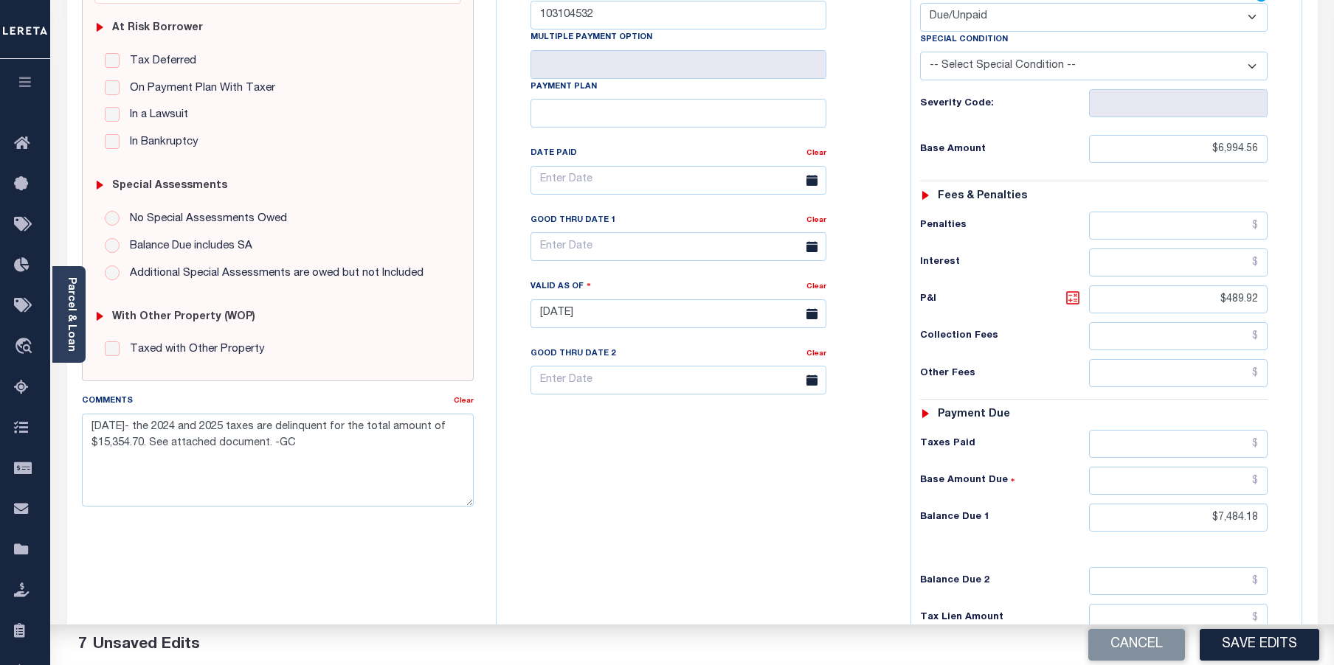
type input "$489.62"
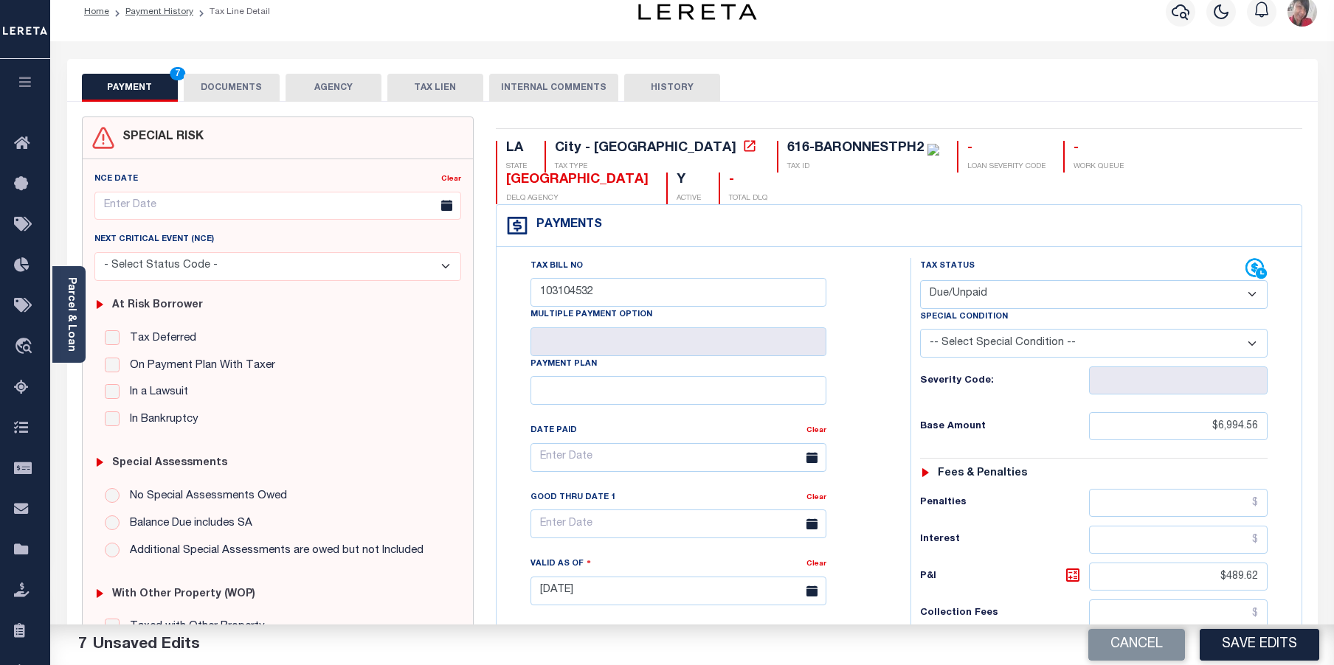
scroll to position [0, 0]
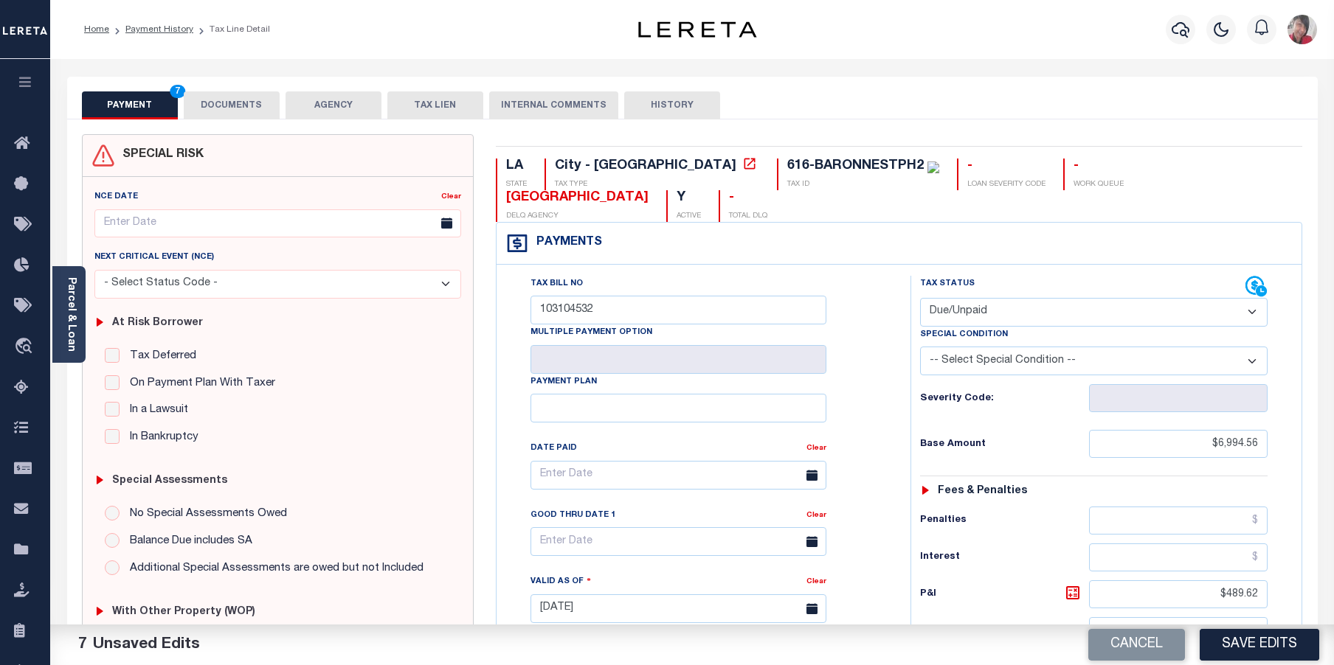
click at [224, 105] on button "DOCUMENTS" at bounding box center [232, 105] width 96 height 28
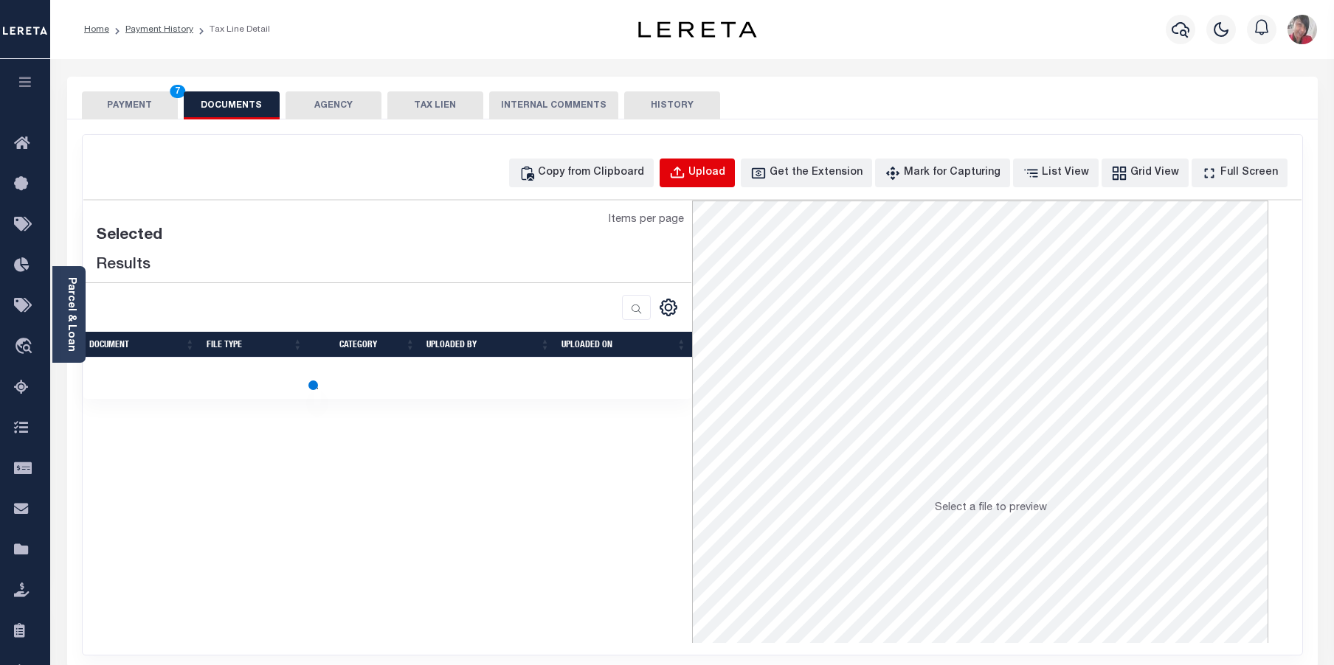
click at [725, 173] on div "Upload" at bounding box center [706, 173] width 37 height 16
select select "POP"
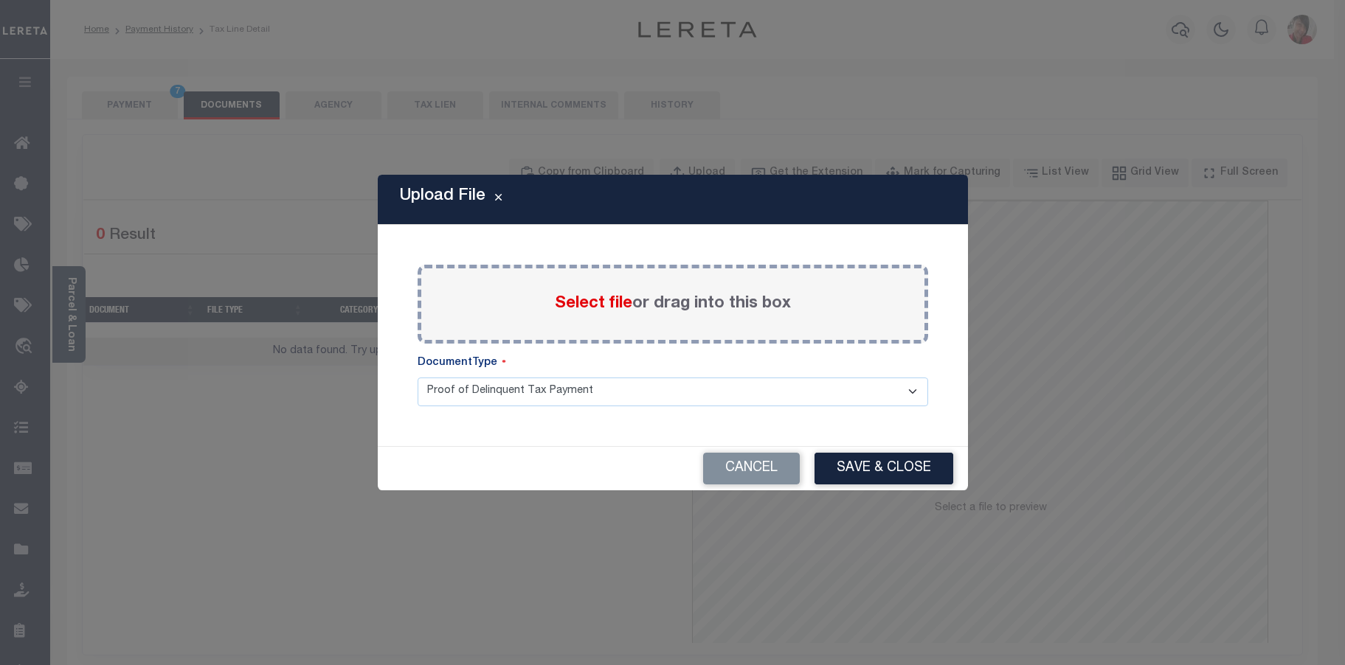
click at [578, 314] on label "Select file or drag into this box" at bounding box center [673, 304] width 236 height 24
click at [0, 0] on input "Select file or drag into this box" at bounding box center [0, 0] width 0 height 0
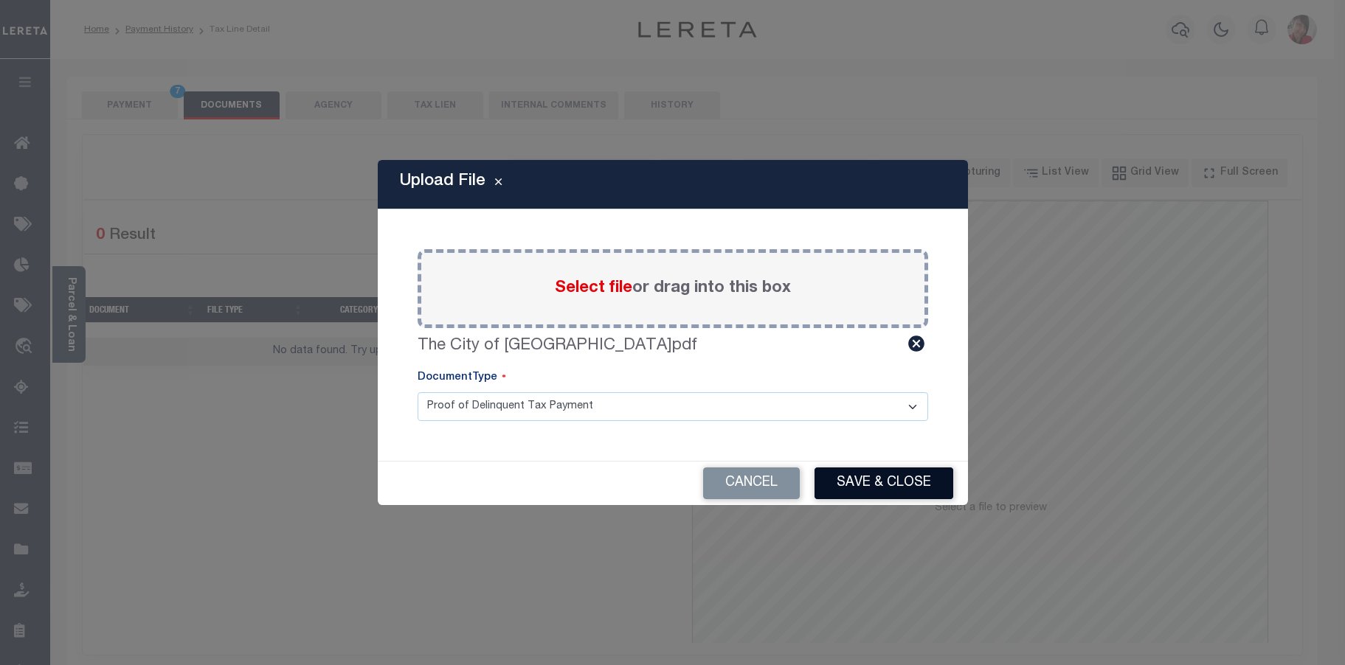
click at [887, 477] on button "Save & Close" at bounding box center [883, 484] width 139 height 32
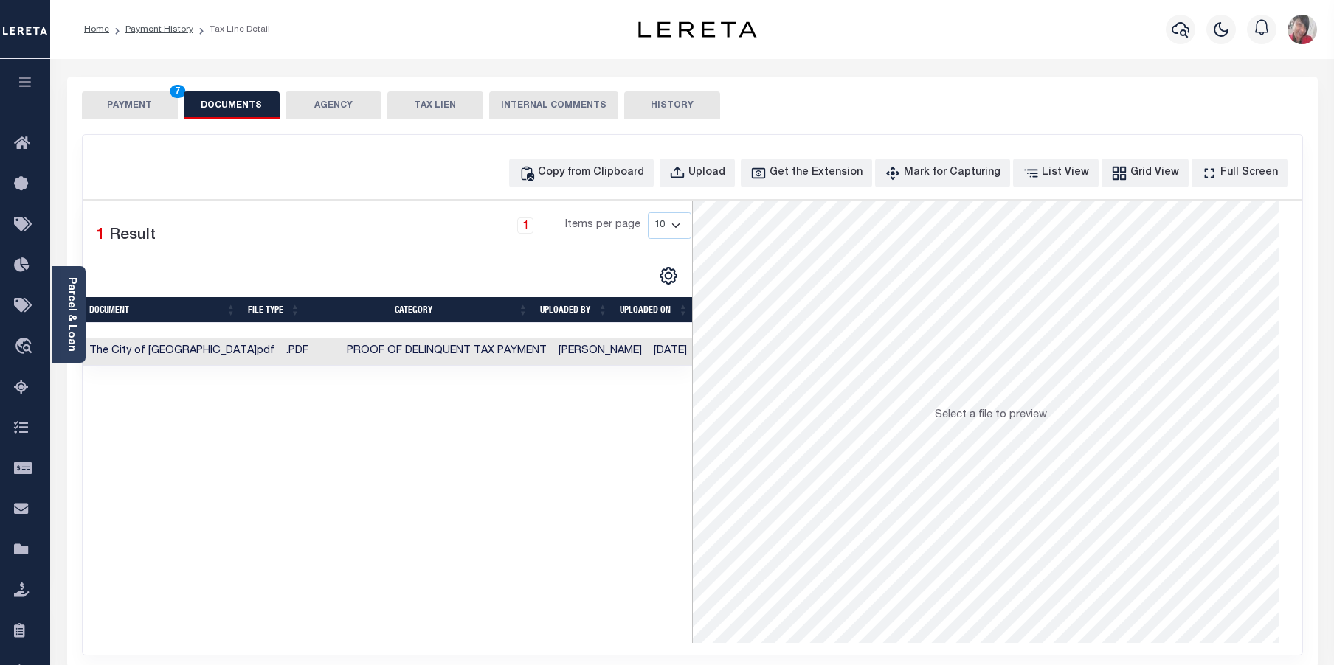
click at [137, 106] on button "PAYMENT 7" at bounding box center [130, 105] width 96 height 28
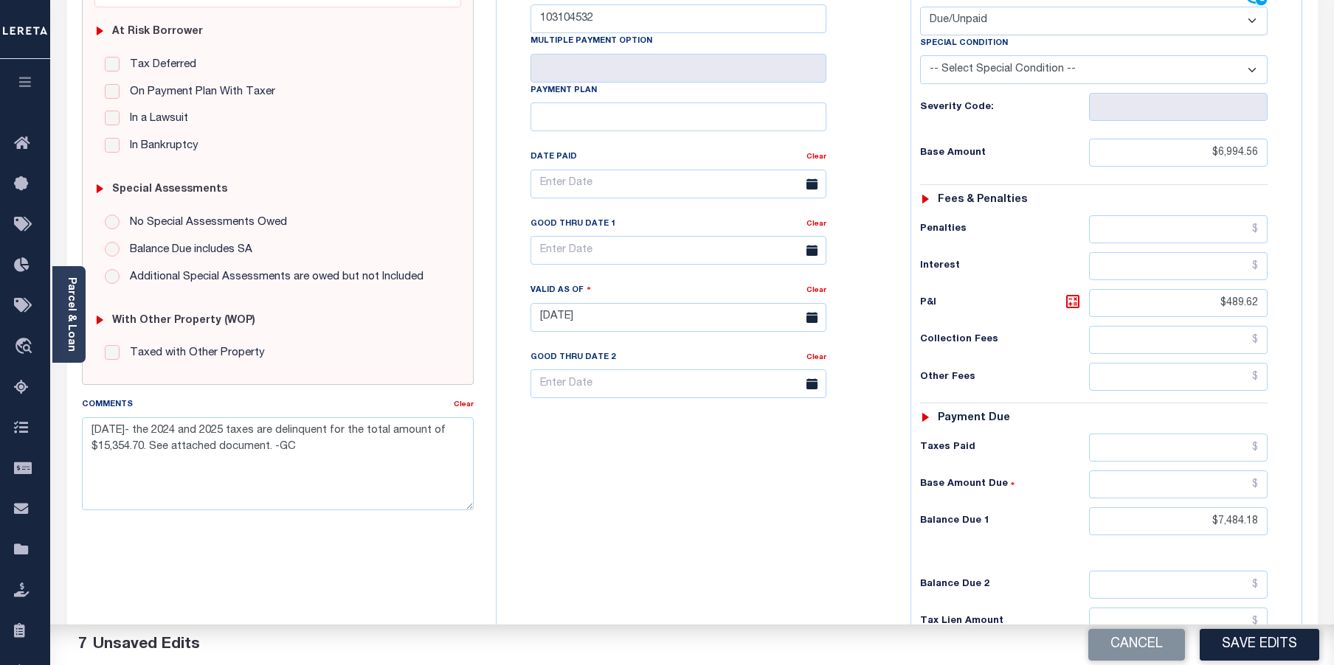
scroll to position [295, 0]
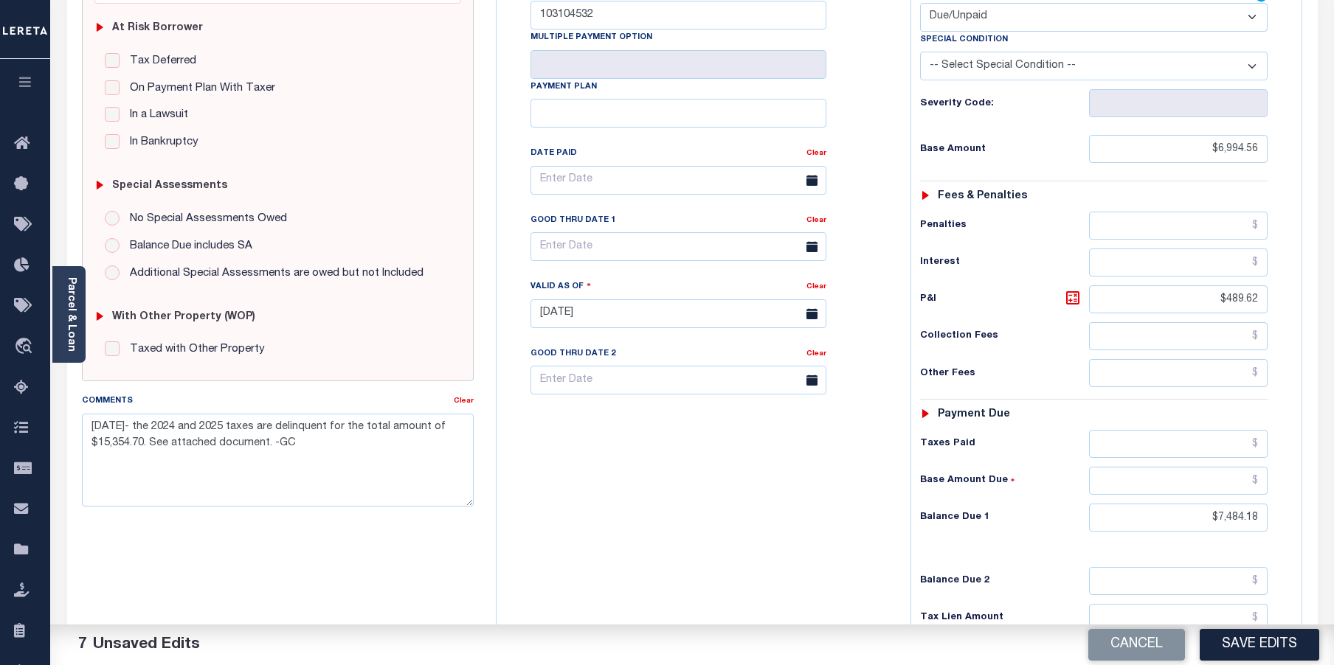
click at [1278, 644] on button "Save Edits" at bounding box center [1260, 645] width 120 height 32
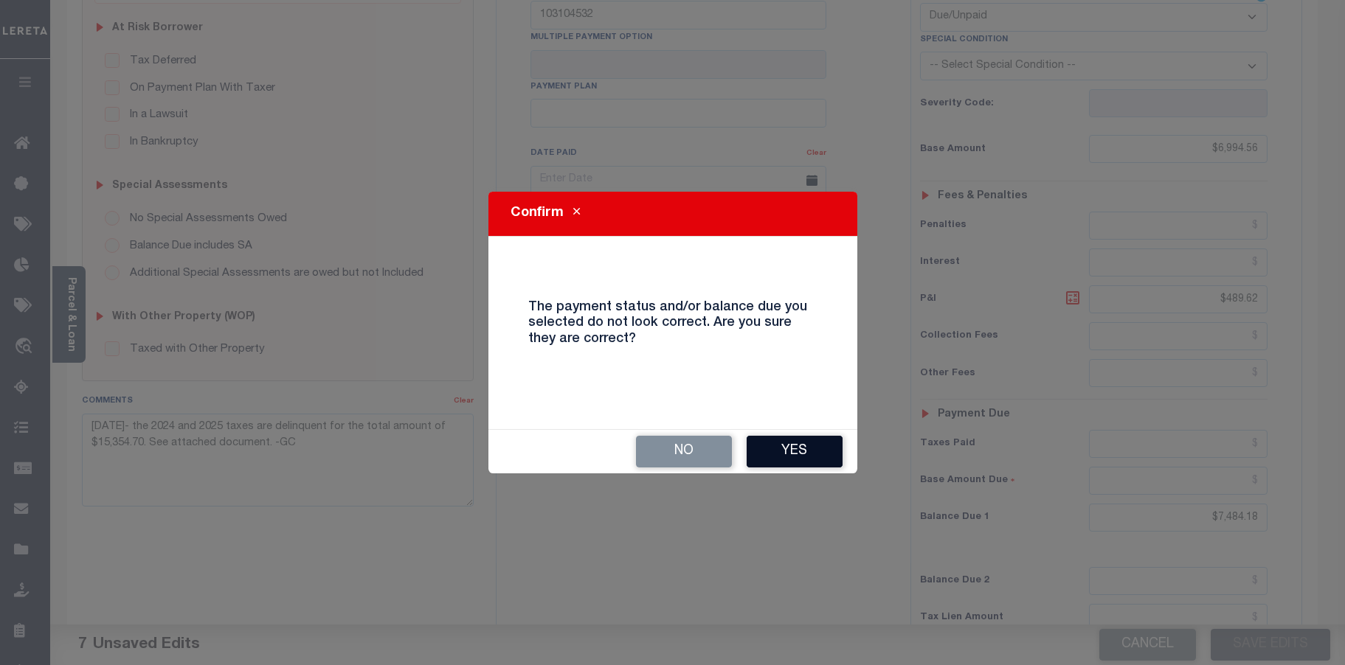
click at [813, 455] on button "Yes" at bounding box center [795, 452] width 96 height 32
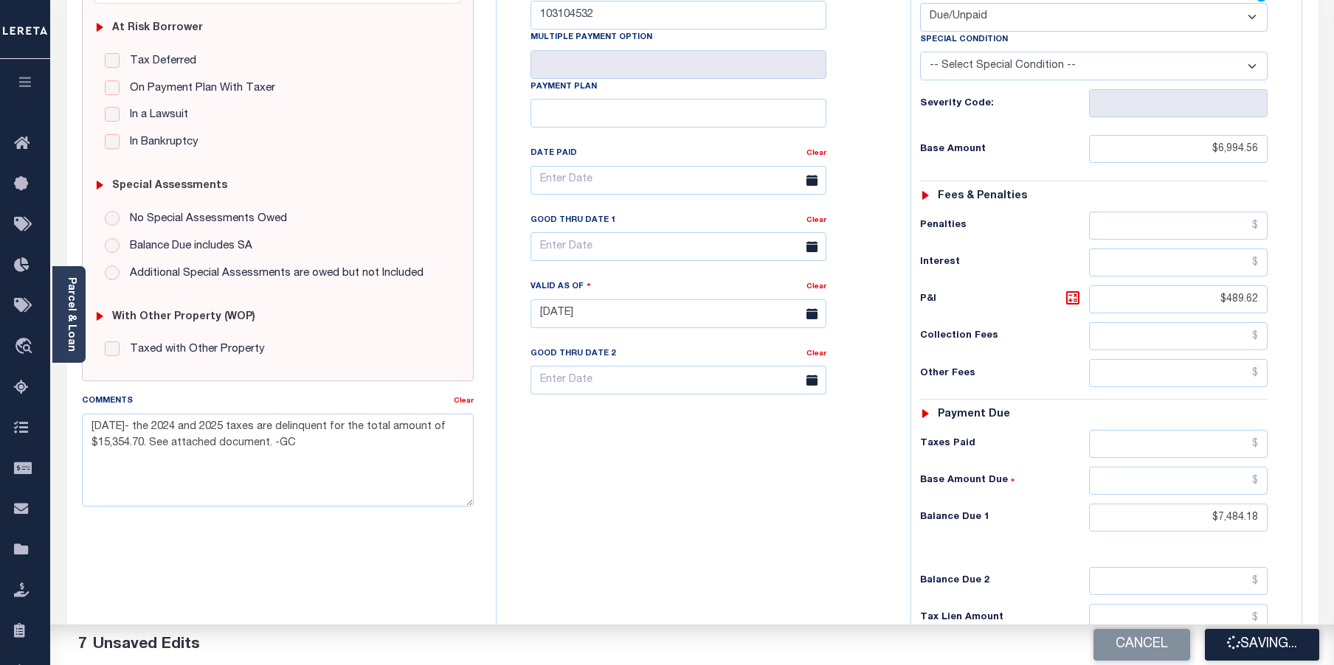
checkbox input "false"
type input "$6,994.56"
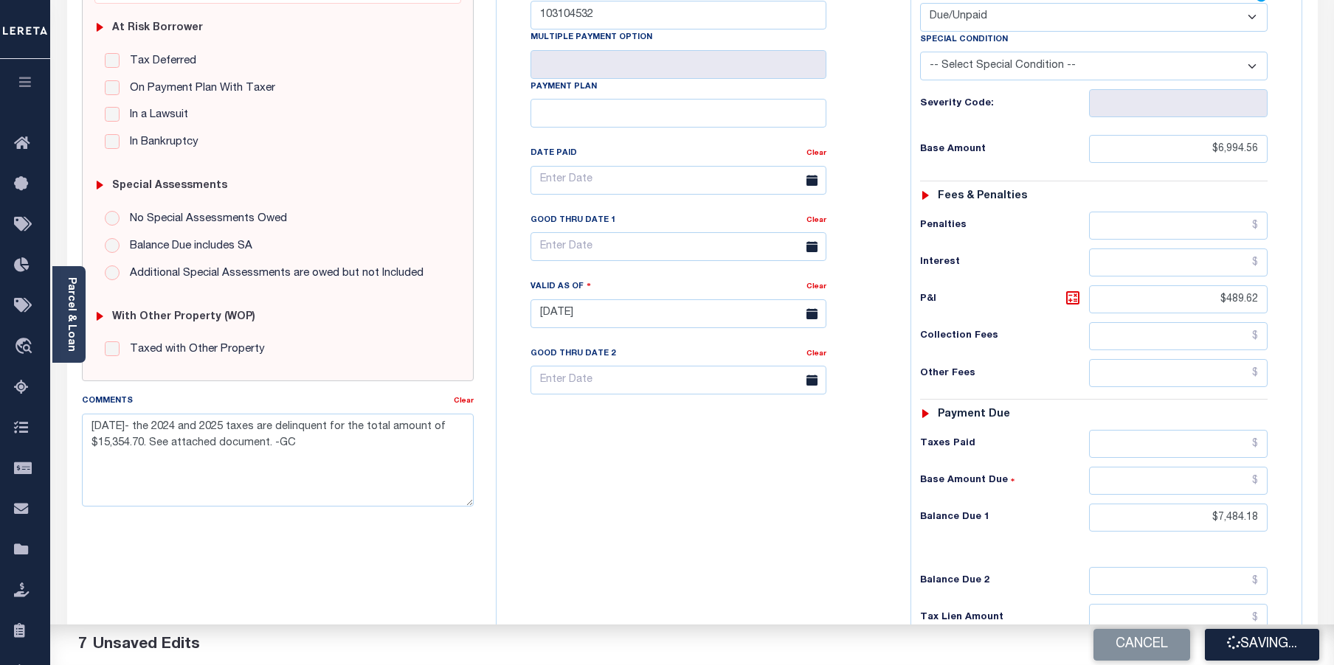
type input "$489.62"
type input "$7,484.18"
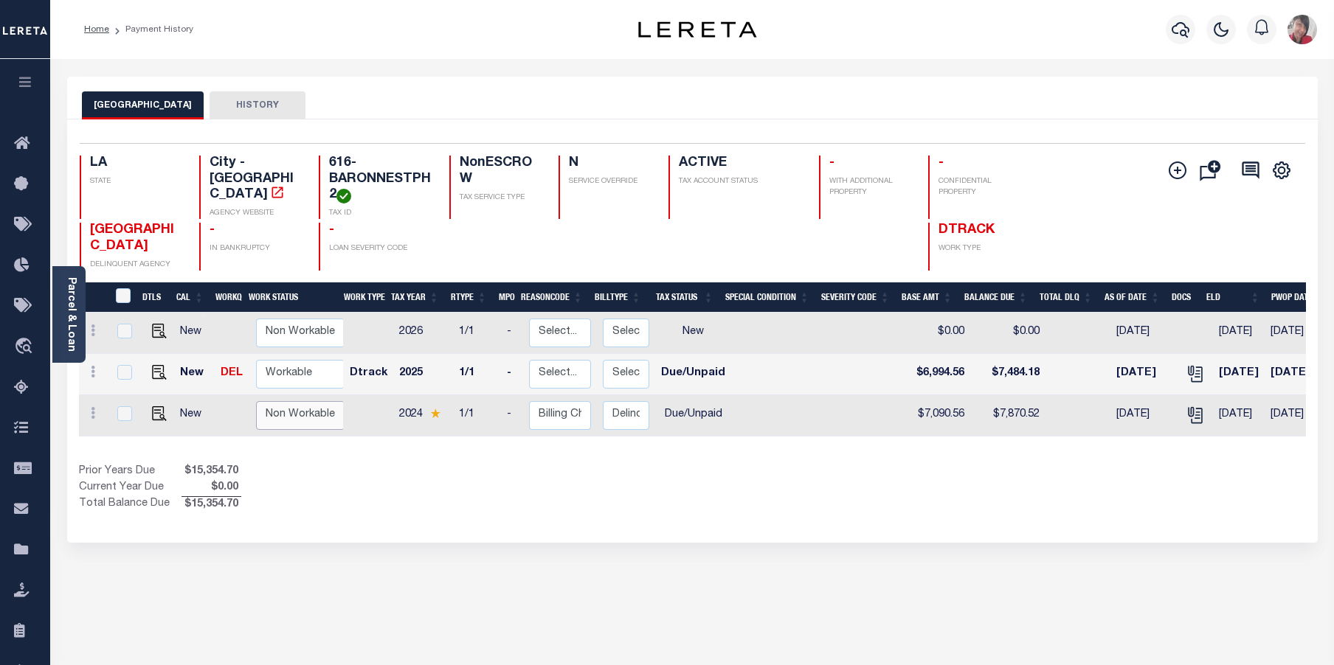
click at [283, 430] on select "Non Workable Workable" at bounding box center [300, 415] width 89 height 29
checkbox input "true"
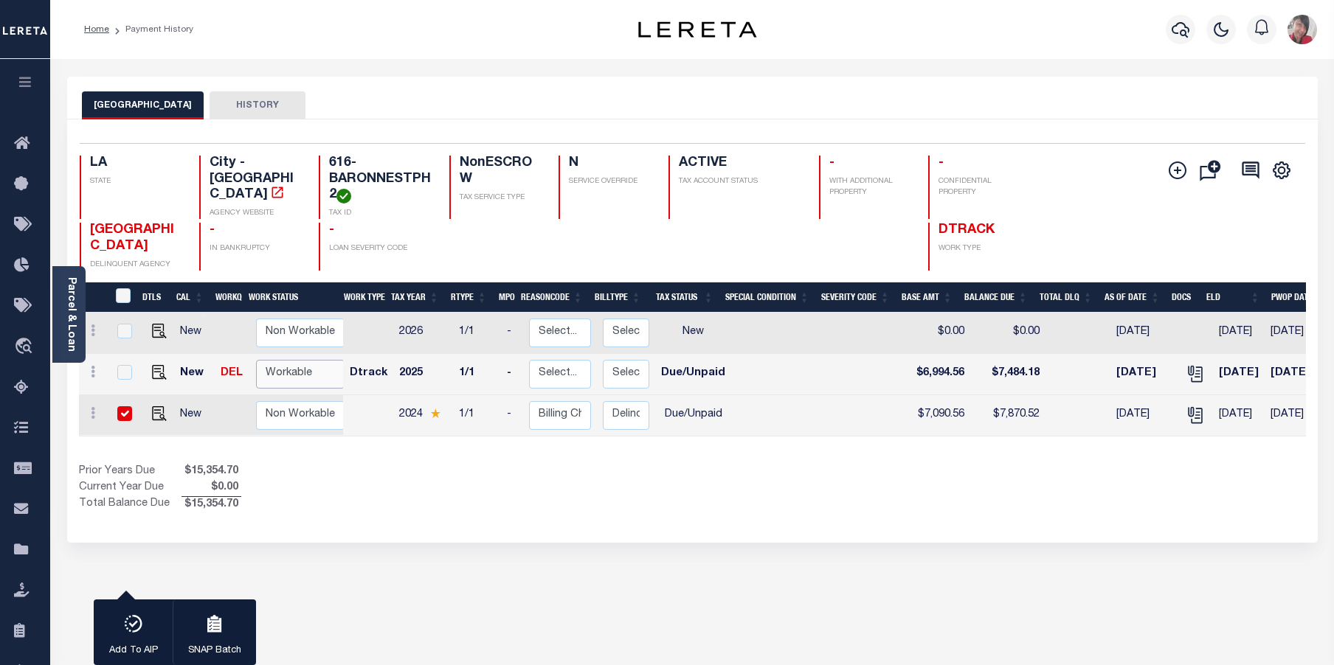
click at [283, 389] on select "Non Workable Workable" at bounding box center [300, 374] width 89 height 29
checkbox input "true"
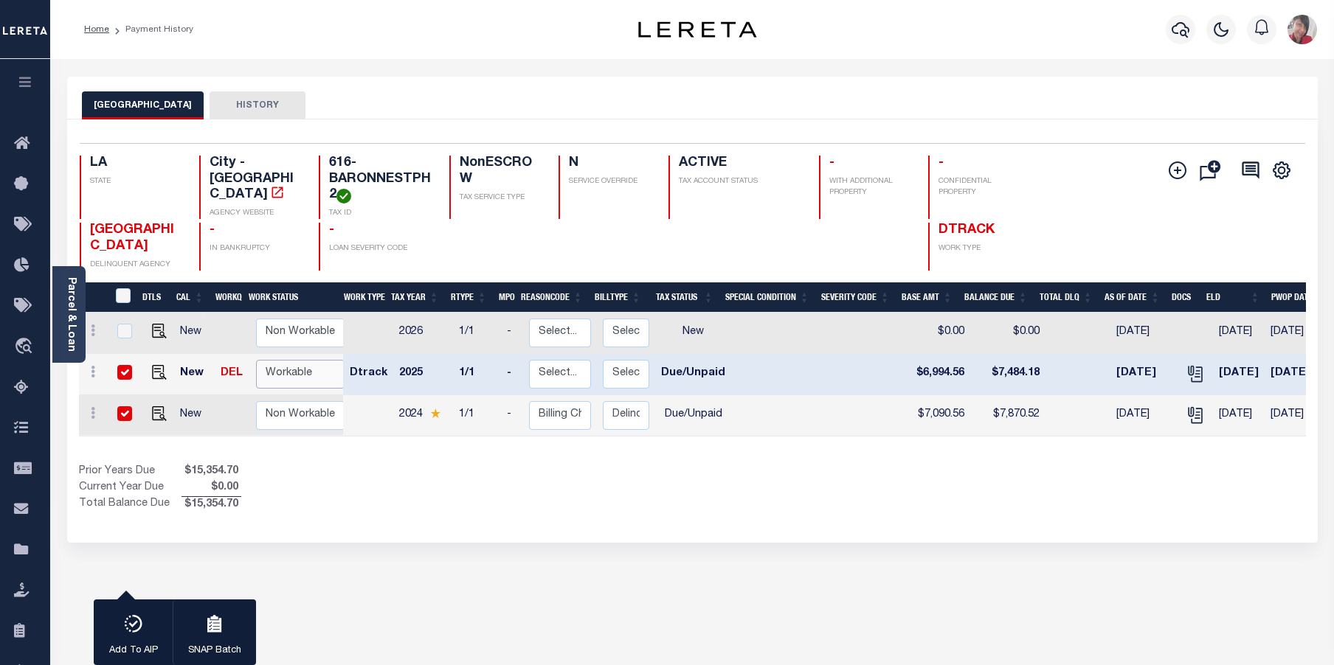
select select "true"
click at [256, 378] on select "Non Workable Workable" at bounding box center [300, 374] width 89 height 29
checkbox input "false"
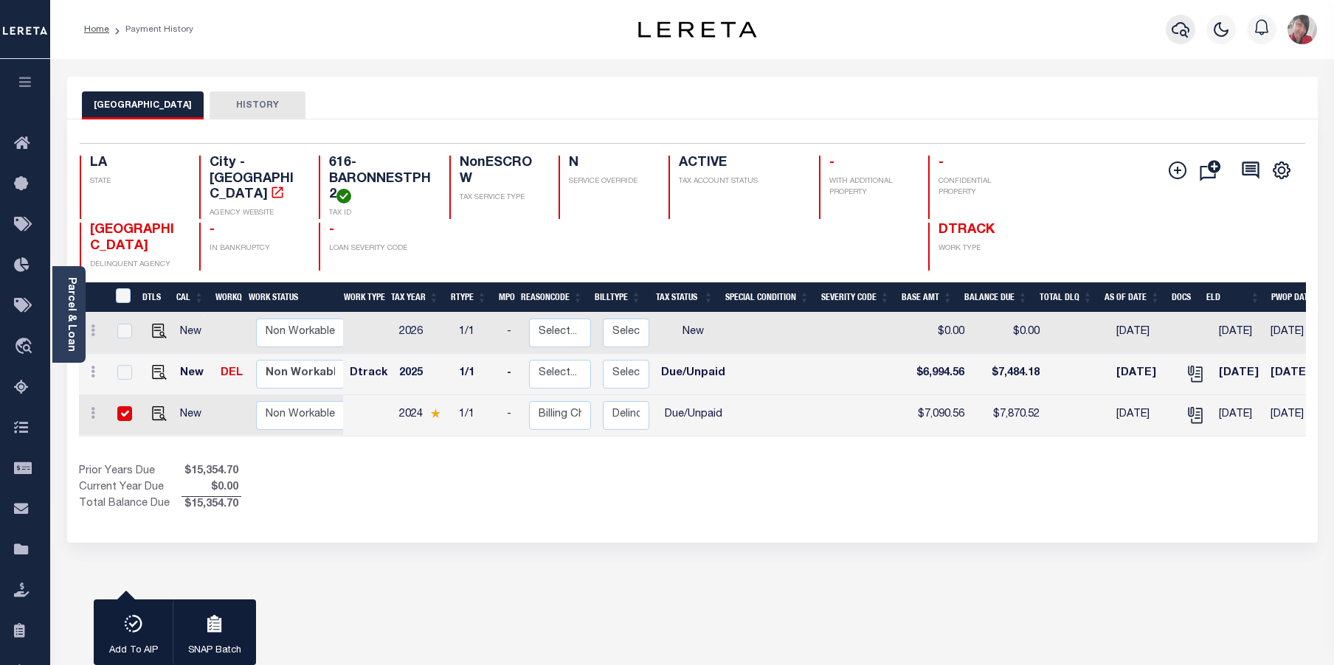
click at [1180, 28] on icon "button" at bounding box center [1181, 30] width 18 height 18
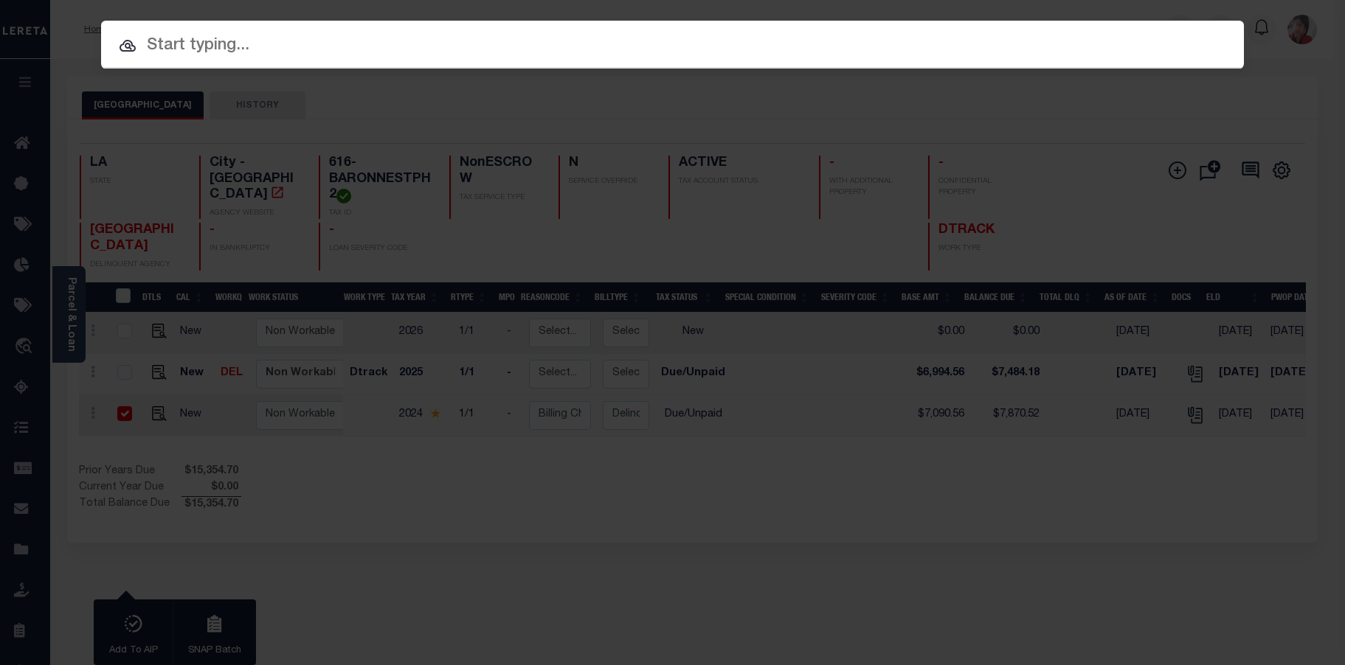
click at [733, 49] on input "text" at bounding box center [672, 46] width 1143 height 26
paste input "81087635-00001"
type input "81087635-00001"
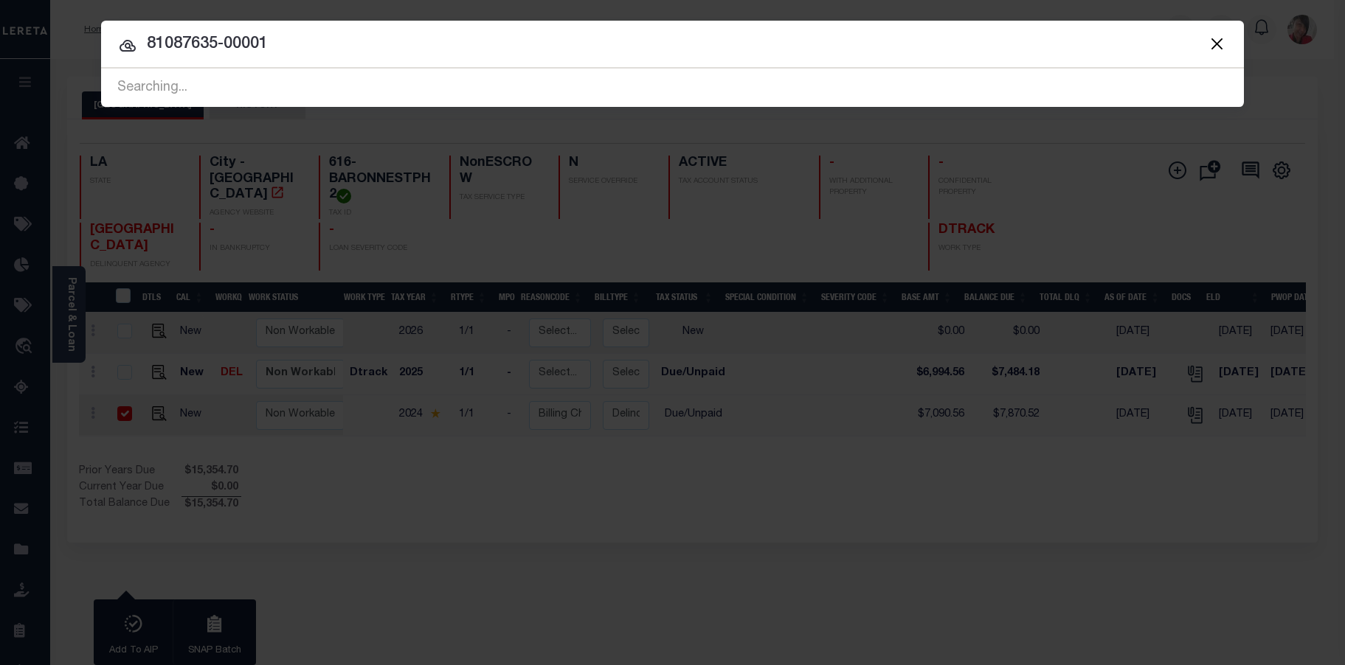
click at [466, 80] on span "81087635-00001 Searching..." at bounding box center [672, 88] width 1143 height 38
click at [306, 80] on div "Searching..." at bounding box center [672, 88] width 1143 height 38
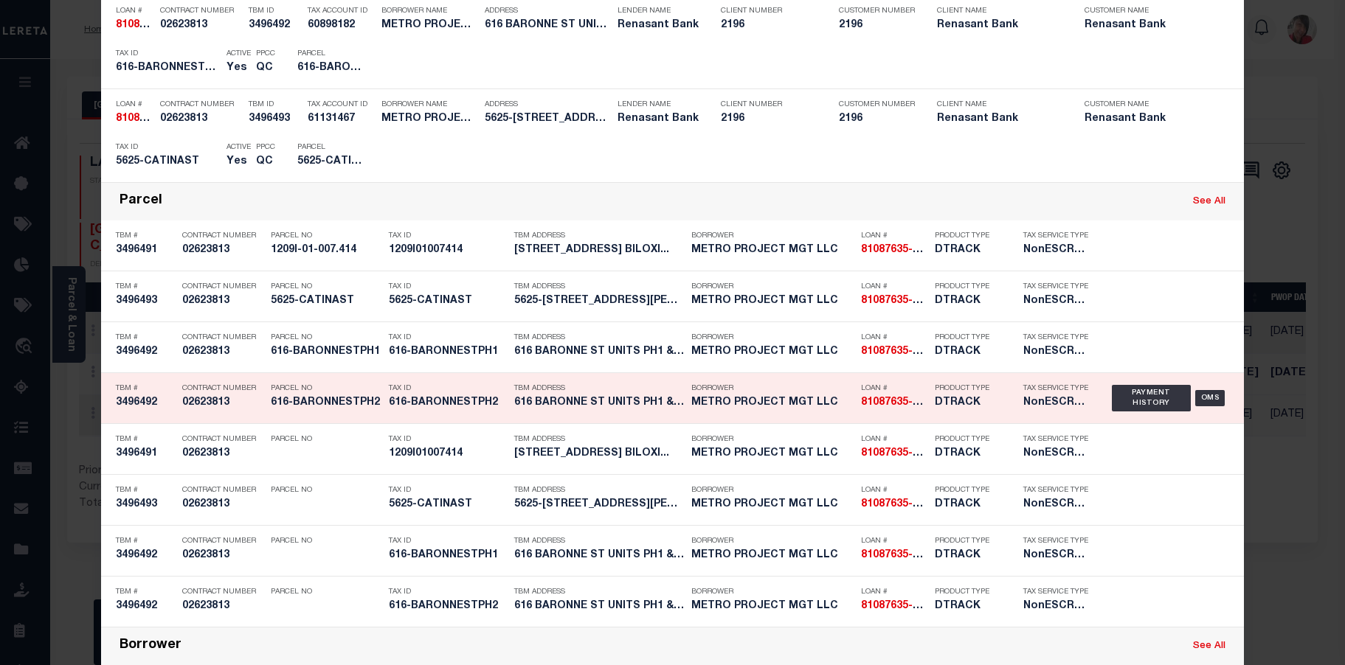
scroll to position [369, 0]
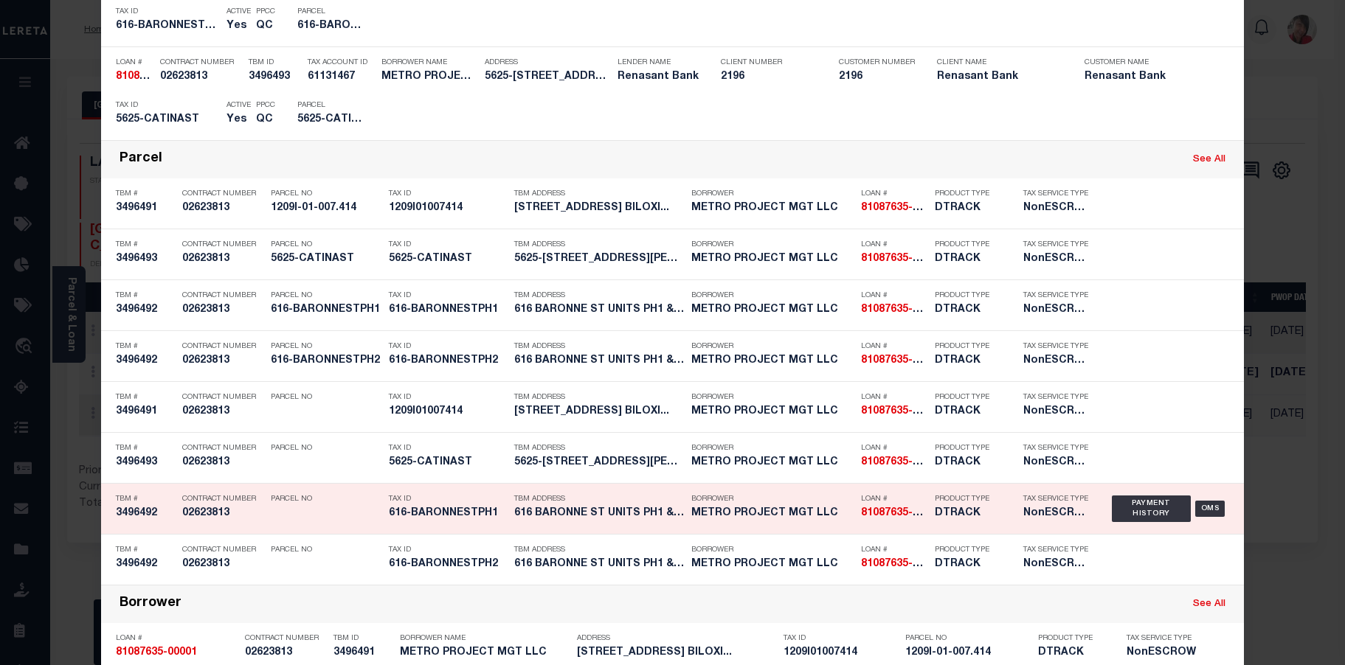
click at [454, 520] on h5 "616-BARONNESTPH1" at bounding box center [448, 514] width 118 height 13
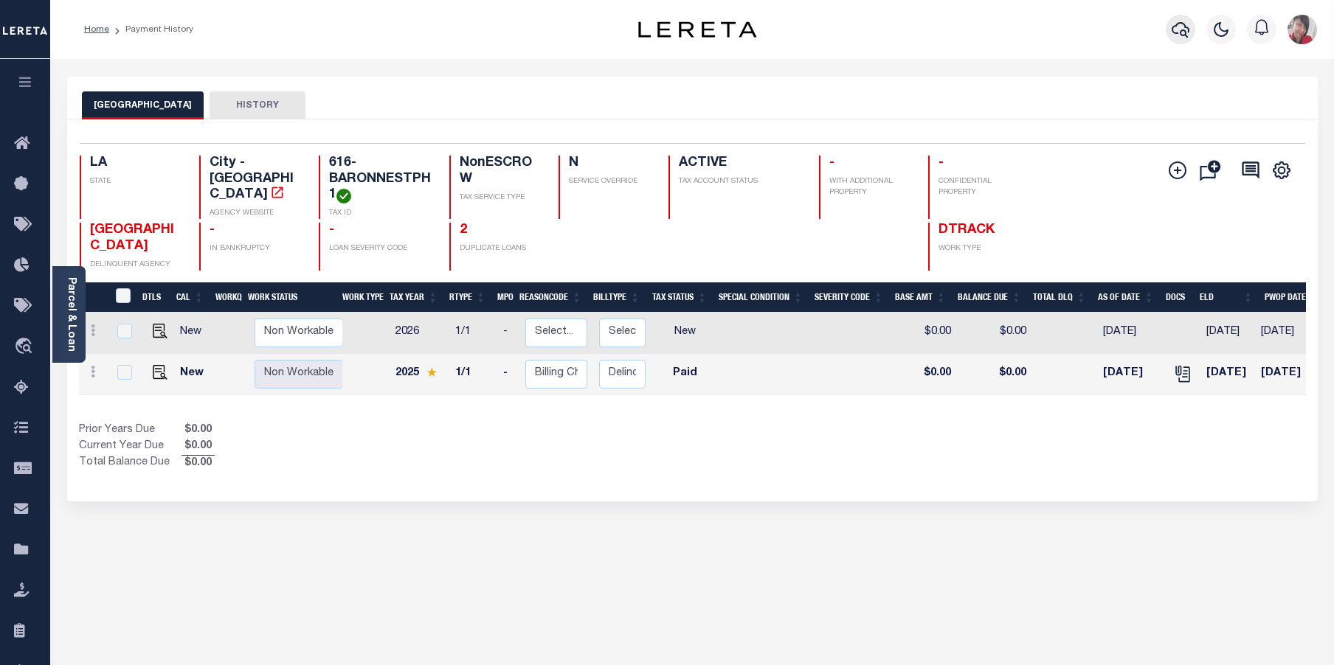
click at [1184, 22] on icon "button" at bounding box center [1181, 30] width 18 height 18
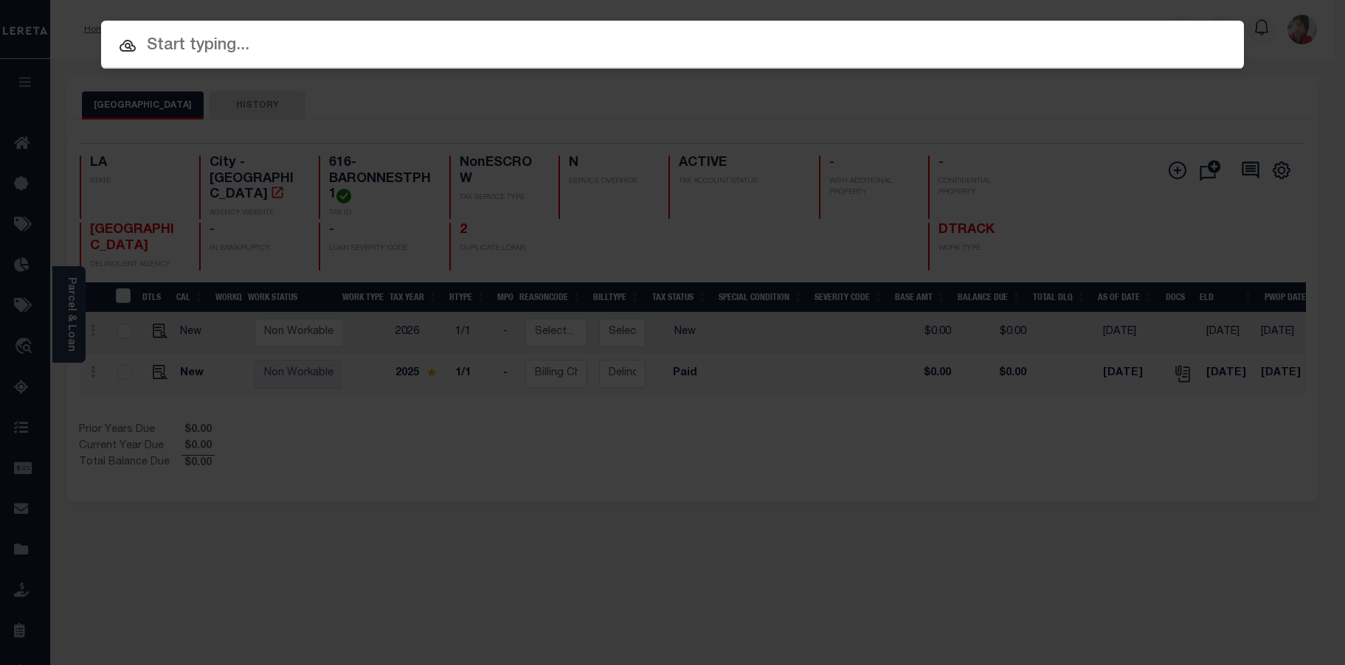
click at [728, 41] on input "text" at bounding box center [672, 46] width 1143 height 26
paste input "81087635-00001"
type input "81087635-00001"
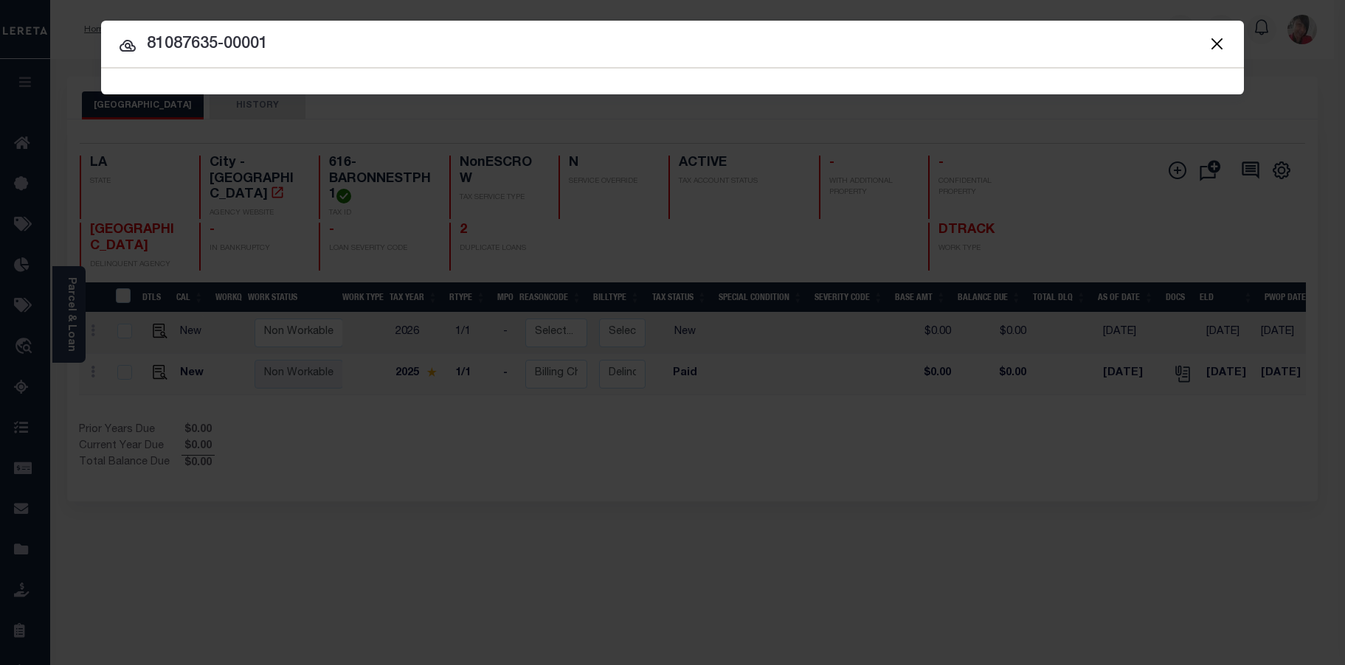
click at [389, 72] on span "81087635-00001 Searching..." at bounding box center [672, 82] width 1143 height 26
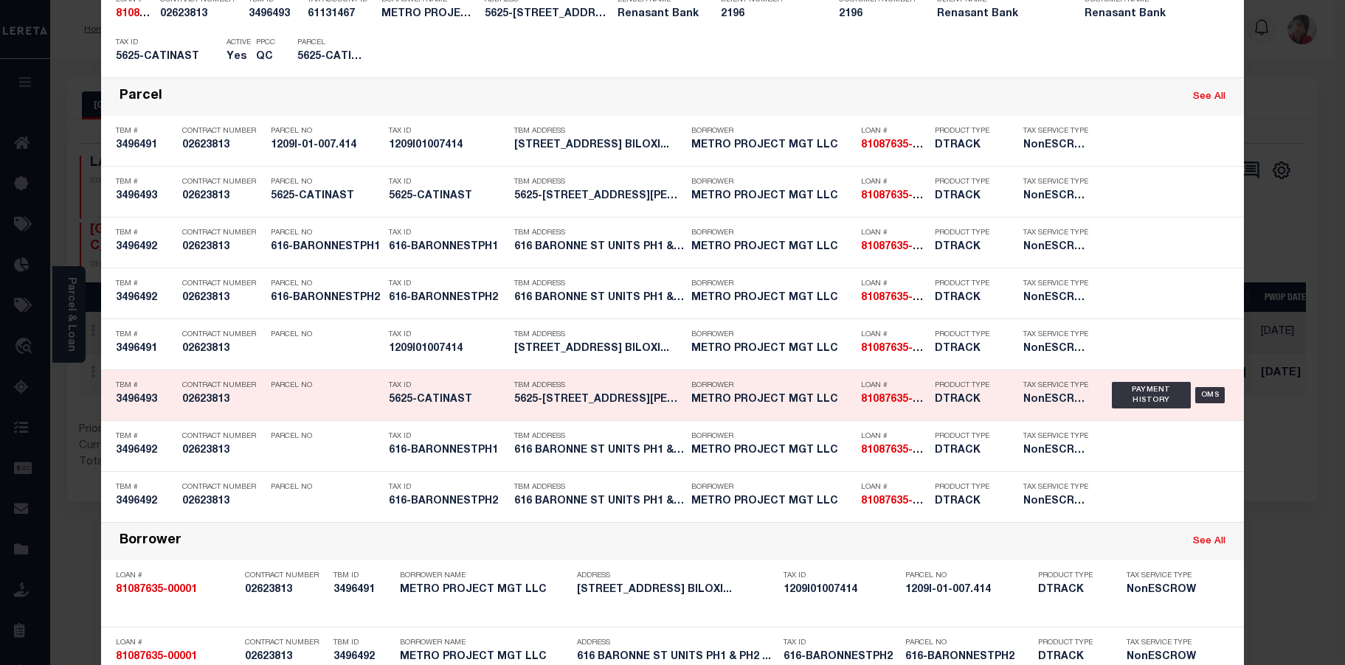
scroll to position [443, 0]
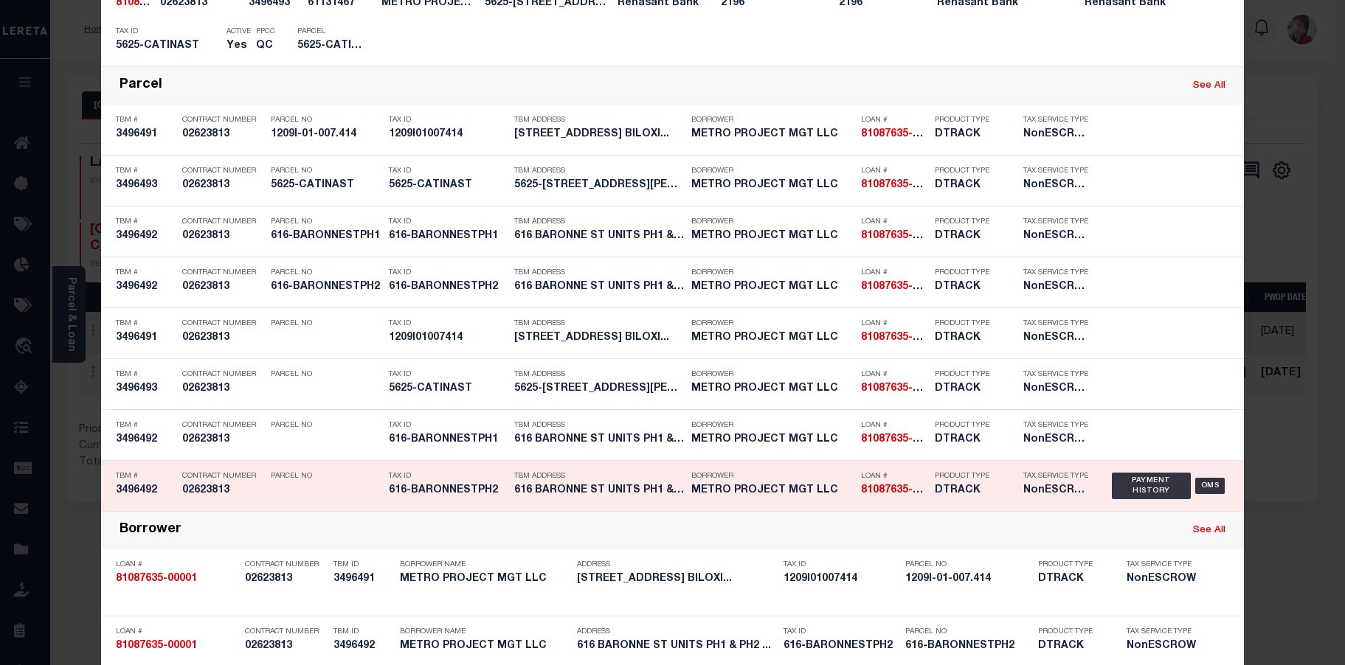
click at [495, 497] on h5 "616-BARONNESTPH2" at bounding box center [448, 491] width 118 height 13
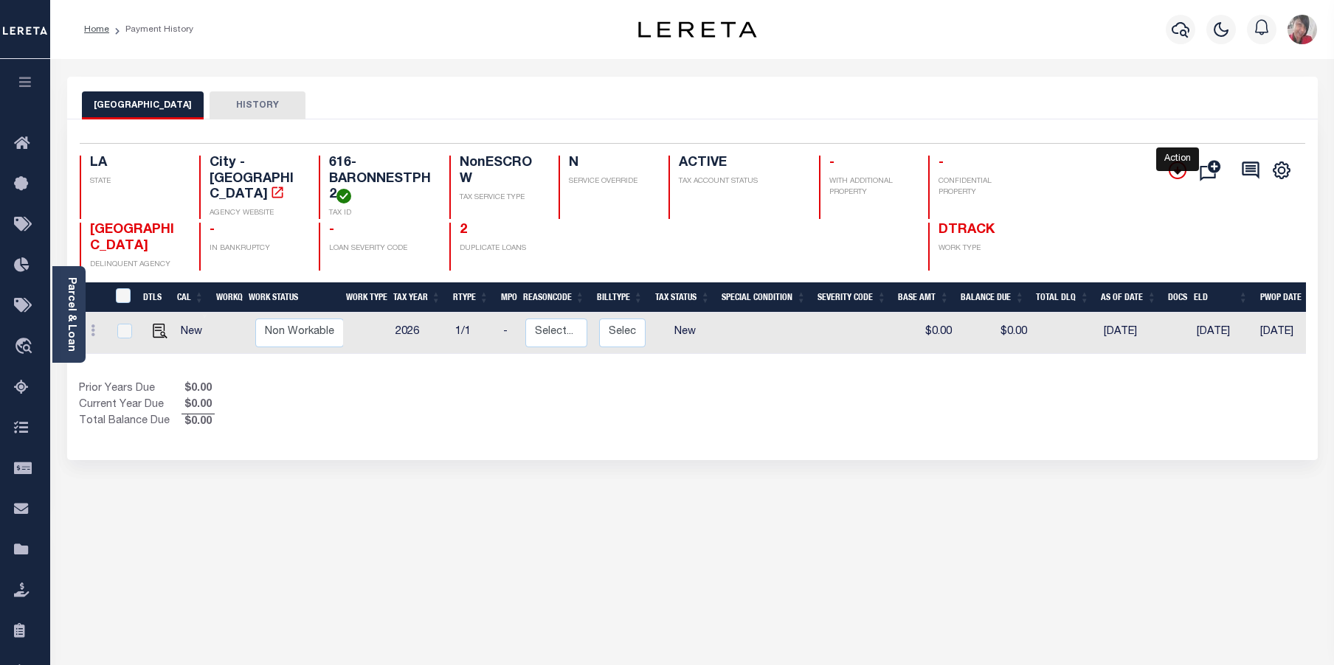
click at [1177, 167] on icon "" at bounding box center [1178, 171] width 18 height 18
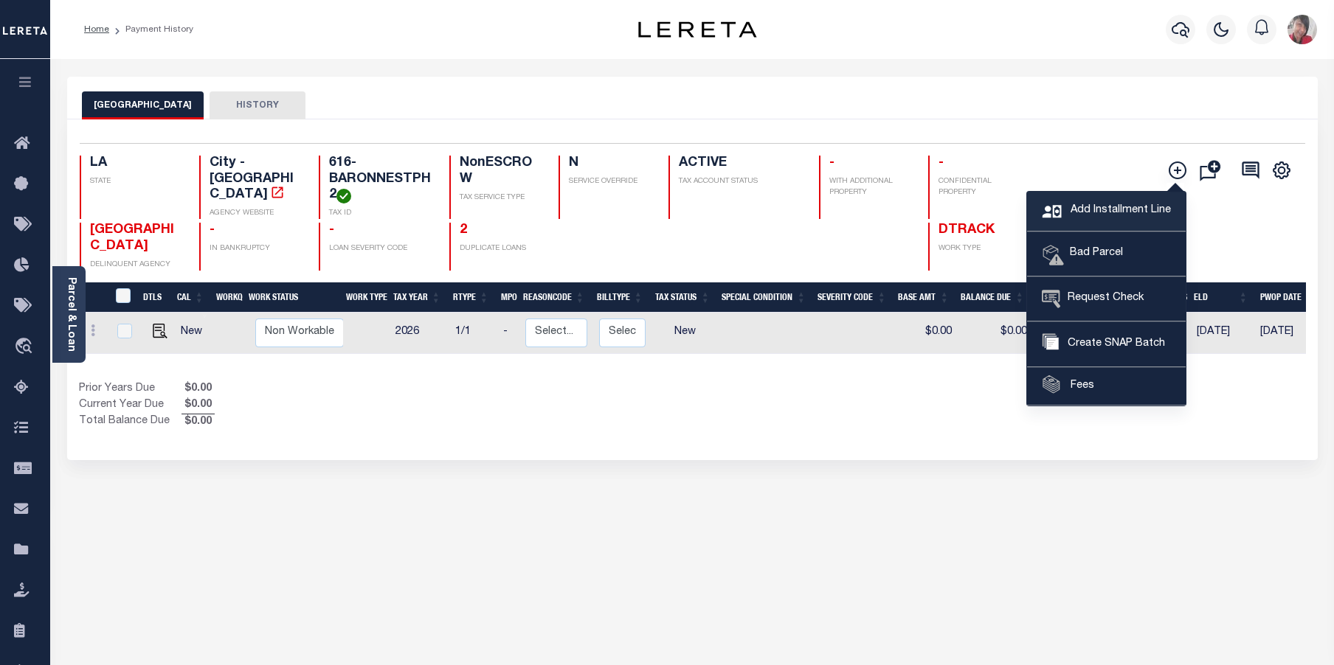
click at [1110, 205] on span "Add Installment Line" at bounding box center [1119, 211] width 104 height 16
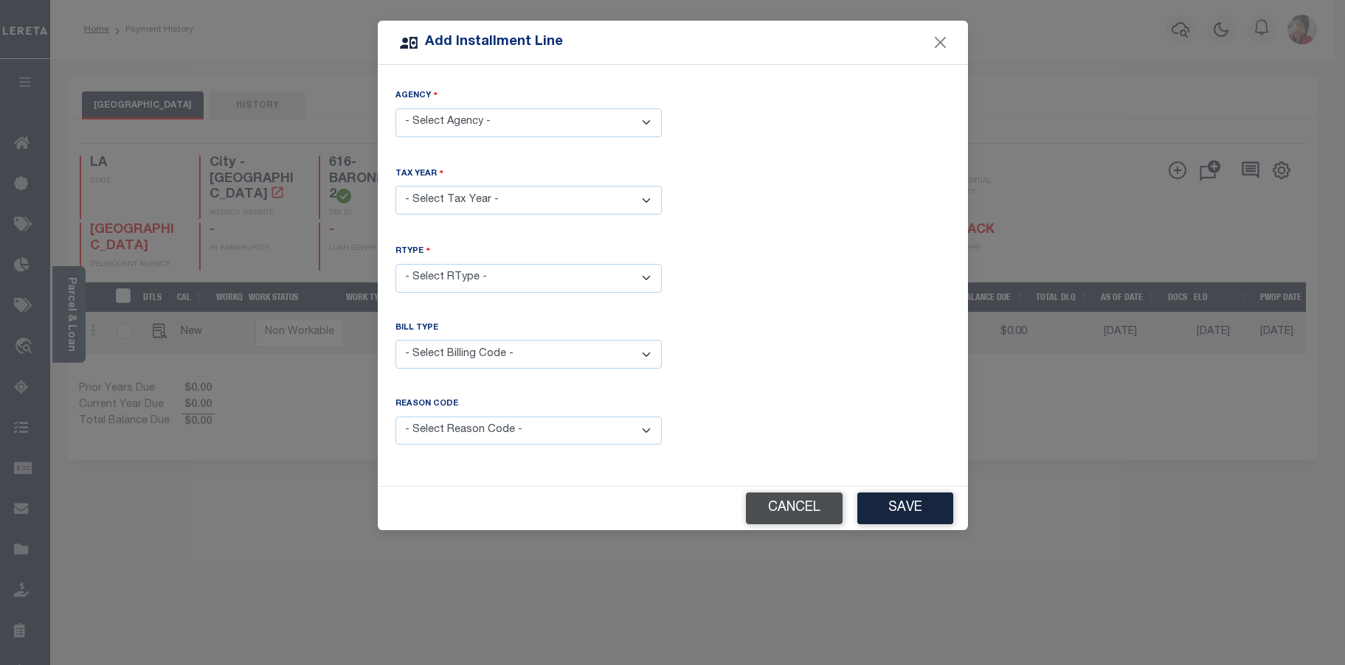
click at [809, 513] on button "Cancel" at bounding box center [794, 509] width 97 height 32
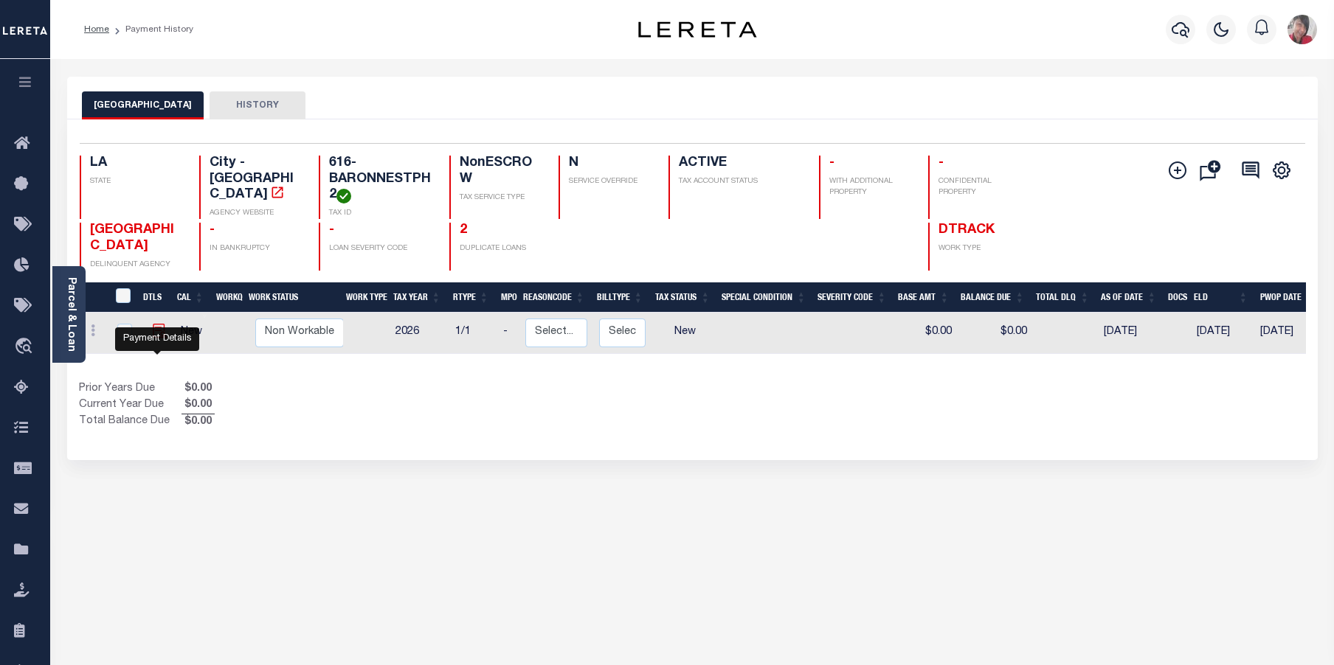
click at [154, 339] on img "" at bounding box center [160, 331] width 15 height 15
checkbox input "true"
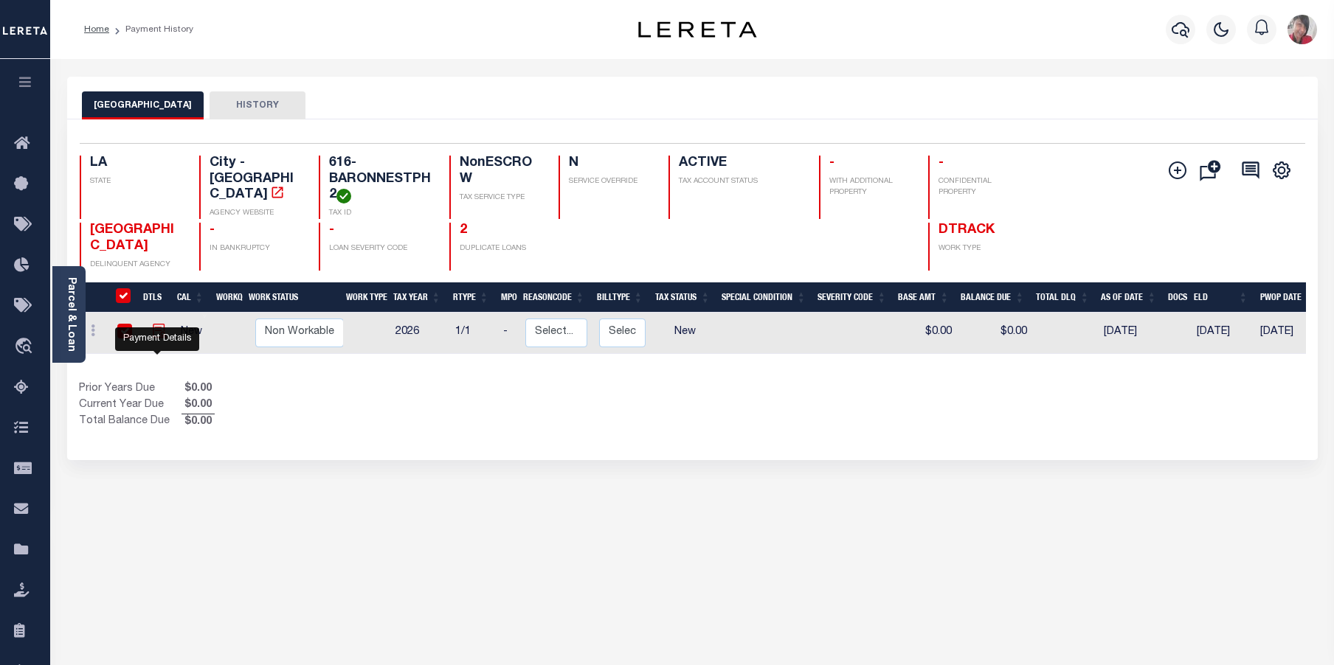
checkbox input "true"
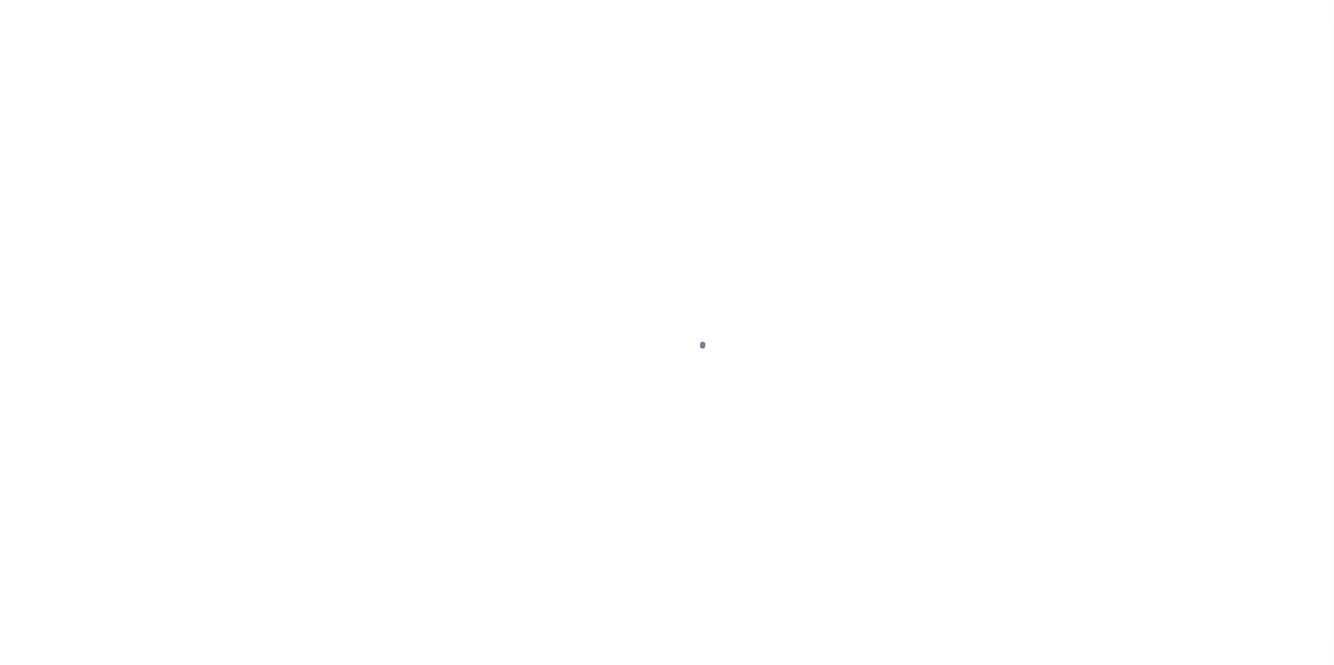
select select "NW2"
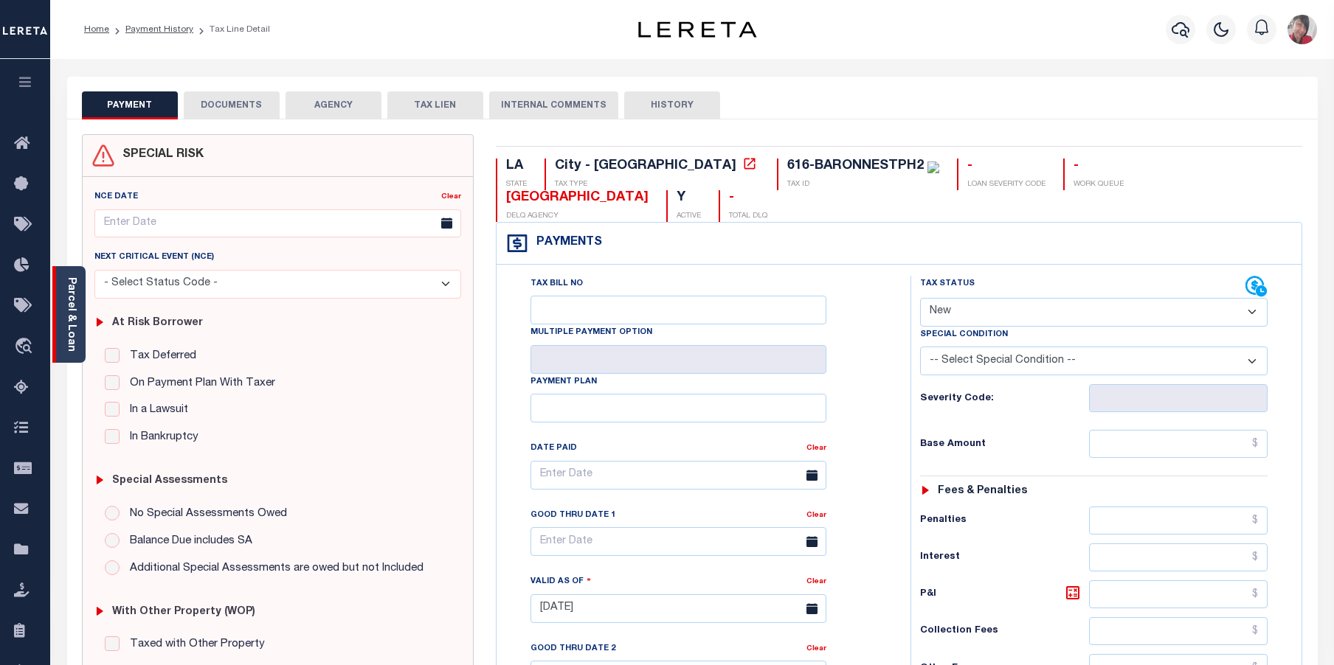
click at [77, 324] on div "Parcel & Loan" at bounding box center [68, 314] width 33 height 97
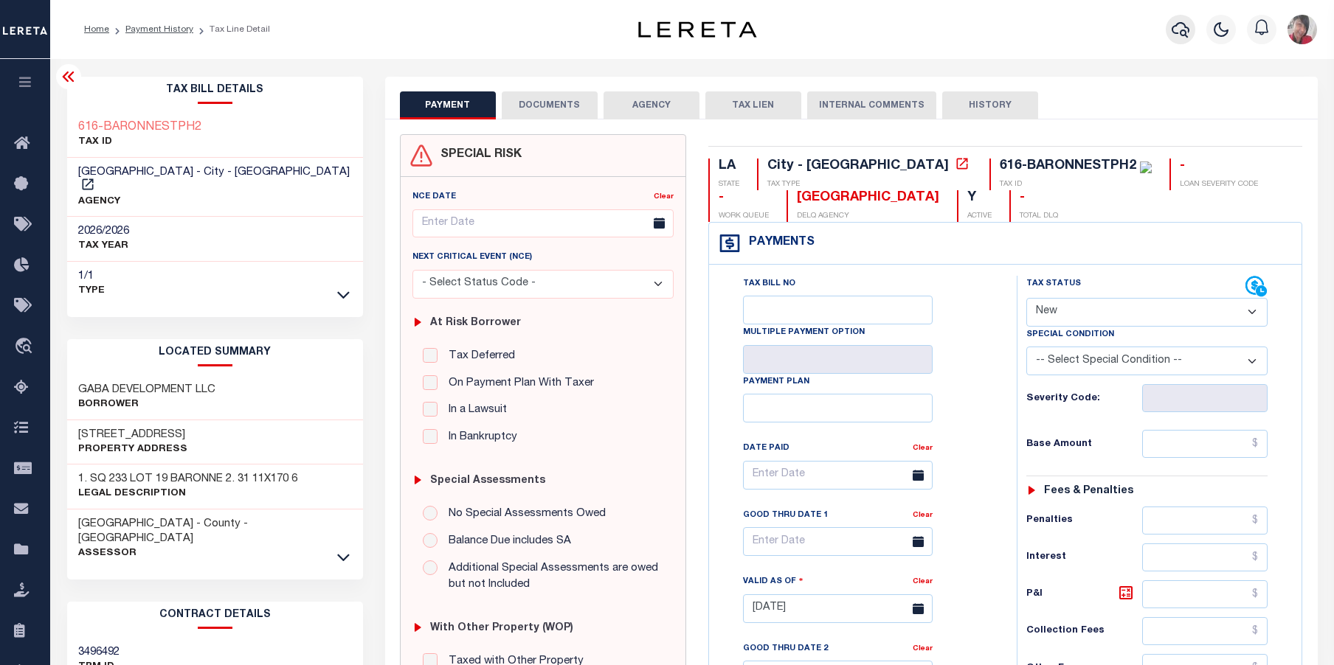
click at [1178, 35] on icon "button" at bounding box center [1181, 30] width 18 height 18
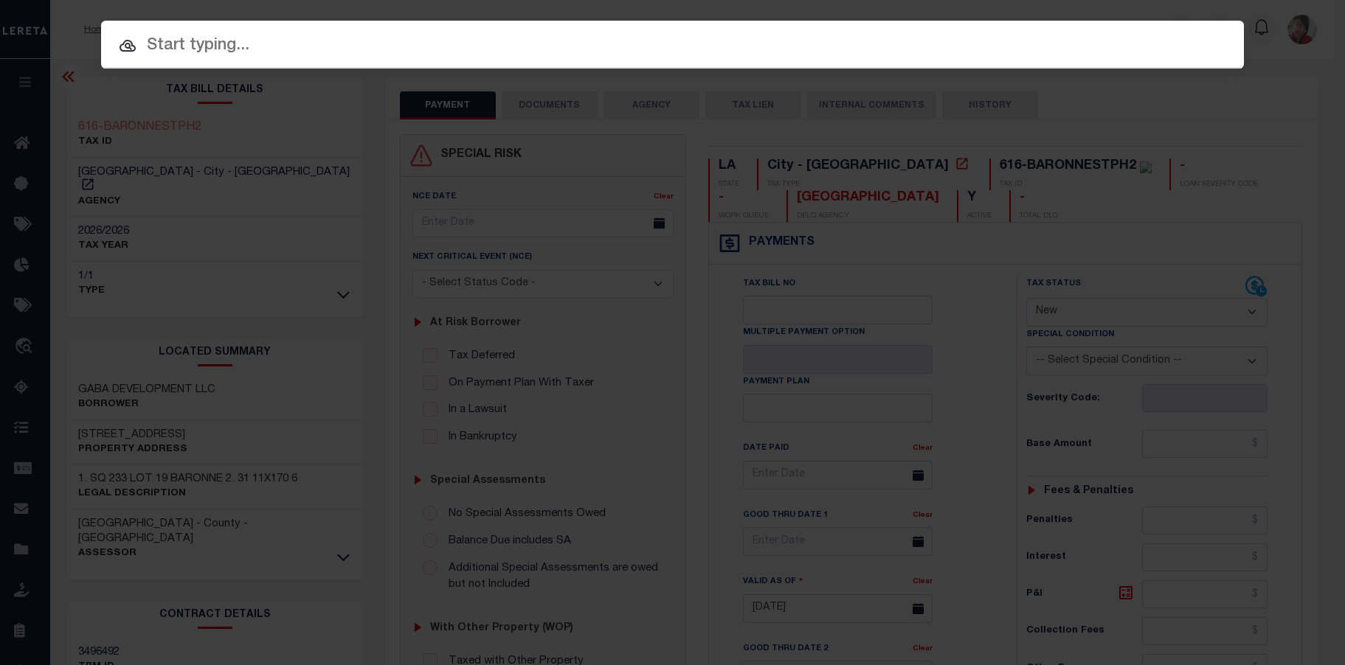
click at [912, 55] on input "text" at bounding box center [672, 46] width 1143 height 26
paste input "2170015833-00001"
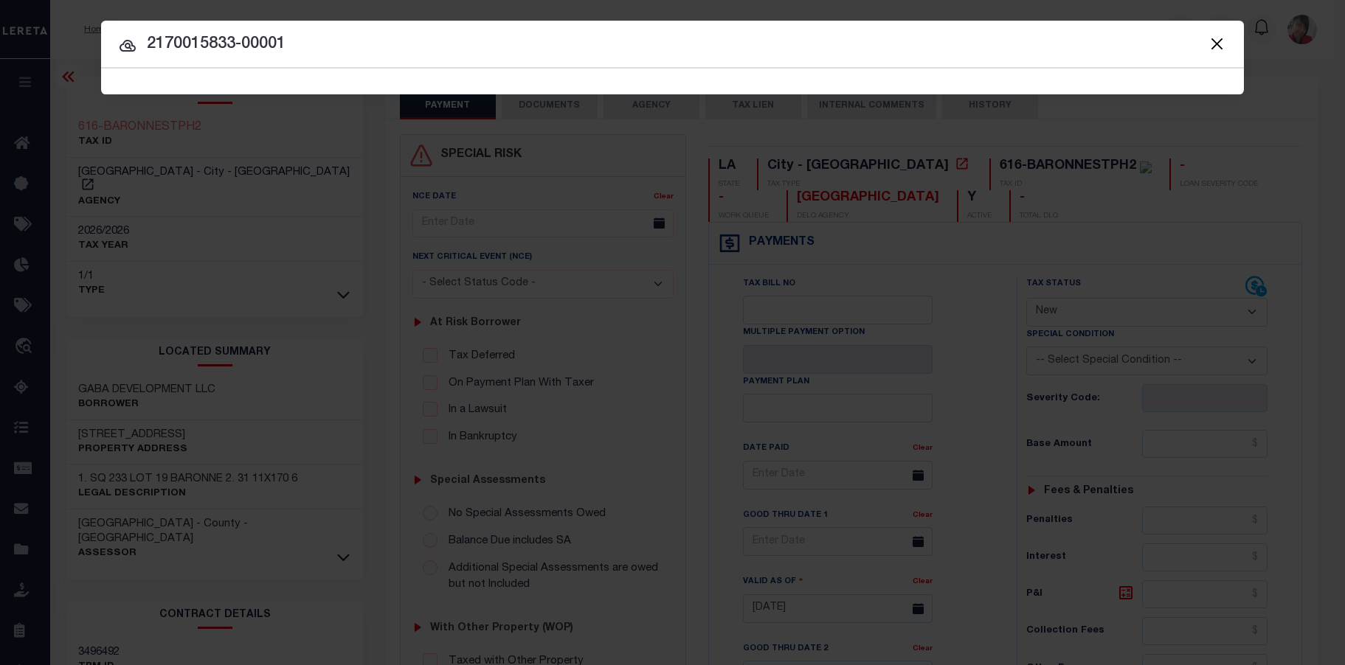
type input "2170015833-00001"
click at [471, 79] on span "2170015833-00001 Searching..." at bounding box center [672, 82] width 1143 height 26
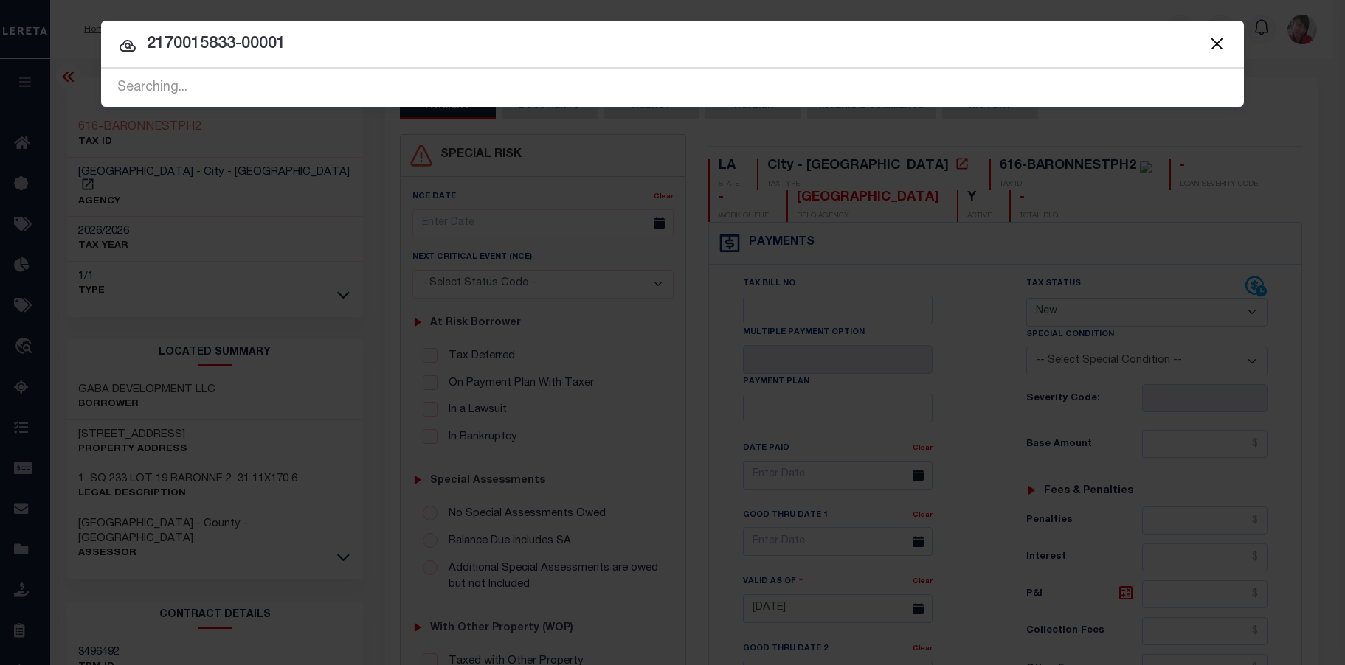
click at [155, 86] on div "Searching..." at bounding box center [672, 88] width 1143 height 38
click at [165, 89] on div "Searching..." at bounding box center [672, 88] width 1143 height 38
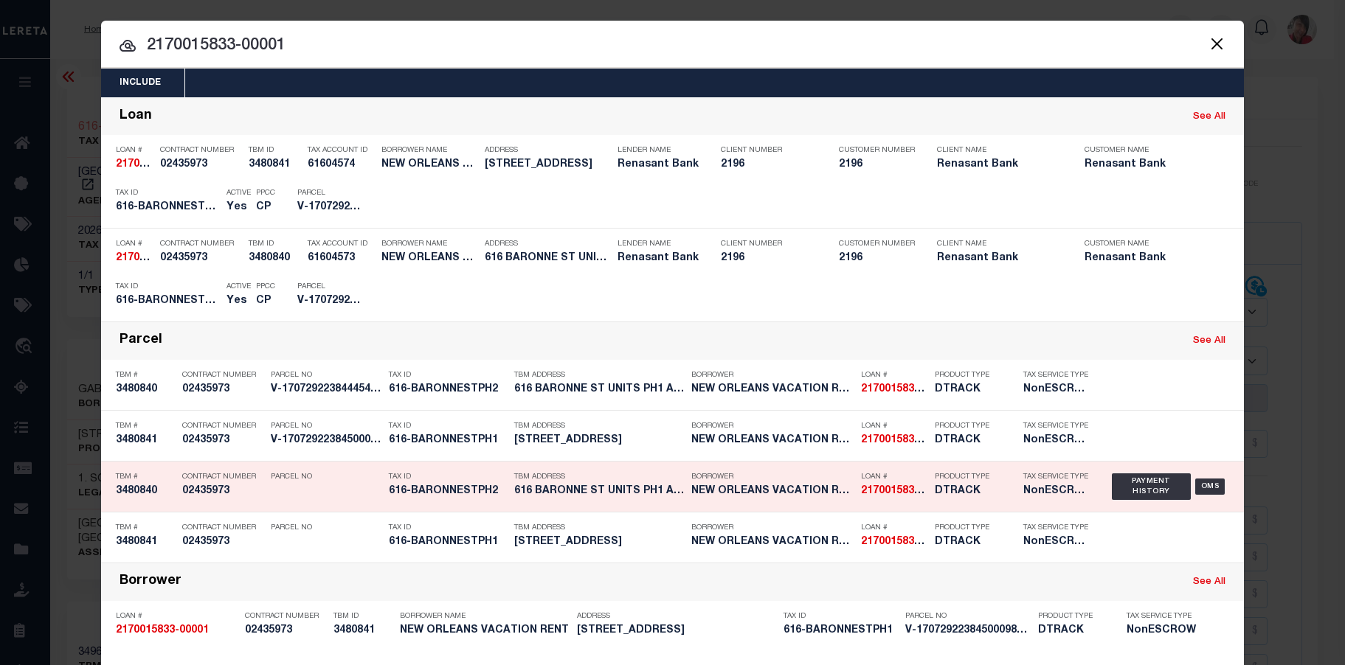
click at [319, 491] on div "Parcel No" at bounding box center [326, 487] width 111 height 43
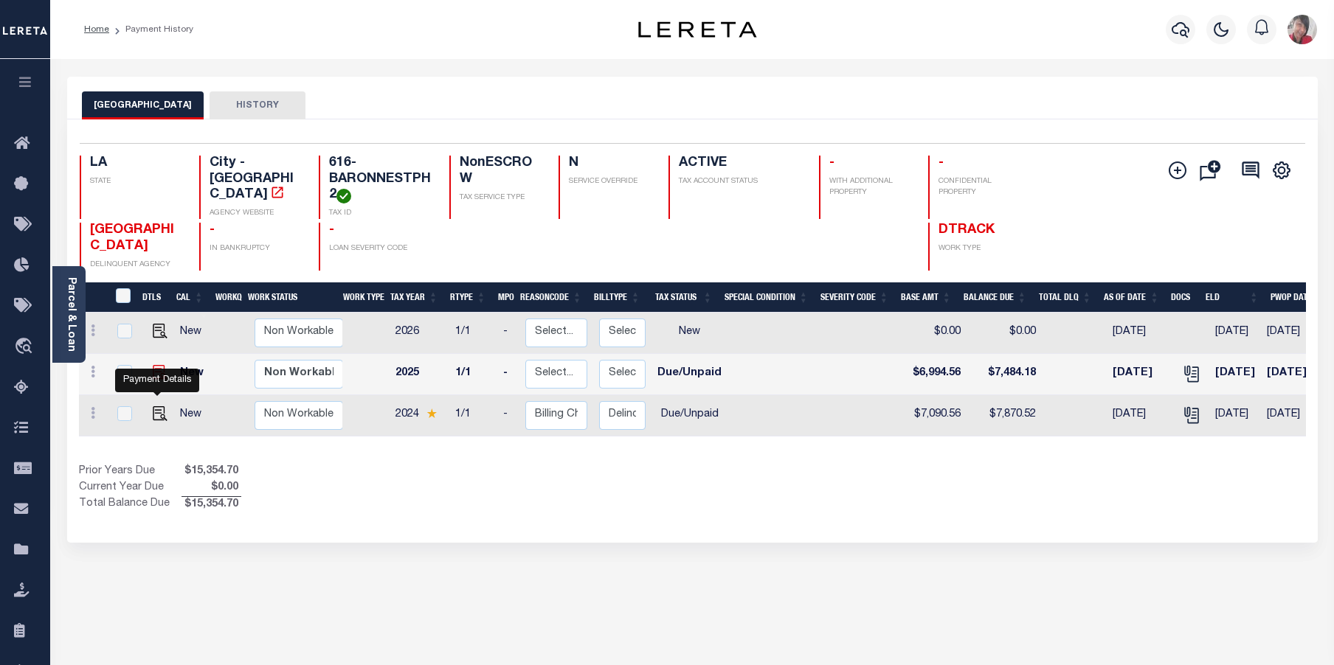
click at [154, 380] on img "" at bounding box center [160, 372] width 15 height 15
checkbox input "true"
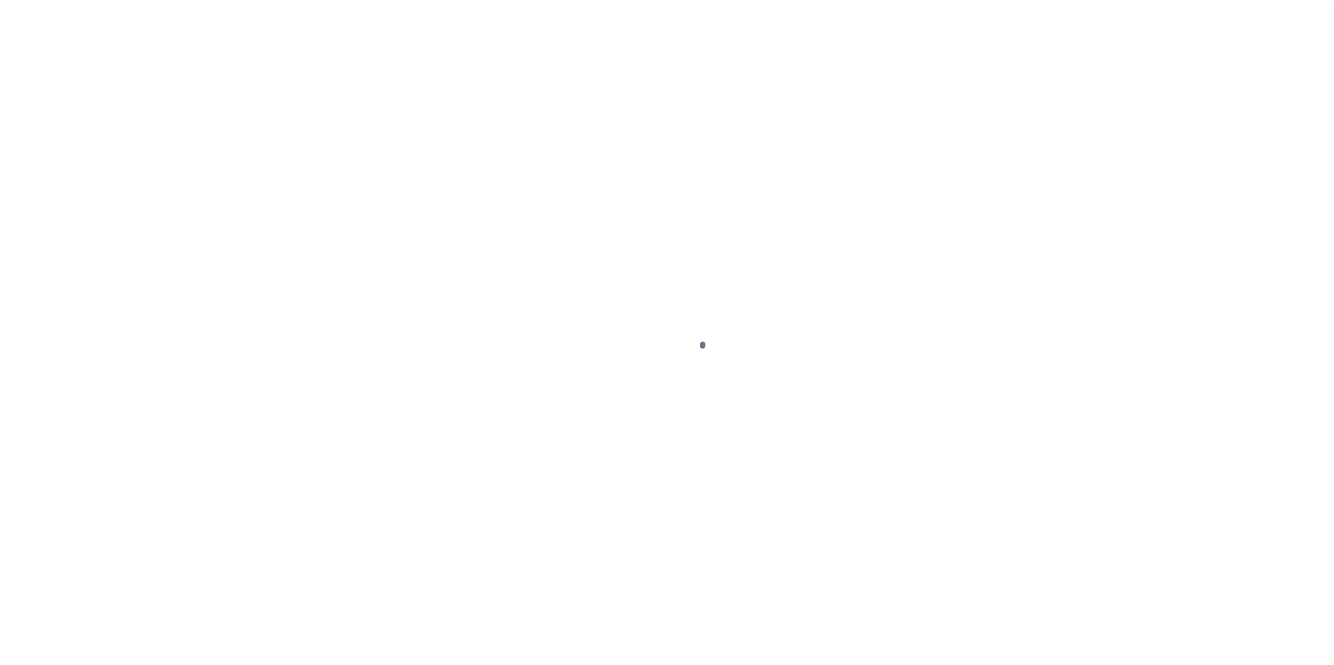
select select "DUE"
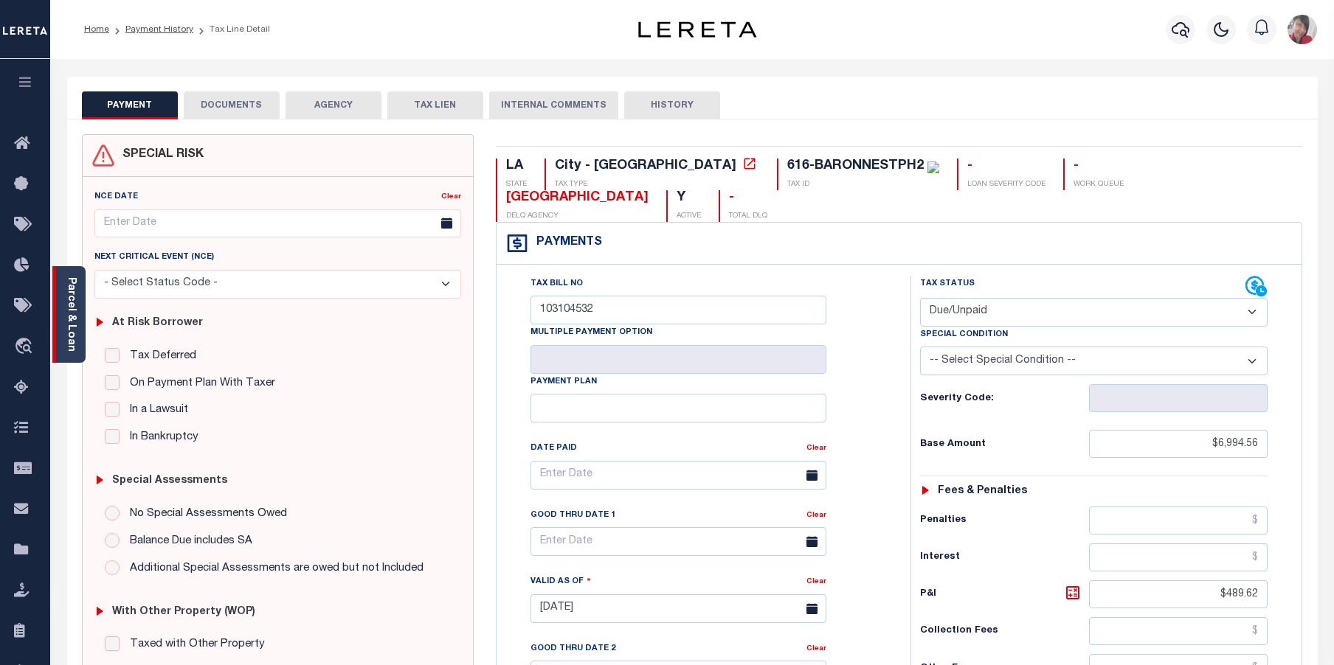
click at [69, 332] on link "Parcel & Loan" at bounding box center [71, 314] width 10 height 75
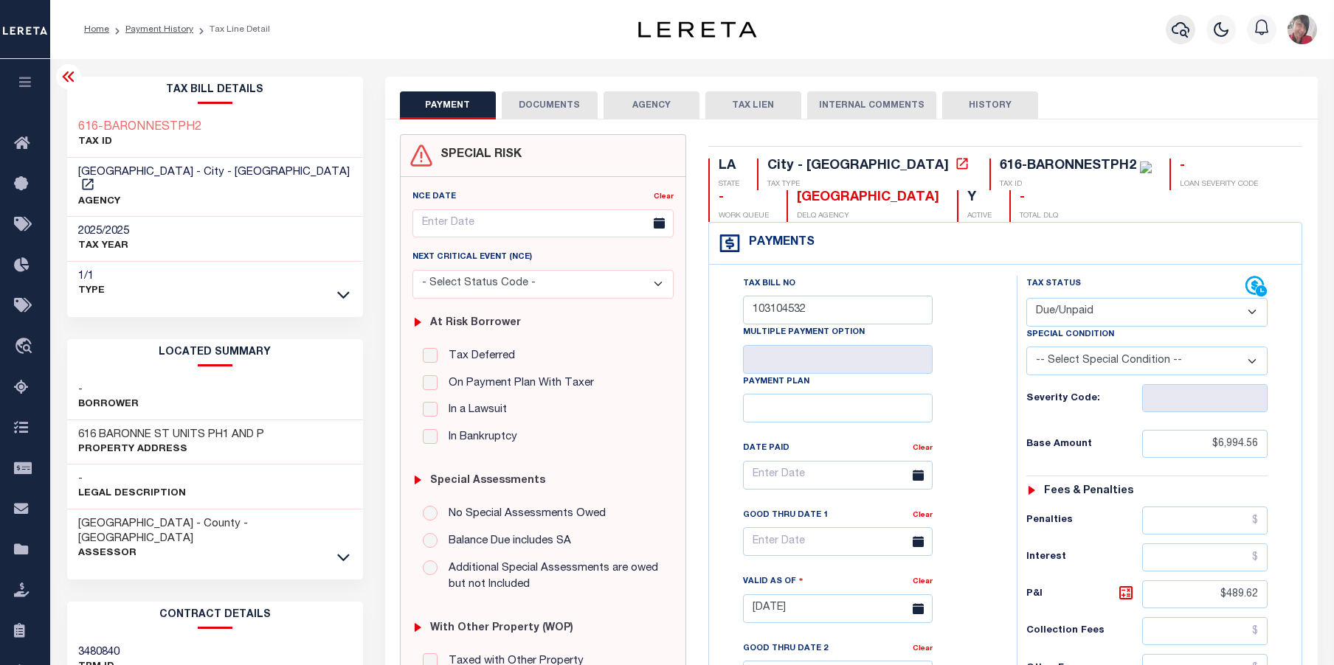
click at [1182, 32] on icon "button" at bounding box center [1181, 29] width 18 height 15
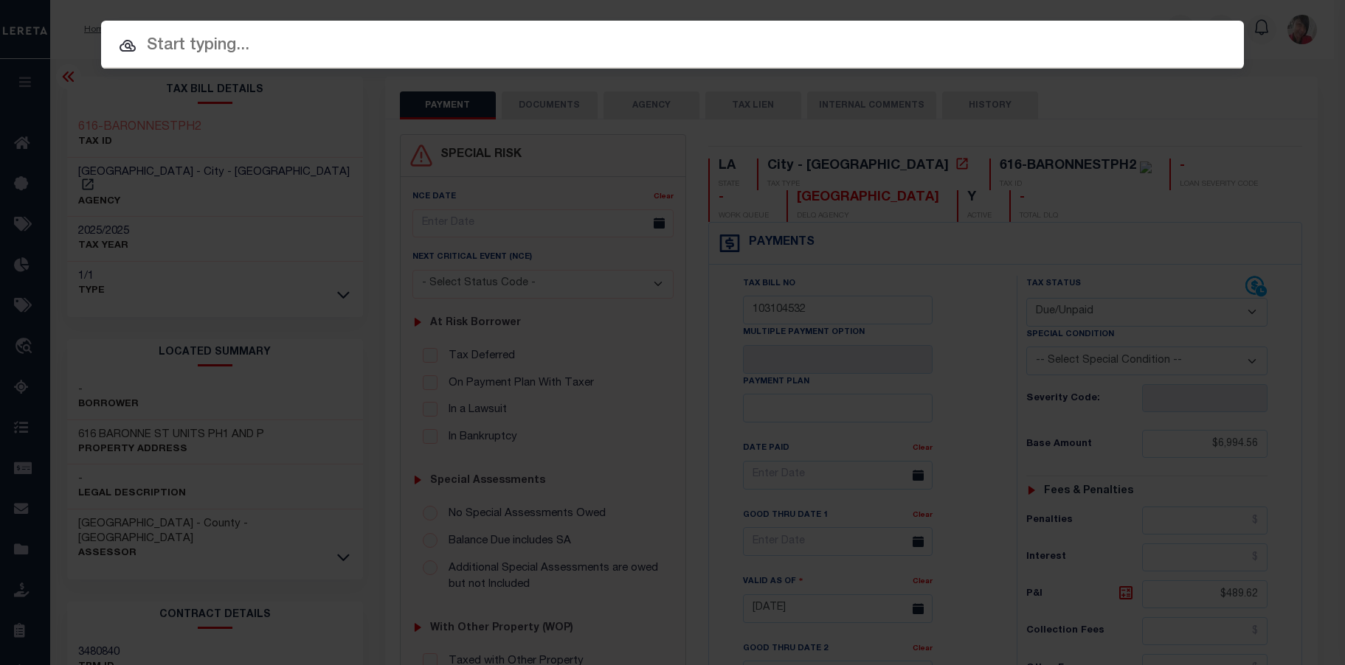
click at [678, 49] on input "text" at bounding box center [672, 46] width 1143 height 26
click at [343, 42] on input "text" at bounding box center [672, 46] width 1143 height 26
paste input "81087635-00001"
type input "81087635-00001"
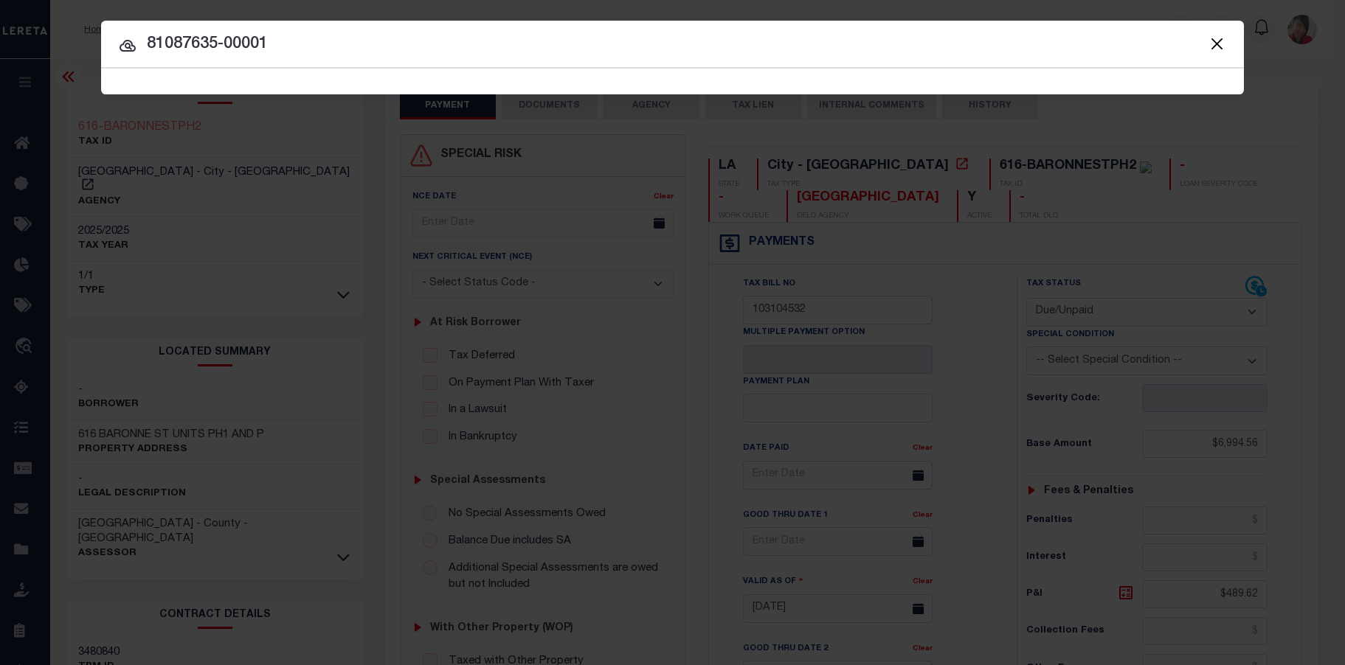
click at [242, 69] on span "81087635-00001 Searching..." at bounding box center [672, 82] width 1143 height 26
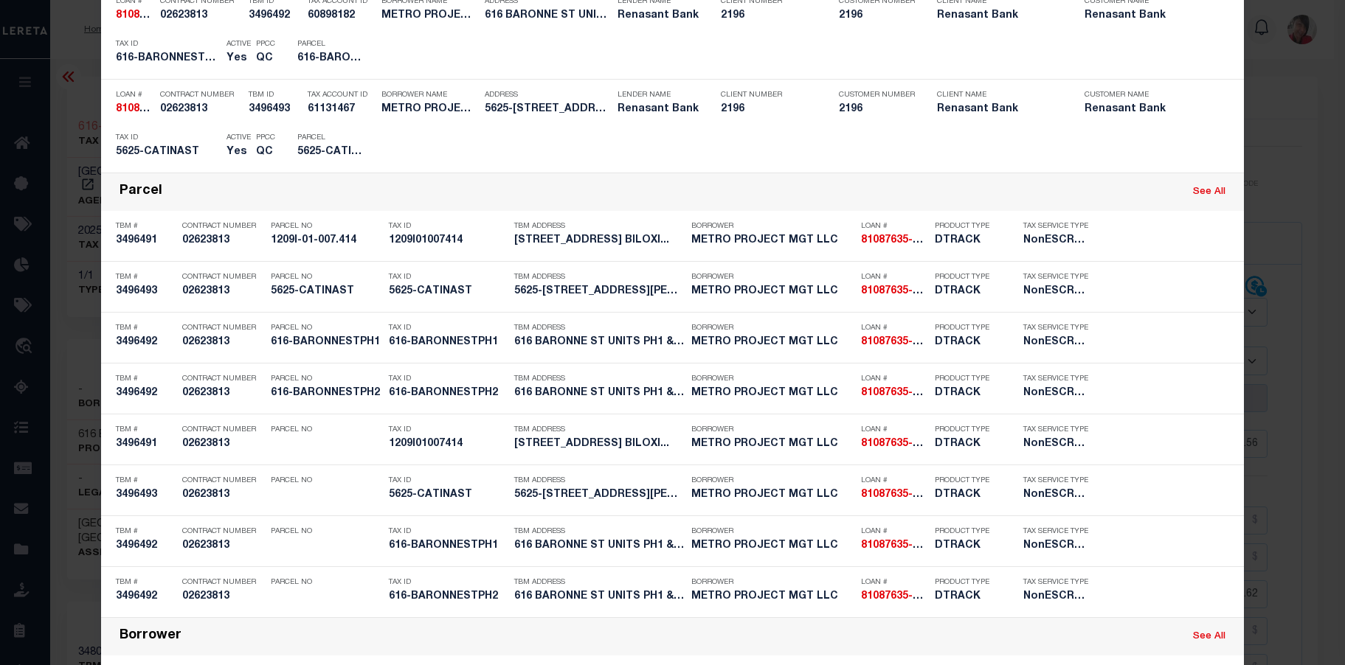
scroll to position [369, 0]
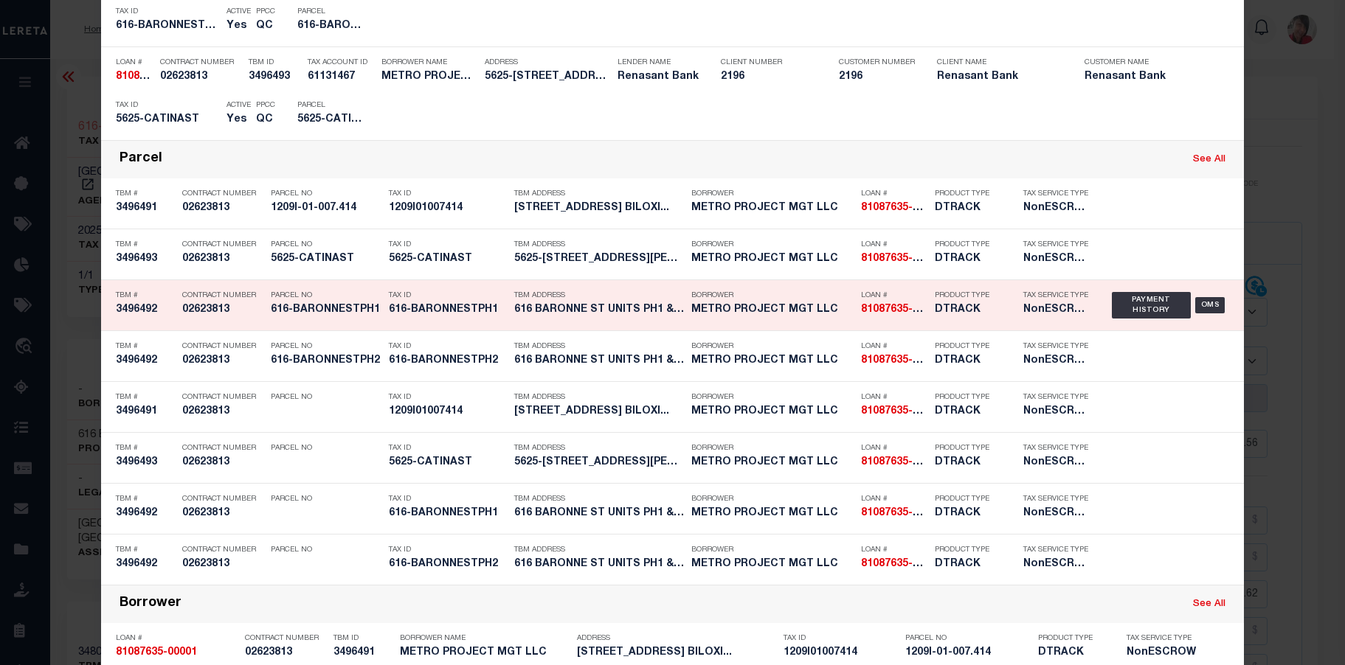
click at [392, 319] on div "Tax ID 616-BARONNESTPH1" at bounding box center [448, 305] width 118 height 43
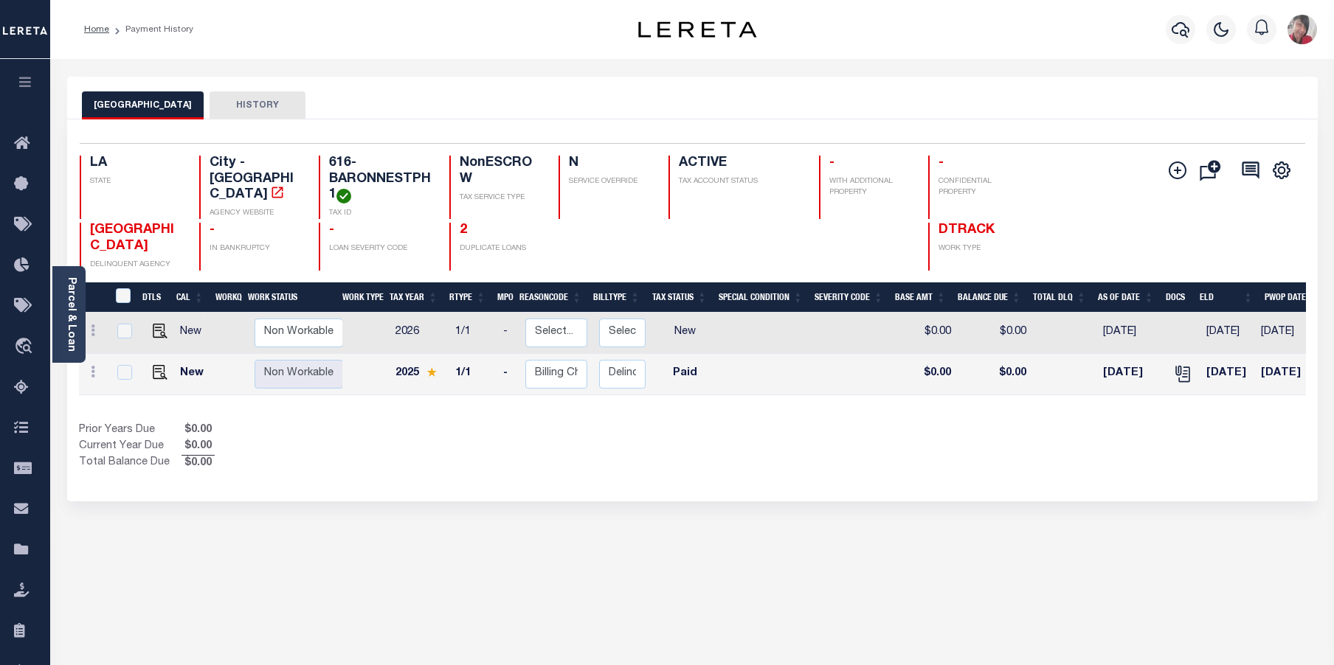
click at [146, 354] on td at bounding box center [156, 333] width 35 height 41
checkbox input "true"
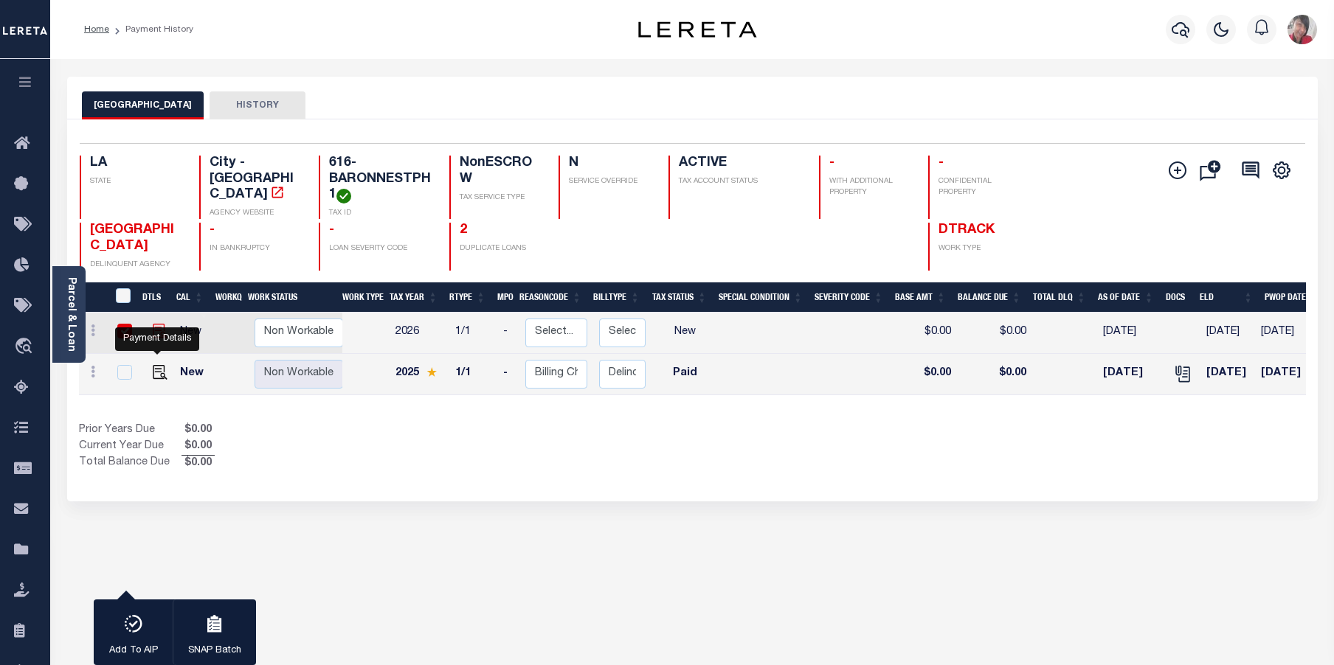
click at [156, 339] on img "" at bounding box center [160, 331] width 15 height 15
checkbox input "false"
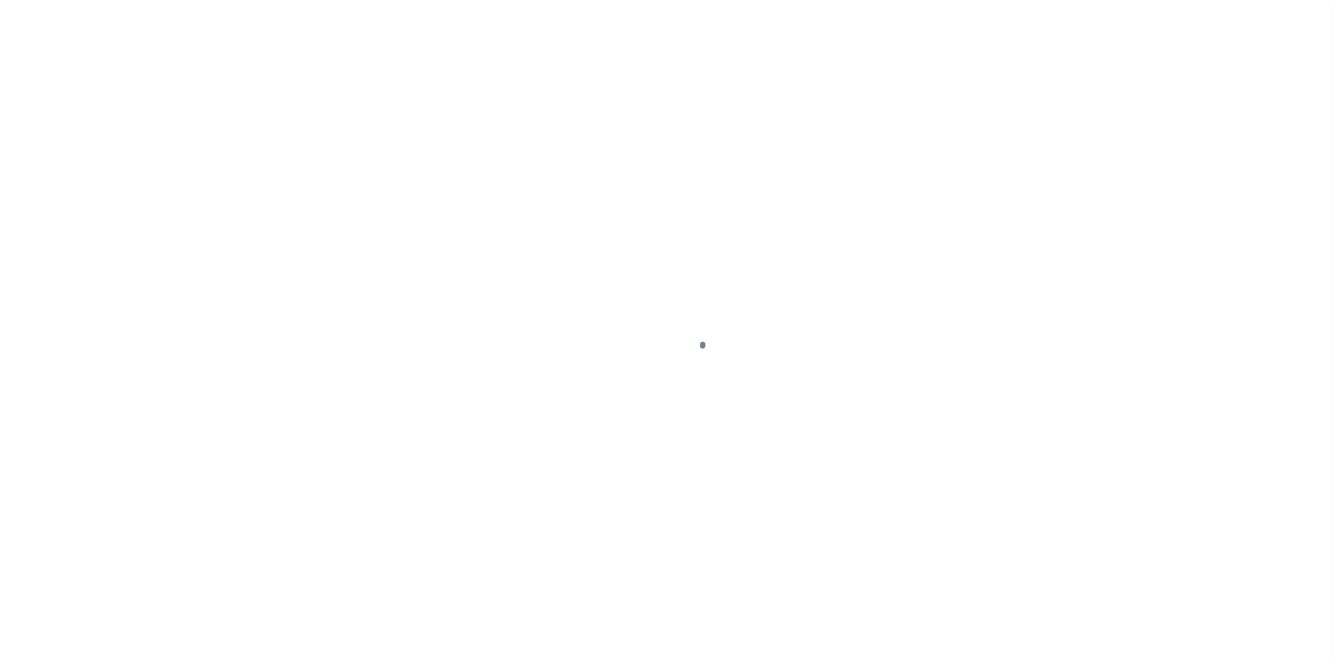
select select "NW2"
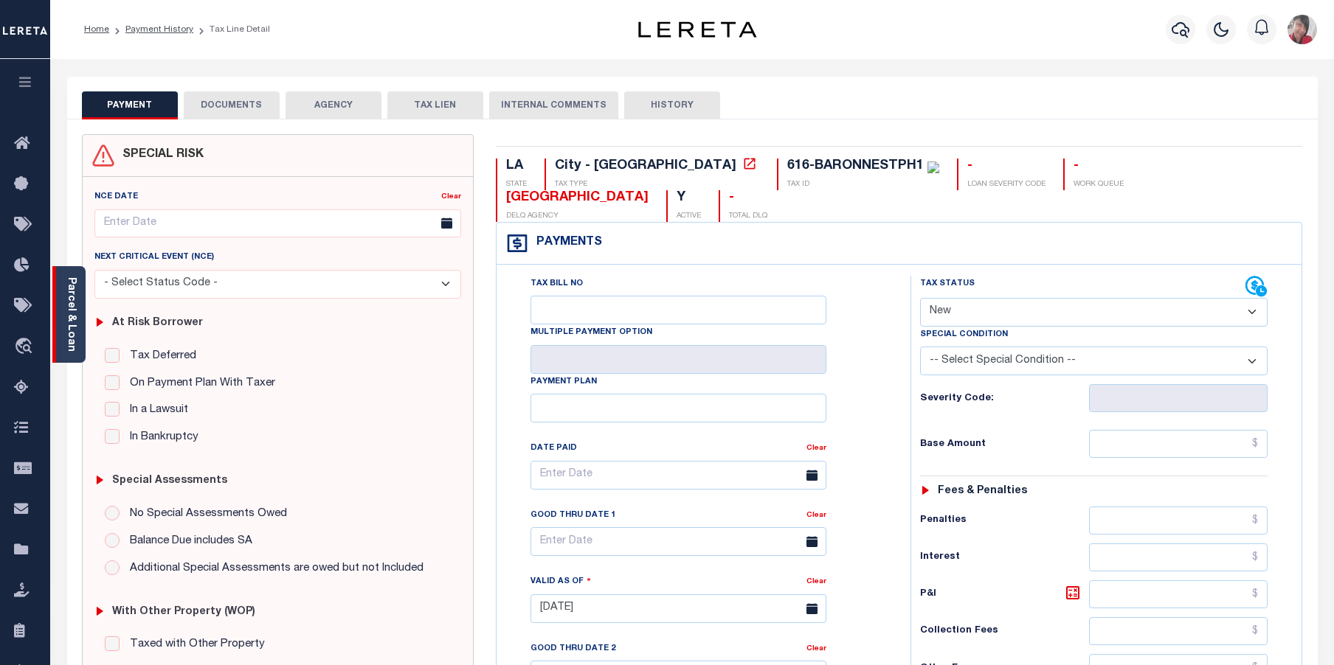
click at [74, 337] on link "Parcel & Loan" at bounding box center [71, 314] width 10 height 75
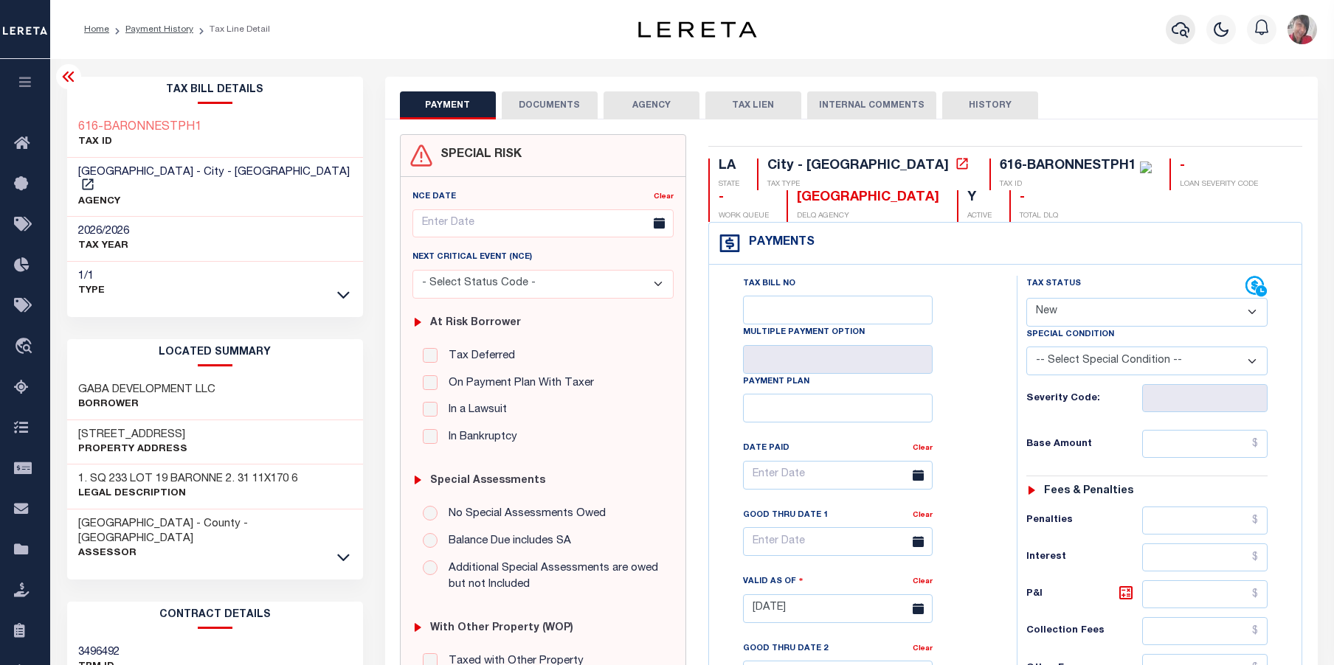
click at [1183, 27] on icon "button" at bounding box center [1181, 30] width 18 height 18
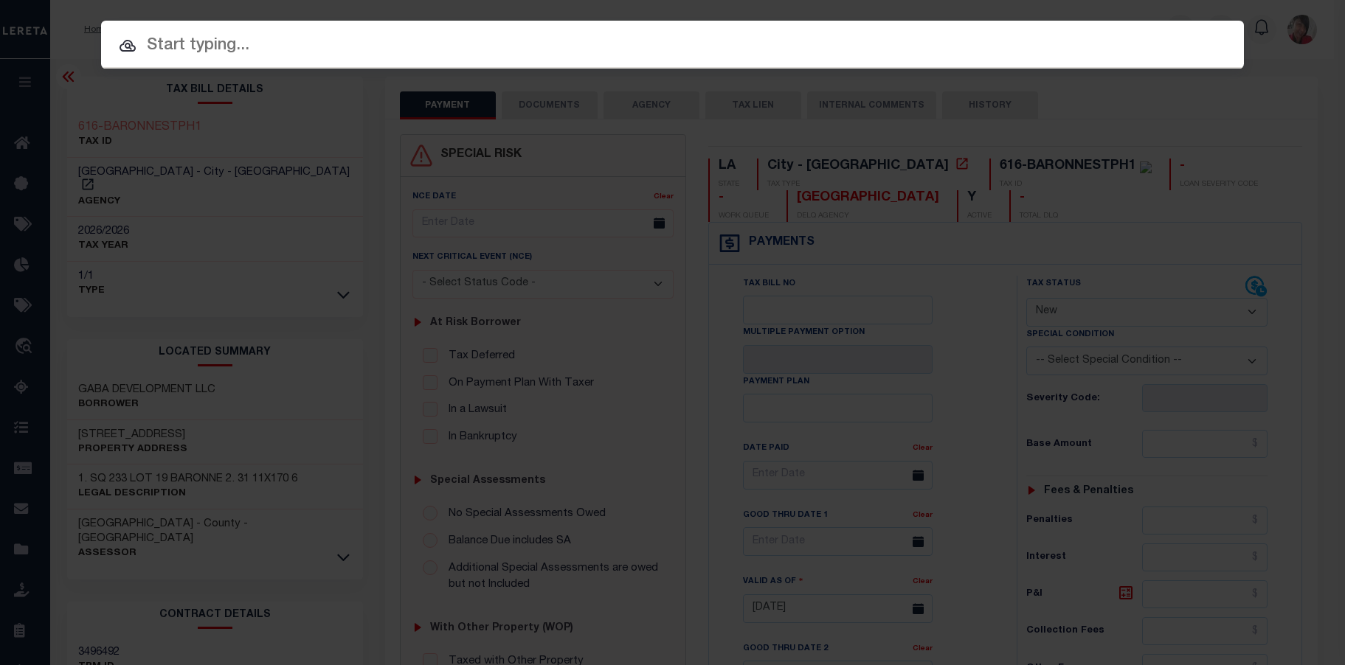
click at [584, 44] on input "text" at bounding box center [672, 46] width 1143 height 26
paste input "81087635-00001"
type input "81087635-00001"
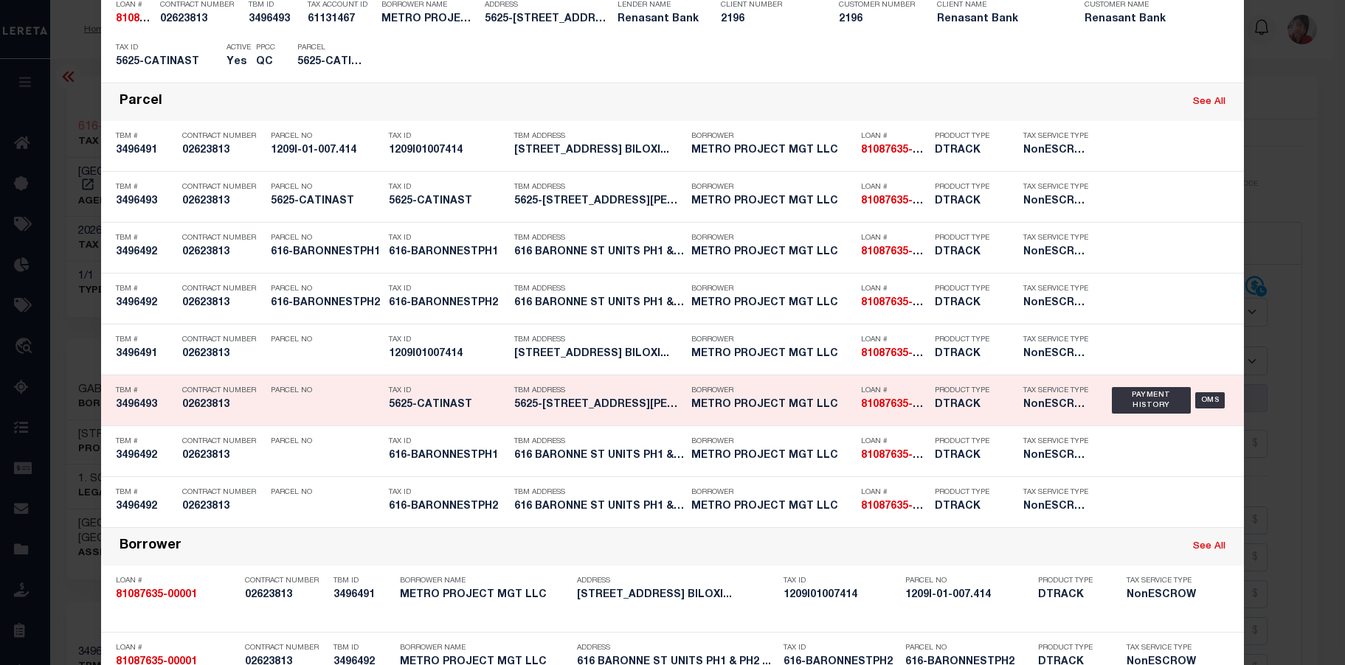
scroll to position [443, 0]
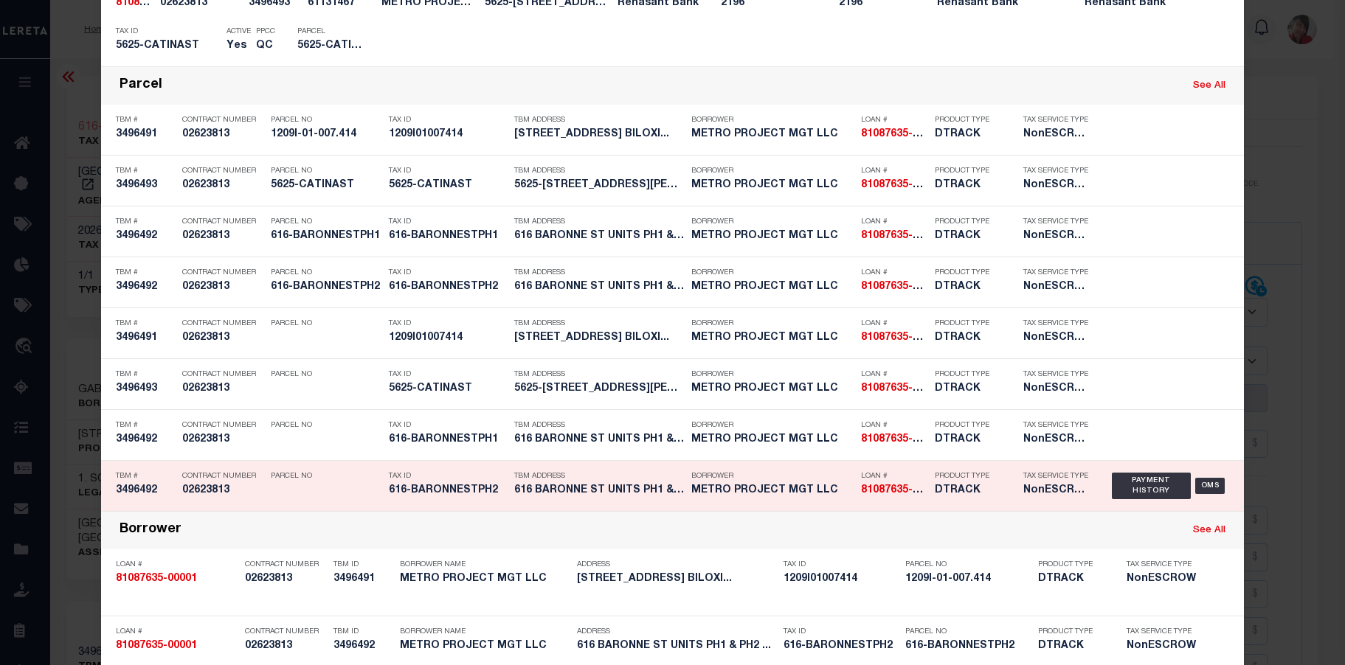
click at [454, 493] on h5 "616-BARONNESTPH2" at bounding box center [448, 491] width 118 height 13
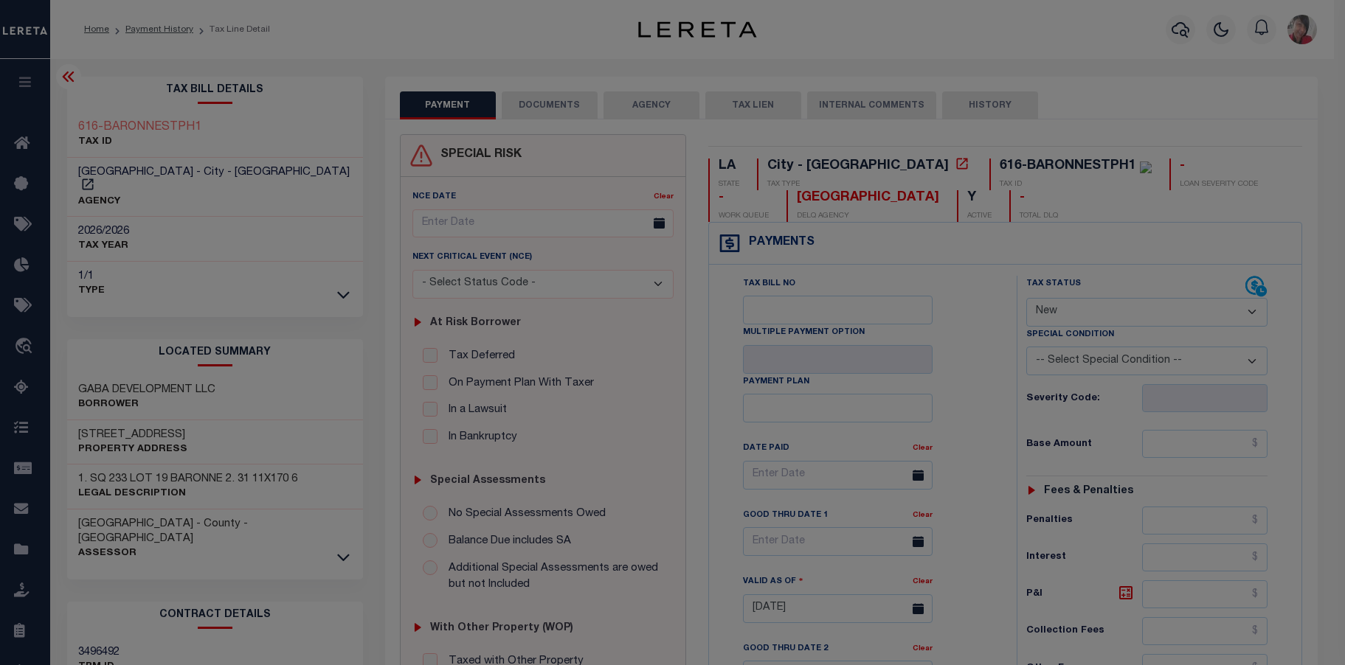
scroll to position [0, 0]
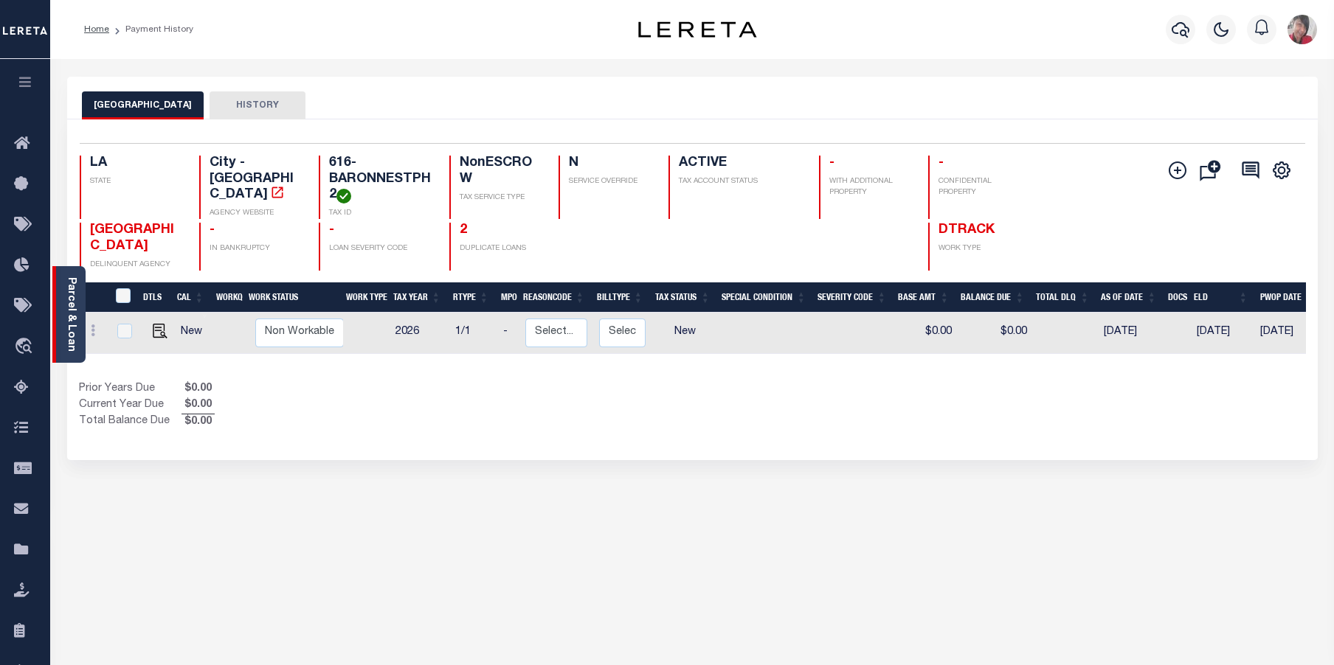
click at [71, 309] on link "Parcel & Loan" at bounding box center [71, 314] width 10 height 75
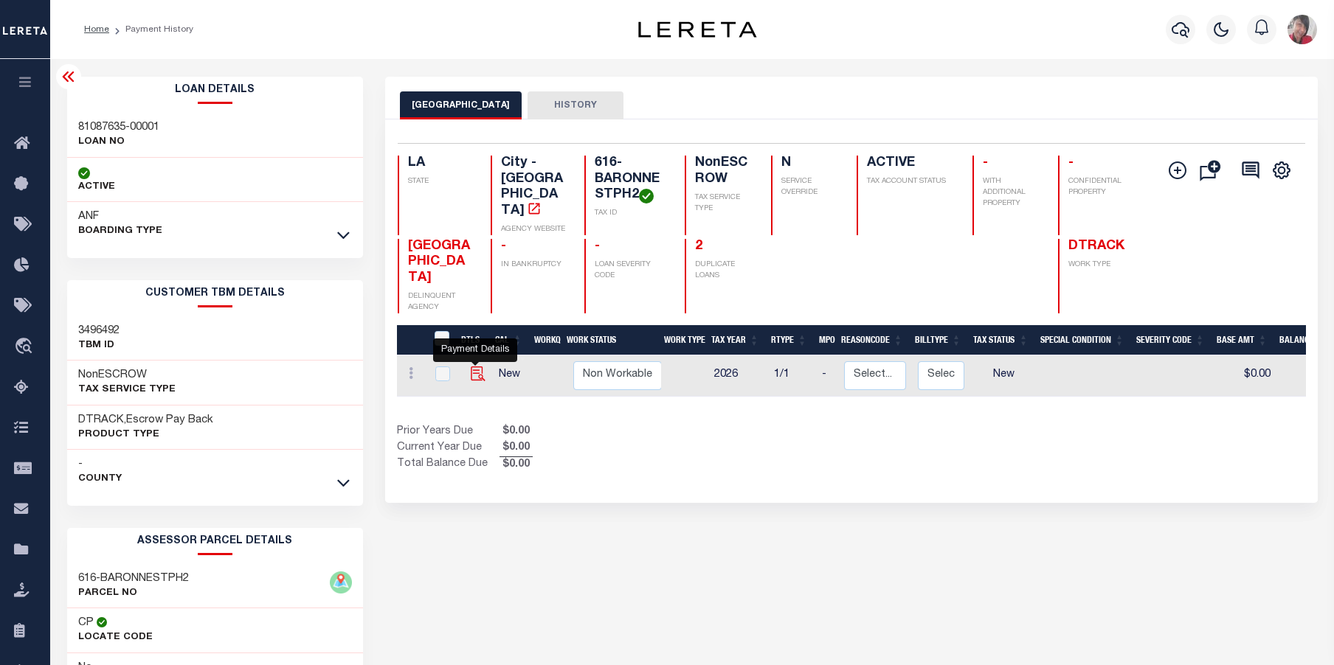
click at [476, 367] on img "" at bounding box center [478, 374] width 15 height 15
checkbox input "true"
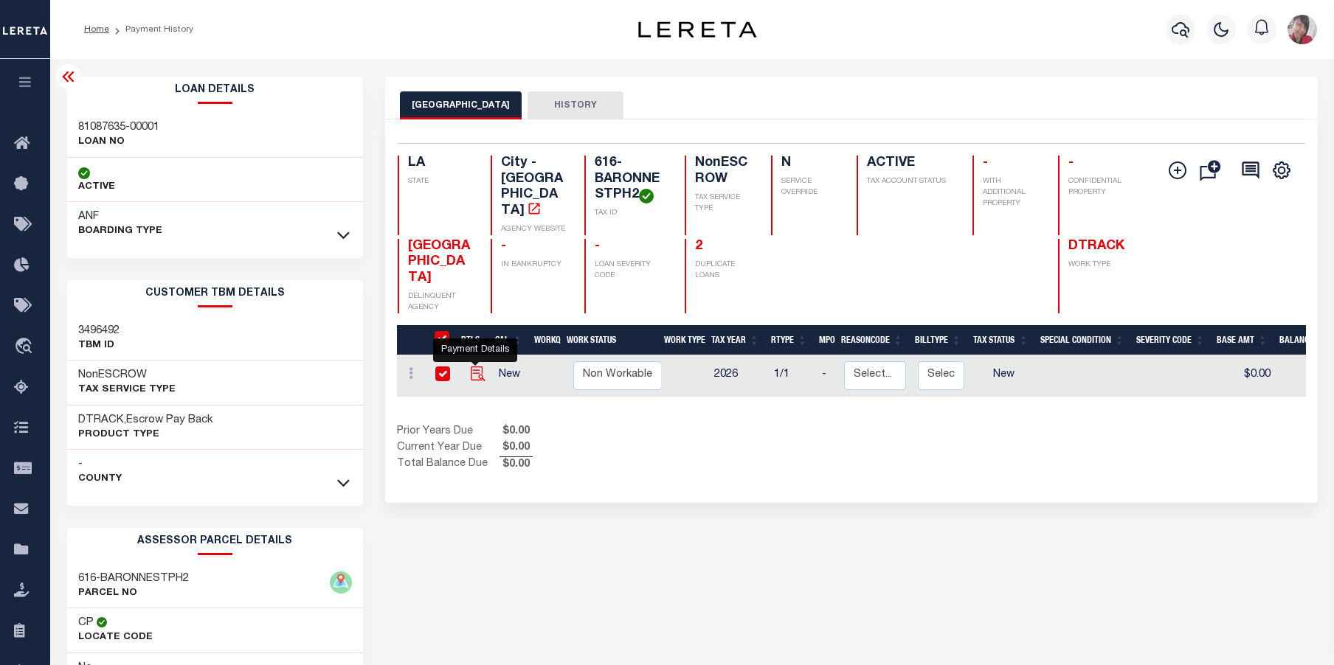
checkbox input "true"
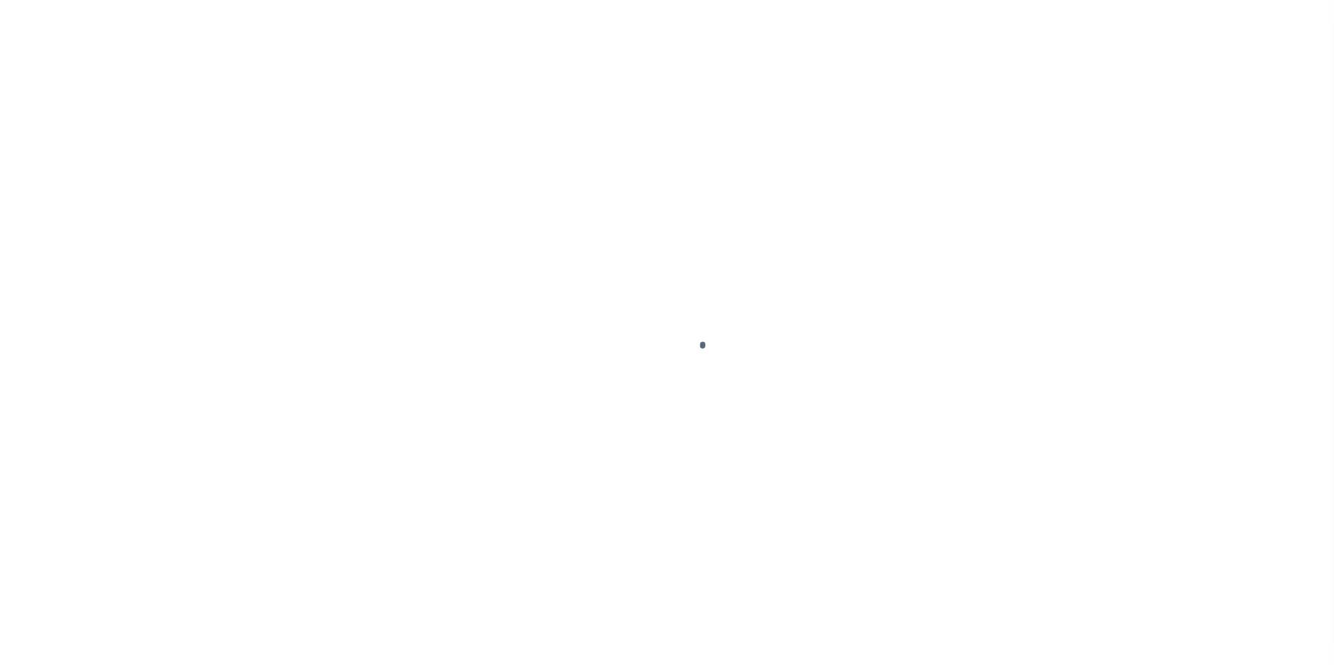
select select "NW2"
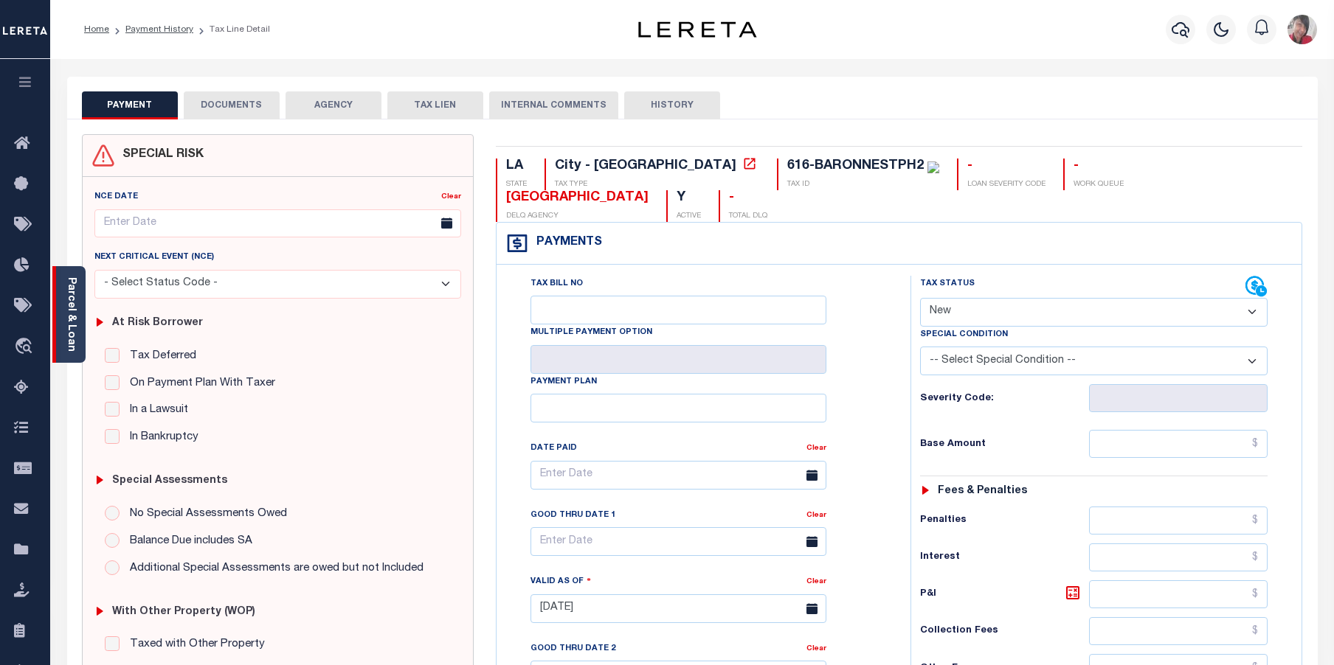
click at [72, 310] on link "Parcel & Loan" at bounding box center [71, 314] width 10 height 75
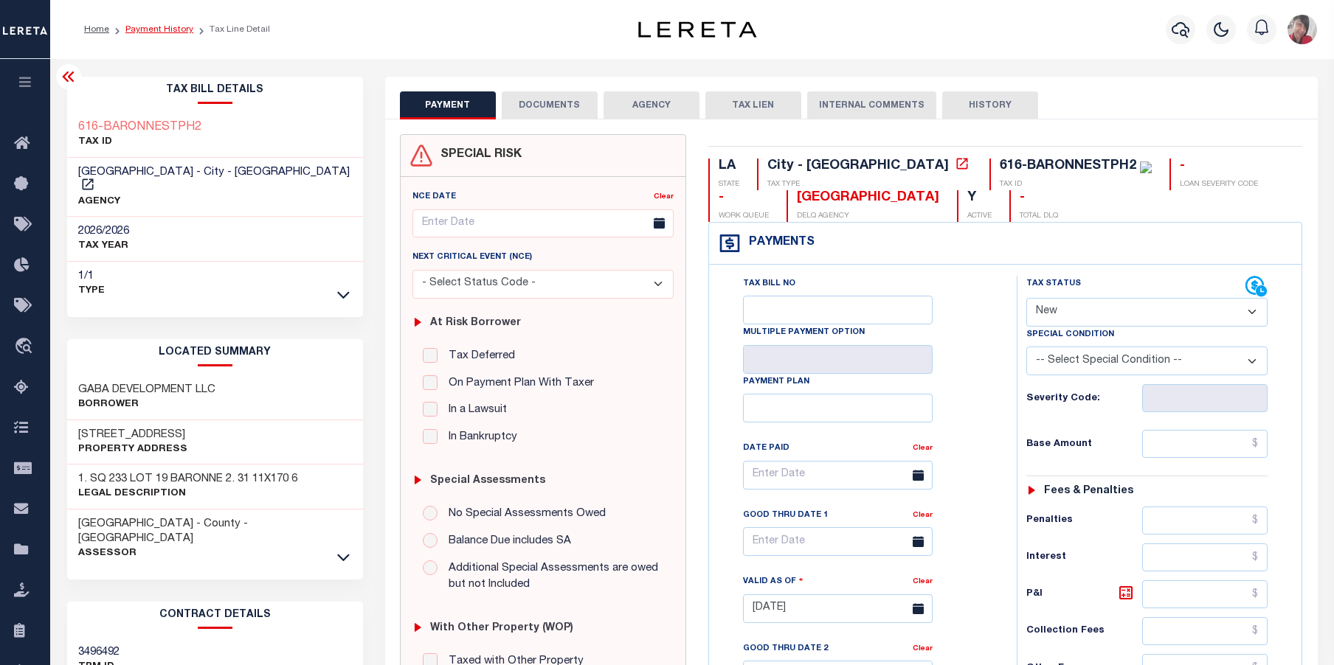
click at [147, 32] on link "Payment History" at bounding box center [159, 29] width 68 height 9
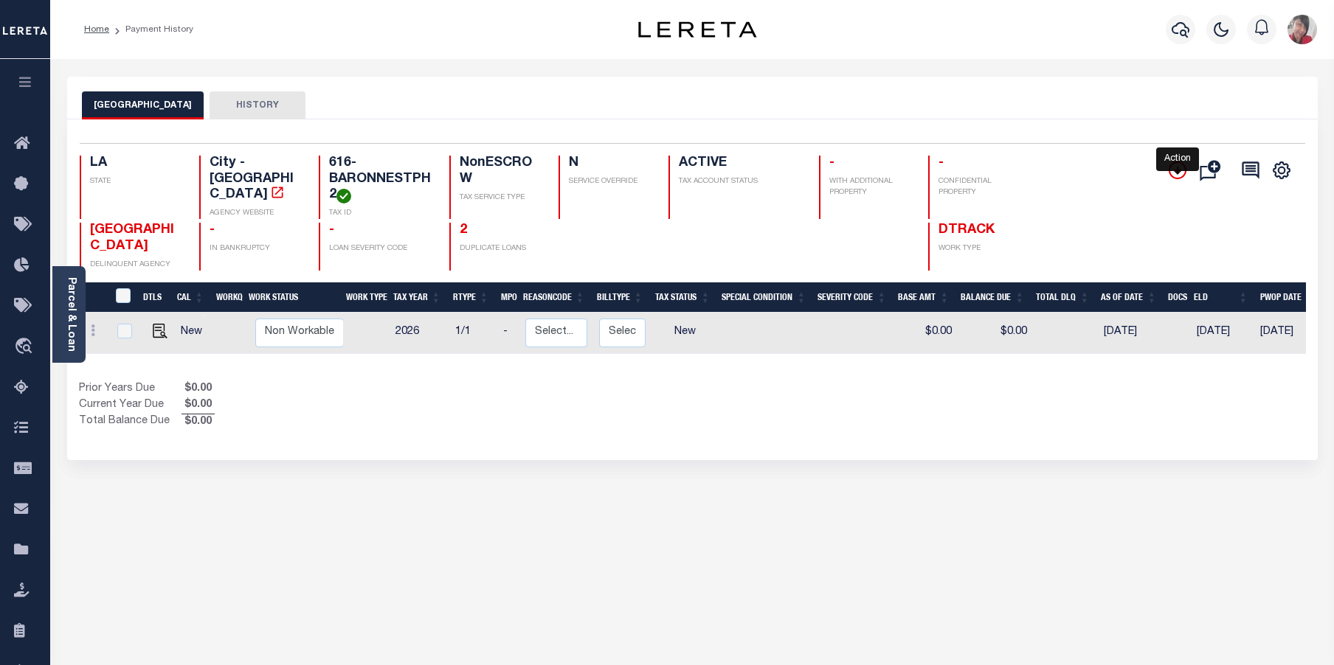
click at [1177, 172] on icon "" at bounding box center [1177, 170] width 7 height 7
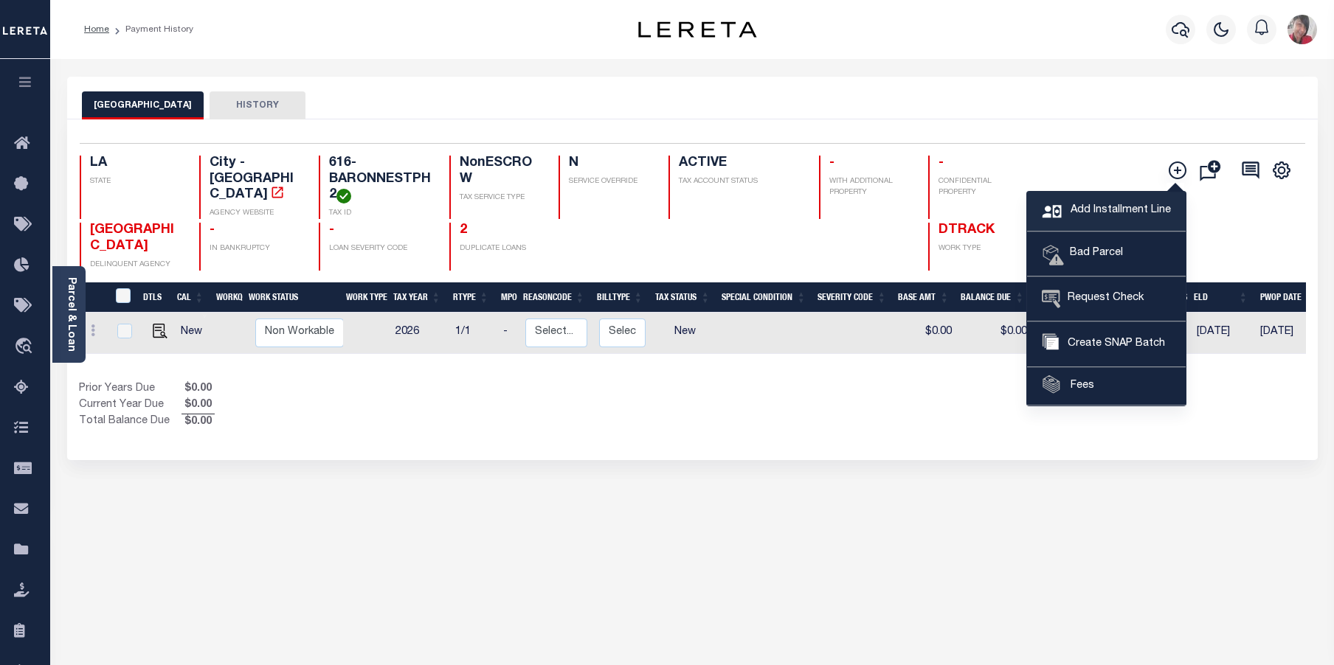
click at [1110, 211] on span "Add Installment Line" at bounding box center [1119, 211] width 104 height 16
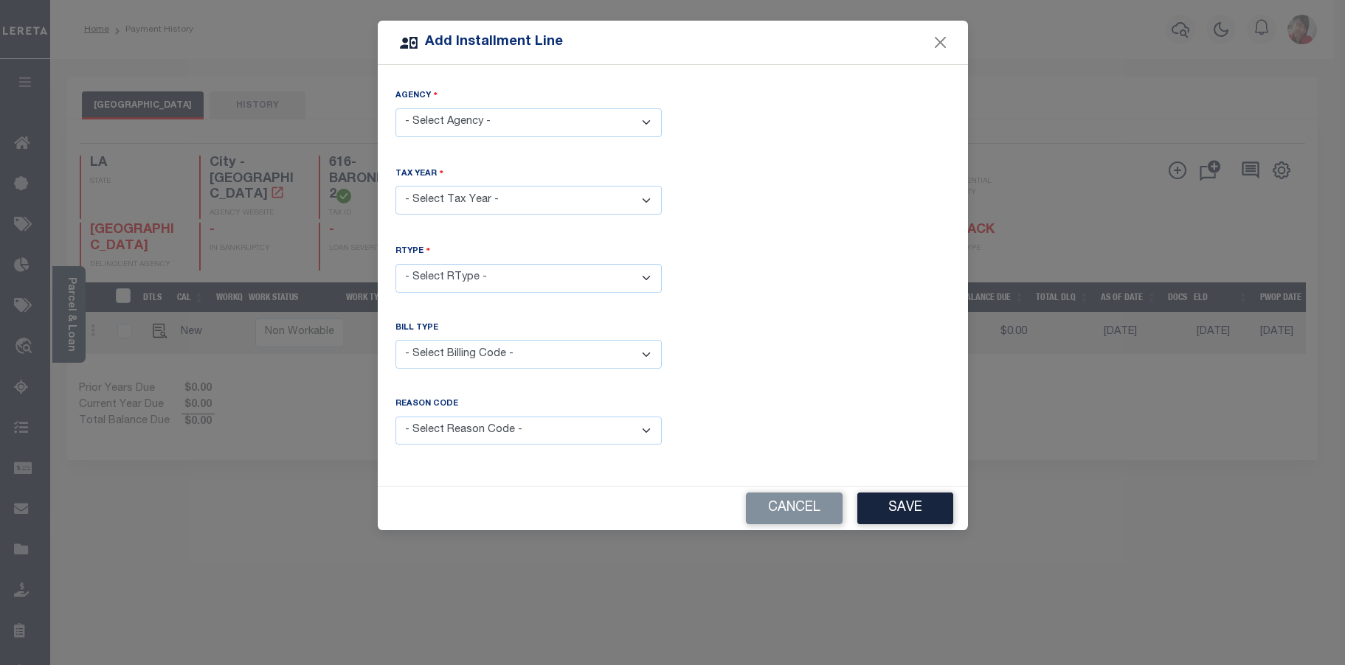
click at [584, 123] on select "- Select Agency - NEW ORLEANS CITY - City" at bounding box center [528, 122] width 266 height 29
select select "2207104000"
click at [395, 108] on select "- Select Agency - NEW ORLEANS CITY - City" at bounding box center [528, 122] width 266 height 29
click at [517, 195] on select "- Select Year - 2005 2006 2007 2008 2009 2010 2011 2012 2013 2014 2015 2016 201…" at bounding box center [528, 200] width 266 height 29
select select "2025"
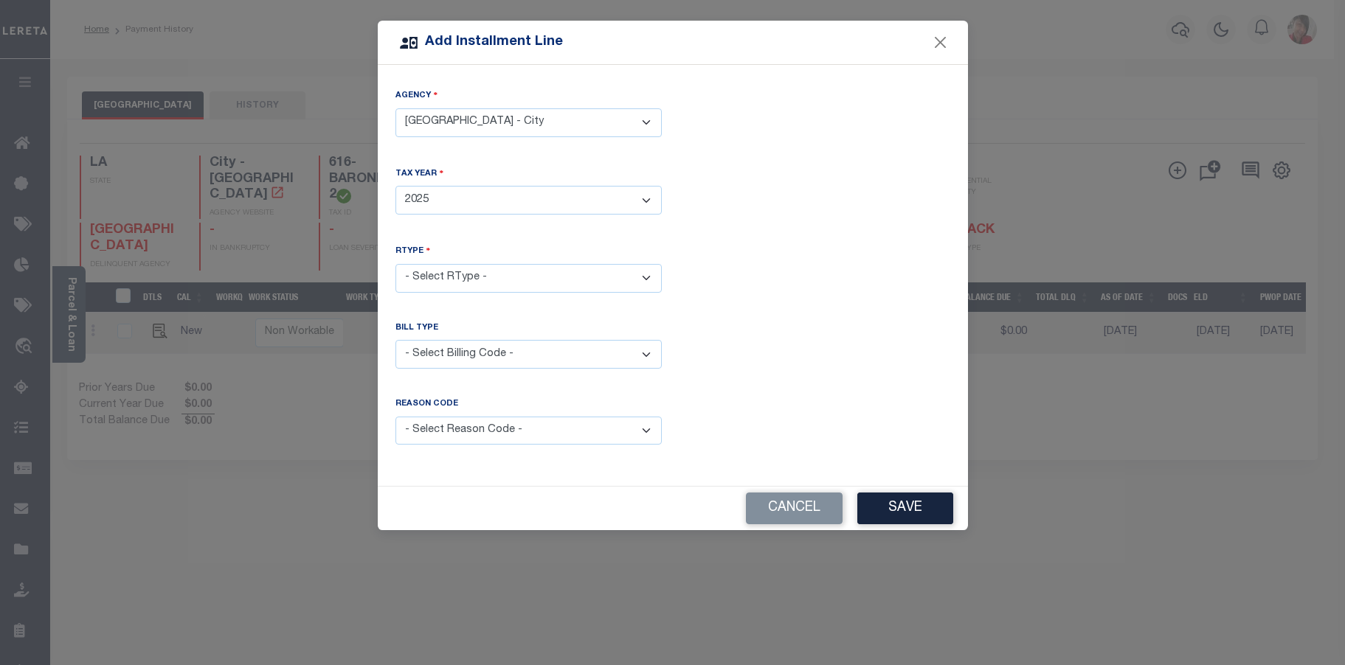
click at [395, 186] on select "- Select Year - 2005 2006 2007 2008 2009 2010 2011 2012 2013 2014 2015 2016 201…" at bounding box center [528, 200] width 266 height 29
click at [525, 280] on select "- Select RType - 1/1" at bounding box center [528, 278] width 266 height 29
select select "0"
click at [395, 264] on select "- Select RType - 1/1" at bounding box center [528, 278] width 266 height 29
click at [514, 350] on select "- Select Billing Code - Regular Delinquent Supplemental Corrected/Adjusted Bill…" at bounding box center [528, 354] width 266 height 29
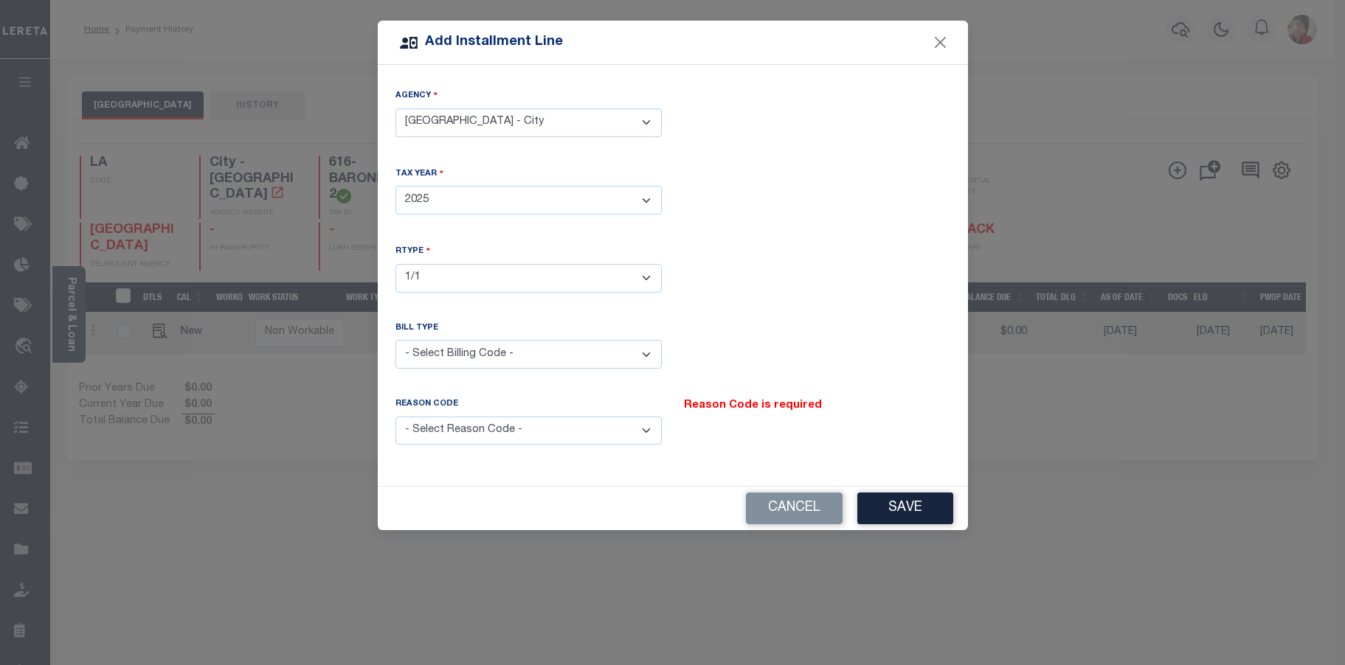
select select "2"
click at [395, 340] on select "- Select Billing Code - Regular Delinquent Supplemental Corrected/Adjusted Bill…" at bounding box center [528, 354] width 266 height 29
click at [500, 426] on select "- Select Reason Code - Payment Reversal Taxable Value Change Assessment Change …" at bounding box center [528, 431] width 266 height 29
select select "6"
click at [395, 417] on select "- Select Reason Code - Payment Reversal Taxable Value Change Assessment Change …" at bounding box center [528, 431] width 266 height 29
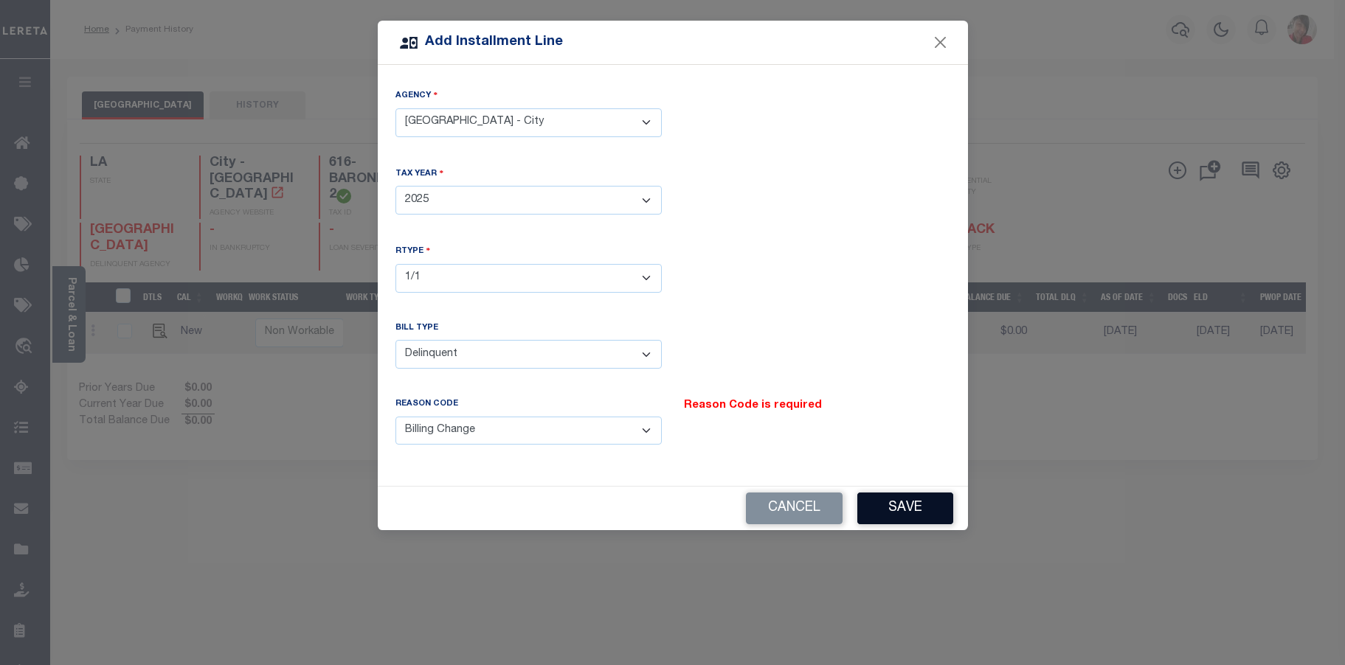
click at [891, 513] on button "Save" at bounding box center [905, 509] width 96 height 32
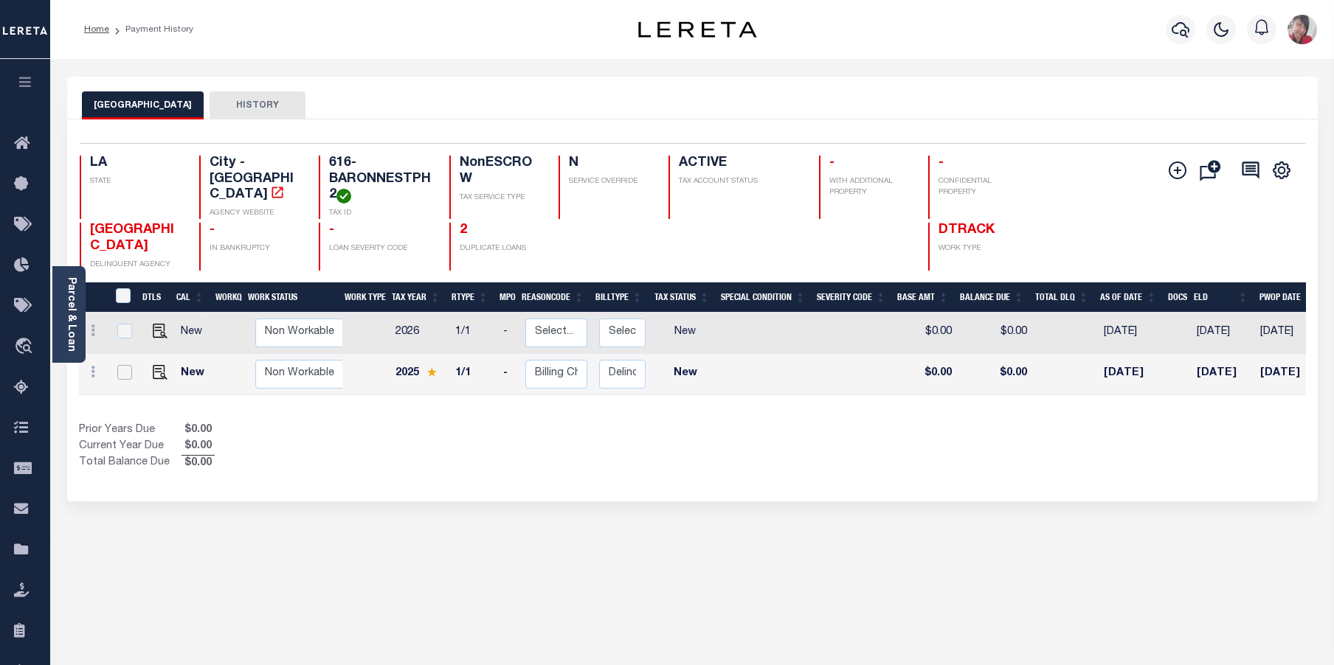
click at [126, 380] on input "checkbox" at bounding box center [124, 372] width 15 height 15
checkbox input "true"
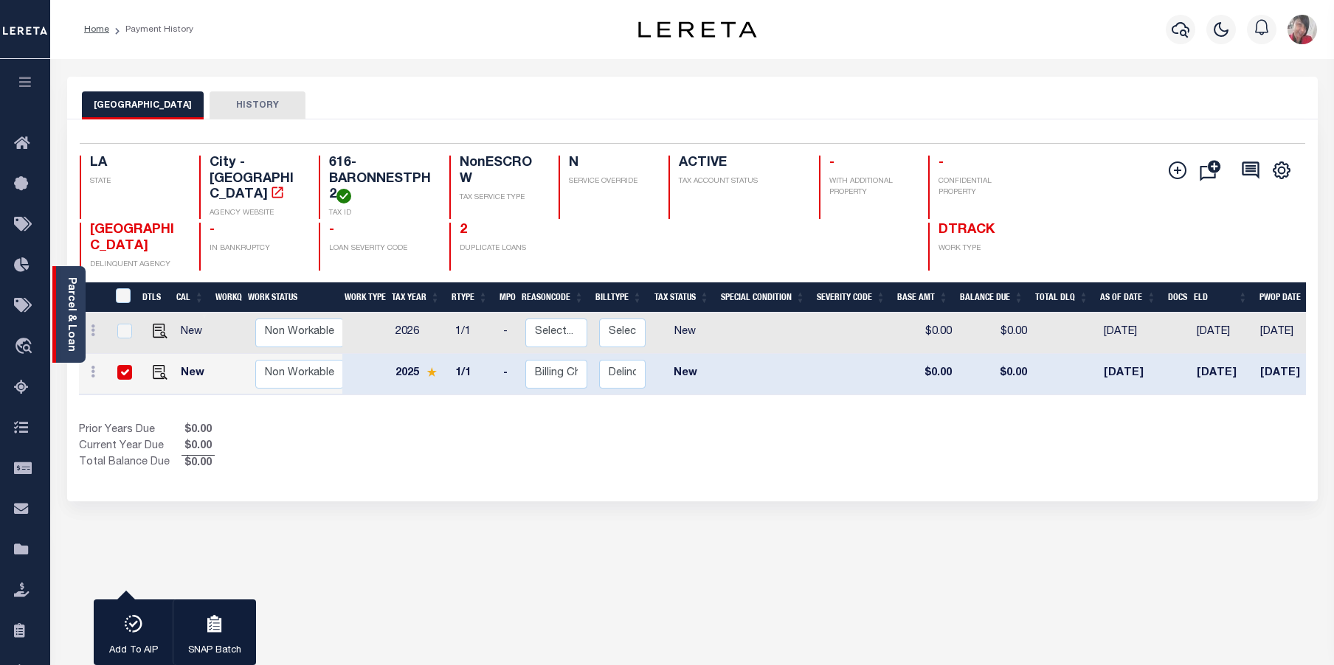
click at [69, 317] on link "Parcel & Loan" at bounding box center [71, 314] width 10 height 75
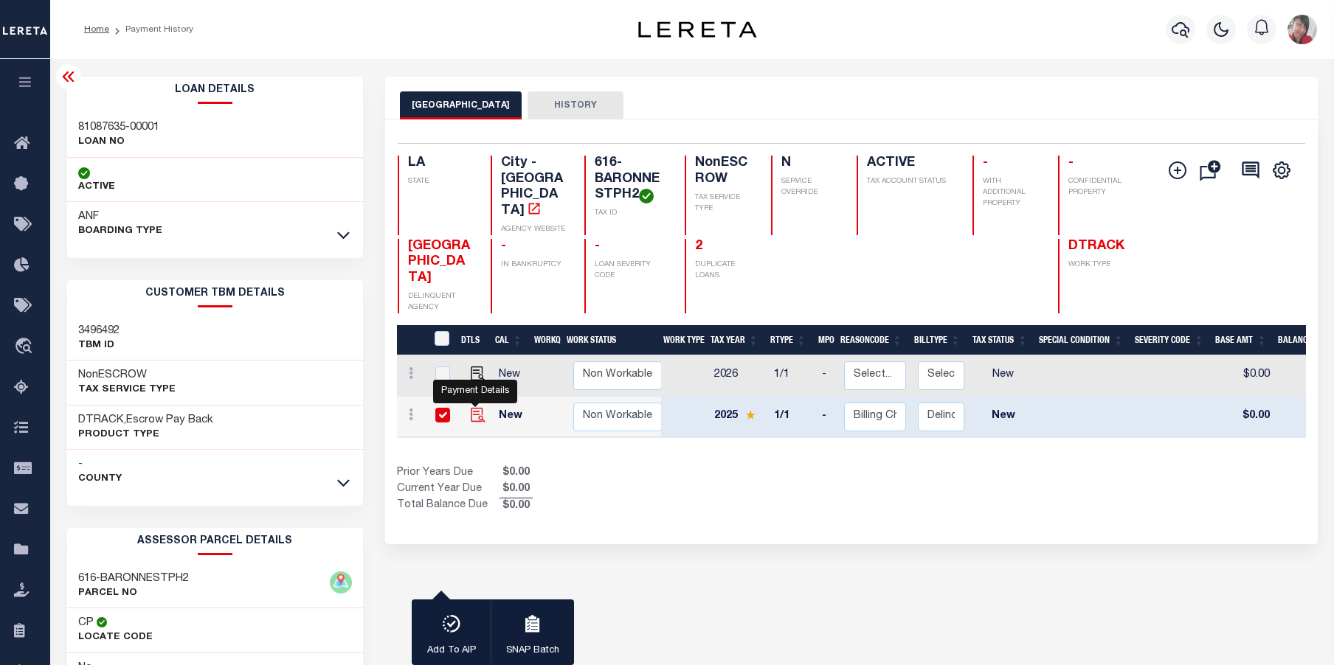
click at [476, 408] on img at bounding box center [478, 415] width 15 height 15
checkbox input "false"
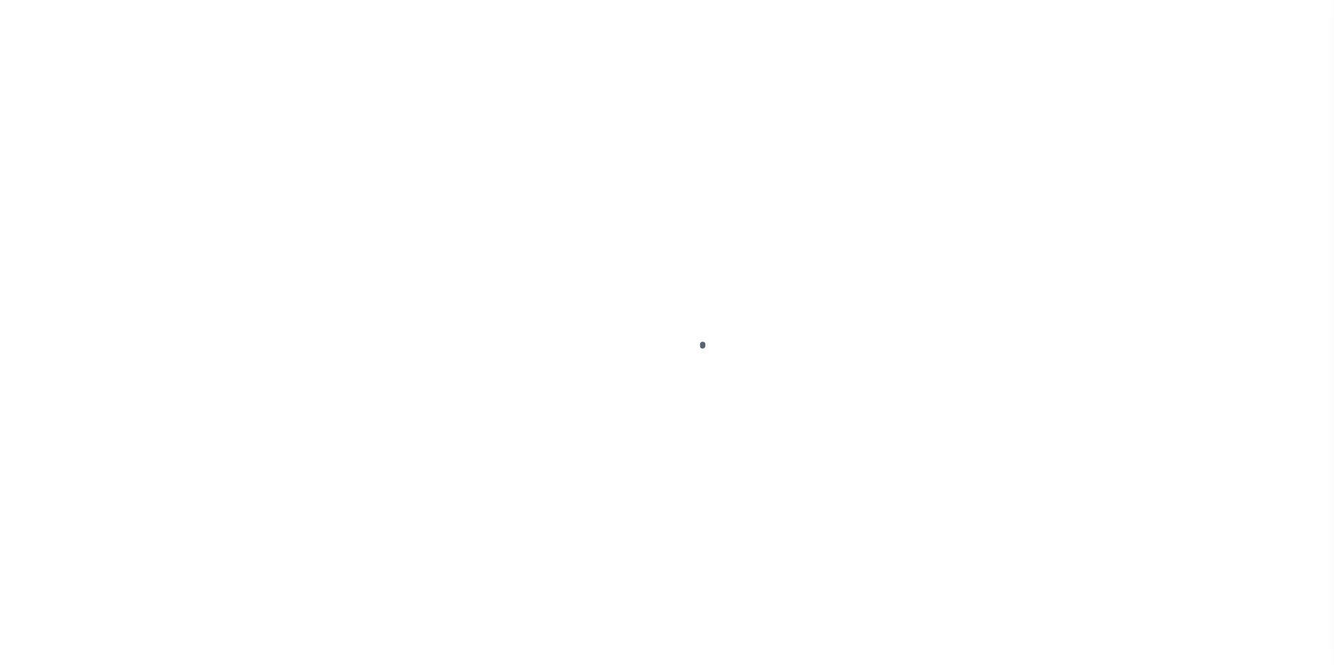
select select "NW2"
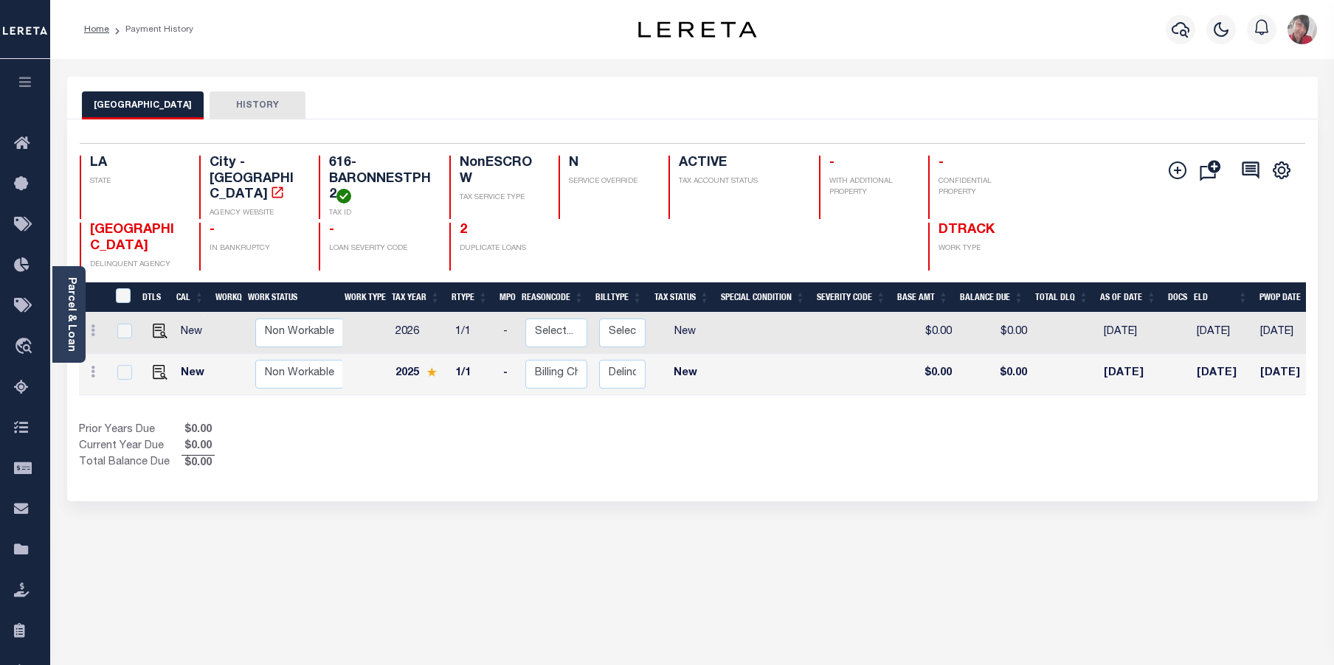
click at [135, 390] on td at bounding box center [124, 374] width 32 height 41
checkbox input "true"
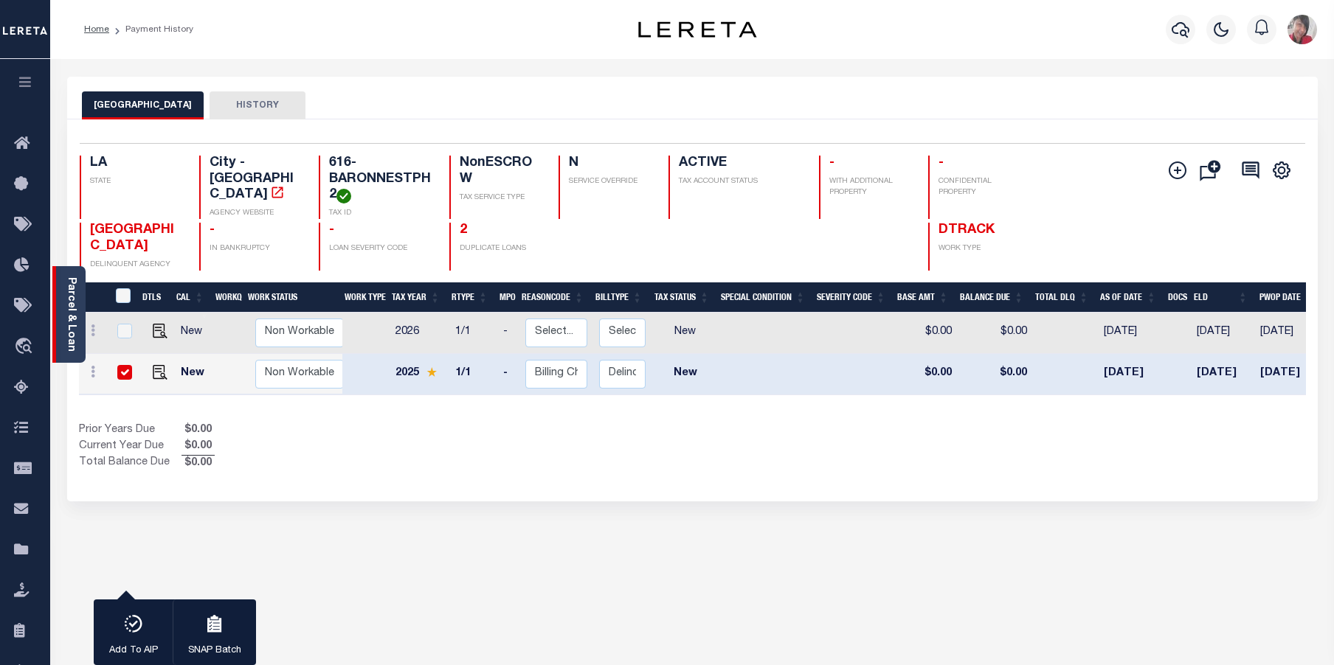
click at [81, 313] on div "Parcel & Loan" at bounding box center [68, 314] width 33 height 97
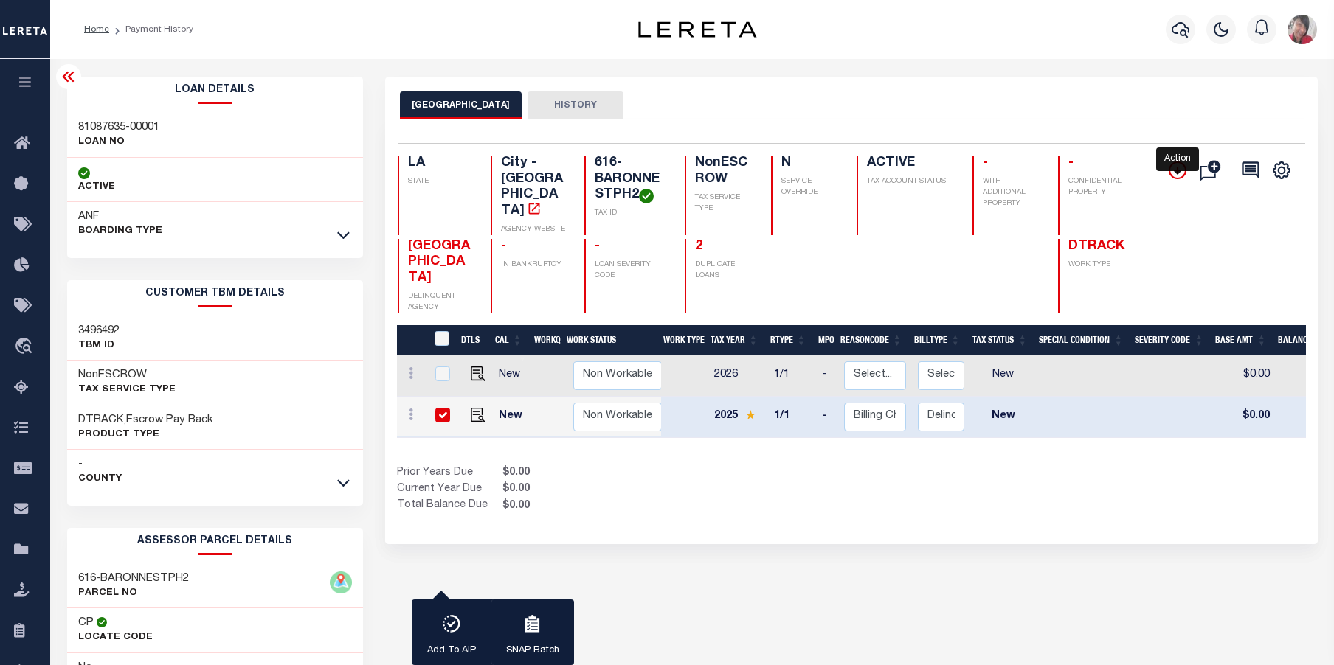
click at [1174, 170] on icon "" at bounding box center [1178, 171] width 18 height 18
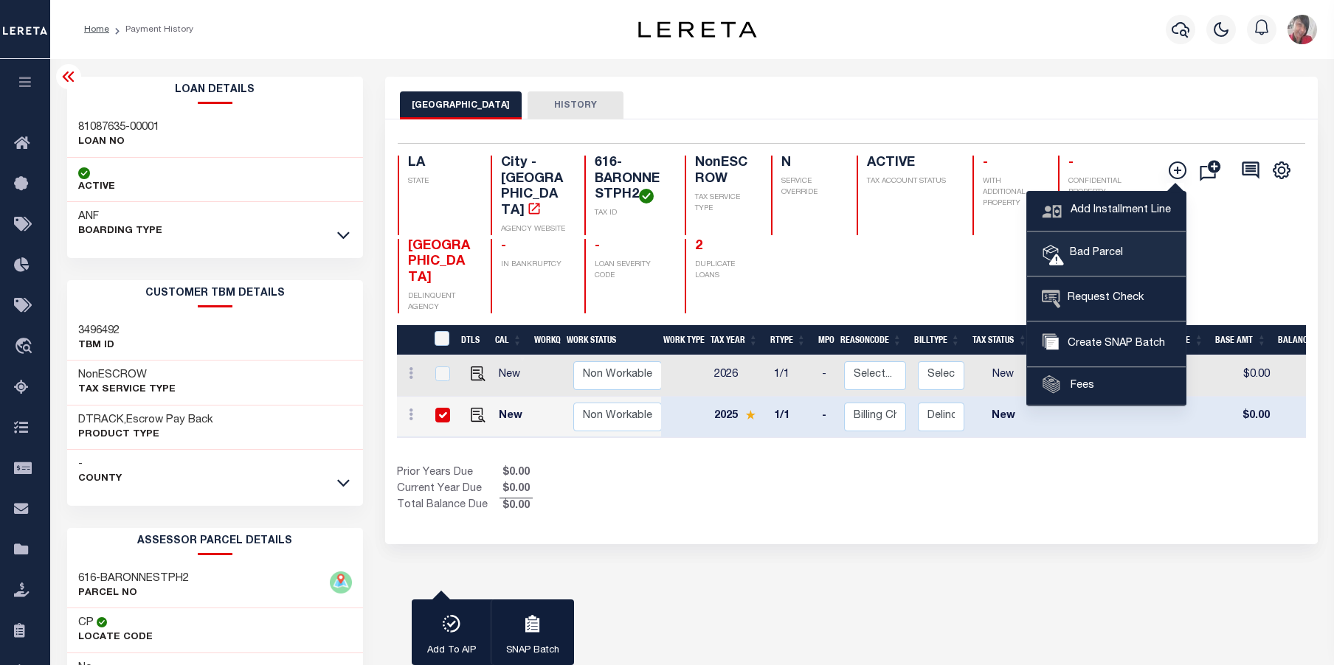
click at [1090, 254] on span "Bad Parcel" at bounding box center [1093, 254] width 59 height 16
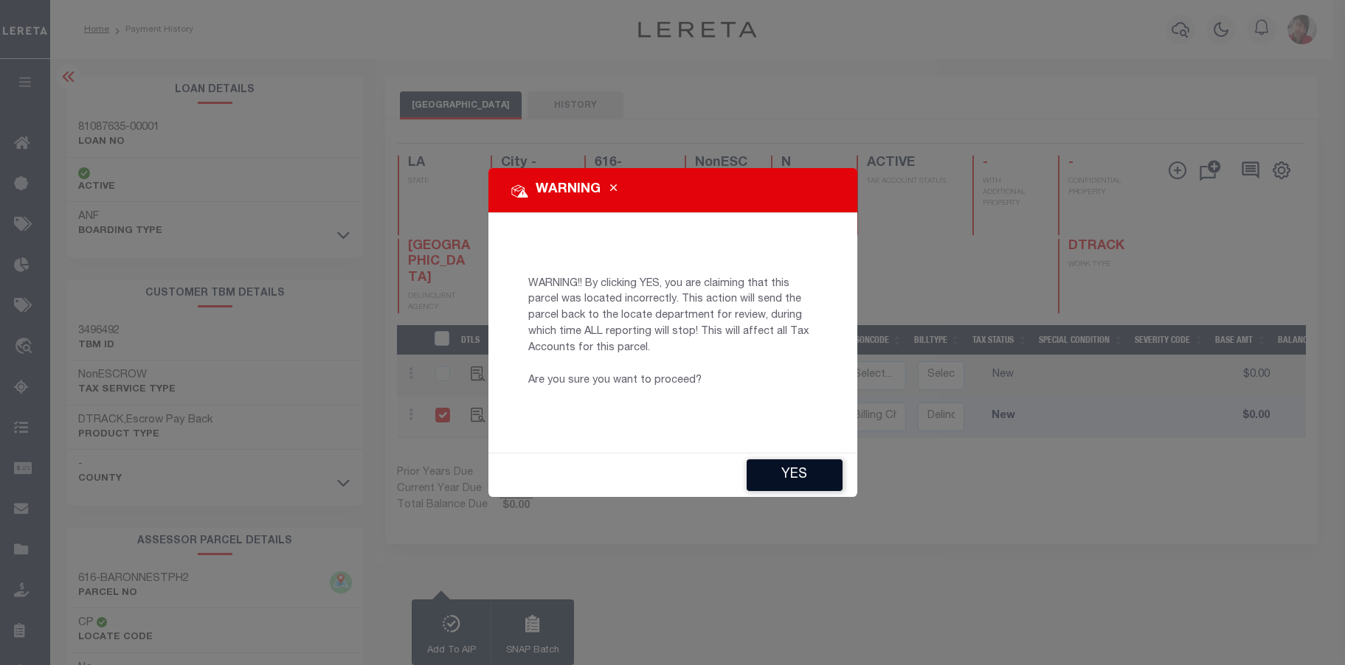
click at [794, 477] on button "YES" at bounding box center [795, 476] width 96 height 32
type input "[EMAIL_ADDRESS][DOMAIN_NAME]"
type input "[DATE]"
type input "CP"
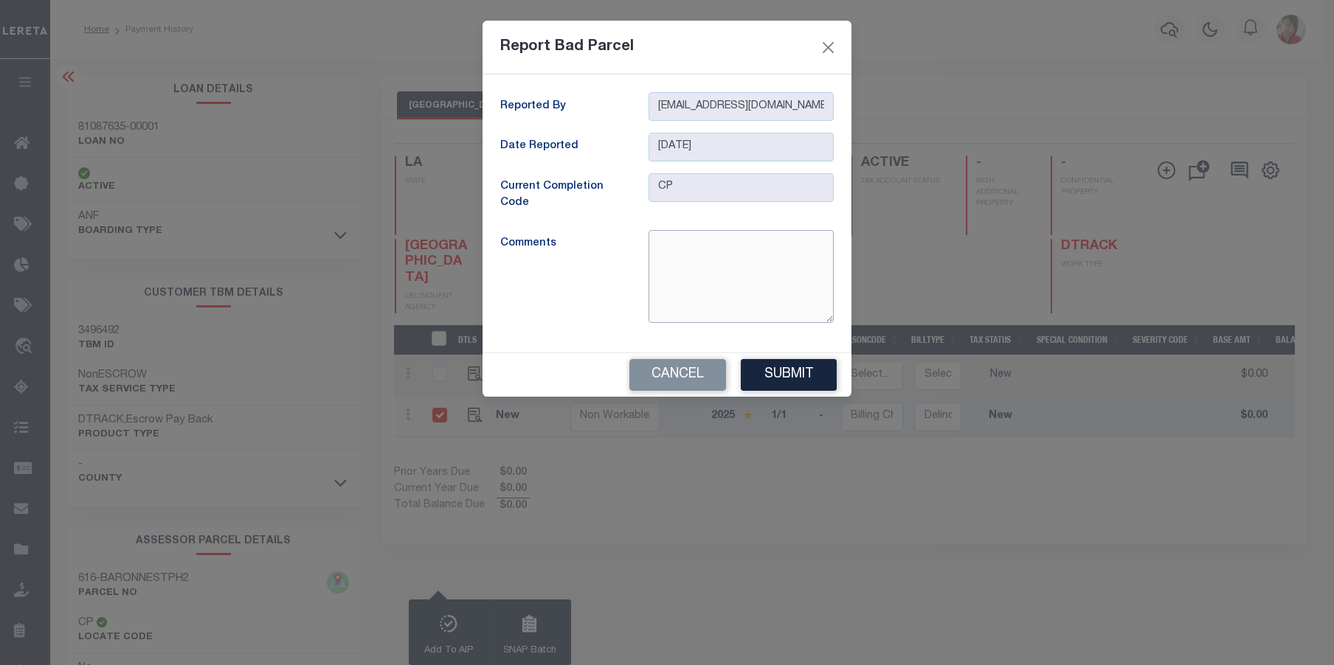
click at [680, 243] on textarea at bounding box center [740, 276] width 185 height 93
drag, startPoint x: 785, startPoint y: 293, endPoint x: 646, endPoint y: 248, distance: 145.8
click at [646, 246] on div "Maybe duplicate parcels for loan 81087635-00001 and 2170015833-00001 for tax ID…" at bounding box center [740, 276] width 207 height 93
type textarea "Maybe duplicate parcels for loan 81087635-00001 and 2170015833-00001 for tax ID…"
click at [792, 380] on button "Submit" at bounding box center [789, 375] width 96 height 32
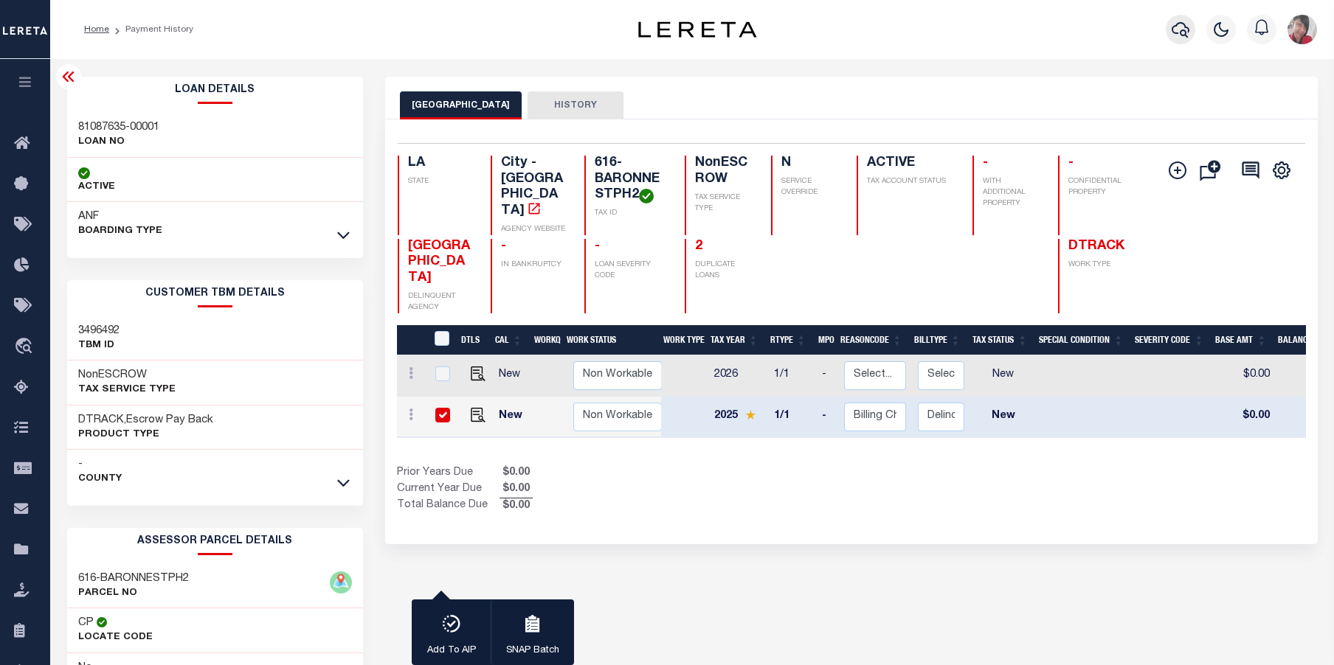
click at [1181, 27] on icon "button" at bounding box center [1181, 30] width 18 height 18
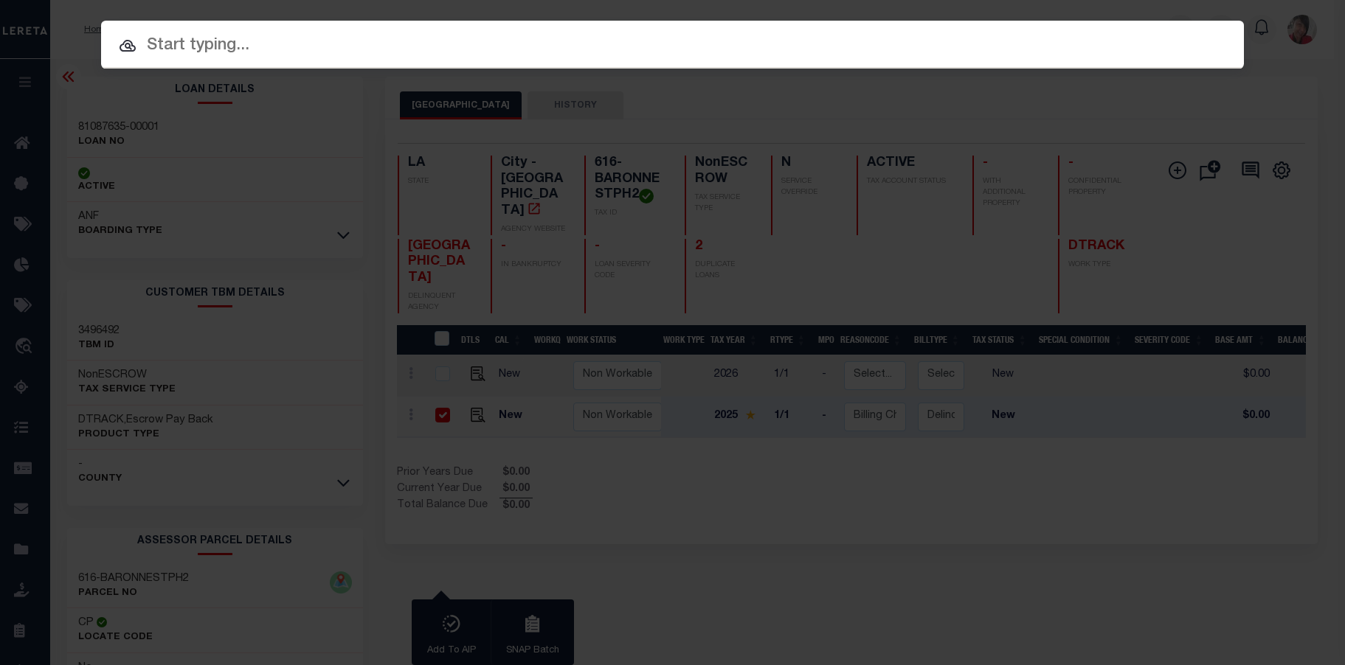
click at [512, 38] on input "text" at bounding box center [672, 46] width 1143 height 26
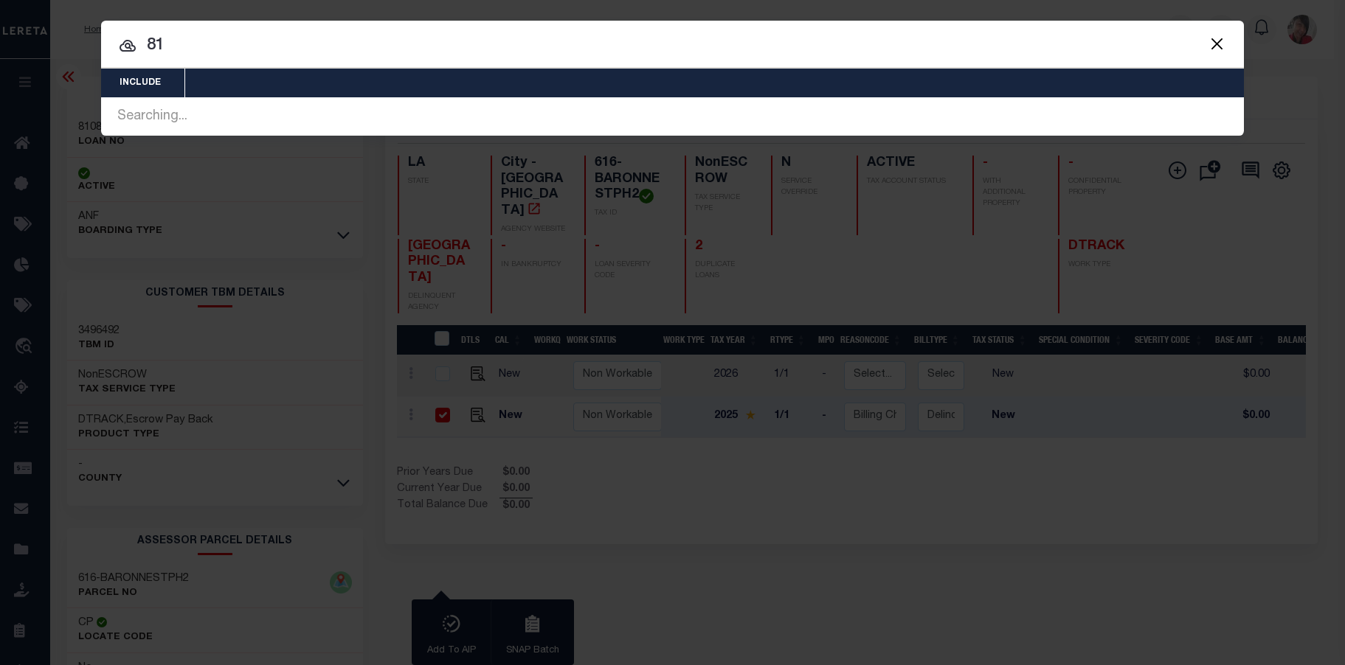
click at [170, 49] on input "81" at bounding box center [672, 46] width 1143 height 26
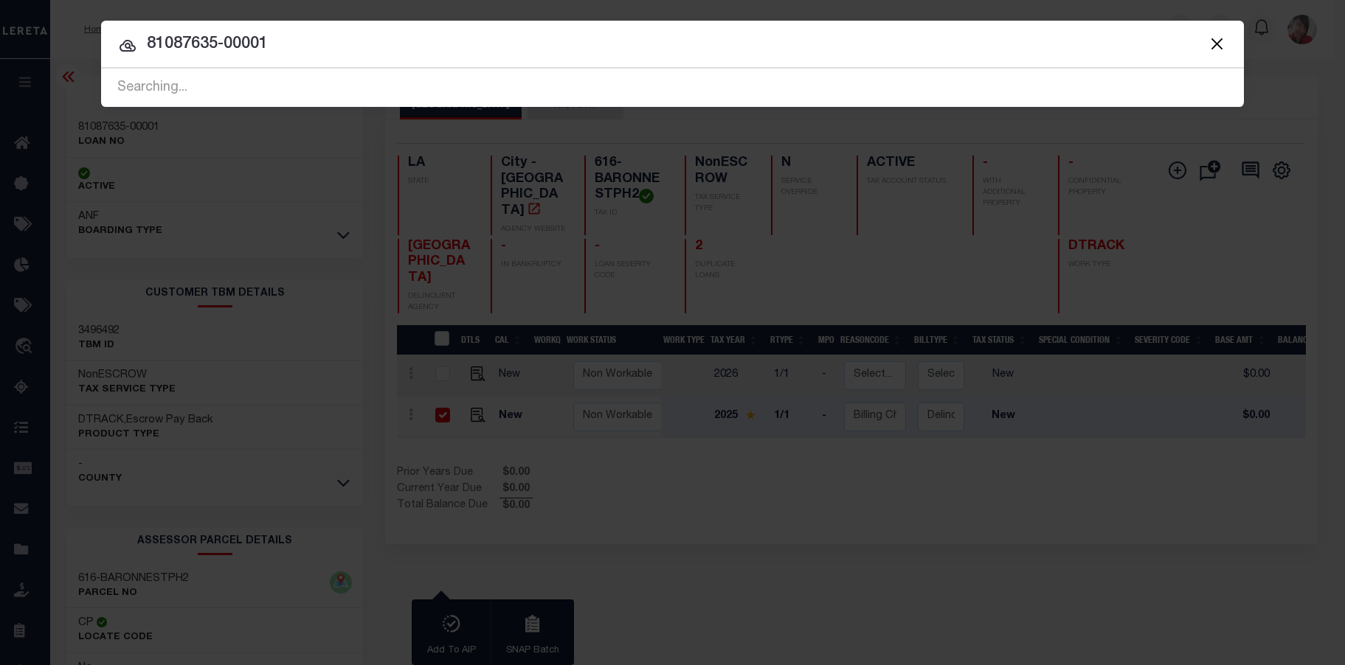
type input "81087635-00001"
click at [296, 80] on div "Searching..." at bounding box center [672, 88] width 1143 height 38
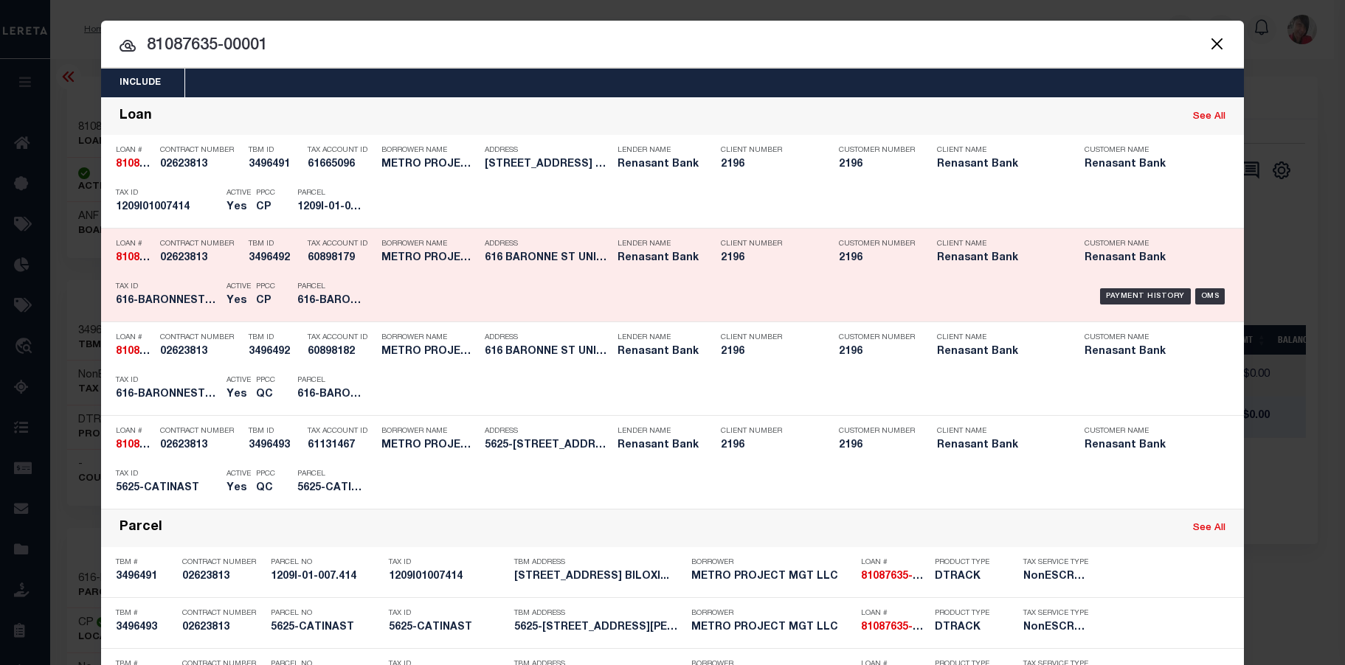
click at [315, 308] on h5 "616-BARONNESTPH1" at bounding box center [330, 301] width 66 height 13
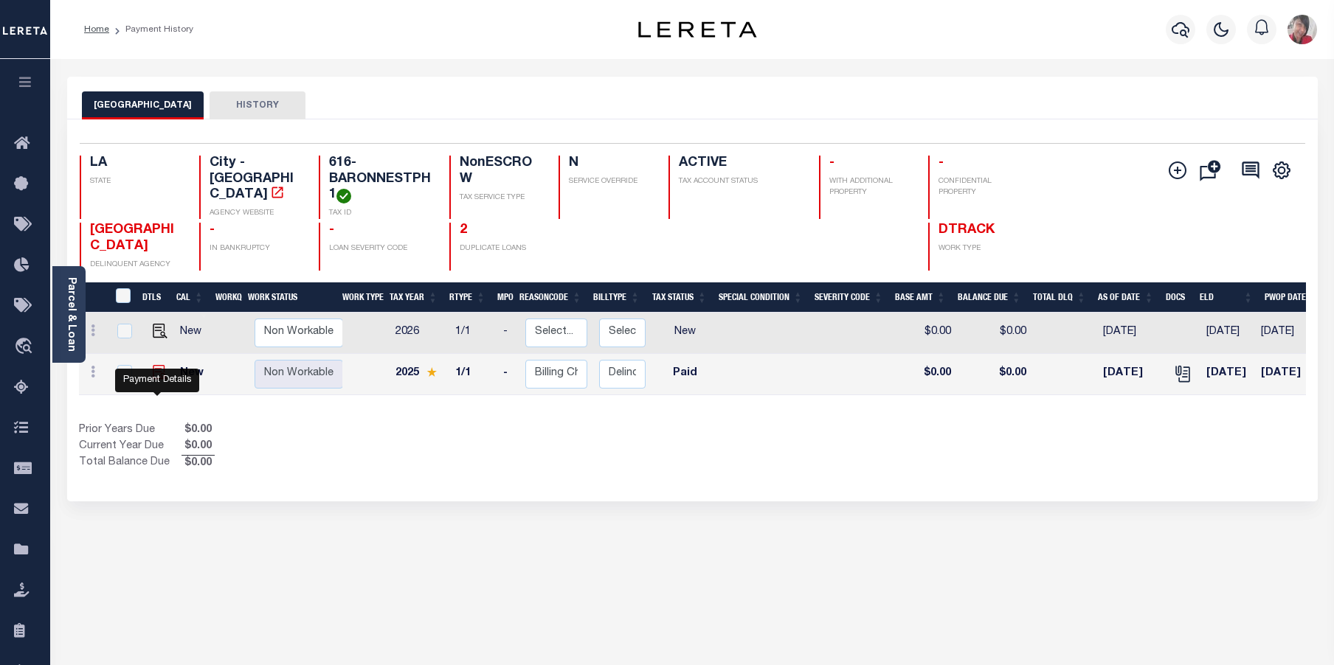
click at [156, 380] on img "" at bounding box center [160, 372] width 15 height 15
checkbox input "true"
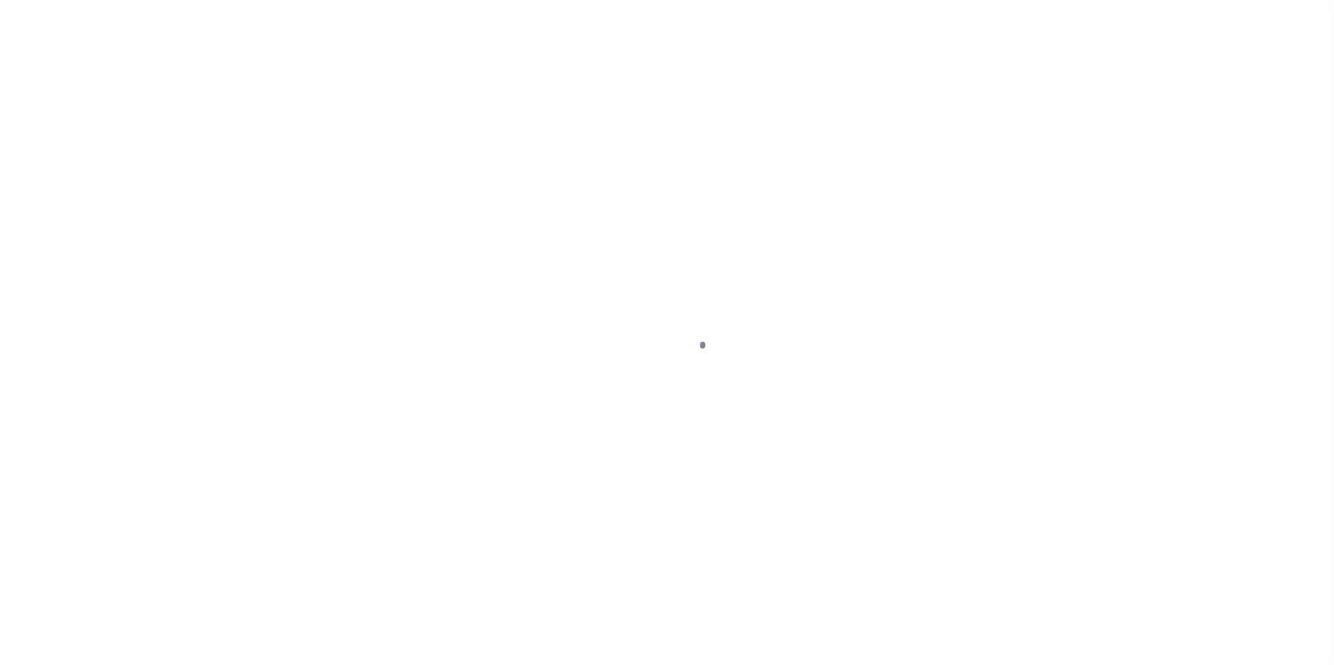
select select "PYD"
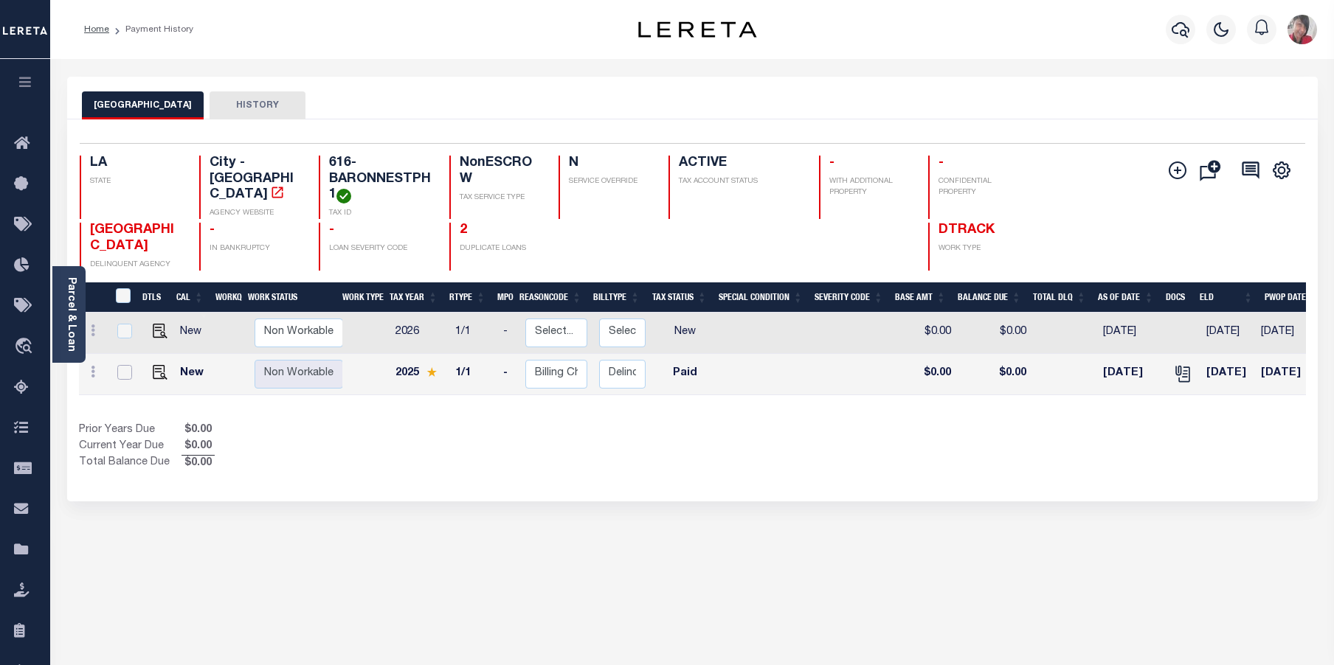
click at [124, 380] on input "checkbox" at bounding box center [124, 372] width 15 height 15
checkbox input "true"
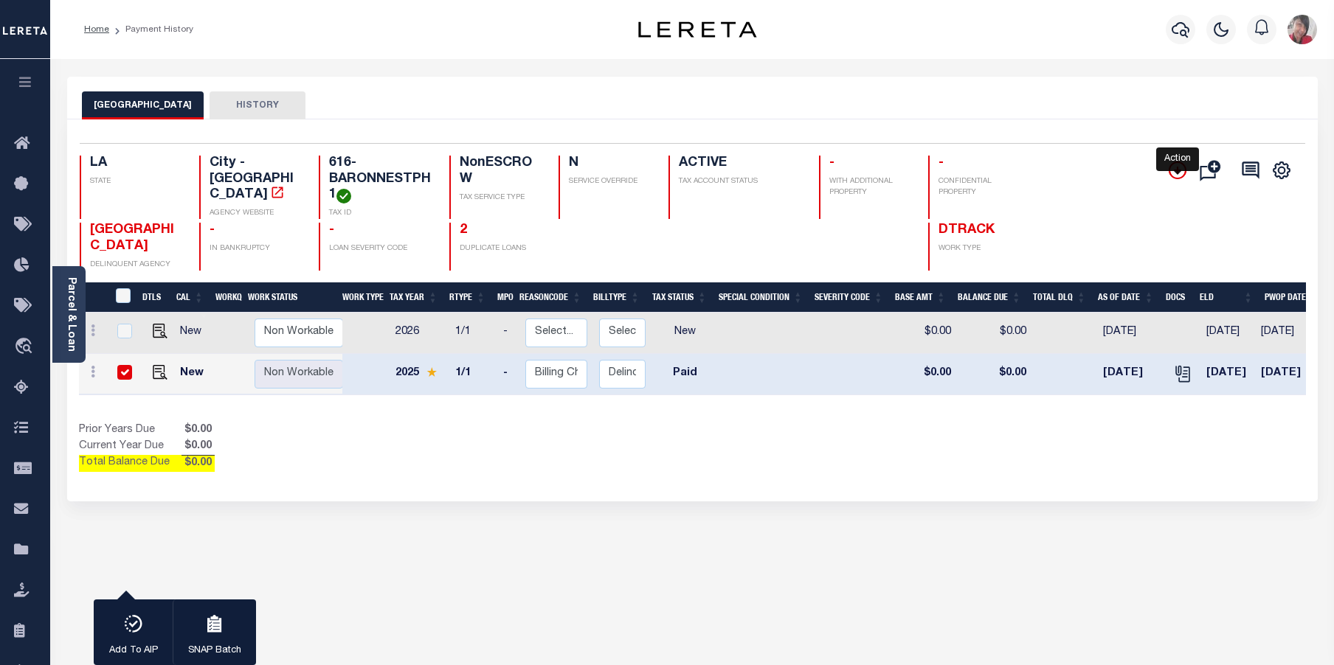
click at [1178, 174] on icon "" at bounding box center [1177, 170] width 7 height 7
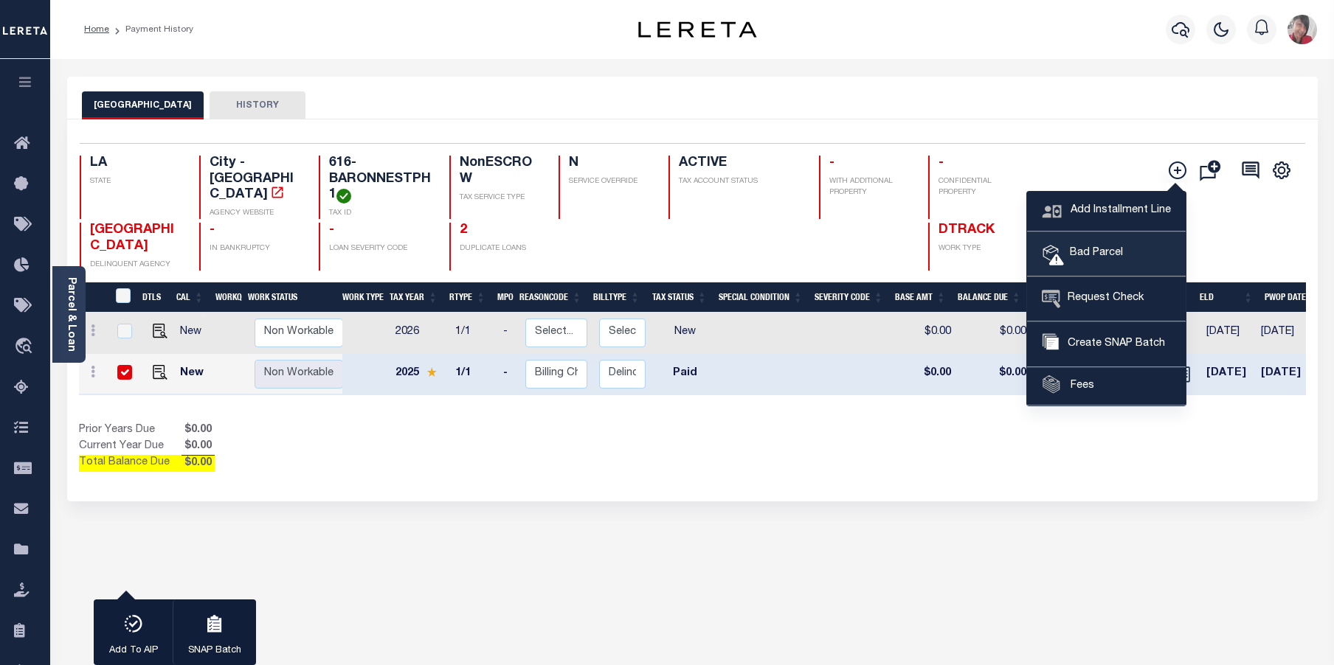
click at [1101, 250] on span "Bad Parcel" at bounding box center [1093, 254] width 59 height 16
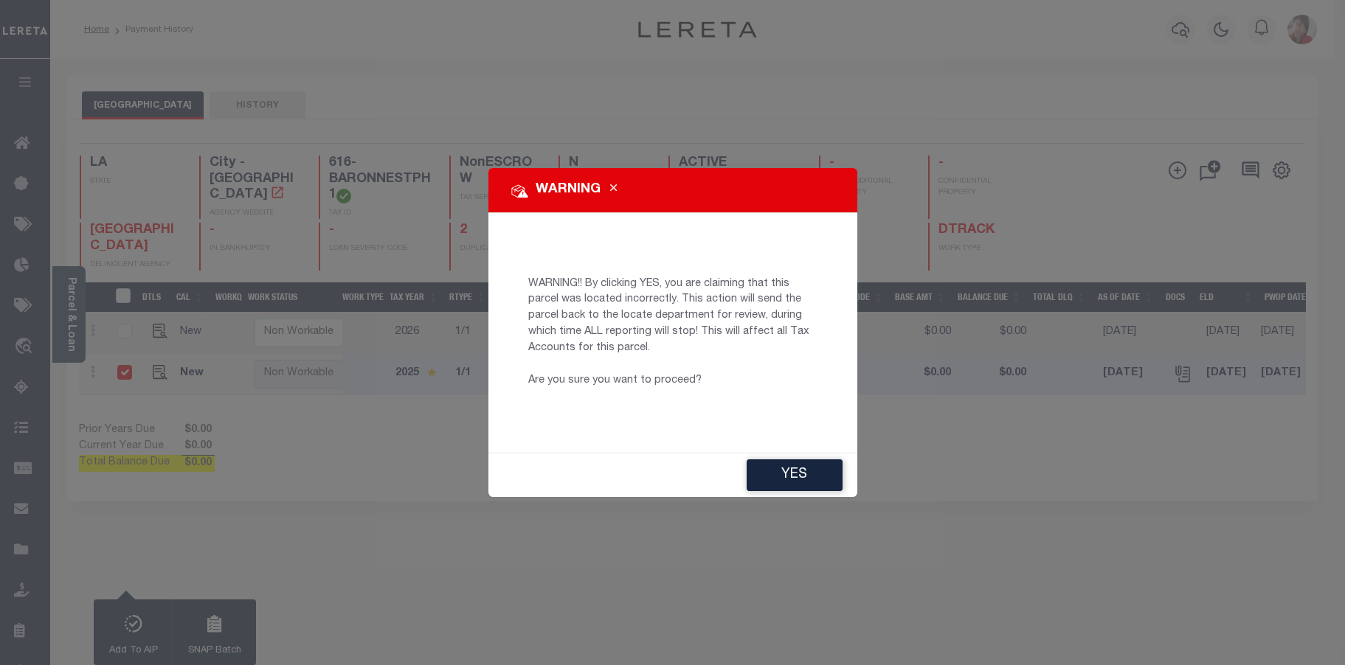
click at [795, 475] on button "YES" at bounding box center [795, 476] width 96 height 32
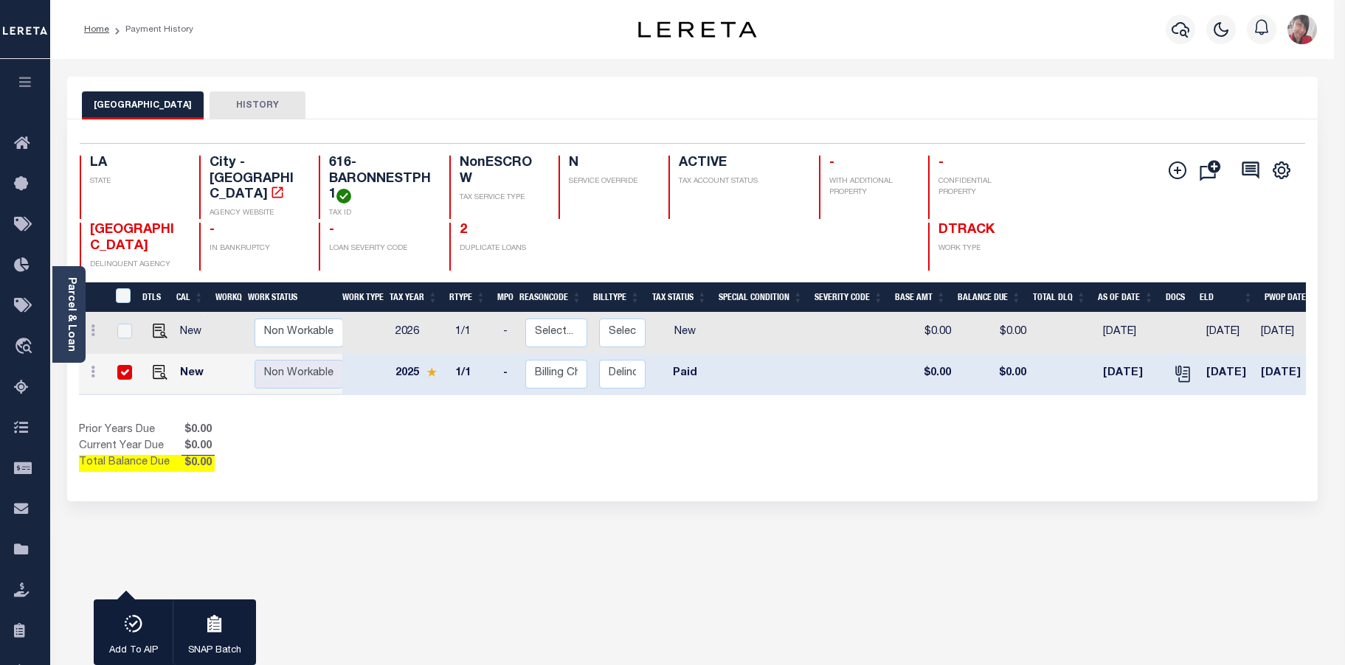
type input "[EMAIL_ADDRESS][DOMAIN_NAME]"
type input "[DATE]"
type input "CP"
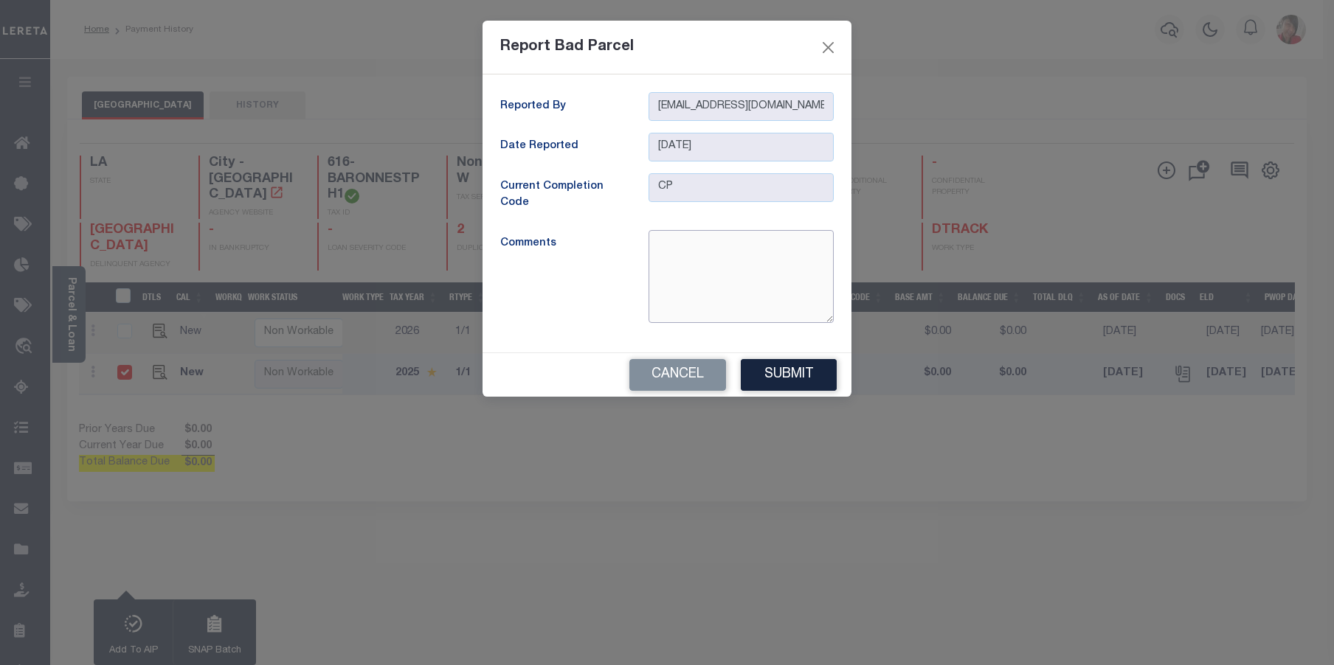
click at [696, 256] on textarea at bounding box center [740, 276] width 185 height 93
paste textarea "Maybe duplicate parcels for loan 81087635-00001 and 2170015833-00001 for tax ID…"
click at [767, 291] on textarea "Maybe duplicate parcels for loan 81087635-00001 and 2170015833-00001 for tax ID…" at bounding box center [740, 276] width 185 height 93
type textarea "Maybe duplicate parcels for loan 81087635-00001 and 2170015833-00001 for tax ID…"
click at [806, 373] on button "Submit" at bounding box center [789, 375] width 96 height 32
